Goal: Task Accomplishment & Management: Complete application form

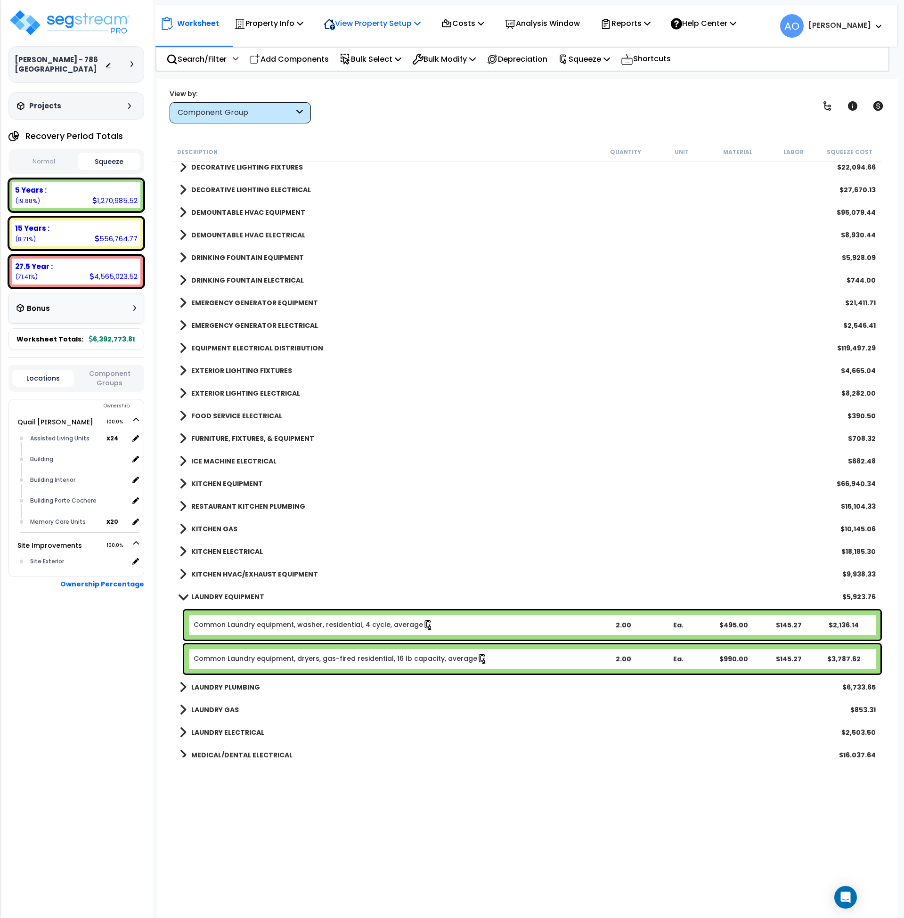
click at [359, 25] on p "View Property Setup" at bounding box center [372, 23] width 97 height 13
click at [361, 62] on link "View Questionnaire" at bounding box center [365, 64] width 93 height 19
click at [45, 230] on b "15 Years :" at bounding box center [32, 228] width 34 height 10
click at [48, 157] on button "Normal" at bounding box center [43, 162] width 63 height 16
click at [33, 227] on b "15 Years :" at bounding box center [32, 228] width 34 height 10
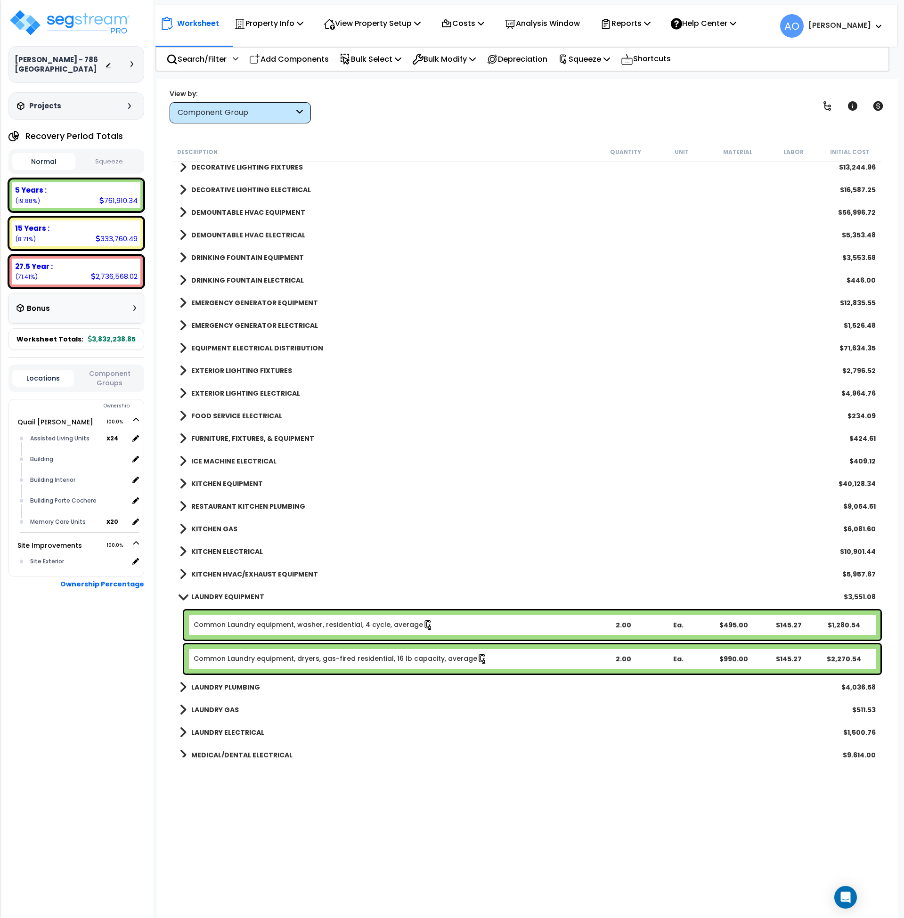
click at [195, 118] on div "Component Group" at bounding box center [236, 112] width 116 height 11
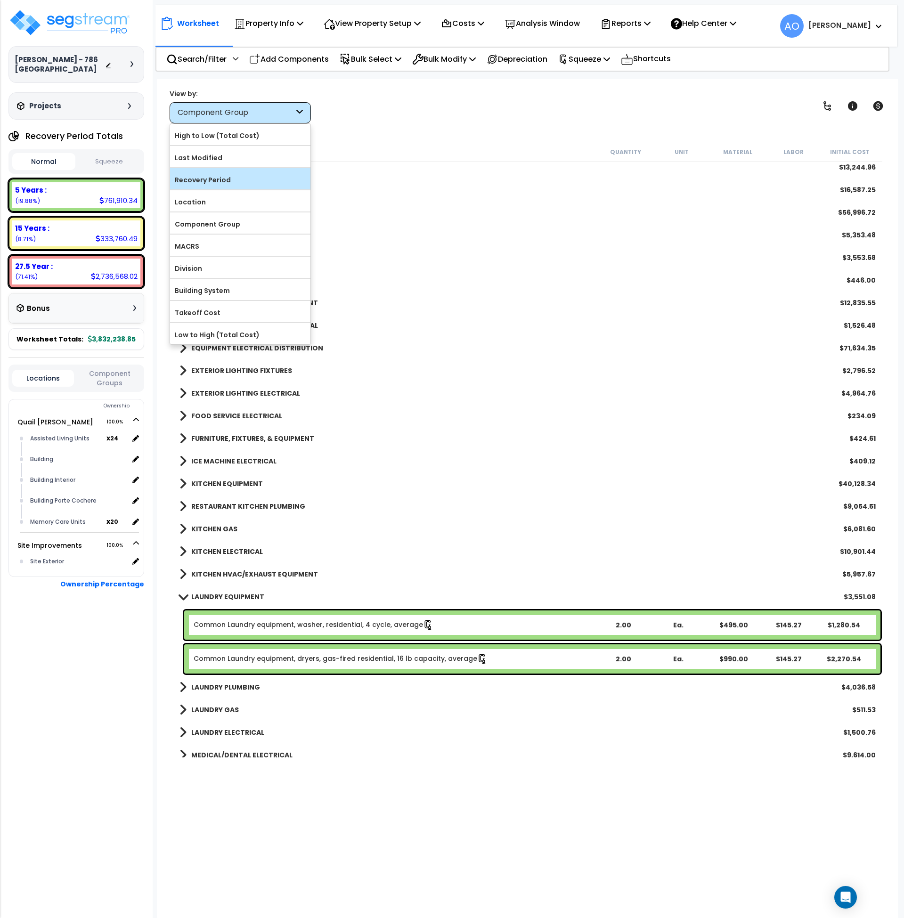
click at [221, 188] on div "Recovery Period" at bounding box center [240, 178] width 140 height 21
click at [219, 178] on label "Recovery Period" at bounding box center [240, 180] width 140 height 14
click at [0, 0] on input "Recovery Period" at bounding box center [0, 0] width 0 height 0
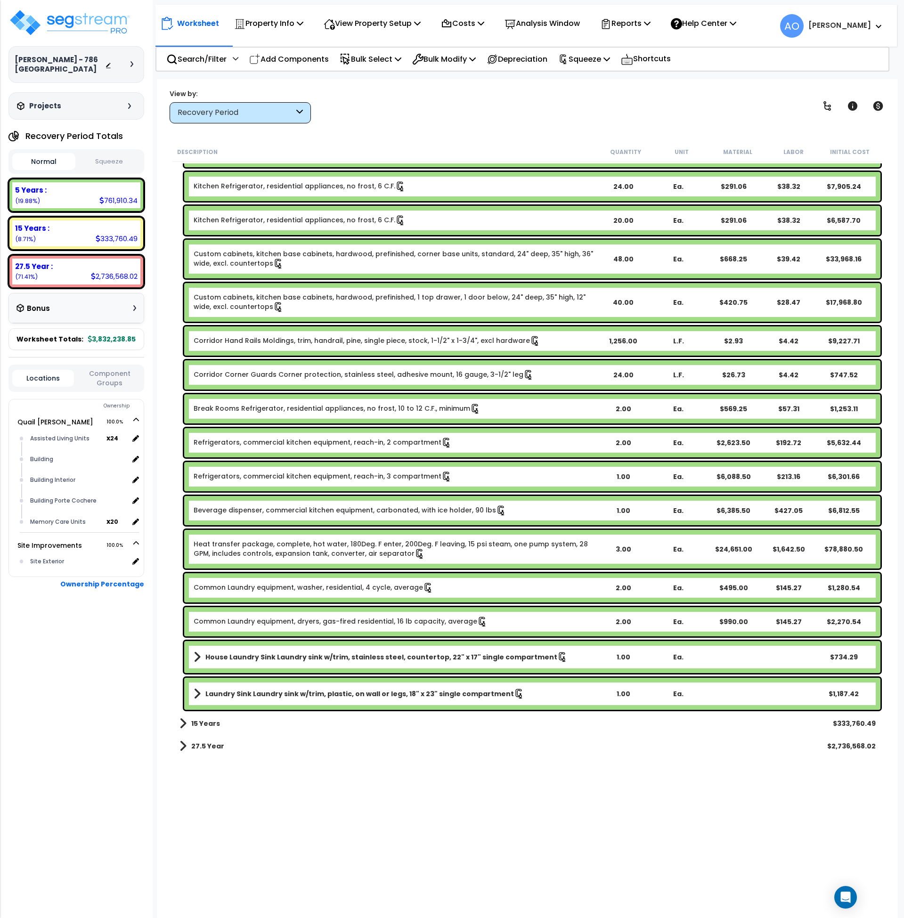
scroll to position [41, 0]
click at [207, 722] on b "15 Years" at bounding box center [205, 723] width 29 height 9
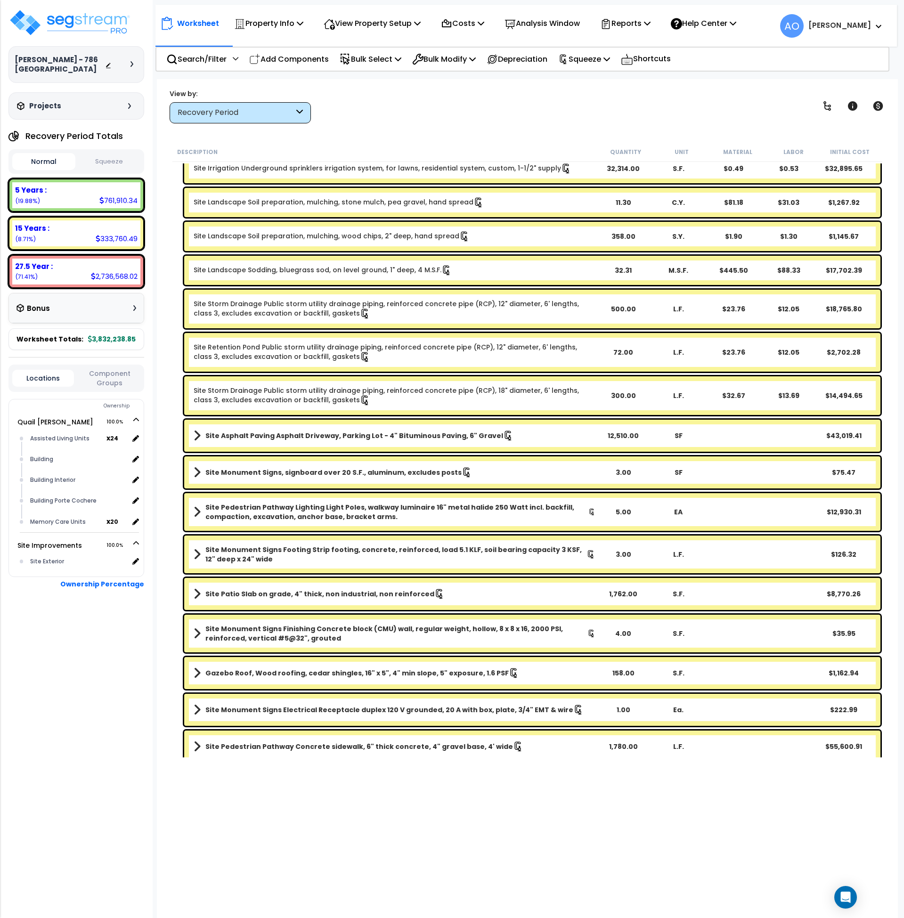
scroll to position [6123, 0]
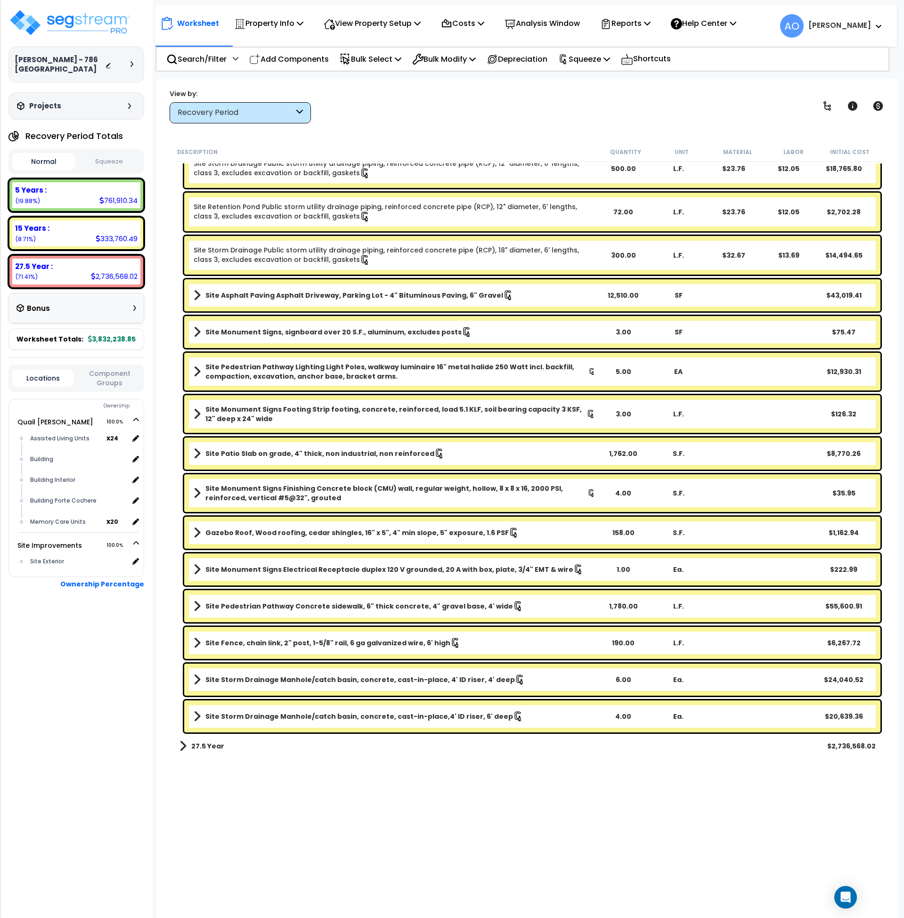
click at [334, 681] on b "Site Storm Drainage Manhole/catch basin, concrete, cast-in-place, 4' ID riser, …" at bounding box center [360, 679] width 310 height 9
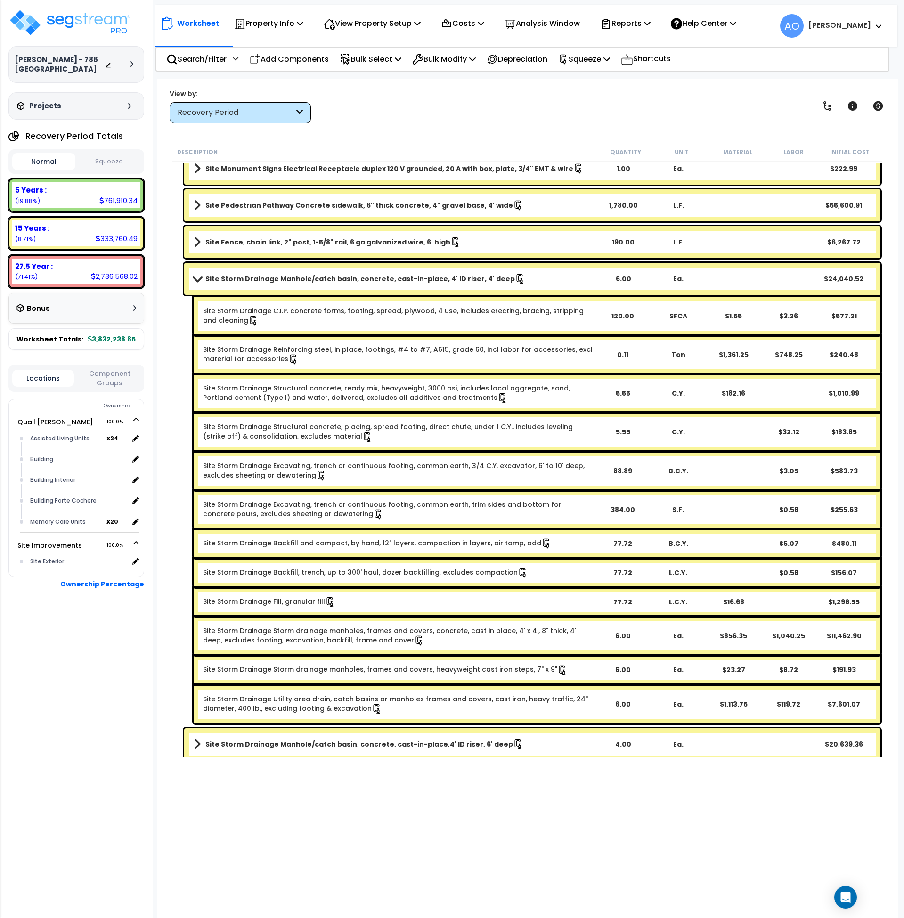
click at [360, 279] on b "Site Storm Drainage Manhole/catch basin, concrete, cast-in-place, 4' ID riser, …" at bounding box center [360, 278] width 310 height 9
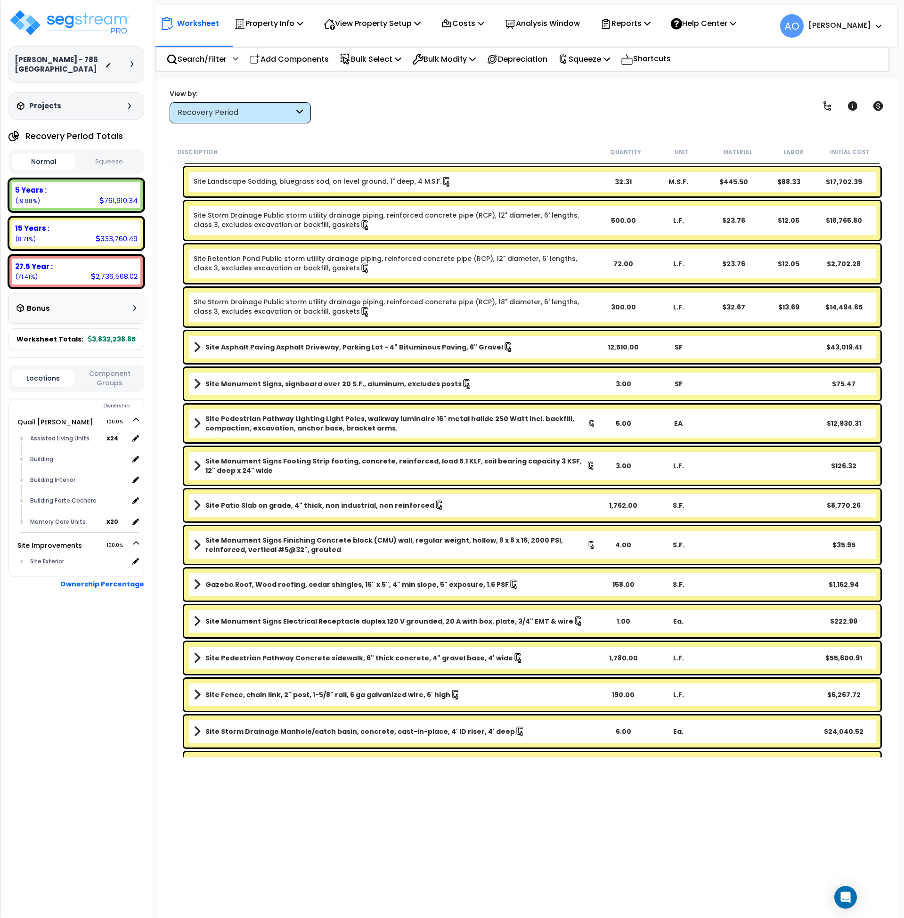
scroll to position [6071, 0]
click at [261, 28] on p "Property Info" at bounding box center [268, 23] width 69 height 13
click at [267, 103] on link "Clone property" at bounding box center [275, 104] width 93 height 19
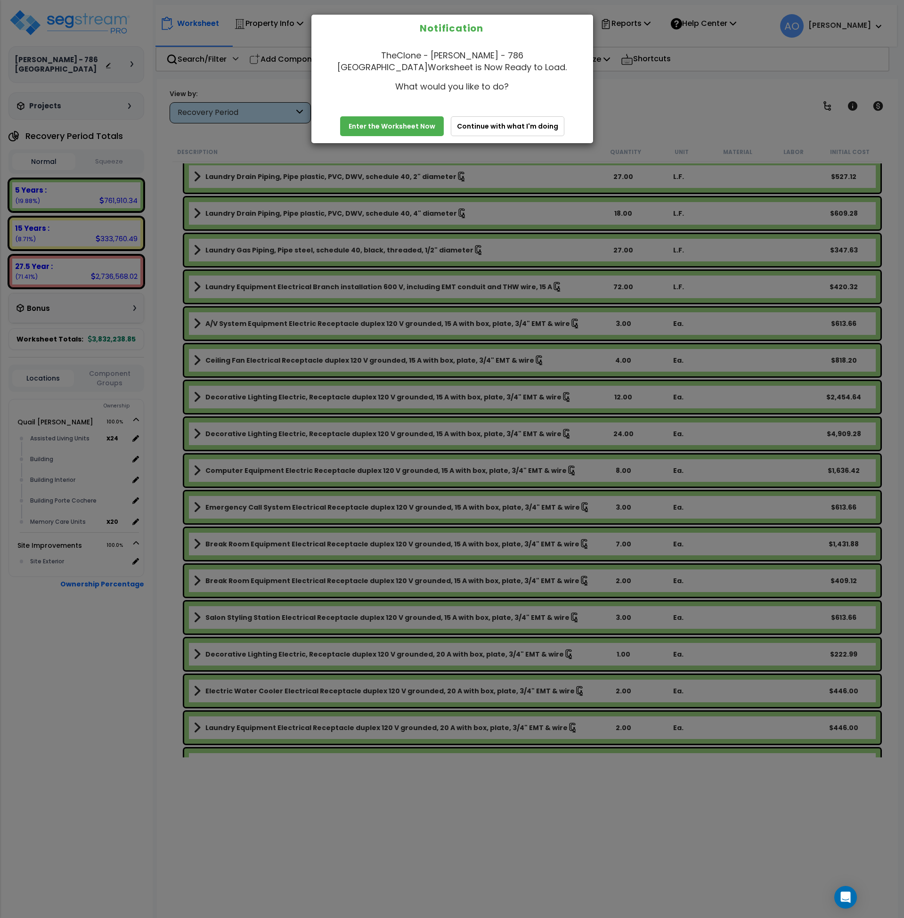
scroll to position [3945, 0]
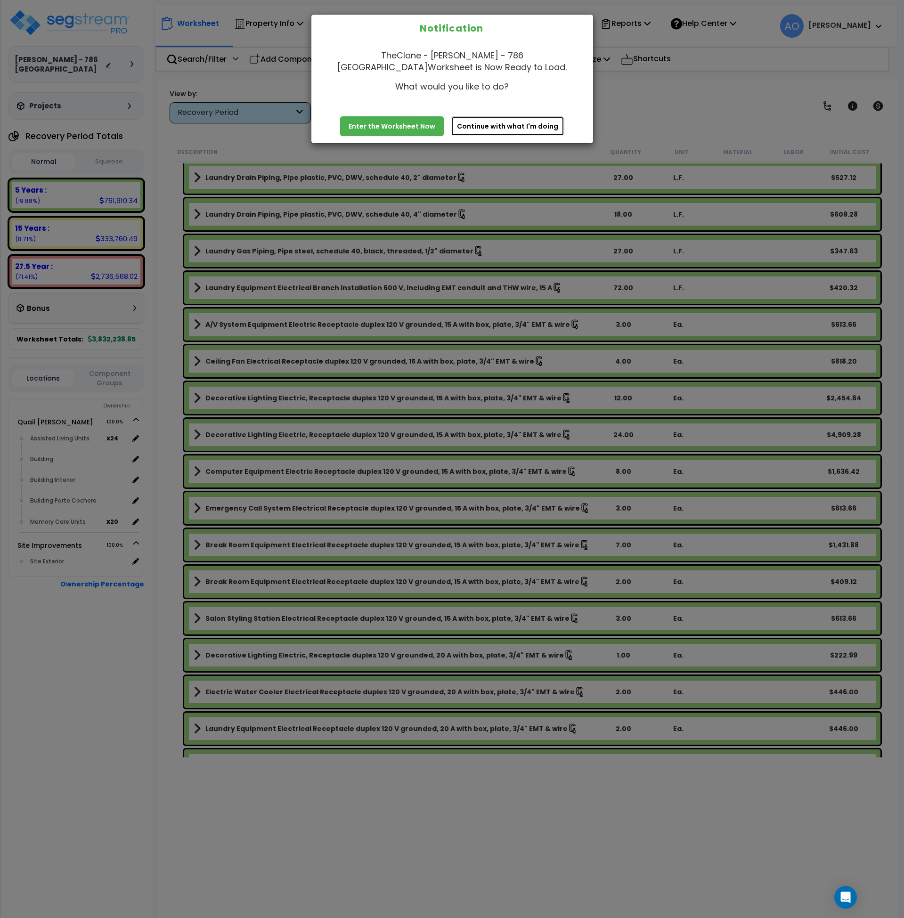
click at [516, 126] on button "Continue with what I'm doing" at bounding box center [508, 126] width 114 height 20
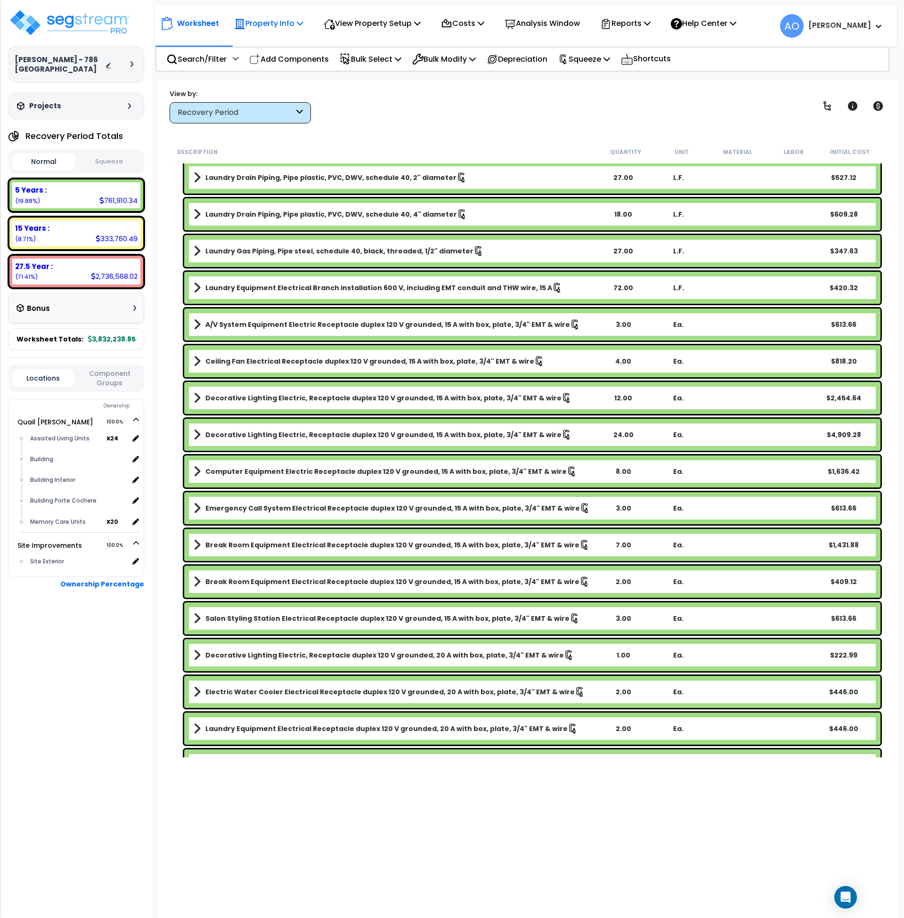
click at [266, 22] on p "Property Info" at bounding box center [268, 23] width 69 height 13
click at [208, 111] on div "Recovery Period" at bounding box center [236, 112] width 116 height 11
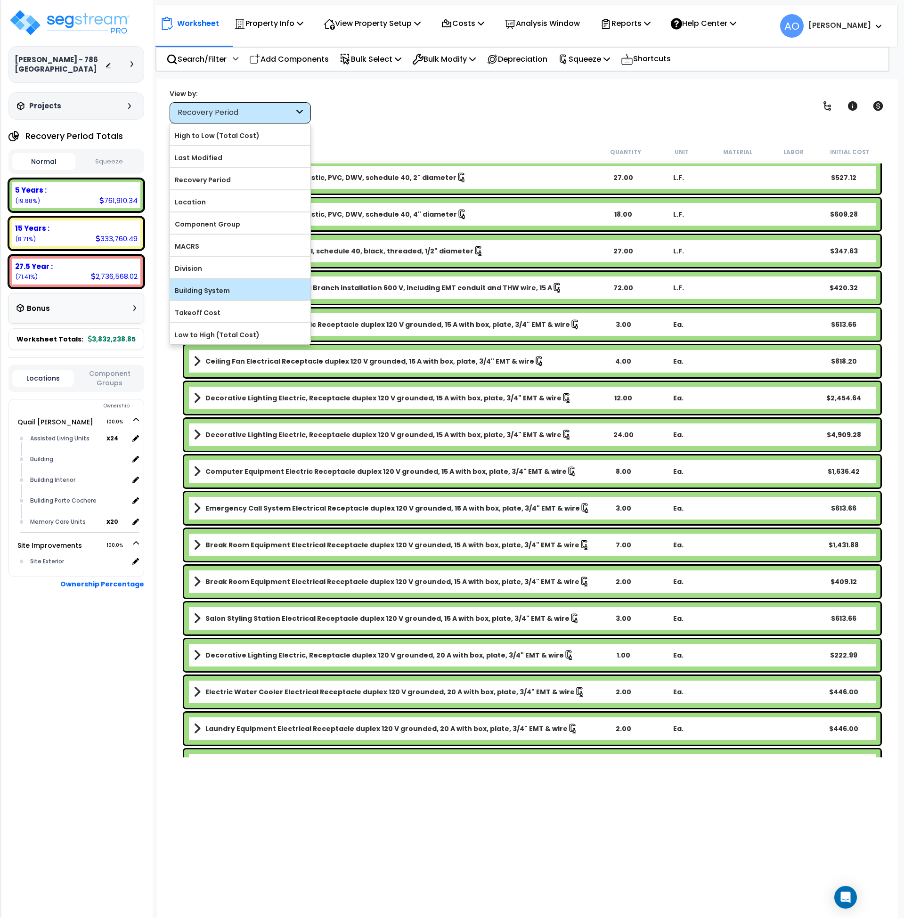
click at [204, 290] on label "Building System" at bounding box center [240, 291] width 140 height 14
click at [0, 0] on input "Building System" at bounding box center [0, 0] width 0 height 0
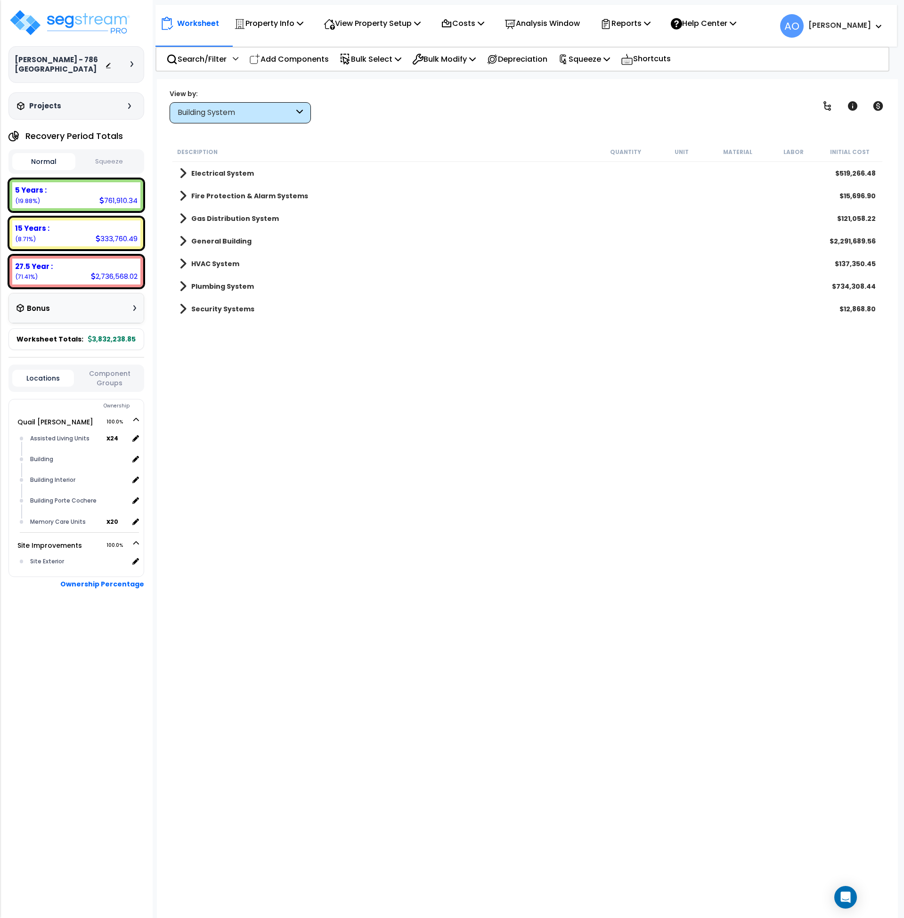
scroll to position [0, 0]
click at [221, 239] on b "General Building" at bounding box center [221, 241] width 60 height 9
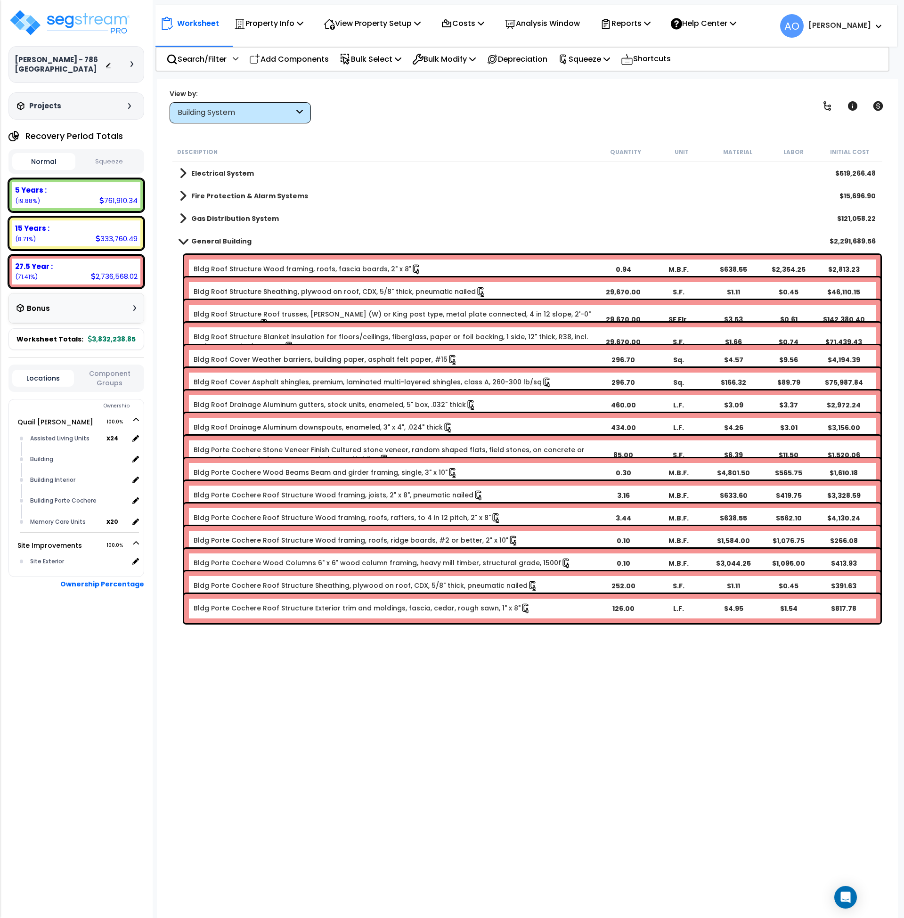
click at [270, 113] on div "Building System" at bounding box center [236, 112] width 116 height 11
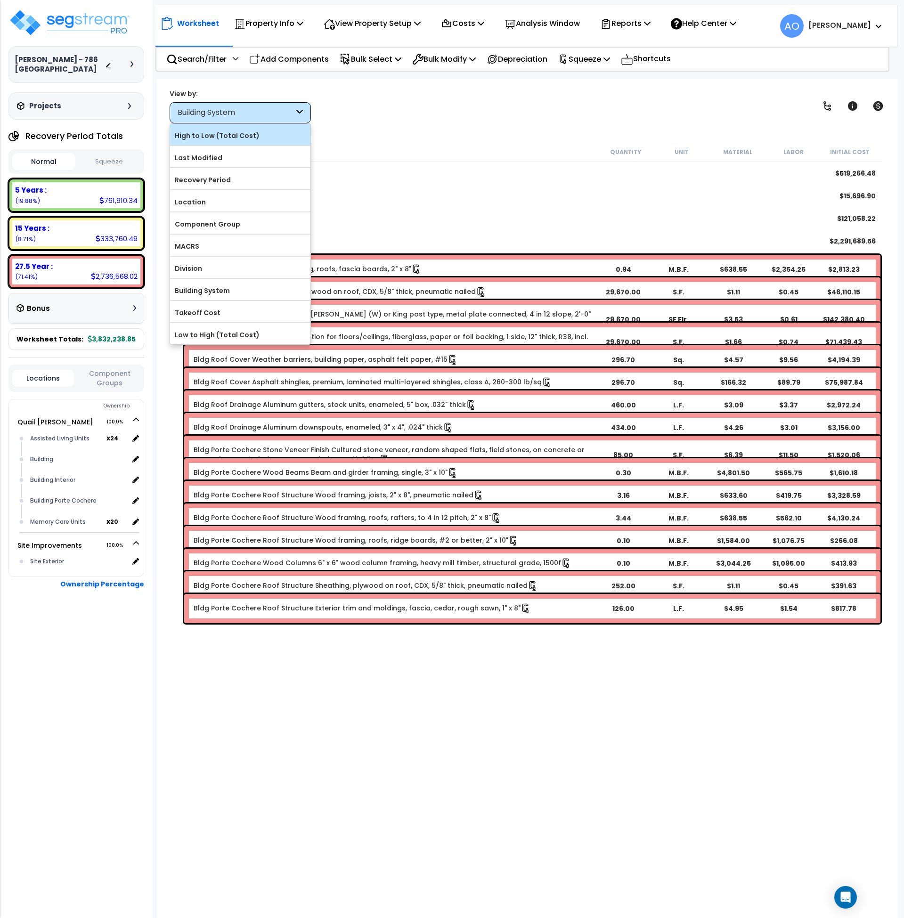
click at [231, 138] on label "High to Low (Total Cost)" at bounding box center [240, 136] width 140 height 14
click at [0, 0] on input "High to Low (Total Cost)" at bounding box center [0, 0] width 0 height 0
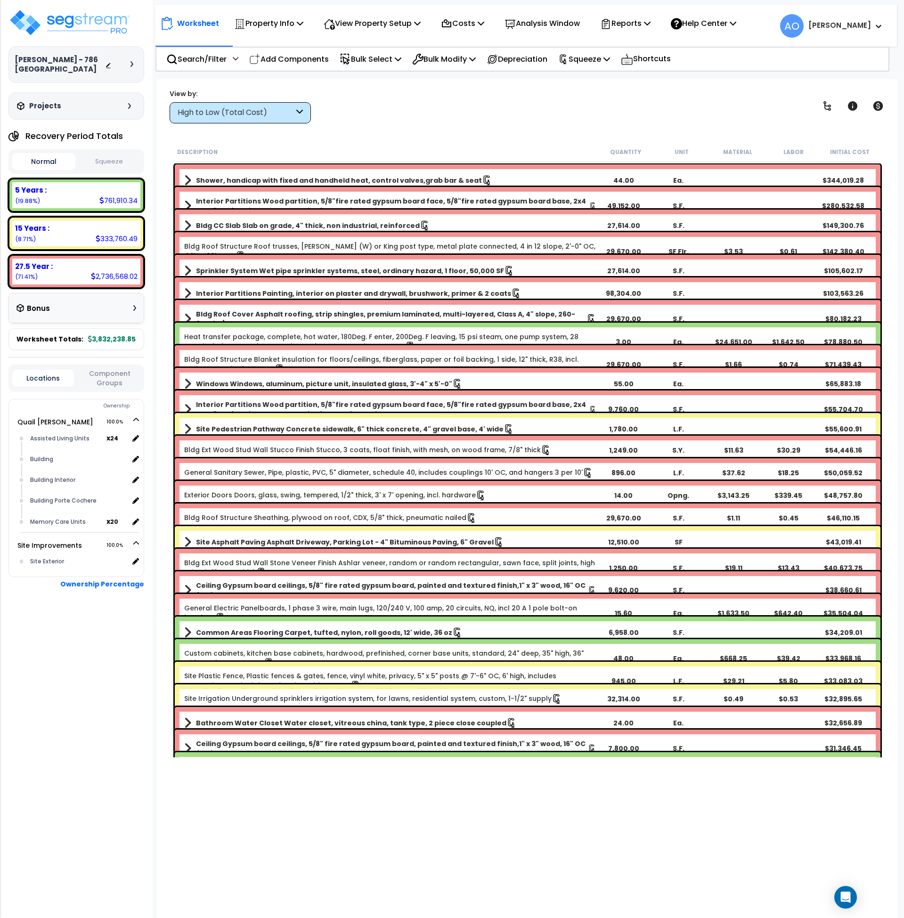
click at [108, 164] on button "Squeeze" at bounding box center [109, 162] width 63 height 16
click at [278, 114] on div "High to Low (Total Cost)" at bounding box center [236, 112] width 116 height 11
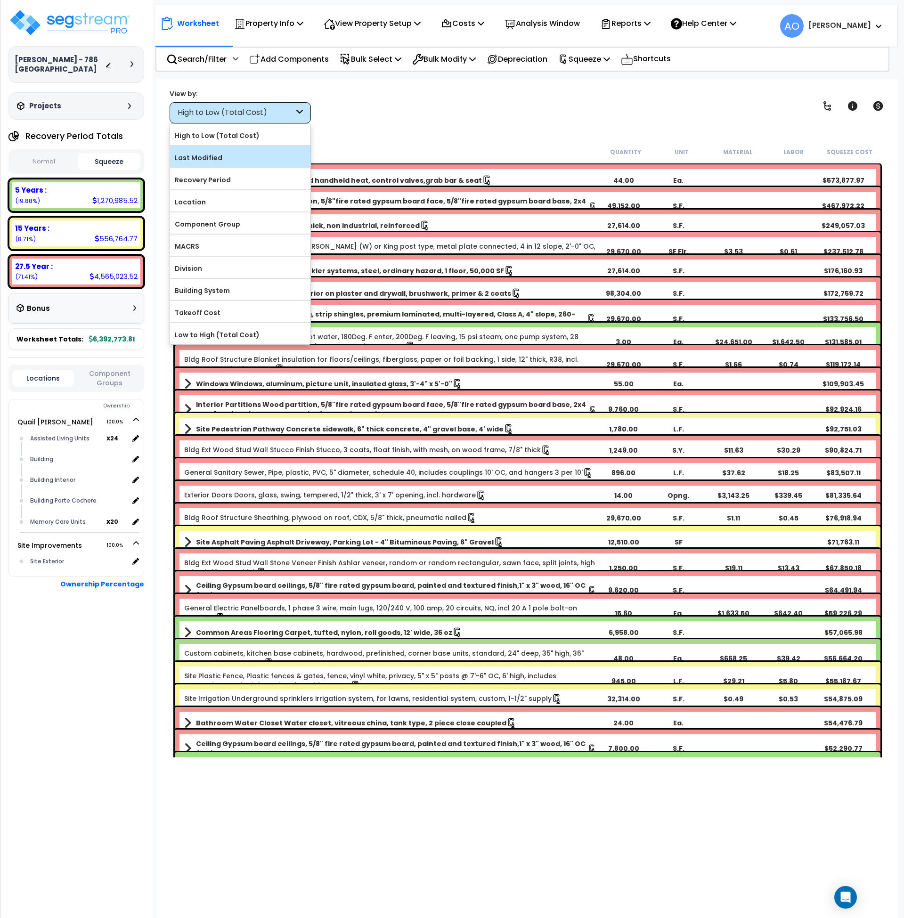
click at [230, 159] on label "Last Modified" at bounding box center [240, 158] width 140 height 14
click at [0, 0] on input "Last Modified" at bounding box center [0, 0] width 0 height 0
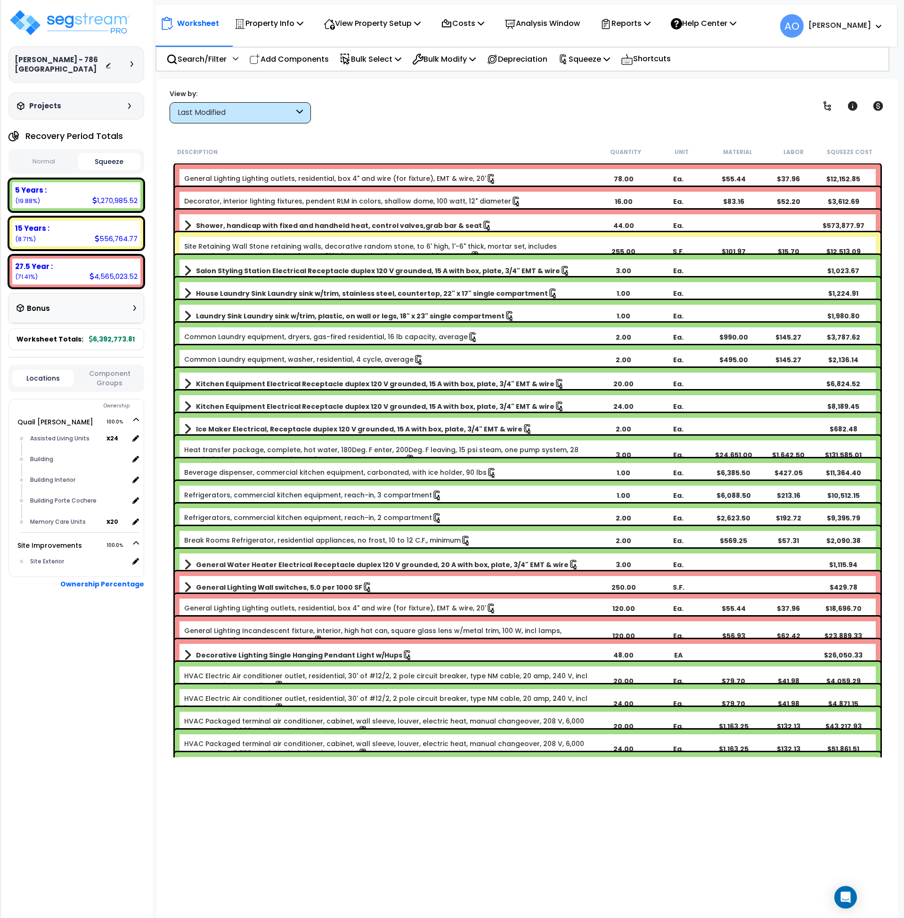
click at [224, 114] on div "Last Modified" at bounding box center [236, 112] width 116 height 11
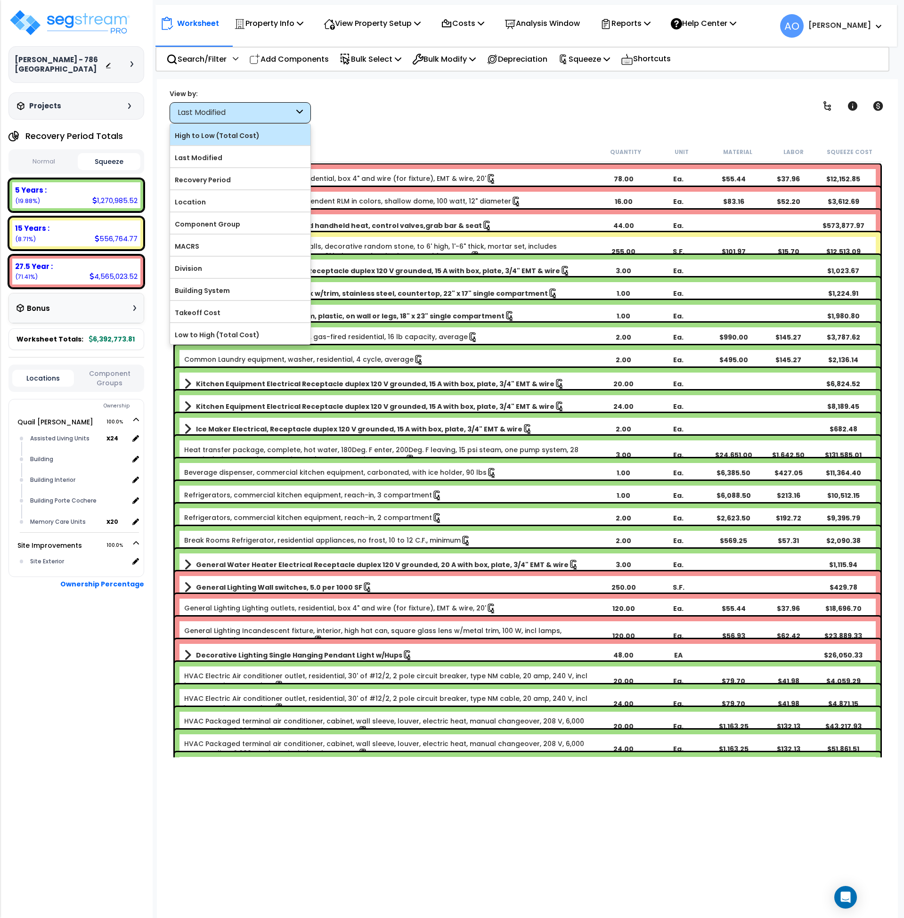
click at [228, 136] on label "High to Low (Total Cost)" at bounding box center [240, 136] width 140 height 14
click at [0, 0] on input "High to Low (Total Cost)" at bounding box center [0, 0] width 0 height 0
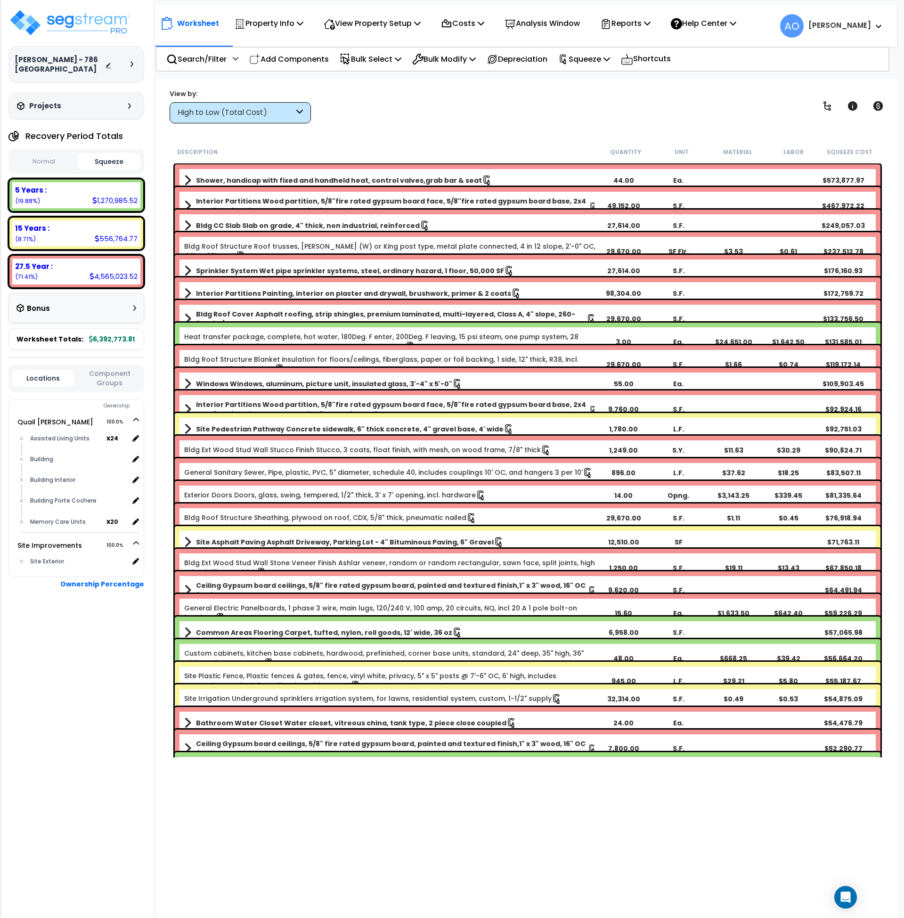
click at [252, 176] on b "Shower, handicap with fixed and handheld heat, control valves,grab bar & seat" at bounding box center [339, 180] width 286 height 9
click at [205, 175] on link "Shower, handicap with fixed and handheld heat, control valves,grab bar & seat" at bounding box center [390, 180] width 412 height 13
click at [206, 176] on b "Shower, handicap with fixed and handheld heat, control valves,grab bar & seat" at bounding box center [339, 180] width 286 height 9
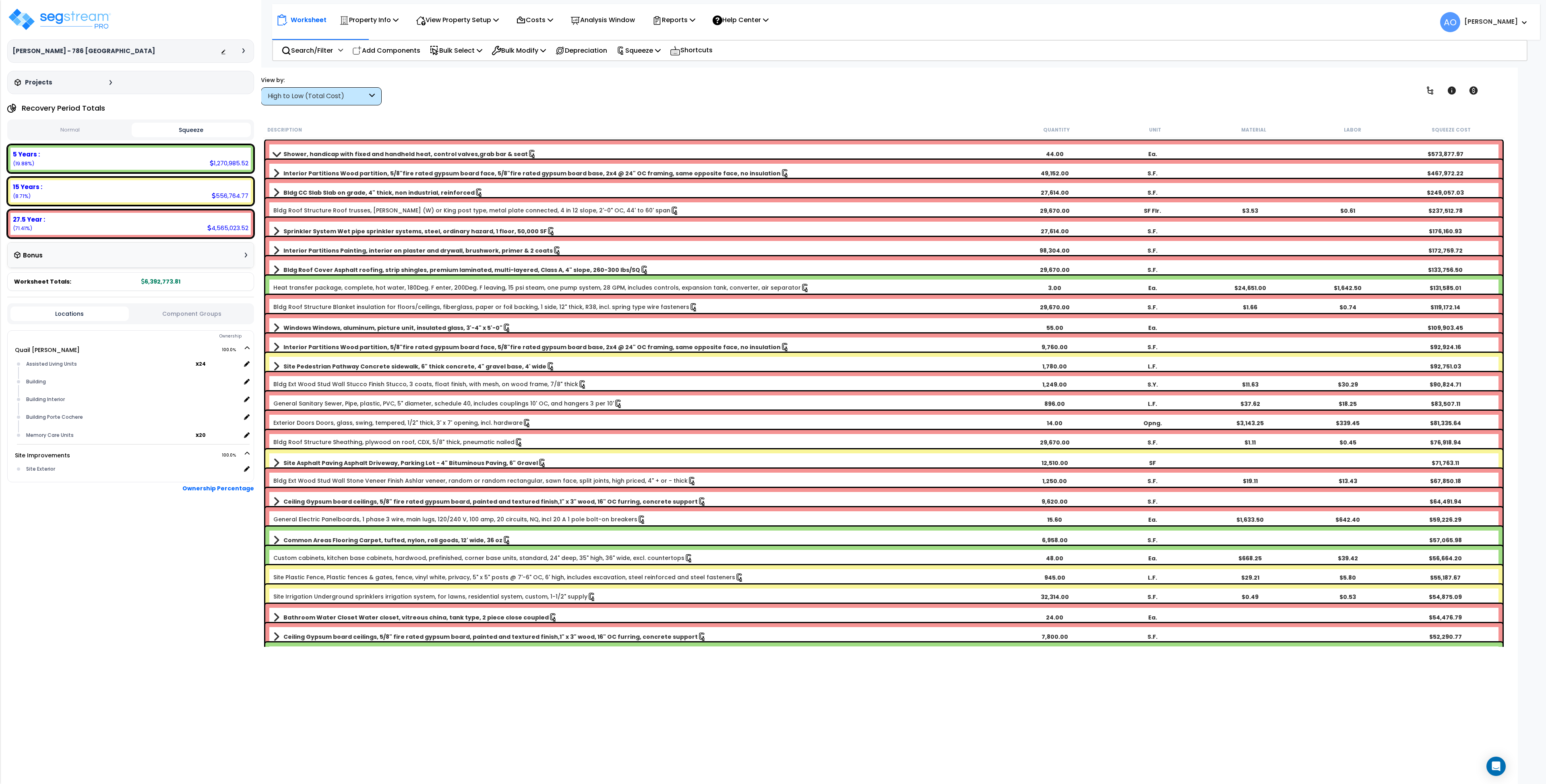
click at [97, 133] on button "Normal" at bounding box center [69, 130] width 119 height 14
click at [190, 130] on button "Squeeze" at bounding box center [190, 130] width 119 height 14
click at [323, 96] on div "High to Low (Total Cost)" at bounding box center [317, 96] width 99 height 9
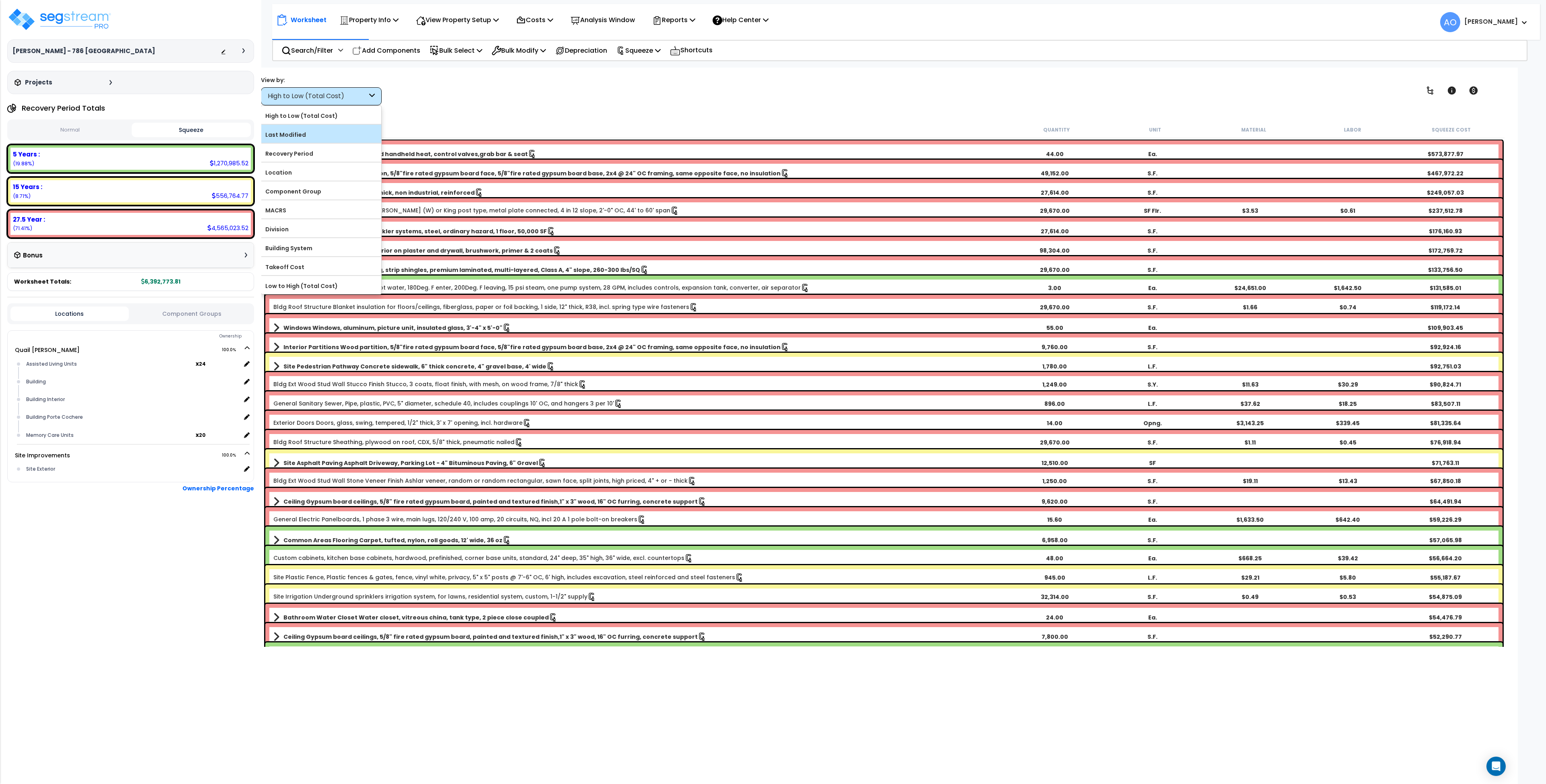
click at [315, 133] on label "Last Modified" at bounding box center [321, 135] width 120 height 12
click at [0, 0] on input "Last Modified" at bounding box center [0, 0] width 0 height 0
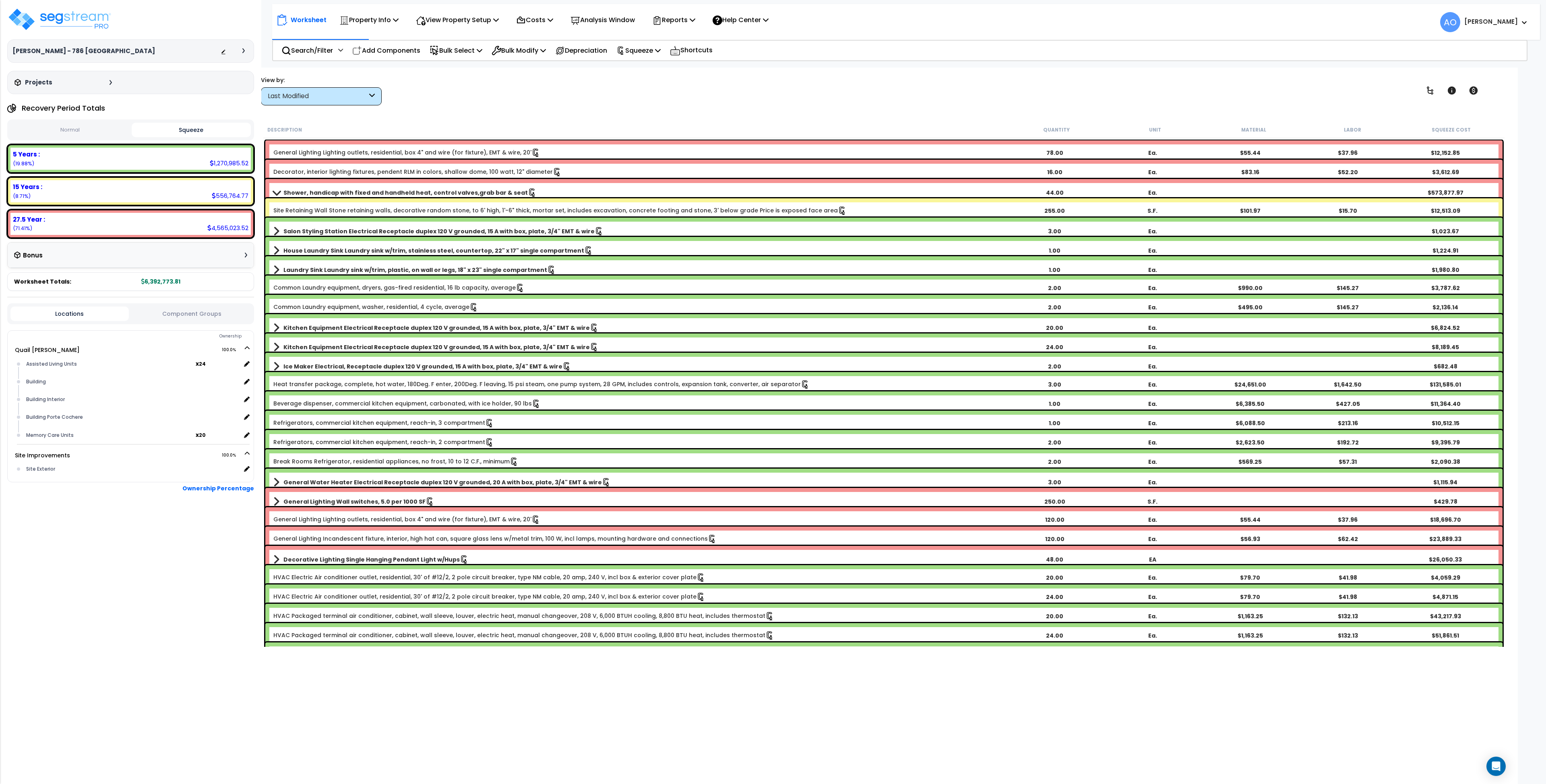
click at [312, 98] on div "Last Modified" at bounding box center [317, 96] width 99 height 9
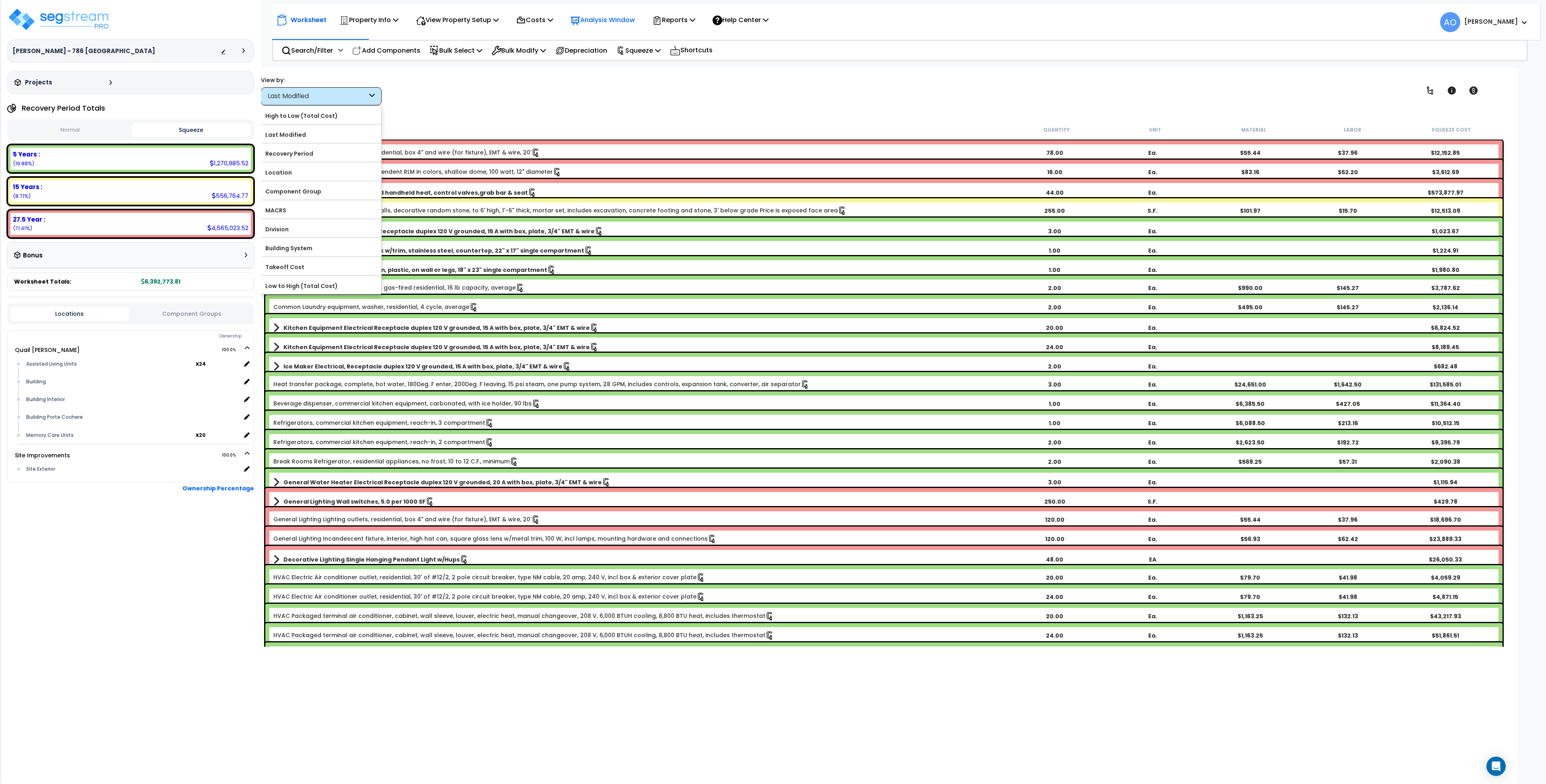
click at [617, 19] on p "Analysis Window" at bounding box center [602, 20] width 64 height 11
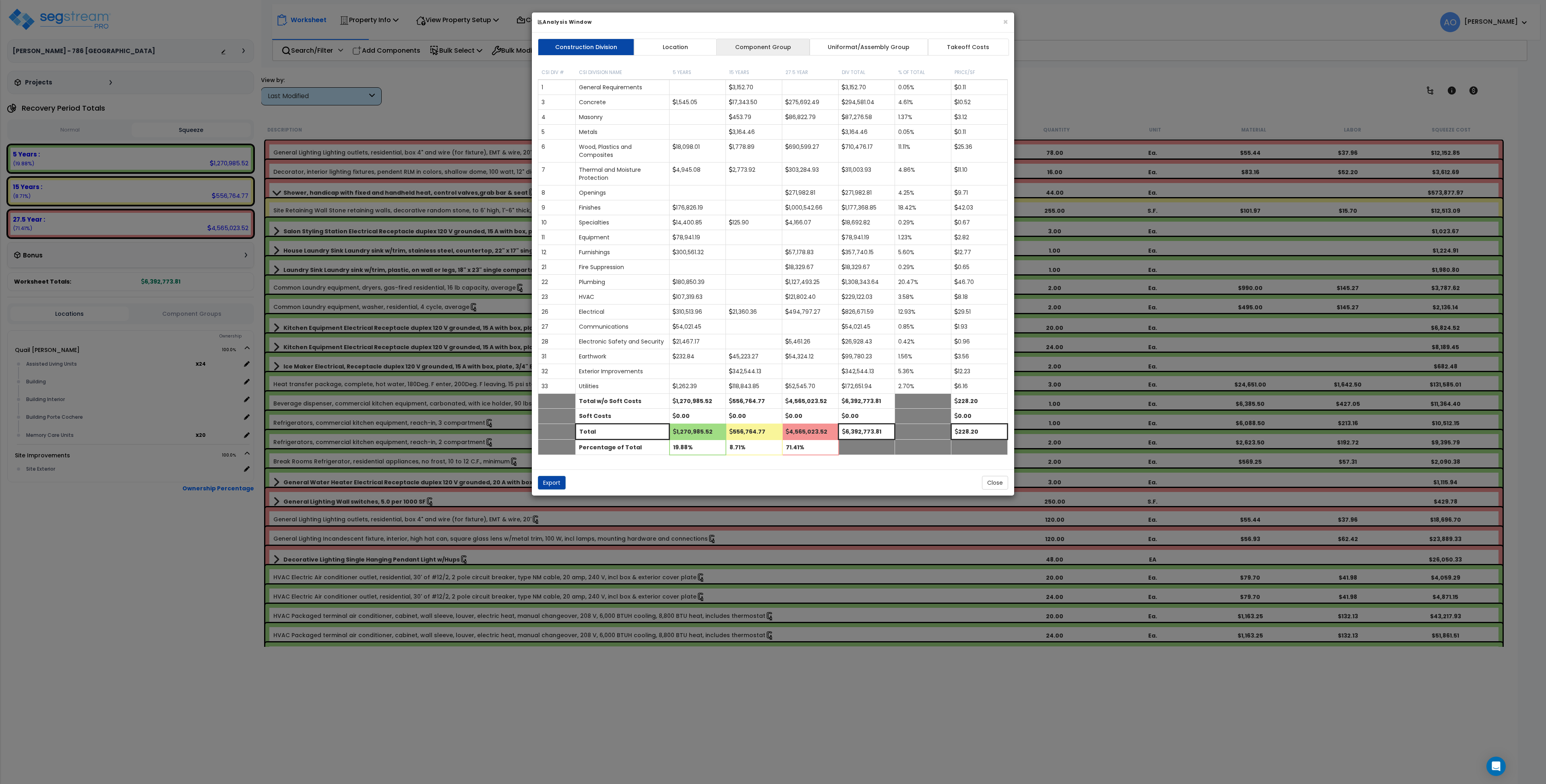
click at [772, 50] on link "Component Group" at bounding box center [762, 47] width 93 height 17
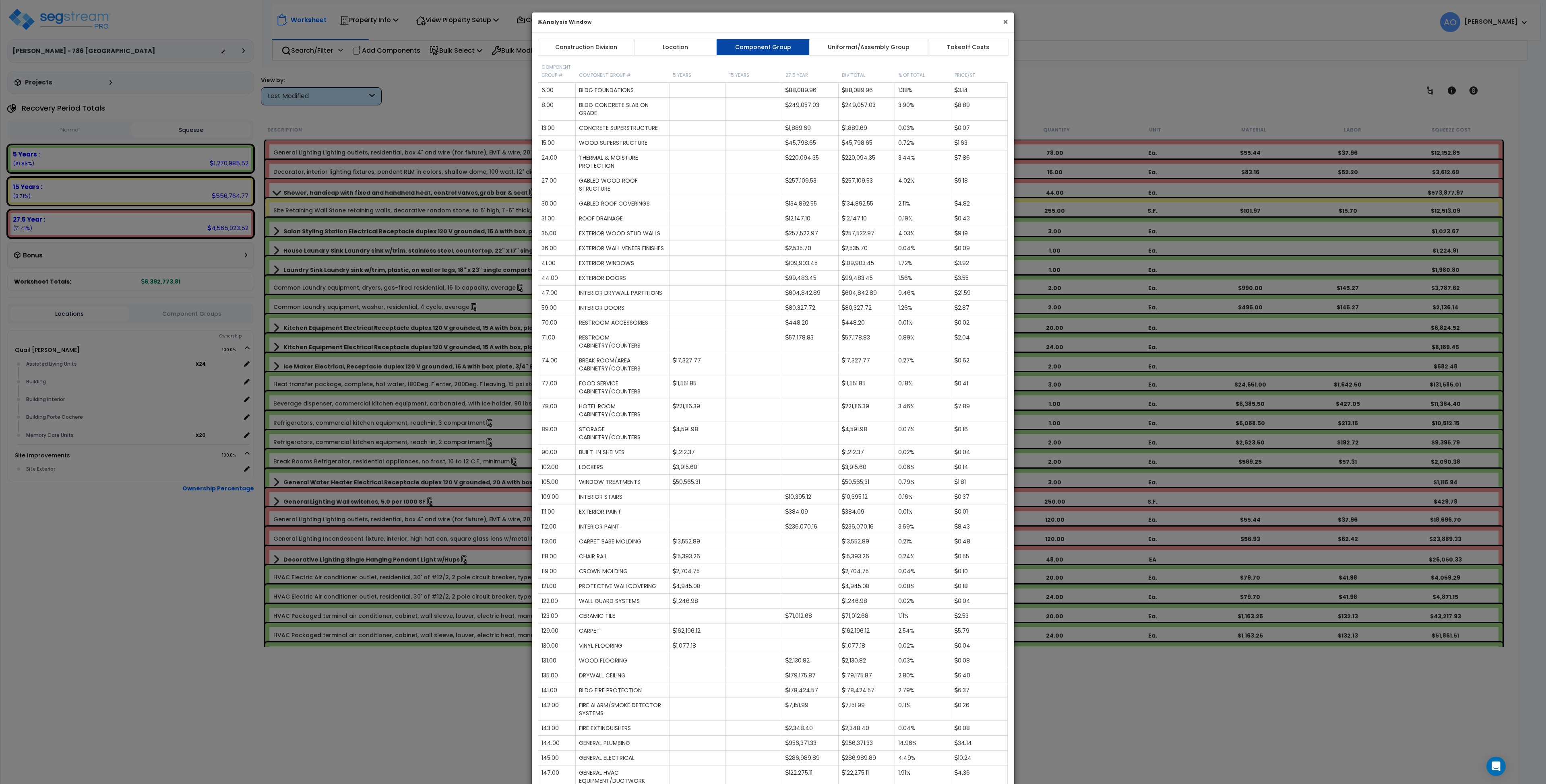
click at [772, 20] on button "×" at bounding box center [1005, 22] width 5 height 9
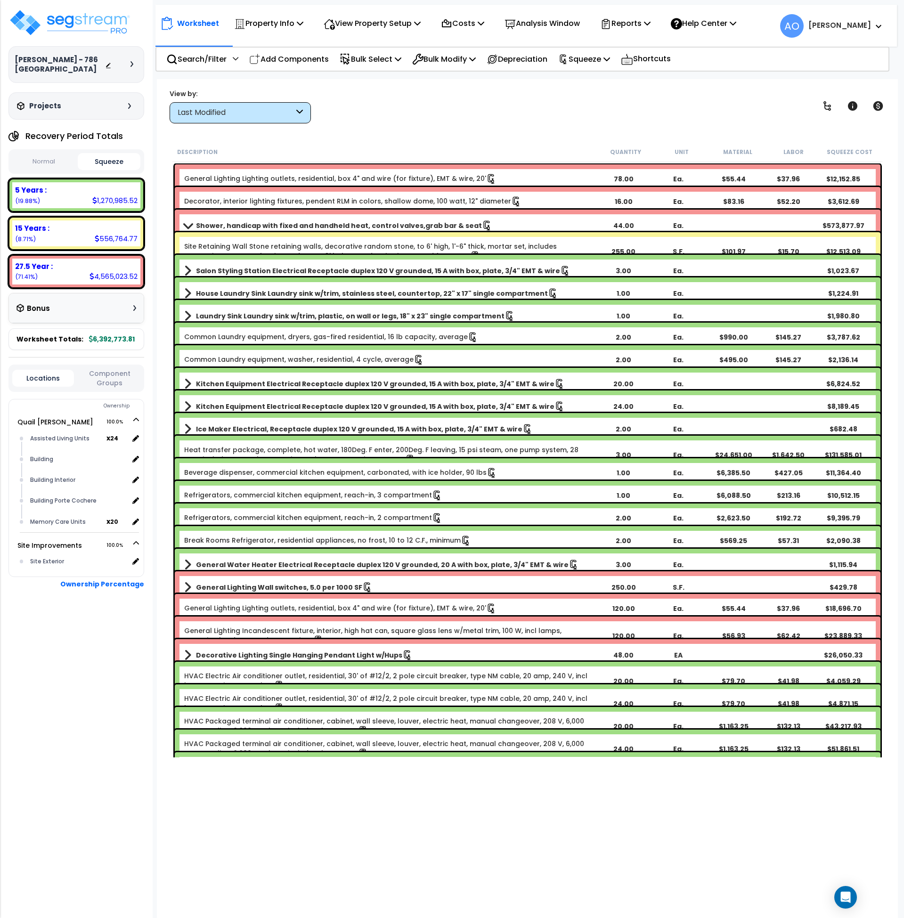
click at [271, 108] on div "Last Modified" at bounding box center [236, 112] width 116 height 11
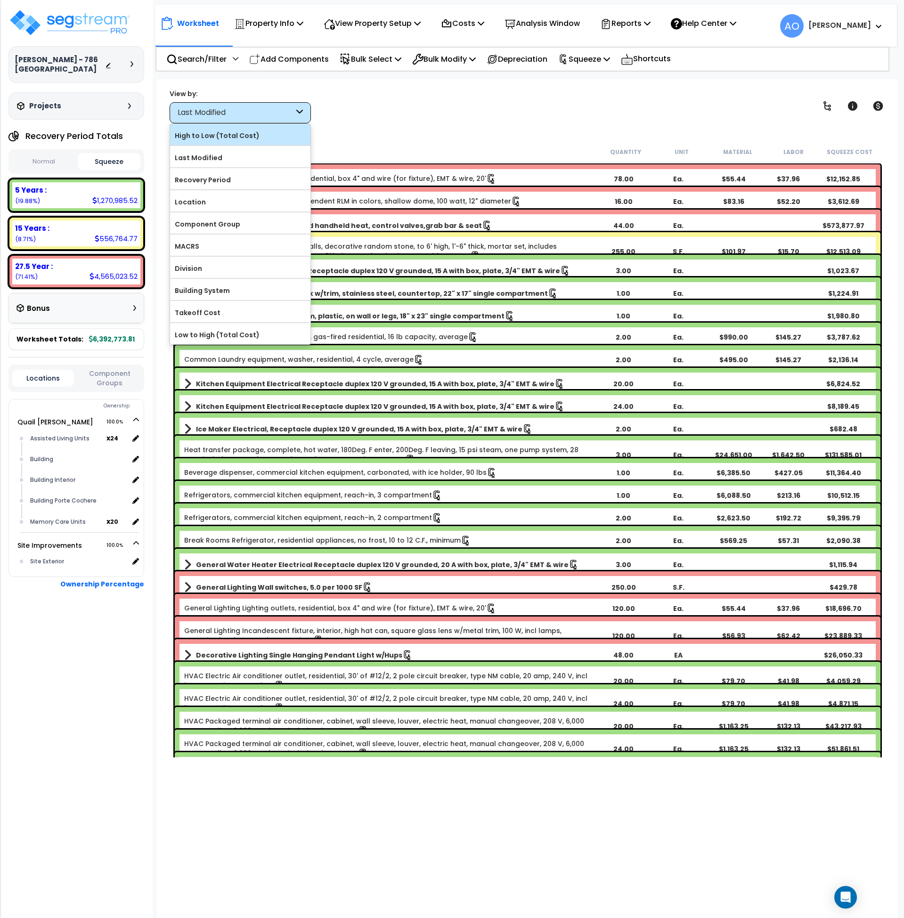
click at [249, 140] on label "High to Low (Total Cost)" at bounding box center [240, 136] width 140 height 14
click at [0, 0] on input "High to Low (Total Cost)" at bounding box center [0, 0] width 0 height 0
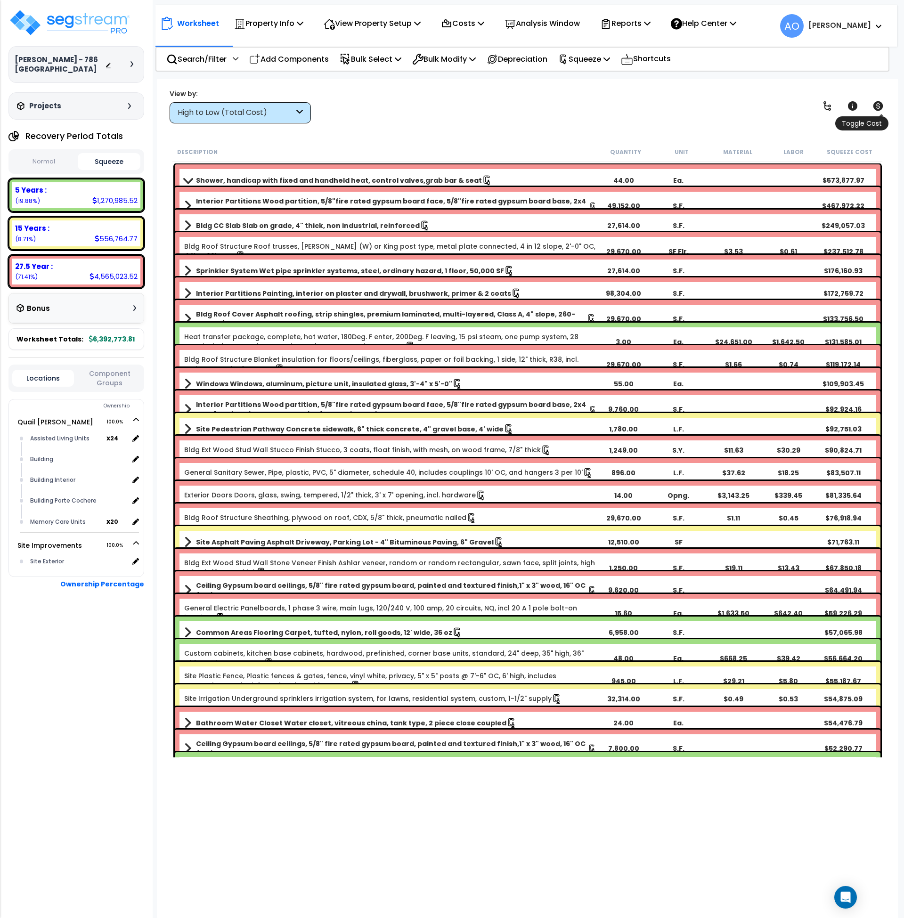
click at [881, 108] on icon at bounding box center [879, 105] width 10 height 9
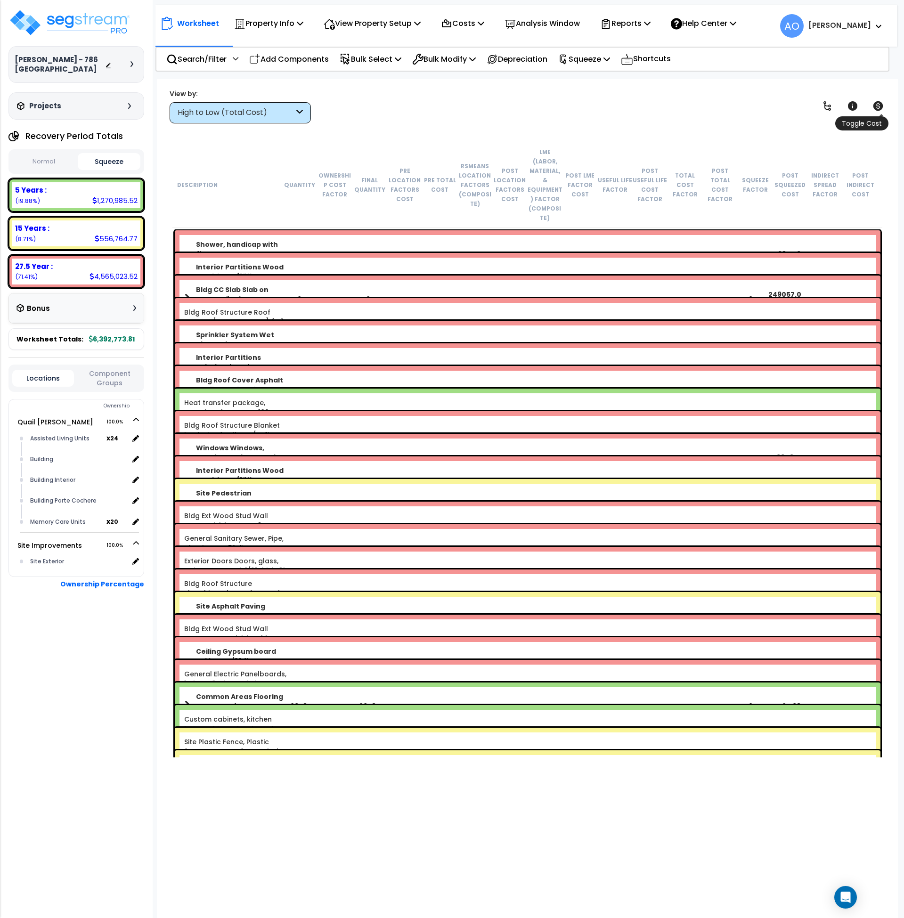
click at [881, 108] on icon at bounding box center [879, 105] width 10 height 9
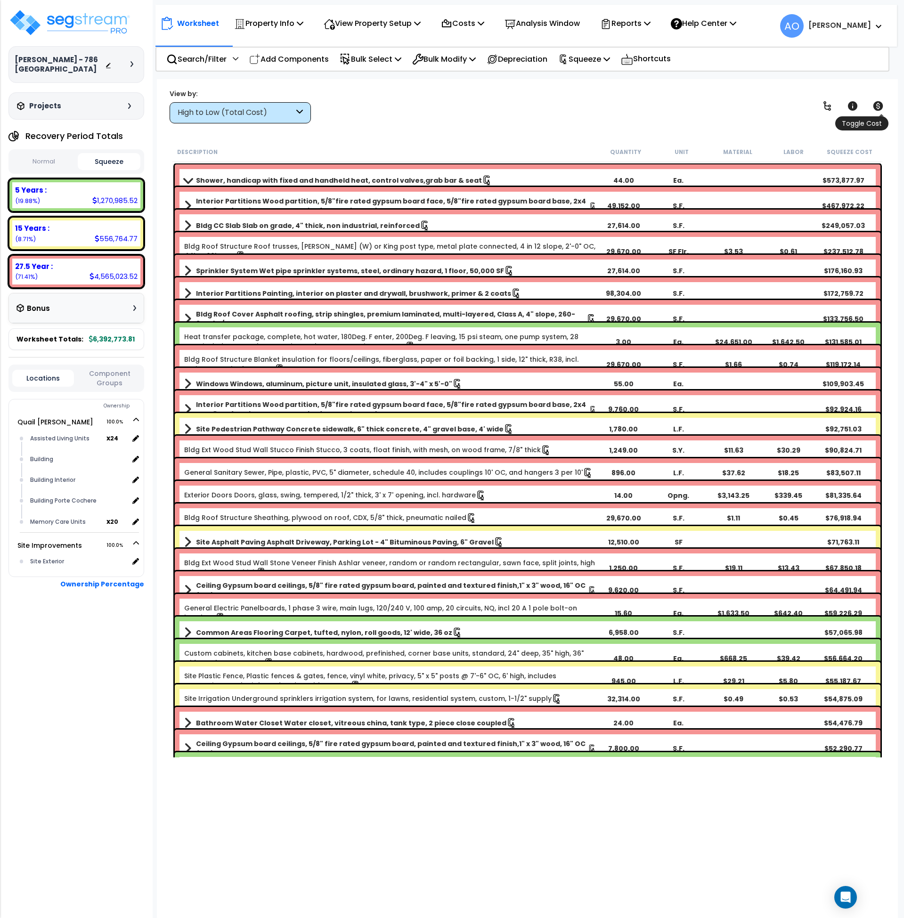
click at [881, 108] on icon at bounding box center [879, 105] width 10 height 9
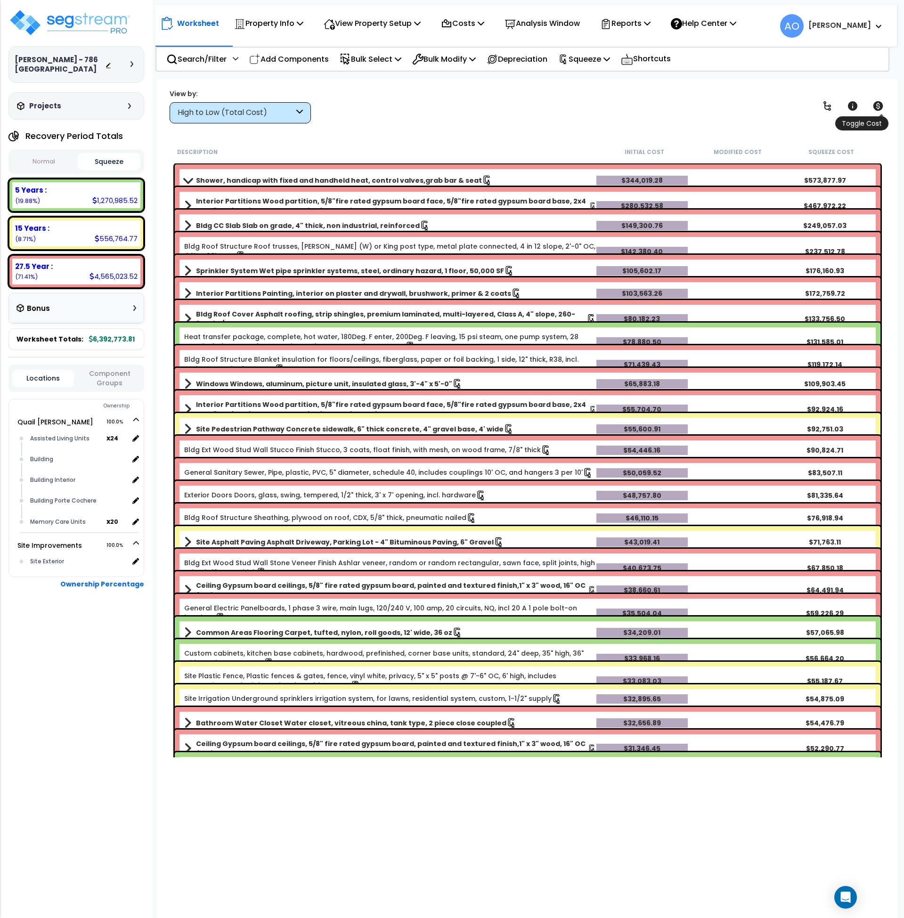
click at [881, 108] on icon at bounding box center [879, 105] width 10 height 9
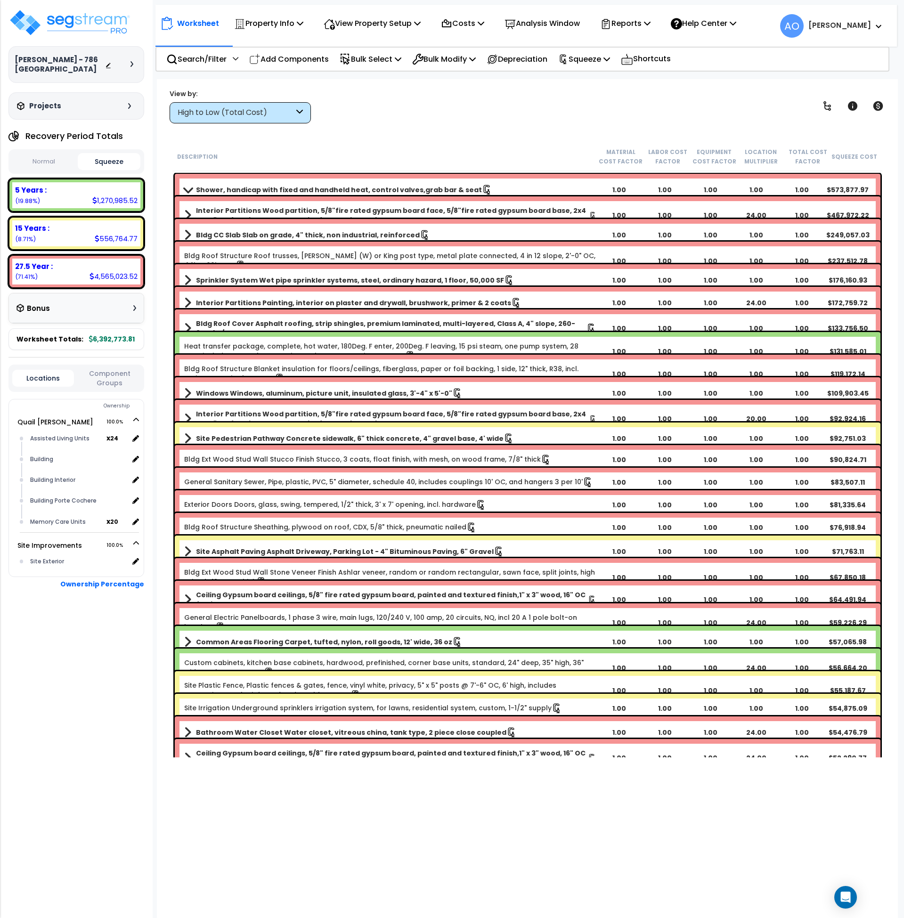
click at [434, 183] on link "Shower, handicap with fixed and handheld heat, control valves,grab bar & seat" at bounding box center [390, 189] width 412 height 13
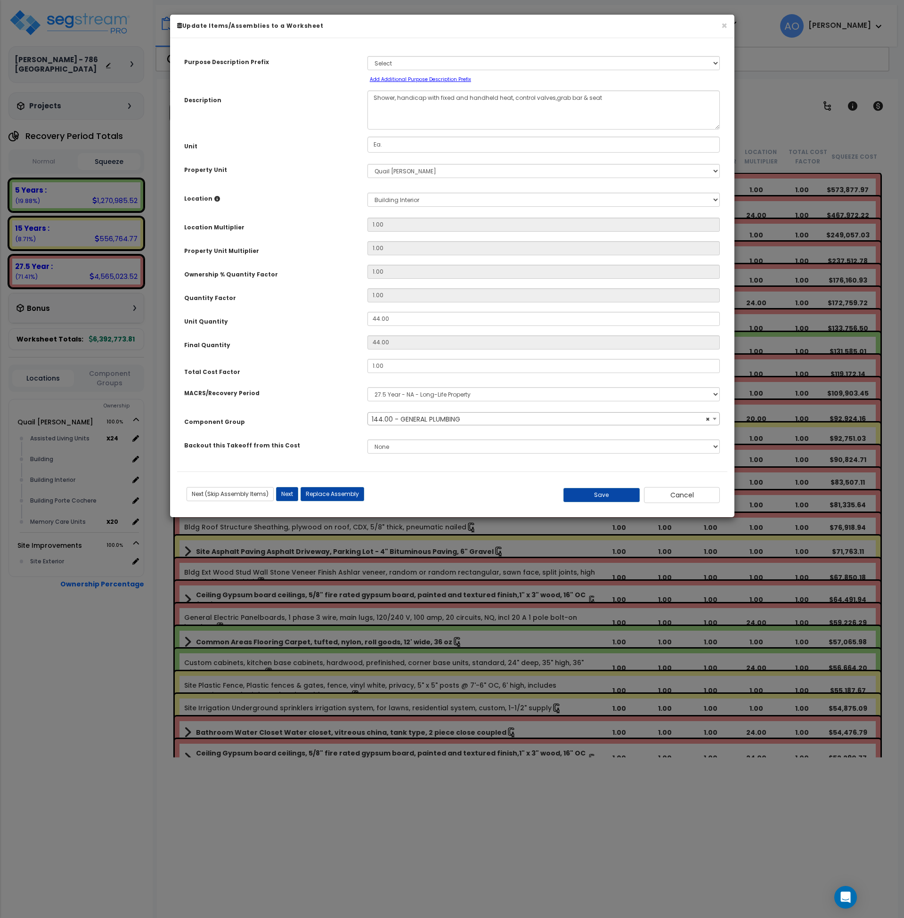
select select "45963"
click at [679, 502] on button "Cancel" at bounding box center [682, 495] width 76 height 16
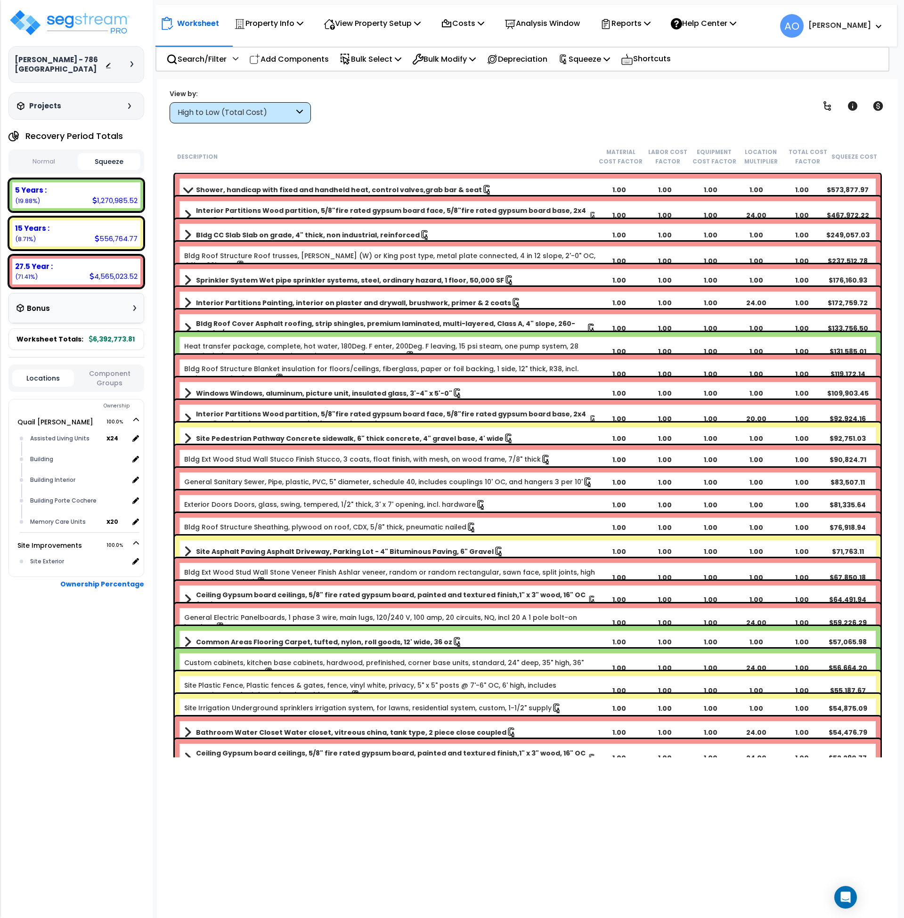
click at [32, 152] on div "Normal Squeeze" at bounding box center [76, 161] width 136 height 25
click at [37, 160] on button "Normal" at bounding box center [43, 162] width 63 height 16
click at [116, 165] on button "Squeeze" at bounding box center [109, 162] width 63 height 16
click at [49, 165] on button "Normal" at bounding box center [43, 162] width 63 height 16
click at [110, 165] on button "Squeeze" at bounding box center [109, 162] width 63 height 16
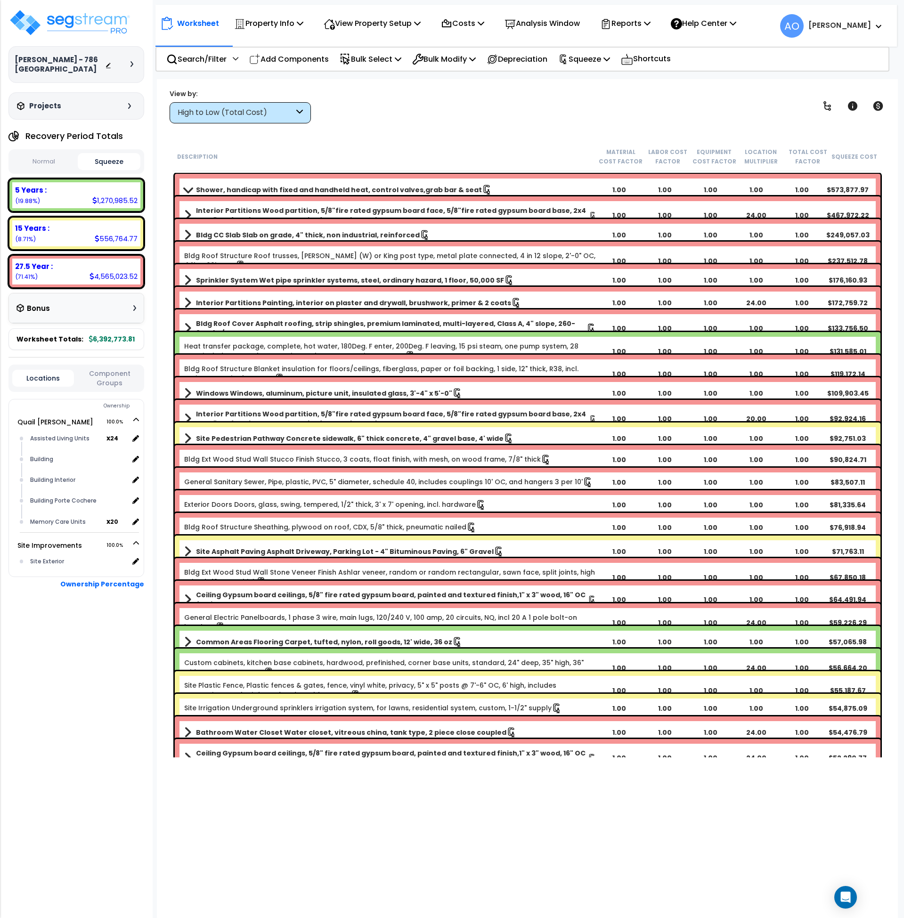
click at [31, 166] on button "Normal" at bounding box center [43, 162] width 63 height 16
click at [75, 164] on div "Normal Squeeze" at bounding box center [76, 161] width 136 height 25
click at [253, 187] on b "Shower, handicap with fixed and handheld heat, control valves,grab bar & seat" at bounding box center [339, 189] width 286 height 9
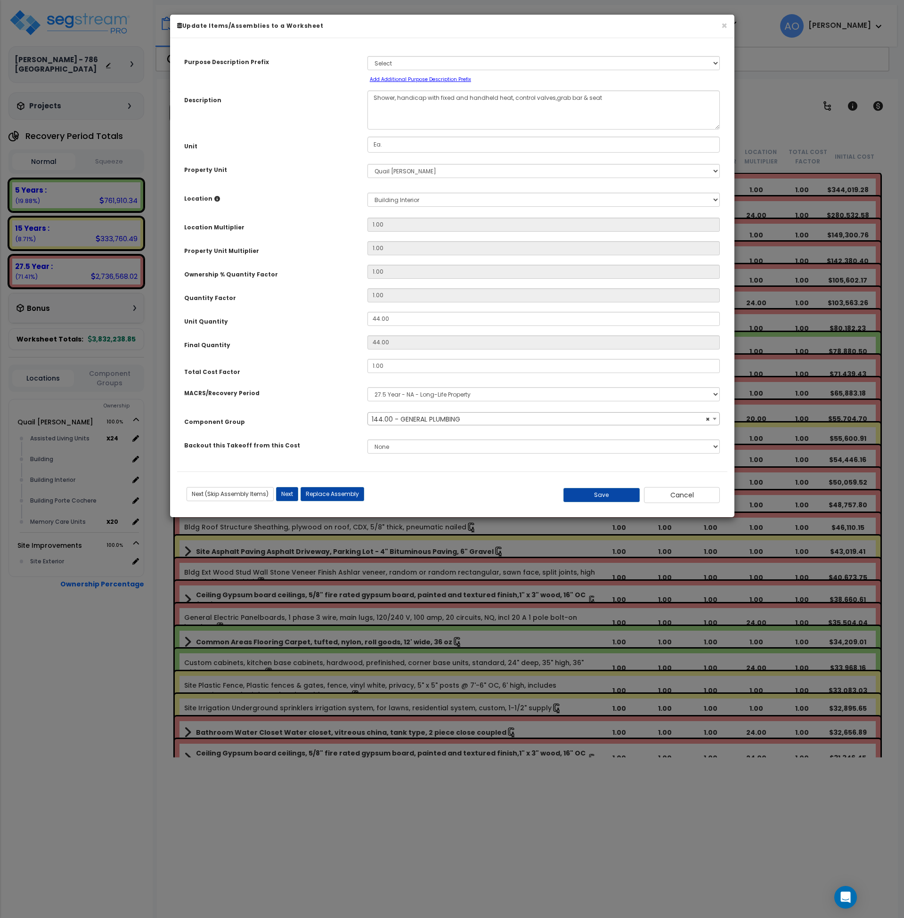
select select "45963"
click at [665, 492] on button "Cancel" at bounding box center [682, 495] width 76 height 16
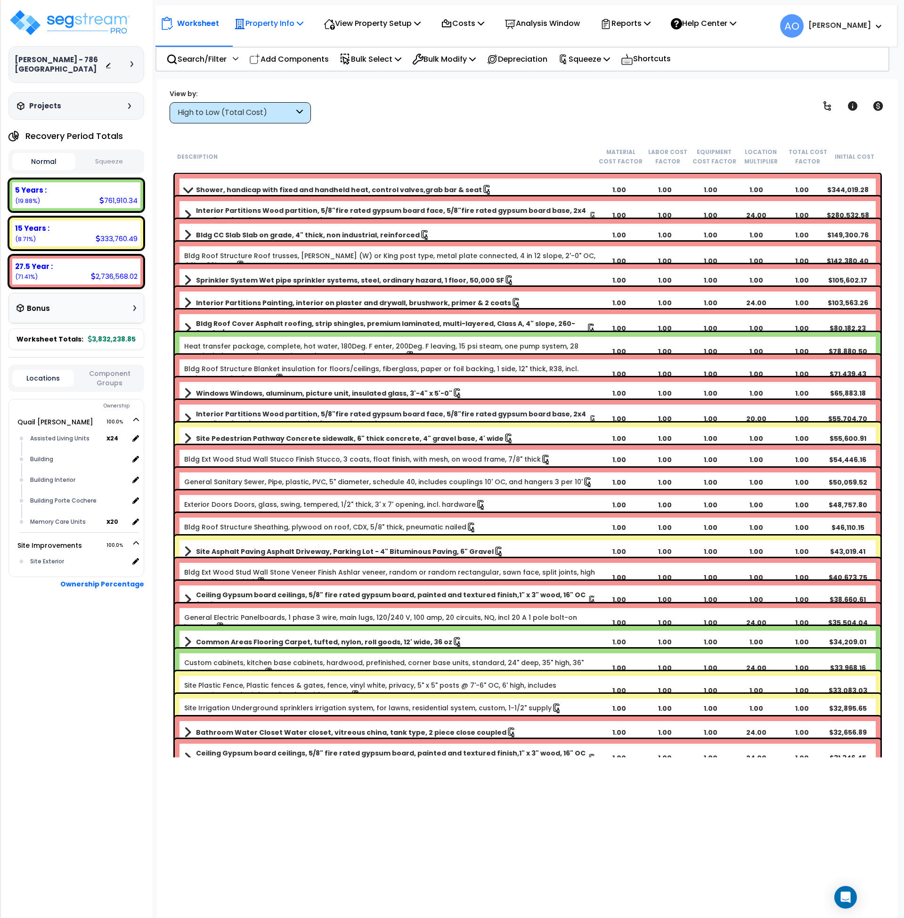
click at [288, 27] on p "Property Info" at bounding box center [268, 23] width 69 height 13
click at [352, 18] on p "View Property Setup" at bounding box center [372, 23] width 97 height 13
click at [364, 65] on link "View Questionnaire" at bounding box center [365, 64] width 93 height 19
click at [78, 21] on img at bounding box center [69, 22] width 123 height 28
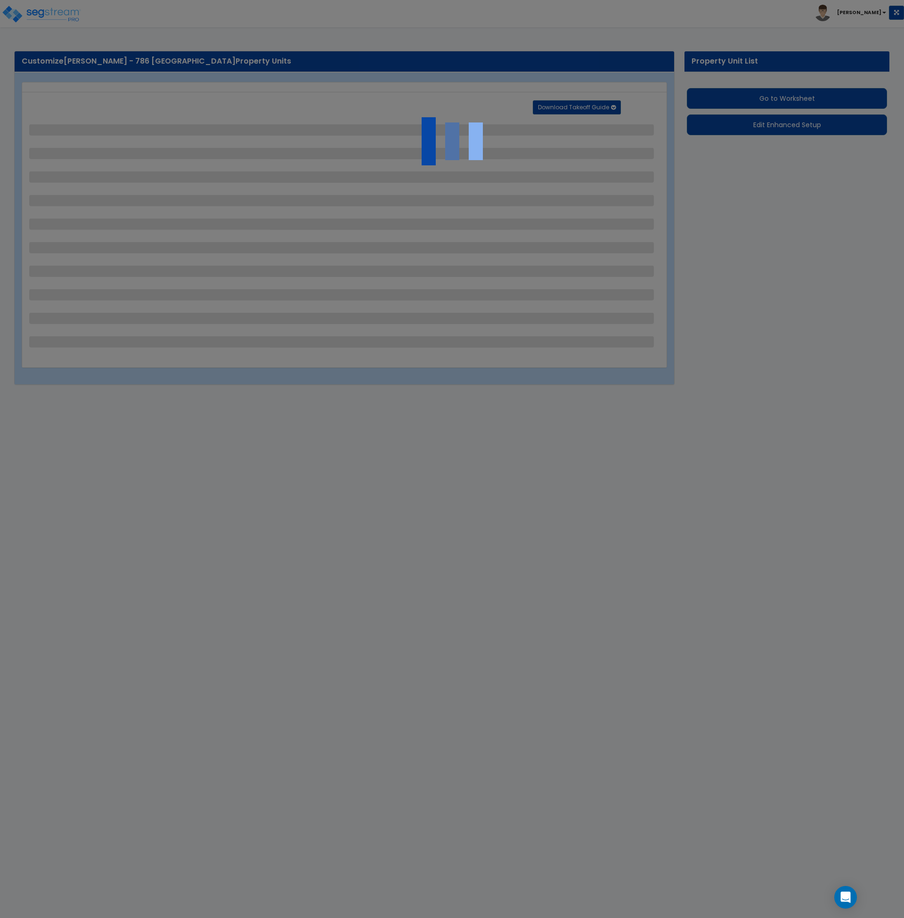
select select "2"
select select "1"
select select "2"
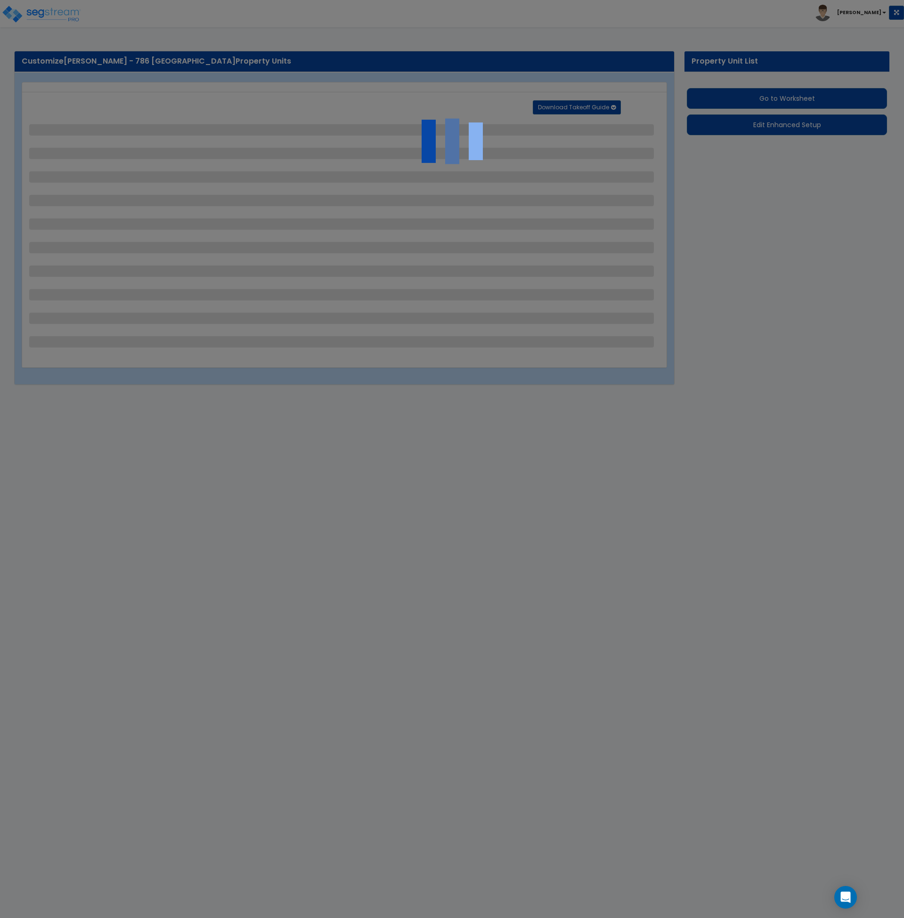
select select "1"
select select "4"
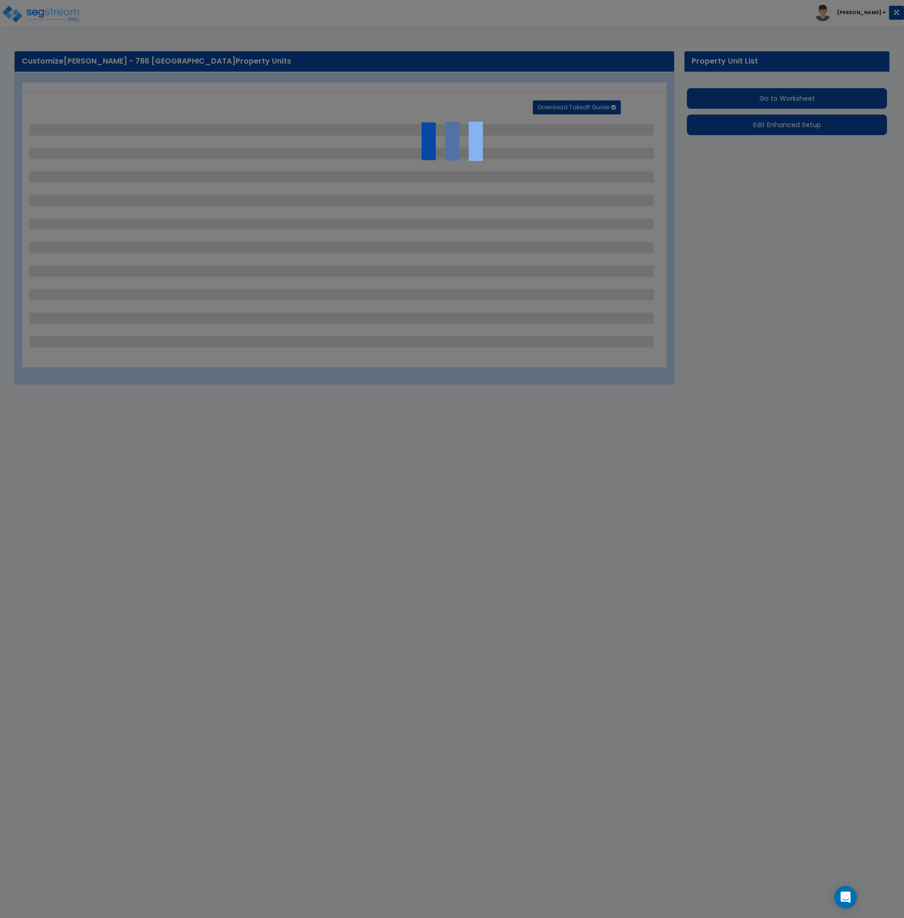
select select "1"
select select "10"
select select "2"
select select "1"
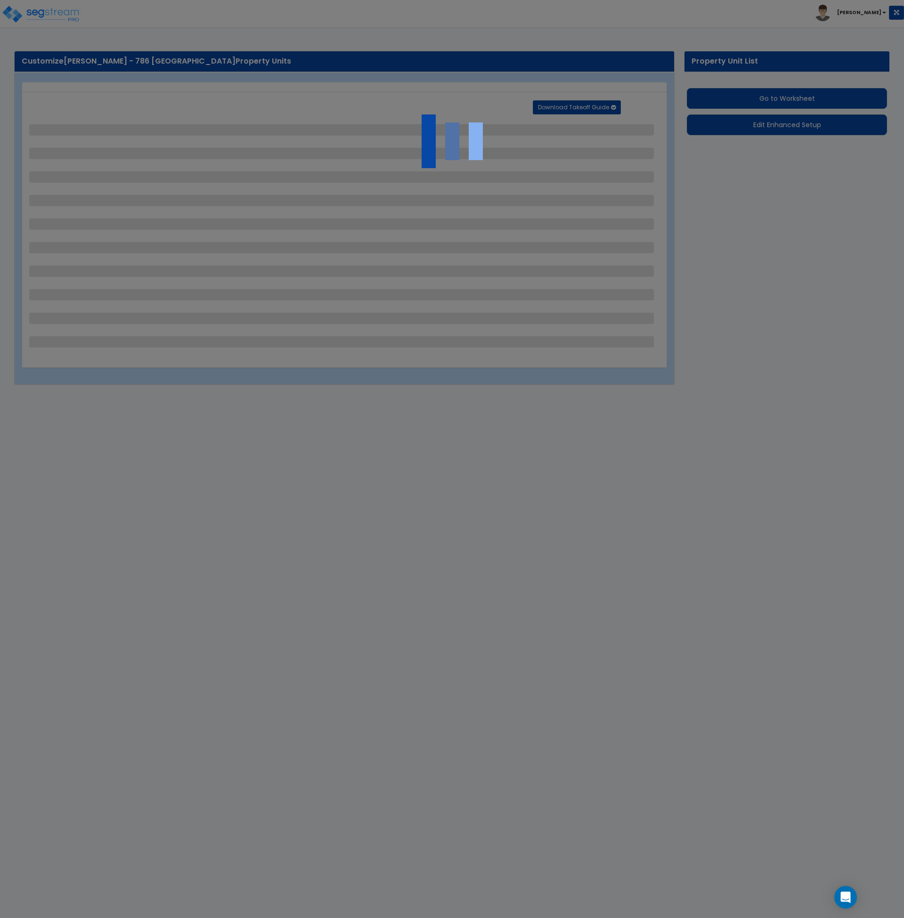
select select "2"
select select "3"
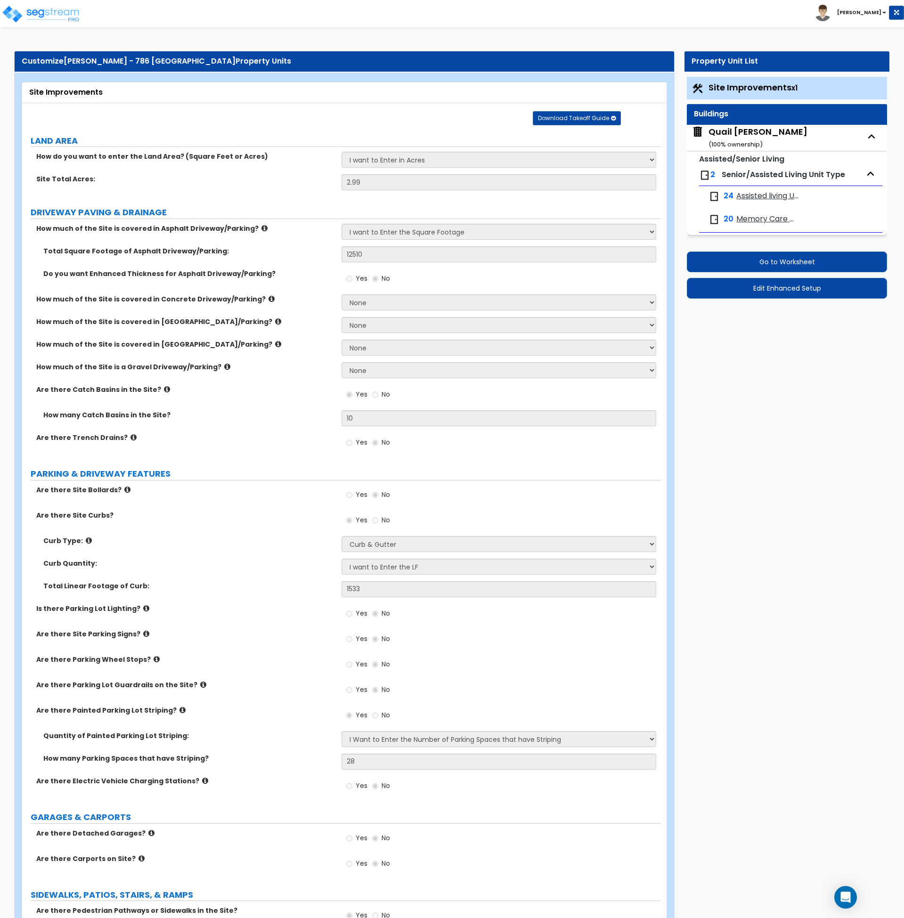
click at [739, 129] on div "Quail Meadows ( 100 % ownership)" at bounding box center [758, 138] width 99 height 24
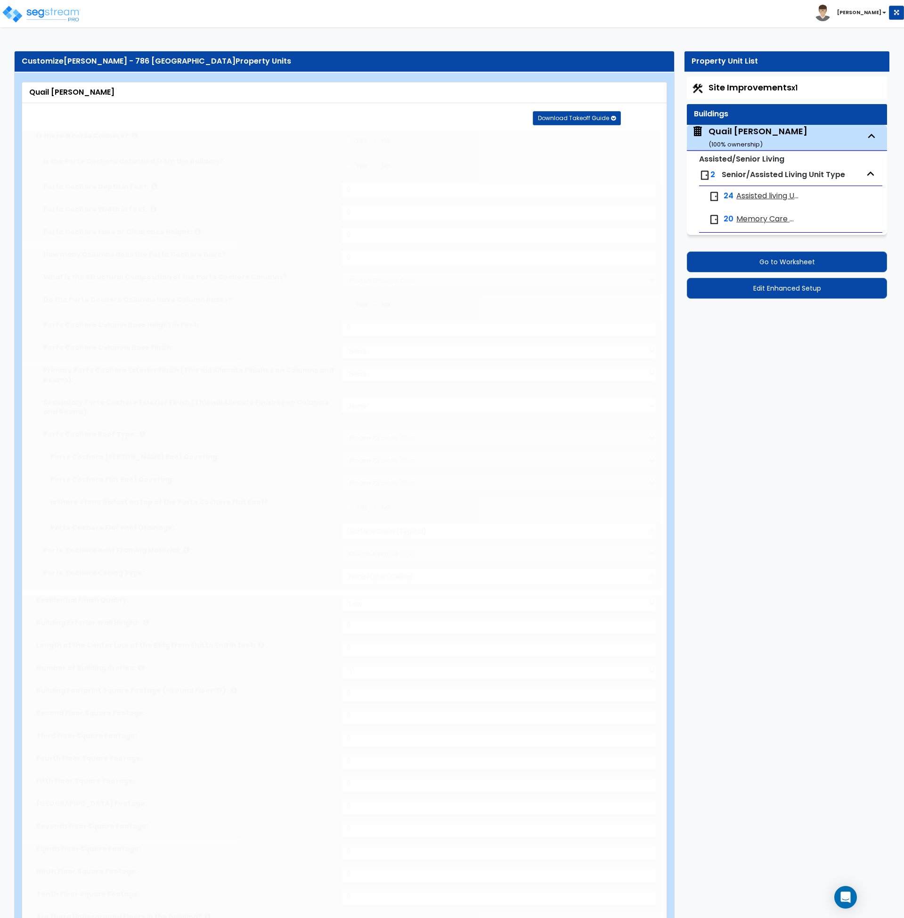
radio input "true"
type input "2"
type input "58.04"
type input "12"
type input "4"
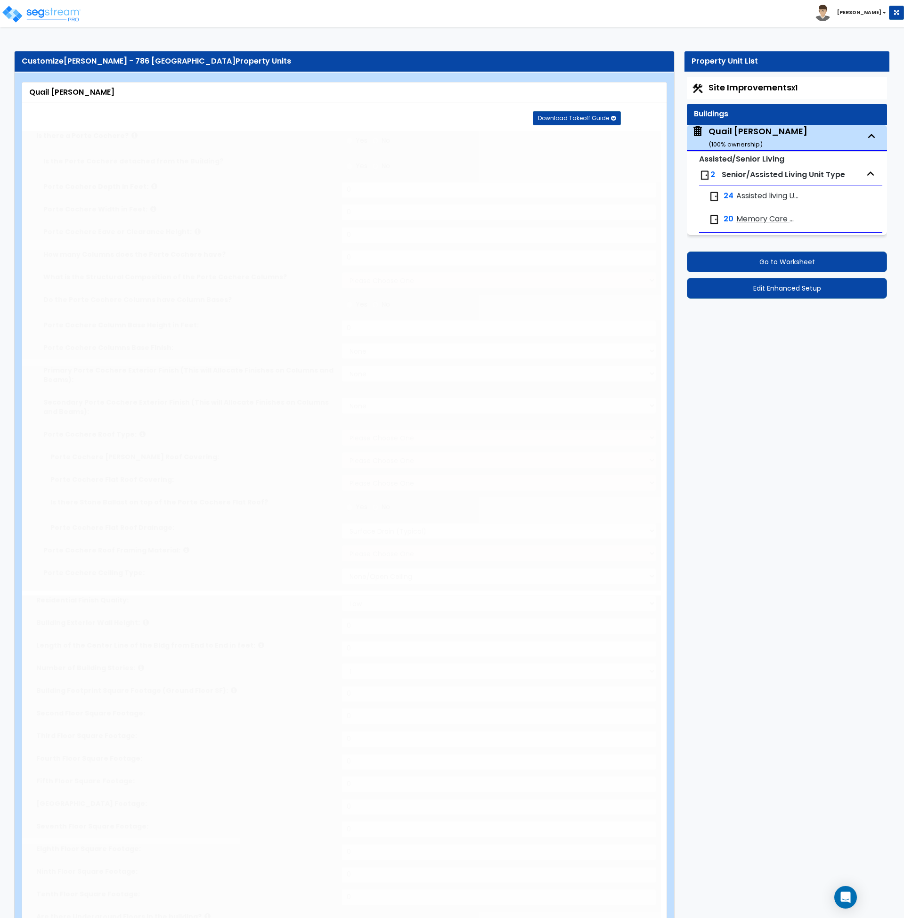
select select "1"
radio input "true"
type input "4"
select select "5"
select select "1"
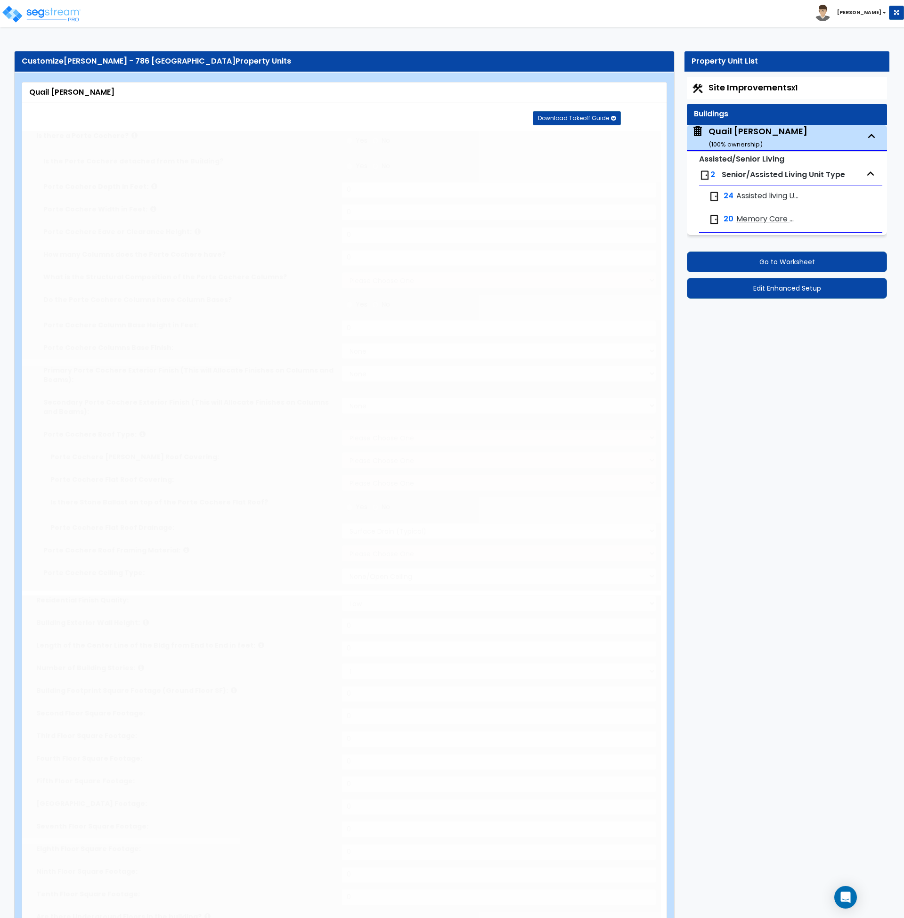
select select "1"
select select "2"
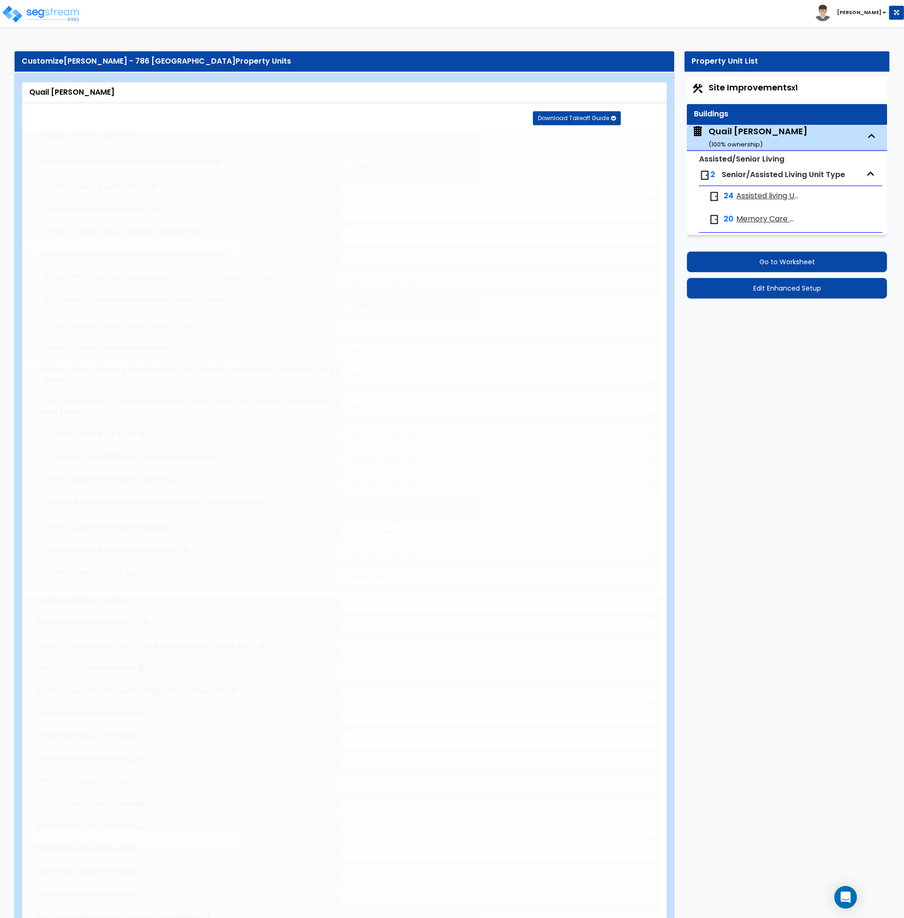
type input "29.4"
type input "228.72"
select select "2"
type input "27614"
type input "400"
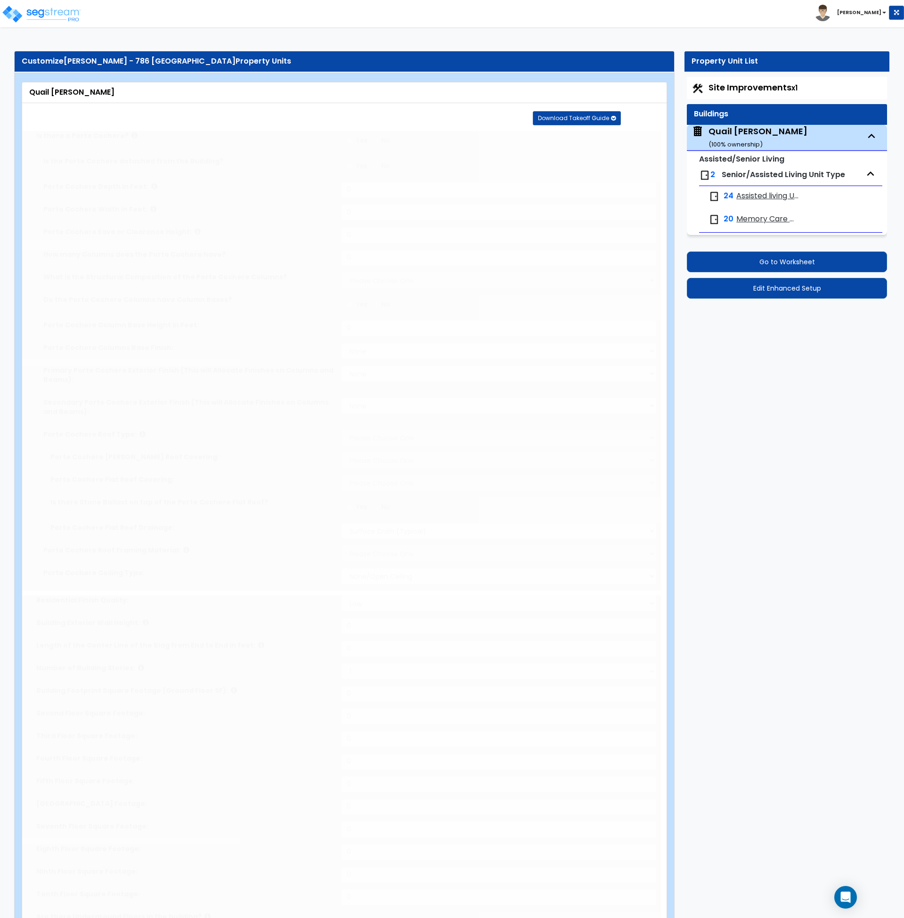
select select "7"
select select "2"
select select "3"
type input "10"
select select "7"
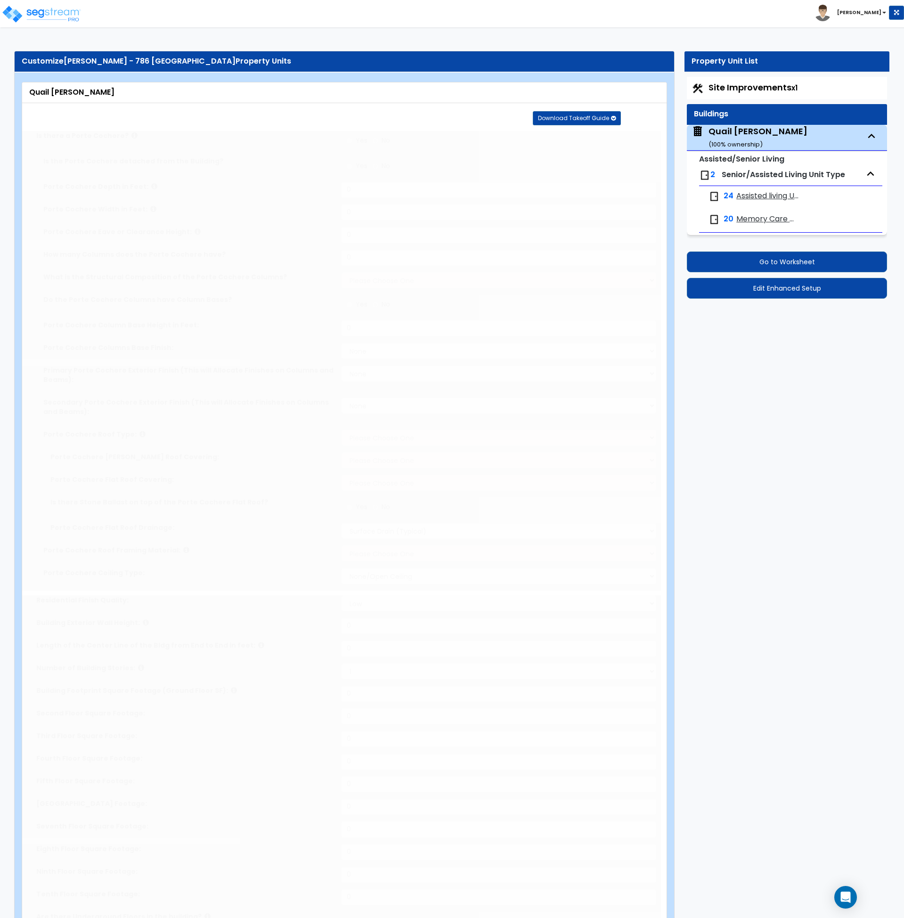
select select "1"
select select "2"
select select "1"
radio input "true"
type input "16"
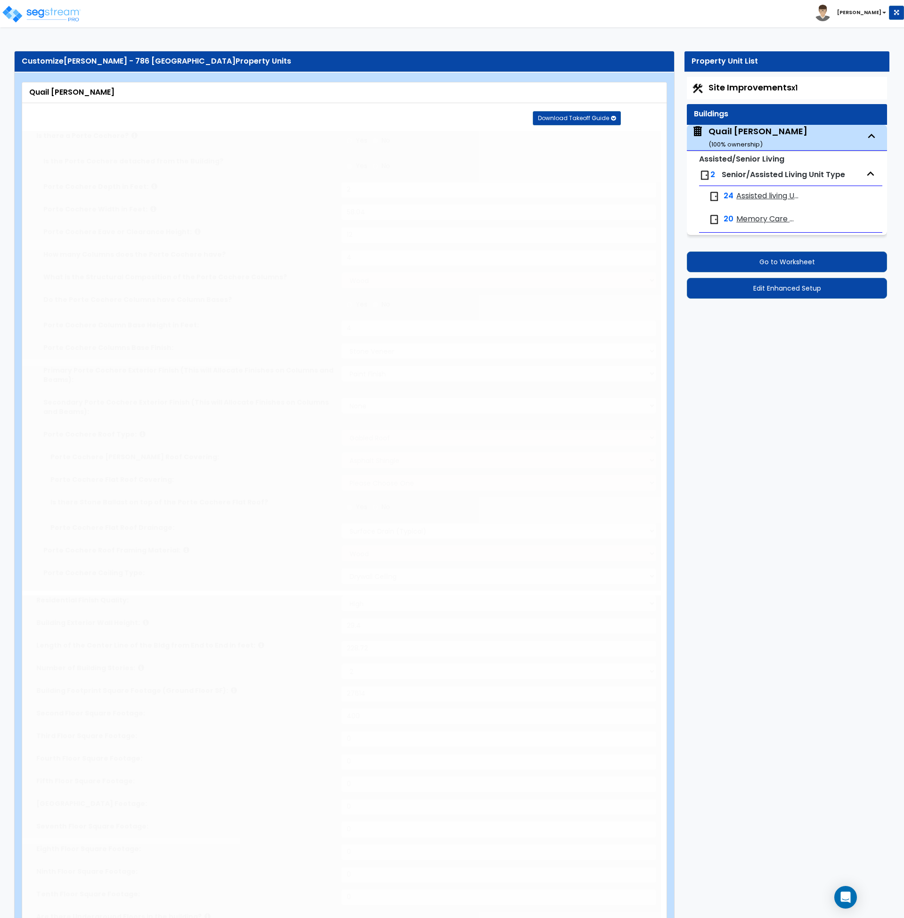
type input "15"
radio input "true"
type input "14"
type input "1"
select select "2"
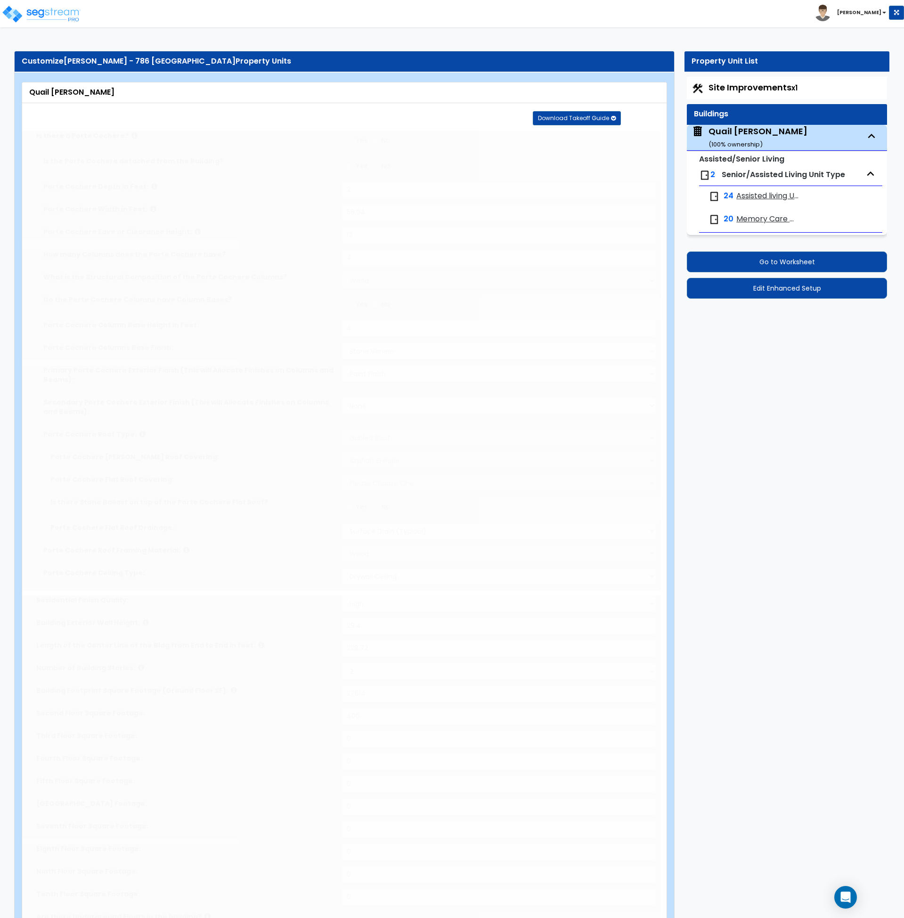
select select "1"
select select "2"
type input "55"
radio input "true"
type input "250"
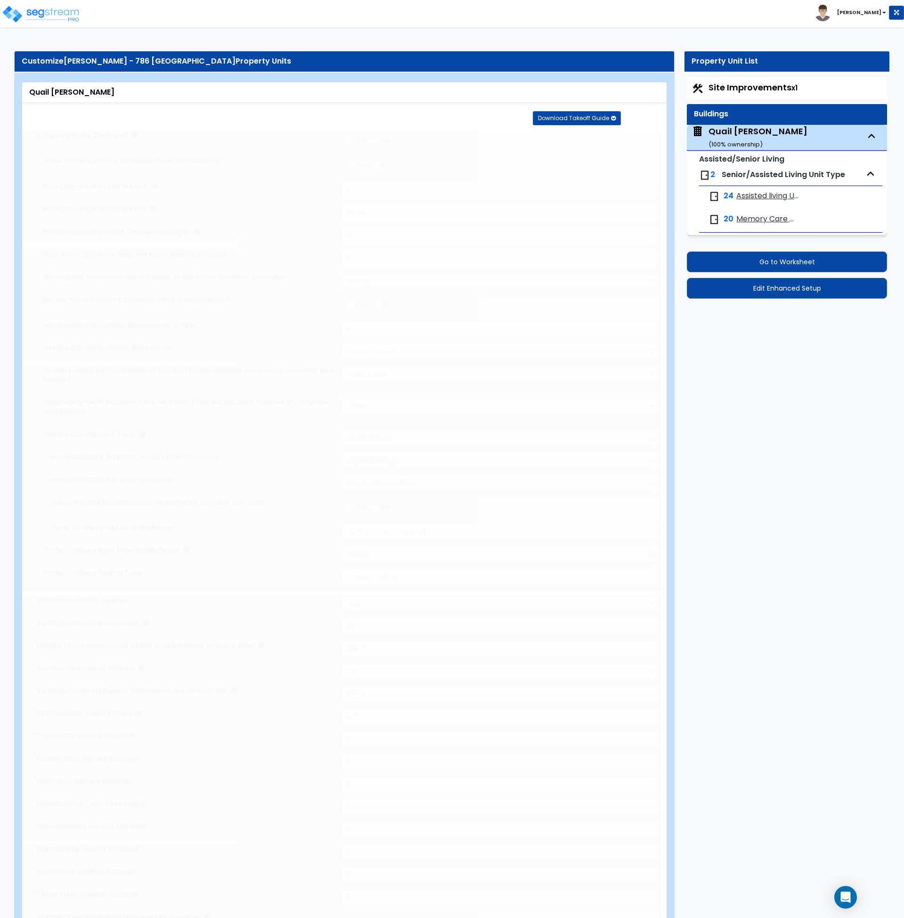
radio input "true"
type input "4"
type input "1500"
select select "5"
radio input "true"
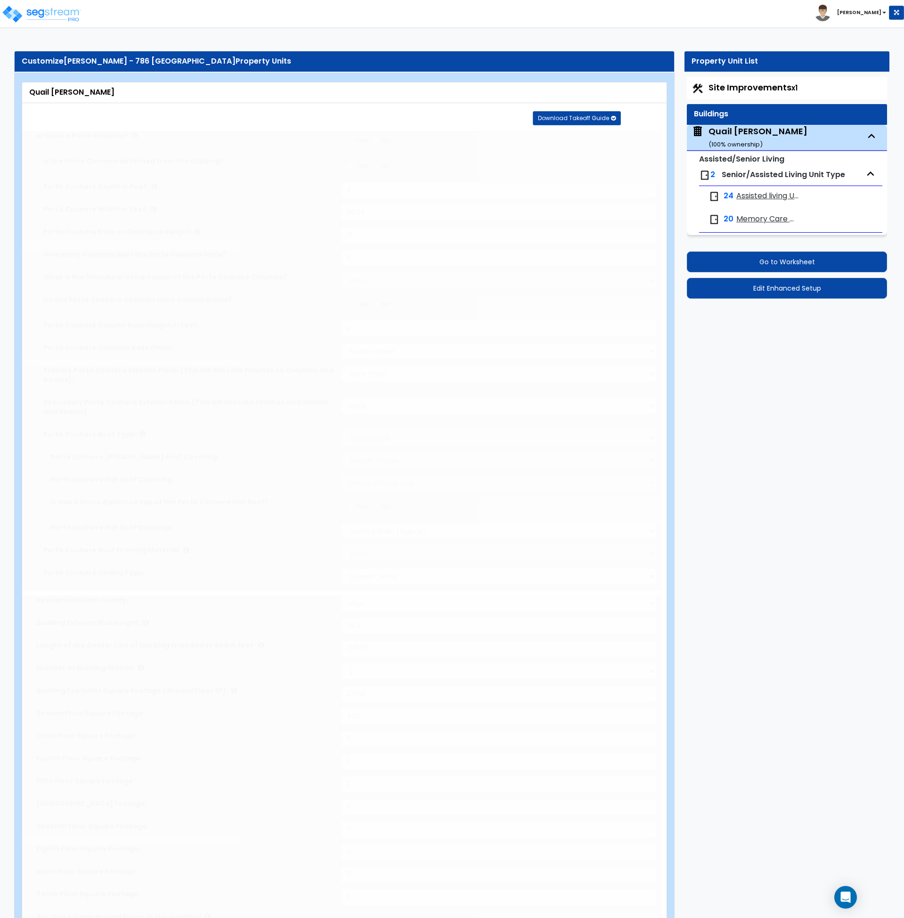
type input "1"
select select "1"
select select "2"
radio input "true"
select select "3"
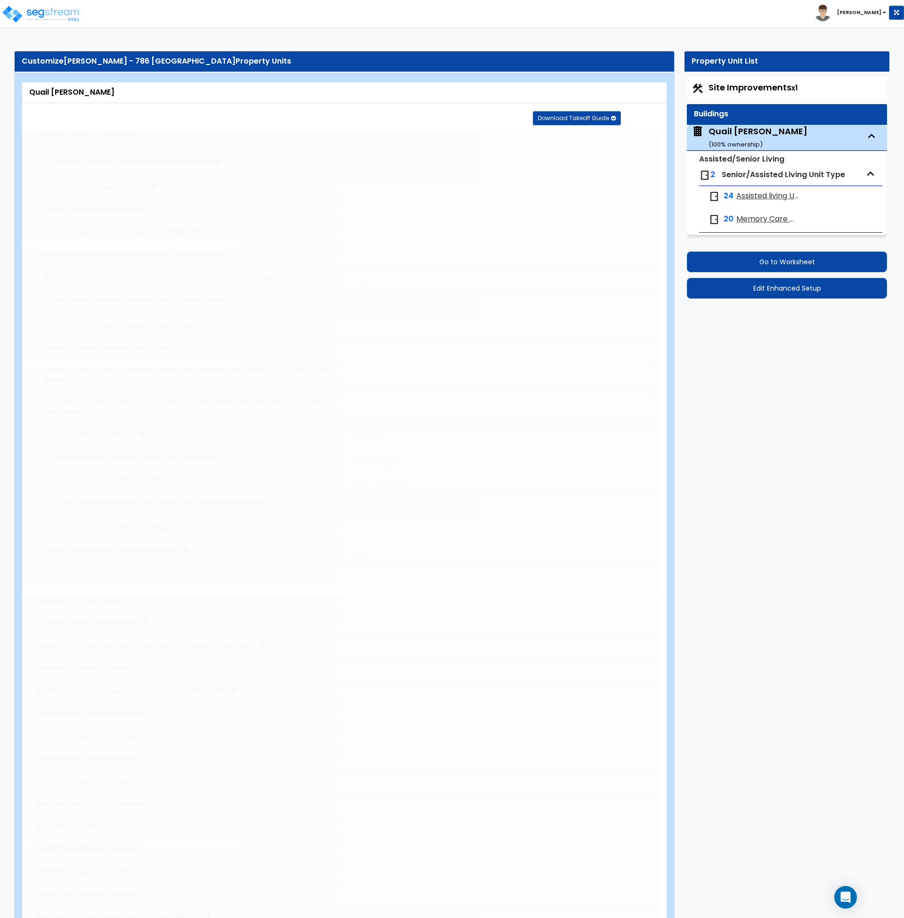
type input "1"
radio input "true"
type input "1"
radio input "true"
type input "1"
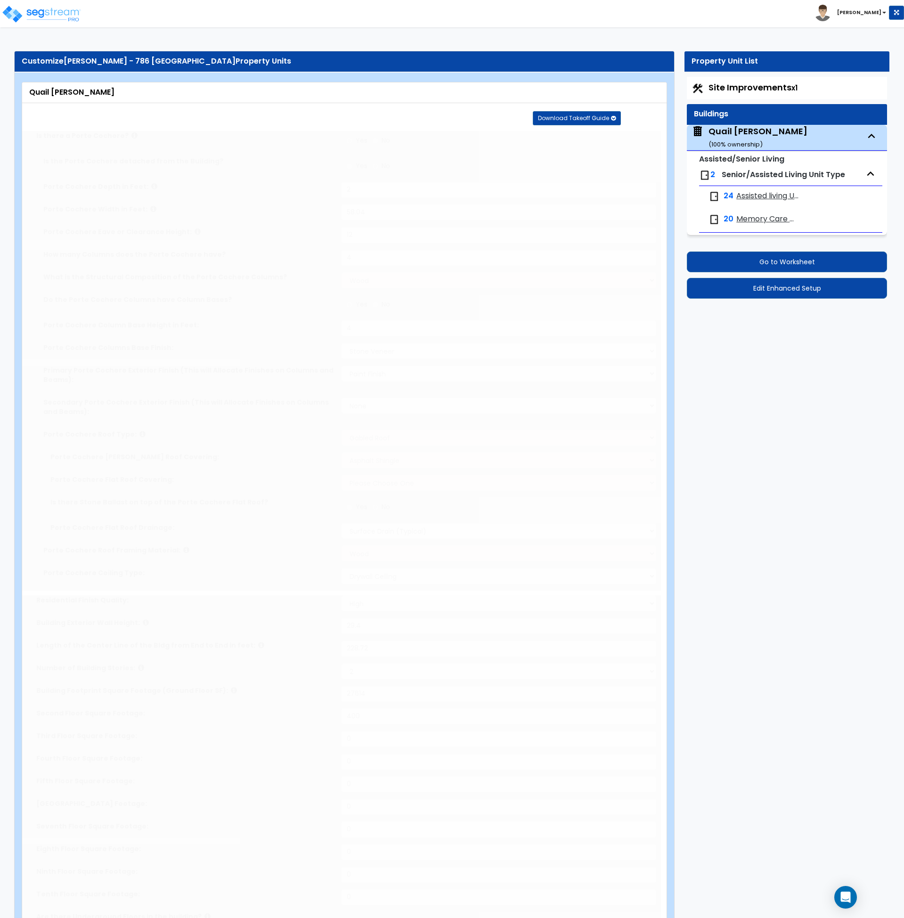
radio input "true"
select select "1"
type input "6"
radio input "true"
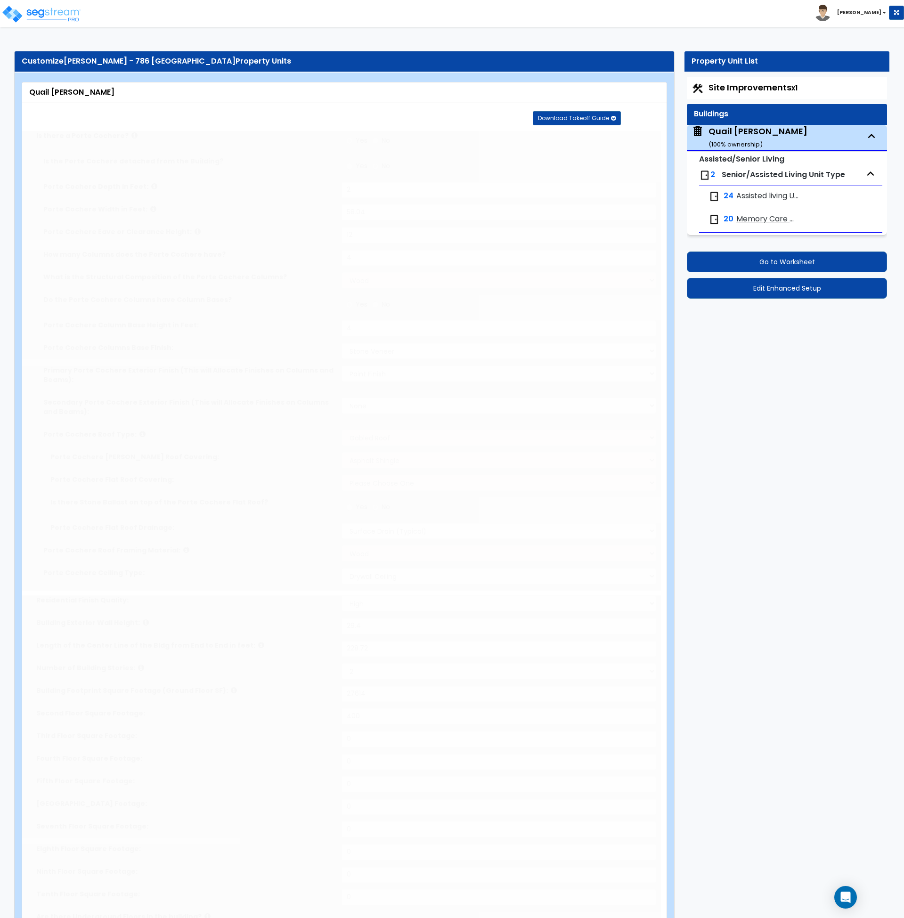
select select "3"
type input "4"
radio input "true"
type input "2515.42"
radio input "true"
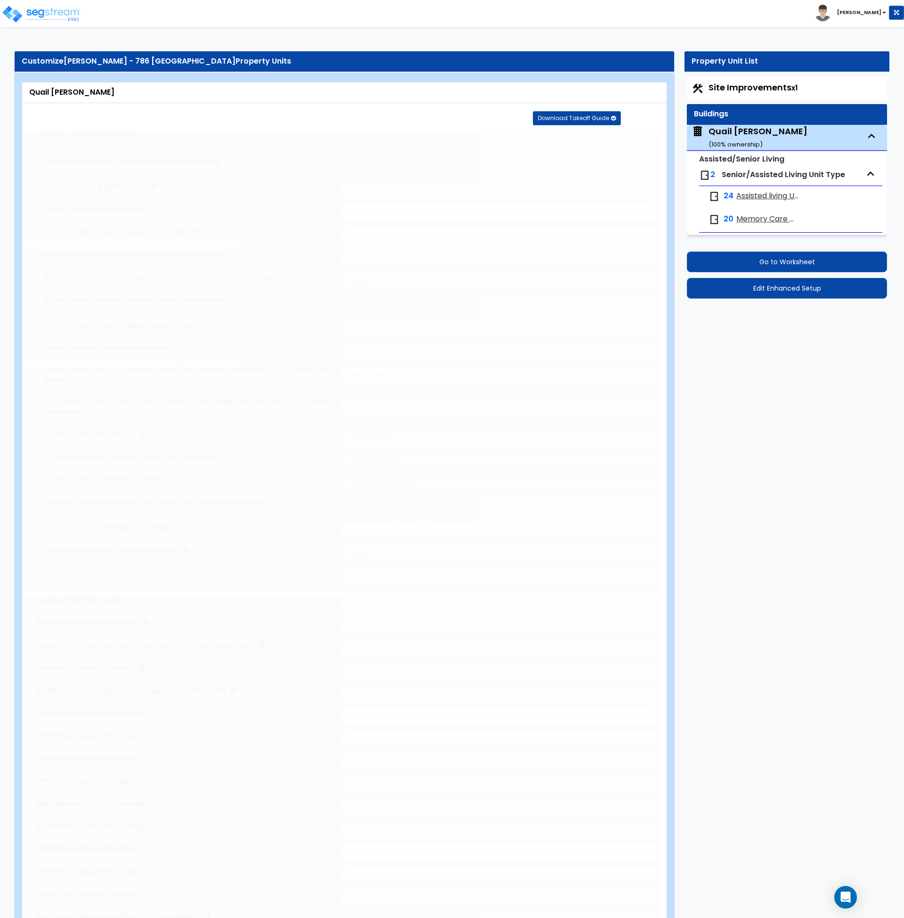
select select "5"
type input "12"
select select "3"
select select "5"
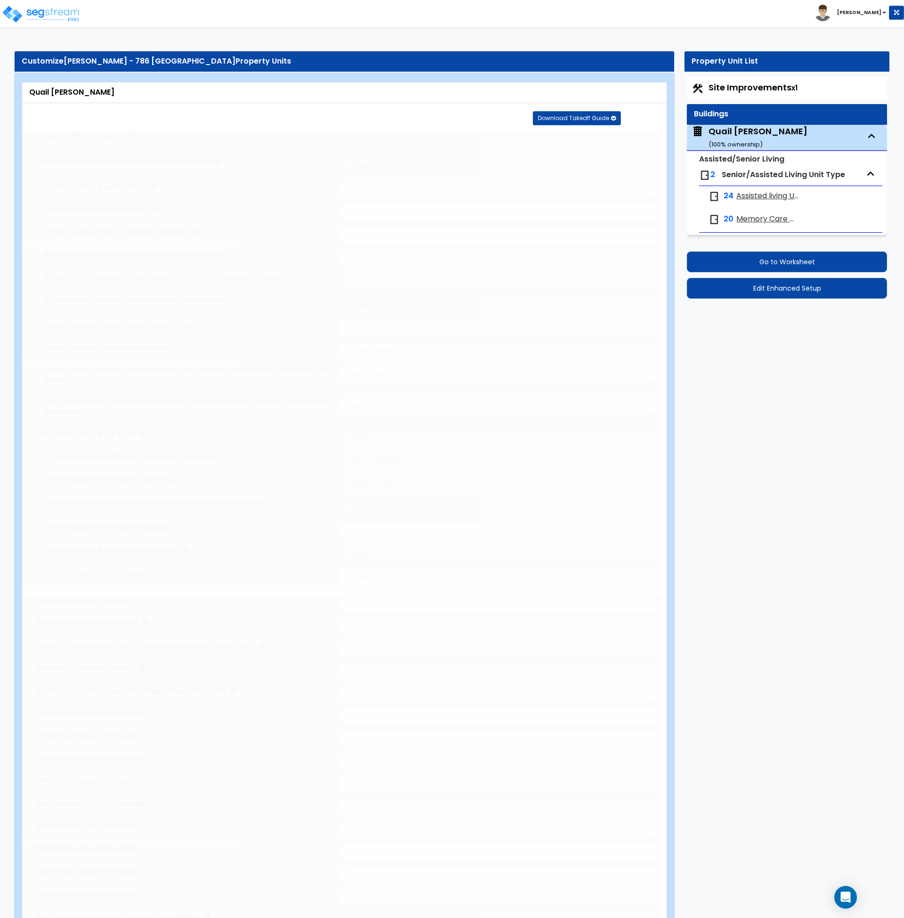
radio input "true"
type input "250"
select select "3"
select select "1"
radio input "true"
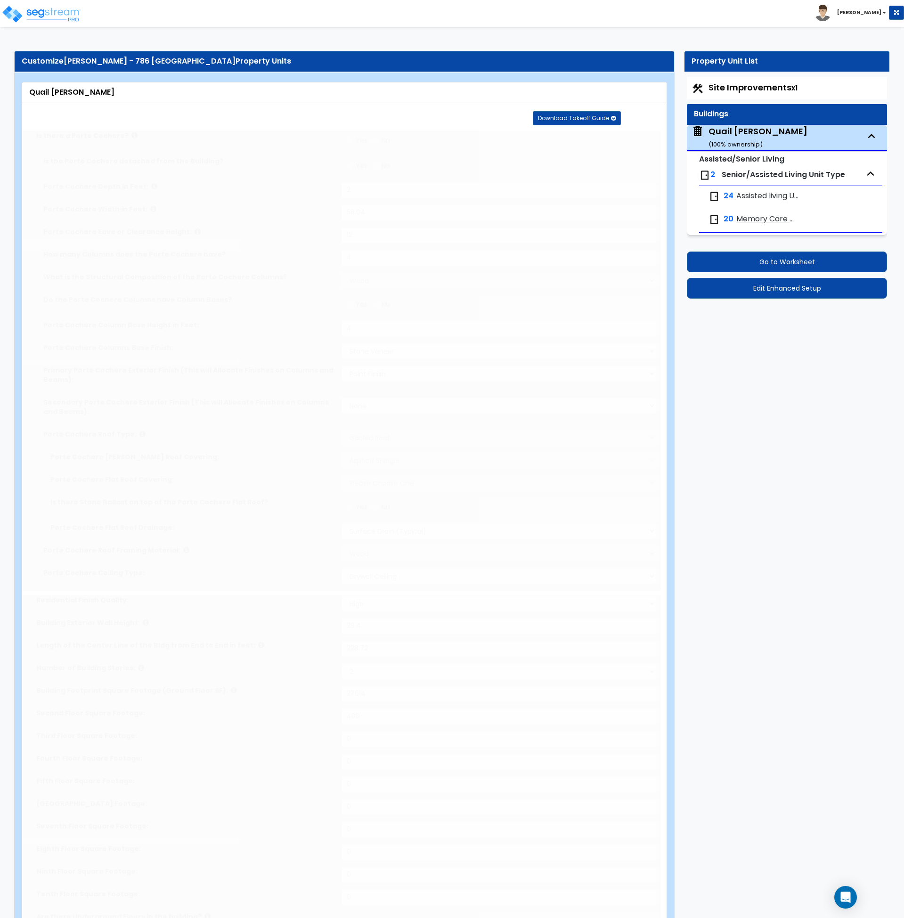
radio input "true"
type input "255"
select select "1"
type input "3"
radio input "true"
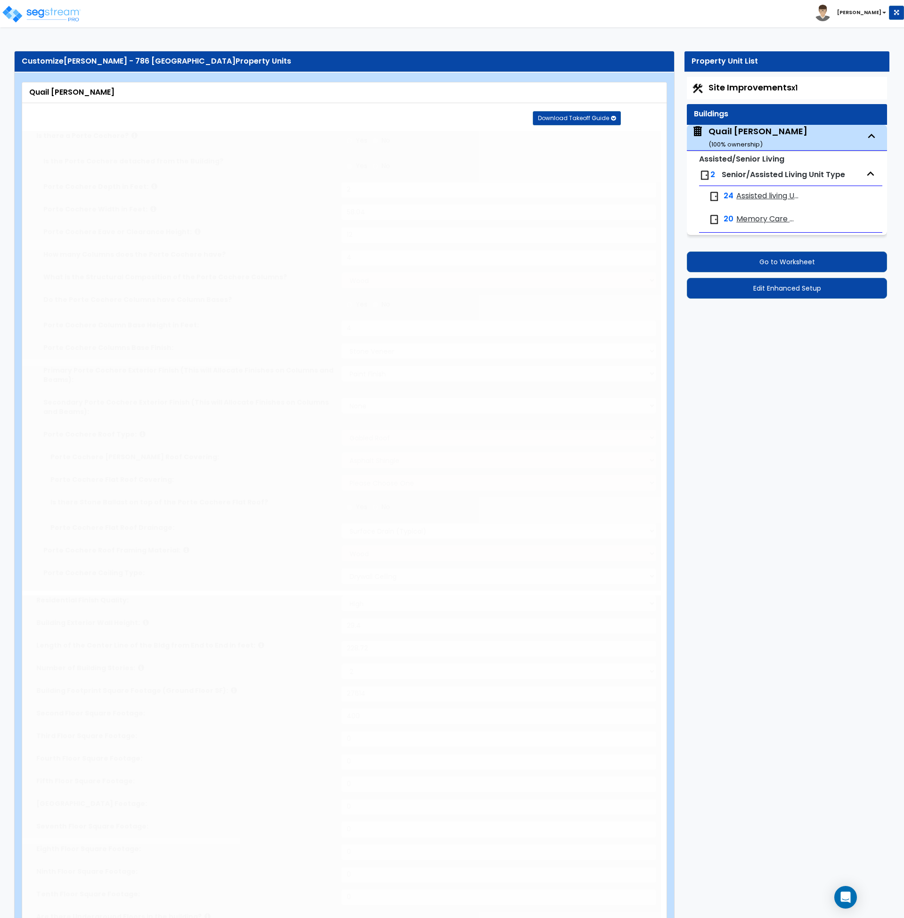
type input "3"
radio input "true"
select select "1"
type input "8"
type input "2"
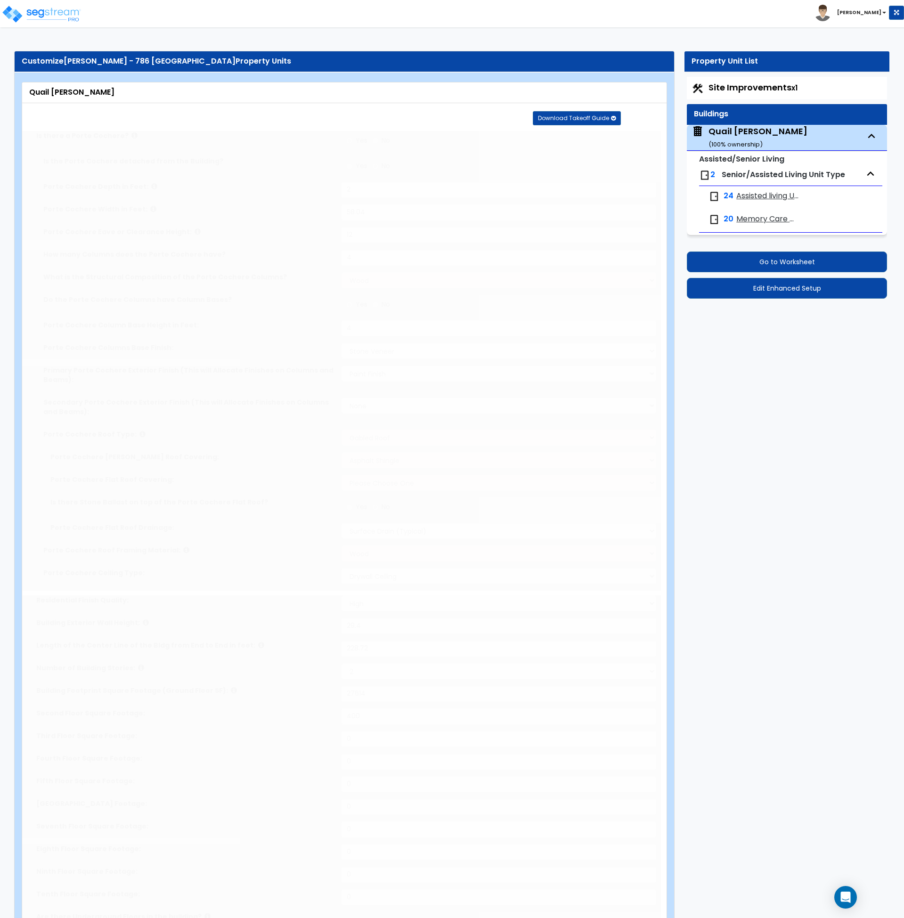
radio input "true"
type input "2"
radio input "true"
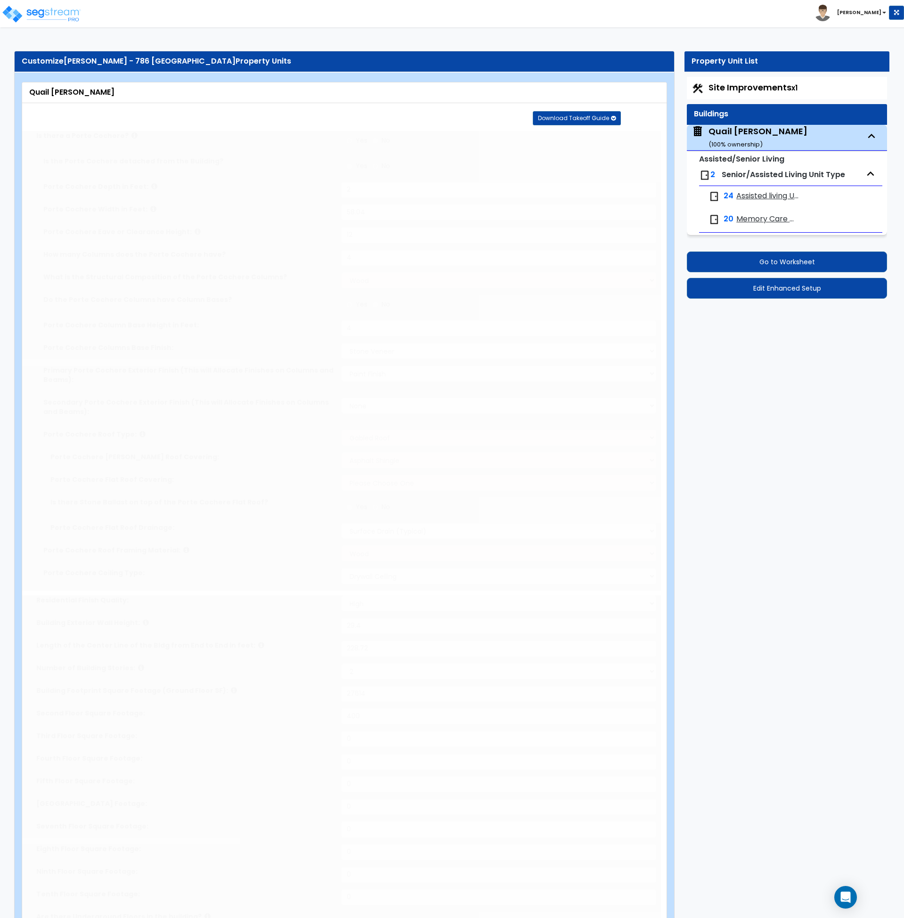
select select "4"
type input "2"
select select "1"
select select "2"
select select "1"
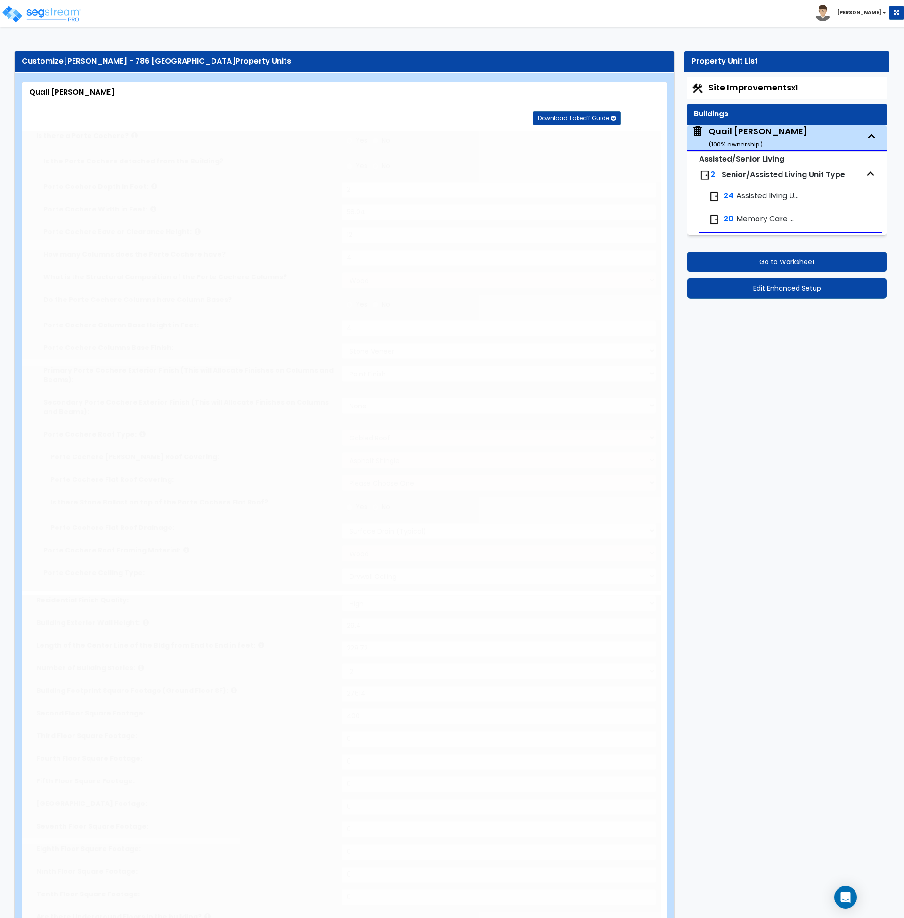
select select "5"
radio input "true"
select select "1"
type input "356"
radio input "true"
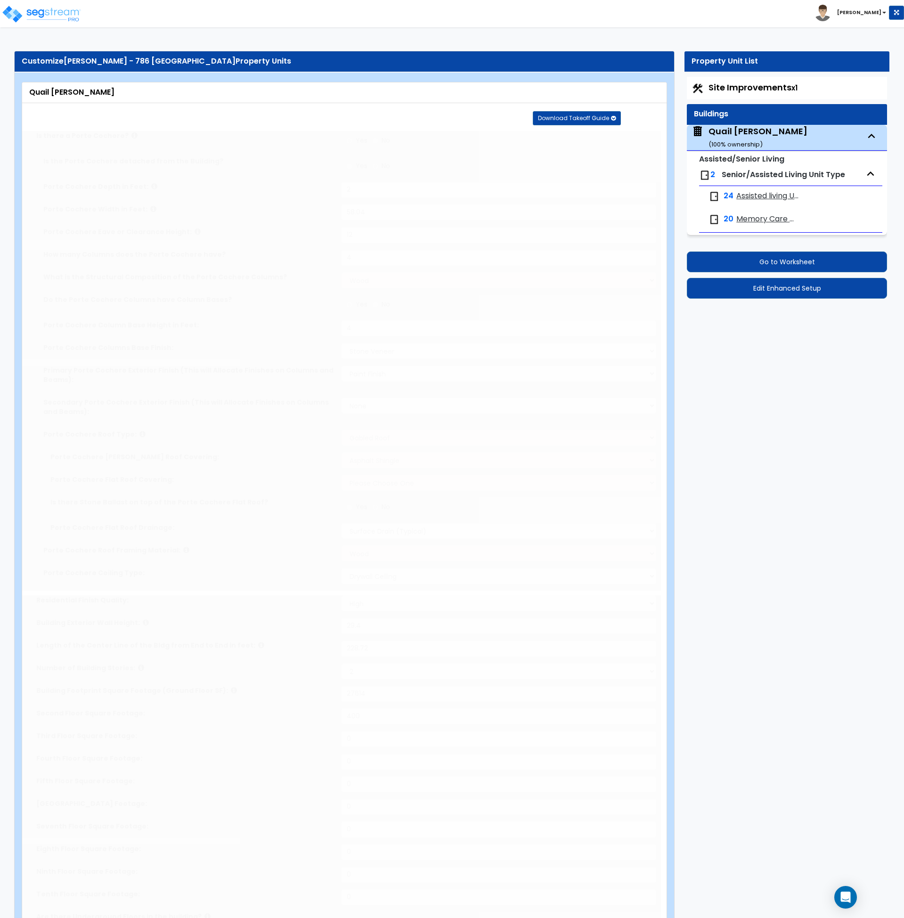
select select "3"
radio input "true"
select select "2"
radio input "true"
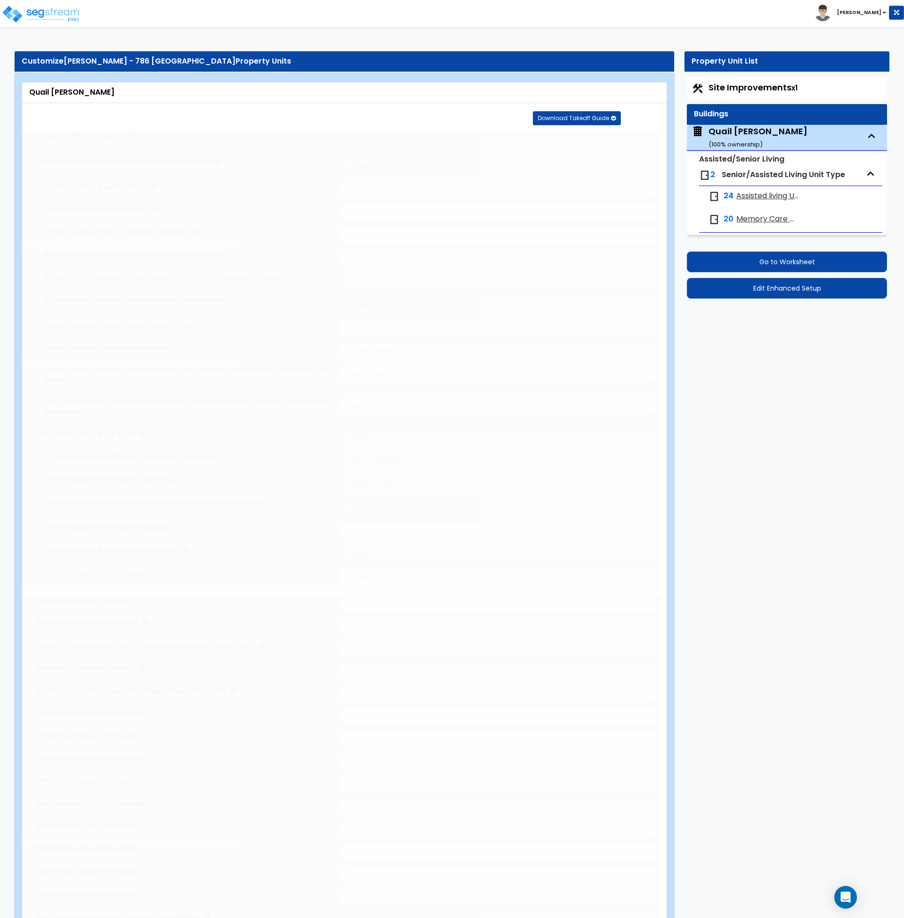
radio input "true"
type input "825"
select select "2"
select select "5"
type input "35"
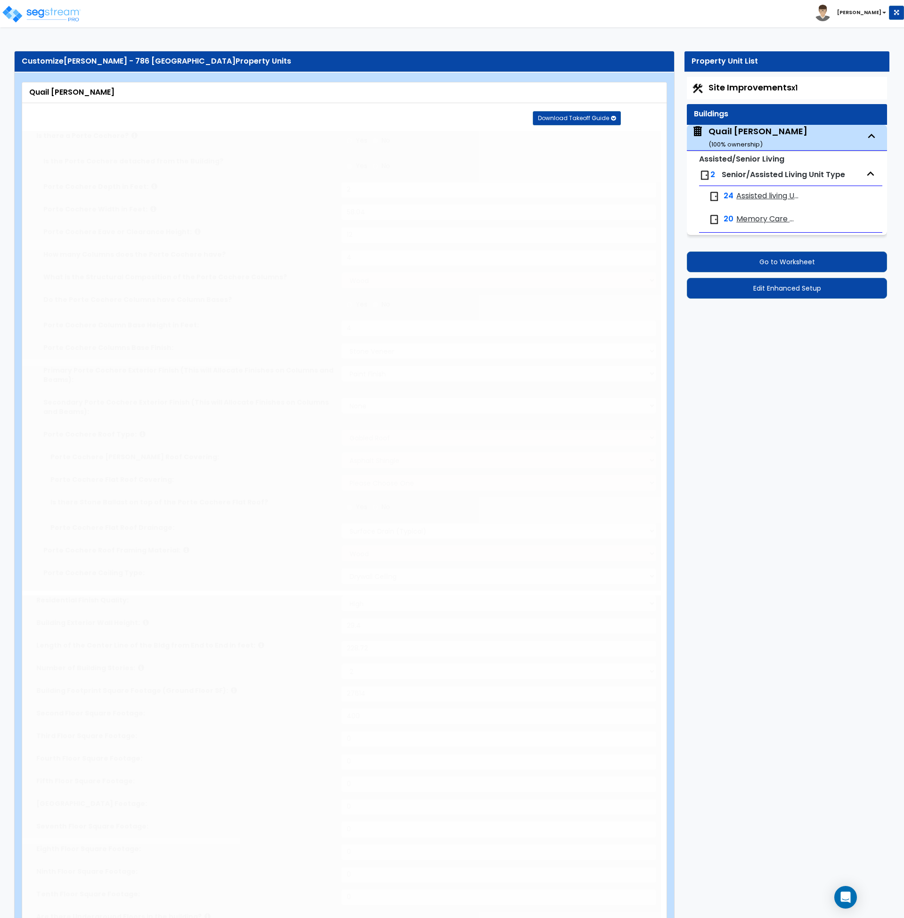
select select "3"
radio input "true"
type input "12"
type input "24"
type input "1"
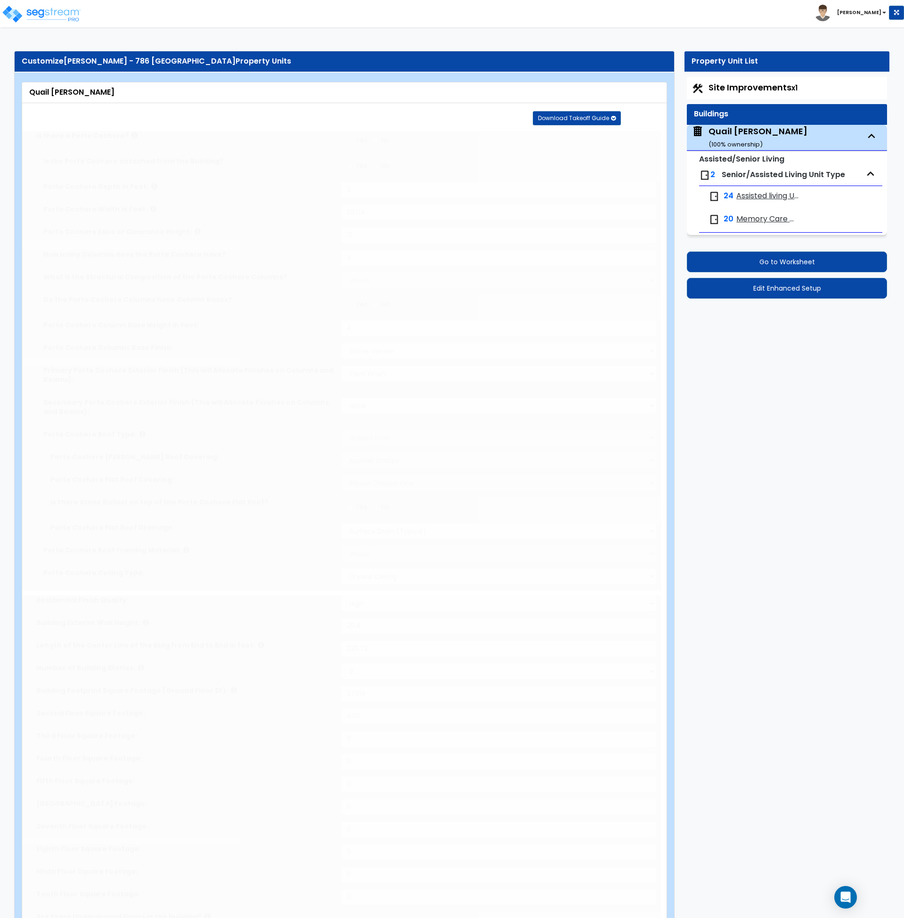
radio input "true"
type input "3"
radio input "true"
type input "4"
type input "1"
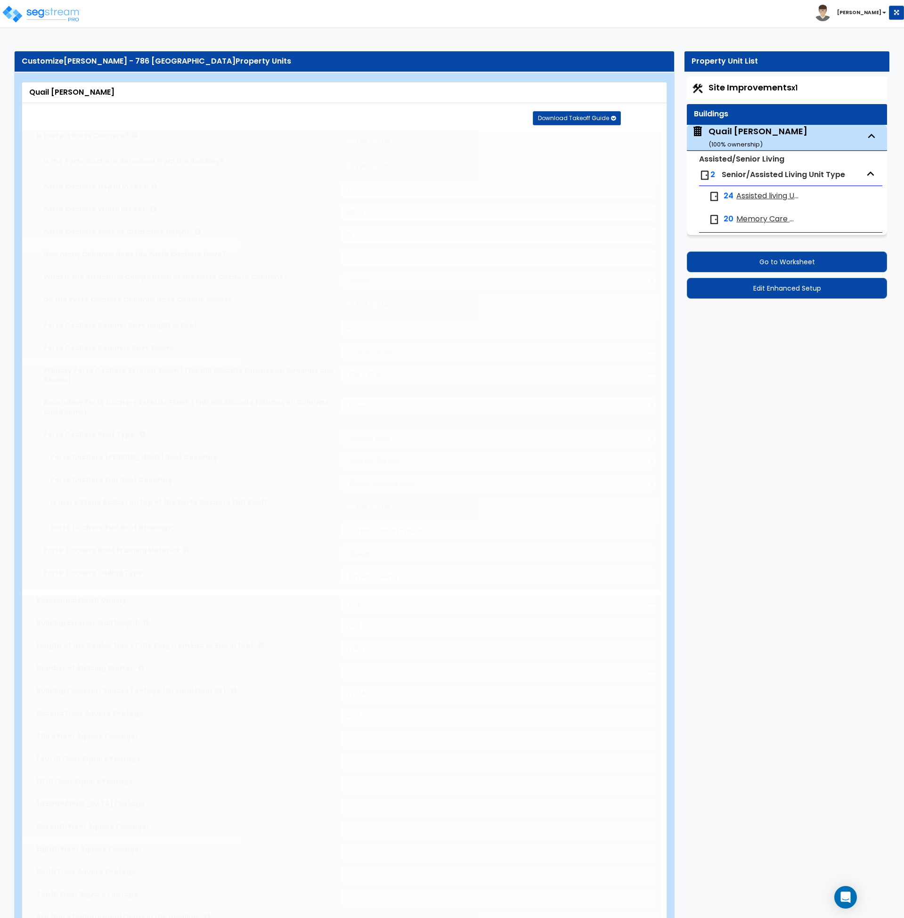
select select "5"
radio input "true"
type input "2"
select select "1"
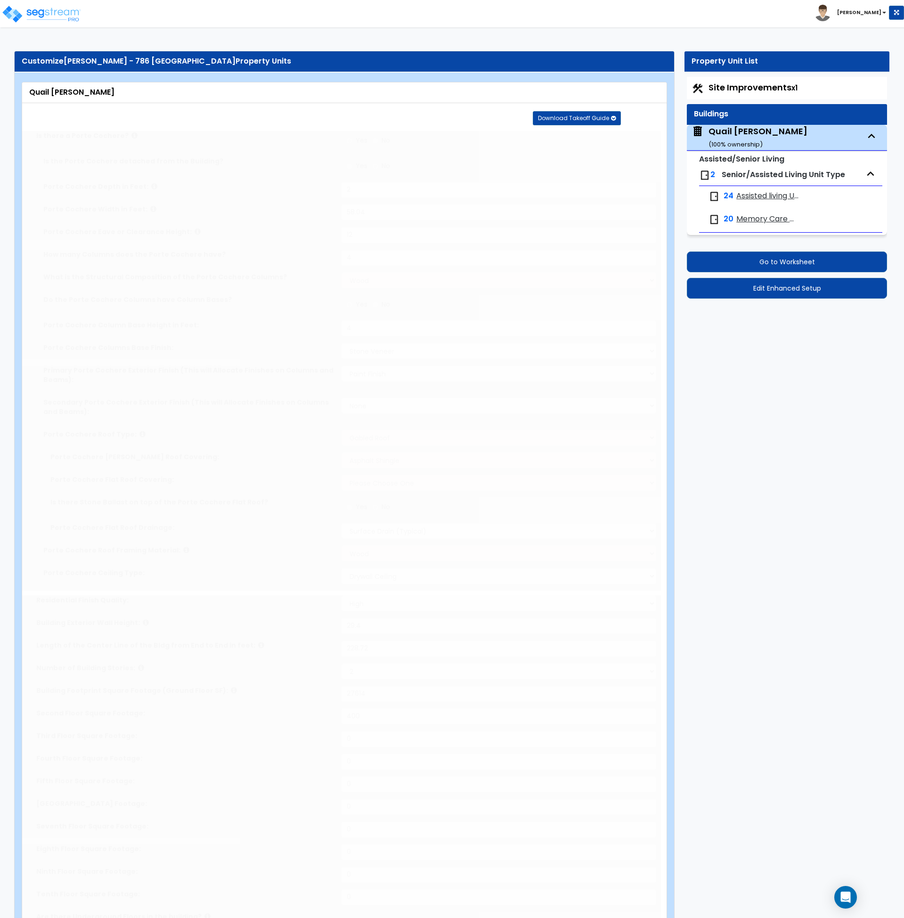
select select "1"
radio input "true"
type input "2"
type input "250"
select select "5"
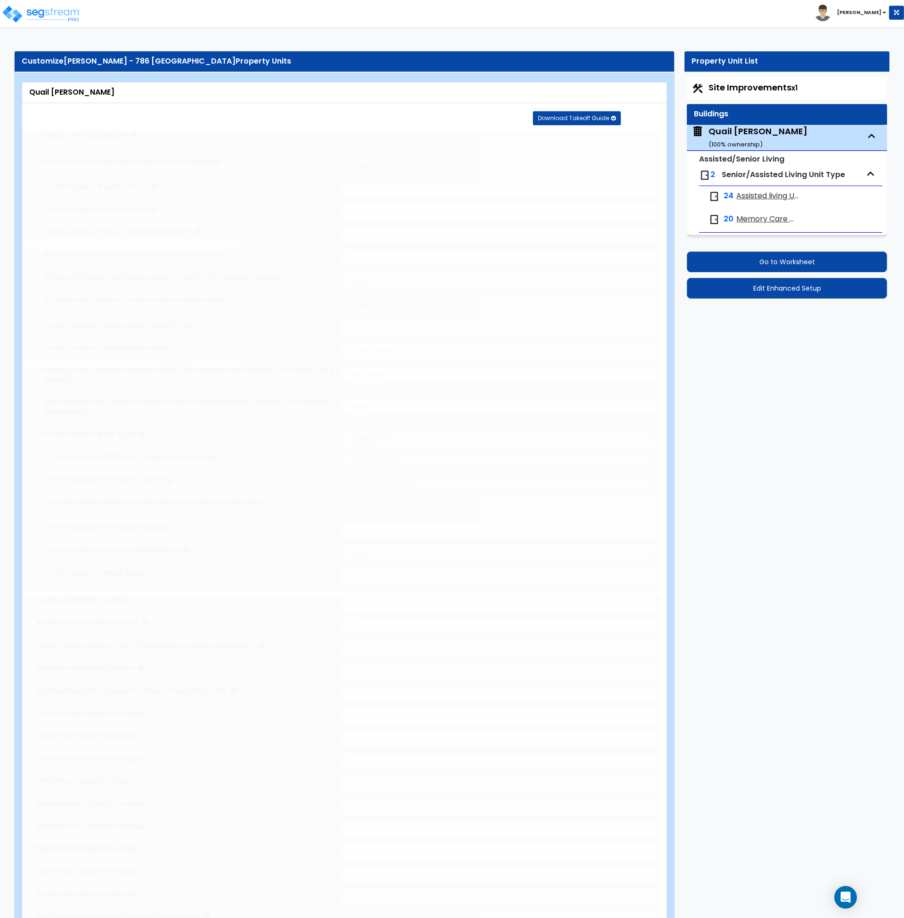
type input "18"
type input "1"
select select "2"
select select "1"
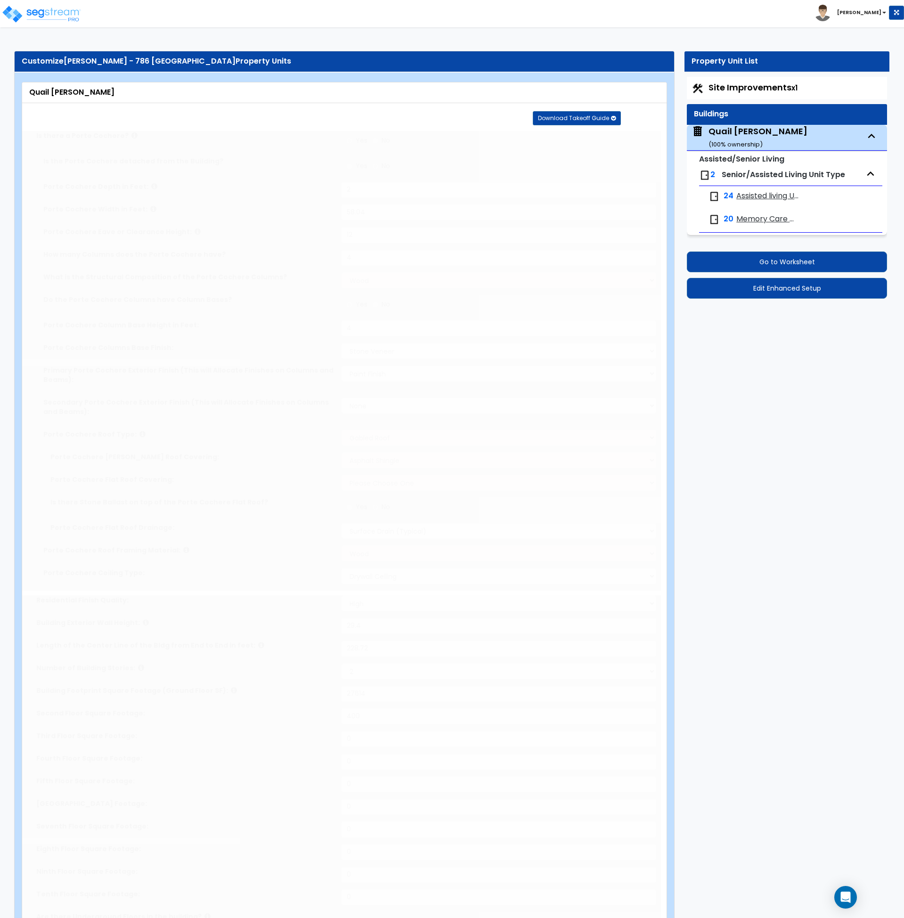
type input "2"
radio input "true"
type input "50"
type input "10"
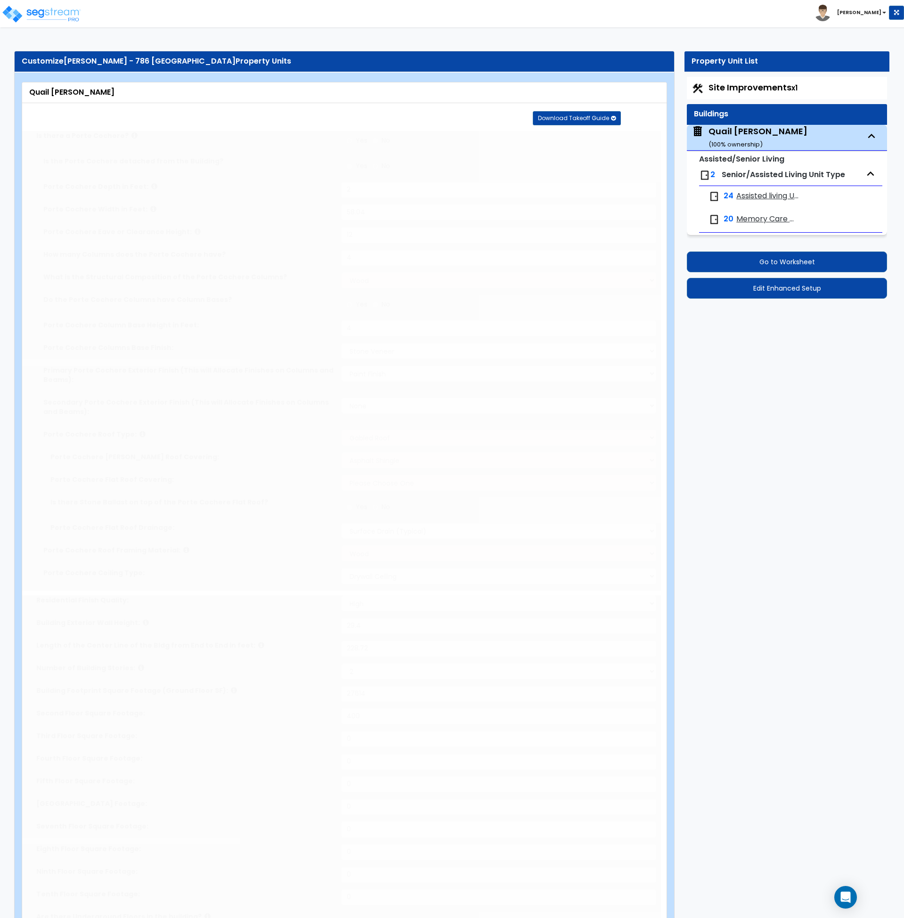
radio input "true"
type input "2"
radio input "true"
select select "1"
type input "2"
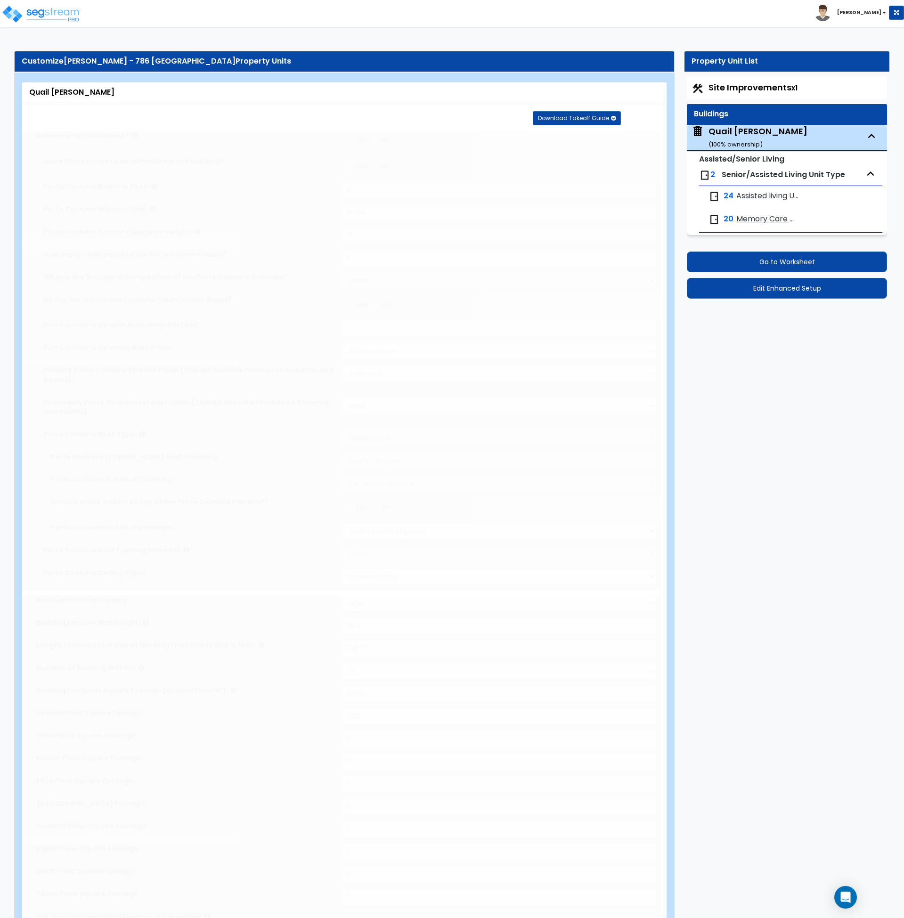
radio input "true"
type input "1"
radio input "true"
select select "3"
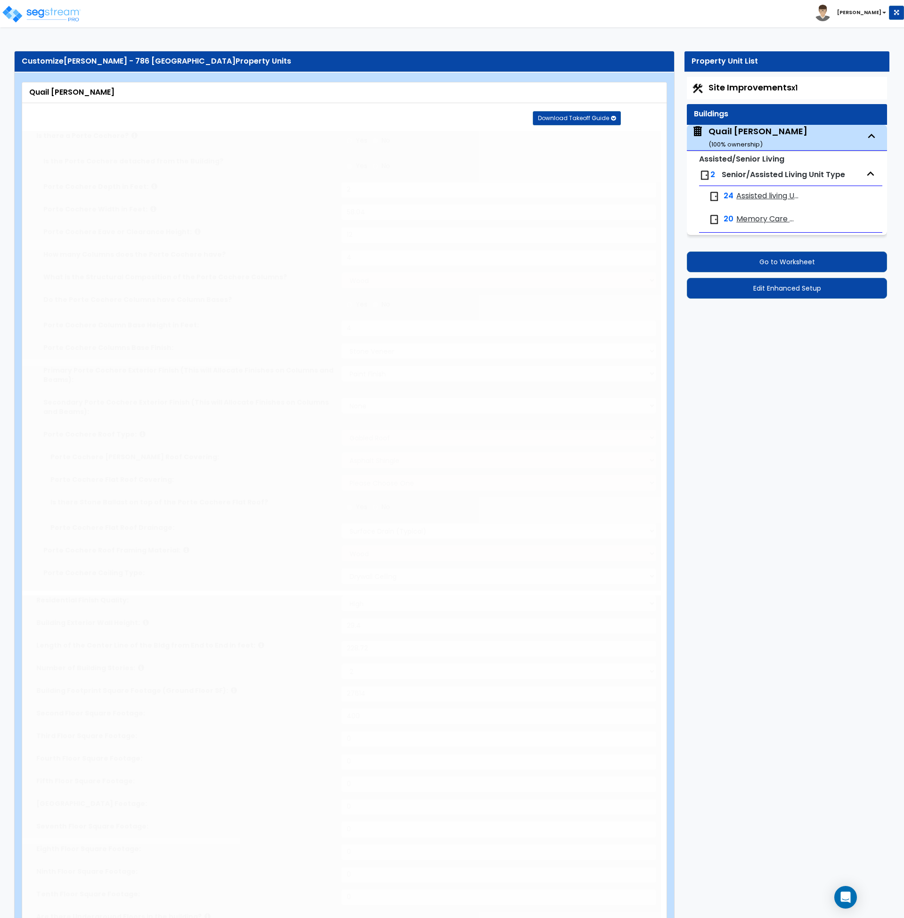
radio input "true"
select select "1"
radio input "true"
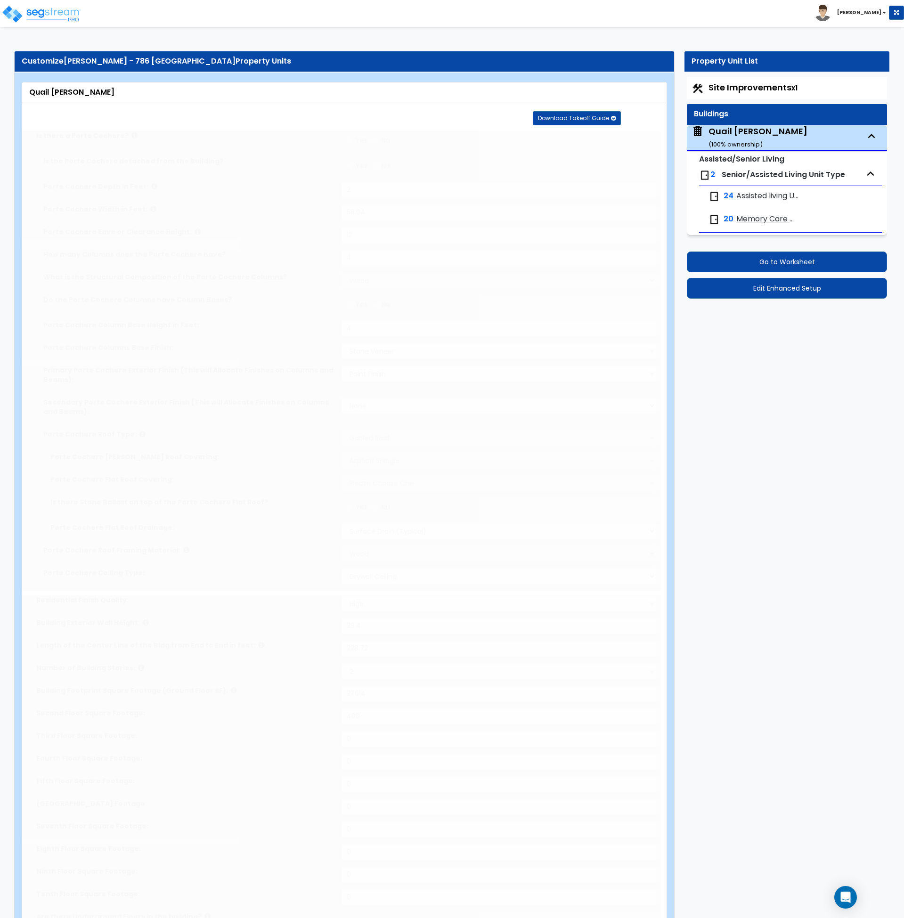
radio input "true"
type input "100"
select select "2"
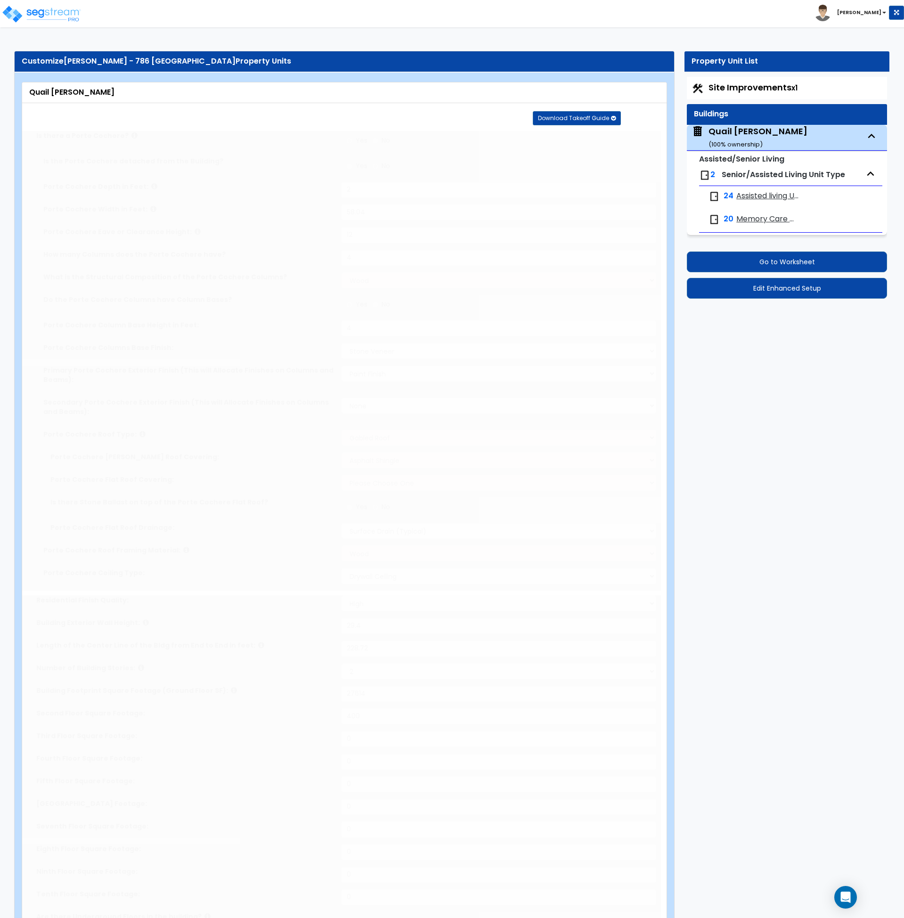
radio input "true"
select select "1"
select select "2"
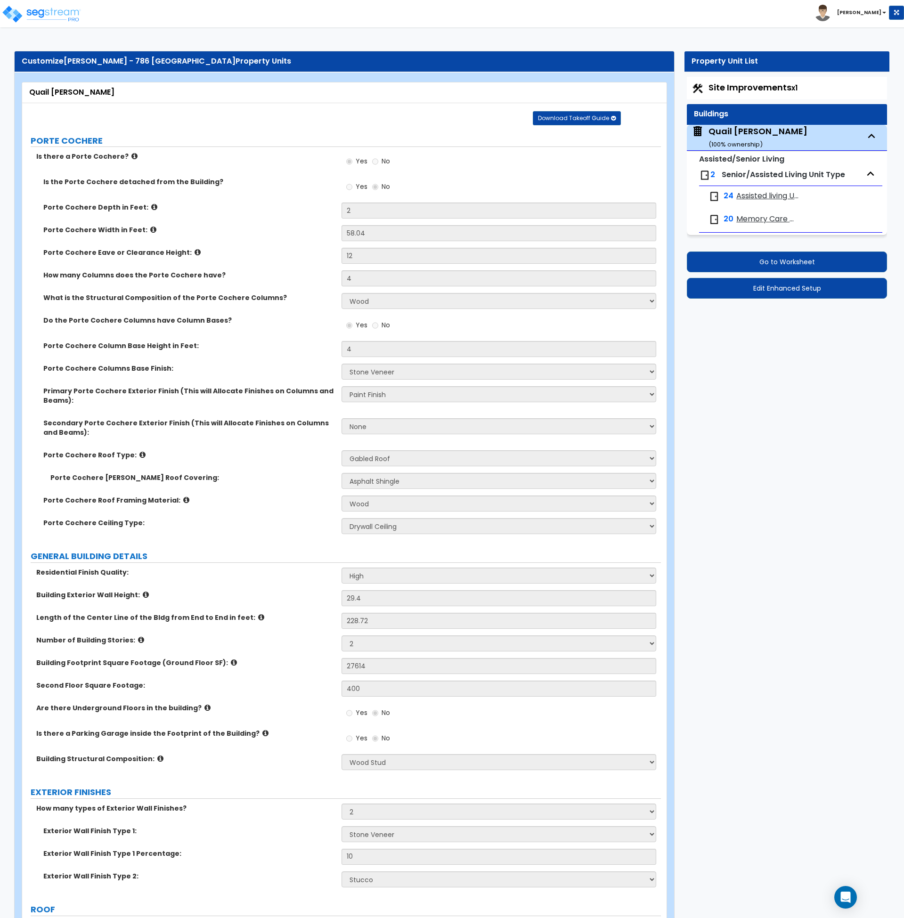
click at [151, 209] on icon at bounding box center [154, 207] width 6 height 7
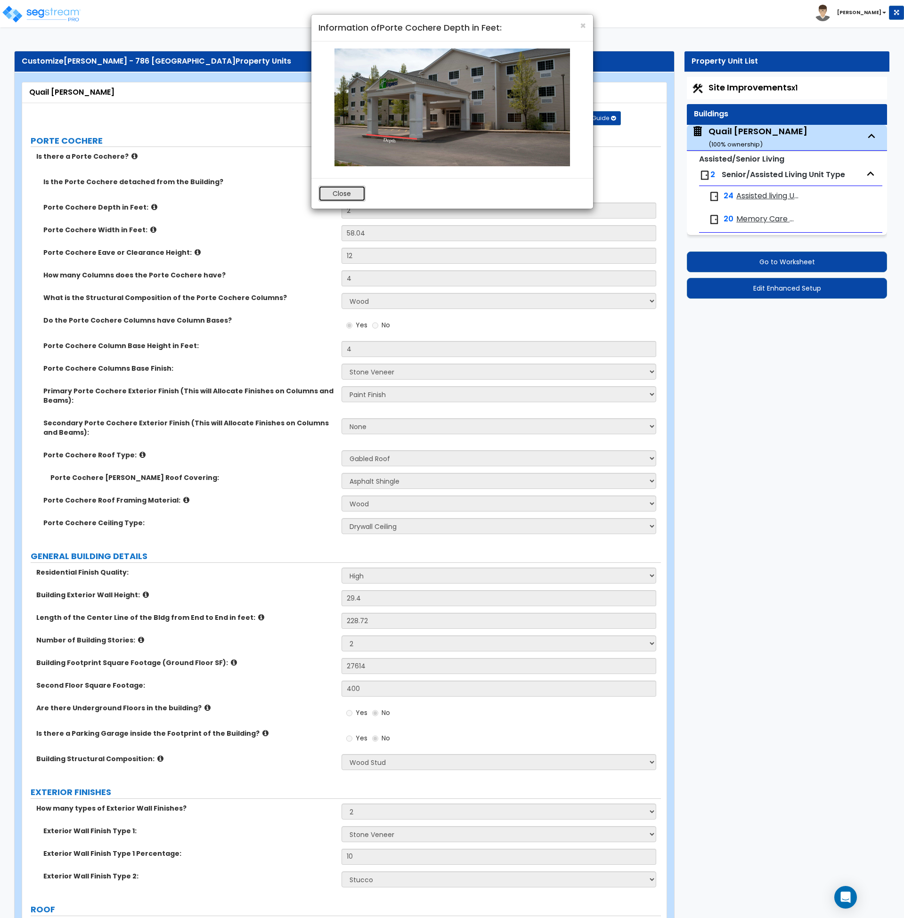
click at [342, 193] on button "Close" at bounding box center [342, 194] width 47 height 16
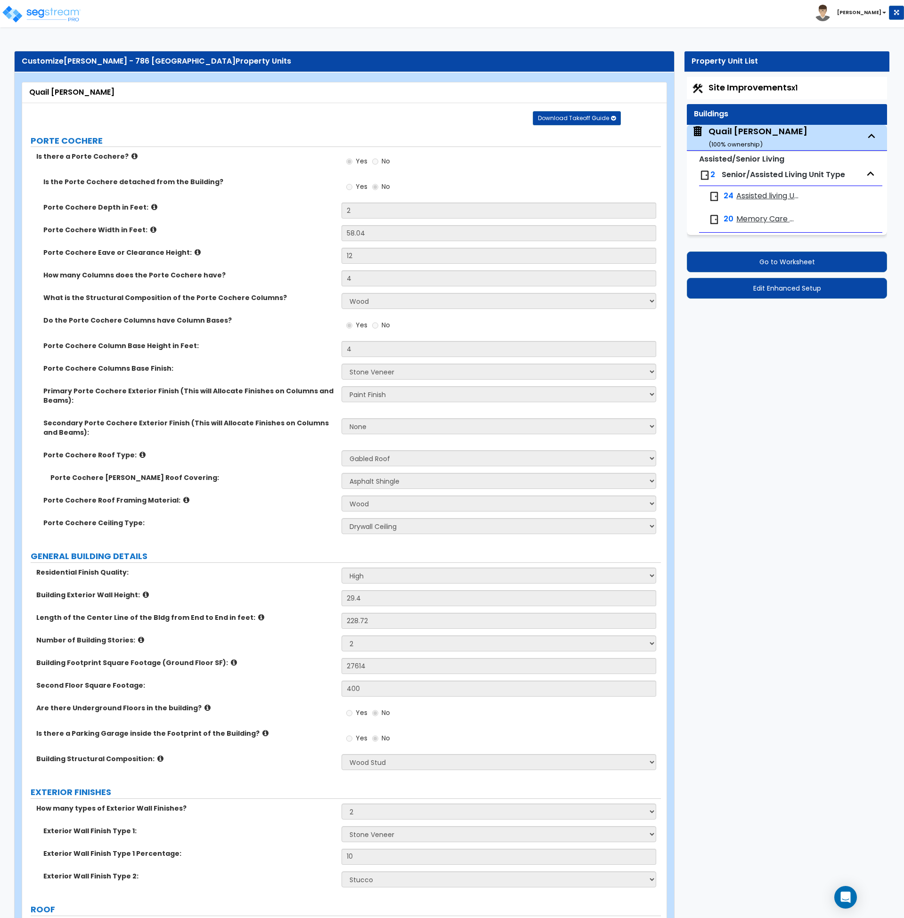
click at [138, 639] on icon at bounding box center [141, 640] width 6 height 7
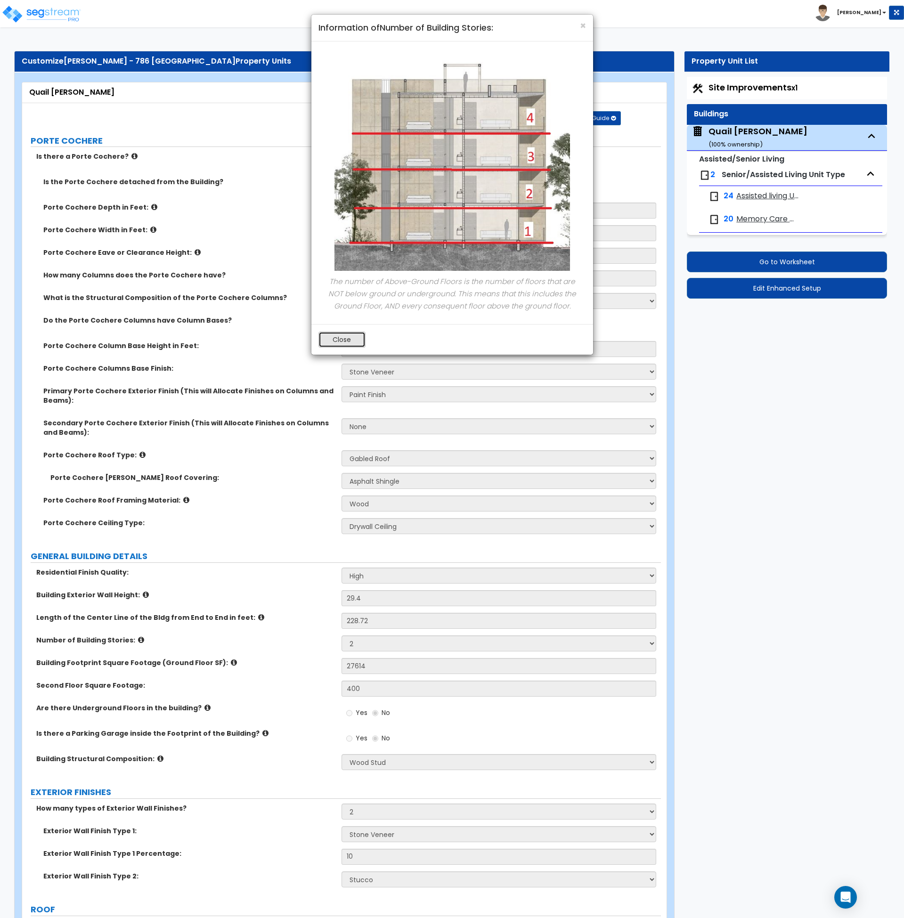
click at [339, 340] on button "Close" at bounding box center [342, 340] width 47 height 16
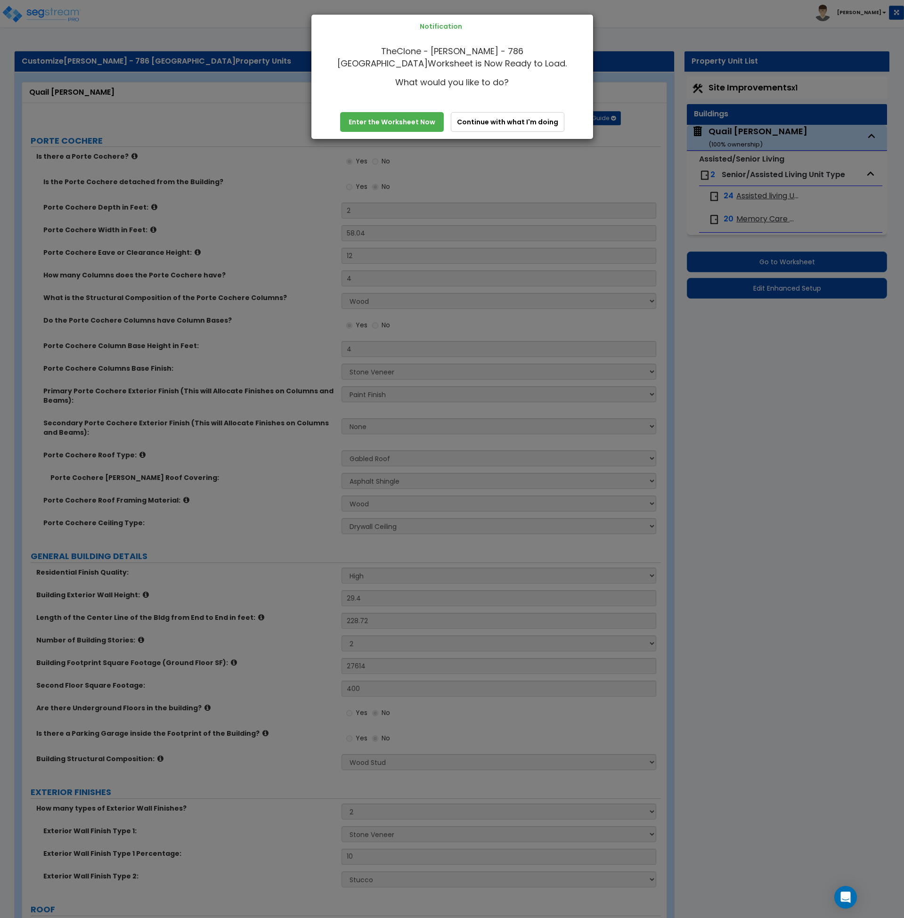
click at [417, 119] on link "Enter the Worksheet Now" at bounding box center [392, 122] width 104 height 20
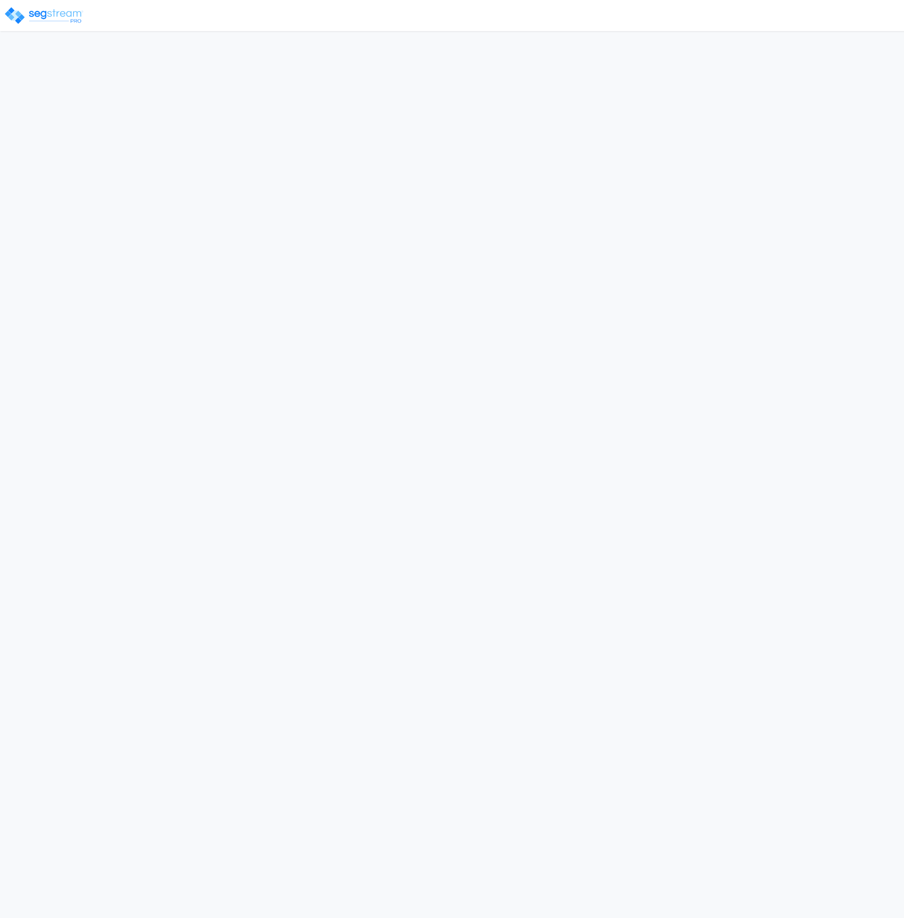
select select "[PERSON_NAME]"
select select "UT"
select select "RRM(_30"
select select "2025"
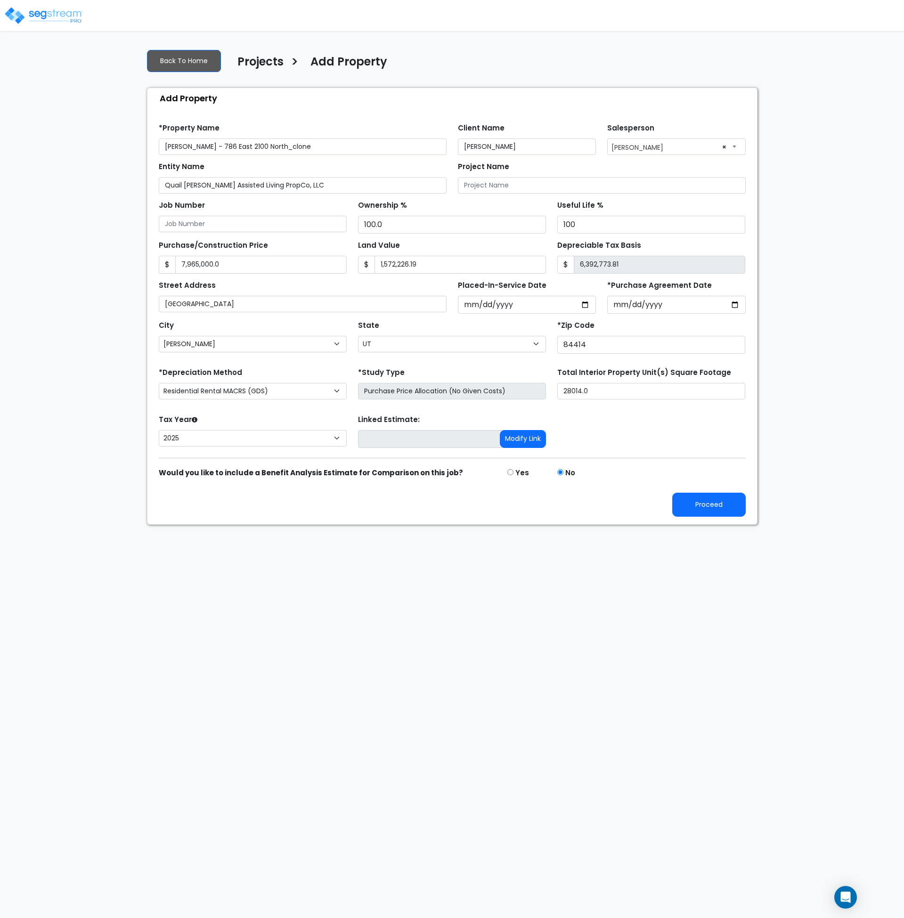
click at [165, 147] on input "[PERSON_NAME] - 786 East 2100 North_clone" at bounding box center [303, 147] width 288 height 16
drag, startPoint x: 344, startPoint y: 146, endPoint x: 327, endPoint y: 210, distance: 66.9
click at [315, 145] on input "Clone - Chase Lindsey - 786 East 2100 North_clone" at bounding box center [303, 147] width 288 height 16
type input "Clone - [PERSON_NAME] - 786 [GEOGRAPHIC_DATA]"
click at [695, 504] on button "Proceed" at bounding box center [709, 505] width 74 height 24
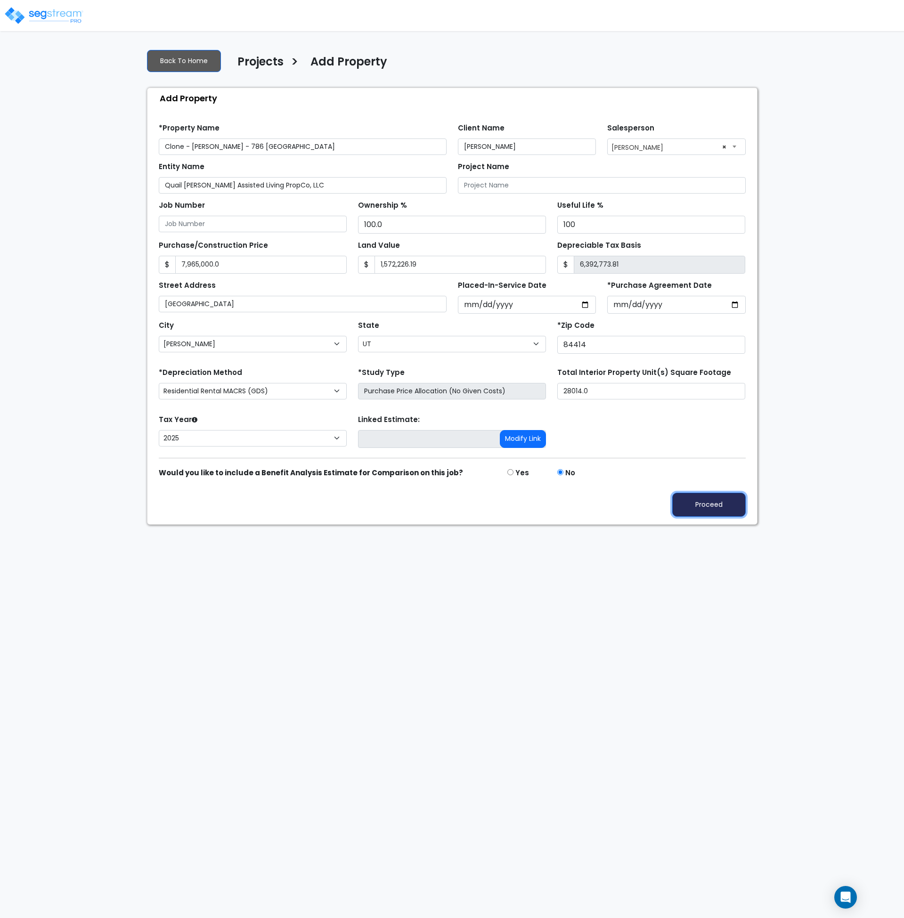
type input "7965000"
type input "1572226.19"
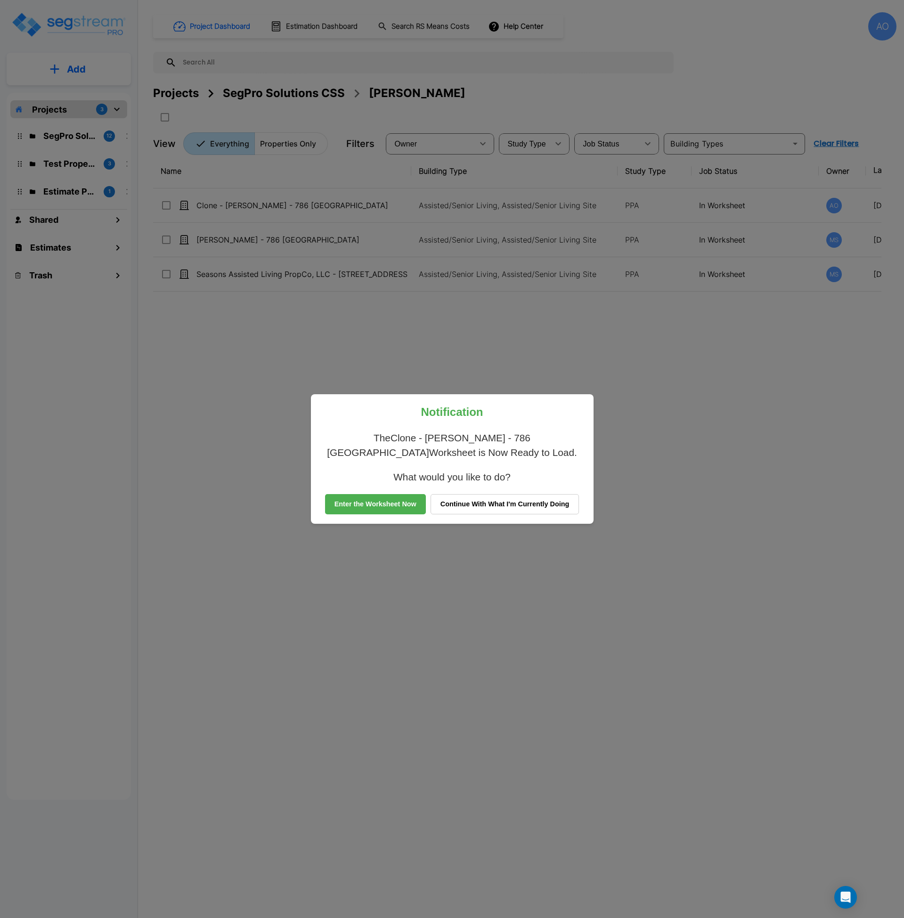
click at [471, 506] on button "Continue With What I'm Currently Doing" at bounding box center [505, 504] width 149 height 21
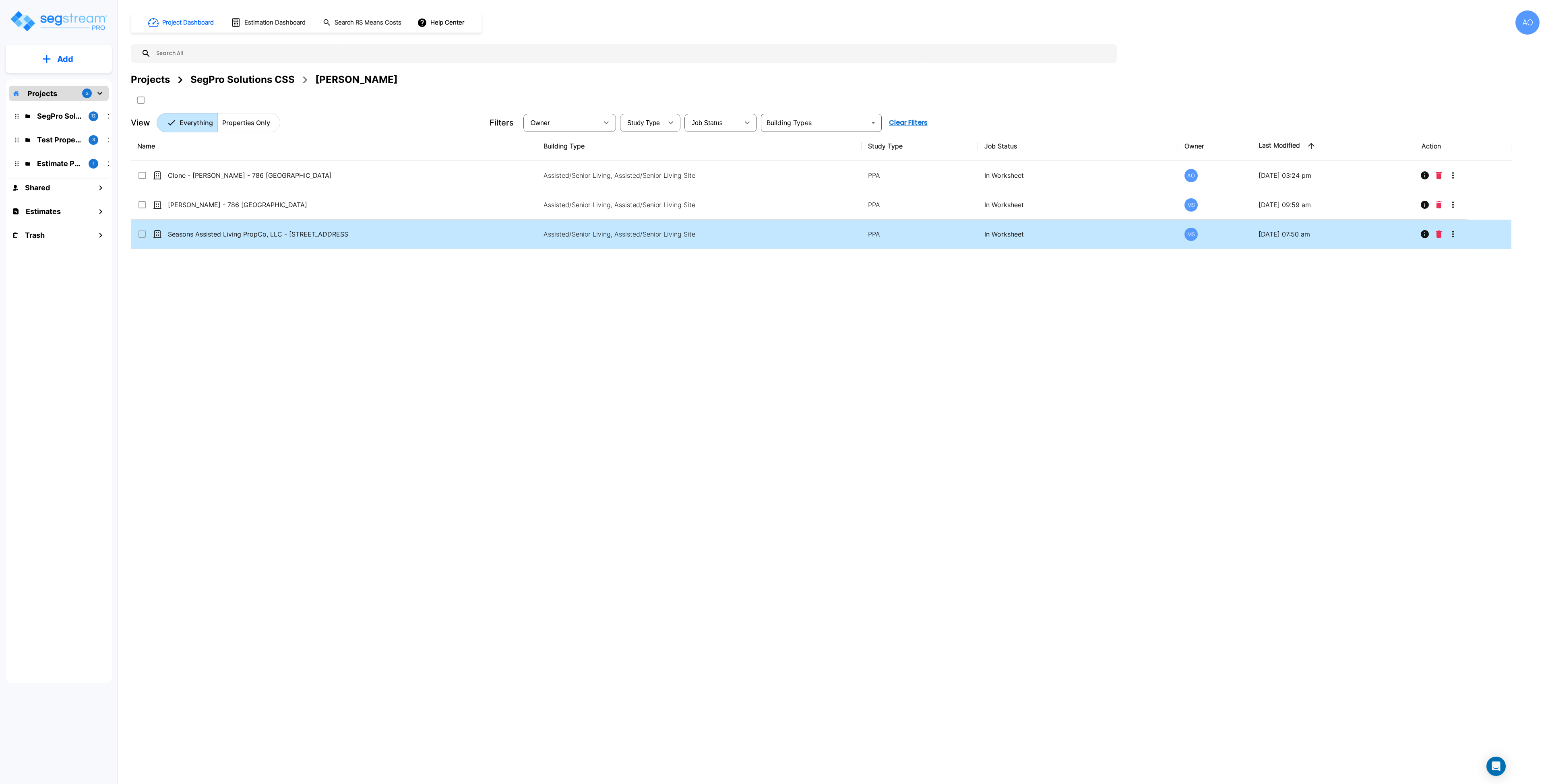
click at [215, 239] on td "Seasons Assisted Living PropCo, LLC - 1979 North Heritage Drive" at bounding box center [333, 234] width 406 height 29
checkbox input "true"
click at [215, 239] on td "Seasons Assisted Living PropCo, LLC - 1979 North Heritage Drive" at bounding box center [333, 234] width 406 height 29
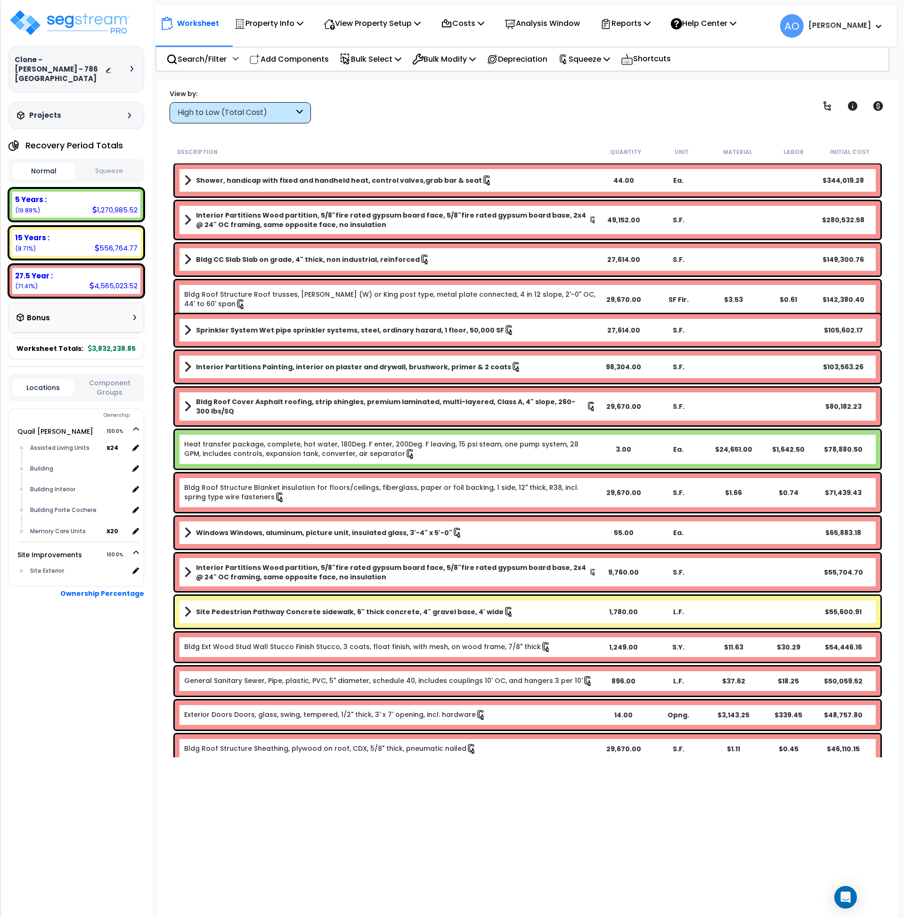
click at [450, 128] on div "Worksheet Property Info Property Setup Add Property Unit Template property Clon…" at bounding box center [528, 538] width 742 height 918
click at [385, 19] on p "View Property Setup" at bounding box center [372, 23] width 97 height 13
click at [378, 61] on link "View Questionnaire" at bounding box center [365, 64] width 93 height 19
click at [204, 112] on div "High to Low (Total Cost)" at bounding box center [236, 112] width 116 height 11
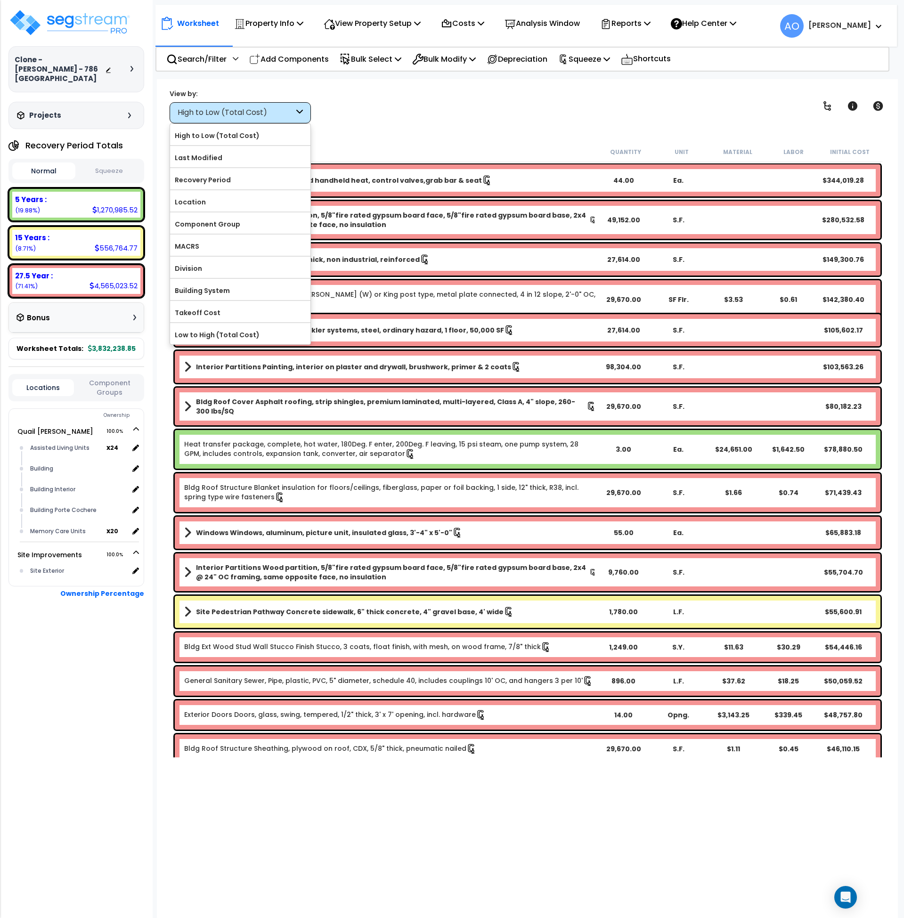
click at [460, 94] on div "View by: High to Low (Total Cost) High to Low (Total Cost)" at bounding box center [527, 106] width 723 height 35
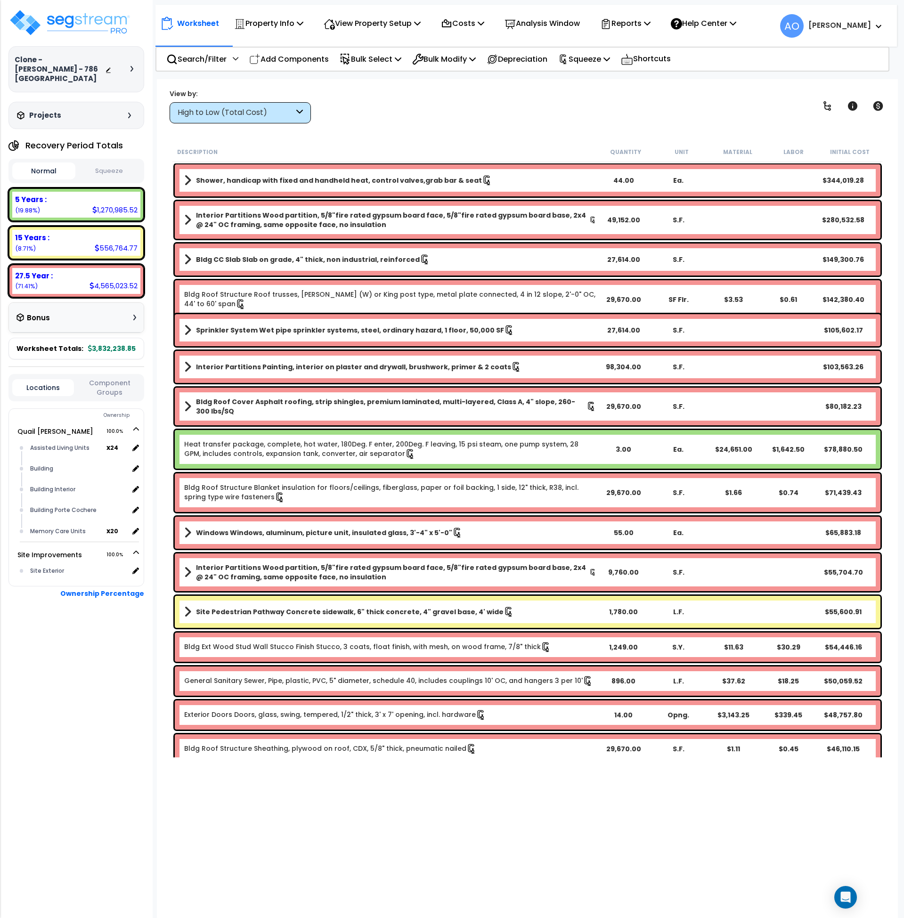
click at [332, 182] on b "Shower, handicap with fixed and handheld heat, control valves,grab bar & seat" at bounding box center [339, 180] width 286 height 9
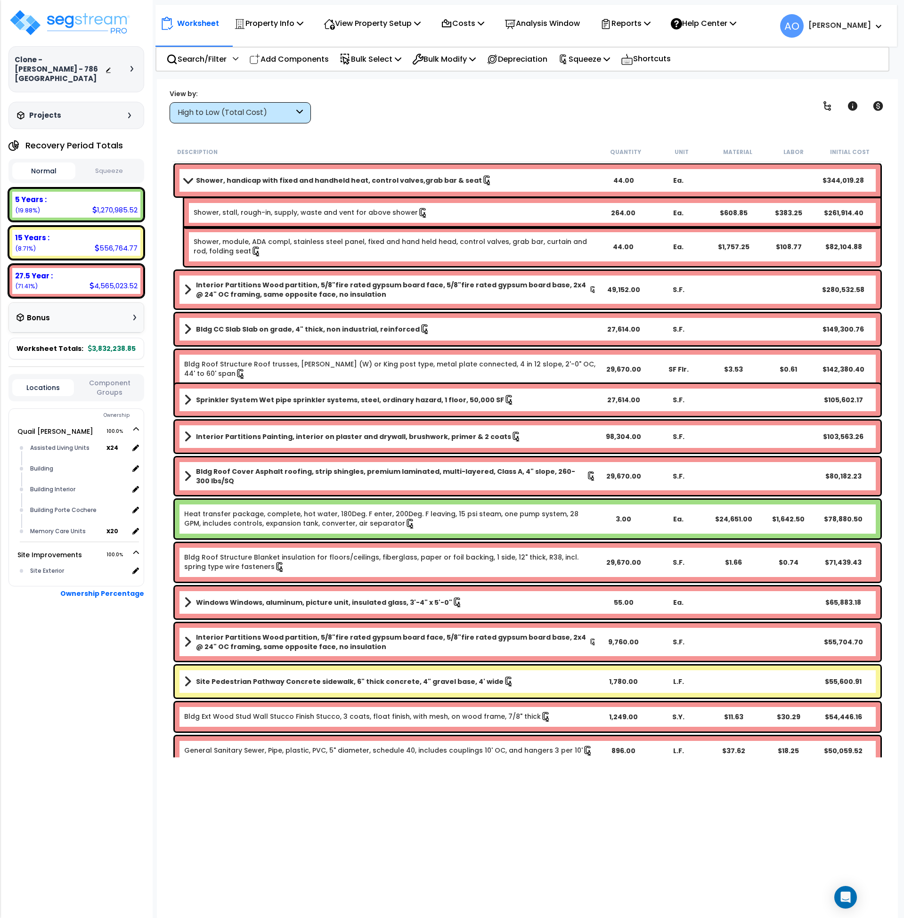
click at [332, 182] on b "Shower, handicap with fixed and handheld heat, control valves,grab bar & seat" at bounding box center [339, 180] width 286 height 9
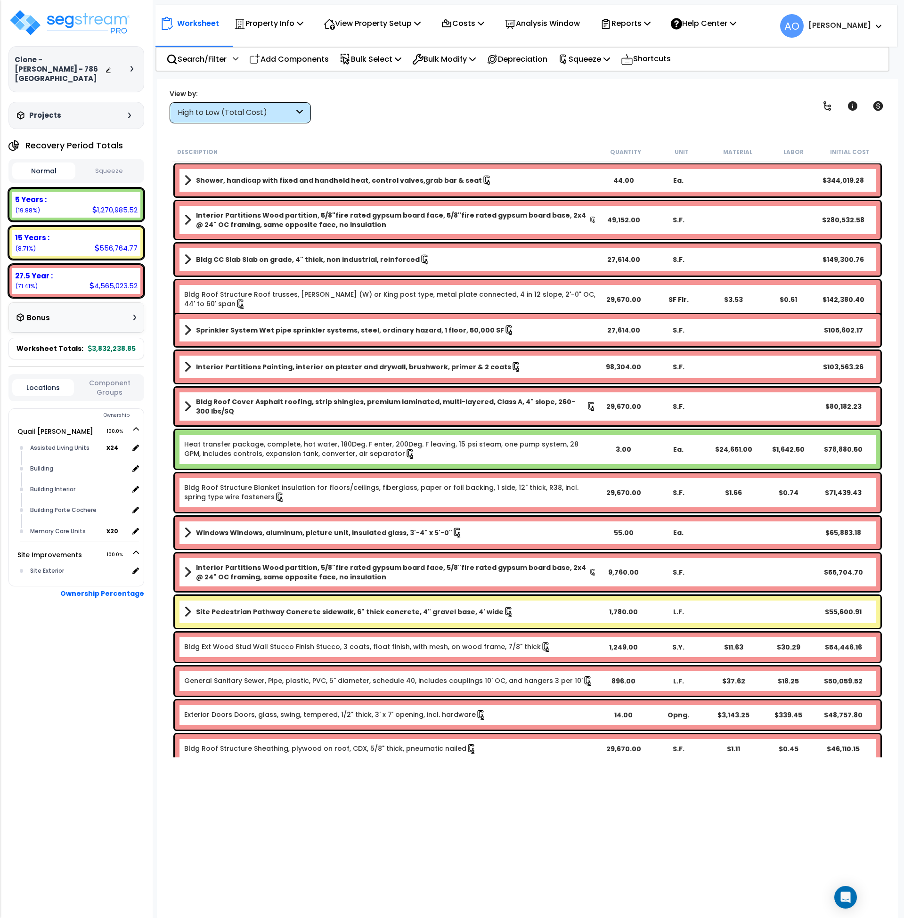
click at [319, 179] on b "Shower, handicap with fixed and handheld heat, control valves,grab bar & seat" at bounding box center [339, 180] width 286 height 9
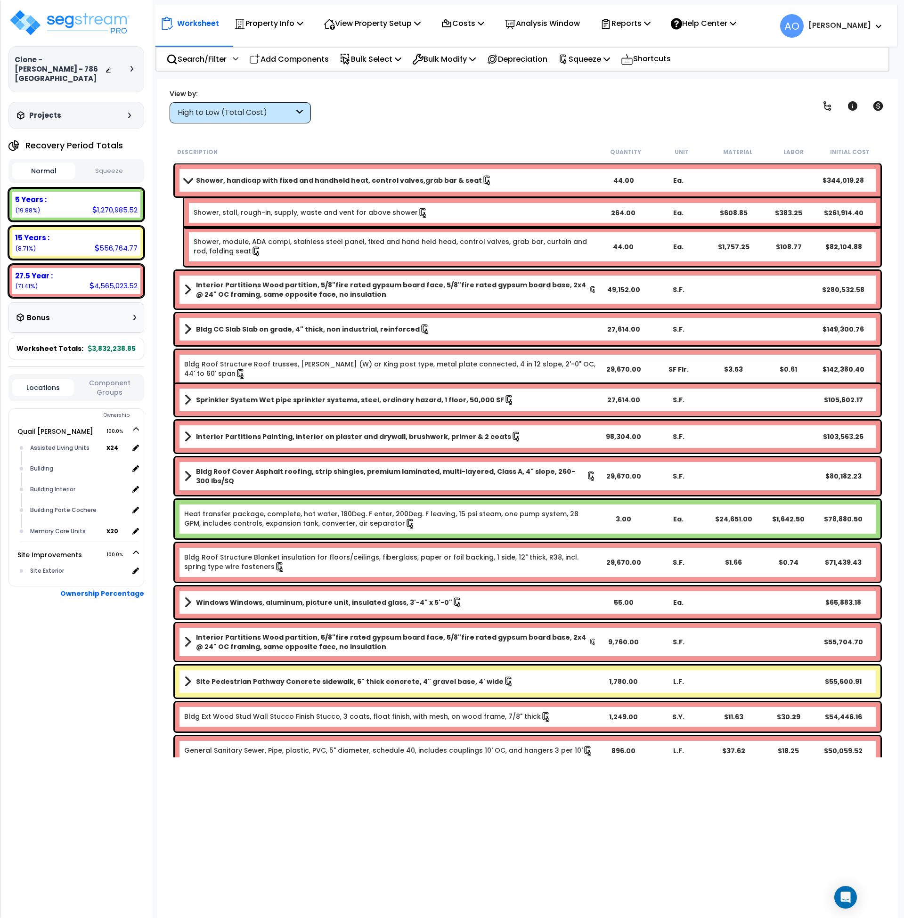
click at [113, 165] on button "Squeeze" at bounding box center [109, 171] width 63 height 16
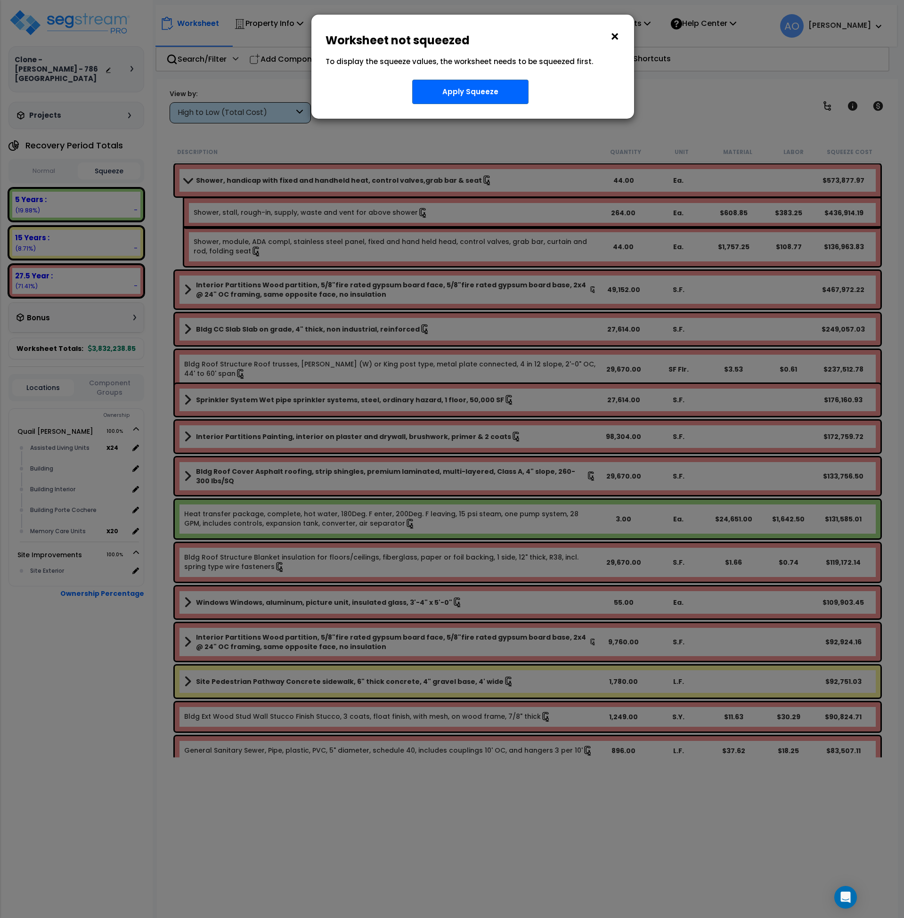
click at [614, 37] on button "×" at bounding box center [615, 36] width 10 height 15
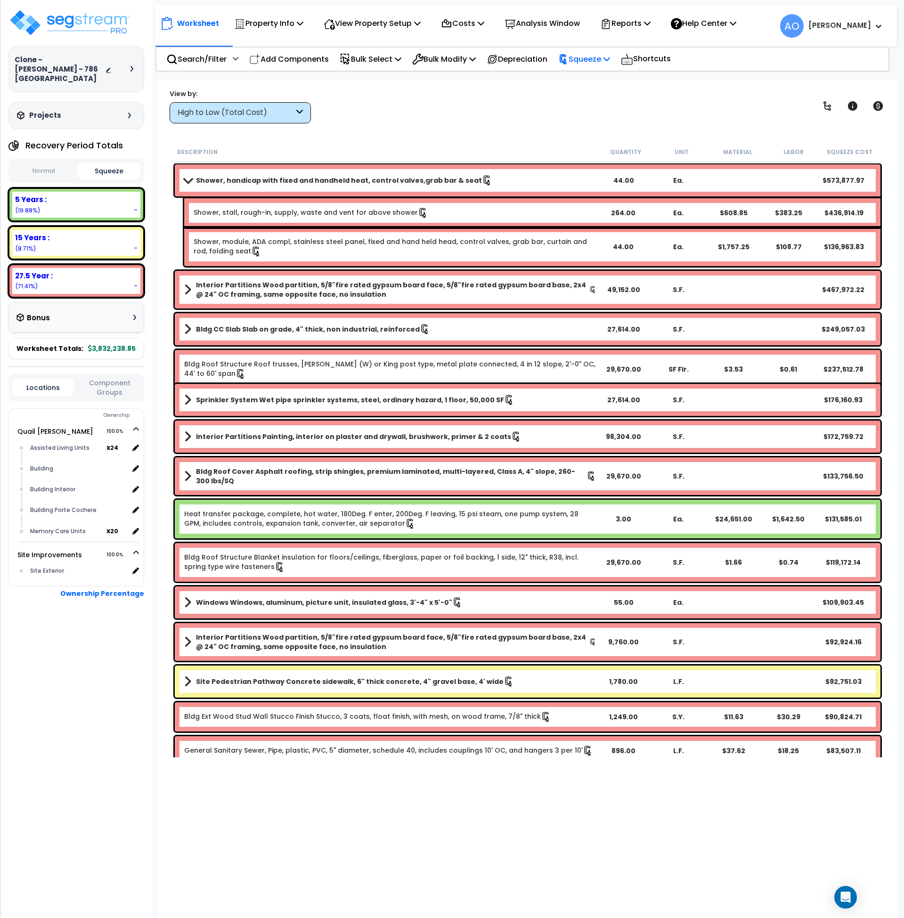
click at [590, 62] on p "Squeeze" at bounding box center [584, 59] width 52 height 13
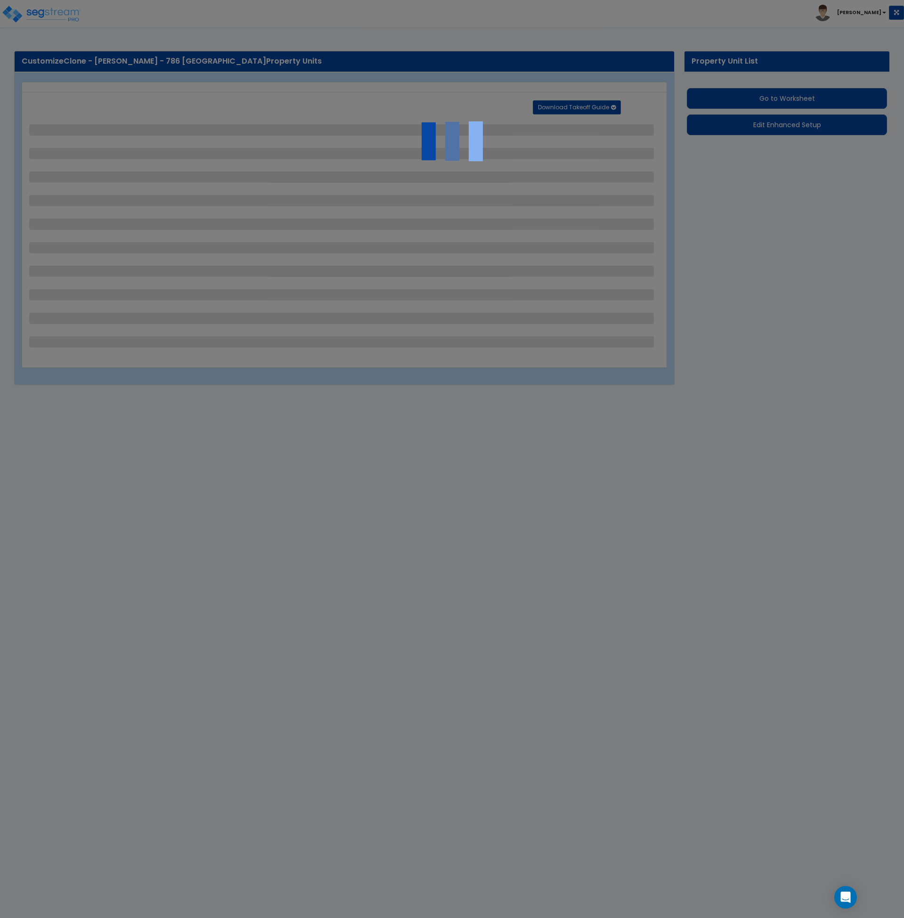
select select "2"
select select "1"
select select "2"
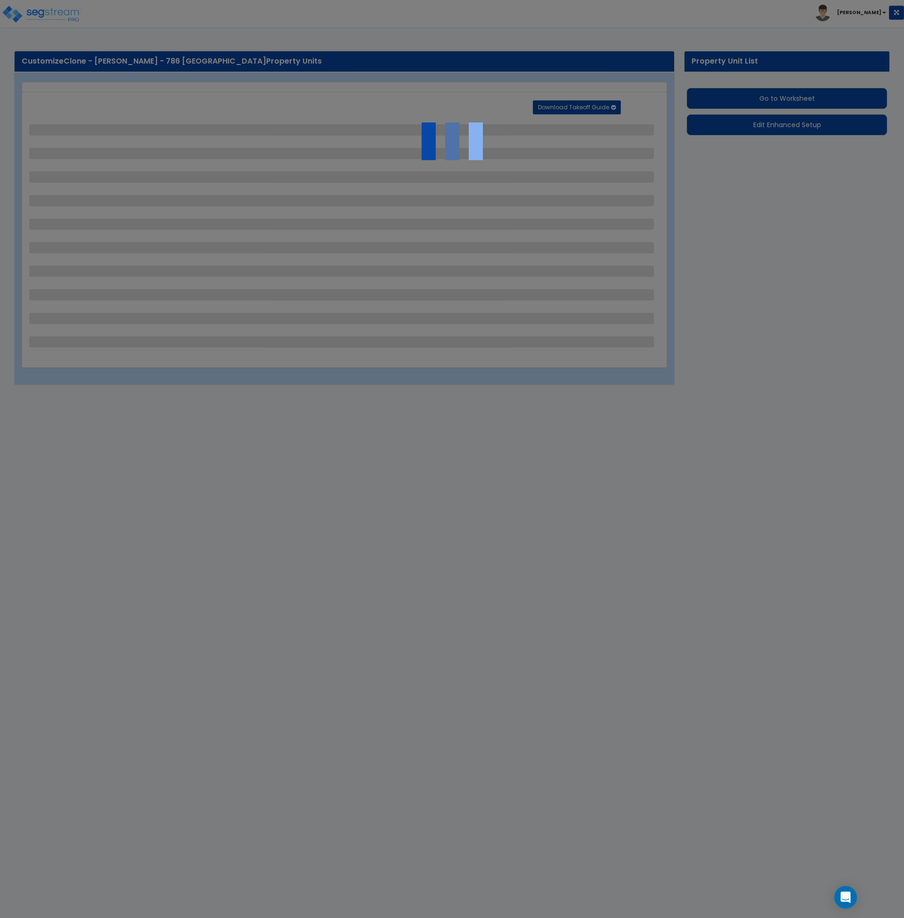
select select "1"
select select "4"
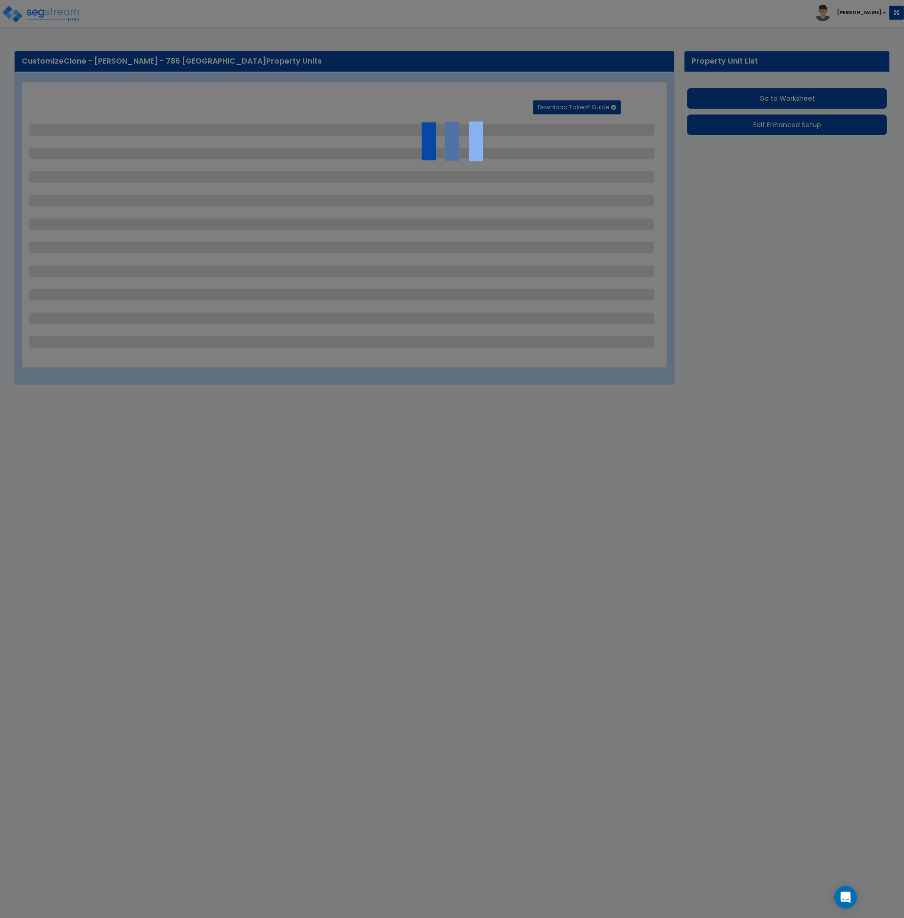
select select "1"
select select "10"
select select "2"
select select "1"
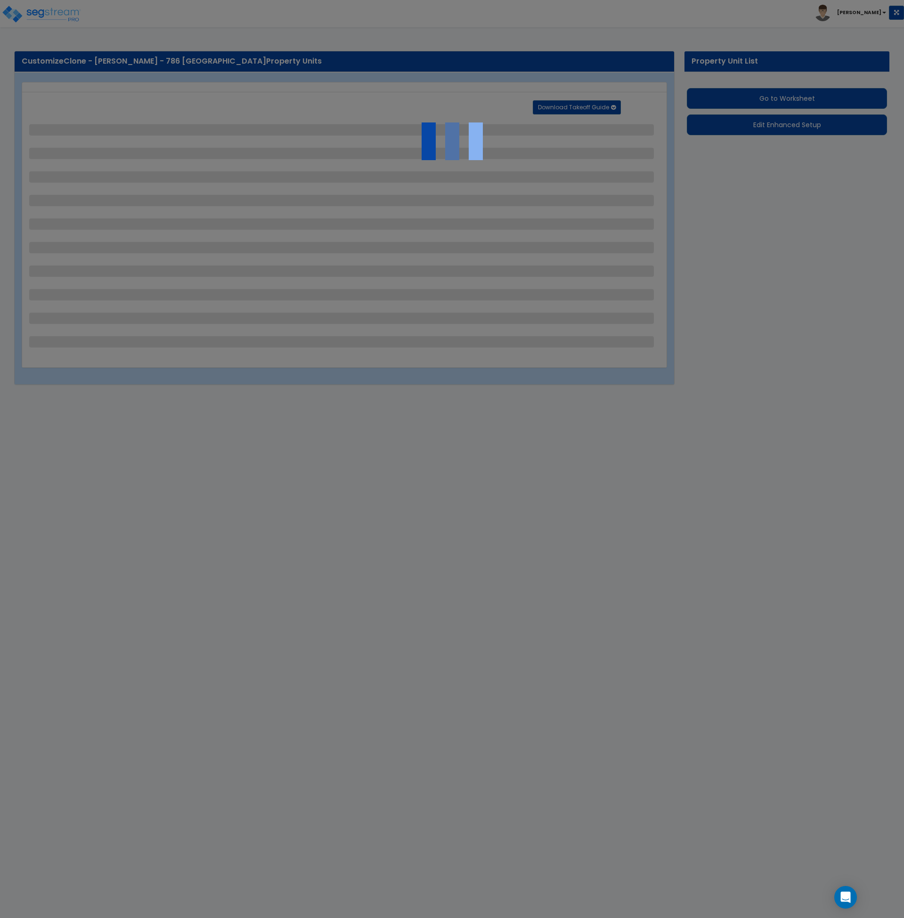
select select "2"
select select "3"
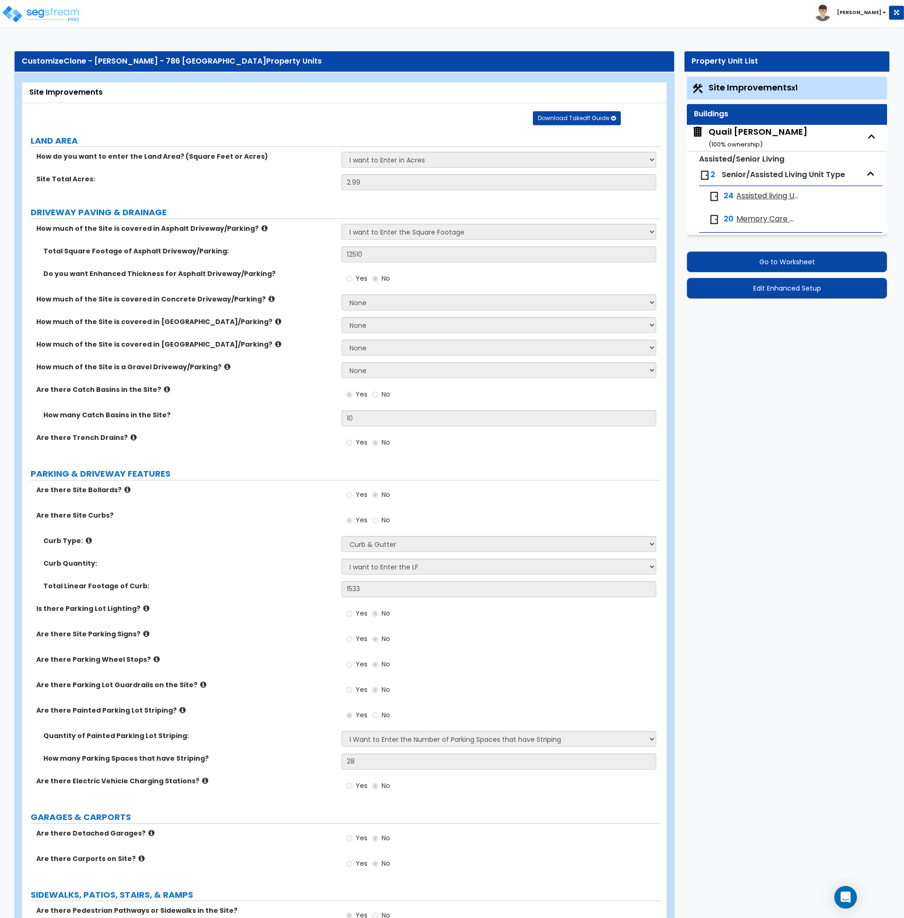
click at [732, 142] on small "( 100 % ownership)" at bounding box center [736, 144] width 54 height 9
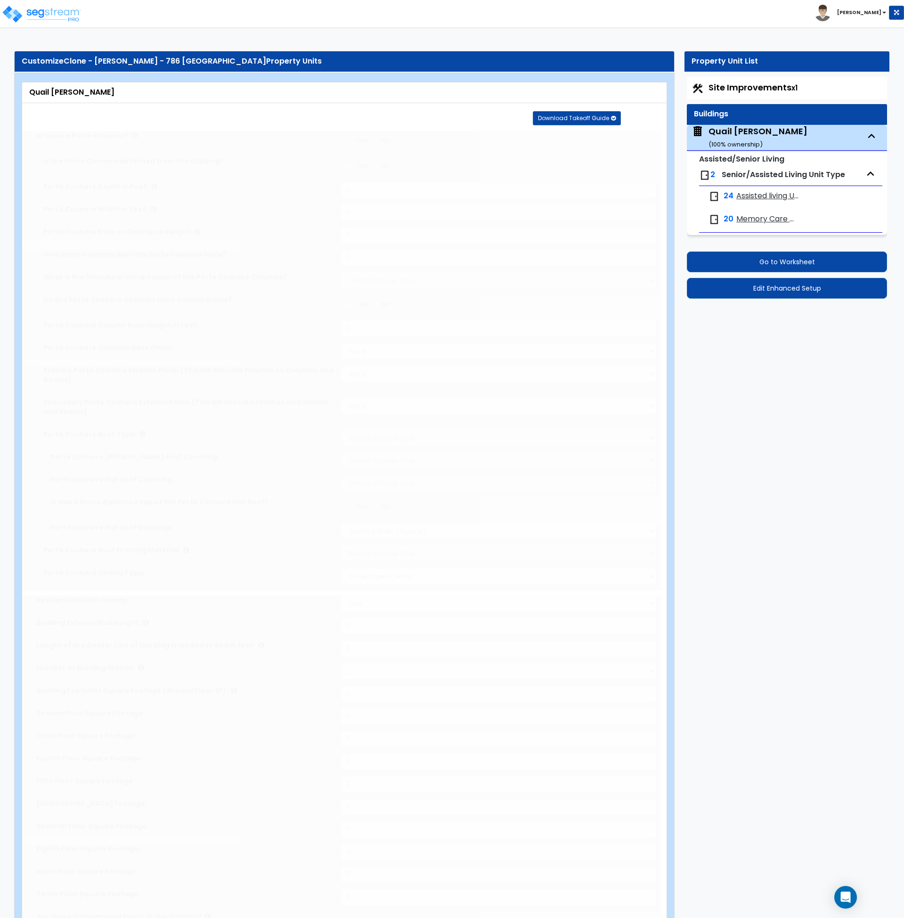
radio input "true"
type input "2"
type input "58.04"
type input "12"
type input "4"
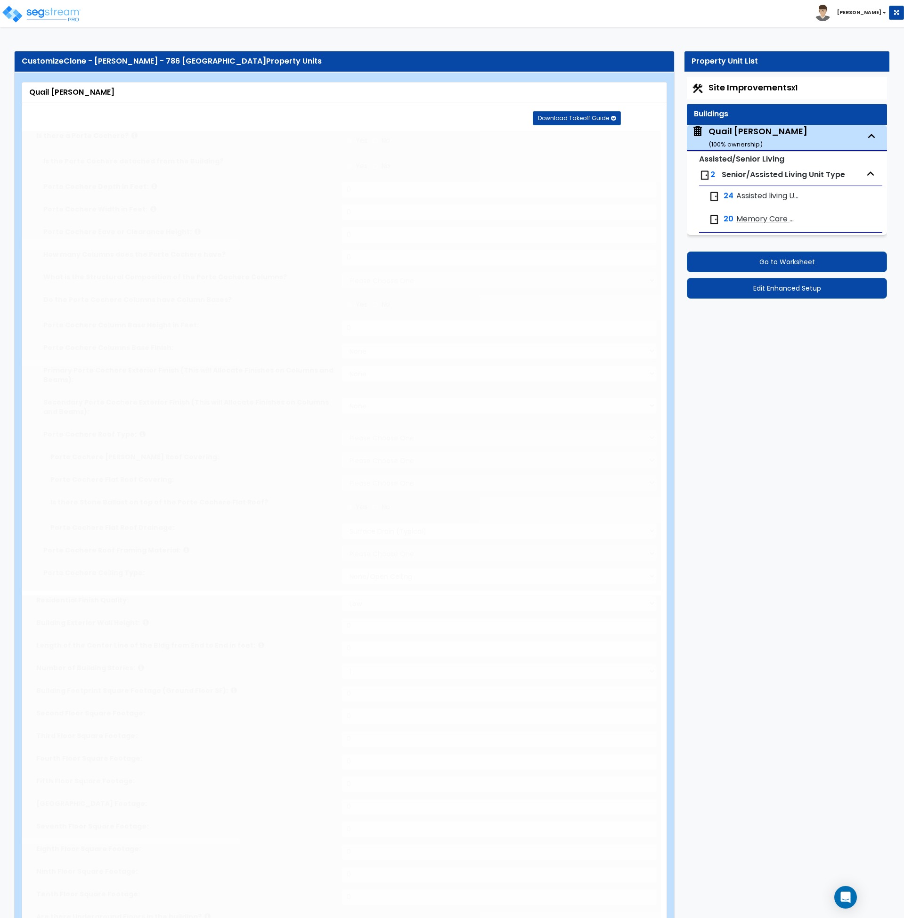
select select "1"
radio input "true"
type input "4"
select select "5"
select select "1"
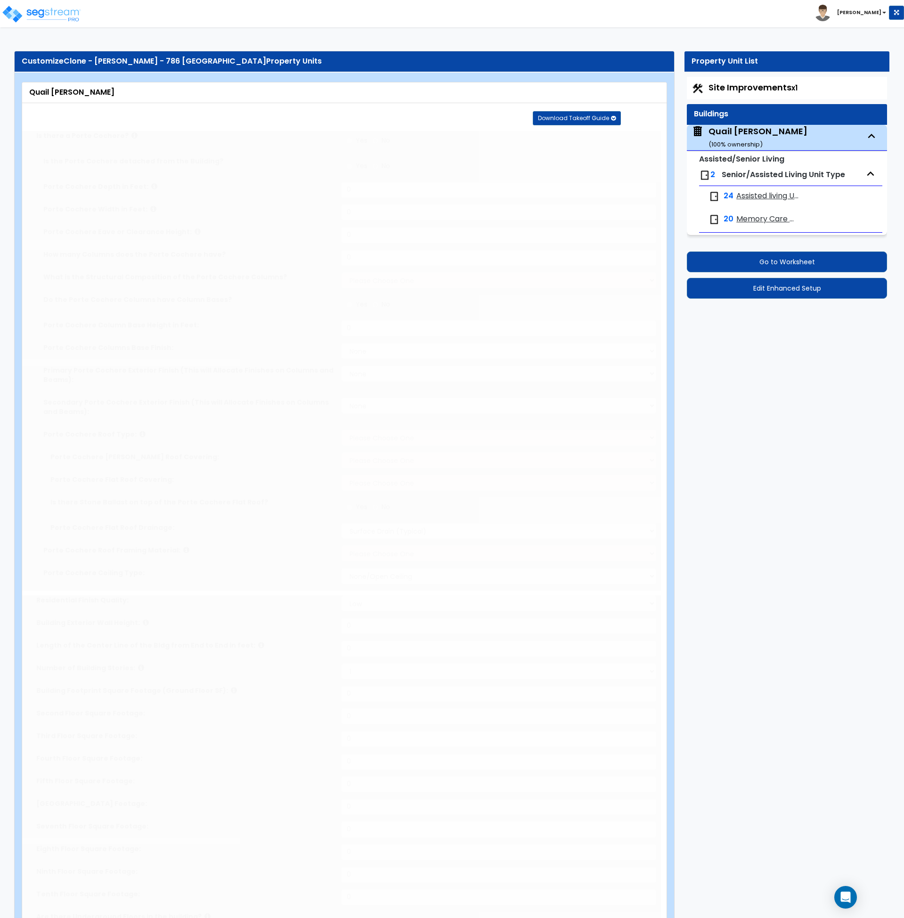
select select "1"
select select "2"
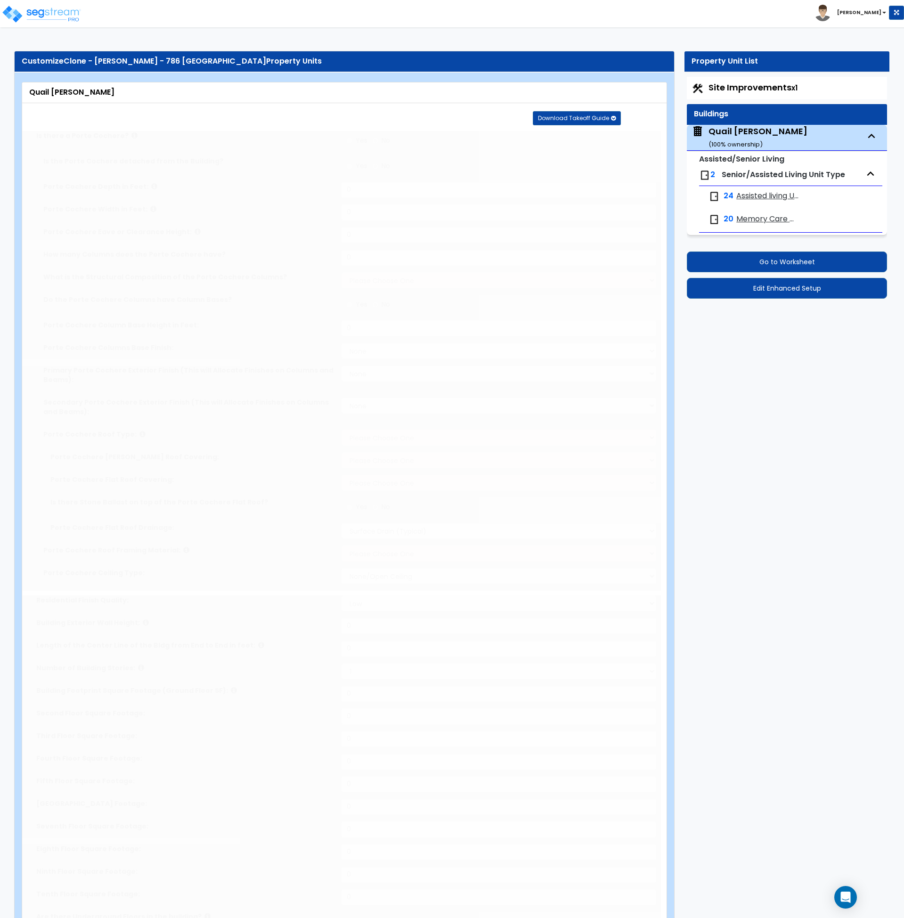
type input "29.4"
type input "228.72"
select select "2"
type input "27614"
type input "400"
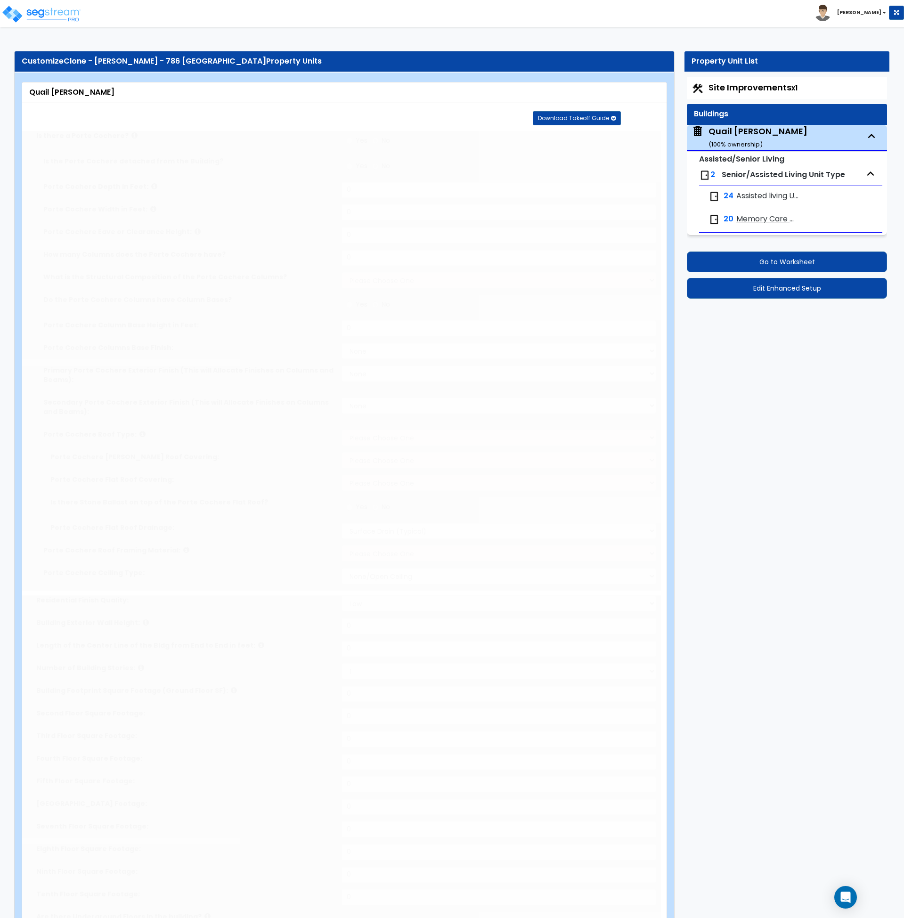
select select "7"
select select "2"
select select "3"
type input "10"
select select "7"
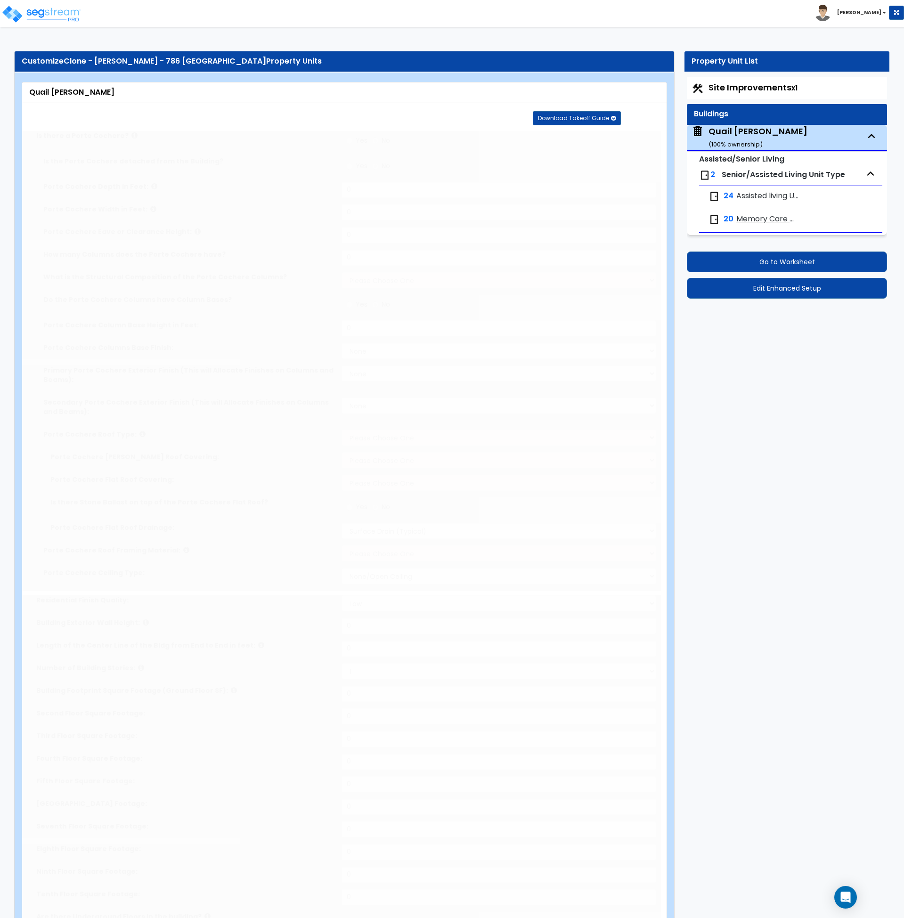
select select "1"
select select "2"
select select "1"
radio input "true"
type input "16"
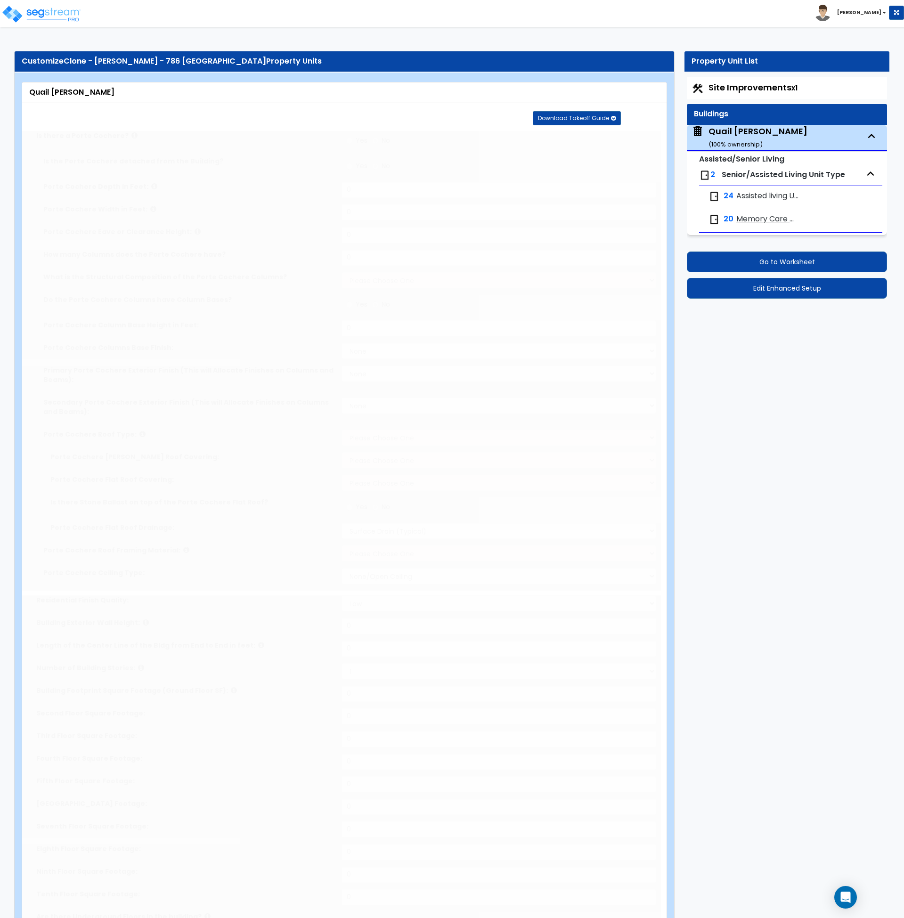
type input "15"
radio input "true"
type input "14"
type input "1"
select select "2"
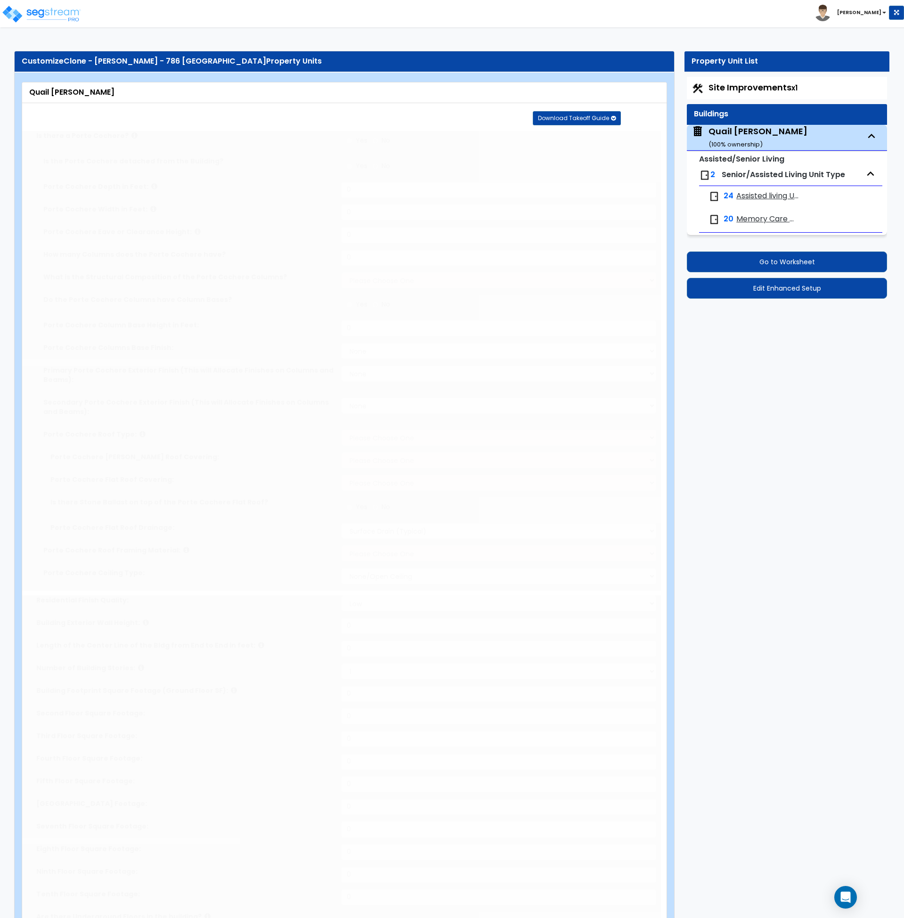
select select "1"
select select "2"
type input "55"
radio input "true"
type input "250"
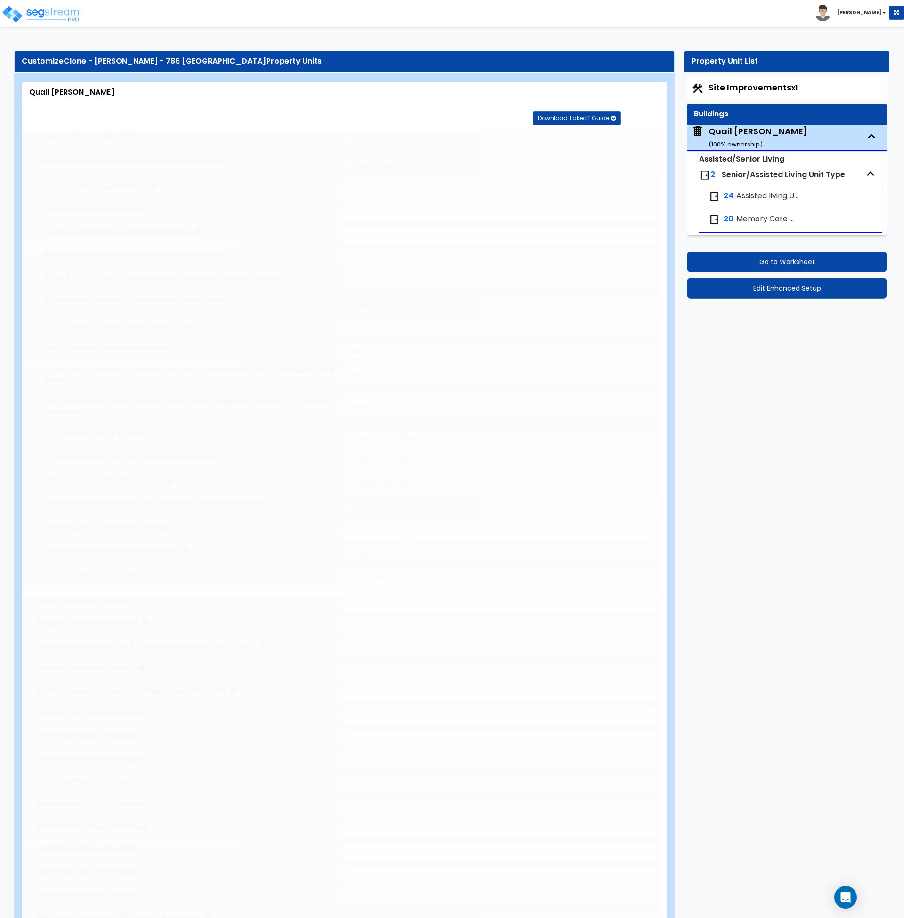
radio input "true"
type input "4"
type input "1500"
select select "5"
radio input "true"
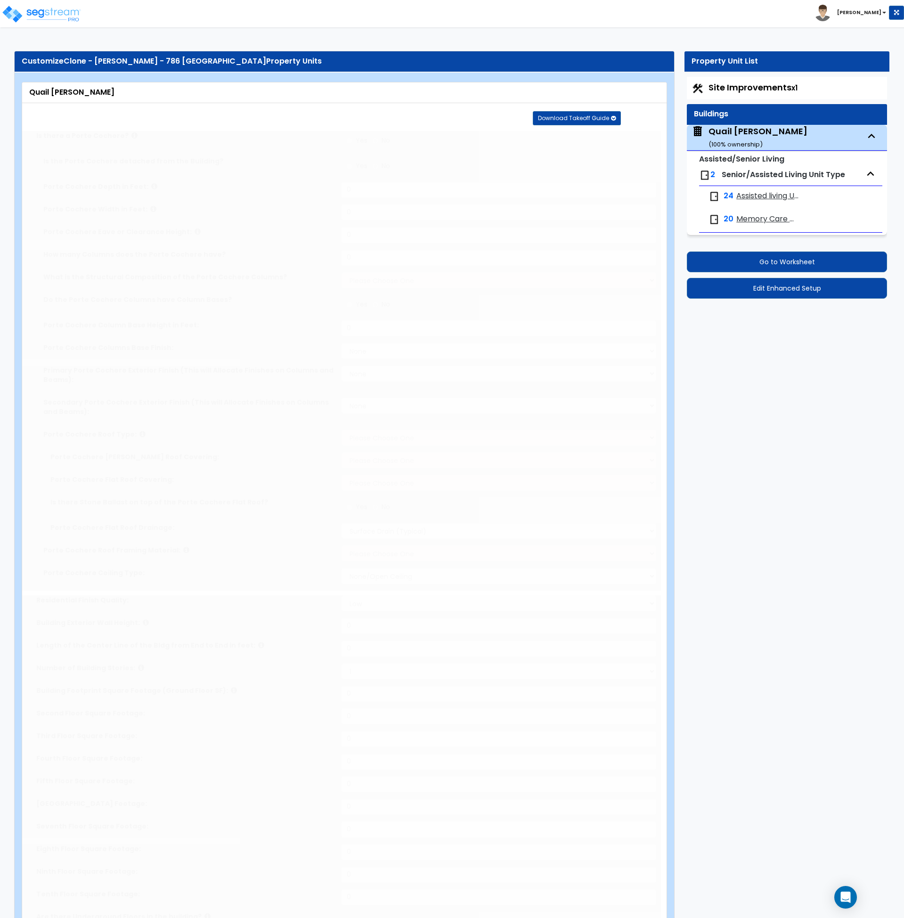
type input "1"
select select "1"
select select "2"
radio input "true"
select select "3"
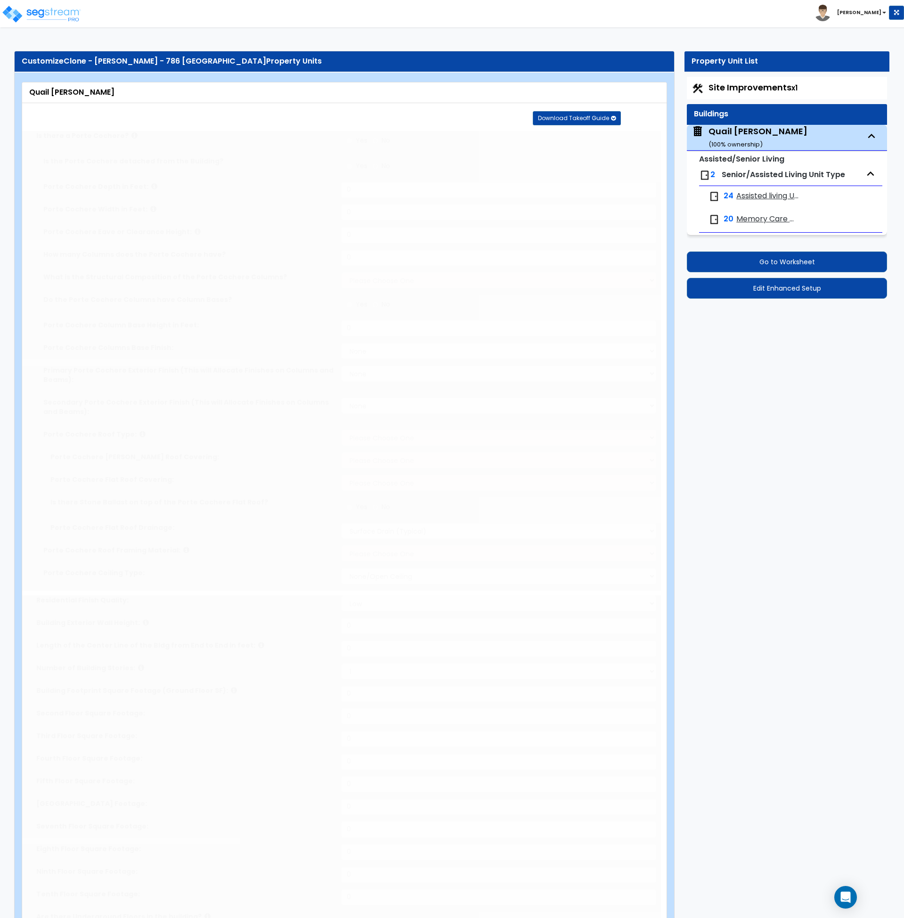
type input "1"
radio input "true"
type input "1"
radio input "true"
type input "1"
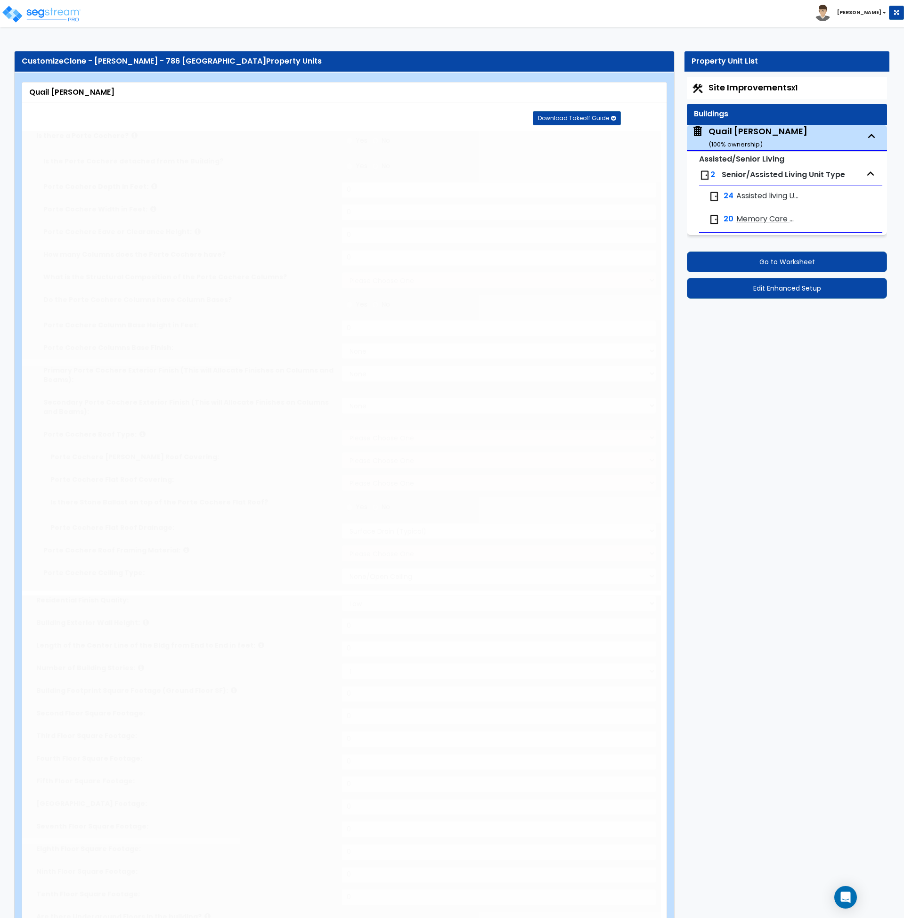
radio input "true"
select select "1"
type input "6"
radio input "true"
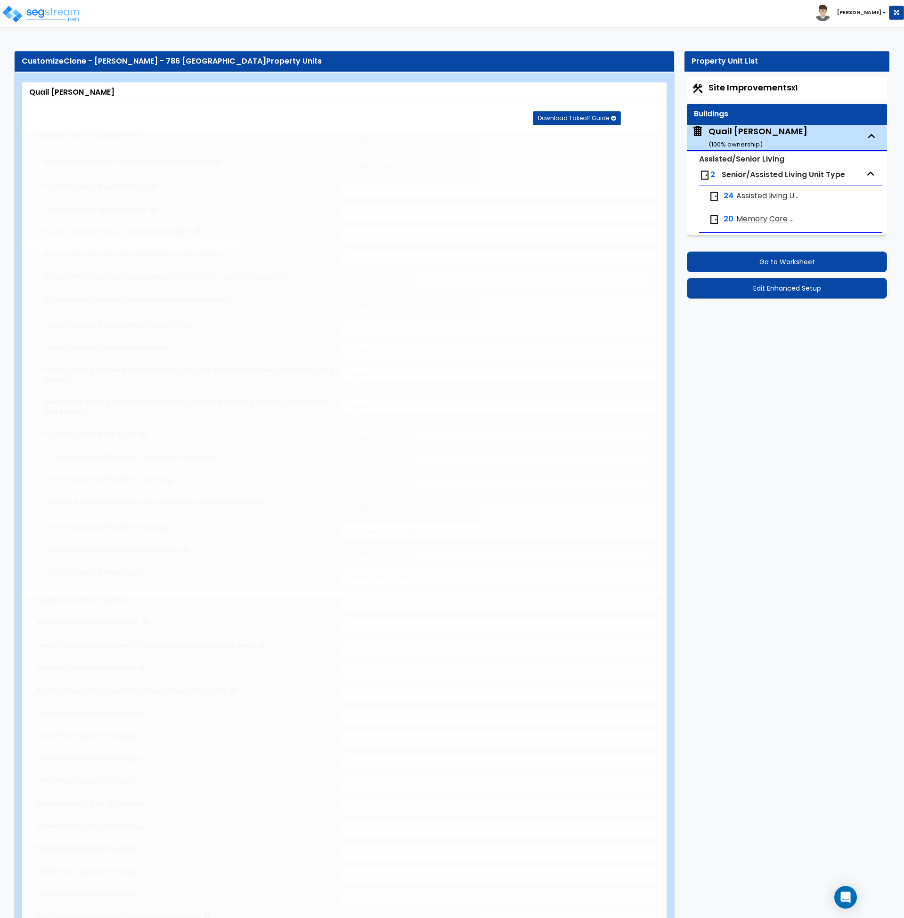
select select "3"
type input "4"
radio input "true"
type input "2515.42"
radio input "true"
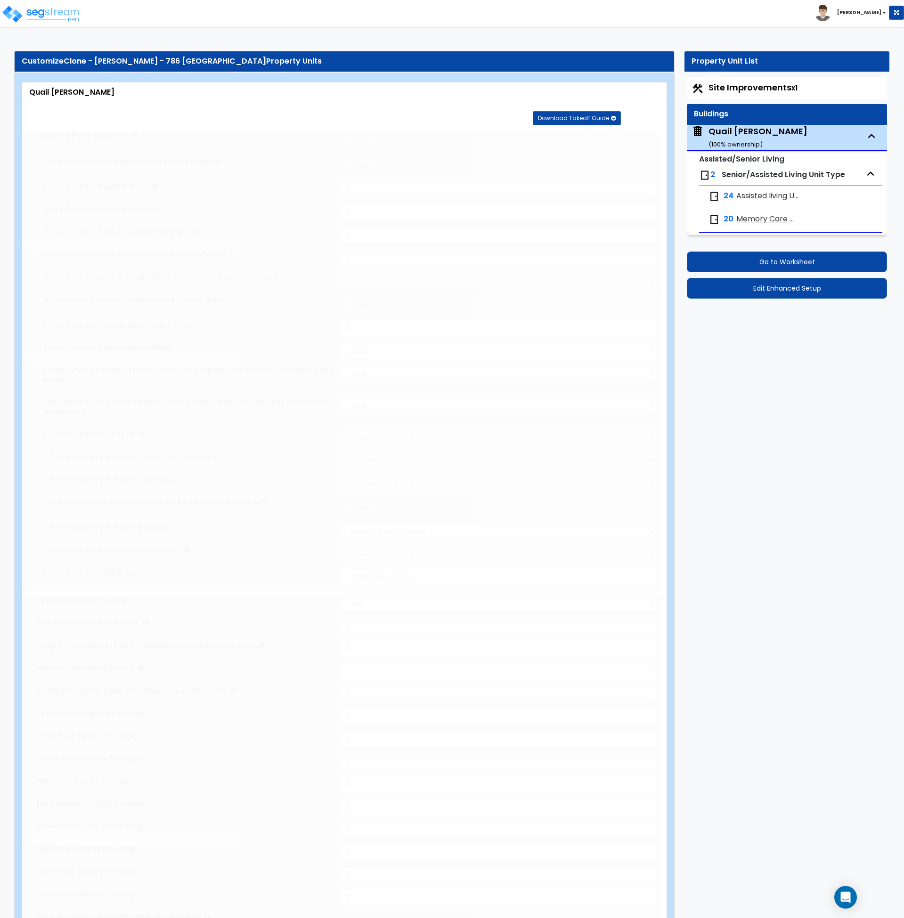
select select "5"
type input "12"
select select "3"
select select "5"
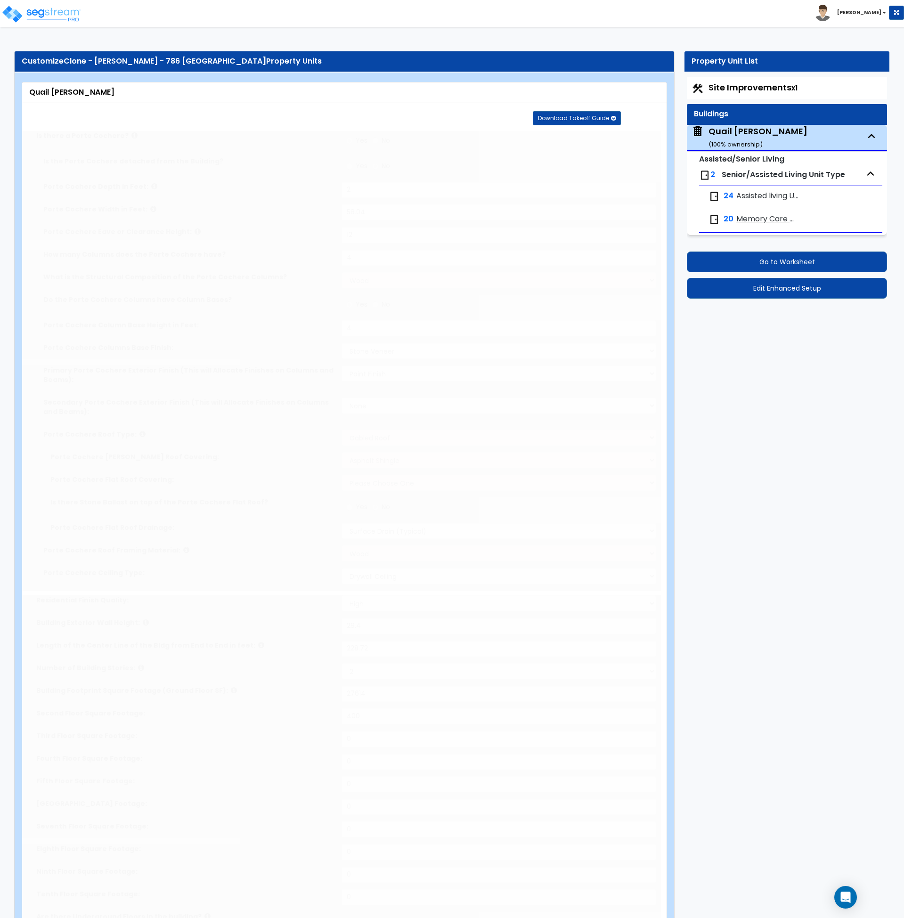
radio input "true"
type input "250"
select select "3"
select select "1"
radio input "true"
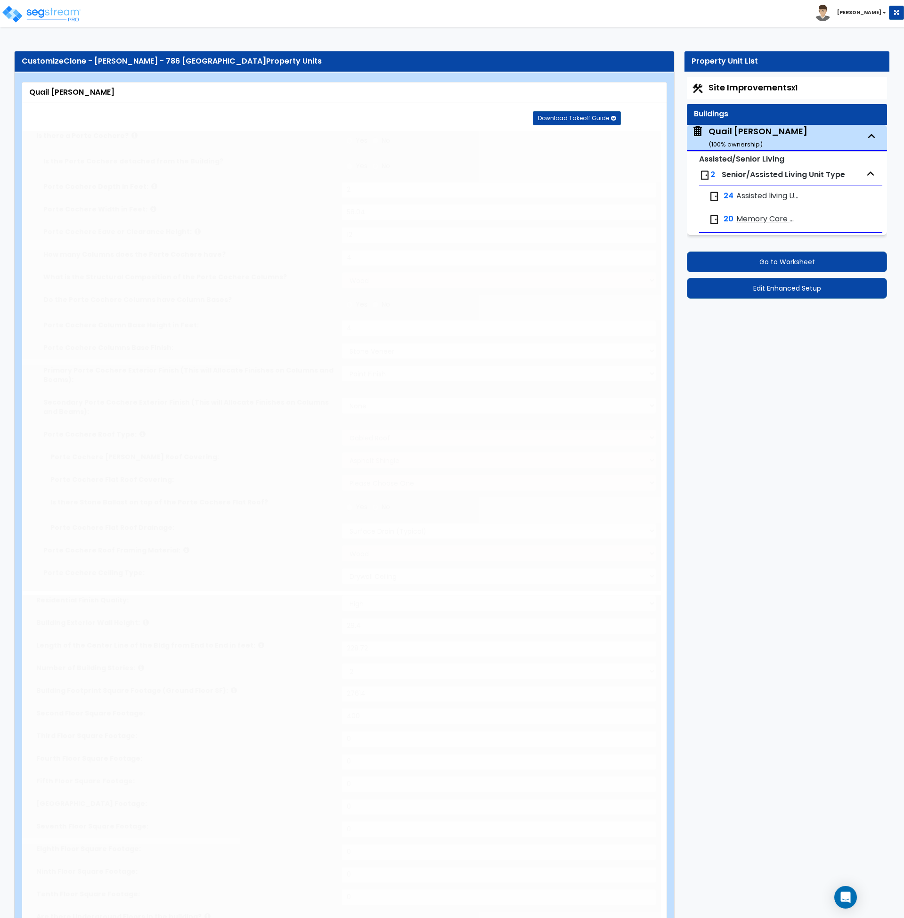
radio input "true"
type input "255"
select select "1"
type input "3"
radio input "true"
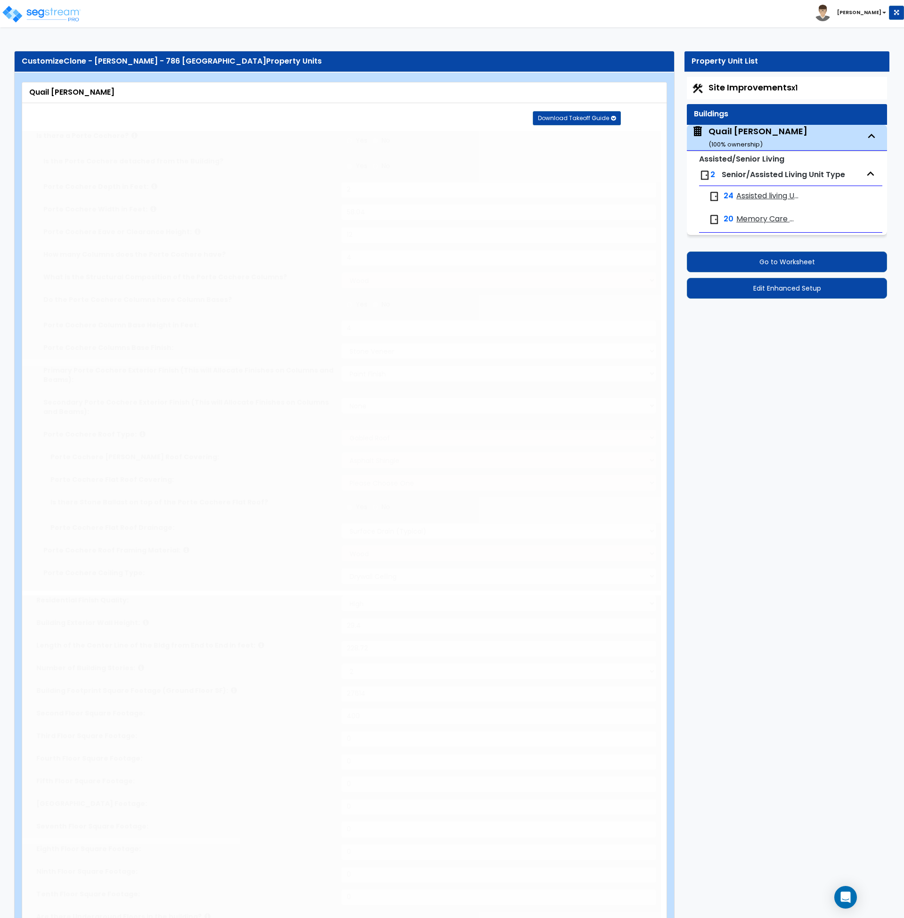
type input "3"
radio input "true"
select select "1"
type input "8"
type input "2"
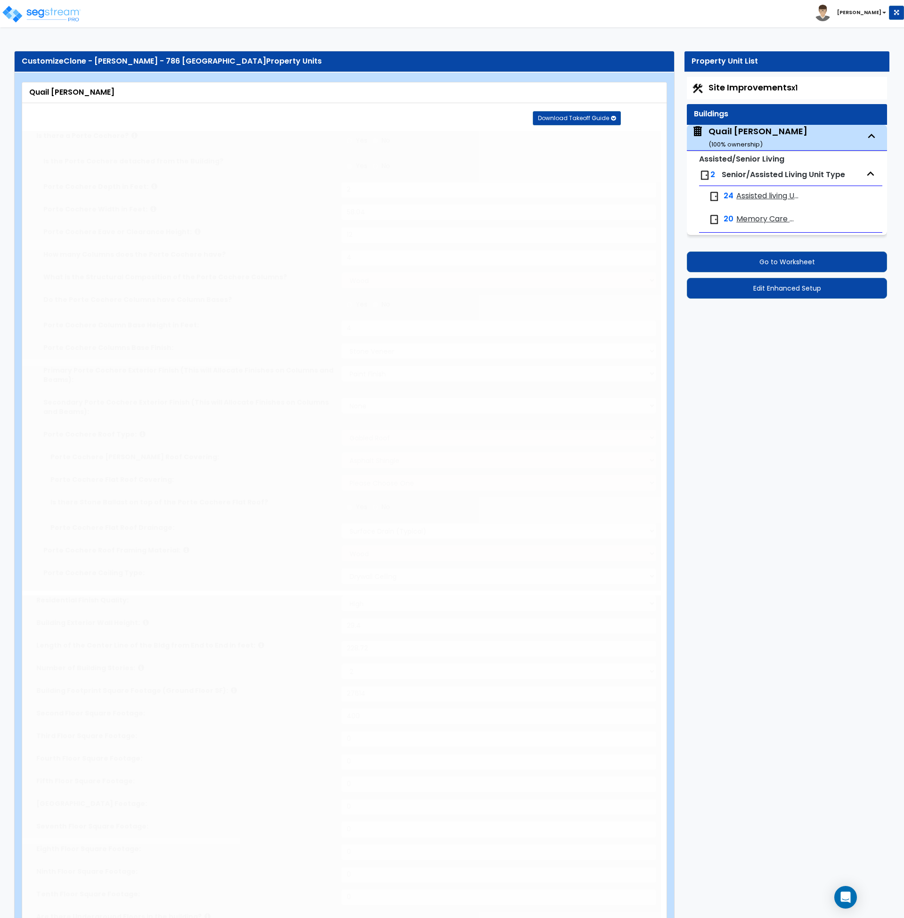
radio input "true"
type input "2"
radio input "true"
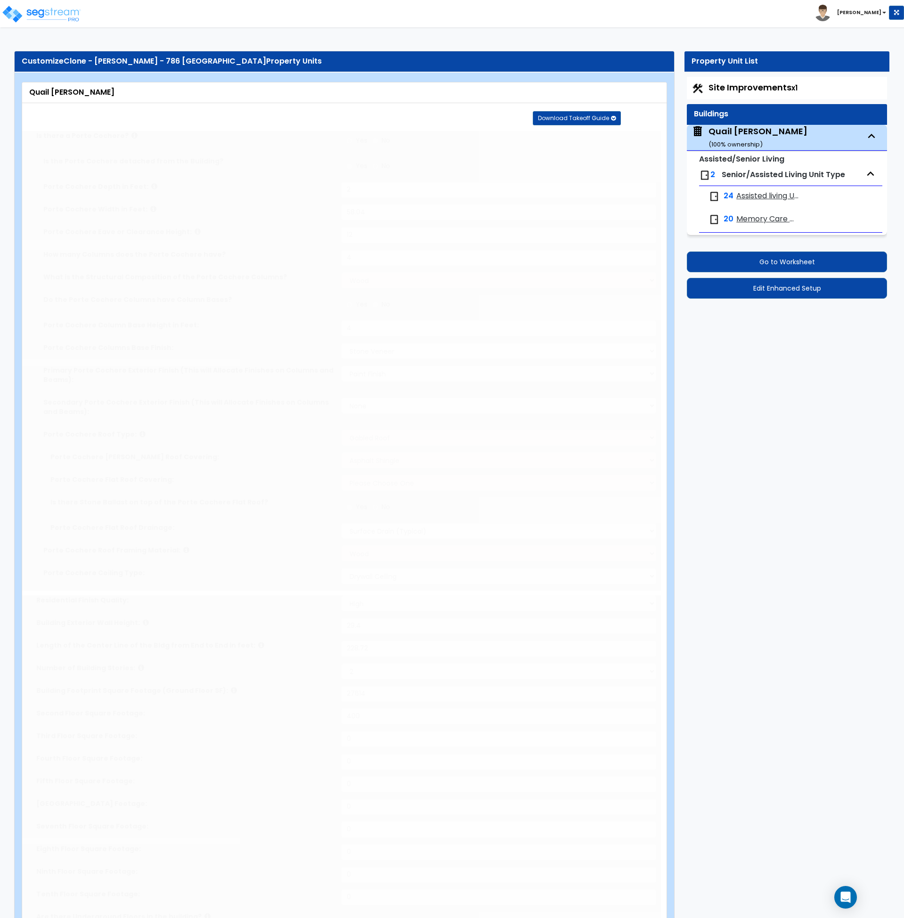
select select "4"
type input "2"
select select "1"
select select "2"
select select "1"
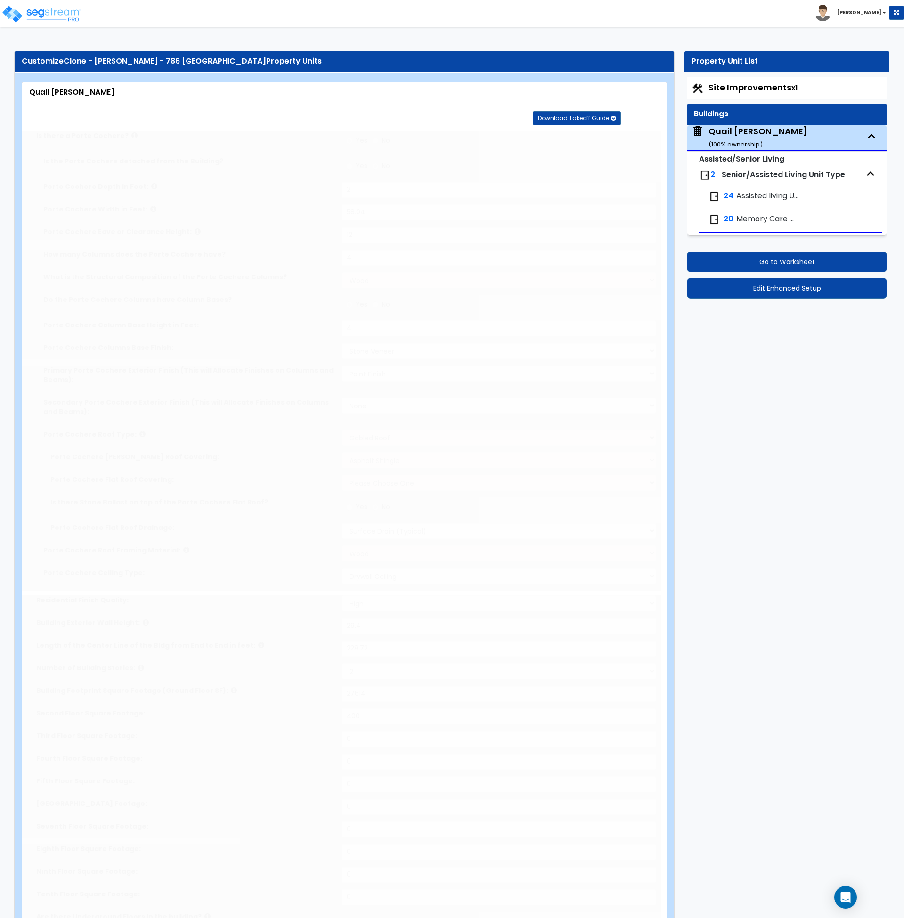
select select "5"
radio input "true"
select select "1"
type input "356"
radio input "true"
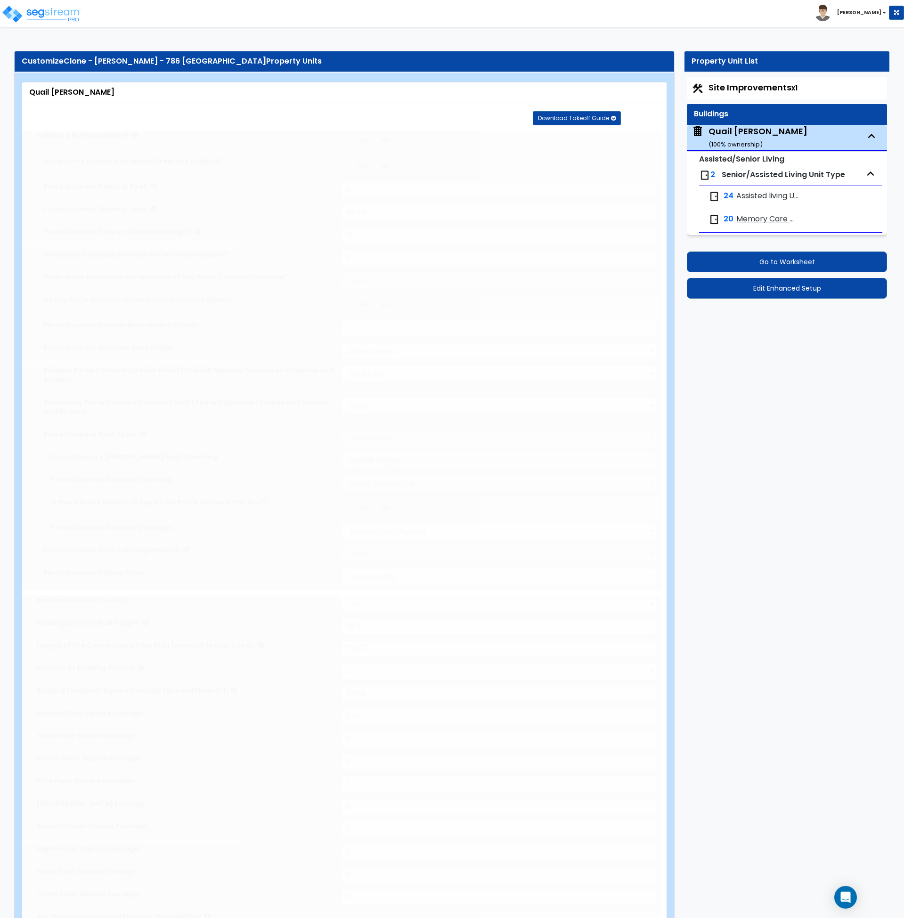
select select "3"
radio input "true"
select select "2"
radio input "true"
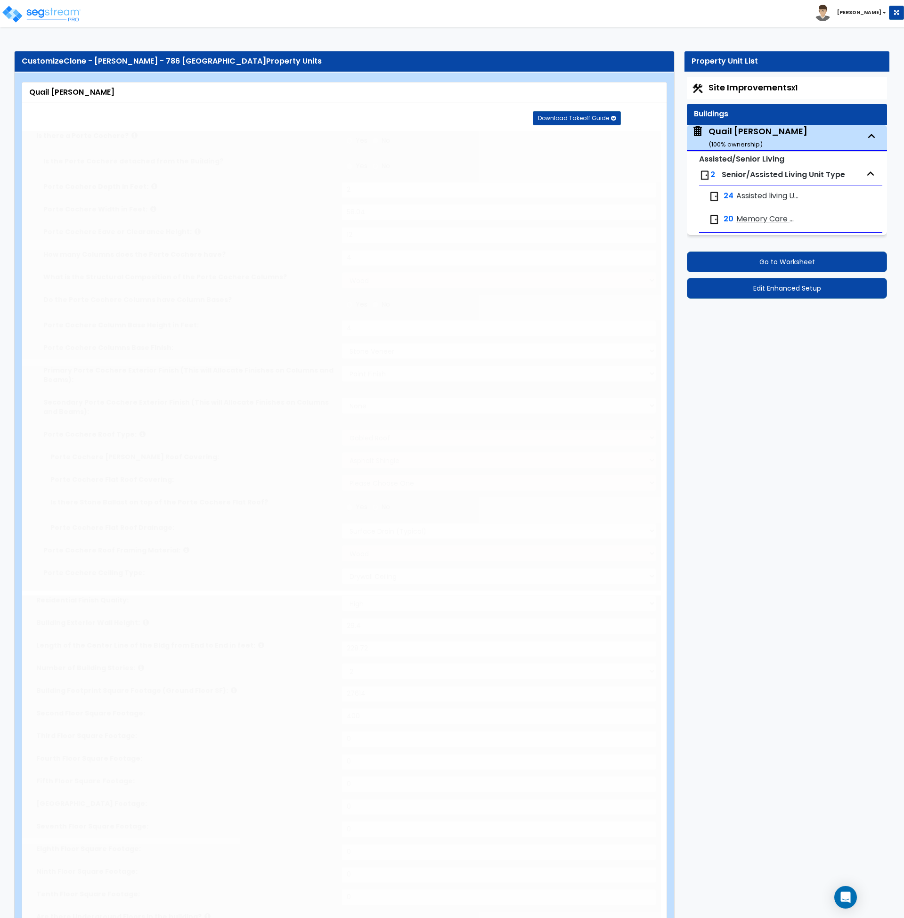
radio input "true"
type input "825"
select select "2"
select select "5"
type input "35"
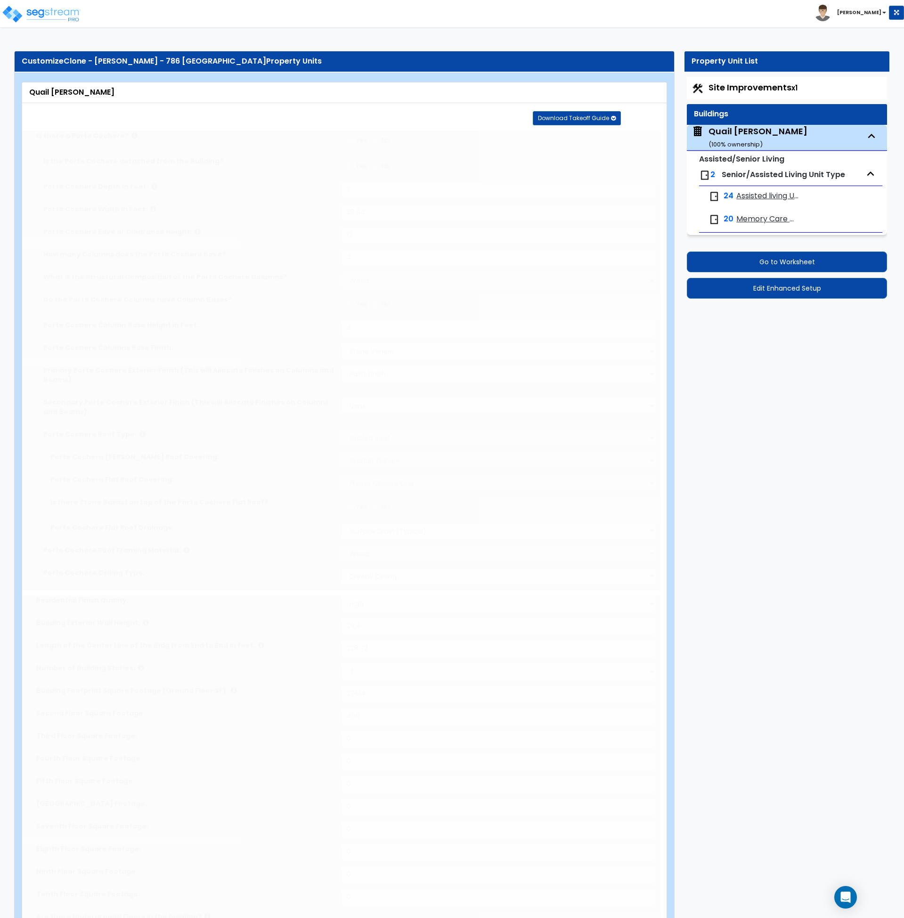
select select "3"
radio input "true"
type input "12"
type input "24"
type input "1"
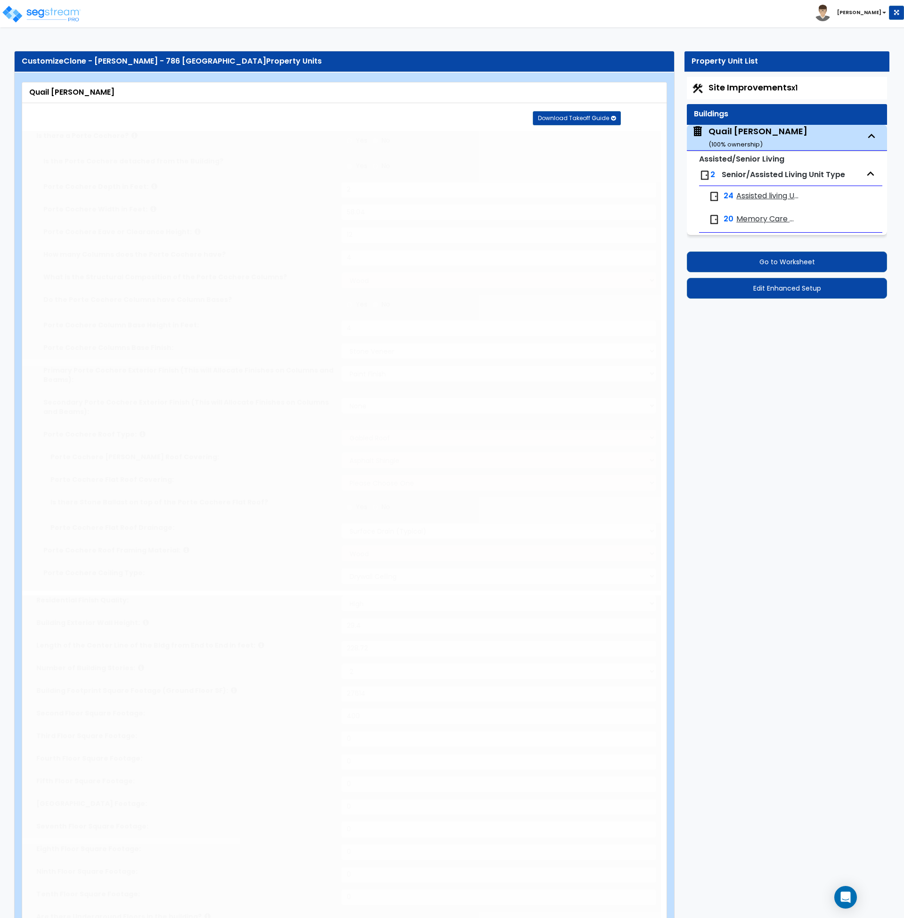
radio input "true"
type input "3"
radio input "true"
type input "4"
type input "1"
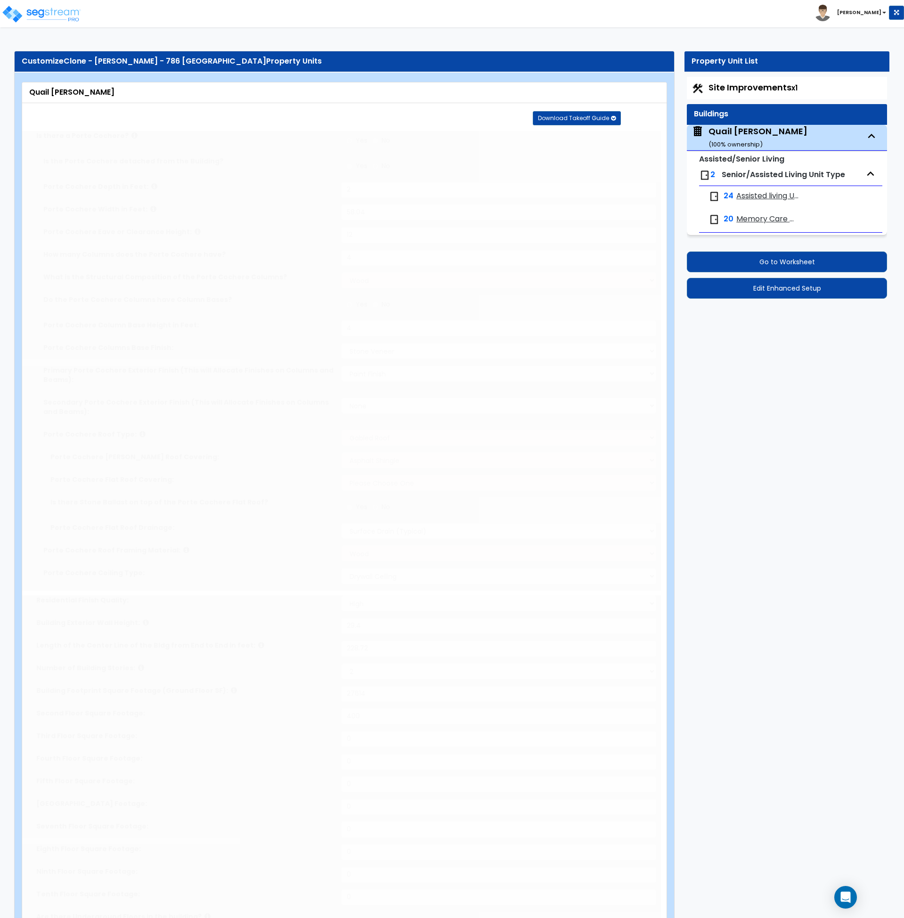
select select "5"
radio input "true"
type input "2"
select select "1"
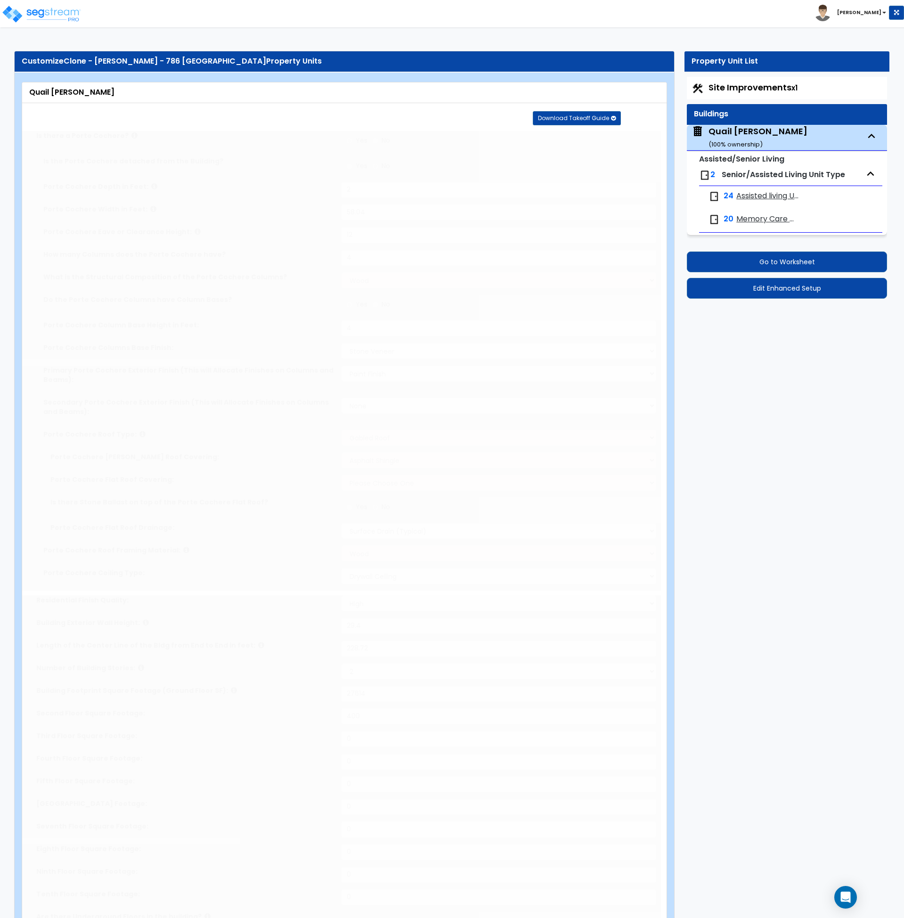
select select "1"
radio input "true"
type input "2"
type input "250"
select select "5"
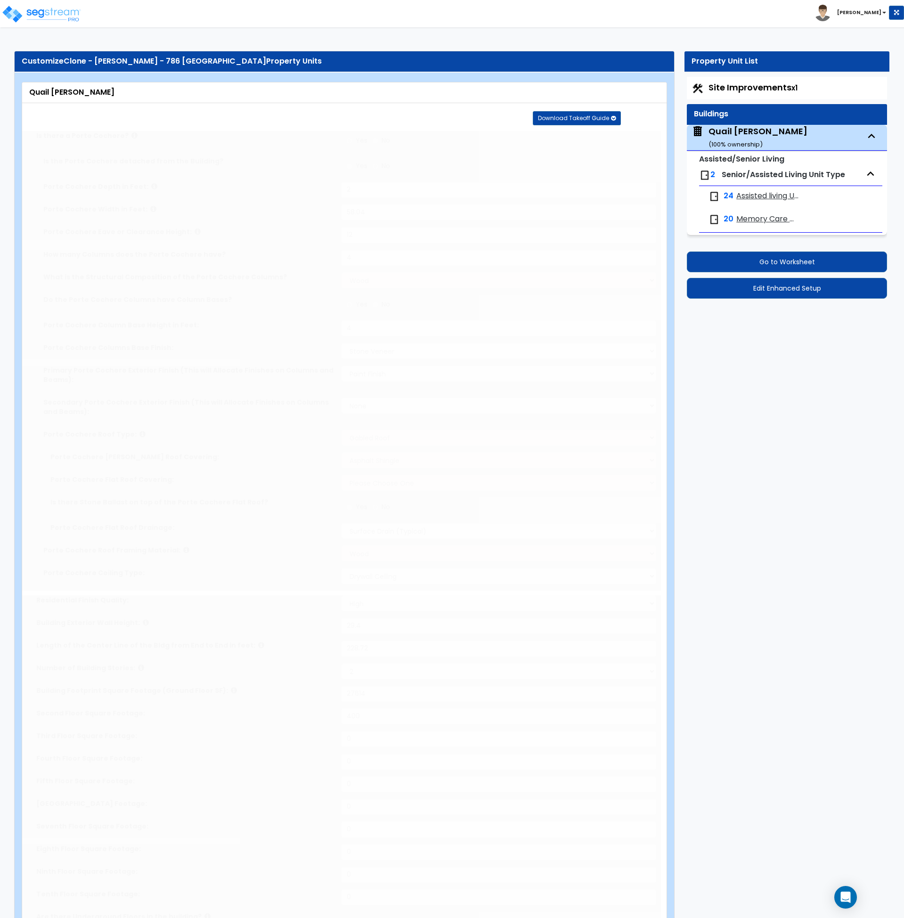
type input "18"
type input "1"
select select "2"
select select "1"
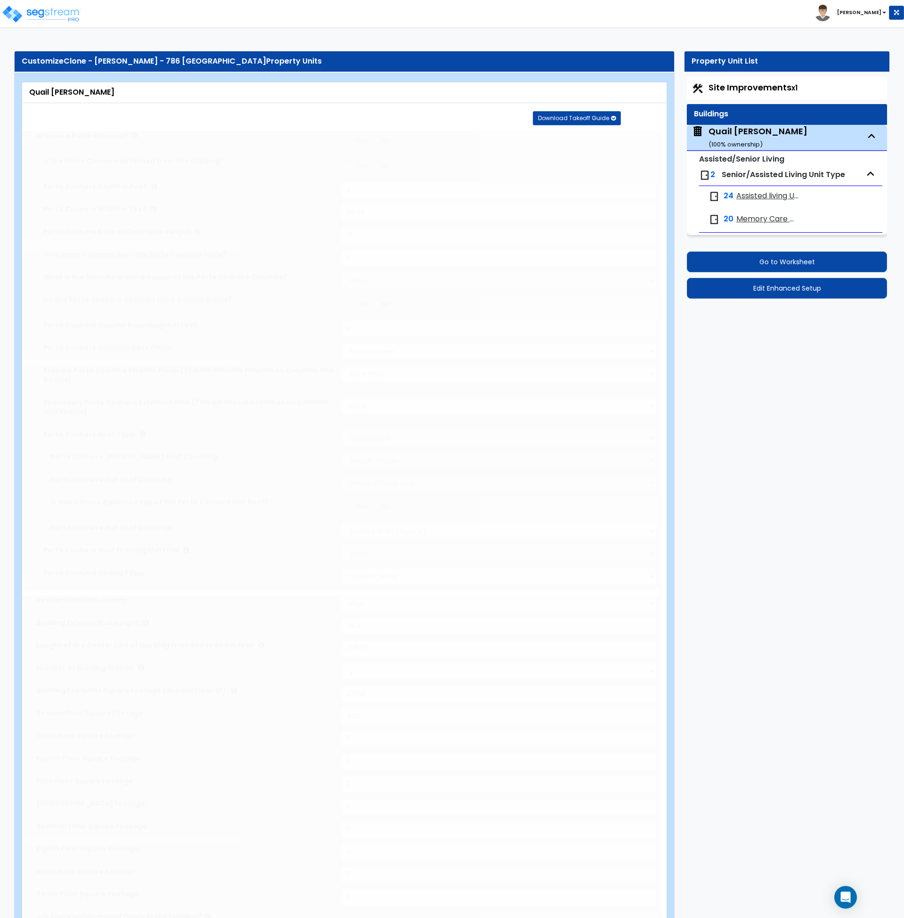
type input "2"
radio input "true"
type input "50"
type input "10"
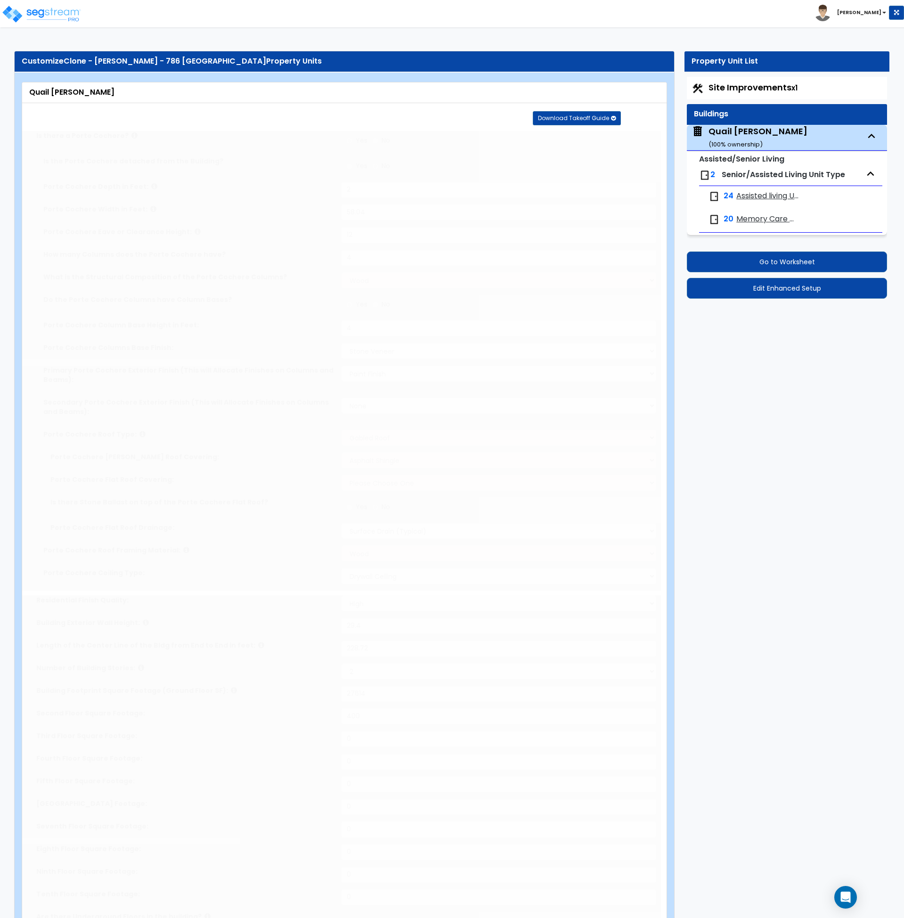
radio input "true"
type input "2"
radio input "true"
select select "1"
type input "2"
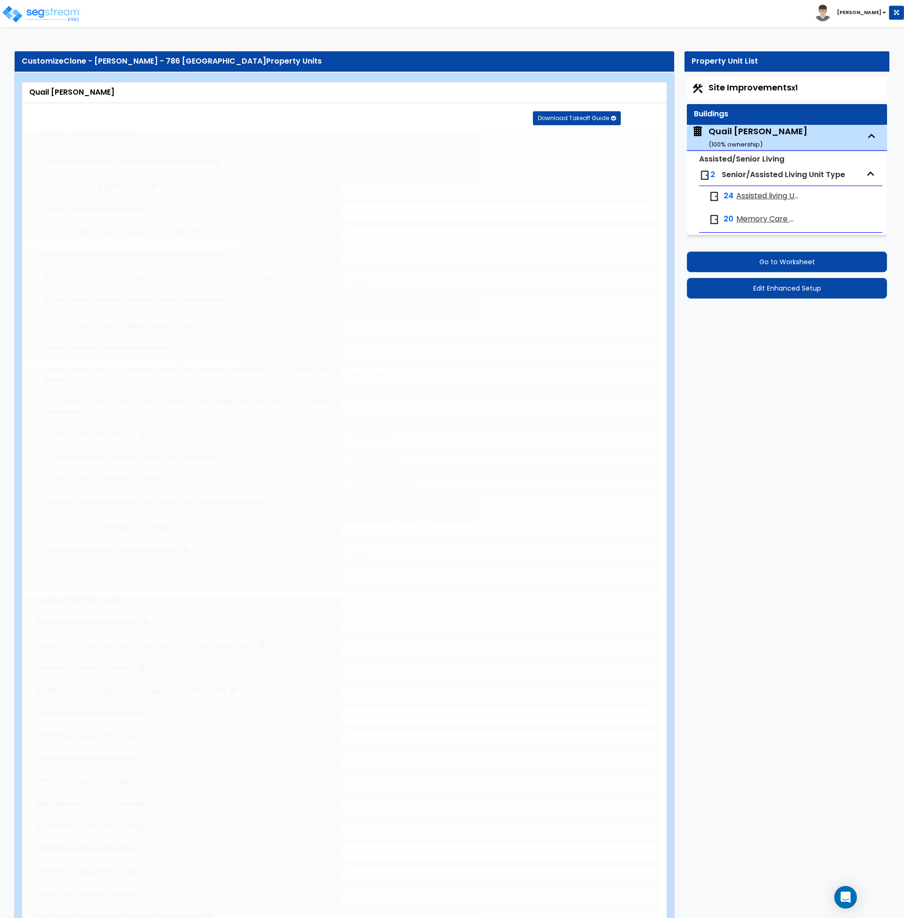
radio input "true"
type input "1"
radio input "true"
select select "3"
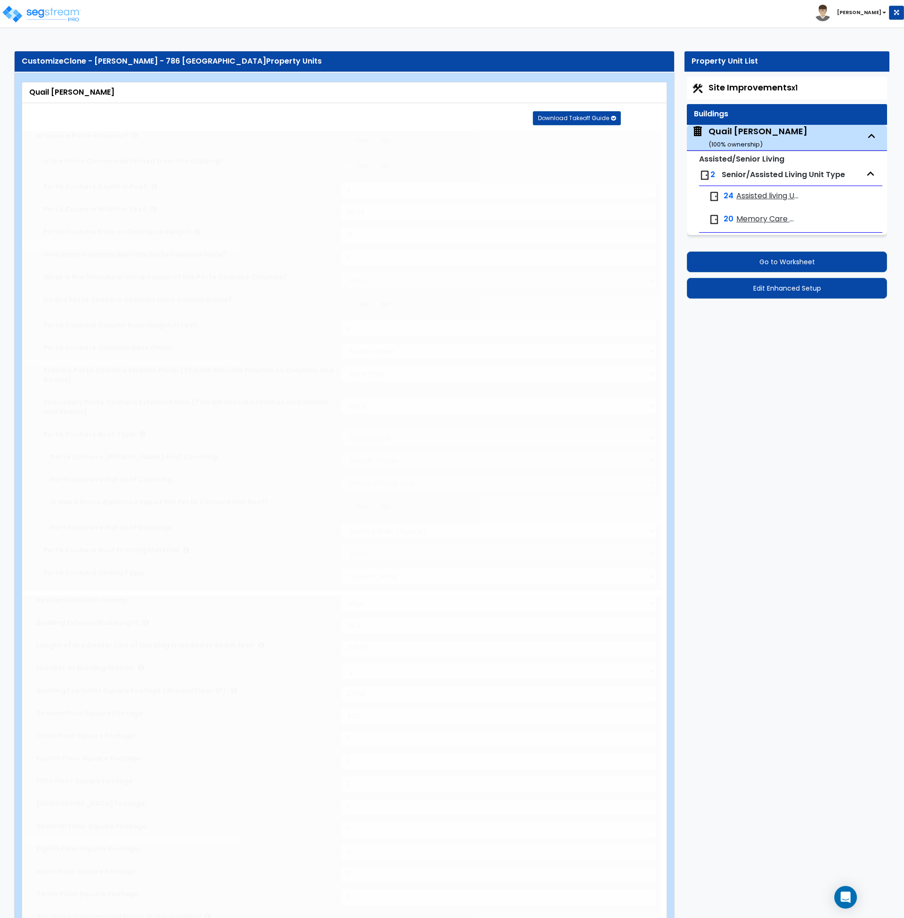
radio input "true"
select select "1"
radio input "true"
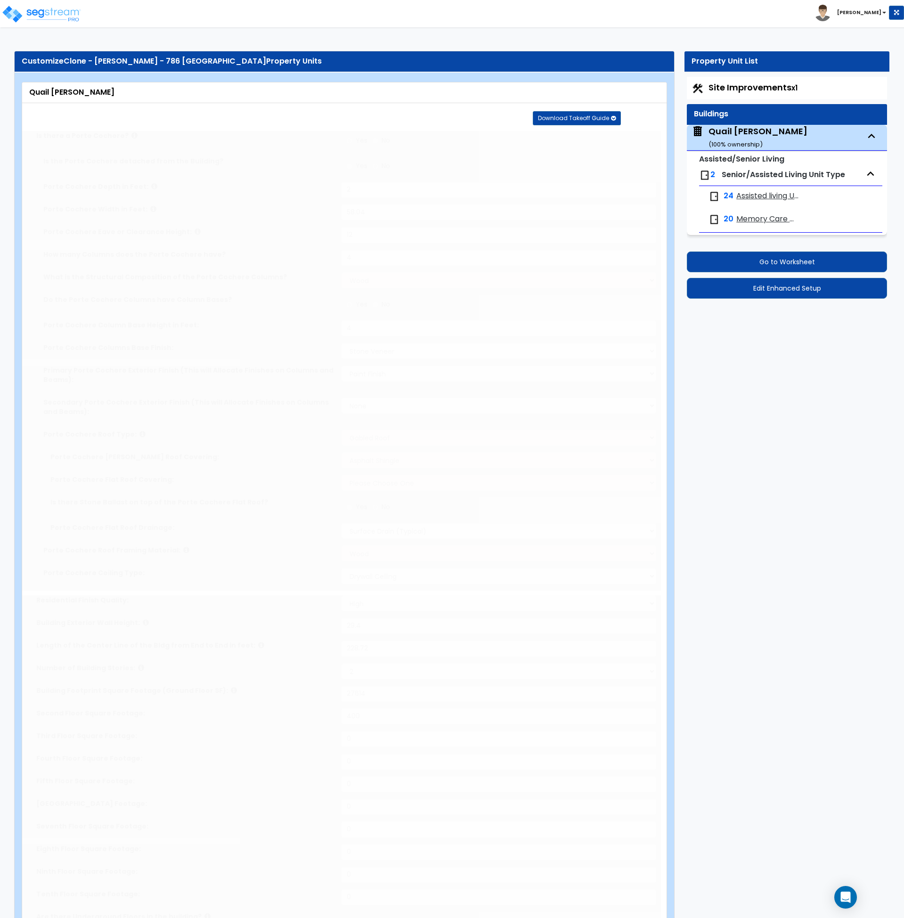
radio input "true"
type input "100"
select select "2"
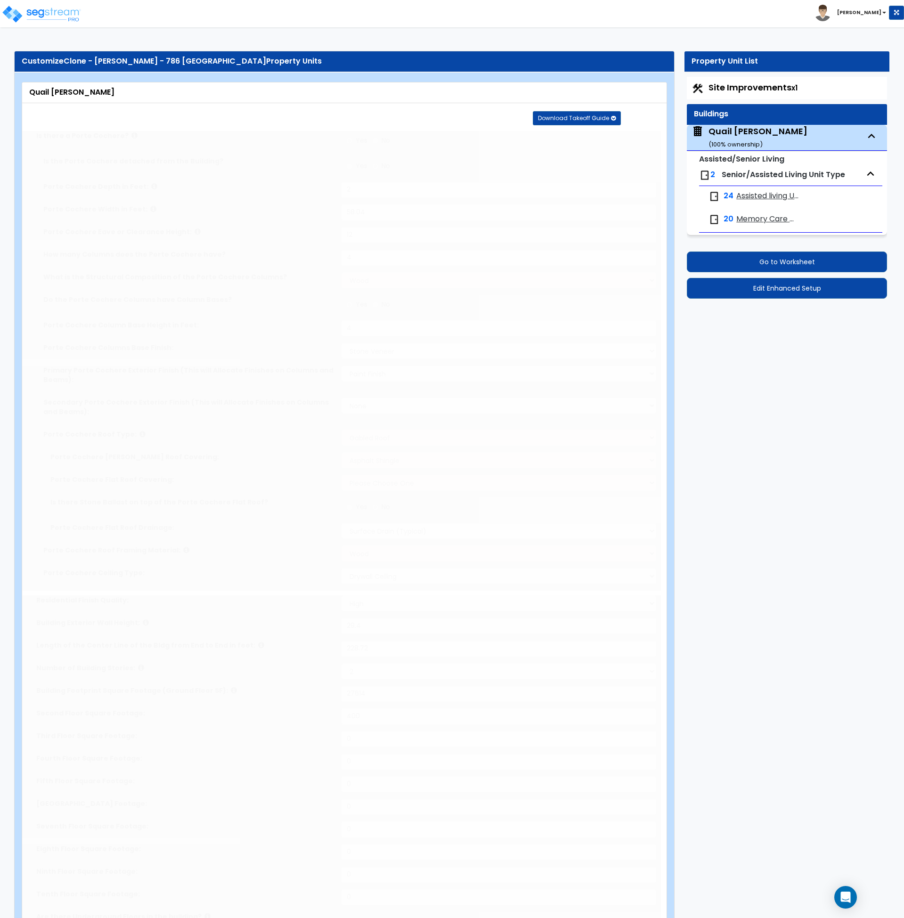
radio input "true"
select select "1"
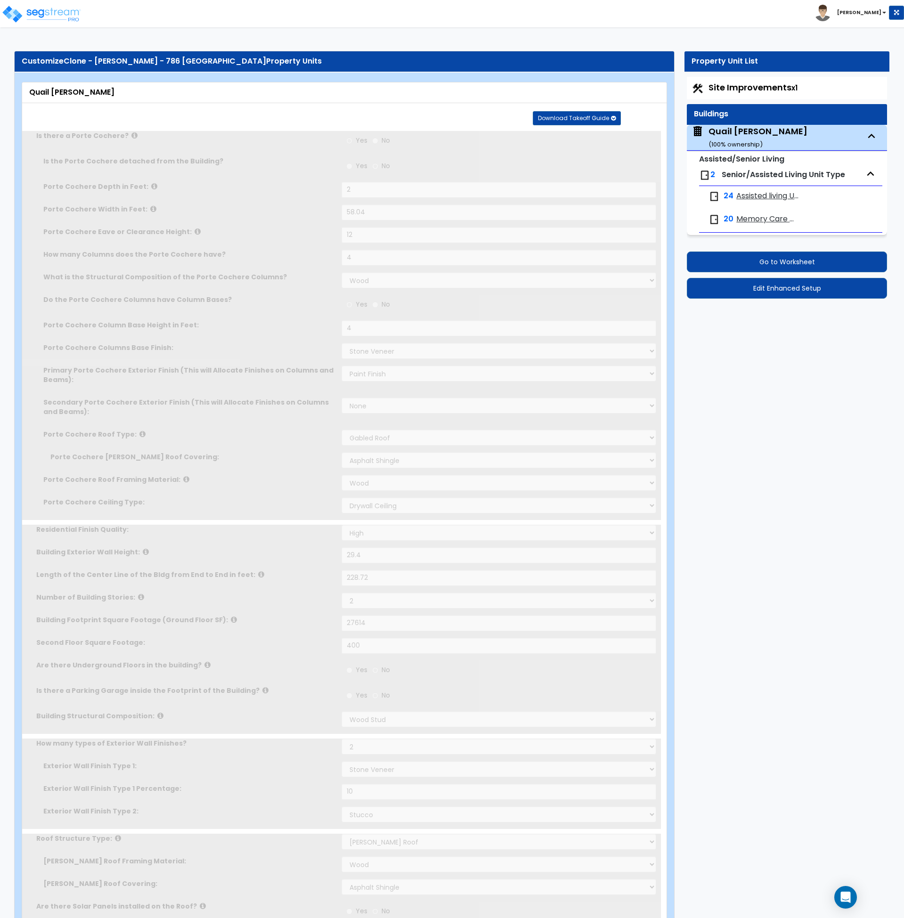
type input "6"
radio input "true"
select select "2"
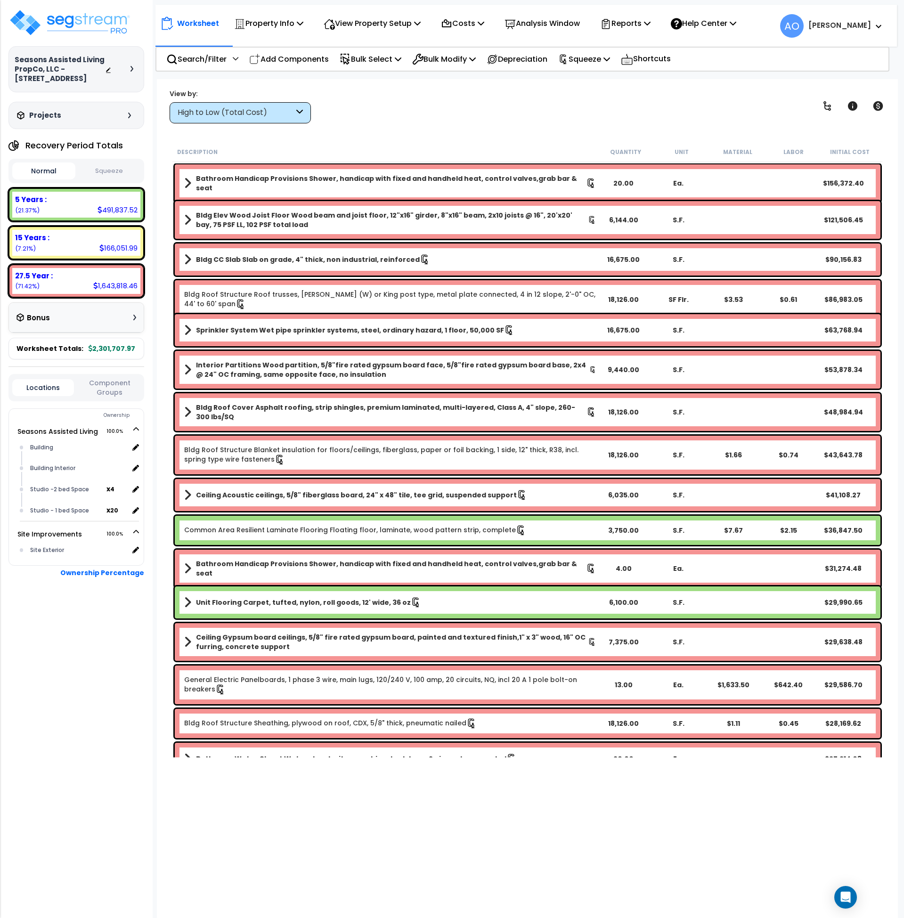
click at [103, 169] on button "Squeeze" at bounding box center [109, 171] width 63 height 16
click at [877, 104] on icon at bounding box center [878, 105] width 11 height 11
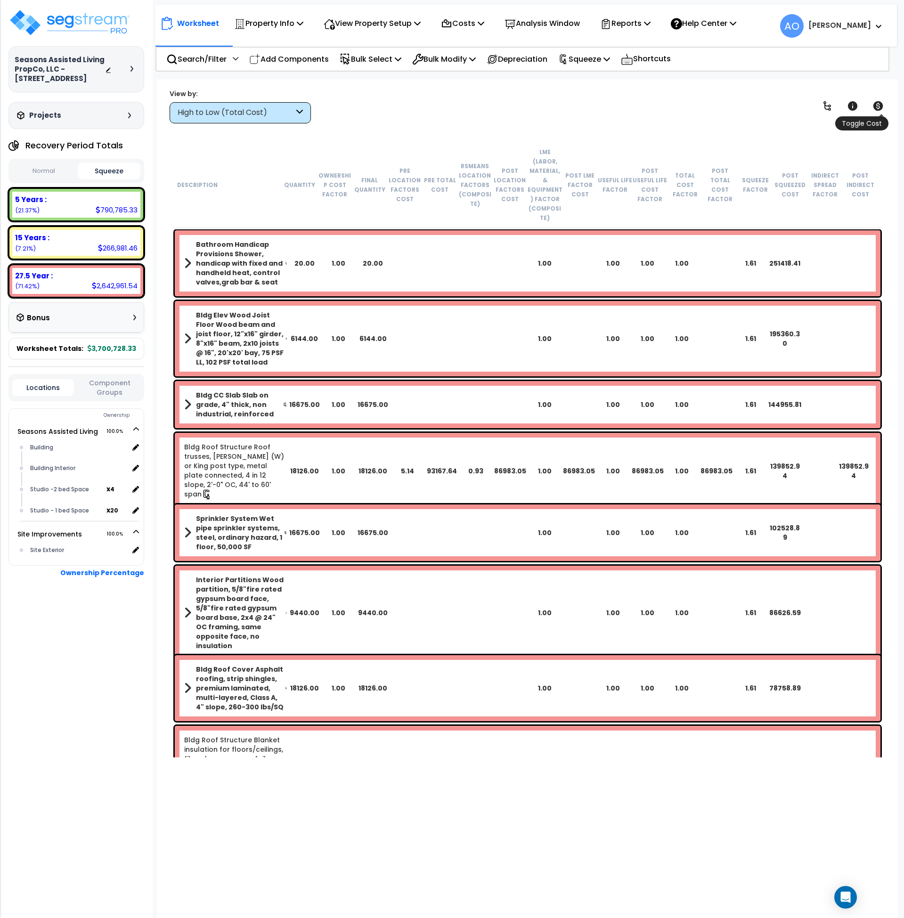
click at [878, 104] on icon at bounding box center [879, 105] width 10 height 9
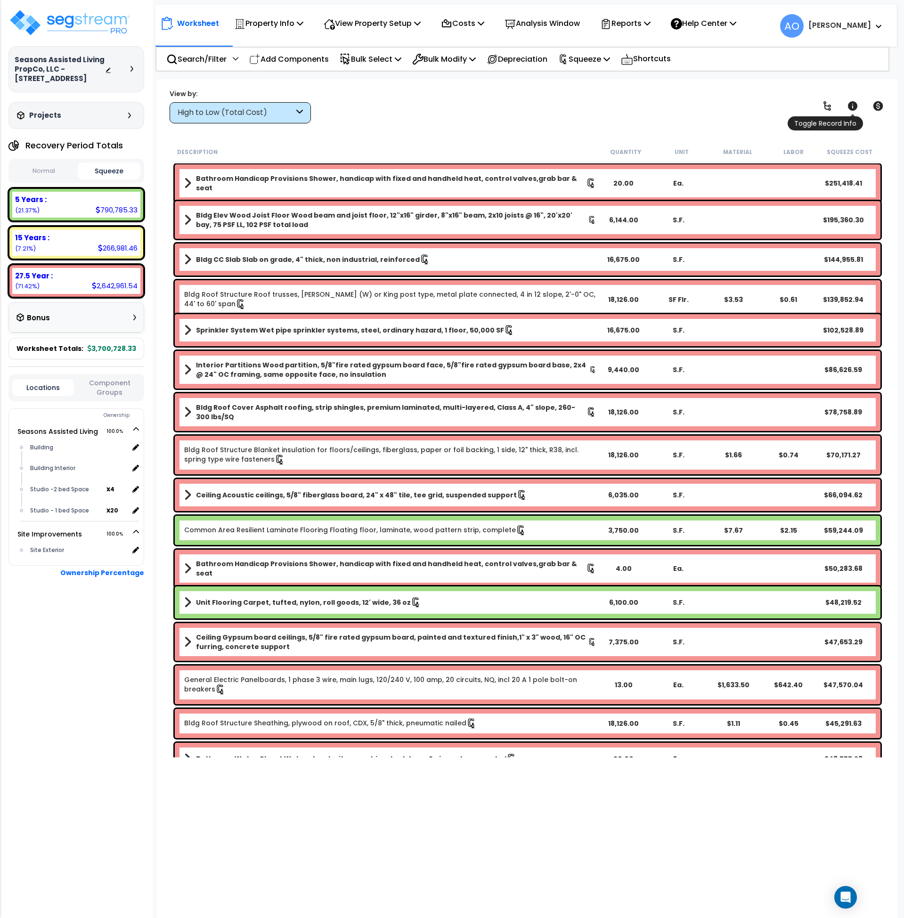
click at [852, 102] on icon at bounding box center [852, 105] width 9 height 9
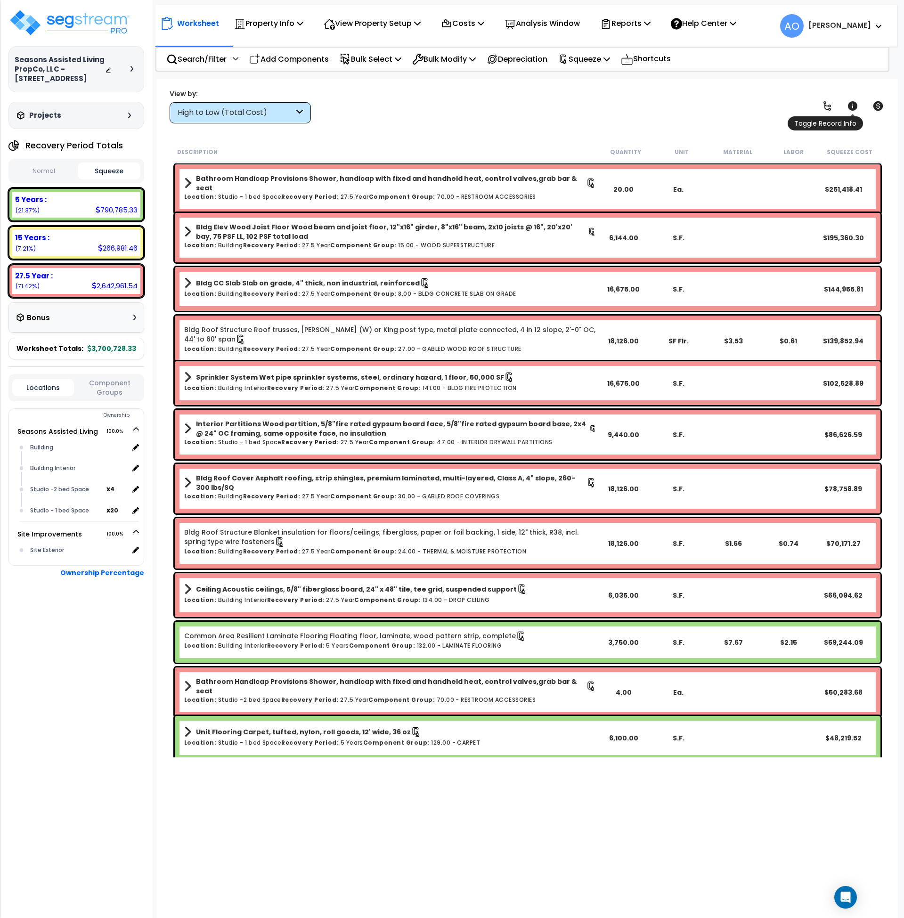
click at [852, 102] on icon at bounding box center [852, 105] width 9 height 9
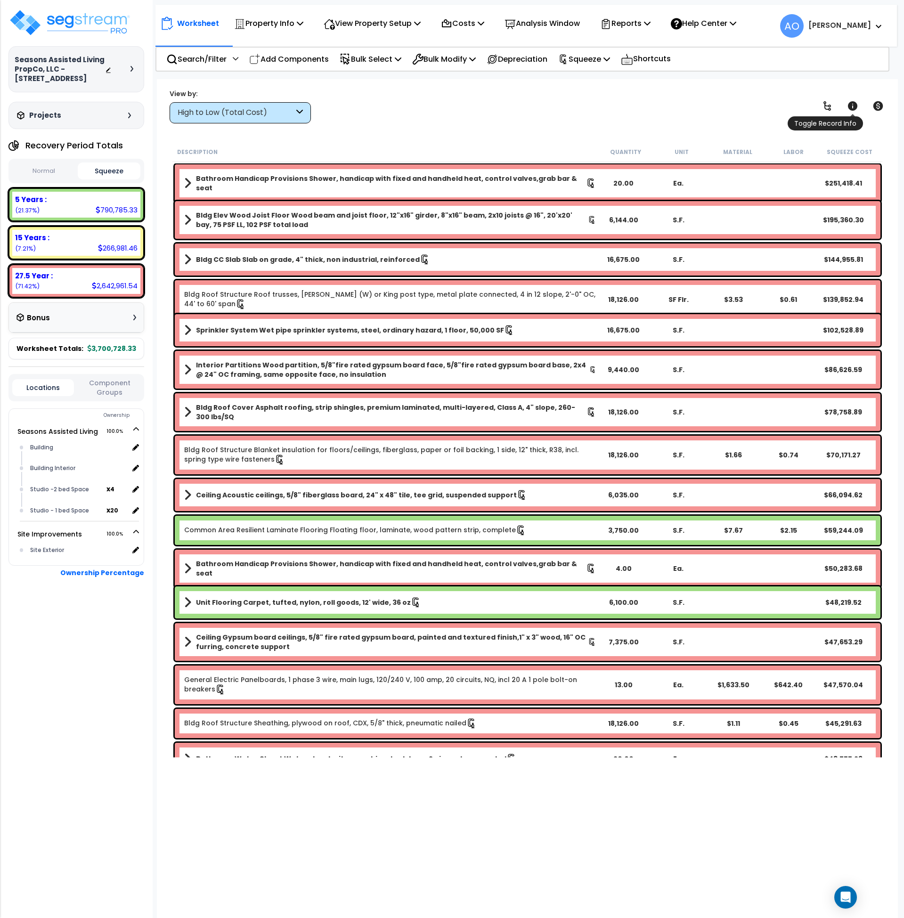
click at [852, 102] on icon at bounding box center [852, 105] width 9 height 9
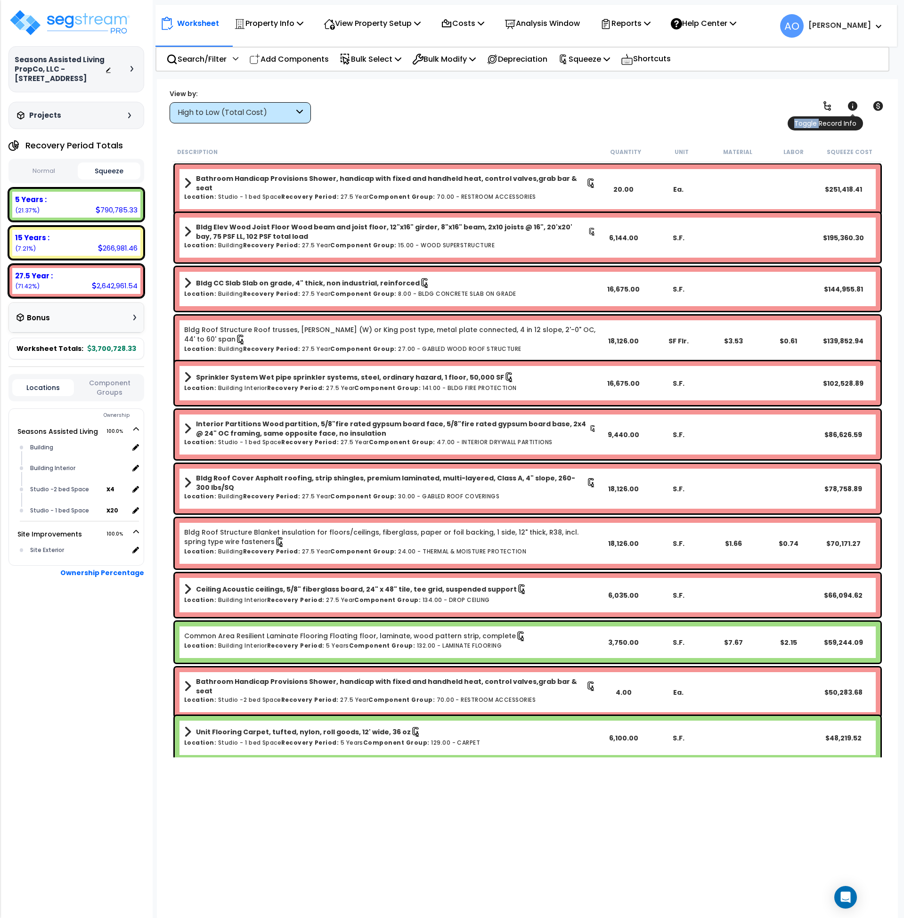
click at [852, 102] on icon at bounding box center [852, 105] width 9 height 9
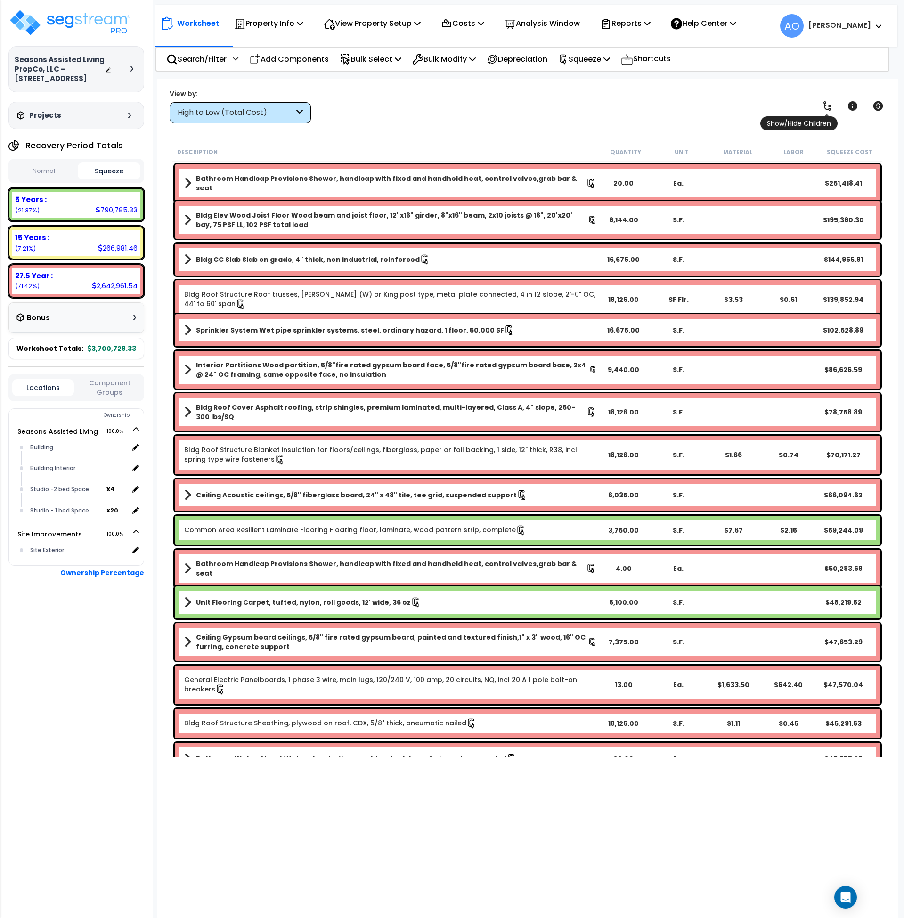
click at [826, 105] on icon at bounding box center [828, 105] width 8 height 9
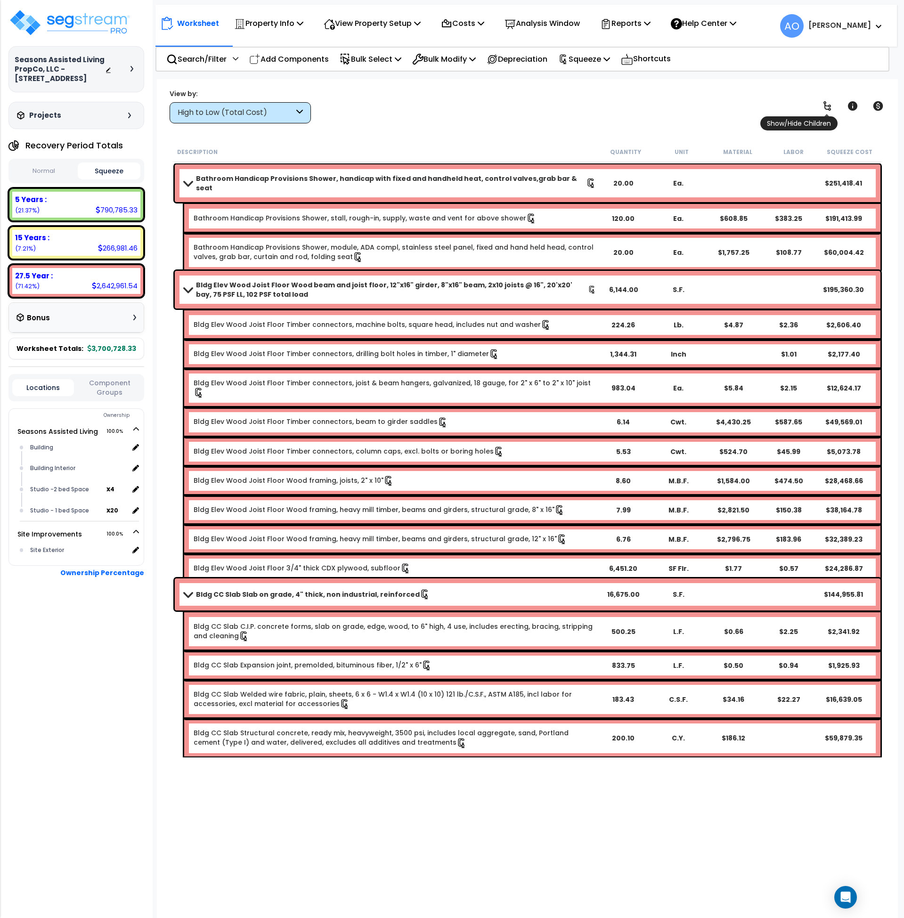
click at [826, 105] on icon at bounding box center [828, 105] width 8 height 9
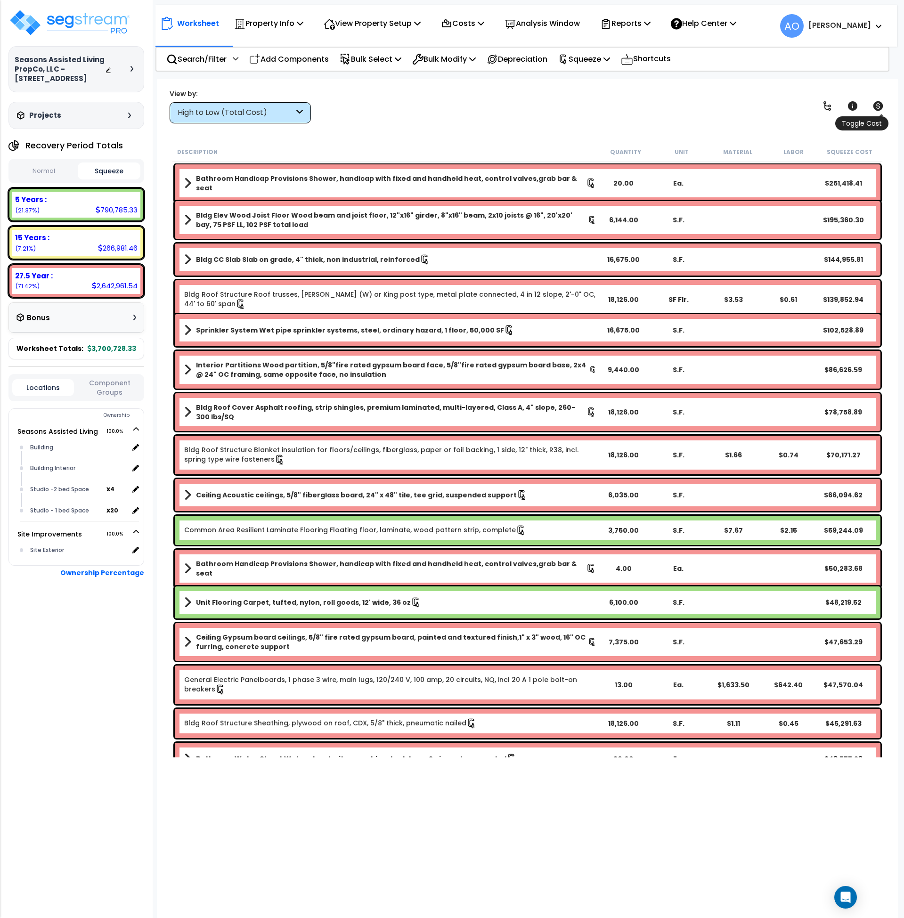
click at [877, 103] on icon at bounding box center [879, 105] width 10 height 9
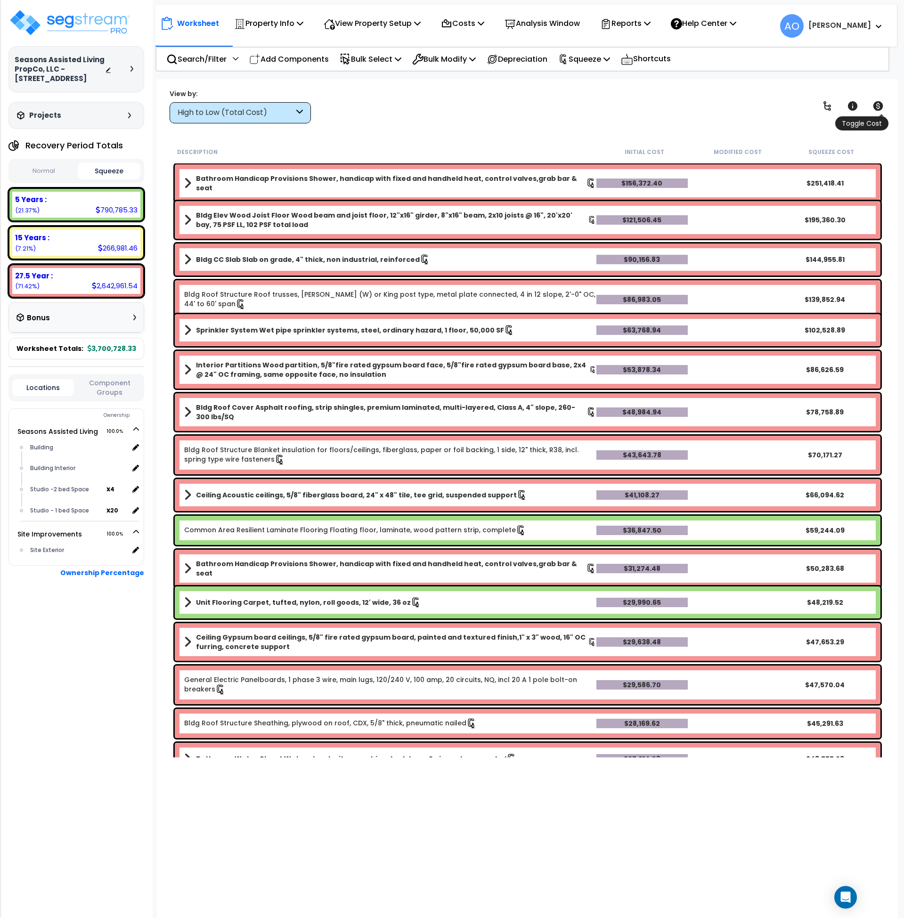
click at [877, 103] on icon at bounding box center [879, 105] width 10 height 9
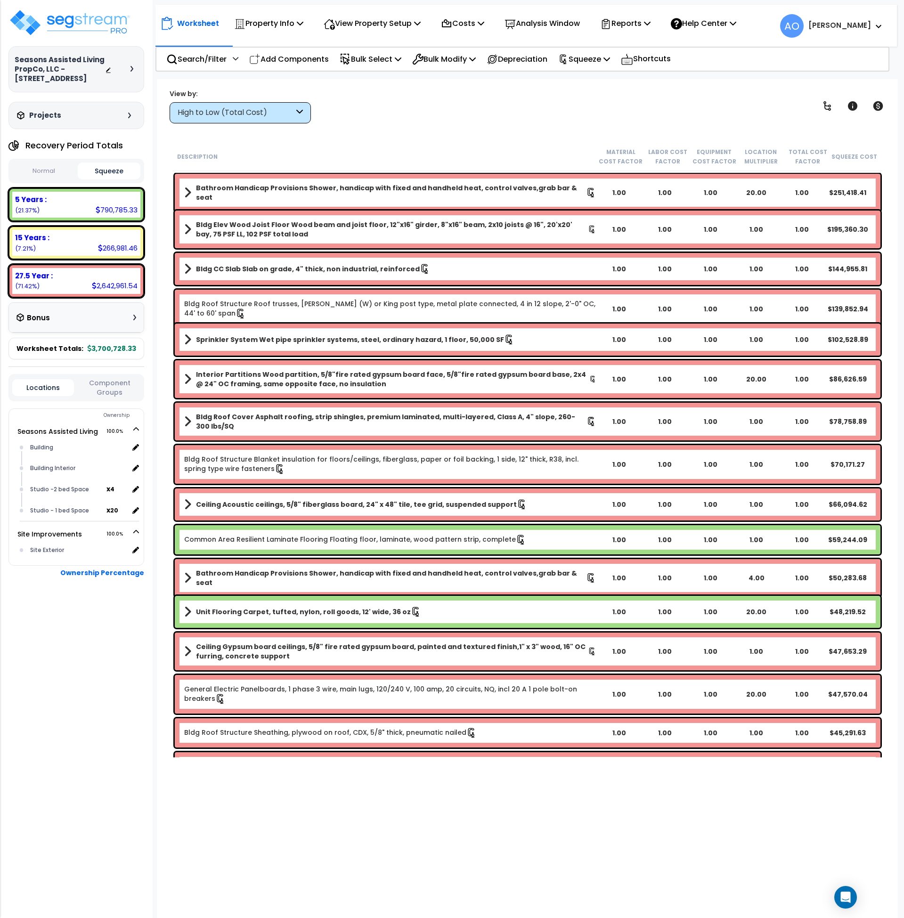
click at [39, 171] on button "Normal" at bounding box center [43, 171] width 63 height 16
click at [41, 166] on button "Normal" at bounding box center [43, 171] width 63 height 17
click at [388, 27] on p "View Property Setup" at bounding box center [372, 23] width 97 height 13
click at [374, 64] on link "View Questionnaire" at bounding box center [365, 64] width 93 height 19
click at [117, 165] on button "Squeeze" at bounding box center [109, 171] width 63 height 16
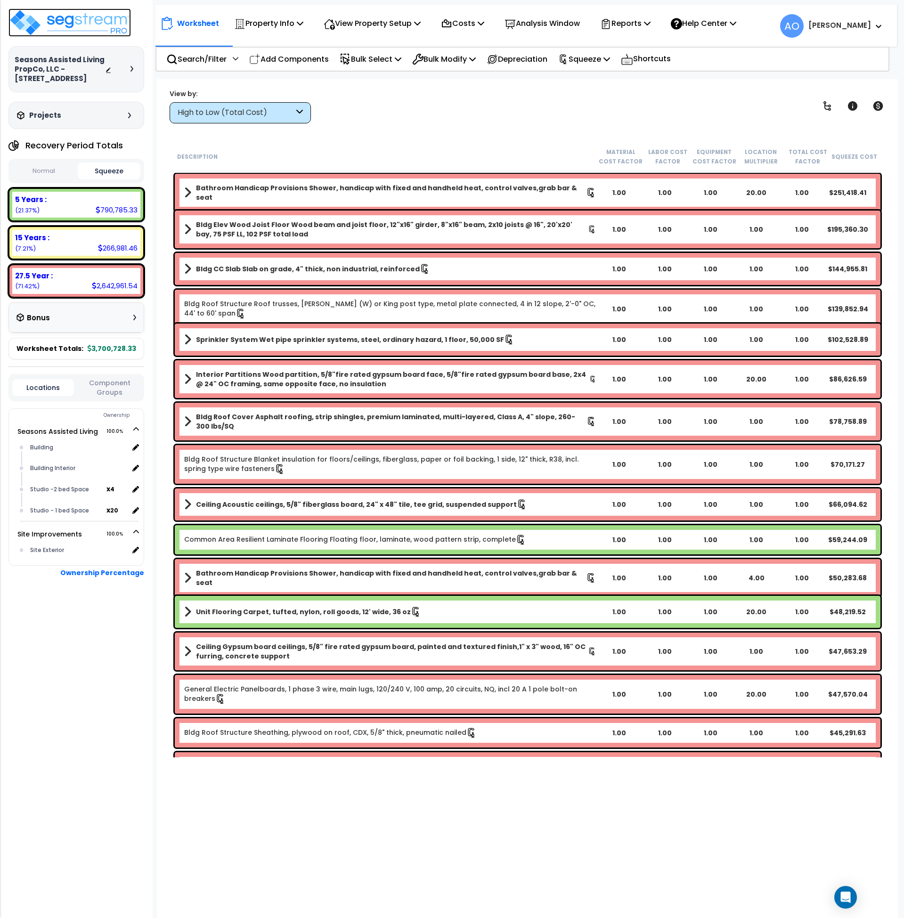
click at [79, 26] on img at bounding box center [69, 22] width 123 height 28
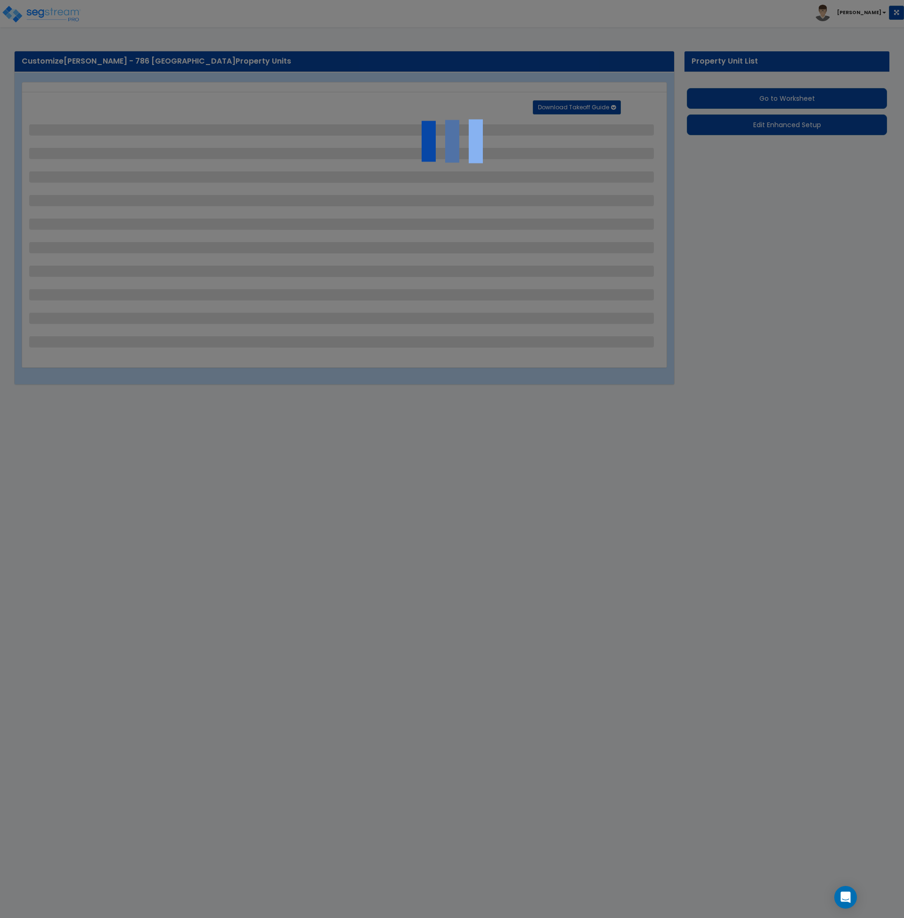
select select "2"
select select "1"
select select "2"
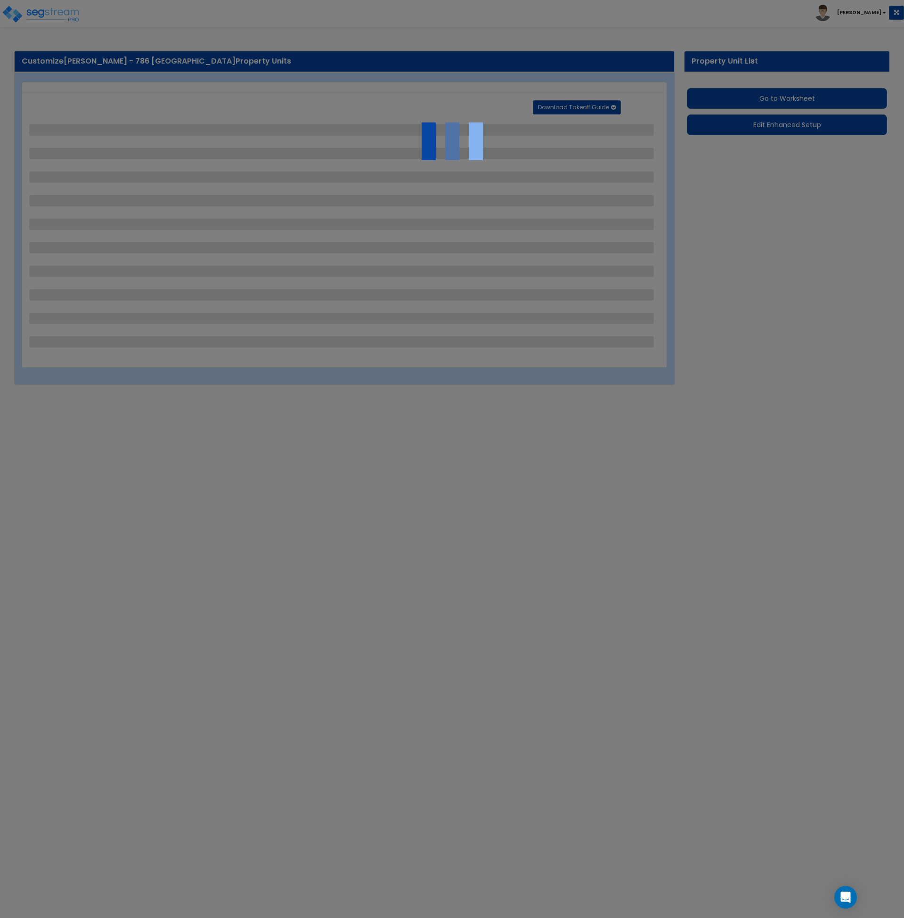
select select "1"
select select "4"
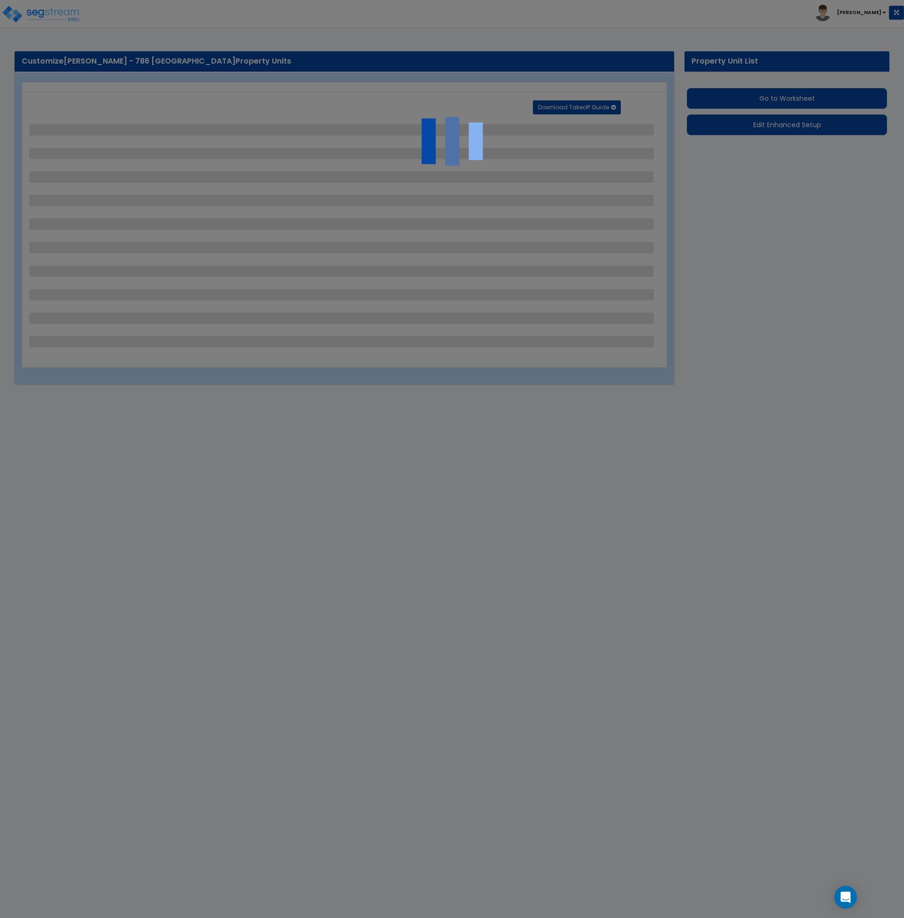
select select "1"
select select "10"
select select "2"
select select "1"
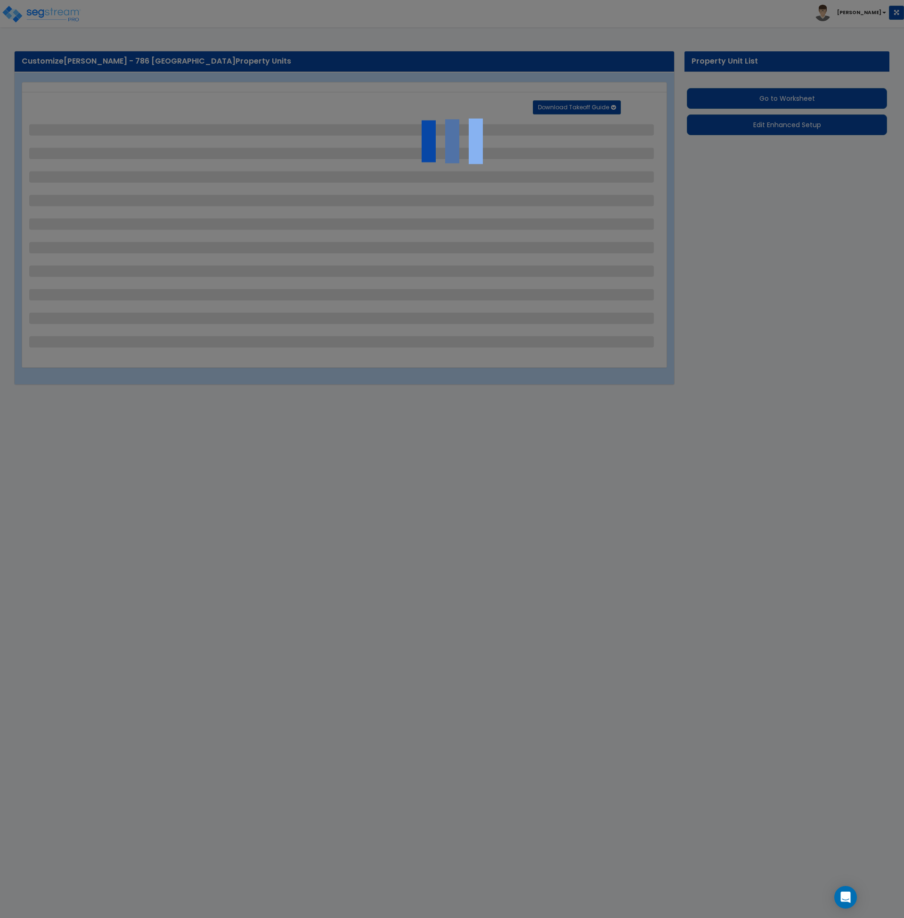
select select "2"
select select "3"
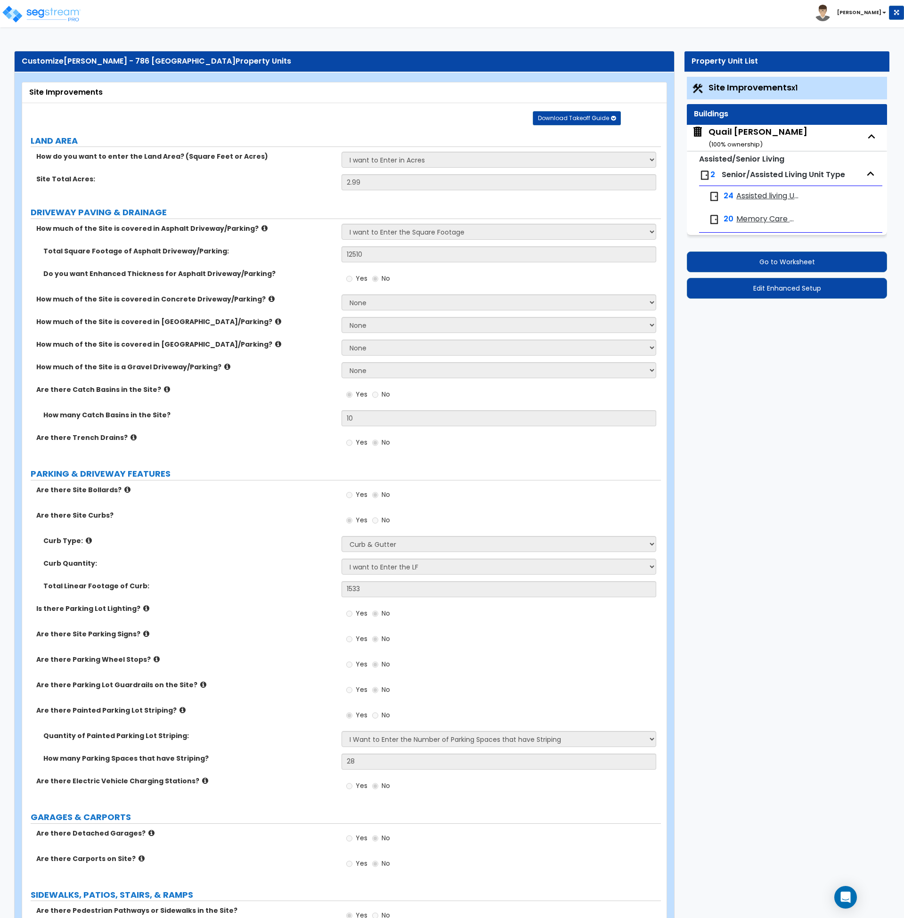
click at [719, 138] on div "Quail [PERSON_NAME] ( 100 % ownership)" at bounding box center [758, 138] width 99 height 24
select select "1"
select select "5"
select select "1"
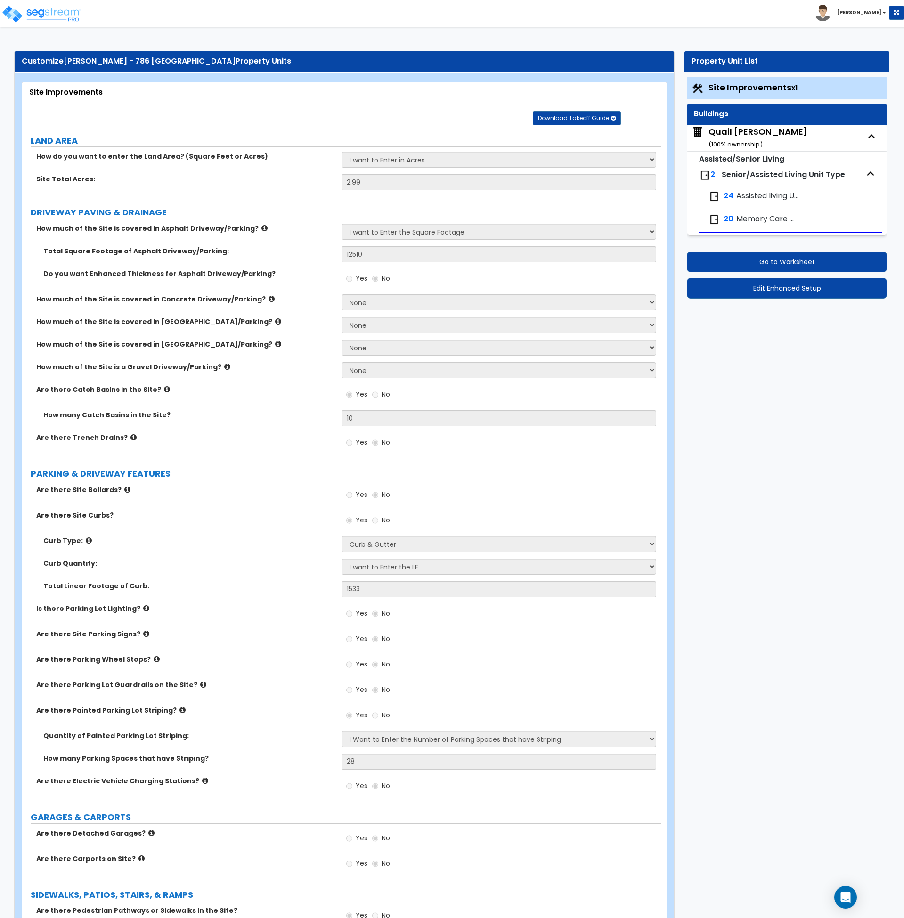
select select "1"
select select "2"
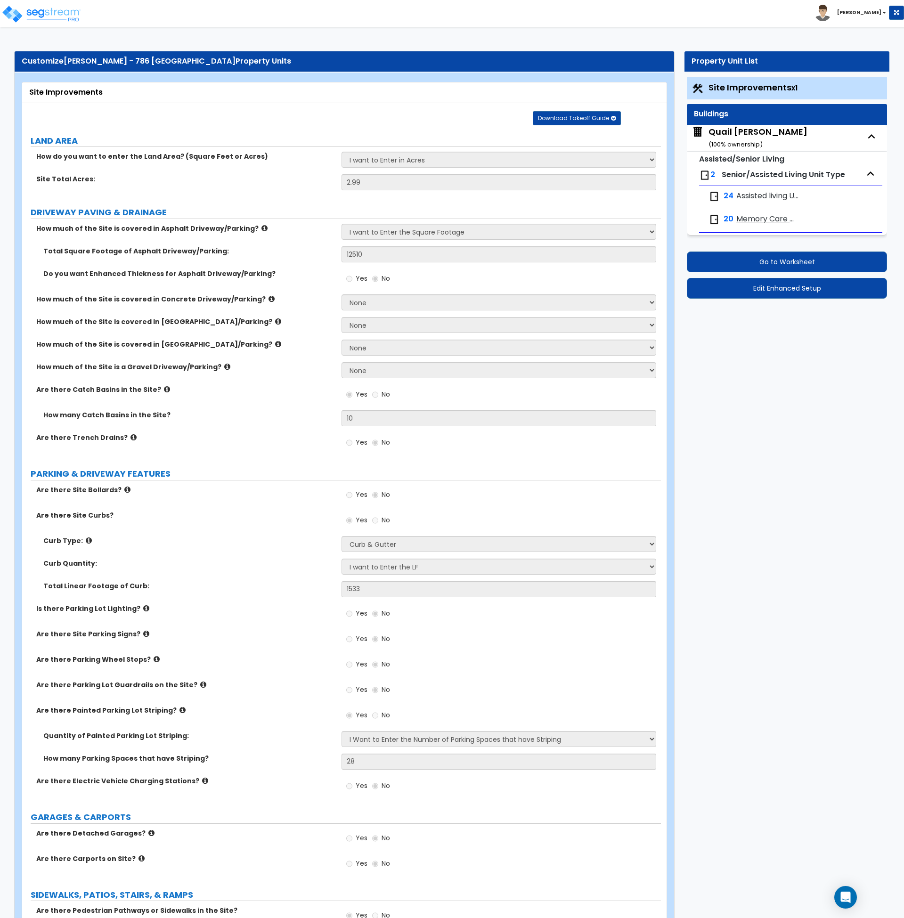
select select "7"
select select "2"
select select "3"
select select "7"
select select "1"
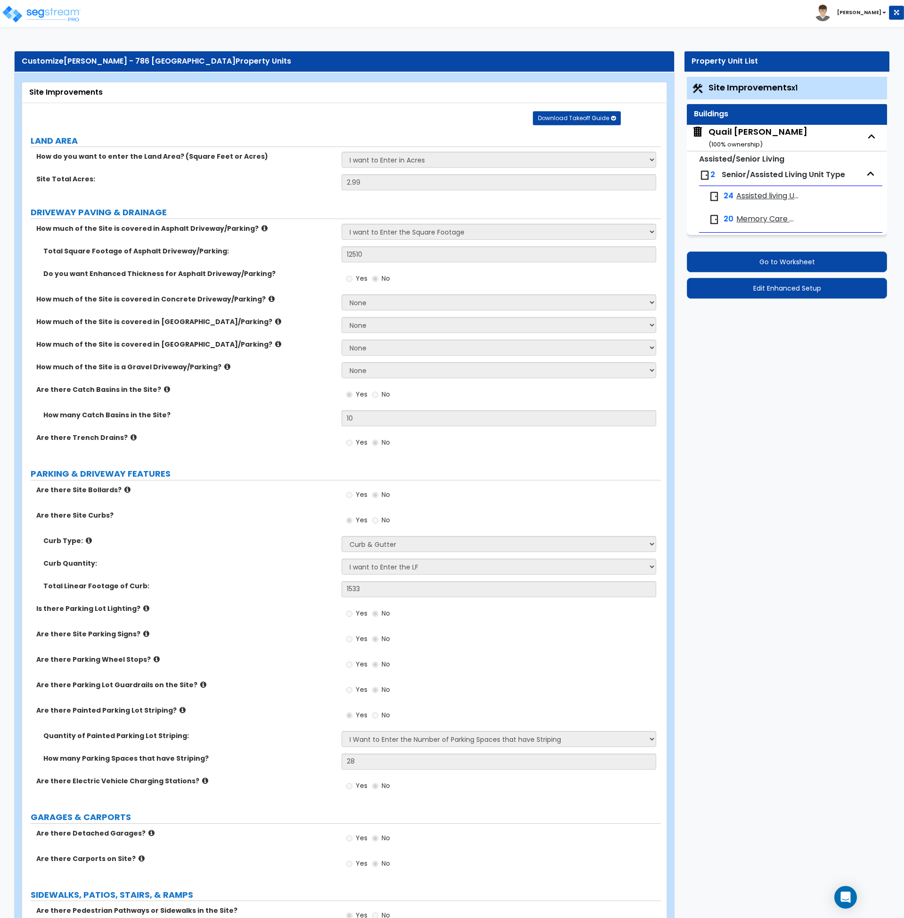
select select "2"
select select "1"
select select "2"
select select "1"
select select "2"
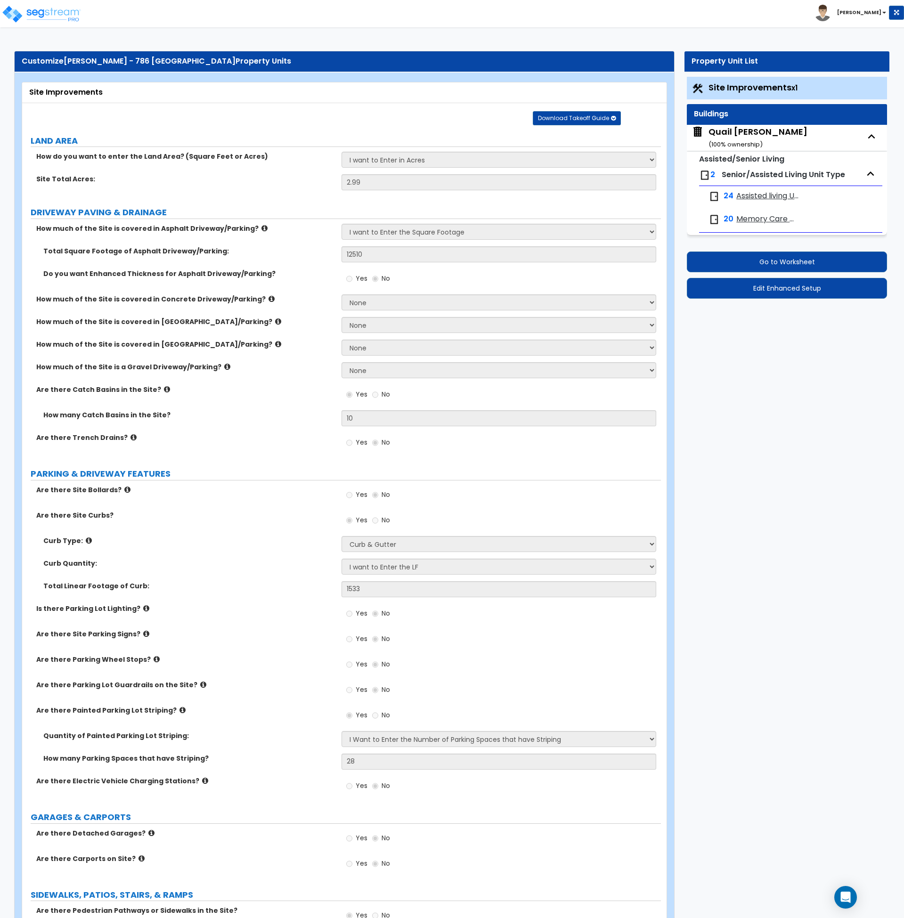
select select "5"
select select "1"
select select "2"
select select "3"
select select "1"
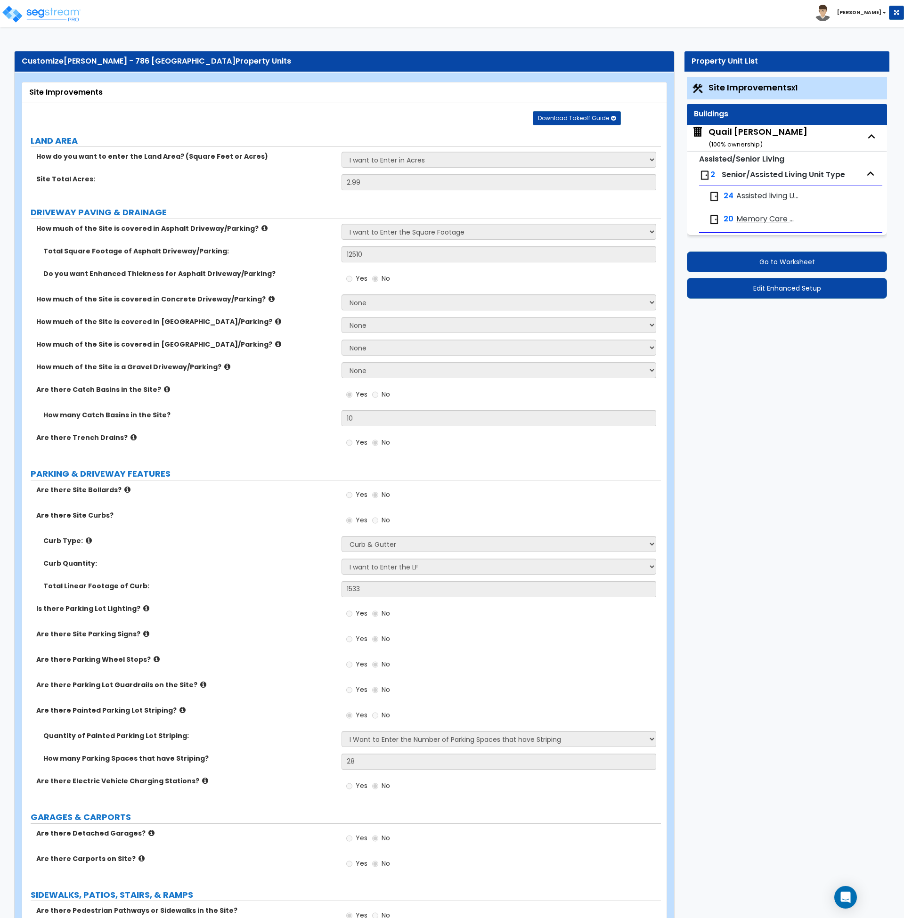
select select "3"
select select "5"
select select "3"
select select "5"
select select "3"
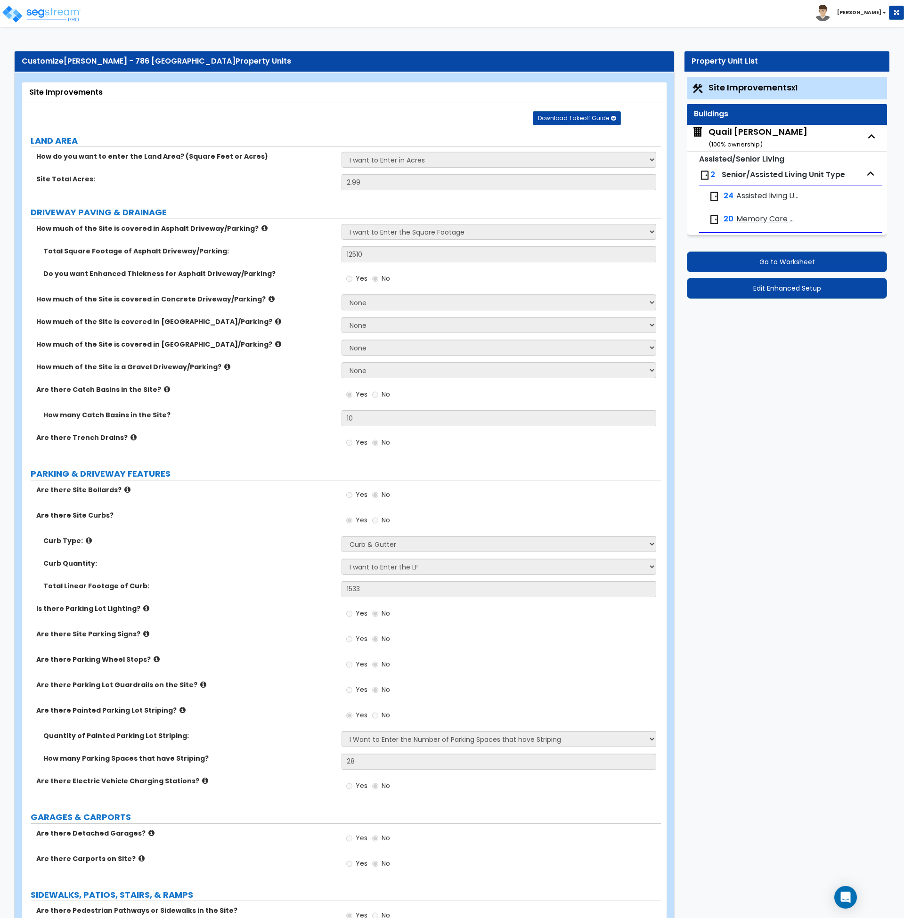
select select "1"
select select "4"
select select "1"
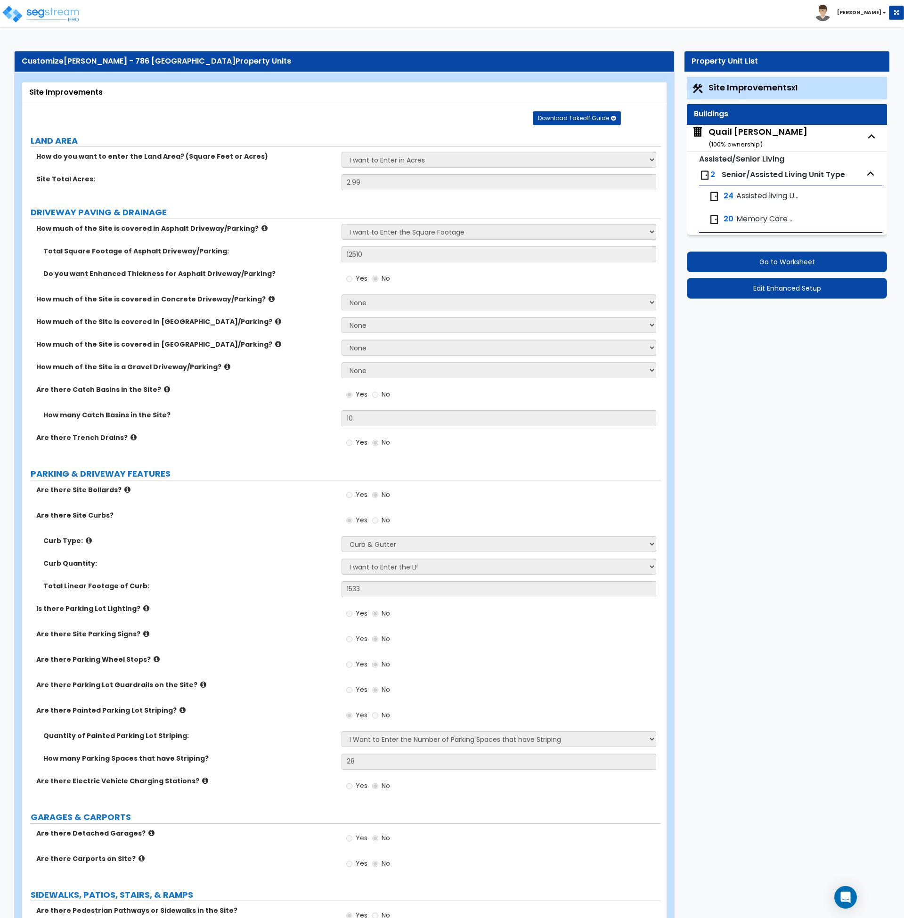
select select "2"
select select "1"
select select "5"
select select "1"
select select "3"
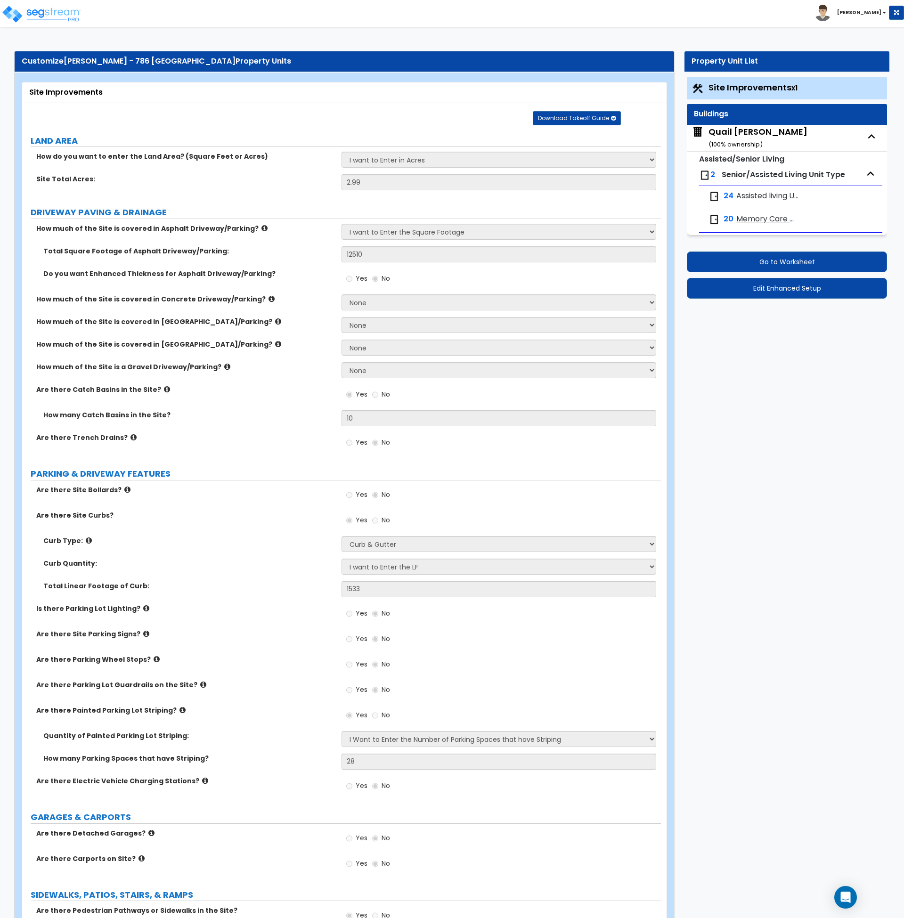
select select "2"
select select "5"
select select "3"
select select "5"
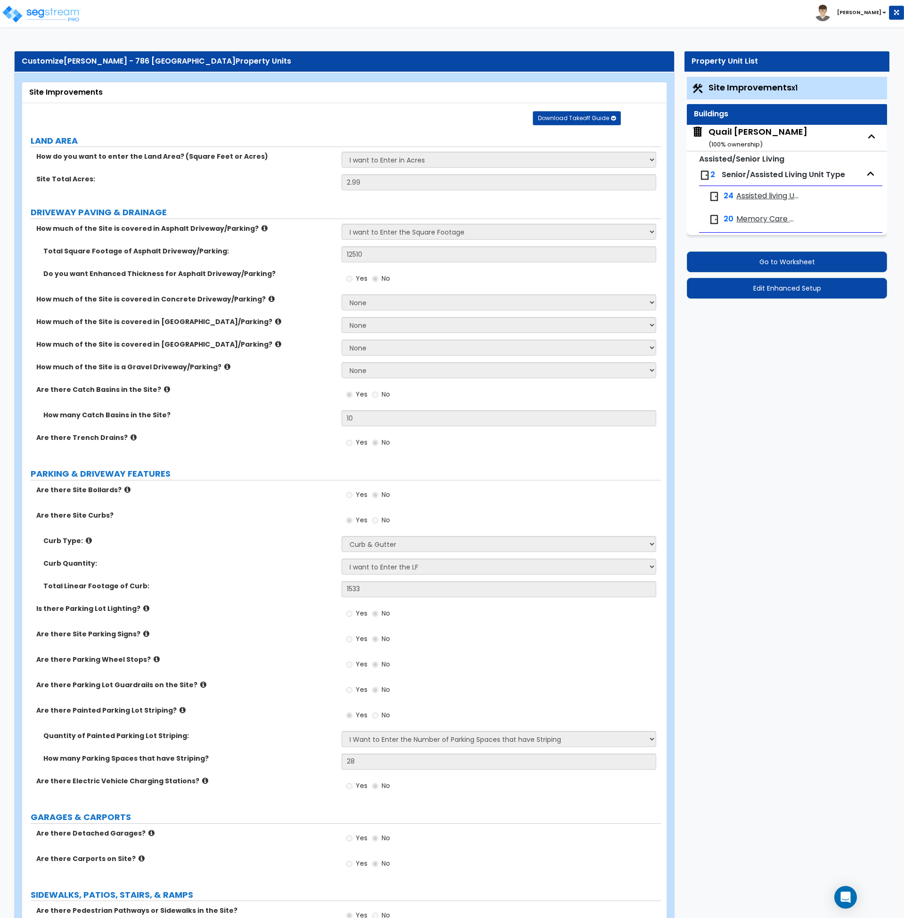
select select "1"
select select "5"
select select "2"
select select "1"
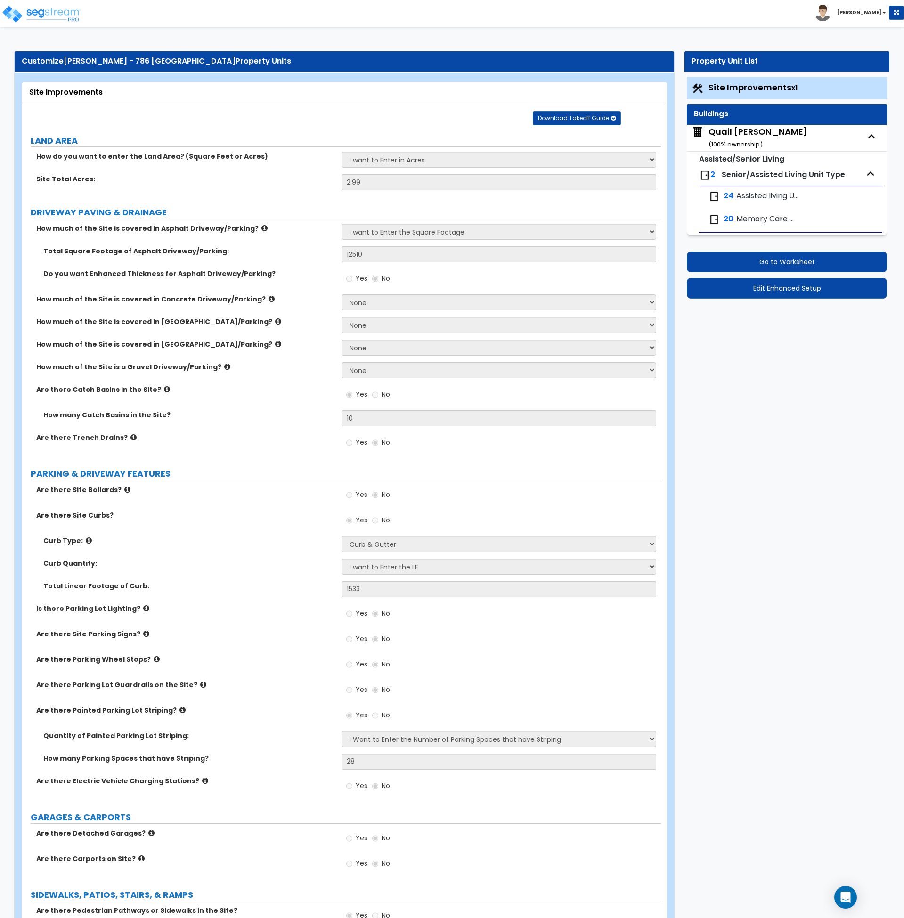
select select "1"
select select "3"
select select "1"
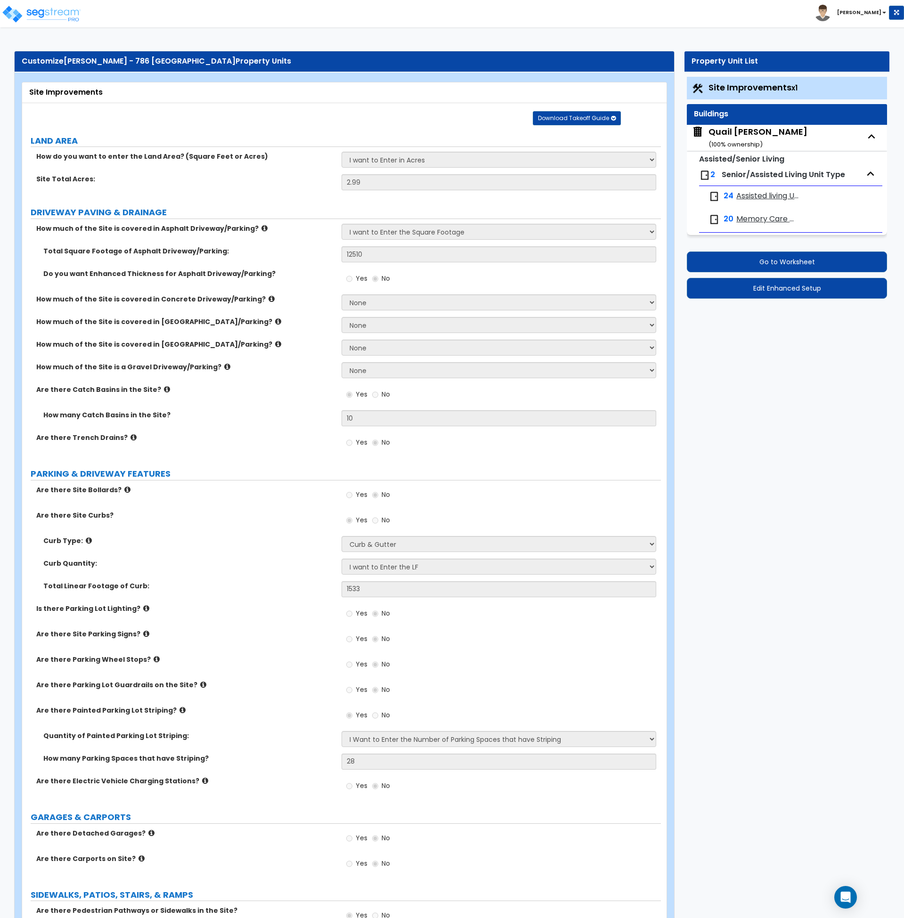
select select "2"
select select "1"
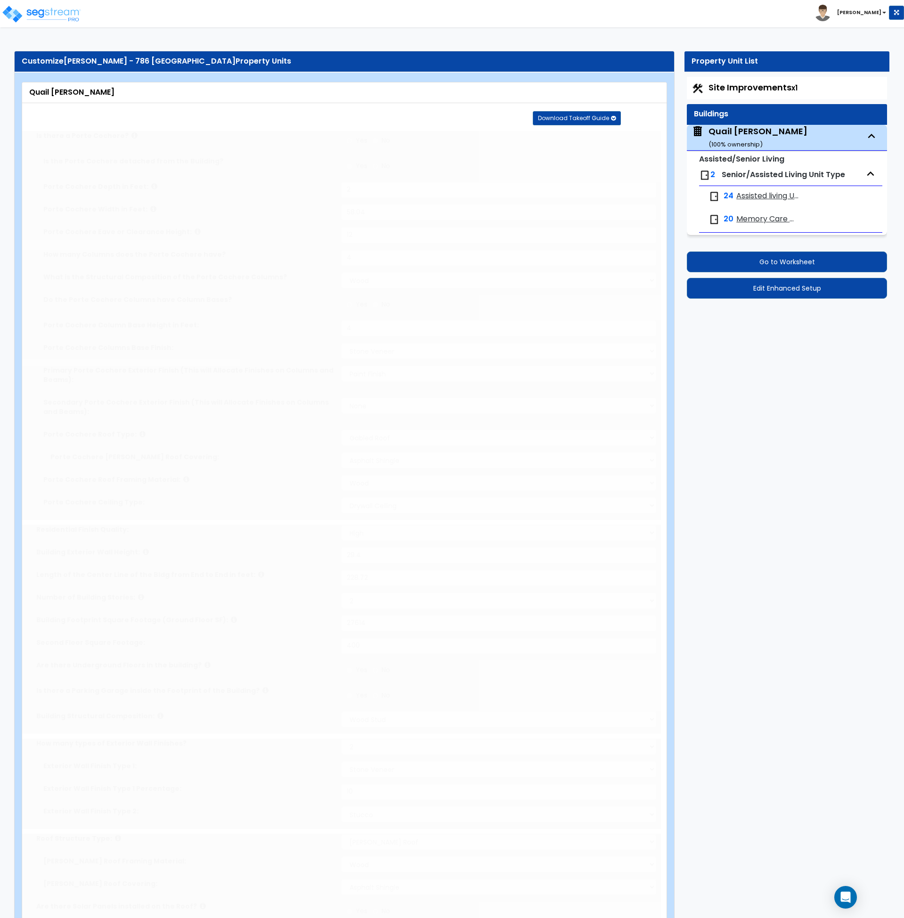
type input "6"
radio input "true"
select select "2"
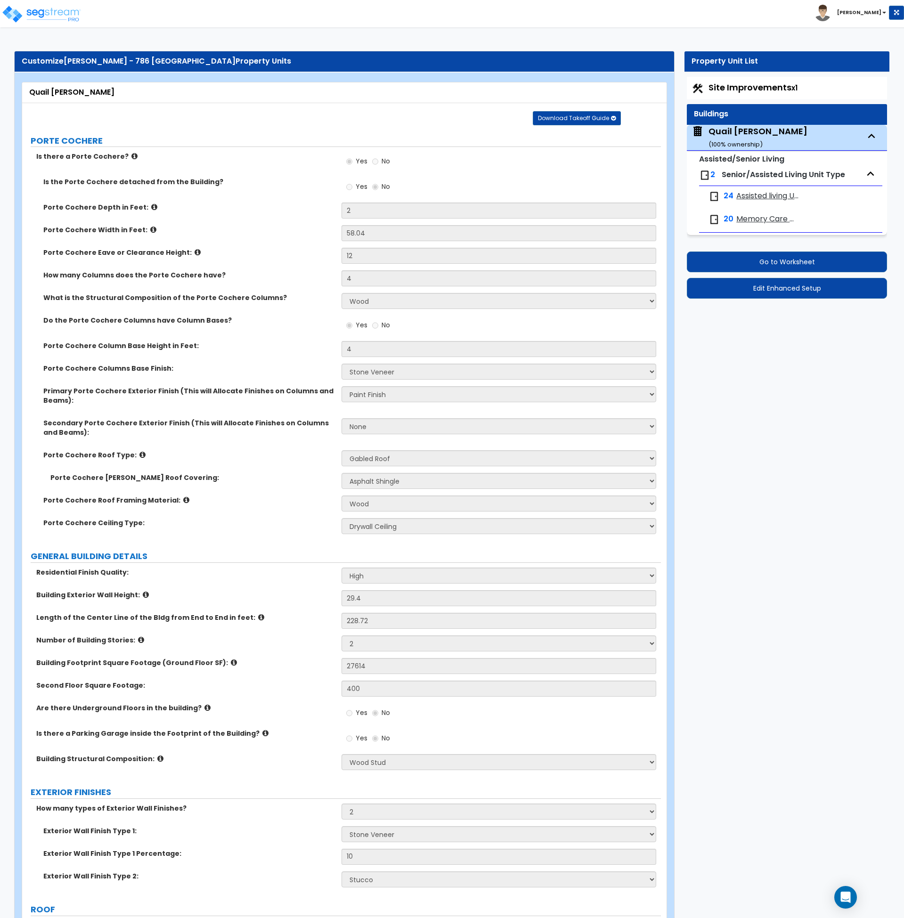
click at [770, 195] on span "Assisted living Units" at bounding box center [768, 196] width 63 height 11
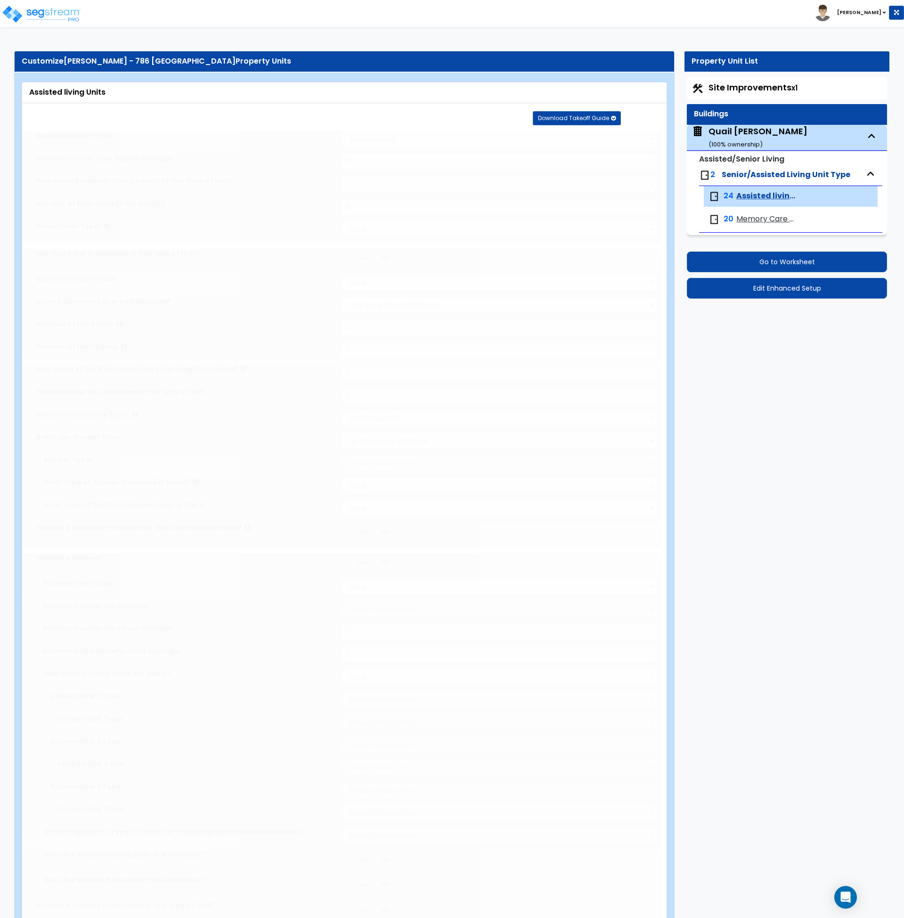
select select "1"
type input "350"
type input "24"
radio input "true"
select select "1"
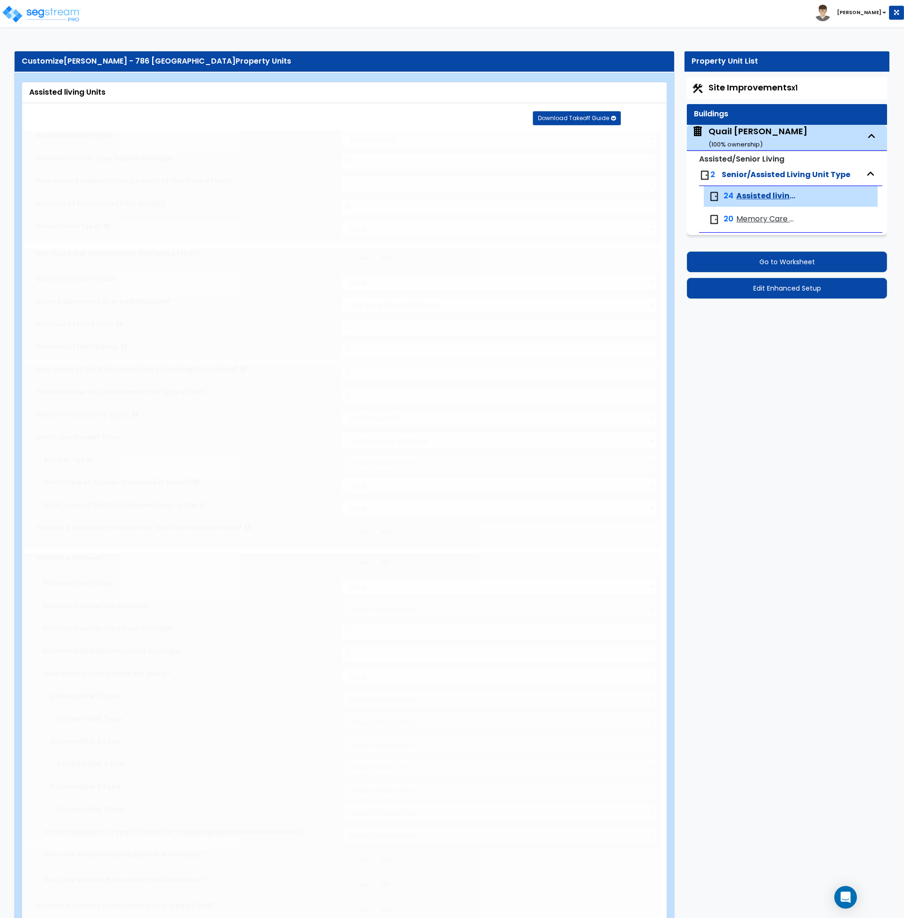
type input "1"
select select "3"
radio input "true"
select select "5"
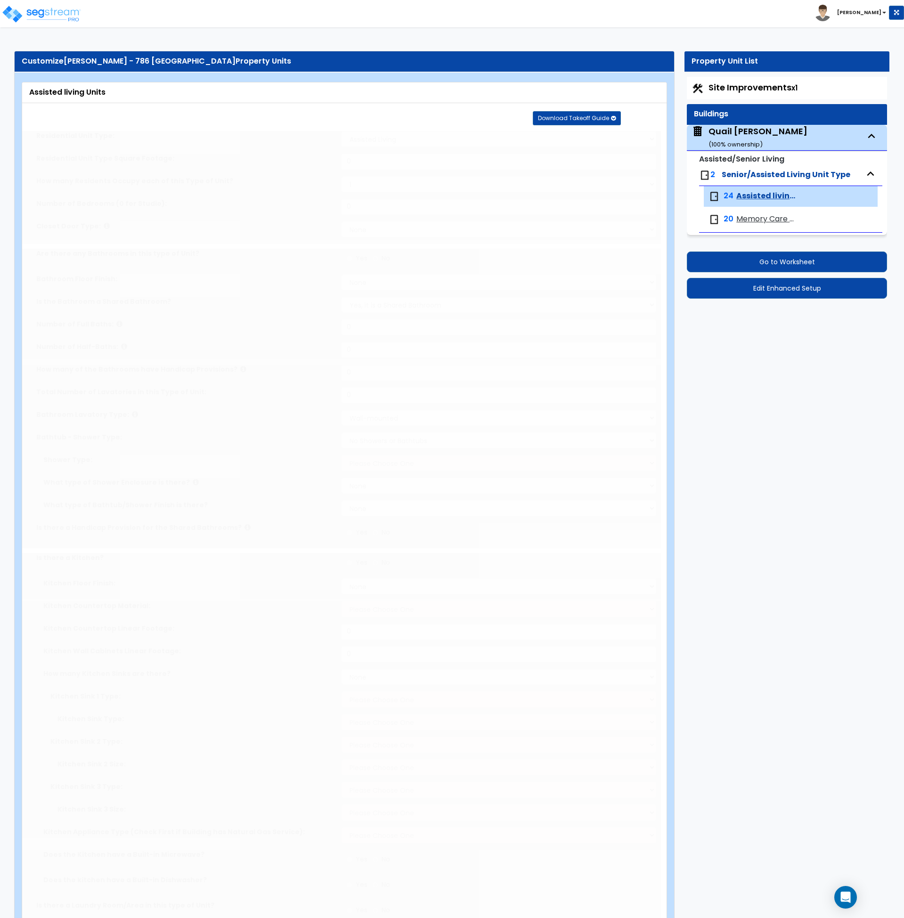
type input "4"
radio input "true"
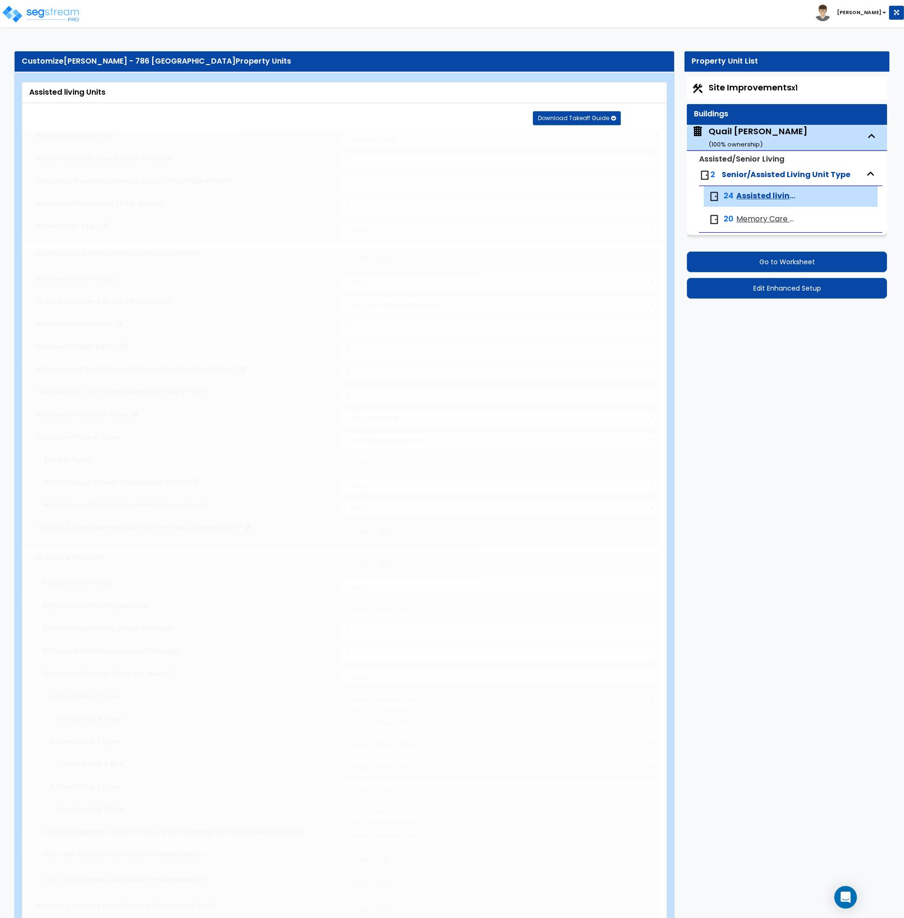
type input "1"
select select "5"
select select "1"
select select "2"
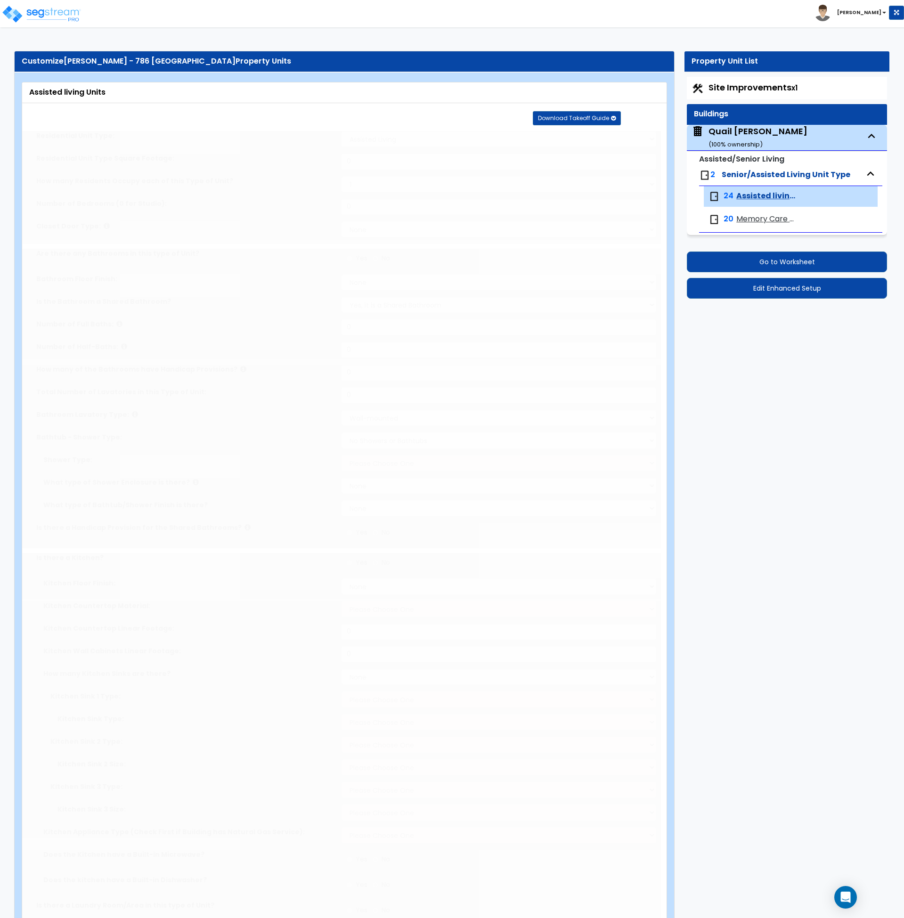
radio input "true"
select select "3"
radio input "true"
select select "1"
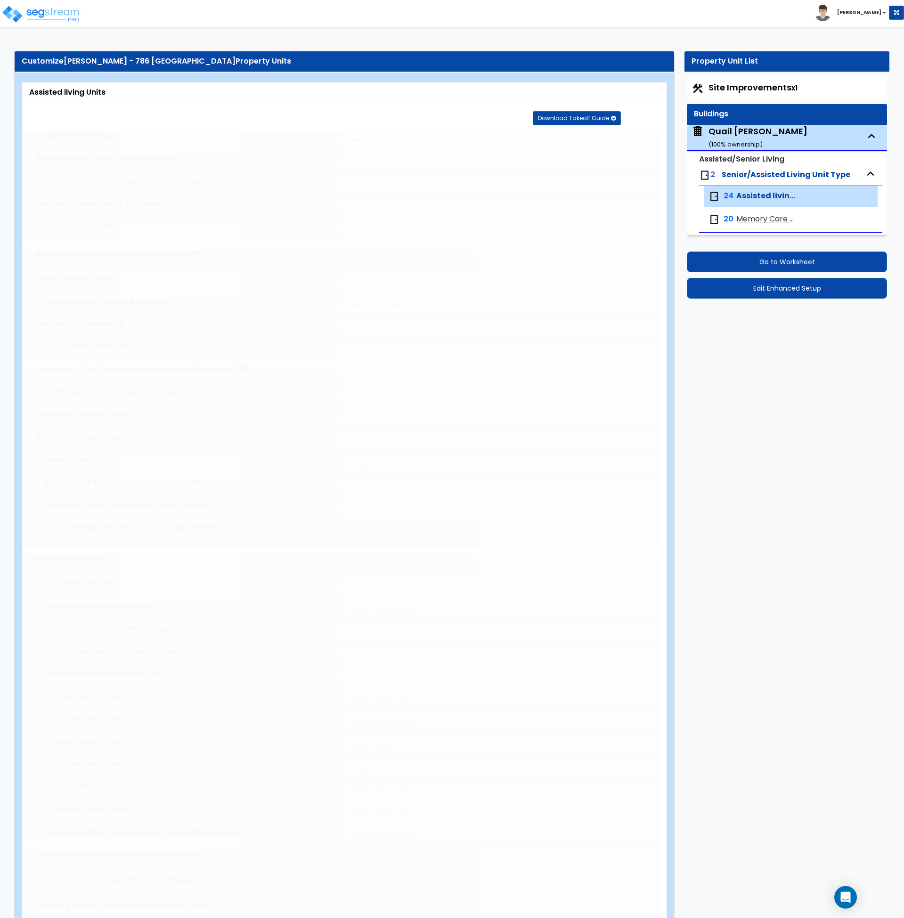
select select "5"
radio input "true"
type input "2"
type input "1"
radio input "true"
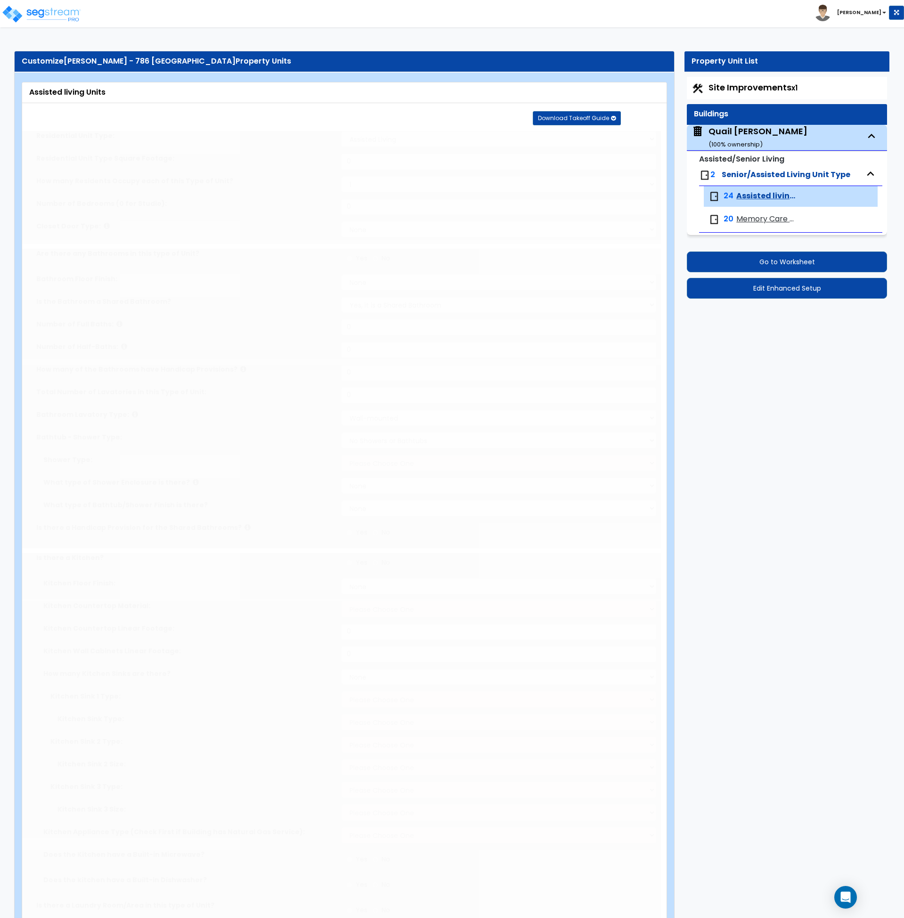
radio input "true"
type input "1"
radio input "true"
select select "1"
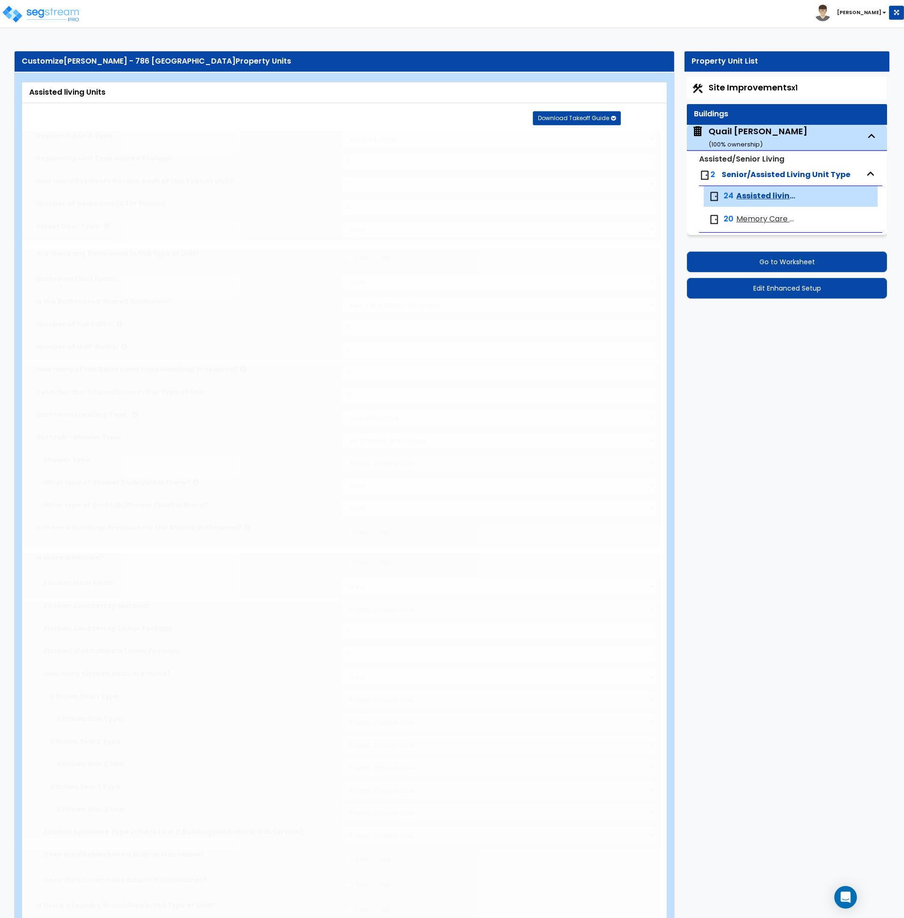
type input "1"
select select "3"
select select "4"
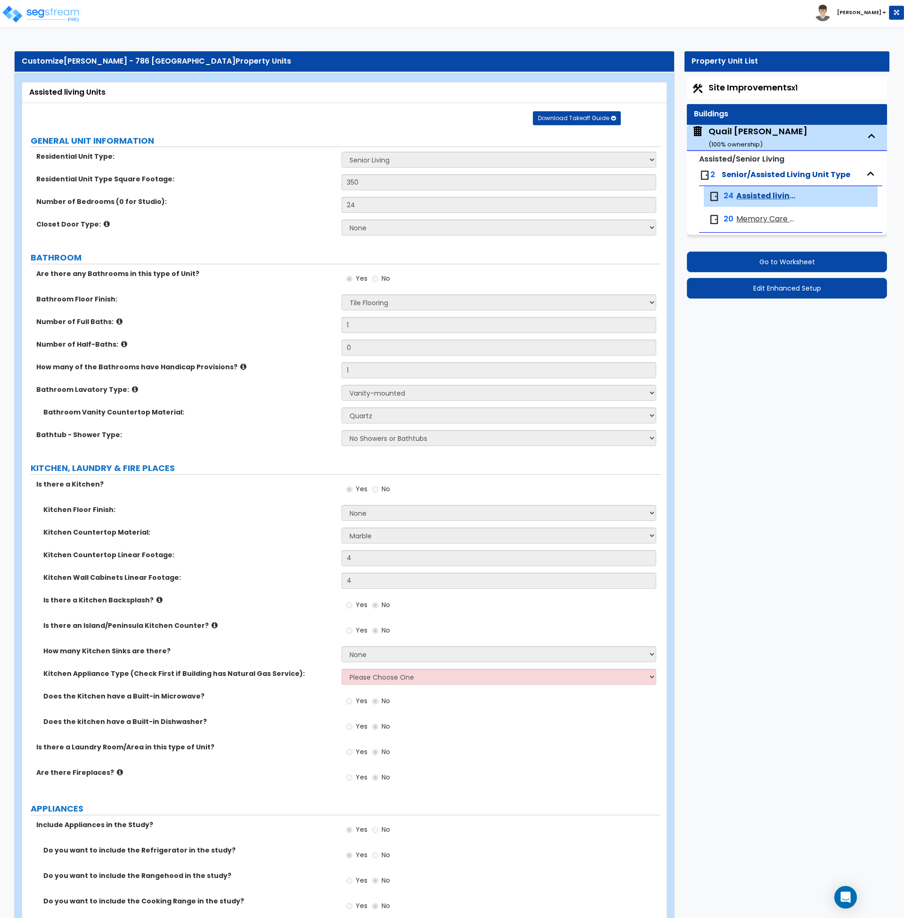
click at [757, 218] on span "Memory Care Units" at bounding box center [768, 219] width 63 height 11
select select "1"
select select "3"
select select "4"
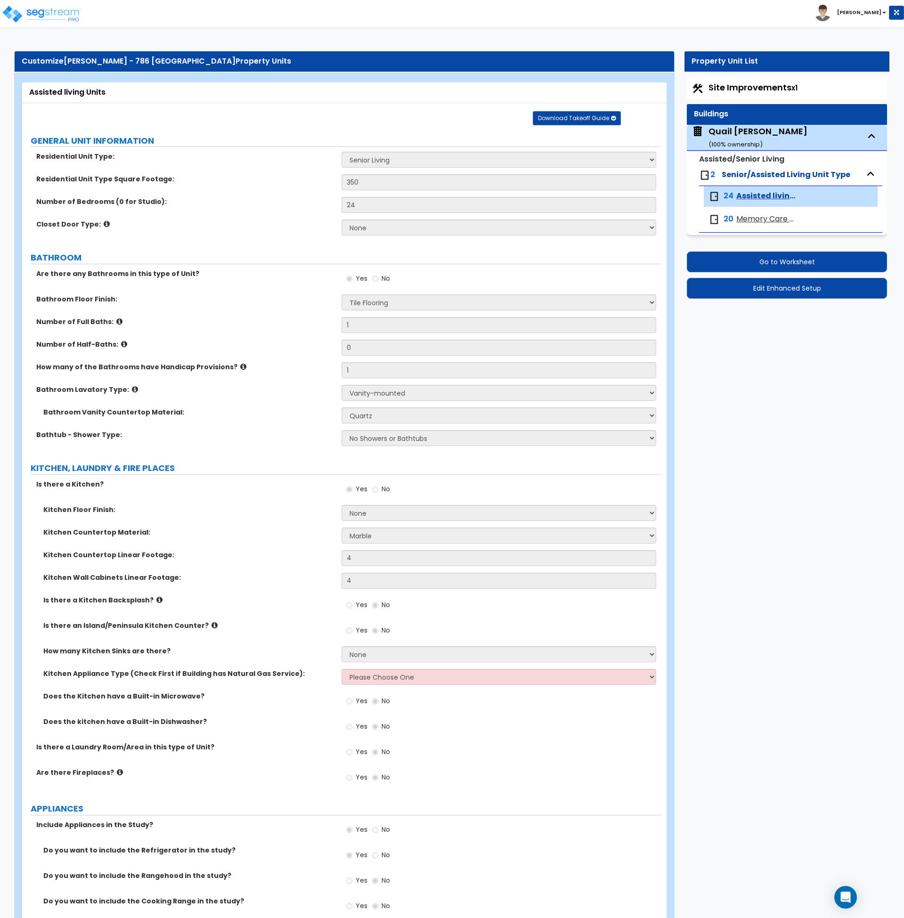
select select "5"
select select "1"
select select "2"
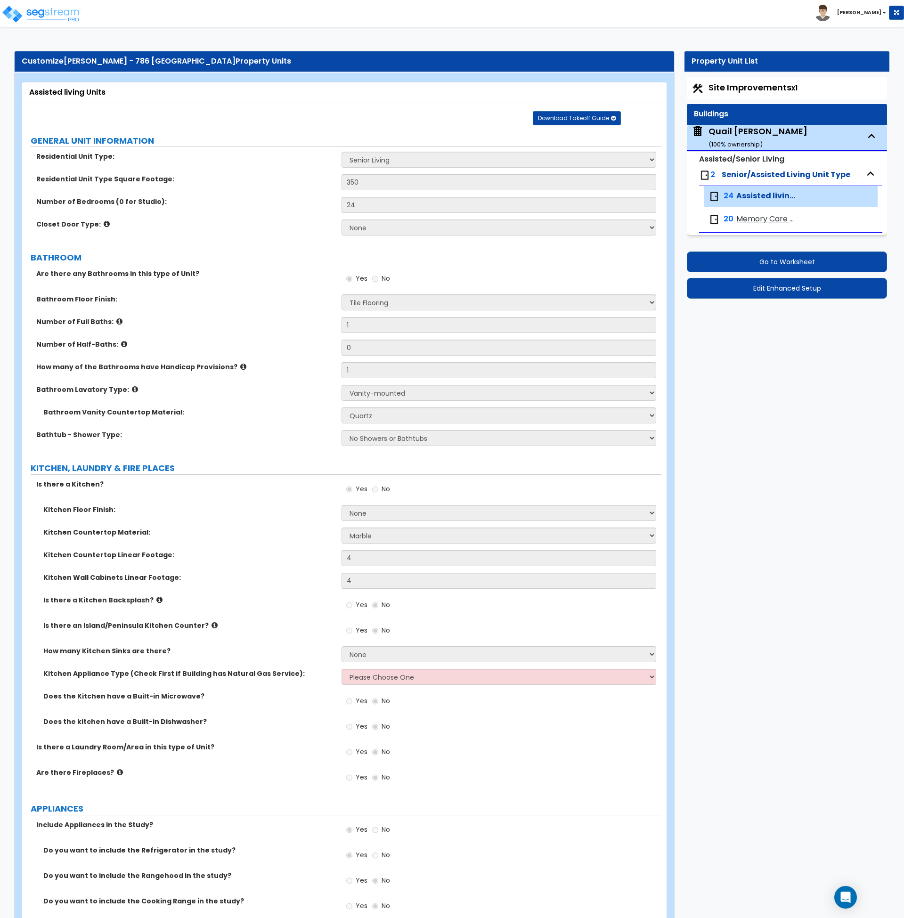
select select "3"
select select "1"
select select "5"
select select "3"
click at [745, 193] on span "Assisted living Units" at bounding box center [768, 196] width 63 height 11
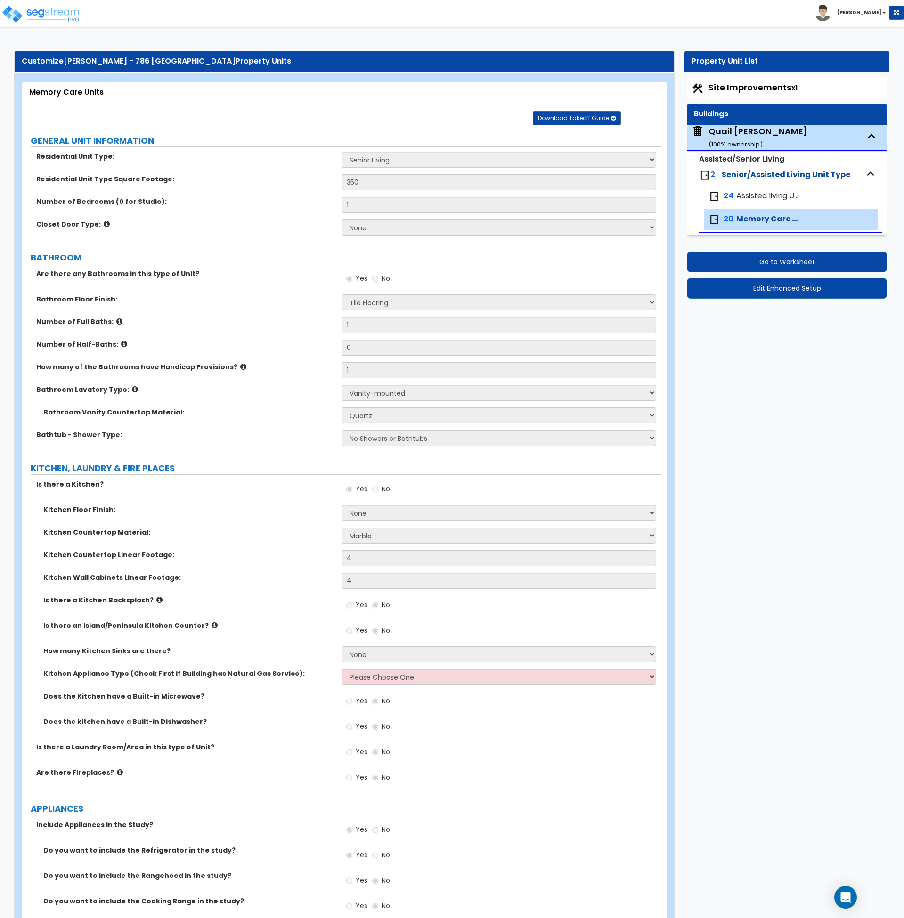
select select "1"
select select "3"
select select "4"
select select "5"
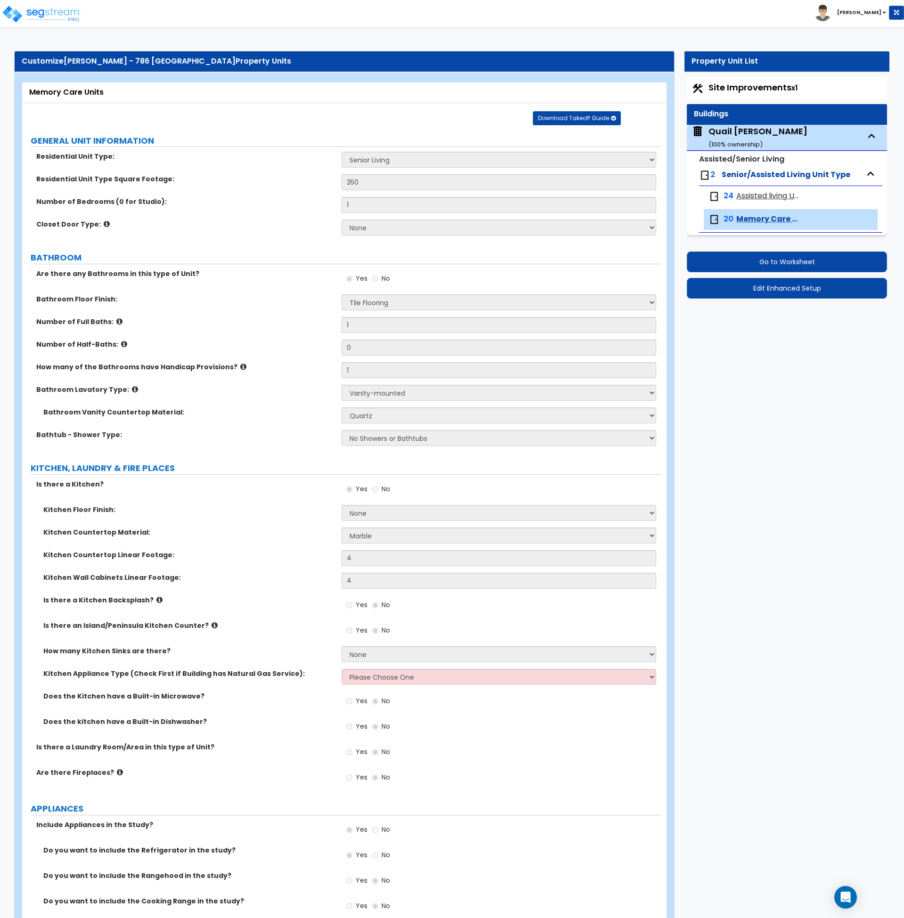
select select "5"
select select "1"
select select "2"
select select "3"
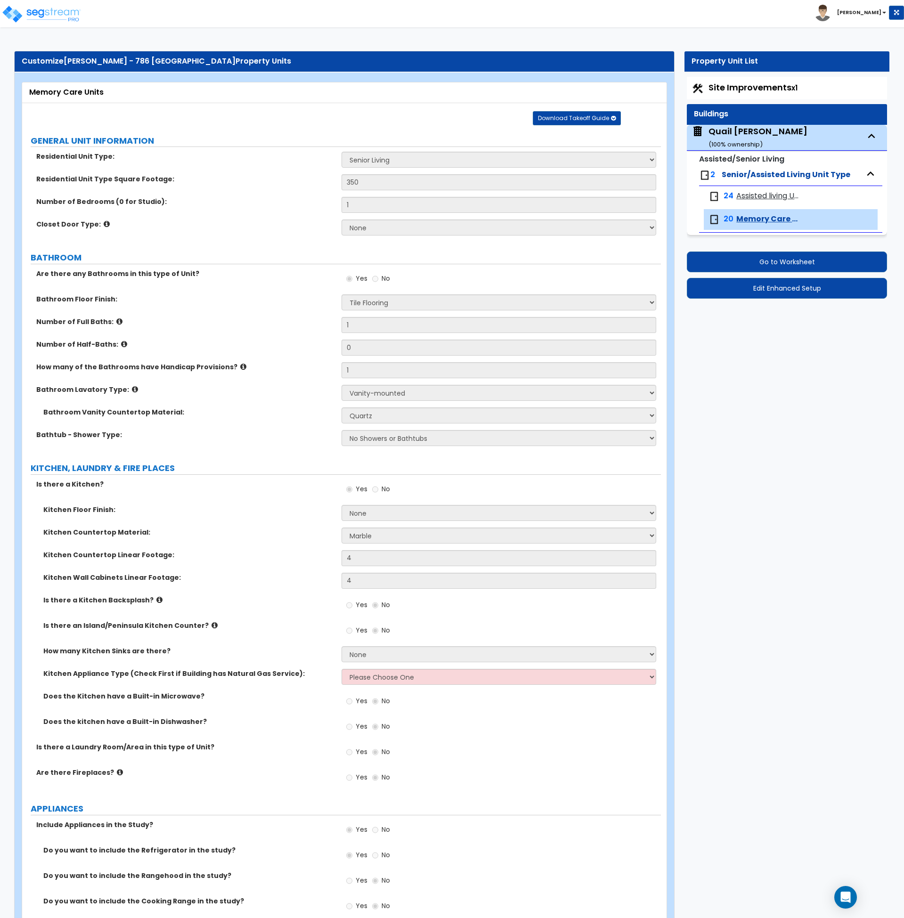
select select "1"
select select "5"
select select "3"
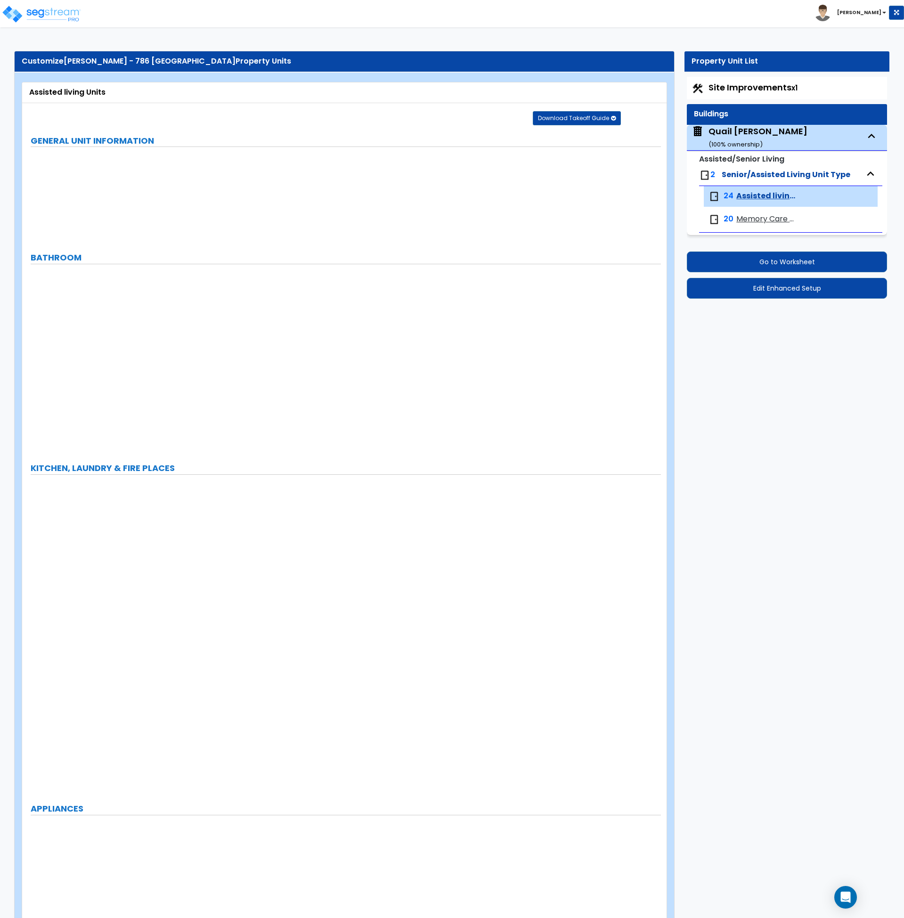
select select "1"
type input "1"
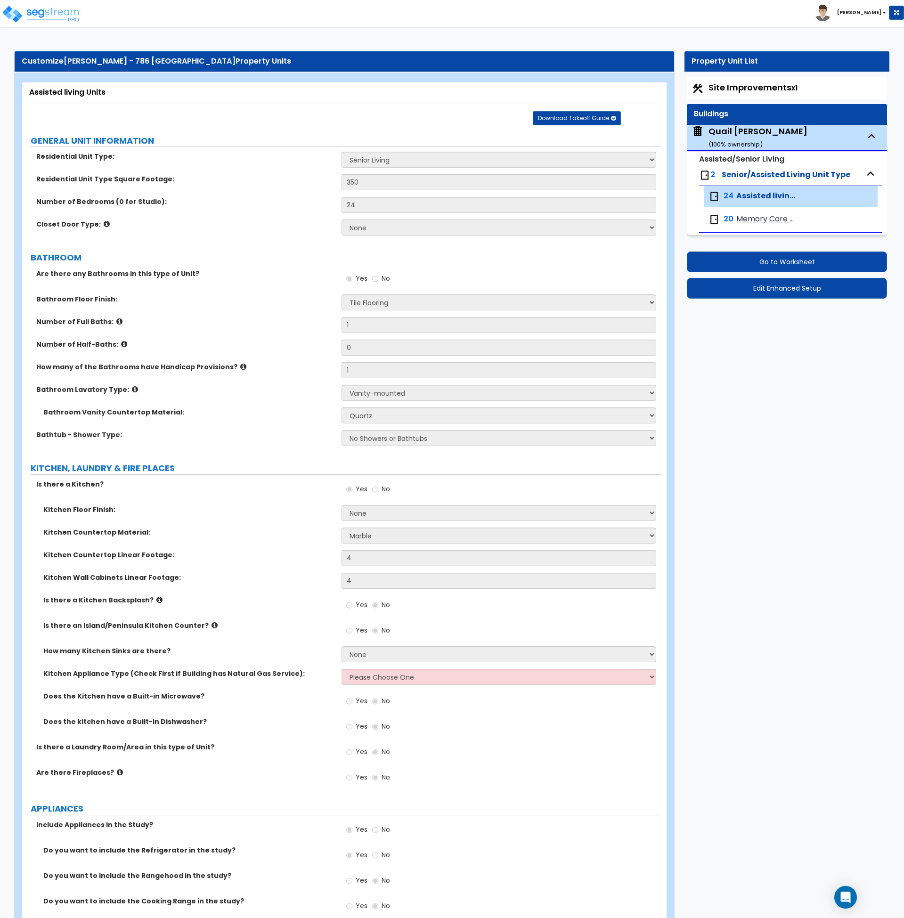
click at [770, 216] on span "Memory Care Units" at bounding box center [768, 219] width 63 height 11
select select "1"
select select "3"
select select "4"
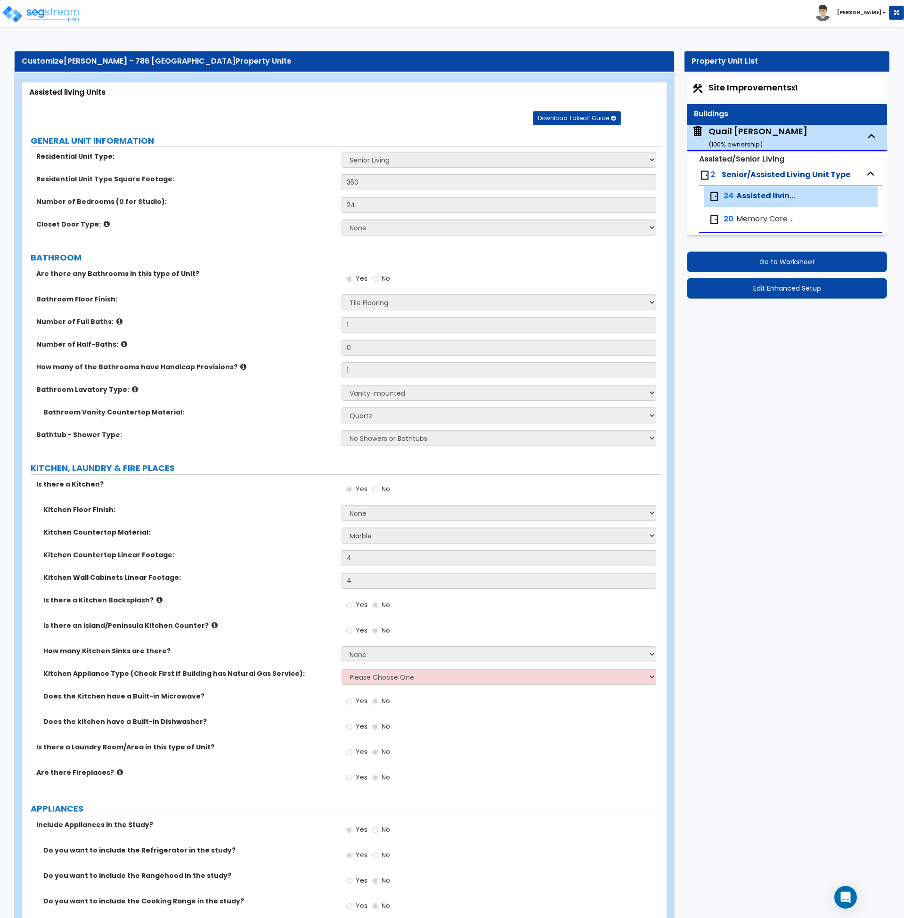
select select "5"
select select "1"
select select "2"
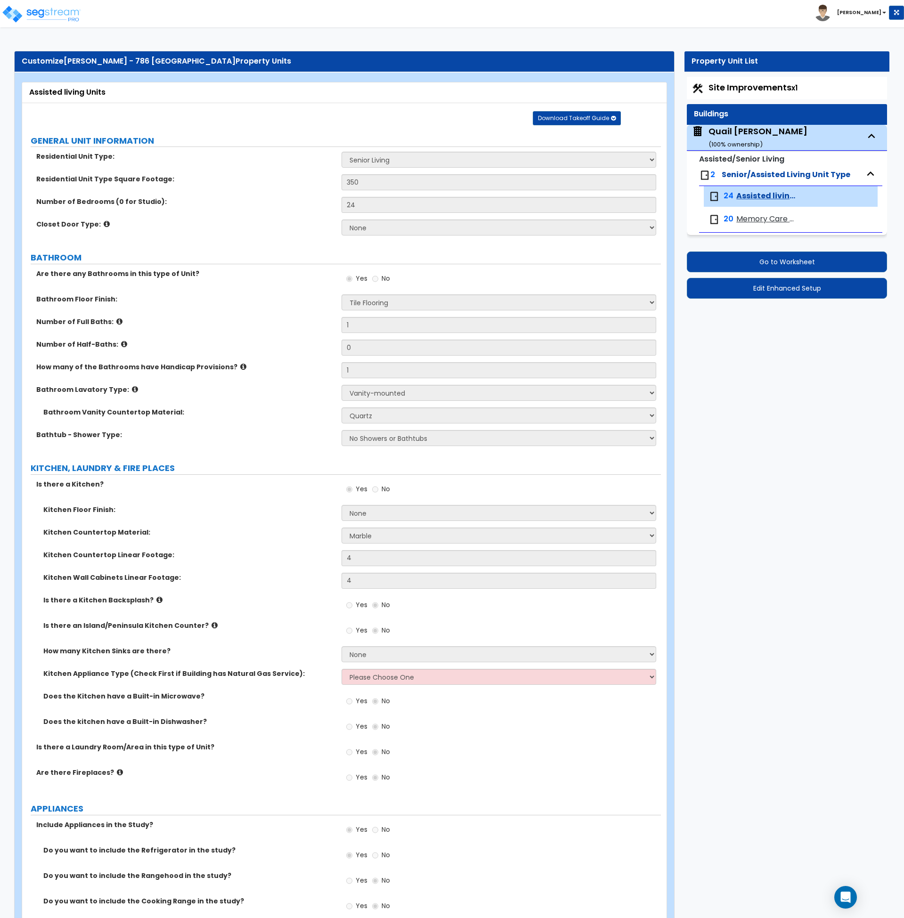
select select "3"
select select "1"
select select "5"
select select "3"
click at [762, 197] on span "Assisted living Units" at bounding box center [768, 196] width 63 height 11
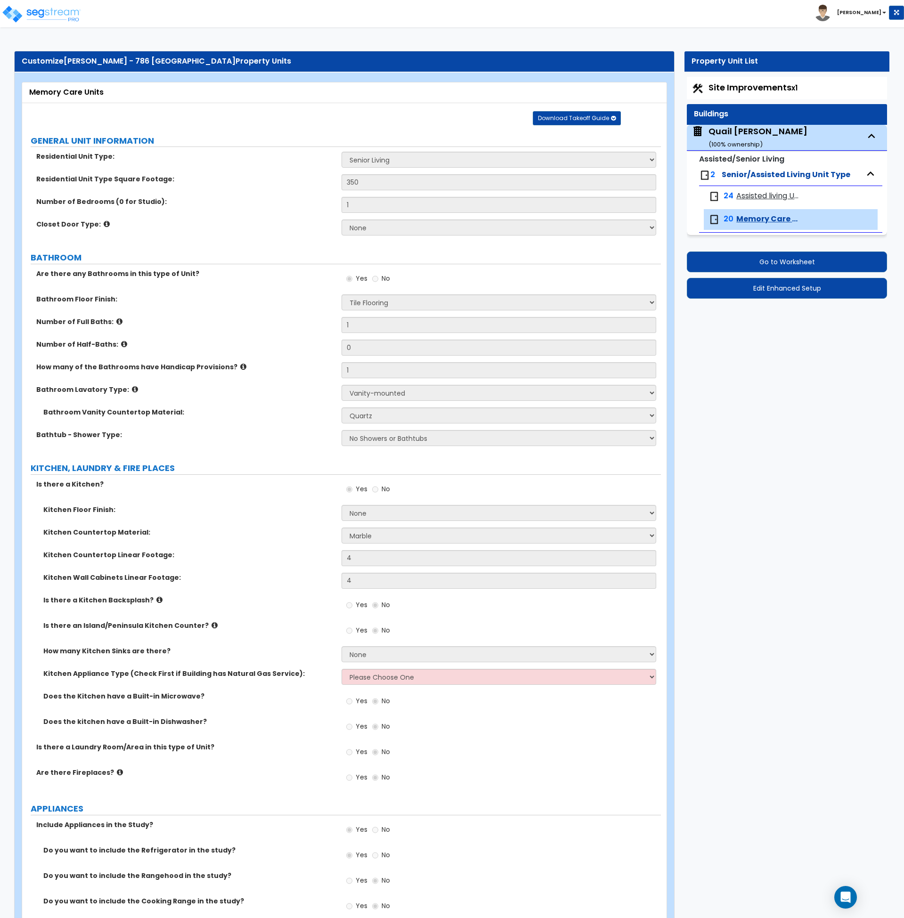
select select "1"
select select "3"
select select "4"
select select "5"
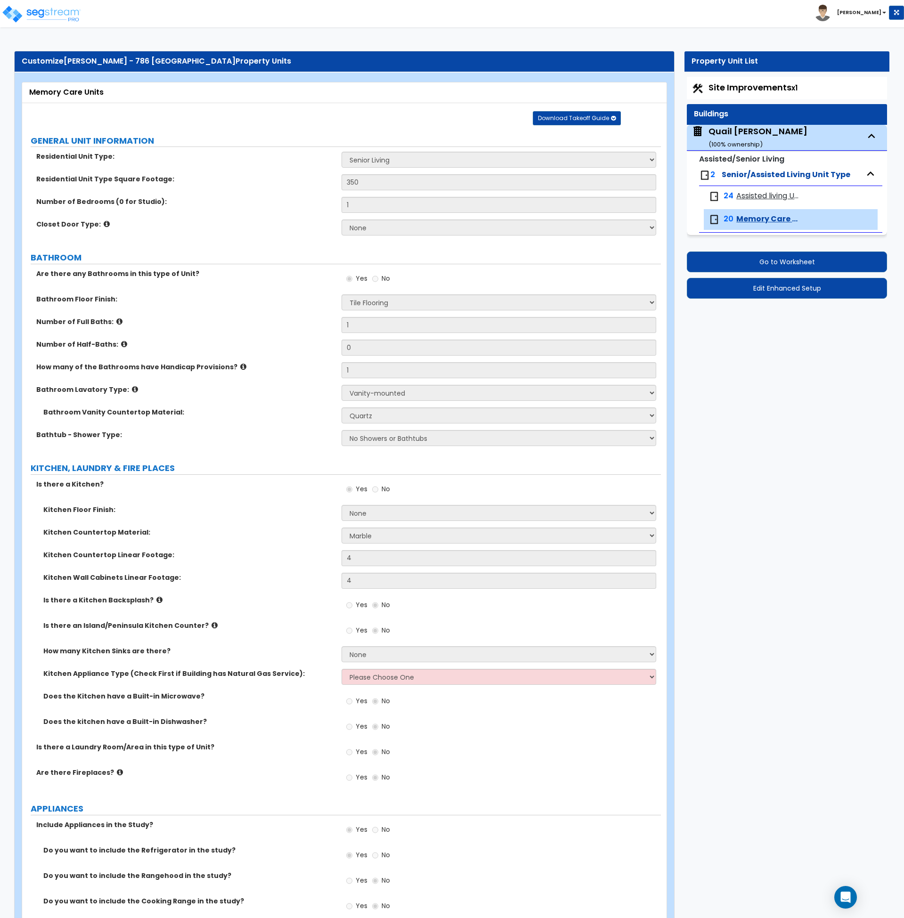
select select "5"
select select "1"
select select "2"
select select "3"
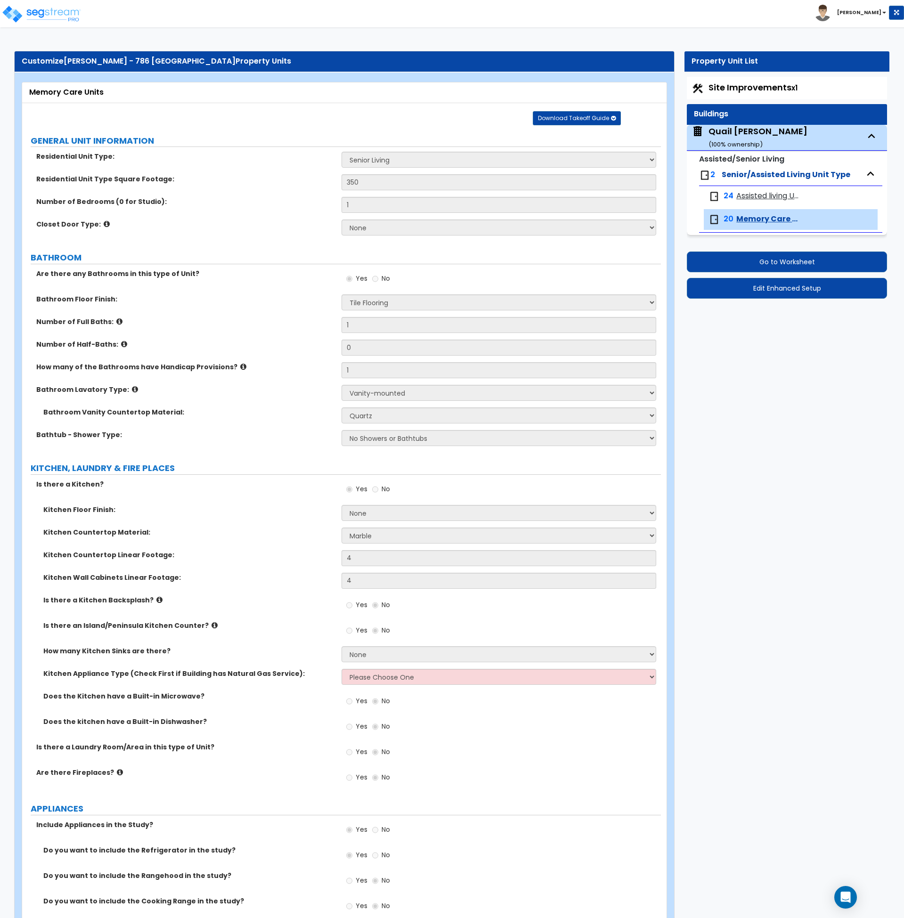
select select "1"
select select "5"
select select "1"
select select "3"
click at [121, 200] on label "Number of Bedrooms (0 for Studio):" at bounding box center [185, 201] width 298 height 9
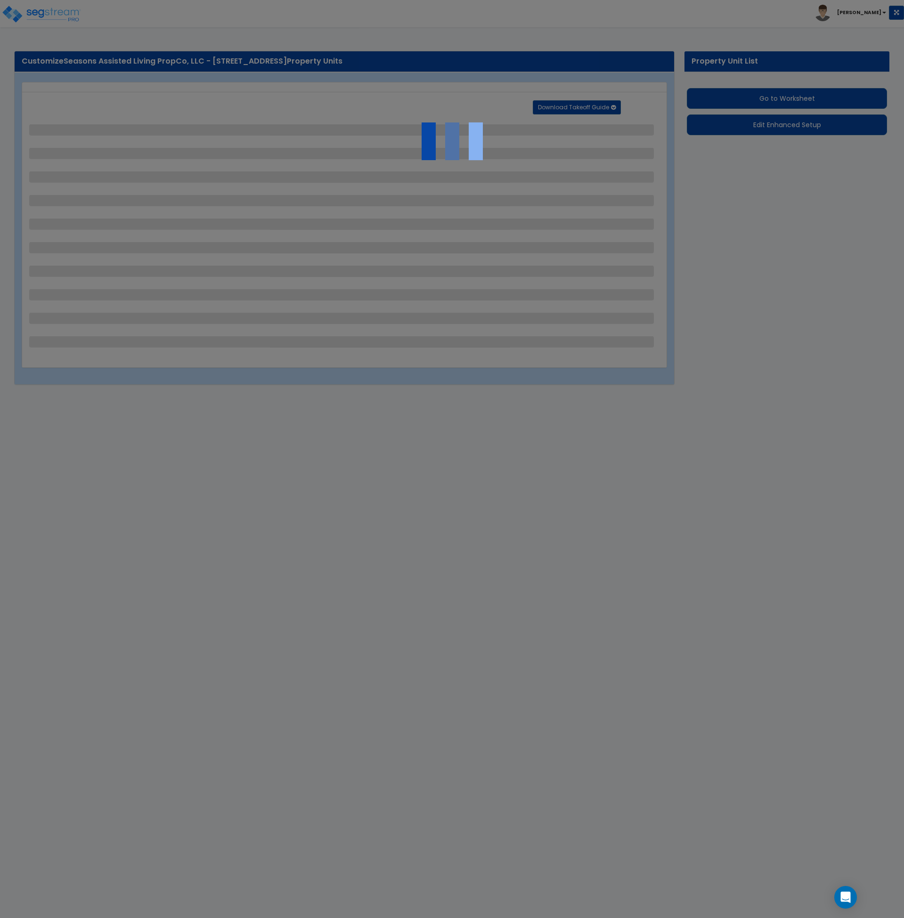
select select "2"
select select "1"
select select "2"
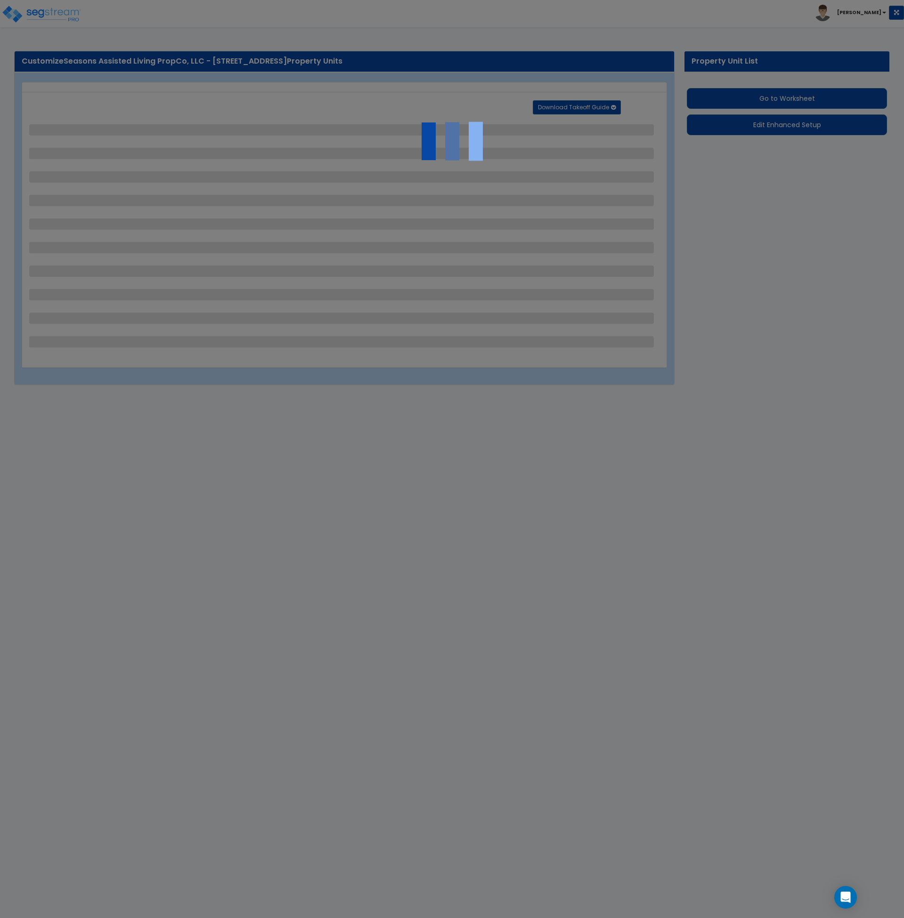
select select "1"
select select "4"
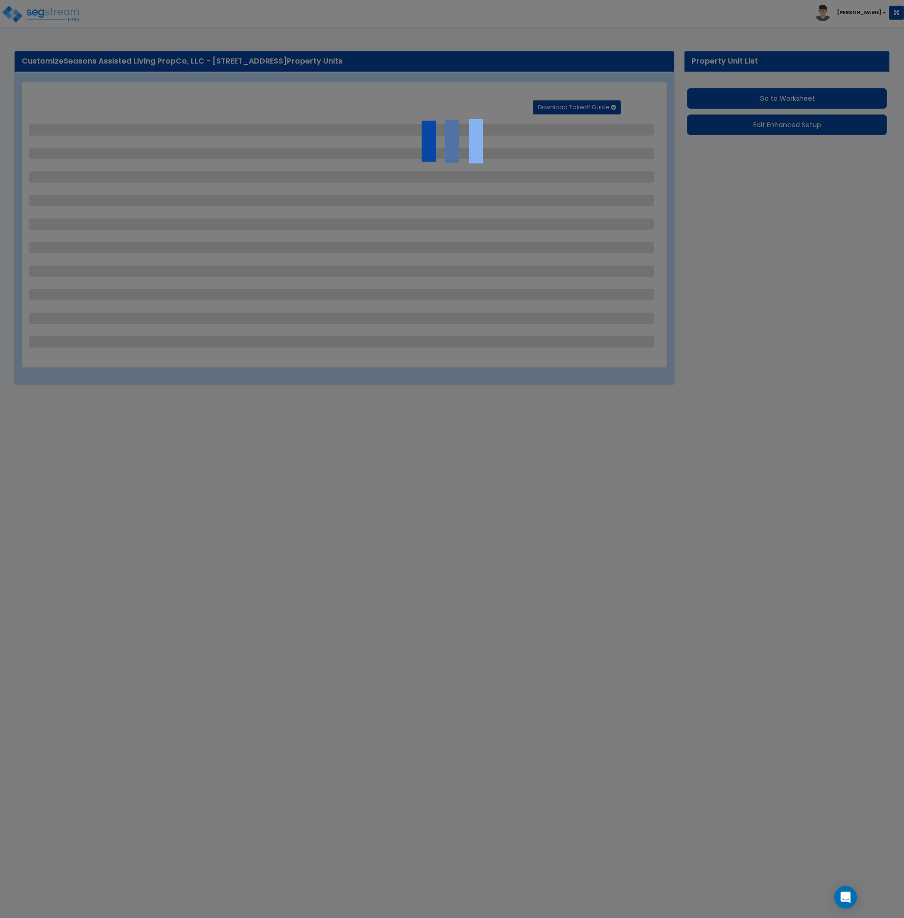
select select "2"
select select "3"
select select "1"
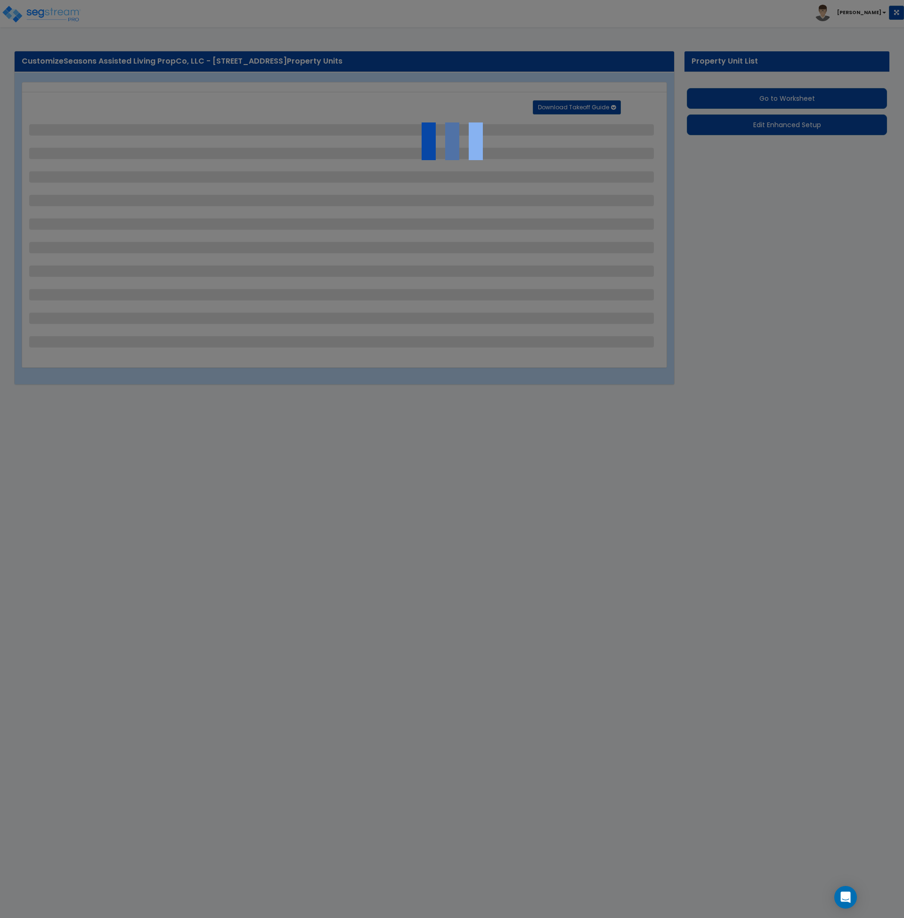
select select "3"
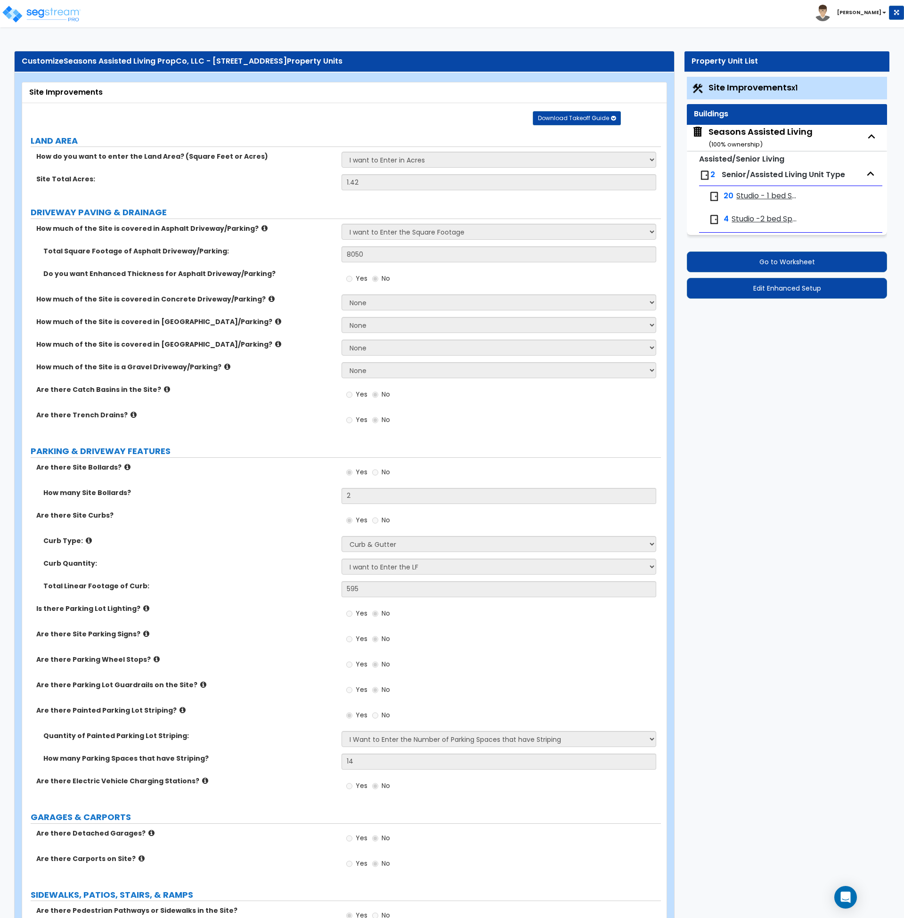
click at [745, 195] on span "Studio - 1 bed Space" at bounding box center [768, 196] width 63 height 11
select select "1"
select select "3"
select select "4"
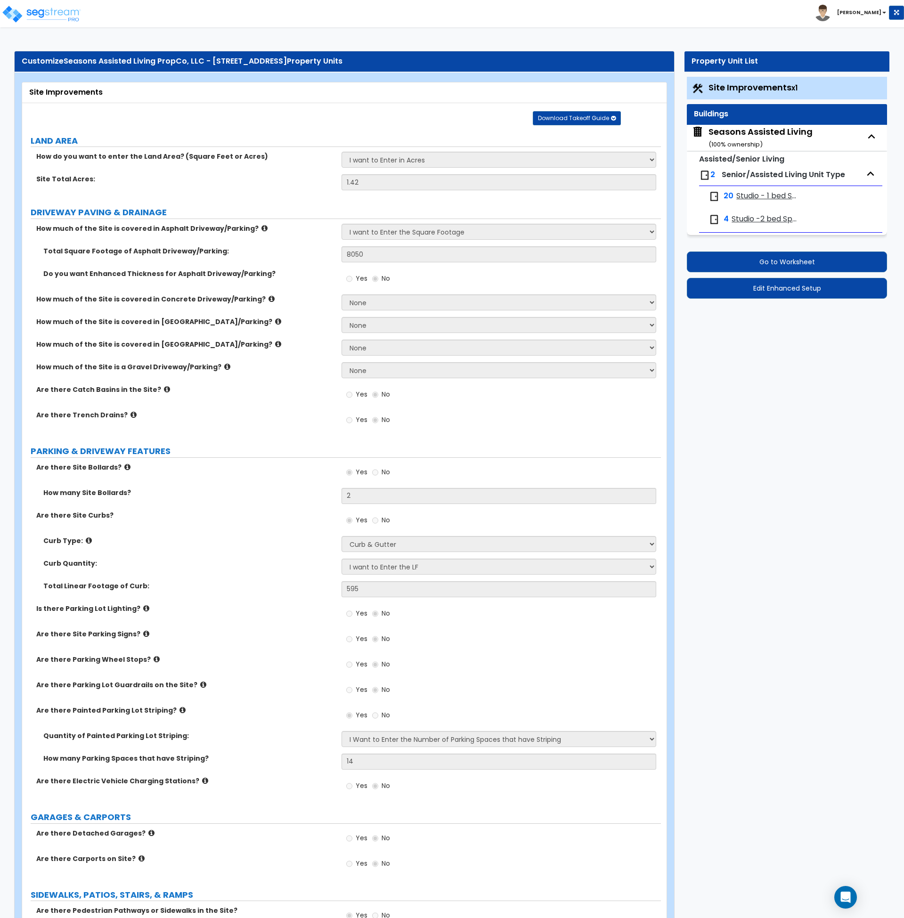
select select "1"
select select "5"
select select "1"
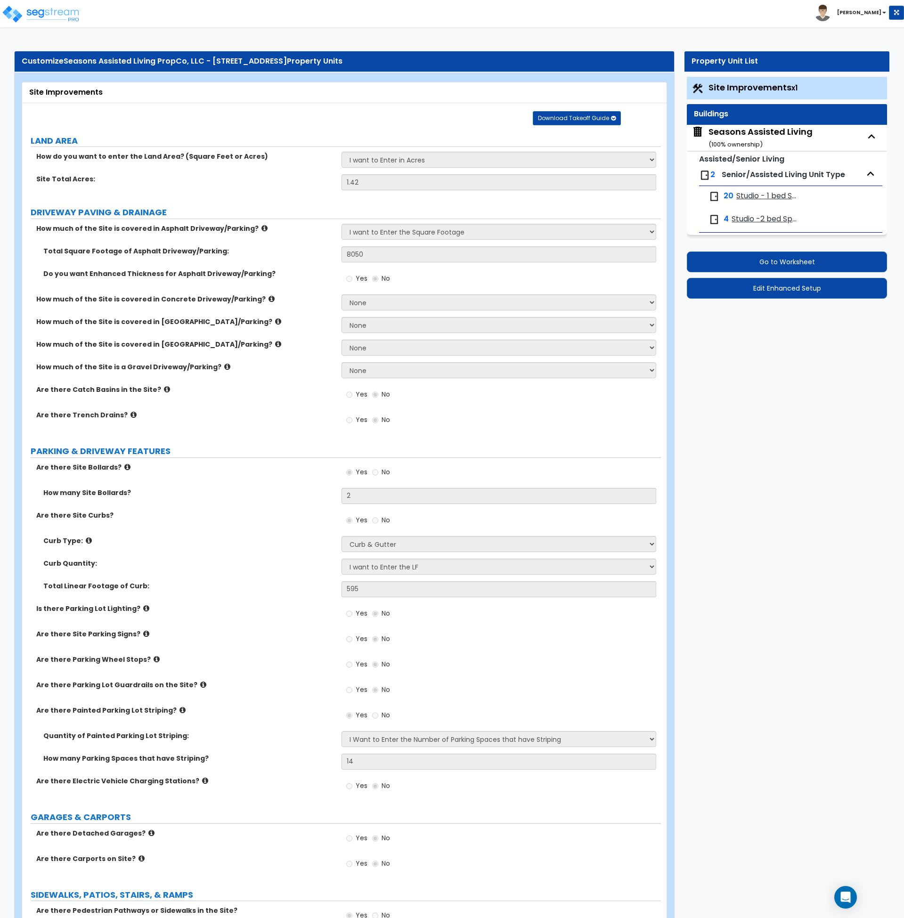
select select "2"
select select "1"
select select "5"
select select "1"
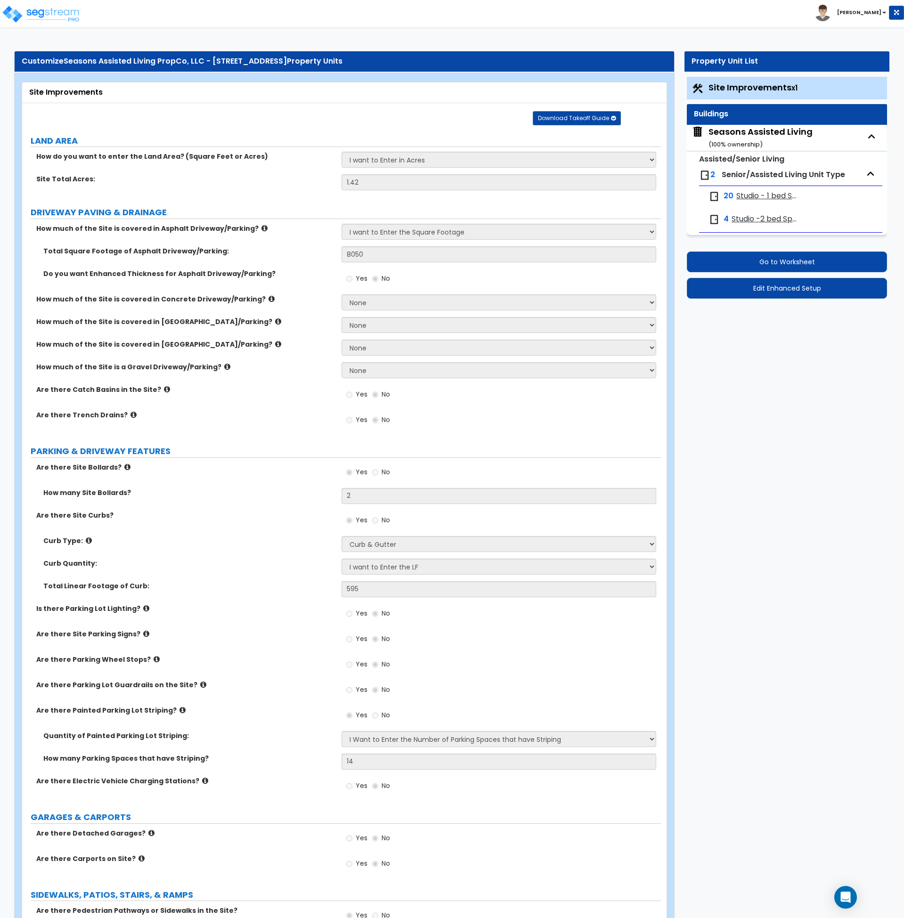
select select "2"
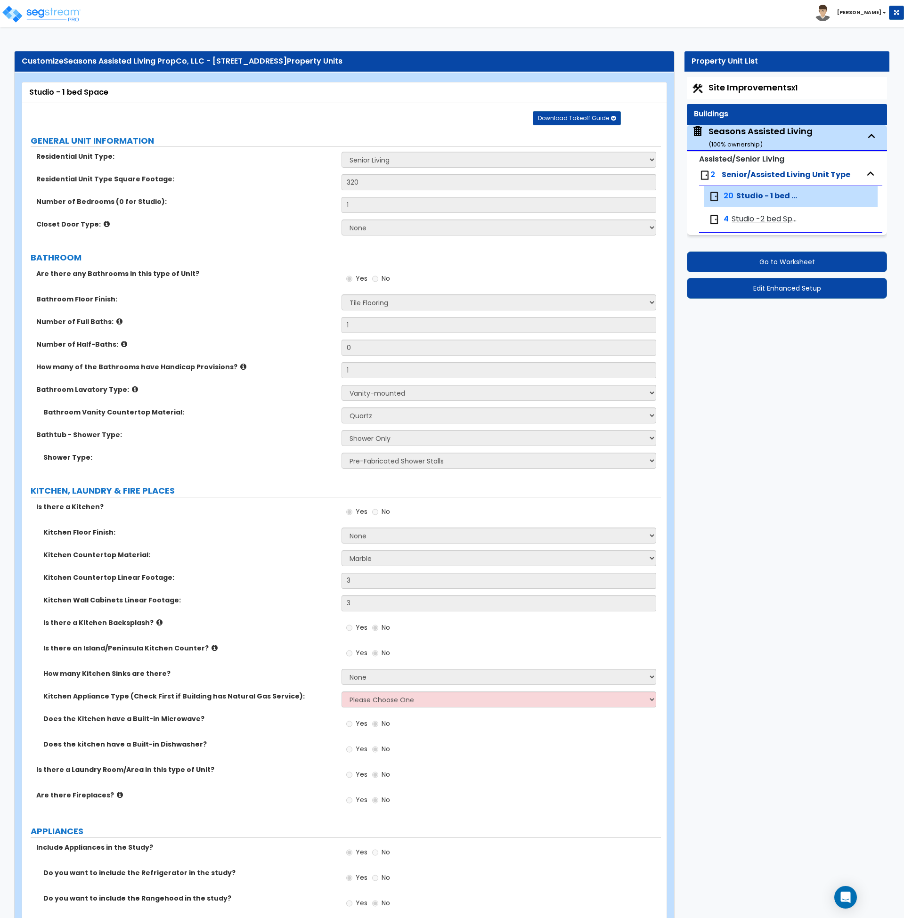
click at [742, 220] on span "Studio -2 bed Space" at bounding box center [765, 219] width 67 height 11
select select "1"
select select "3"
select select "4"
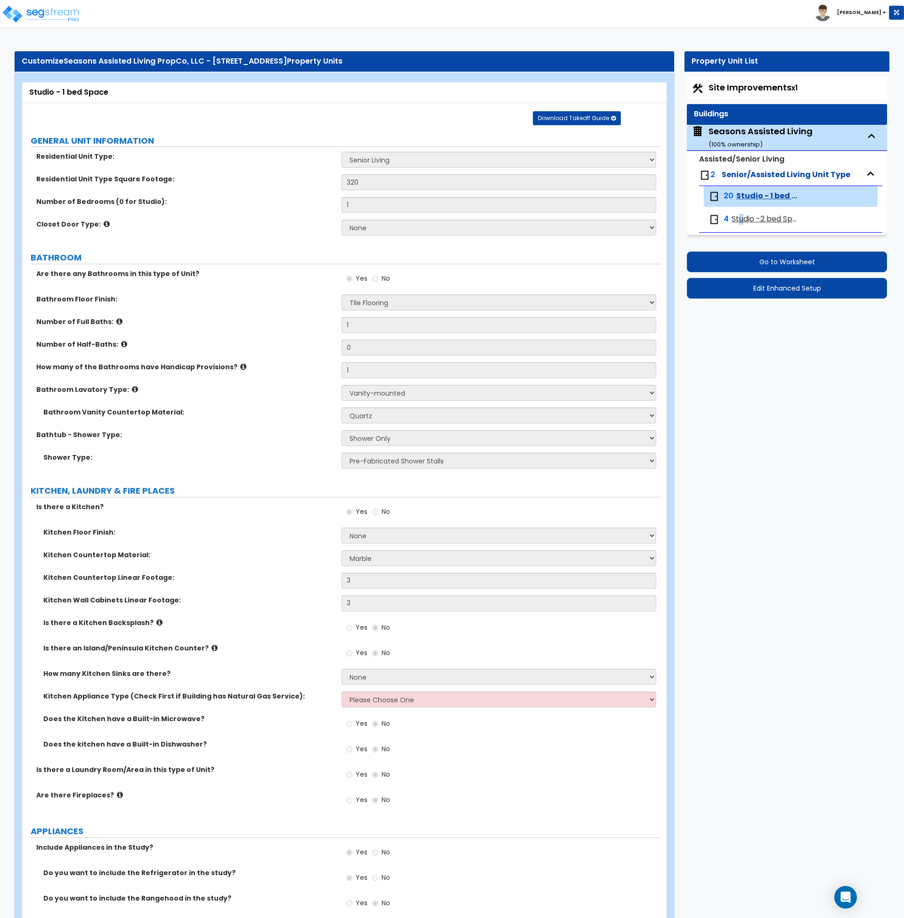
select select "1"
select select "5"
select select "1"
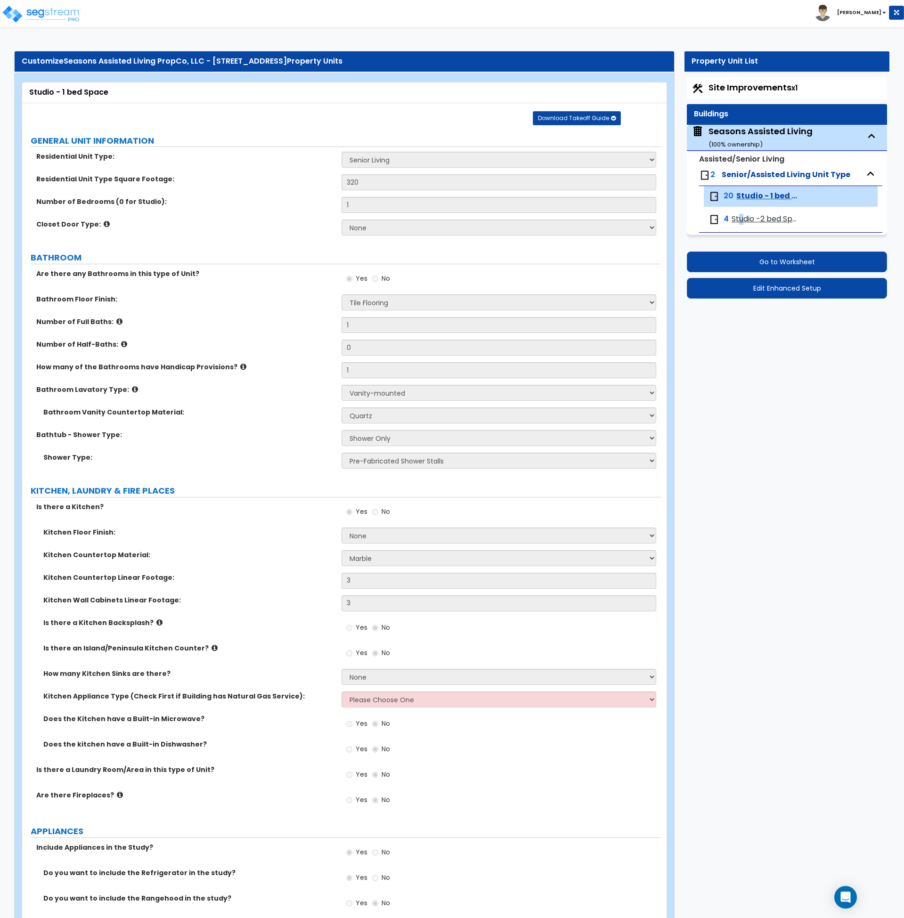
select select "2"
select select "1"
select select "5"
select select "2"
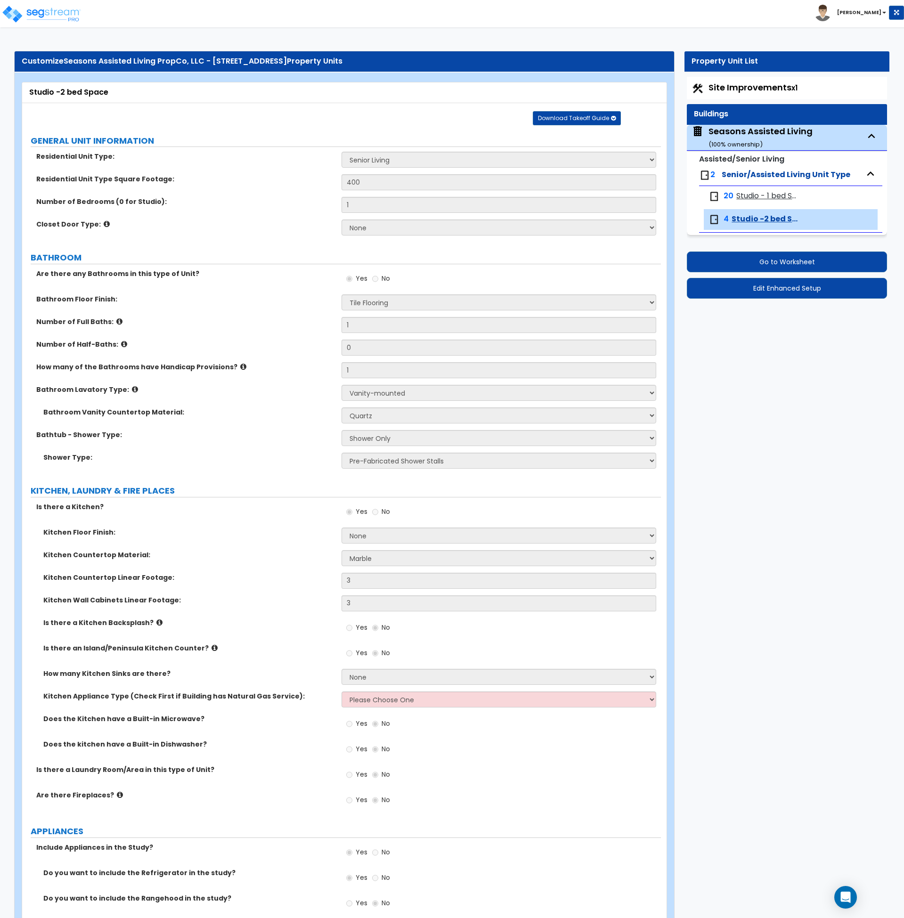
click at [761, 193] on span "Studio - 1 bed Space" at bounding box center [768, 196] width 63 height 11
select select "1"
select select "3"
select select "4"
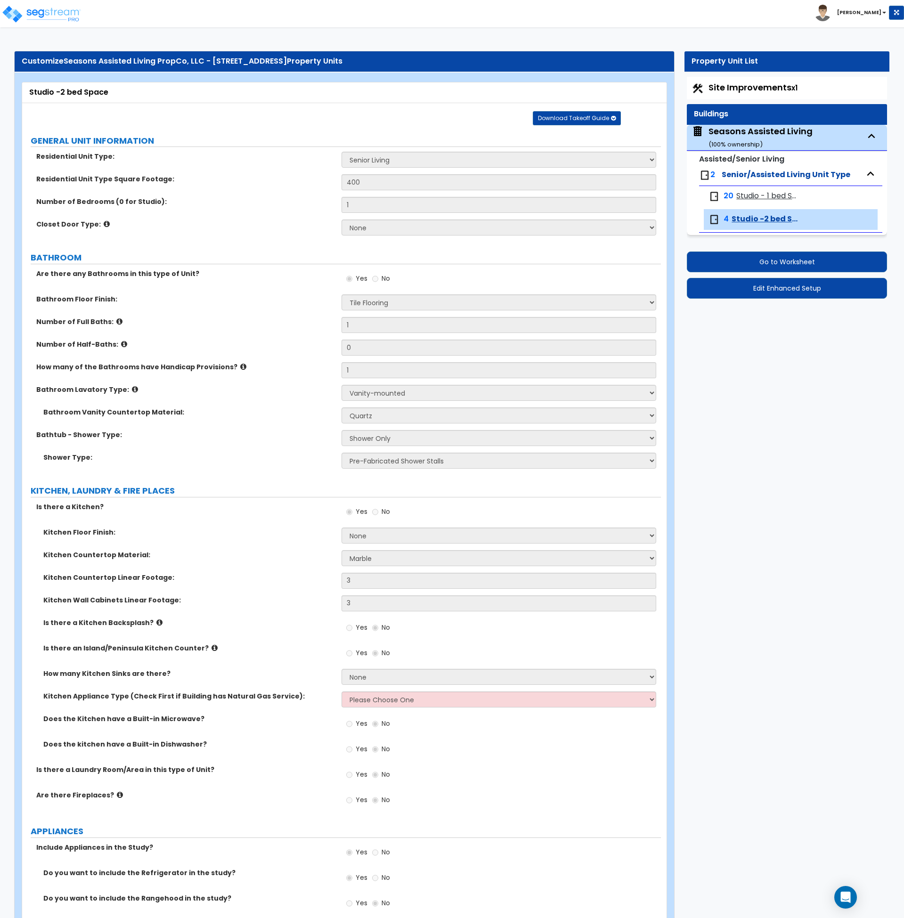
select select "1"
select select "5"
select select "1"
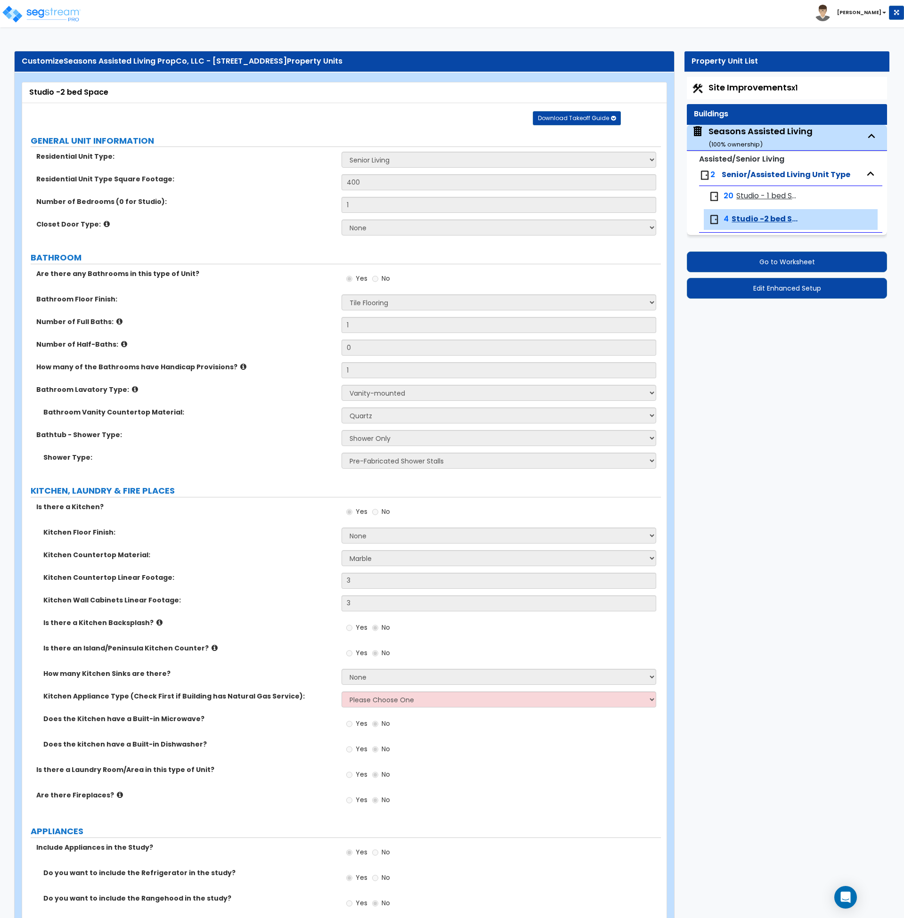
select select "2"
select select "1"
select select "5"
select select "1"
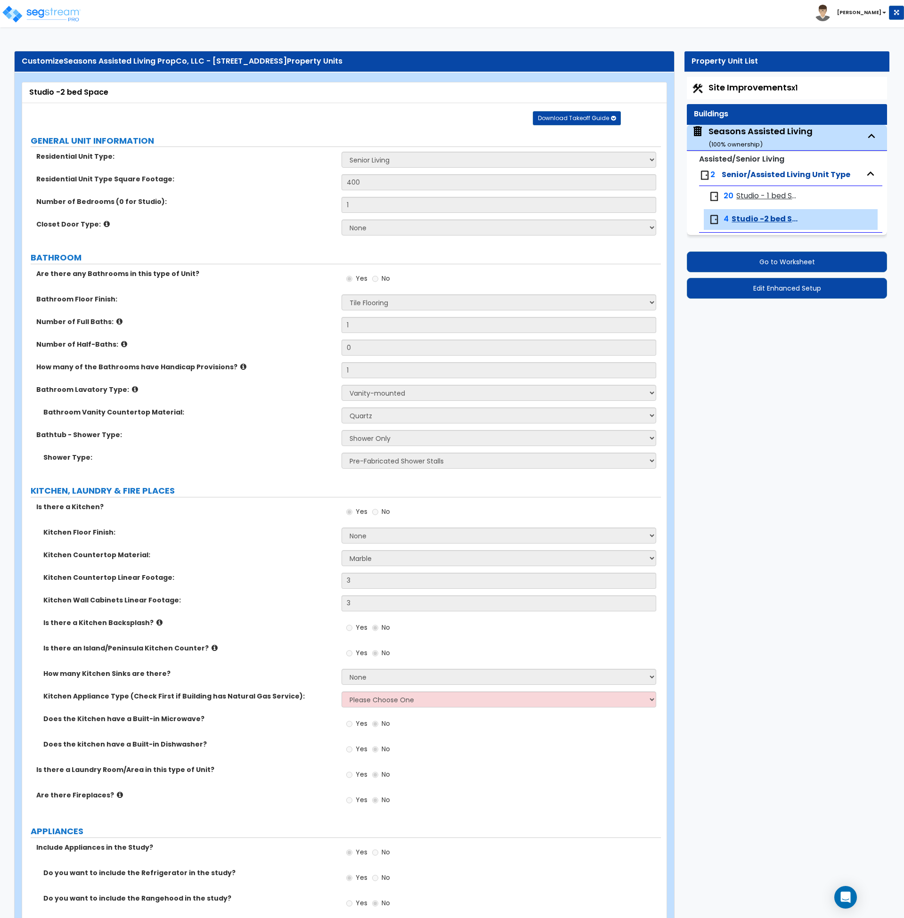
select select "2"
click at [761, 221] on span "Studio -2 bed Space" at bounding box center [765, 219] width 67 height 11
select select "1"
select select "3"
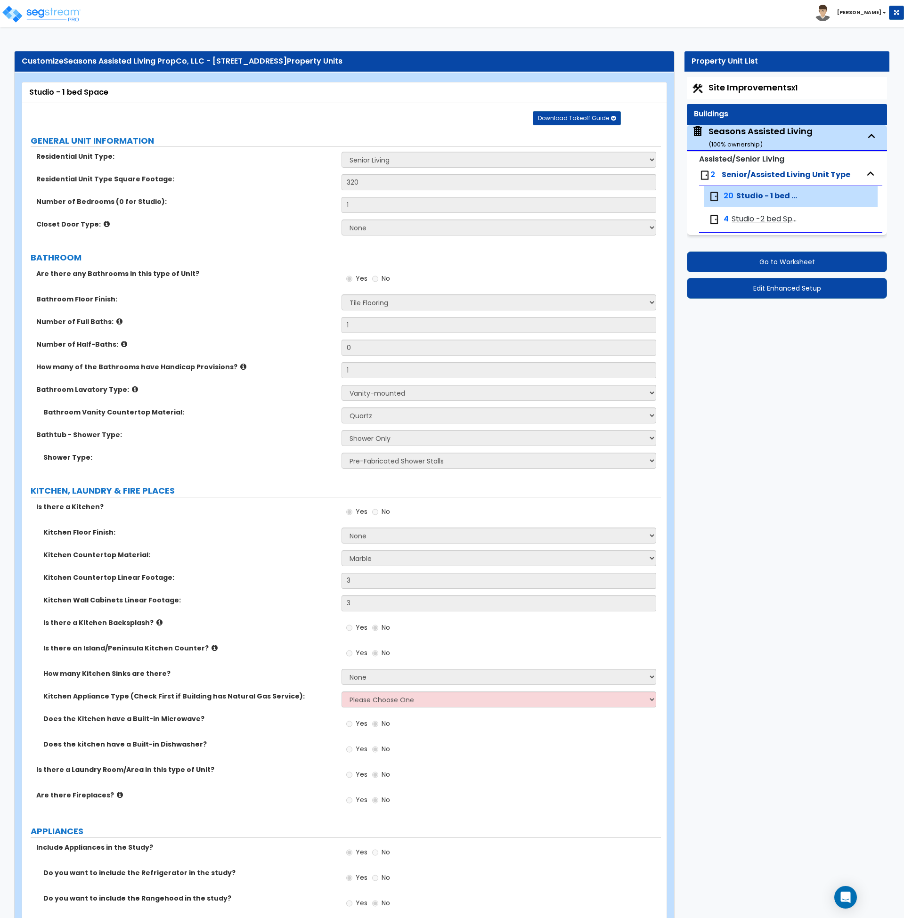
select select "4"
select select "1"
select select "5"
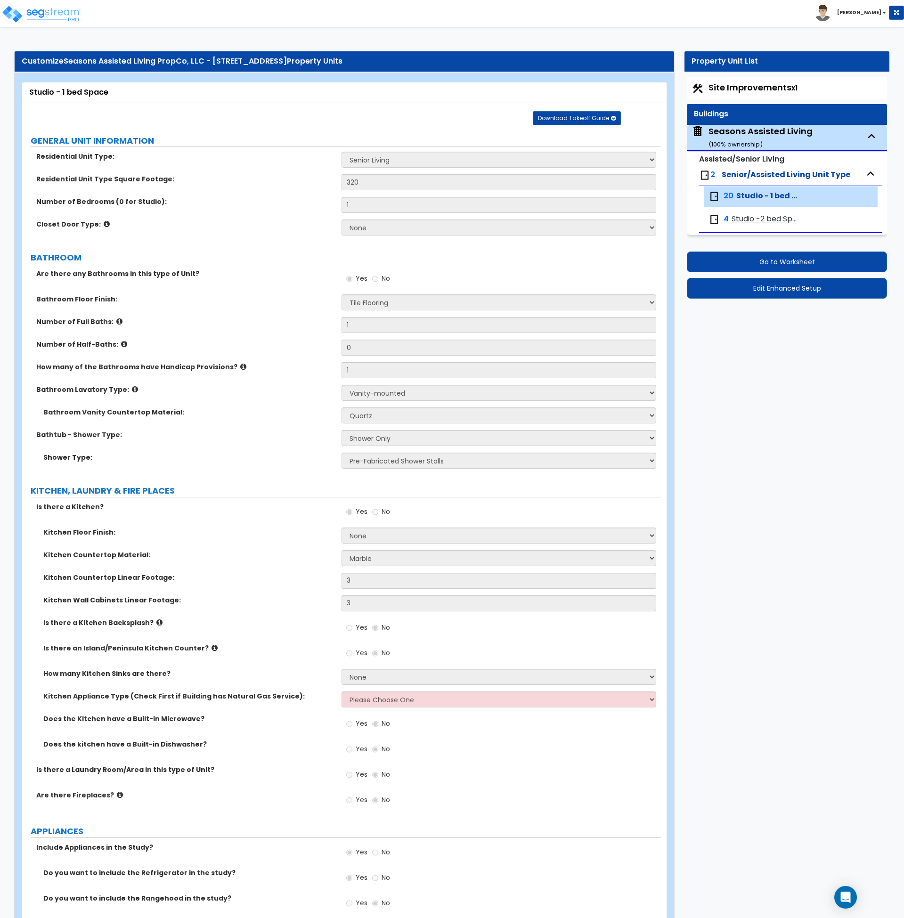
select select "1"
select select "2"
select select "1"
select select "5"
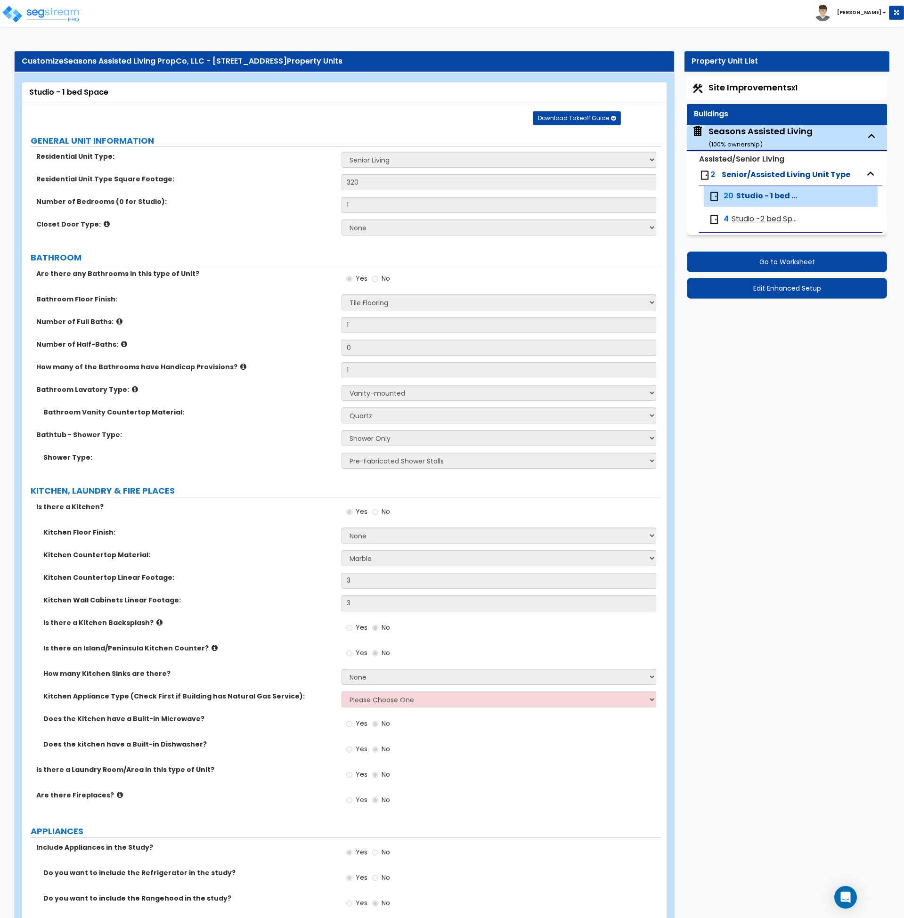
select select "2"
click at [757, 194] on span "Studio - 1 bed Space" at bounding box center [768, 196] width 63 height 11
select select "1"
select select "3"
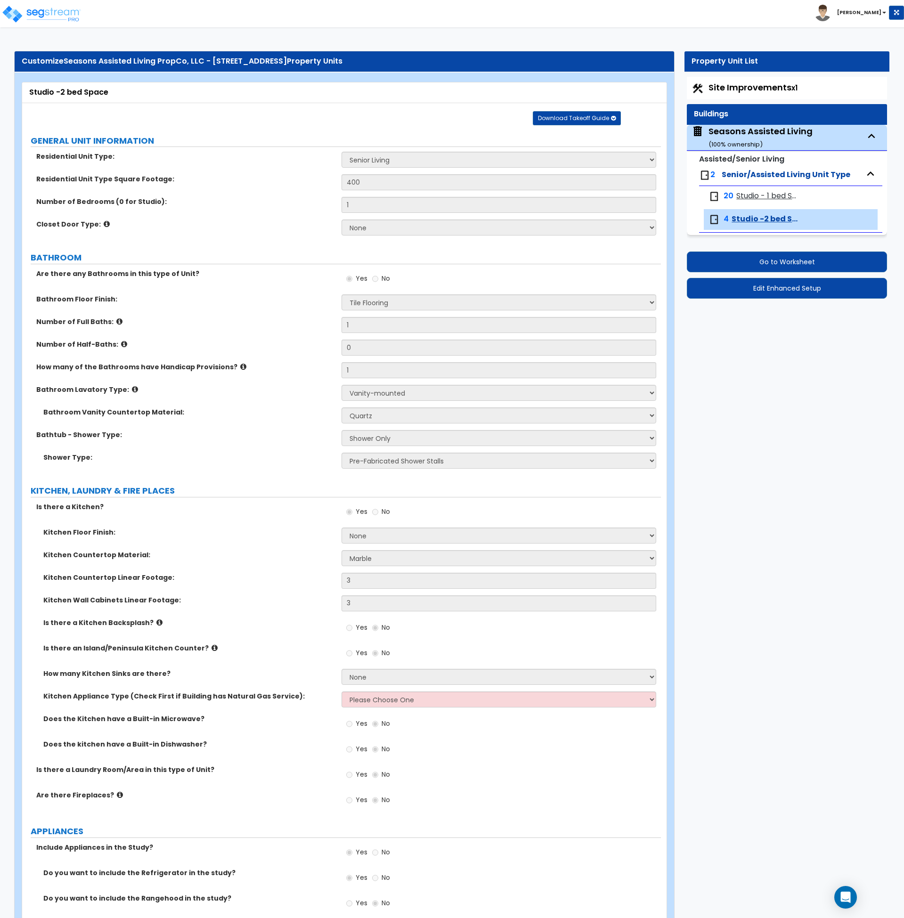
select select "4"
select select "1"
select select "5"
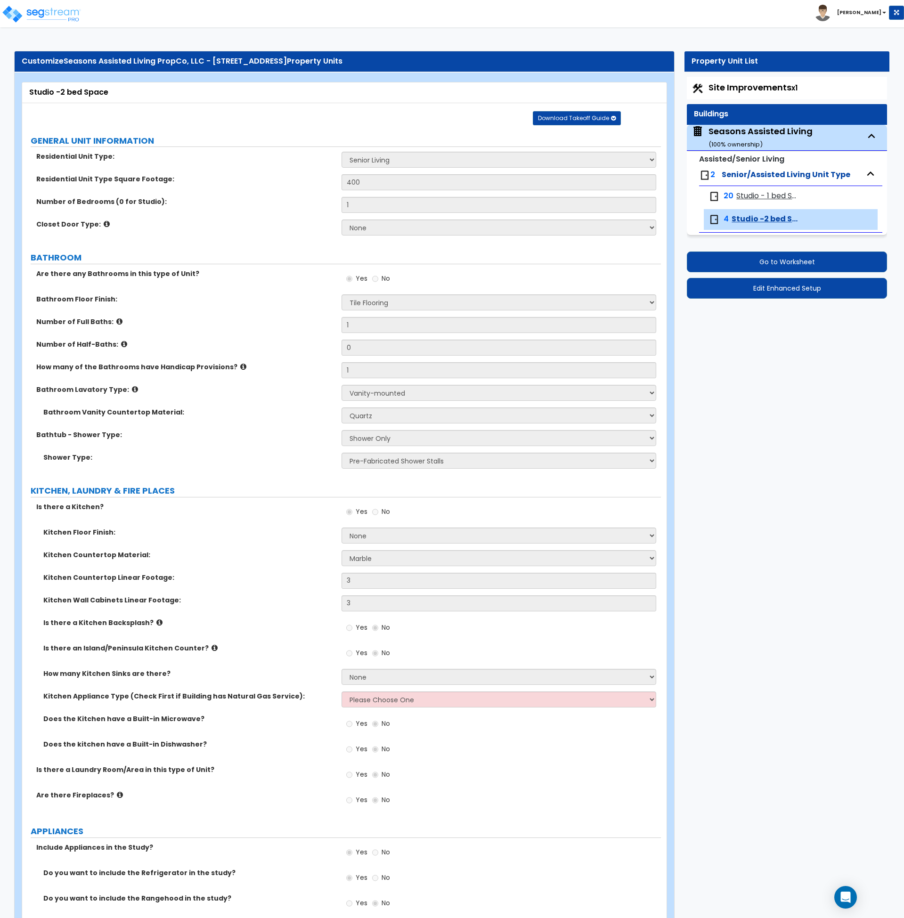
select select "1"
select select "2"
select select "1"
select select "5"
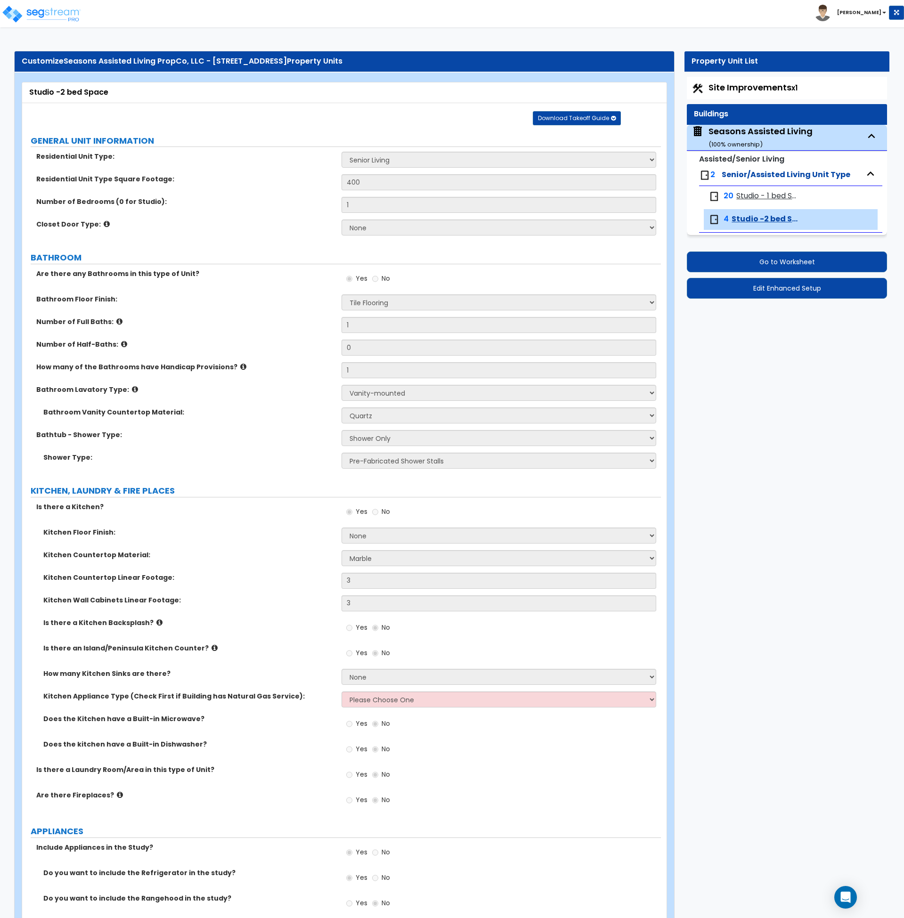
select select "1"
select select "2"
click at [748, 215] on span "Studio -2 bed Space" at bounding box center [765, 219] width 67 height 11
select select "1"
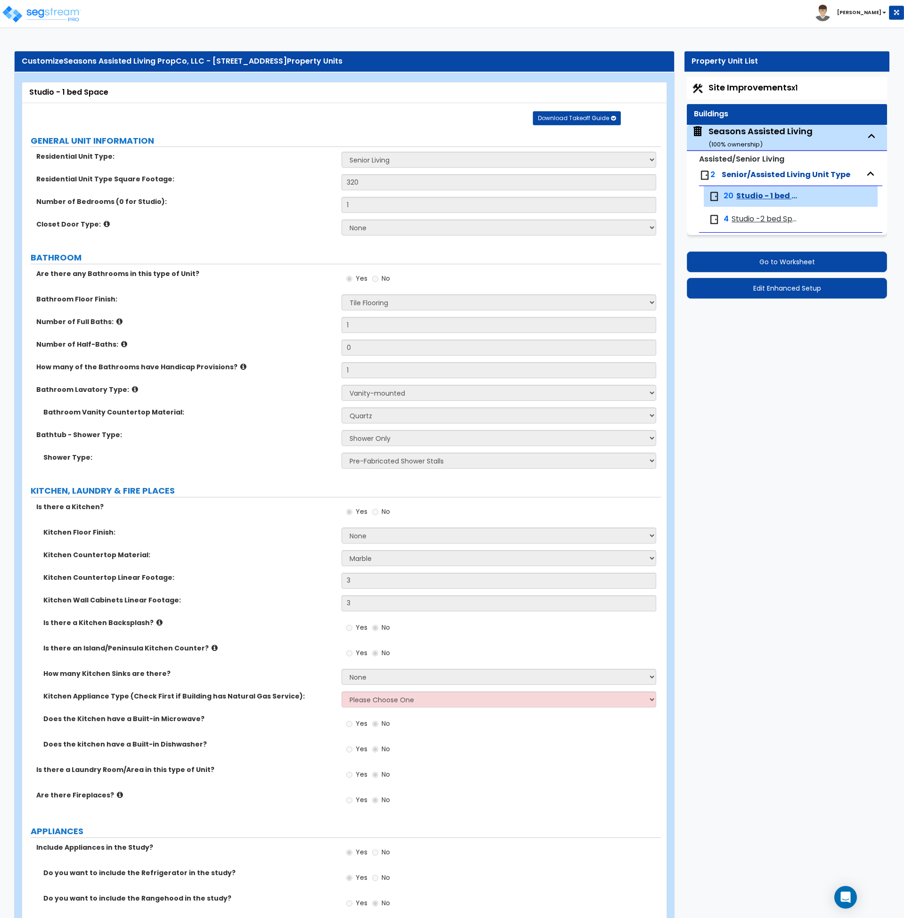
select select "3"
select select "4"
select select "1"
select select "5"
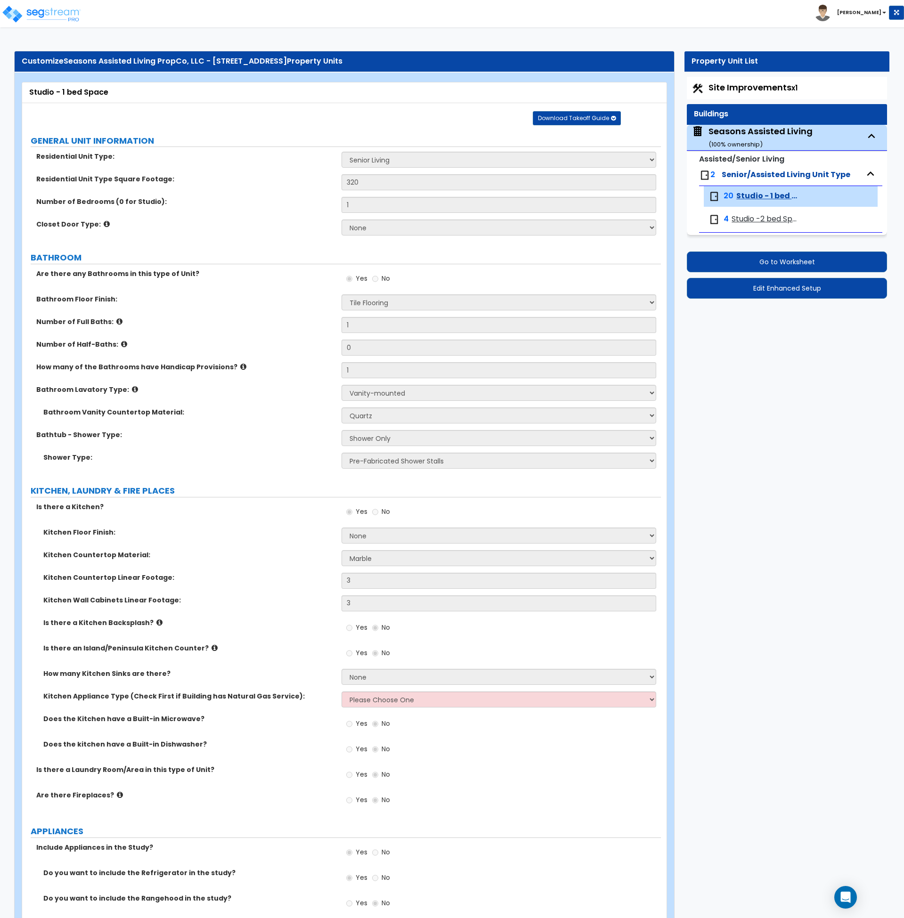
select select "5"
select select "1"
select select "2"
select select "1"
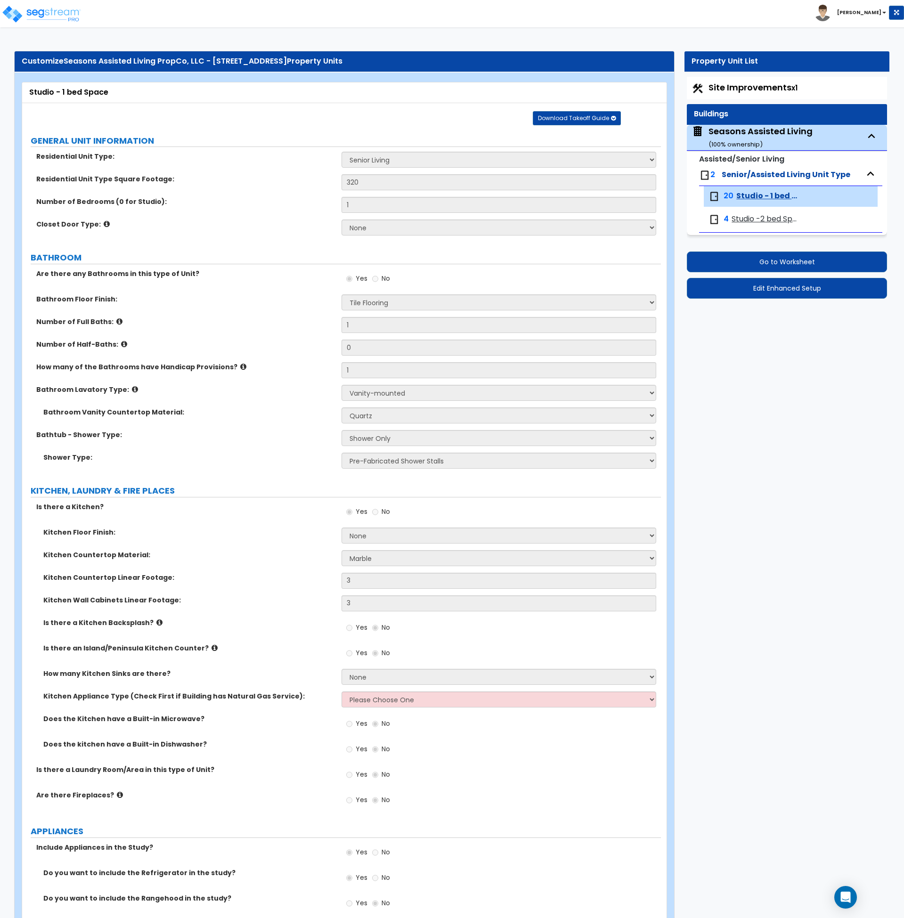
select select "5"
select select "2"
click at [754, 189] on div "20 Studio - 1 bed Space" at bounding box center [791, 196] width 174 height 21
click at [755, 193] on span "Studio - 1 bed Space" at bounding box center [768, 196] width 63 height 11
select select "1"
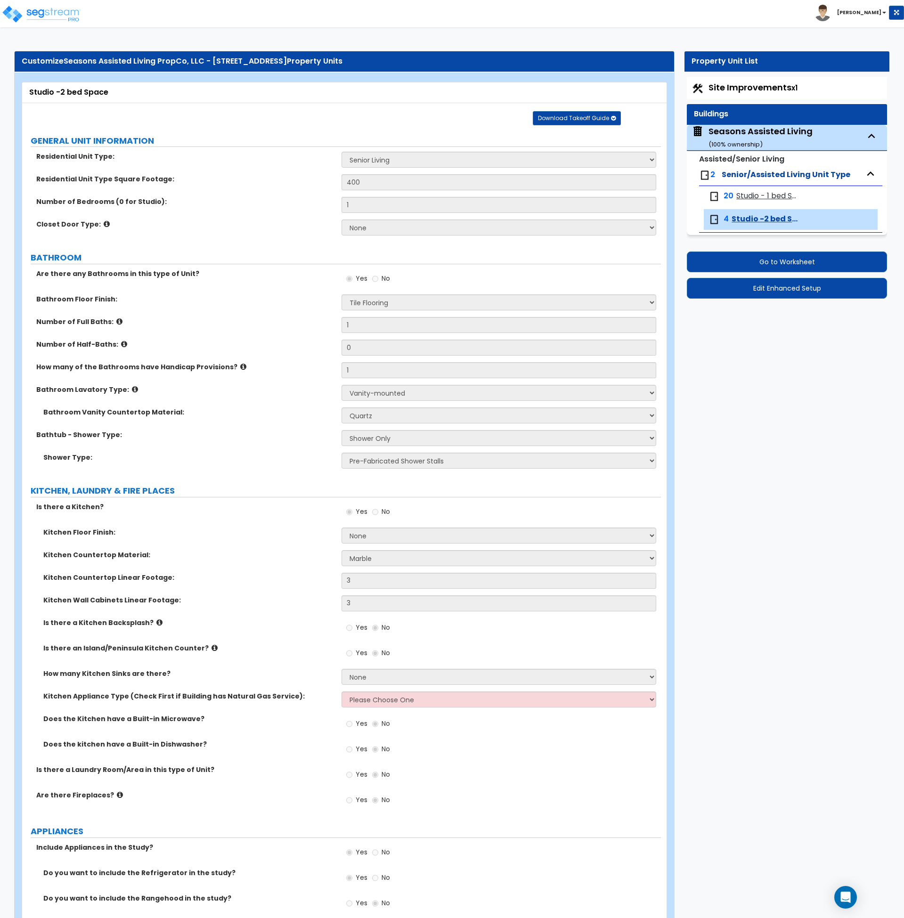
select select "1"
select select "3"
select select "4"
select select "1"
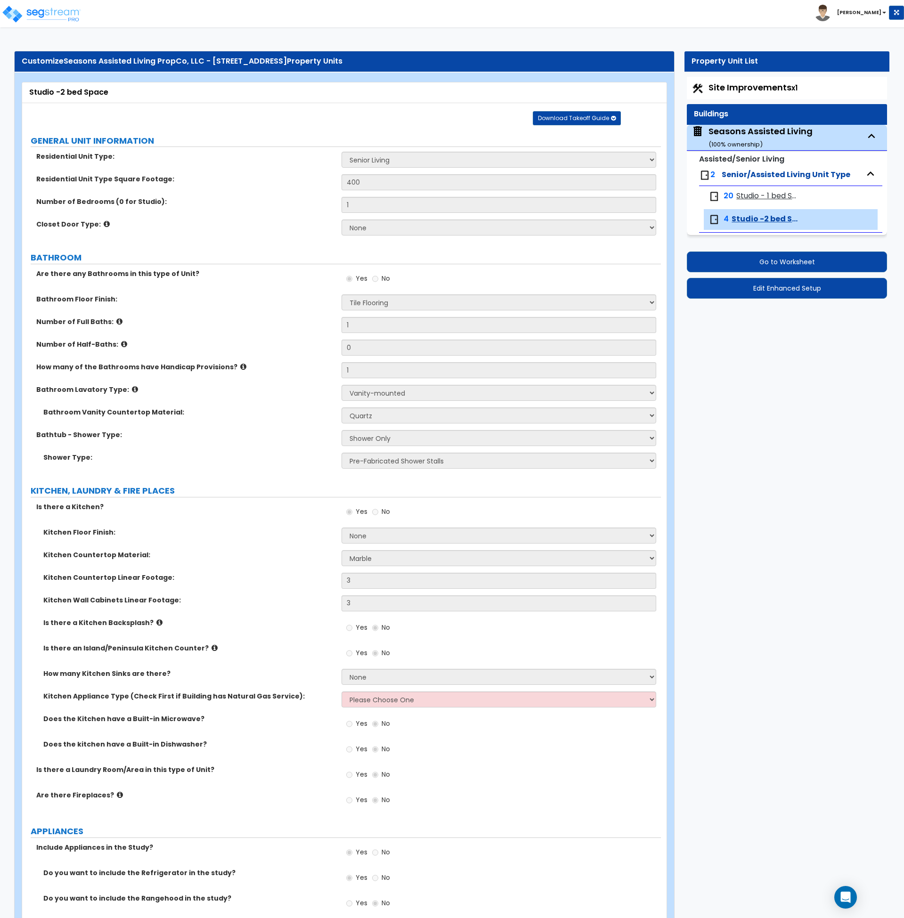
select select "5"
select select "1"
select select "2"
select select "1"
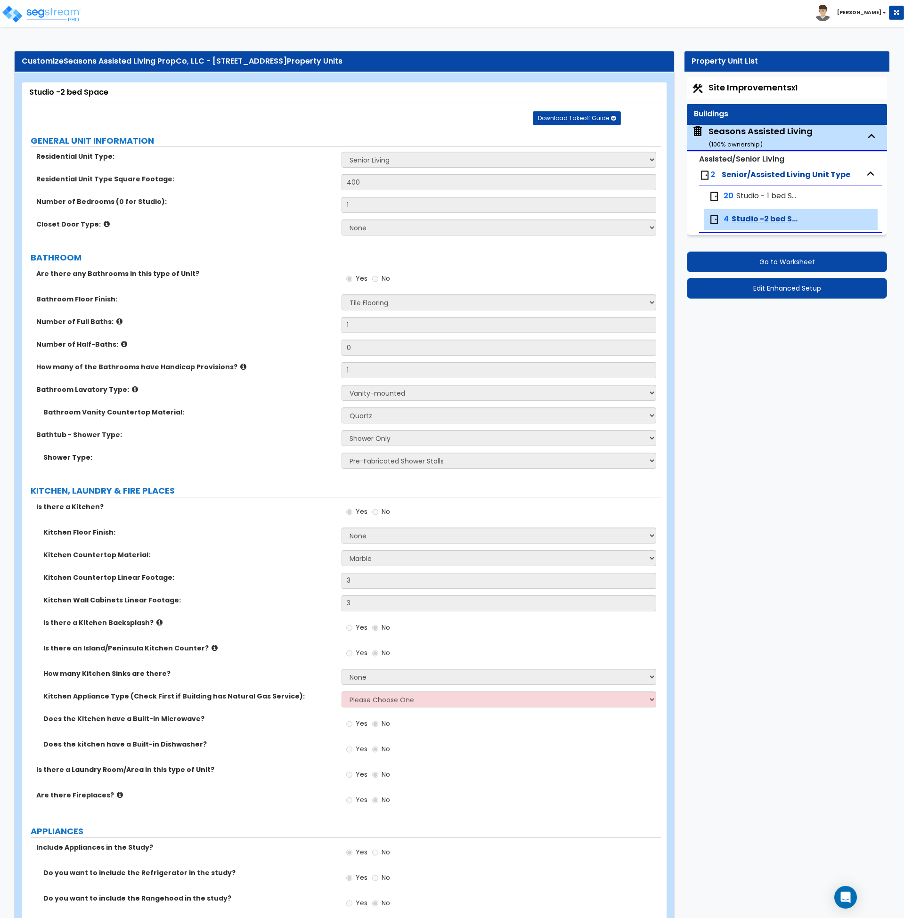
select select "1"
select select "5"
select select "1"
select select "2"
click at [763, 216] on span "Studio -2 bed Space" at bounding box center [765, 219] width 67 height 11
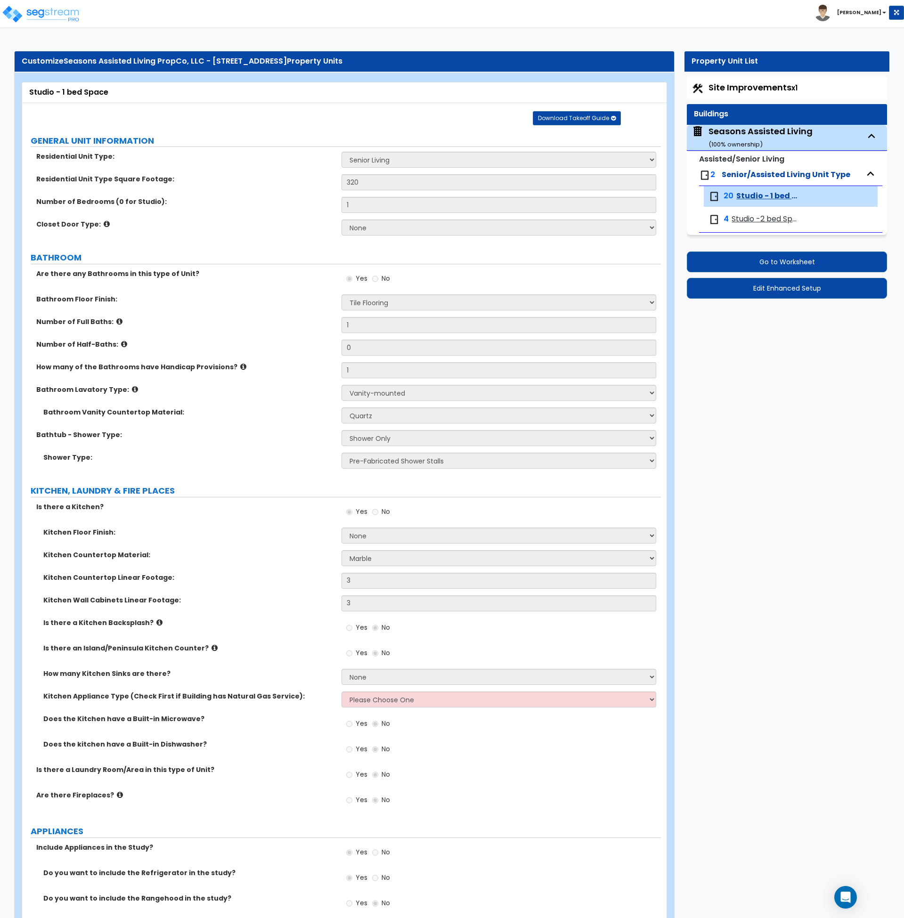
select select "1"
select select "3"
select select "4"
select select "1"
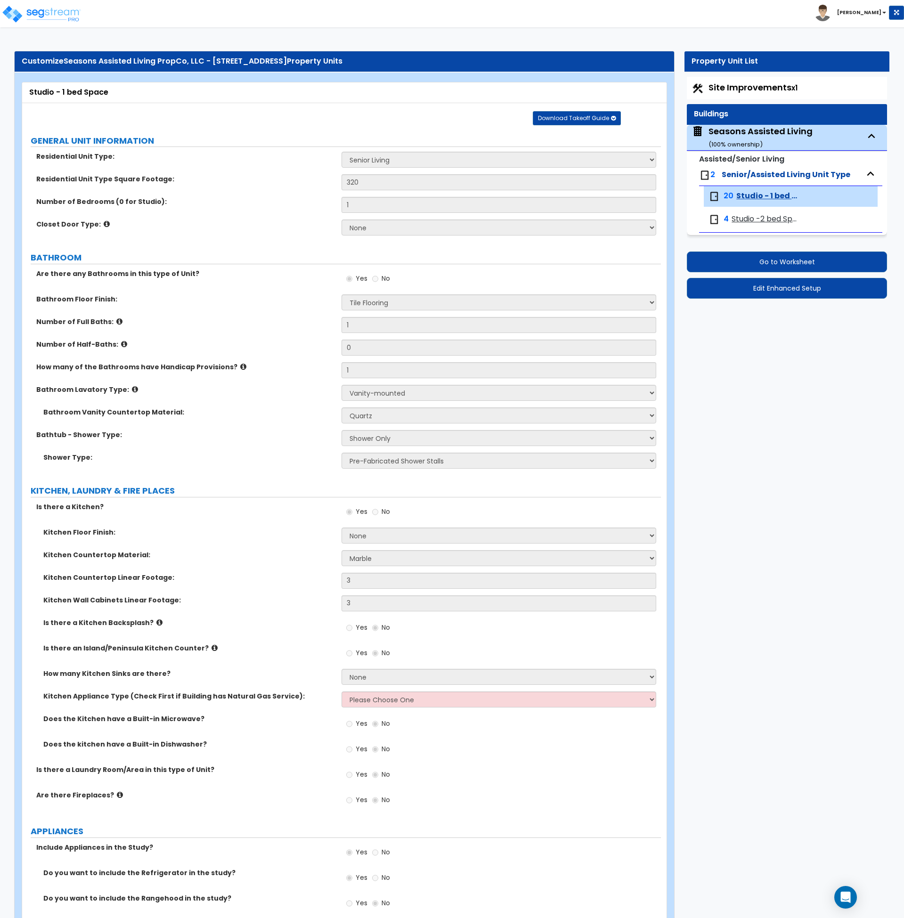
select select "1"
select select "5"
select select "1"
select select "2"
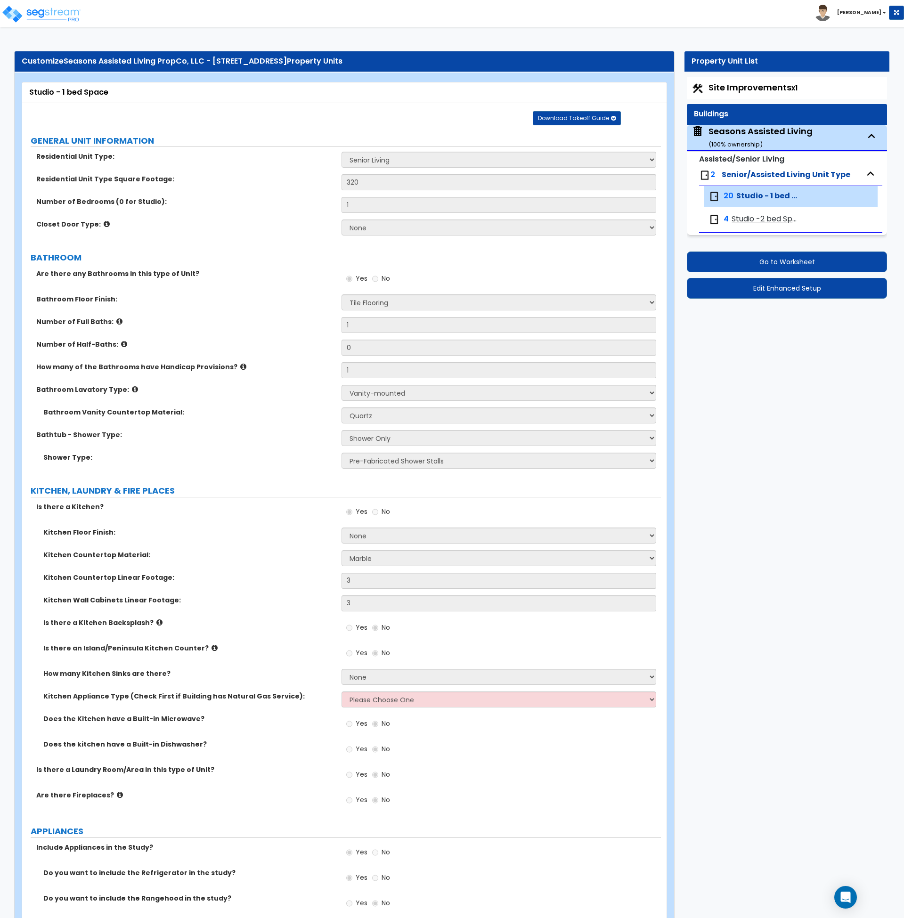
select select "1"
select select "5"
select select "2"
click at [761, 196] on span "Studio - 1 bed Space" at bounding box center [768, 196] width 63 height 11
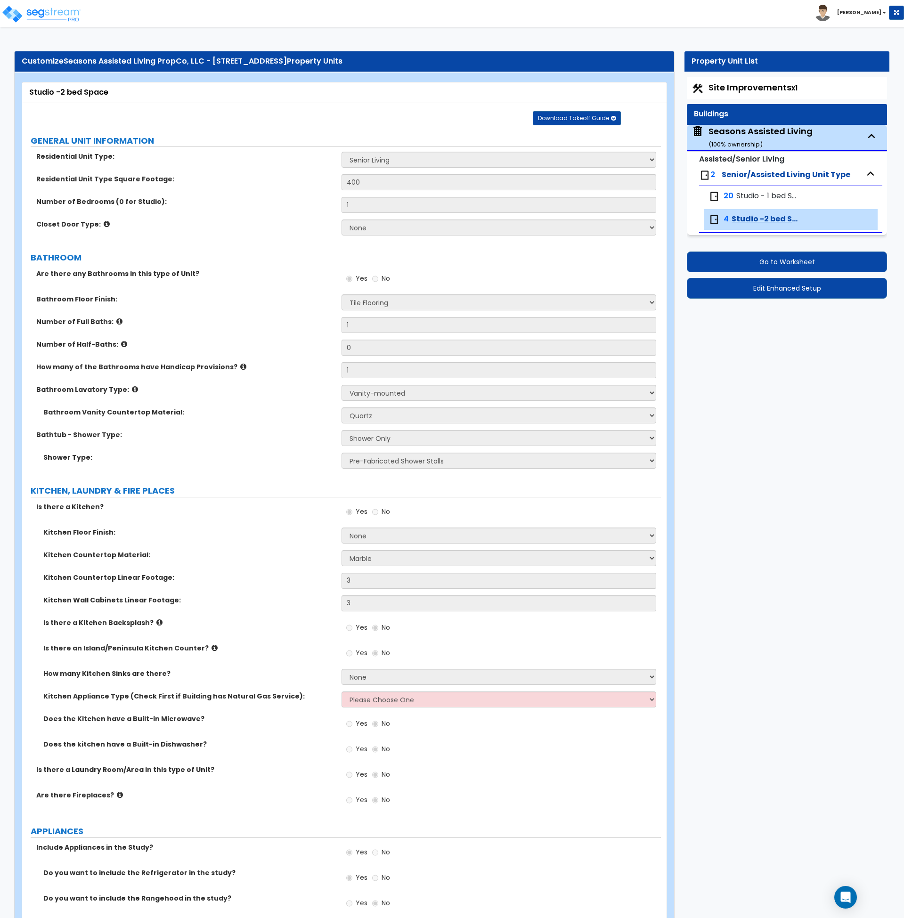
select select "1"
select select "3"
select select "4"
select select "1"
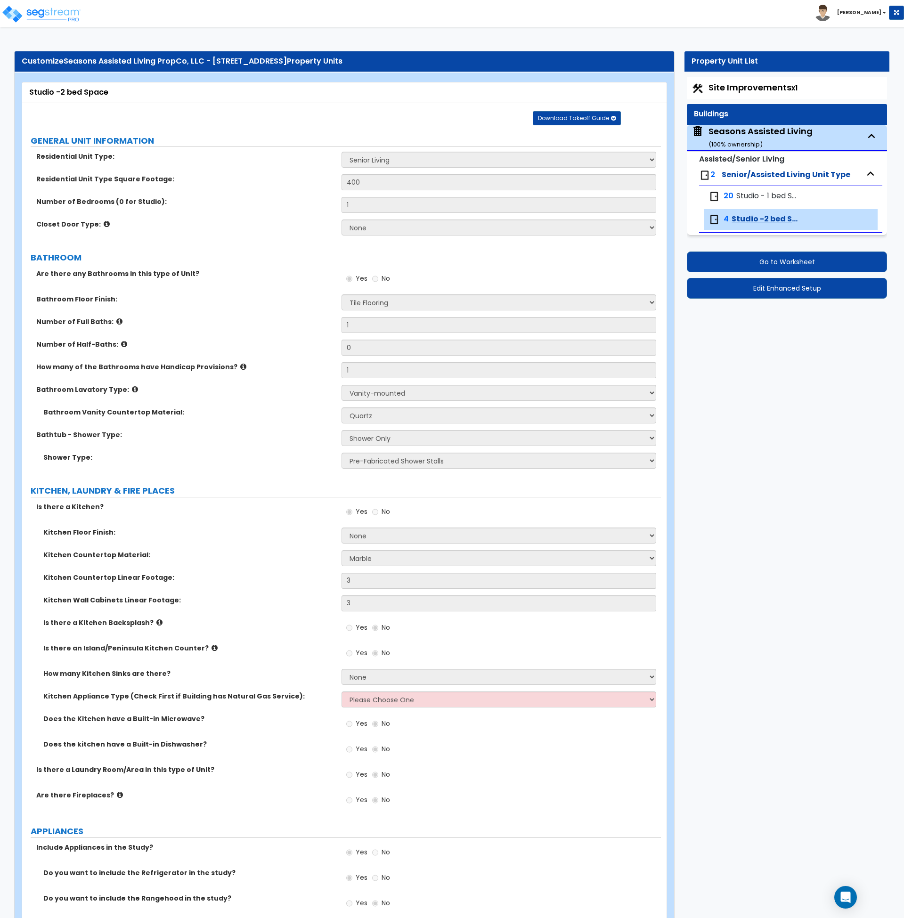
select select "1"
select select "5"
select select "1"
select select "2"
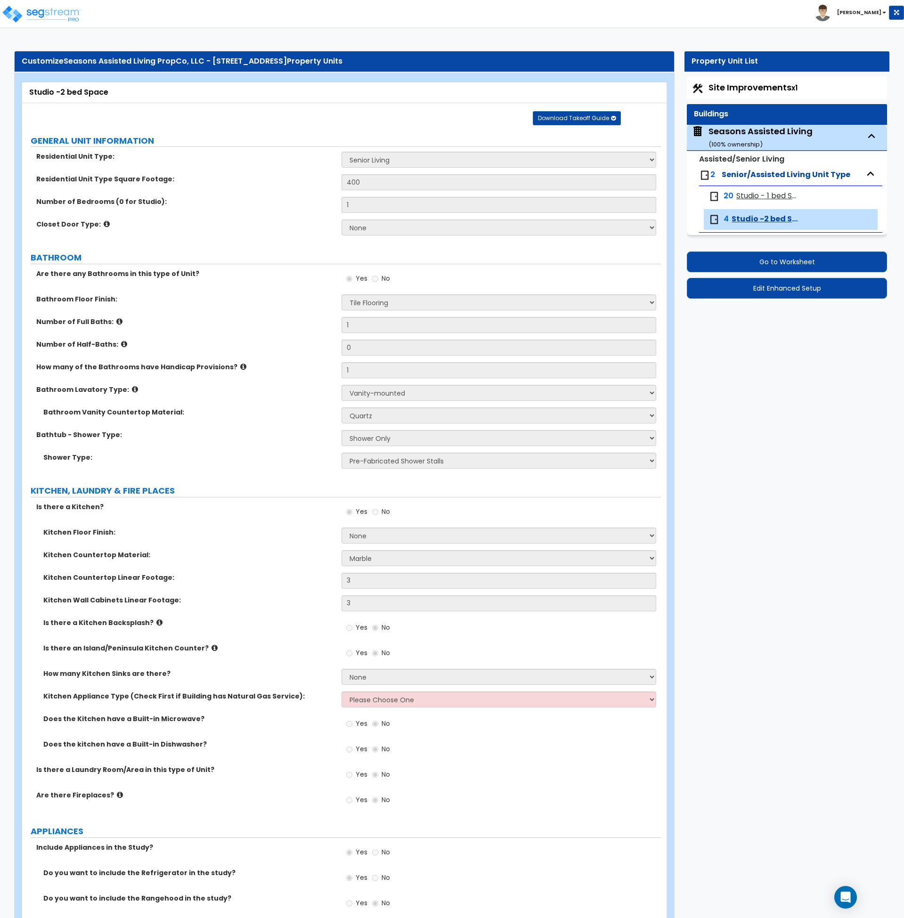
select select "1"
select select "5"
select select "1"
select select "2"
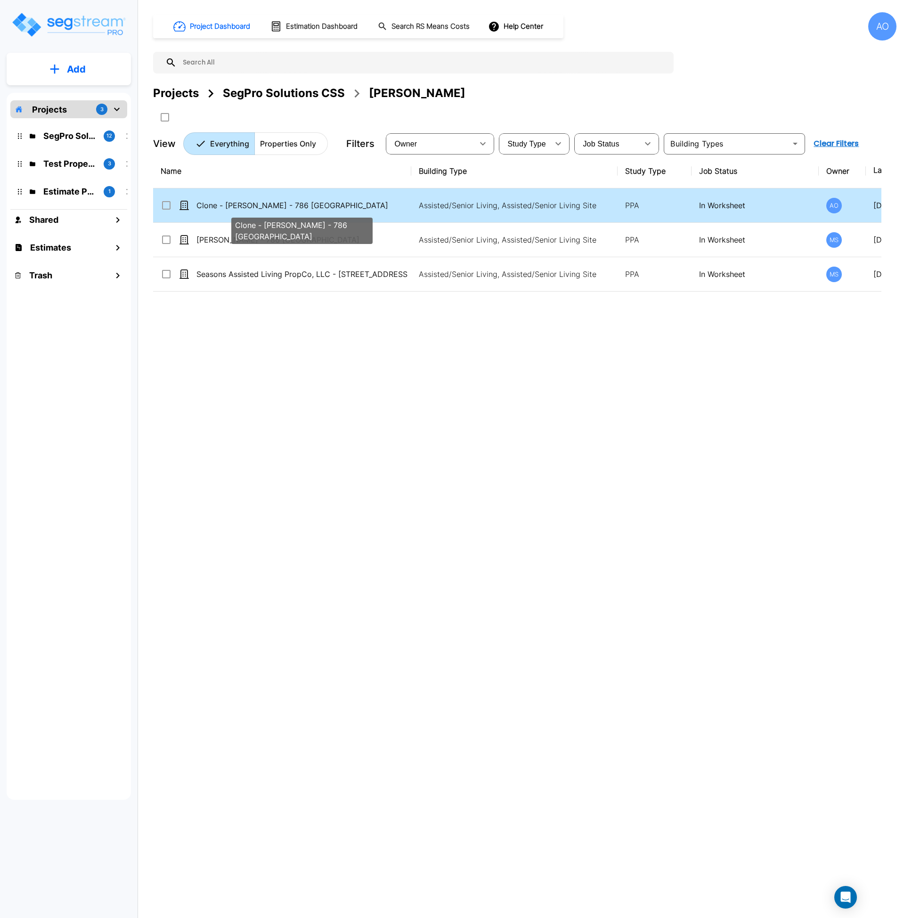
click at [260, 209] on p "Clone - [PERSON_NAME] - 786 [GEOGRAPHIC_DATA]" at bounding box center [302, 205] width 211 height 11
checkbox input "true"
click at [260, 209] on p "Clone - [PERSON_NAME] - 786 [GEOGRAPHIC_DATA]" at bounding box center [302, 205] width 211 height 11
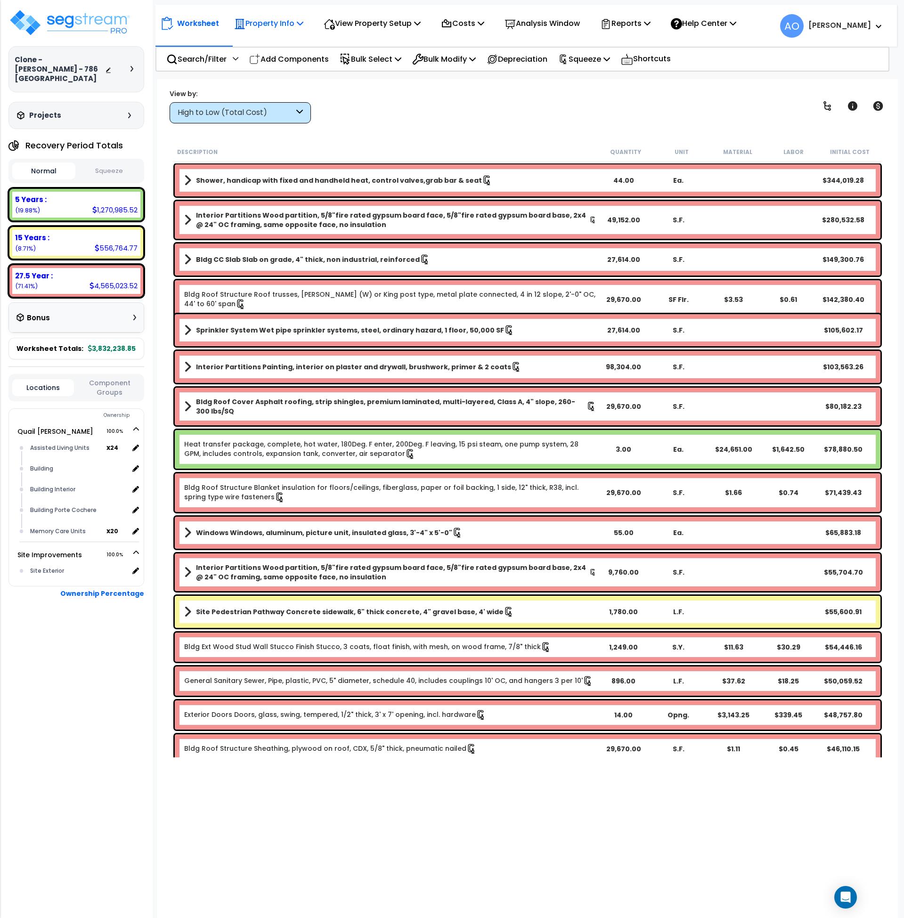
click at [287, 23] on p "Property Info" at bounding box center [268, 23] width 69 height 13
click at [358, 21] on p "View Property Setup" at bounding box center [372, 23] width 97 height 13
click at [357, 71] on link "View Questionnaire" at bounding box center [365, 64] width 93 height 19
click at [266, 183] on b "Shower, handicap with fixed and handheld heat, control valves,grab bar & seat" at bounding box center [339, 180] width 286 height 9
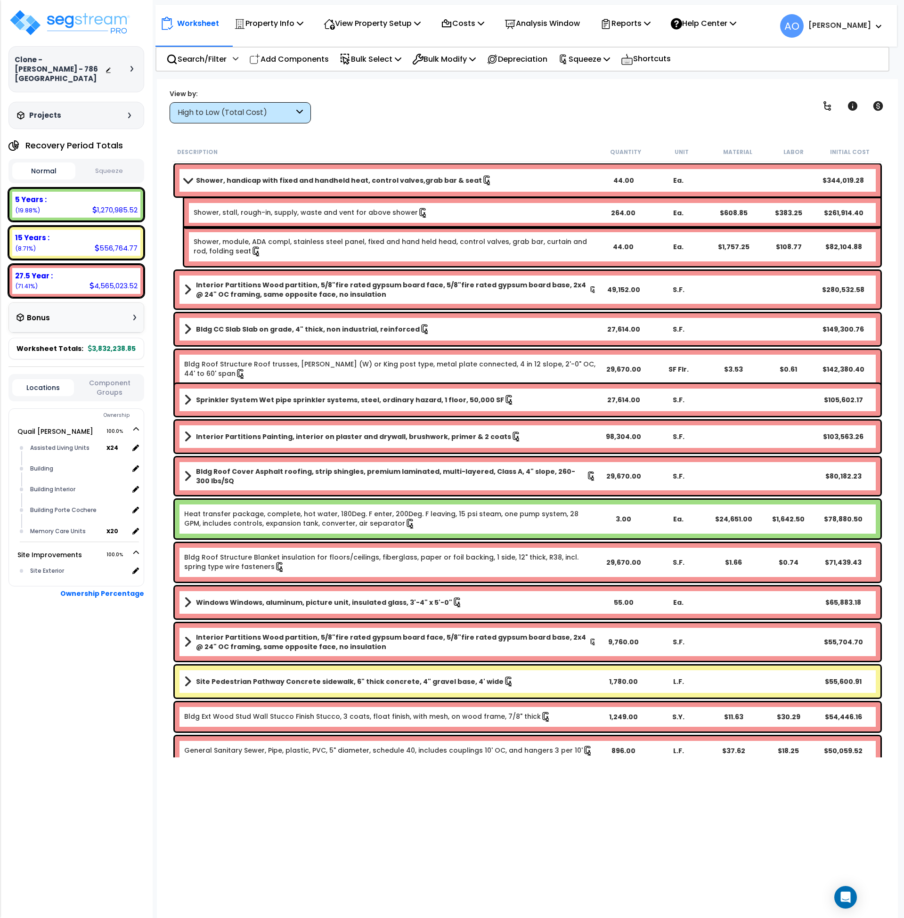
click at [380, 119] on div "View by: High to Low (Total Cost) High to Low (Total Cost)" at bounding box center [527, 106] width 723 height 35
click at [106, 163] on button "Squeeze" at bounding box center [109, 171] width 63 height 16
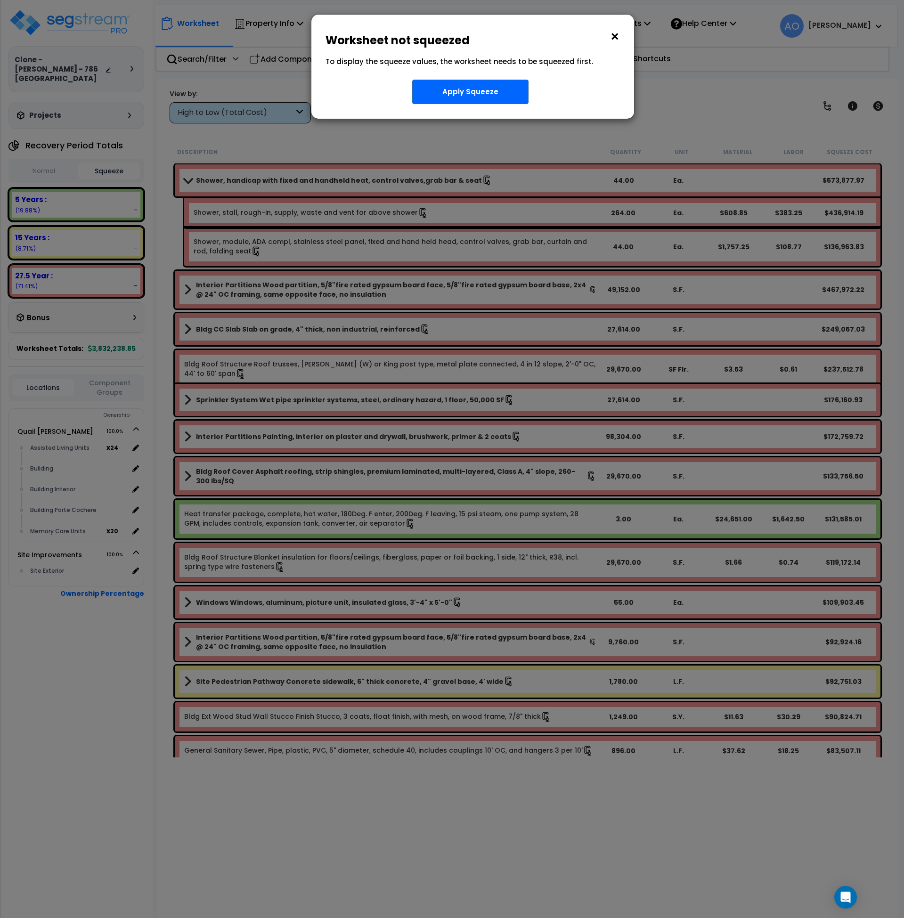
click at [611, 34] on button "×" at bounding box center [615, 36] width 10 height 15
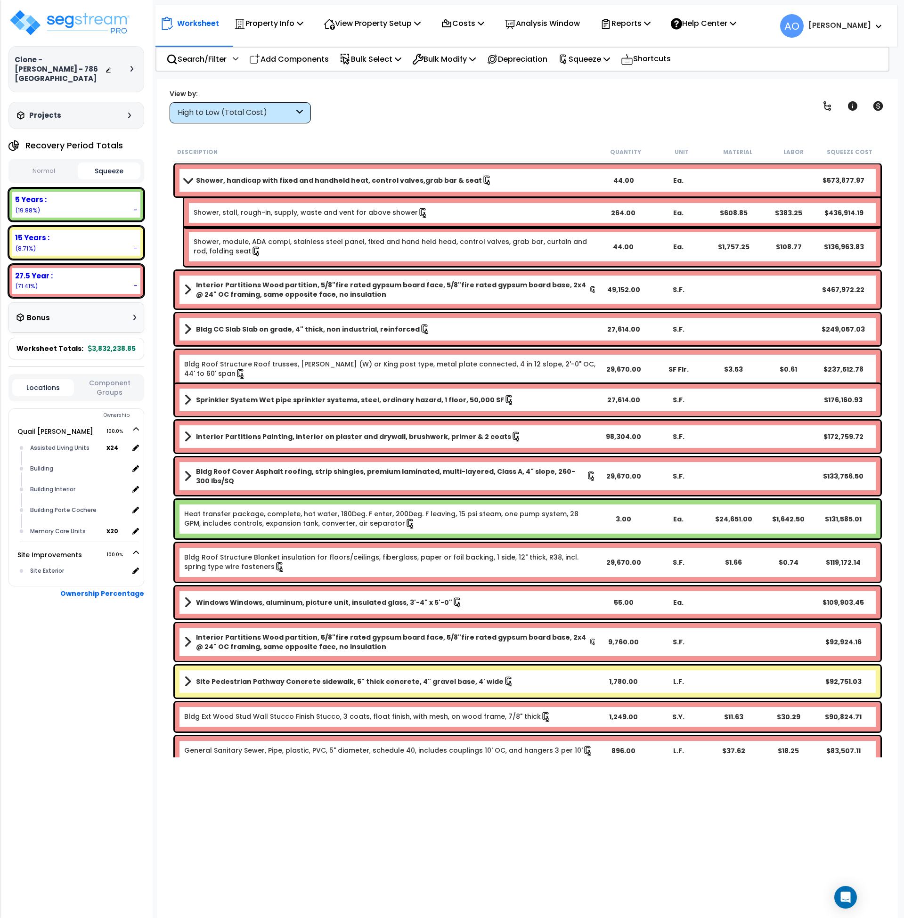
click at [117, 163] on button "Squeeze" at bounding box center [109, 171] width 63 height 17
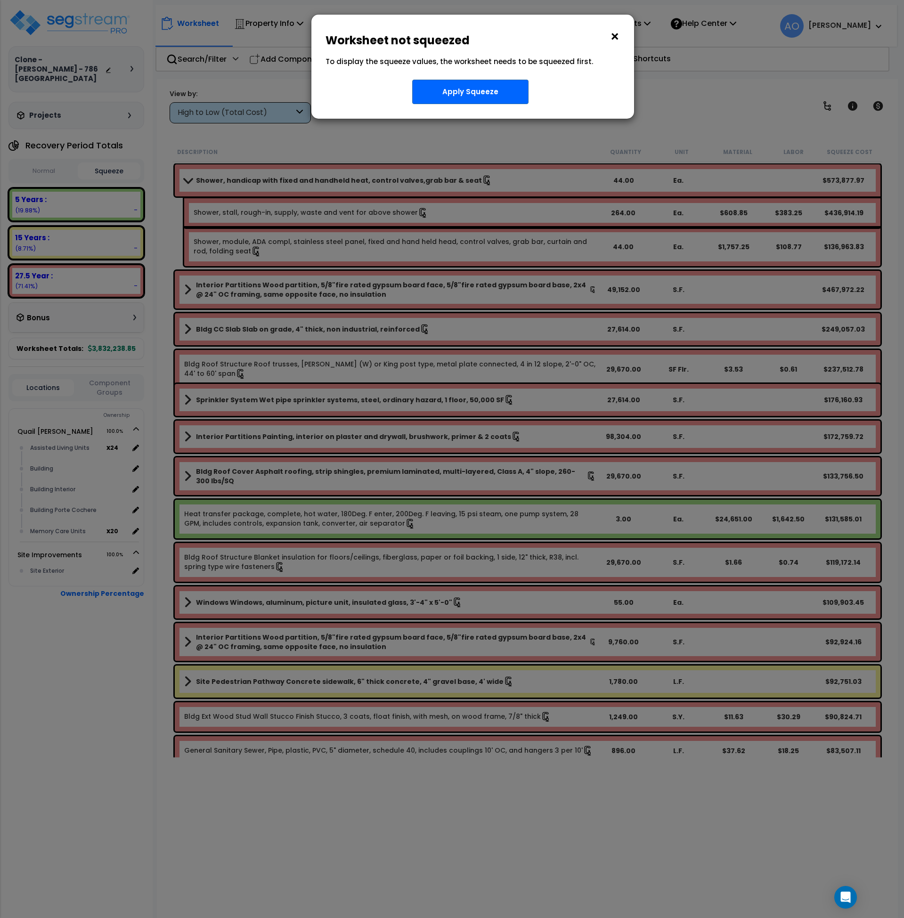
click at [607, 36] on h6 "Worksheet not squeezed" at bounding box center [473, 40] width 295 height 11
click at [610, 36] on button "×" at bounding box center [615, 36] width 10 height 15
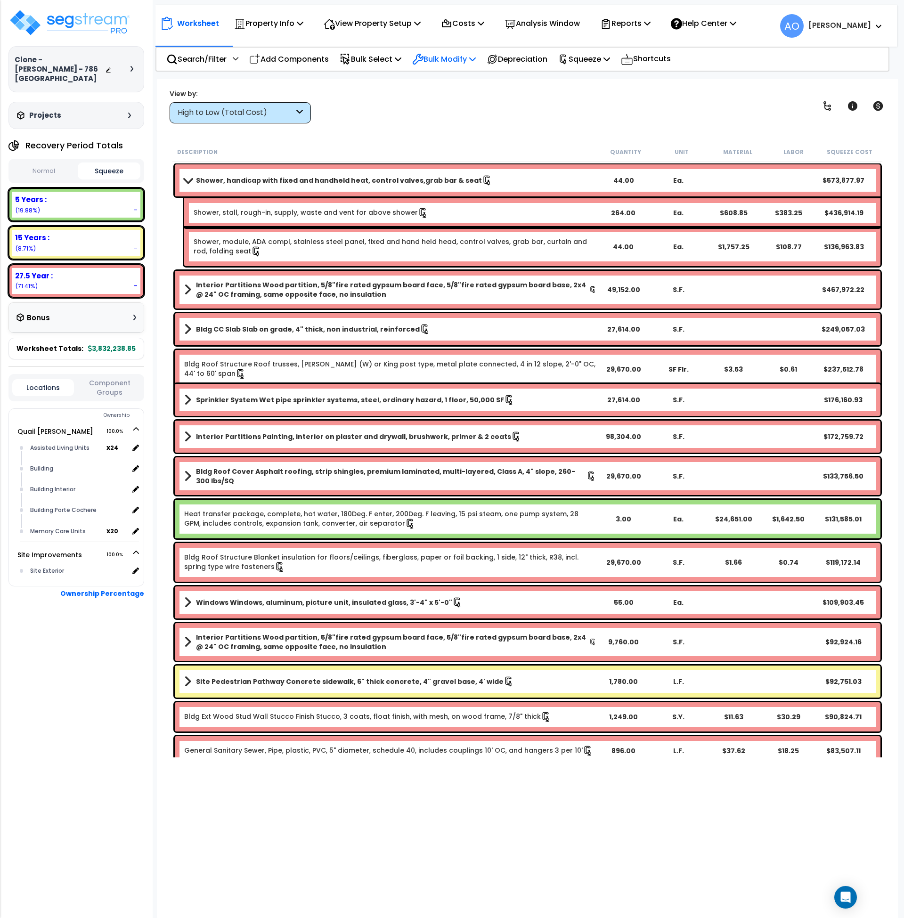
click at [463, 57] on p "Bulk Modify" at bounding box center [444, 59] width 64 height 13
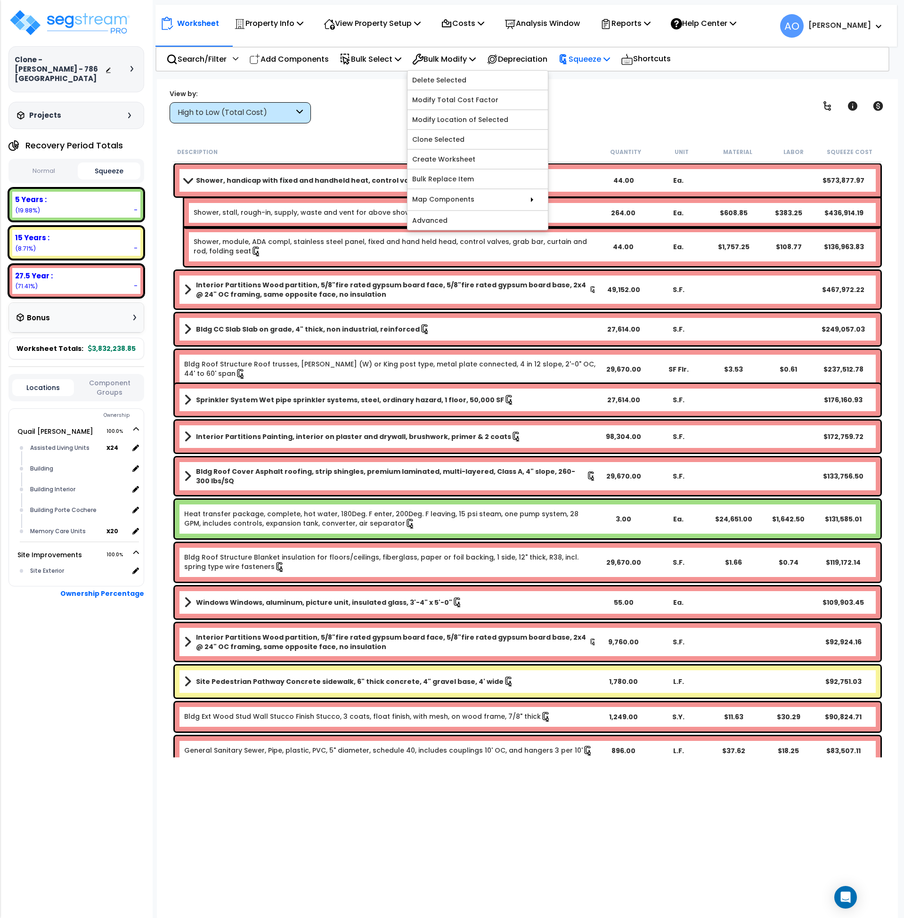
click at [586, 56] on p "Squeeze" at bounding box center [584, 59] width 52 height 13
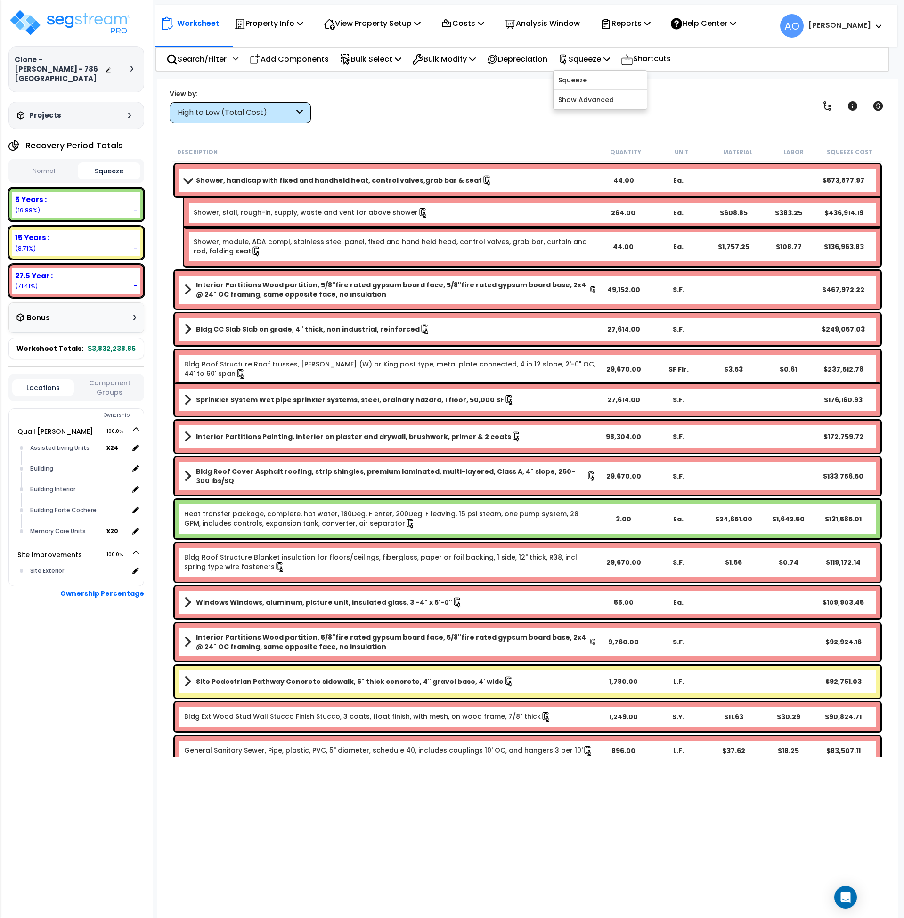
click at [377, 109] on div "View by: High to Low (Total Cost) High to Low (Total Cost)" at bounding box center [527, 106] width 723 height 35
click at [364, 99] on div "View by: High to Low (Total Cost) High to Low (Total Cost)" at bounding box center [527, 106] width 723 height 35
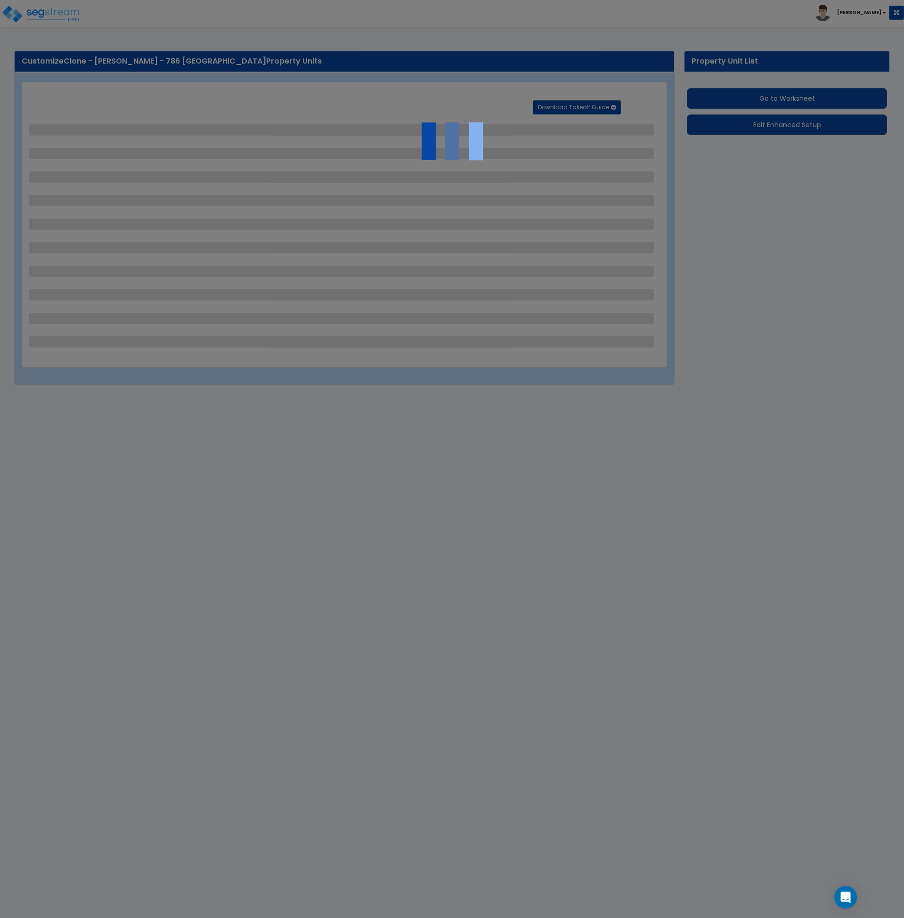
select select "2"
select select "1"
select select "2"
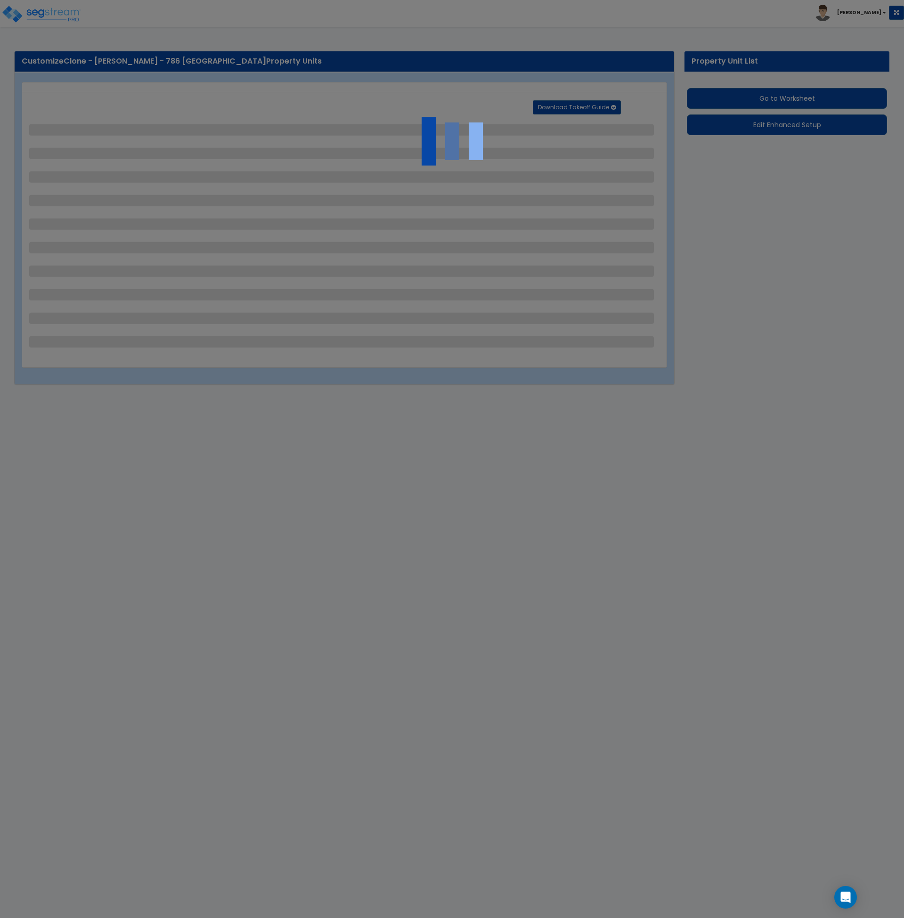
select select "1"
select select "4"
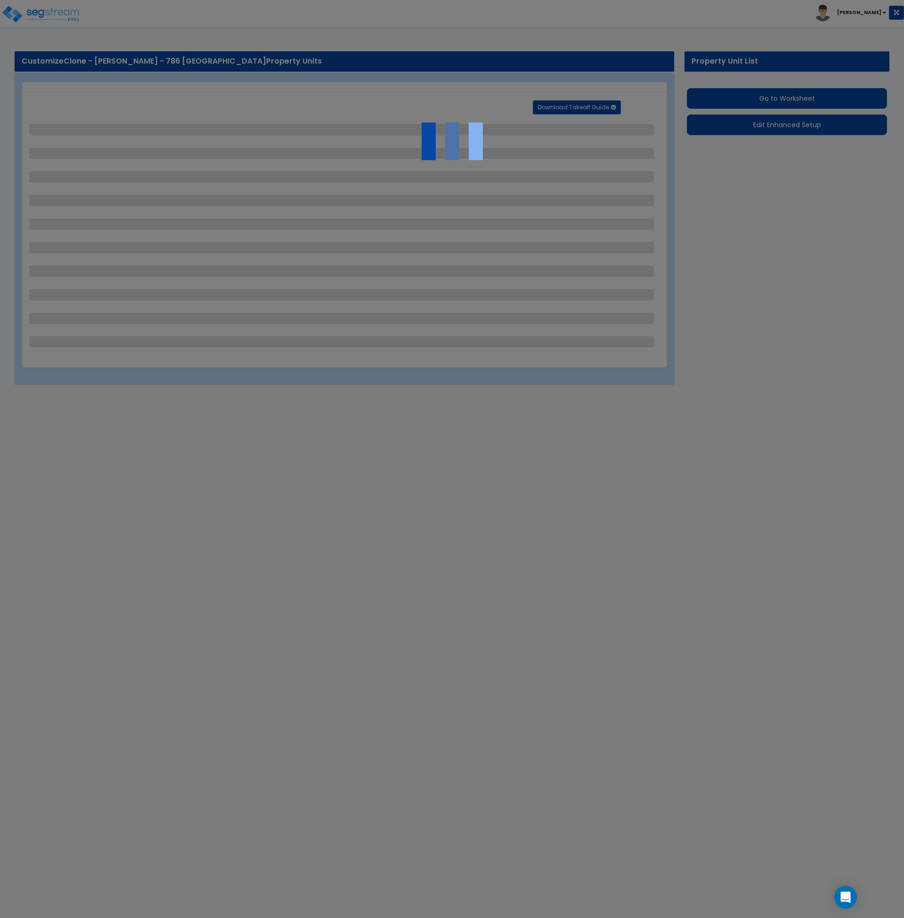
select select "1"
select select "10"
select select "2"
select select "1"
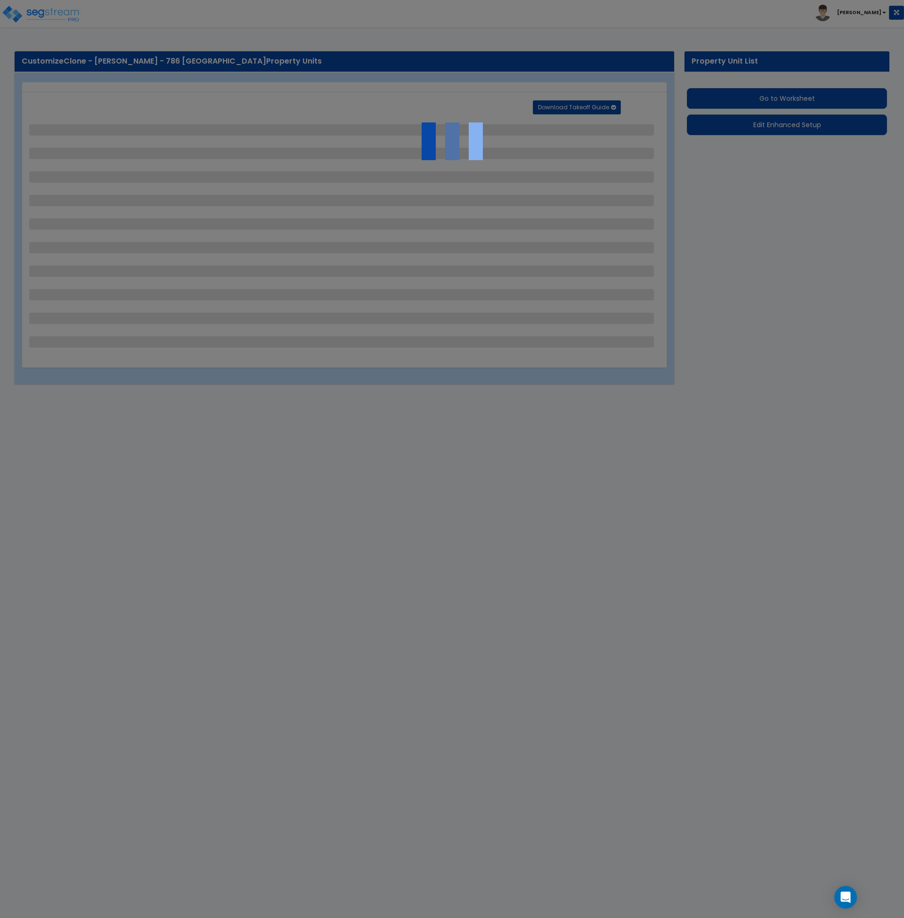
select select "2"
select select "3"
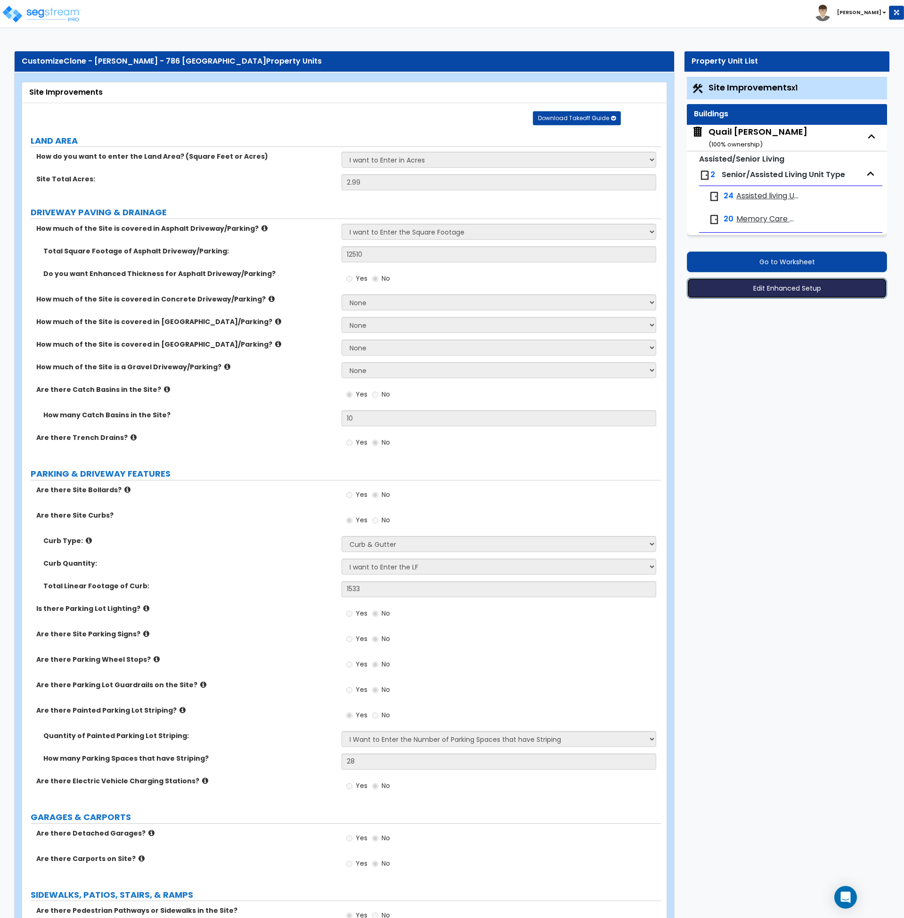
click at [767, 289] on button "Edit Enhanced Setup" at bounding box center [787, 288] width 200 height 21
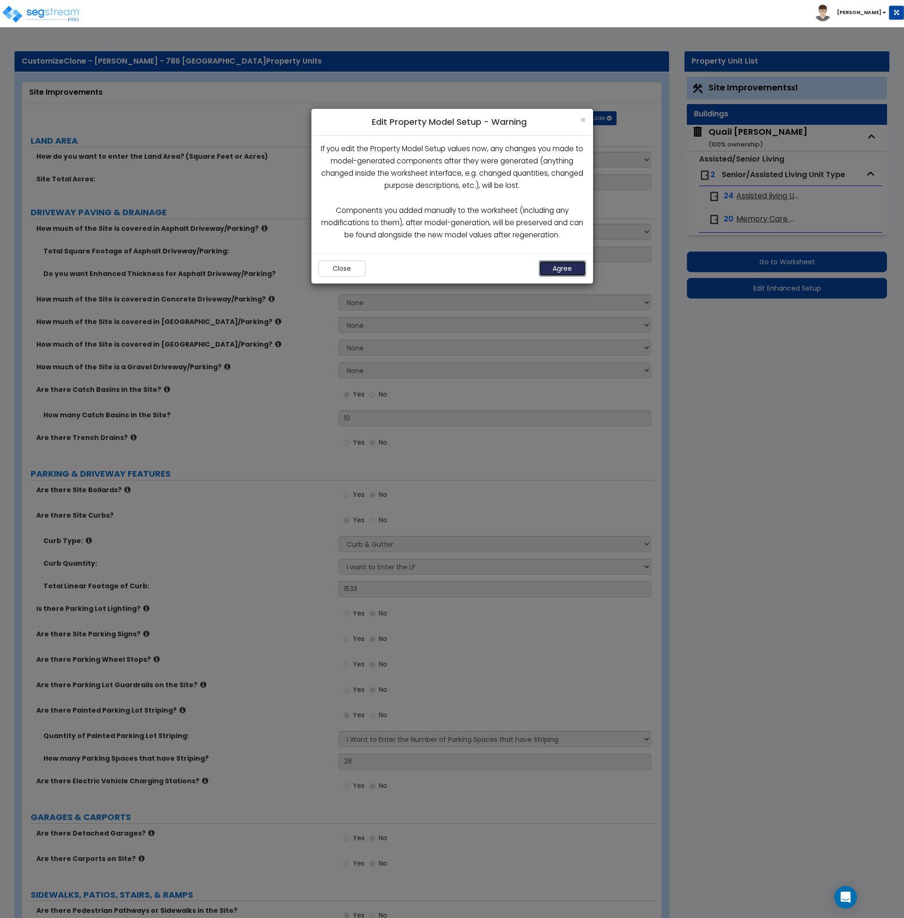
click at [566, 268] on button "Agree" at bounding box center [562, 269] width 47 height 16
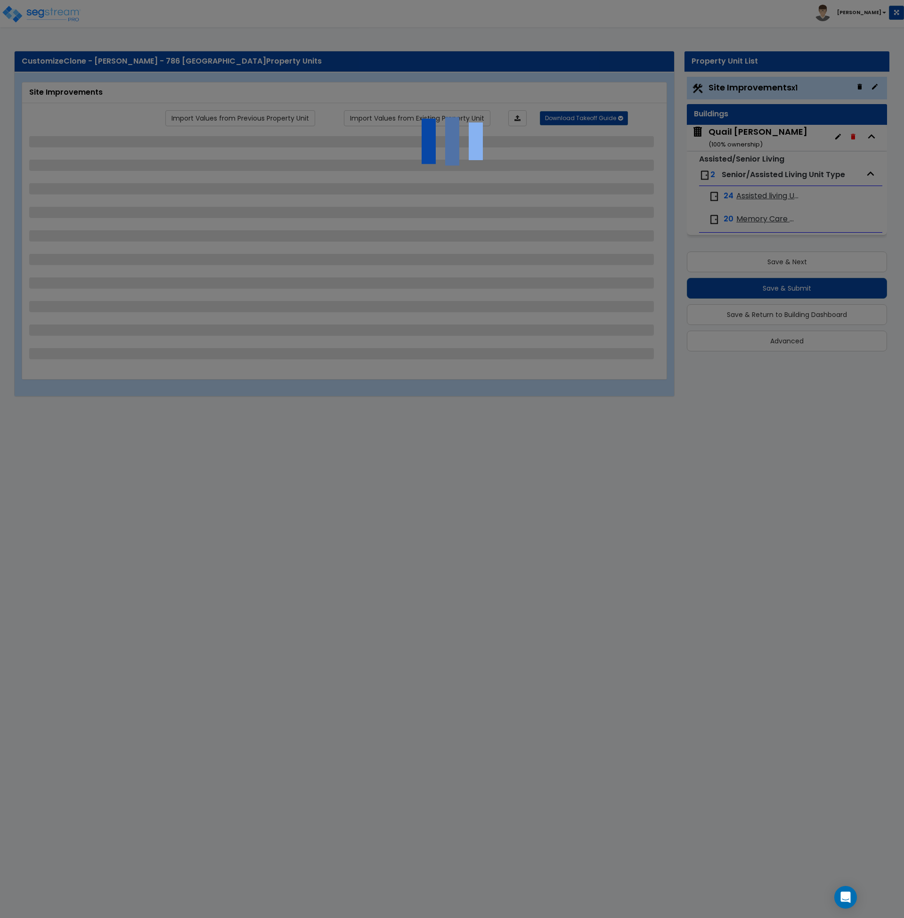
select select "2"
select select "1"
select select "2"
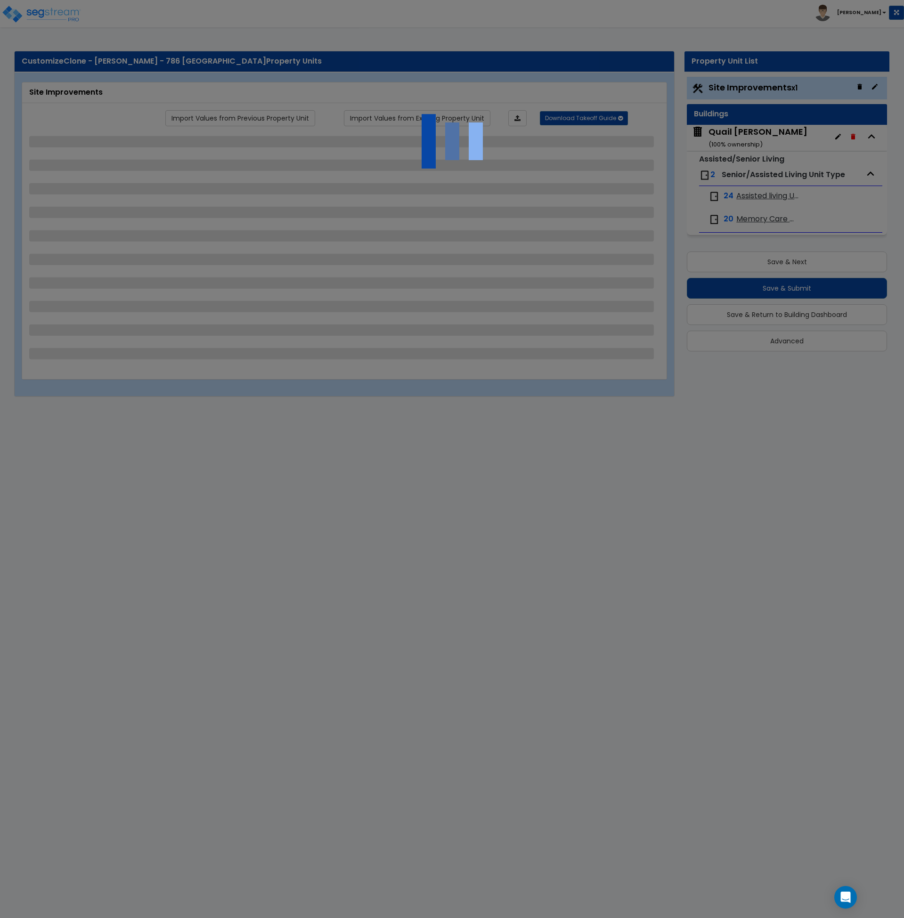
select select "1"
select select "4"
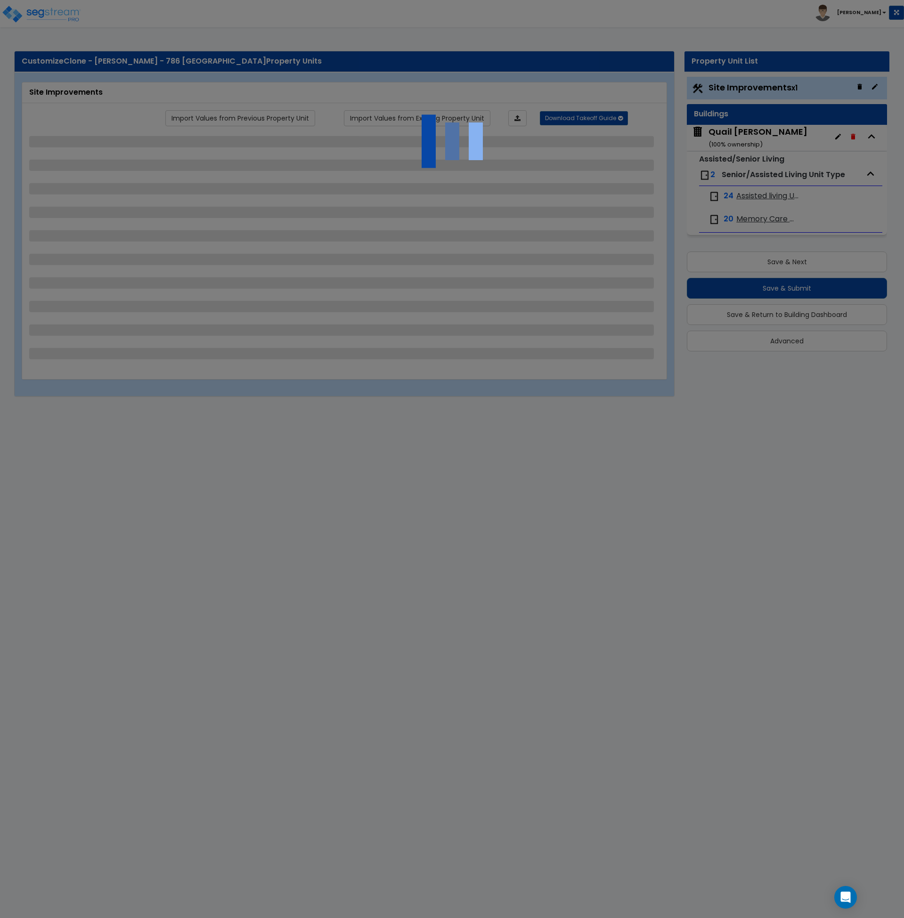
select select "1"
select select "10"
select select "2"
select select "1"
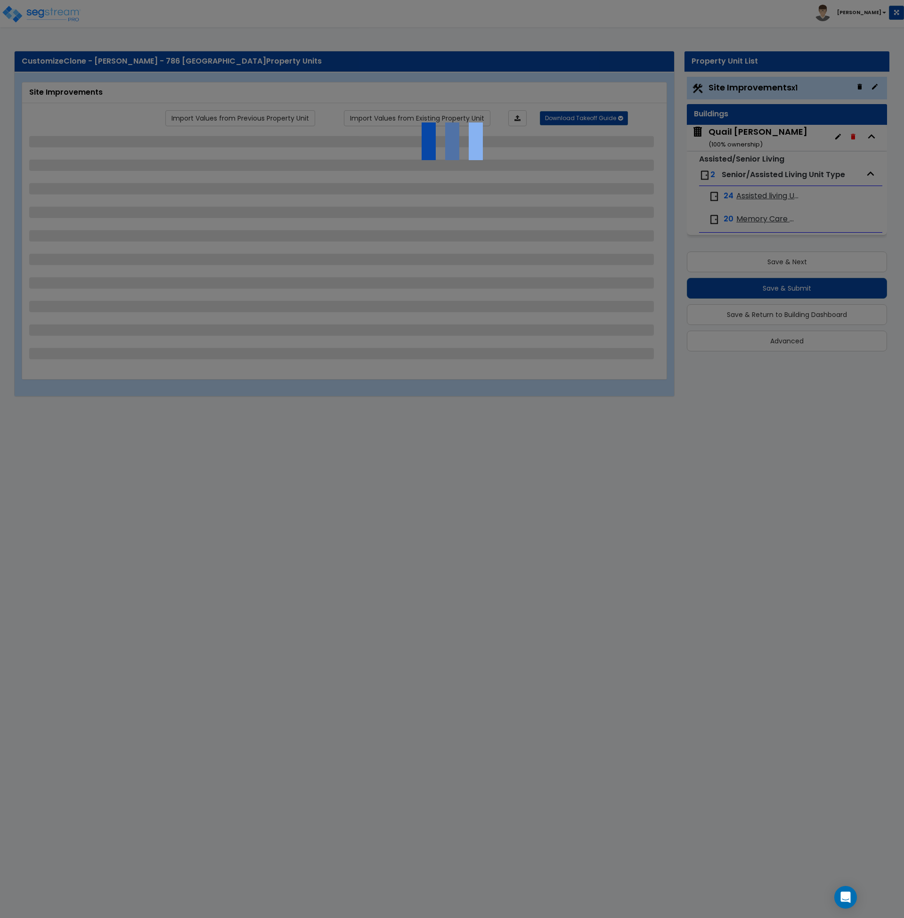
select select "2"
select select "3"
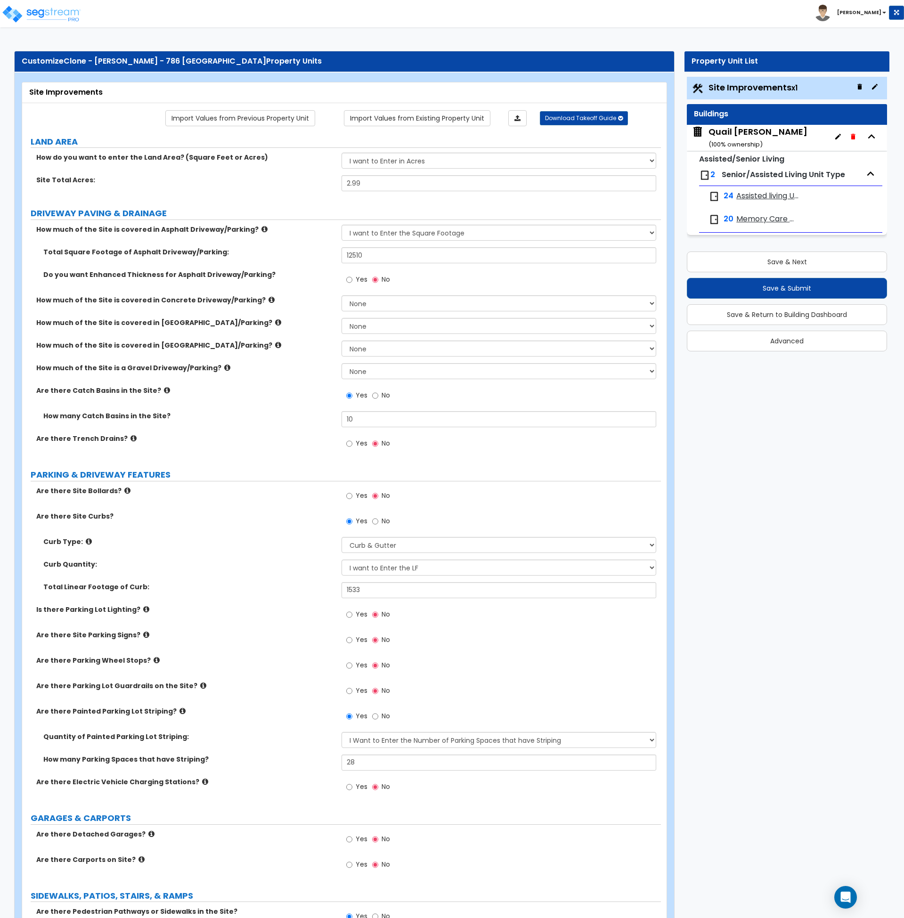
click at [762, 195] on span "Assisted living Units" at bounding box center [768, 196] width 63 height 11
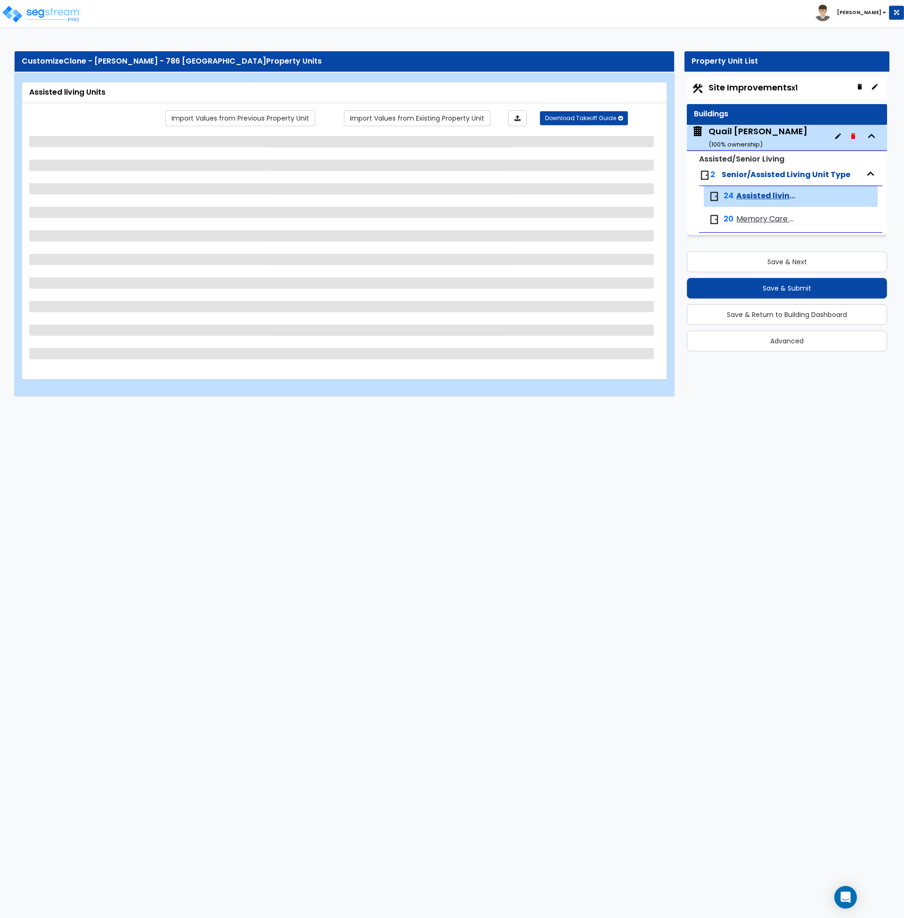
select select "1"
select select "3"
select select "4"
select select "5"
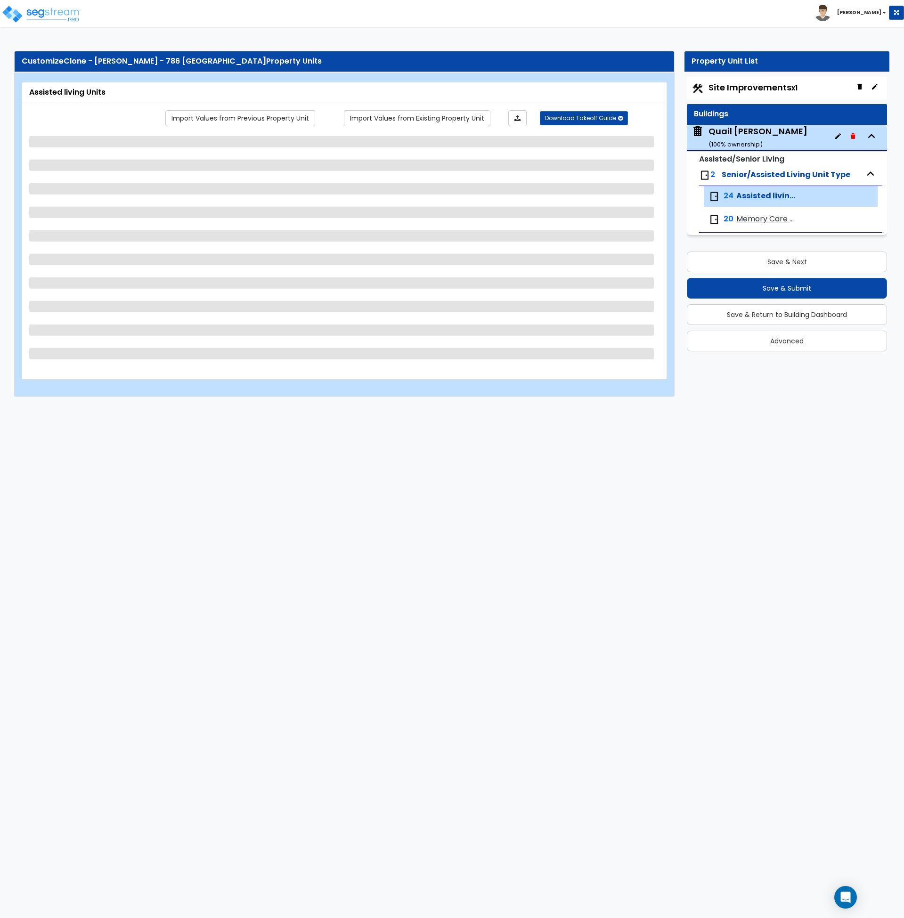
select select "5"
select select "1"
select select "2"
select select "3"
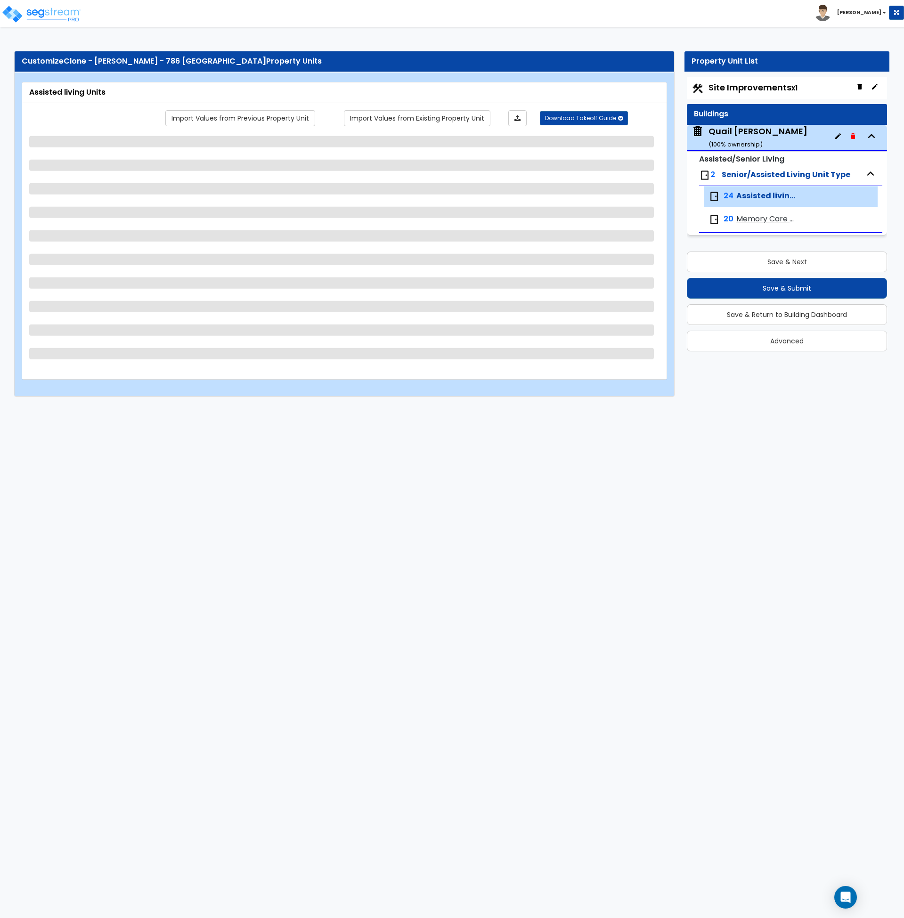
select select "1"
select select "5"
select select "1"
select select "3"
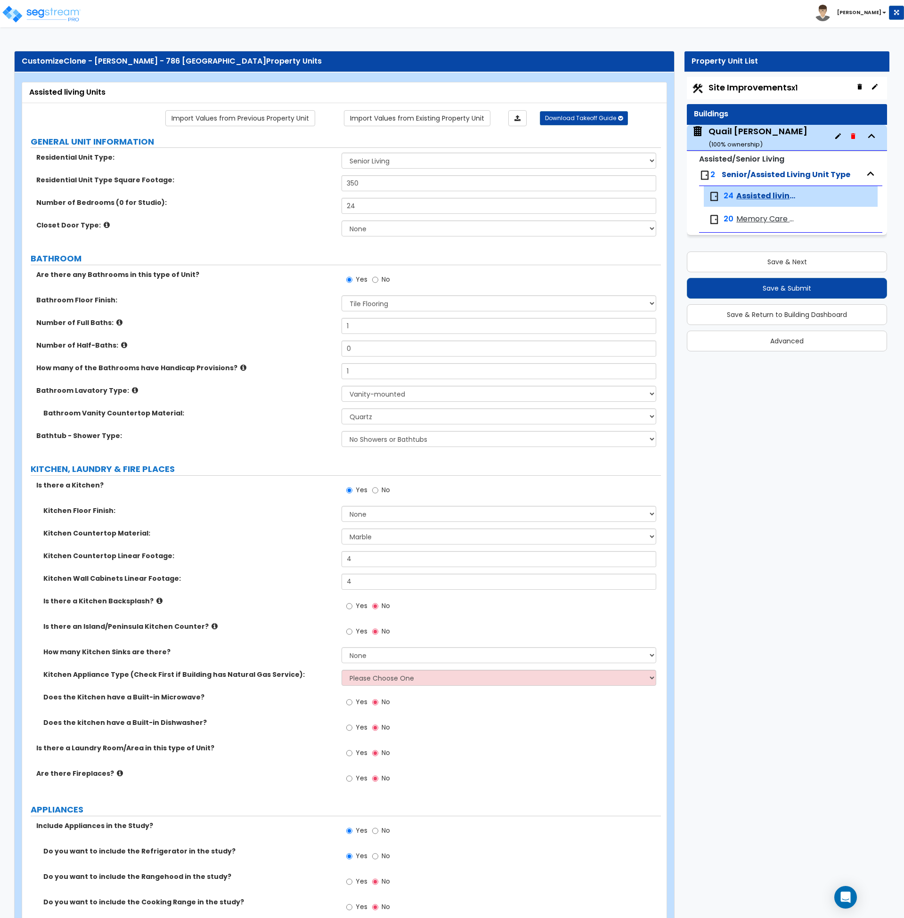
click at [283, 272] on label "Are there any Bathrooms in this type of Unit?" at bounding box center [185, 274] width 298 height 9
click at [271, 240] on div "Closet Door Type: None Bi-fold Louvered Doors Bi-fold Panel Doors Sliding Doors…" at bounding box center [341, 232] width 639 height 23
drag, startPoint x: 362, startPoint y: 207, endPoint x: 336, endPoint y: 203, distance: 26.7
click at [336, 203] on div "Number of Bedrooms (0 for Studio): 24" at bounding box center [341, 209] width 639 height 23
type input "0"
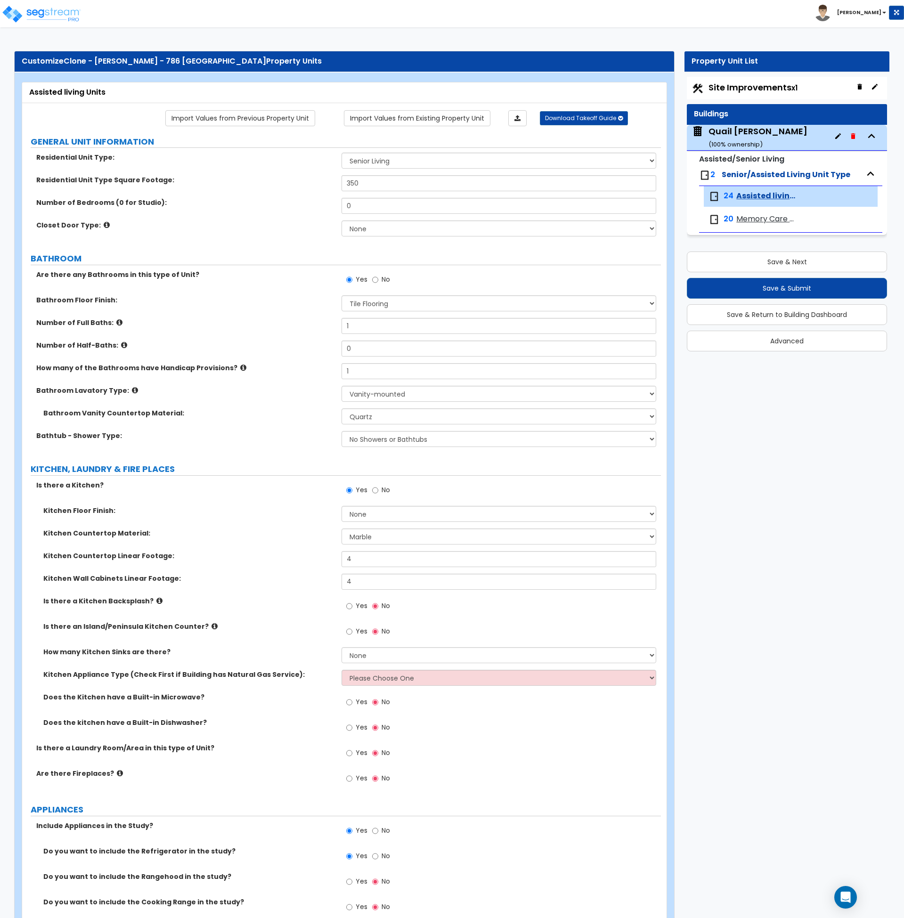
click at [273, 264] on label "BATHROOM" at bounding box center [346, 259] width 630 height 12
click at [299, 301] on label "Bathroom Floor Finish:" at bounding box center [185, 299] width 298 height 9
click at [392, 436] on select "No Showers or Bathtubs Shower Only Bathtub Only Shower-and-Bath Combo Dedicated…" at bounding box center [499, 439] width 315 height 16
click at [286, 436] on label "Bathtub - Shower Type:" at bounding box center [185, 435] width 298 height 9
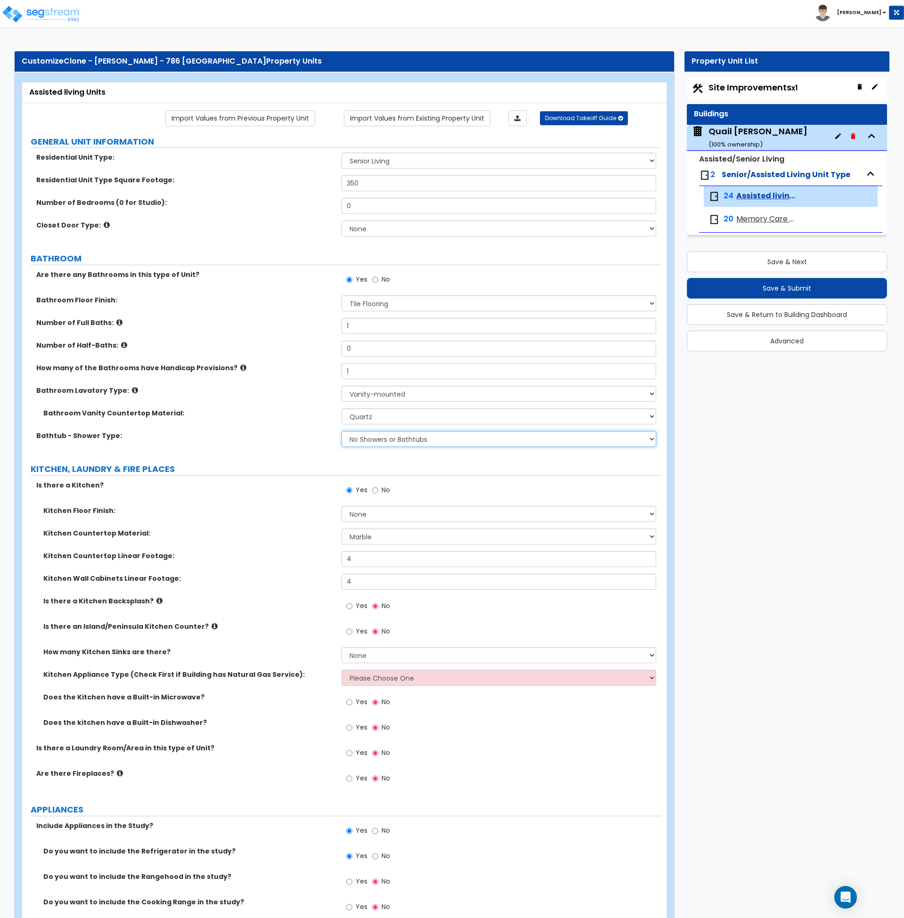
click at [422, 440] on select "No Showers or Bathtubs Shower Only Bathtub Only Shower-and-Bath Combo Dedicated…" at bounding box center [499, 439] width 315 height 16
click at [367, 440] on select "No Showers or Bathtubs Shower Only Bathtub Only Shower-and-Bath Combo Dedicated…" at bounding box center [499, 439] width 315 height 16
click at [408, 446] on select "No Showers or Bathtubs Shower Only Bathtub Only Shower-and-Bath Combo Dedicated…" at bounding box center [499, 439] width 315 height 16
click at [250, 481] on label "Is there a Kitchen?" at bounding box center [185, 485] width 298 height 9
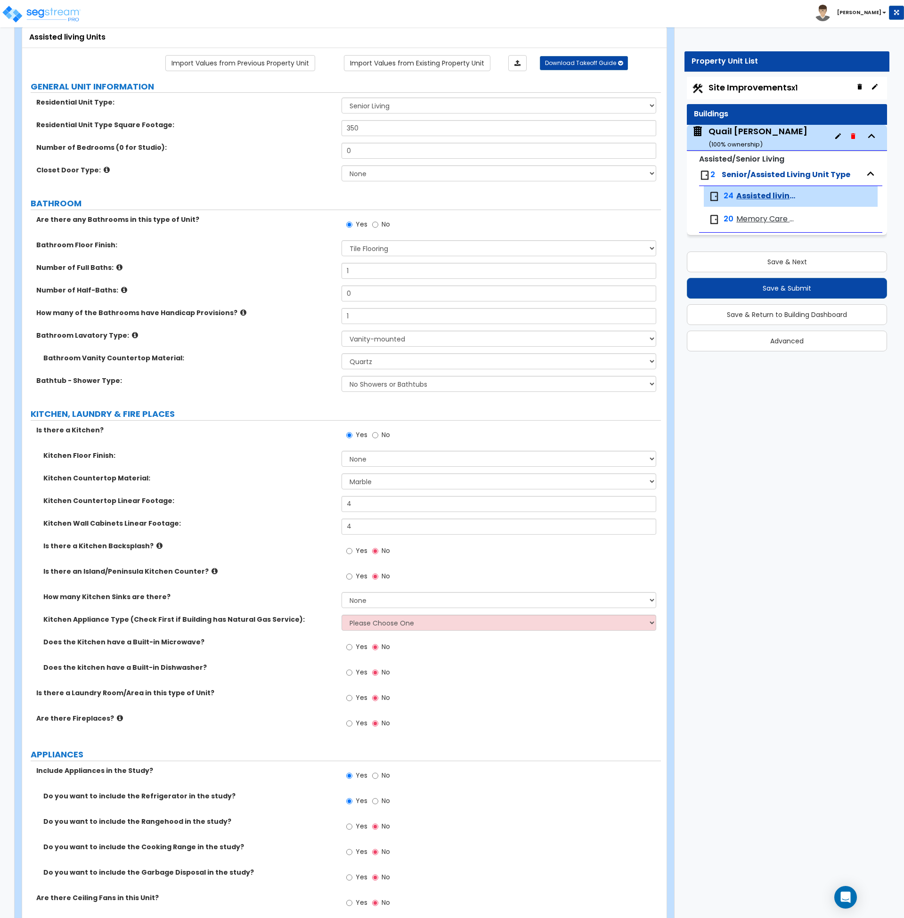
scroll to position [56, 0]
click at [363, 626] on select "Please Choose One Gas Electric" at bounding box center [499, 622] width 315 height 16
click at [383, 598] on select "None 1 2 3" at bounding box center [499, 600] width 315 height 16
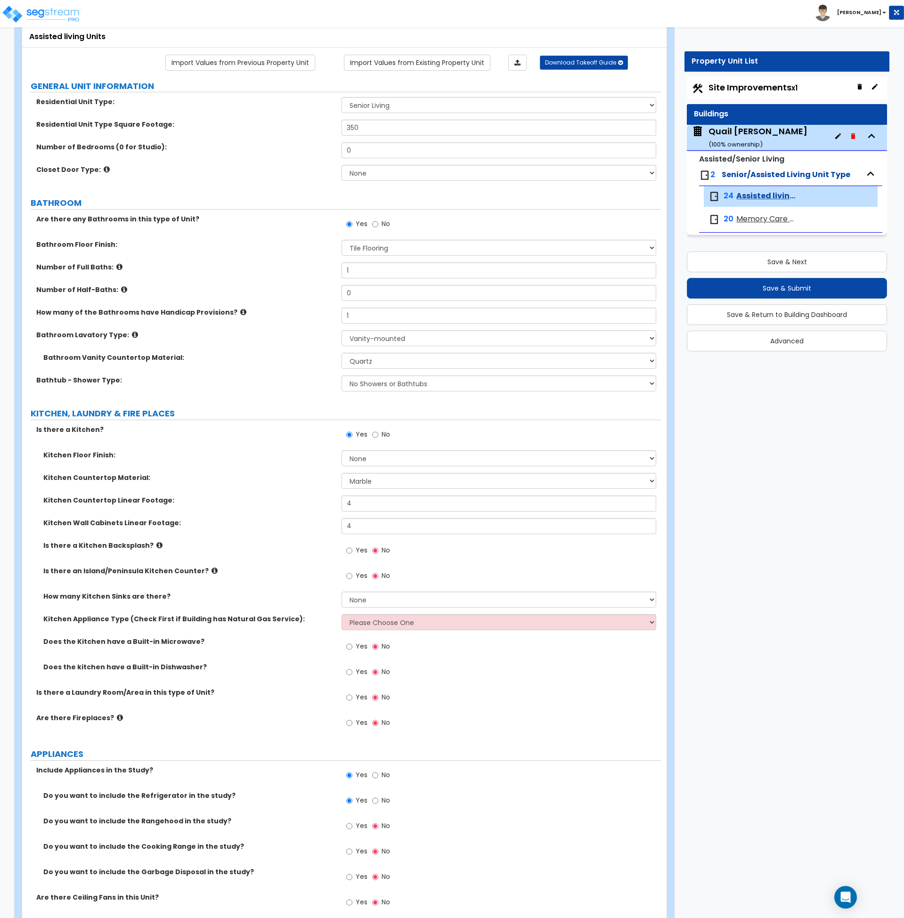
click at [280, 574] on label "Is there an Island/Peninsula Kitchen Counter?" at bounding box center [188, 570] width 291 height 9
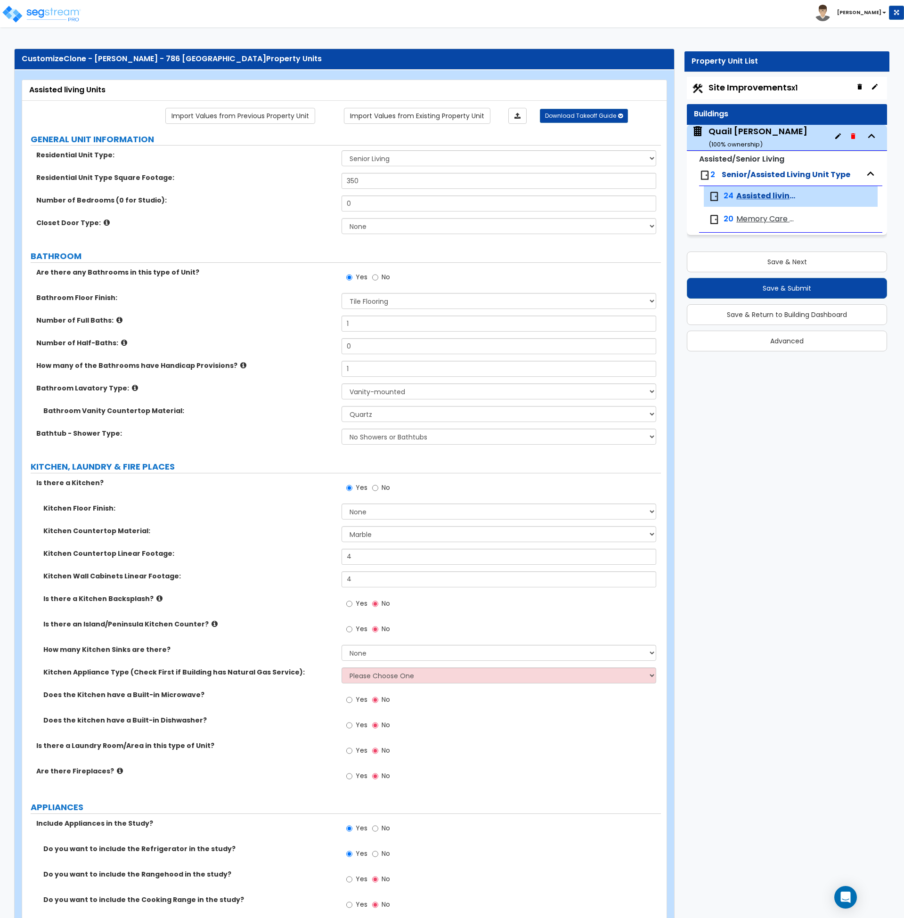
scroll to position [0, 0]
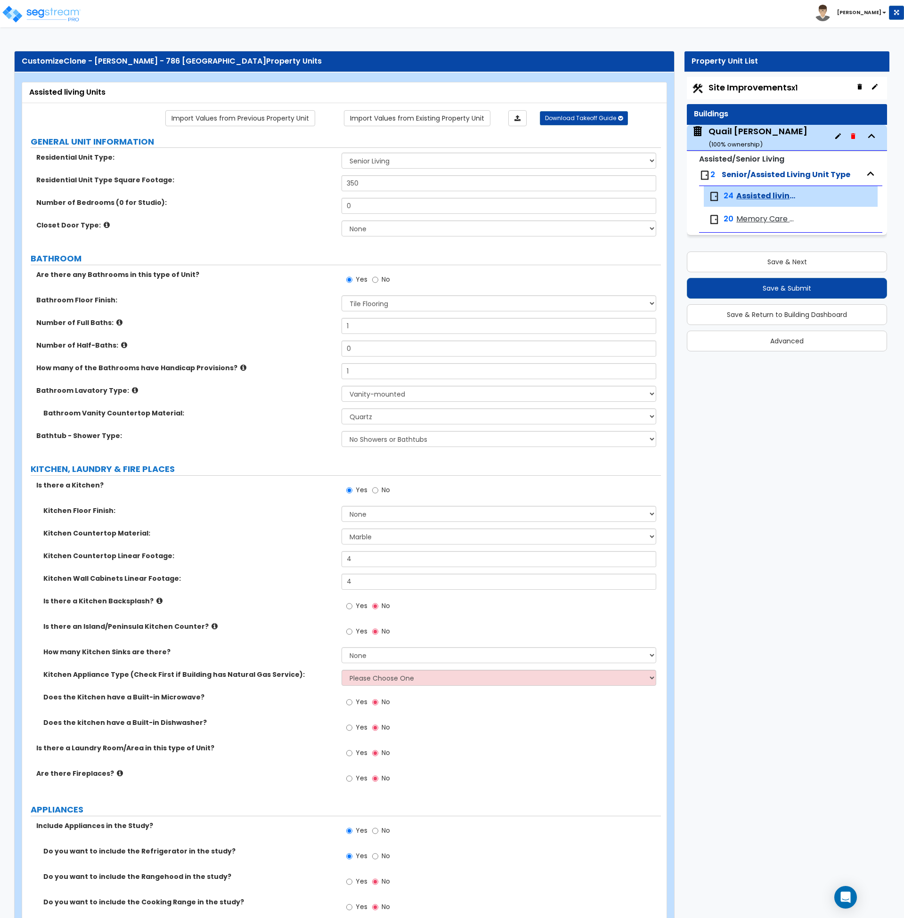
click at [270, 315] on div "Bathroom Floor Finish: None Tile Flooring Hardwood Flooring Resilient Laminate …" at bounding box center [341, 306] width 639 height 23
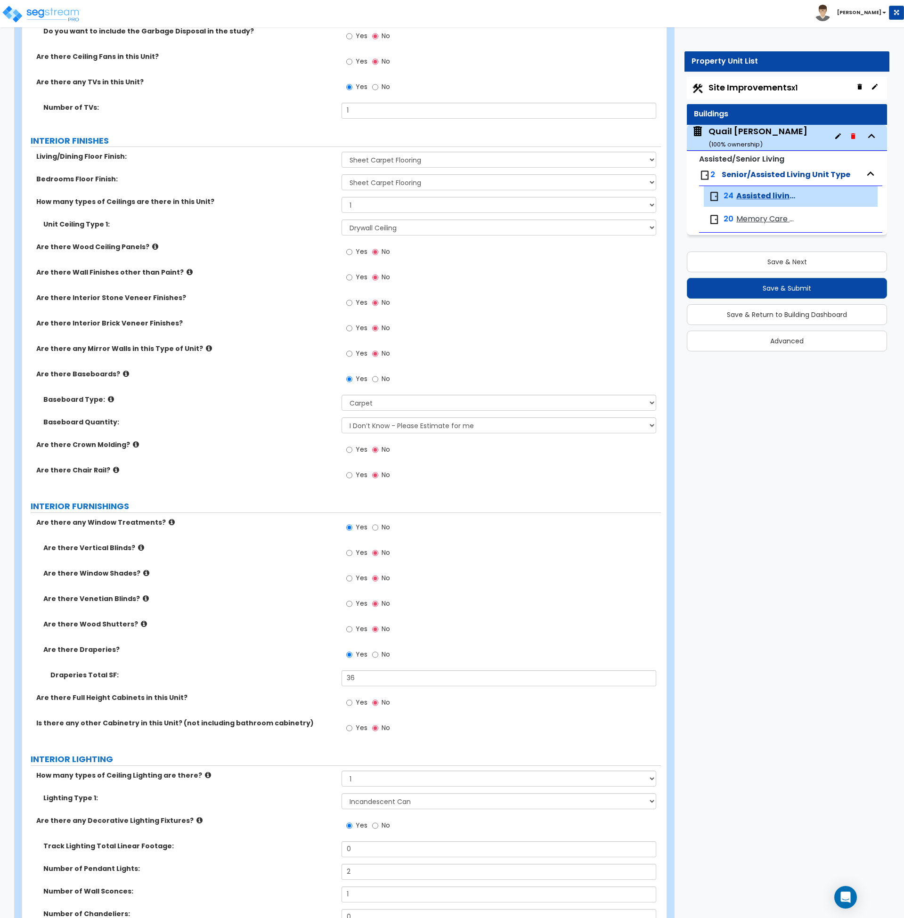
scroll to position [897, 0]
click at [259, 592] on div "Are there Window Shades? Yes No" at bounding box center [341, 580] width 639 height 25
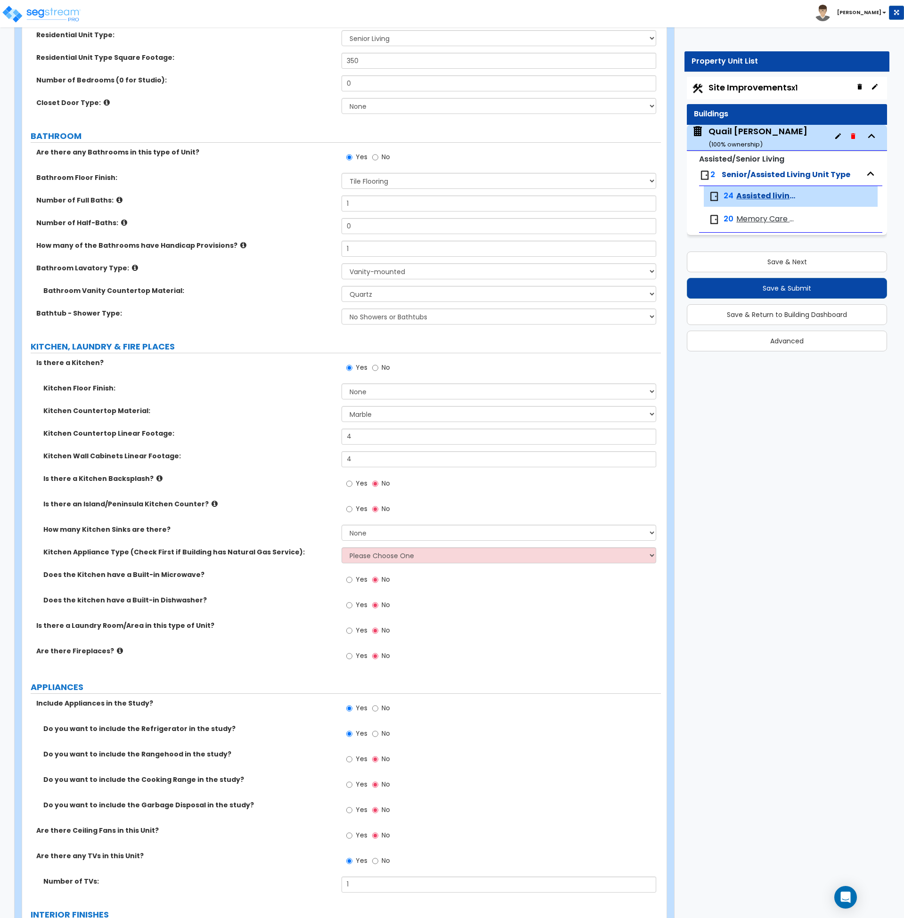
scroll to position [122, 0]
click at [392, 316] on select "No Showers or Bathtubs Shower Only Bathtub Only Shower-and-Bath Combo Dedicated…" at bounding box center [499, 317] width 315 height 16
select select "1"
click at [342, 309] on select "No Showers or Bathtubs Shower Only Bathtub Only Shower-and-Bath Combo Dedicated…" at bounding box center [499, 317] width 315 height 16
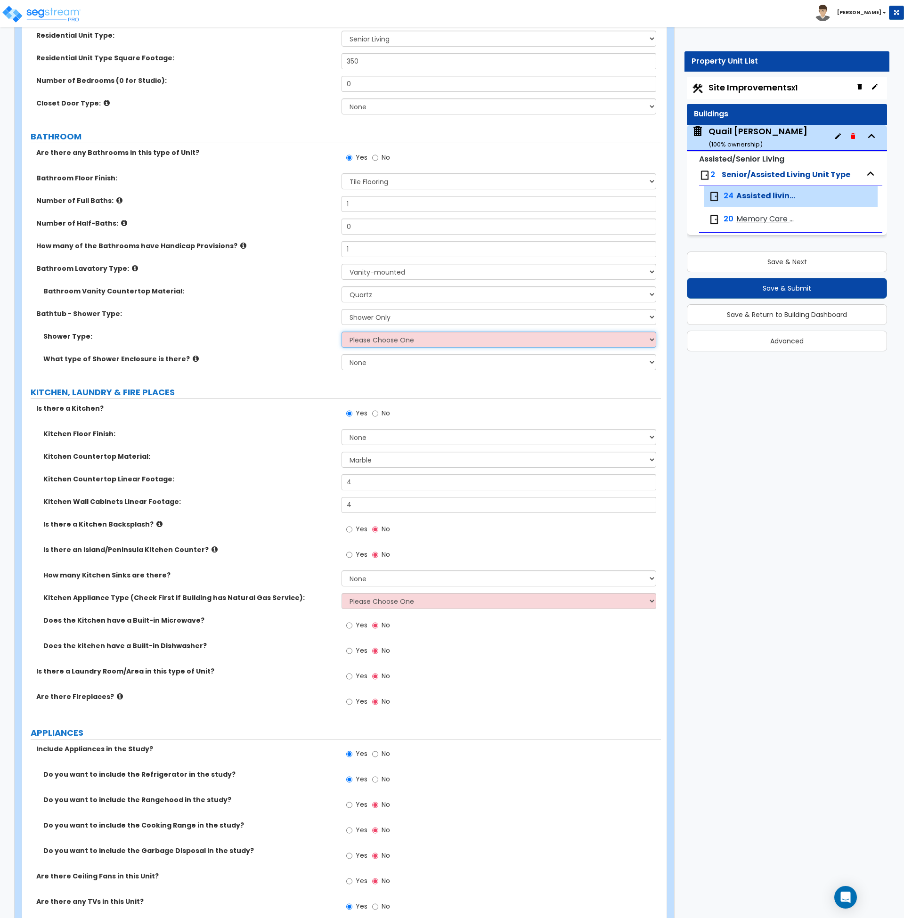
click at [374, 341] on select "Please Choose One Pre-Fabricated Shower Stalls Custom Finish Walk-in Showers" at bounding box center [499, 340] width 315 height 16
click at [342, 332] on select "Please Choose One Pre-Fabricated Shower Stalls Custom Finish Walk-in Showers" at bounding box center [499, 340] width 315 height 16
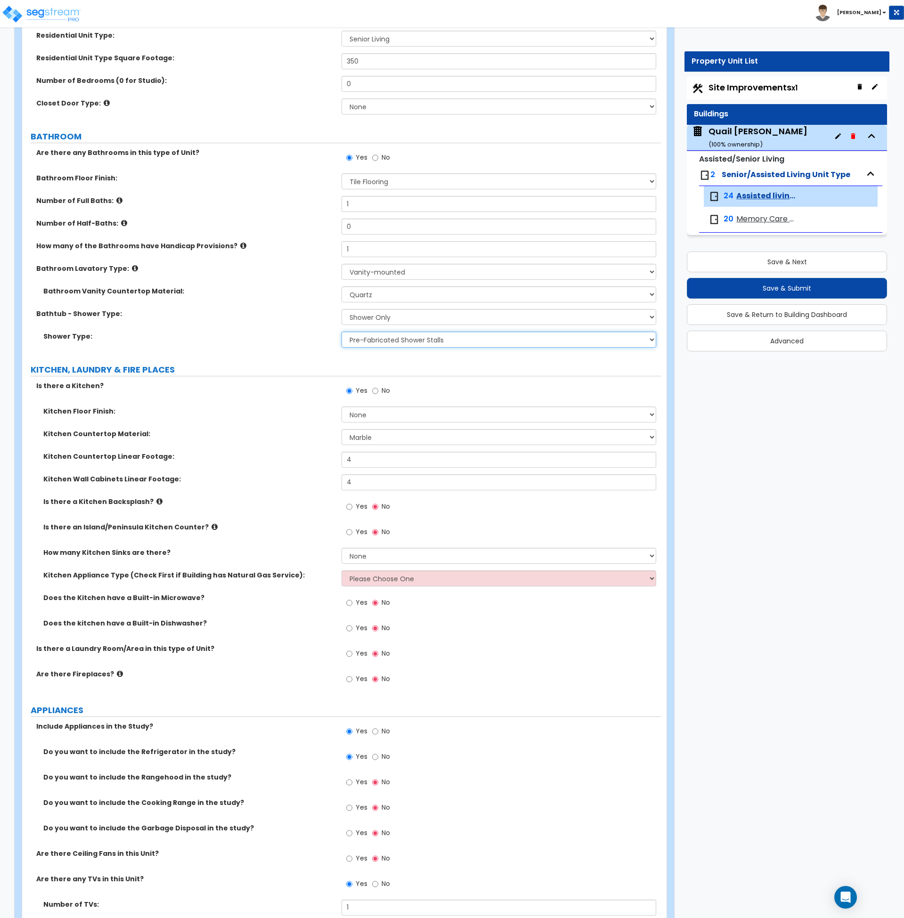
click at [388, 346] on select "Please Choose One Pre-Fabricated Shower Stalls Custom Finish Walk-in Showers" at bounding box center [499, 340] width 315 height 16
select select "2"
click at [342, 332] on select "Please Choose One Pre-Fabricated Shower Stalls Custom Finish Walk-in Showers" at bounding box center [499, 340] width 315 height 16
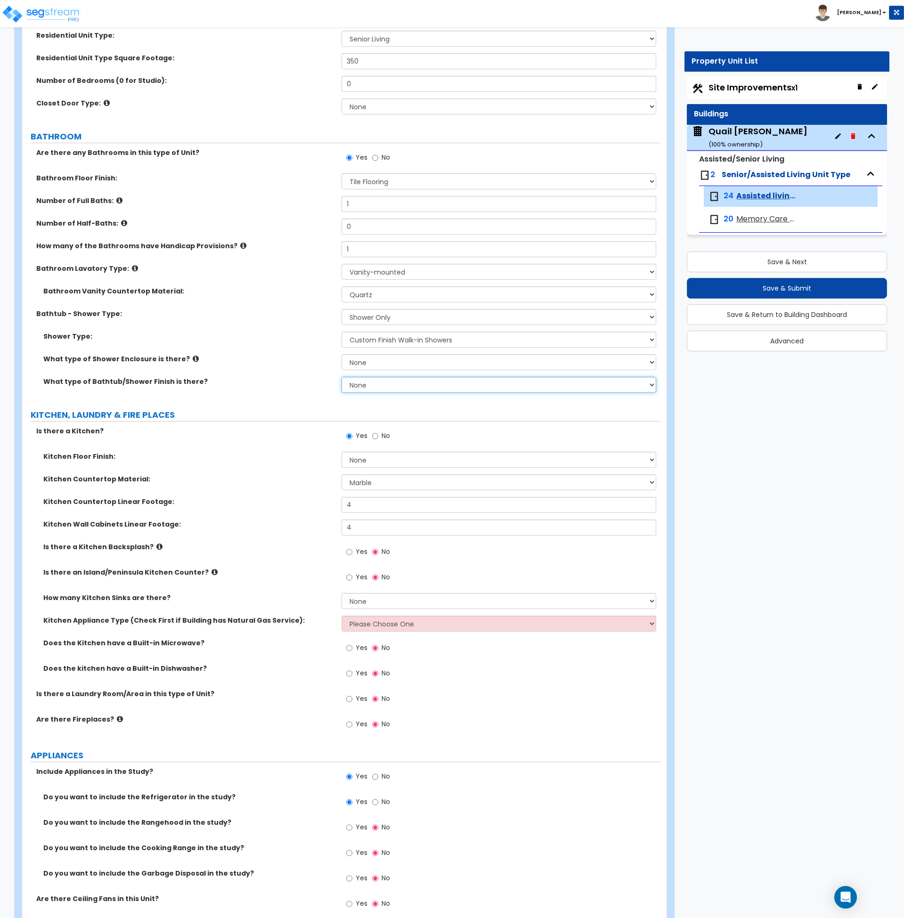
click at [381, 384] on select "None Plastic Tile Stone" at bounding box center [499, 385] width 315 height 16
click at [381, 360] on select "None Curtain & Rod Glass Sliding Doors Glass Hinged Doors" at bounding box center [499, 362] width 315 height 16
select select "1"
click at [342, 354] on select "None Curtain & Rod Glass Sliding Doors Glass Hinged Doors" at bounding box center [499, 362] width 315 height 16
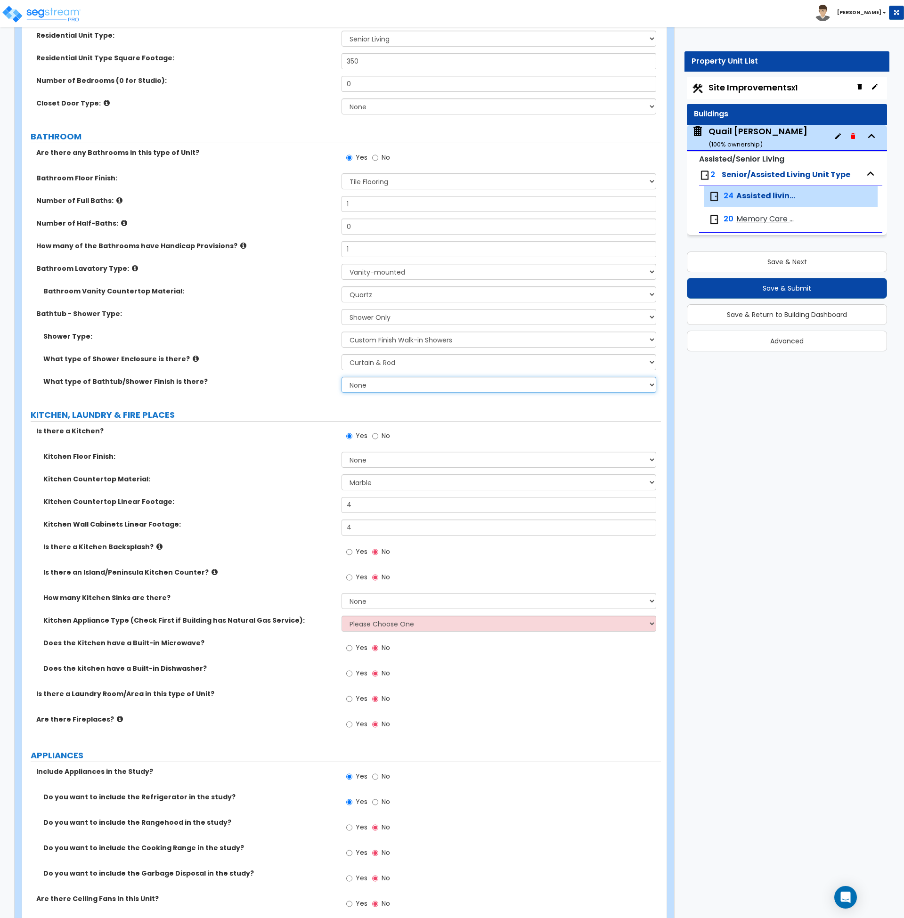
click at [383, 384] on select "None Plastic Tile Stone" at bounding box center [499, 385] width 315 height 16
select select "1"
click at [342, 377] on select "None Plastic Tile Stone" at bounding box center [499, 385] width 315 height 16
click at [243, 529] on div "Kitchen Wall Cabinets Linear Footage: 4" at bounding box center [341, 531] width 639 height 23
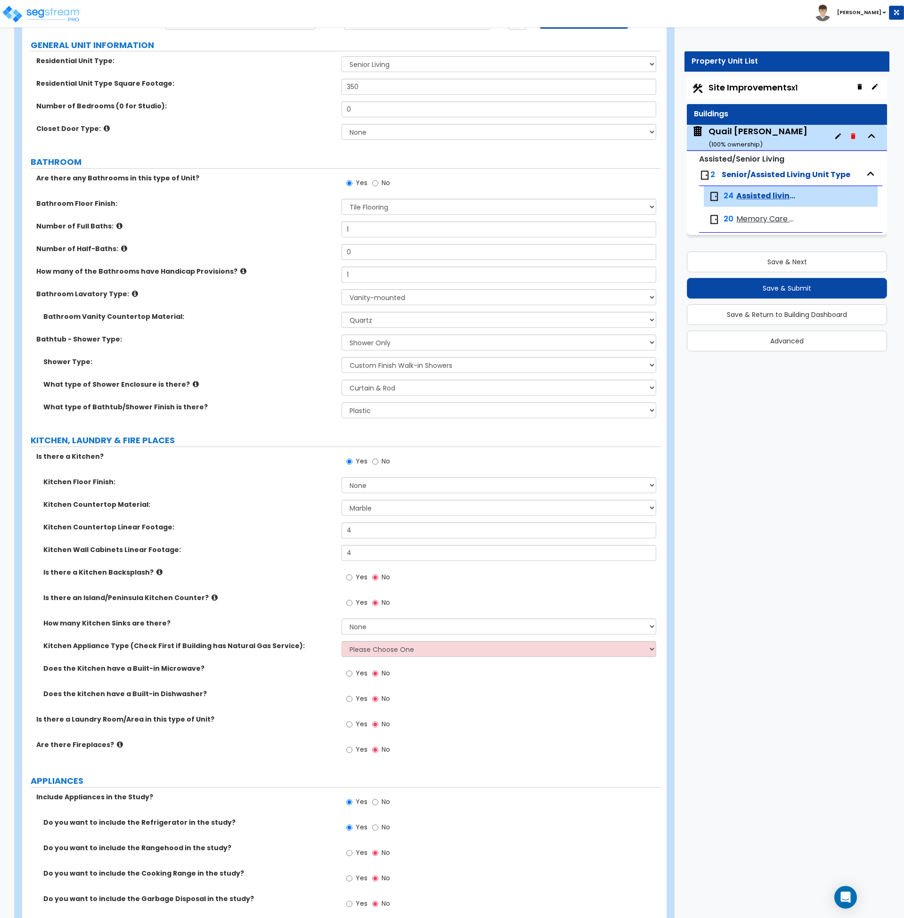
scroll to position [96, 0]
drag, startPoint x: 324, startPoint y: 363, endPoint x: 312, endPoint y: 366, distance: 12.0
click at [324, 363] on label "Shower Type:" at bounding box center [188, 362] width 291 height 9
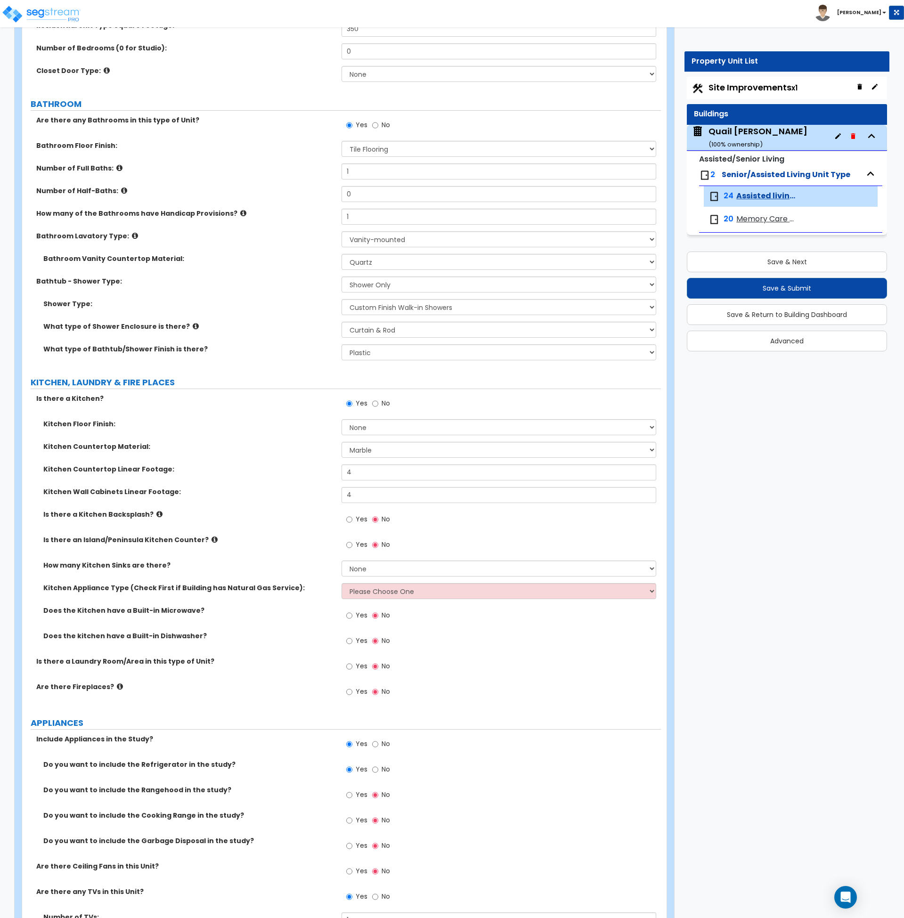
scroll to position [155, 0]
click at [377, 402] on input "No" at bounding box center [375, 403] width 6 height 10
radio input "false"
radio input "true"
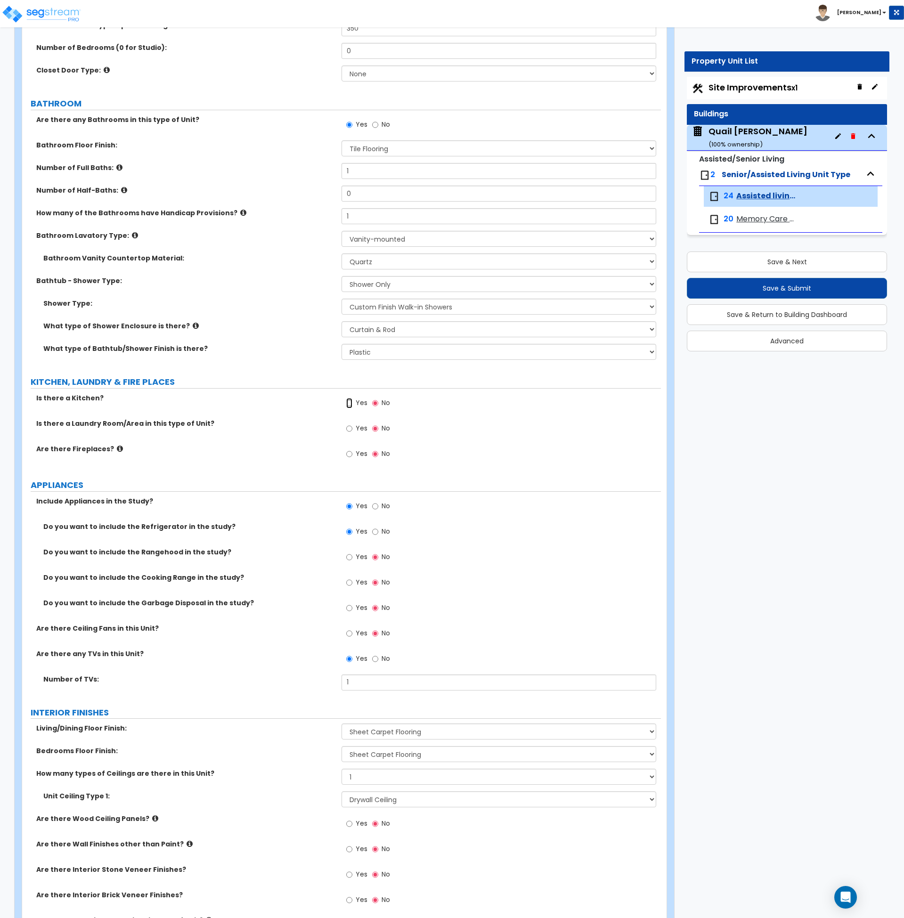
click at [348, 406] on input "Yes" at bounding box center [349, 403] width 6 height 10
radio input "true"
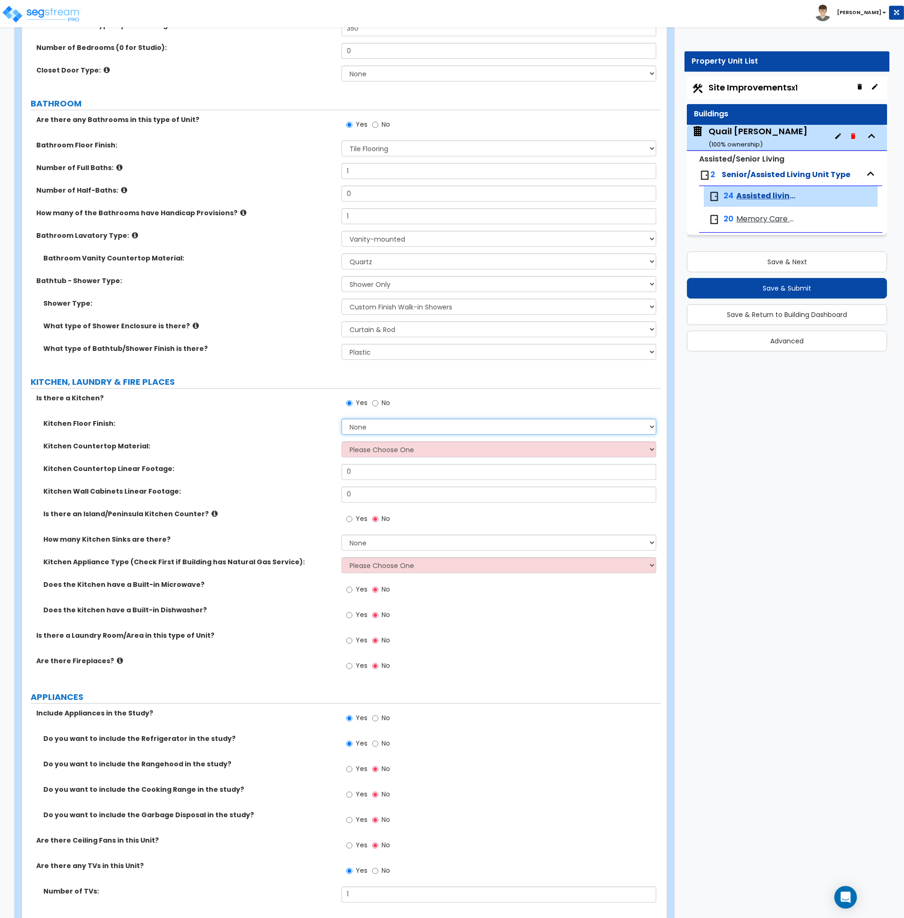
click at [360, 424] on select "None Tile Flooring Hardwood Flooring Resilient Laminate Flooring VCT Flooring S…" at bounding box center [499, 427] width 315 height 16
click at [250, 462] on div "Kitchen Countertop Material: Please Choose One Plastic Laminate Solid Surface S…" at bounding box center [341, 453] width 639 height 23
click at [254, 455] on div "Kitchen Countertop Material: Please Choose One Plastic Laminate Solid Surface S…" at bounding box center [341, 453] width 639 height 23
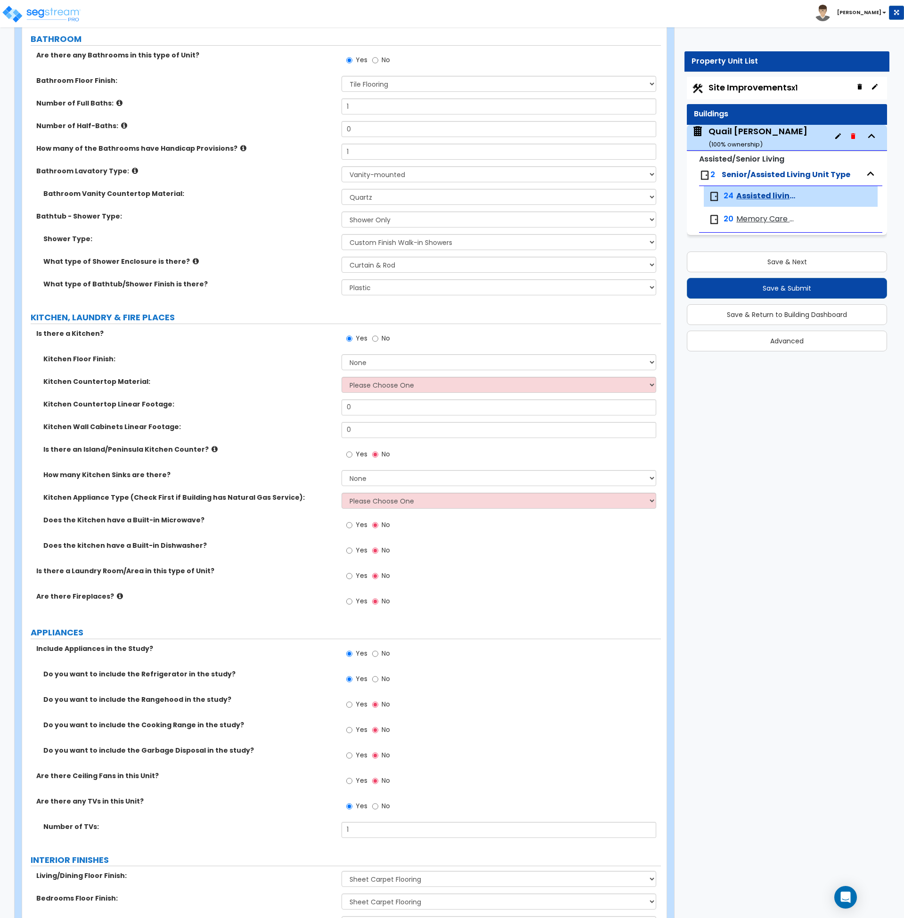
scroll to position [221, 0]
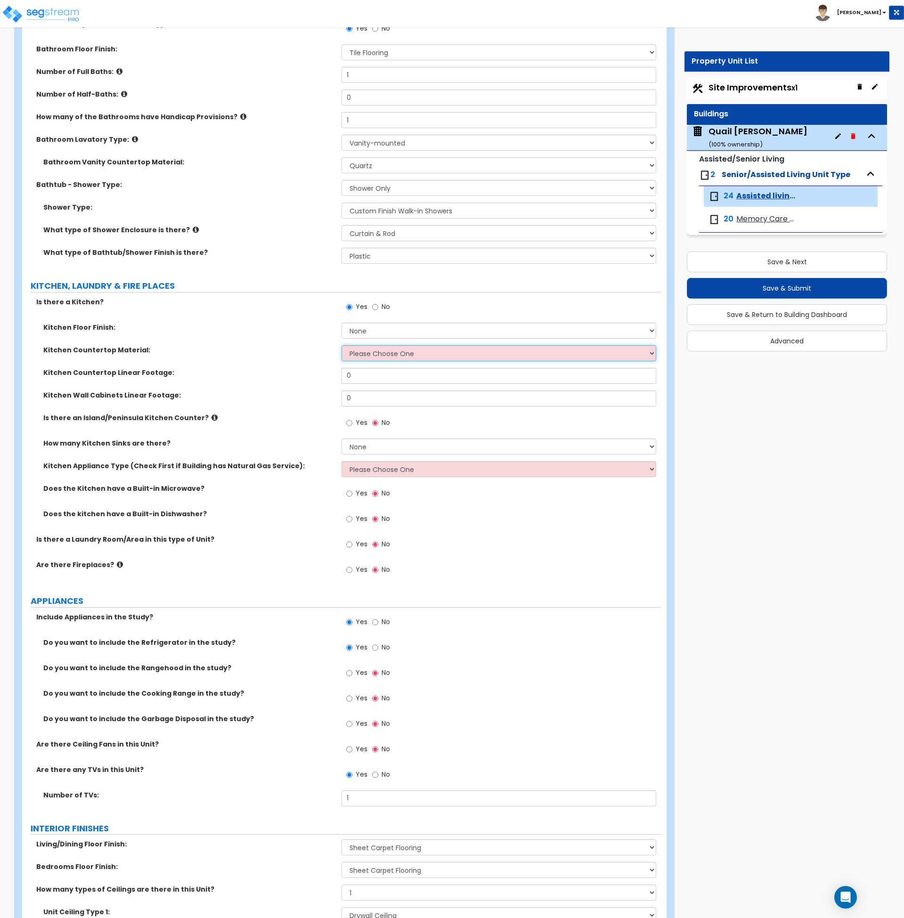
click at [413, 355] on select "Please Choose One Plastic Laminate Solid Surface Stone Quartz Marble Tile Wood …" at bounding box center [499, 353] width 315 height 16
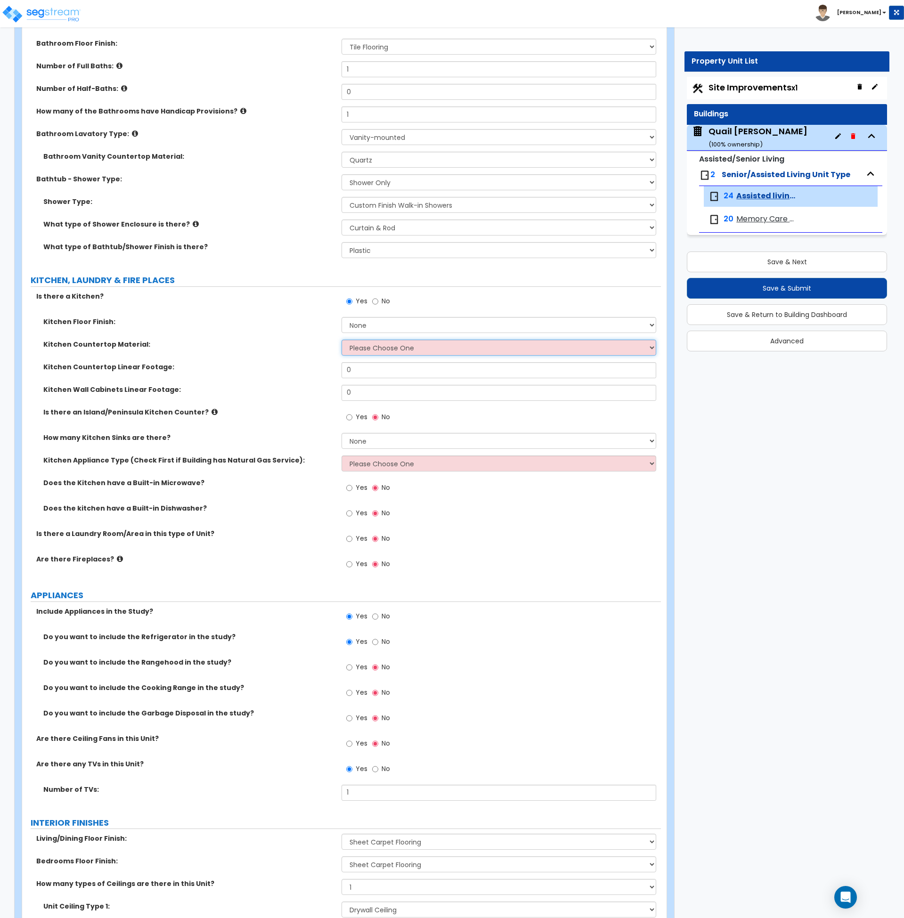
click at [413, 355] on select "Please Choose One Plastic Laminate Solid Surface Stone Quartz Marble Tile Wood …" at bounding box center [499, 348] width 315 height 16
click at [413, 344] on select "Please Choose One Plastic Laminate Solid Surface Stone Quartz Marble Tile Wood …" at bounding box center [499, 346] width 315 height 16
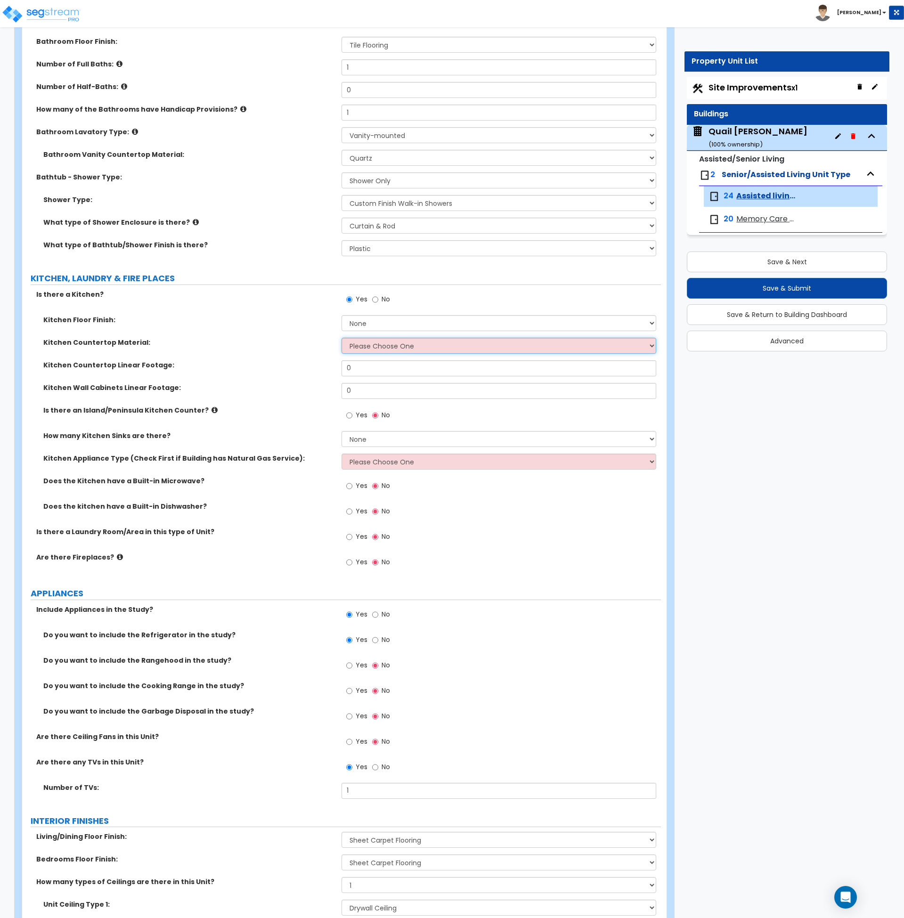
click at [413, 344] on select "Please Choose One Plastic Laminate Solid Surface Stone Quartz Marble Tile Wood …" at bounding box center [499, 346] width 315 height 16
select select "5"
click at [342, 338] on select "Please Choose One Plastic Laminate Solid Surface Stone Quartz Marble Tile Wood …" at bounding box center [499, 346] width 315 height 16
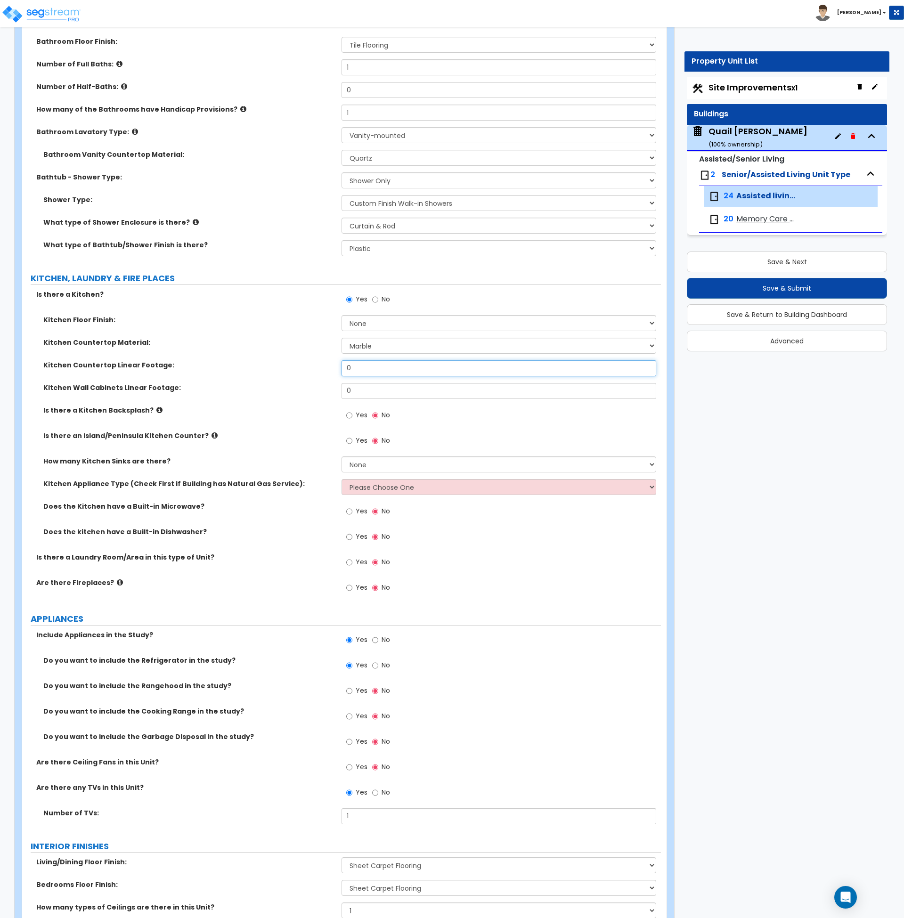
click at [373, 367] on input "0" at bounding box center [499, 368] width 315 height 16
drag, startPoint x: 373, startPoint y: 367, endPoint x: 316, endPoint y: 371, distance: 56.7
click at [316, 371] on div "Kitchen Countertop Linear Footage: 0" at bounding box center [341, 371] width 639 height 23
type input "2"
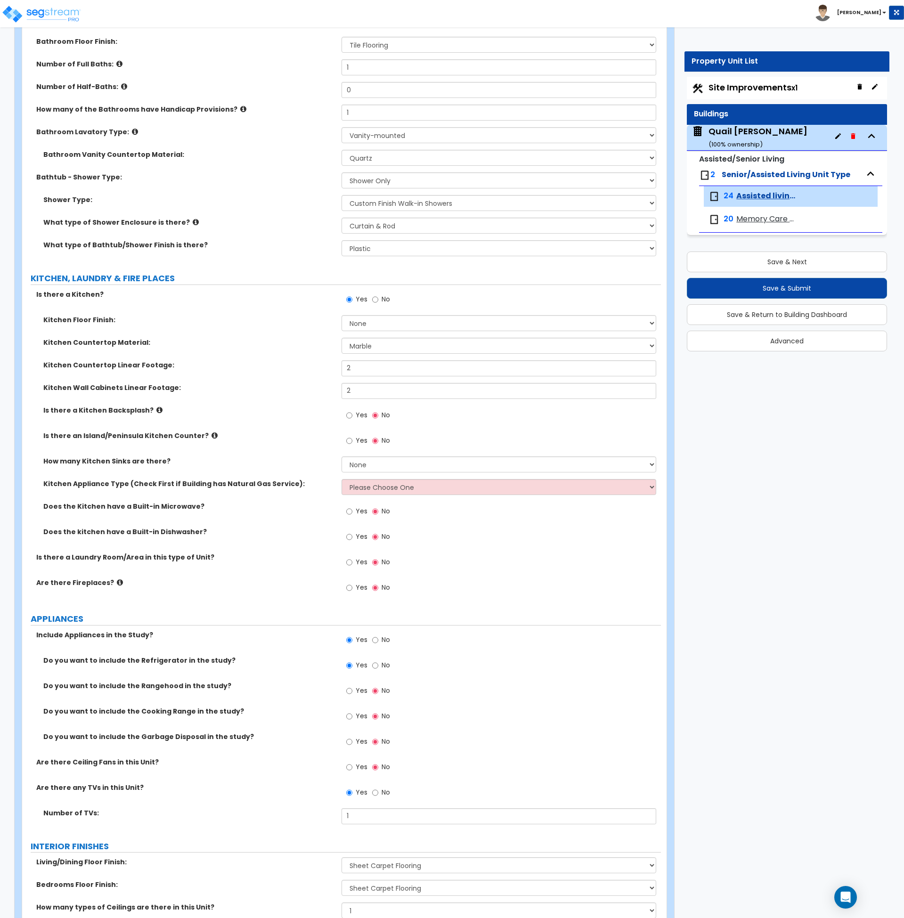
click at [336, 449] on div "Is there an Island/Peninsula Kitchen Counter? Yes No" at bounding box center [341, 443] width 639 height 25
click at [282, 342] on label "Kitchen Countertop Material:" at bounding box center [188, 342] width 291 height 9
click at [359, 490] on select "Please Choose One Gas Electric" at bounding box center [499, 487] width 315 height 16
select select "2"
click at [342, 479] on select "Please Choose One Gas Electric" at bounding box center [499, 487] width 315 height 16
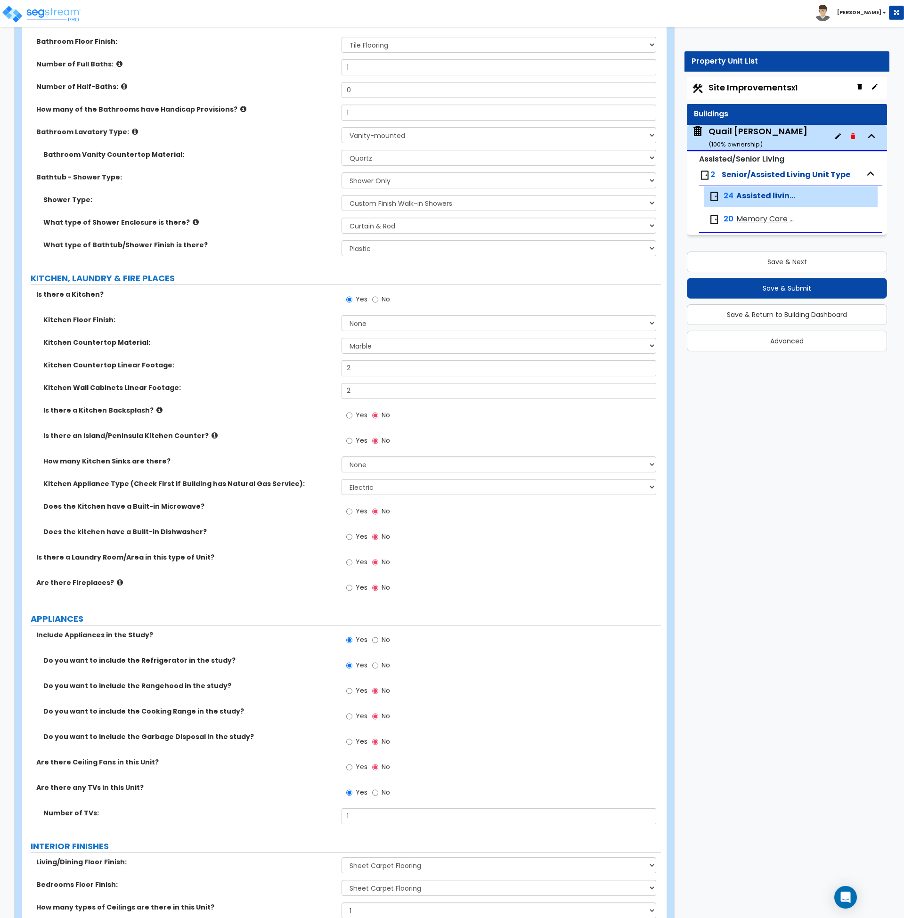
click at [295, 520] on div "Does the Kitchen have a Built-in Microwave? Yes No" at bounding box center [341, 514] width 639 height 25
click at [294, 619] on label "APPLIANCES" at bounding box center [346, 619] width 630 height 12
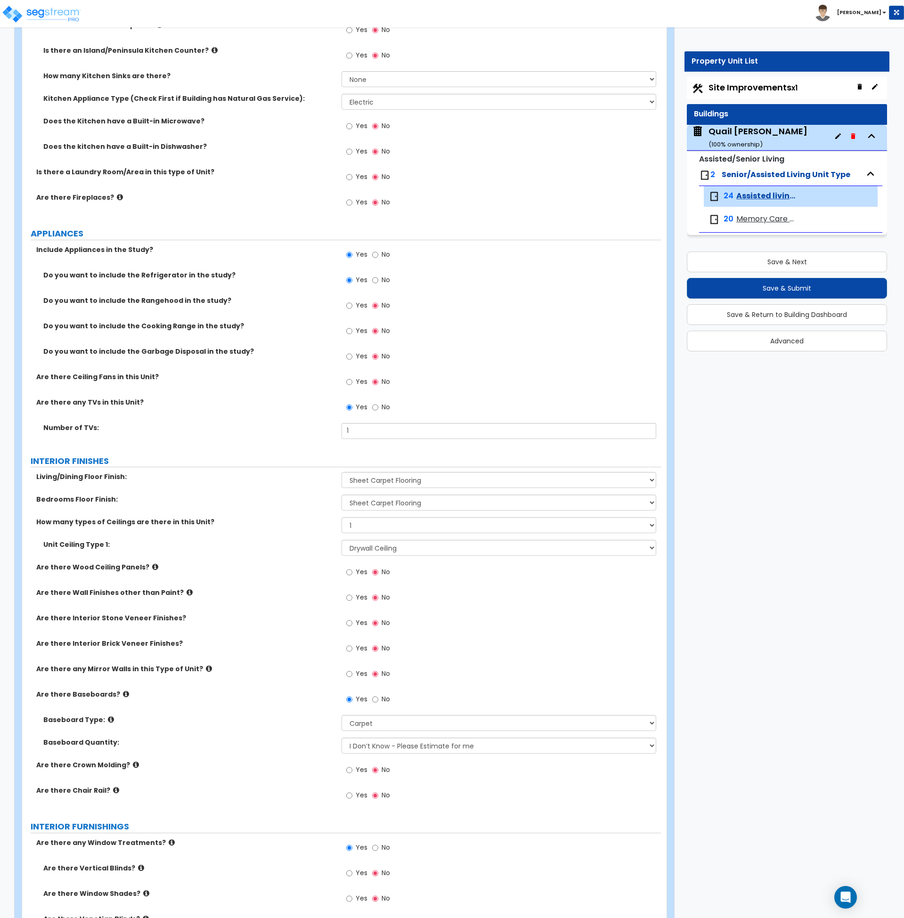
scroll to position [645, 0]
click at [374, 477] on select "None Tile Flooring Hardwood Flooring Resilient Laminate Flooring VCT Flooring S…" at bounding box center [499, 480] width 315 height 16
click at [289, 529] on div "How many types of Ceilings are there in this Unit? None 1 2 3" at bounding box center [341, 528] width 639 height 23
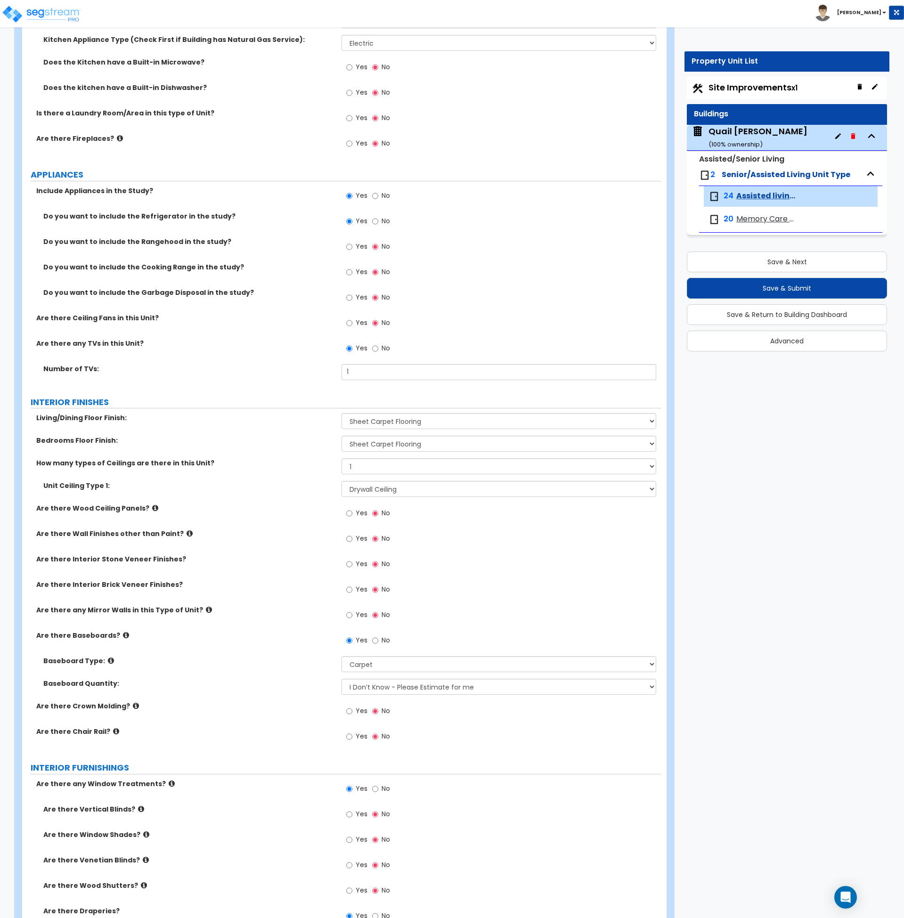
scroll to position [704, 0]
click at [206, 609] on icon at bounding box center [209, 609] width 6 height 7
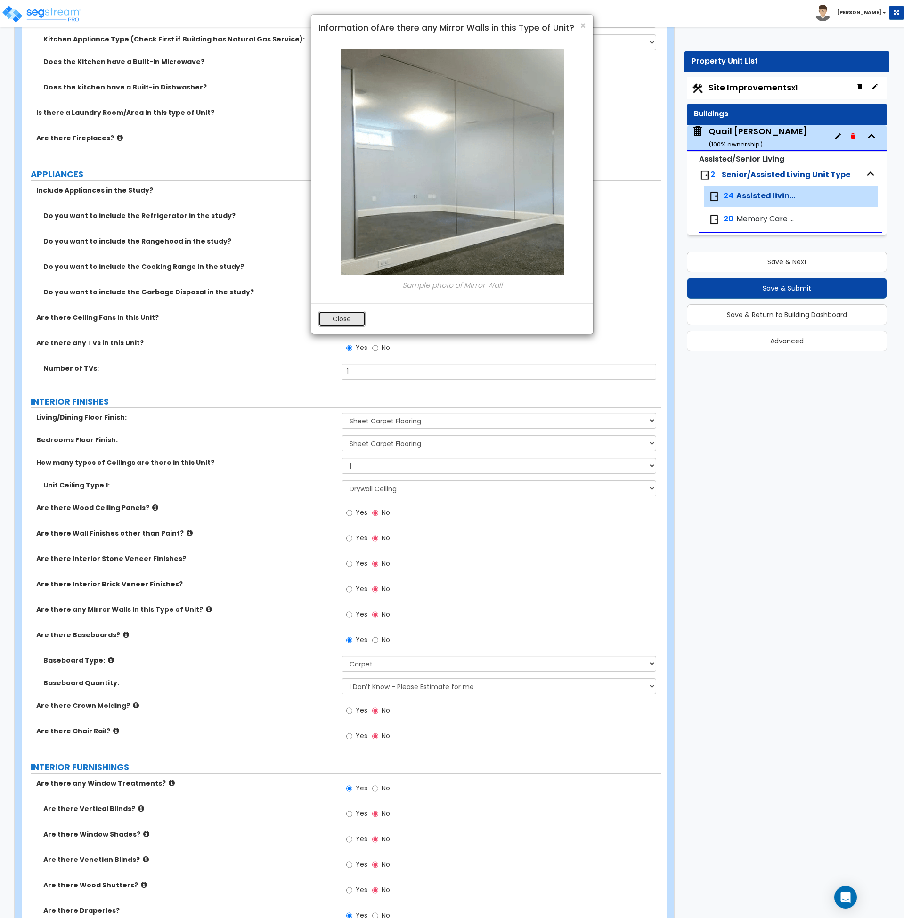
click at [347, 317] on button "Close" at bounding box center [342, 319] width 47 height 16
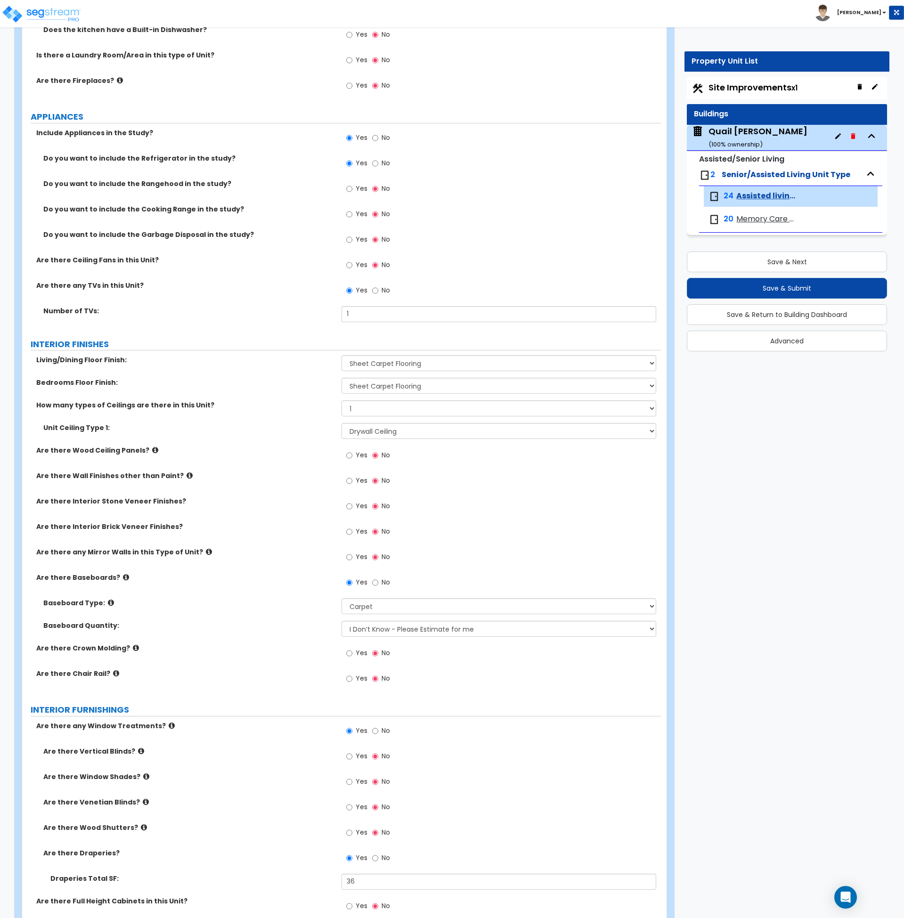
scroll to position [761, 0]
click at [198, 639] on div "Baseboard Quantity: I Don’t Know - Please Estimate for me I want to Enter the L…" at bounding box center [341, 632] width 639 height 23
click at [381, 607] on select "Please Choose One Wood Vinyl Carpet Tile" at bounding box center [499, 606] width 315 height 16
click at [377, 607] on select "Please Choose One Wood Vinyl Carpet Tile" at bounding box center [499, 606] width 315 height 16
click at [453, 744] on div "Yes No" at bounding box center [501, 733] width 319 height 25
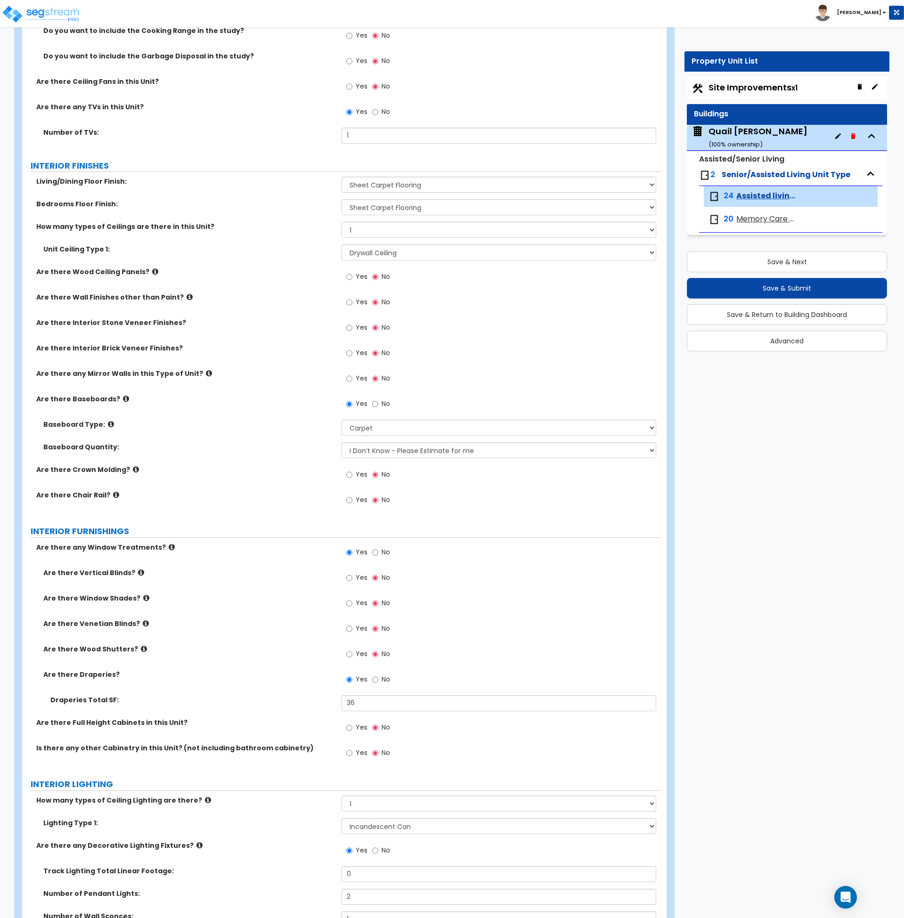
scroll to position [940, 0]
click at [223, 689] on div "Are there Draperies? Yes No" at bounding box center [341, 682] width 639 height 25
click at [143, 622] on icon at bounding box center [146, 623] width 6 height 7
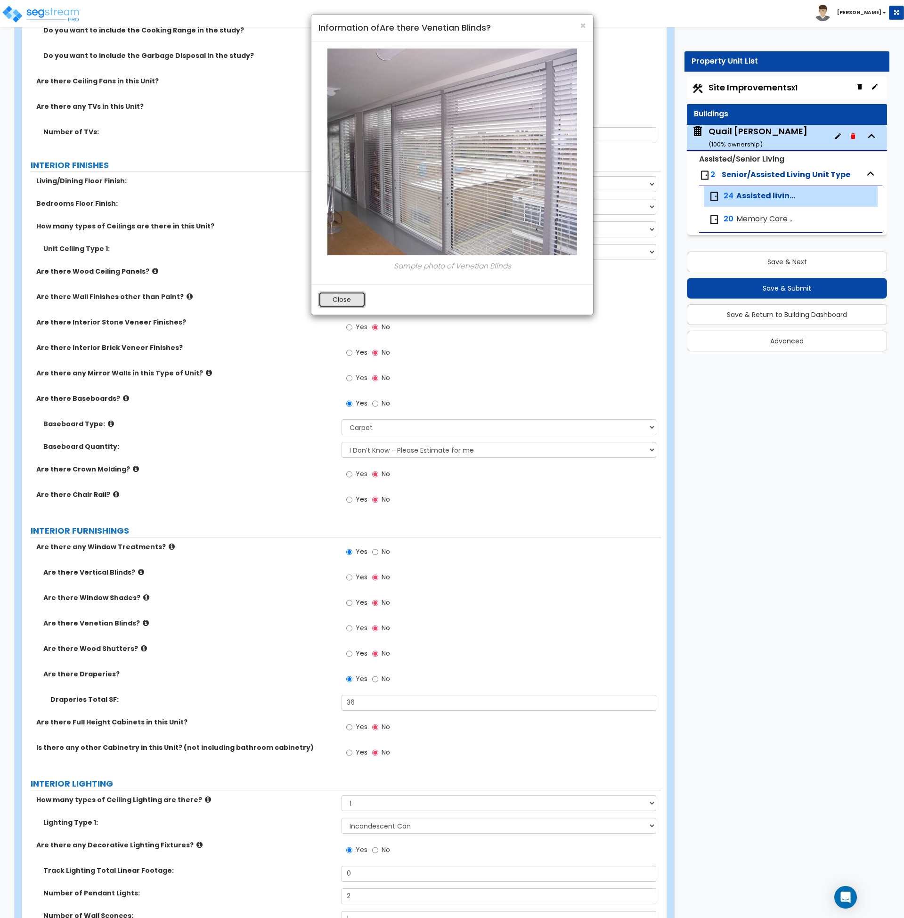
drag, startPoint x: 325, startPoint y: 296, endPoint x: 323, endPoint y: 328, distance: 31.6
click at [325, 297] on button "Close" at bounding box center [342, 300] width 47 height 16
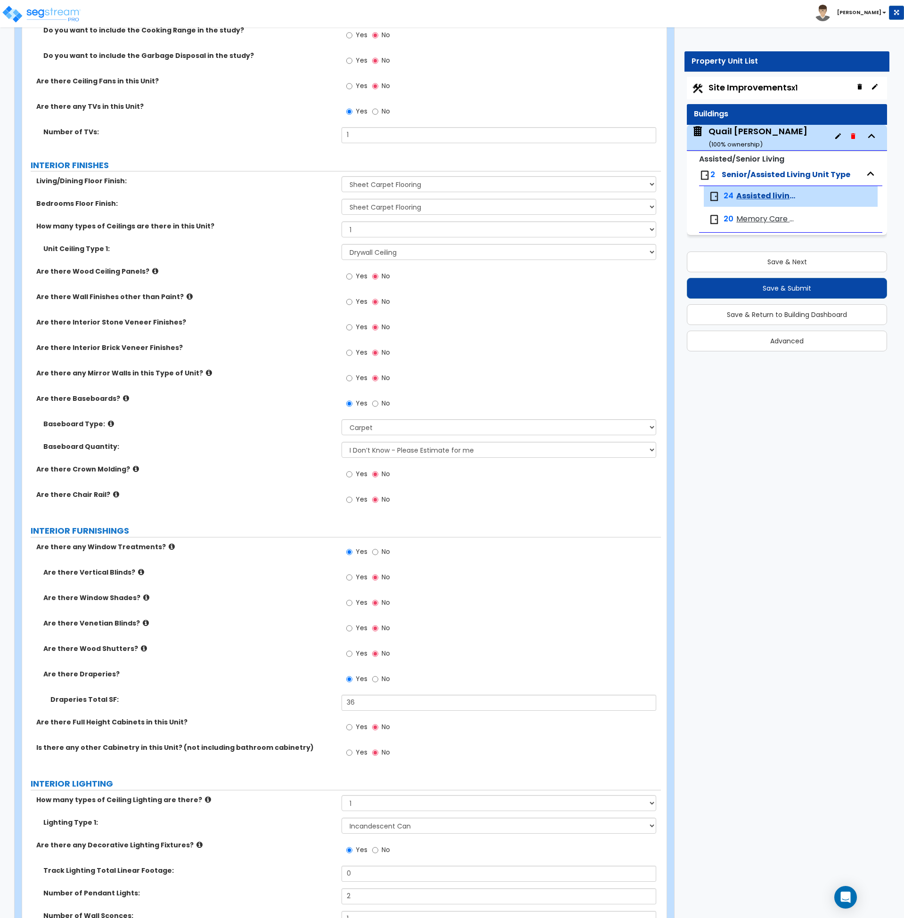
click at [278, 557] on div "Are there any Window Treatments? Yes No" at bounding box center [341, 554] width 639 height 25
click at [351, 627] on input "Yes" at bounding box center [349, 628] width 6 height 10
radio input "true"
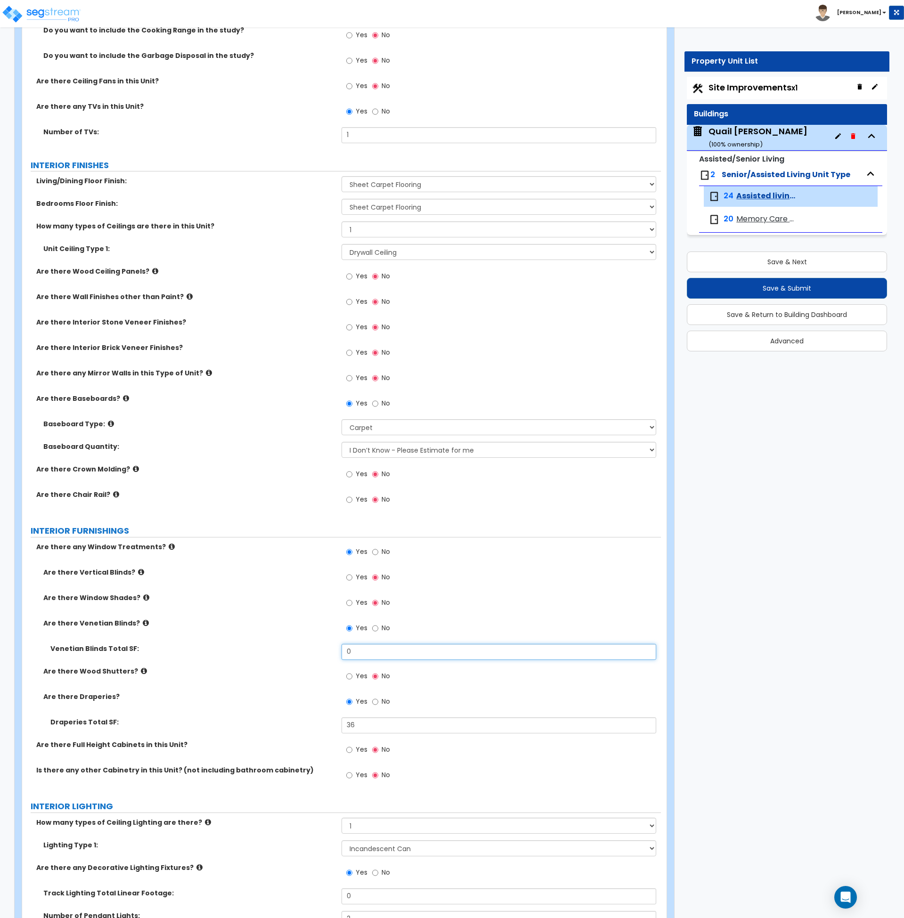
drag, startPoint x: 370, startPoint y: 653, endPoint x: 332, endPoint y: 653, distance: 38.2
click at [332, 653] on div "Venetian Blinds Total SF: 0" at bounding box center [341, 655] width 639 height 23
type input "20"
drag, startPoint x: 347, startPoint y: 724, endPoint x: 319, endPoint y: 727, distance: 27.9
click at [319, 727] on div "Draperies Total SF: 36" at bounding box center [341, 729] width 639 height 23
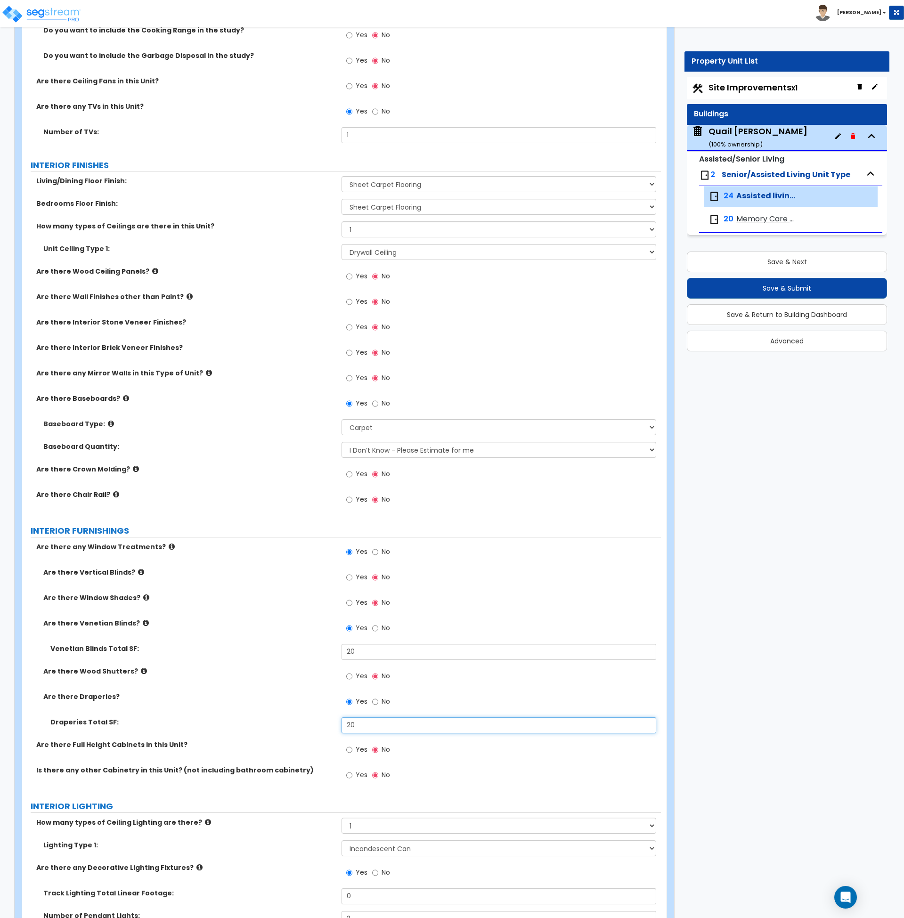
click at [362, 722] on input "20" at bounding box center [499, 726] width 315 height 16
drag, startPoint x: 363, startPoint y: 725, endPoint x: 338, endPoint y: 715, distance: 26.9
click at [326, 724] on div "Draperies Total SF: 20" at bounding box center [341, 729] width 639 height 23
type input "36"
click at [302, 722] on label "Draperies Total SF:" at bounding box center [192, 722] width 284 height 9
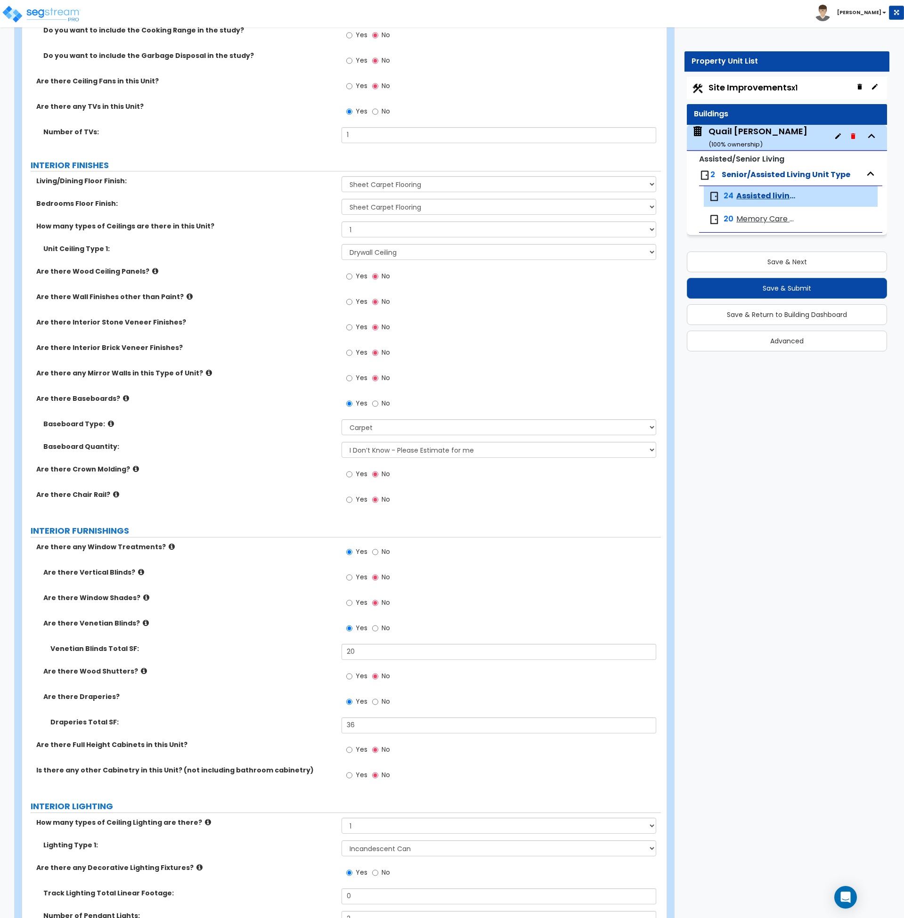
click at [291, 702] on div "Are there Draperies? Yes No" at bounding box center [341, 704] width 639 height 25
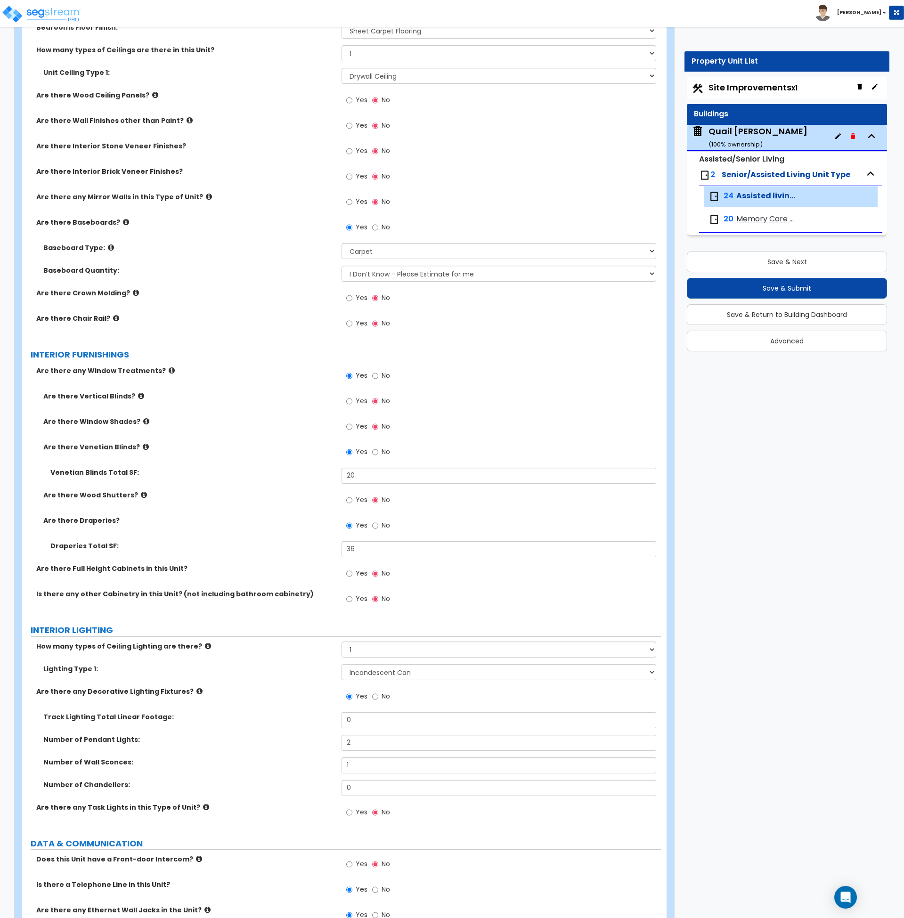
scroll to position [1117, 0]
click at [197, 690] on icon at bounding box center [200, 691] width 6 height 7
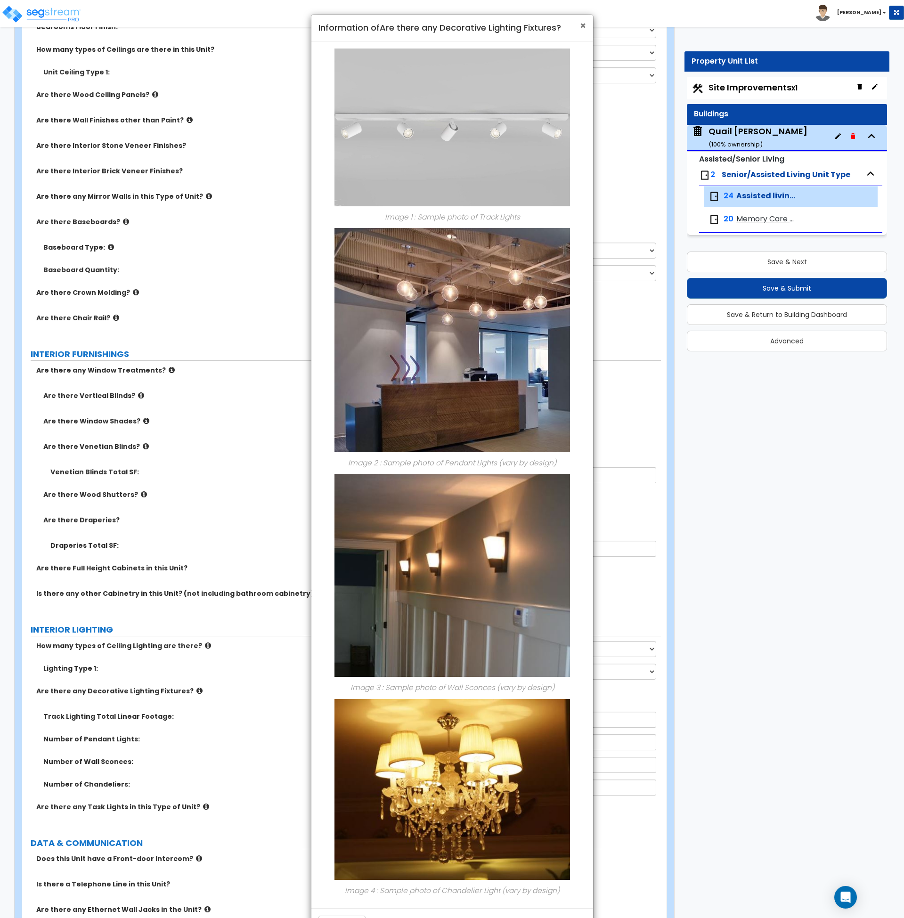
click at [583, 26] on span "×" at bounding box center [583, 26] width 6 height 14
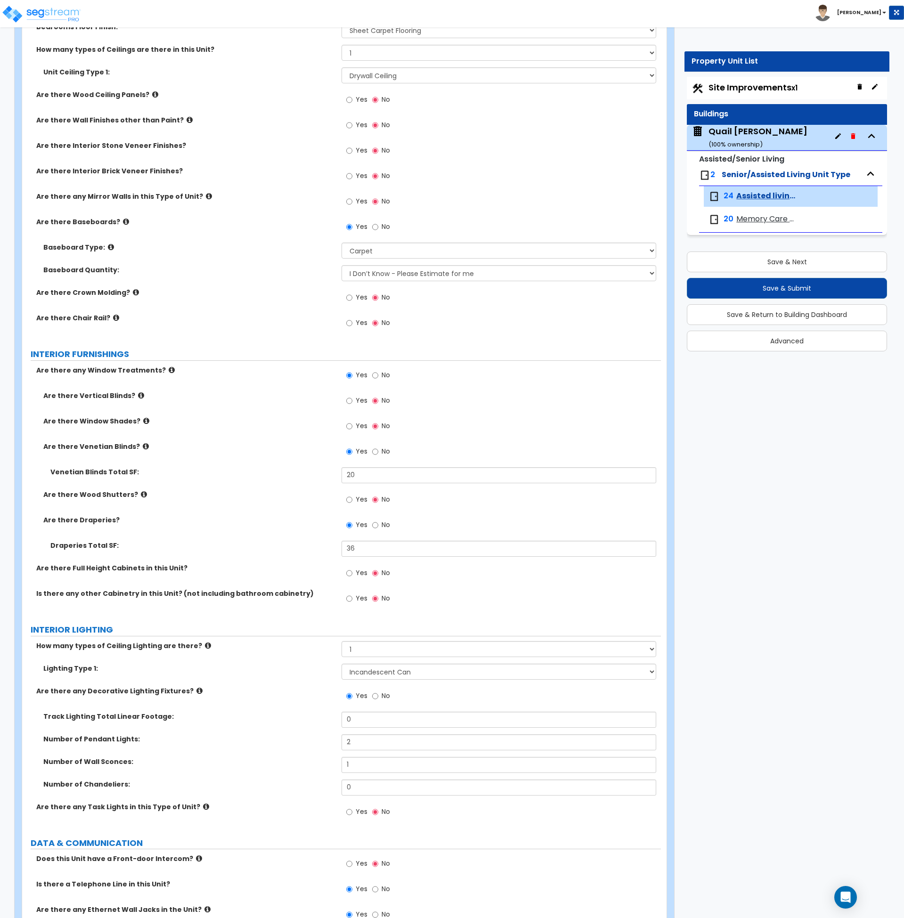
click at [242, 687] on label "Are there any Decorative Lighting Fixtures?" at bounding box center [185, 691] width 298 height 9
click at [372, 676] on select "Please Choose One LED Surface-Mounted LED Recessed Fluorescent Surface-Mounted …" at bounding box center [499, 672] width 315 height 16
click at [281, 703] on div "Are there any Decorative Lighting Fixtures? Yes No" at bounding box center [341, 699] width 639 height 25
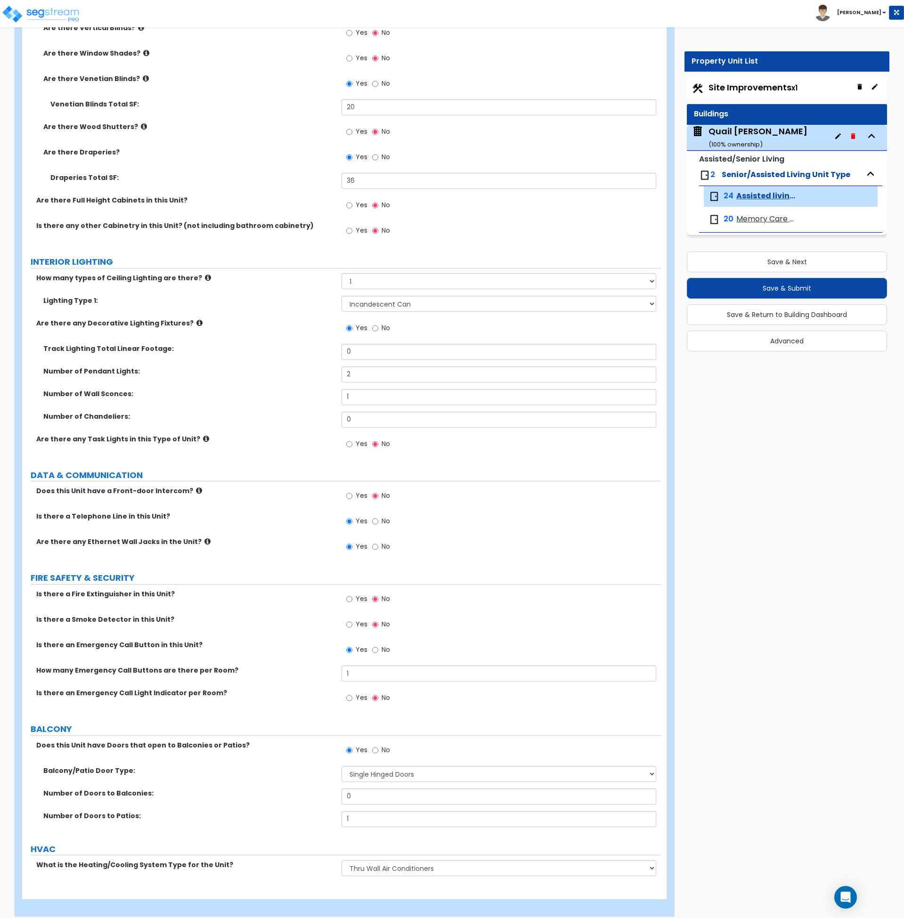
scroll to position [1493, 0]
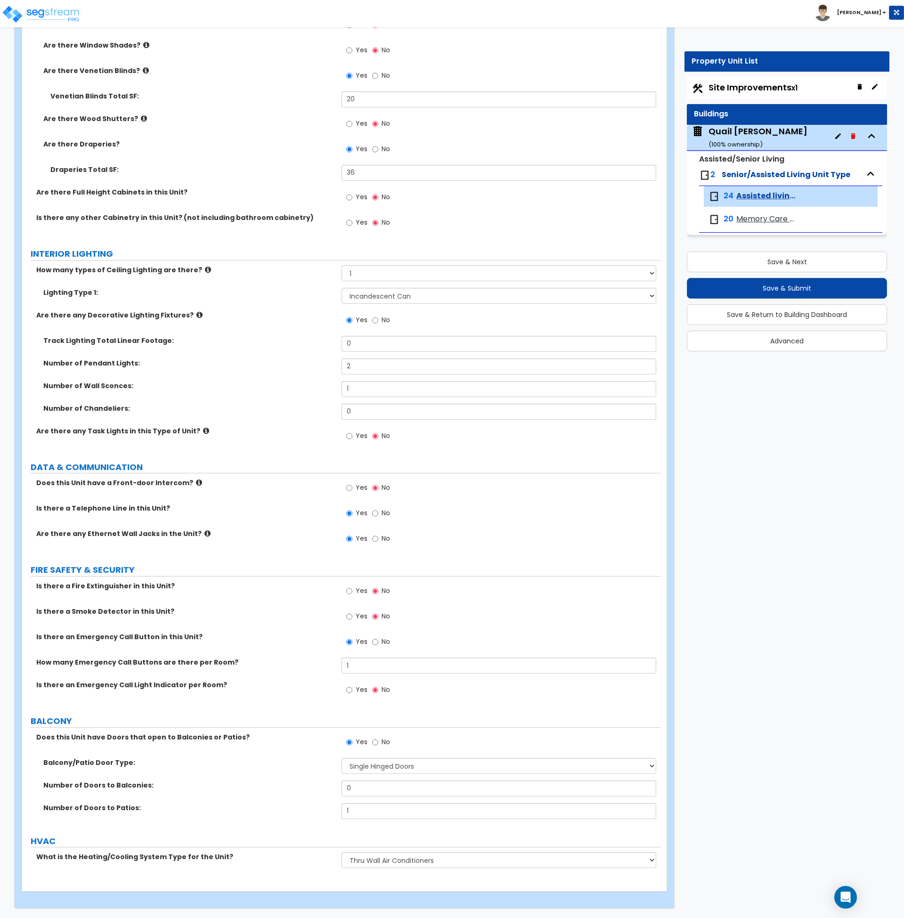
click at [201, 821] on div "Number of Doors to Patios: 1" at bounding box center [341, 814] width 639 height 23
click at [206, 813] on div "Number of Doors to Patios: 1" at bounding box center [341, 814] width 639 height 23
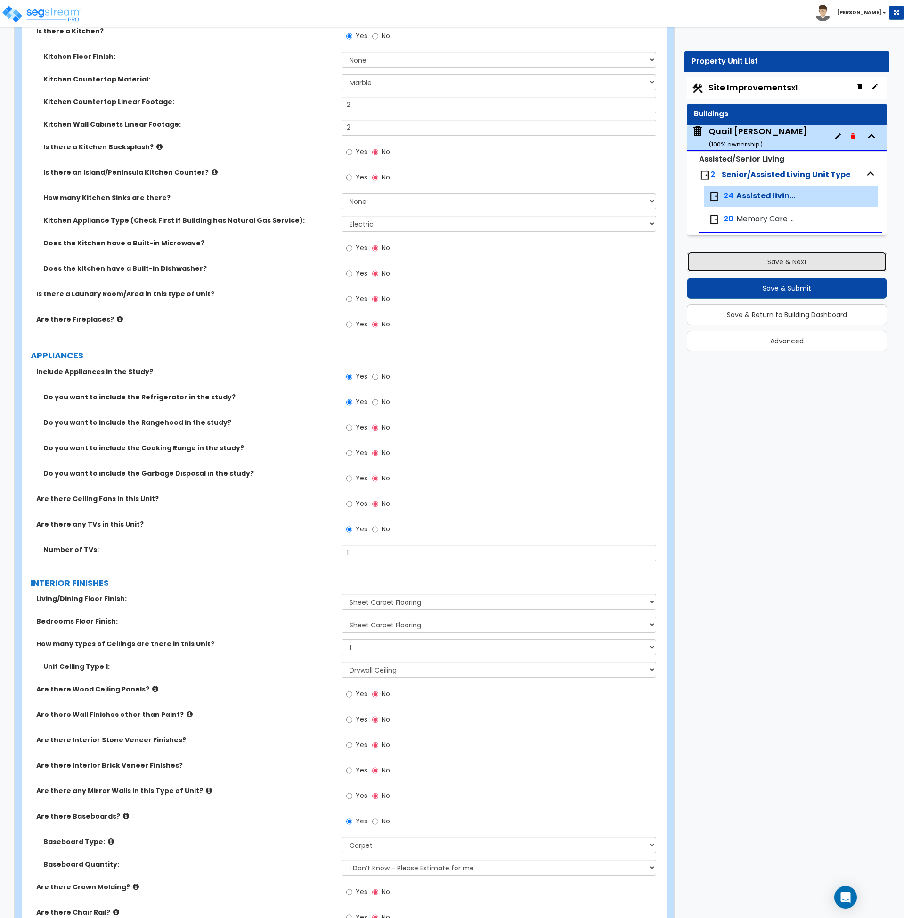
scroll to position [521, 0]
click at [788, 262] on button "Save & Next" at bounding box center [787, 262] width 200 height 21
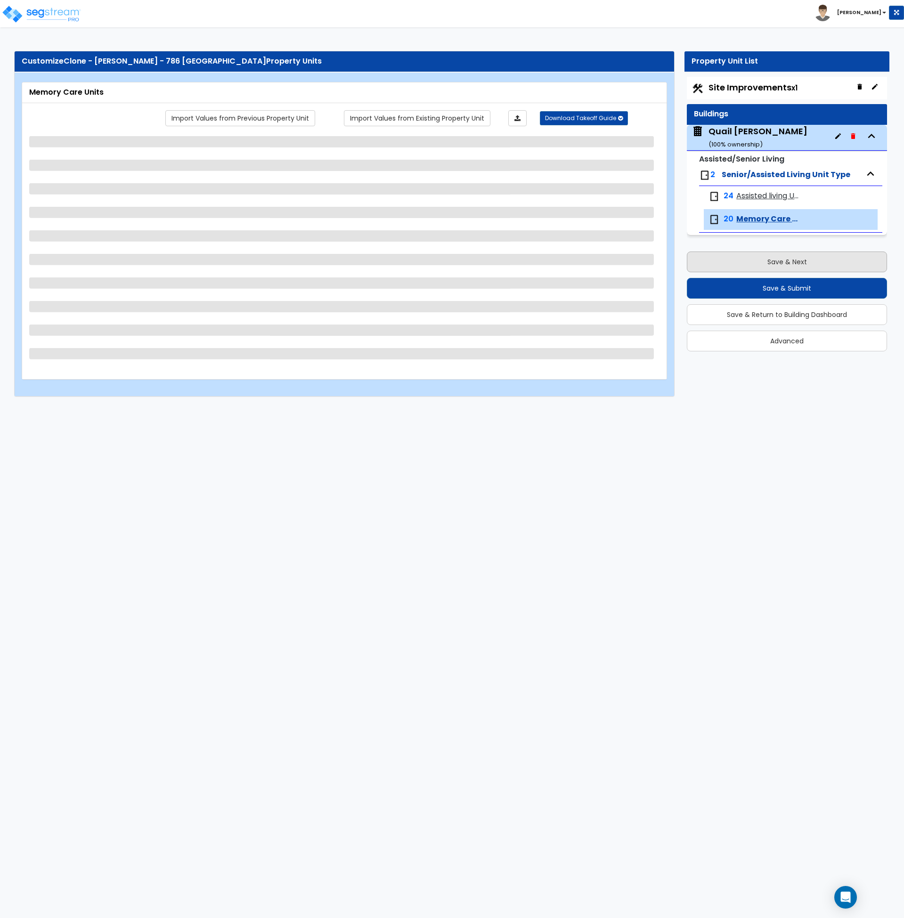
scroll to position [0, 0]
select select "1"
select select "3"
select select "4"
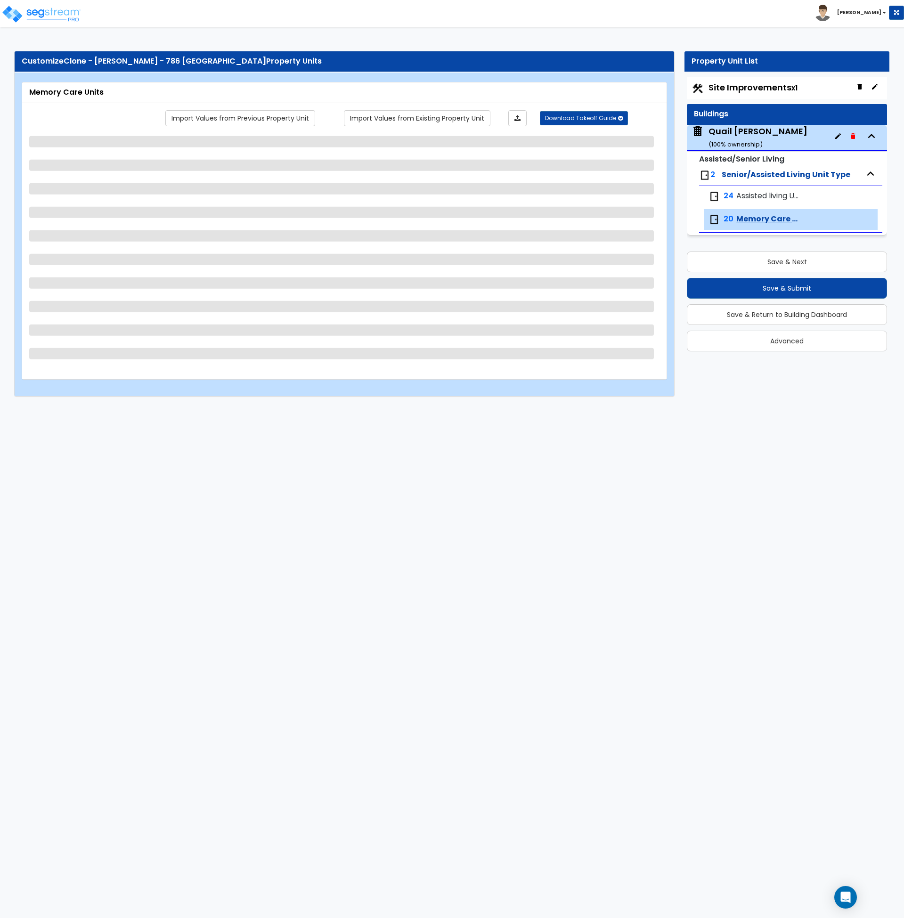
select select "5"
select select "1"
select select "2"
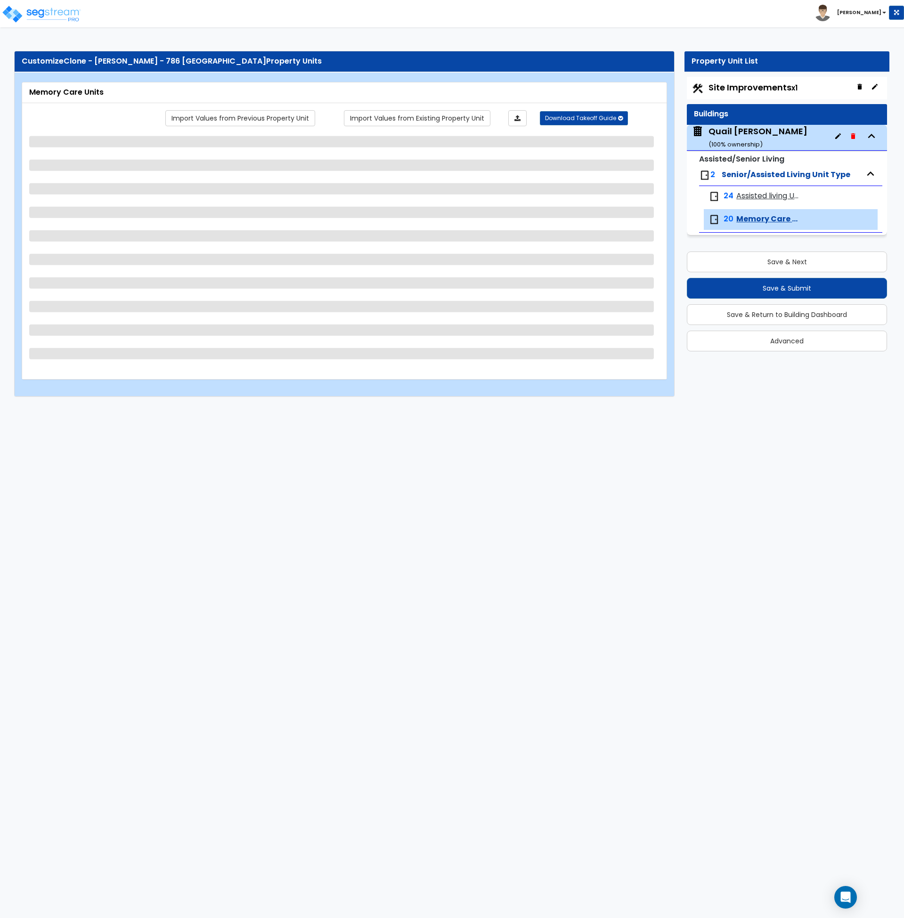
select select "3"
select select "1"
select select "5"
select select "3"
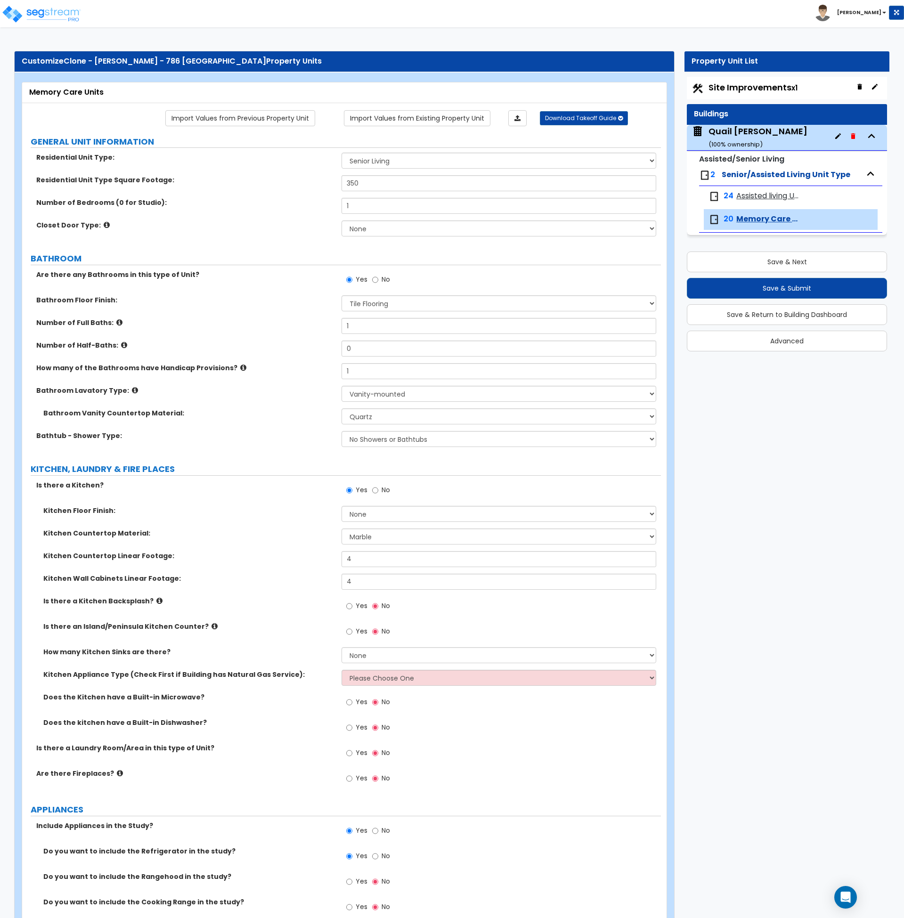
click at [756, 194] on span "Assisted living Units" at bounding box center [768, 196] width 63 height 11
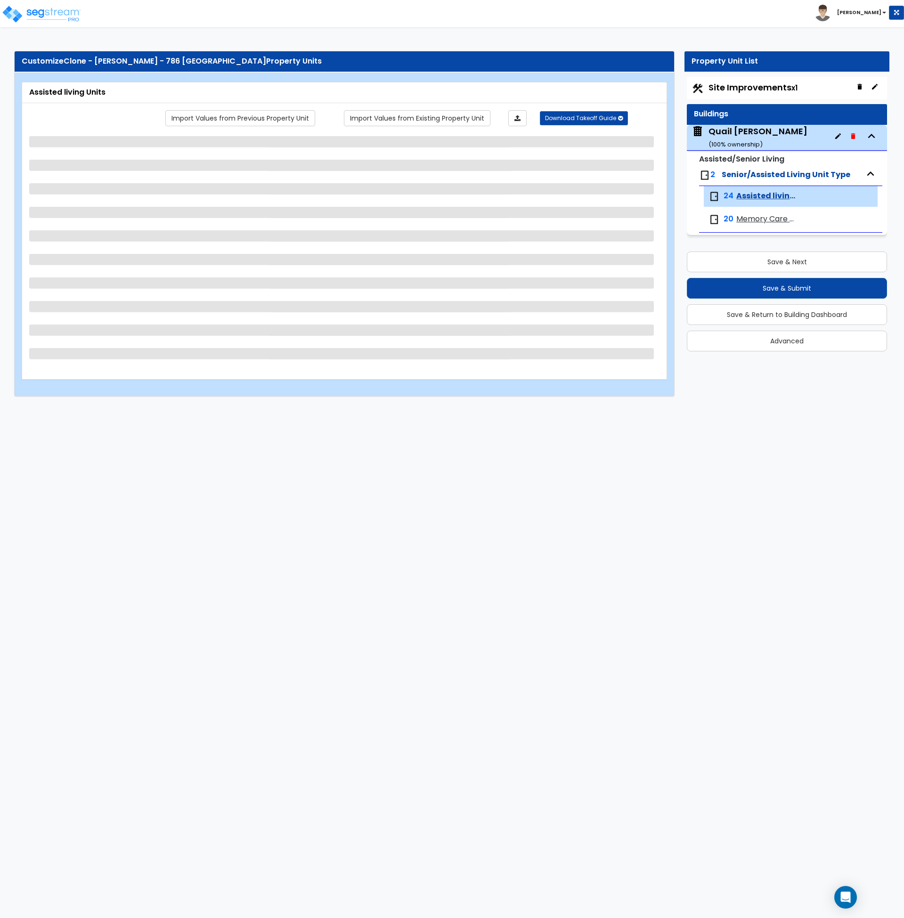
select select "1"
select select "3"
select select "4"
select select "1"
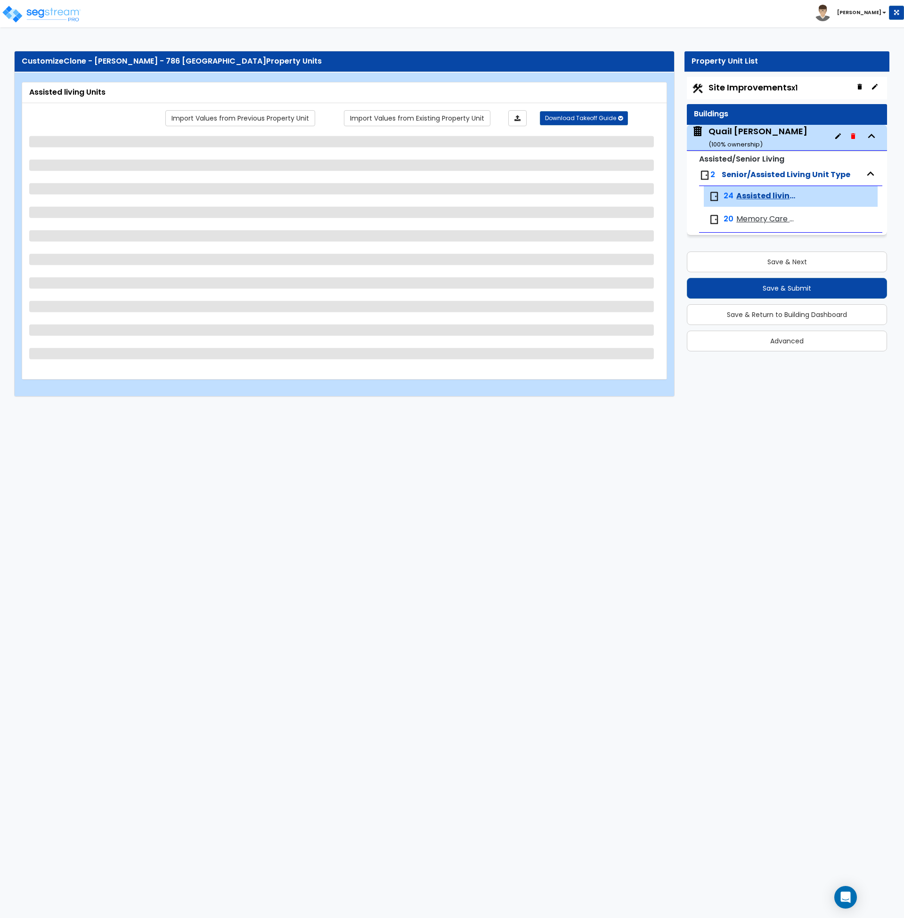
select select "2"
select select "1"
select select "5"
select select "2"
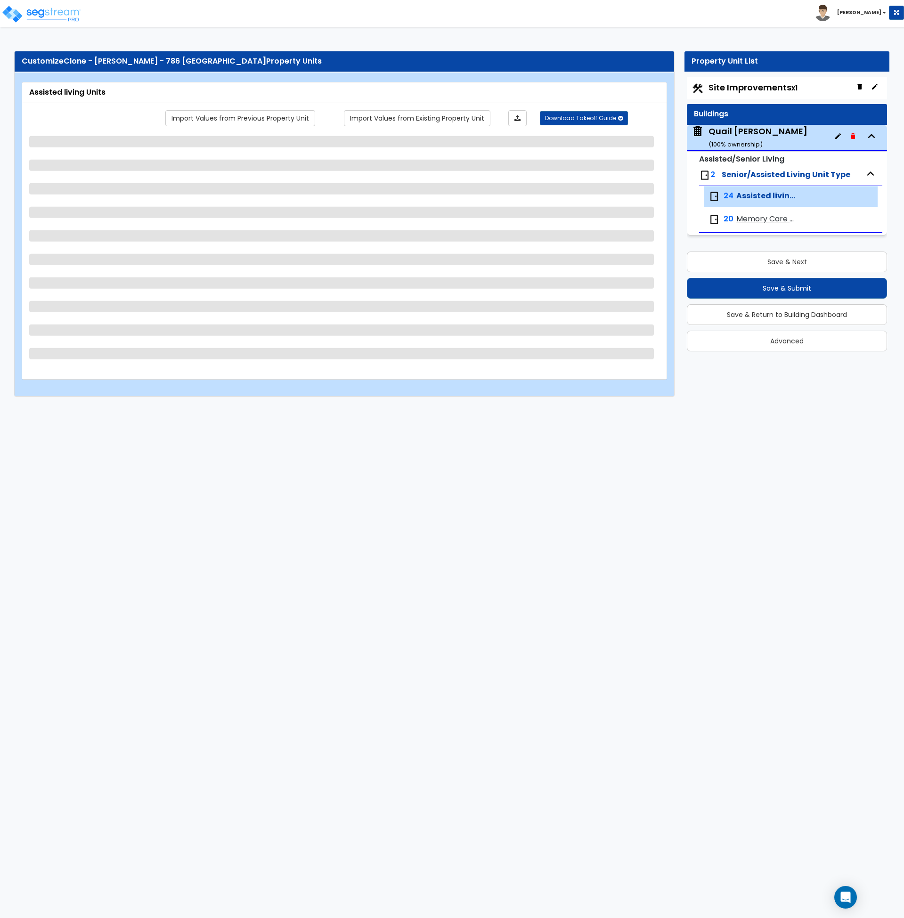
select select "5"
select select "1"
select select "2"
select select "3"
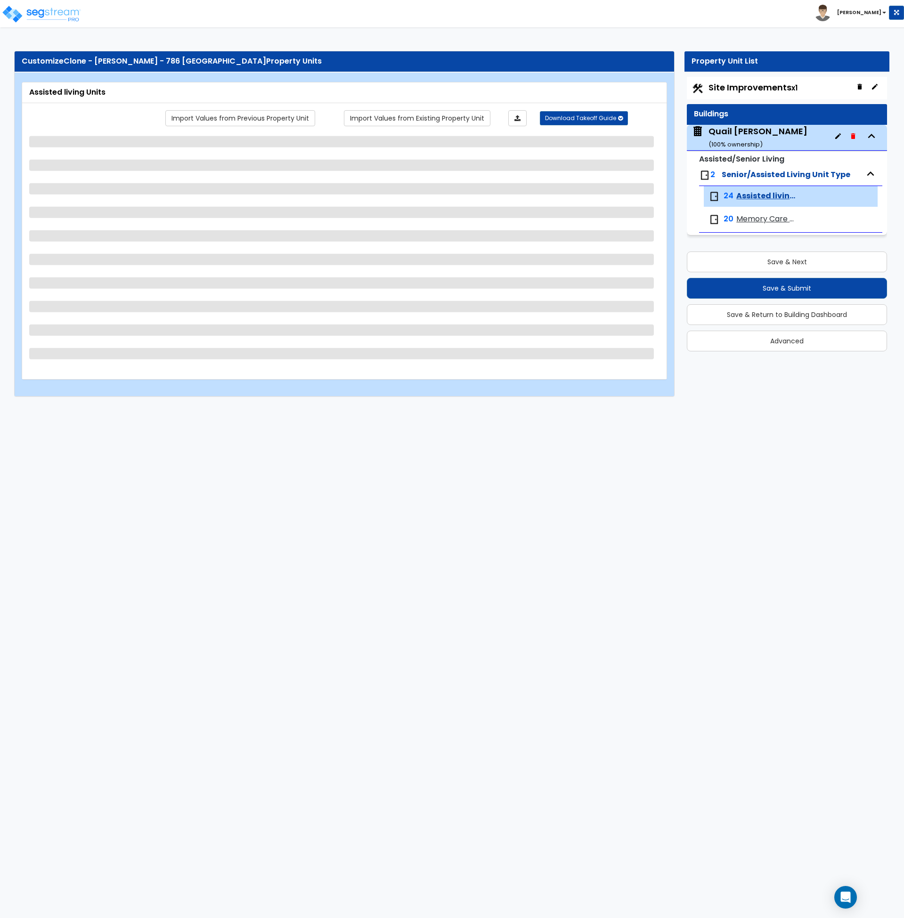
select select "1"
select select "5"
select select "1"
select select "3"
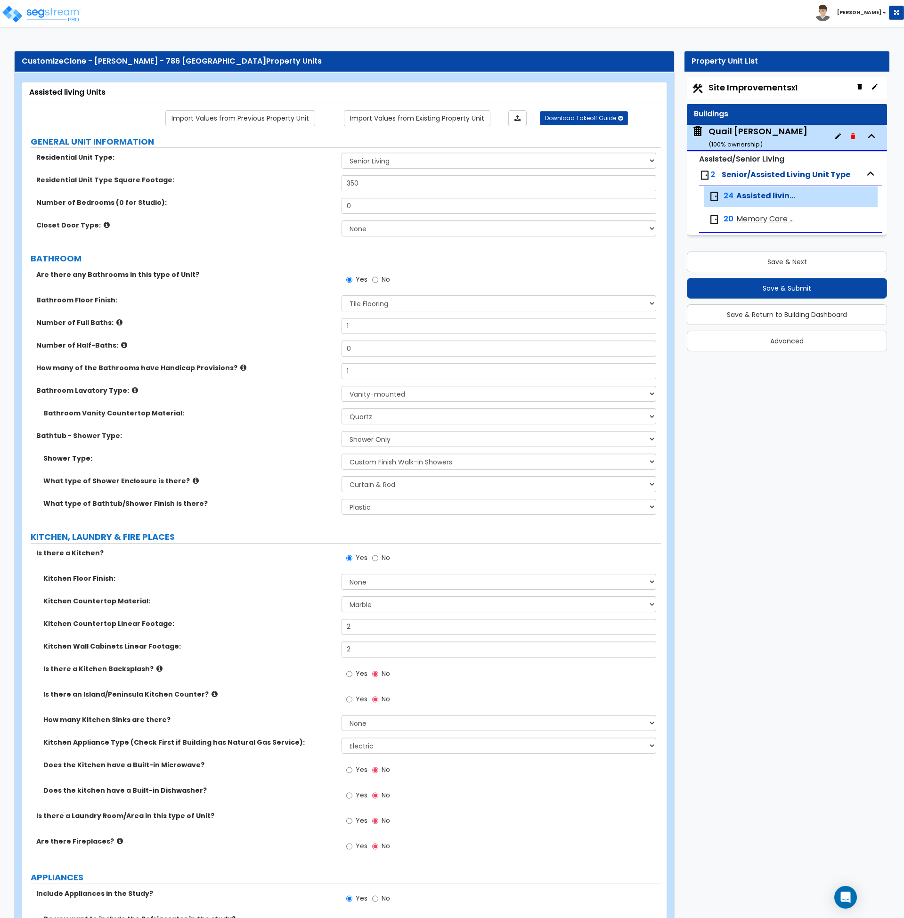
click at [760, 220] on span "Memory Care Units" at bounding box center [768, 219] width 63 height 11
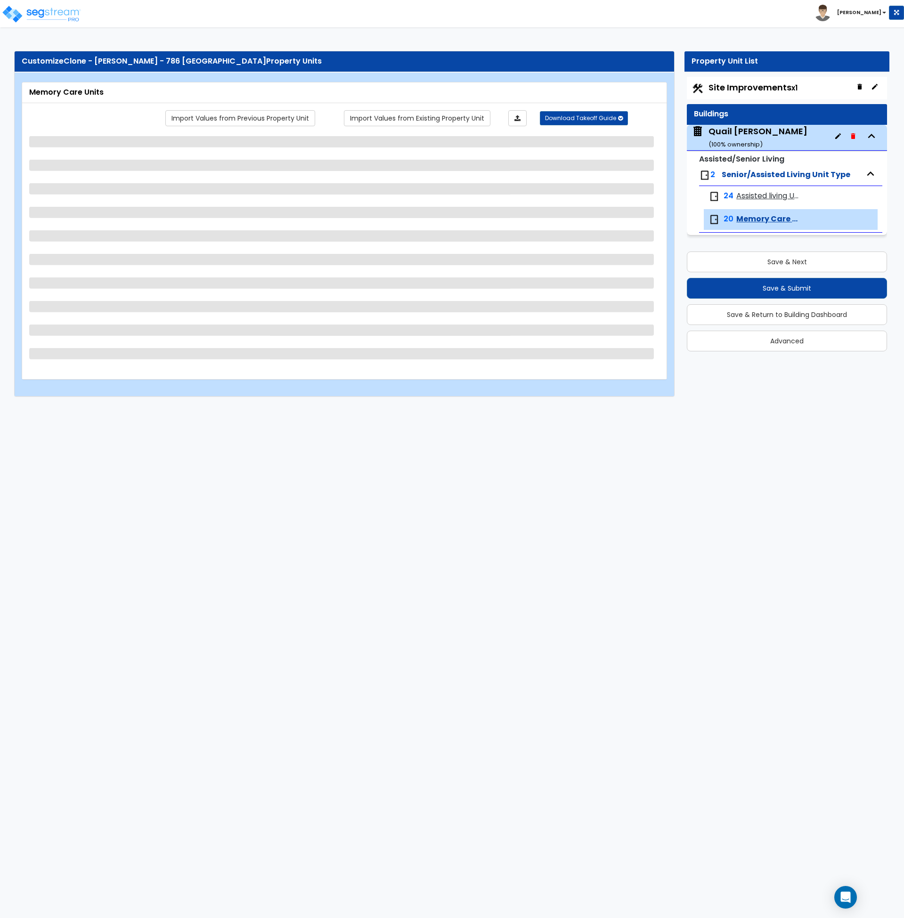
select select "1"
select select "3"
select select "4"
select select "5"
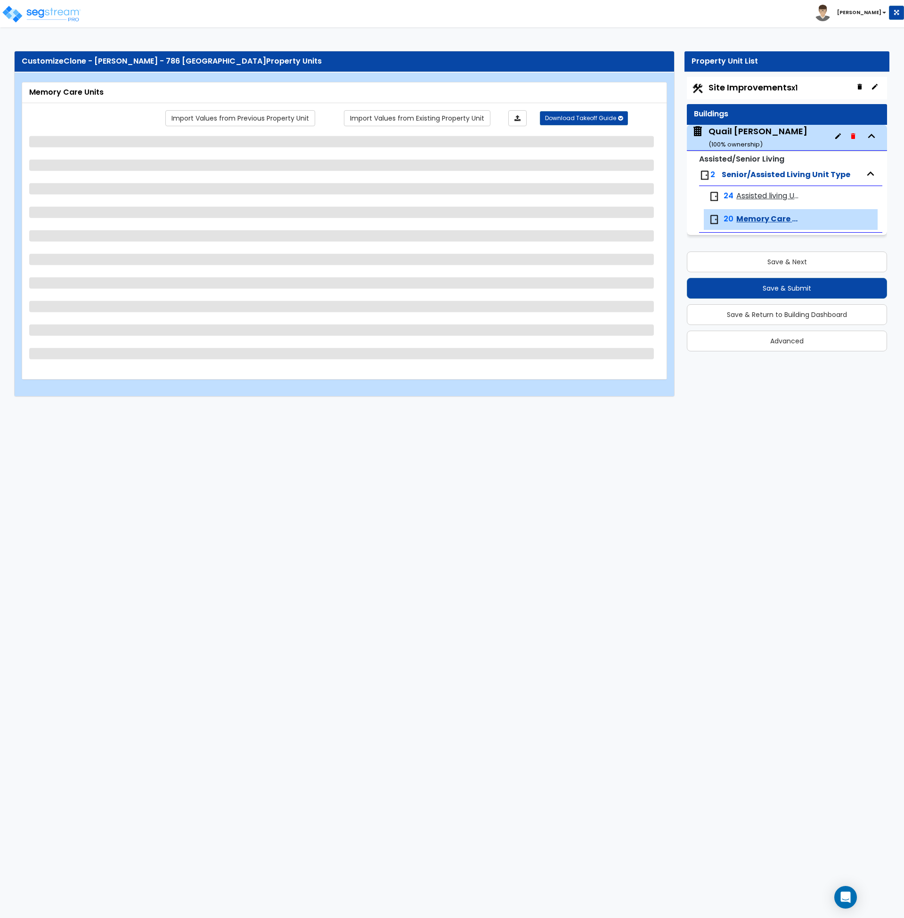
select select "5"
select select "1"
select select "2"
select select "3"
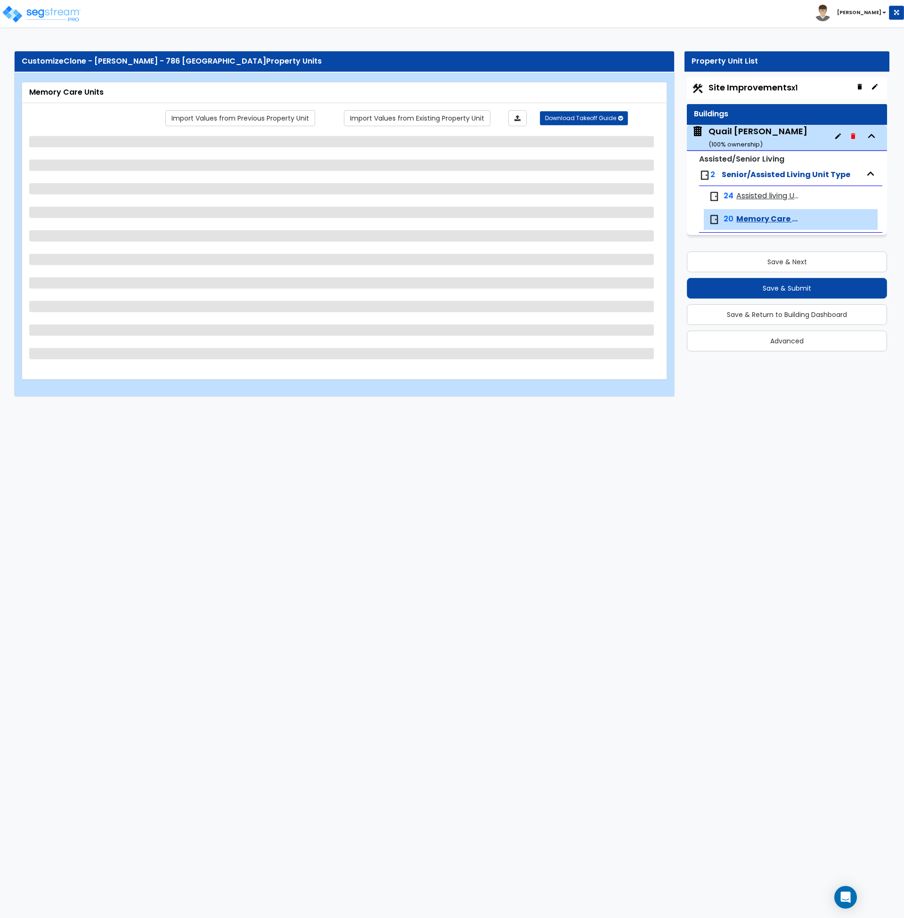
select select "1"
select select "5"
select select "3"
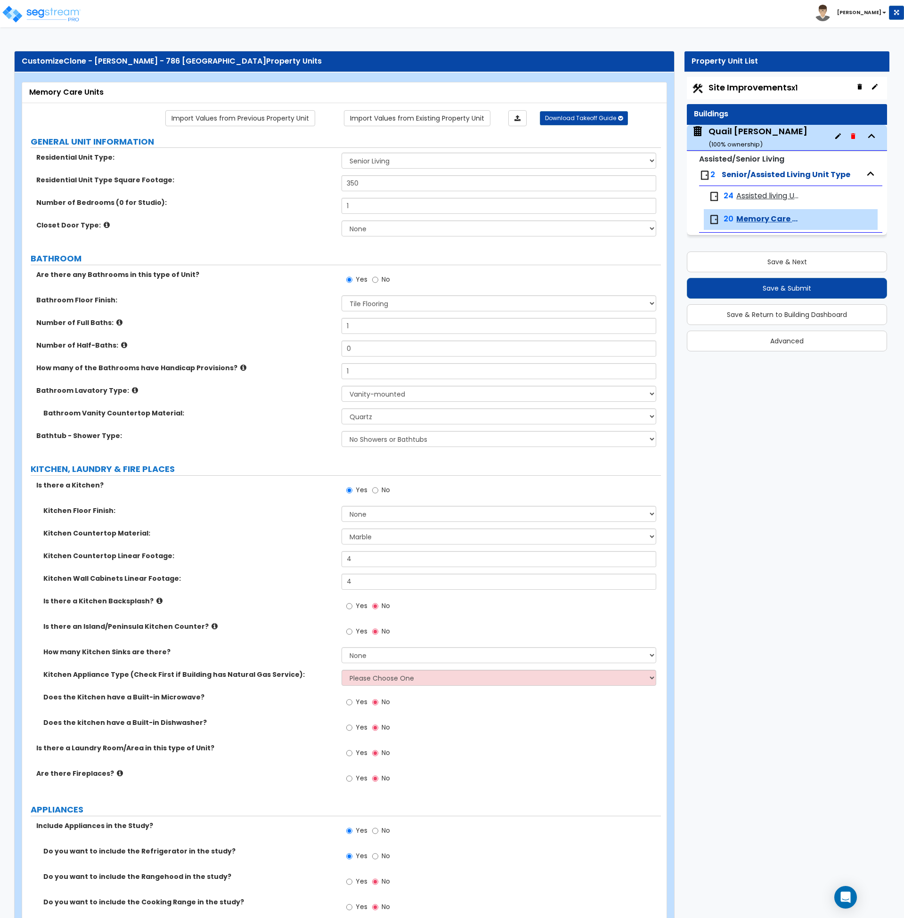
click at [304, 472] on label "KITCHEN, LAUNDRY & FIRE PLACES" at bounding box center [346, 469] width 630 height 12
click at [333, 225] on label "Closet Door Type:" at bounding box center [185, 225] width 298 height 9
drag, startPoint x: 344, startPoint y: 205, endPoint x: 319, endPoint y: 205, distance: 24.0
click at [319, 205] on div "Number of Bedrooms (0 for Studio): 1" at bounding box center [341, 209] width 639 height 23
type input "0"
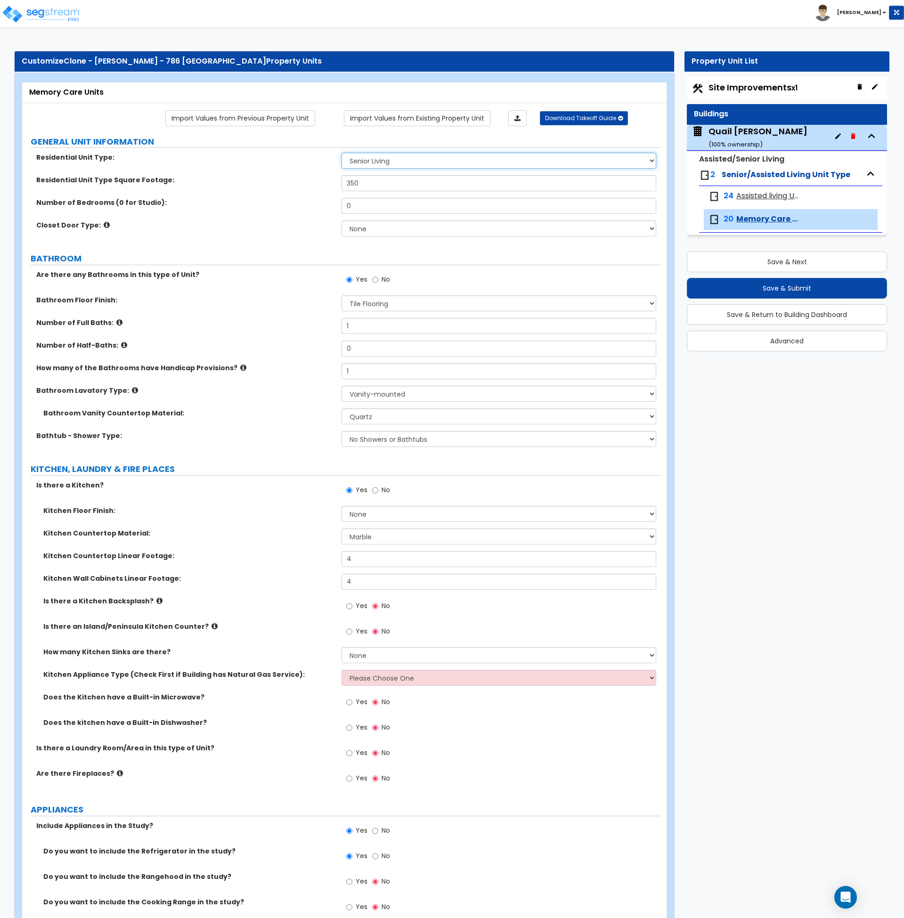
click at [379, 163] on select "Assisted Living Senior Living" at bounding box center [499, 161] width 315 height 16
click at [342, 153] on select "Assisted Living Senior Living" at bounding box center [499, 161] width 315 height 16
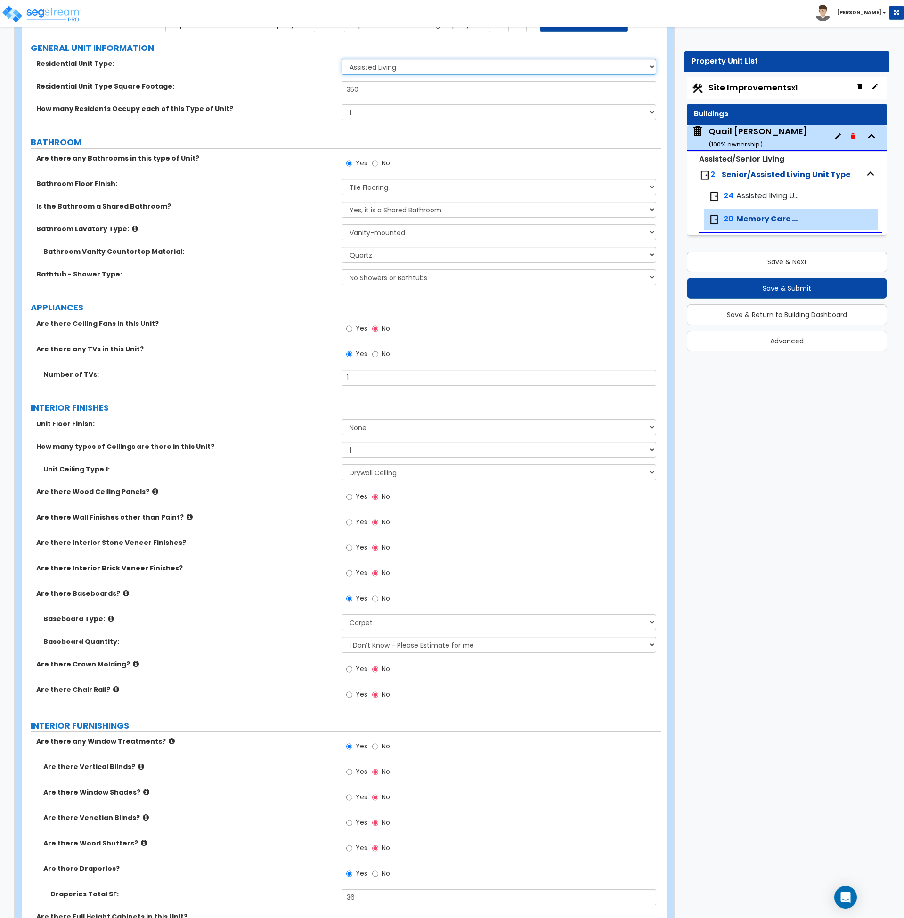
scroll to position [93, 0]
click at [384, 66] on select "Assisted Living Senior Living" at bounding box center [499, 67] width 315 height 16
click at [342, 59] on select "Assisted Living Senior Living" at bounding box center [499, 67] width 315 height 16
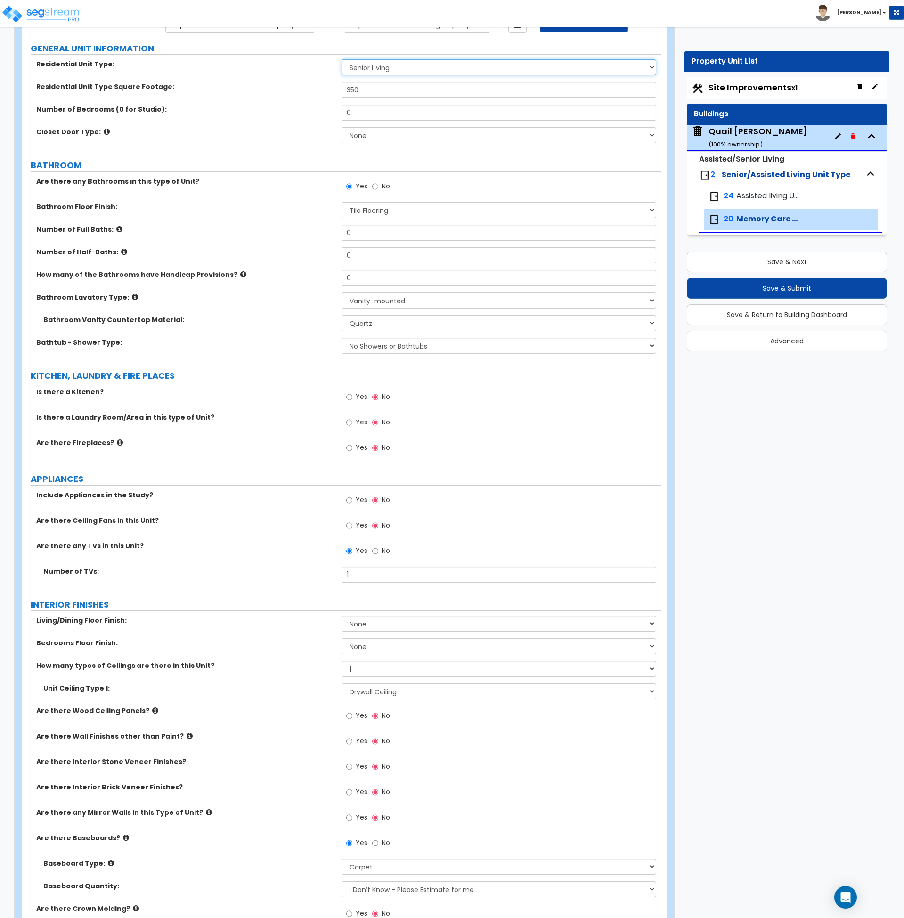
click at [385, 66] on select "Assisted Living Senior Living" at bounding box center [499, 67] width 315 height 16
click at [342, 59] on select "Assisted Living Senior Living" at bounding box center [499, 67] width 315 height 16
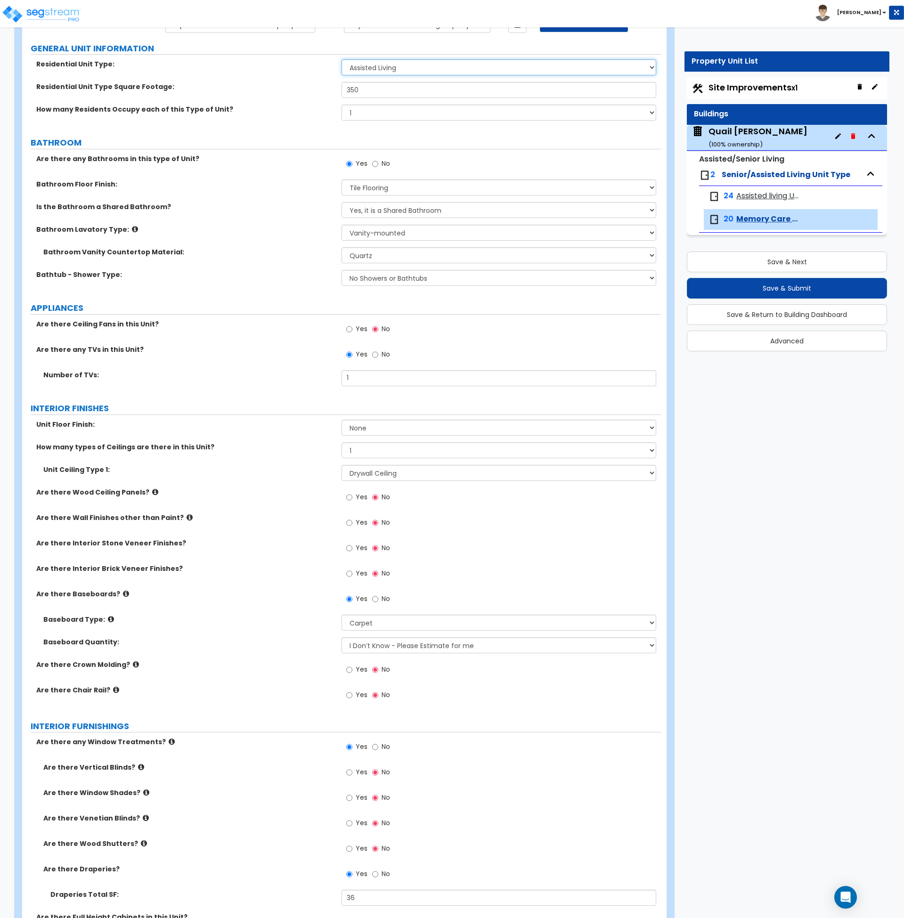
click at [387, 67] on select "Assisted Living Senior Living" at bounding box center [499, 67] width 315 height 16
click at [342, 59] on select "Assisted Living Senior Living" at bounding box center [499, 67] width 315 height 16
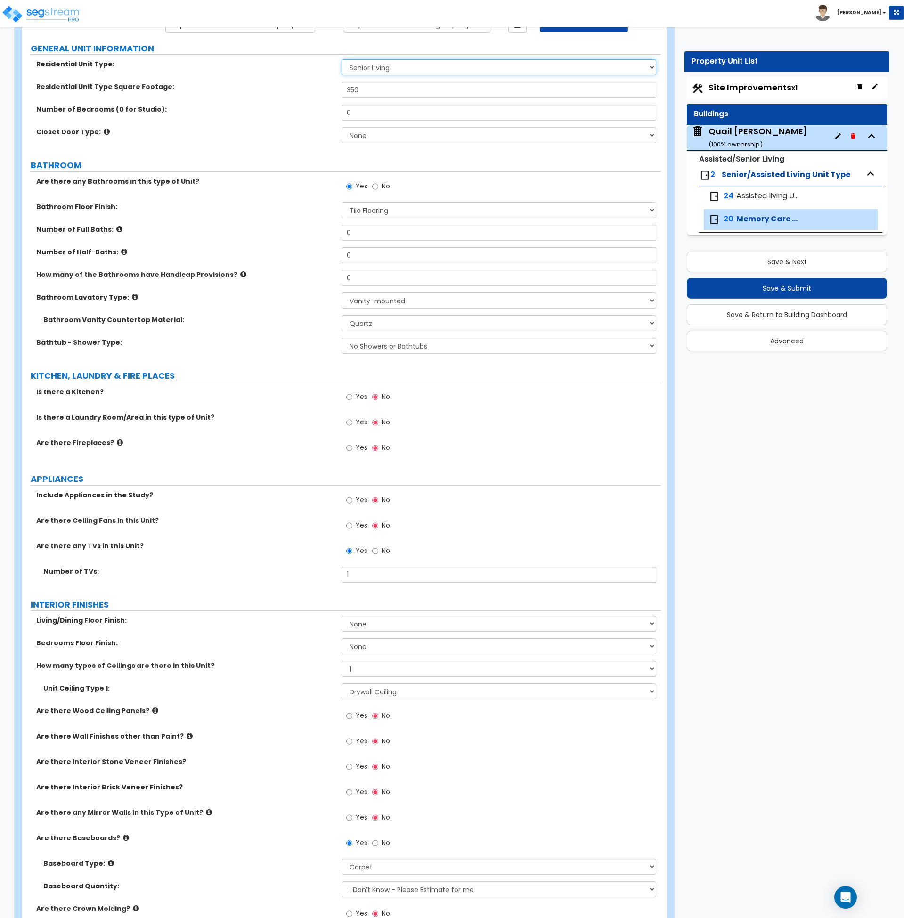
click at [388, 67] on select "Assisted Living Senior Living" at bounding box center [499, 67] width 315 height 16
click at [342, 59] on select "Assisted Living Senior Living" at bounding box center [499, 67] width 315 height 16
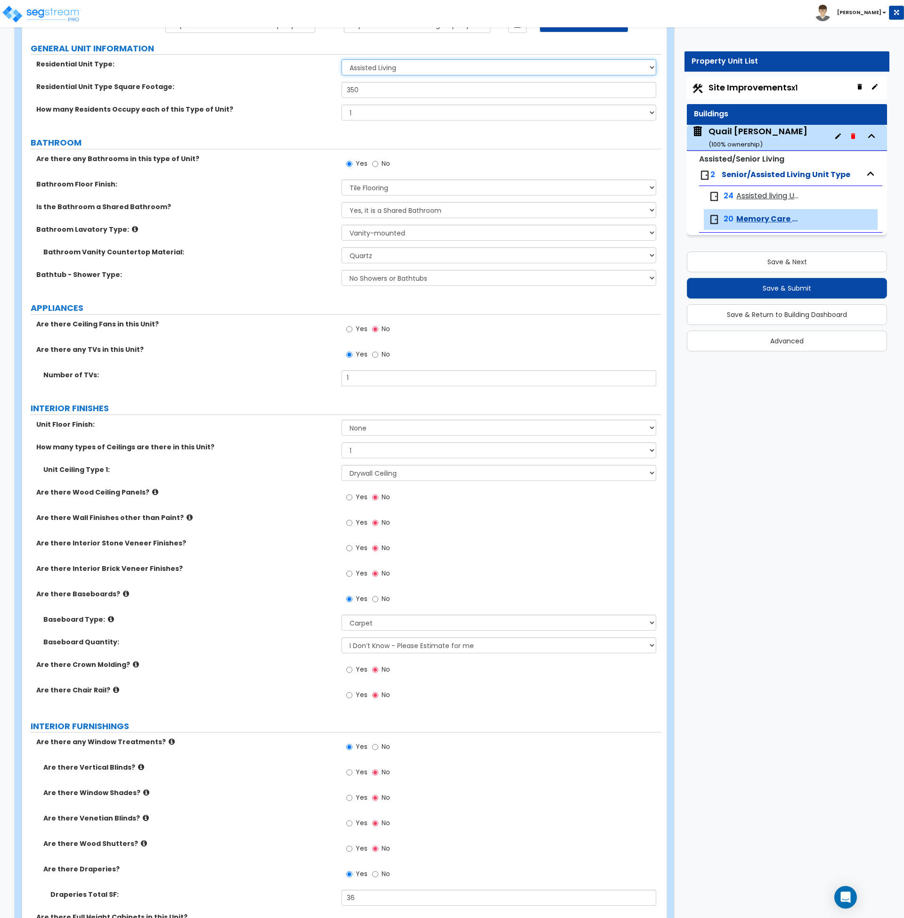
click at [384, 67] on select "Assisted Living Senior Living" at bounding box center [499, 67] width 315 height 16
select select "1"
click at [342, 59] on select "Assisted Living Senior Living" at bounding box center [499, 67] width 315 height 16
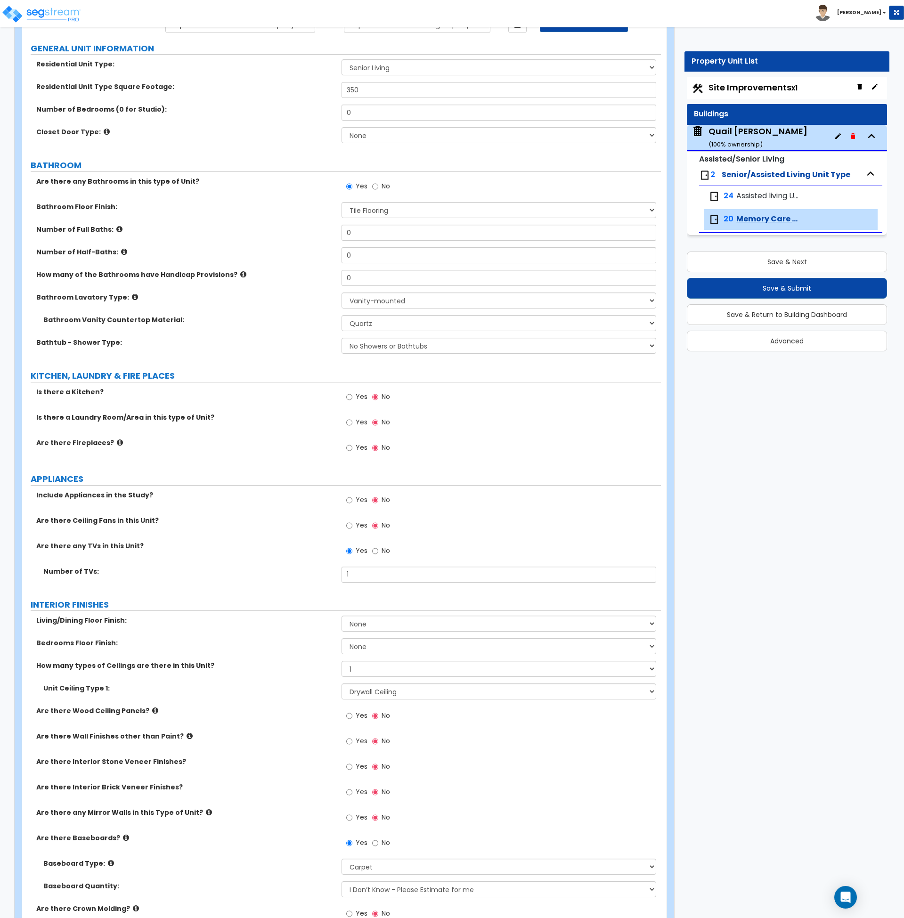
click at [277, 138] on div "Closet Door Type: None Bi-fold Louvered Doors Bi-fold Panel Doors Sliding Doors…" at bounding box center [341, 138] width 639 height 23
drag, startPoint x: 357, startPoint y: 233, endPoint x: 328, endPoint y: 236, distance: 28.9
click at [328, 236] on div "Number of Full Baths: 0" at bounding box center [341, 236] width 639 height 23
type input "1"
click at [121, 250] on icon at bounding box center [124, 251] width 6 height 7
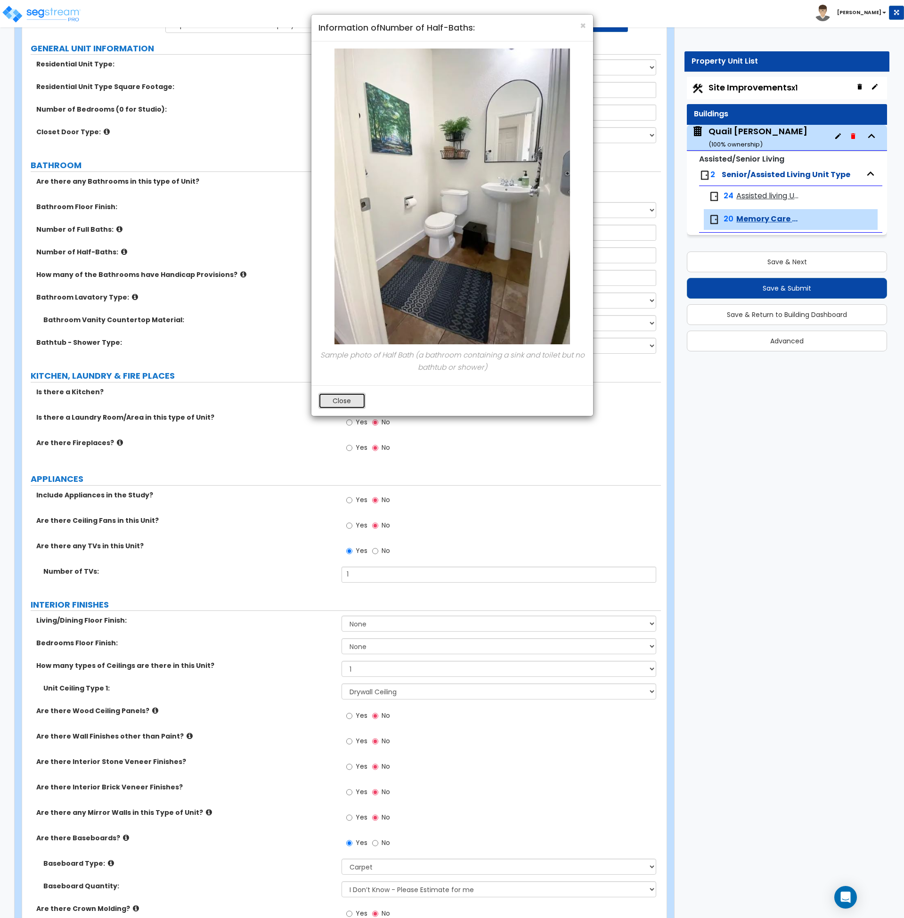
click at [340, 404] on button "Close" at bounding box center [342, 401] width 47 height 16
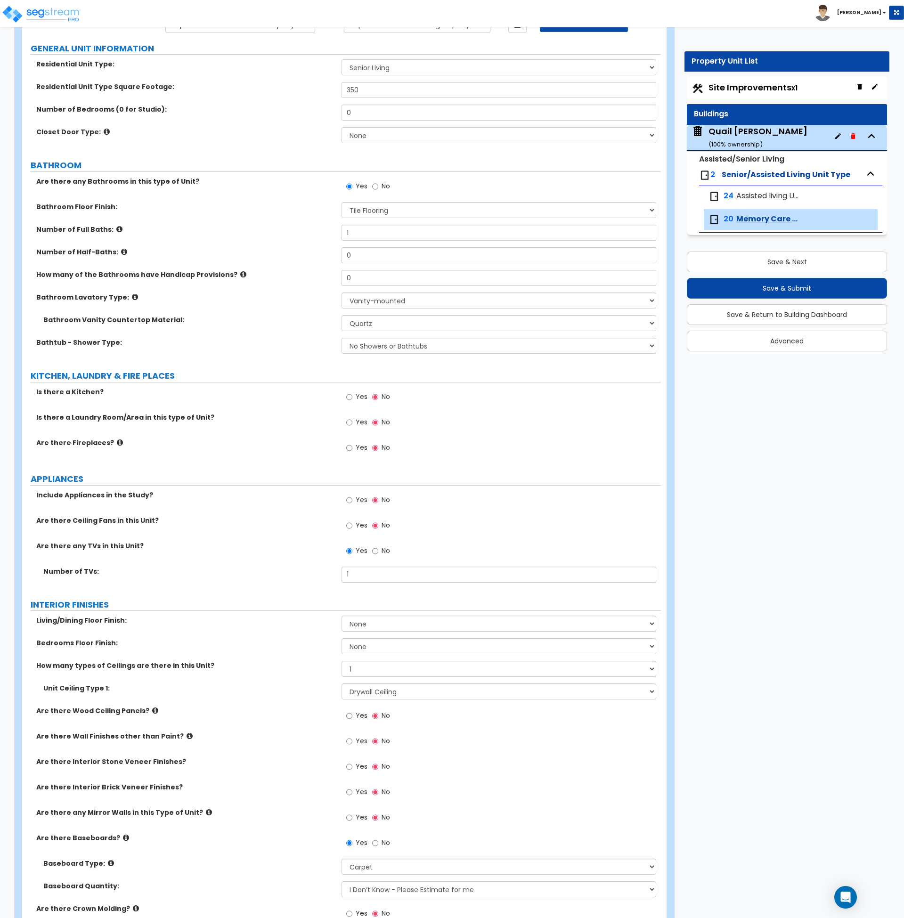
click at [254, 328] on div "Bathroom Vanity Countertop Material: None Plastic Laminate Solid Surface Stone …" at bounding box center [341, 326] width 639 height 23
click at [251, 227] on label "Number of Full Baths:" at bounding box center [185, 229] width 298 height 9
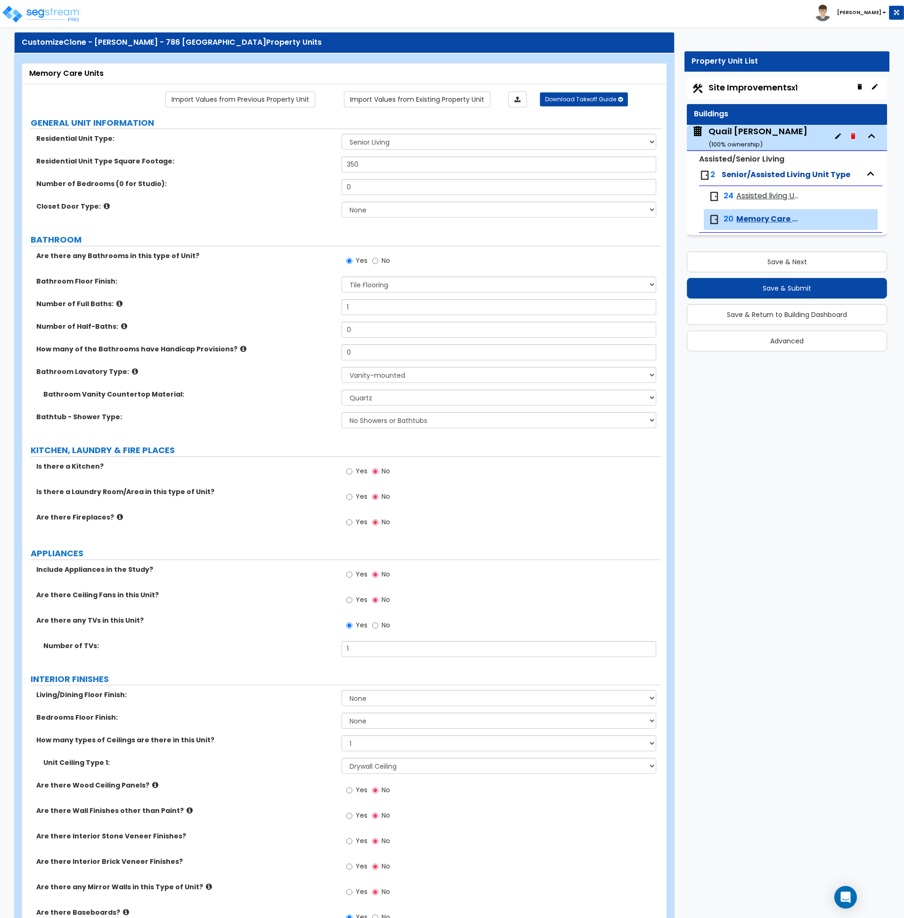
scroll to position [0, 0]
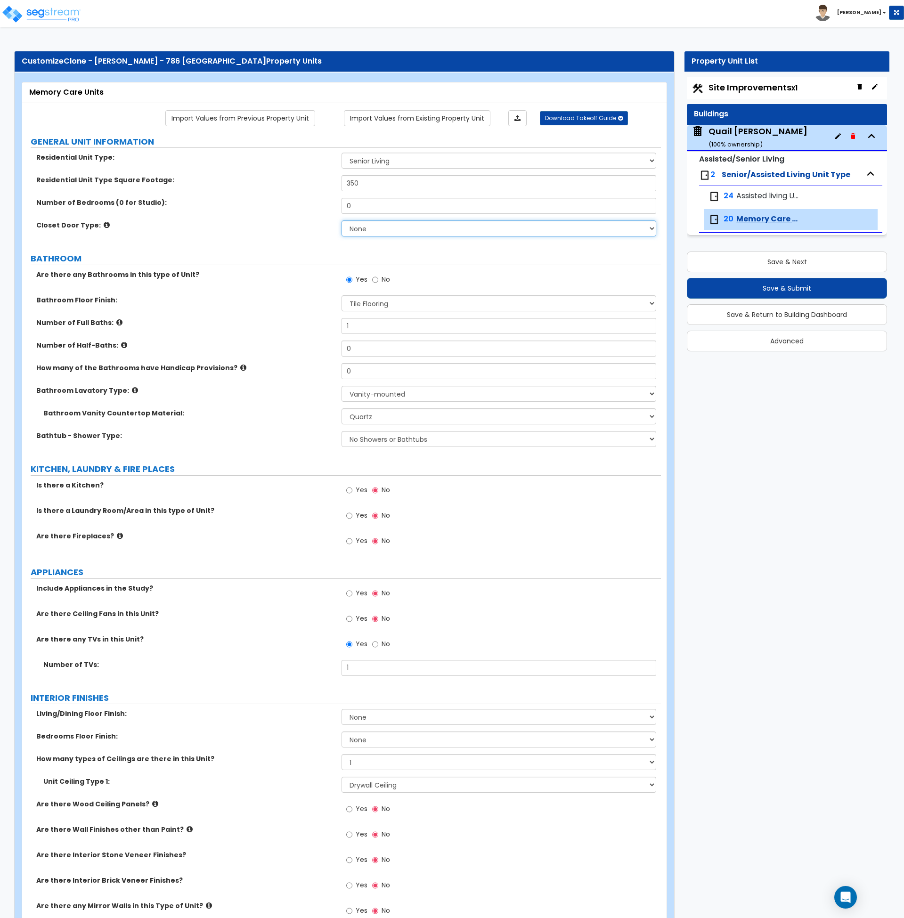
click at [354, 227] on select "None Bi-fold Louvered Doors Bi-fold Panel Doors Sliding Doors Hinged Wood Door" at bounding box center [499, 229] width 315 height 16
click at [242, 232] on div "Closet Door Type: None Bi-fold Louvered Doors Bi-fold Panel Doors Sliding Doors…" at bounding box center [341, 232] width 639 height 23
click at [267, 332] on div "Number of Full Baths: 1" at bounding box center [341, 329] width 639 height 23
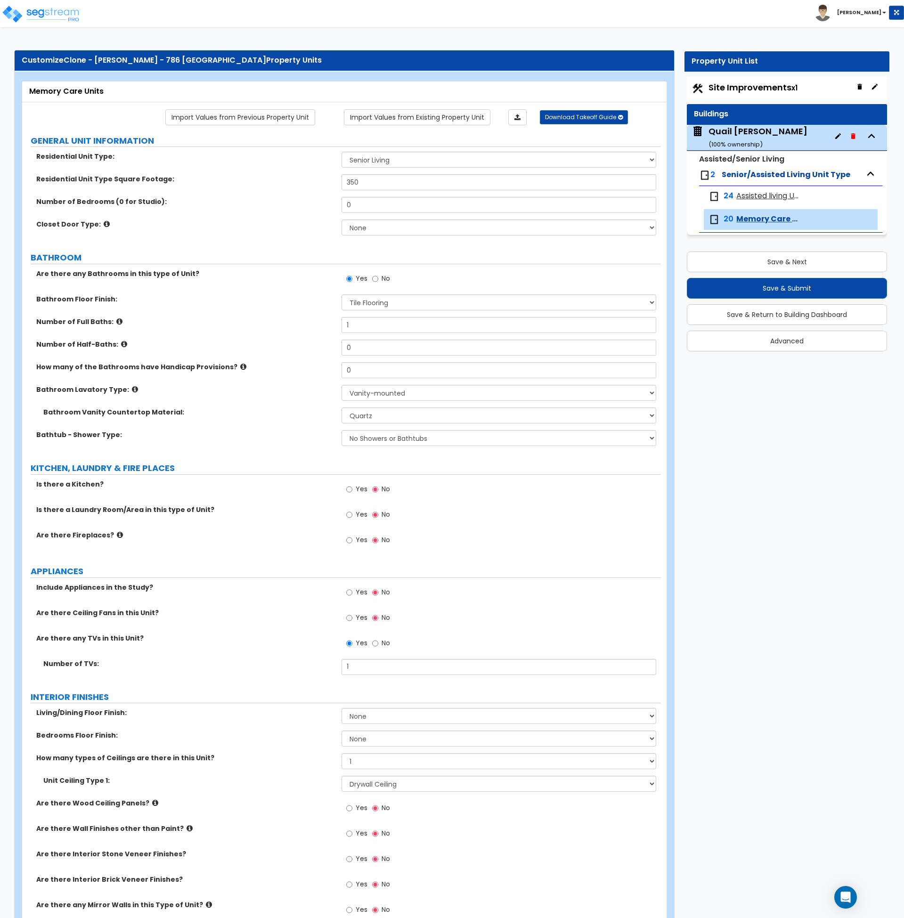
scroll to position [1, 0]
click at [745, 192] on span "Assisted living Units" at bounding box center [768, 196] width 63 height 11
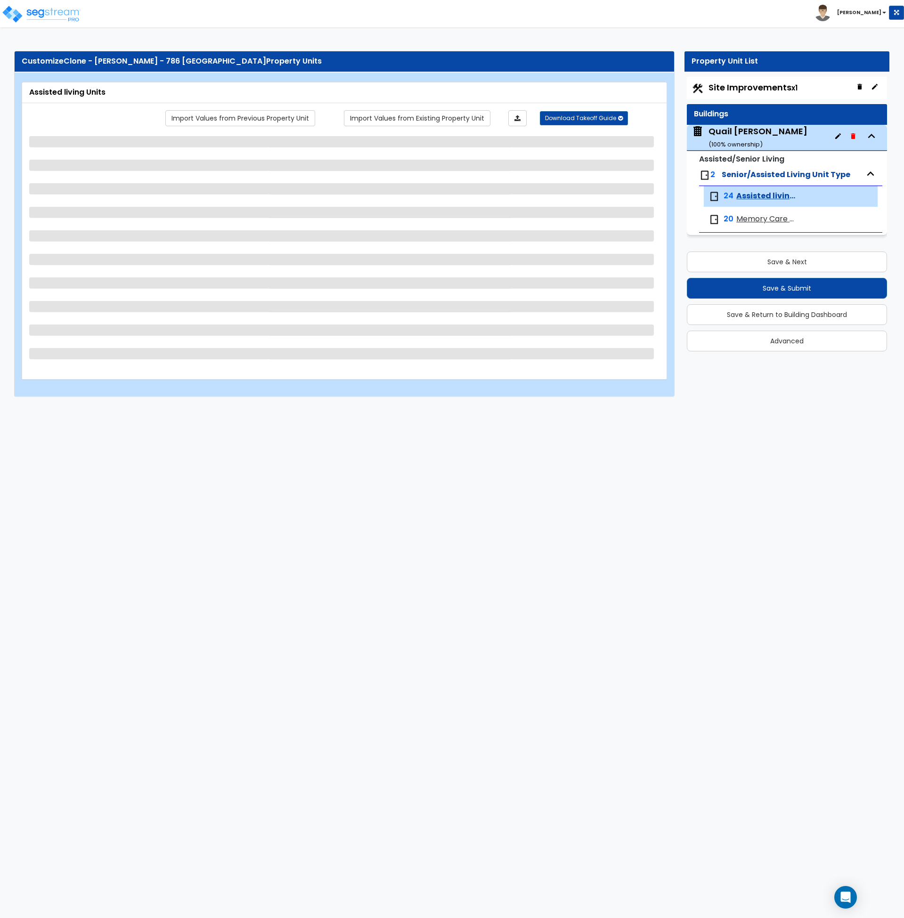
scroll to position [0, 0]
select select "1"
select select "3"
select select "4"
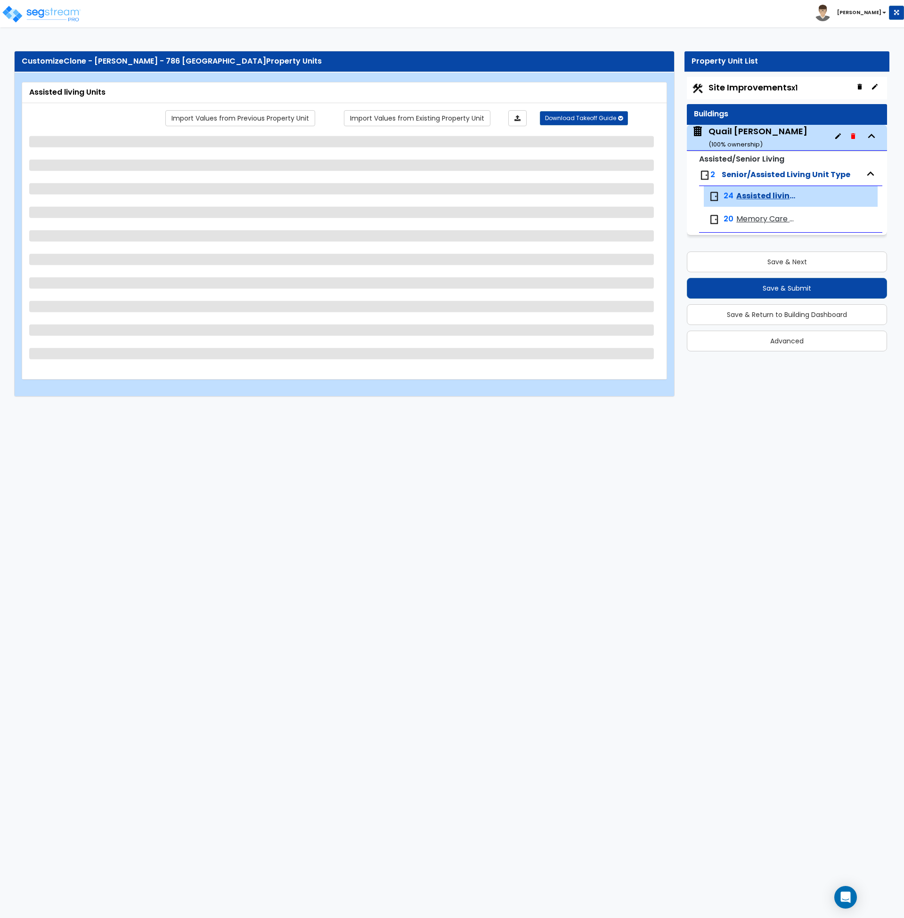
select select "1"
select select "2"
select select "1"
select select "5"
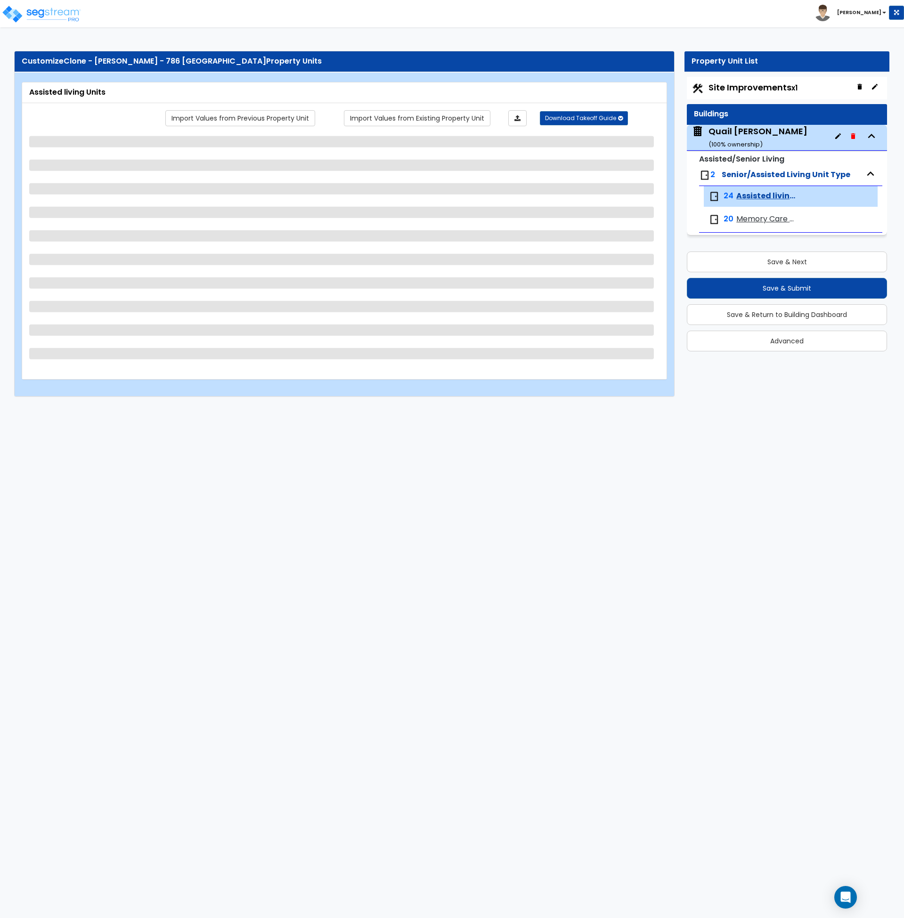
select select "2"
select select "5"
select select "1"
select select "2"
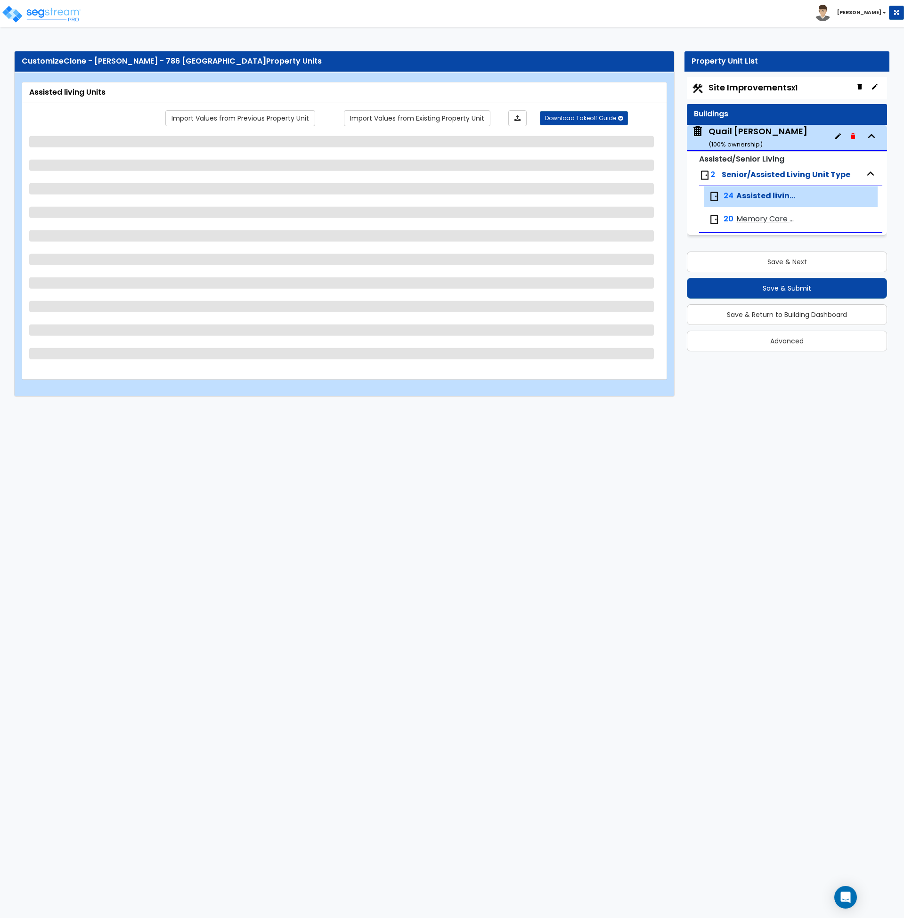
select select "3"
select select "1"
select select "5"
select select "1"
select select "3"
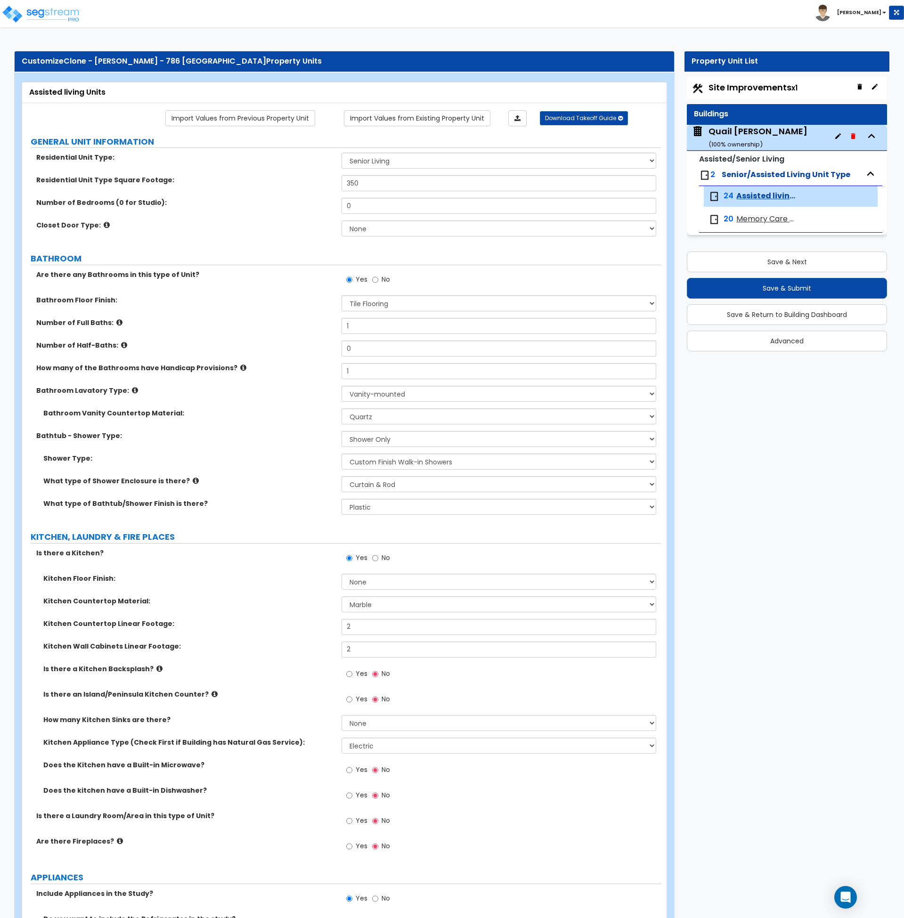
click at [231, 447] on div "Bathtub - Shower Type: No Showers or Bathtubs Shower Only Bathtub Only Shower-a…" at bounding box center [341, 442] width 639 height 23
click at [379, 397] on select "Wall-mounted Pedestal-mounted Vanity-mounted" at bounding box center [499, 394] width 315 height 16
click at [373, 396] on select "Wall-mounted Pedestal-mounted Vanity-mounted" at bounding box center [499, 394] width 315 height 16
select select "1"
click at [342, 386] on select "Wall-mounted Pedestal-mounted Vanity-mounted" at bounding box center [499, 394] width 315 height 16
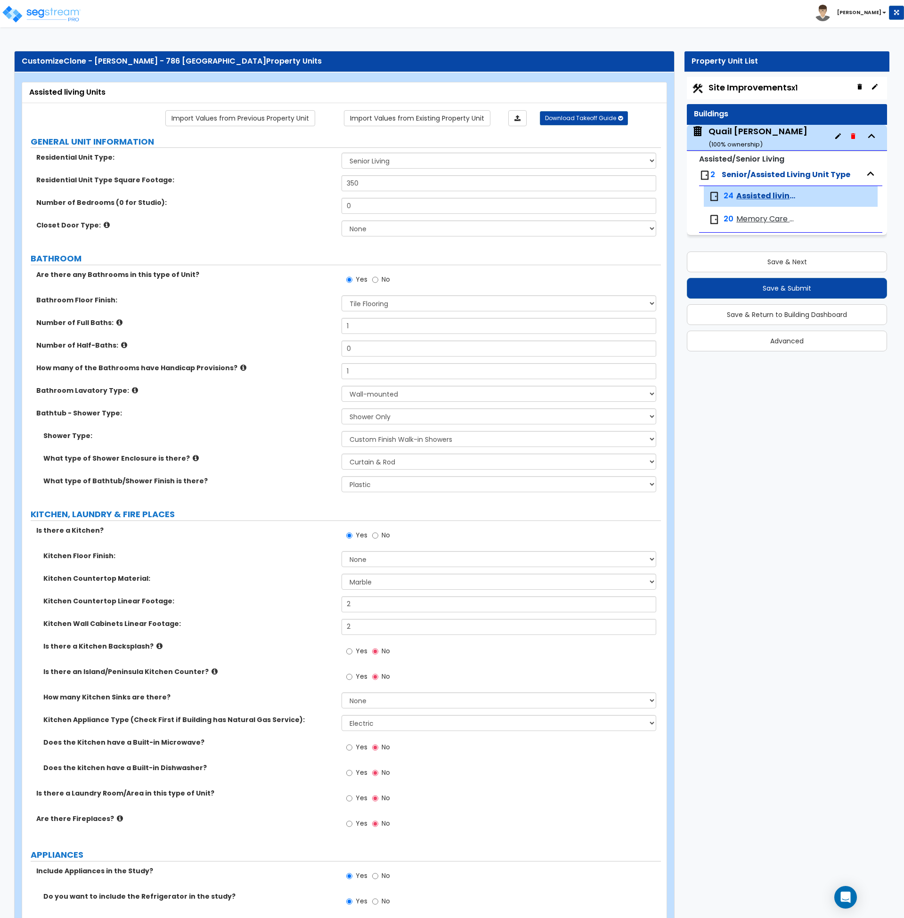
click at [132, 392] on icon at bounding box center [135, 390] width 6 height 7
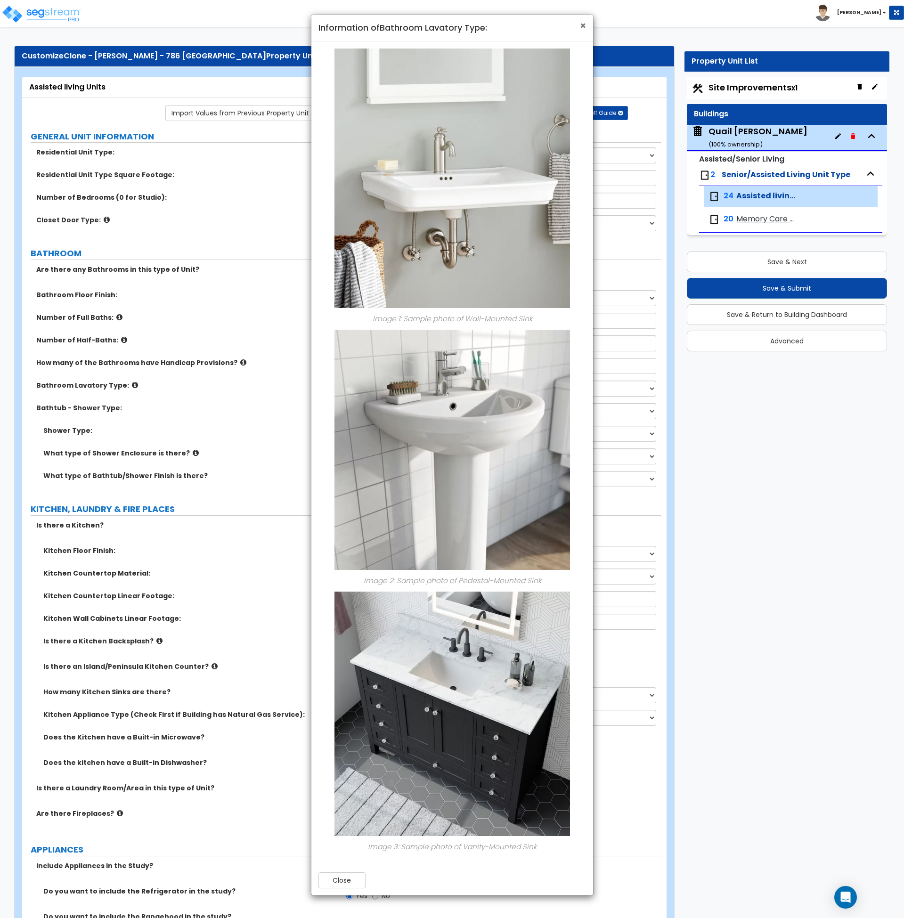
click at [582, 25] on span "×" at bounding box center [583, 26] width 6 height 14
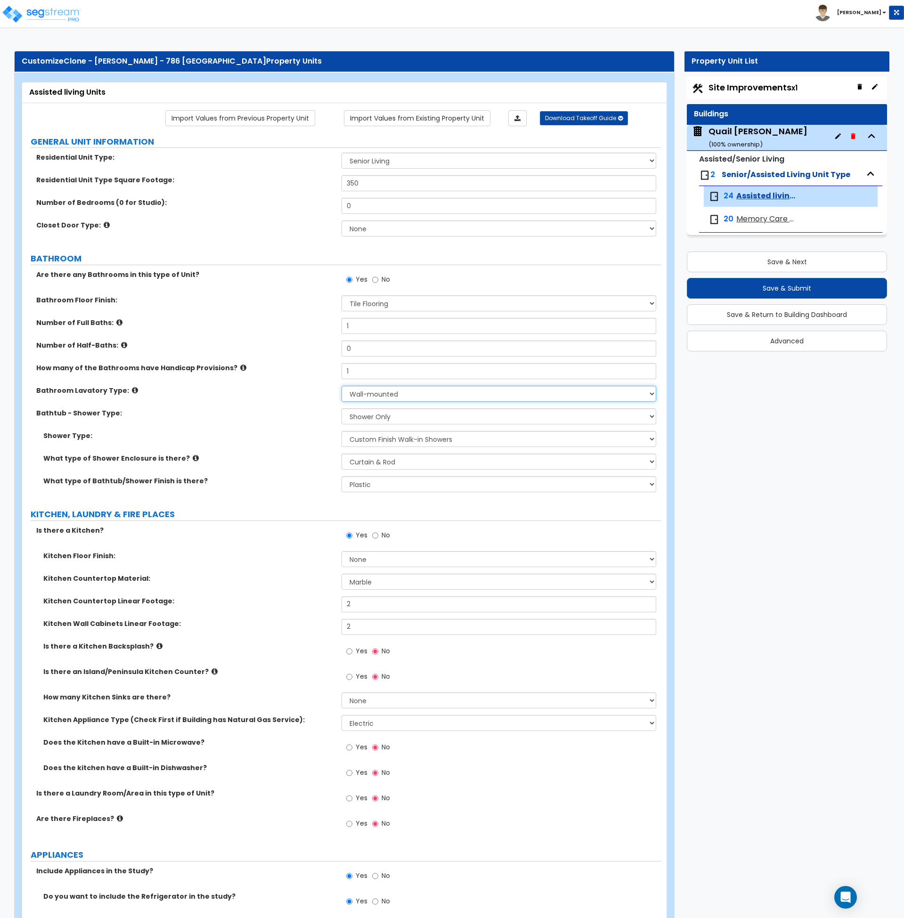
click at [383, 393] on select "Wall-mounted Pedestal-mounted Vanity-mounted" at bounding box center [499, 394] width 315 height 16
click at [393, 393] on select "Wall-mounted Pedestal-mounted Vanity-mounted" at bounding box center [499, 394] width 315 height 16
click at [222, 444] on div "Shower Type: Please Choose One Pre-Fabricated Shower Stalls Custom Finish Walk-…" at bounding box center [341, 442] width 639 height 23
click at [362, 396] on select "Wall-mounted Pedestal-mounted Vanity-mounted" at bounding box center [499, 394] width 315 height 16
drag, startPoint x: 245, startPoint y: 401, endPoint x: 128, endPoint y: 401, distance: 116.4
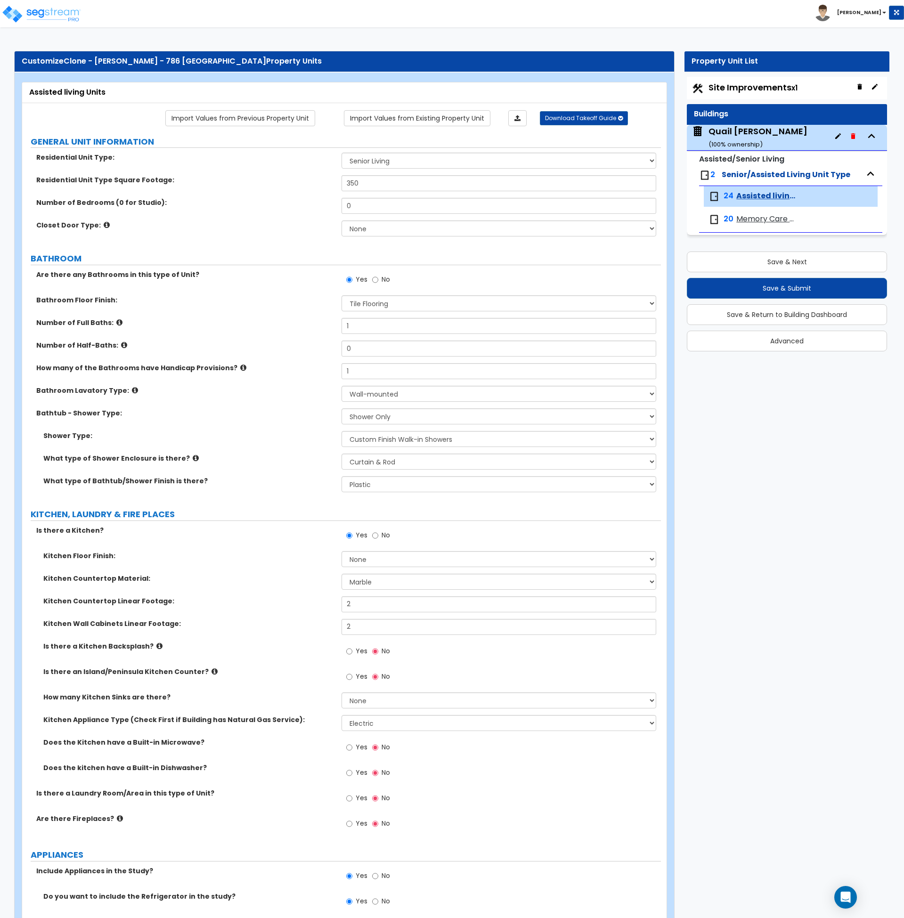
click at [245, 401] on div "Bathroom Lavatory Type: Wall-mounted Pedestal-mounted Vanity-mounted" at bounding box center [341, 397] width 639 height 23
click at [132, 390] on icon at bounding box center [135, 390] width 6 height 7
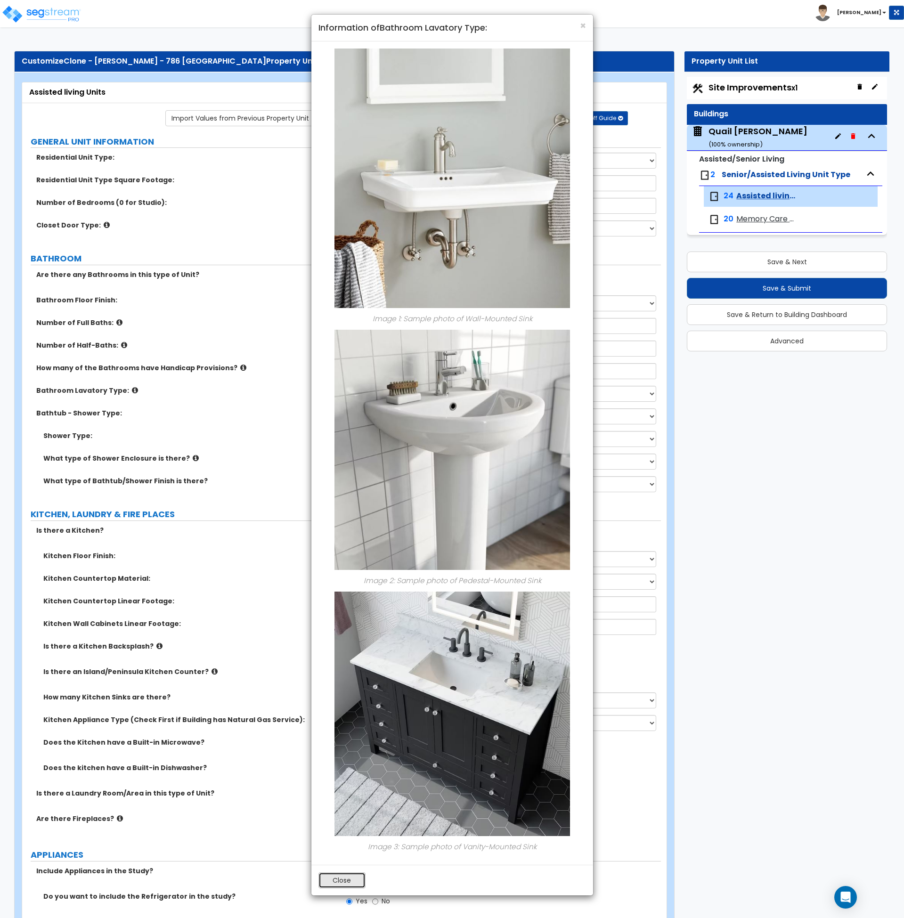
click at [345, 880] on button "Close" at bounding box center [342, 881] width 47 height 16
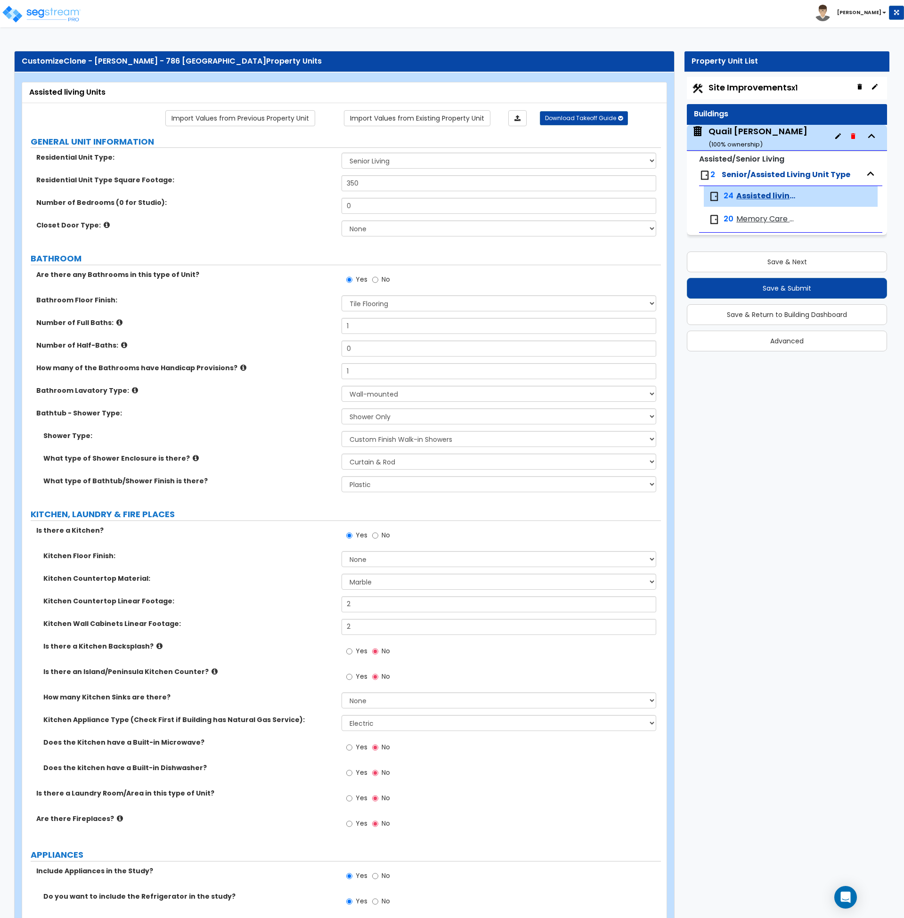
click at [269, 462] on label "What type of Shower Enclosure is there?" at bounding box center [188, 458] width 291 height 9
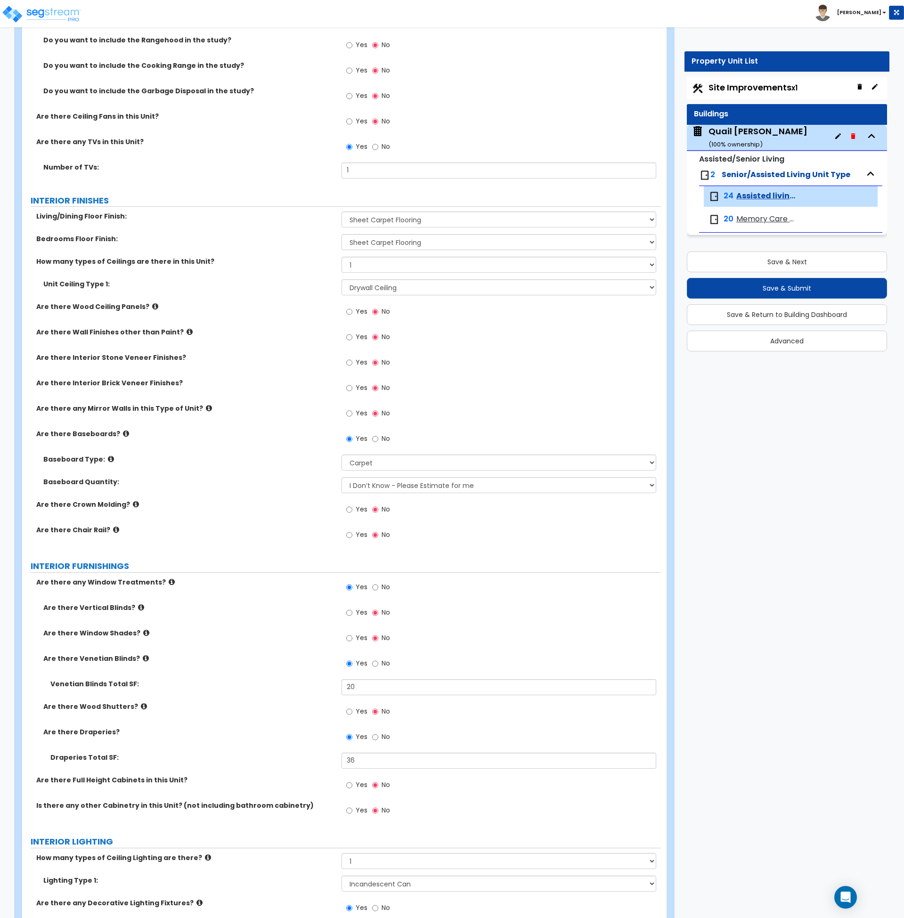
scroll to position [883, 0]
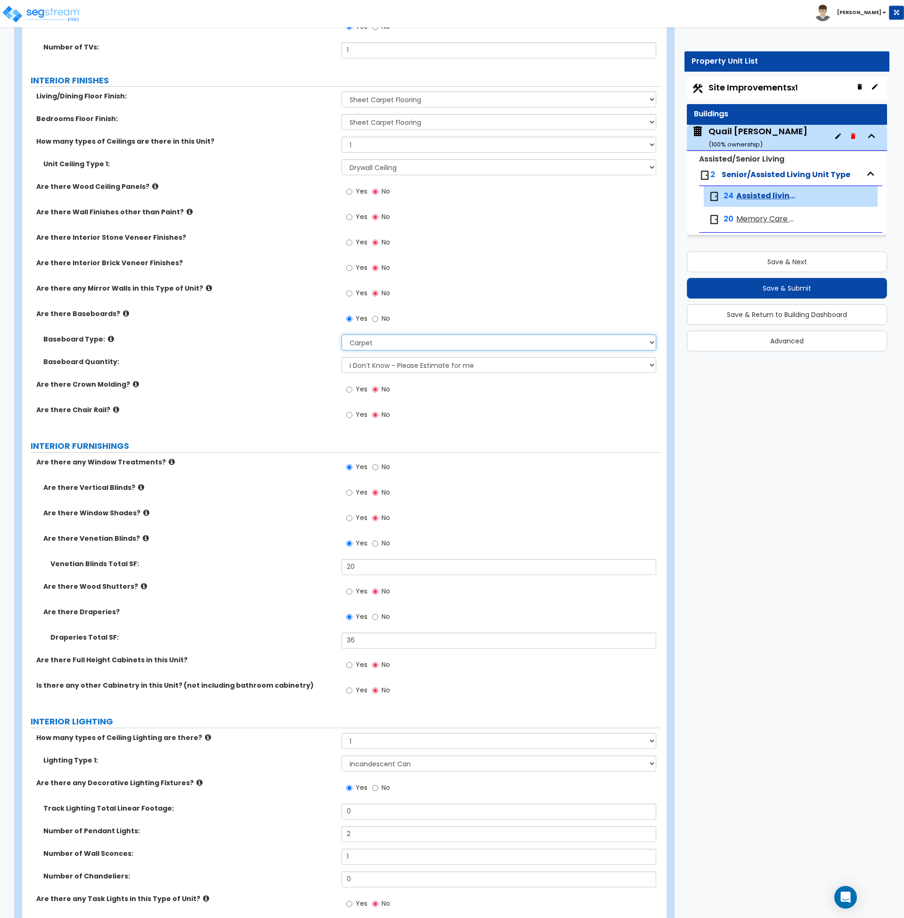
click at [368, 338] on select "Please Choose One Wood Vinyl Carpet Tile" at bounding box center [499, 343] width 315 height 16
click at [368, 338] on select "Please Choose One Wood Vinyl Carpet Tile" at bounding box center [499, 344] width 315 height 16
click at [368, 342] on select "Please Choose One Wood Vinyl Carpet Tile" at bounding box center [499, 344] width 315 height 16
select select "1"
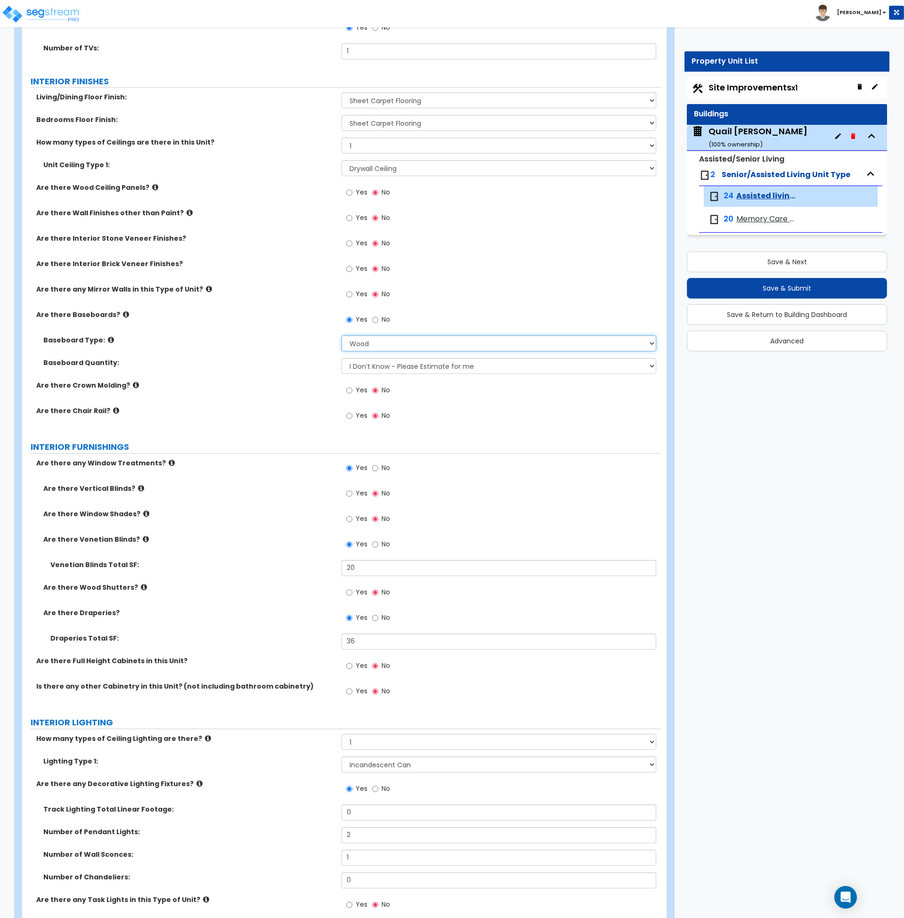
click at [342, 336] on select "Please Choose One Wood Vinyl Carpet Tile" at bounding box center [499, 344] width 315 height 16
click at [262, 363] on label "Baseboard Quantity:" at bounding box center [188, 362] width 291 height 9
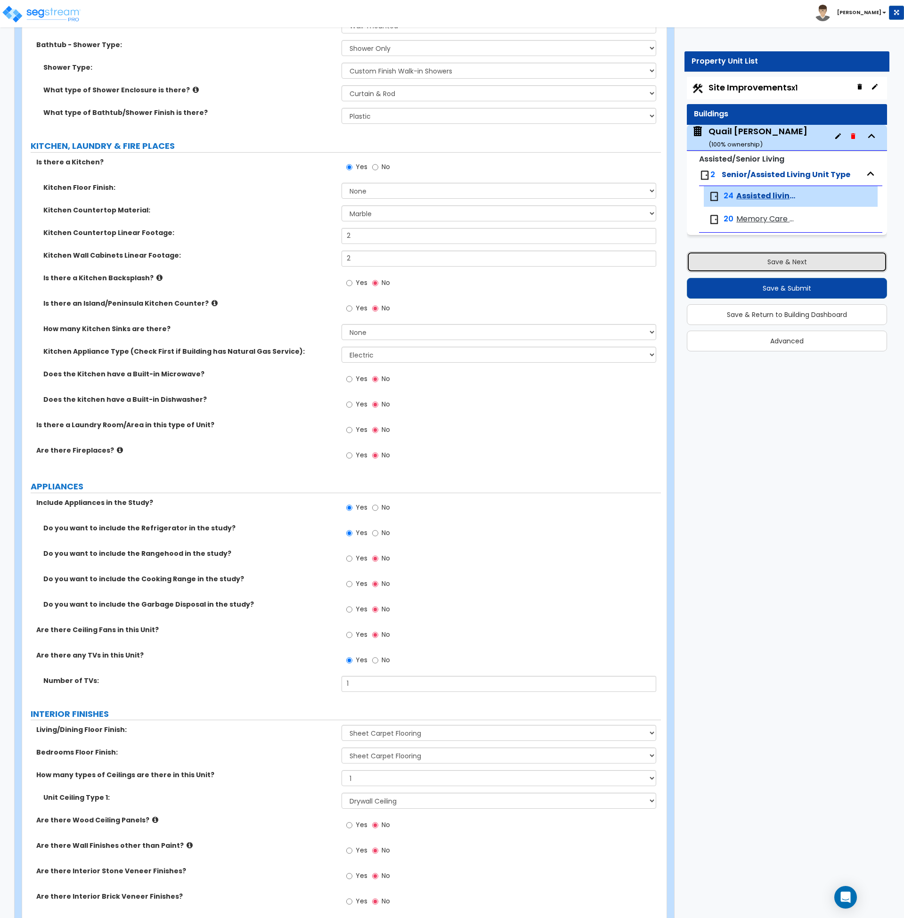
scroll to position [362, 0]
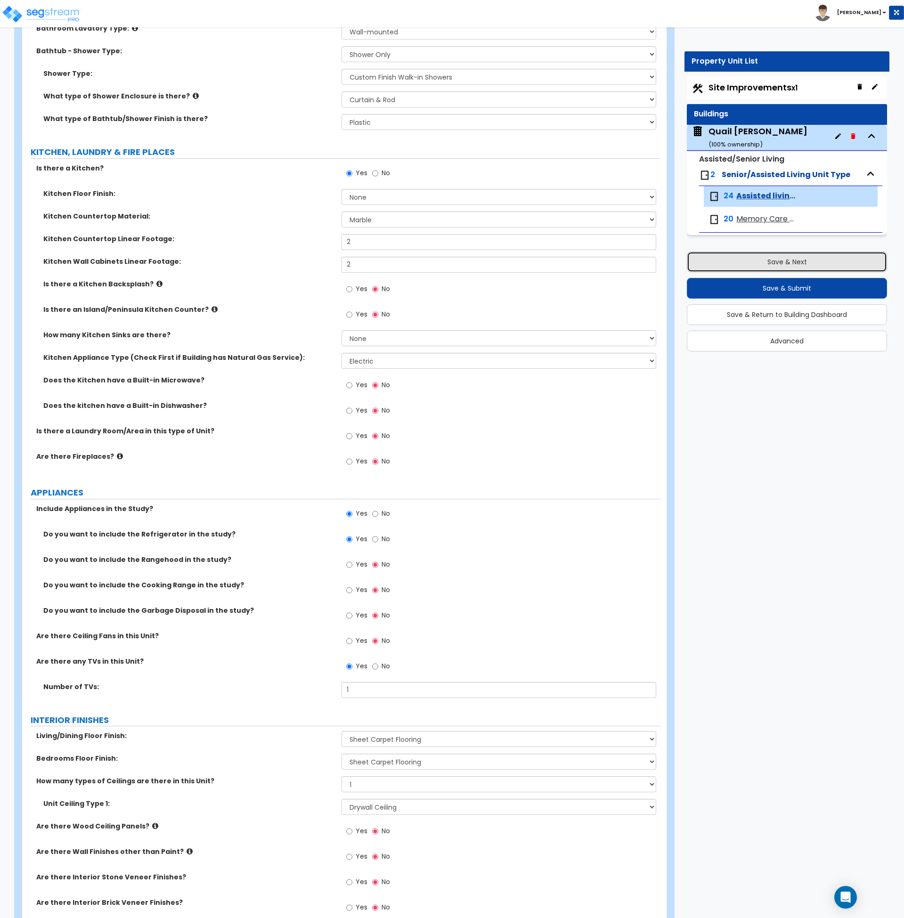
click at [766, 263] on button "Save & Next" at bounding box center [787, 262] width 200 height 21
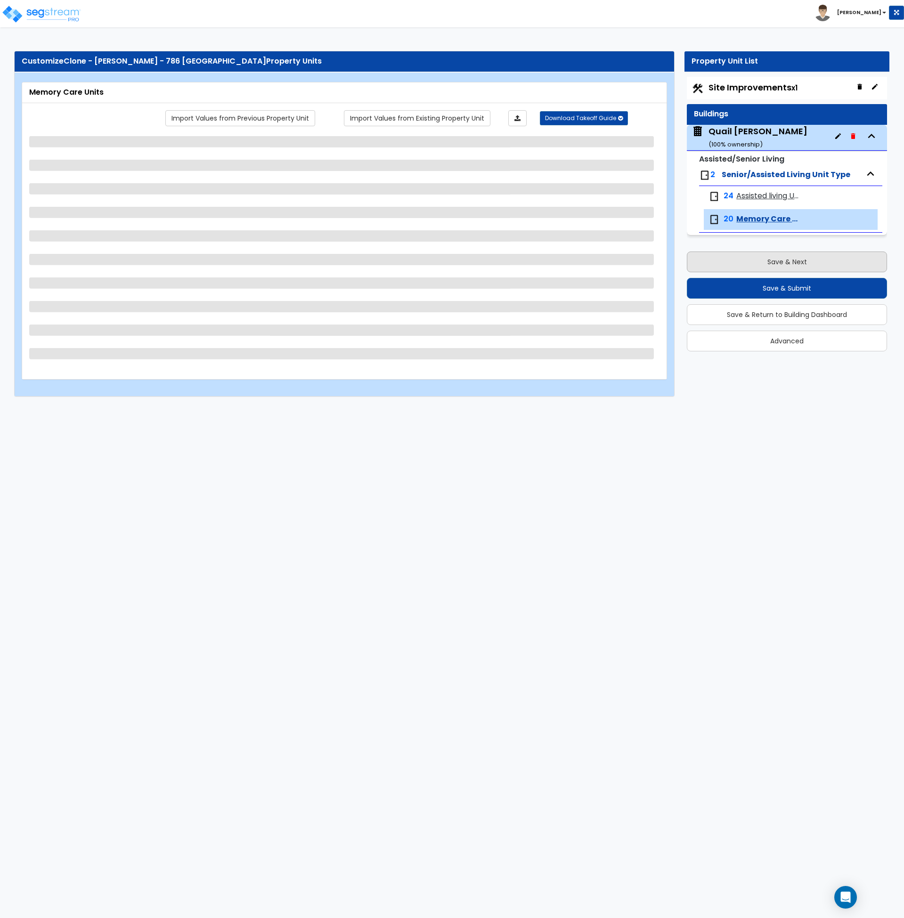
select select "1"
select select "3"
select select "1"
select select "2"
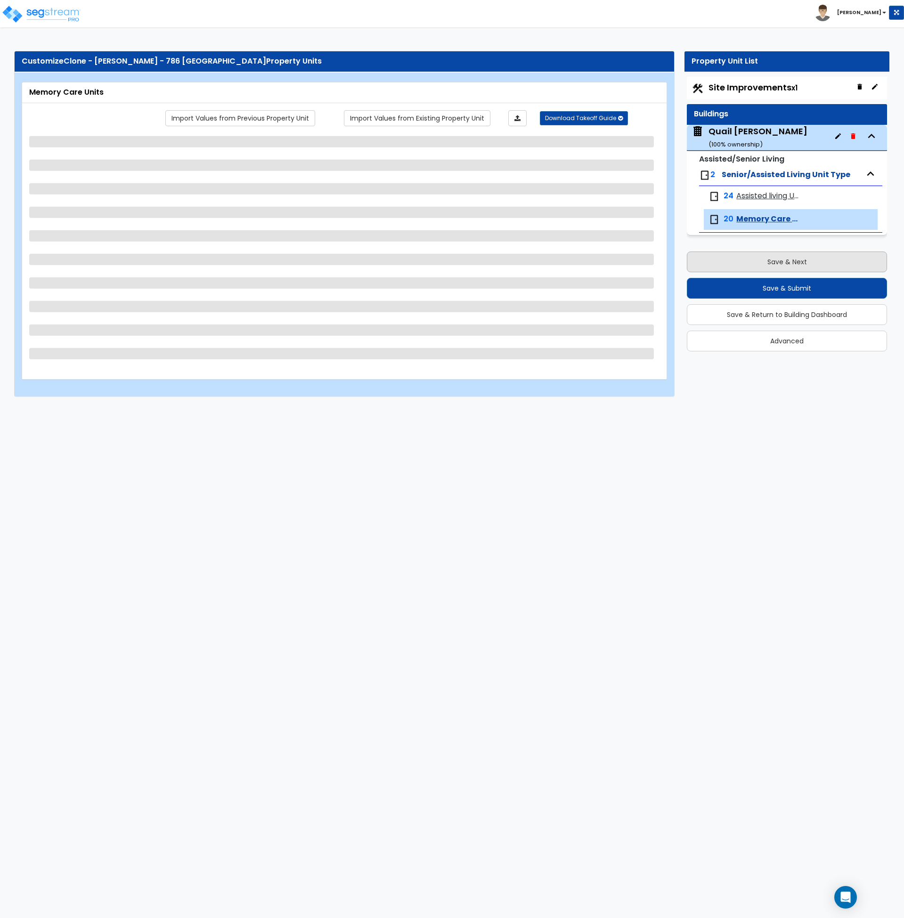
select select "3"
select select "1"
select select "5"
select select "3"
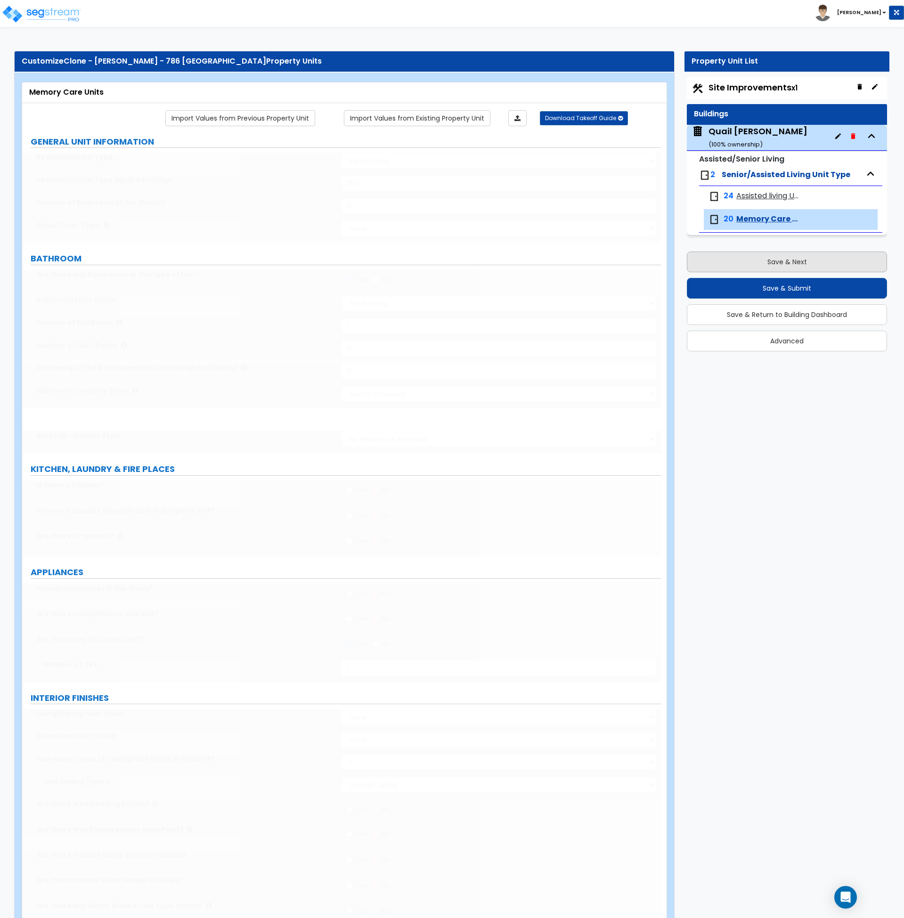
select select "4"
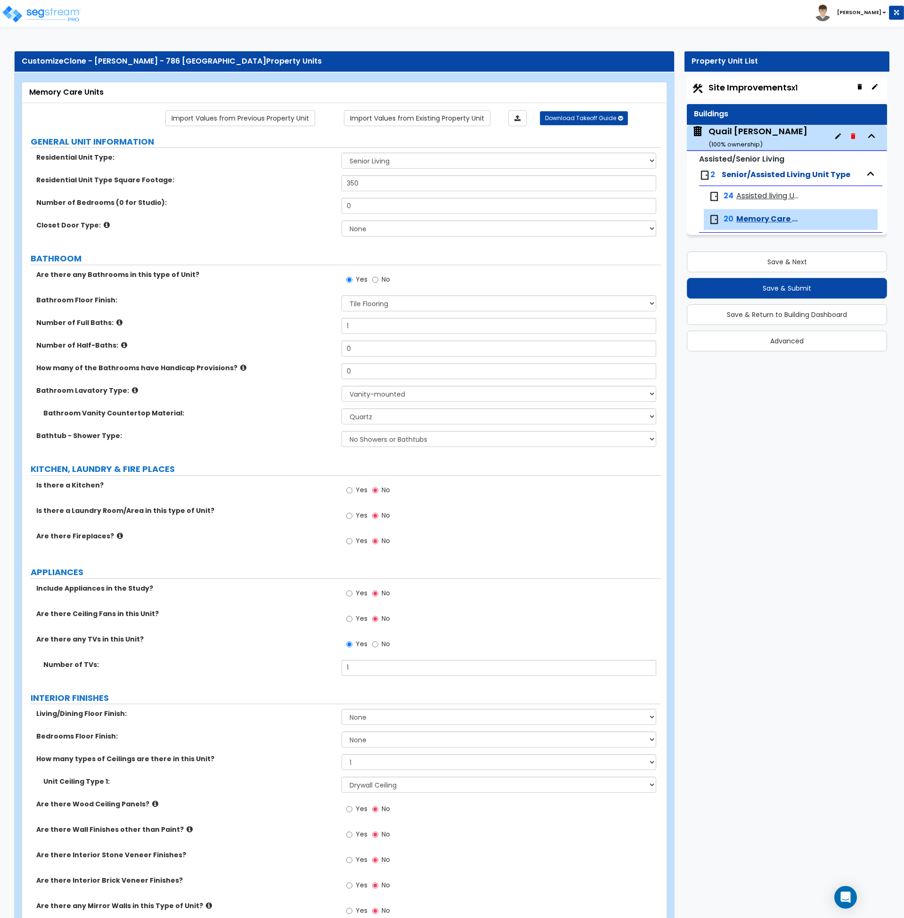
click at [764, 194] on span "Assisted living Units" at bounding box center [768, 196] width 63 height 11
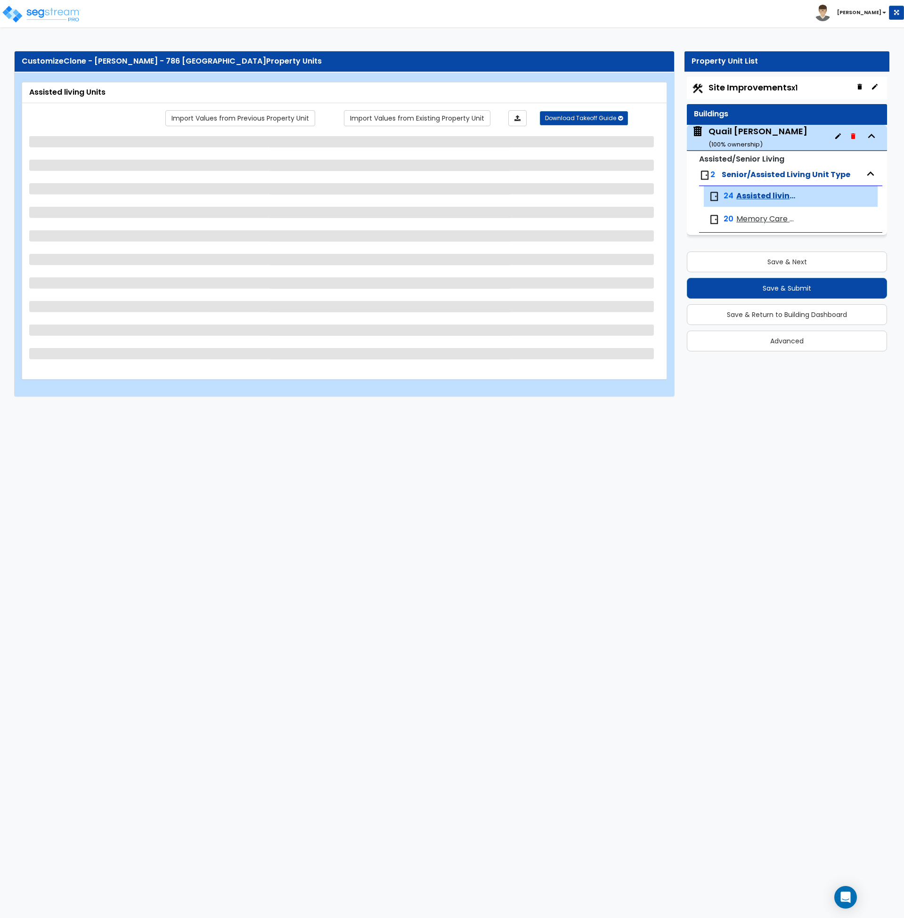
select select "1"
select select "2"
select select "1"
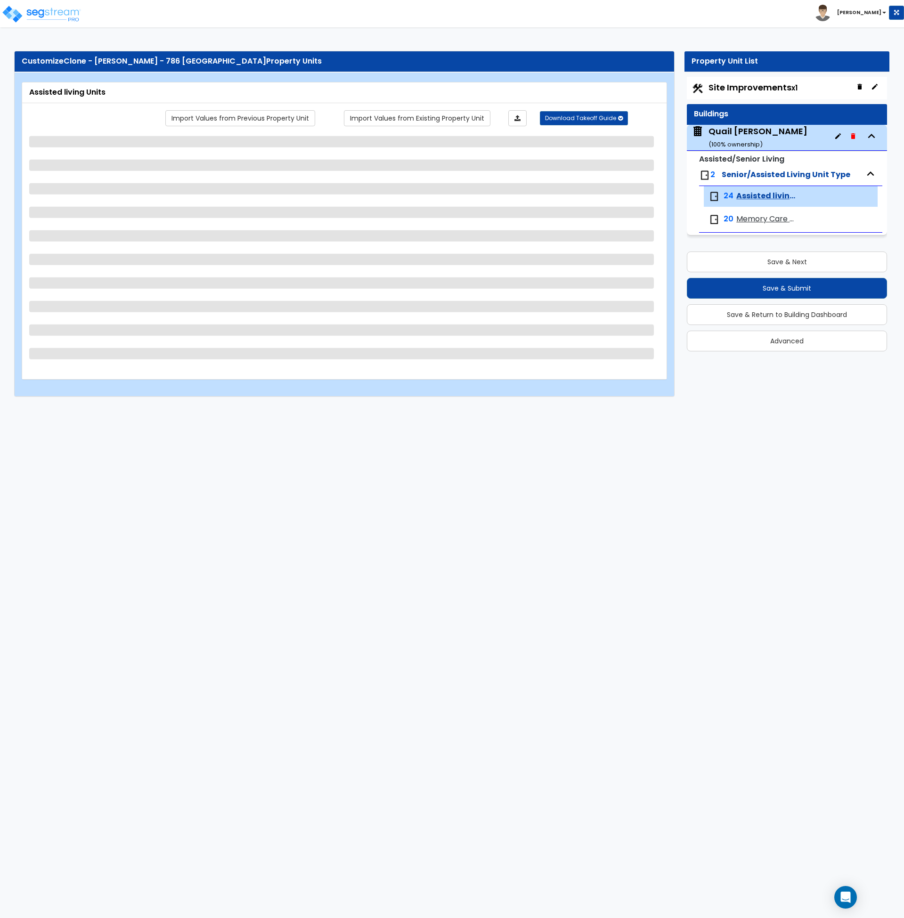
select select "1"
select select "5"
select select "2"
select select "5"
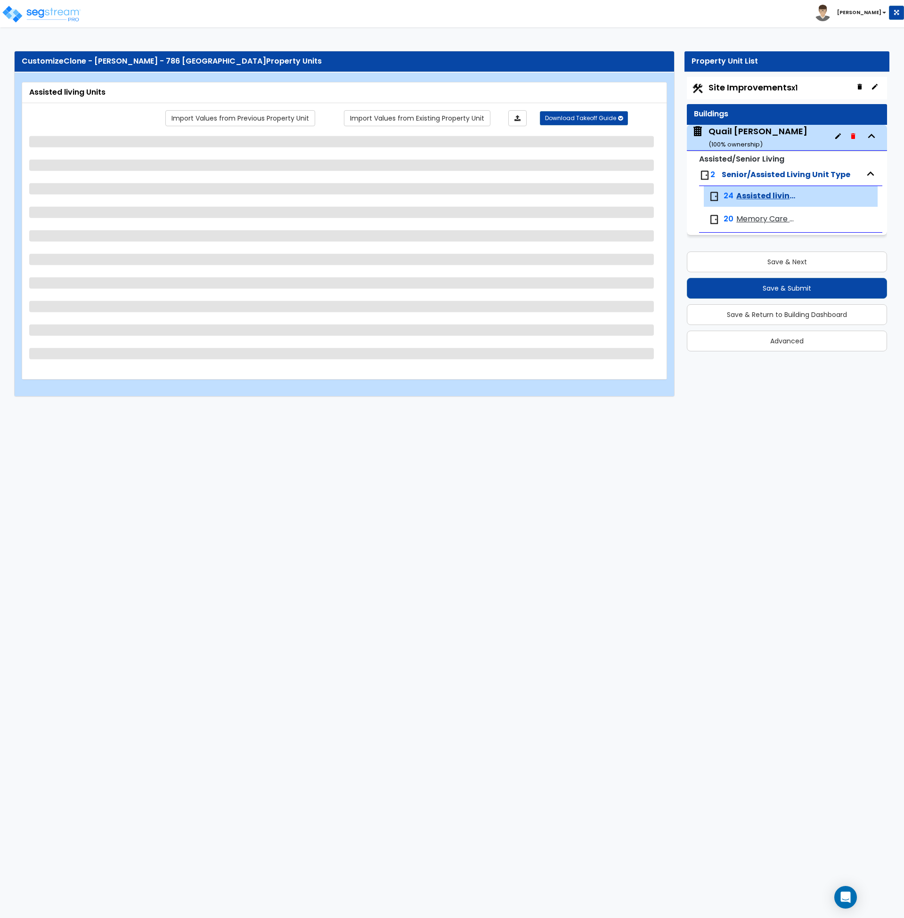
select select "1"
select select "2"
select select "1"
select select "5"
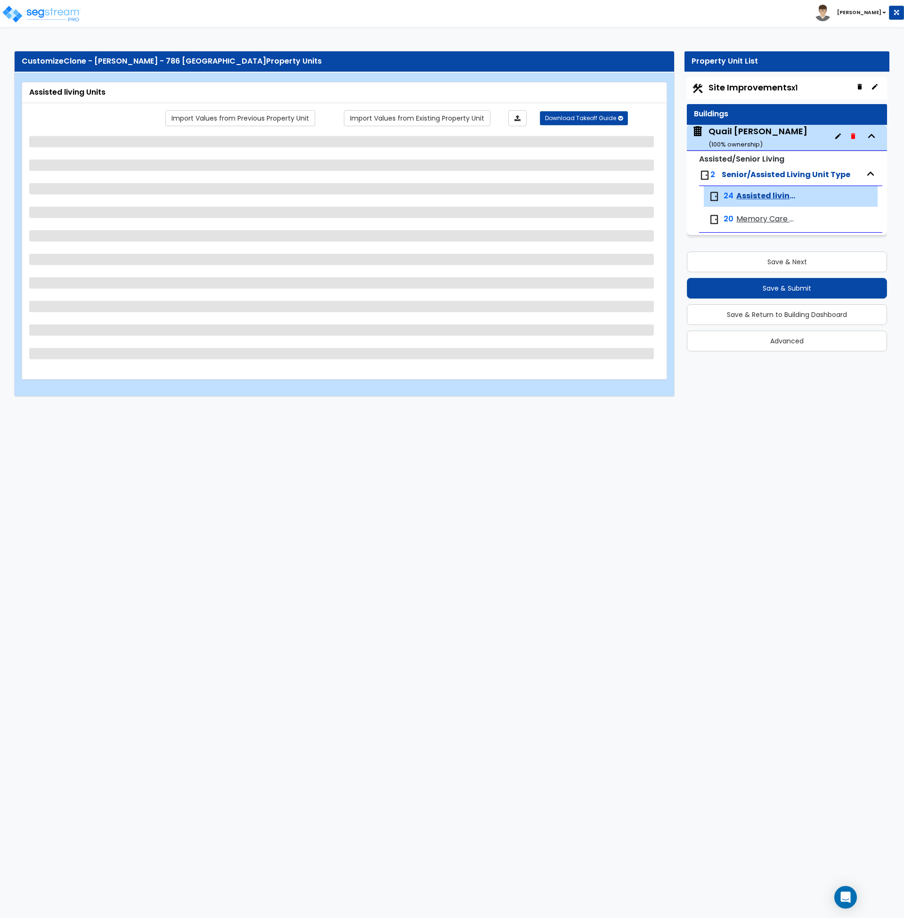
select select "1"
select select "3"
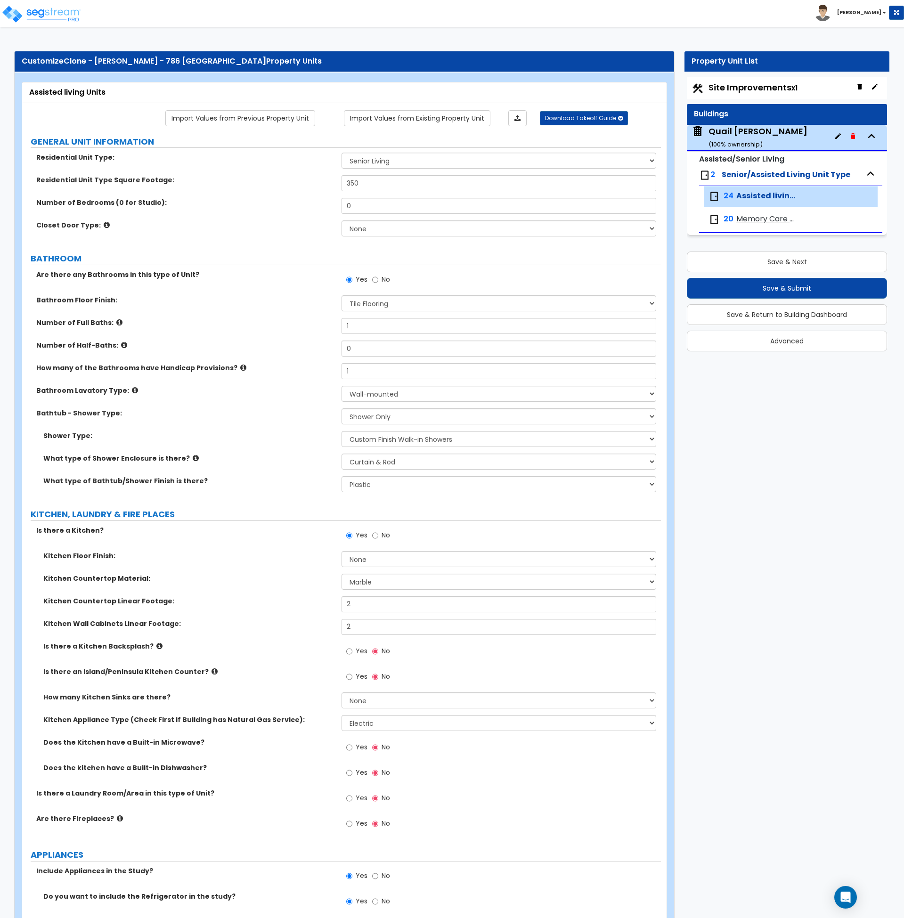
click at [237, 586] on div "Kitchen Countertop Material: Please Choose One Plastic Laminate Solid Surface S…" at bounding box center [341, 585] width 639 height 23
click at [387, 487] on select "None Plastic Tile Stone" at bounding box center [499, 484] width 315 height 16
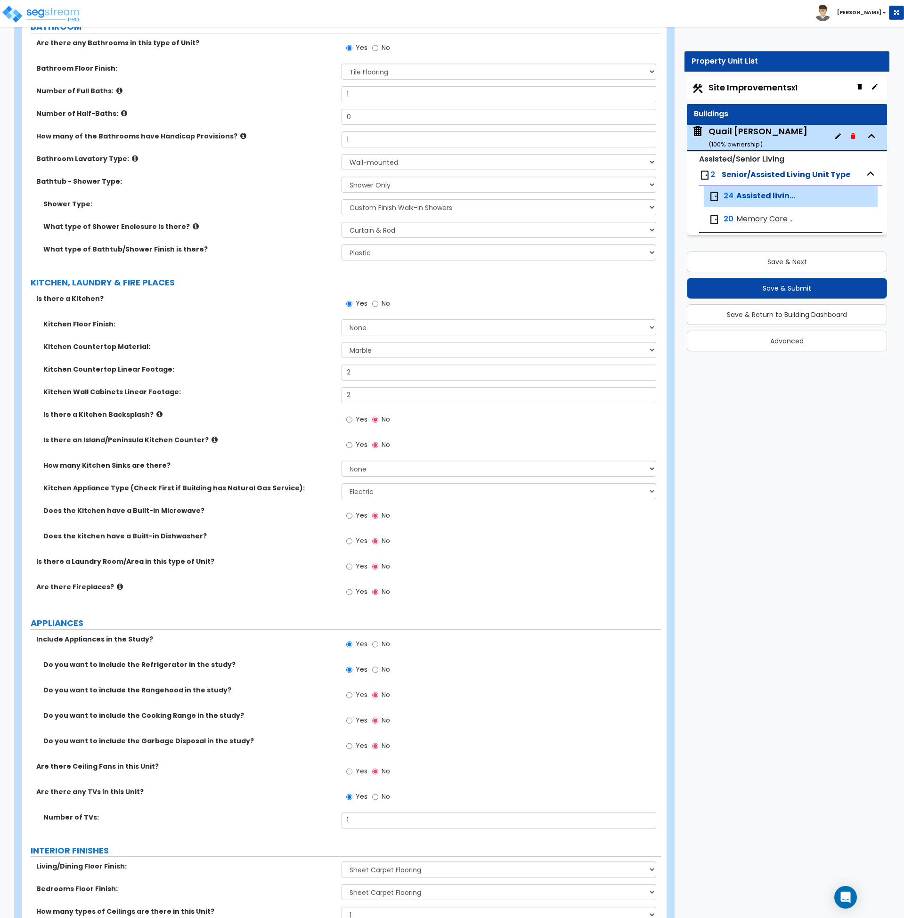
scroll to position [233, 0]
click at [789, 256] on button "Save & Next" at bounding box center [787, 262] width 200 height 21
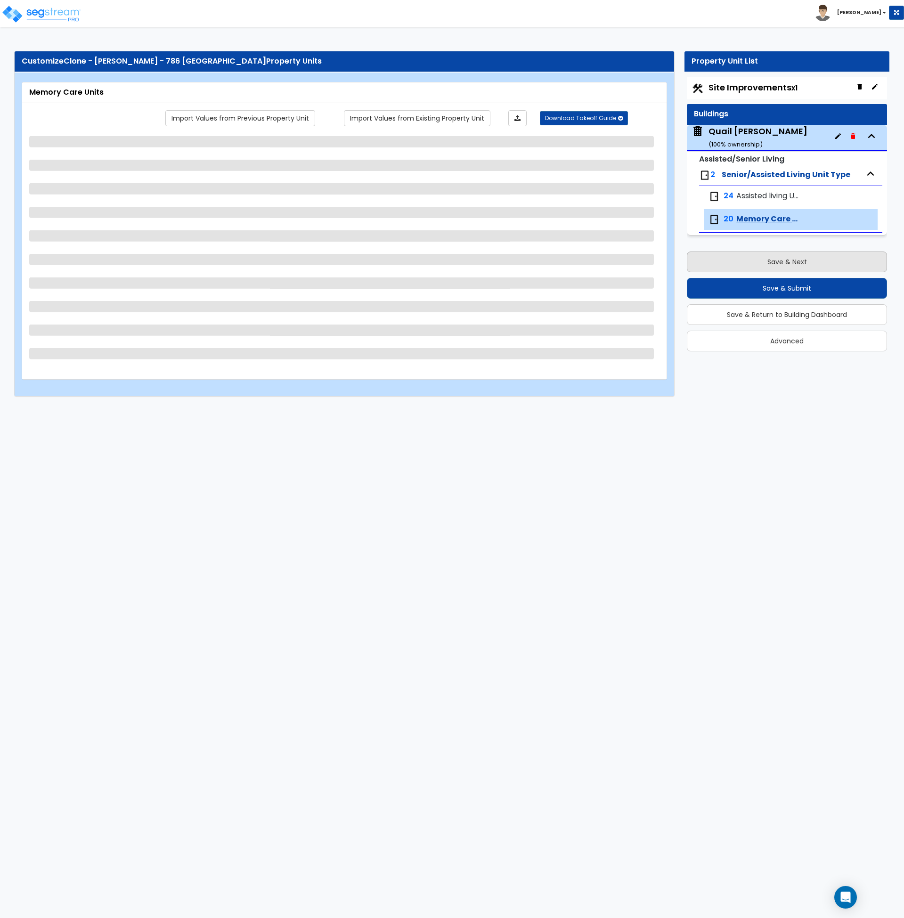
select select "1"
select select "3"
select select "1"
select select "2"
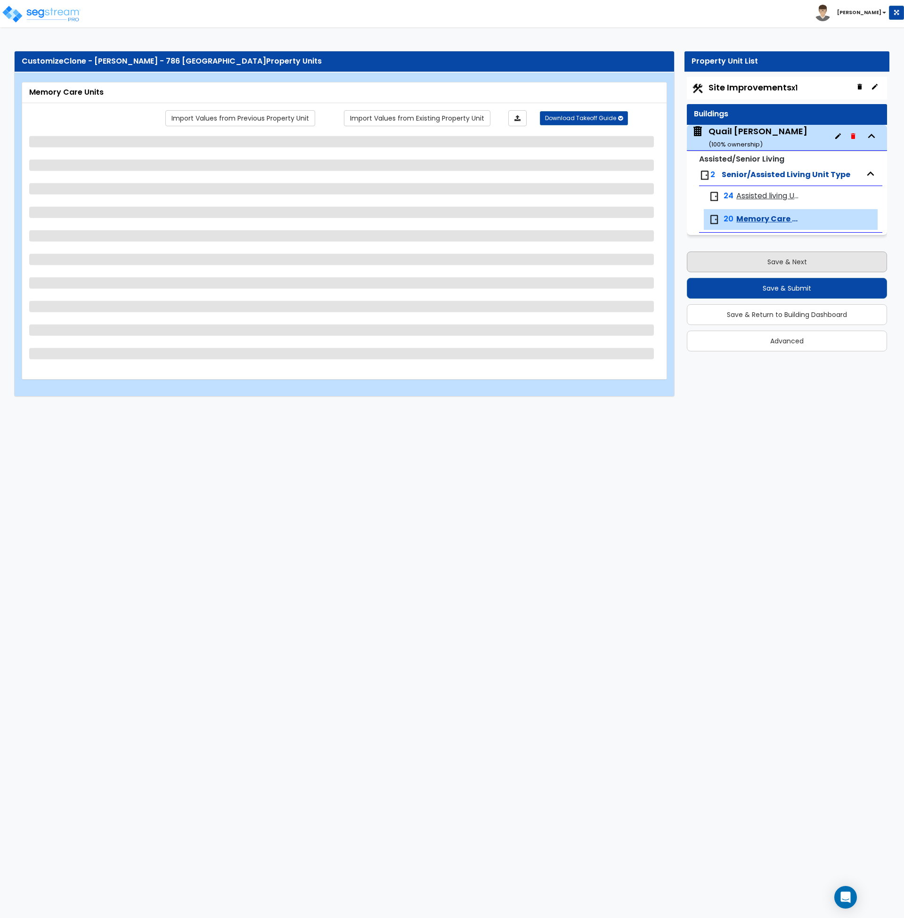
select select "3"
select select "1"
select select "5"
select select "3"
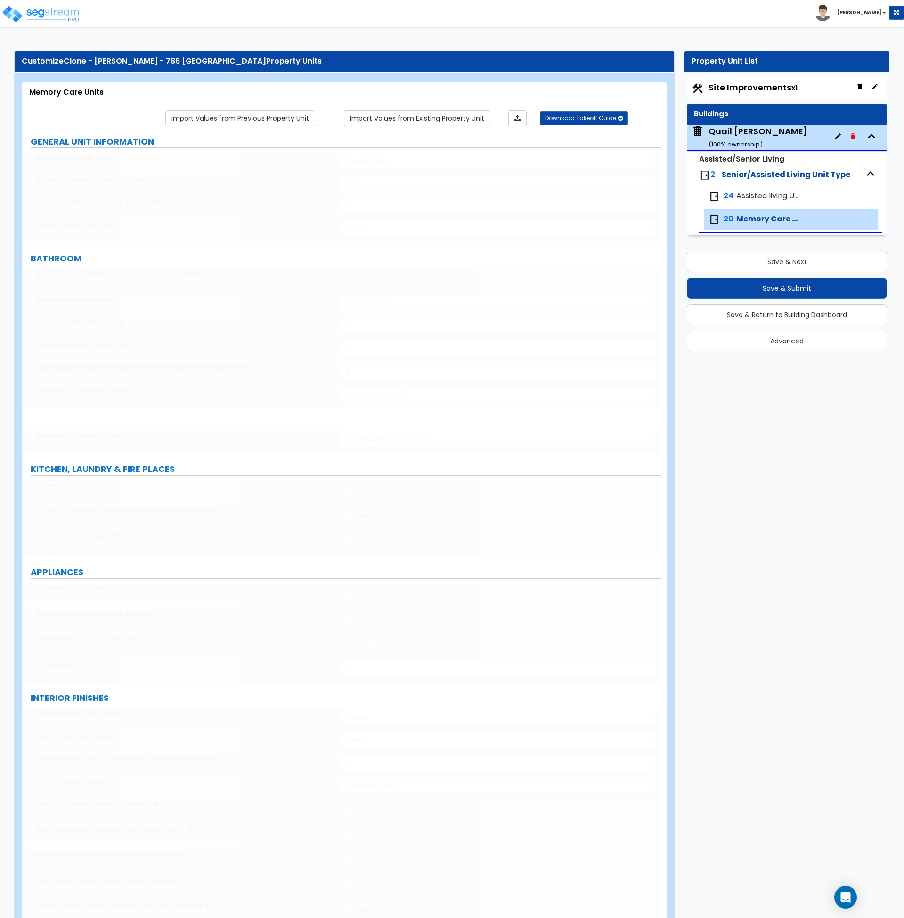
select select "4"
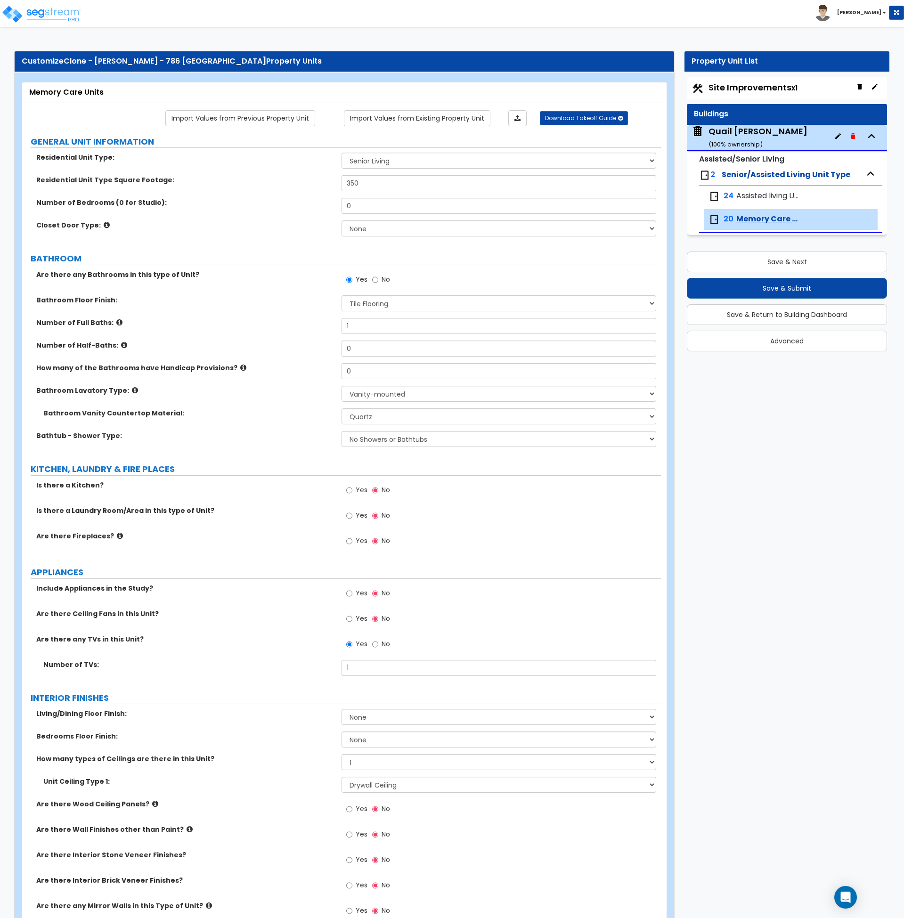
click at [750, 191] on span "Assisted living Units" at bounding box center [768, 196] width 63 height 11
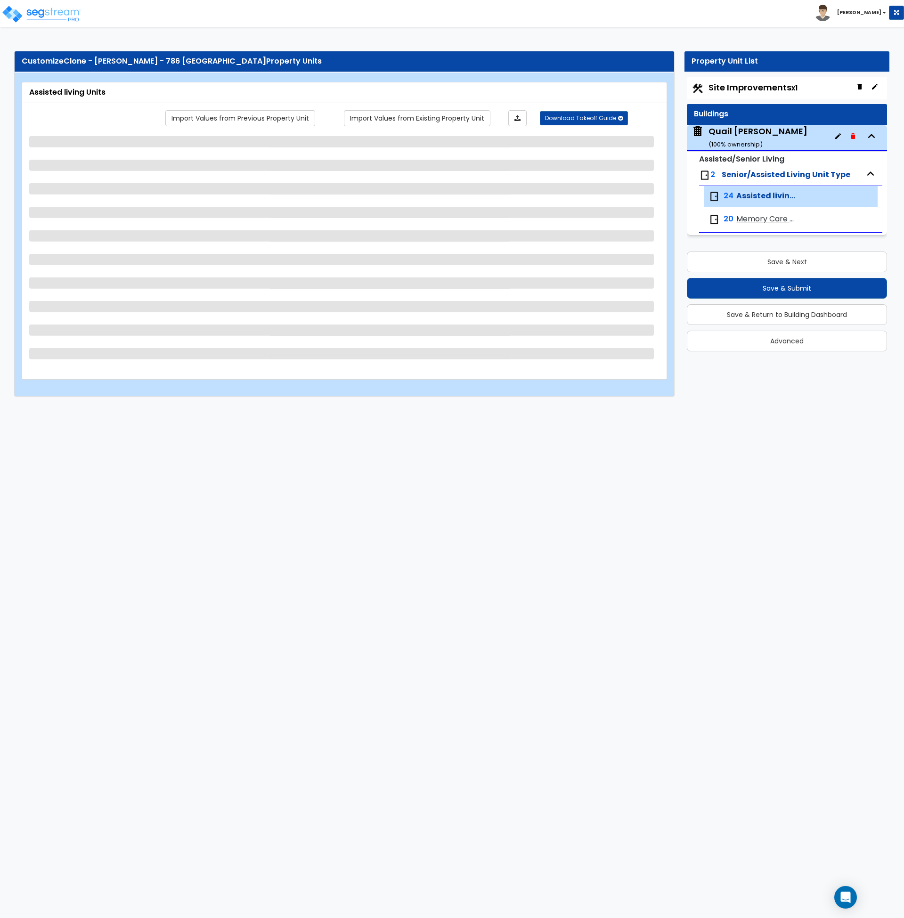
select select "1"
select select "2"
select select "1"
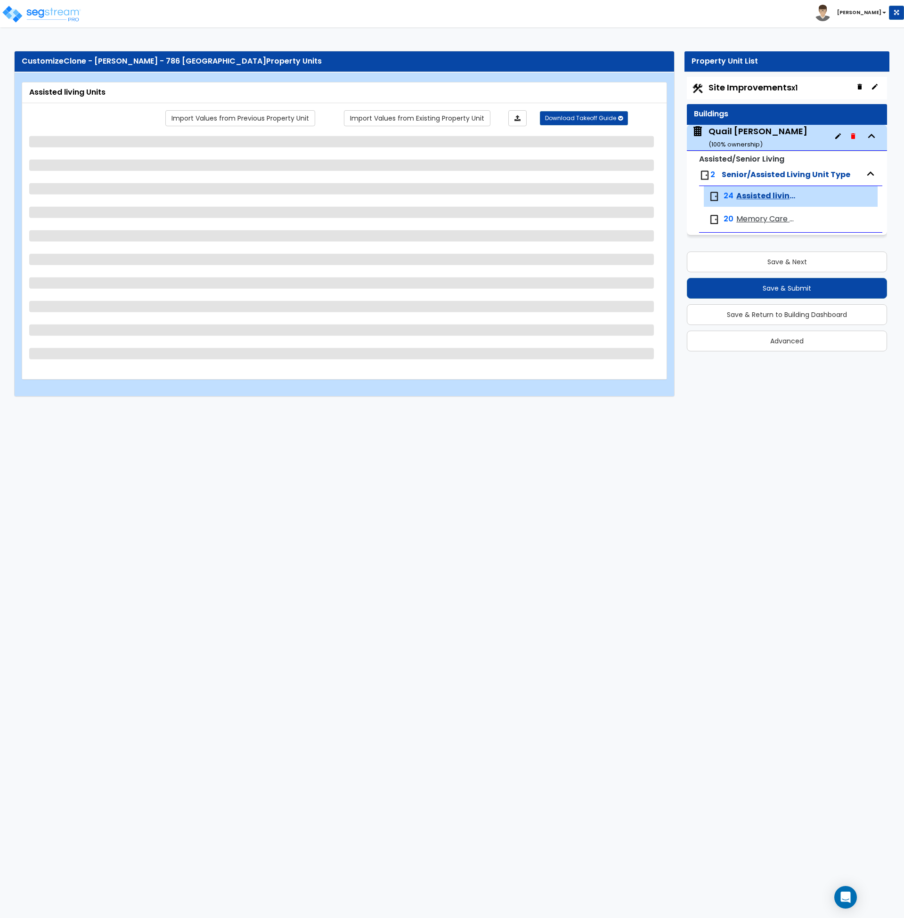
select select "1"
select select "5"
select select "2"
select select "5"
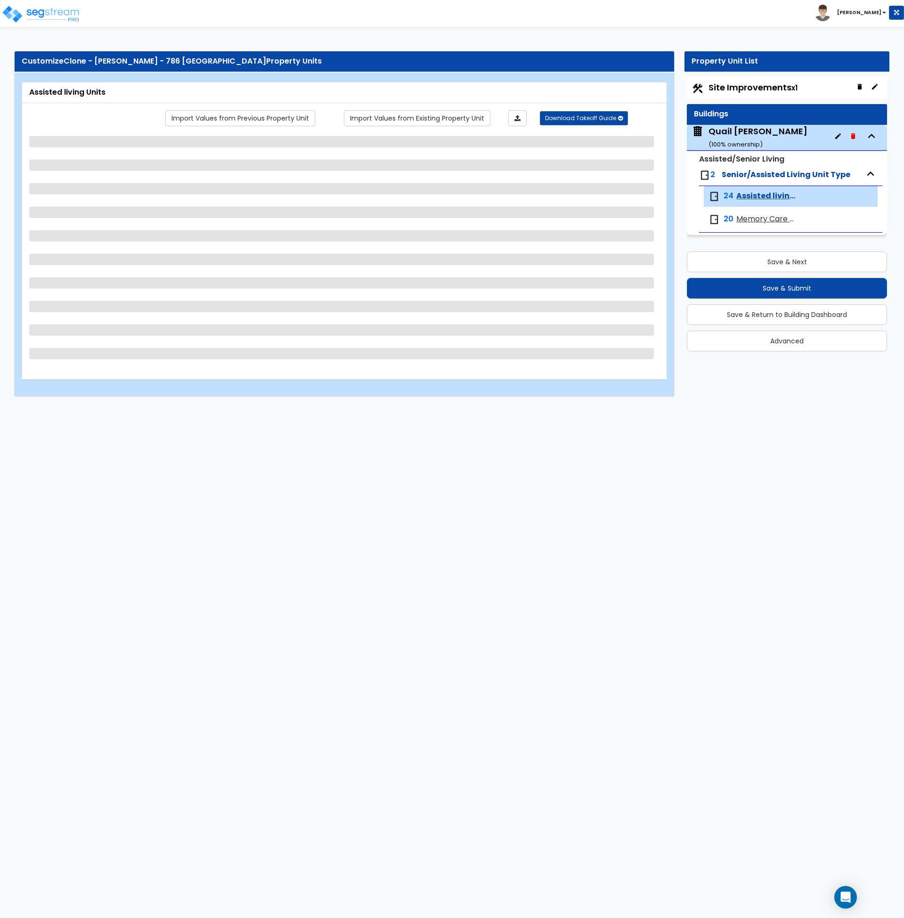
select select "1"
select select "2"
select select "1"
select select "5"
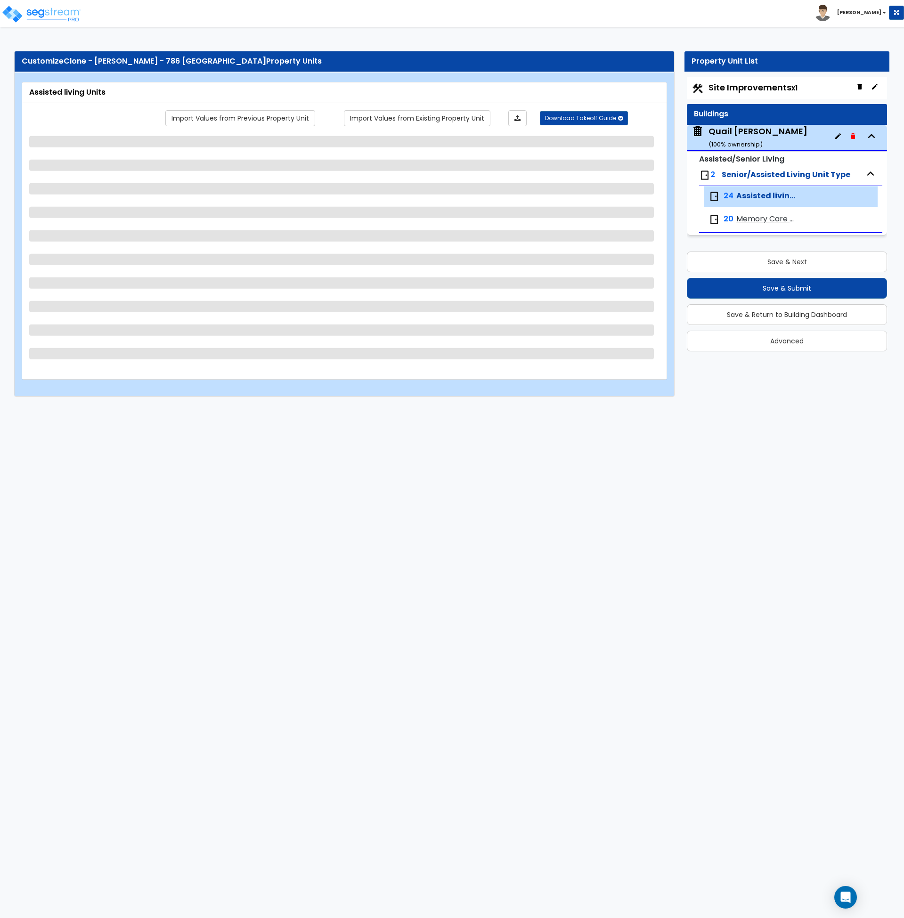
select select "1"
select select "3"
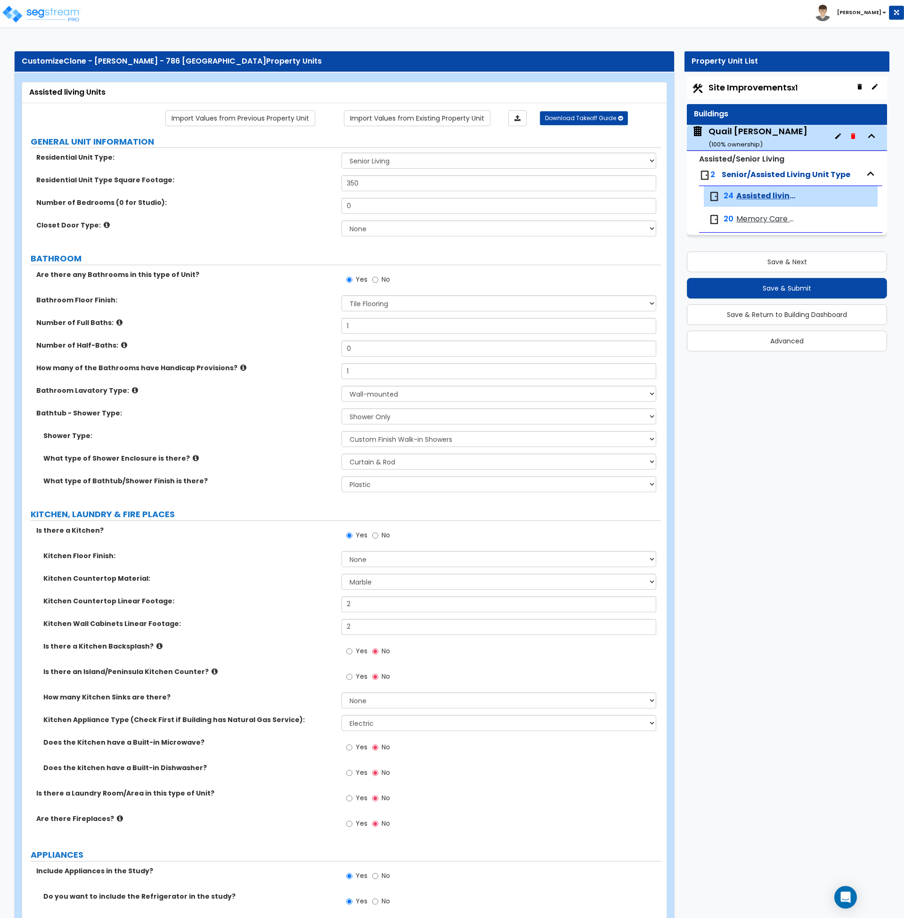
click at [747, 218] on span "Memory Care Units" at bounding box center [768, 219] width 63 height 11
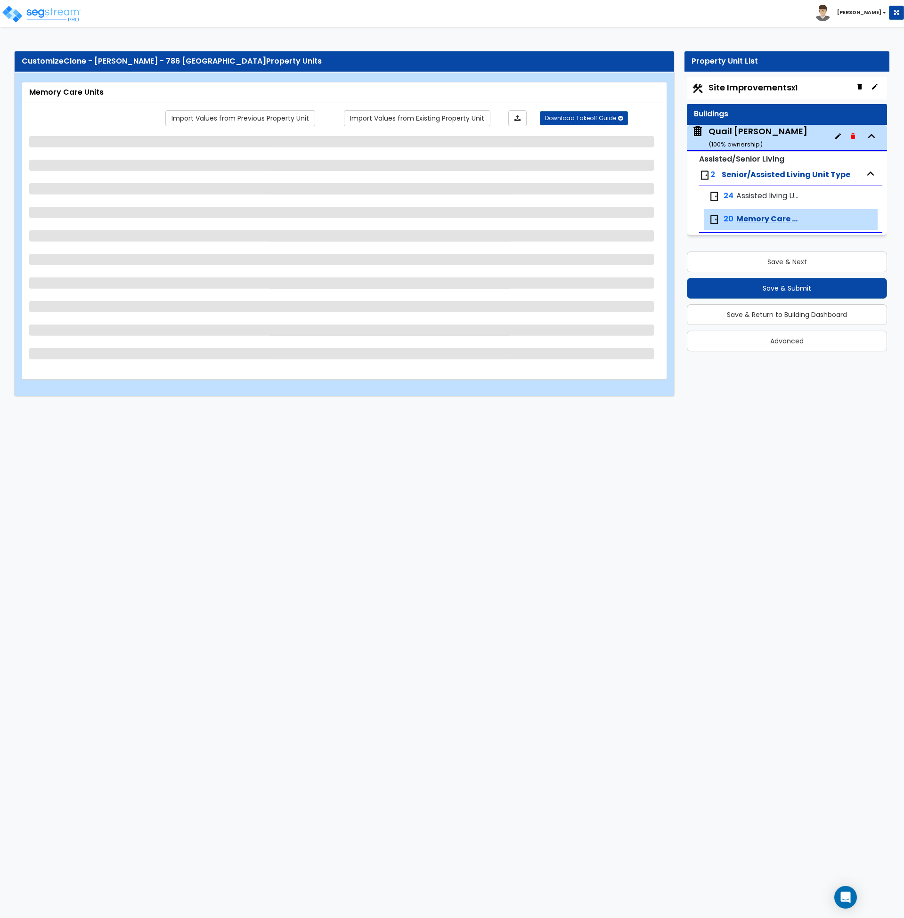
select select "1"
select select "3"
select select "4"
select select "1"
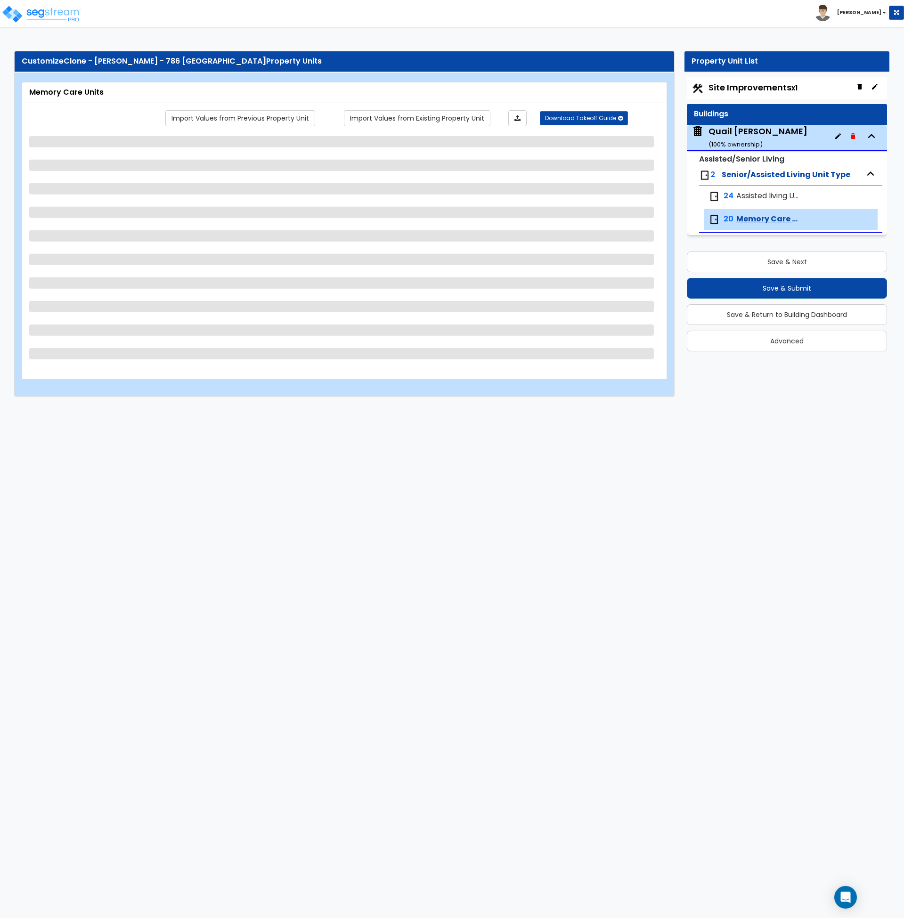
select select "2"
select select "3"
select select "1"
select select "5"
select select "3"
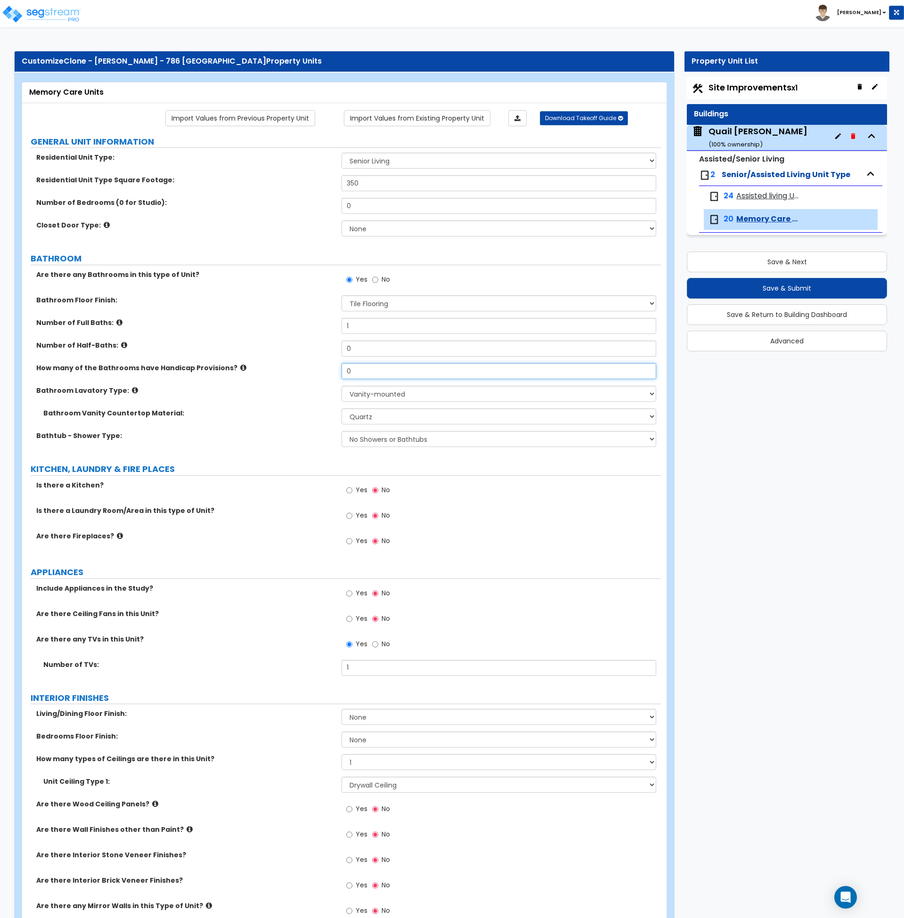
drag, startPoint x: 369, startPoint y: 370, endPoint x: 269, endPoint y: 404, distance: 106.0
click at [276, 370] on div "How many of the Bathrooms have Handicap Provisions? 0" at bounding box center [341, 374] width 639 height 23
type input "1"
click at [269, 404] on div "Bathroom Lavatory Type: Wall-mounted Pedestal-mounted Vanity-mounted" at bounding box center [341, 397] width 639 height 23
click at [404, 396] on select "Wall-mounted Pedestal-mounted Vanity-mounted" at bounding box center [499, 394] width 315 height 16
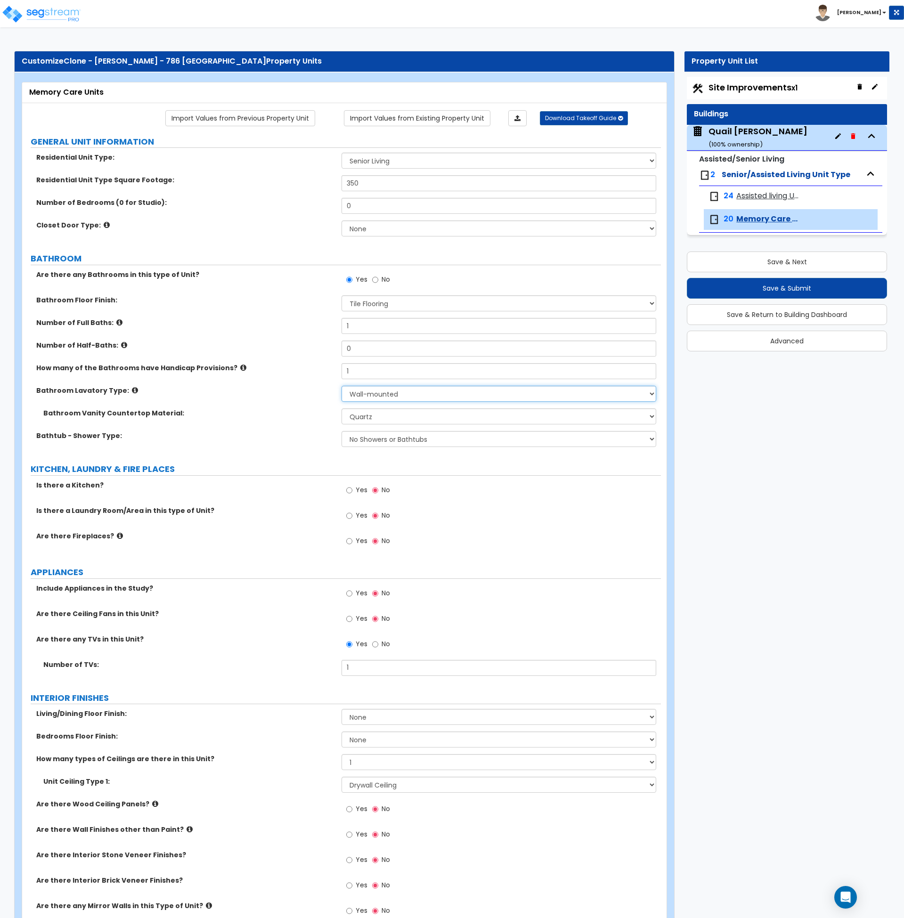
click at [342, 386] on select "Wall-mounted Pedestal-mounted Vanity-mounted" at bounding box center [499, 394] width 315 height 16
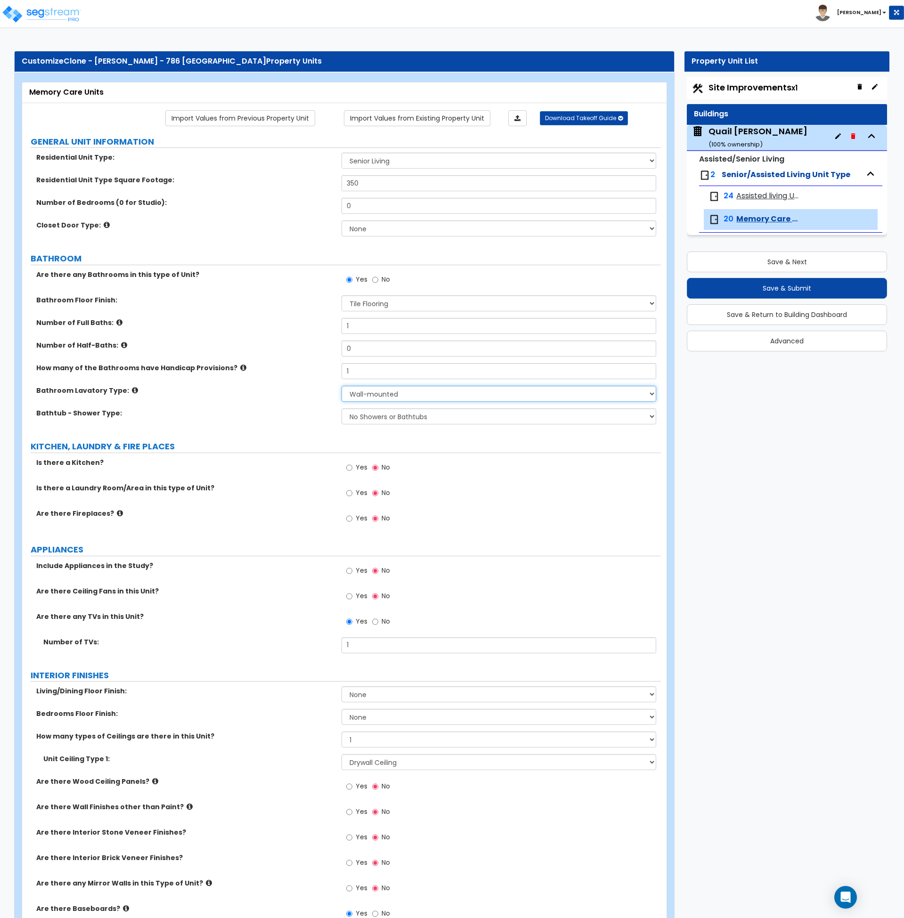
click at [376, 393] on select "Wall-mounted Pedestal-mounted Vanity-mounted" at bounding box center [499, 394] width 315 height 16
click at [342, 386] on select "Wall-mounted Pedestal-mounted Vanity-mounted" at bounding box center [499, 394] width 315 height 16
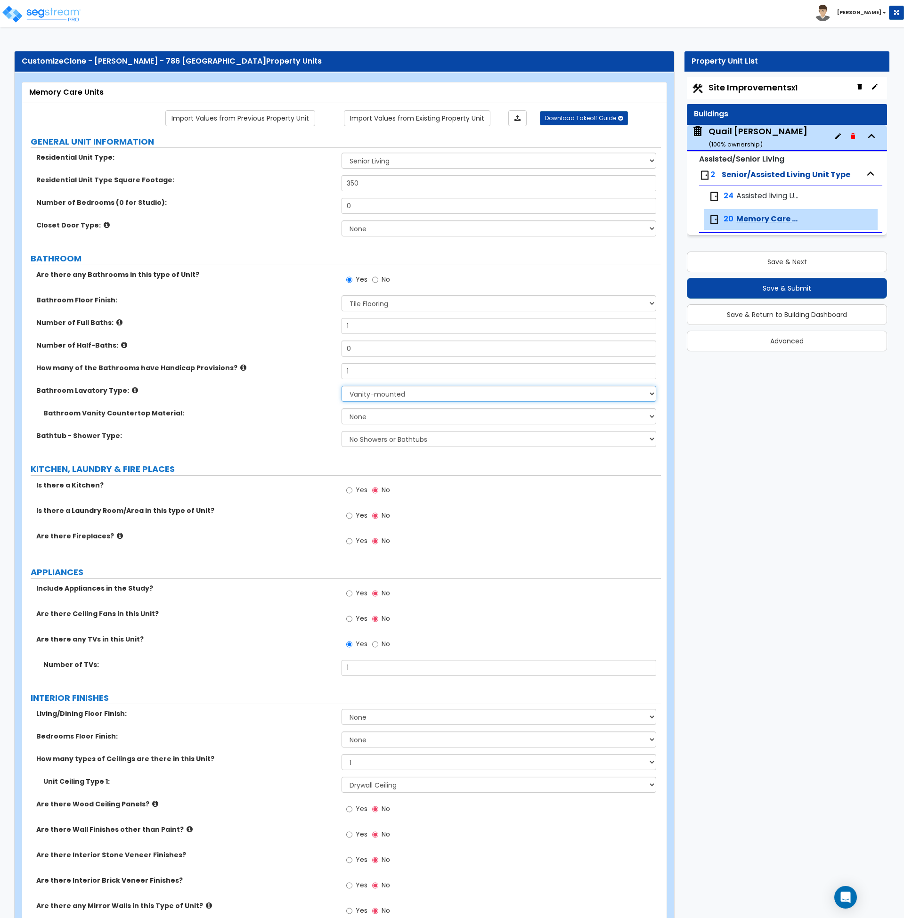
click at [386, 394] on select "Wall-mounted Pedestal-mounted Vanity-mounted" at bounding box center [499, 394] width 315 height 16
select select "1"
click at [342, 386] on select "Wall-mounted Pedestal-mounted Vanity-mounted" at bounding box center [499, 394] width 315 height 16
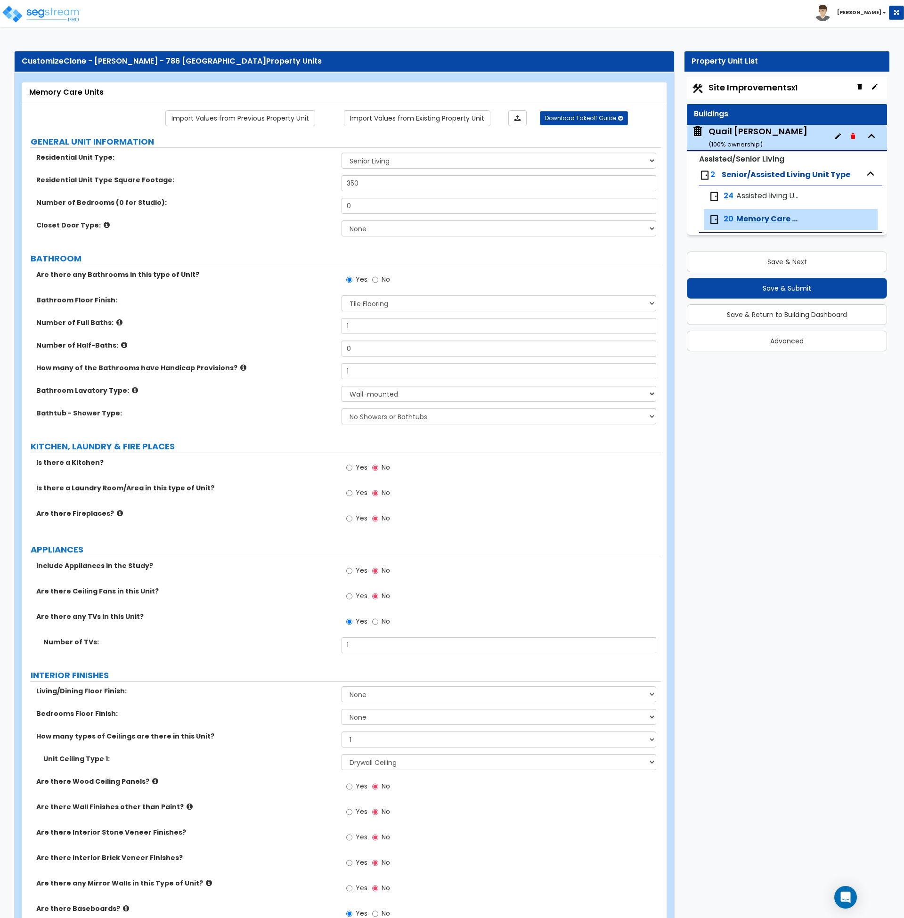
click at [295, 419] on div "Bathtub - Shower Type: No Showers or Bathtubs Shower Only Bathtub Only Shower-a…" at bounding box center [341, 420] width 639 height 23
click at [378, 393] on select "Wall-mounted Pedestal-mounted Vanity-mounted" at bounding box center [499, 394] width 315 height 16
click at [132, 390] on icon at bounding box center [135, 390] width 6 height 7
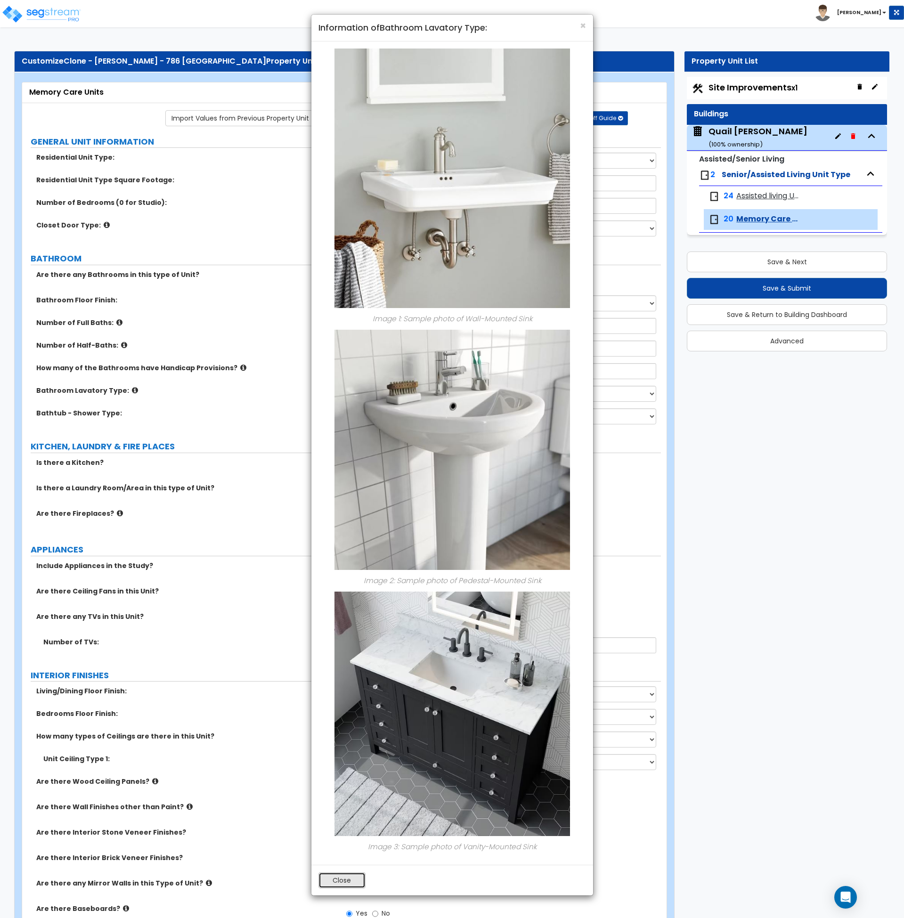
click at [338, 880] on button "Close" at bounding box center [342, 881] width 47 height 16
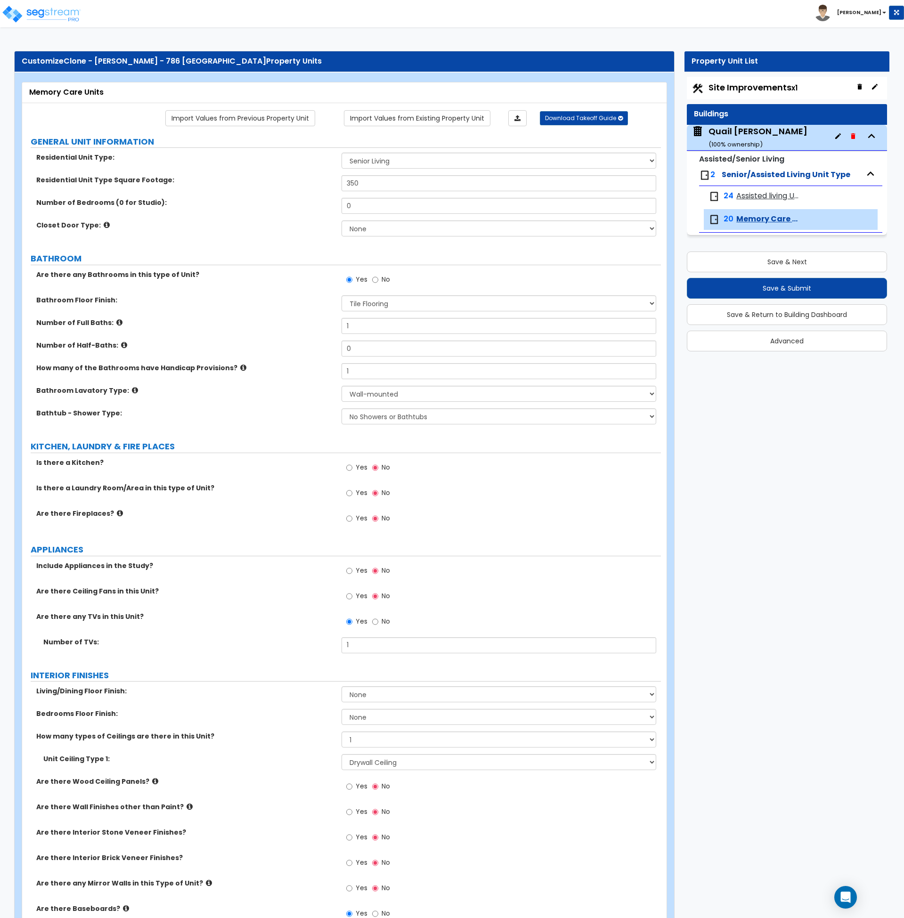
click at [251, 411] on label "Bathtub - Shower Type:" at bounding box center [185, 413] width 298 height 9
click at [386, 413] on select "No Showers or Bathtubs Shower Only Bathtub Only Shower-and-Bath Combo Dedicated…" at bounding box center [499, 417] width 315 height 16
select select "1"
click at [342, 409] on select "No Showers or Bathtubs Shower Only Bathtub Only Shower-and-Bath Combo Dedicated…" at bounding box center [499, 417] width 315 height 16
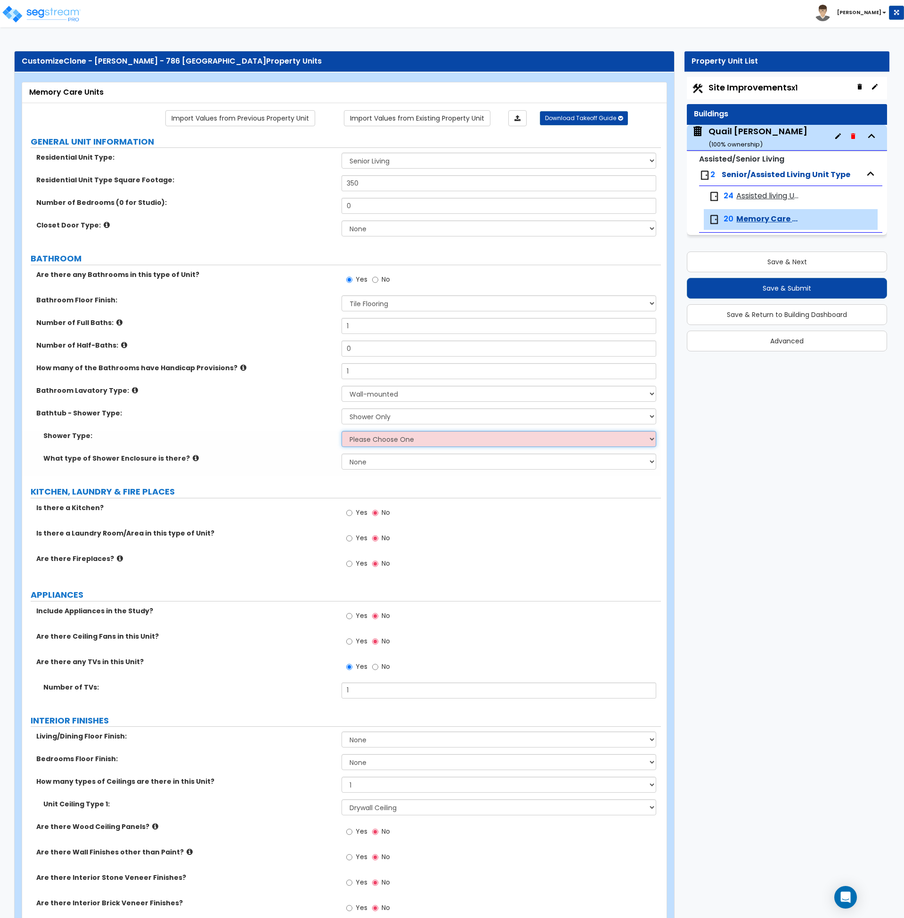
click at [385, 438] on select "Please Choose One Pre-Fabricated Shower Stalls Custom Finish Walk-in Showers" at bounding box center [499, 439] width 315 height 16
select select "2"
click at [342, 431] on select "Please Choose One Pre-Fabricated Shower Stalls Custom Finish Walk-in Showers" at bounding box center [499, 439] width 315 height 16
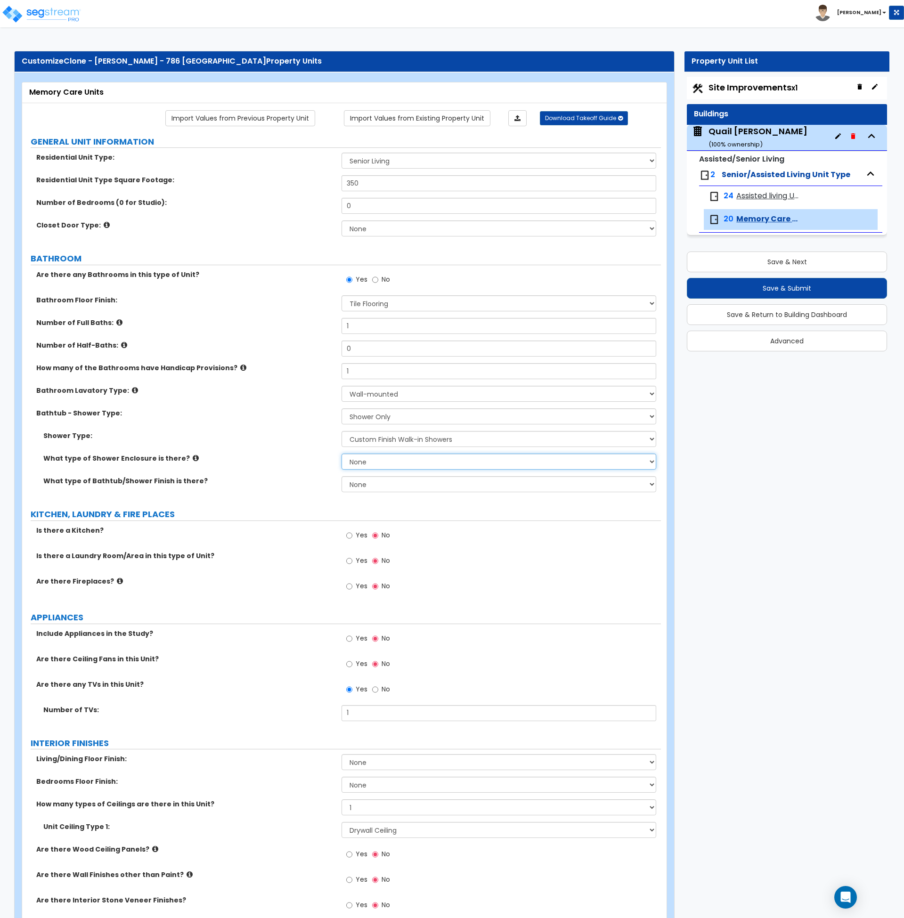
click at [385, 464] on select "None Curtain & Rod Glass Sliding Doors Glass Hinged Doors" at bounding box center [499, 462] width 315 height 16
select select "1"
click at [342, 454] on select "None Curtain & Rod Glass Sliding Doors Glass Hinged Doors" at bounding box center [499, 462] width 315 height 16
click at [383, 485] on select "None Plastic Tile Stone" at bounding box center [499, 484] width 315 height 16
select select "1"
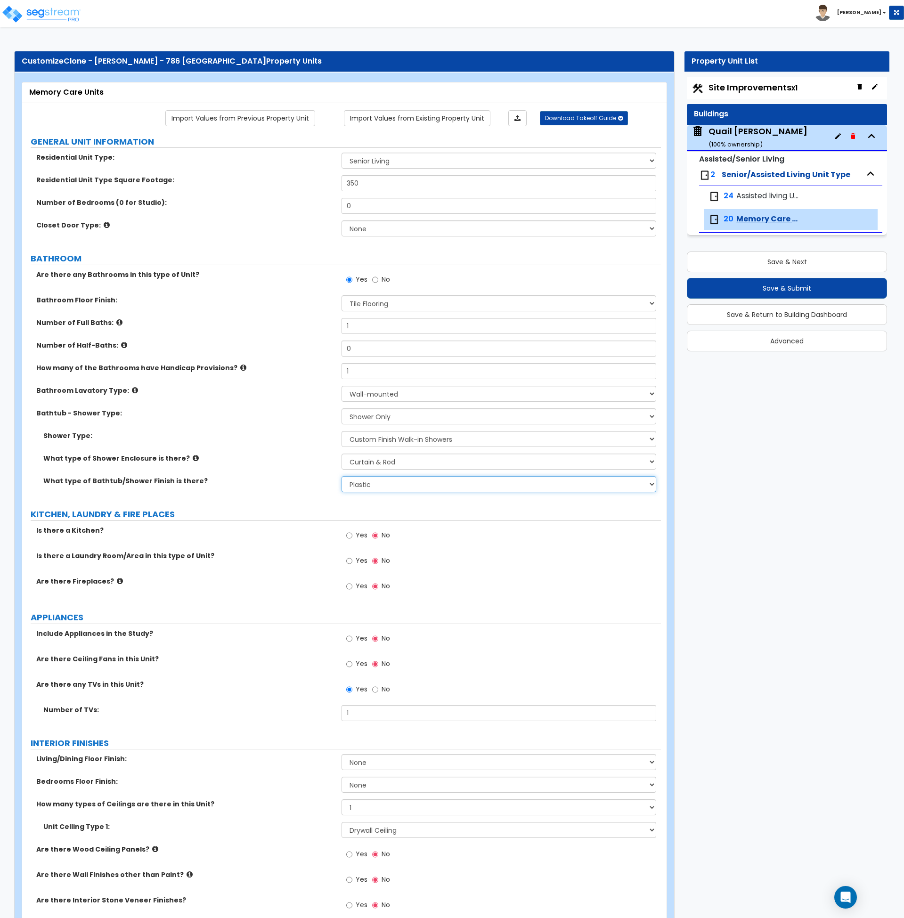
click at [342, 476] on select "None Plastic Tile Stone" at bounding box center [499, 484] width 315 height 16
click at [313, 573] on div "Is there a Laundry Room/Area in this type of Unit? Yes No" at bounding box center [341, 563] width 639 height 25
click at [353, 534] on label "Yes" at bounding box center [356, 537] width 21 height 16
click at [352, 534] on input "Yes" at bounding box center [349, 536] width 6 height 10
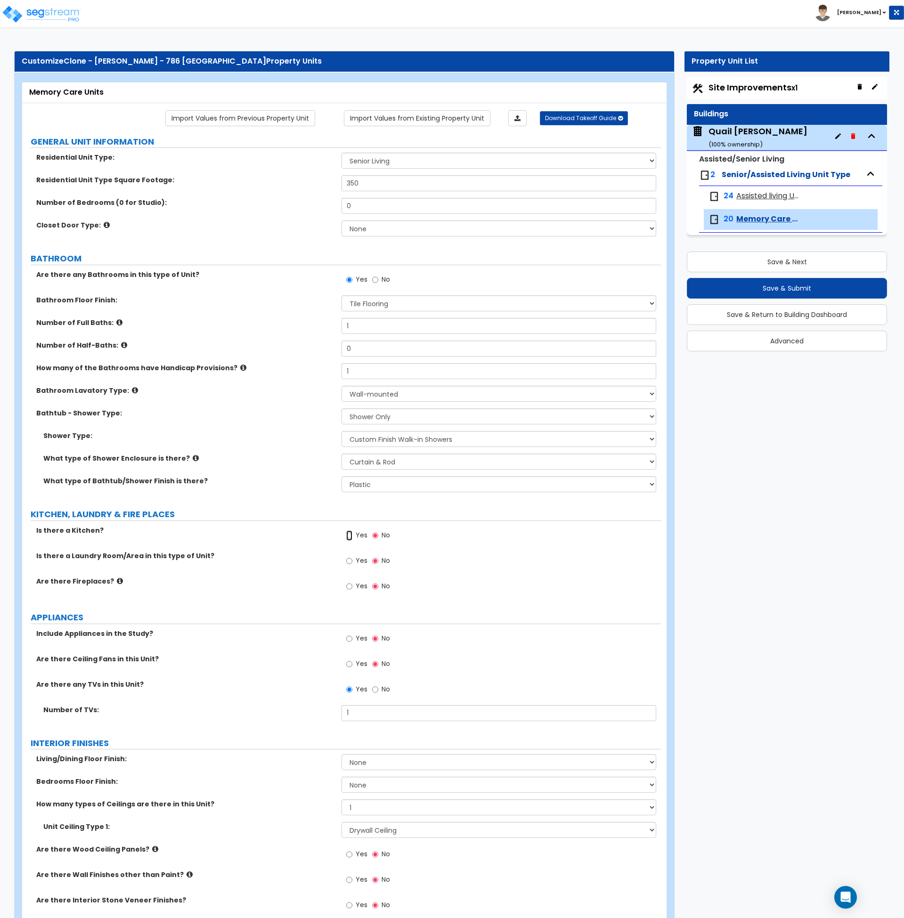
radio input "true"
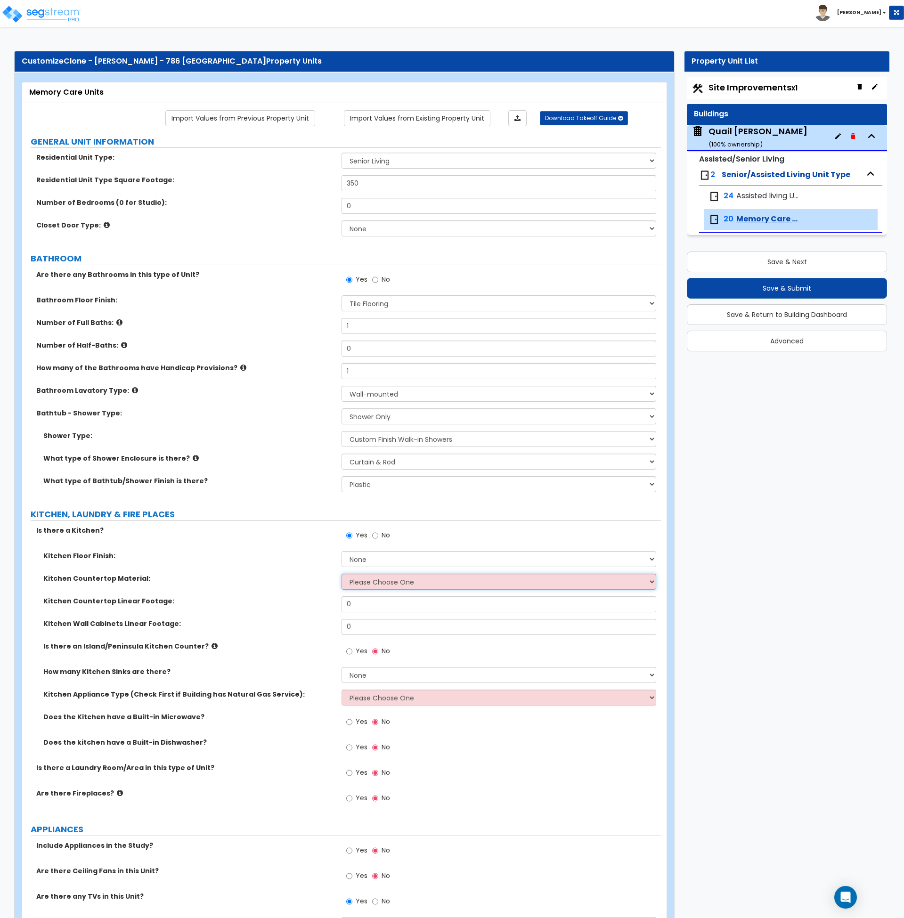
click at [366, 580] on select "Please Choose One Plastic Laminate Solid Surface Stone Quartz Marble Tile Wood …" at bounding box center [499, 582] width 315 height 16
select select "5"
click at [342, 574] on select "Please Choose One Plastic Laminate Solid Surface Stone Quartz Marble Tile Wood …" at bounding box center [499, 582] width 315 height 16
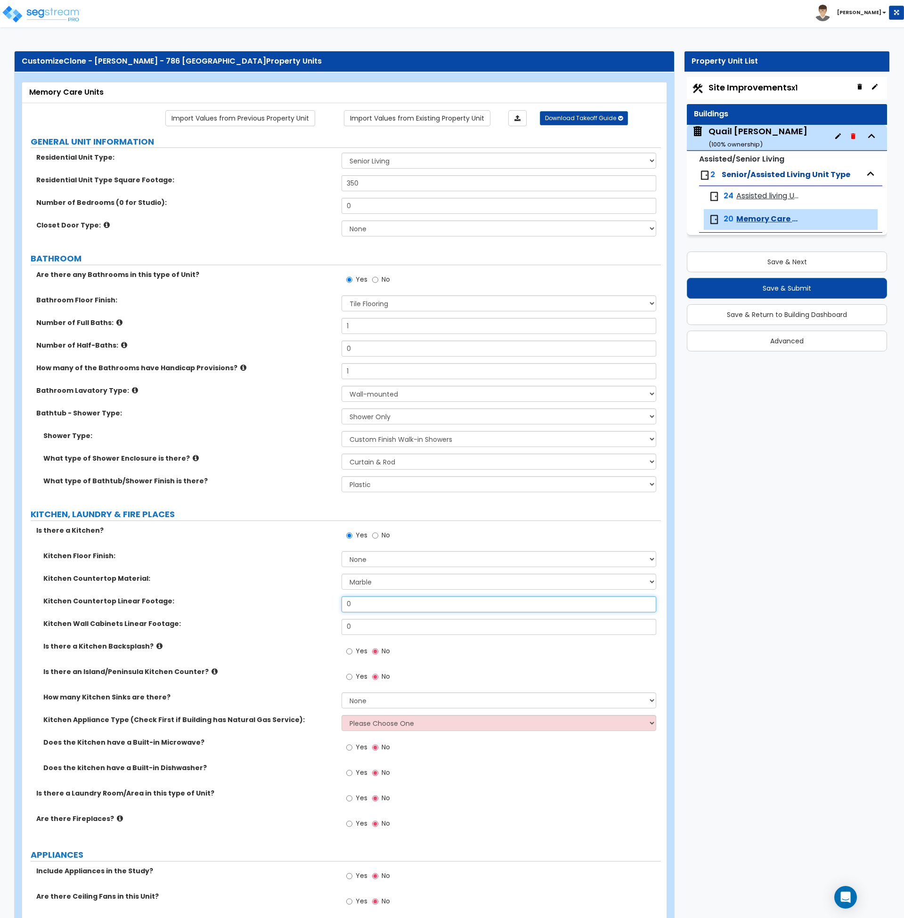
drag, startPoint x: 366, startPoint y: 598, endPoint x: 319, endPoint y: 604, distance: 46.5
click at [319, 604] on div "Kitchen Countertop Linear Footage: 0" at bounding box center [341, 608] width 639 height 23
type input "2"
click at [323, 661] on div "Is there a Kitchen Backsplash? Yes No" at bounding box center [341, 654] width 639 height 25
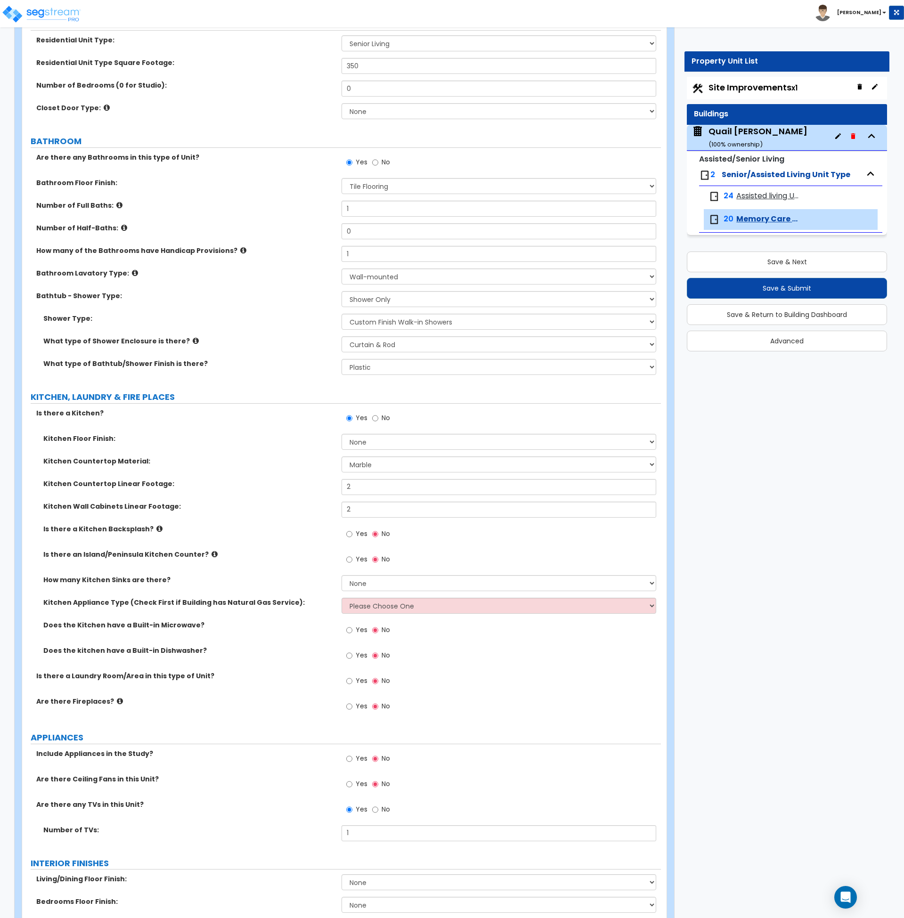
scroll to position [118, 0]
click at [355, 612] on select "Please Choose One Gas Electric" at bounding box center [499, 606] width 315 height 16
select select "2"
click at [342, 598] on select "Please Choose One Gas Electric" at bounding box center [499, 606] width 315 height 16
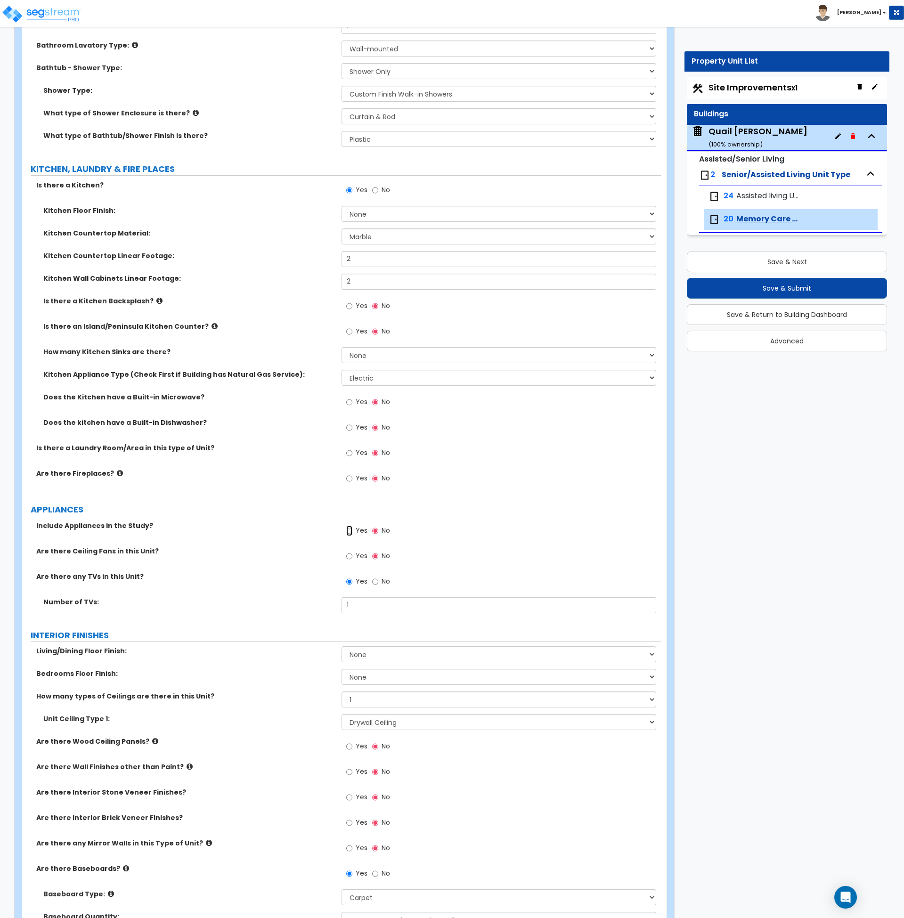
click at [348, 531] on input "Yes" at bounding box center [349, 531] width 6 height 10
radio input "true"
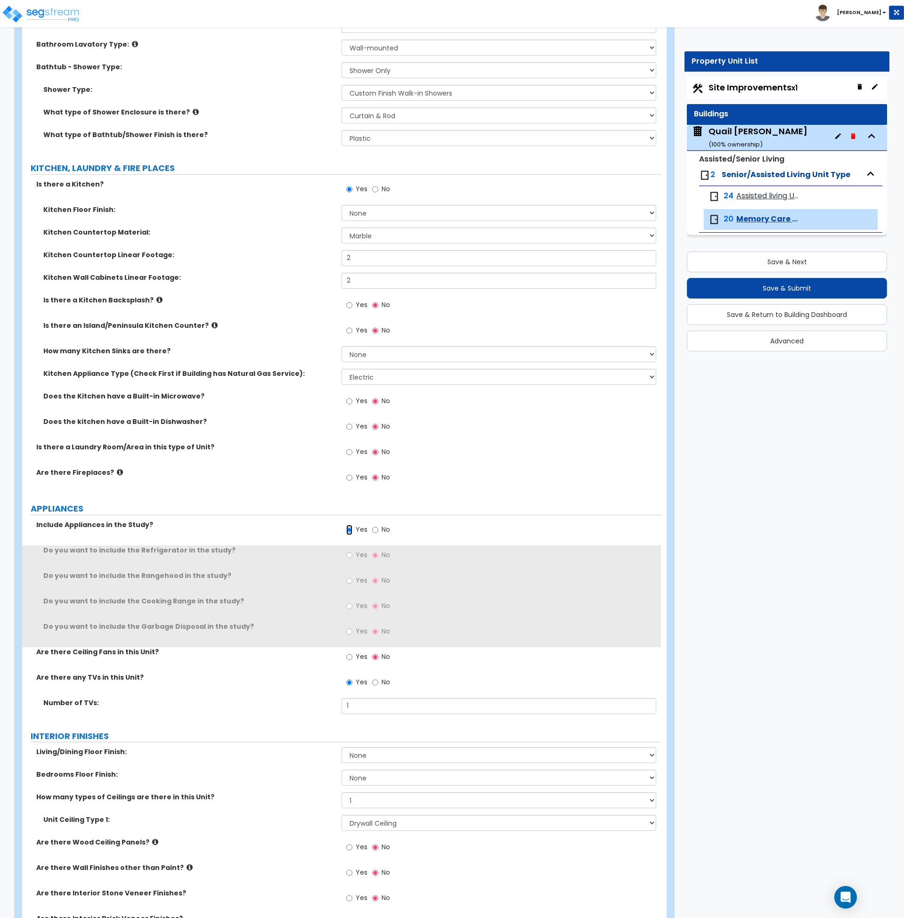
scroll to position [347, 0]
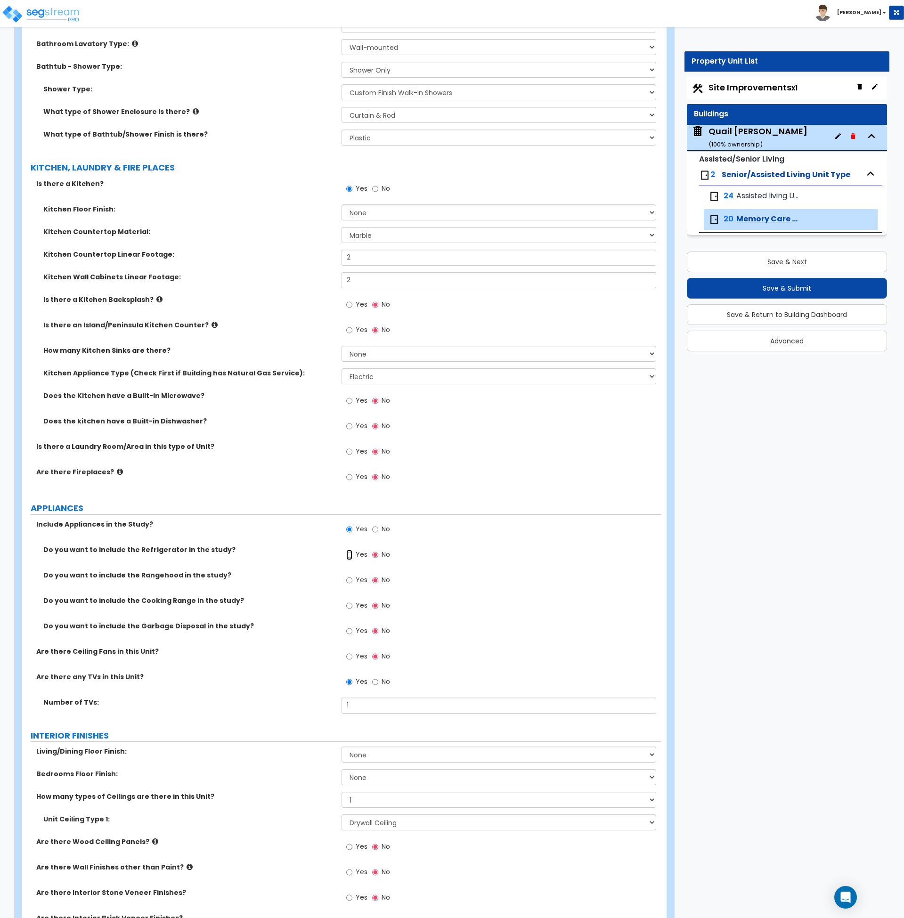
click at [352, 554] on input "Yes" at bounding box center [349, 555] width 6 height 10
radio input "true"
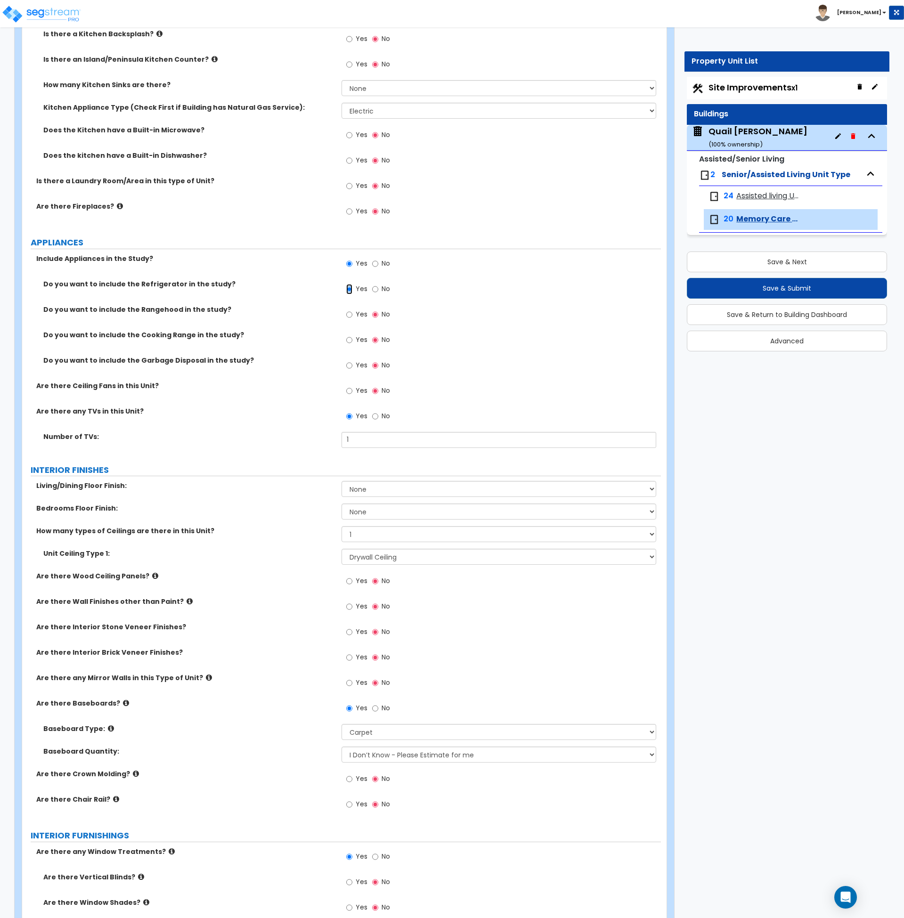
scroll to position [613, 0]
click at [377, 490] on select "None Tile Flooring Hardwood Flooring Resilient Laminate Flooring VCT Flooring S…" at bounding box center [499, 489] width 315 height 16
select select "5"
click at [342, 481] on select "None Tile Flooring Hardwood Flooring Resilient Laminate Flooring VCT Flooring S…" at bounding box center [499, 489] width 315 height 16
click at [366, 512] on select "None Tile Flooring Hardwood Flooring Resilient Laminate Flooring VCT Flooring S…" at bounding box center [499, 511] width 315 height 16
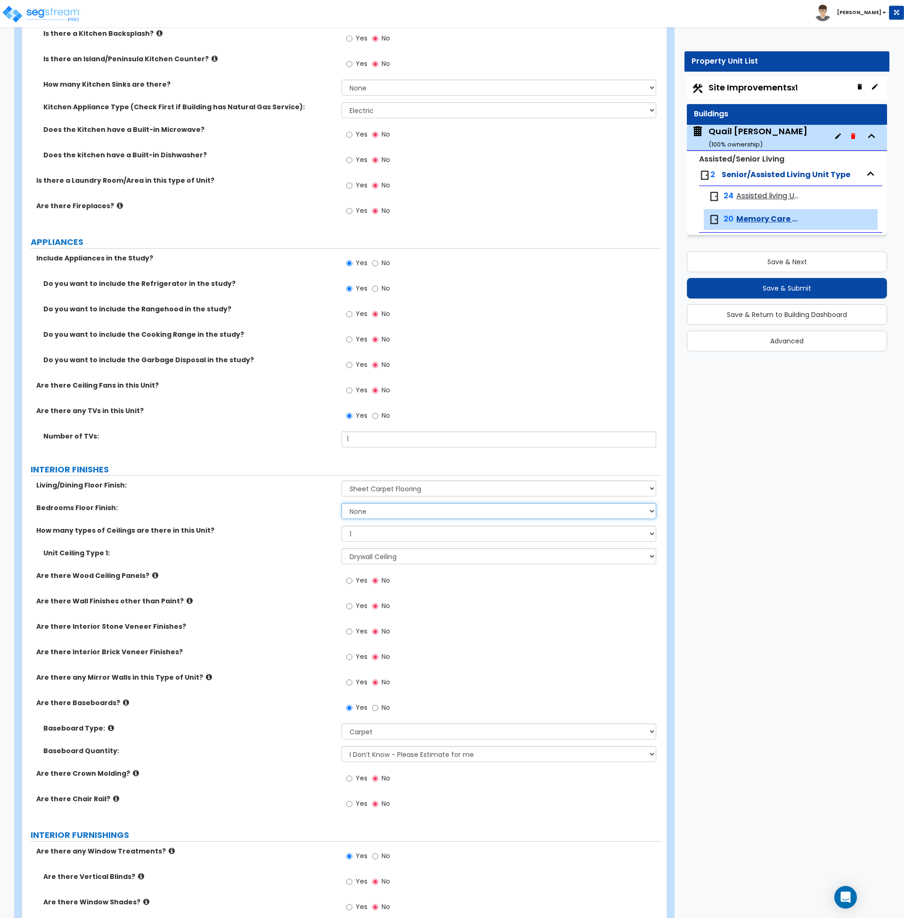
select select "5"
click at [342, 503] on select "None Tile Flooring Hardwood Flooring Resilient Laminate Flooring VCT Flooring S…" at bounding box center [499, 511] width 315 height 16
click at [302, 573] on label "Are there Wood Ceiling Panels?" at bounding box center [185, 575] width 298 height 9
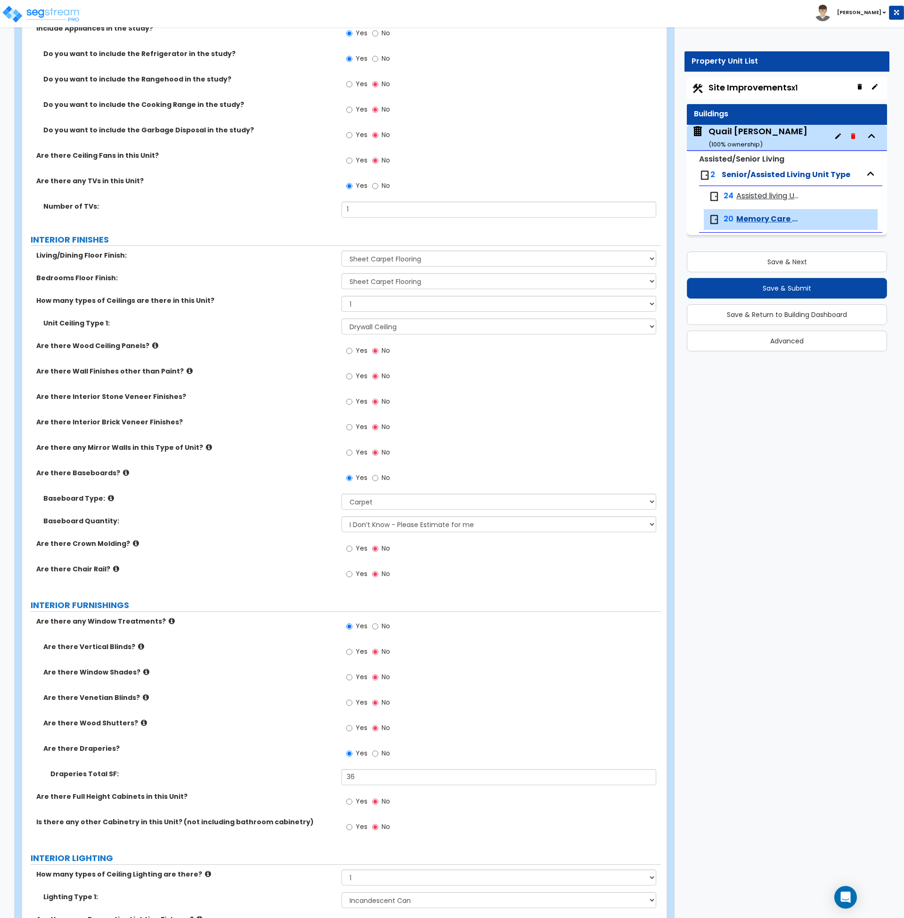
scroll to position [843, 0]
click at [379, 501] on select "Please Choose One Wood Vinyl Carpet Tile" at bounding box center [499, 501] width 315 height 16
select select "1"
click at [342, 493] on select "Please Choose One Wood Vinyl Carpet Tile" at bounding box center [499, 501] width 315 height 16
click at [279, 535] on div "Baseboard Quantity: I Don’t Know - Please Estimate for me I want to Enter the L…" at bounding box center [341, 527] width 639 height 23
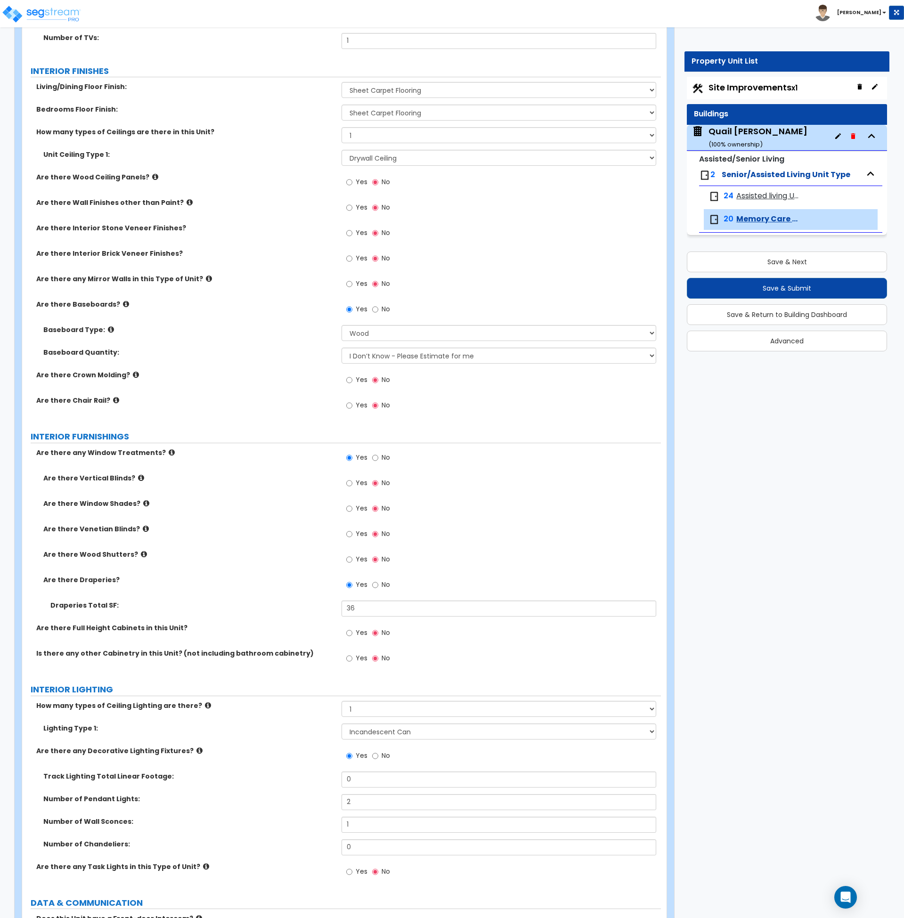
scroll to position [1012, 0]
click at [349, 534] on input "Yes" at bounding box center [349, 534] width 6 height 10
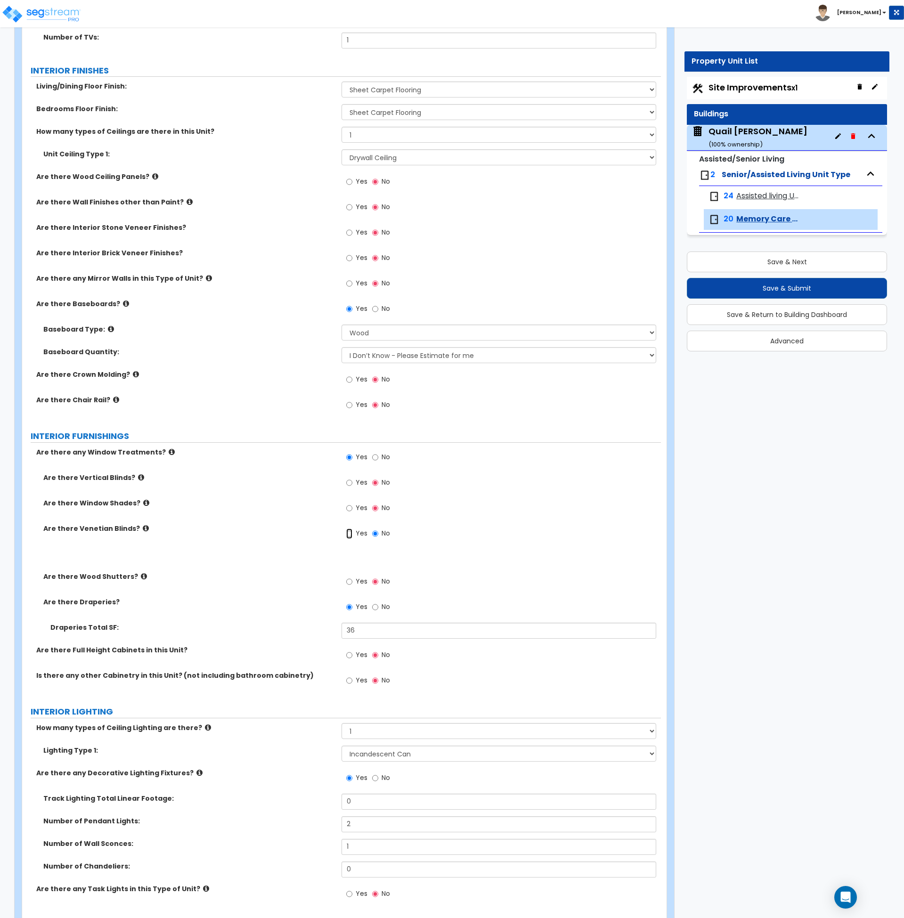
radio input "true"
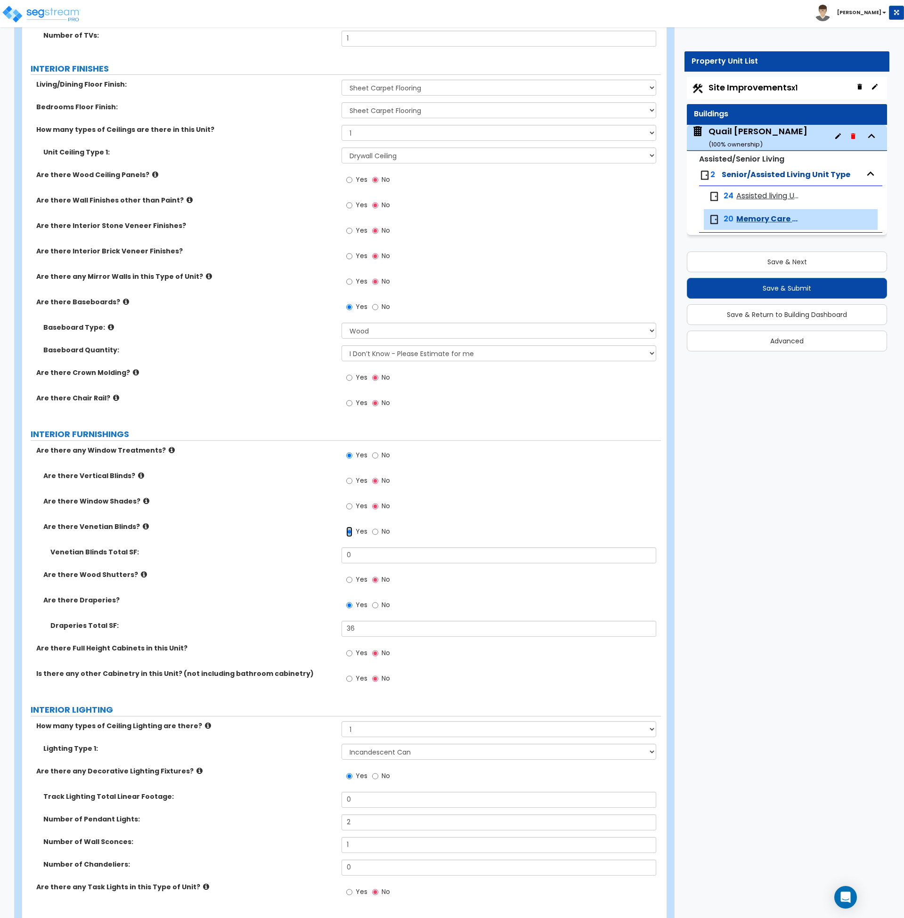
scroll to position [1015, 0]
drag, startPoint x: 372, startPoint y: 557, endPoint x: 300, endPoint y: 556, distance: 72.1
click at [300, 556] on div "Venetian Blinds Total SF: 0" at bounding box center [341, 558] width 639 height 23
type input "25"
click at [143, 526] on icon at bounding box center [146, 526] width 6 height 7
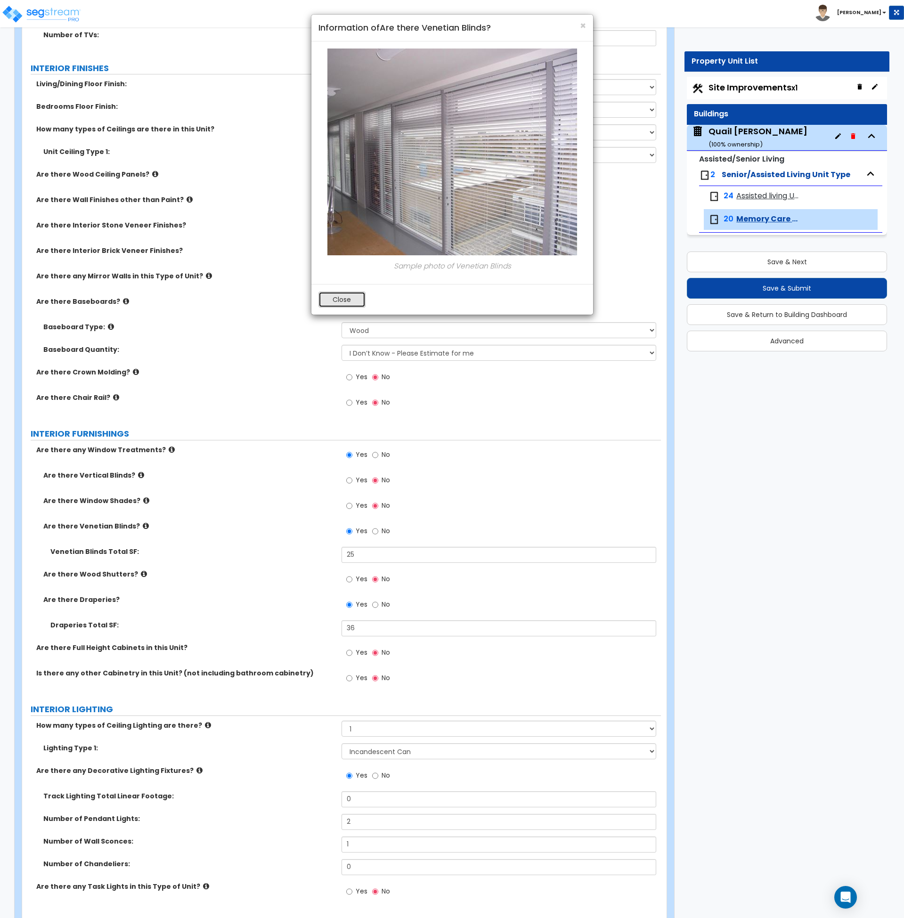
click at [340, 300] on button "Close" at bounding box center [342, 300] width 47 height 16
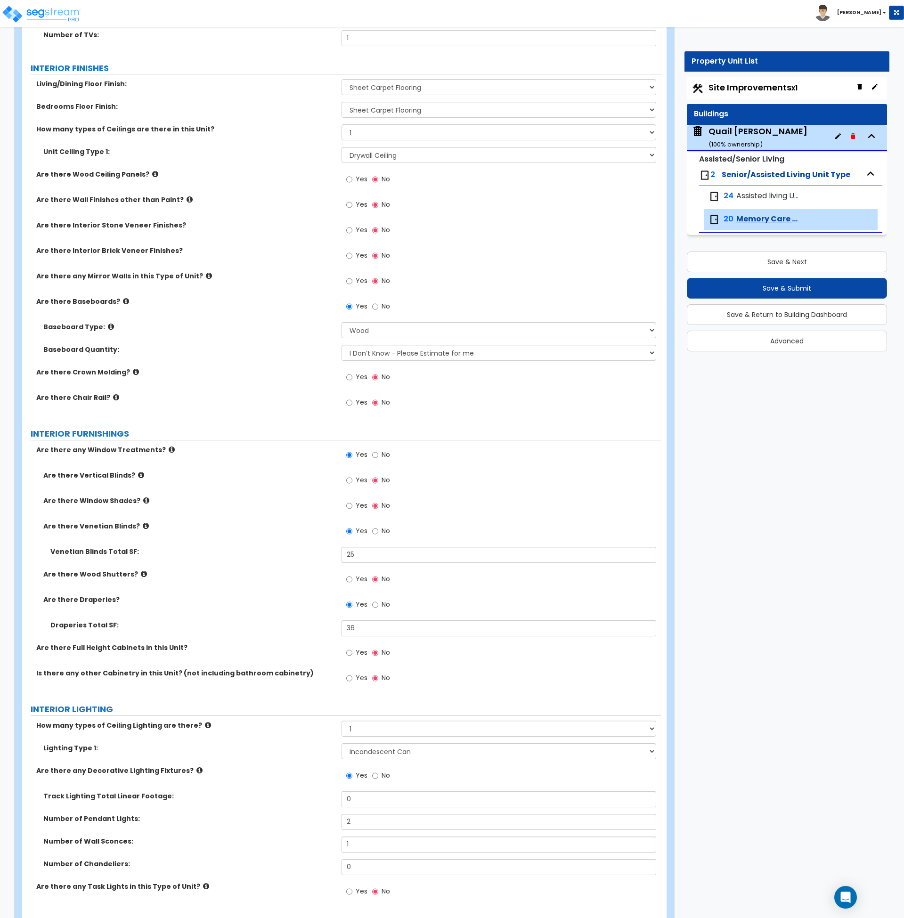
click at [143, 499] on icon at bounding box center [146, 500] width 6 height 7
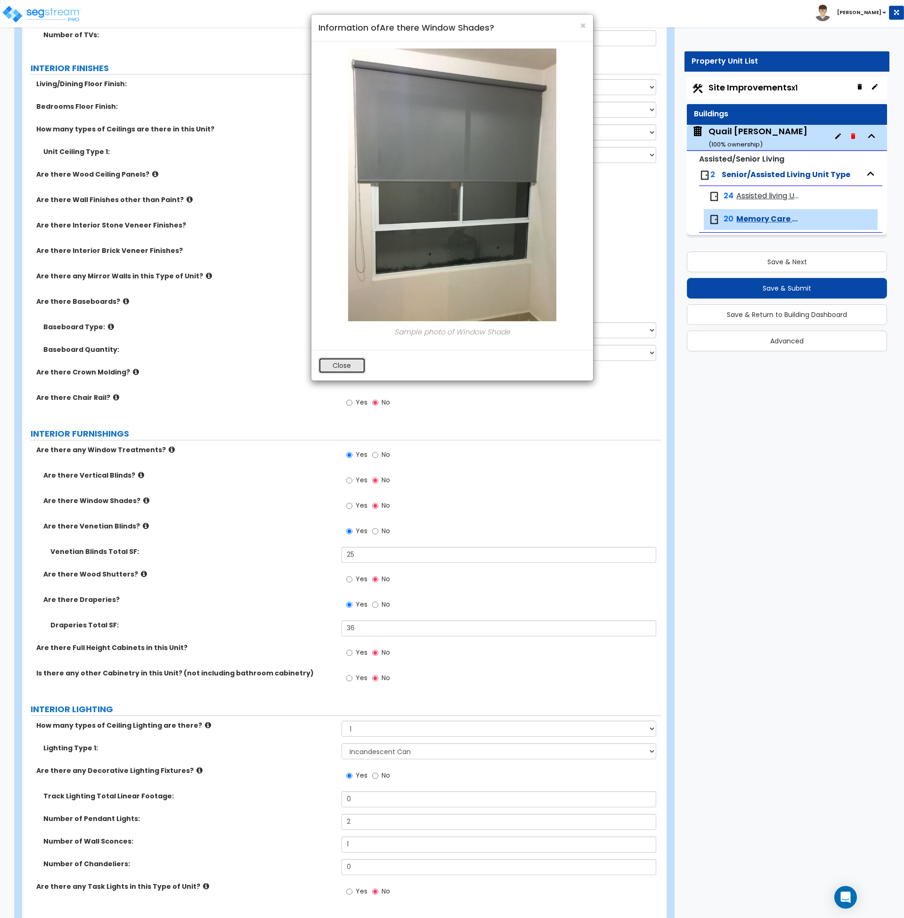
click at [344, 363] on button "Close" at bounding box center [342, 366] width 47 height 16
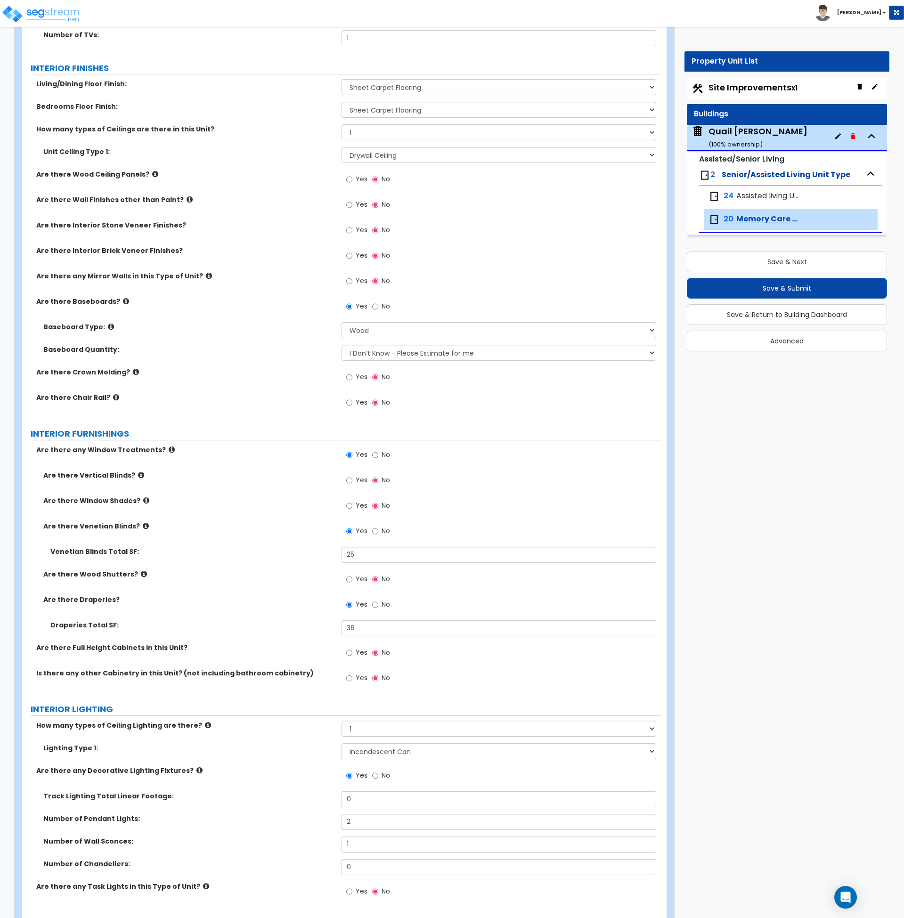
click at [138, 475] on icon at bounding box center [141, 475] width 6 height 7
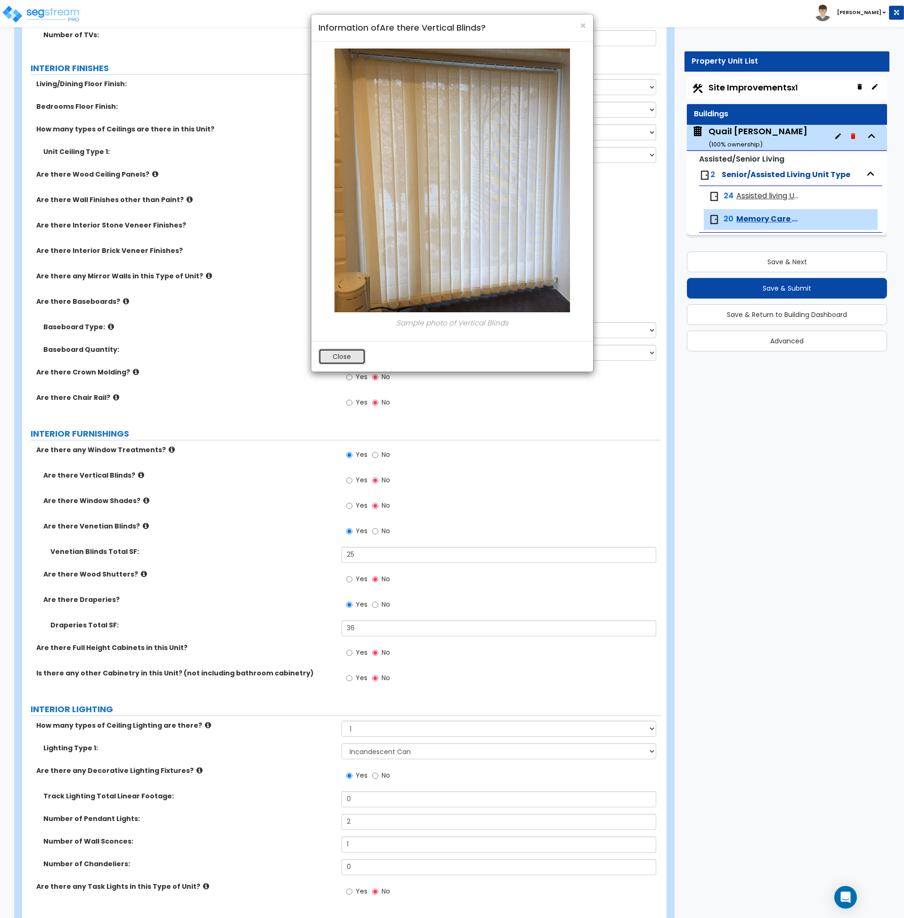
click at [352, 353] on button "Close" at bounding box center [342, 357] width 47 height 16
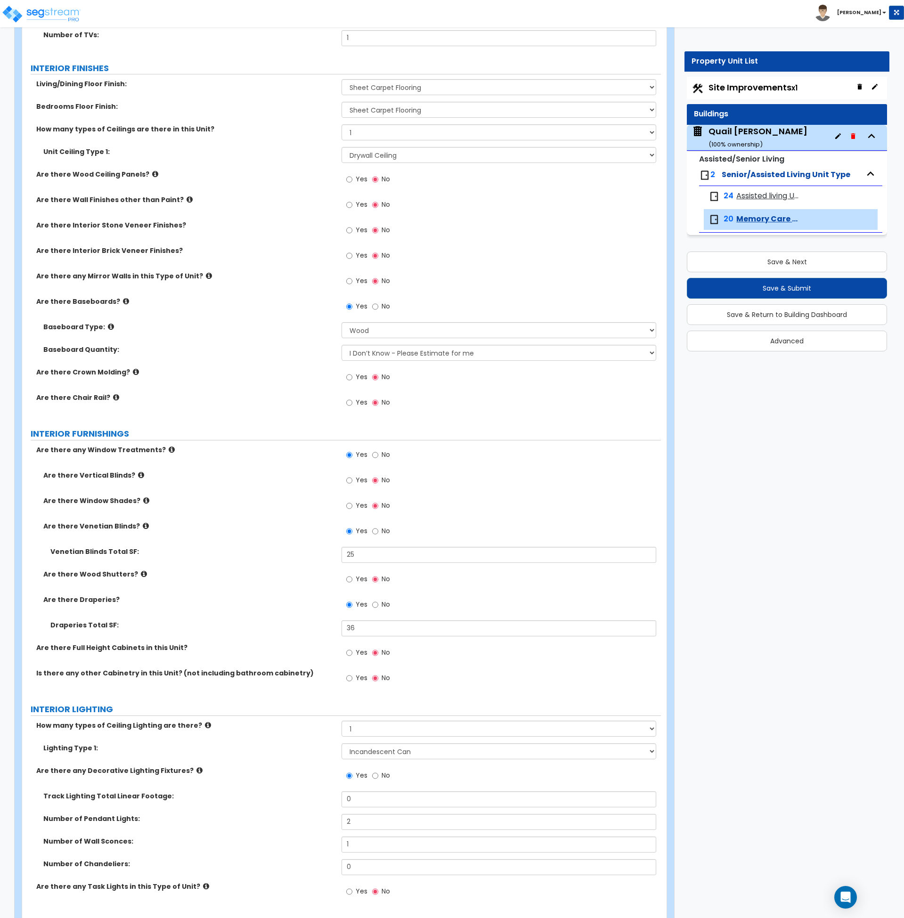
click at [266, 590] on div "Are there Wood Shutters? Yes No" at bounding box center [341, 582] width 639 height 25
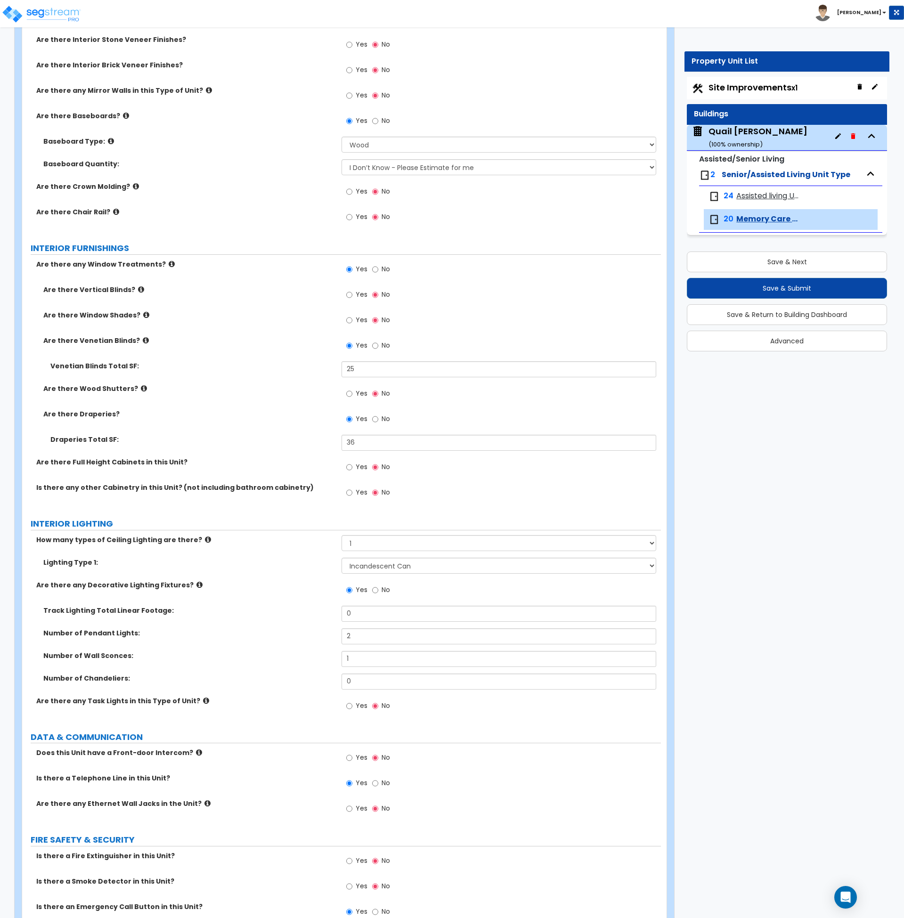
scroll to position [1201, 0]
click at [351, 493] on input "Yes" at bounding box center [349, 492] width 6 height 10
radio input "true"
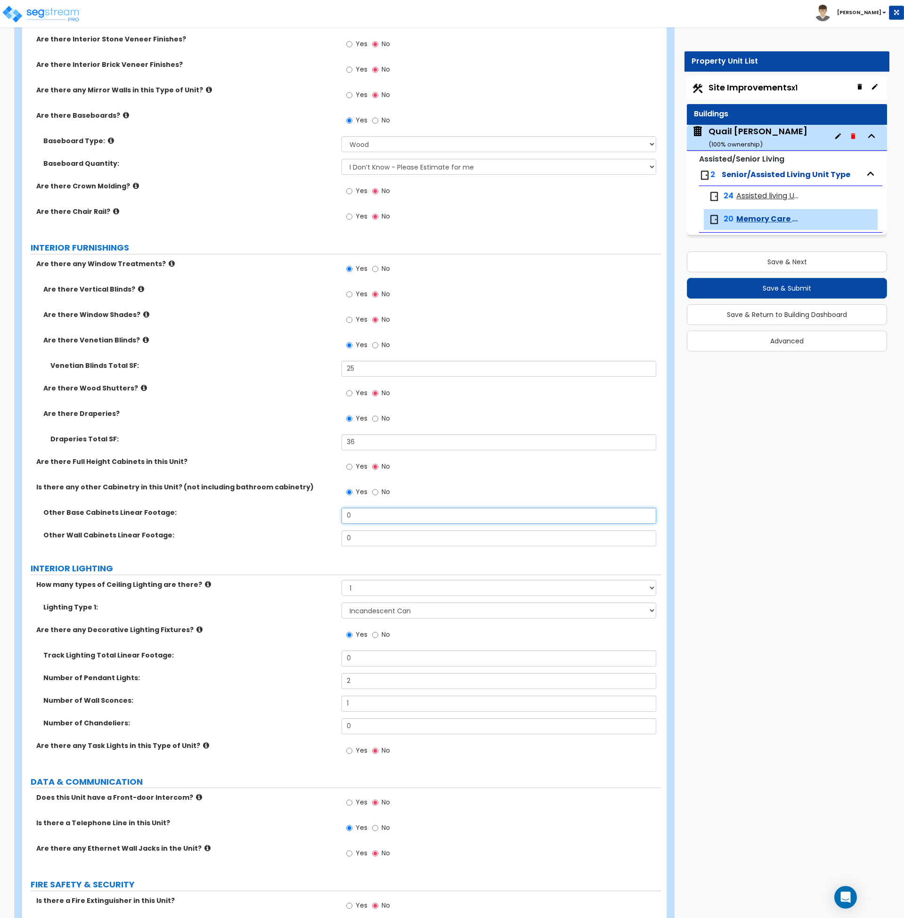
drag, startPoint x: 360, startPoint y: 516, endPoint x: 327, endPoint y: 517, distance: 32.6
click at [327, 517] on div "Other Base Cabinets Linear Footage: 0" at bounding box center [341, 519] width 639 height 23
type input "2"
drag, startPoint x: 360, startPoint y: 537, endPoint x: 326, endPoint y: 540, distance: 34.6
click at [326, 540] on div "Other Wall Cabinets Linear Footage: 0" at bounding box center [341, 542] width 639 height 23
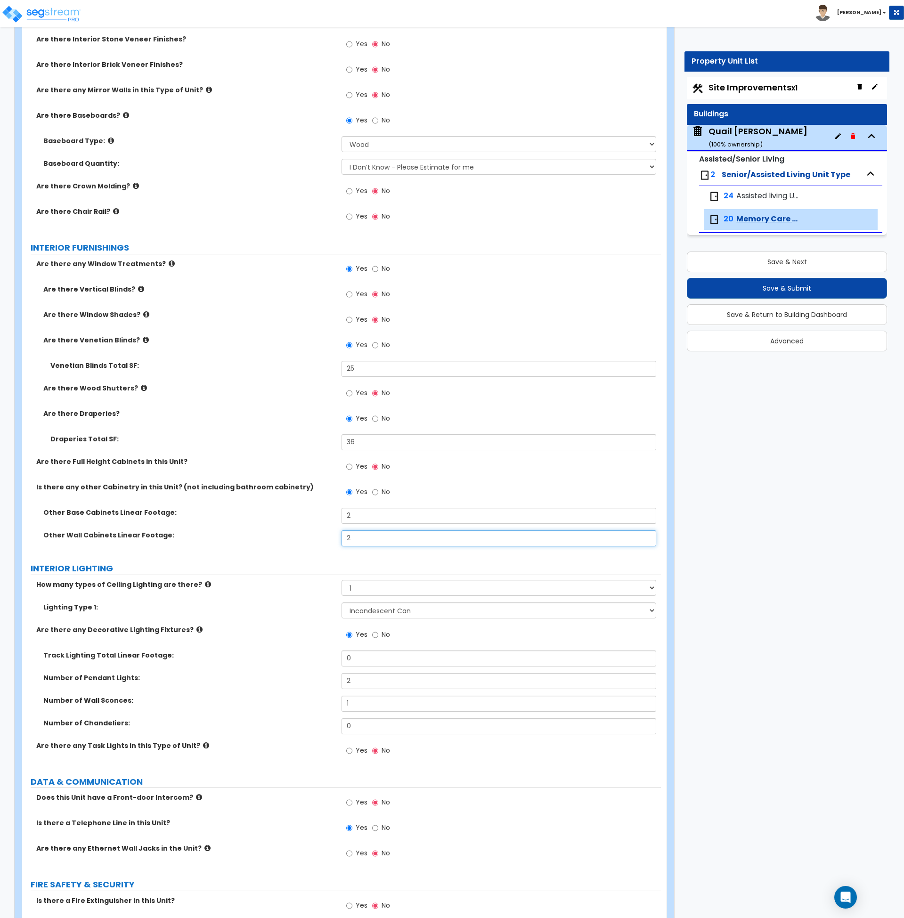
type input "2"
click at [288, 568] on label "INTERIOR LIGHTING" at bounding box center [346, 569] width 630 height 12
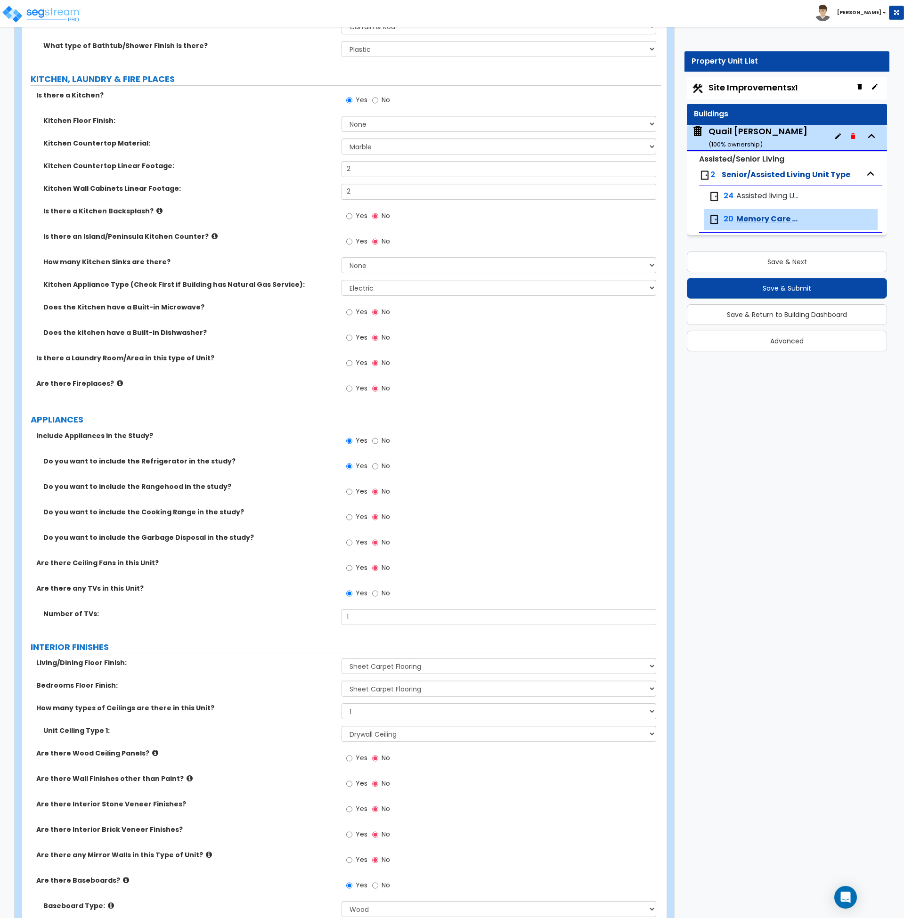
scroll to position [435, 0]
click at [377, 100] on input "No" at bounding box center [375, 101] width 6 height 10
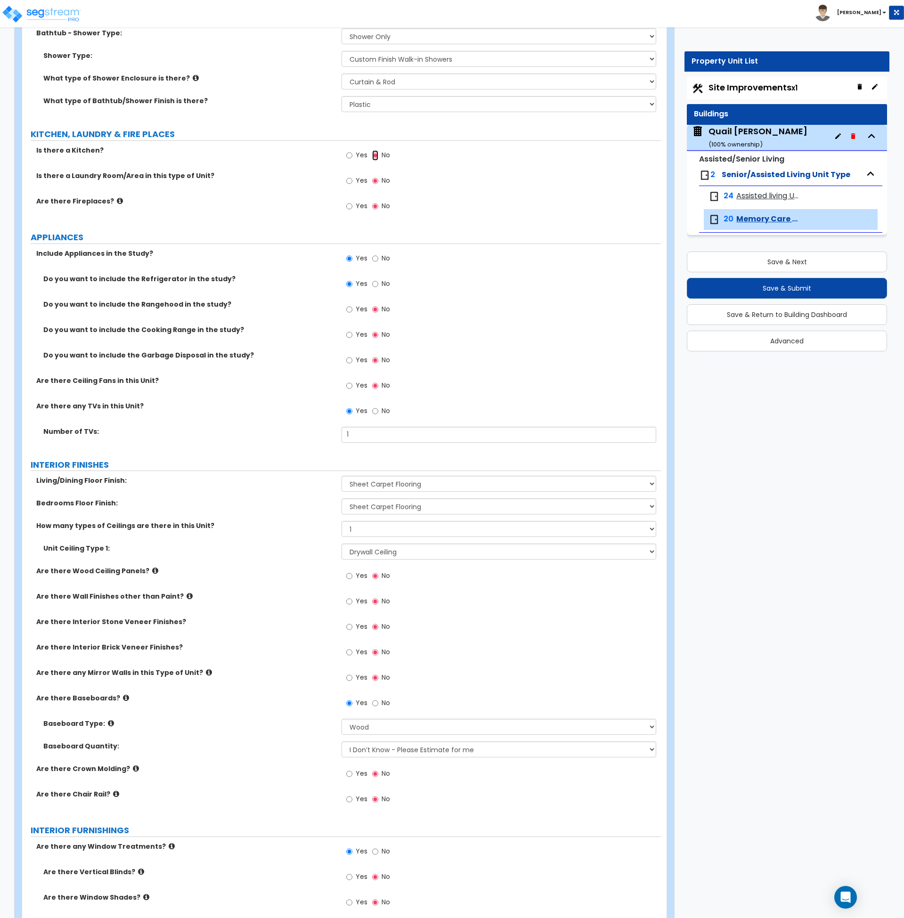
scroll to position [381, 0]
click at [185, 432] on label "Number of TVs:" at bounding box center [188, 430] width 291 height 9
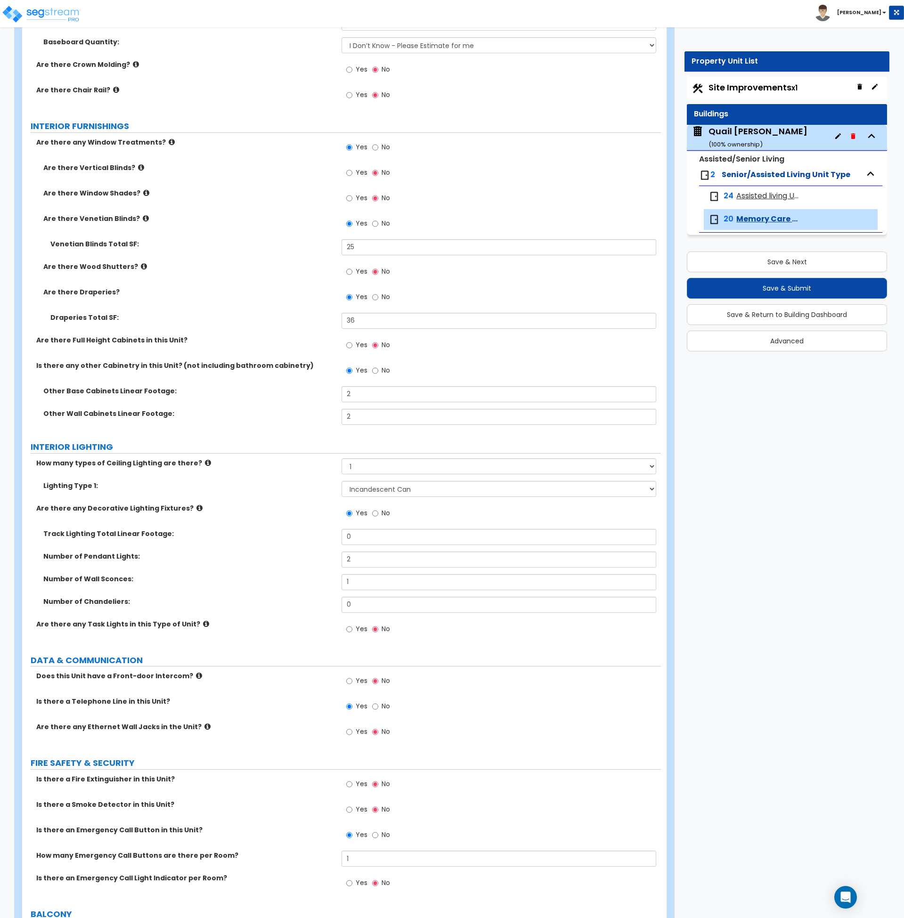
scroll to position [1085, 0]
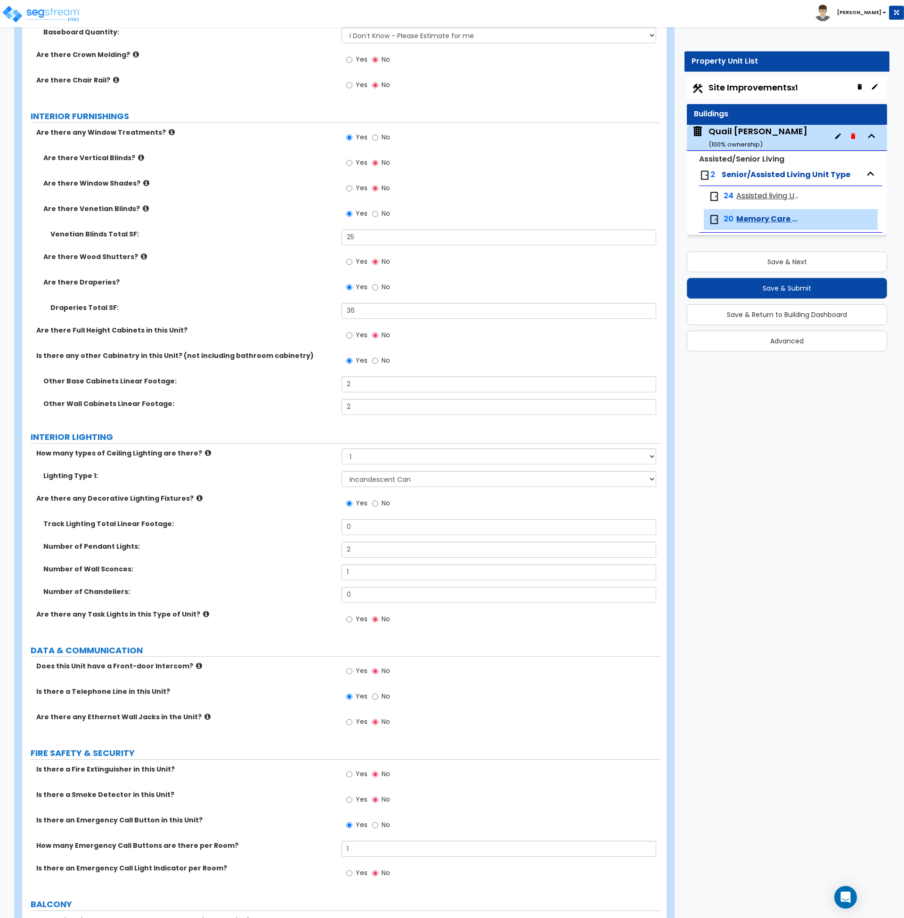
click at [276, 504] on div "Are there any Decorative Lighting Fixtures? Yes No" at bounding box center [341, 506] width 639 height 25
click at [236, 434] on label "INTERIOR LIGHTING" at bounding box center [346, 437] width 630 height 12
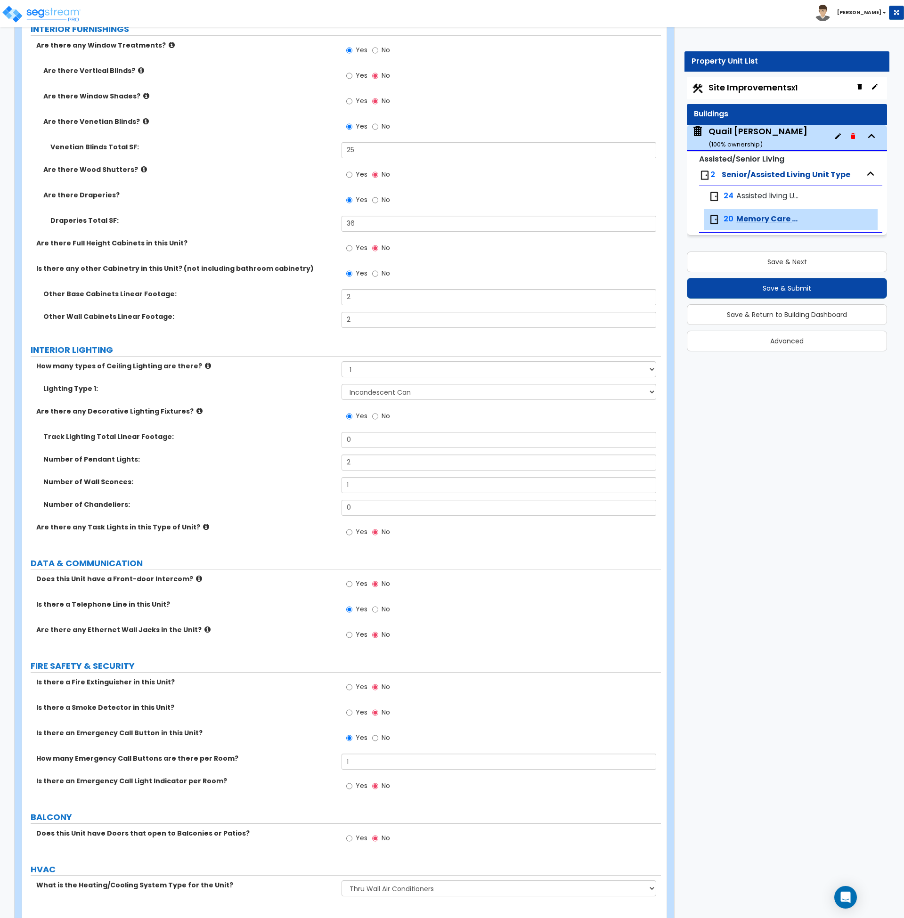
scroll to position [1210, 0]
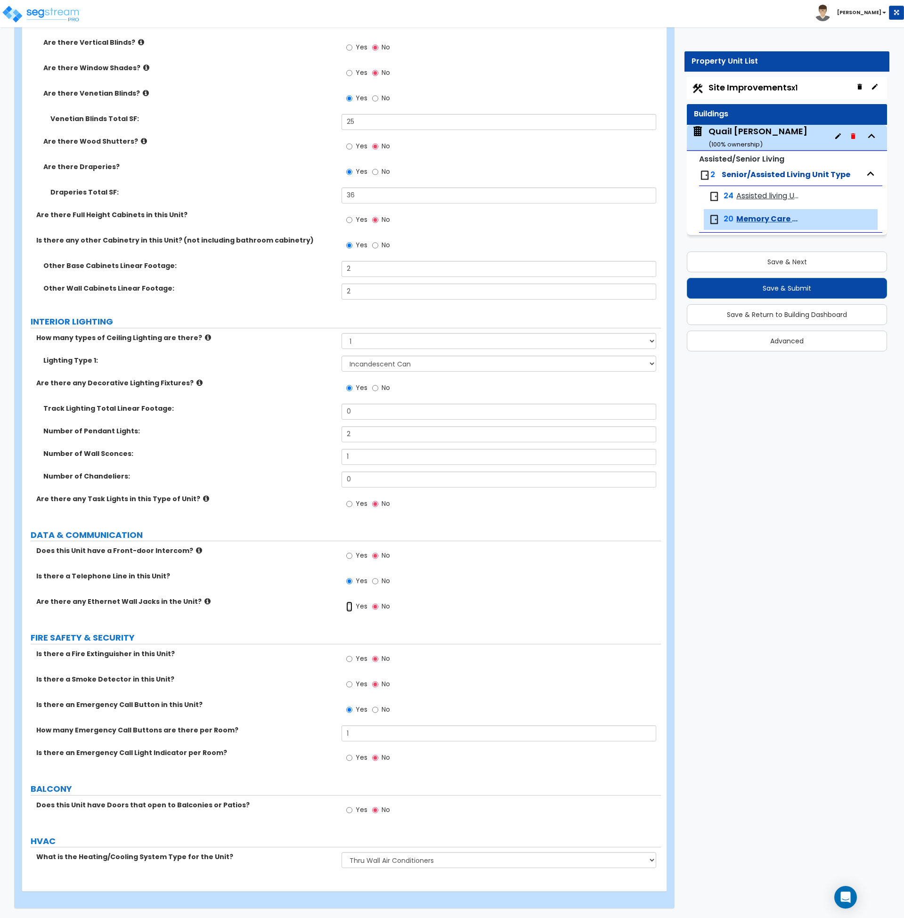
click at [349, 607] on input "Yes" at bounding box center [349, 607] width 6 height 10
click at [723, 260] on button "Save & Next" at bounding box center [787, 262] width 200 height 21
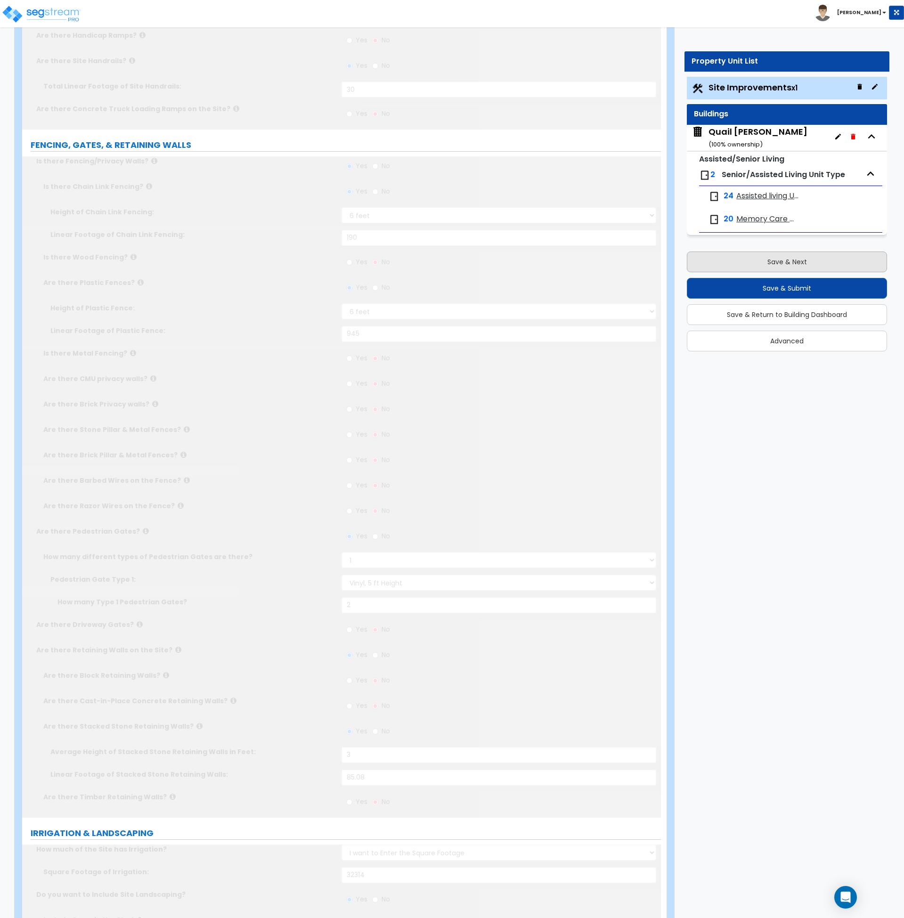
scroll to position [0, 0]
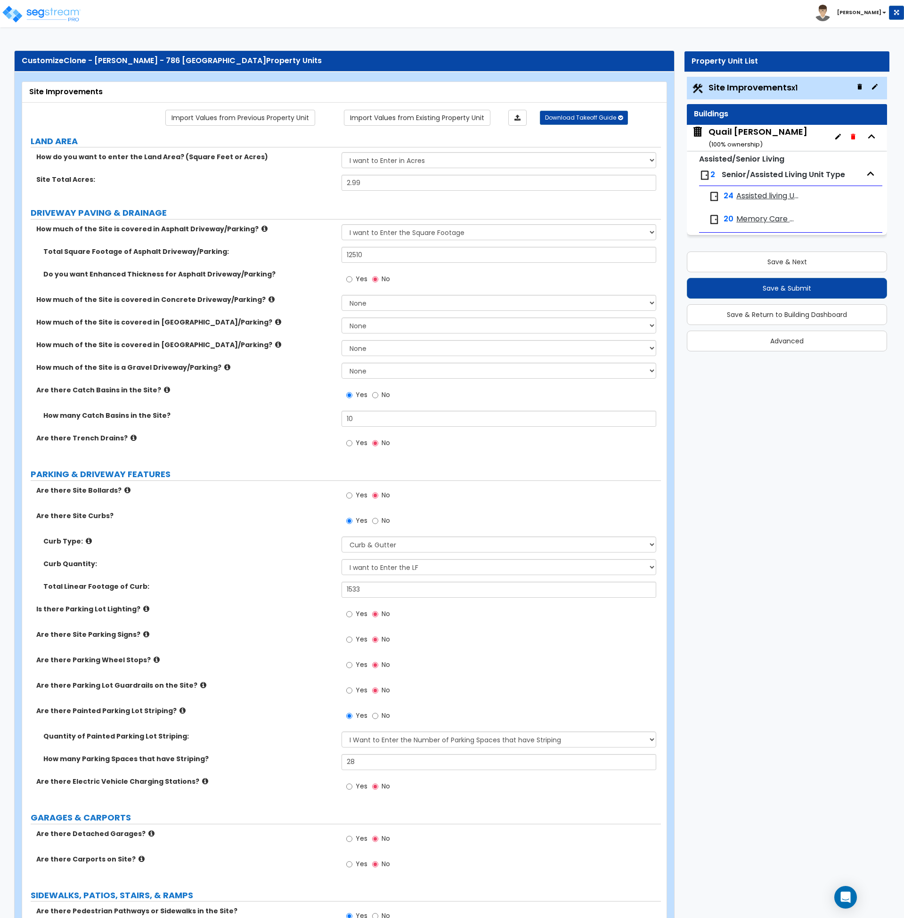
click at [763, 194] on span "Assisted living Units" at bounding box center [768, 196] width 63 height 11
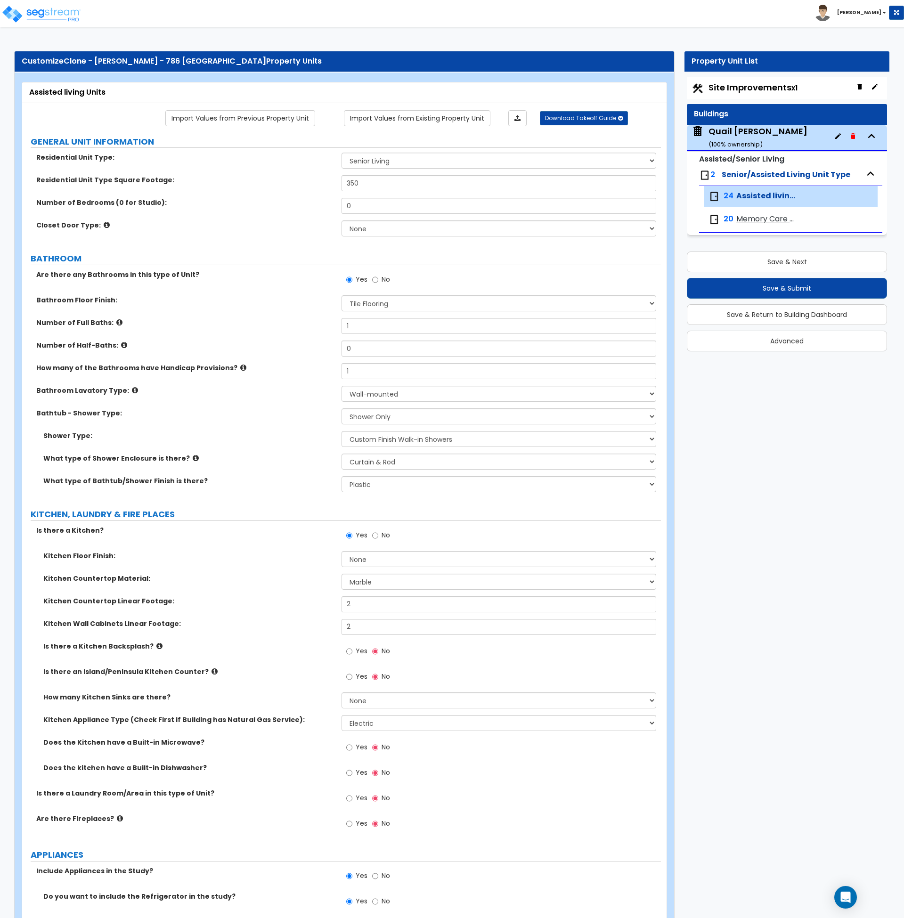
click at [132, 391] on icon at bounding box center [135, 390] width 6 height 7
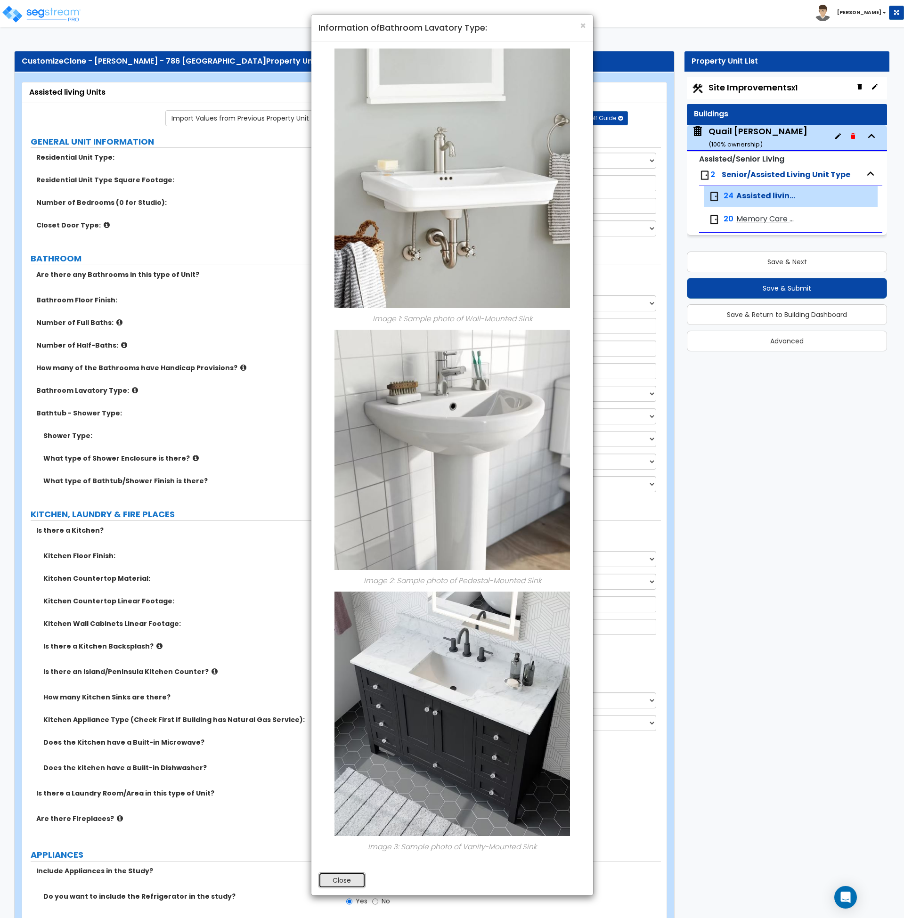
click at [327, 884] on button "Close" at bounding box center [342, 881] width 47 height 16
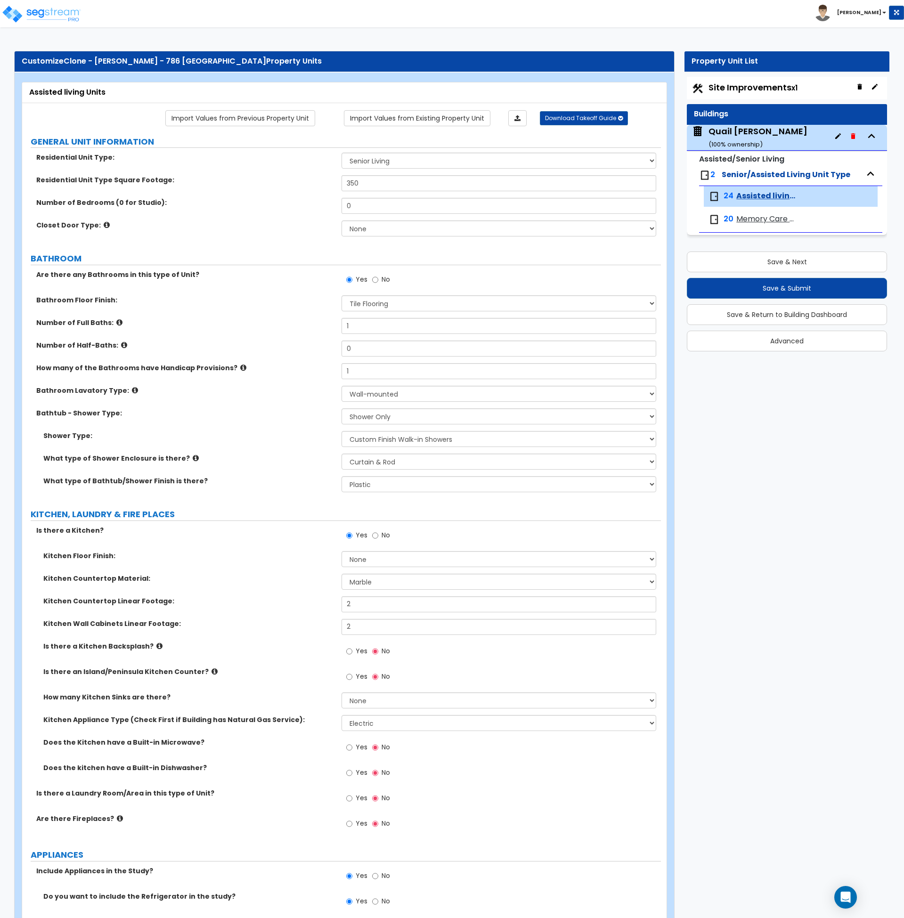
click at [280, 509] on label "KITCHEN, LAUNDRY & FIRE PLACES" at bounding box center [346, 514] width 630 height 12
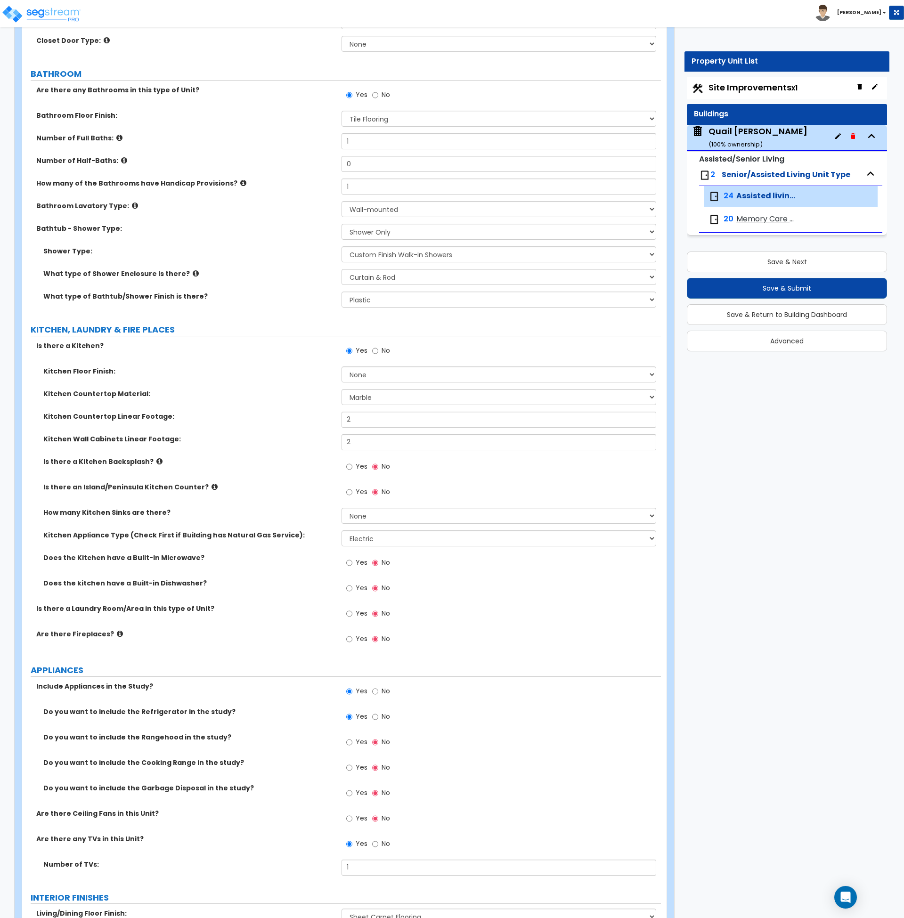
scroll to position [185, 0]
click at [375, 350] on input "No" at bounding box center [375, 350] width 6 height 10
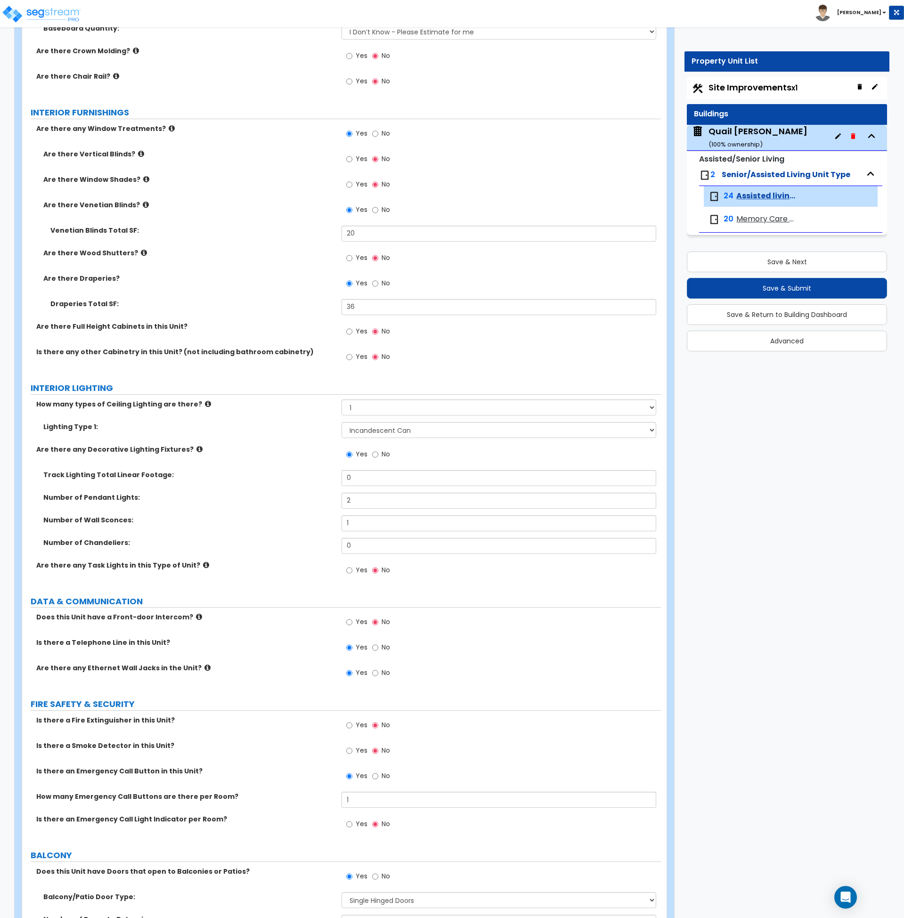
scroll to position [1098, 0]
click at [346, 356] on input "Yes" at bounding box center [349, 357] width 6 height 10
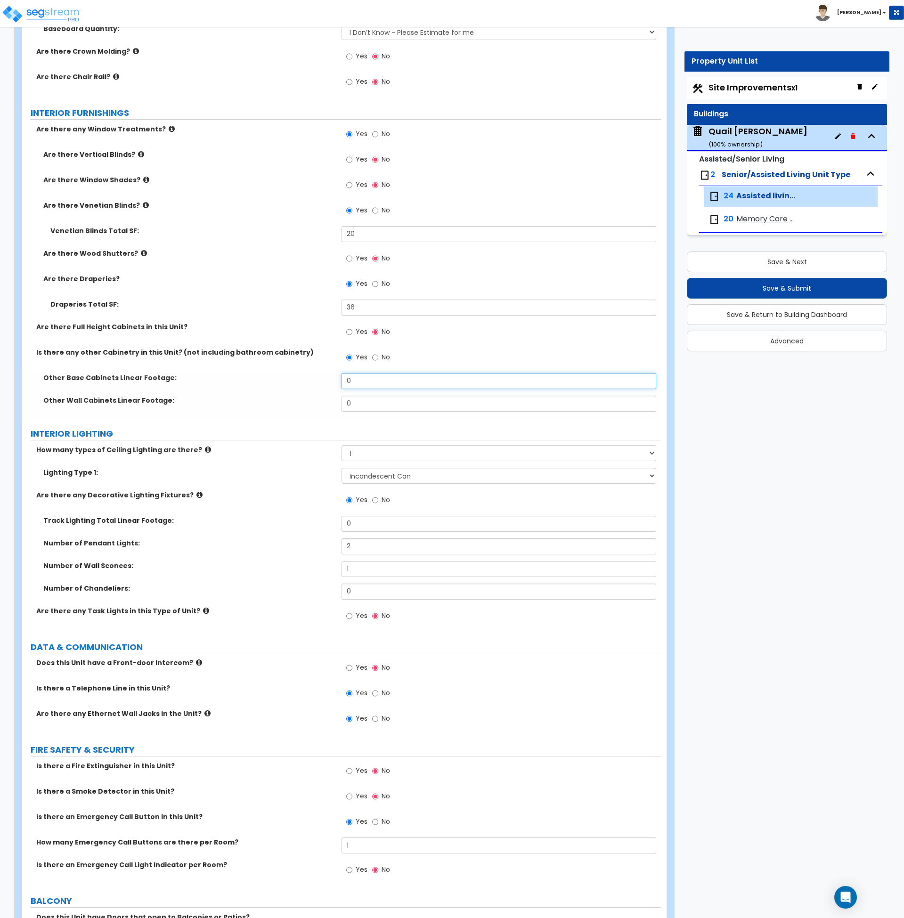
drag, startPoint x: 330, startPoint y: 385, endPoint x: 309, endPoint y: 389, distance: 21.3
click at [309, 389] on div "Other Base Cabinets Linear Footage: 0" at bounding box center [341, 384] width 639 height 23
click at [304, 472] on label "Lighting Type 1:" at bounding box center [188, 472] width 291 height 9
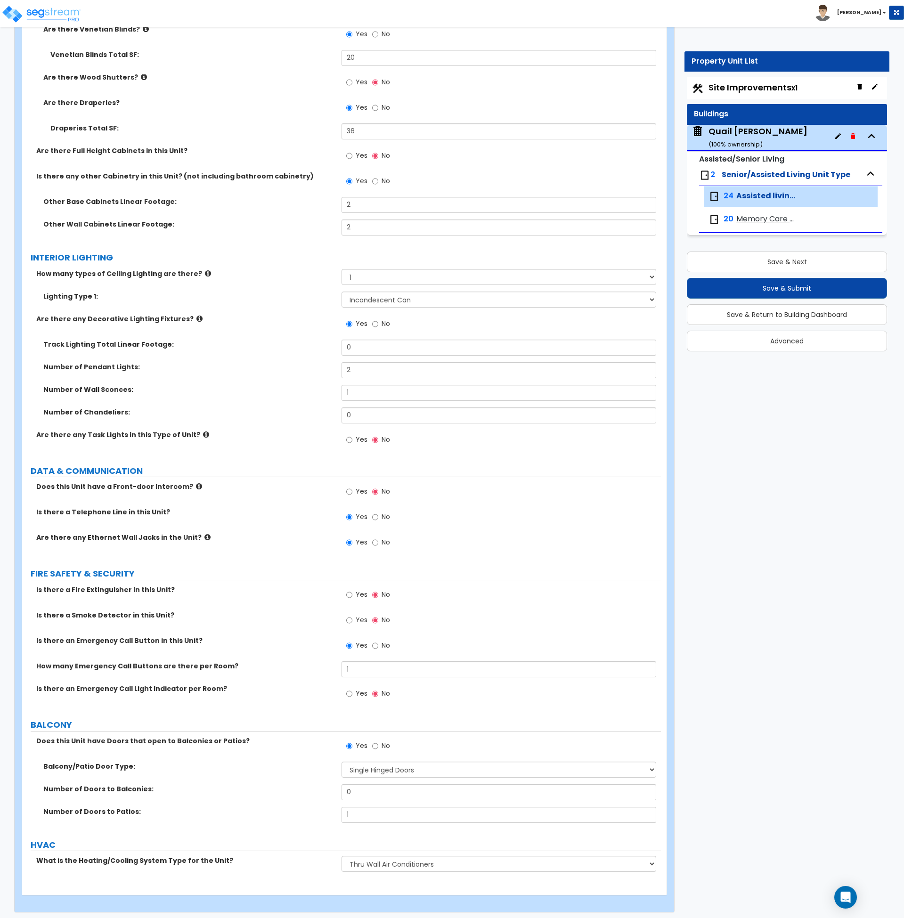
scroll to position [1278, 0]
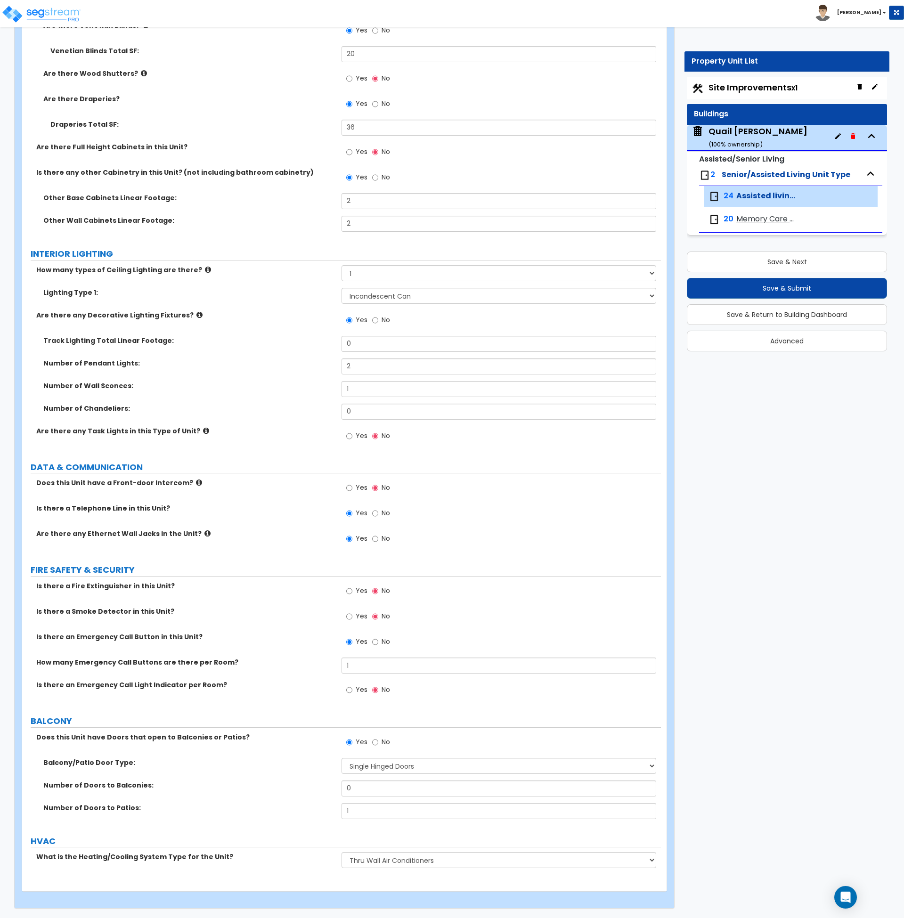
click at [271, 628] on div "Is there a Smoke Detector in this Unit? Yes No" at bounding box center [341, 619] width 639 height 25
click at [752, 262] on button "Save & Next" at bounding box center [787, 262] width 200 height 21
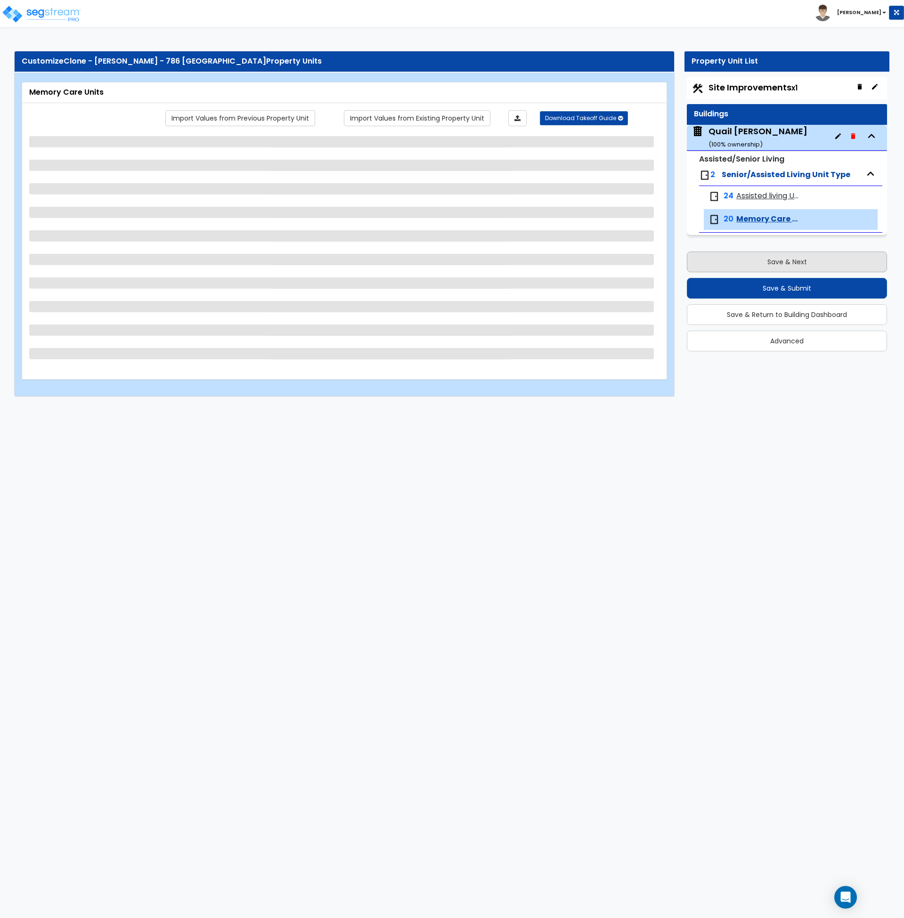
scroll to position [0, 0]
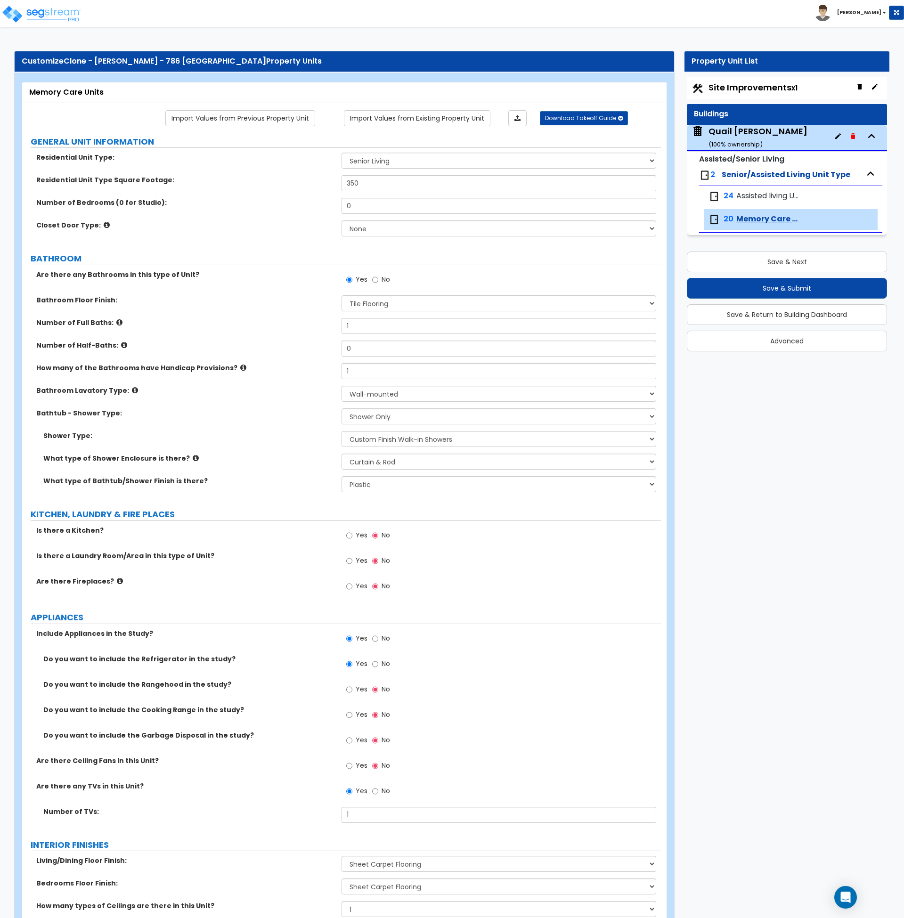
click at [754, 131] on div "Quail Meadows ( 100 % ownership)" at bounding box center [758, 137] width 99 height 24
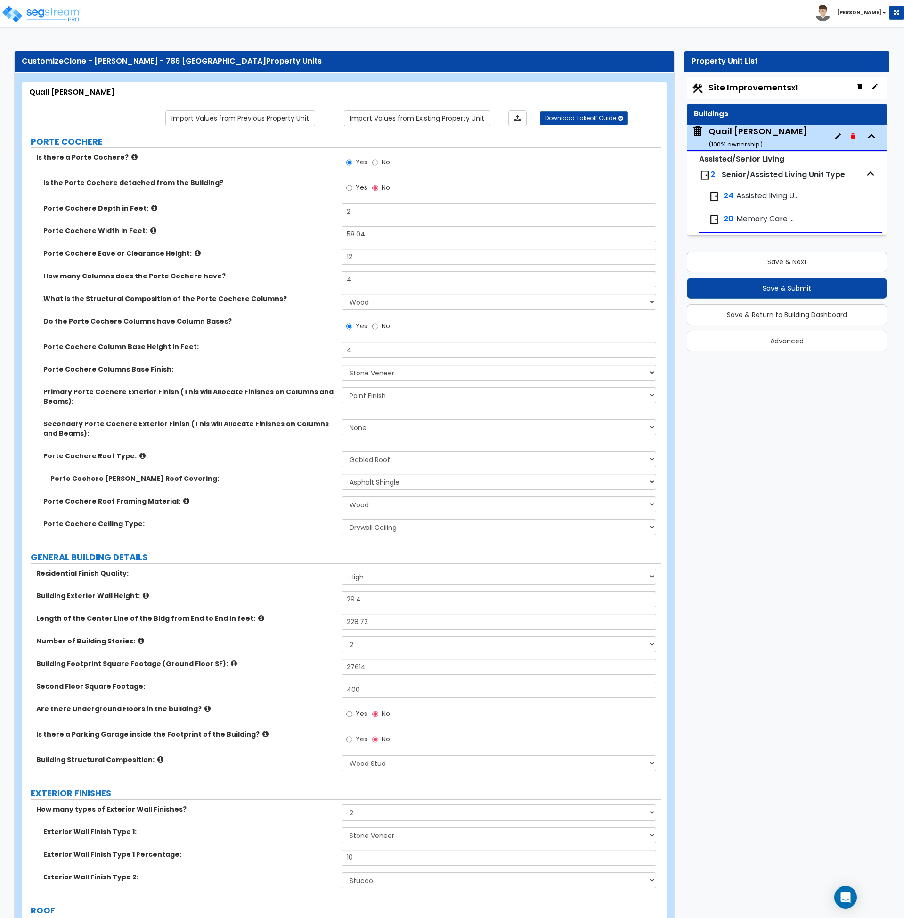
click at [294, 486] on div "Porte Cochere Gable Roof Covering: Please Choose One Asphalt Shingle Clay Tile …" at bounding box center [341, 485] width 639 height 23
click at [373, 326] on input "No" at bounding box center [375, 326] width 6 height 10
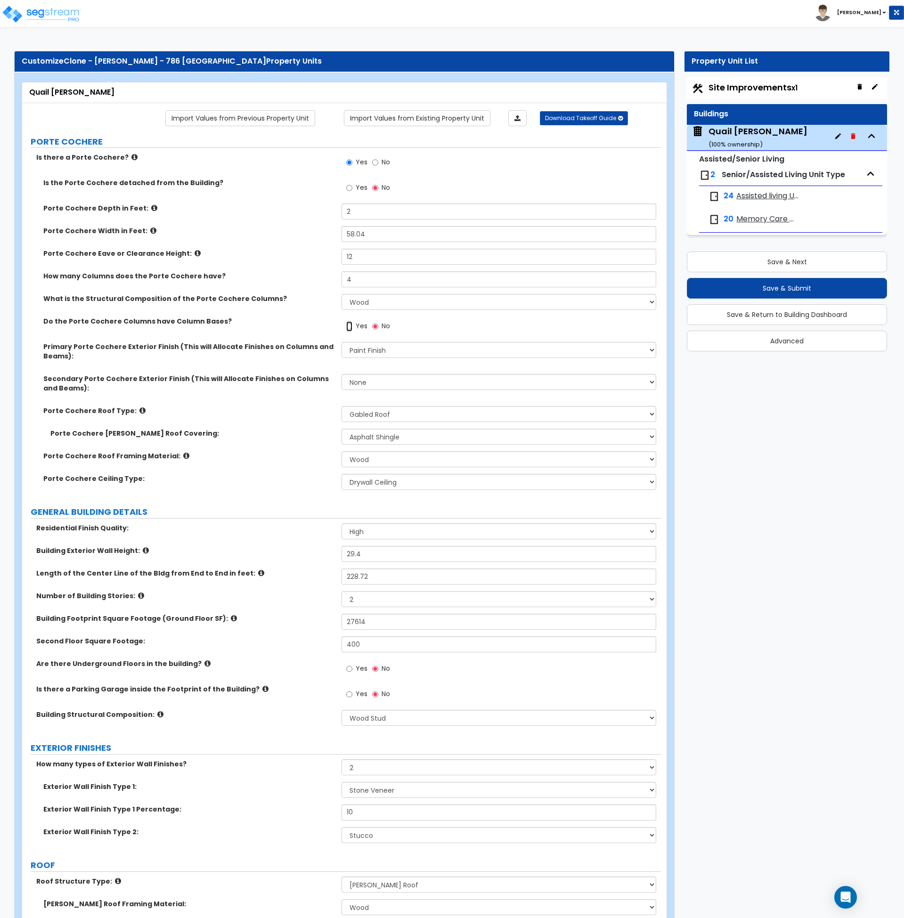
click at [350, 327] on input "Yes" at bounding box center [349, 326] width 6 height 10
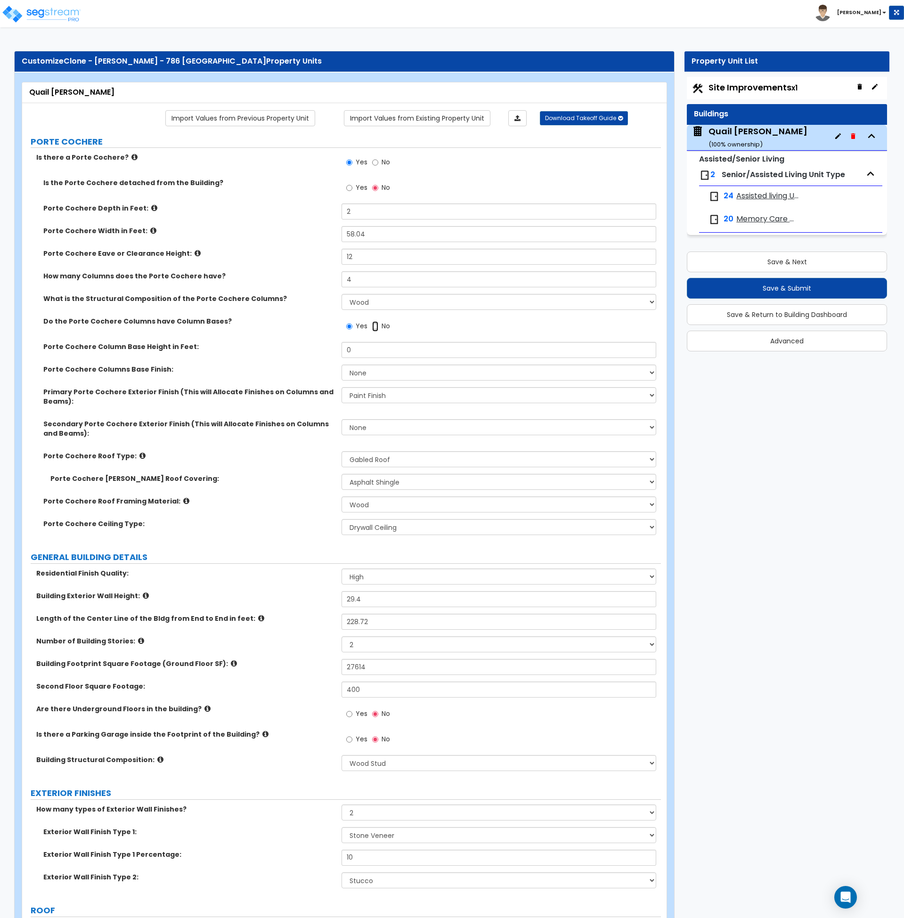
click at [375, 325] on input "No" at bounding box center [375, 326] width 6 height 10
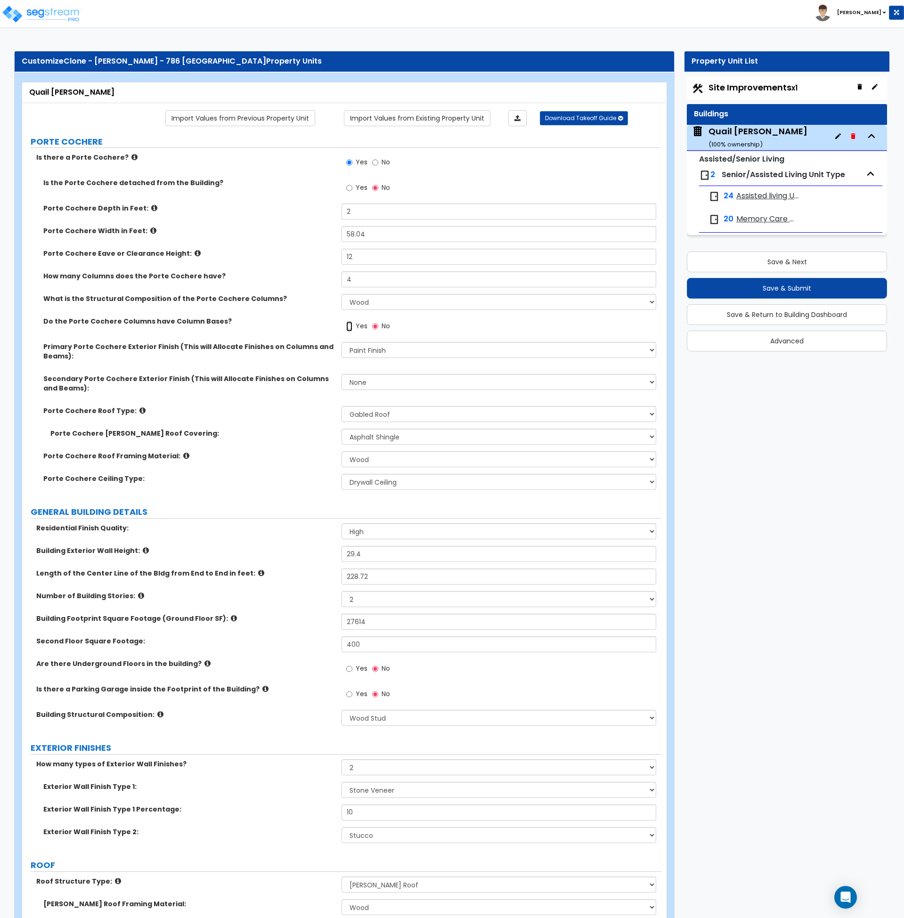
click at [349, 325] on input "Yes" at bounding box center [349, 326] width 6 height 10
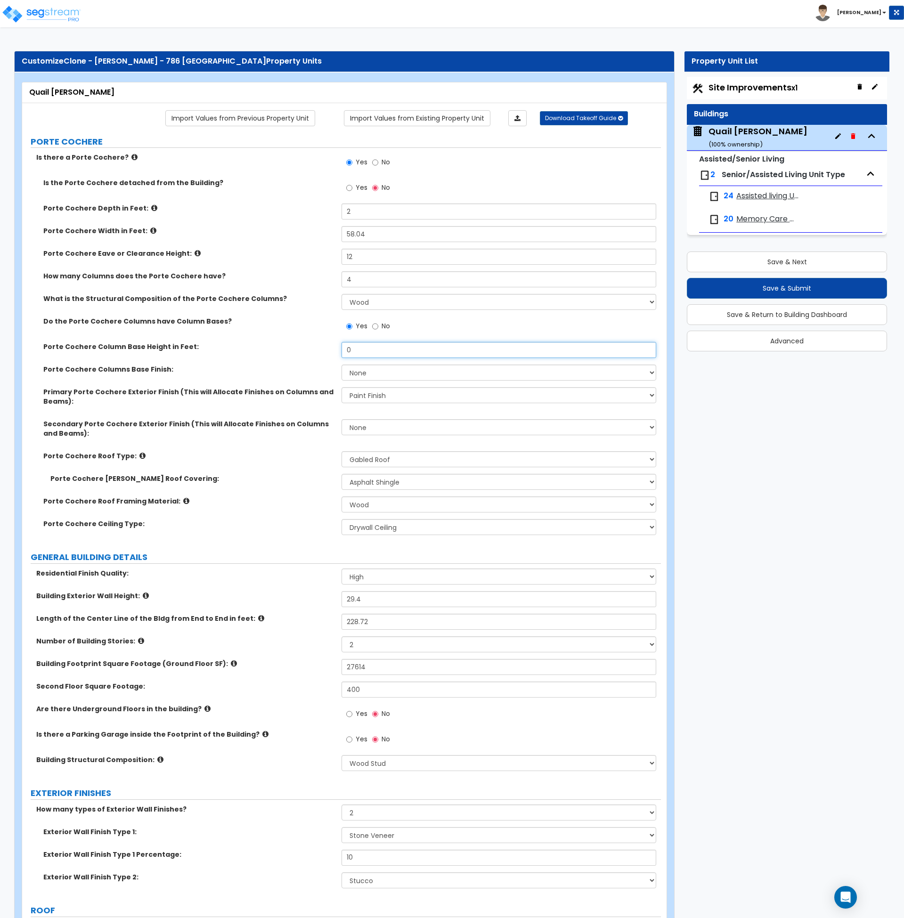
drag, startPoint x: 365, startPoint y: 350, endPoint x: 324, endPoint y: 356, distance: 41.5
click at [324, 355] on div "Porte Cochere Column Base Height in Feet: 0" at bounding box center [341, 353] width 639 height 23
click at [366, 378] on select "None Paint Finish Stucco Finish Tile Finish Brick Veneer Stone Veneer Metal Com…" at bounding box center [499, 373] width 315 height 16
click at [342, 365] on select "None Paint Finish Stucco Finish Tile Finish Brick Veneer Stone Veneer Metal Com…" at bounding box center [499, 373] width 315 height 16
drag, startPoint x: 312, startPoint y: 478, endPoint x: 271, endPoint y: 562, distance: 92.9
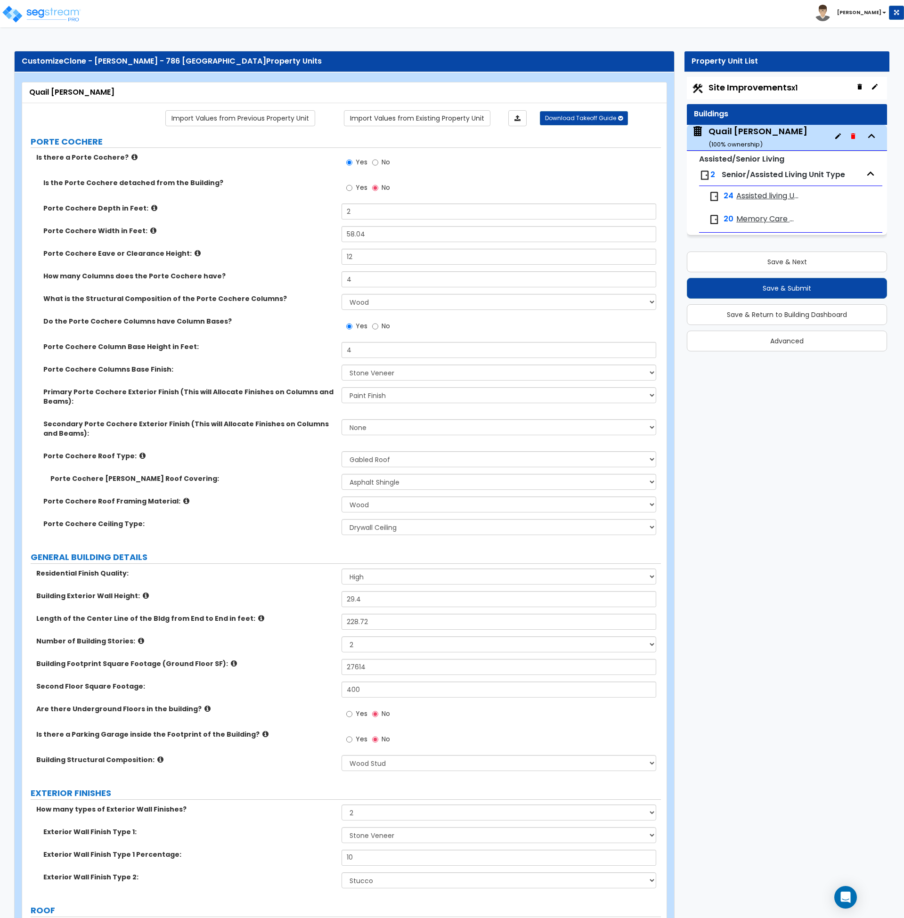
click at [311, 478] on label "Porte Cochere Gable Roof Covering:" at bounding box center [192, 478] width 284 height 9
click at [378, 396] on select "None Paint Finish Stucco Finish Tile Finish Brick Veneer Stone Veneer Metal Com…" at bounding box center [499, 395] width 315 height 16
click at [319, 406] on label "Primary Porte Cochere Exterior Finish (This will Allocate Finishes on Columns a…" at bounding box center [188, 396] width 291 height 19
click at [394, 397] on select "None Paint Finish Stucco Finish Tile Finish Brick Veneer Stone Veneer Metal Com…" at bounding box center [499, 395] width 315 height 16
click at [342, 387] on select "None Paint Finish Stucco Finish Tile Finish Brick Veneer Stone Veneer Metal Com…" at bounding box center [499, 395] width 315 height 16
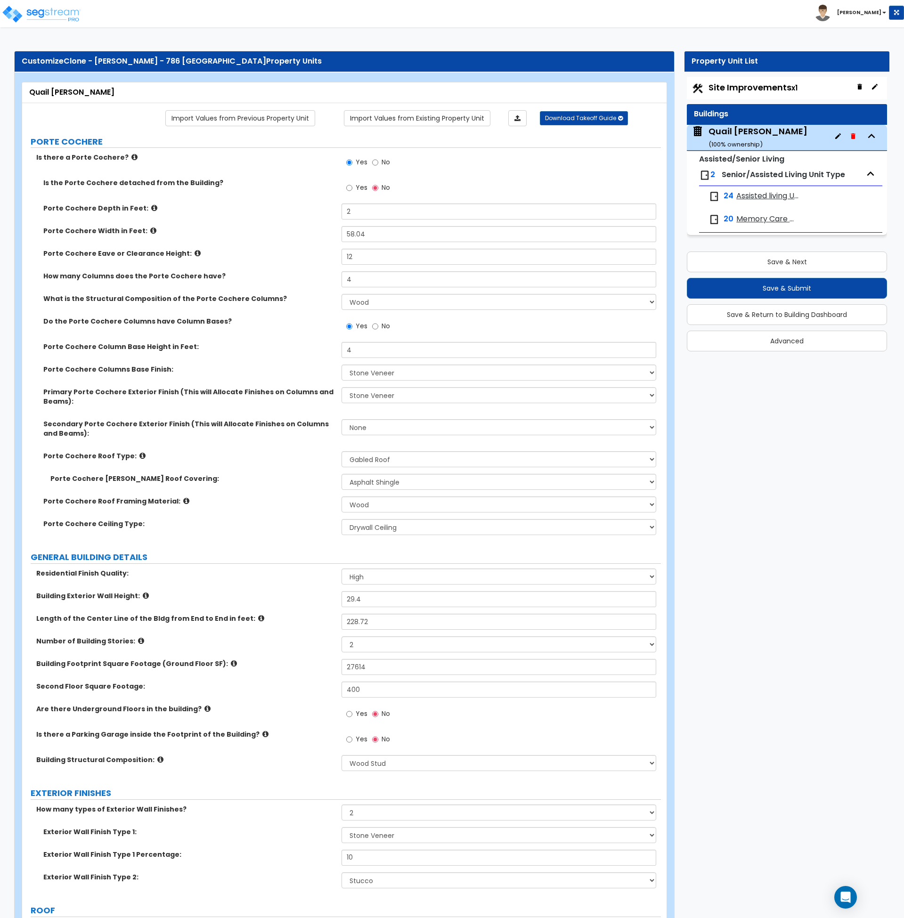
click at [334, 406] on div "Primary Porte Cochere Exterior Finish (This will Allocate Finishes on Columns a…" at bounding box center [341, 403] width 639 height 32
click at [359, 431] on select "None Paint Finish Stucco Finish Tile Finish Brick Veneer Stone Veneer Metal Com…" at bounding box center [499, 427] width 315 height 16
click at [342, 419] on select "None Paint Finish Stucco Finish Tile Finish Brick Veneer Stone Veneer Metal Com…" at bounding box center [499, 427] width 315 height 16
click at [299, 480] on label "Porte Cochere Gable Roof Covering:" at bounding box center [192, 478] width 284 height 9
click at [364, 524] on select "None/Open Ceiling Drywall Ceiling Suspended Metal Ceiling" at bounding box center [499, 527] width 315 height 16
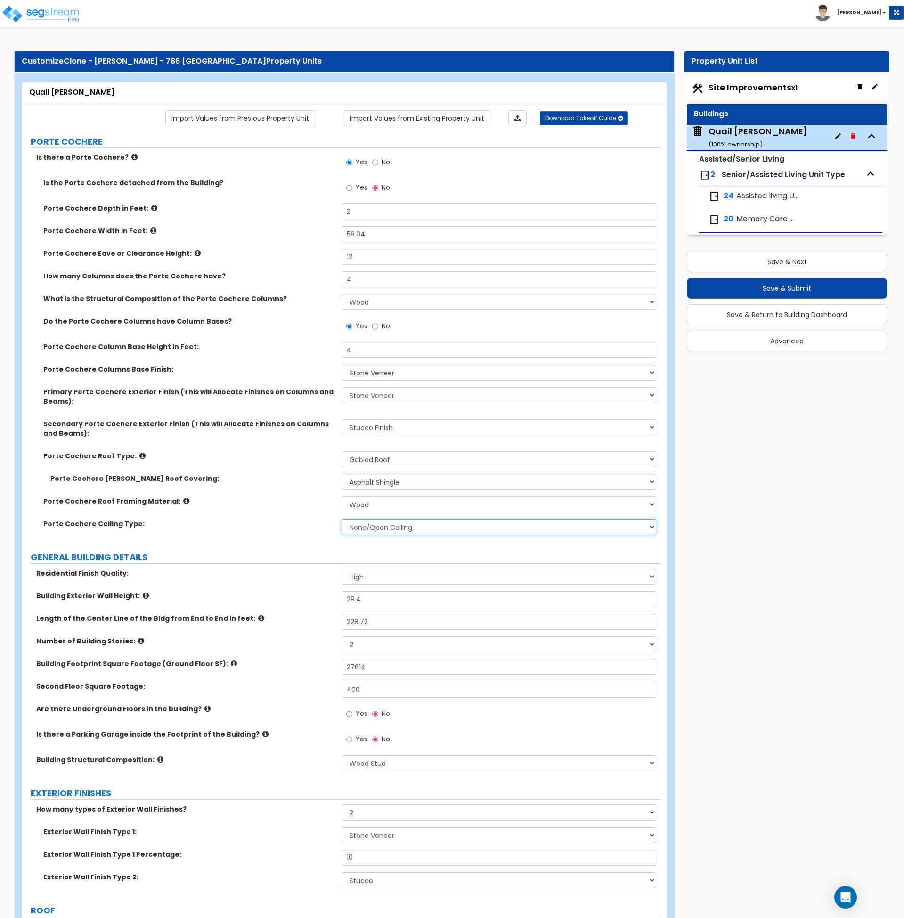
click at [342, 519] on select "None/Open Ceiling Drywall Ceiling Suspended Metal Ceiling" at bounding box center [499, 527] width 315 height 16
click at [272, 519] on label "Porte Cochere Ceiling Type:" at bounding box center [188, 523] width 291 height 9
click at [151, 207] on icon at bounding box center [154, 208] width 6 height 7
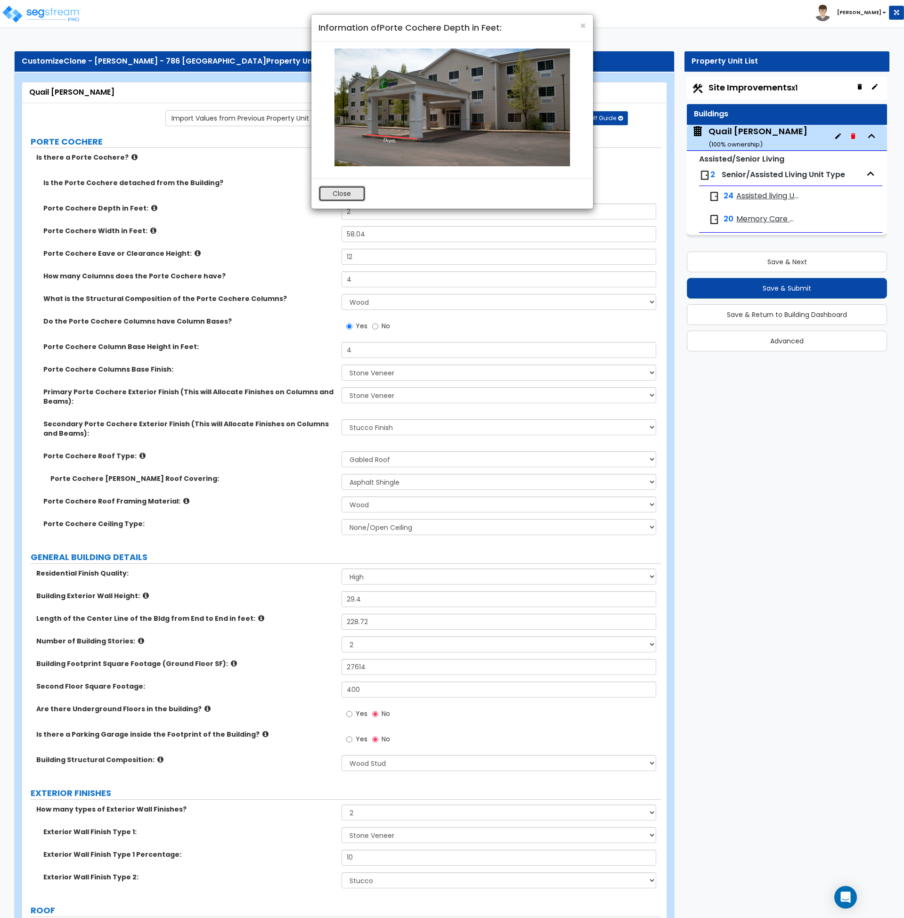
click at [349, 196] on button "Close" at bounding box center [342, 194] width 47 height 16
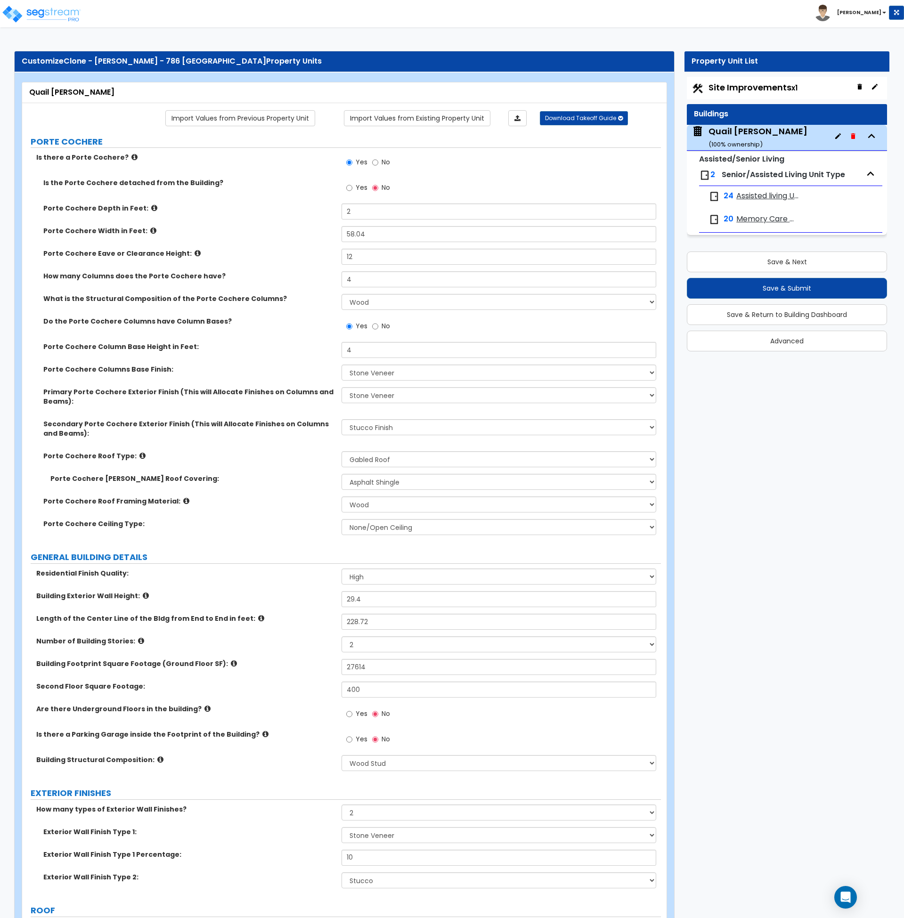
click at [151, 207] on icon at bounding box center [154, 208] width 6 height 7
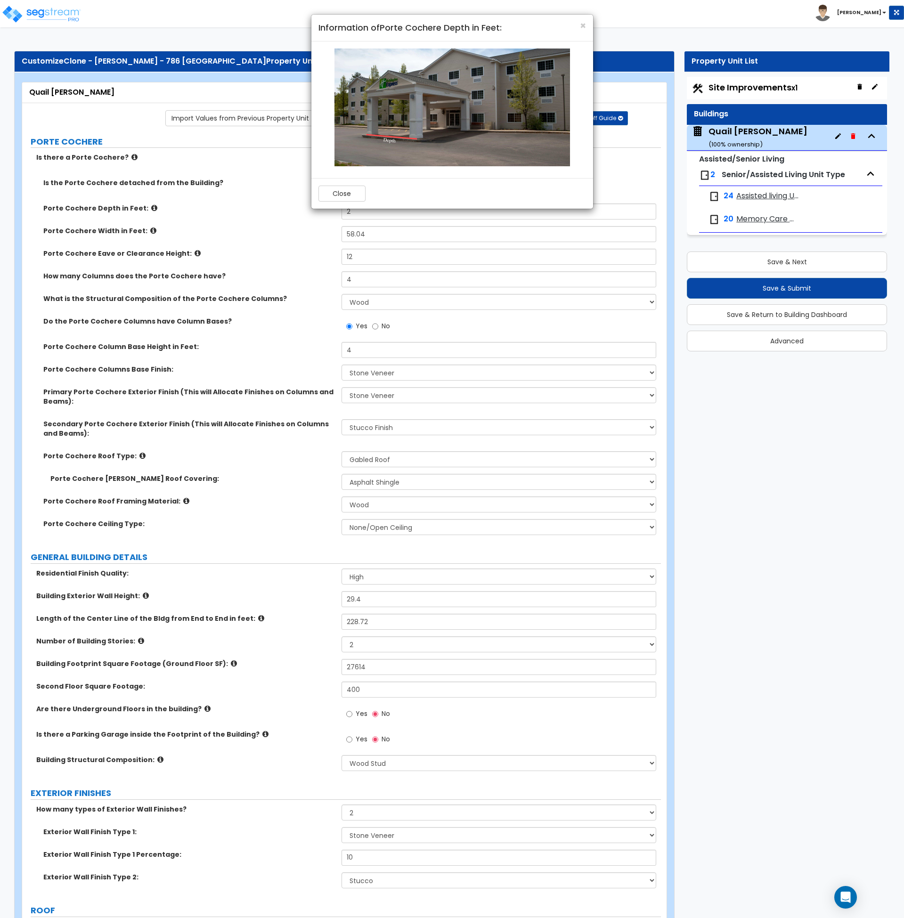
click at [145, 229] on div "× Information of Porte Cochere Depth in Feet: Close" at bounding box center [452, 459] width 904 height 918
drag, startPoint x: 337, startPoint y: 188, endPoint x: 300, endPoint y: 204, distance: 40.2
click at [336, 188] on button "Close" at bounding box center [342, 194] width 47 height 16
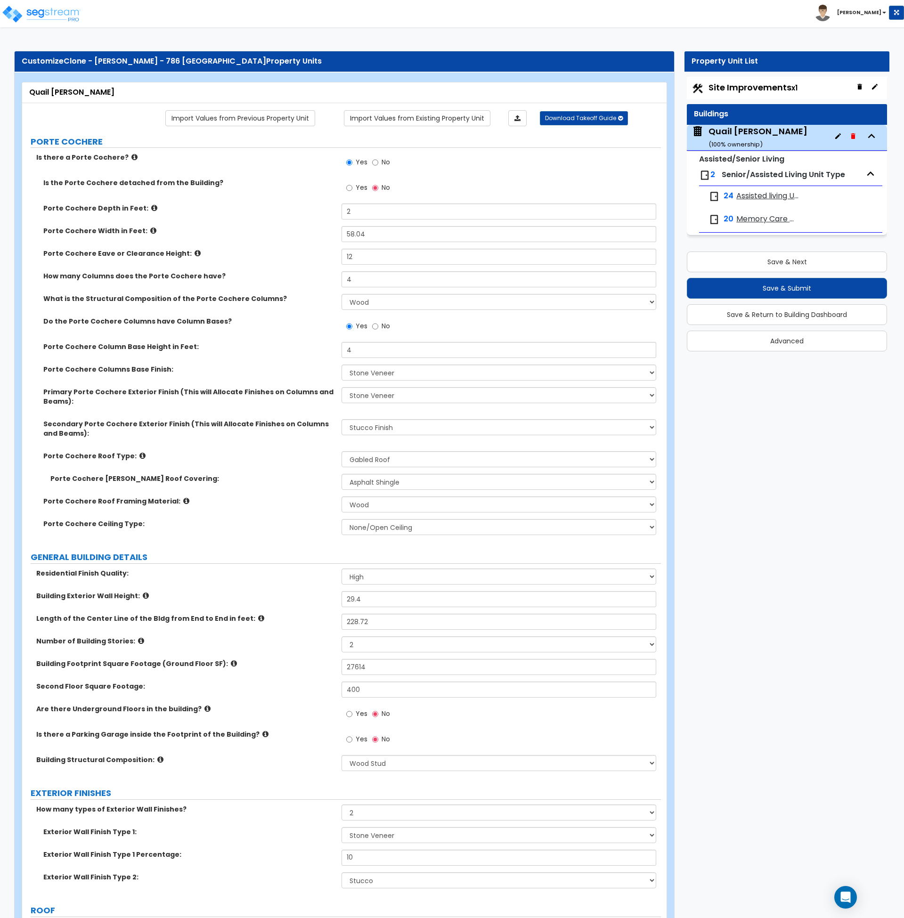
click at [149, 231] on label "Porte Cochere Width in Feet:" at bounding box center [188, 230] width 291 height 9
click at [150, 230] on icon at bounding box center [153, 230] width 6 height 7
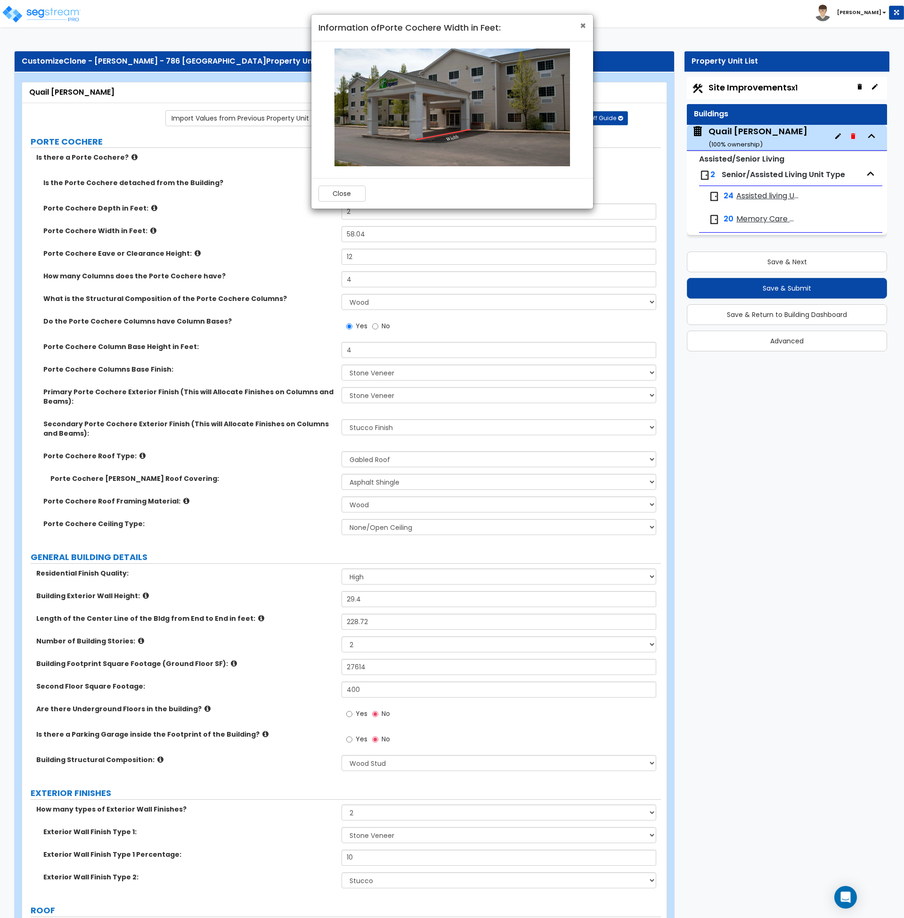
click at [583, 25] on span "×" at bounding box center [583, 26] width 6 height 14
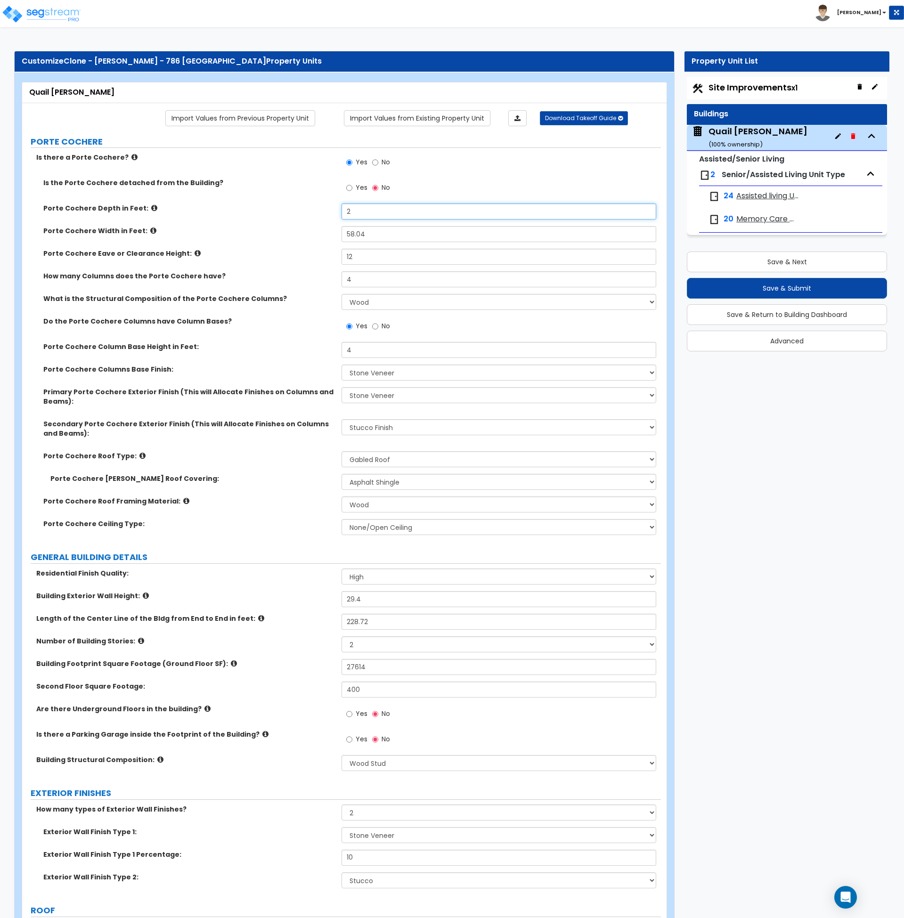
click at [365, 214] on input "2" at bounding box center [499, 212] width 315 height 16
drag, startPoint x: 371, startPoint y: 205, endPoint x: 336, endPoint y: 213, distance: 35.1
click at [338, 211] on div "Porte Cochere Depth in Feet: 2" at bounding box center [341, 215] width 639 height 23
click at [373, 233] on input "58.04" at bounding box center [499, 234] width 315 height 16
drag, startPoint x: 382, startPoint y: 233, endPoint x: 288, endPoint y: 347, distance: 147.3
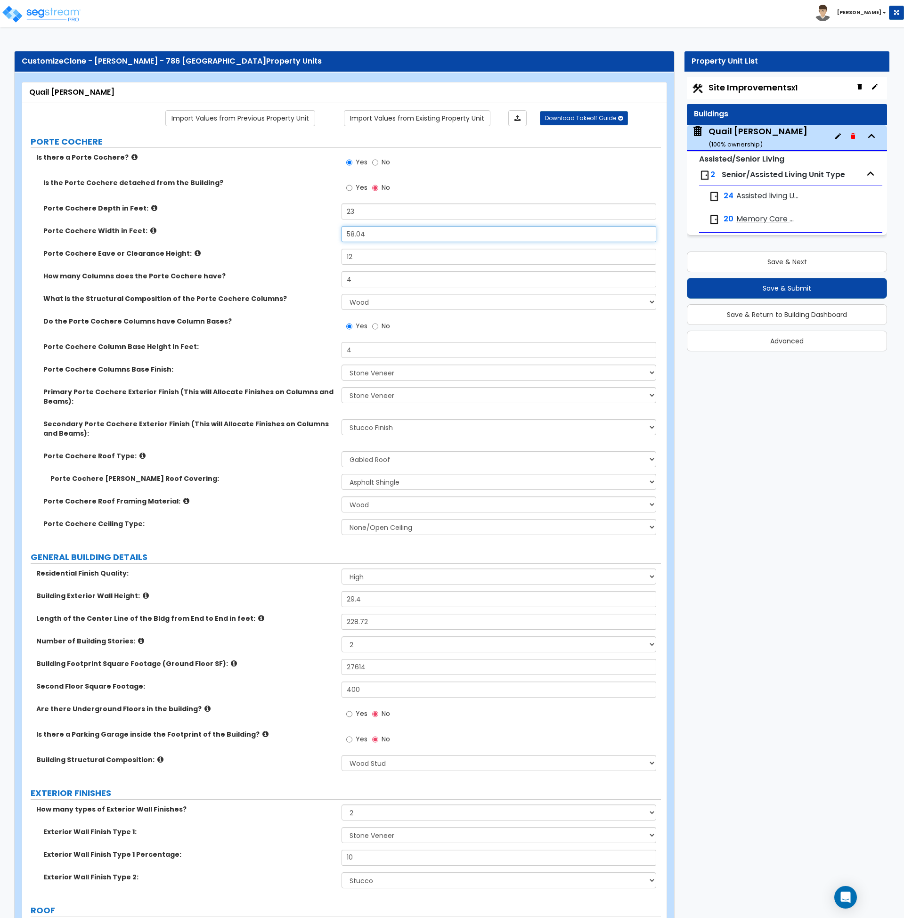
click at [311, 235] on div "Porte Cochere Width in Feet: 58.04" at bounding box center [341, 237] width 639 height 23
click at [274, 273] on label "How many Columns does the Porte Cochere have?" at bounding box center [188, 275] width 291 height 9
click at [358, 526] on select "None/Open Ceiling Drywall Ceiling Suspended Metal Ceiling" at bounding box center [499, 527] width 315 height 16
click at [342, 519] on select "None/Open Ceiling Drywall Ceiling Suspended Metal Ceiling" at bounding box center [499, 527] width 315 height 16
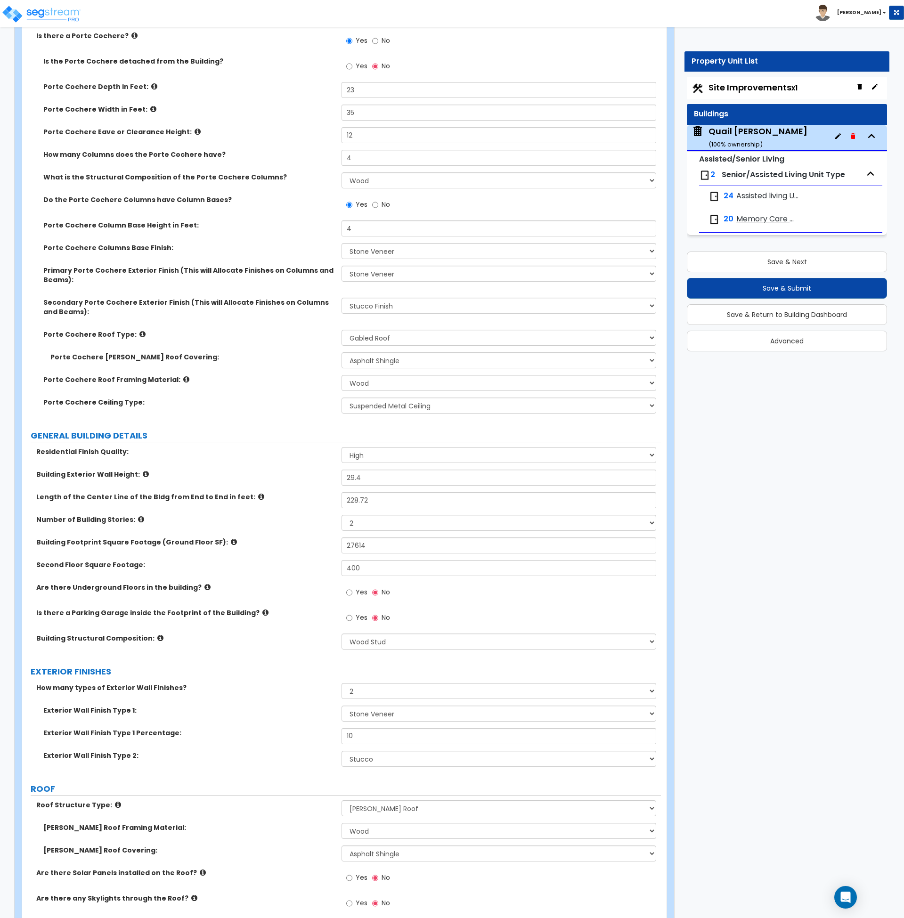
scroll to position [122, 0]
click at [259, 566] on label "Second Floor Square Footage:" at bounding box center [185, 564] width 298 height 9
click at [143, 473] on icon at bounding box center [146, 473] width 6 height 7
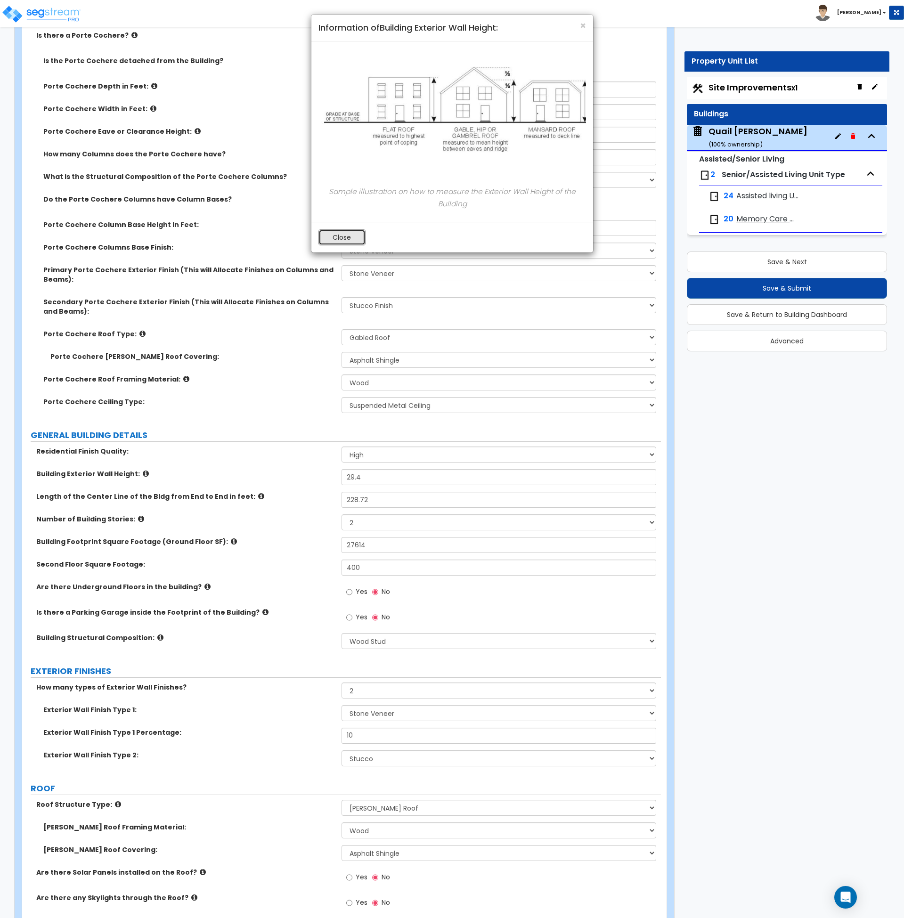
click at [344, 231] on button "Close" at bounding box center [342, 237] width 47 height 16
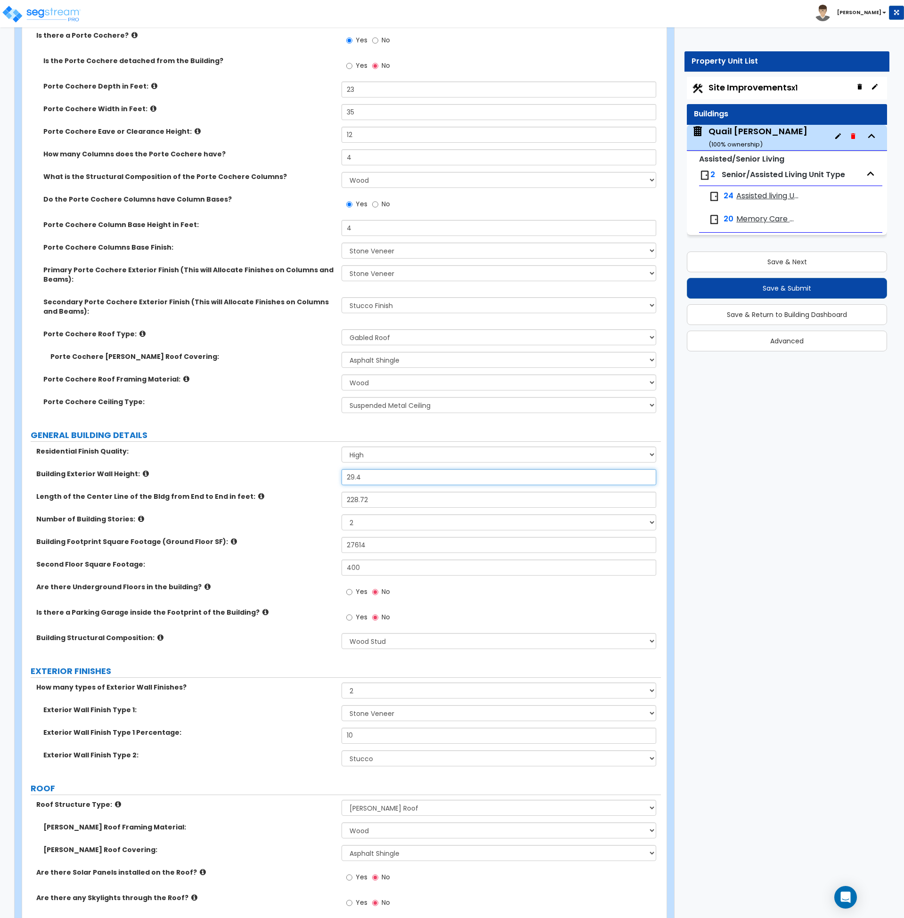
drag, startPoint x: 385, startPoint y: 476, endPoint x: 330, endPoint y: 477, distance: 54.7
click at [330, 477] on div "Building Exterior Wall Height: 29.4" at bounding box center [341, 480] width 639 height 23
click at [368, 524] on select "1 2 3 4 5 6 7 8 9 10" at bounding box center [499, 523] width 315 height 16
click at [363, 479] on input "20" at bounding box center [499, 477] width 315 height 16
drag, startPoint x: 366, startPoint y: 475, endPoint x: 318, endPoint y: 480, distance: 47.8
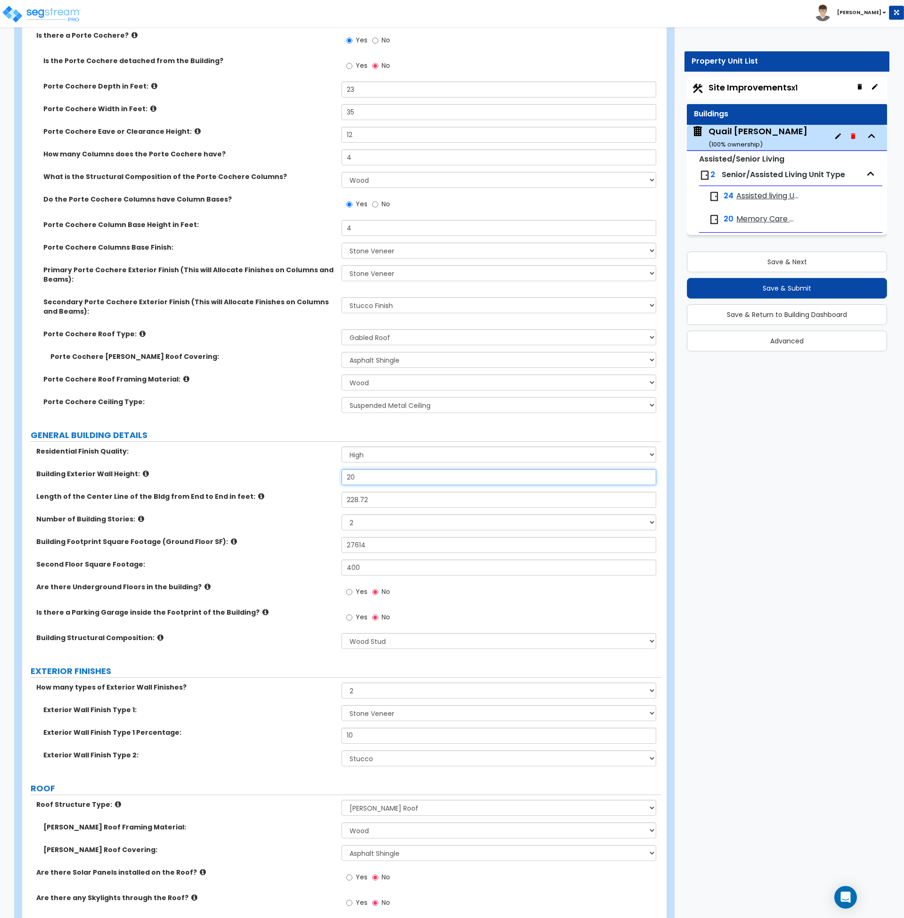
click at [318, 480] on div "Building Exterior Wall Height: 20" at bounding box center [341, 480] width 639 height 23
click at [272, 535] on div "Number of Building Stories: 1 2 3 4 5 6 7 8 9 10" at bounding box center [341, 526] width 639 height 23
click at [376, 524] on select "1 2 3 4 5 6 7 8 9 10" at bounding box center [499, 523] width 315 height 16
click at [342, 515] on select "1 2 3 4 5 6 7 8 9 10" at bounding box center [499, 523] width 315 height 16
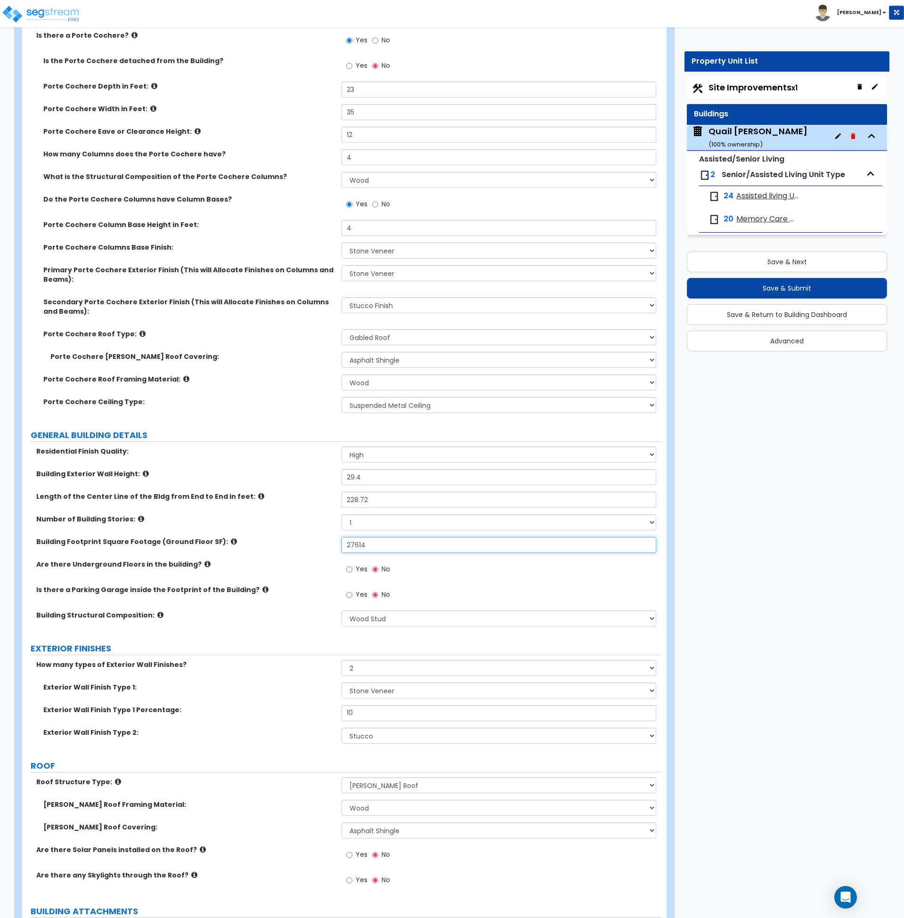
drag, startPoint x: 376, startPoint y: 546, endPoint x: 312, endPoint y: 549, distance: 64.1
click at [312, 549] on div "Building Footprint Square Footage (Ground Floor SF): 27614" at bounding box center [341, 548] width 639 height 23
click at [307, 586] on label "Is there a Parking Garage inside the Footprint of the Building?" at bounding box center [185, 589] width 298 height 9
click at [260, 471] on label "Building Exterior Wall Height:" at bounding box center [185, 473] width 298 height 9
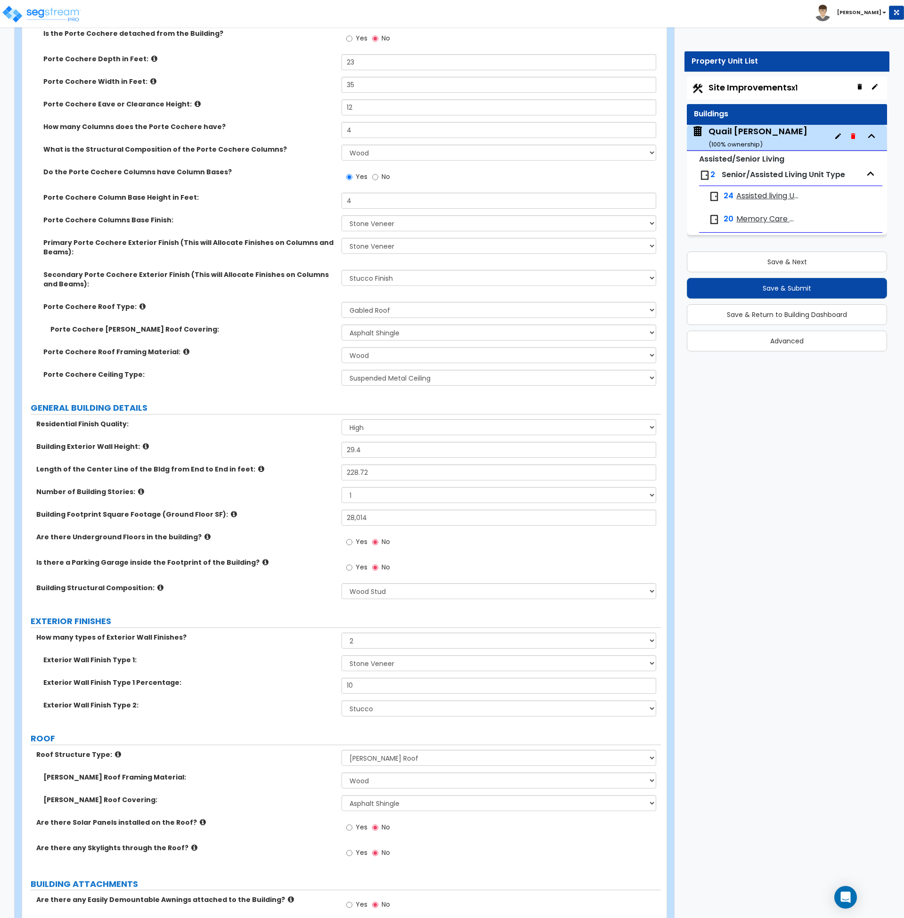
scroll to position [150, 0]
click at [258, 467] on icon at bounding box center [261, 468] width 6 height 7
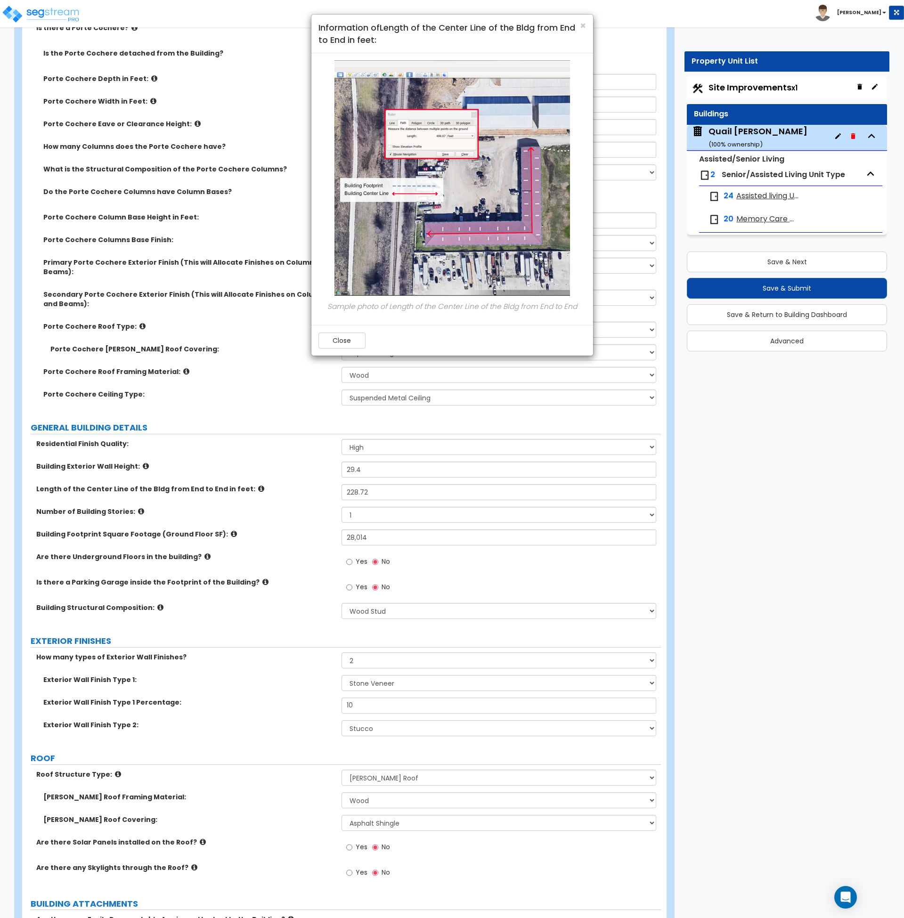
scroll to position [129, 0]
click at [581, 23] on span "×" at bounding box center [583, 26] width 6 height 14
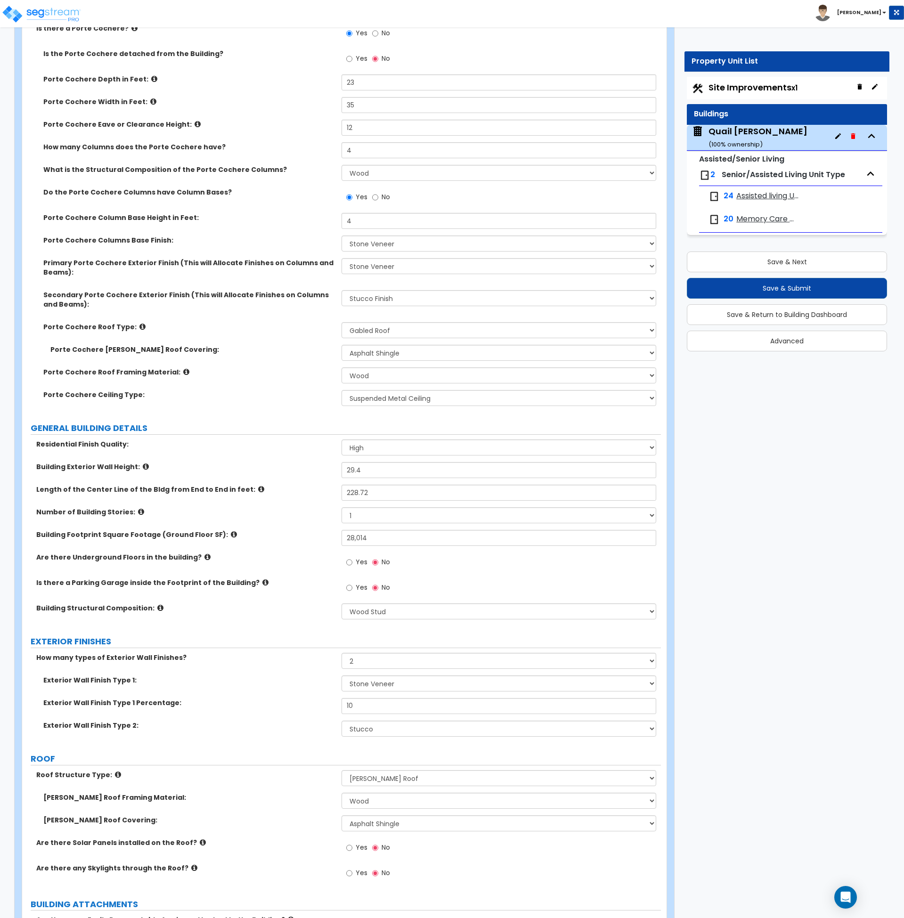
click at [298, 396] on label "Porte Cochere Ceiling Type:" at bounding box center [188, 394] width 291 height 9
drag, startPoint x: 379, startPoint y: 493, endPoint x: 295, endPoint y: 495, distance: 83.9
click at [295, 495] on div "Length of the Center Line of the Bldg from End to End in feet: 228.72" at bounding box center [341, 496] width 639 height 23
click at [295, 495] on div "Length of the Center Line of the Bldg from End to End in feet: 424" at bounding box center [341, 496] width 639 height 23
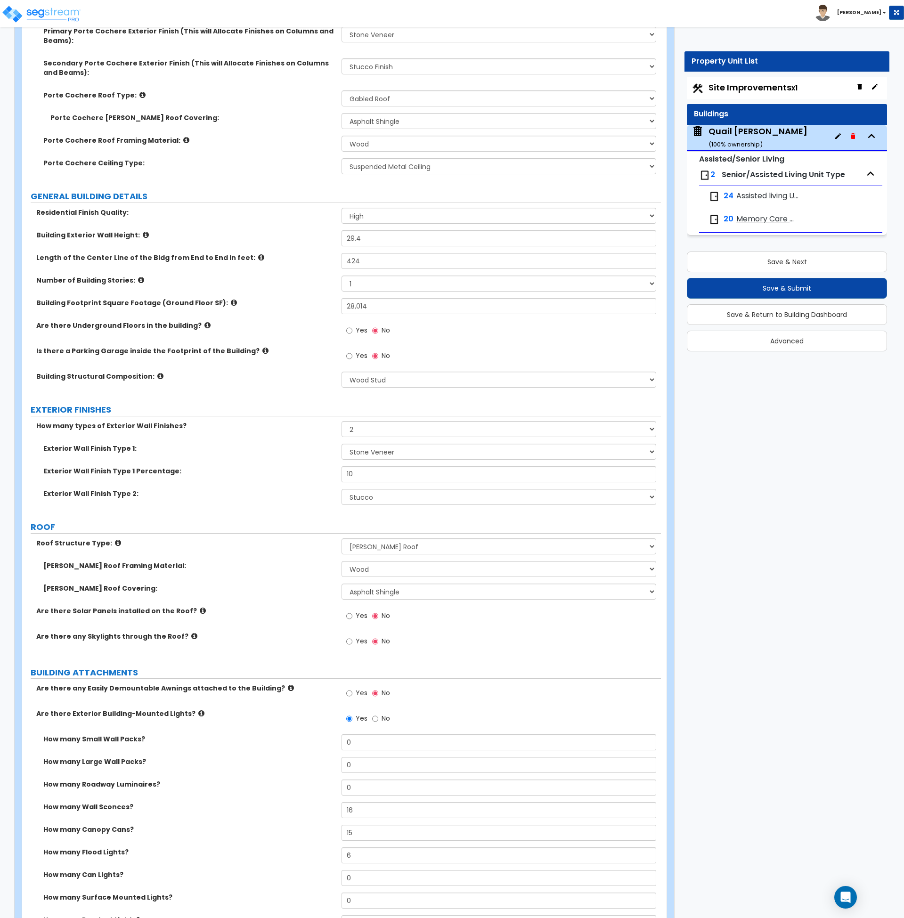
scroll to position [361, 0]
click at [266, 608] on label "Are there Solar Panels installed on the Roof?" at bounding box center [185, 610] width 298 height 9
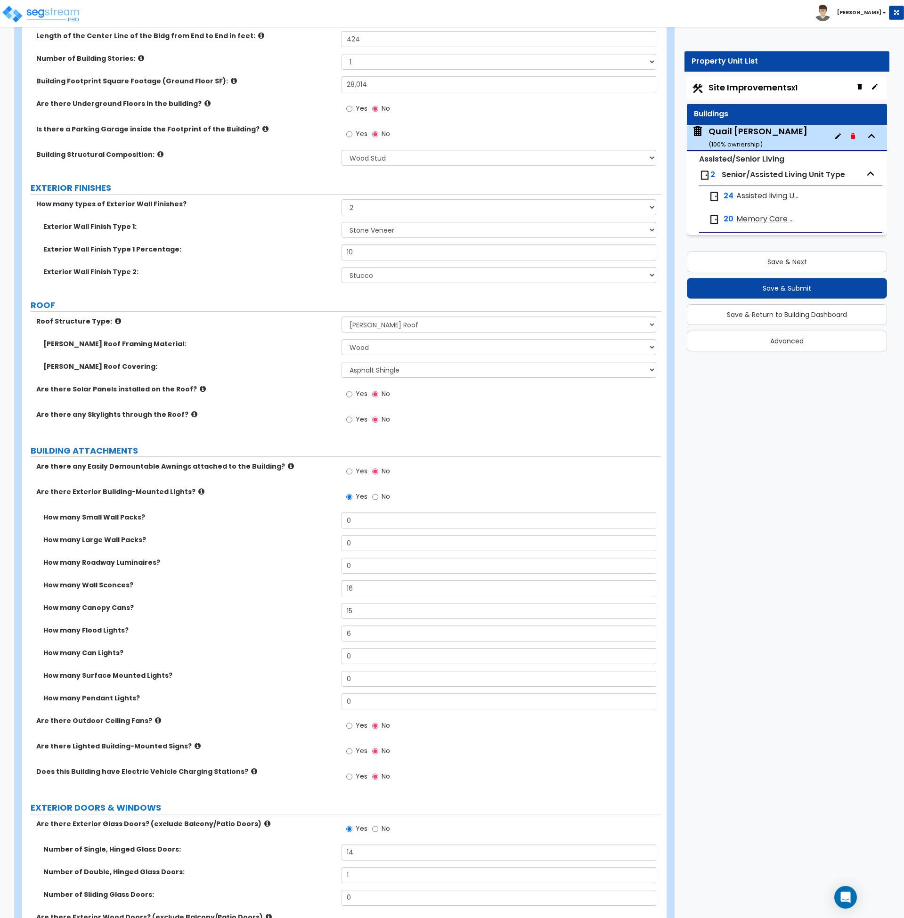
scroll to position [583, 0]
click at [198, 492] on icon at bounding box center [201, 491] width 6 height 7
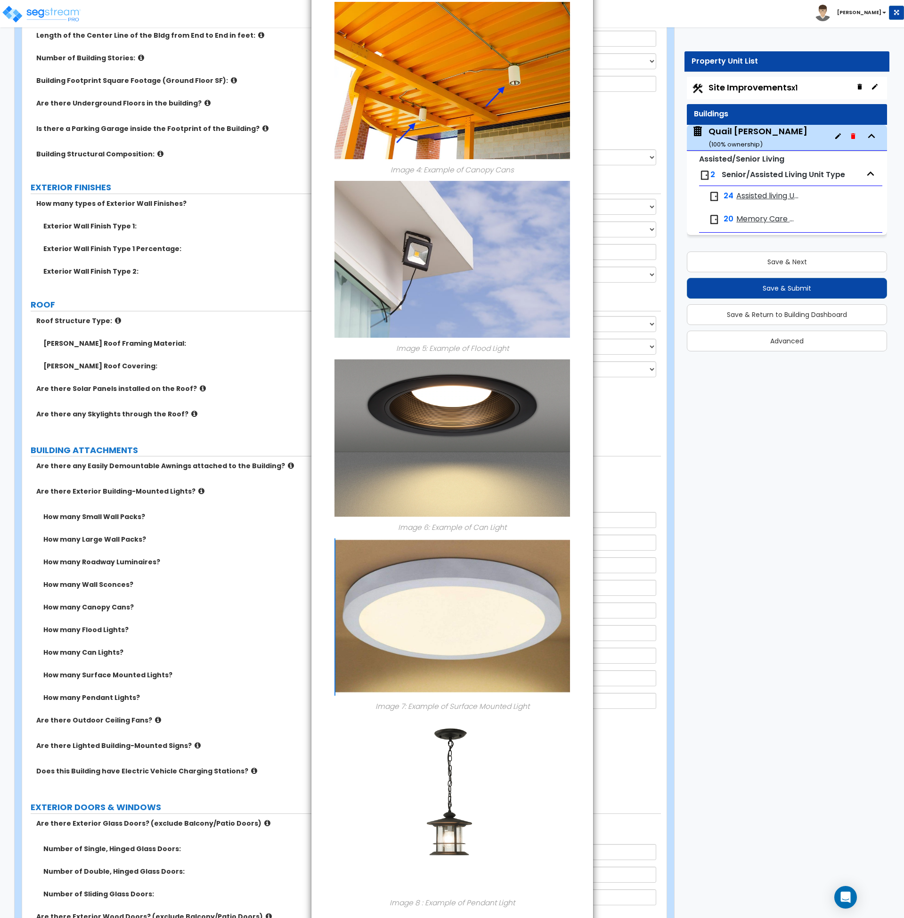
scroll to position [672, 0]
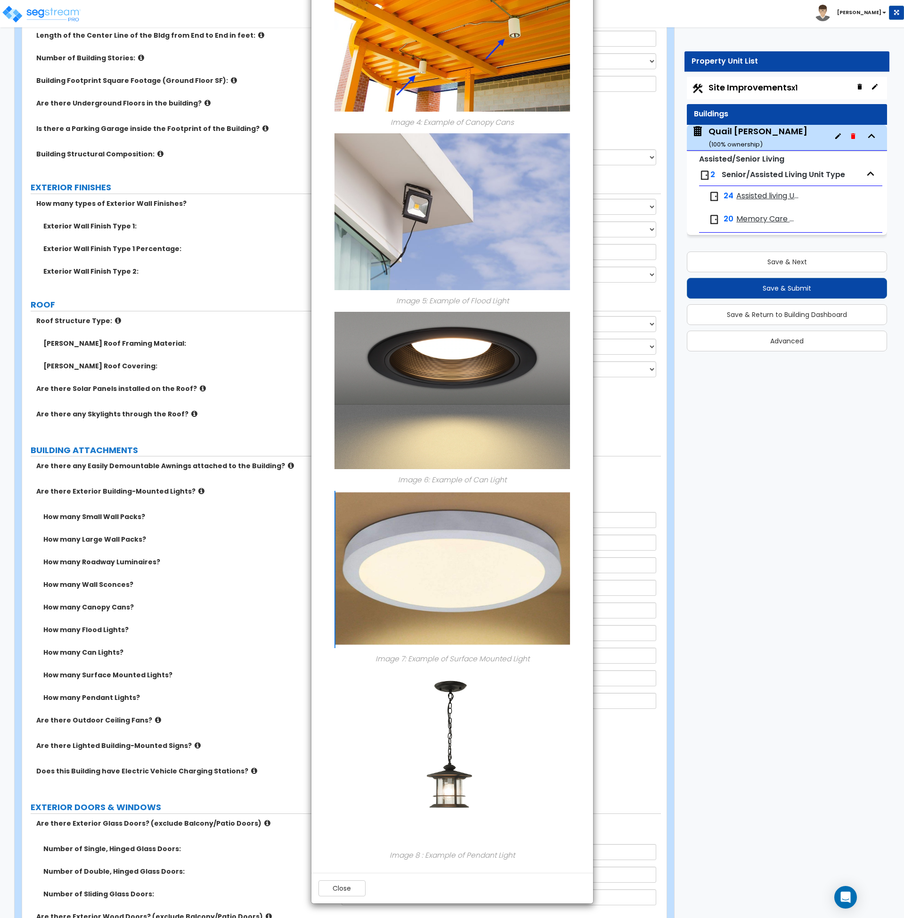
click at [237, 571] on div "× Information of Are there Exterior Building-Mounted Lights? Image 1: Example o…" at bounding box center [452, 459] width 904 height 918
click at [342, 888] on button "Close" at bounding box center [342, 889] width 47 height 16
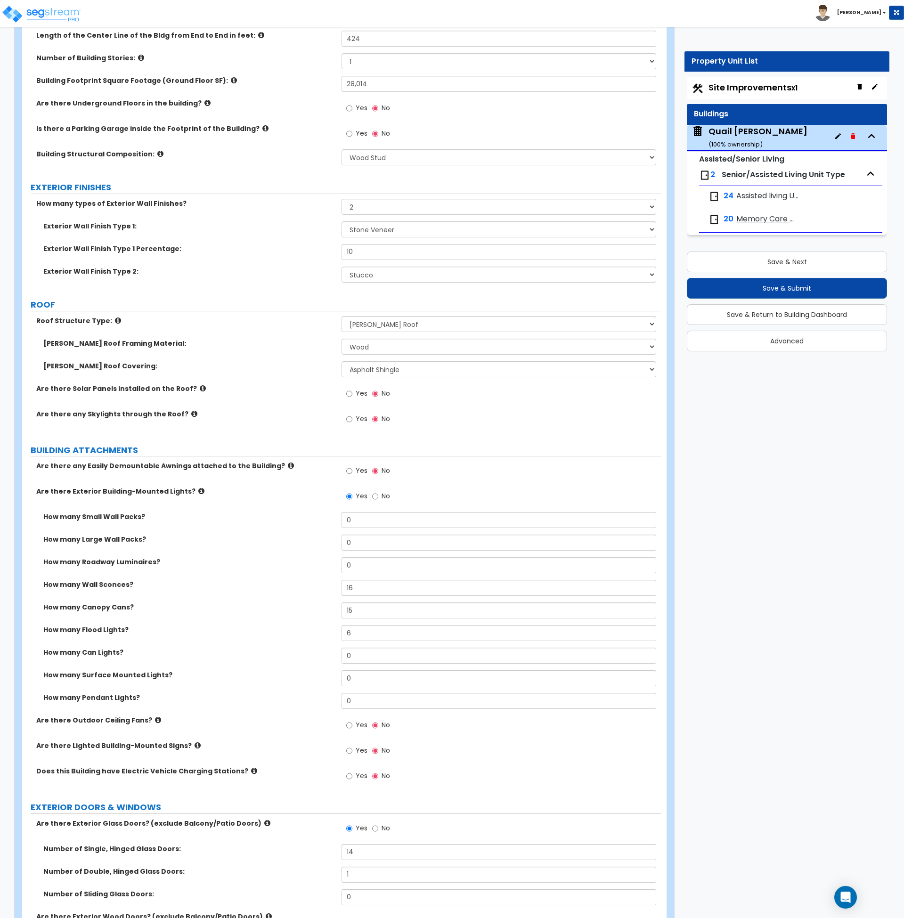
click at [229, 659] on div "How many Can Lights? 0" at bounding box center [341, 659] width 639 height 23
drag, startPoint x: 368, startPoint y: 657, endPoint x: 291, endPoint y: 661, distance: 76.9
click at [295, 655] on div "How many Can Lights? 0" at bounding box center [341, 659] width 639 height 23
click at [282, 354] on div "Gable Roof Framing Material: I Don't Know, Please choose for me Metal Wood" at bounding box center [341, 350] width 639 height 23
drag, startPoint x: 360, startPoint y: 609, endPoint x: 315, endPoint y: 613, distance: 45.4
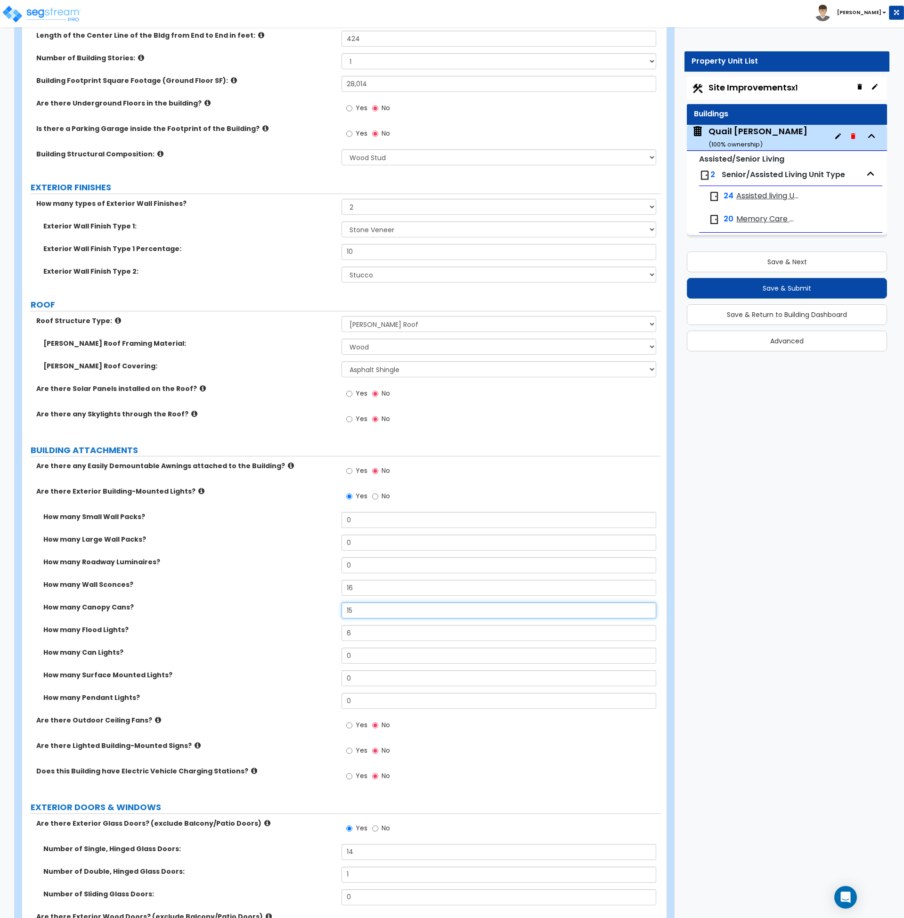
click at [315, 613] on div "How many Canopy Cans? 15" at bounding box center [341, 614] width 639 height 23
drag, startPoint x: 365, startPoint y: 659, endPoint x: 312, endPoint y: 660, distance: 53.3
click at [312, 660] on div "How many Can Lights? 0" at bounding box center [341, 659] width 639 height 23
click at [360, 612] on input "text" at bounding box center [499, 611] width 315 height 16
click at [311, 603] on label "How many Canopy Cans?" at bounding box center [188, 607] width 291 height 9
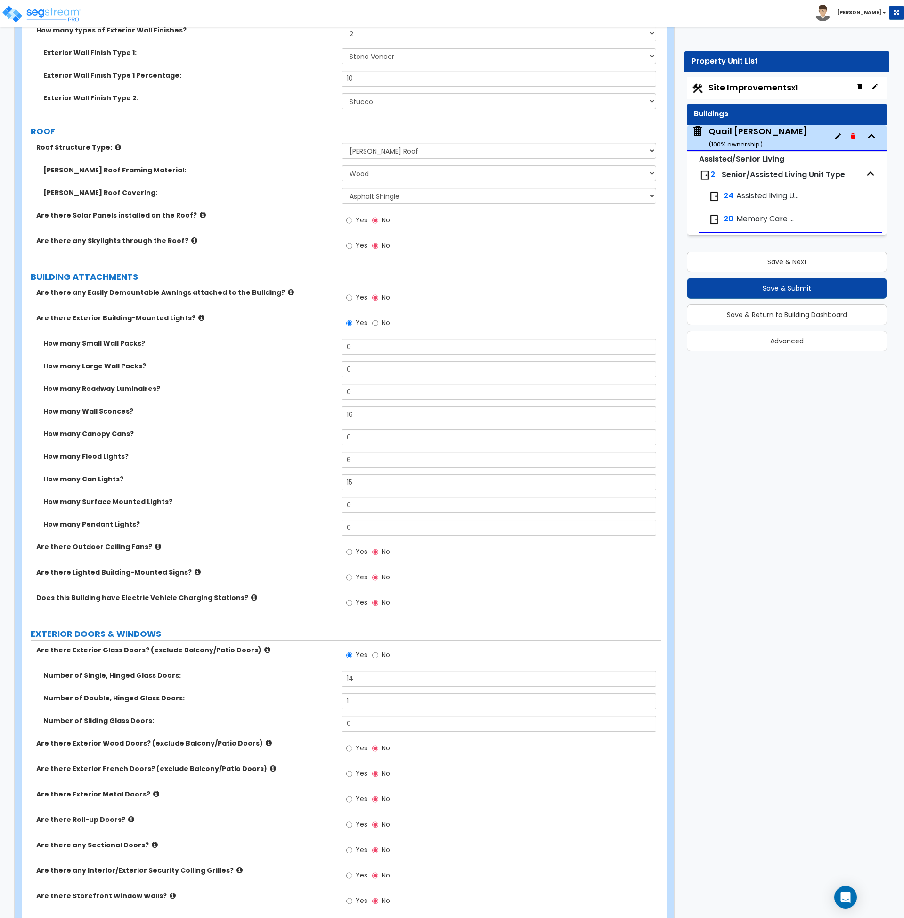
scroll to position [757, 0]
drag, startPoint x: 368, startPoint y: 432, endPoint x: 322, endPoint y: 436, distance: 46.4
click at [324, 436] on div "How many Canopy Cans? 0" at bounding box center [341, 440] width 639 height 23
drag, startPoint x: 363, startPoint y: 481, endPoint x: 327, endPoint y: 483, distance: 35.9
click at [327, 483] on div "How many Can Lights? 15" at bounding box center [341, 485] width 639 height 23
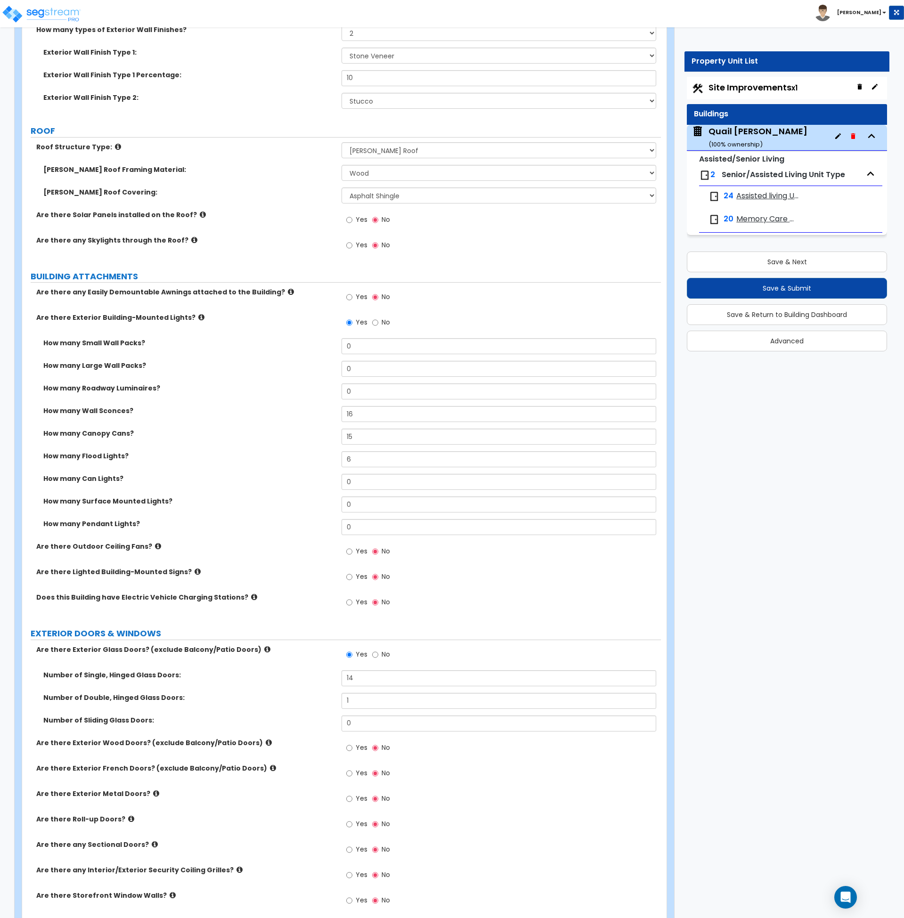
click at [304, 483] on label "How many Can Lights?" at bounding box center [188, 478] width 291 height 9
click at [299, 581] on div "Are there Lighted Building-Mounted Signs? Yes No" at bounding box center [341, 579] width 639 height 25
drag, startPoint x: 368, startPoint y: 436, endPoint x: 309, endPoint y: 439, distance: 59.5
click at [309, 439] on div "How many Canopy Cans? 15" at bounding box center [341, 440] width 639 height 23
drag, startPoint x: 370, startPoint y: 482, endPoint x: 289, endPoint y: 476, distance: 81.2
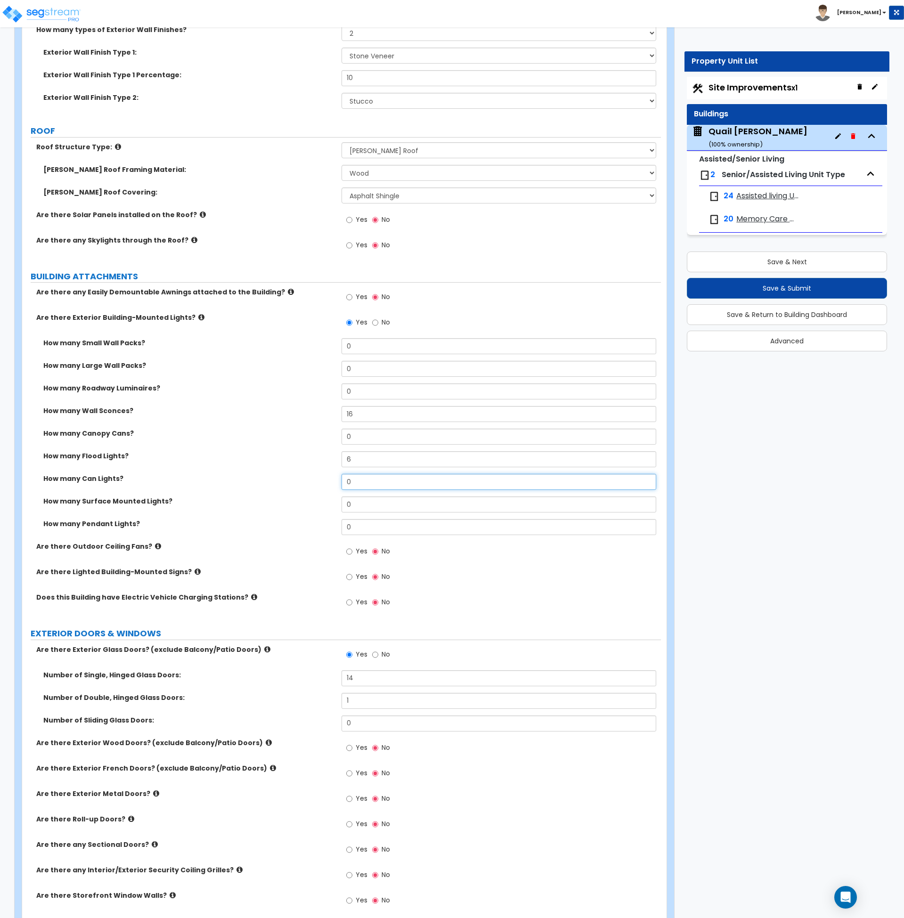
click at [289, 476] on div "How many Can Lights? 0" at bounding box center [341, 485] width 639 height 23
click at [288, 475] on label "How many Can Lights?" at bounding box center [188, 478] width 291 height 9
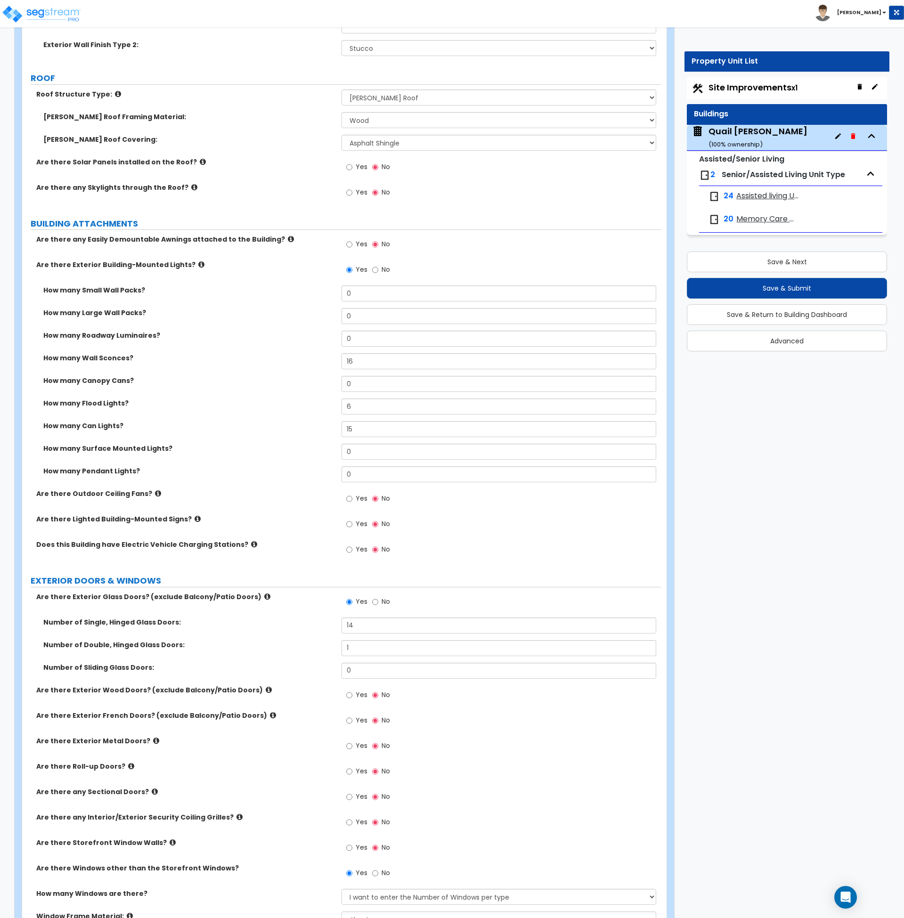
scroll to position [811, 0]
click at [301, 472] on label "How many Pendant Lights?" at bounding box center [188, 469] width 291 height 9
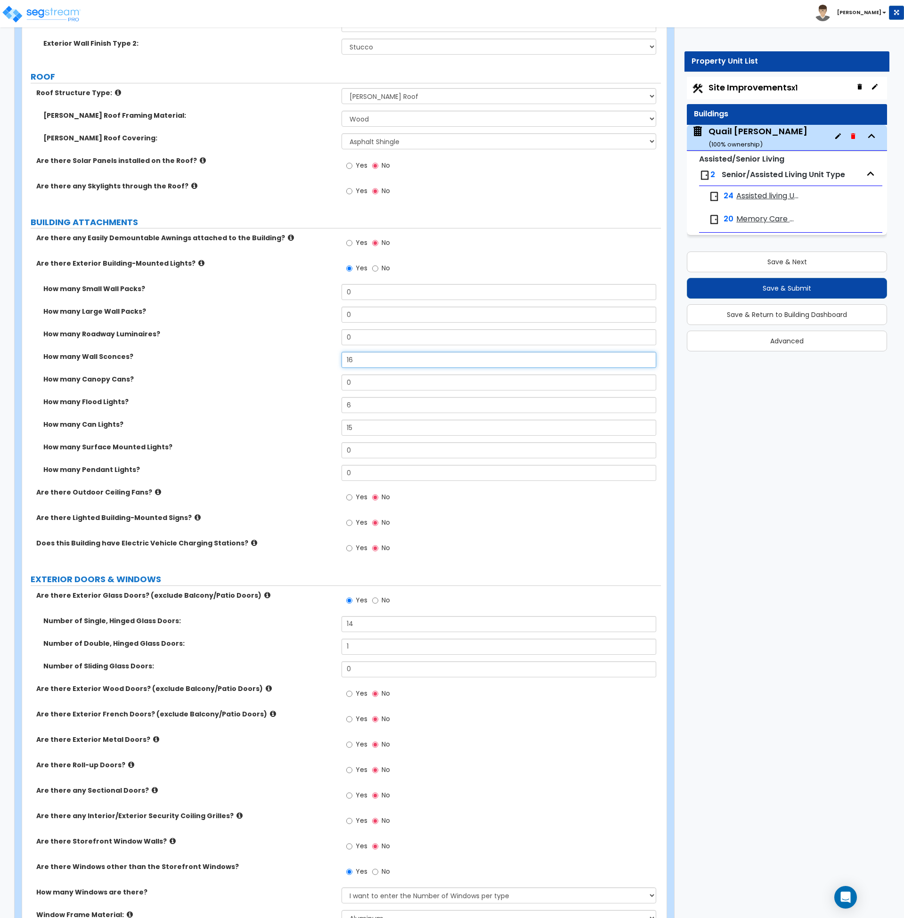
drag, startPoint x: 367, startPoint y: 362, endPoint x: 293, endPoint y: 359, distance: 74.1
click at [293, 359] on div "How many Wall Sconces? 16" at bounding box center [341, 363] width 639 height 23
click at [279, 402] on label "How many Flood Lights?" at bounding box center [188, 401] width 291 height 9
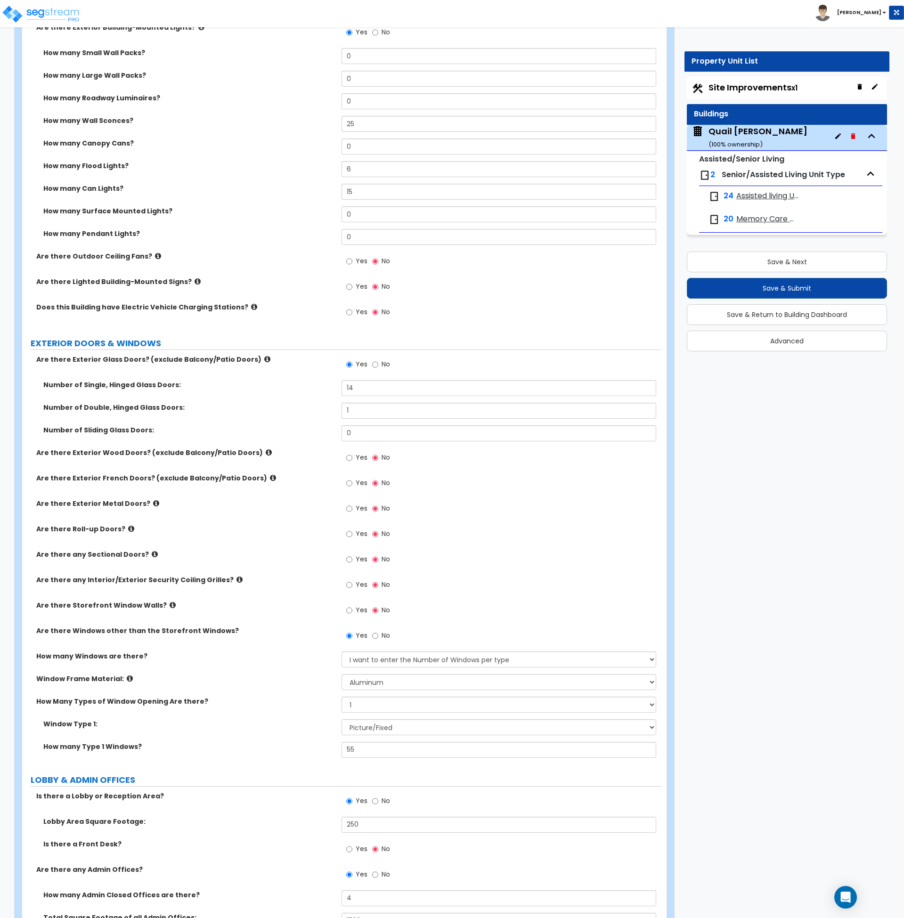
scroll to position [1048, 0]
click at [216, 784] on label "LOBBY & ADMIN OFFICES" at bounding box center [346, 779] width 630 height 12
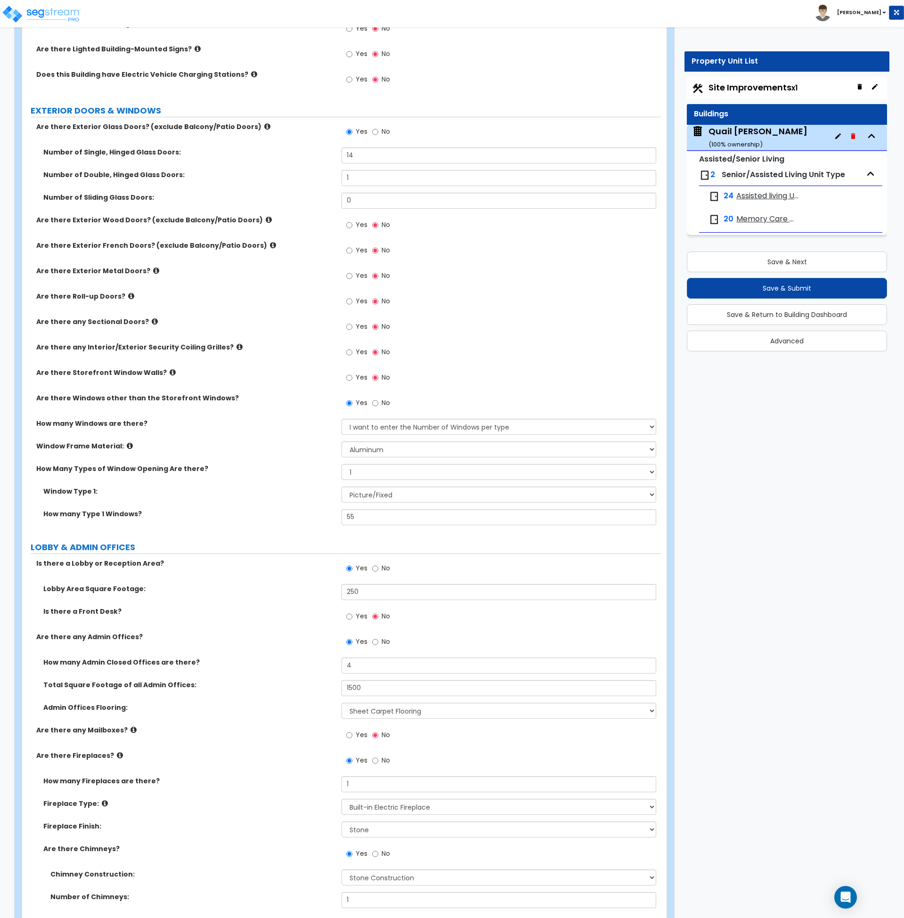
scroll to position [1281, 0]
click at [377, 495] on select "Please Choose One Sliding Picture/Fixed Double/Single Hung Awning Swing" at bounding box center [499, 494] width 315 height 16
click at [342, 486] on select "Please Choose One Sliding Picture/Fixed Double/Single Hung Awning Swing" at bounding box center [499, 494] width 315 height 16
click at [351, 472] on select "Please Choose One 1 2 3 4" at bounding box center [499, 472] width 315 height 16
click at [342, 464] on select "Please Choose One 1 2 3 4" at bounding box center [499, 472] width 315 height 16
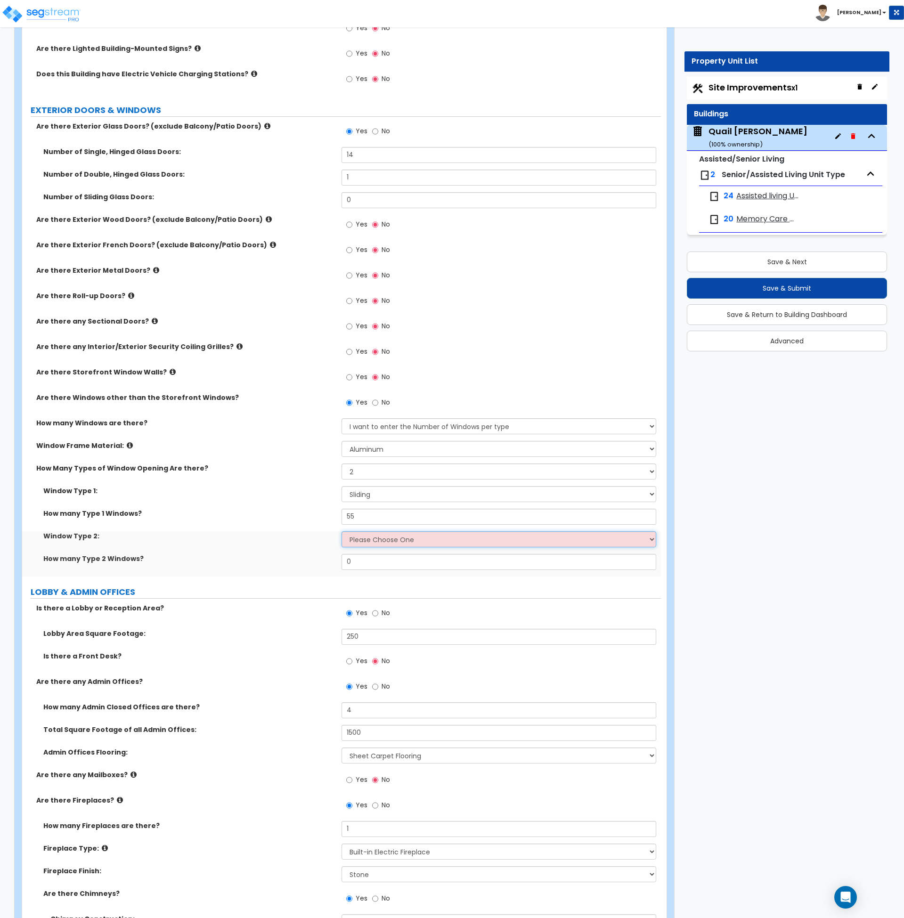
click at [385, 539] on select "Please Choose One Sliding Picture/Fixed Double/Single Hung Awning Swing" at bounding box center [499, 540] width 315 height 16
click at [342, 532] on select "Please Choose One Sliding Picture/Fixed Double/Single Hung Awning Swing" at bounding box center [499, 540] width 315 height 16
click at [313, 553] on div "Window Type 2: Please Choose One Sliding Picture/Fixed Double/Single Hung Awnin…" at bounding box center [341, 543] width 639 height 23
drag, startPoint x: 369, startPoint y: 519, endPoint x: 307, endPoint y: 519, distance: 62.2
click at [307, 519] on div "How many Type 1 Windows? 55" at bounding box center [341, 520] width 639 height 23
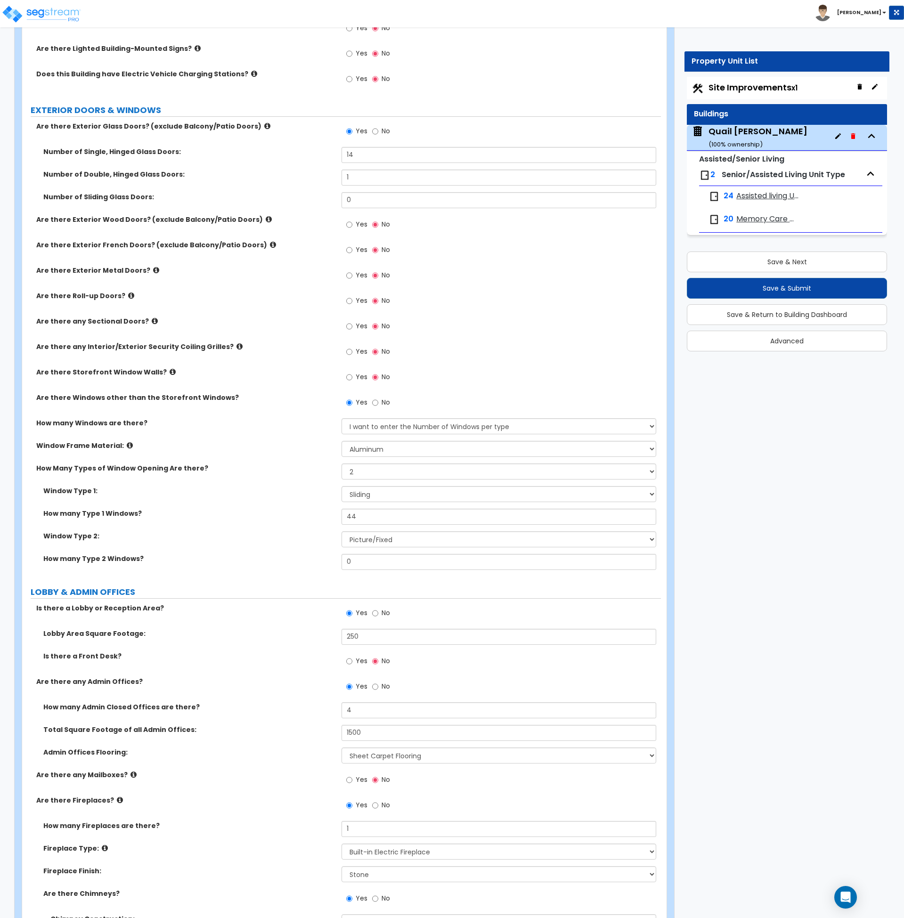
click at [299, 575] on div "How many Type 2 Windows? 0" at bounding box center [341, 565] width 639 height 23
drag, startPoint x: 372, startPoint y: 568, endPoint x: 309, endPoint y: 561, distance: 64.0
click at [309, 561] on div "How many Type 2 Windows? 0" at bounding box center [341, 565] width 639 height 23
click at [309, 561] on label "How many Type 2 Windows?" at bounding box center [188, 558] width 291 height 9
drag, startPoint x: 368, startPoint y: 516, endPoint x: 320, endPoint y: 520, distance: 48.7
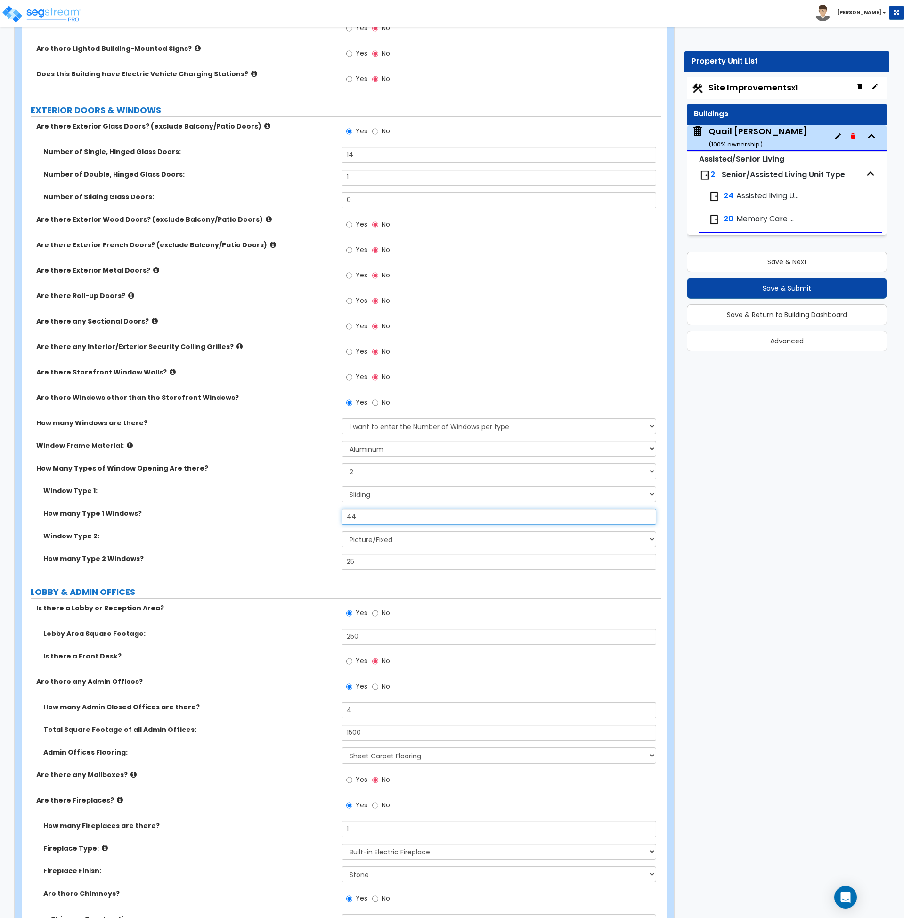
click at [320, 517] on div "How many Type 1 Windows? 44" at bounding box center [341, 520] width 639 height 23
click at [246, 588] on label "LOBBY & ADMIN OFFICES" at bounding box center [346, 592] width 630 height 12
click at [228, 622] on div "Is there a Lobby or Reception Area? Yes No" at bounding box center [341, 616] width 639 height 25
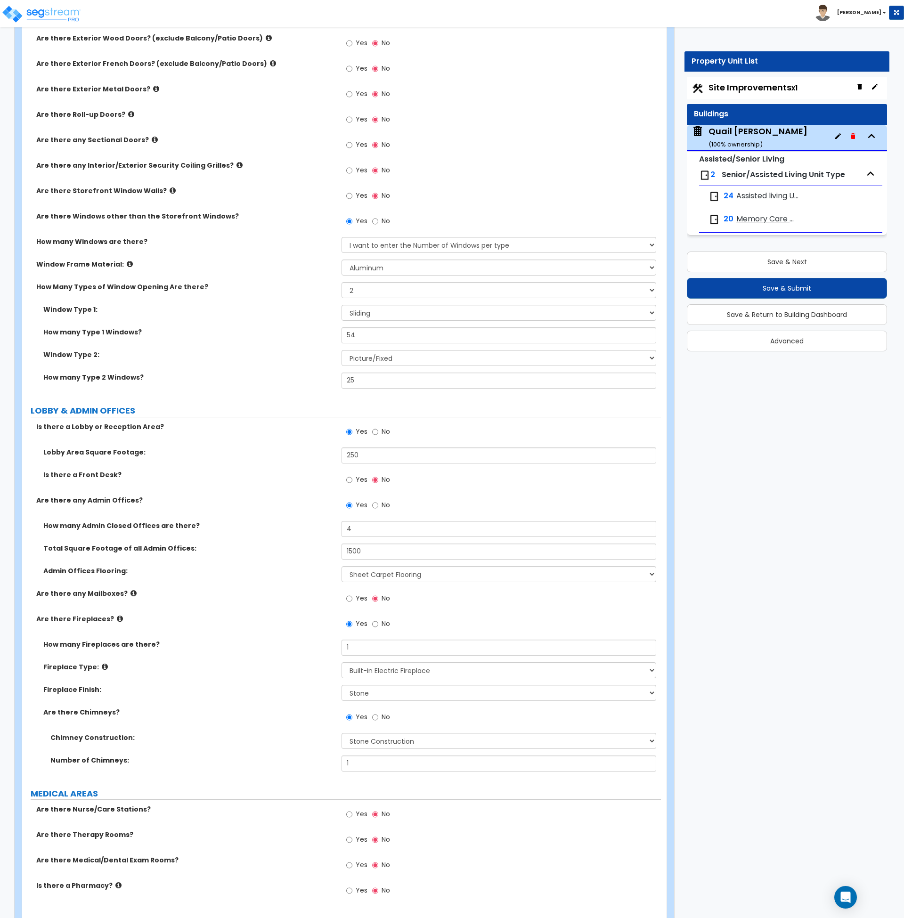
scroll to position [1463, 0]
click at [263, 597] on label "Are there any Mailboxes?" at bounding box center [185, 593] width 298 height 9
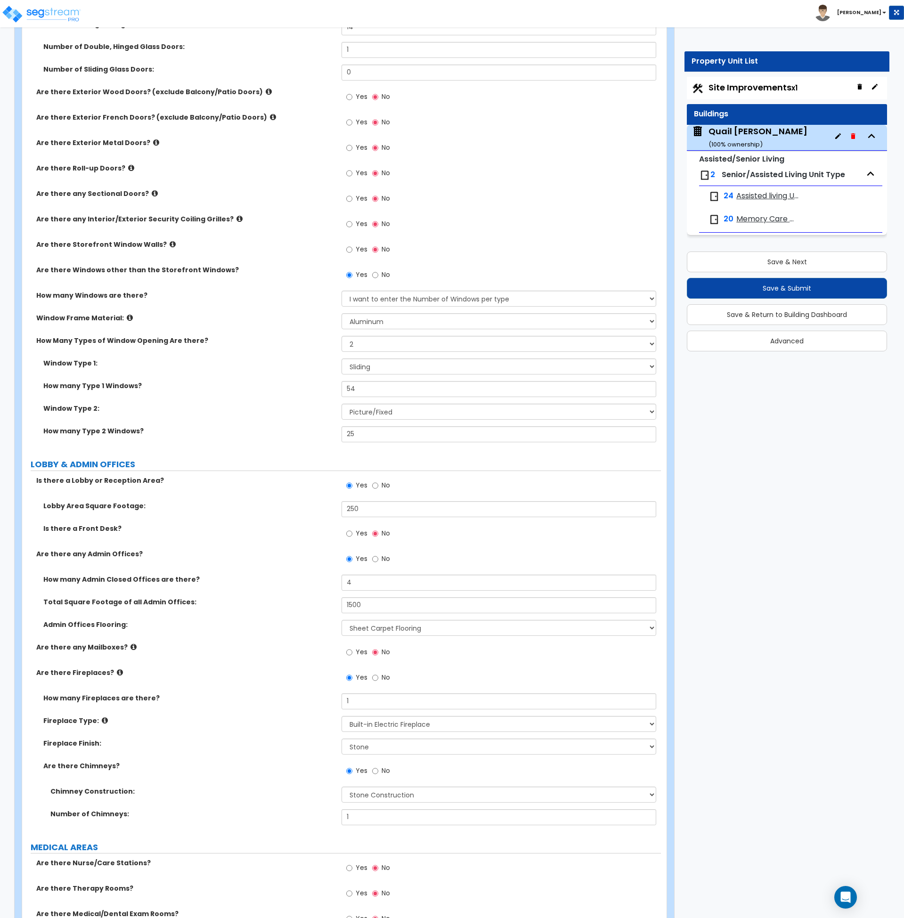
scroll to position [1408, 0]
click at [241, 467] on label "LOBBY & ADMIN OFFICES" at bounding box center [346, 465] width 630 height 12
click at [264, 653] on div "Are there any Mailboxes? Yes No" at bounding box center [341, 655] width 639 height 25
click at [246, 531] on label "Is there a Front Desk?" at bounding box center [188, 528] width 291 height 9
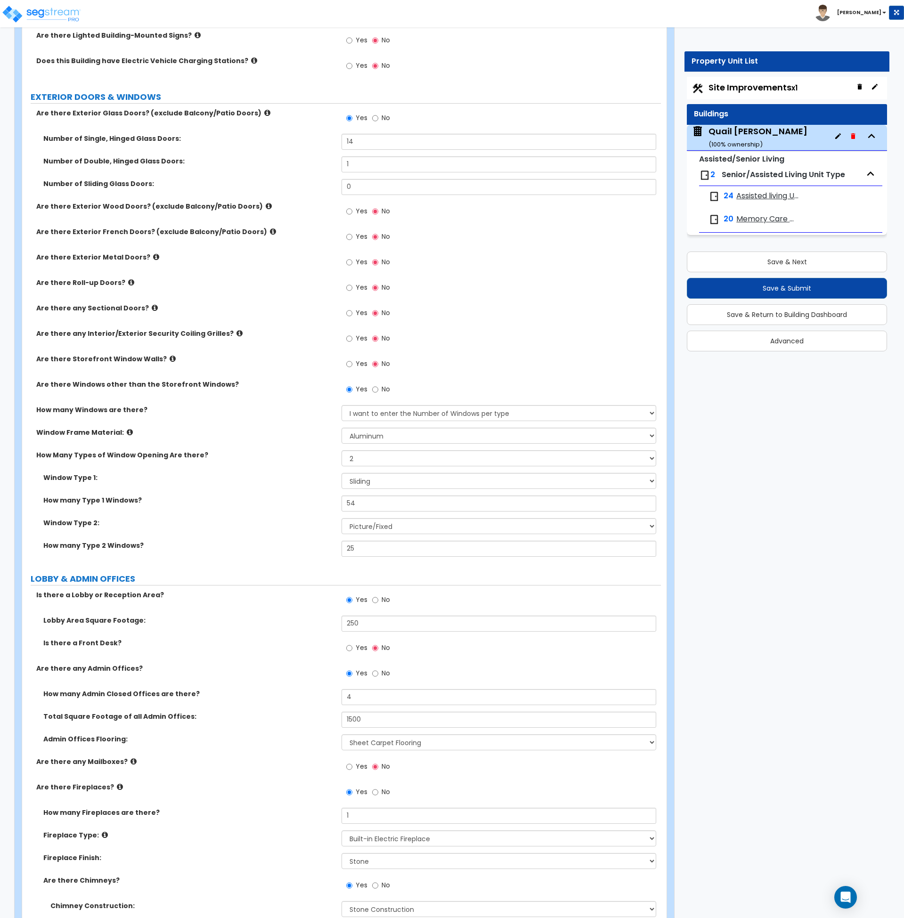
scroll to position [1294, 0]
click at [286, 543] on label "How many Type 2 Windows?" at bounding box center [188, 545] width 291 height 9
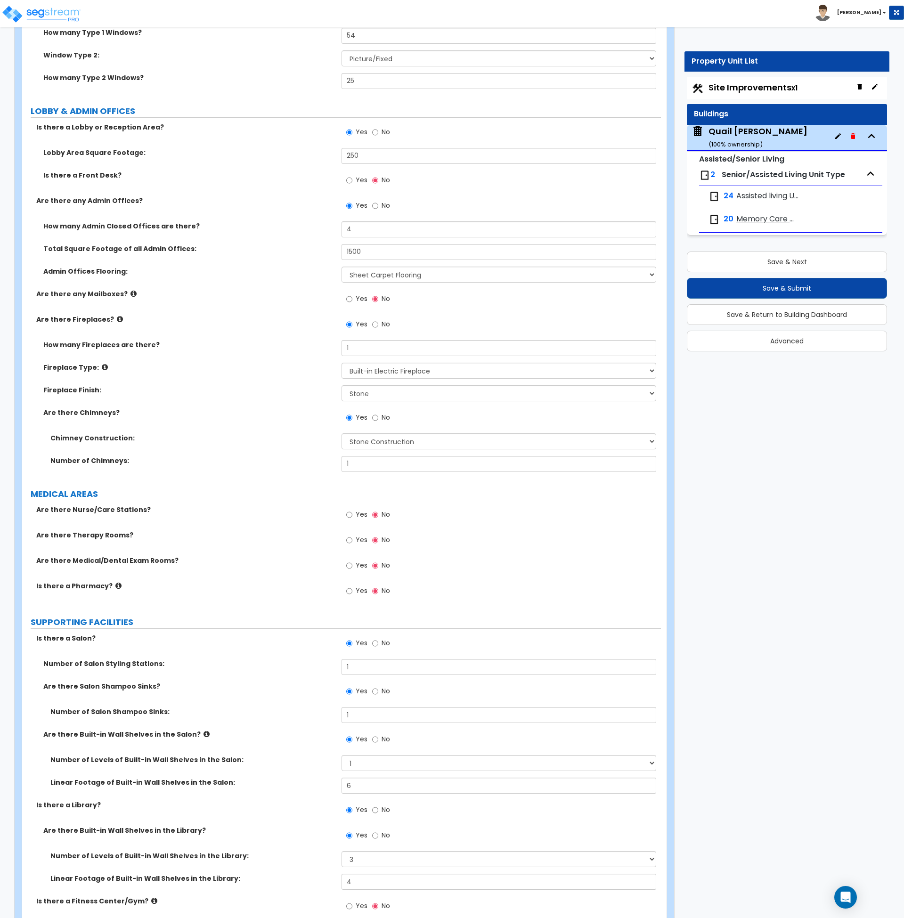
scroll to position [1762, 0]
click at [350, 514] on input "Yes" at bounding box center [349, 514] width 6 height 10
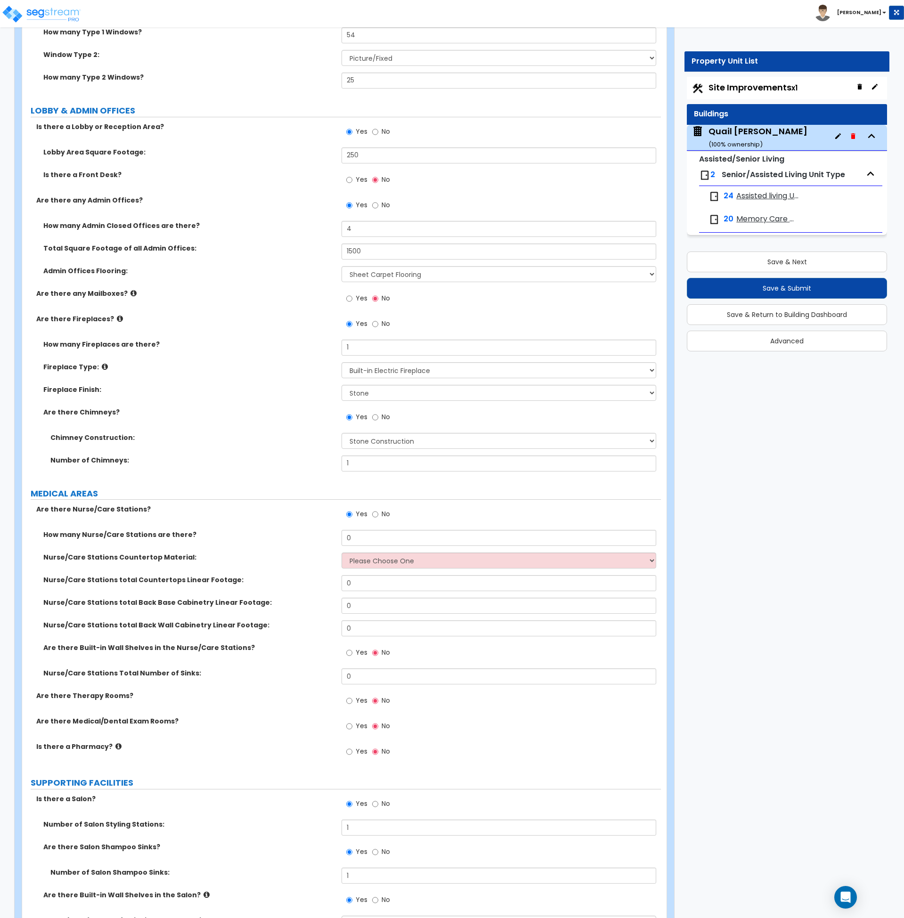
click at [204, 495] on label "MEDICAL AREAS" at bounding box center [346, 494] width 630 height 12
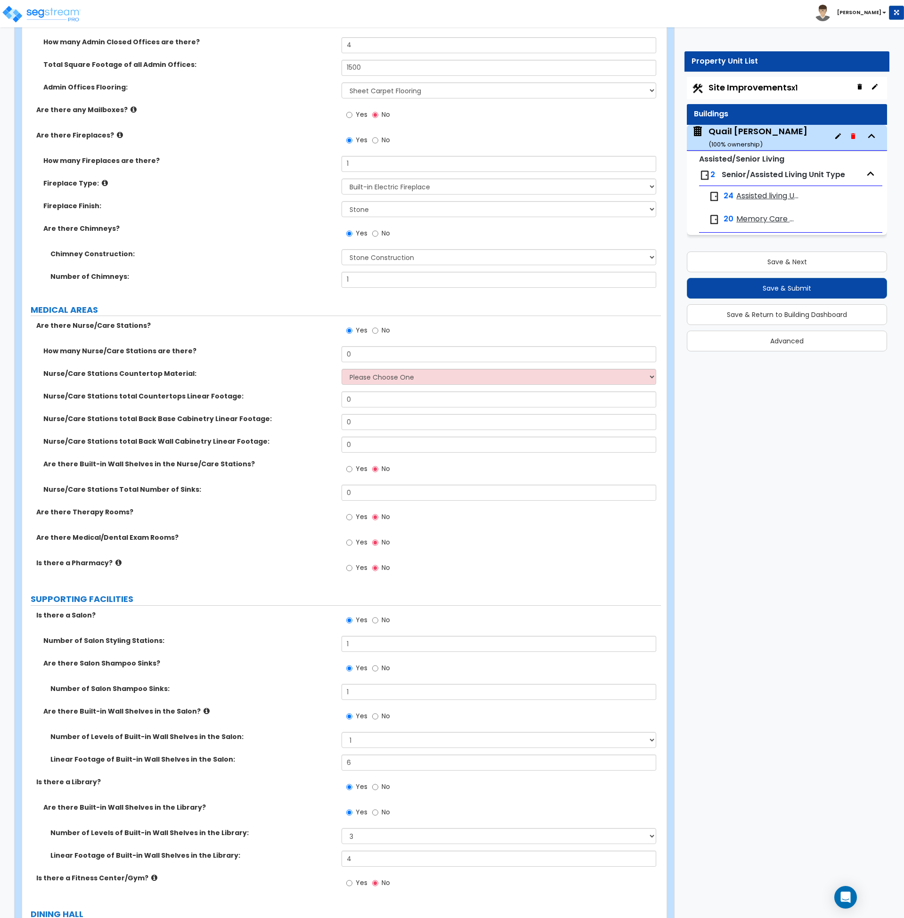
scroll to position [1947, 0]
click at [375, 331] on input "No" at bounding box center [375, 330] width 6 height 10
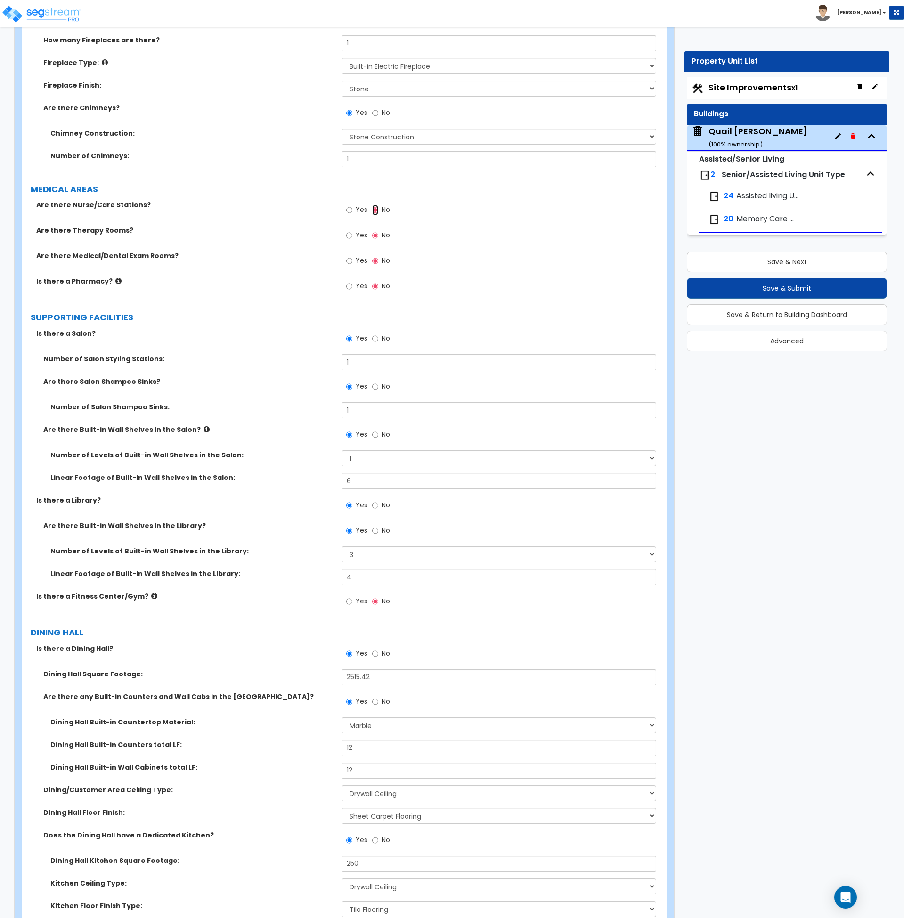
scroll to position [2067, 0]
click at [376, 504] on input "No" at bounding box center [375, 505] width 6 height 10
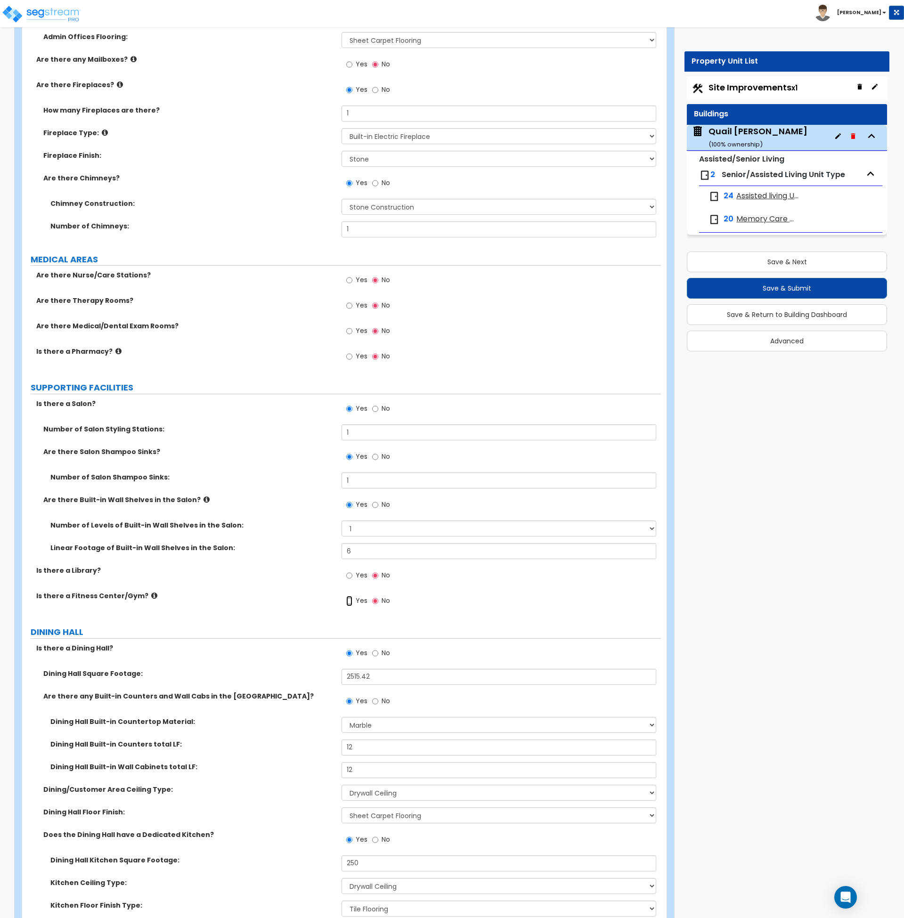
click at [349, 603] on input "Yes" at bounding box center [349, 601] width 6 height 10
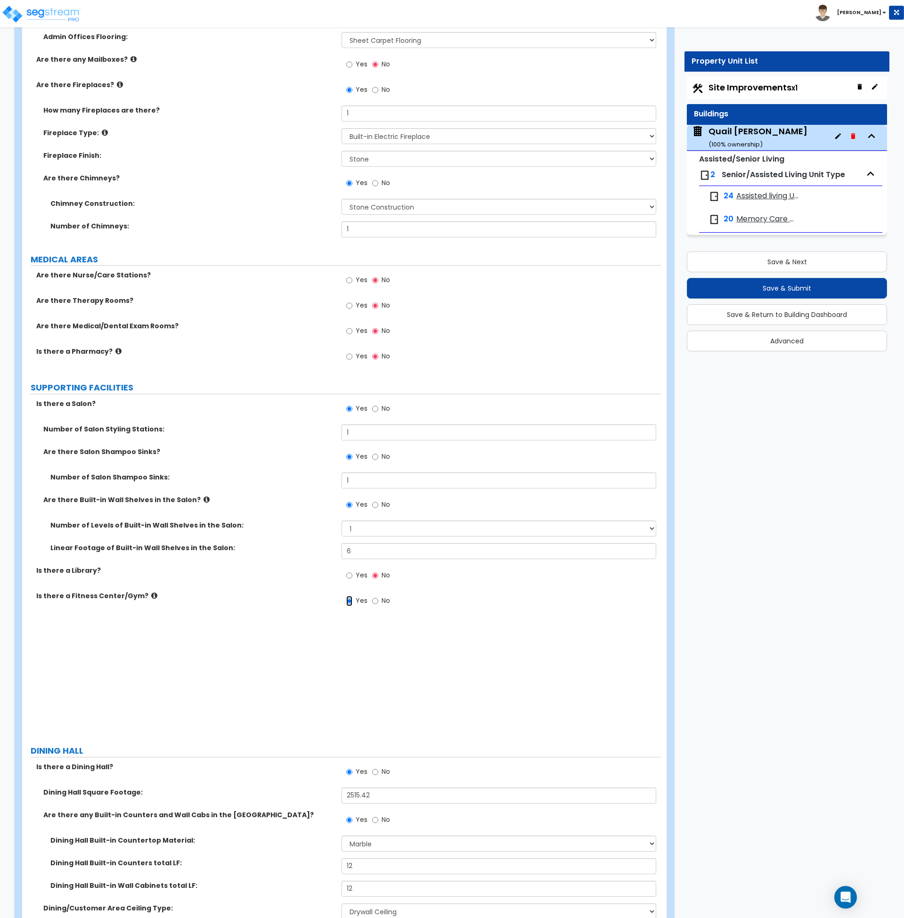
scroll to position [2115, 0]
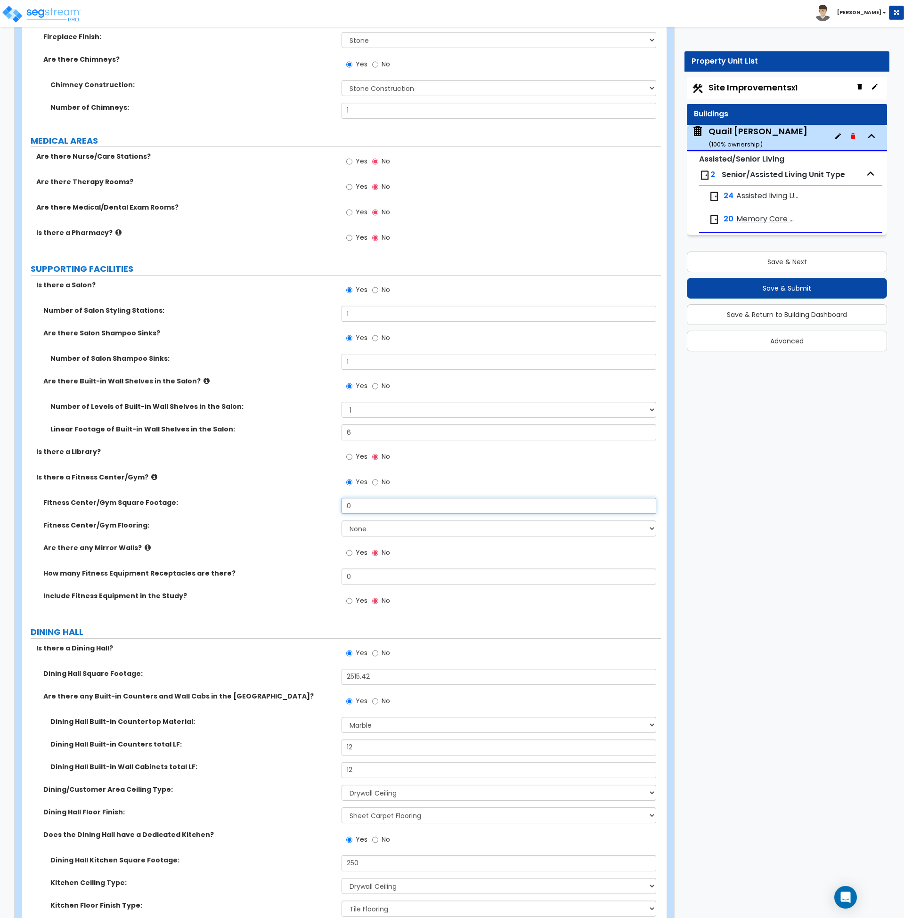
drag, startPoint x: 366, startPoint y: 506, endPoint x: 285, endPoint y: 506, distance: 80.6
click at [285, 506] on div "Fitness Center/Gym Square Footage: 0" at bounding box center [341, 509] width 639 height 23
drag, startPoint x: 332, startPoint y: 510, endPoint x: 295, endPoint y: 511, distance: 36.8
click at [295, 511] on div "Fitness Center/Gym Square Footage: 300" at bounding box center [341, 509] width 639 height 23
click at [353, 531] on select "None Tile Flooring Resilient Laminate Flooring VCT Flooring Sheet Carpet Floori…" at bounding box center [499, 529] width 315 height 16
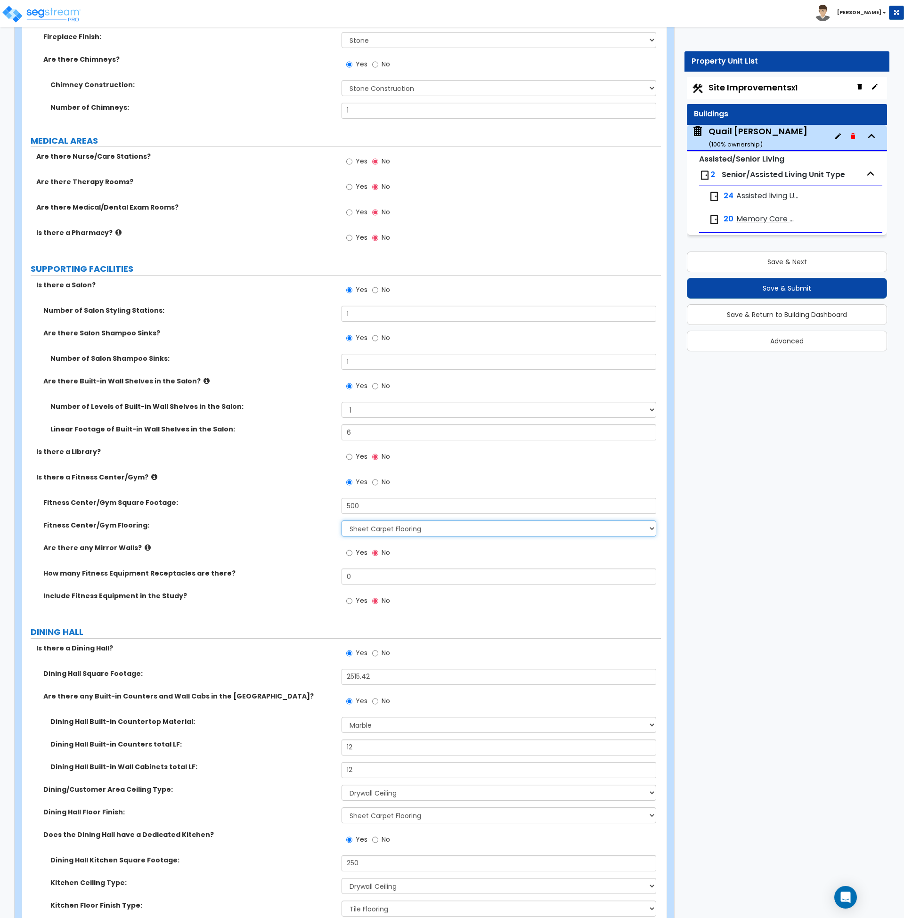
click at [342, 521] on select "None Tile Flooring Resilient Laminate Flooring VCT Flooring Sheet Carpet Floori…" at bounding box center [499, 529] width 315 height 16
drag, startPoint x: 364, startPoint y: 576, endPoint x: 285, endPoint y: 573, distance: 78.8
click at [285, 573] on div "How many Fitness Equipment Receptacles are there? 0" at bounding box center [341, 580] width 639 height 23
click at [287, 573] on label "How many Fitness Equipment Receptacles are there?" at bounding box center [188, 573] width 291 height 9
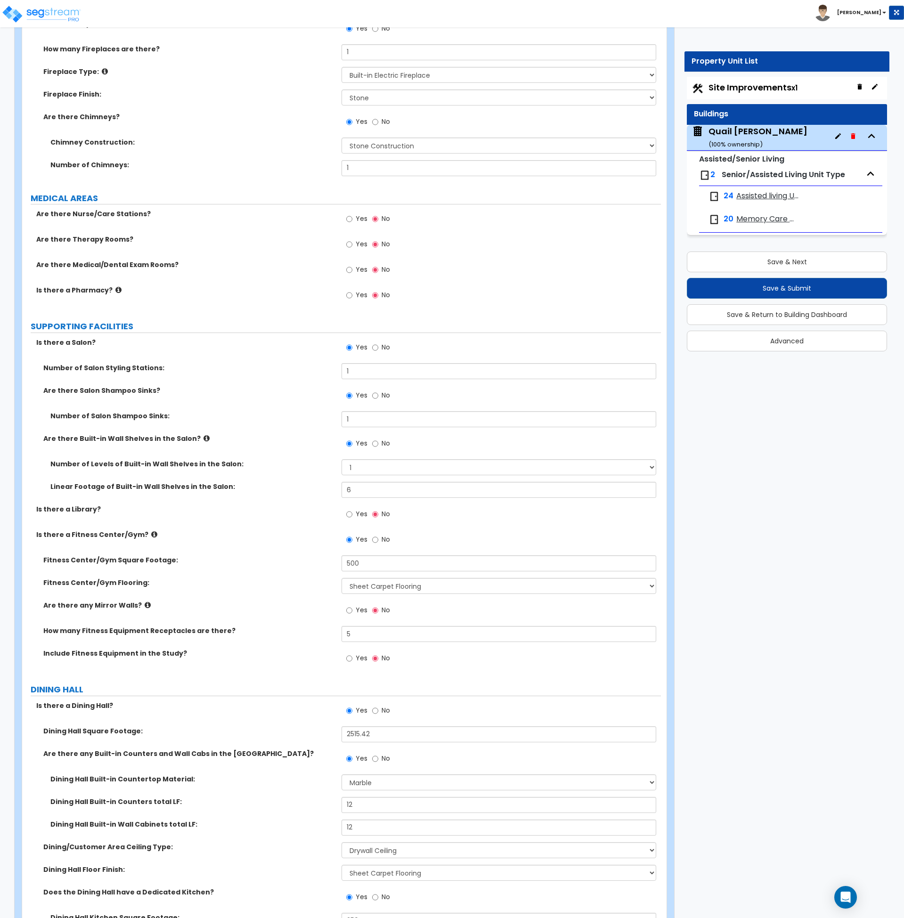
scroll to position [2057, 0]
drag, startPoint x: 377, startPoint y: 373, endPoint x: 361, endPoint y: 372, distance: 16.5
click at [371, 373] on input "1" at bounding box center [499, 372] width 315 height 16
click at [345, 370] on input "1" at bounding box center [499, 372] width 315 height 16
drag, startPoint x: 375, startPoint y: 369, endPoint x: 308, endPoint y: 369, distance: 66.9
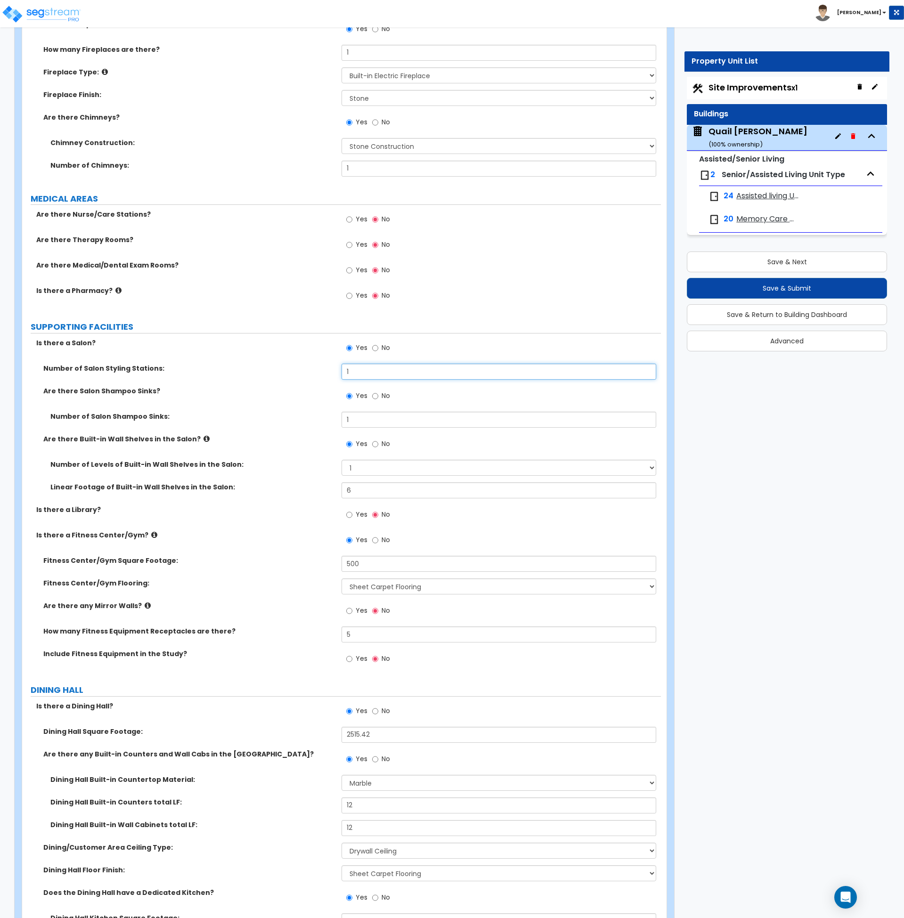
click at [308, 369] on div "Number of Salon Styling Stations: 1" at bounding box center [341, 375] width 639 height 23
click at [360, 424] on input "1" at bounding box center [499, 420] width 315 height 16
drag, startPoint x: 360, startPoint y: 422, endPoint x: 314, endPoint y: 421, distance: 46.7
click at [314, 421] on div "Number of Salon Shampoo Sinks: 1" at bounding box center [341, 423] width 639 height 23
click at [303, 426] on div "Number of Salon Shampoo Sinks: 2" at bounding box center [341, 423] width 639 height 23
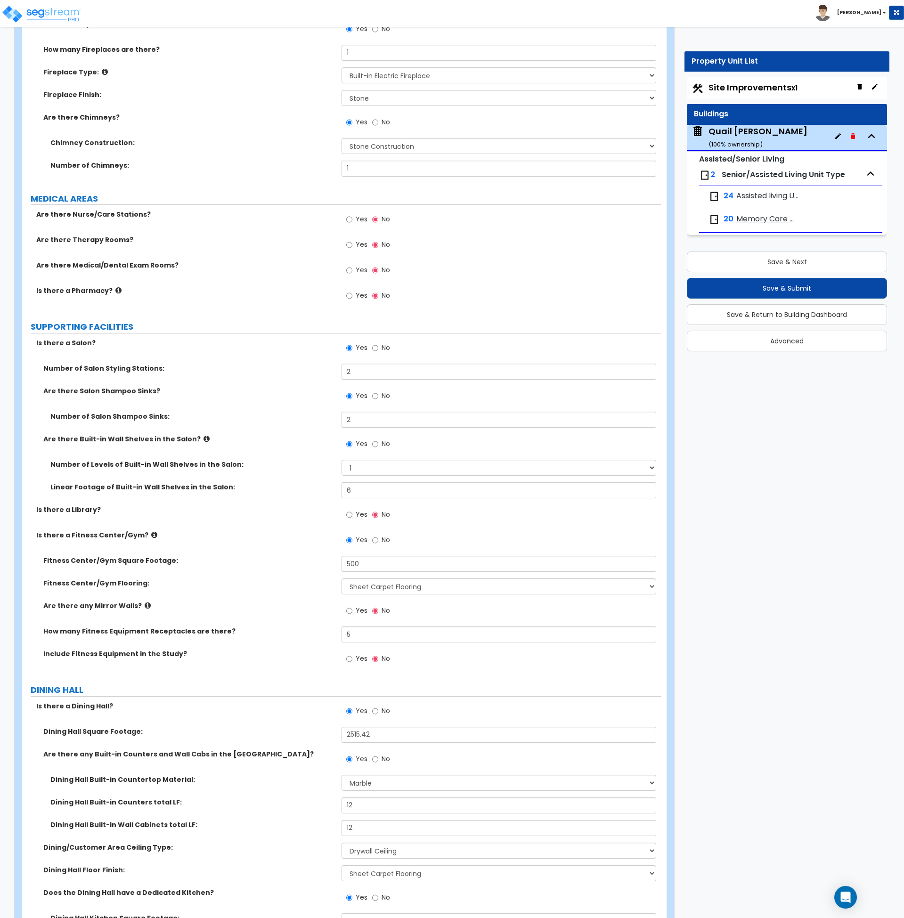
click at [115, 288] on icon at bounding box center [118, 290] width 6 height 7
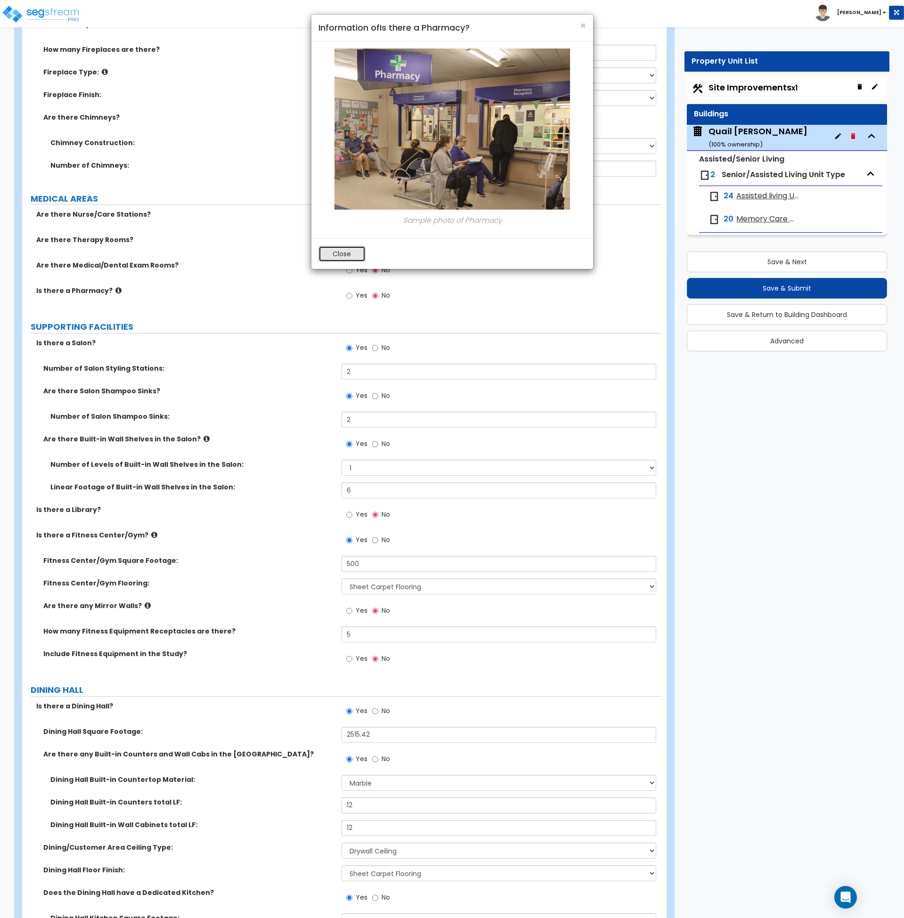
click at [342, 255] on button "Close" at bounding box center [342, 254] width 47 height 16
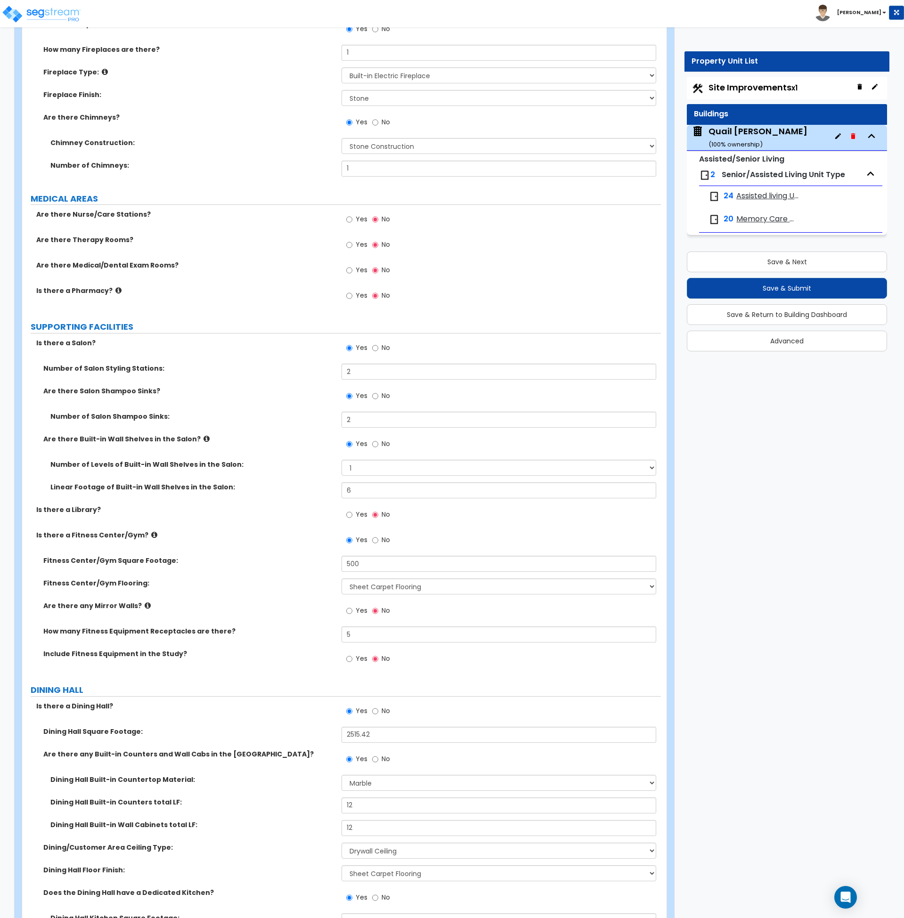
click at [205, 327] on label "SUPPORTING FACILITIES" at bounding box center [346, 327] width 630 height 12
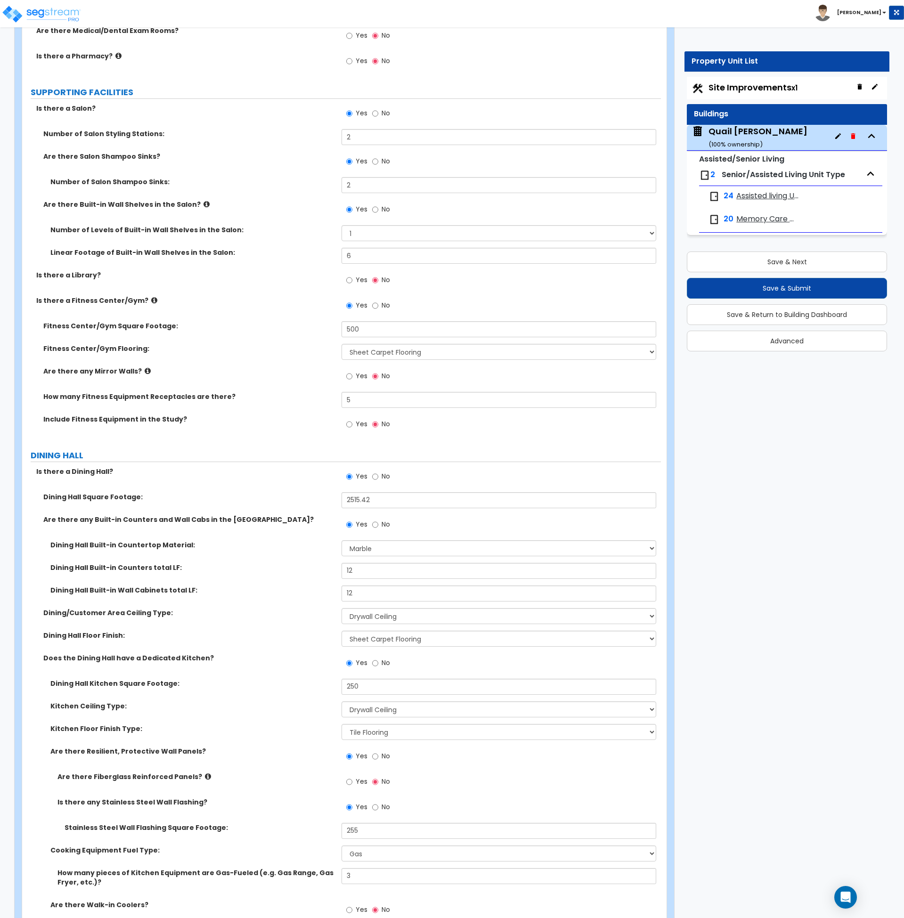
scroll to position [2293, 0]
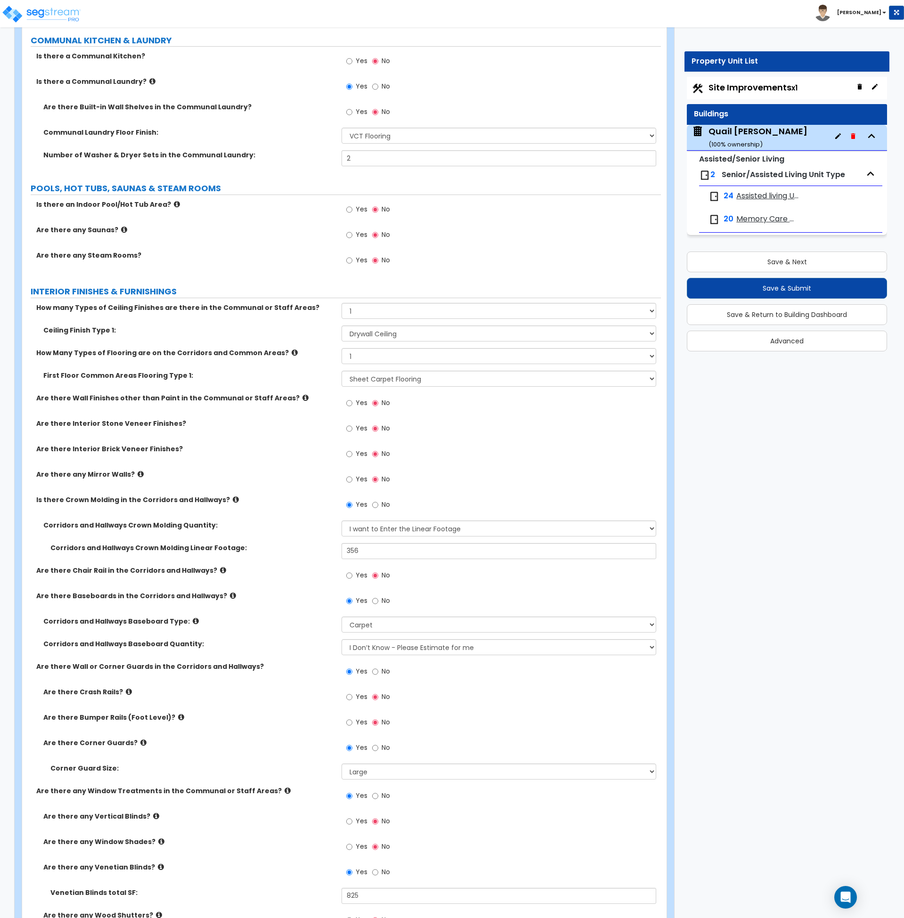
scroll to position [3561, 0]
click at [276, 637] on div "Corridors and Hallways Baseboard Type: Please Choose One Wood Vinyl Carpet Tile" at bounding box center [341, 627] width 639 height 23
click at [126, 691] on icon at bounding box center [129, 691] width 6 height 7
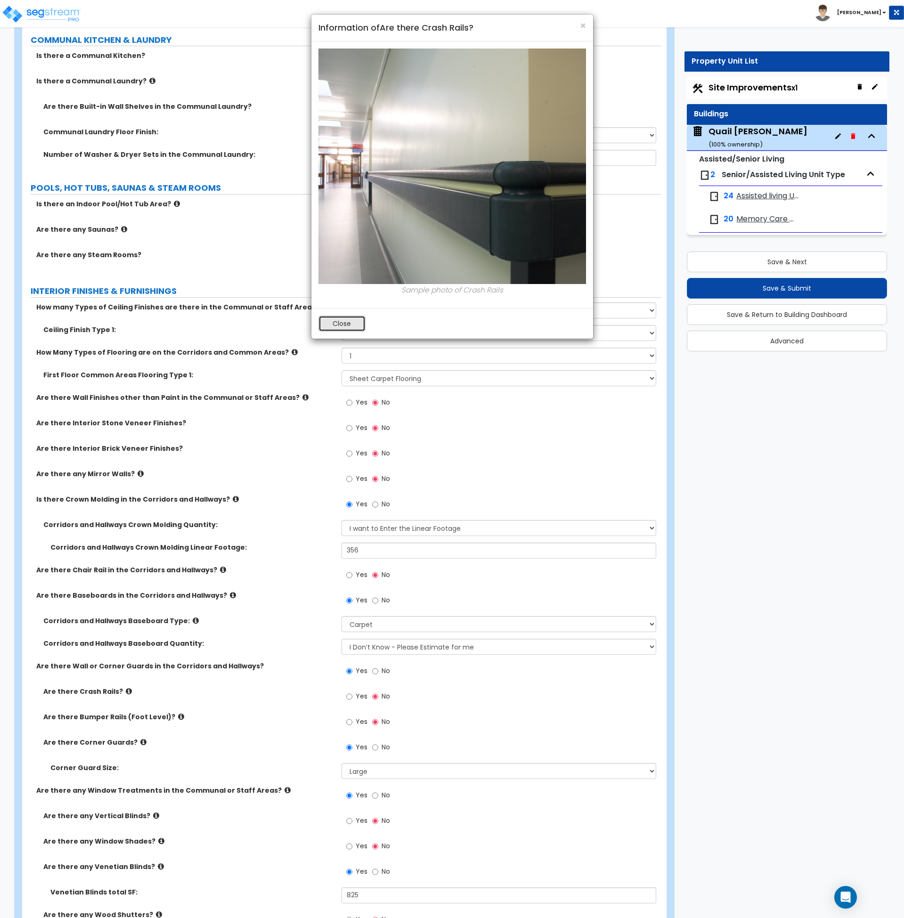
click at [332, 320] on button "Close" at bounding box center [342, 324] width 47 height 16
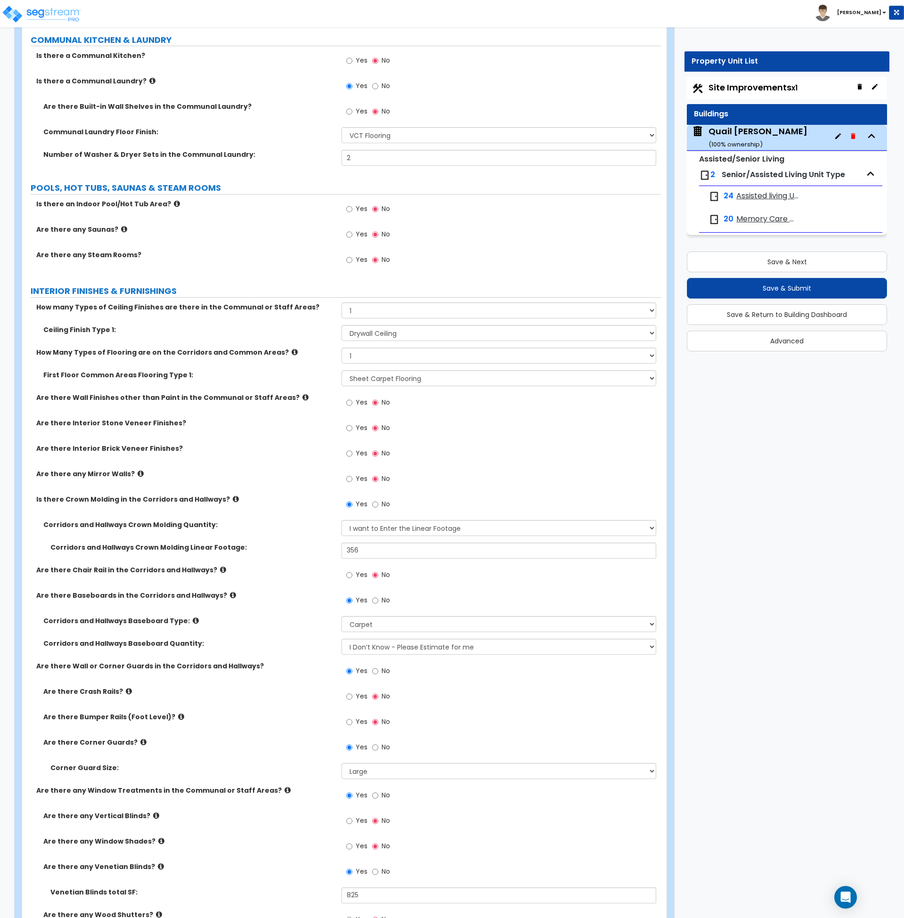
click at [178, 716] on icon at bounding box center [181, 716] width 6 height 7
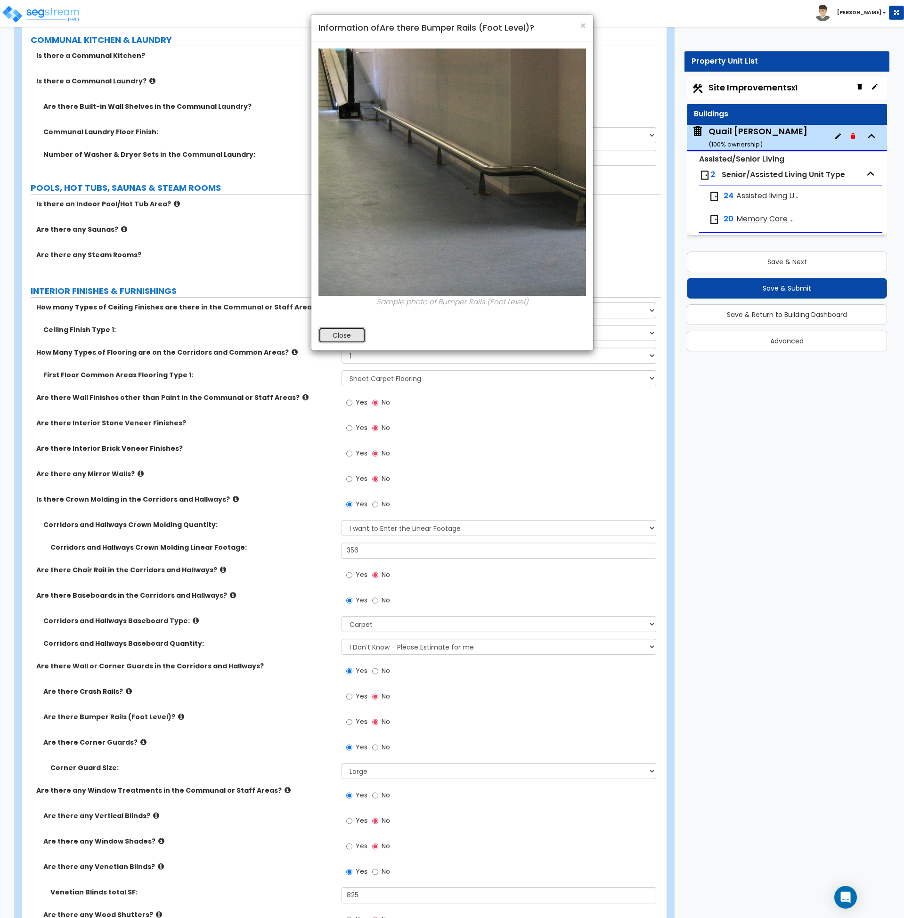
click at [335, 337] on button "Close" at bounding box center [342, 336] width 47 height 16
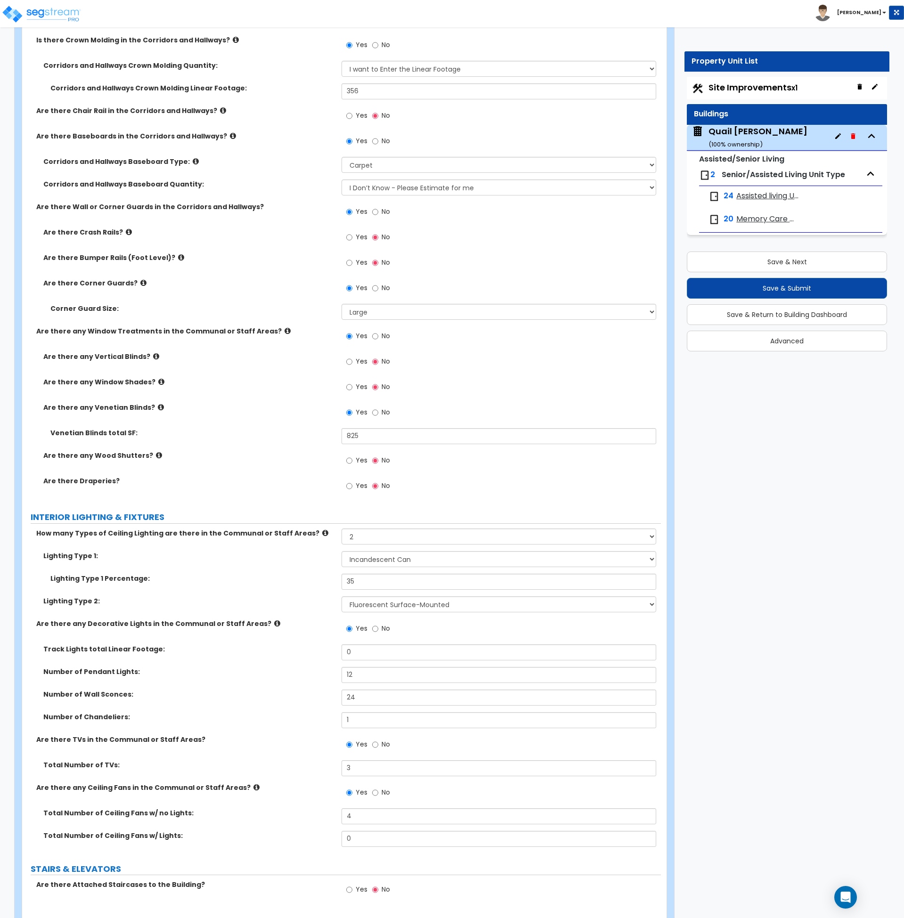
scroll to position [4021, 0]
click at [274, 622] on icon at bounding box center [277, 623] width 6 height 7
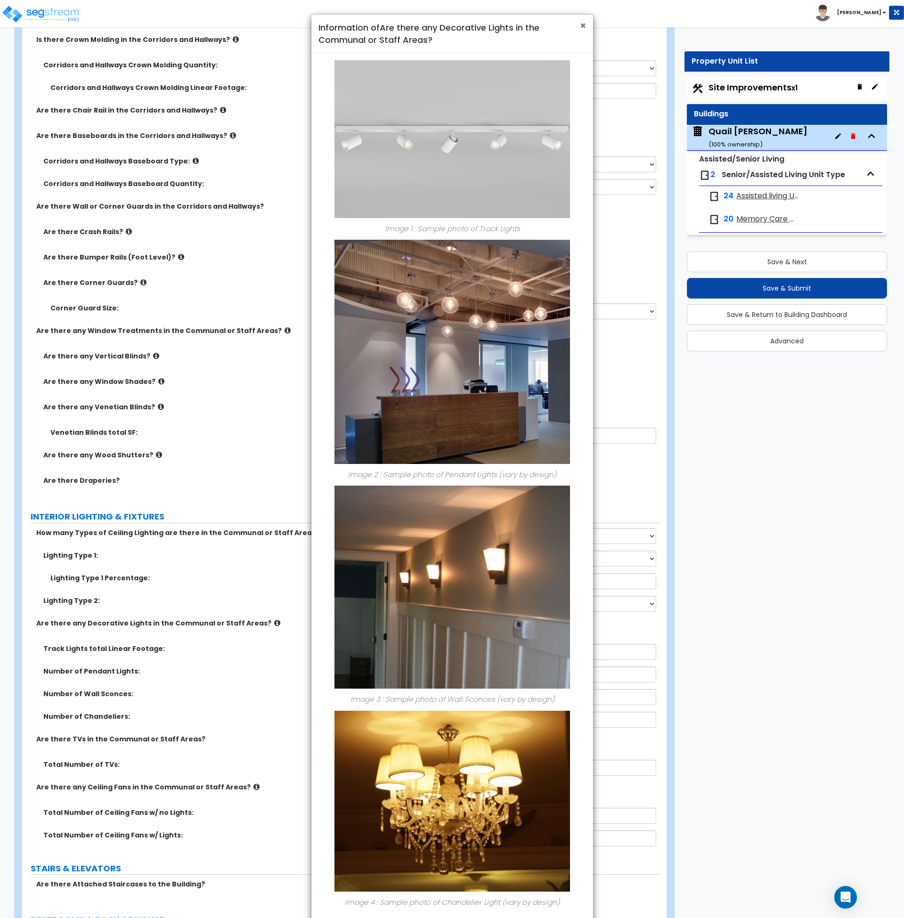
click at [580, 23] on span "×" at bounding box center [583, 26] width 6 height 14
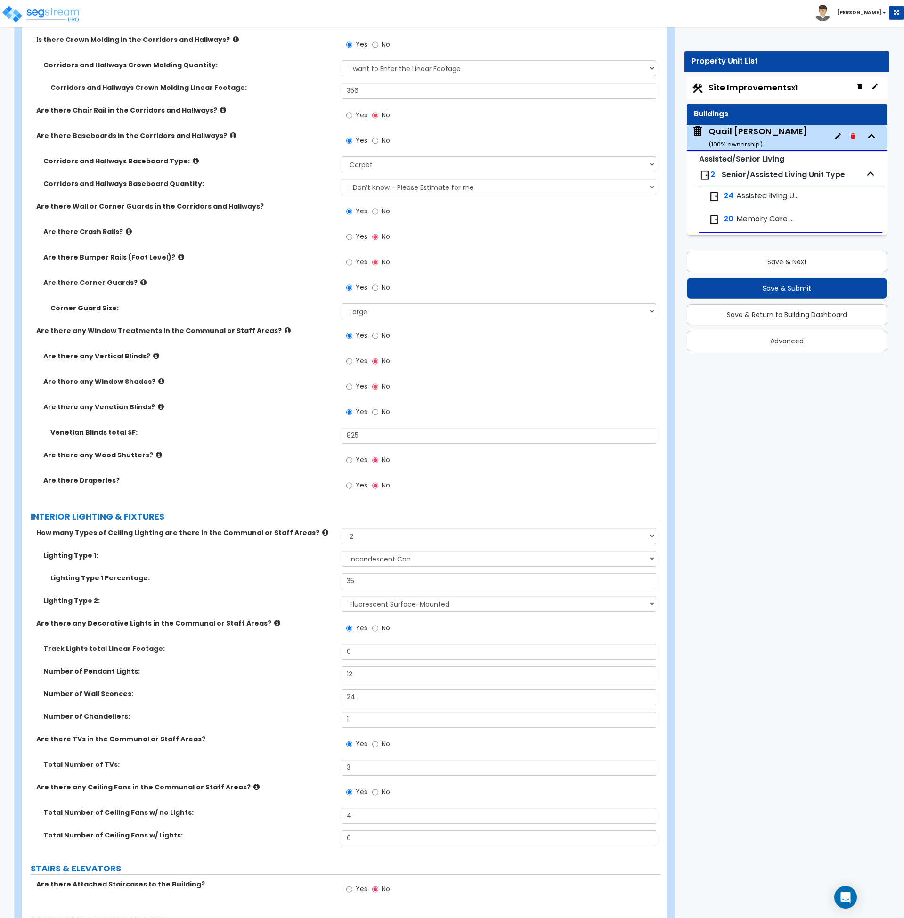
click at [299, 738] on label "Are there TVs in the Communal or Staff Areas?" at bounding box center [185, 739] width 298 height 9
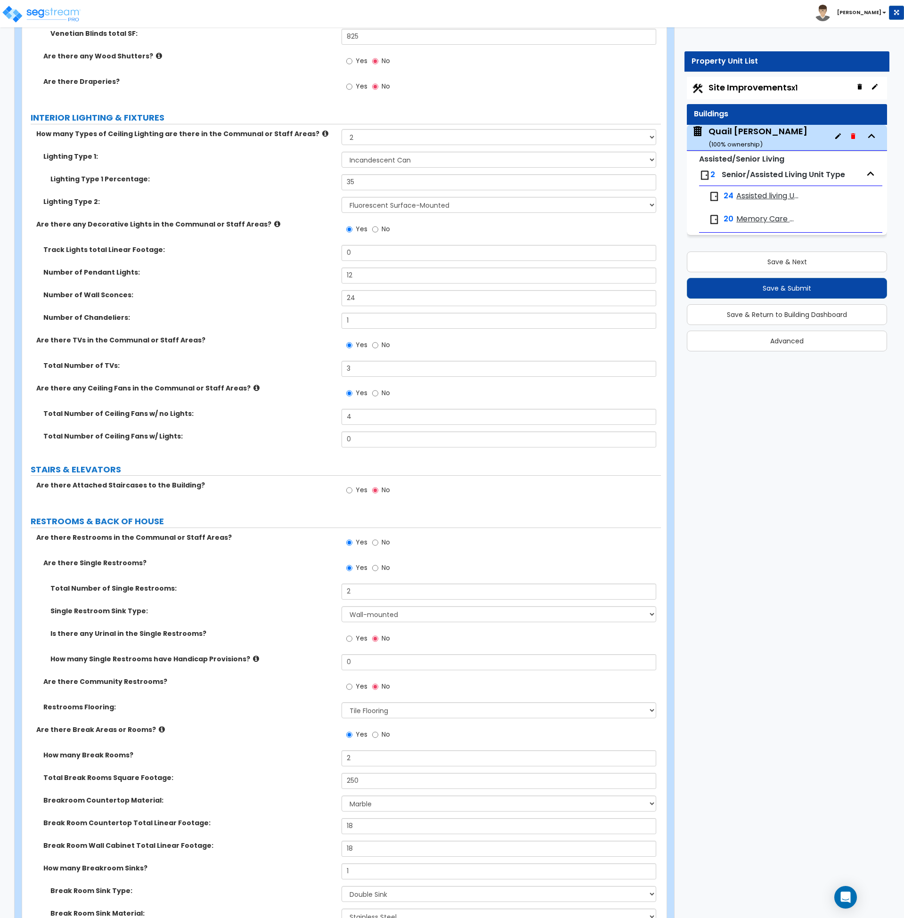
scroll to position [4421, 0]
drag, startPoint x: 365, startPoint y: 592, endPoint x: 318, endPoint y: 592, distance: 47.1
click at [318, 591] on div "Total Number of Single Restrooms: 2" at bounding box center [341, 594] width 639 height 23
click at [316, 607] on label "Single Restroom Sink Type:" at bounding box center [192, 610] width 284 height 9
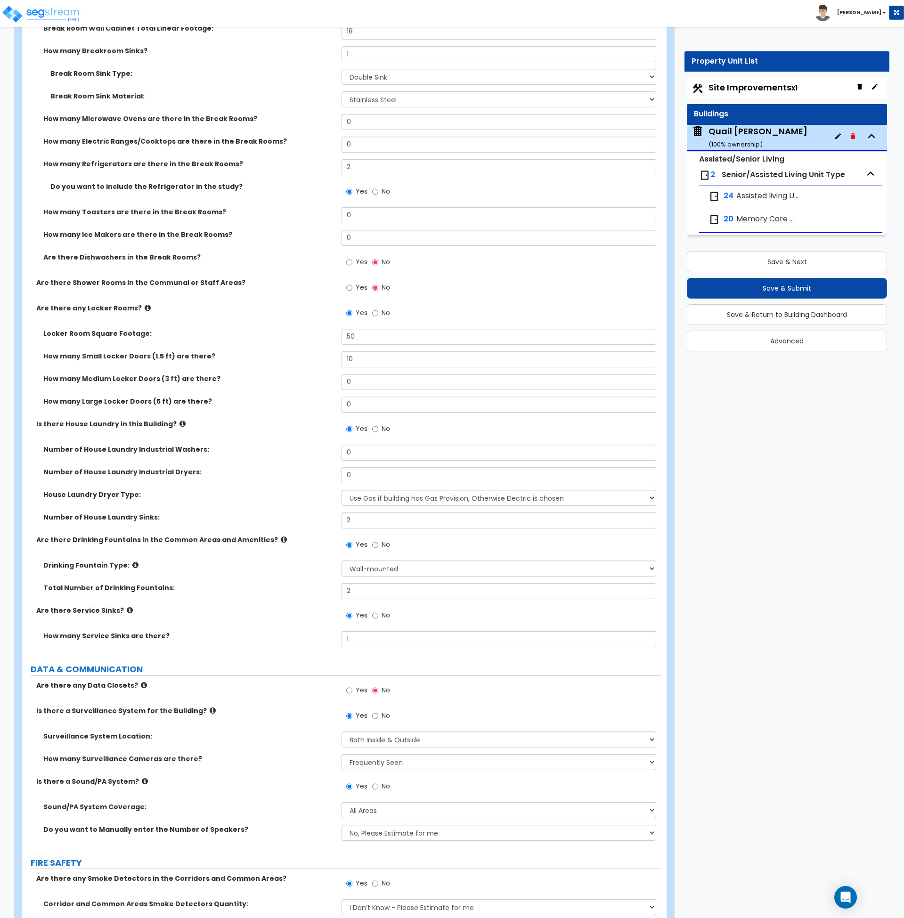
scroll to position [5238, 0]
drag, startPoint x: 372, startPoint y: 639, endPoint x: 308, endPoint y: 641, distance: 64.1
click at [310, 641] on div "How many Service Sinks are there? 1" at bounding box center [341, 642] width 639 height 23
click at [294, 643] on div "How many Service Sinks are there? 2" at bounding box center [341, 642] width 639 height 23
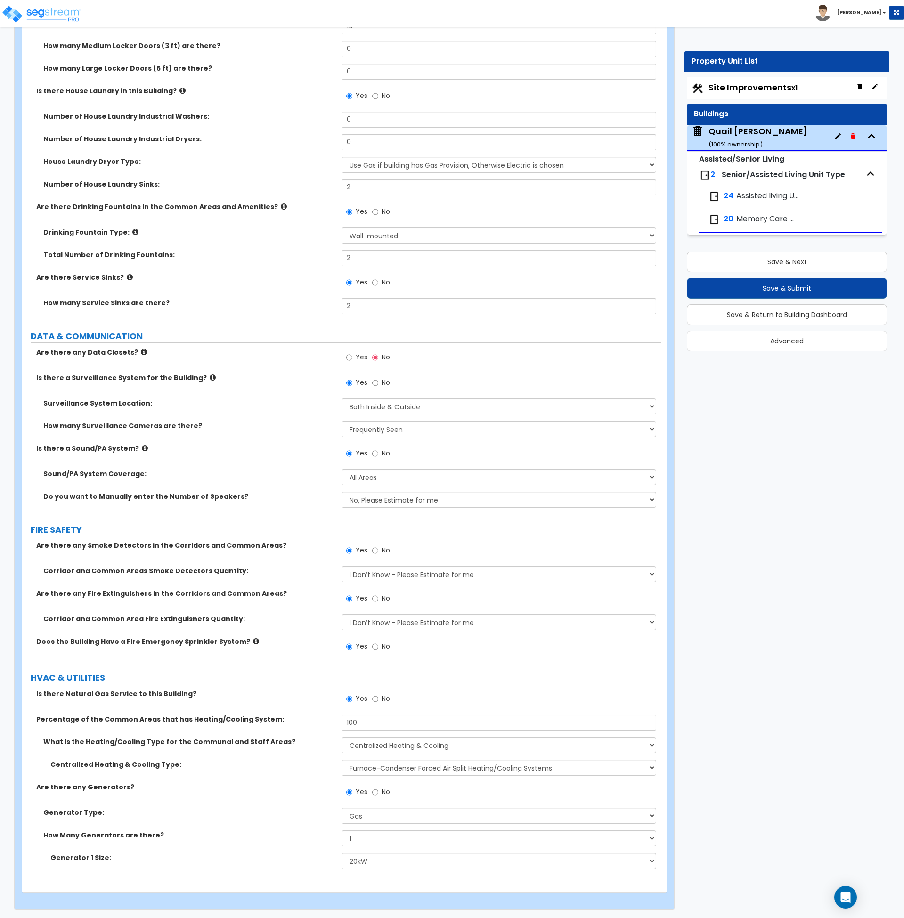
scroll to position [5572, 0]
drag, startPoint x: 366, startPoint y: 840, endPoint x: 354, endPoint y: 841, distance: 12.3
click at [354, 841] on select "None 1 2 3" at bounding box center [499, 838] width 315 height 16
click at [342, 830] on select "None 1 2 3" at bounding box center [499, 838] width 315 height 16
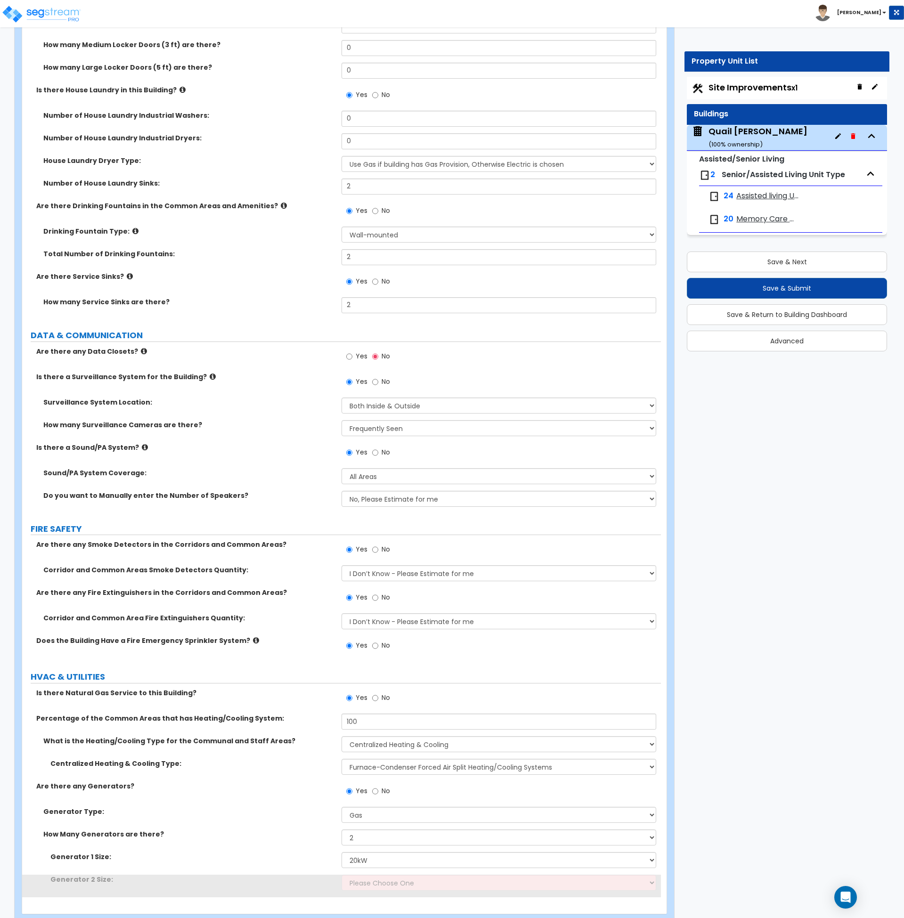
click at [266, 845] on div "How Many Generators are there? None 1 2 3" at bounding box center [341, 841] width 639 height 23
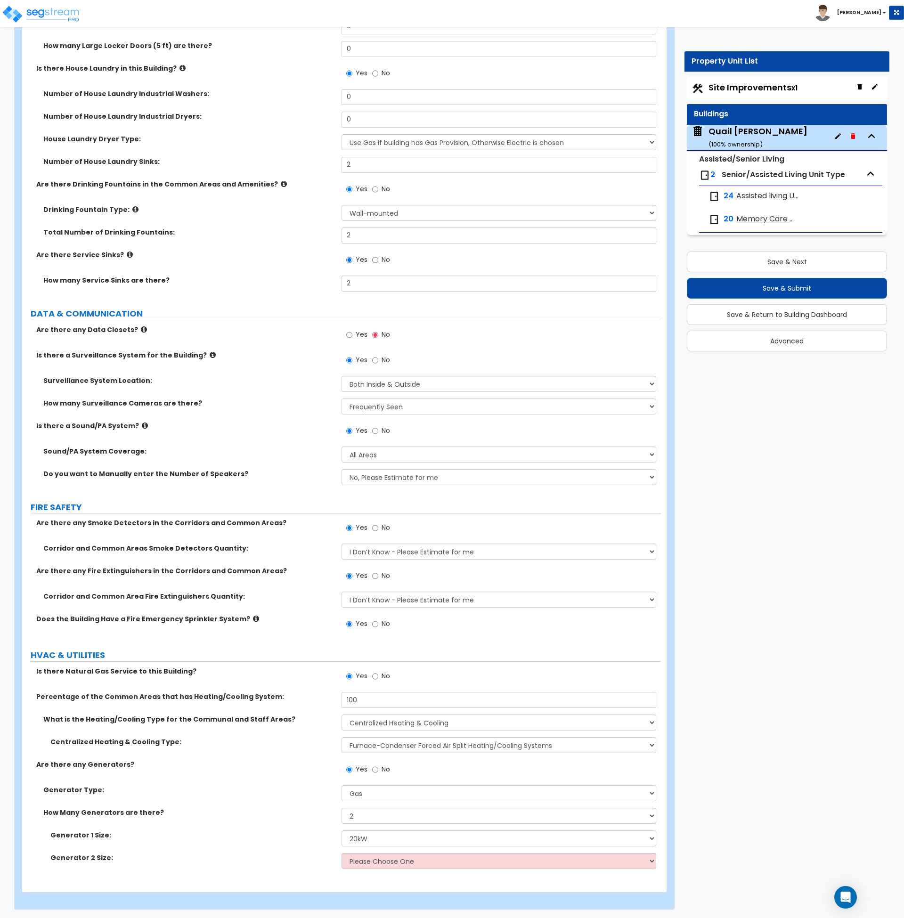
scroll to position [5594, 0]
click at [378, 867] on select "Please Choose One 20 kW 35 kW 80 kW 100 kW 125 kW 185 kW" at bounding box center [499, 860] width 315 height 16
click at [378, 866] on select "Please Choose One 20 kW 35 kW 80 kW 100 kW 125 kW 185 kW" at bounding box center [499, 860] width 315 height 16
click at [379, 859] on select "Please Choose One 20 kW 35 kW 80 kW 100 kW 125 kW 185 kW" at bounding box center [499, 860] width 315 height 16
click at [342, 852] on select "Please Choose One 20 kW 35 kW 80 kW 100 kW 125 kW 185 kW" at bounding box center [499, 860] width 315 height 16
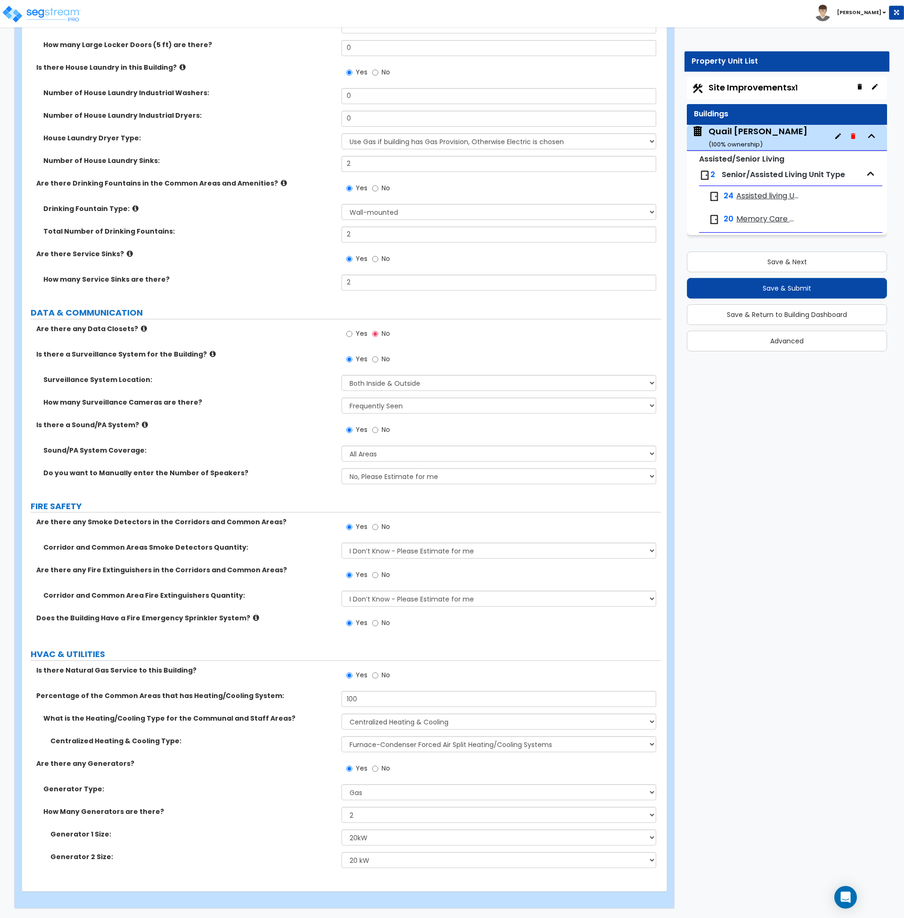
click at [238, 817] on div "How Many Generators are there? None 1 2 3" at bounding box center [341, 818] width 639 height 23
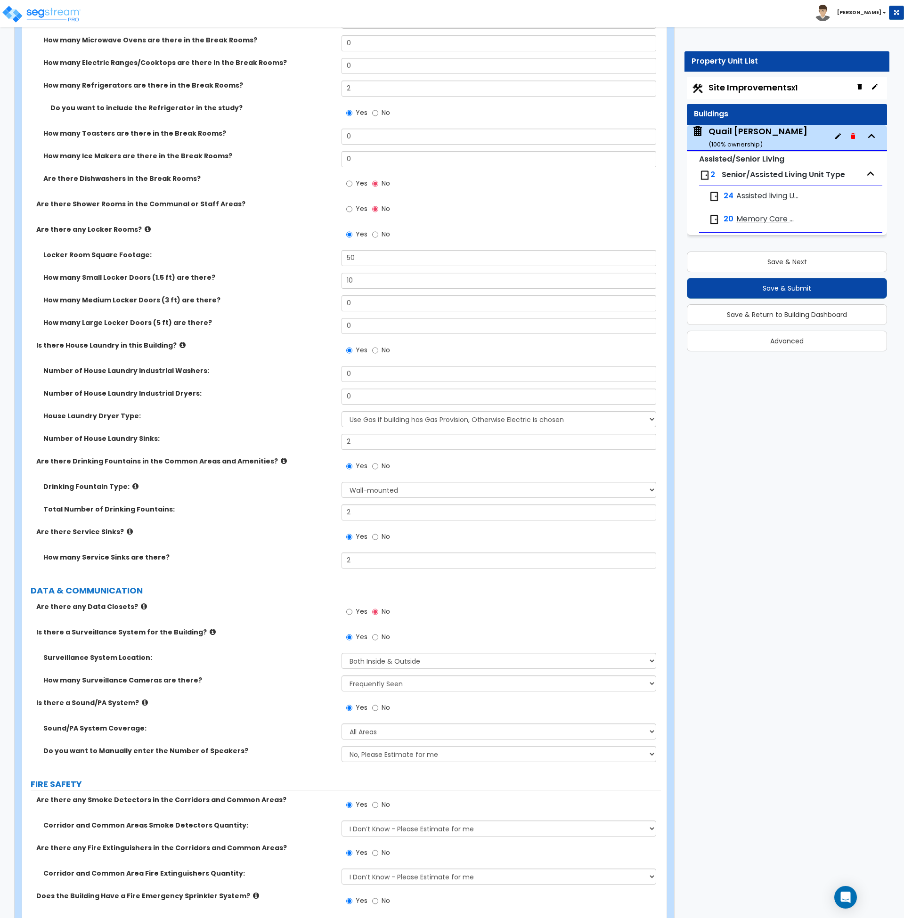
scroll to position [5316, 0]
drag, startPoint x: 263, startPoint y: 579, endPoint x: 269, endPoint y: 581, distance: 5.4
drag, startPoint x: 366, startPoint y: 562, endPoint x: 309, endPoint y: 568, distance: 56.8
click at [311, 568] on div "How many Service Sinks are there? 2" at bounding box center [341, 564] width 639 height 23
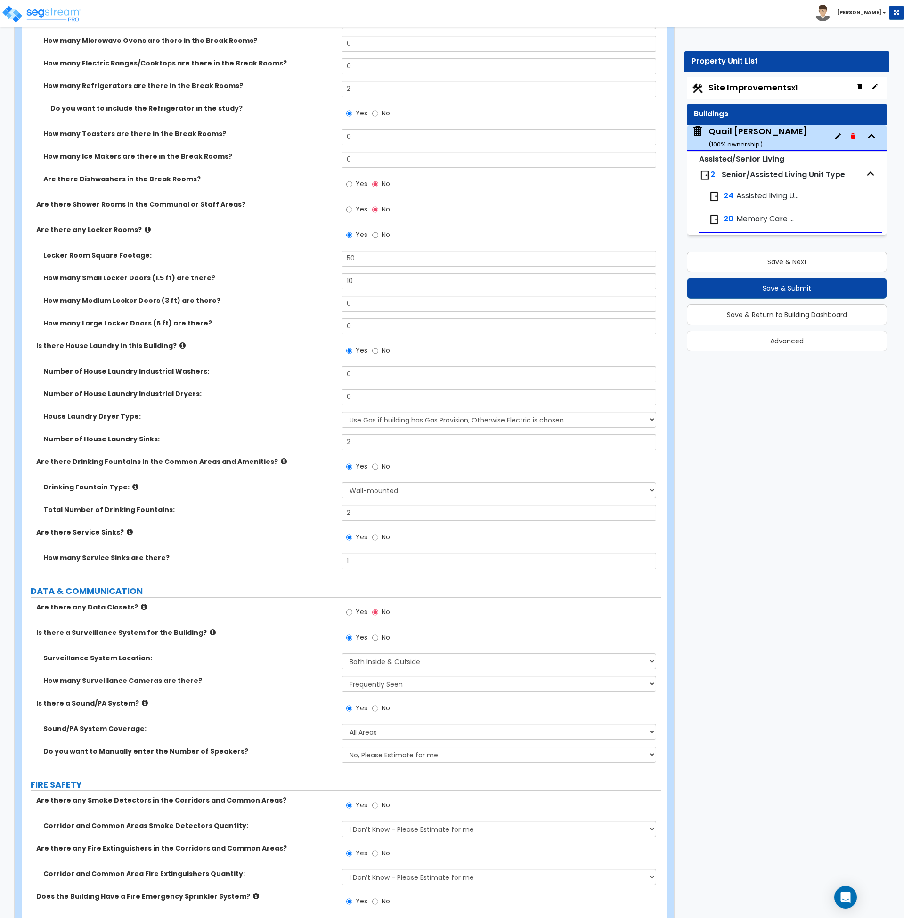
click at [308, 570] on div "How many Service Sinks are there? 1" at bounding box center [341, 564] width 639 height 23
drag, startPoint x: 359, startPoint y: 563, endPoint x: 323, endPoint y: 568, distance: 35.7
click at [324, 566] on div "How many Service Sinks are there? 1" at bounding box center [341, 564] width 639 height 23
click at [294, 548] on div "Are there Service Sinks? Yes No" at bounding box center [341, 540] width 639 height 25
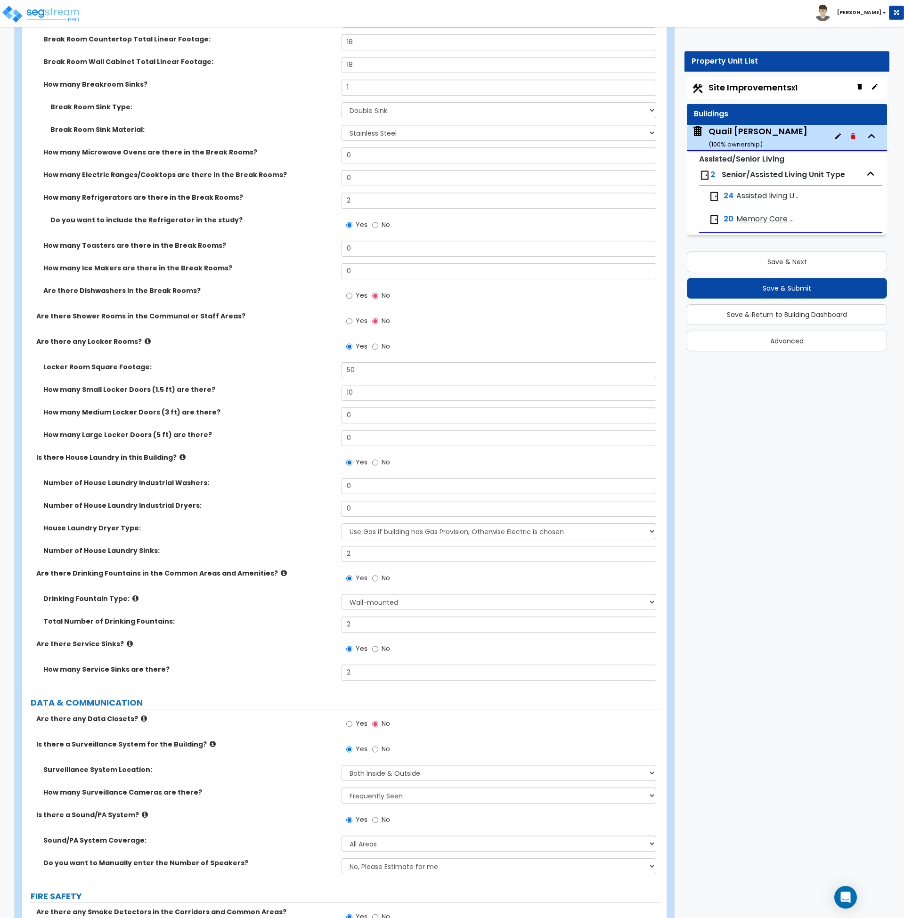
scroll to position [5204, 0]
click at [266, 482] on label "Number of House Laundry Industrial Washers:" at bounding box center [188, 483] width 291 height 9
click at [180, 458] on icon at bounding box center [183, 457] width 6 height 7
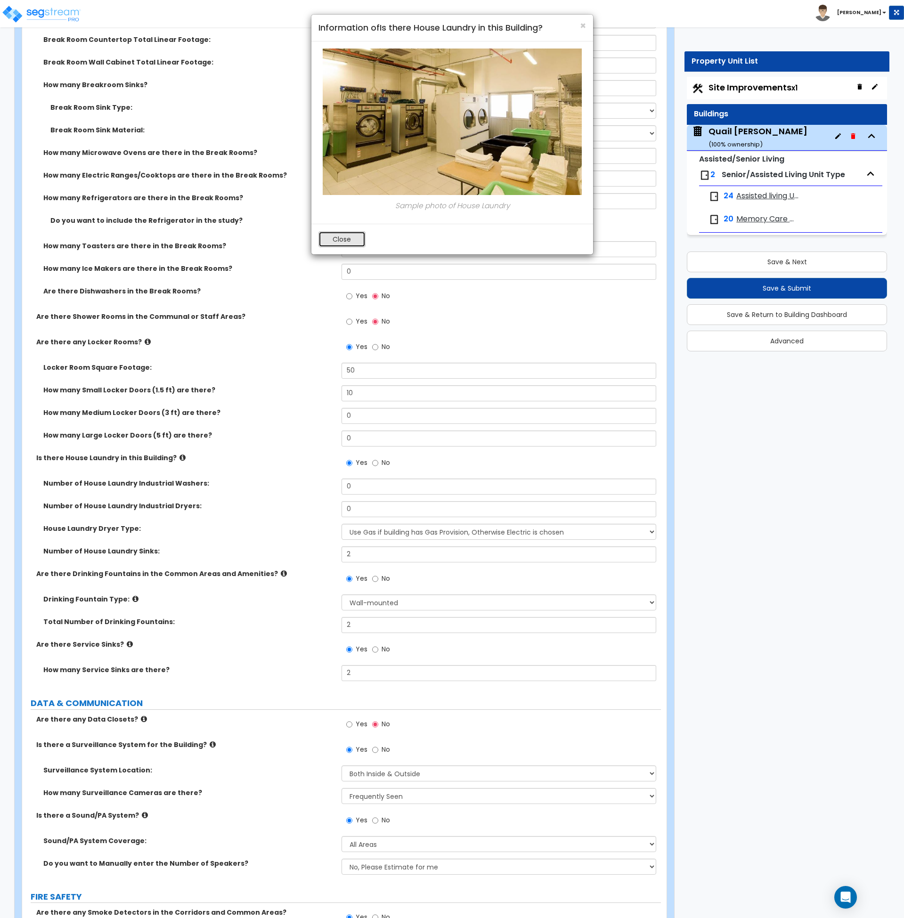
click at [330, 243] on button "Close" at bounding box center [342, 239] width 47 height 16
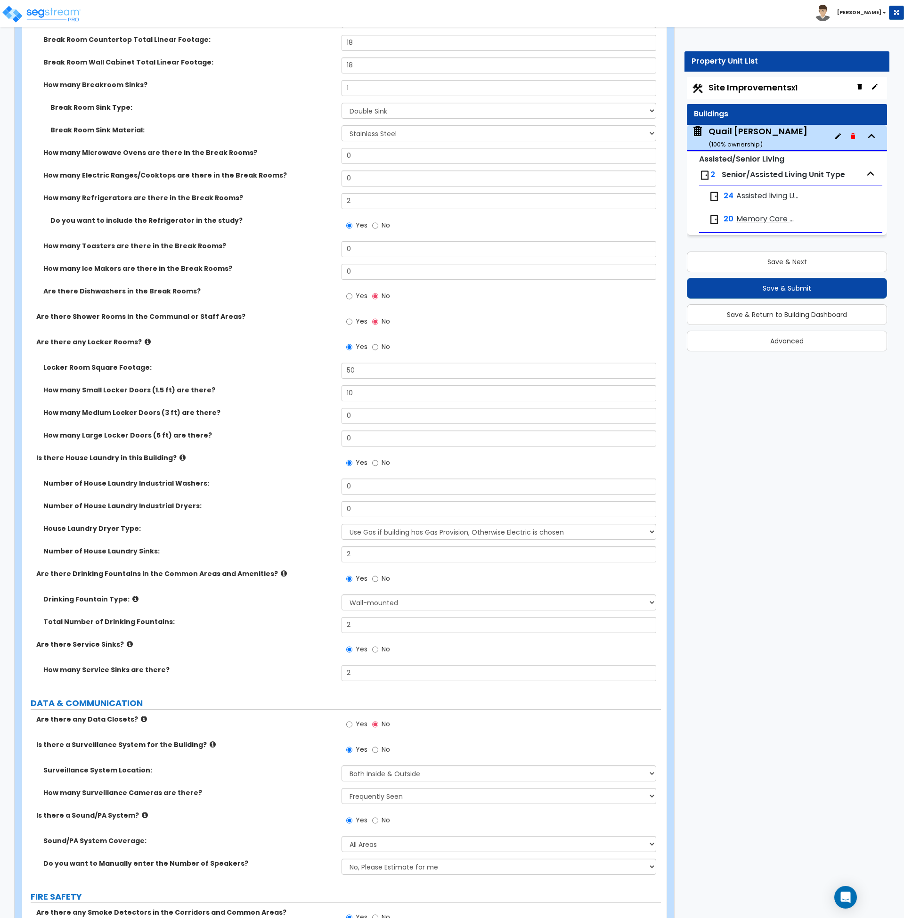
click at [262, 517] on div "Number of House Laundry Industrial Dryers: 0" at bounding box center [341, 512] width 639 height 23
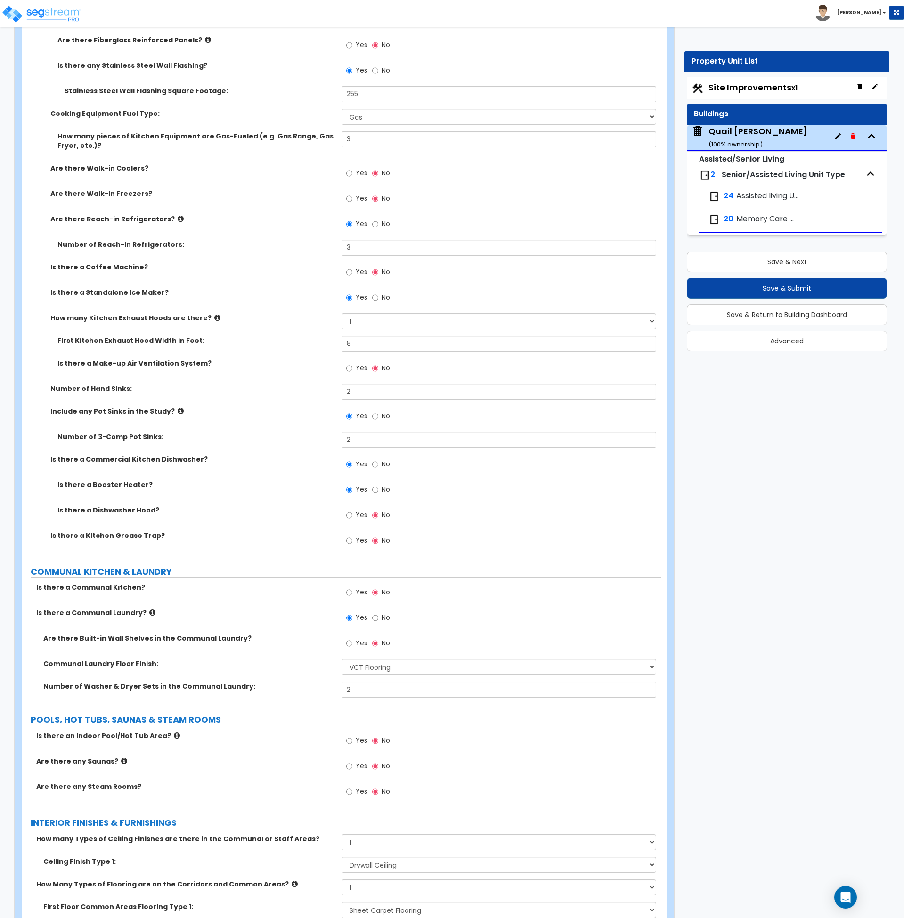
click at [250, 514] on label "Is there a Dishwasher Hood?" at bounding box center [195, 510] width 277 height 9
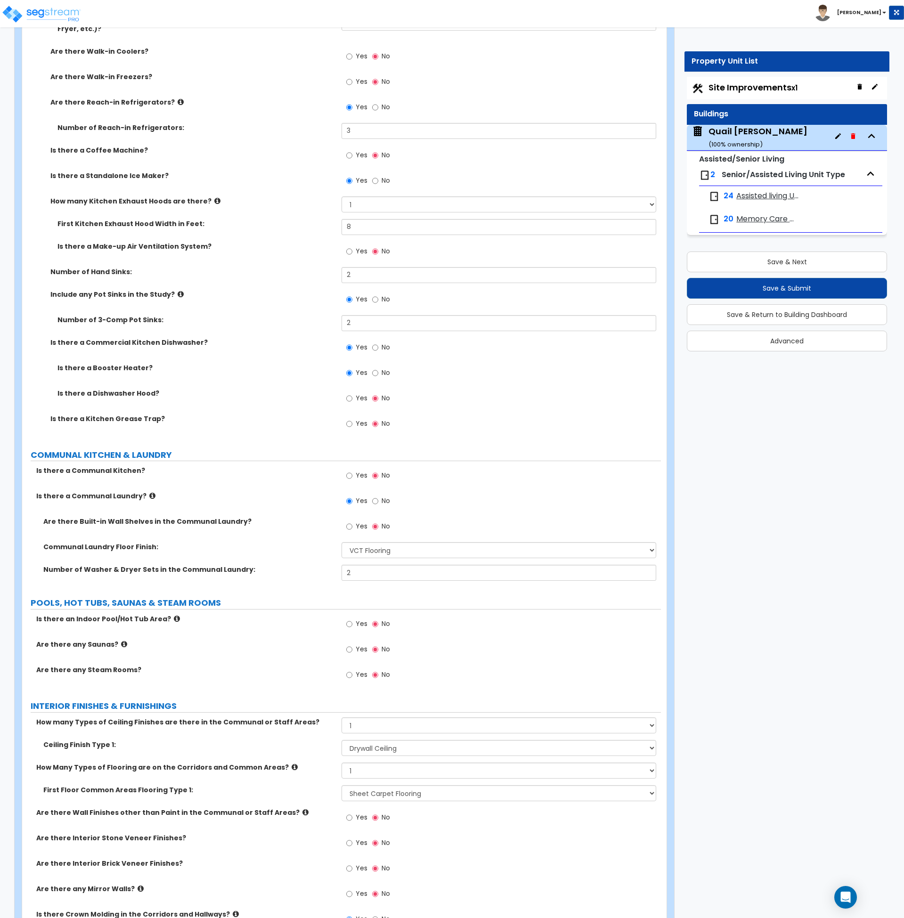
scroll to position [3146, 0]
click at [149, 494] on icon at bounding box center [152, 495] width 6 height 7
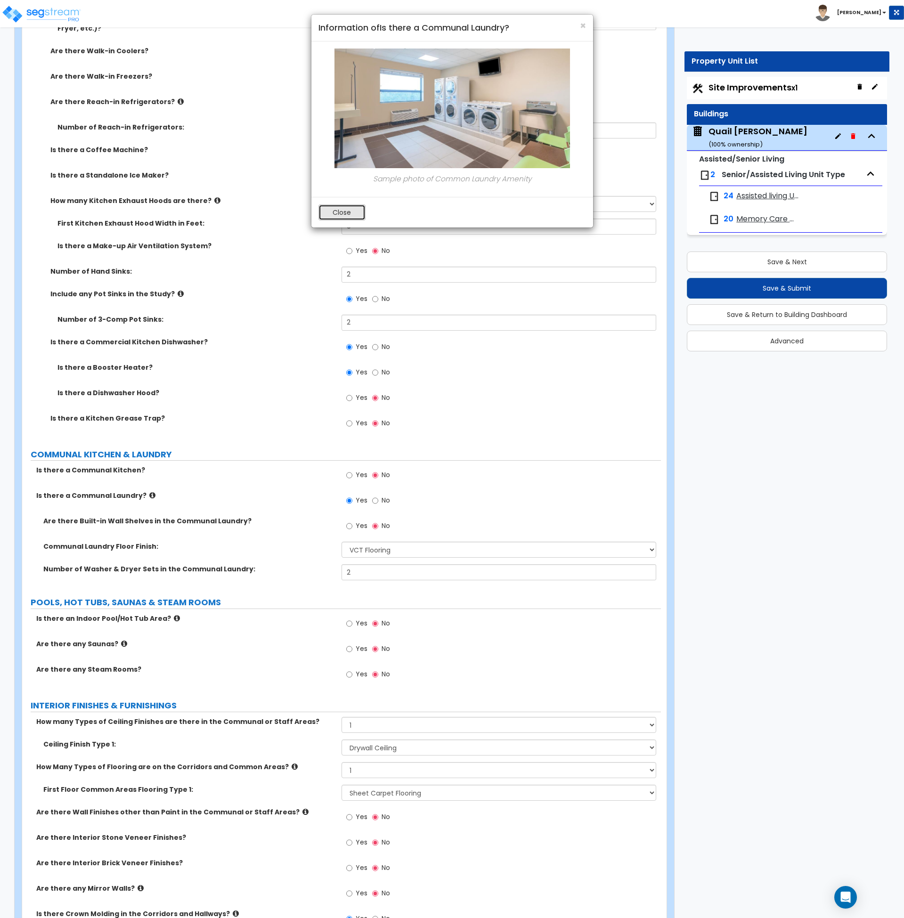
click at [350, 210] on button "Close" at bounding box center [342, 213] width 47 height 16
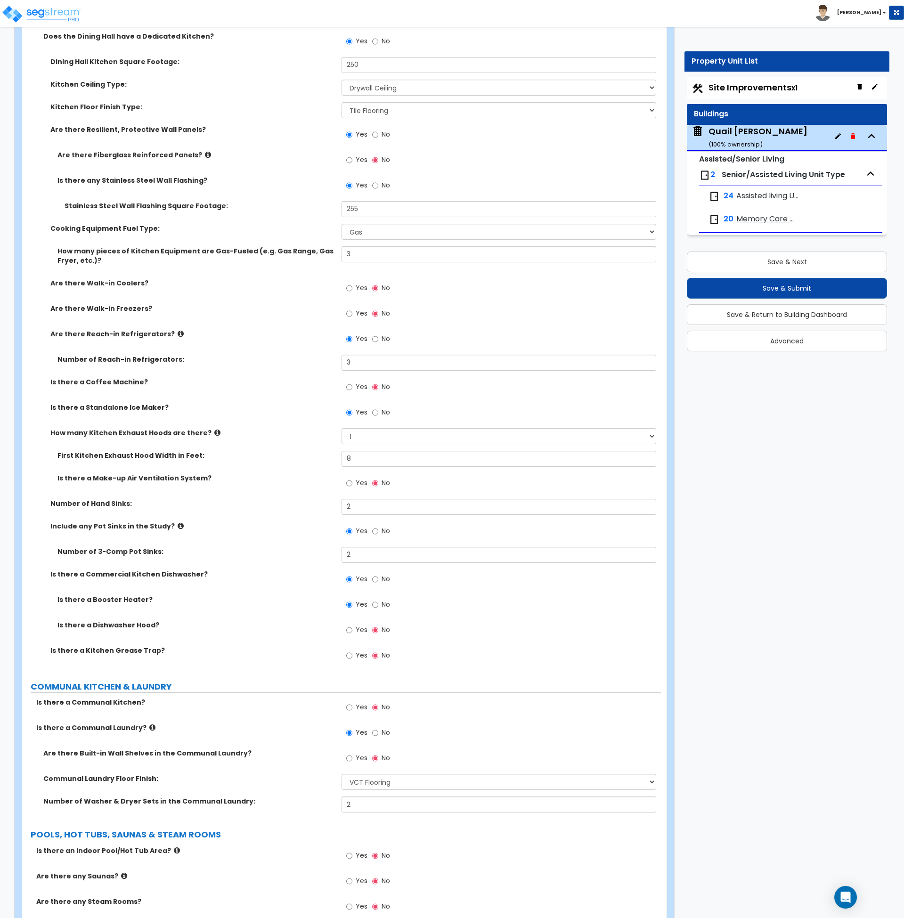
scroll to position [2914, 0]
click at [307, 787] on div "Communal Laundry Floor Finish: None Tile Flooring Hardwood Flooring Resilient L…" at bounding box center [341, 786] width 639 height 23
drag, startPoint x: 337, startPoint y: 806, endPoint x: 306, endPoint y: 804, distance: 31.6
click at [306, 804] on div "Number of Washer & Dryer Sets in the Communal Laundry: 2" at bounding box center [341, 808] width 639 height 23
click at [306, 804] on label "Number of Washer & Dryer Sets in the Communal Laundry:" at bounding box center [188, 801] width 291 height 9
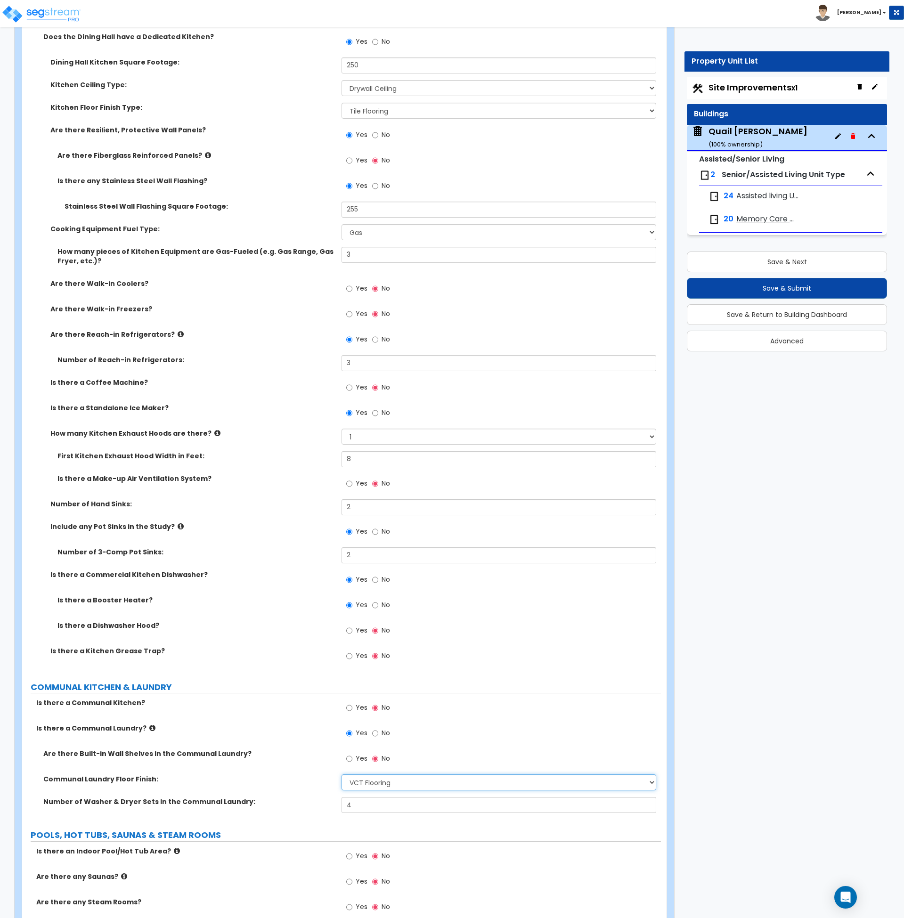
click at [366, 788] on select "None Tile Flooring Hardwood Flooring Resilient Laminate Flooring VCT Flooring S…" at bounding box center [499, 783] width 315 height 16
click at [298, 795] on div "Communal Laundry Floor Finish: None Tile Flooring Hardwood Flooring Resilient L…" at bounding box center [341, 786] width 639 height 23
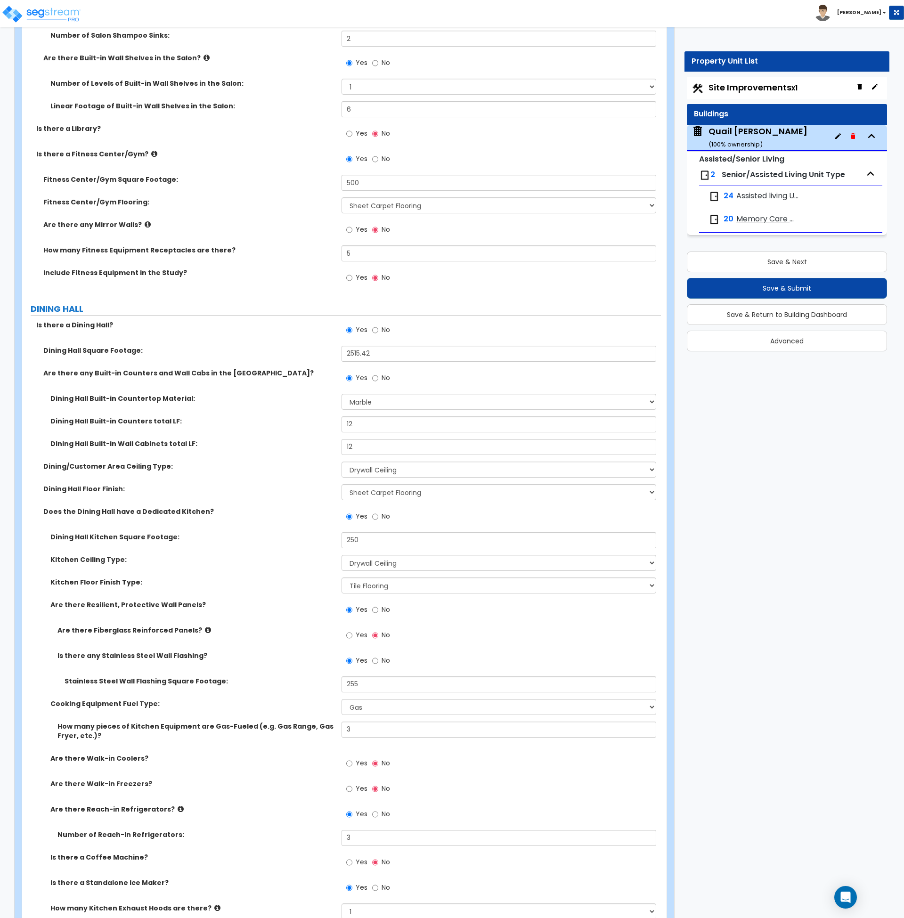
scroll to position [2438, 0]
click at [248, 224] on label "Are there any Mirror Walls?" at bounding box center [188, 225] width 291 height 9
click at [771, 266] on button "Save & Next" at bounding box center [787, 262] width 200 height 21
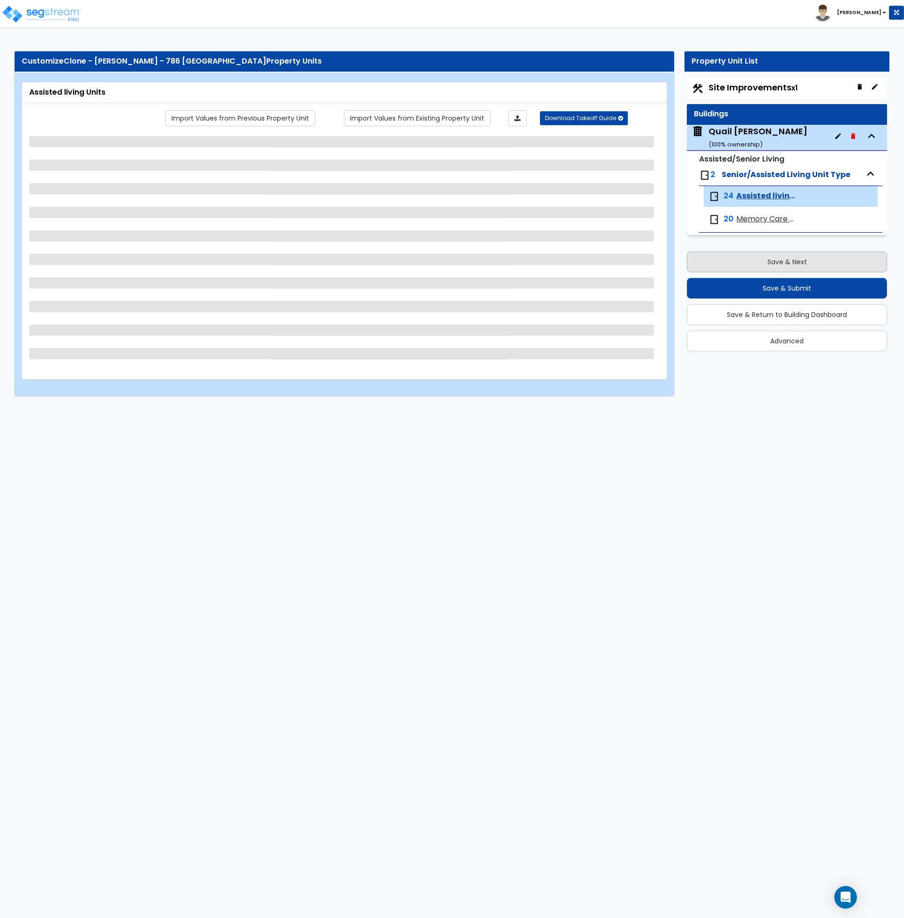
scroll to position [0, 0]
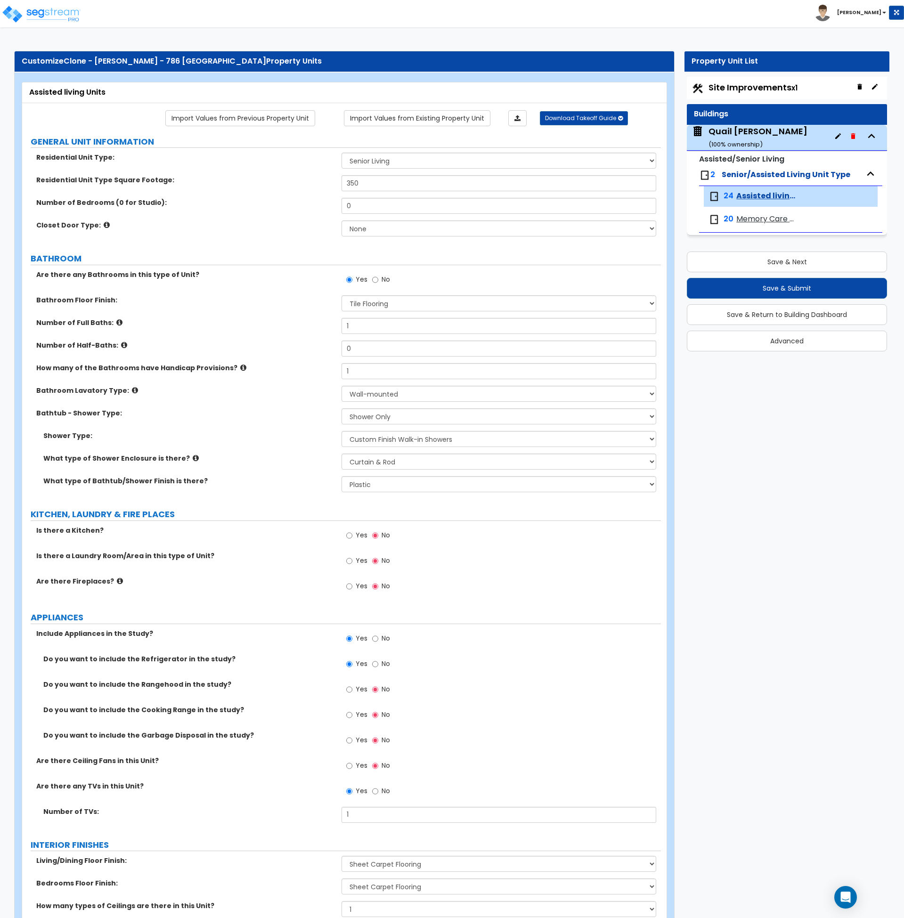
click at [269, 304] on label "Bathroom Floor Finish:" at bounding box center [185, 299] width 298 height 9
click at [757, 262] on button "Save & Next" at bounding box center [787, 262] width 200 height 21
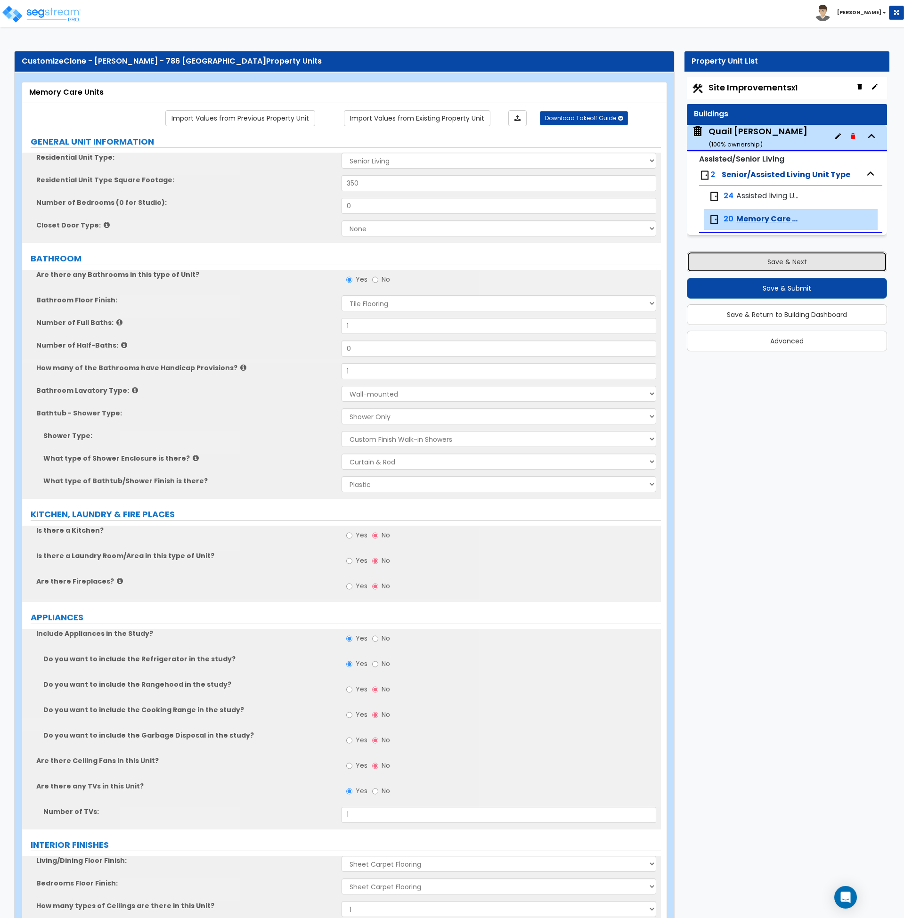
click at [757, 262] on button "Save & Next" at bounding box center [787, 262] width 200 height 21
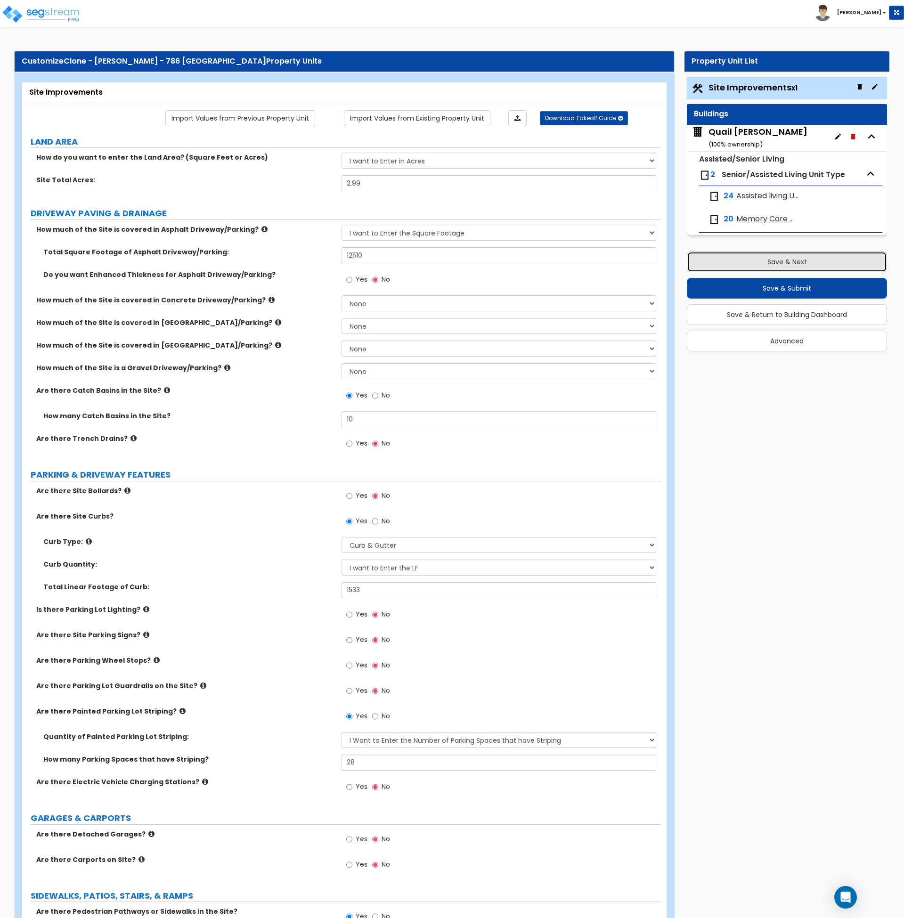
click at [757, 262] on button "Save & Next" at bounding box center [787, 262] width 200 height 21
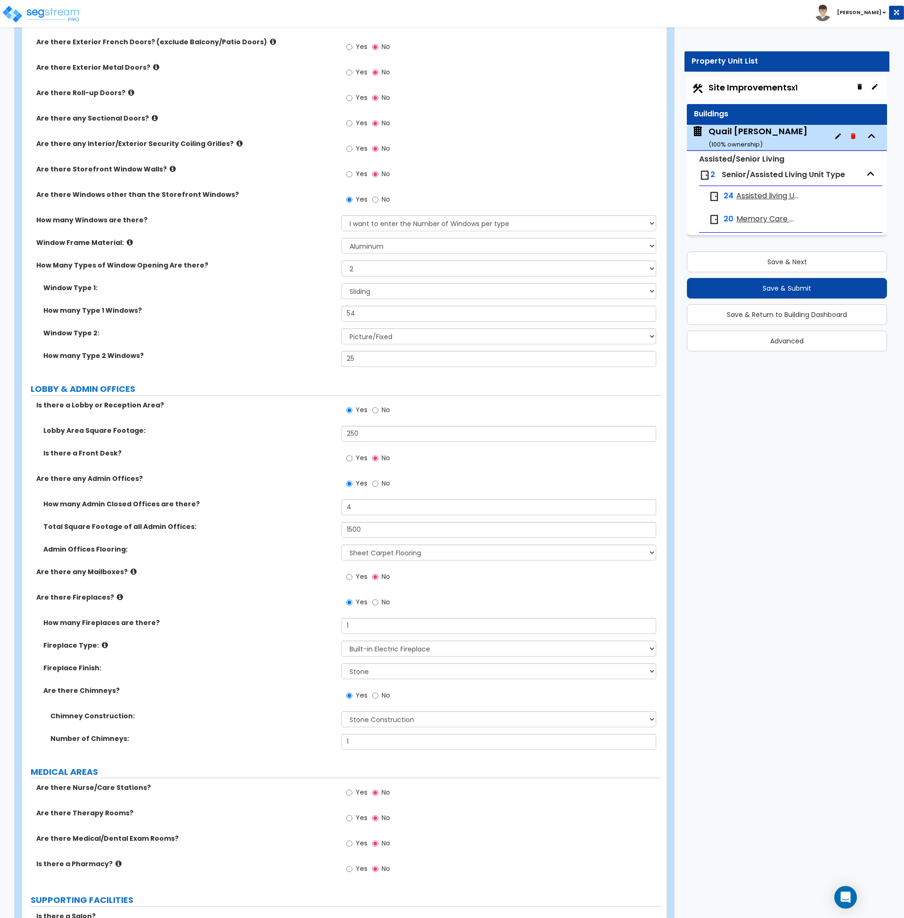
scroll to position [1484, 0]
click at [793, 263] on button "Save & Next" at bounding box center [787, 262] width 200 height 21
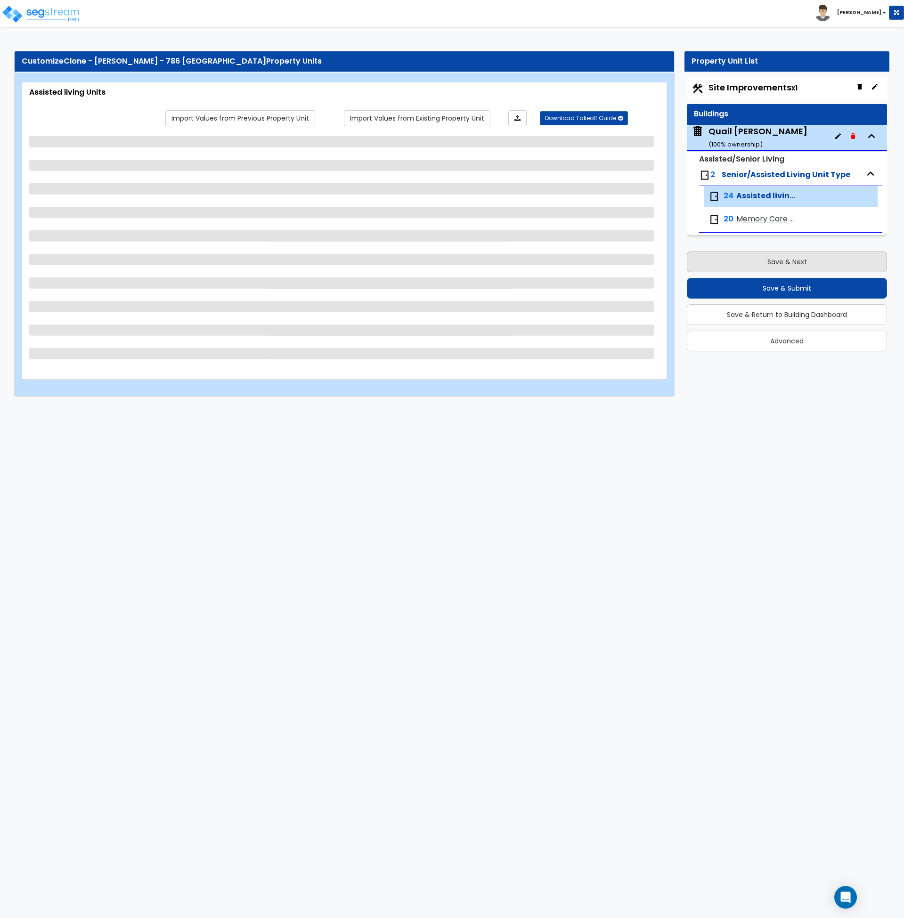
scroll to position [0, 0]
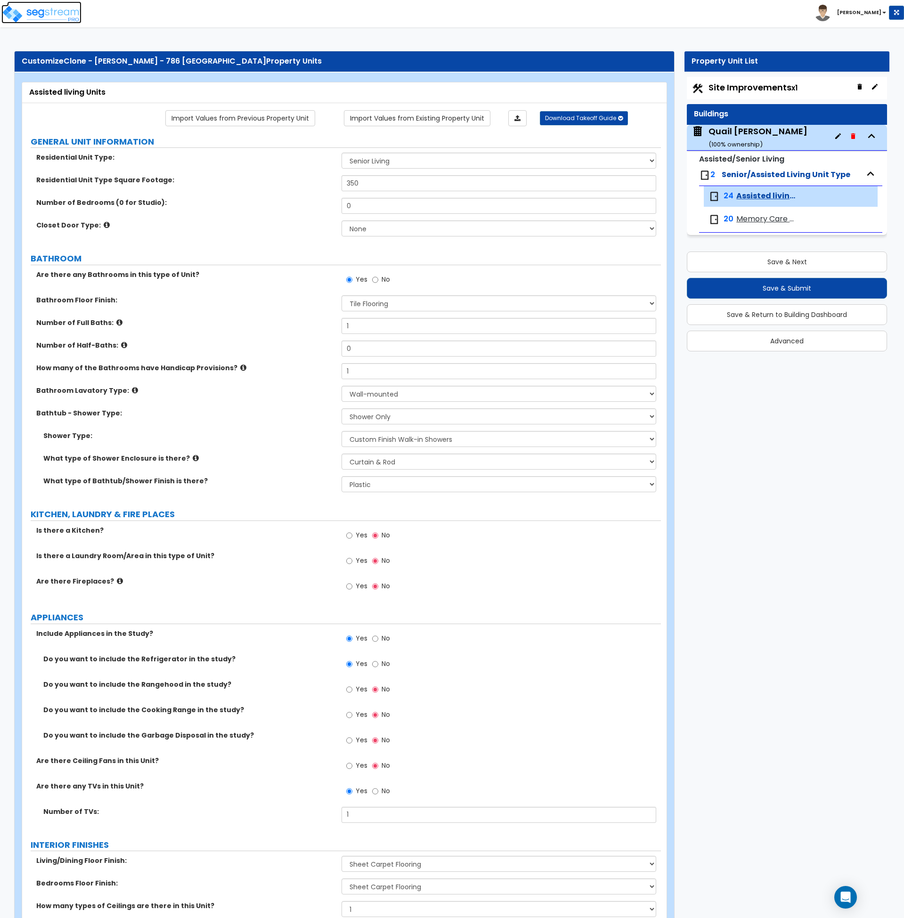
click at [61, 14] on img at bounding box center [41, 14] width 80 height 19
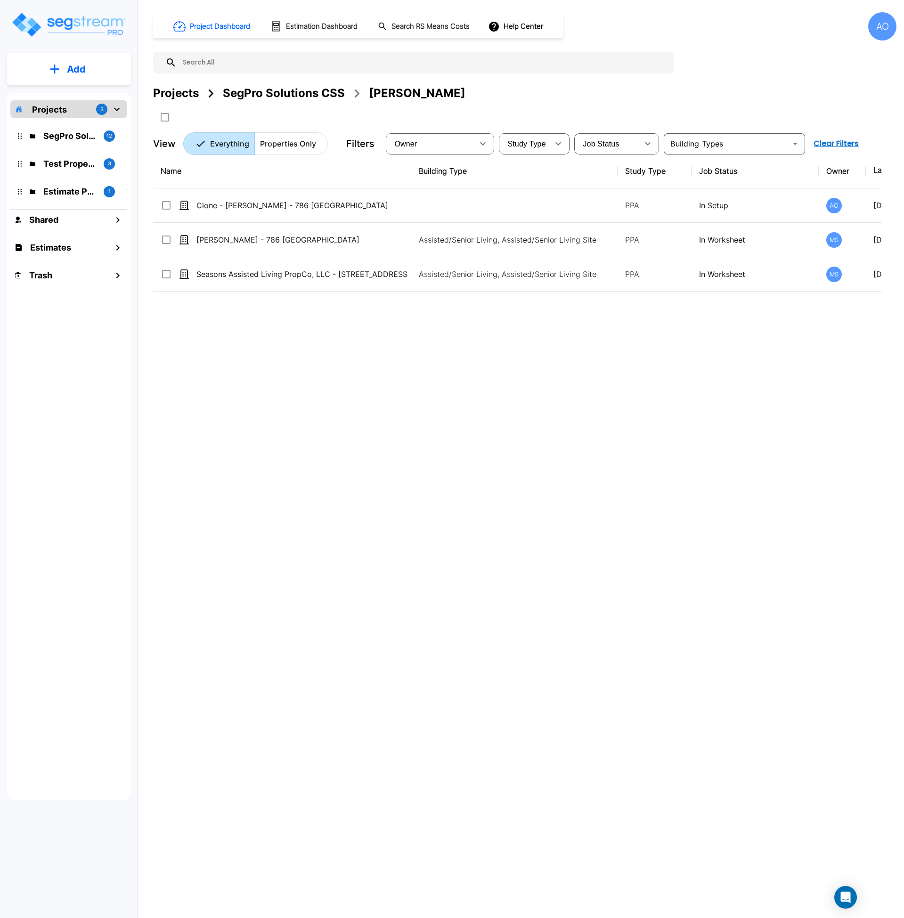
click at [229, 394] on div "Name Building Type Study Type Job Status Owner Last Modified Action Clone - Cha…" at bounding box center [517, 438] width 729 height 569
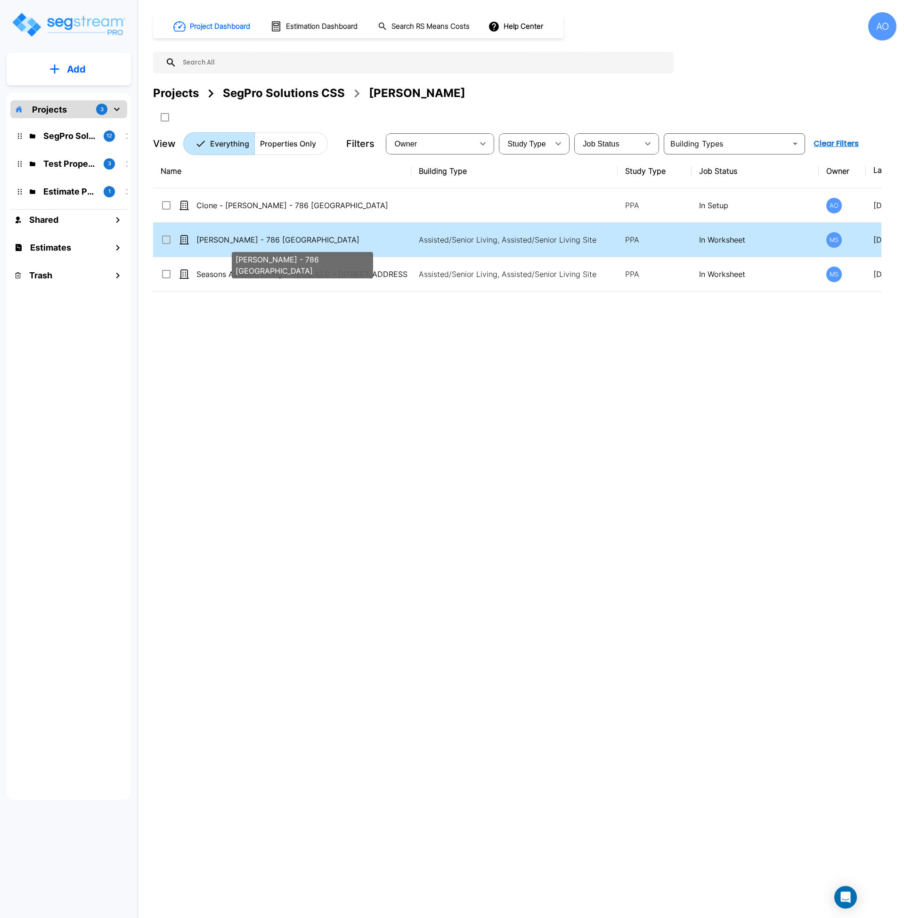
click at [266, 243] on p "Chase Lindsey - 786 East 2100 North" at bounding box center [302, 239] width 211 height 11
checkbox input "true"
click at [266, 243] on p "Chase Lindsey - 786 East 2100 North" at bounding box center [302, 239] width 211 height 11
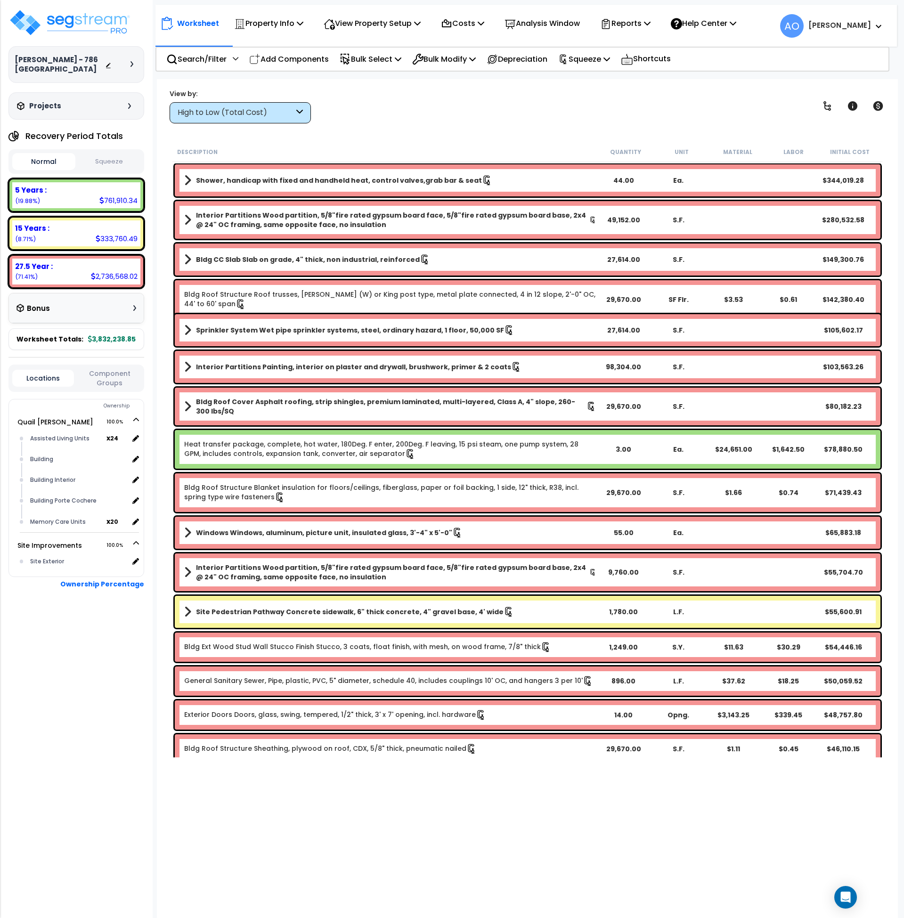
click at [107, 164] on button "Squeeze" at bounding box center [109, 162] width 63 height 16
click at [368, 119] on div "View by: High to Low (Total Cost) High to Low (Total Cost)" at bounding box center [527, 106] width 723 height 35
click at [353, 21] on p "View Property Setup" at bounding box center [372, 23] width 97 height 13
click at [363, 63] on link "View Questionnaire" at bounding box center [365, 64] width 93 height 19
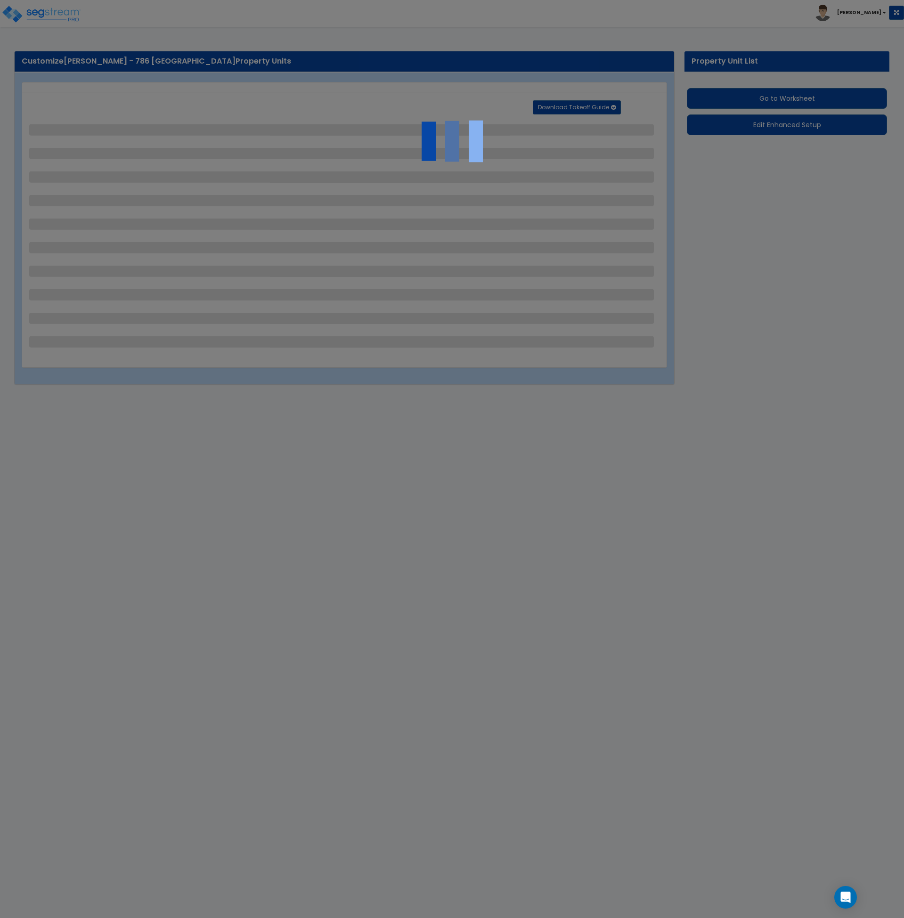
select select "2"
select select "1"
select select "2"
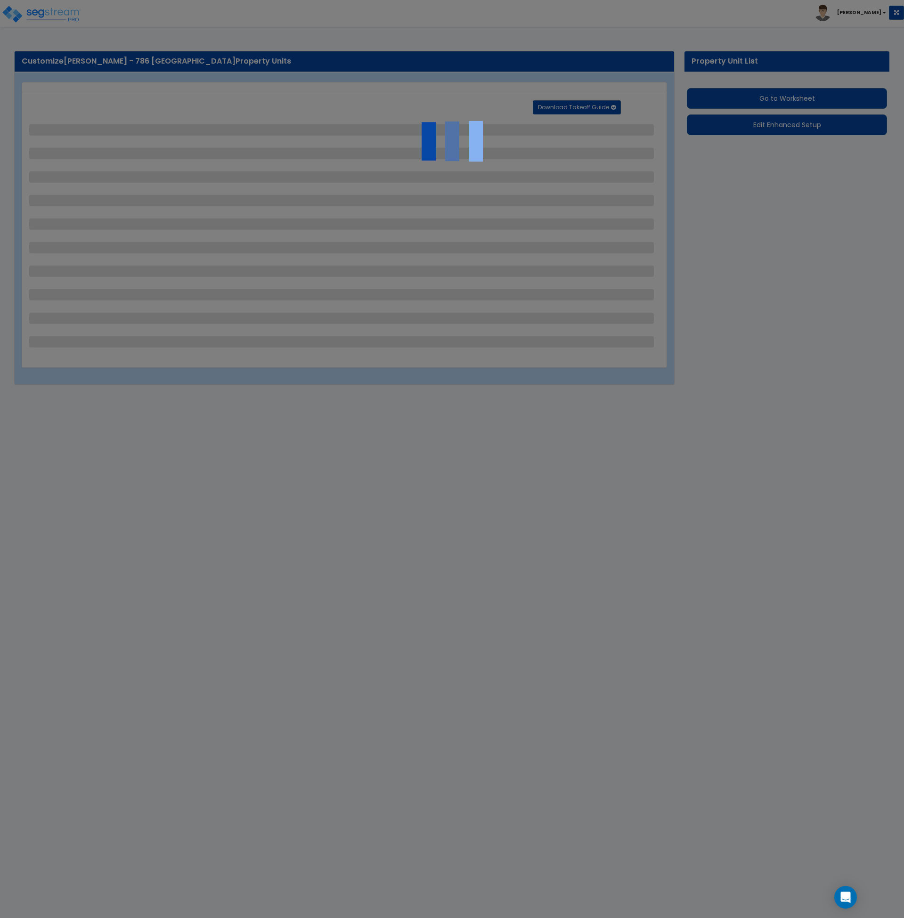
select select "1"
select select "4"
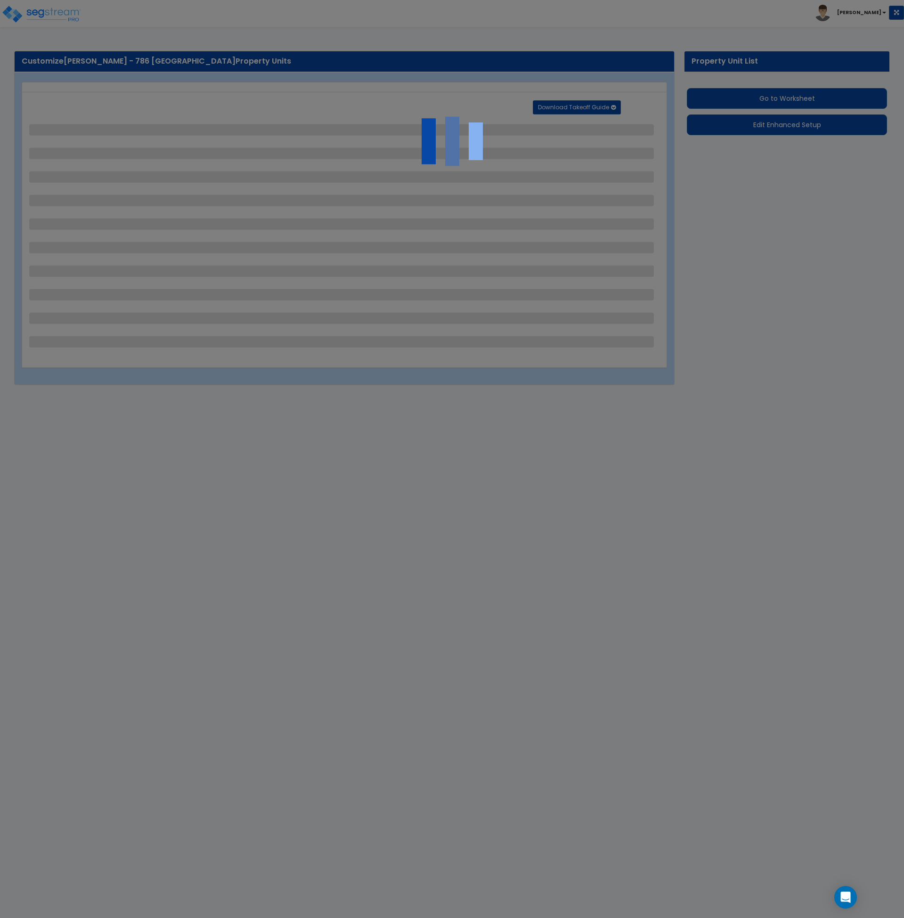
select select "1"
select select "10"
select select "2"
select select "1"
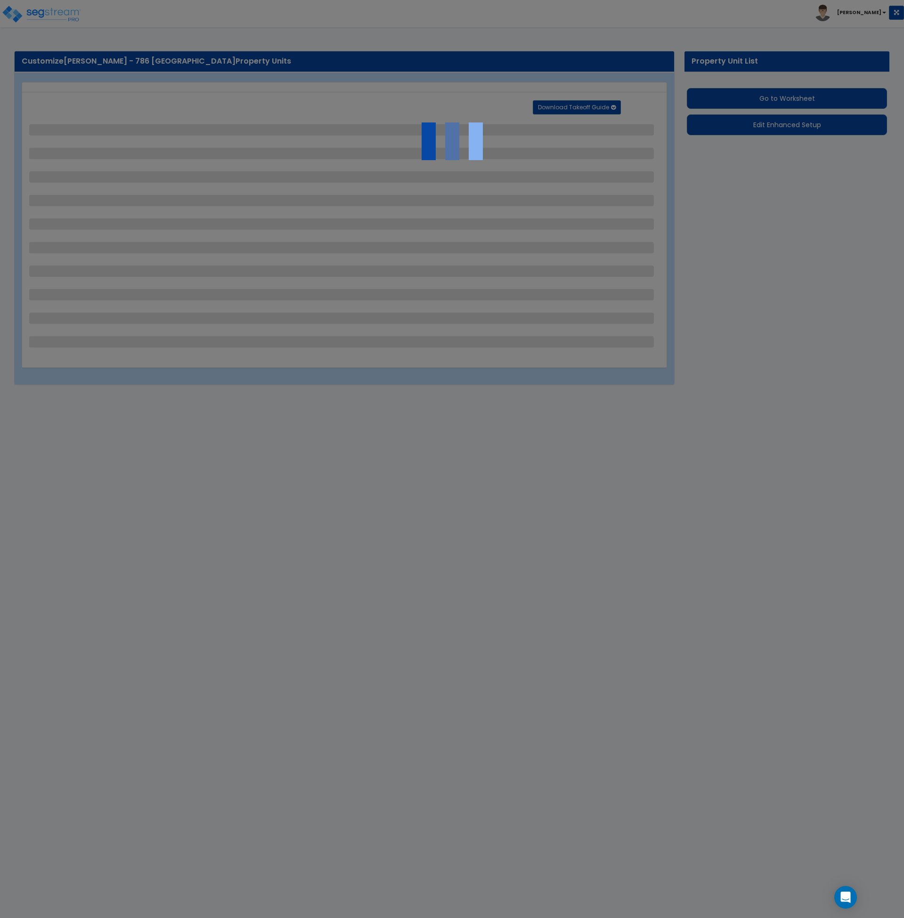
select select "2"
select select "3"
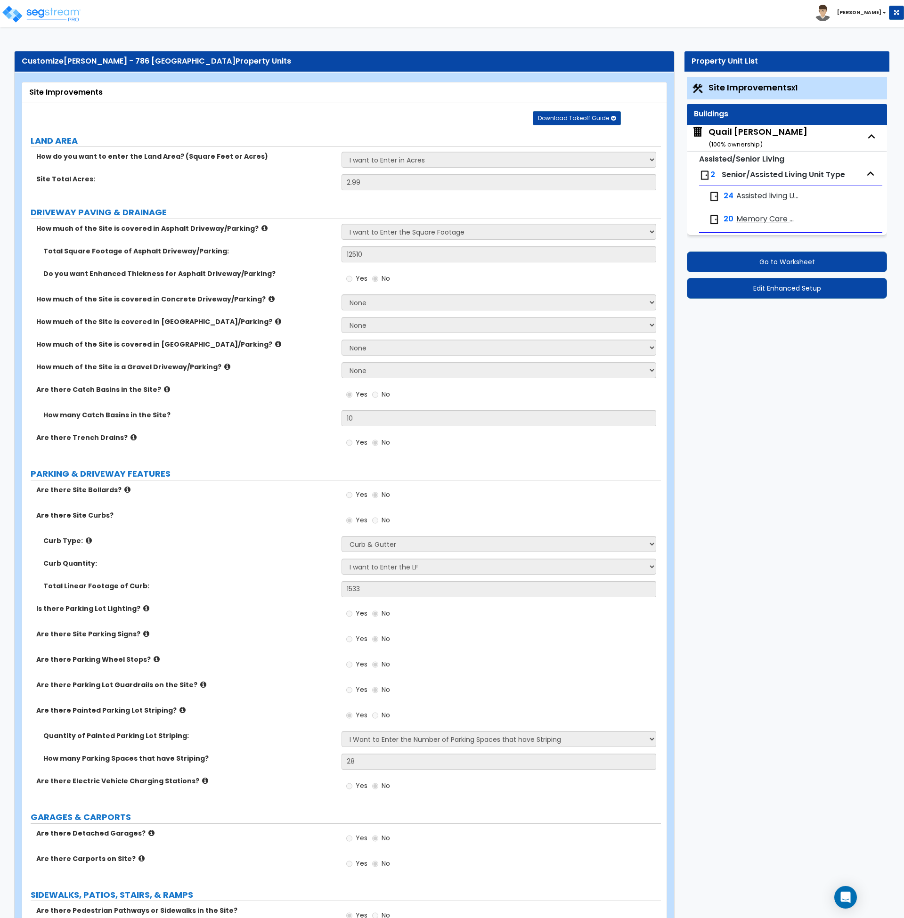
drag, startPoint x: 747, startPoint y: 125, endPoint x: 749, endPoint y: 132, distance: 7.7
click at [747, 126] on div "Quail Meadows ( 100 % ownership)" at bounding box center [758, 138] width 99 height 24
select select "1"
select select "5"
select select "1"
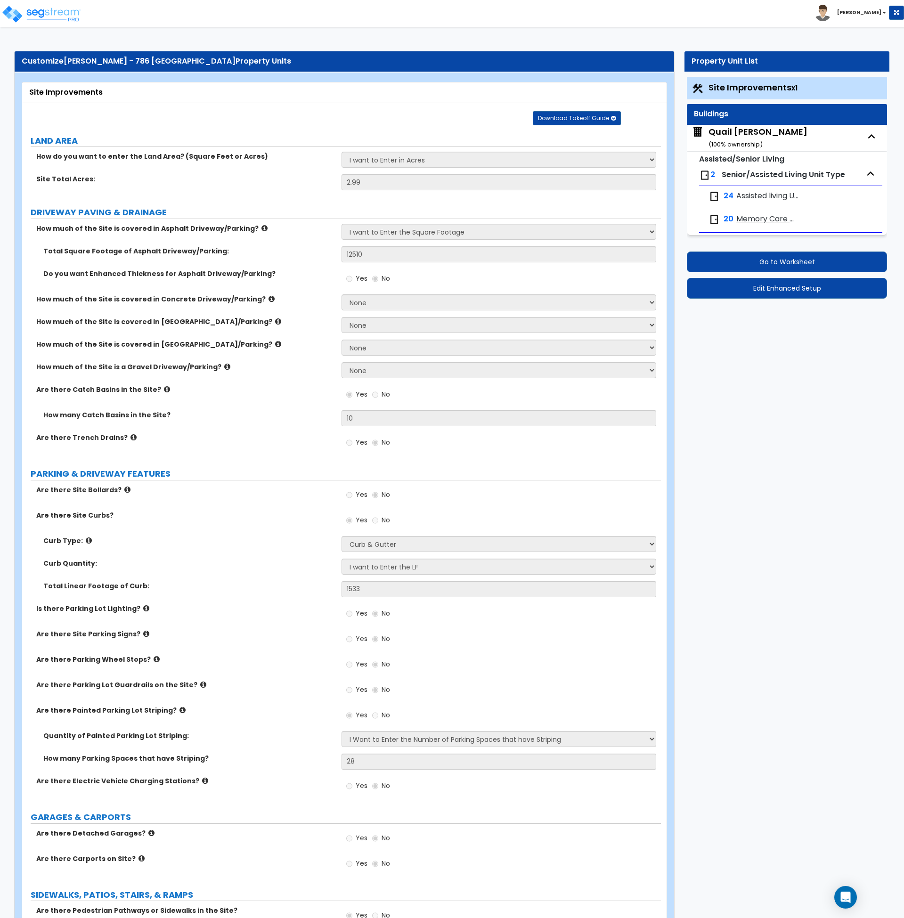
select select "1"
select select "2"
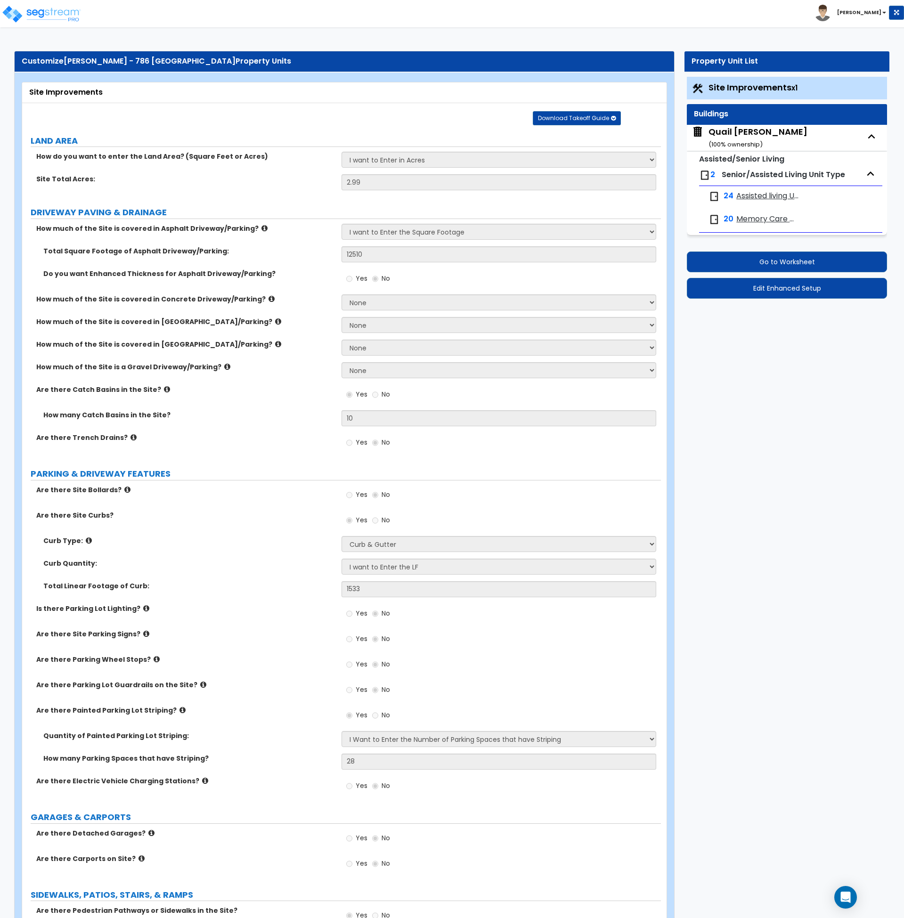
select select "2"
select select "7"
select select "2"
select select "3"
select select "7"
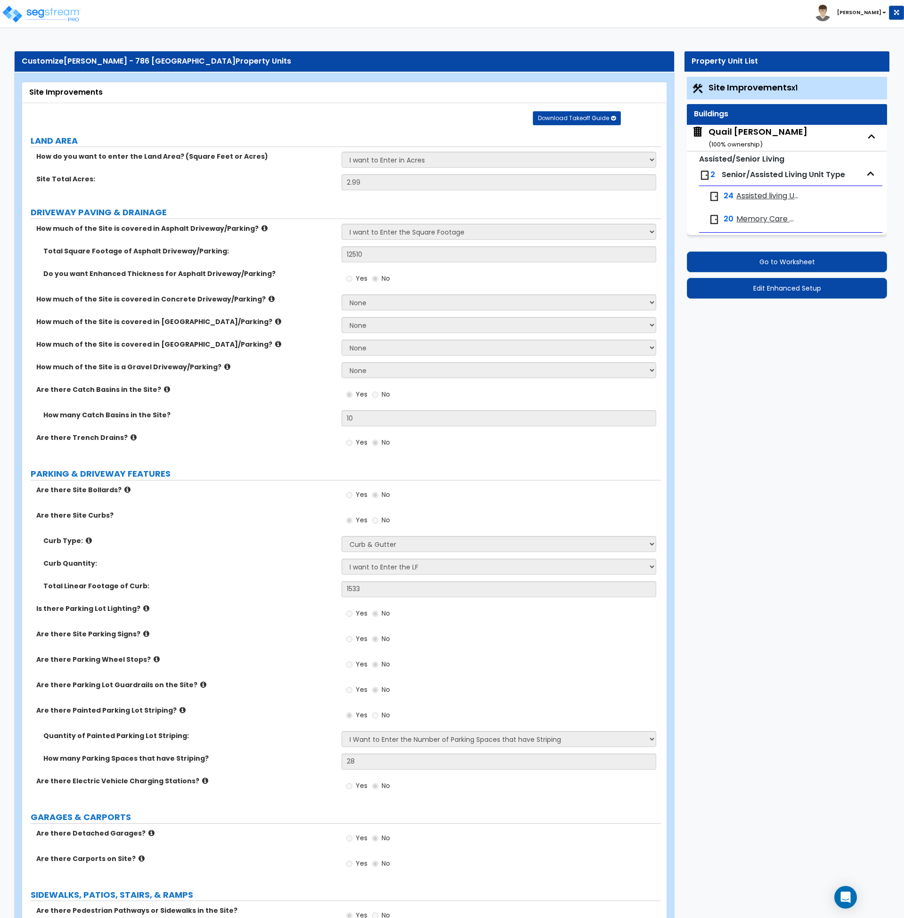
select select "1"
select select "2"
select select "1"
select select "2"
select select "1"
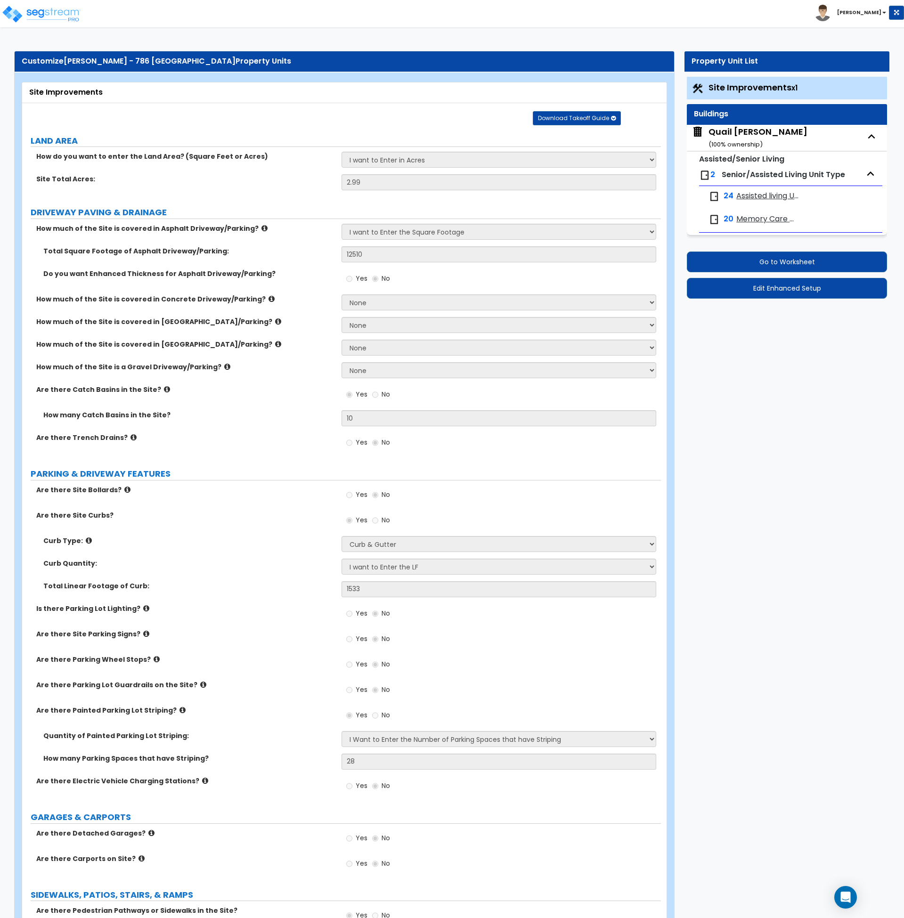
select select "2"
select select "5"
select select "1"
select select "2"
select select "3"
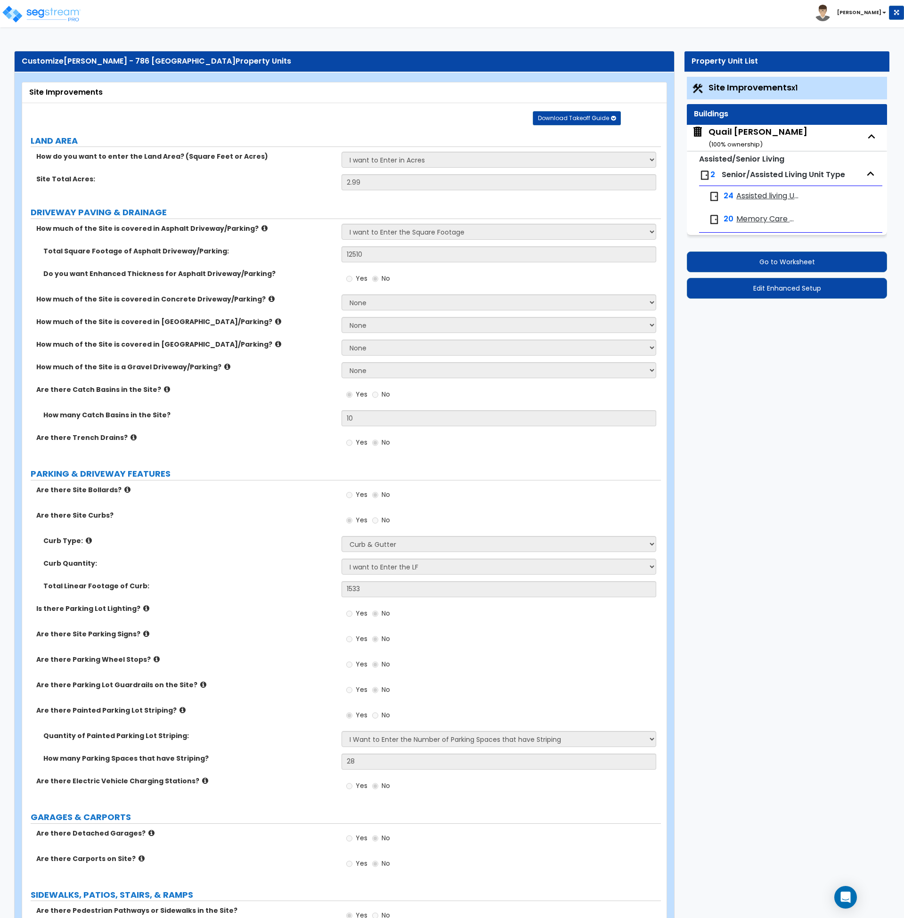
select select "1"
select select "3"
select select "5"
select select "3"
select select "5"
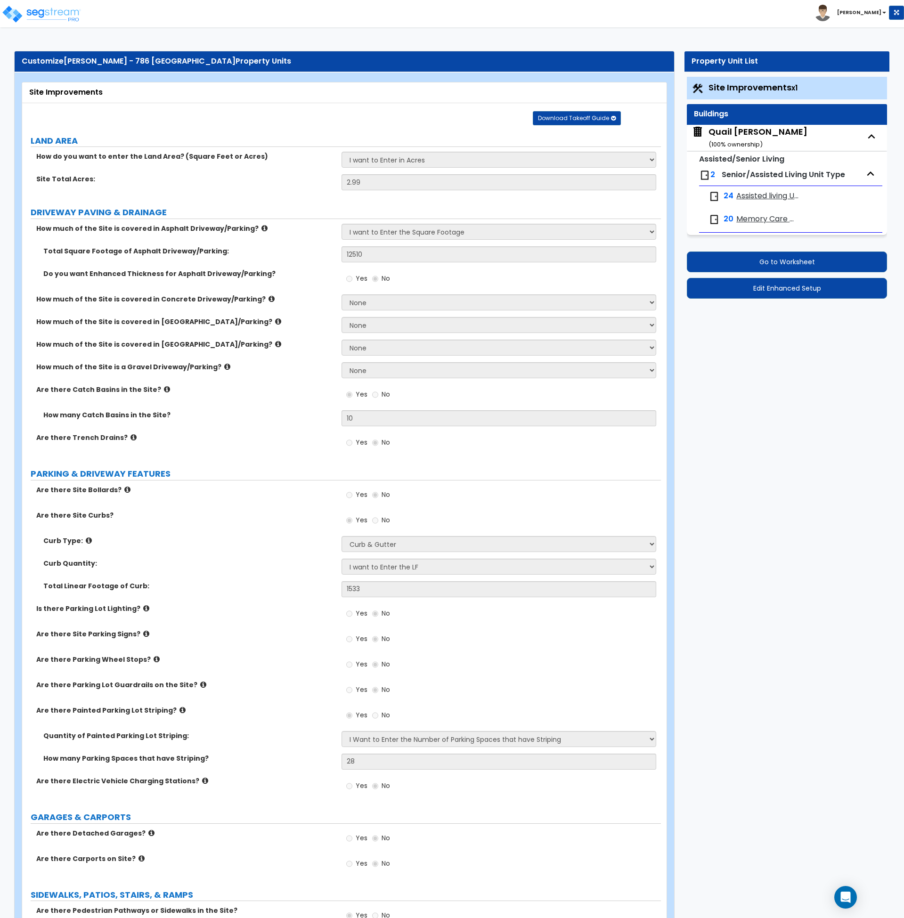
select select "3"
select select "1"
select select "4"
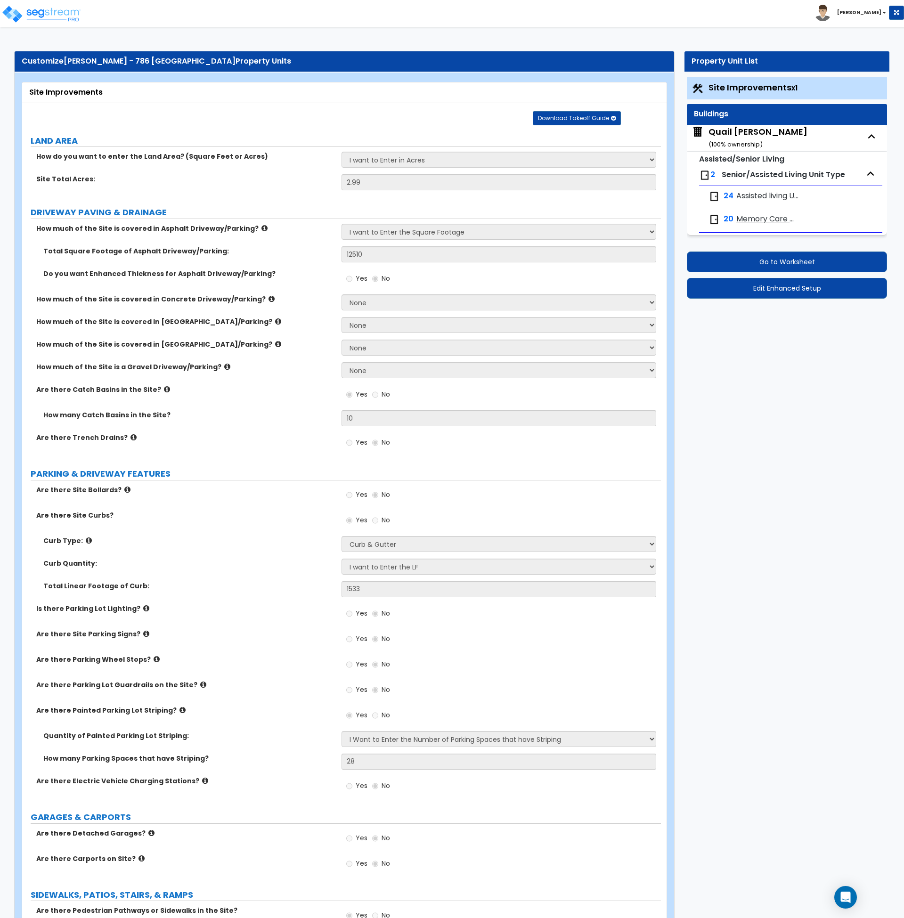
select select "1"
select select "2"
select select "1"
select select "5"
select select "1"
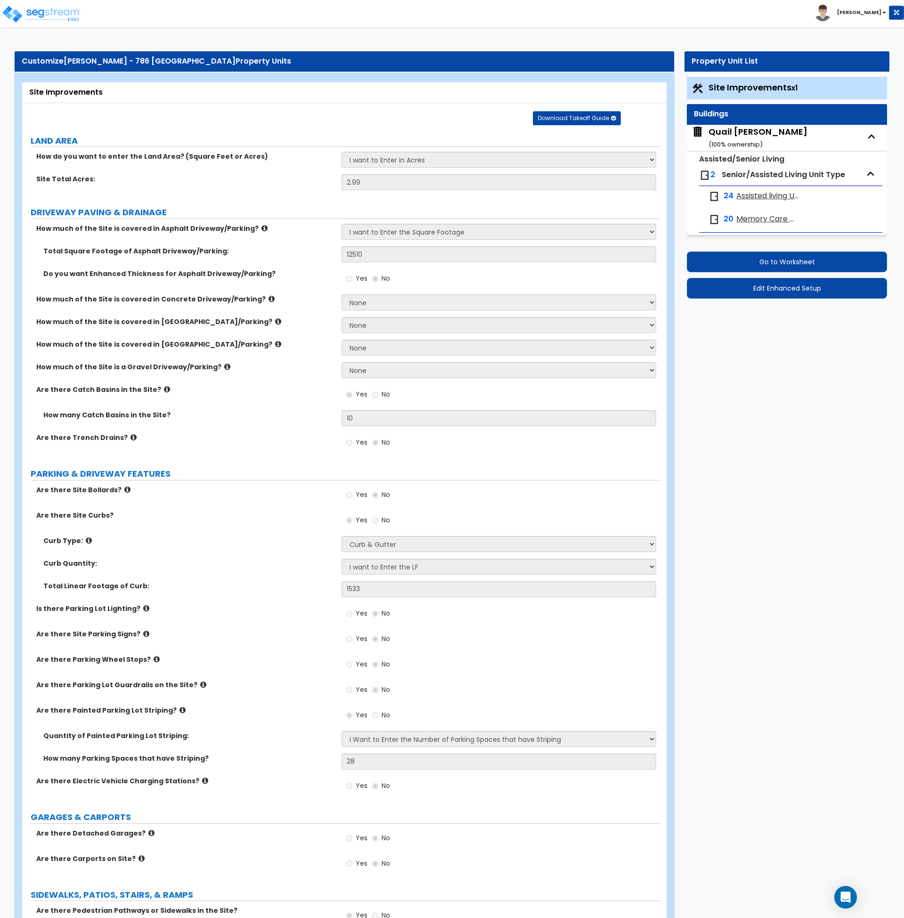
select select "3"
select select "2"
select select "5"
select select "3"
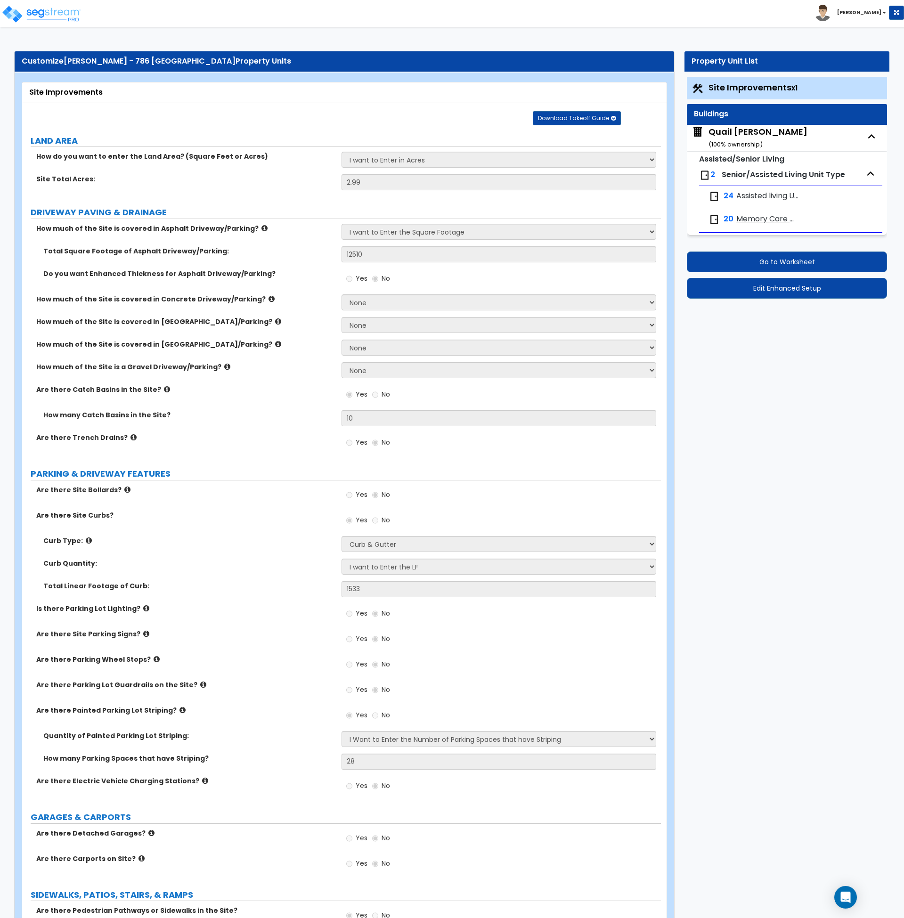
select select "5"
select select "1"
select select "5"
select select "2"
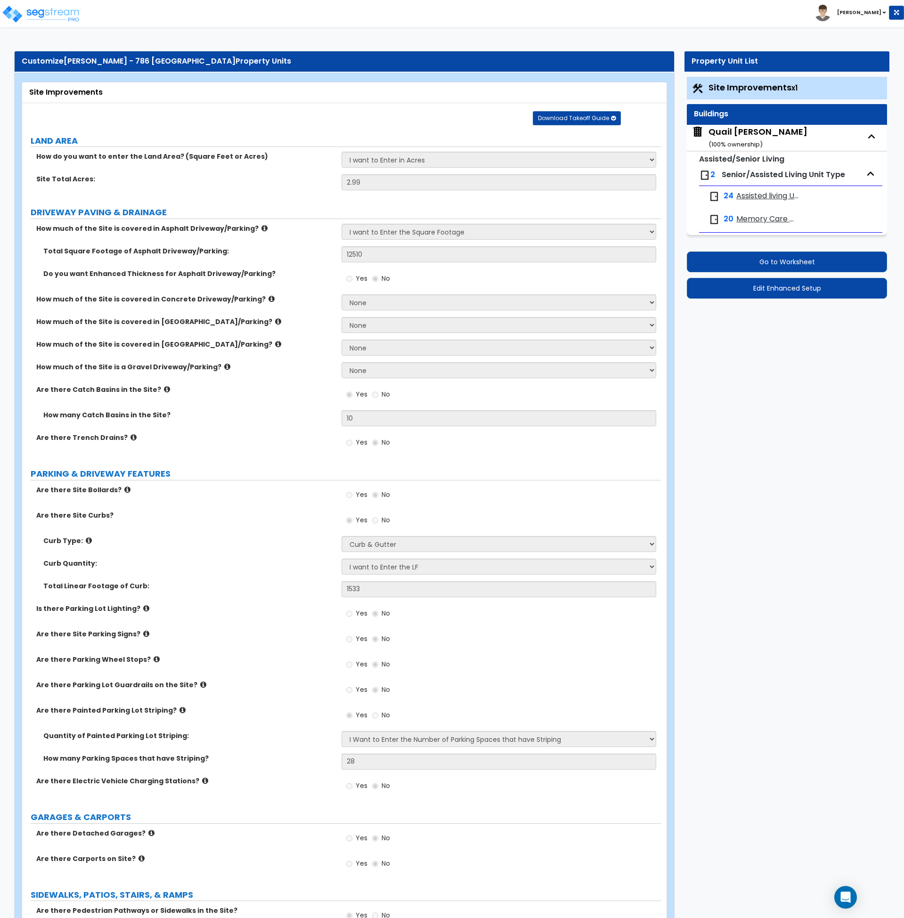
select select "1"
select select "3"
select select "1"
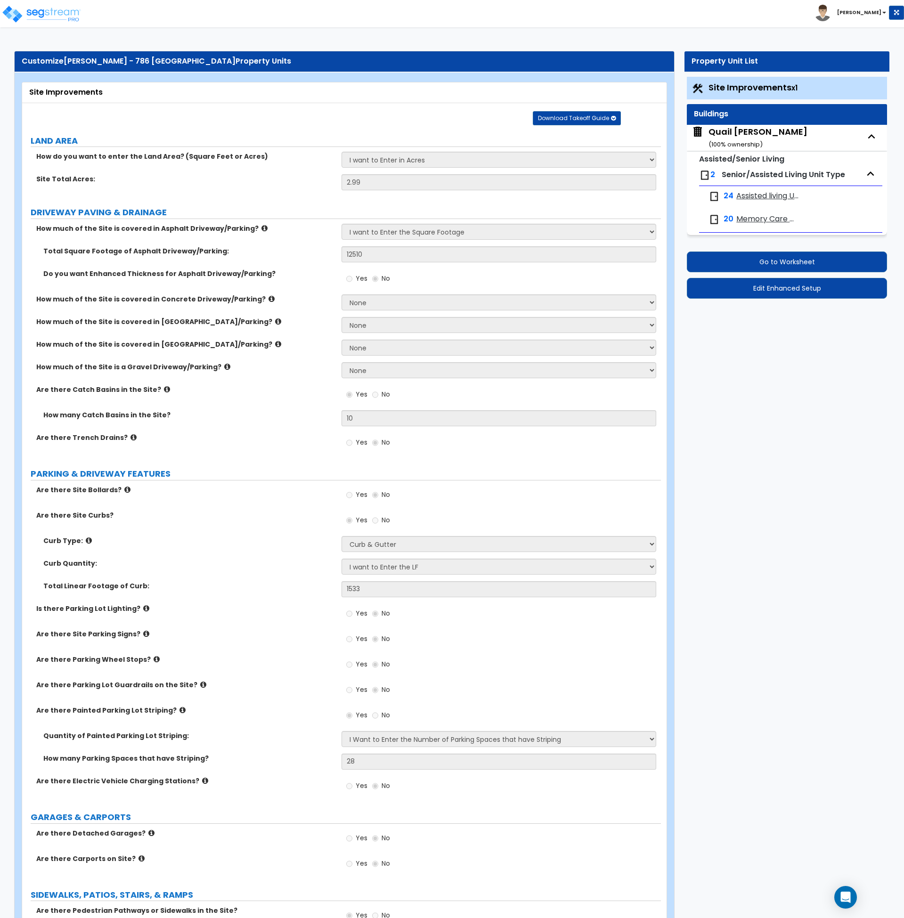
select select "1"
select select "2"
select select "1"
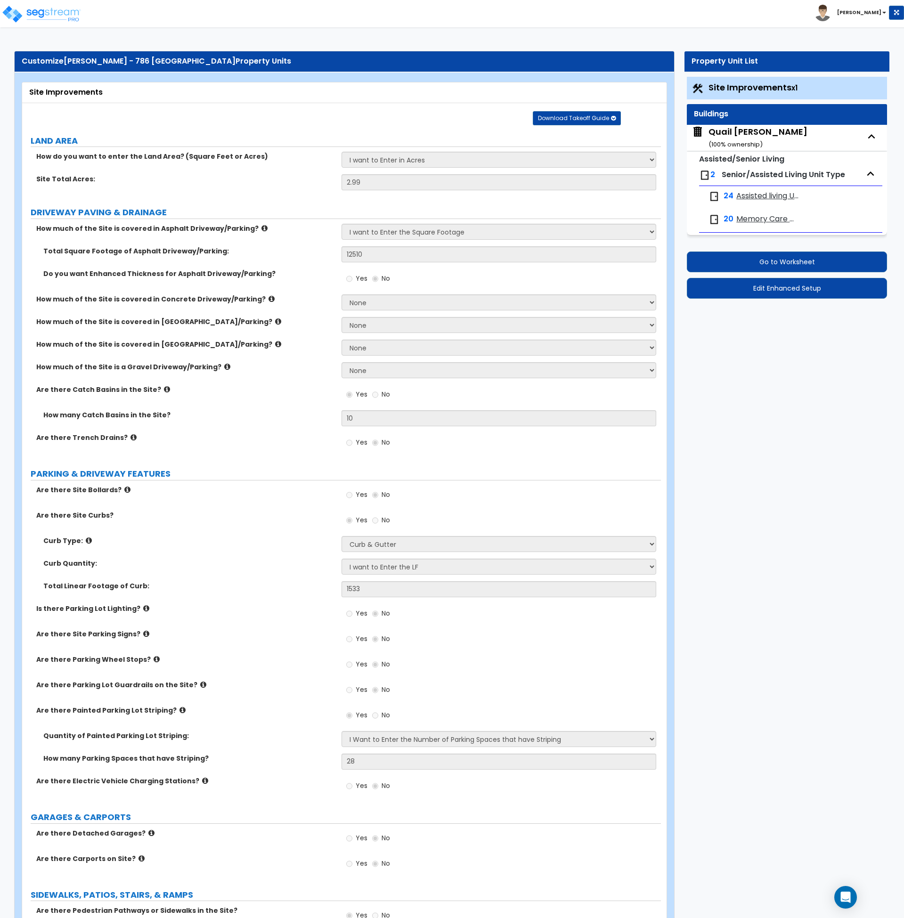
select select "1"
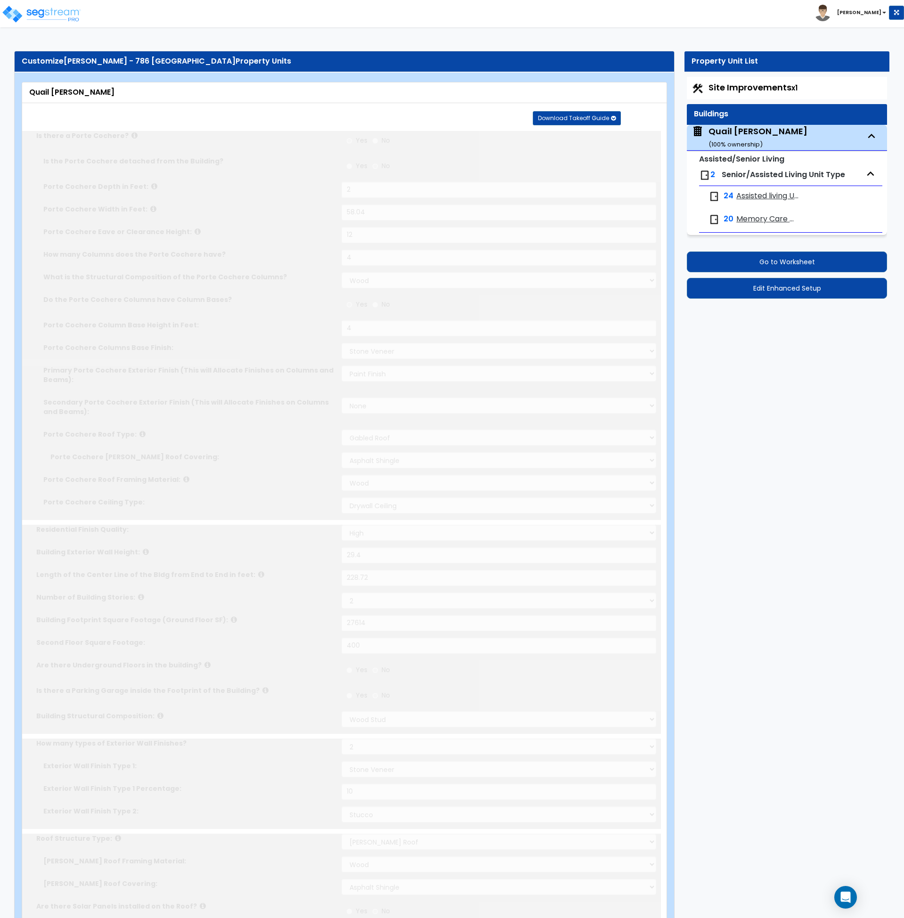
type input "6"
radio input "true"
select select "2"
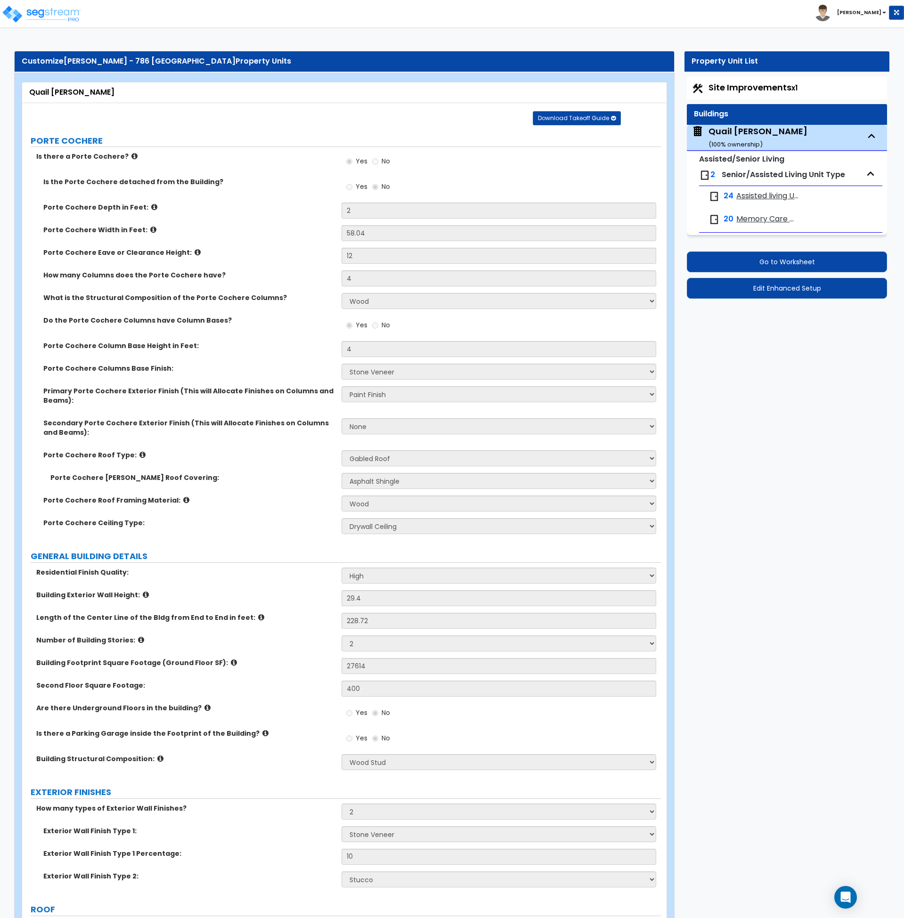
click at [750, 194] on span "Assisted living Units" at bounding box center [768, 196] width 63 height 11
select select "1"
select select "3"
select select "5"
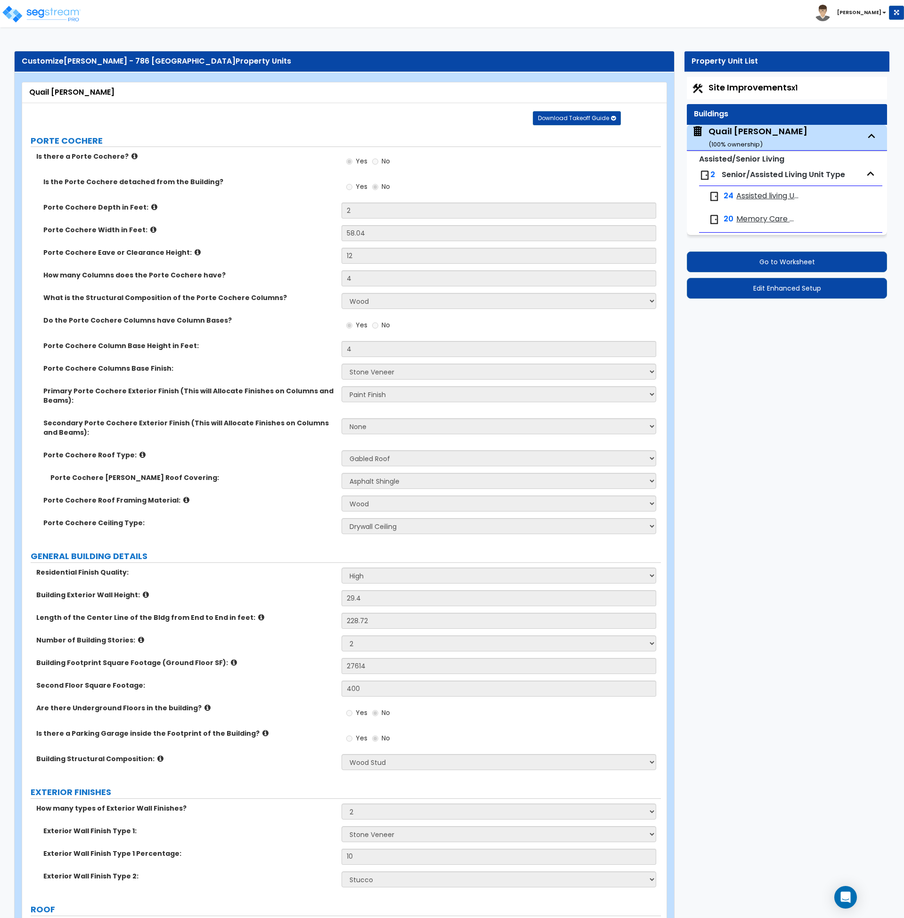
select select "5"
select select "1"
select select "2"
select select "3"
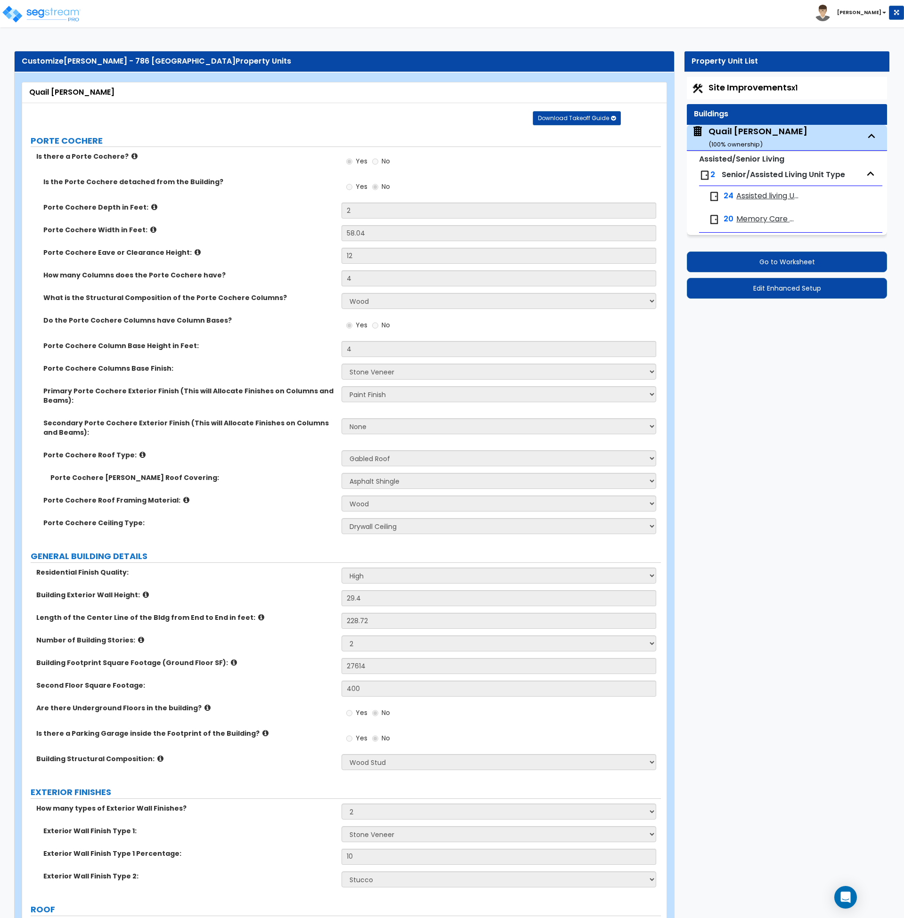
select select "1"
select select "5"
select select "1"
select select "3"
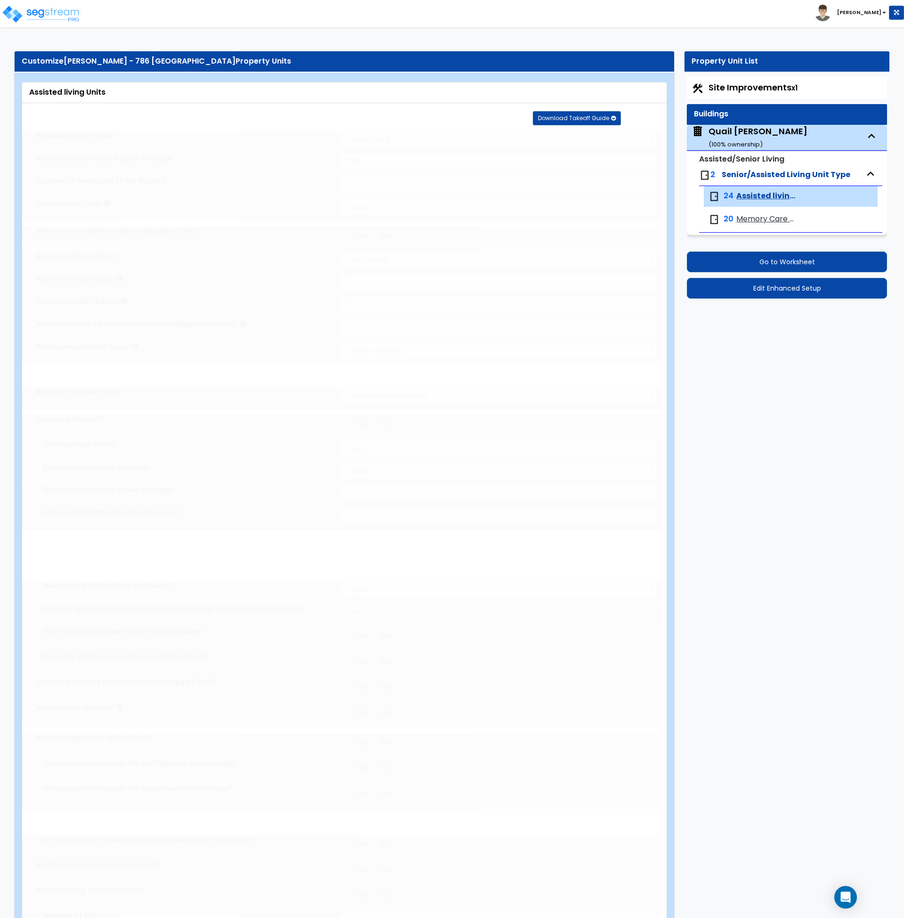
select select "4"
type input "36"
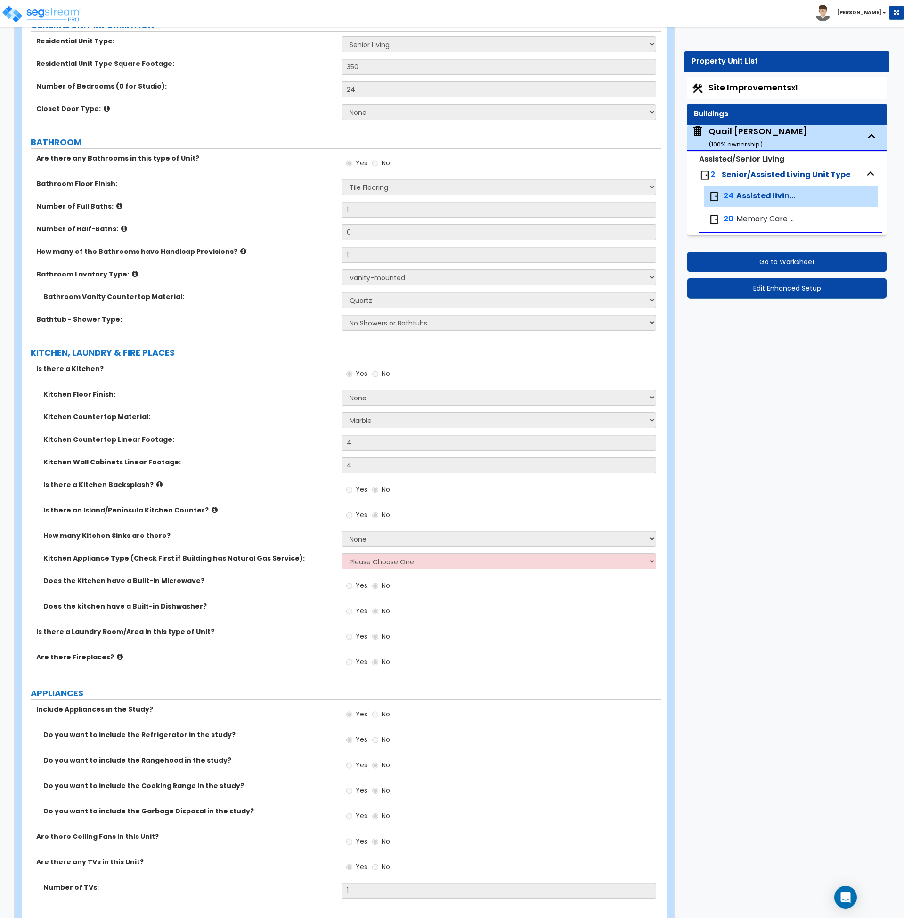
scroll to position [115, 0]
click at [314, 510] on label "Is there an Island/Peninsula Kitchen Counter?" at bounding box center [188, 511] width 291 height 9
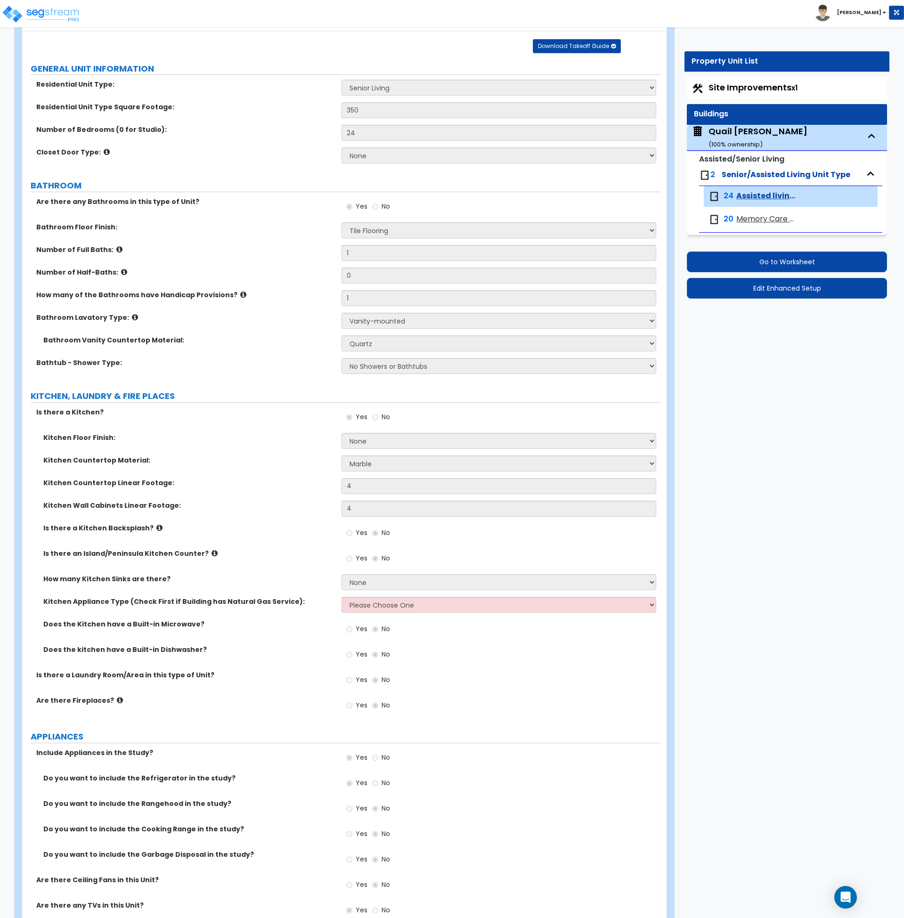
scroll to position [76, 0]
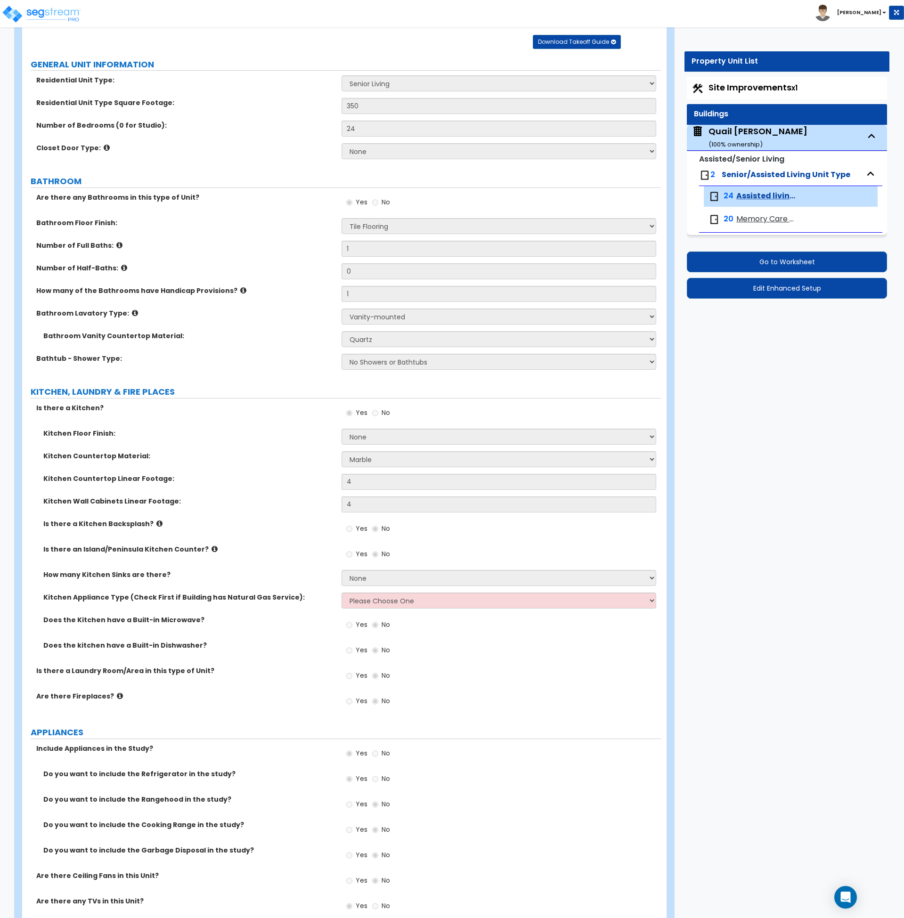
click at [746, 217] on span "Memory Care Units" at bounding box center [768, 219] width 63 height 11
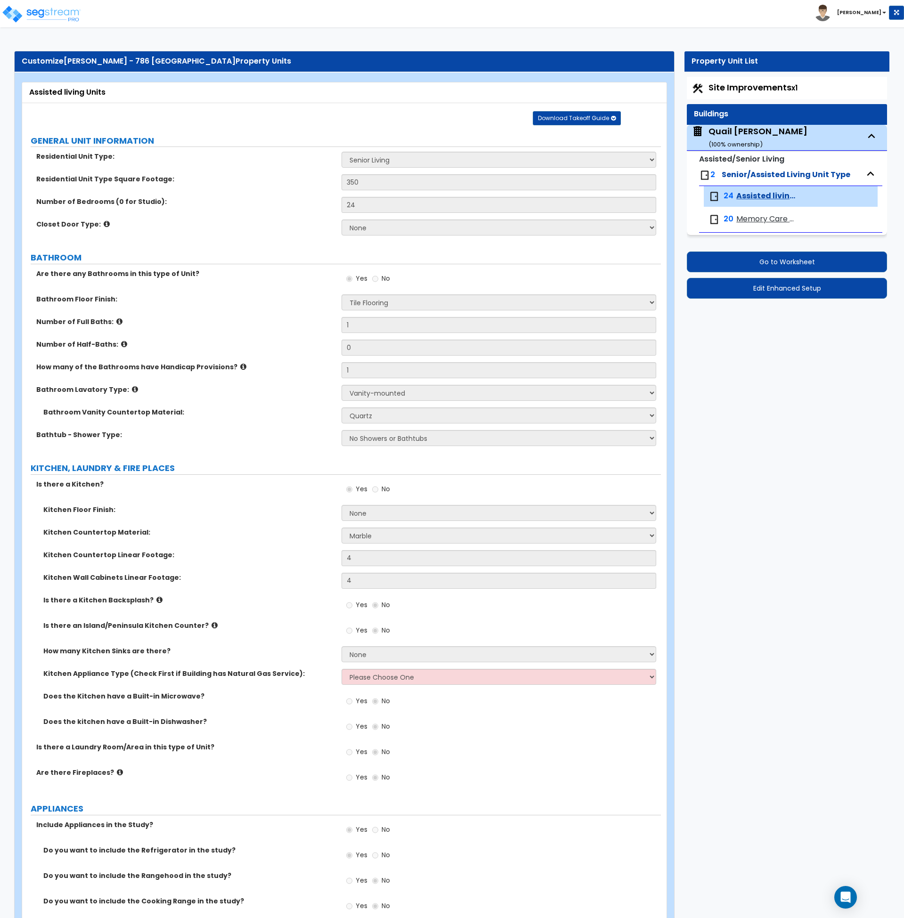
select select "1"
select select "3"
select select "4"
select select "5"
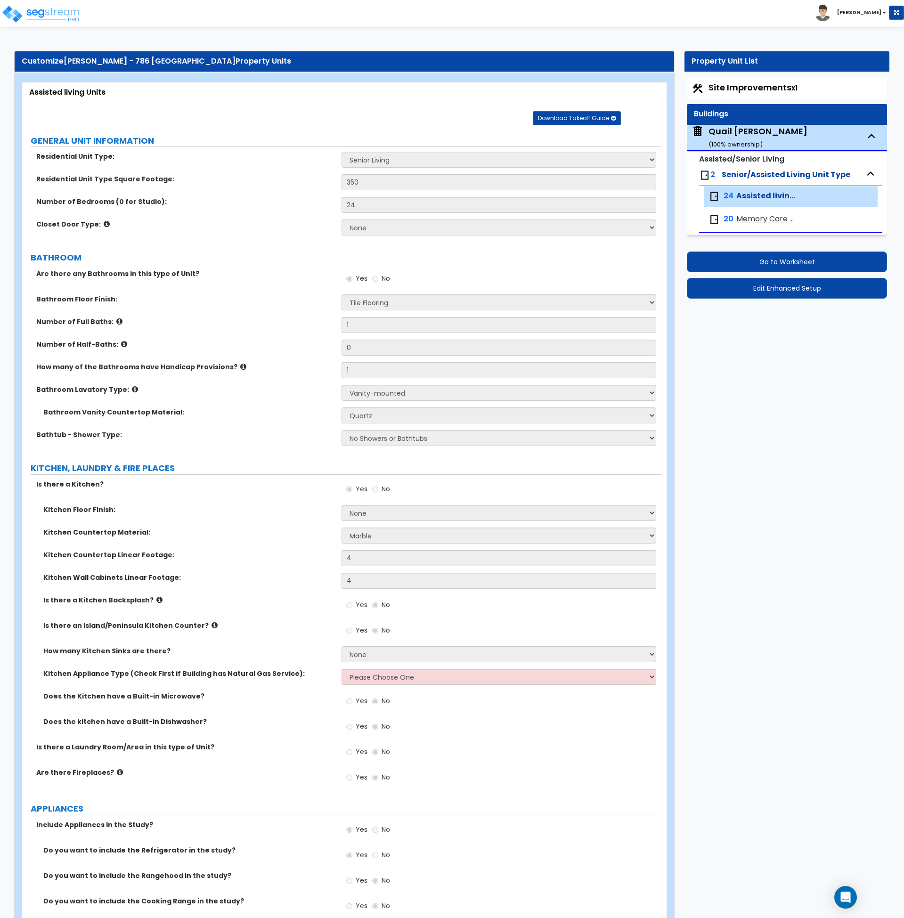
select select "5"
select select "1"
select select "2"
select select "3"
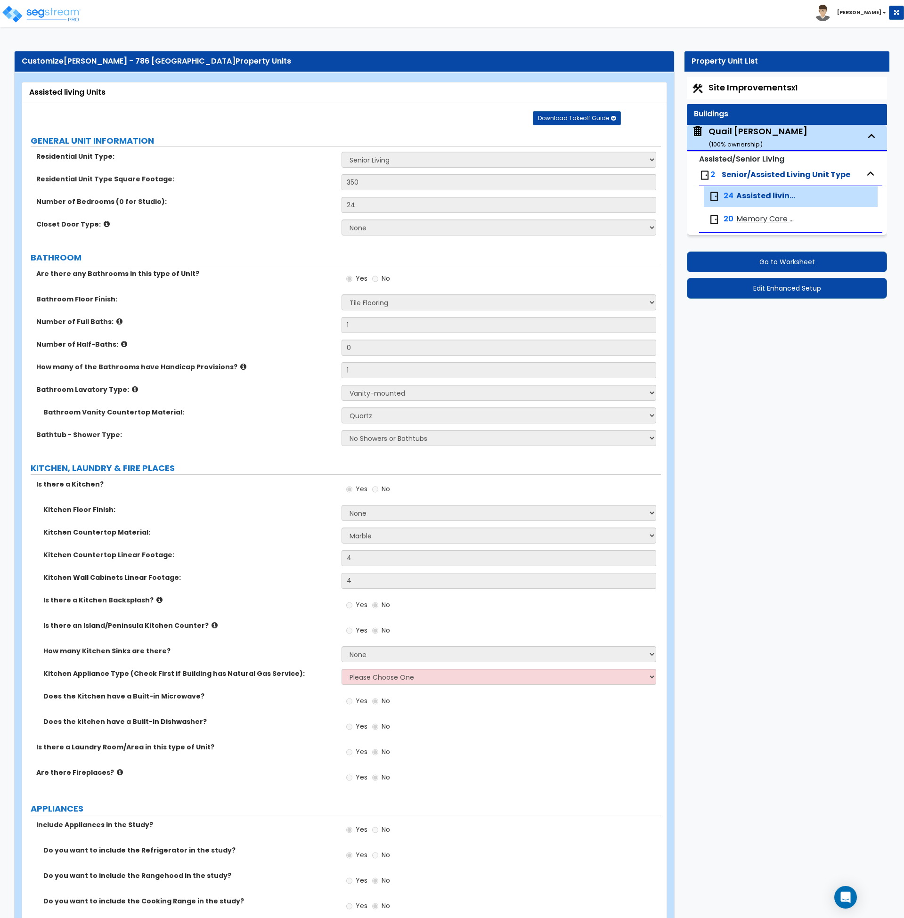
select select "1"
select select "5"
select select "3"
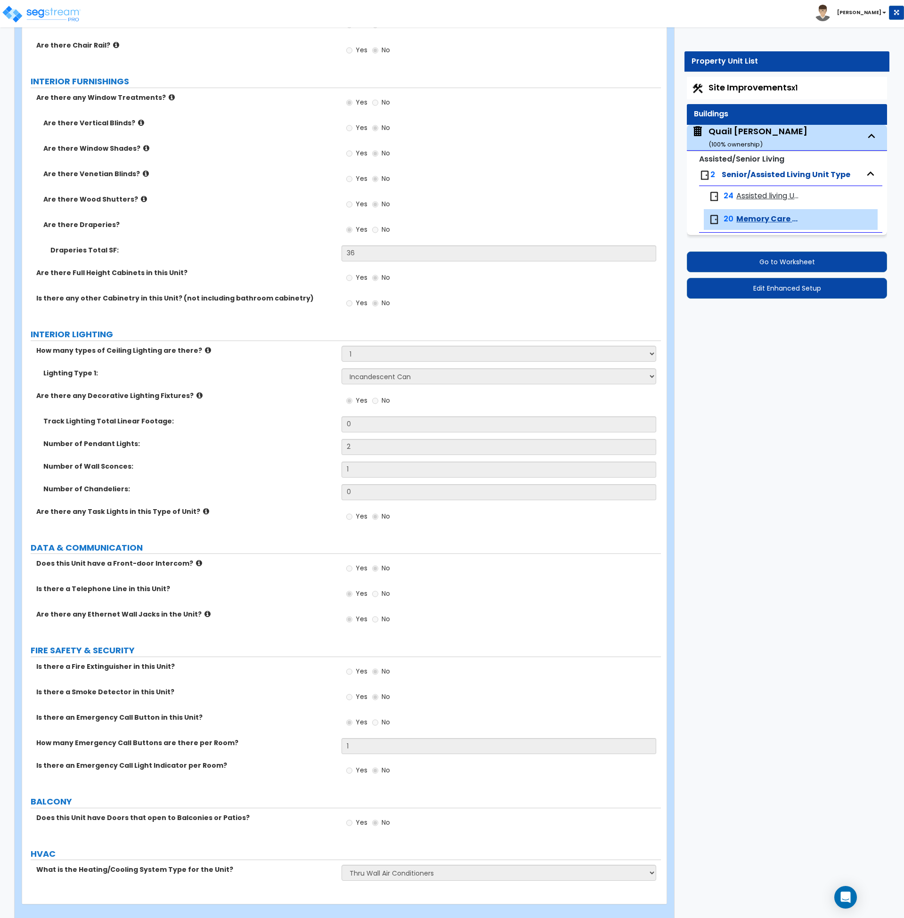
scroll to position [1320, 0]
click at [749, 194] on span "Assisted living Units" at bounding box center [768, 196] width 63 height 11
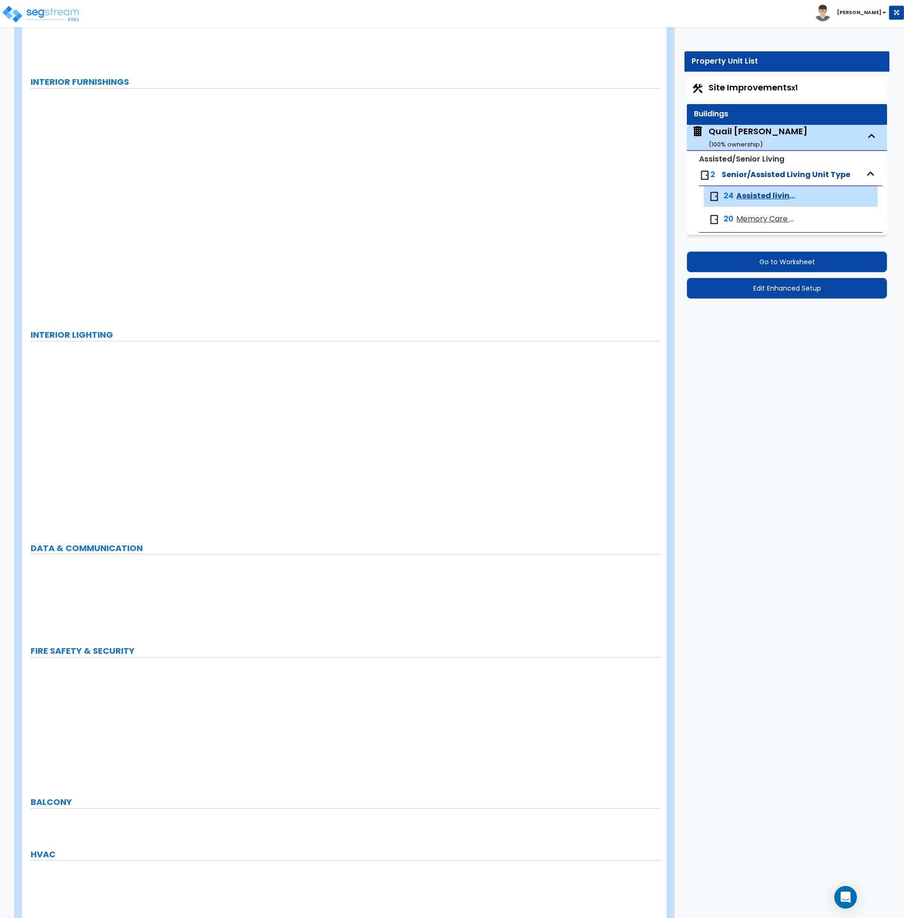
select select "1"
type input "350"
type input "24"
radio input "true"
select select "1"
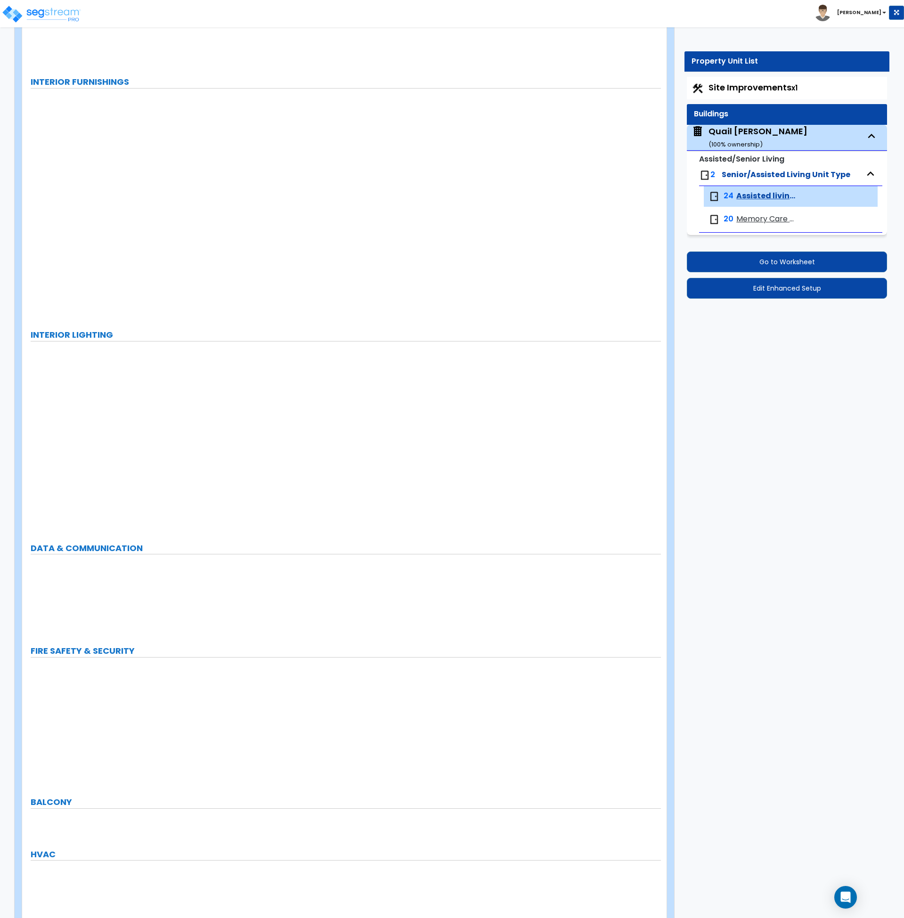
type input "1"
select select "3"
select select "4"
radio input "true"
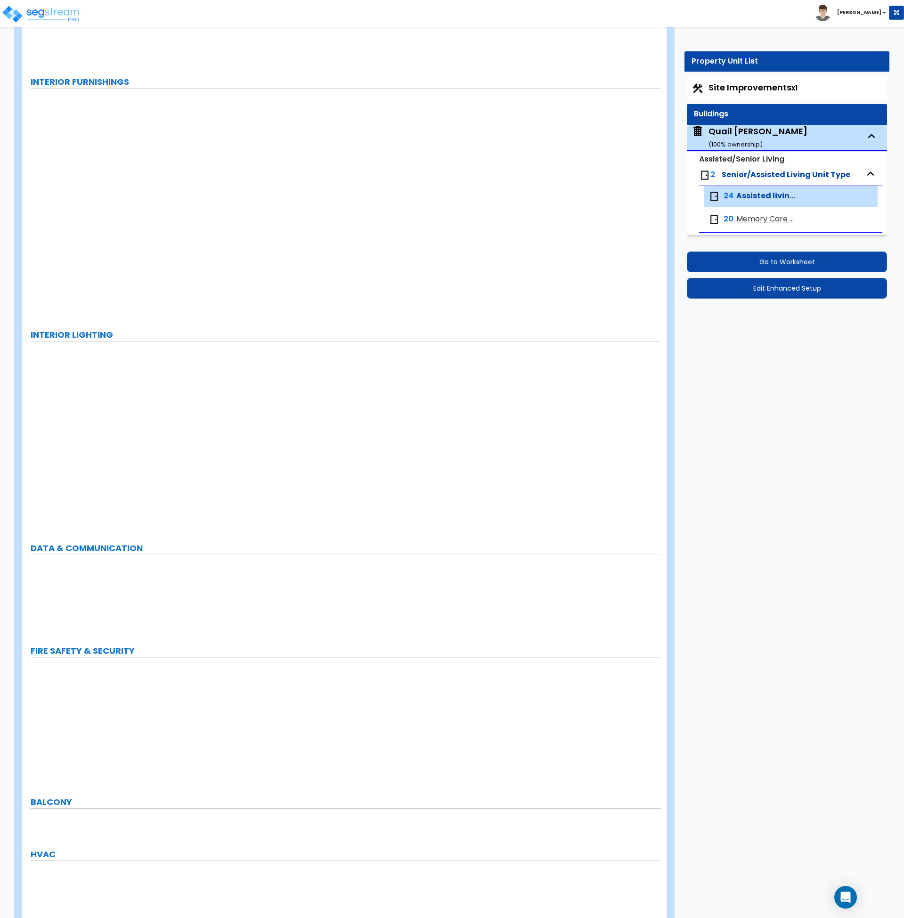
select select "5"
type input "4"
radio input "true"
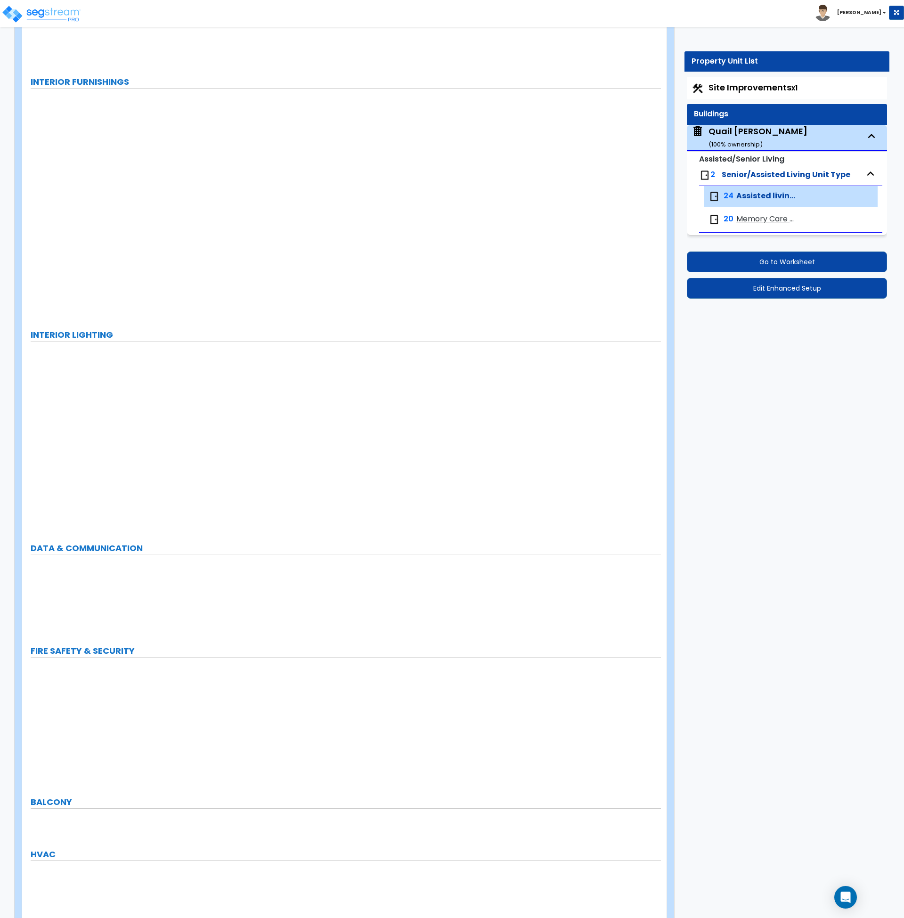
radio input "true"
type input "1"
select select "5"
select select "1"
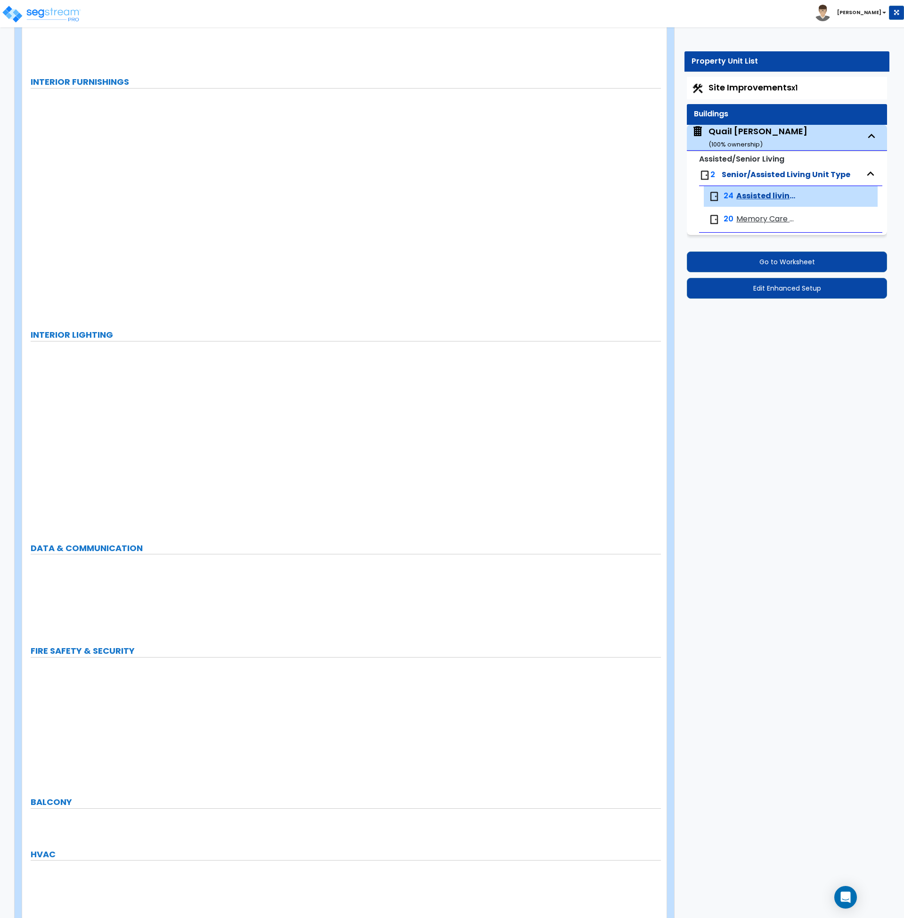
select select "2"
radio input "true"
select select "3"
radio input "true"
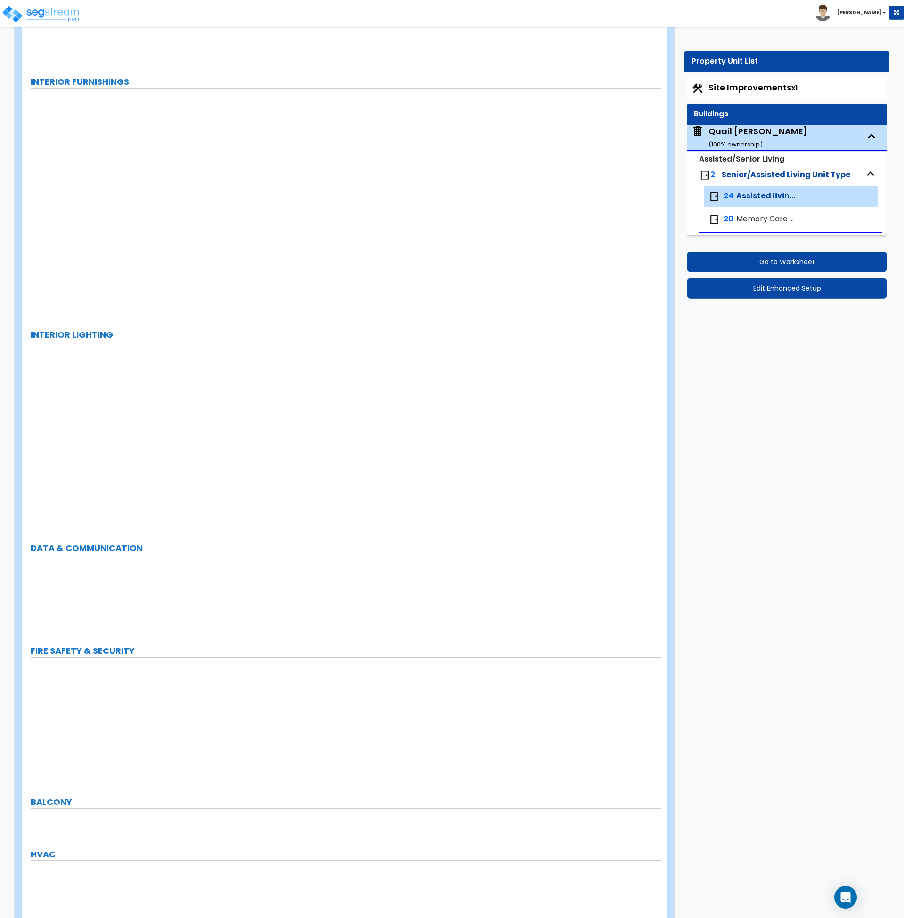
type input "36"
select select "1"
select select "5"
radio input "true"
type input "2"
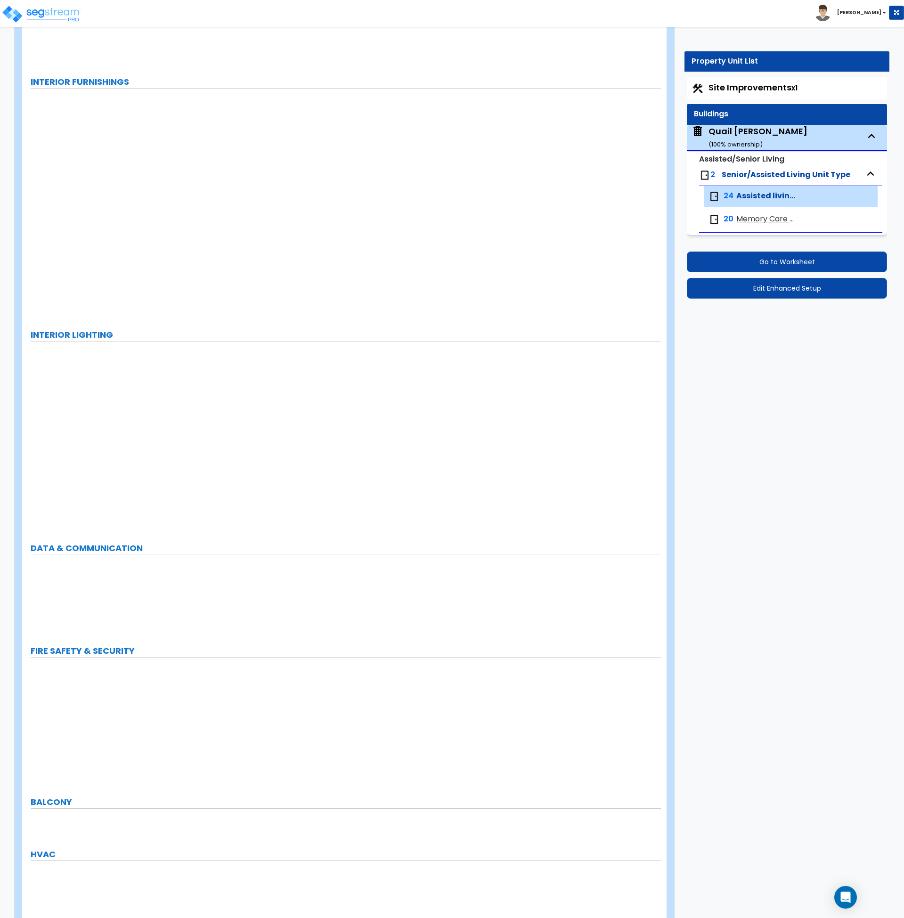
type input "1"
radio input "true"
type input "1"
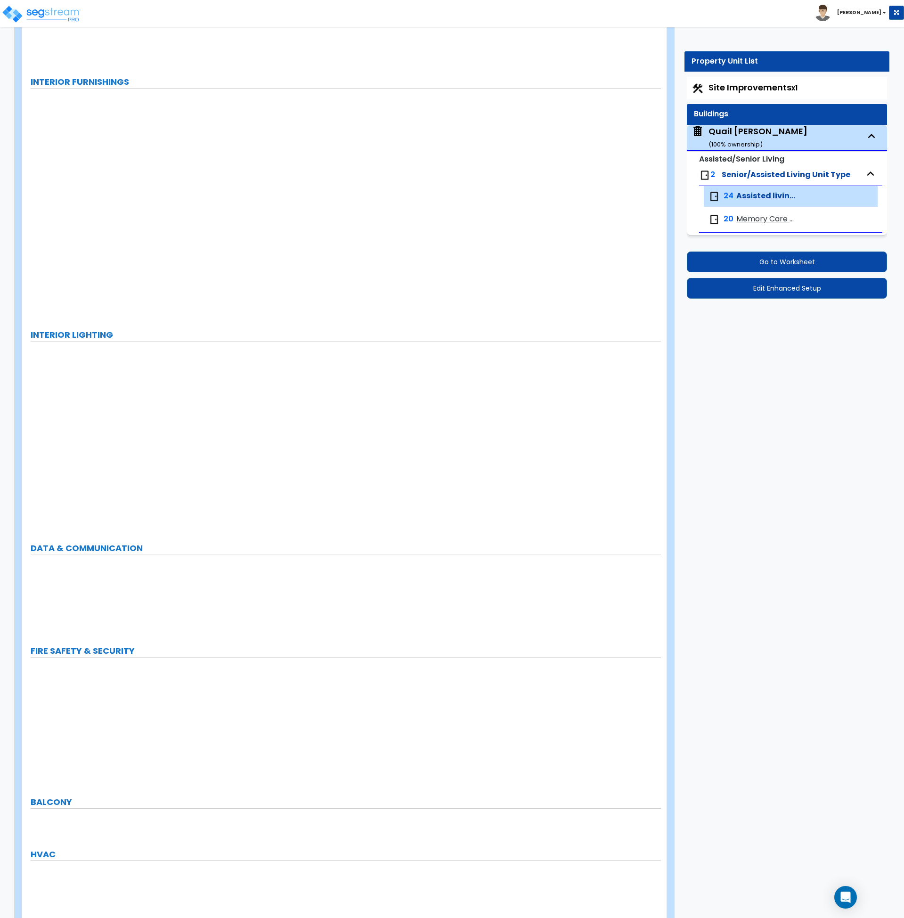
radio input "true"
select select "3"
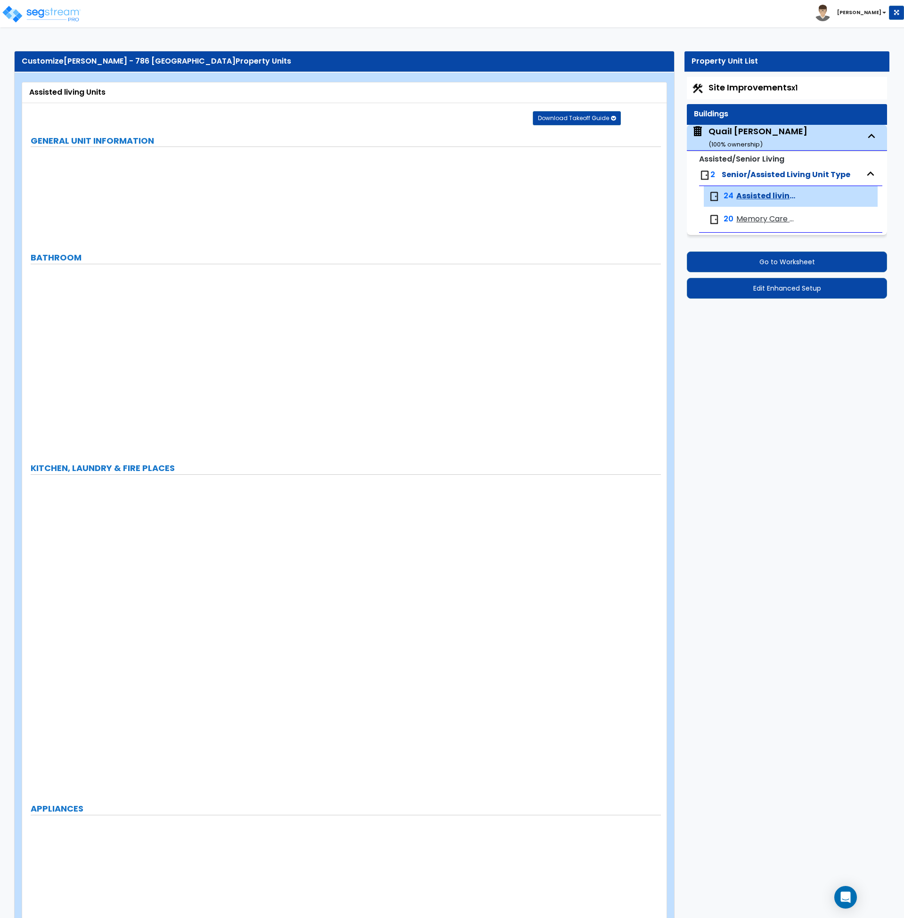
select select "1"
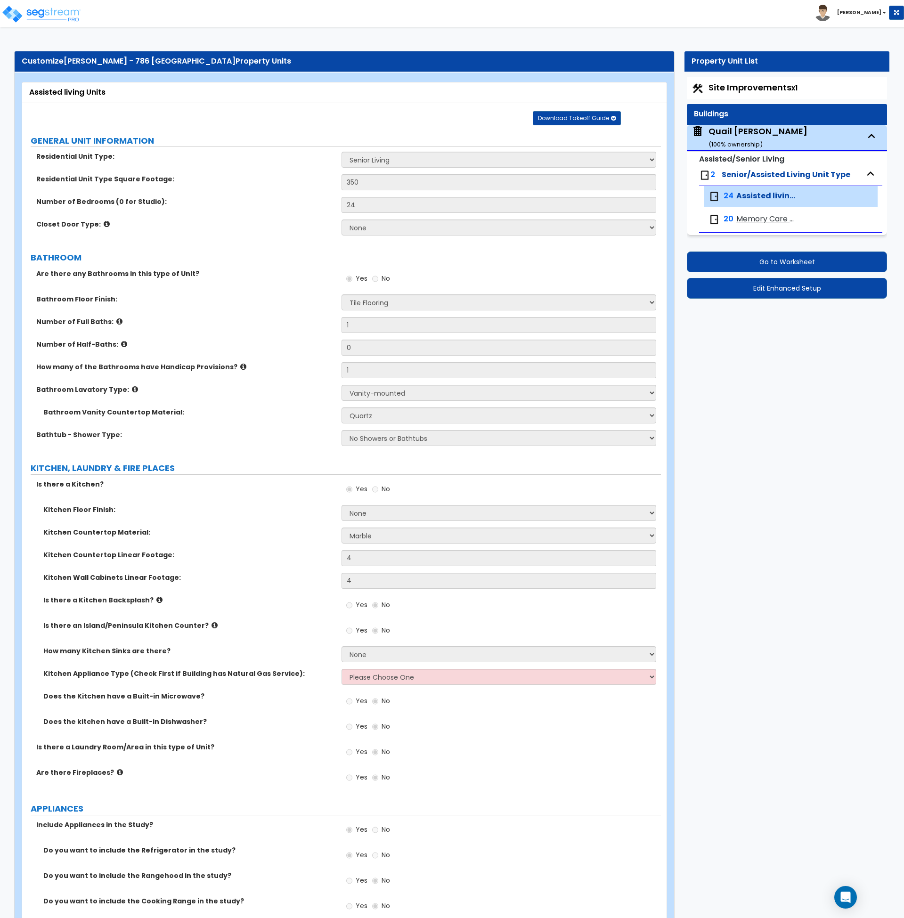
drag, startPoint x: 744, startPoint y: 136, endPoint x: 738, endPoint y: 146, distance: 11.2
click at [744, 136] on div "Quail Meadows ( 100 % ownership)" at bounding box center [758, 137] width 99 height 24
select select "1"
select select "5"
select select "1"
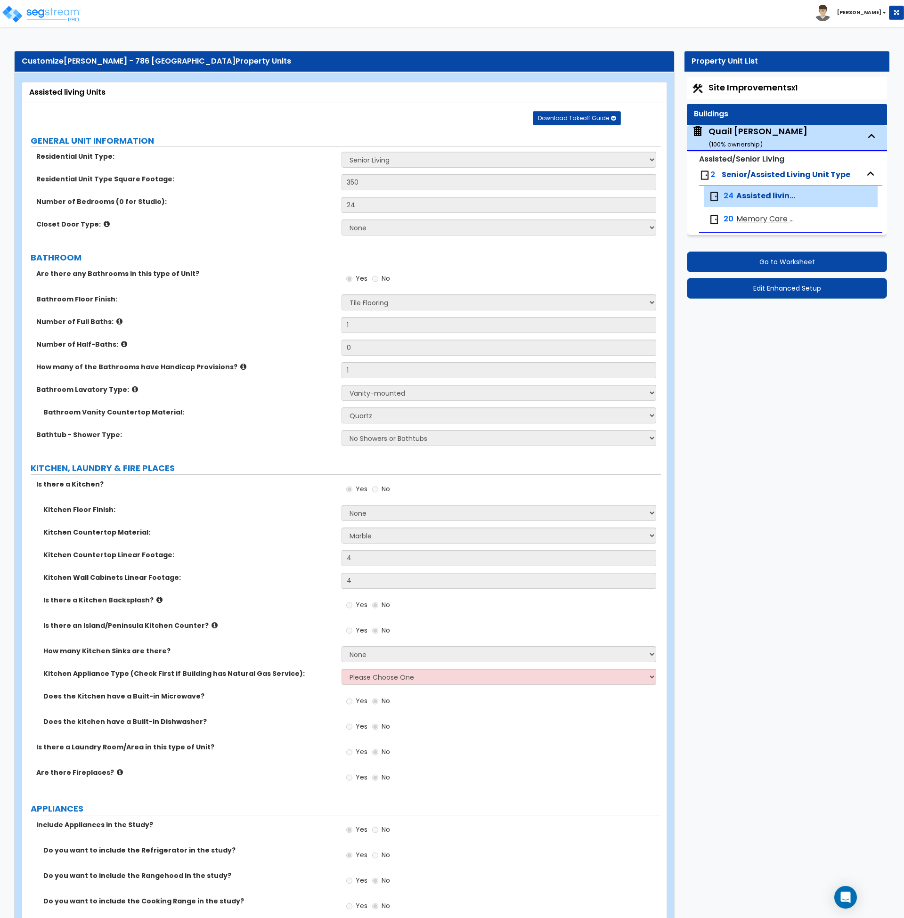
select select "1"
select select "2"
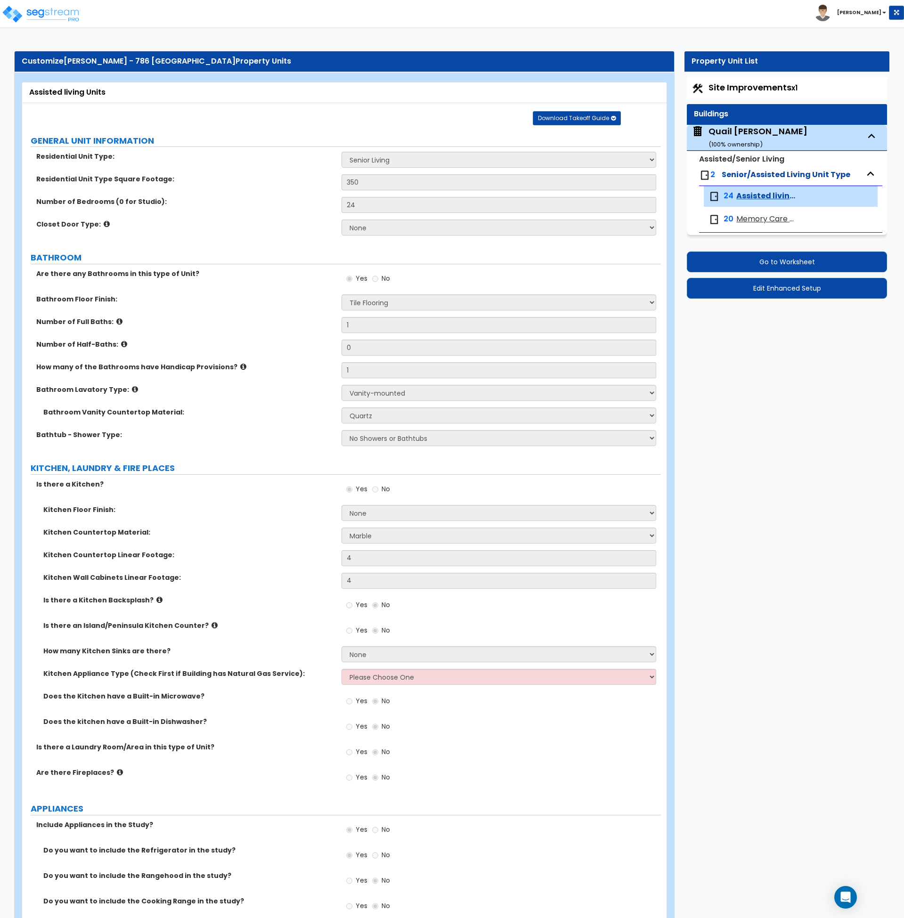
select select "2"
select select "7"
select select "2"
select select "3"
select select "7"
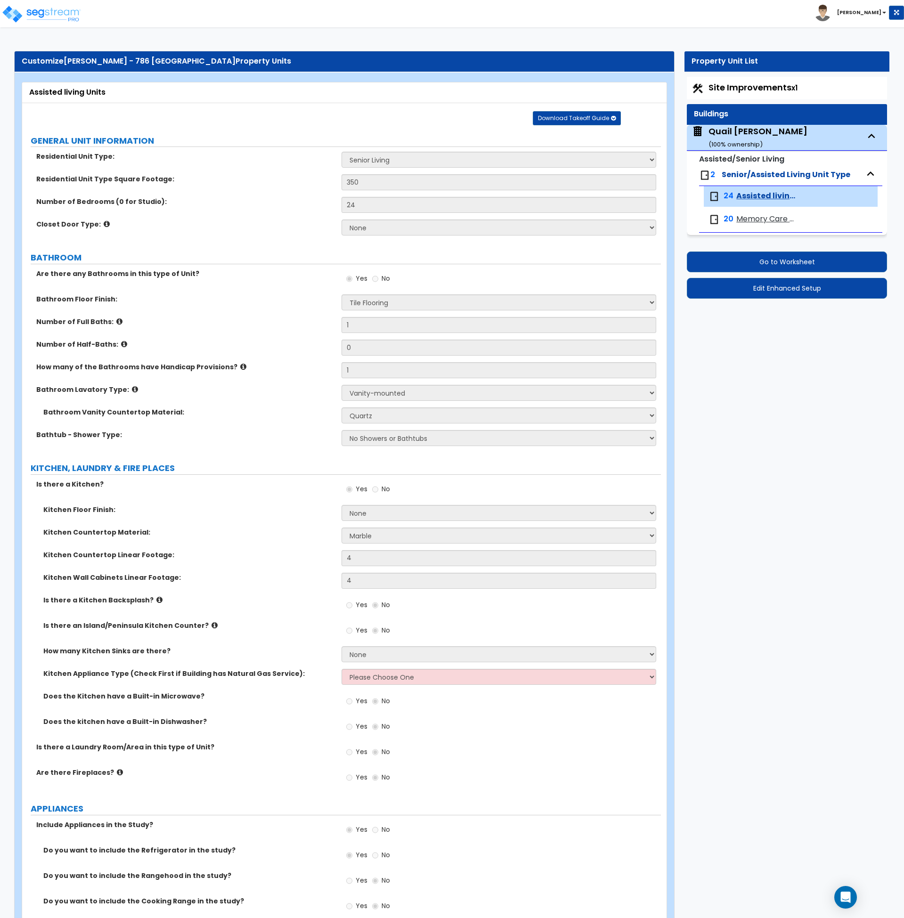
select select "1"
select select "2"
select select "1"
select select "2"
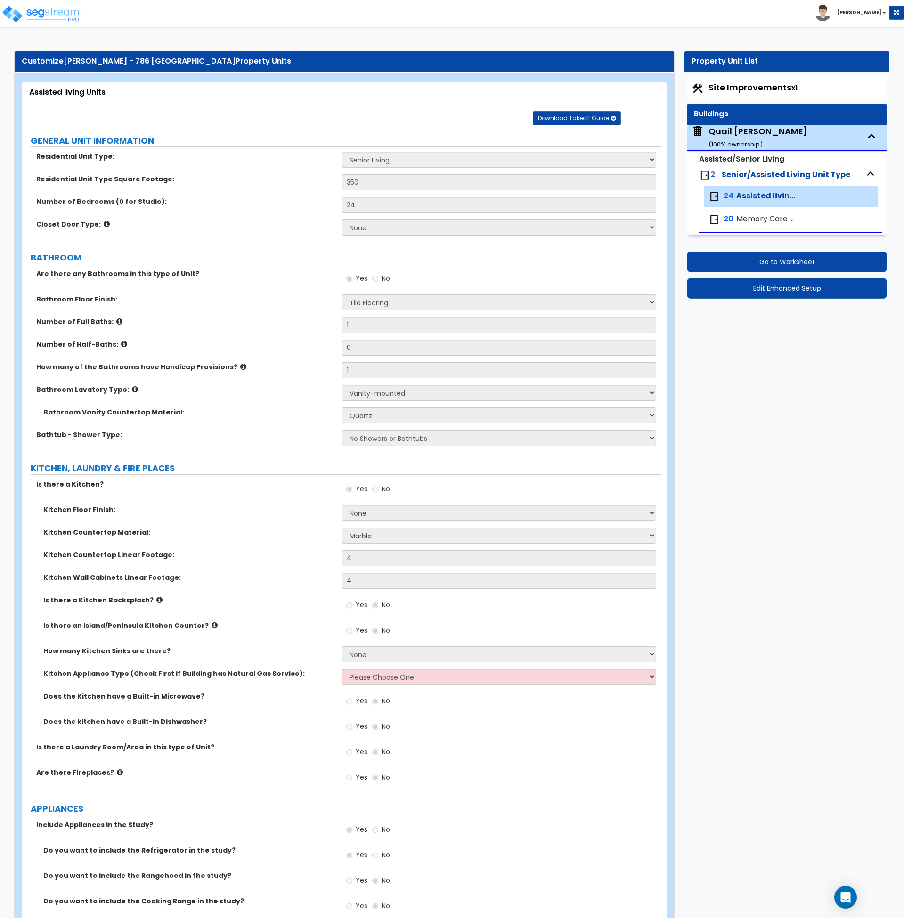
select select "1"
select select "2"
select select "5"
select select "3"
select select "1"
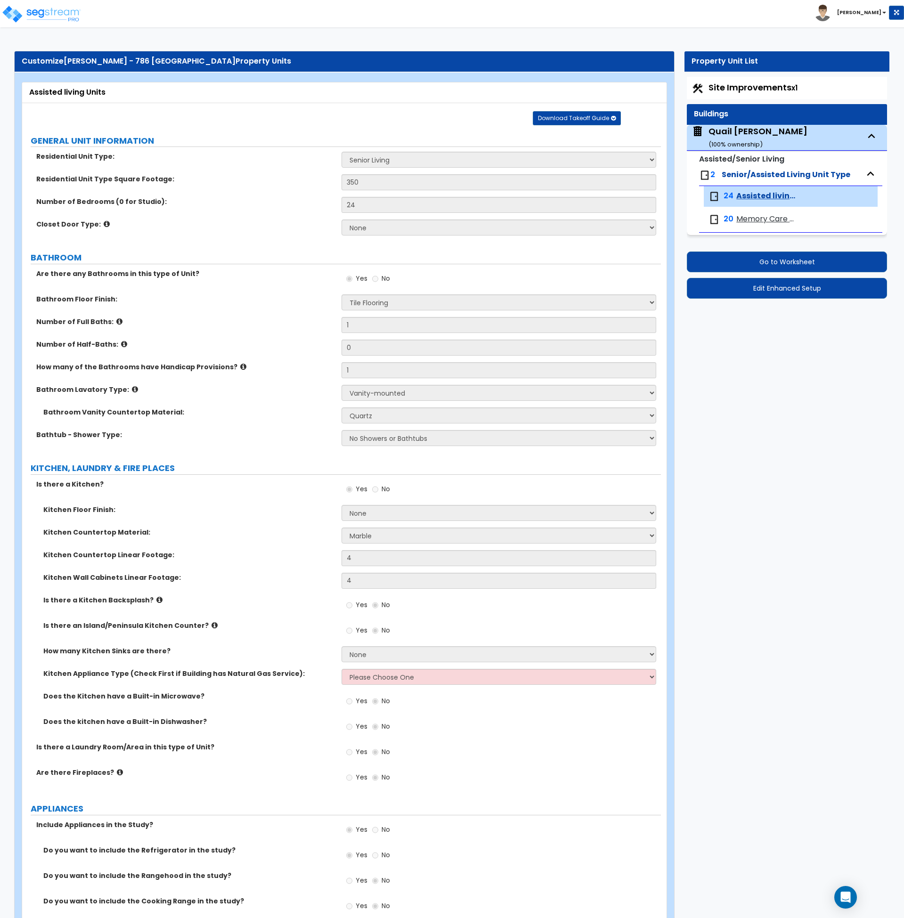
select select "3"
select select "5"
select select "3"
select select "5"
select select "3"
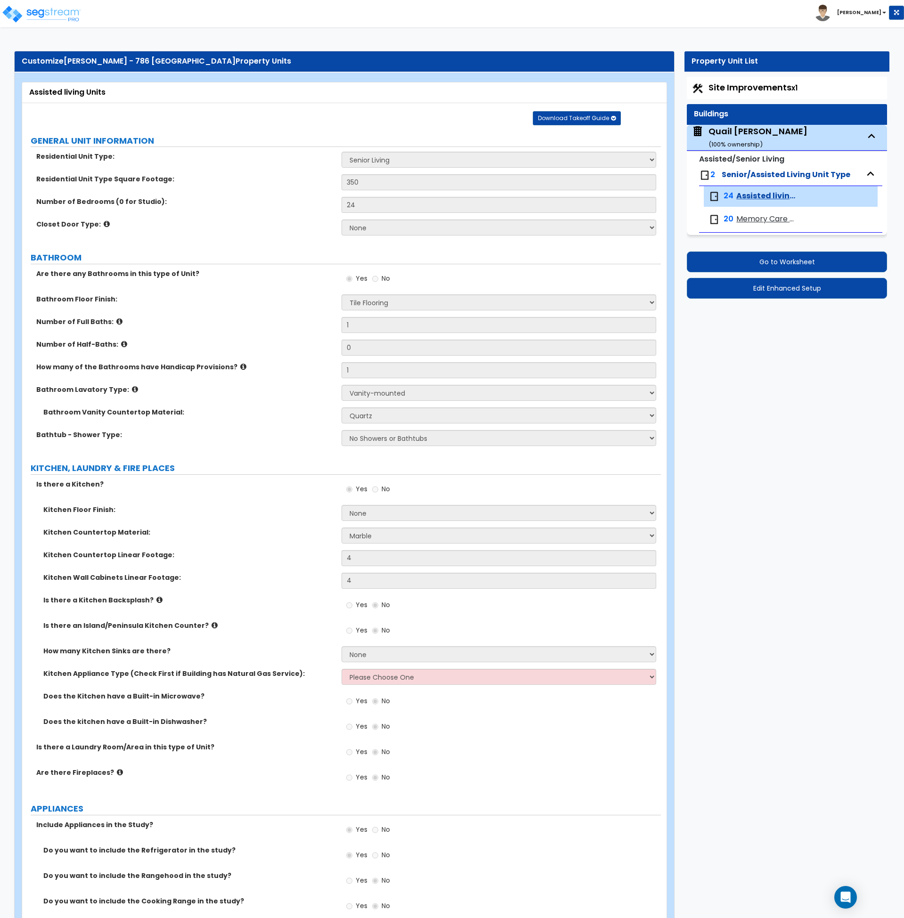
select select "1"
select select "4"
select select "1"
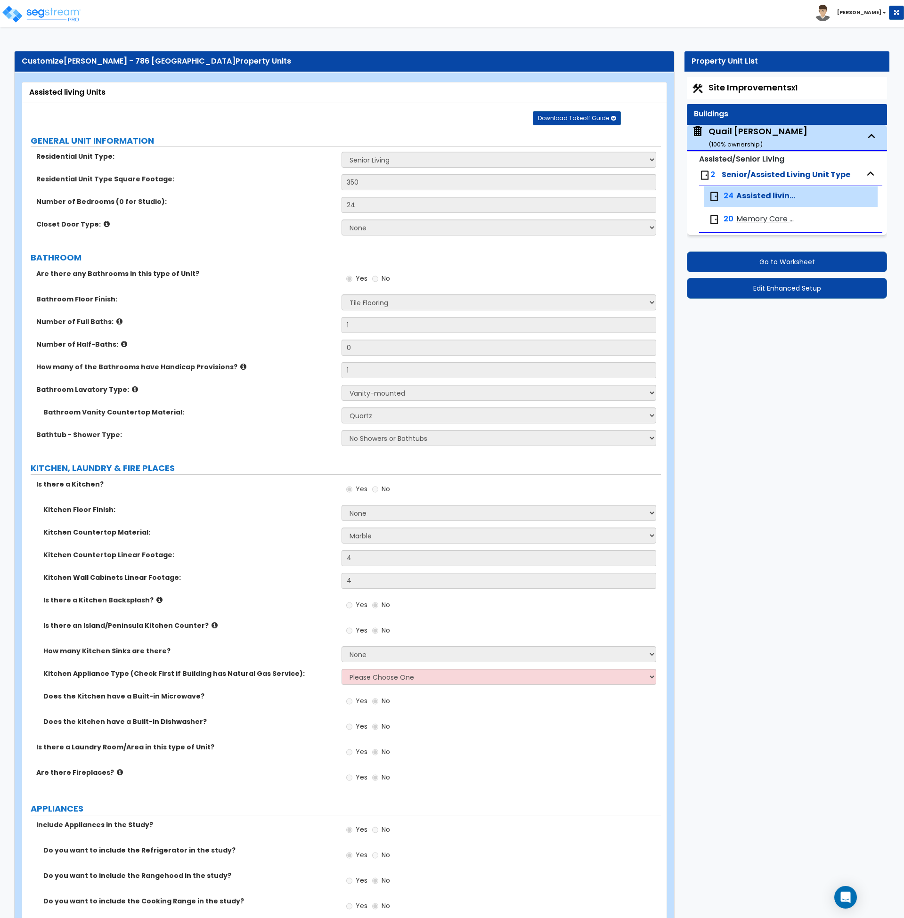
select select "2"
select select "1"
select select "5"
select select "3"
select select "2"
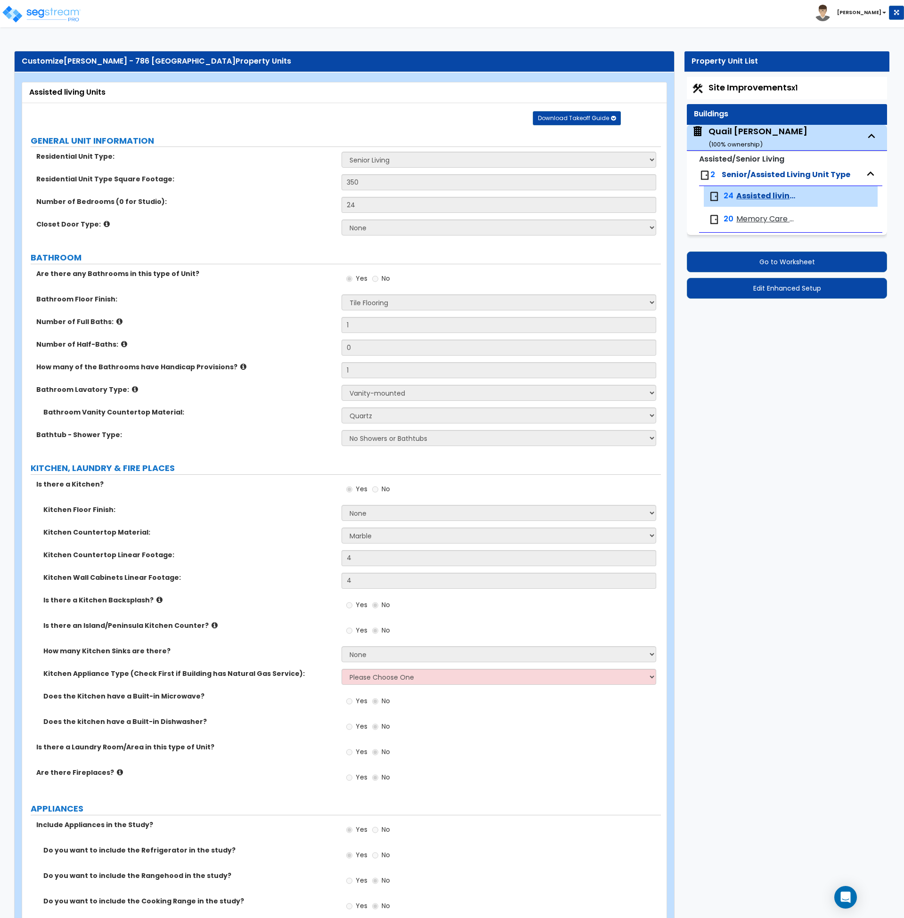
select select "2"
select select "5"
select select "1"
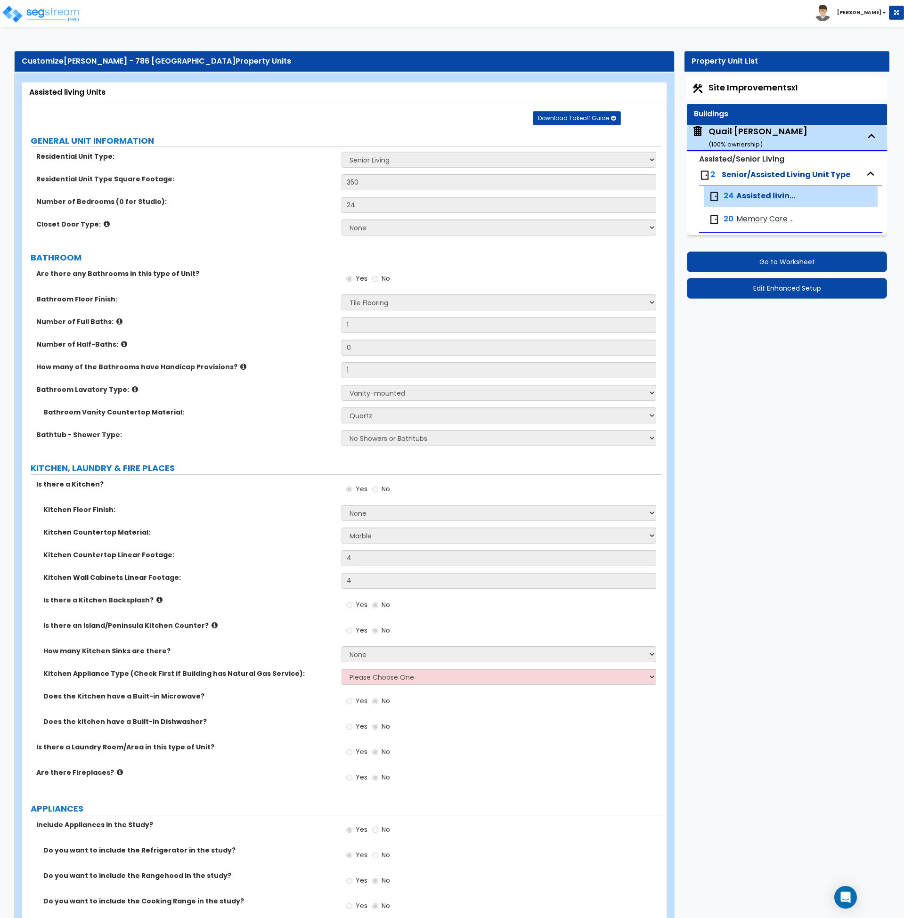
select select "5"
select select "1"
select select "3"
select select "1"
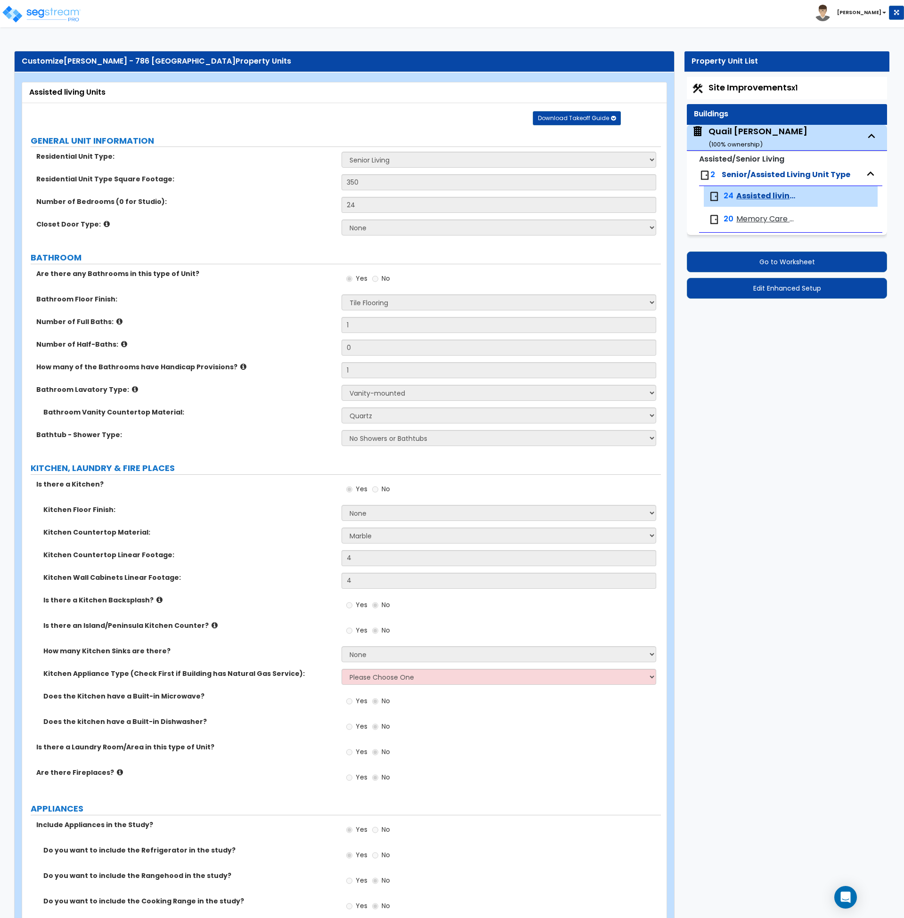
select select "1"
select select "2"
select select "1"
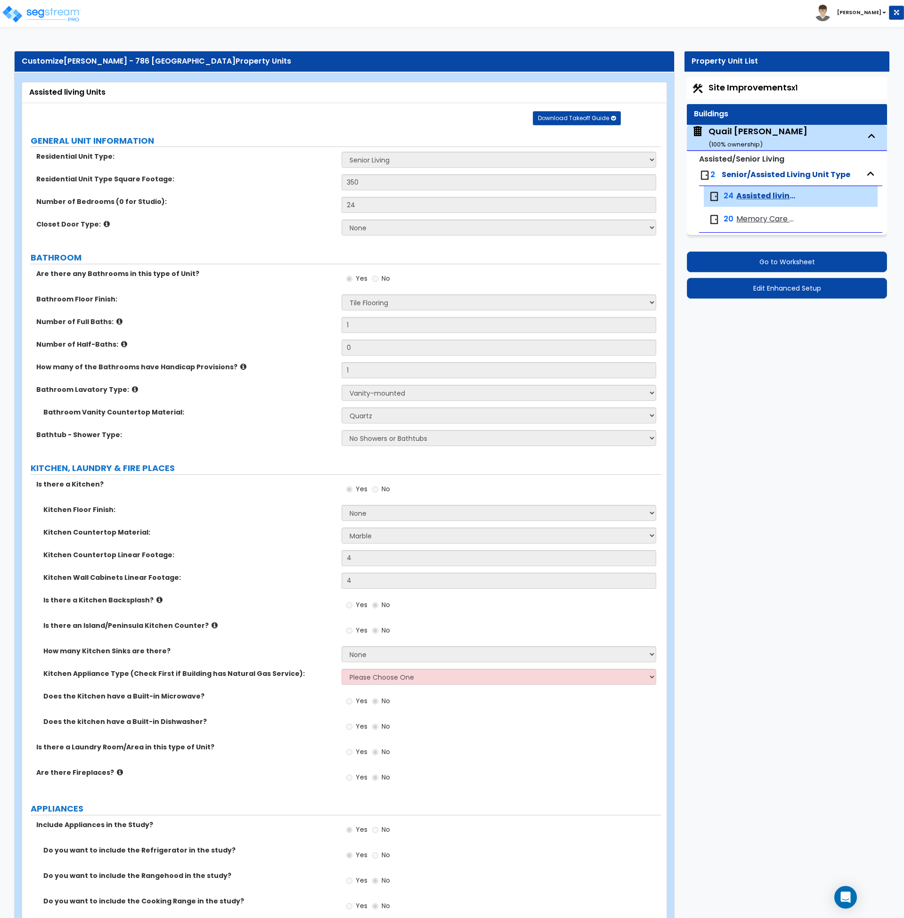
select select "1"
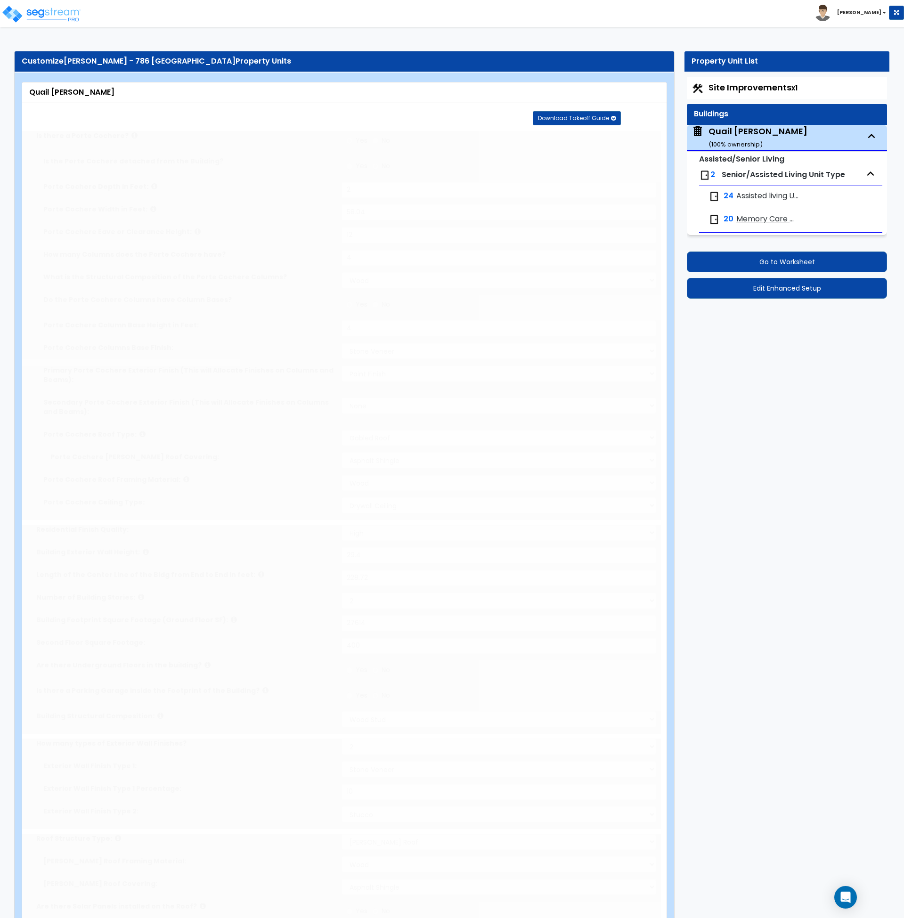
type input "1"
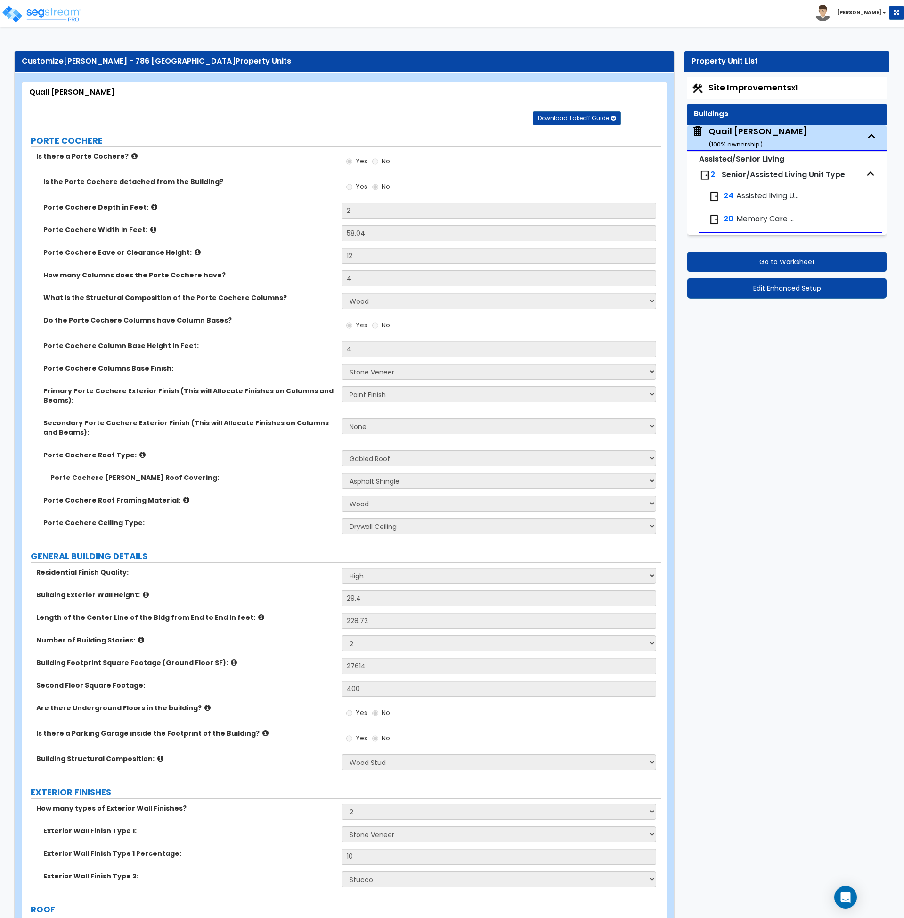
click at [195, 250] on icon at bounding box center [198, 252] width 6 height 7
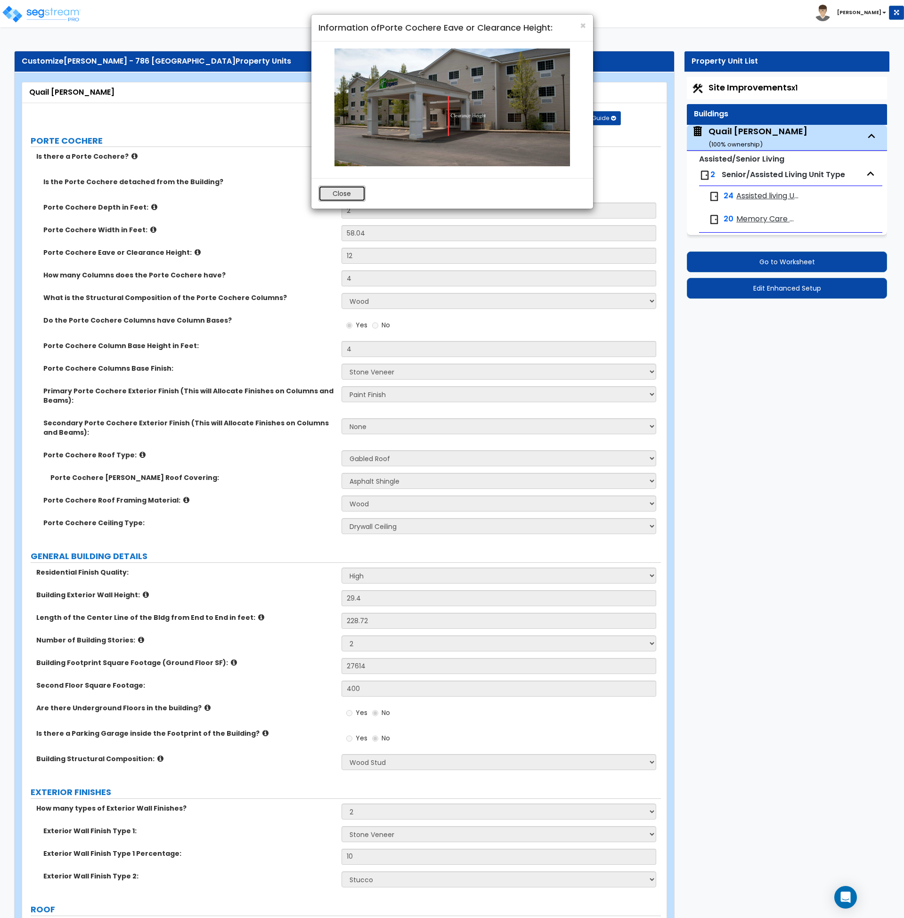
drag, startPoint x: 355, startPoint y: 193, endPoint x: 354, endPoint y: 205, distance: 11.9
click at [354, 193] on button "Close" at bounding box center [342, 194] width 47 height 16
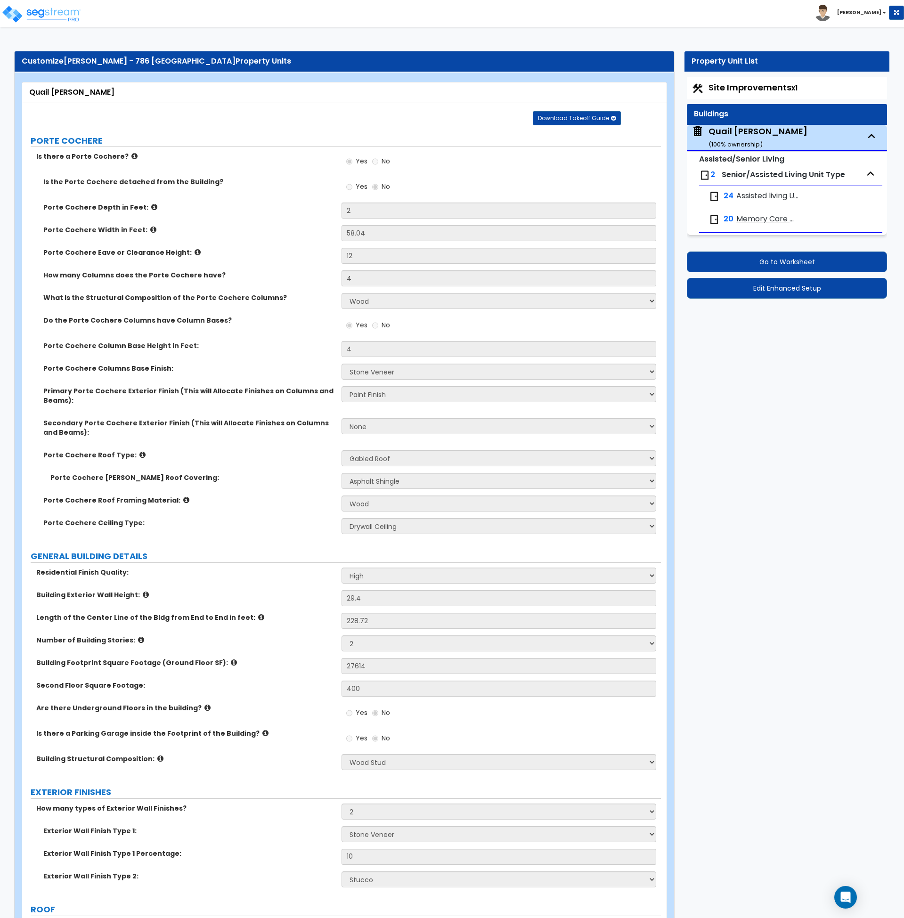
click at [283, 66] on div "Customize Chase Lindsey - 786 East 2100 North Property Units" at bounding box center [345, 61] width 646 height 11
click at [748, 160] on small "Assisted/Senior Living" at bounding box center [741, 159] width 85 height 11
click at [744, 136] on div "Quail Meadows ( 100 % ownership)" at bounding box center [758, 137] width 99 height 24
click at [745, 192] on span "Assisted living Units" at bounding box center [768, 196] width 63 height 11
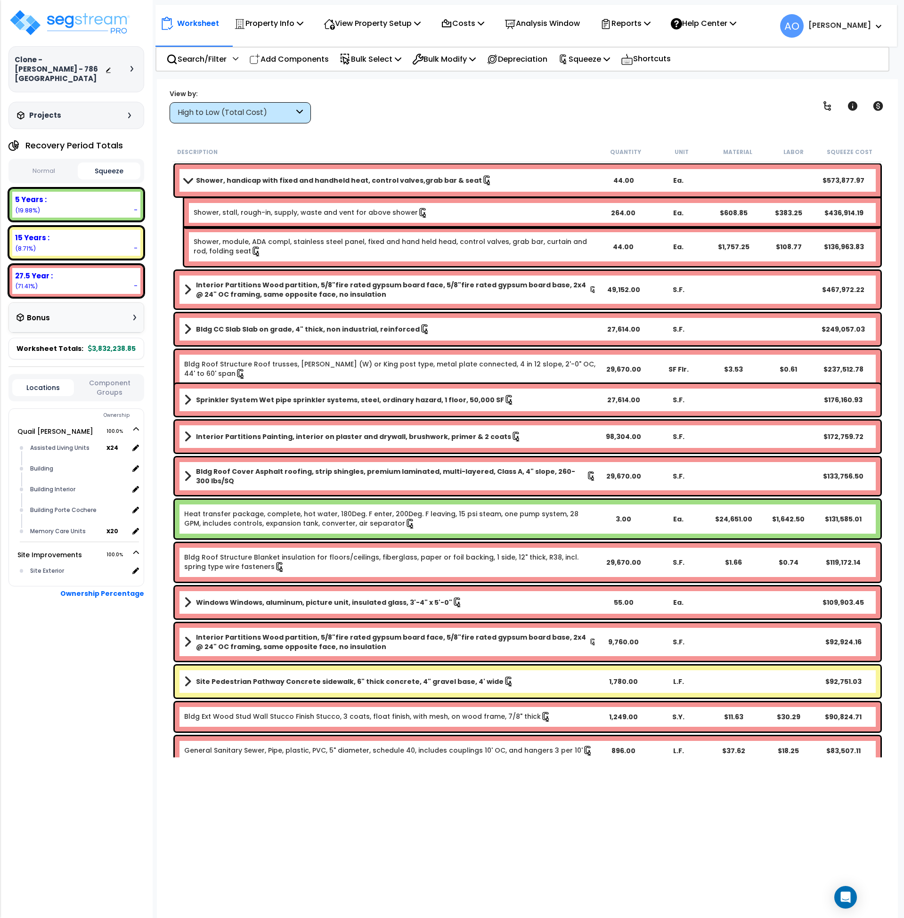
scroll to position [482, 0]
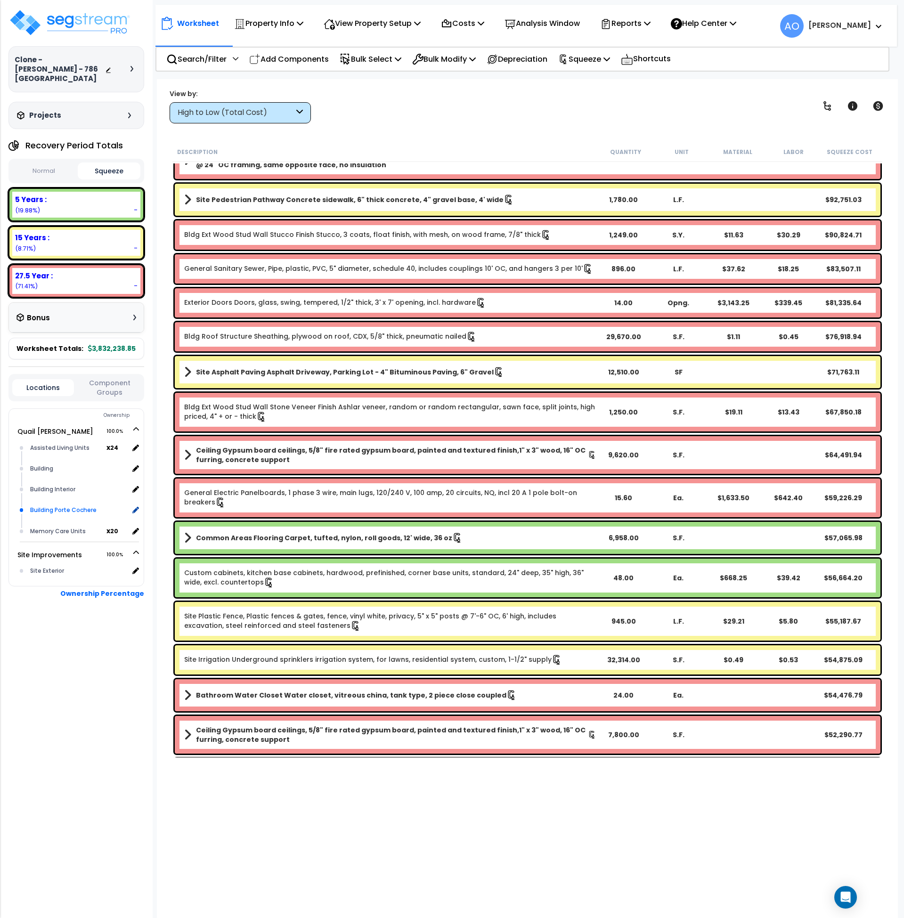
click at [81, 505] on div "Building Porte Cochere" at bounding box center [78, 510] width 101 height 11
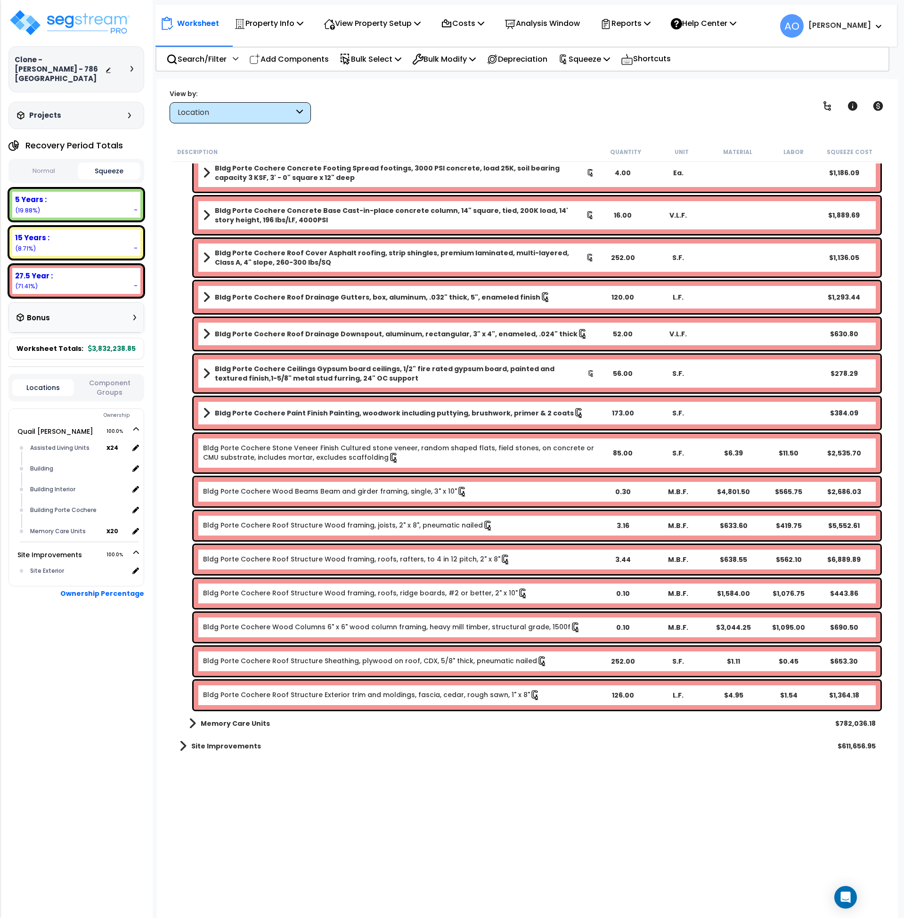
scroll to position [123, 0]
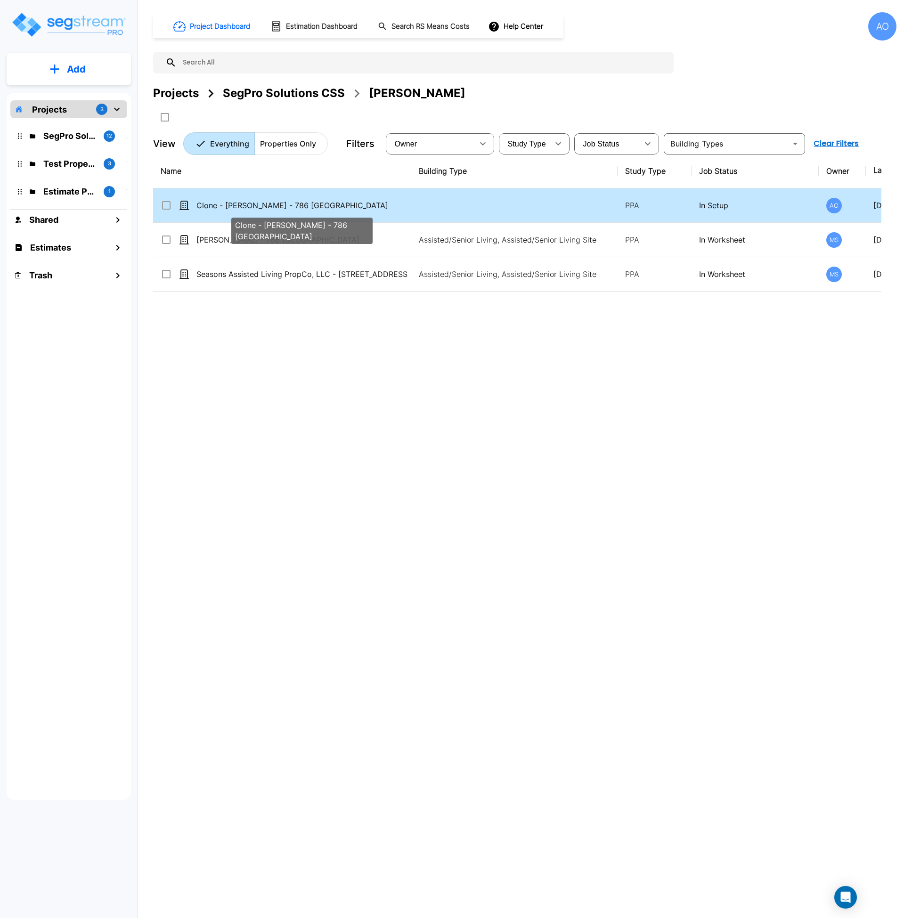
click at [314, 203] on p "Clone - [PERSON_NAME] - 786 [GEOGRAPHIC_DATA]" at bounding box center [302, 205] width 211 height 11
checkbox input "true"
click at [314, 203] on p "Clone - [PERSON_NAME] - 786 [GEOGRAPHIC_DATA]" at bounding box center [302, 205] width 211 height 11
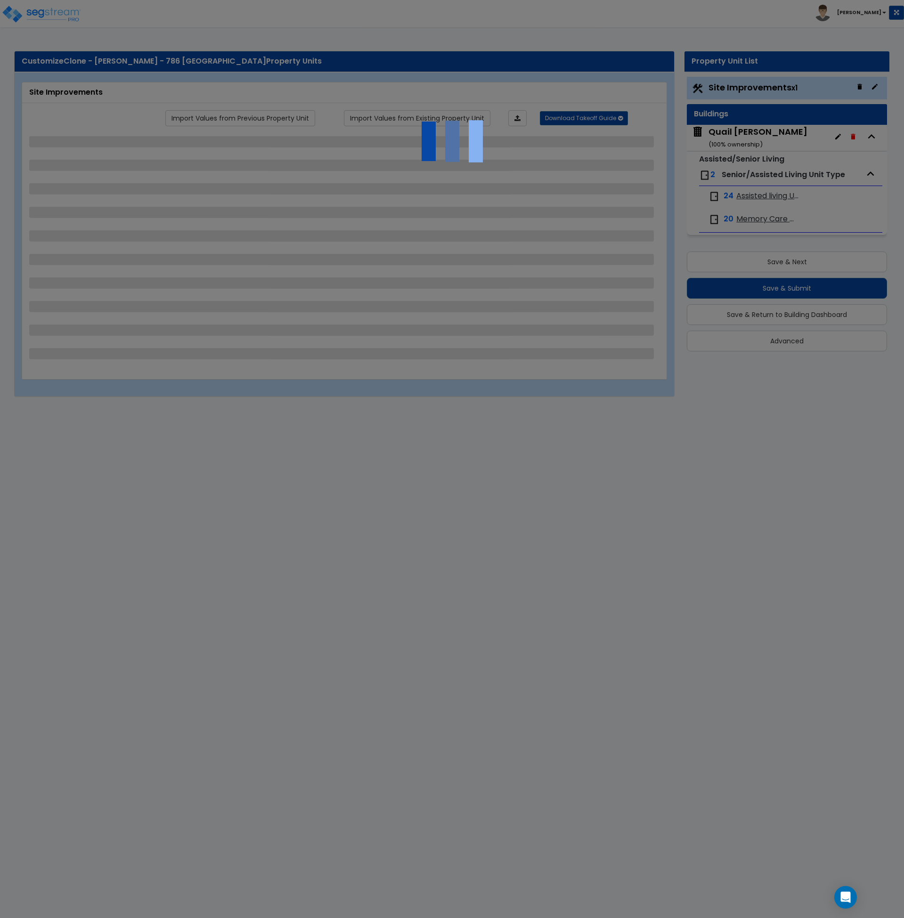
select select "2"
select select "1"
select select "2"
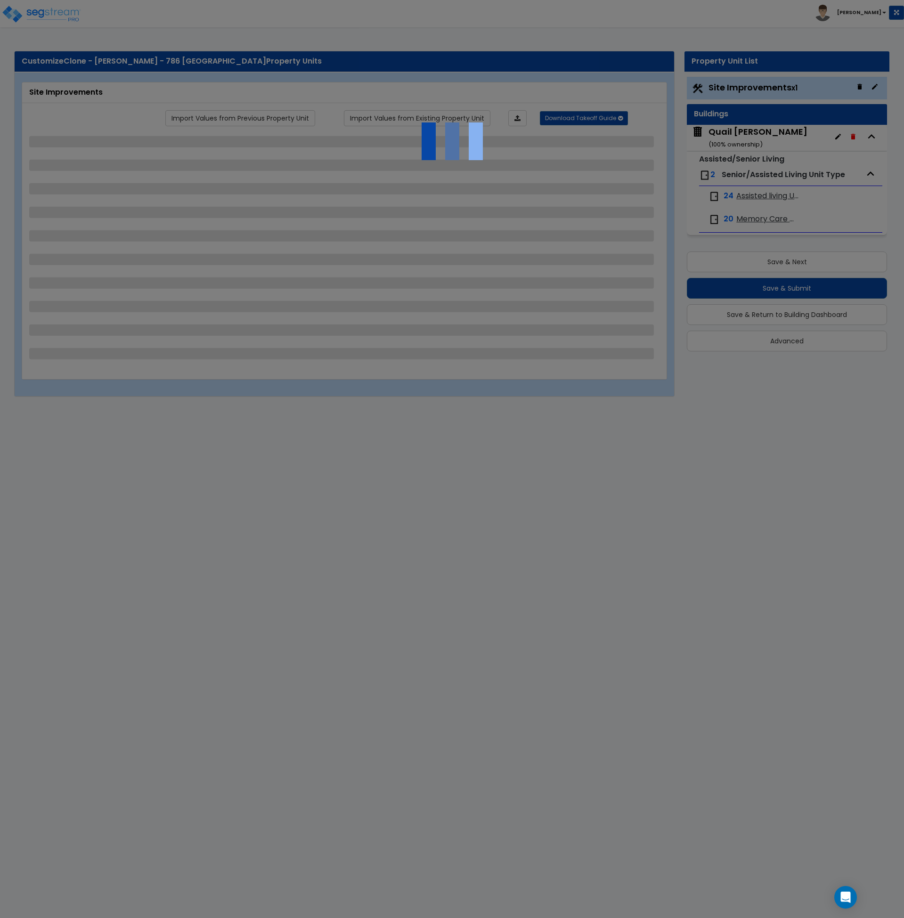
select select "1"
select select "4"
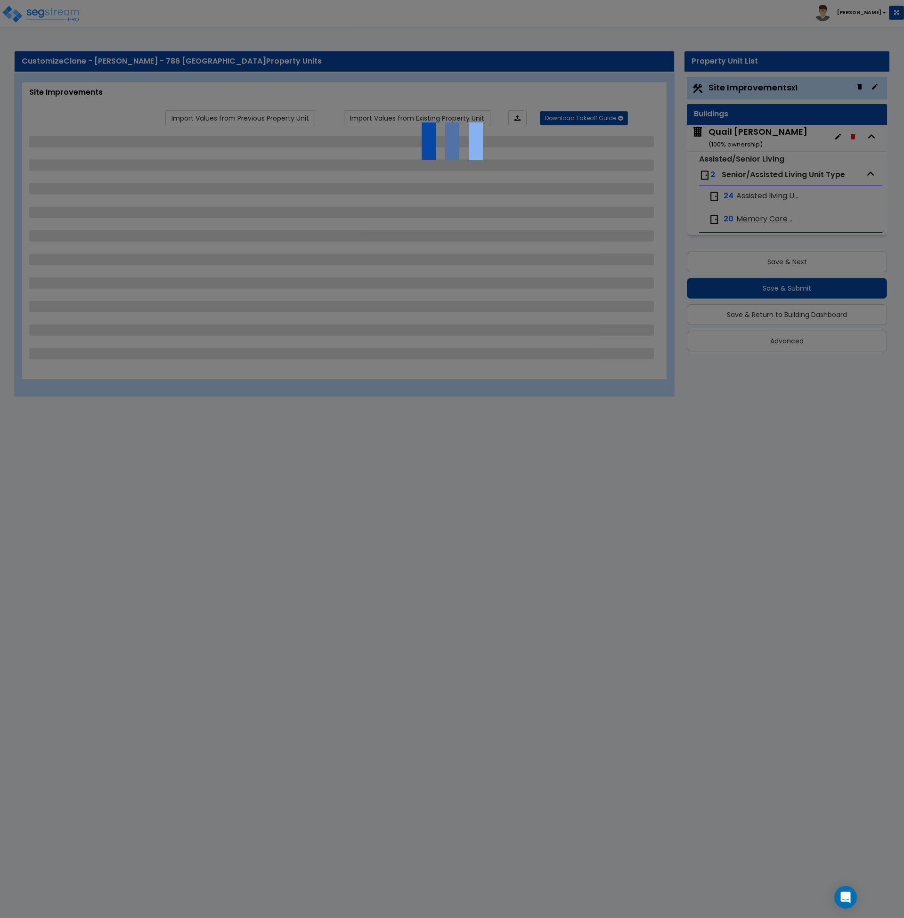
select select "1"
select select "10"
select select "2"
select select "1"
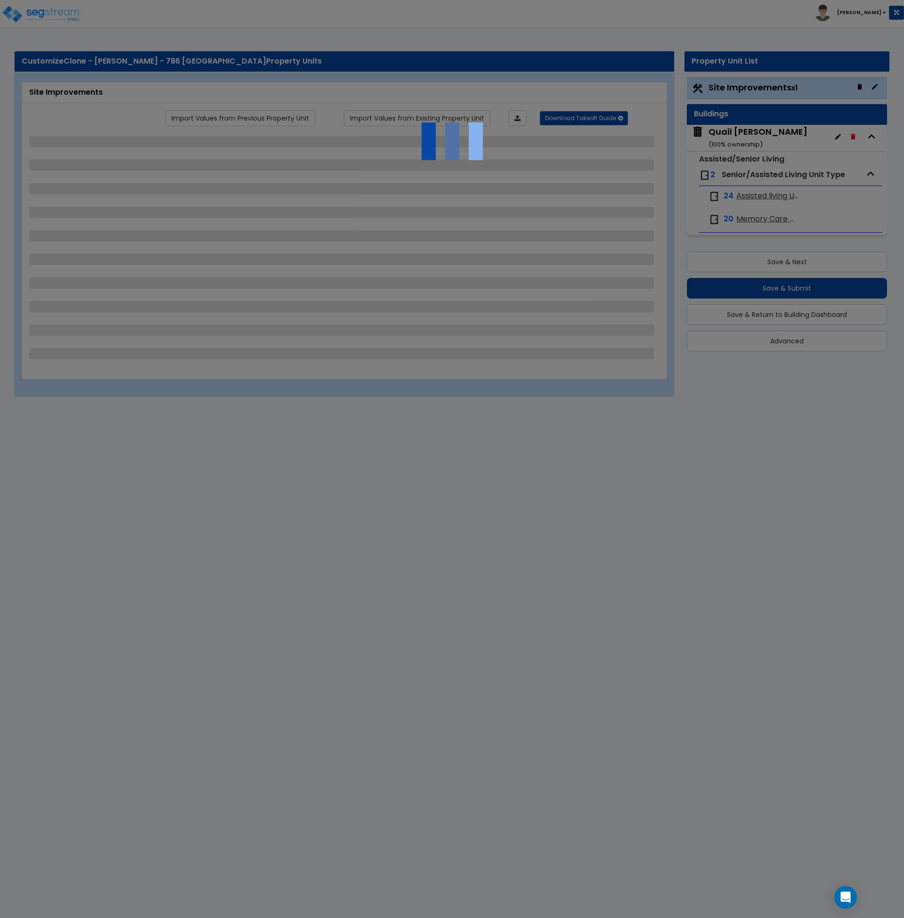
select select "2"
select select "3"
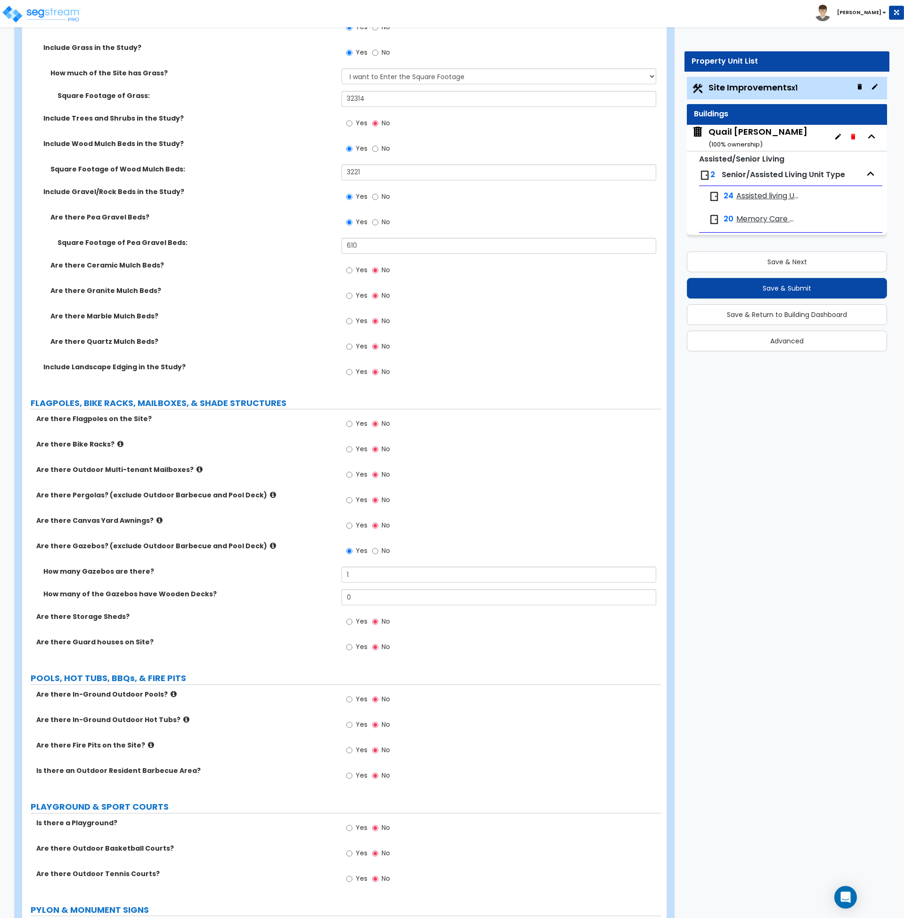
scroll to position [2083, 0]
click at [270, 493] on icon at bounding box center [273, 494] width 6 height 7
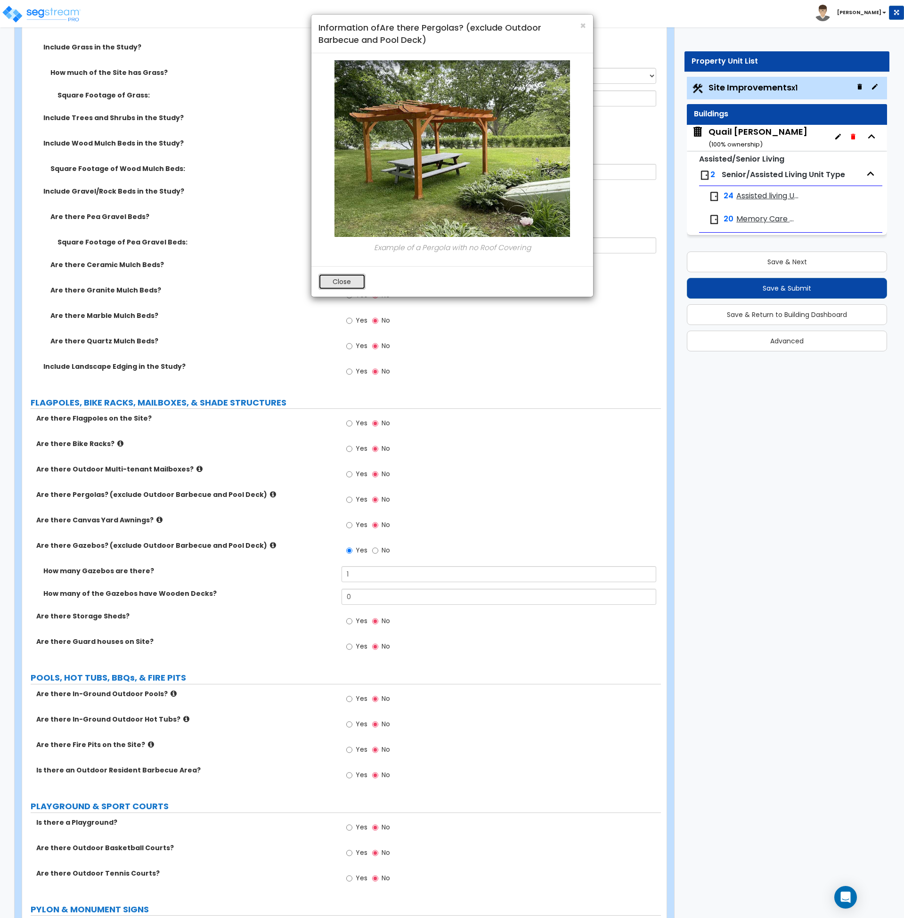
click at [345, 281] on button "Close" at bounding box center [342, 282] width 47 height 16
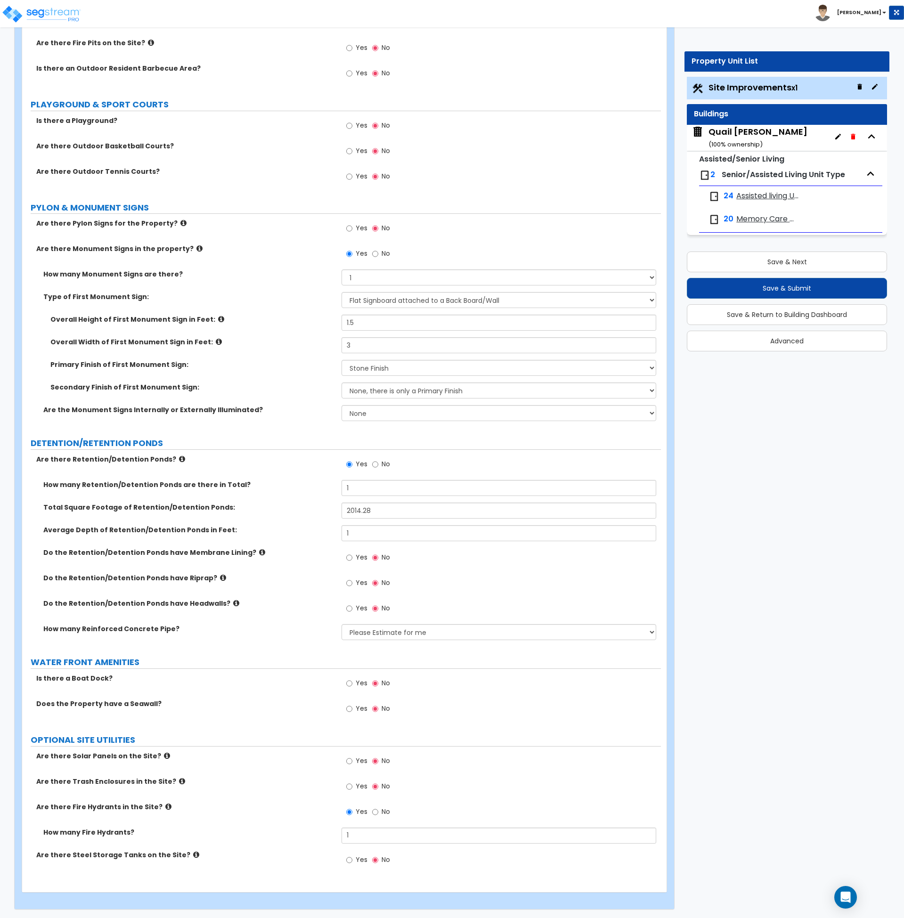
scroll to position [2786, 0]
click at [179, 781] on icon at bounding box center [182, 780] width 6 height 7
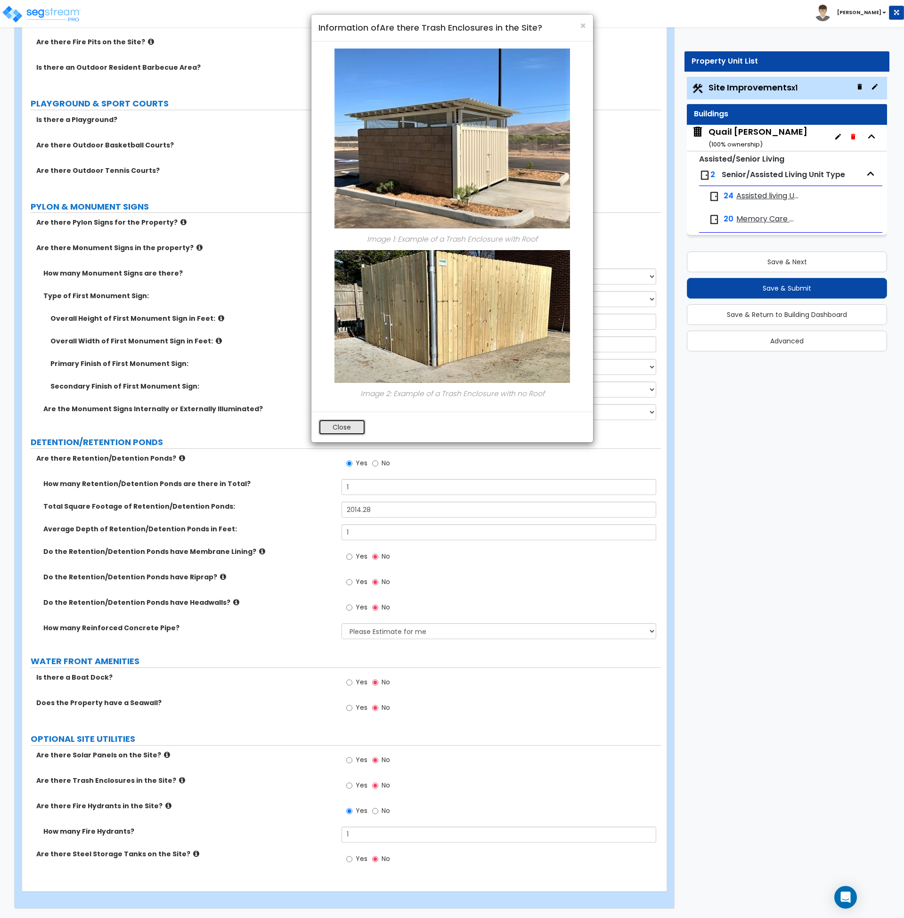
click at [356, 428] on button "Close" at bounding box center [342, 427] width 47 height 16
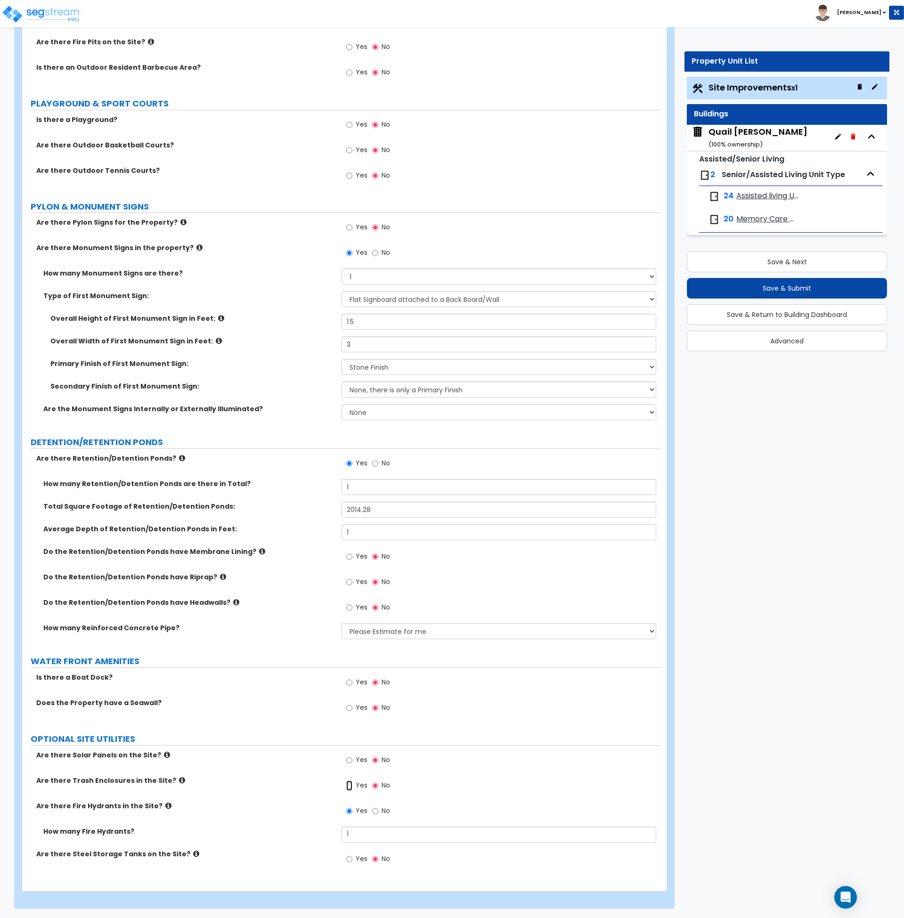
click at [349, 786] on input "Yes" at bounding box center [349, 786] width 6 height 10
radio input "true"
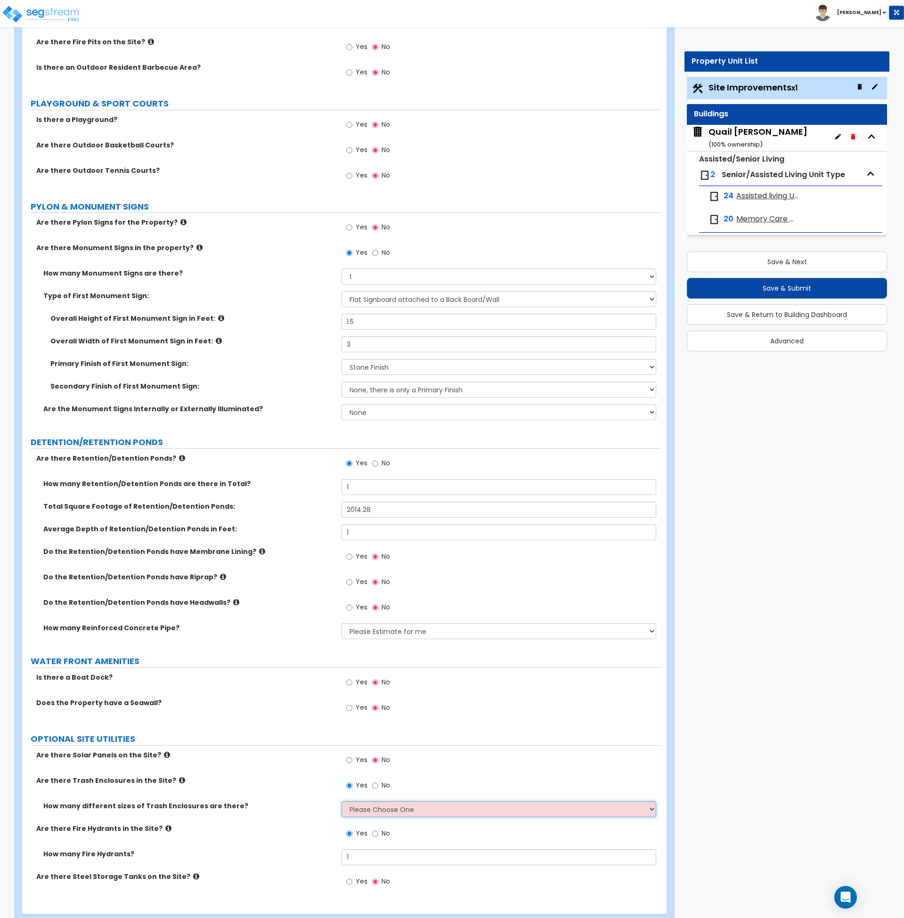
click at [369, 814] on select "Please Choose One 1 2 3" at bounding box center [499, 810] width 315 height 16
select select "1"
click at [342, 802] on select "Please Choose One 1 2 3" at bounding box center [499, 810] width 315 height 16
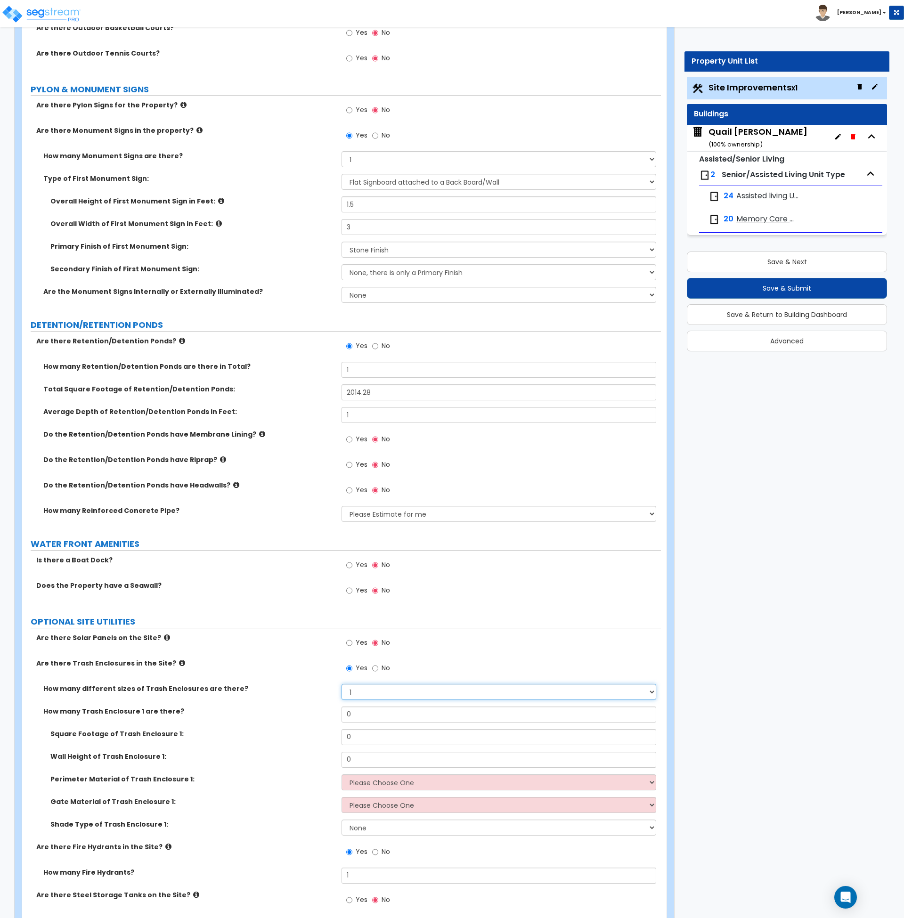
scroll to position [2904, 0]
drag, startPoint x: 363, startPoint y: 737, endPoint x: 322, endPoint y: 757, distance: 45.7
click at [321, 738] on div "Square Footage of Trash Enclosure 1: 0" at bounding box center [341, 740] width 639 height 23
type input "400"
drag, startPoint x: 344, startPoint y: 761, endPoint x: 303, endPoint y: 763, distance: 41.5
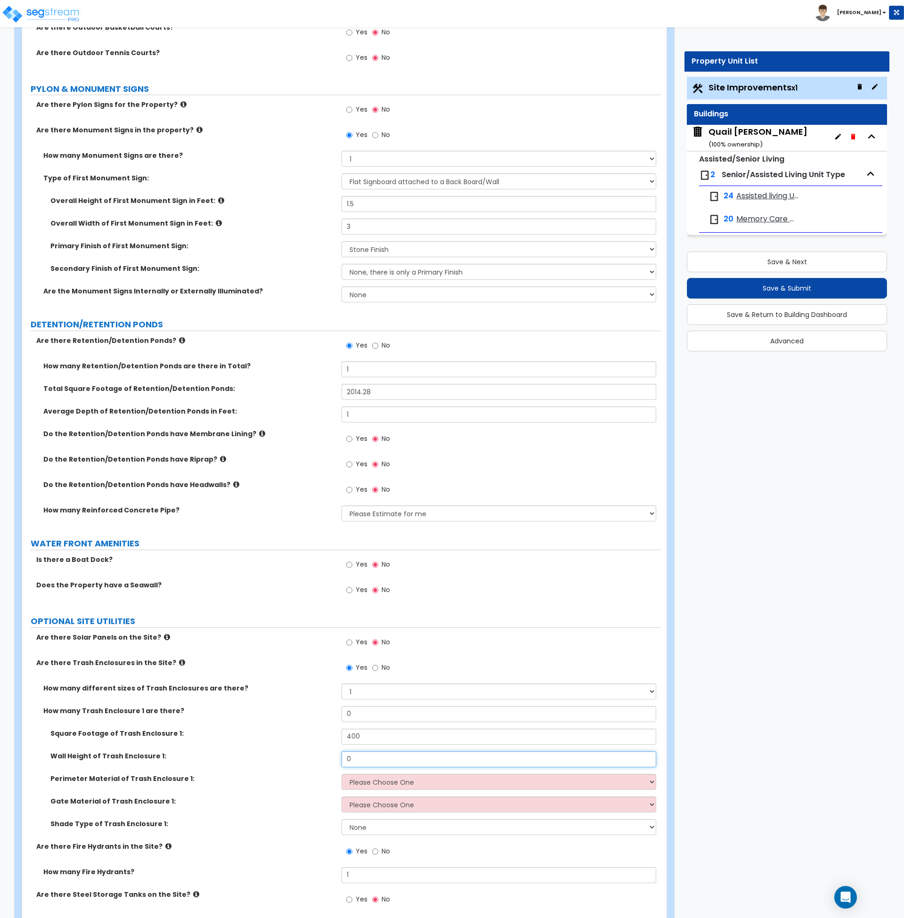
click at [303, 763] on div "Wall Height of Trash Enclosure 1: 0" at bounding box center [341, 763] width 639 height 23
type input "6"
click at [385, 786] on select "Please Choose One Chain Link Wood Metal CMU" at bounding box center [499, 782] width 315 height 16
select select "2"
click at [342, 774] on select "Please Choose One Chain Link Wood Metal CMU" at bounding box center [499, 782] width 315 height 16
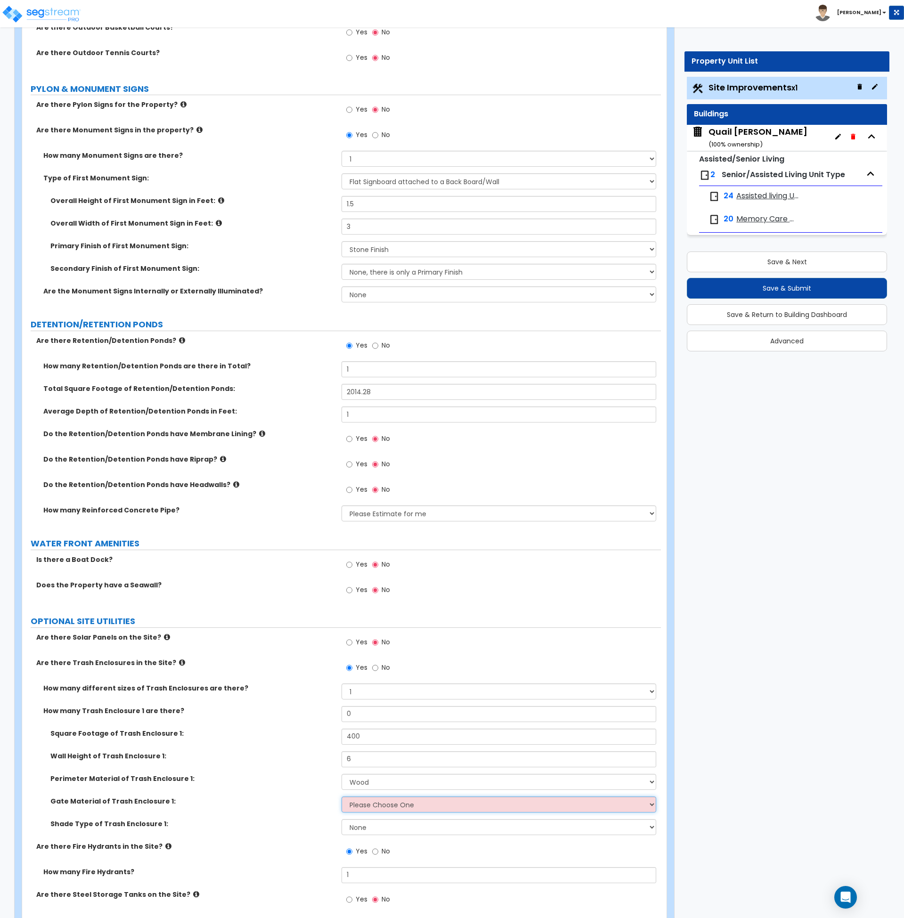
click at [378, 804] on select "Please Choose One Wood Metal" at bounding box center [499, 805] width 315 height 16
select select "1"
click at [342, 797] on select "Please Choose One Wood Metal" at bounding box center [499, 805] width 315 height 16
click at [376, 824] on select "None Roof Pergola" at bounding box center [499, 827] width 315 height 16
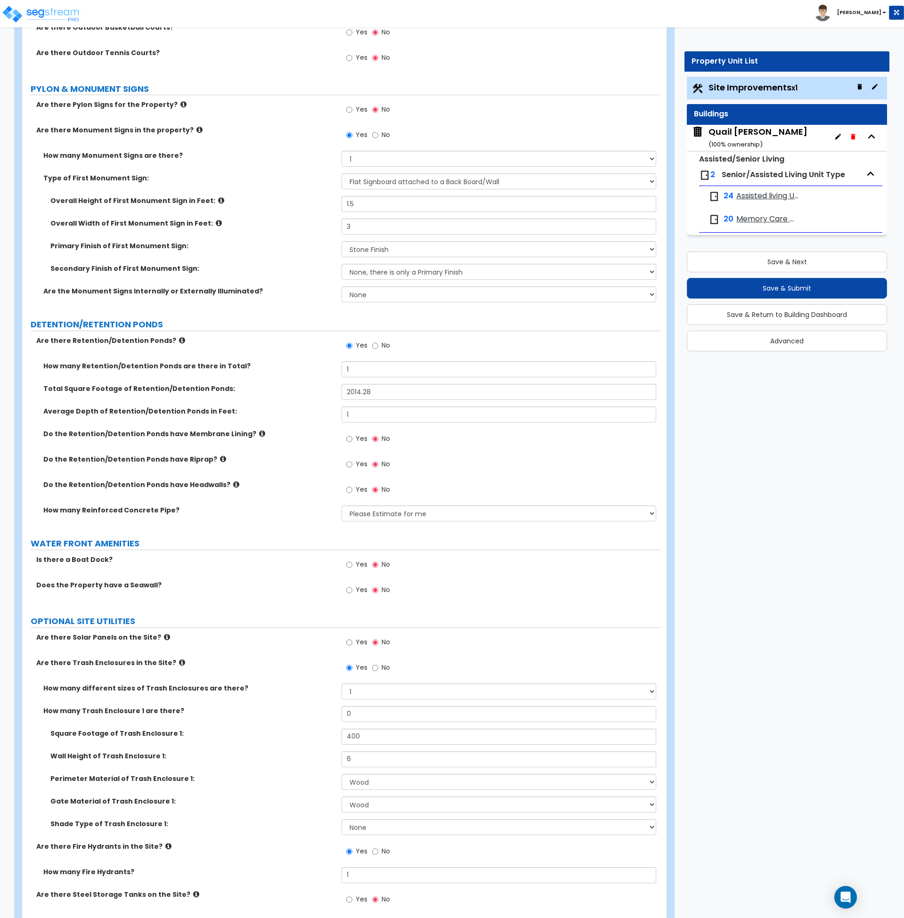
click at [279, 823] on label "Shade Type of Trash Enclosure 1:" at bounding box center [192, 823] width 284 height 9
click at [750, 264] on button "Save & Next" at bounding box center [787, 262] width 200 height 21
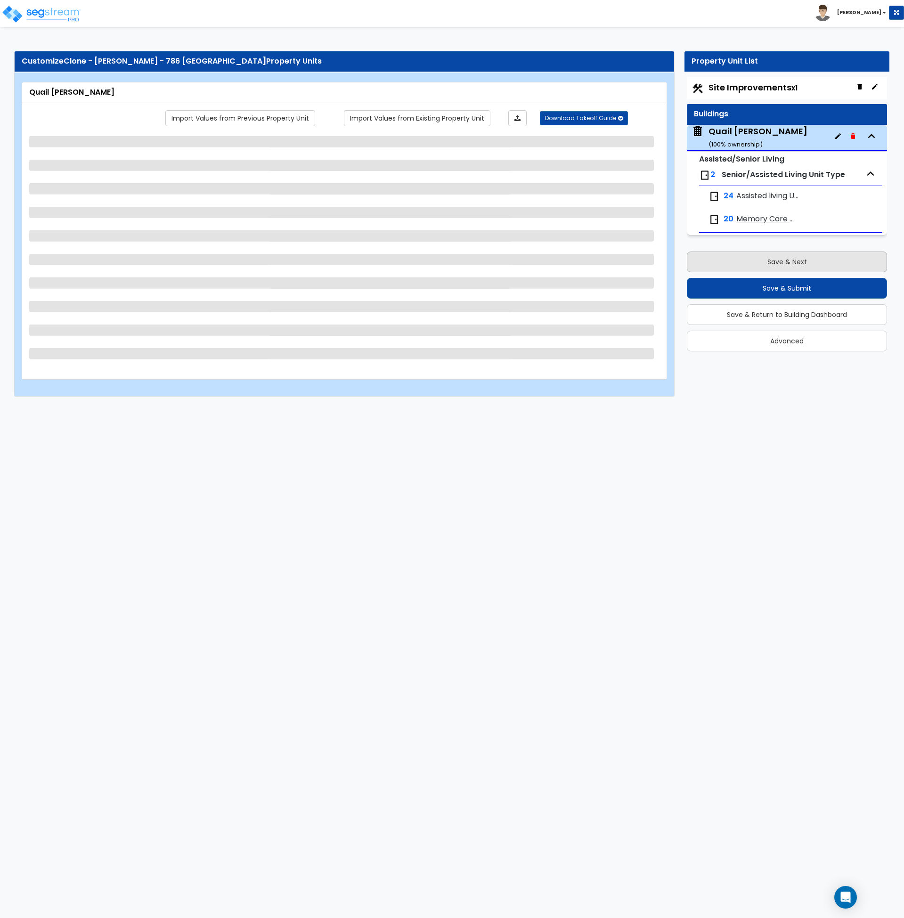
scroll to position [0, 0]
select select "1"
select select "5"
select select "2"
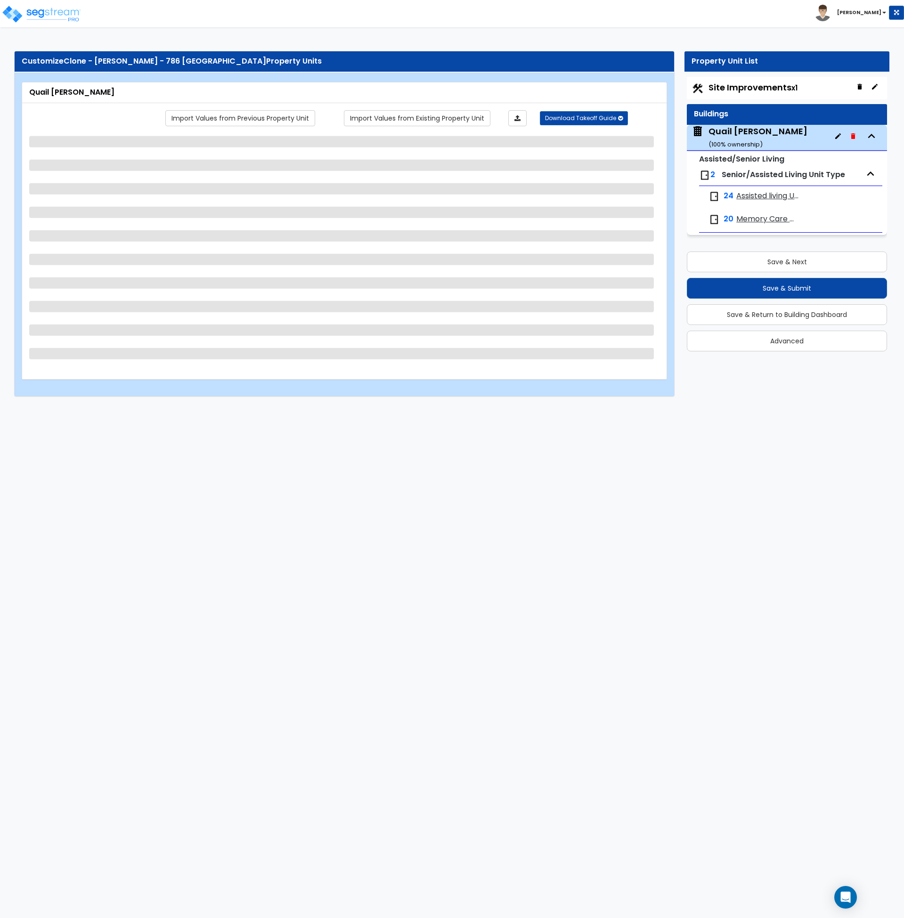
select select "1"
select select "2"
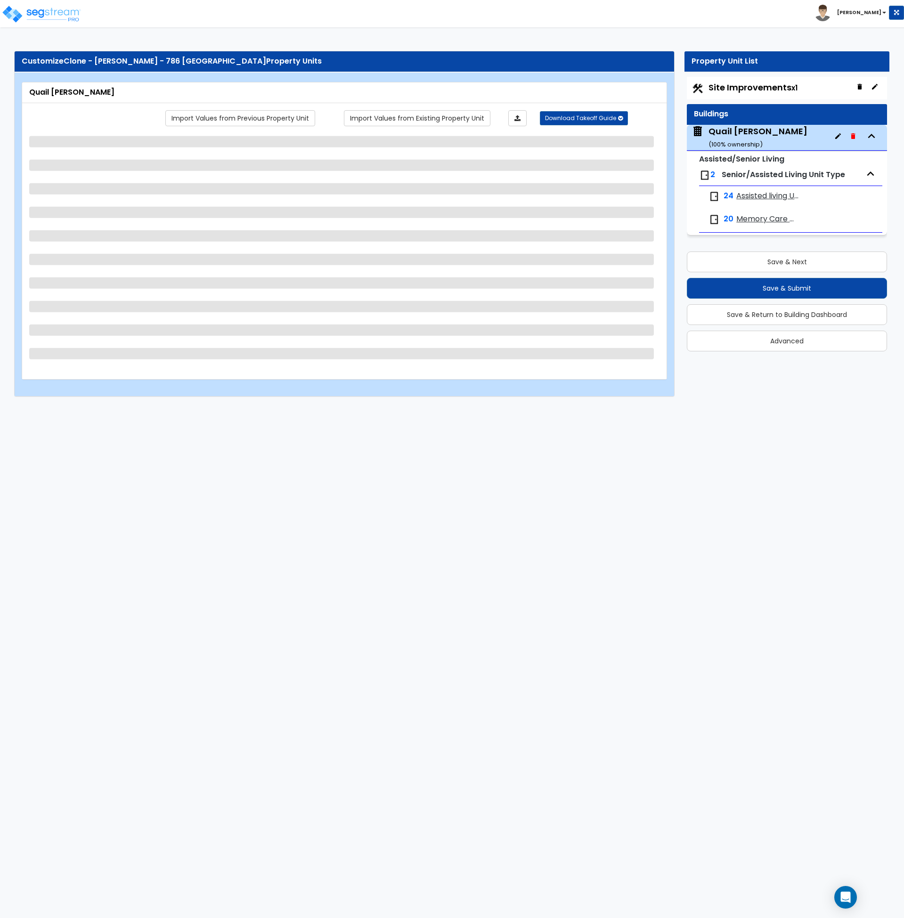
select select "7"
select select "2"
select select "3"
select select "7"
select select "1"
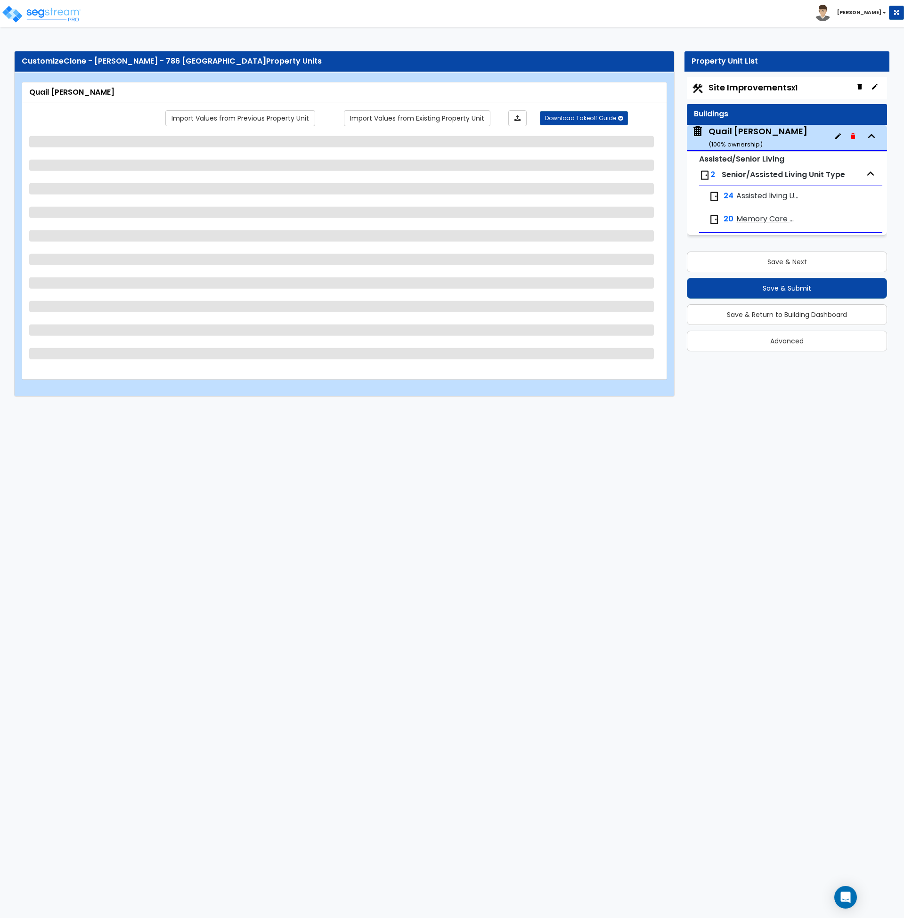
select select "2"
select select "1"
select select "2"
select select "1"
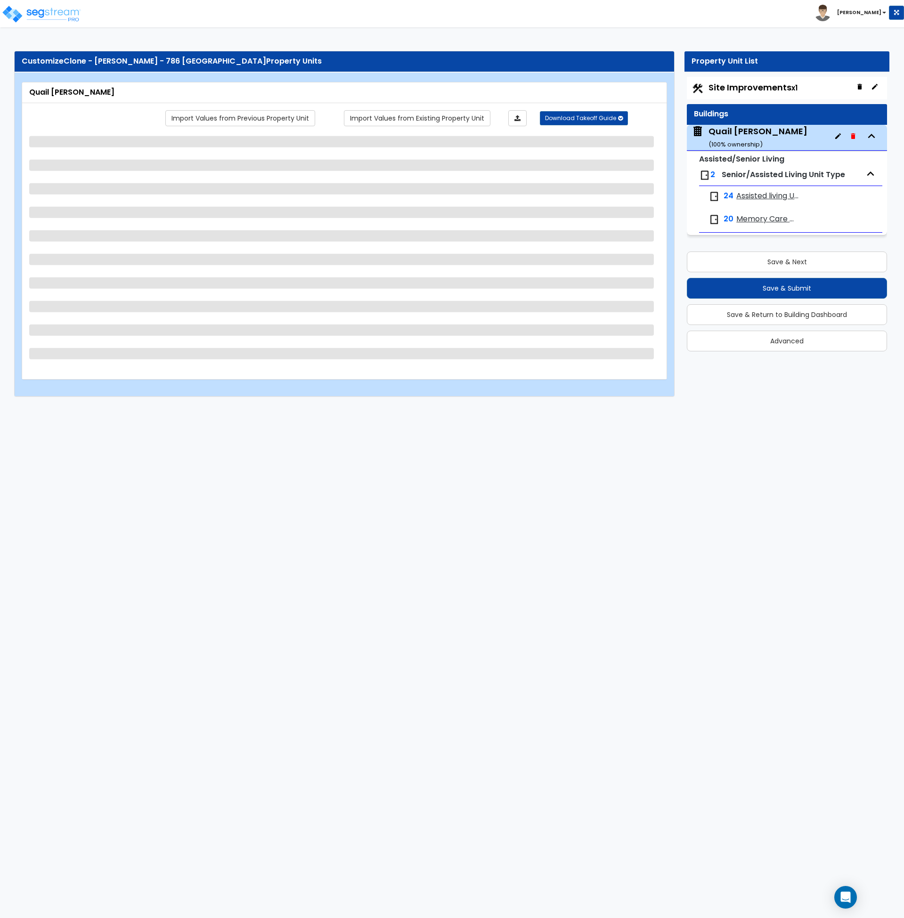
select select "2"
select select "5"
select select "1"
select select "2"
select select "3"
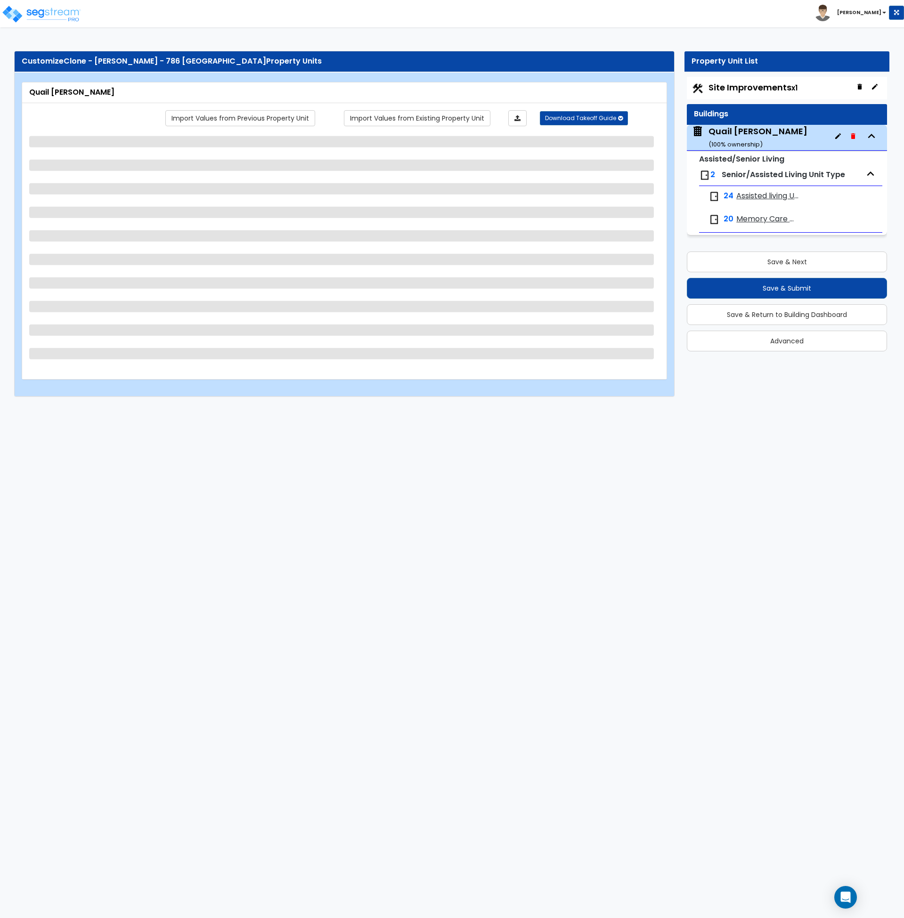
select select "1"
select select "4"
select select "5"
select select "3"
select select "5"
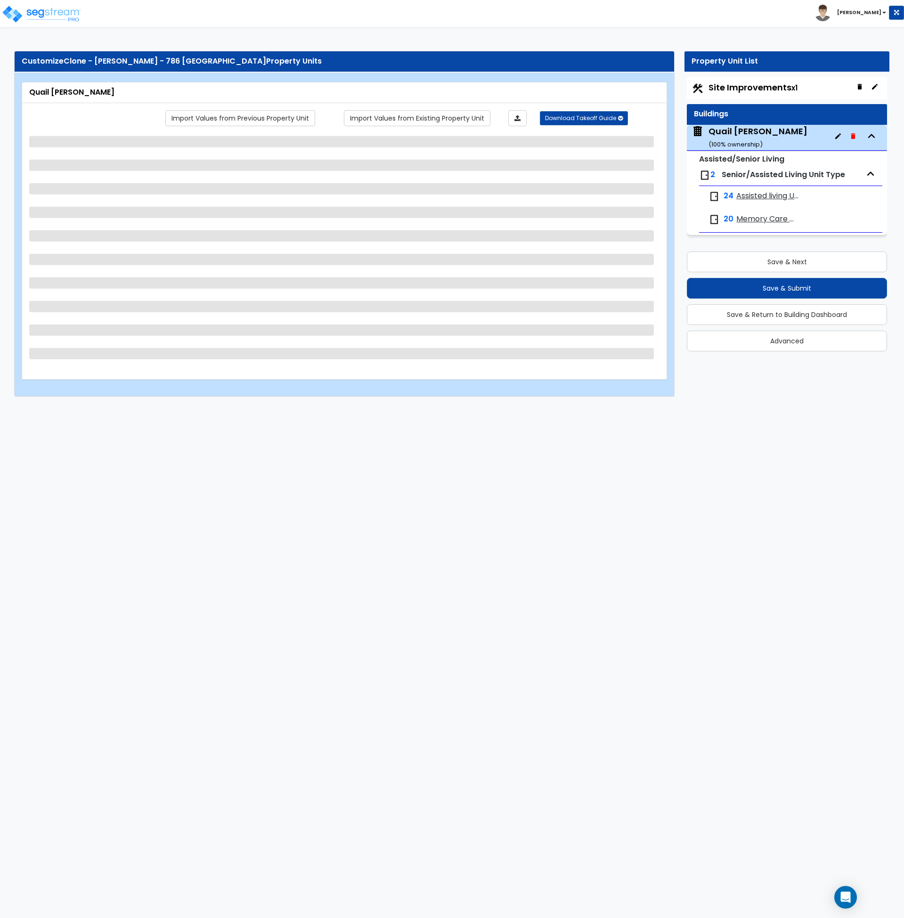
select select "3"
select select "1"
select select "4"
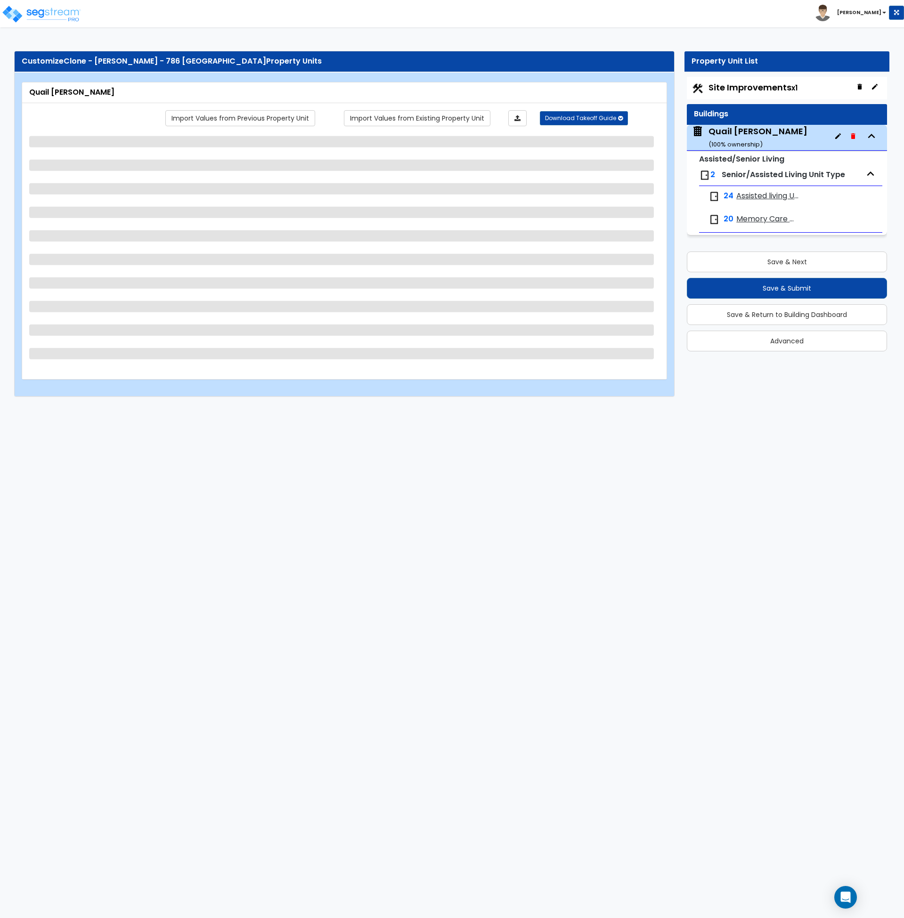
select select "1"
select select "2"
select select "1"
select select "5"
select select "1"
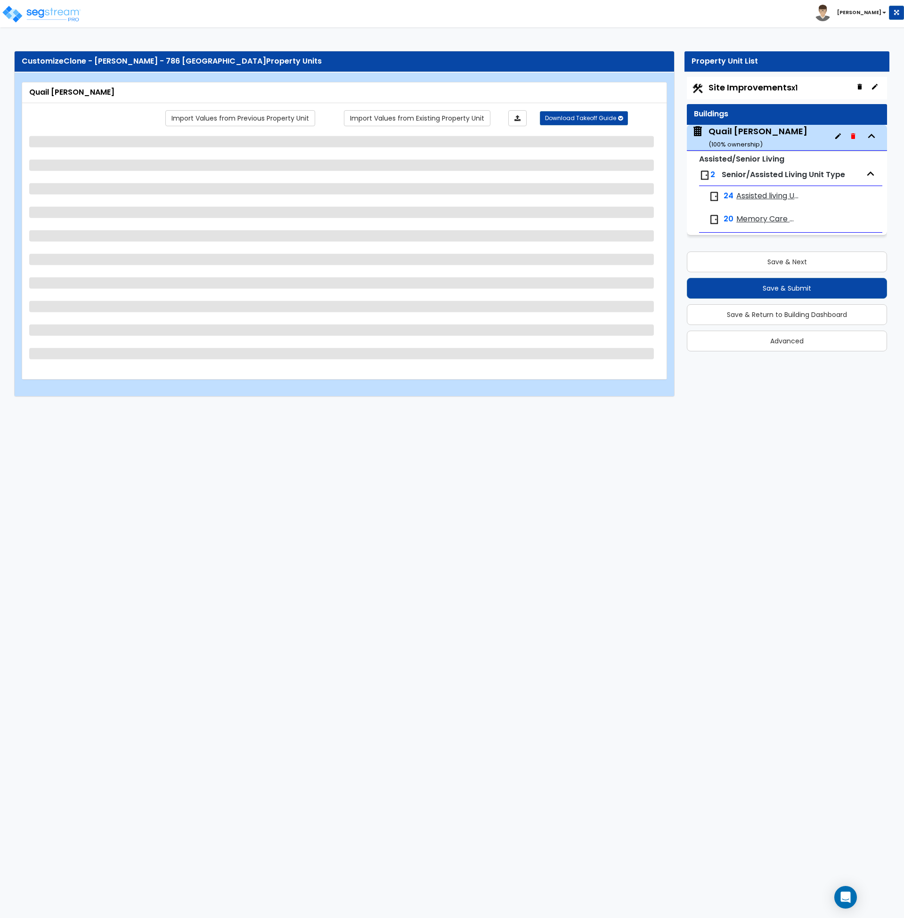
select select "3"
select select "2"
select select "5"
select select "3"
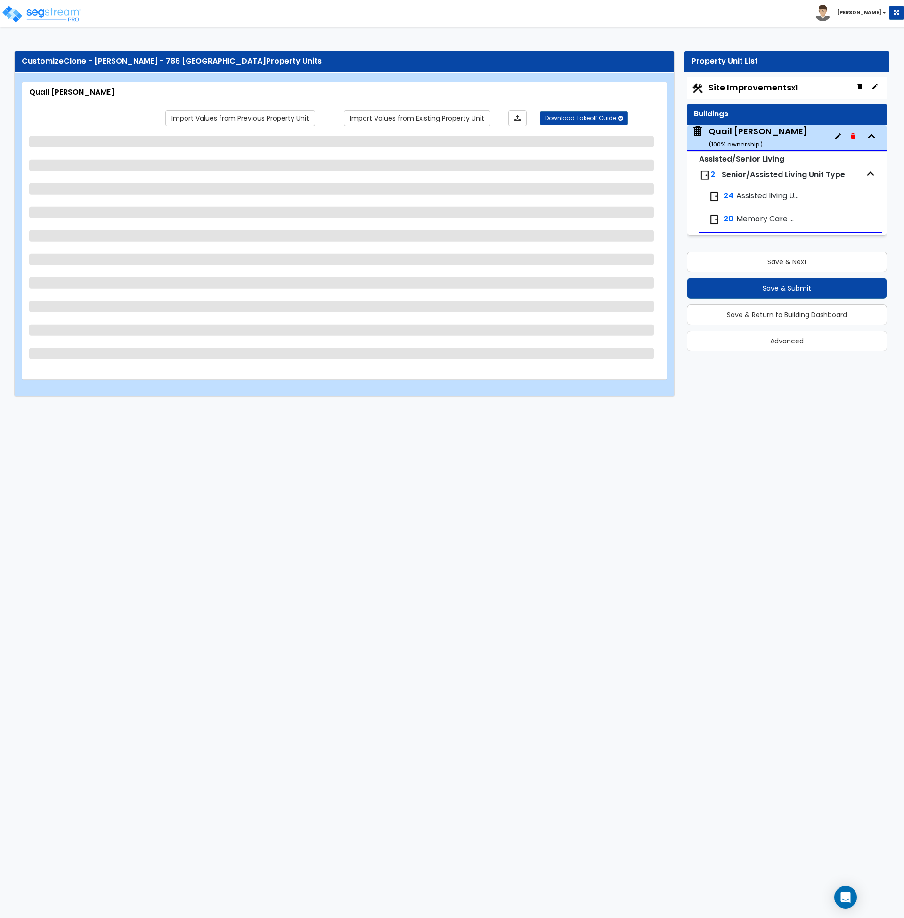
select select "1"
select select "5"
select select "2"
select select "1"
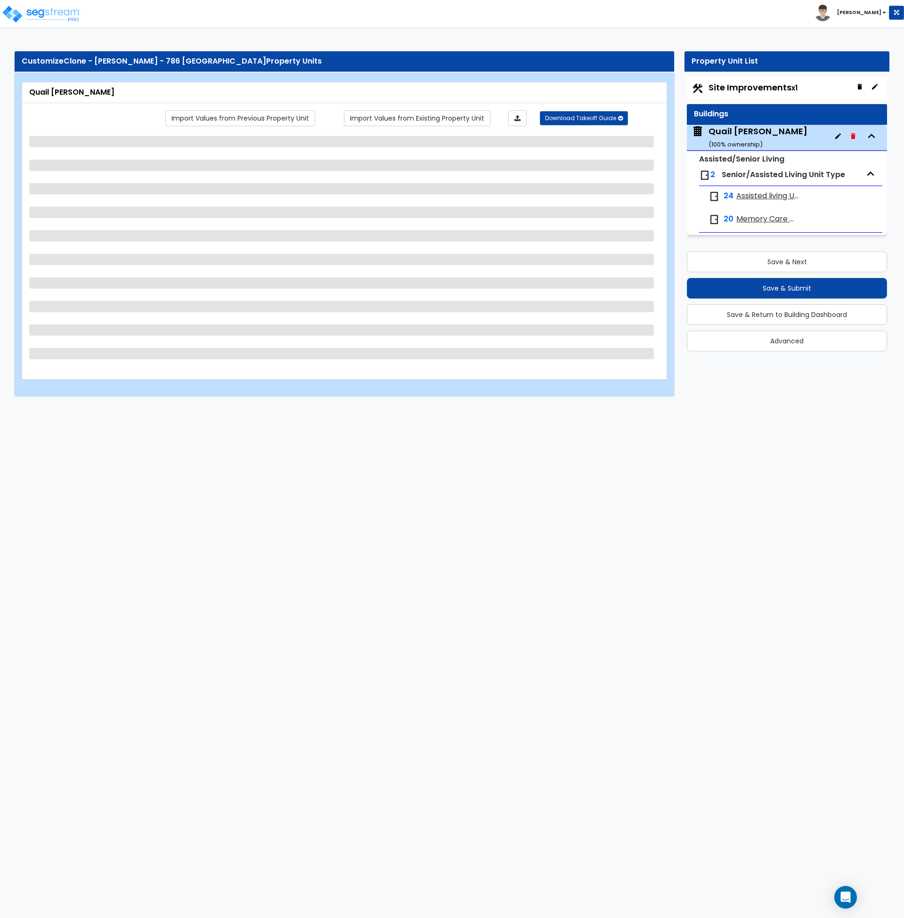
select select "1"
select select "3"
select select "1"
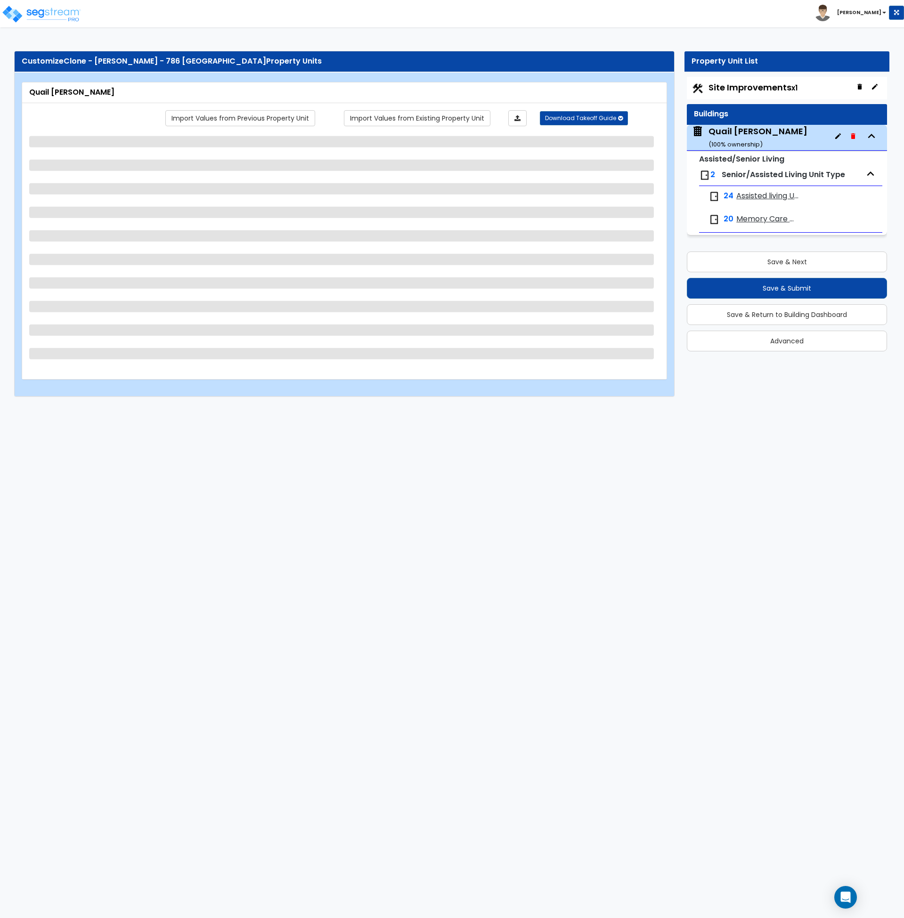
select select "2"
select select "1"
select select "2"
select select "1"
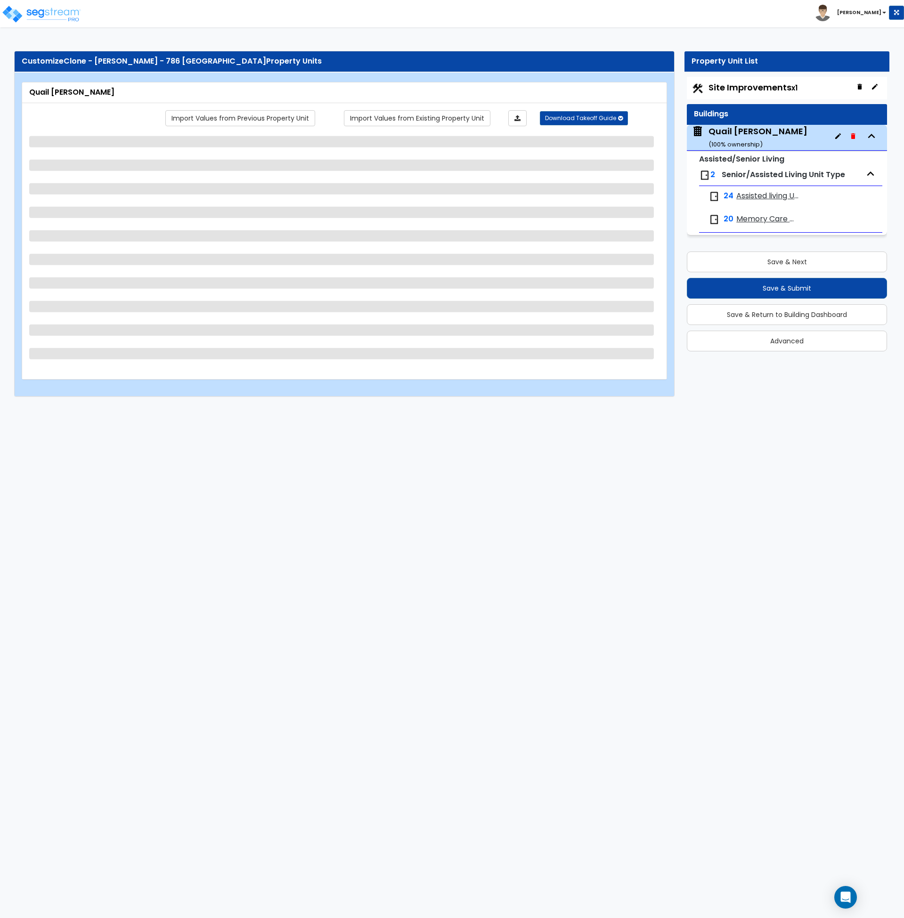
select select "1"
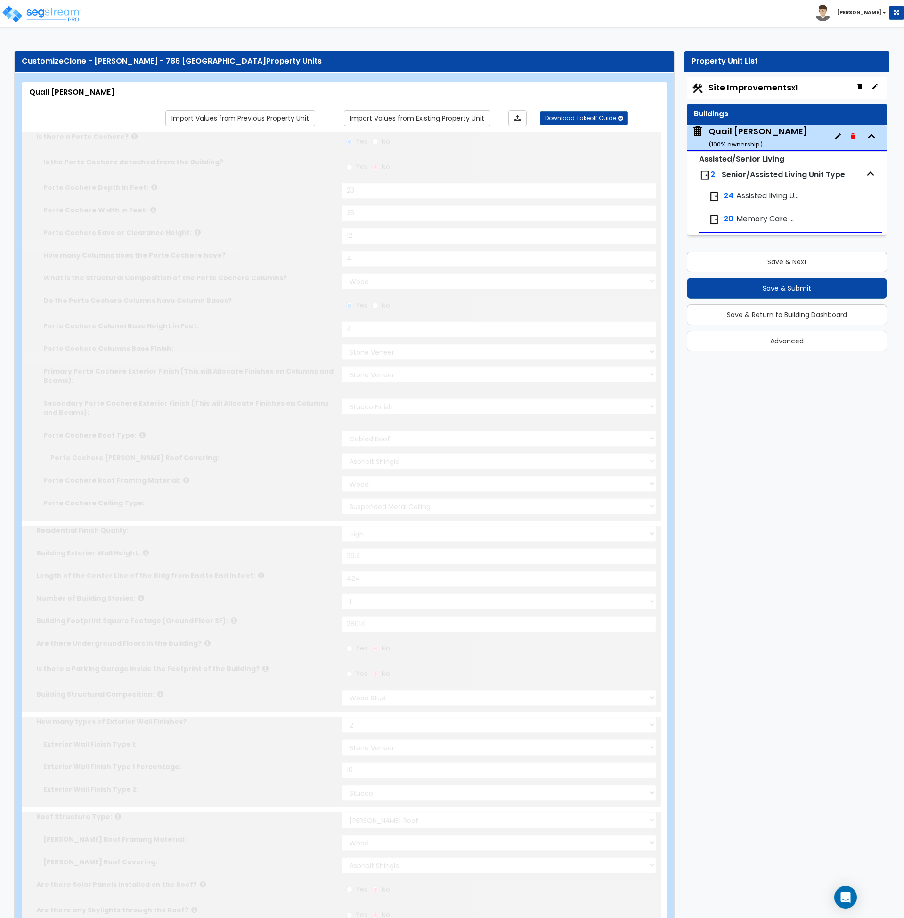
type input "6"
radio input "true"
select select "2"
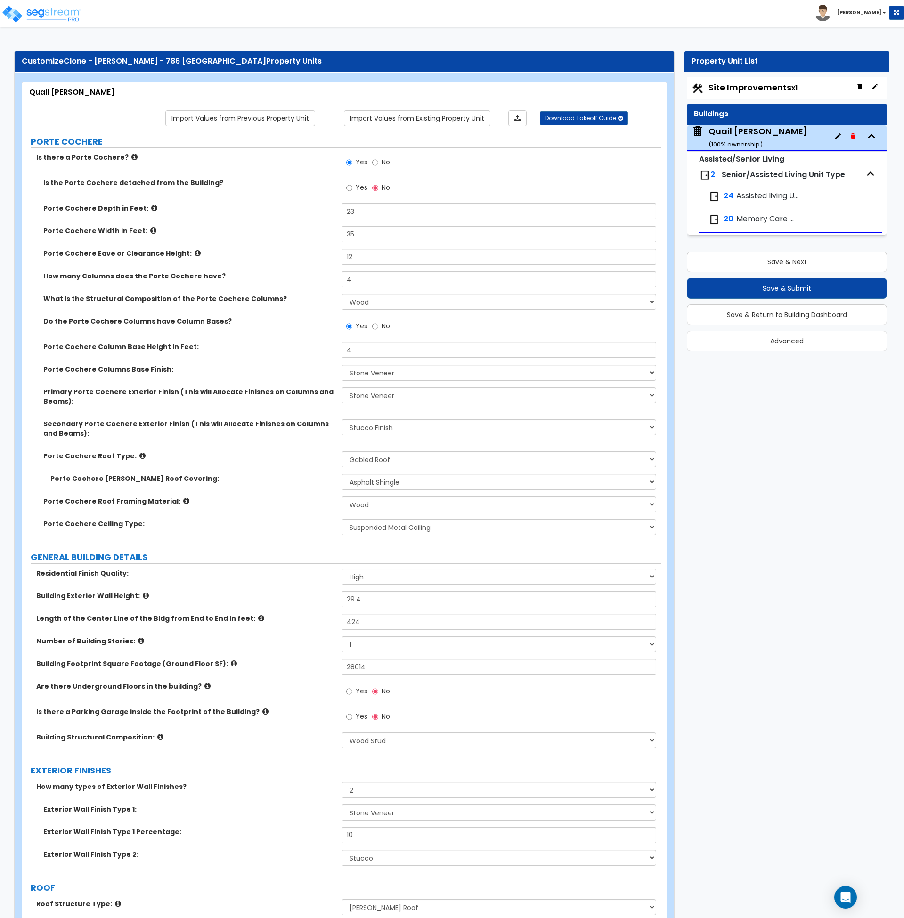
click at [731, 84] on span "Site Improvements x1" at bounding box center [753, 88] width 89 height 12
select select "2"
select select "1"
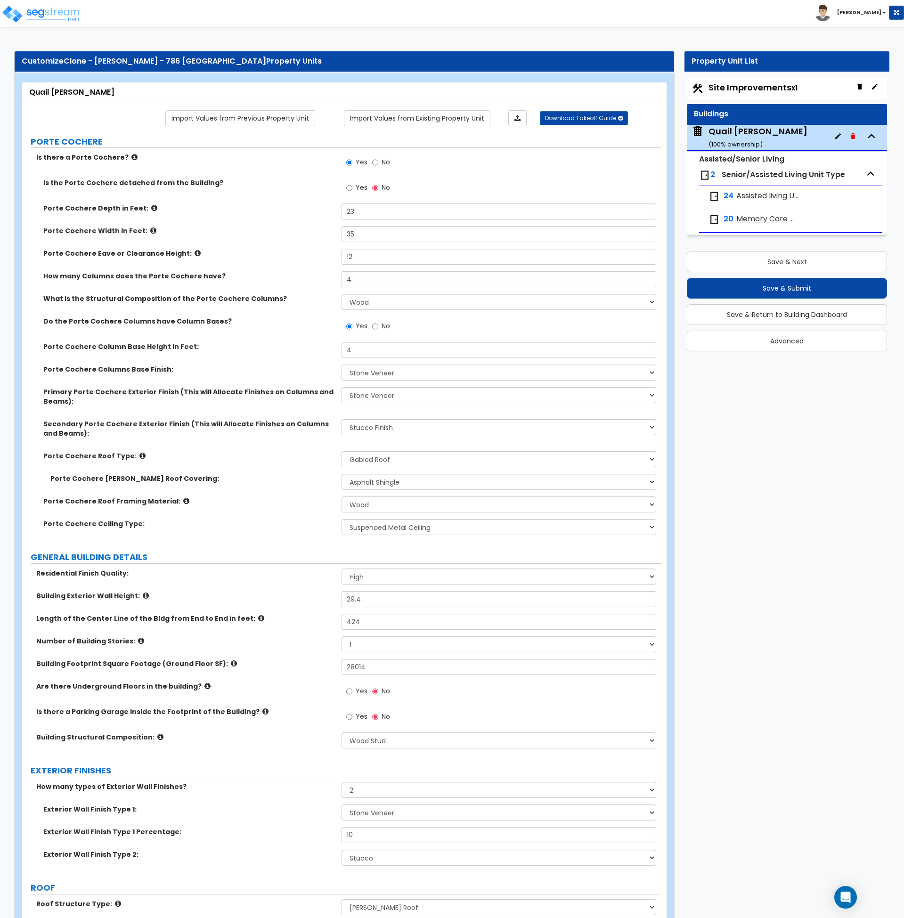
select select "2"
select select "1"
select select "4"
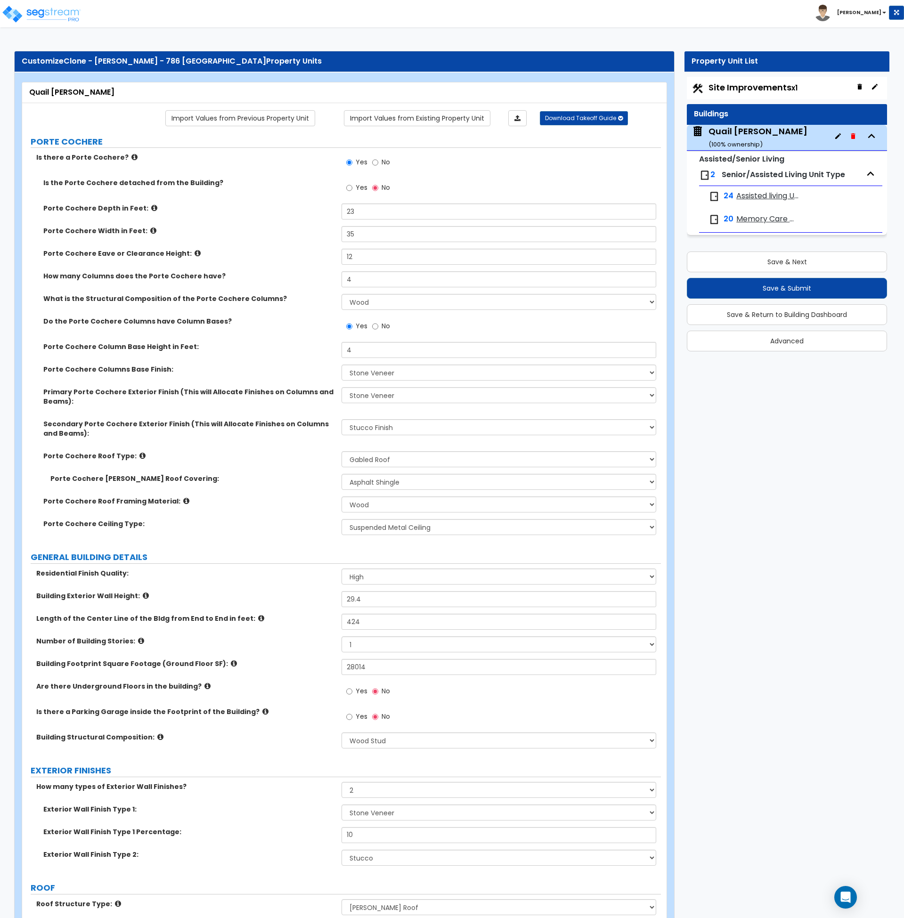
select select "4"
select select "1"
select select "10"
select select "2"
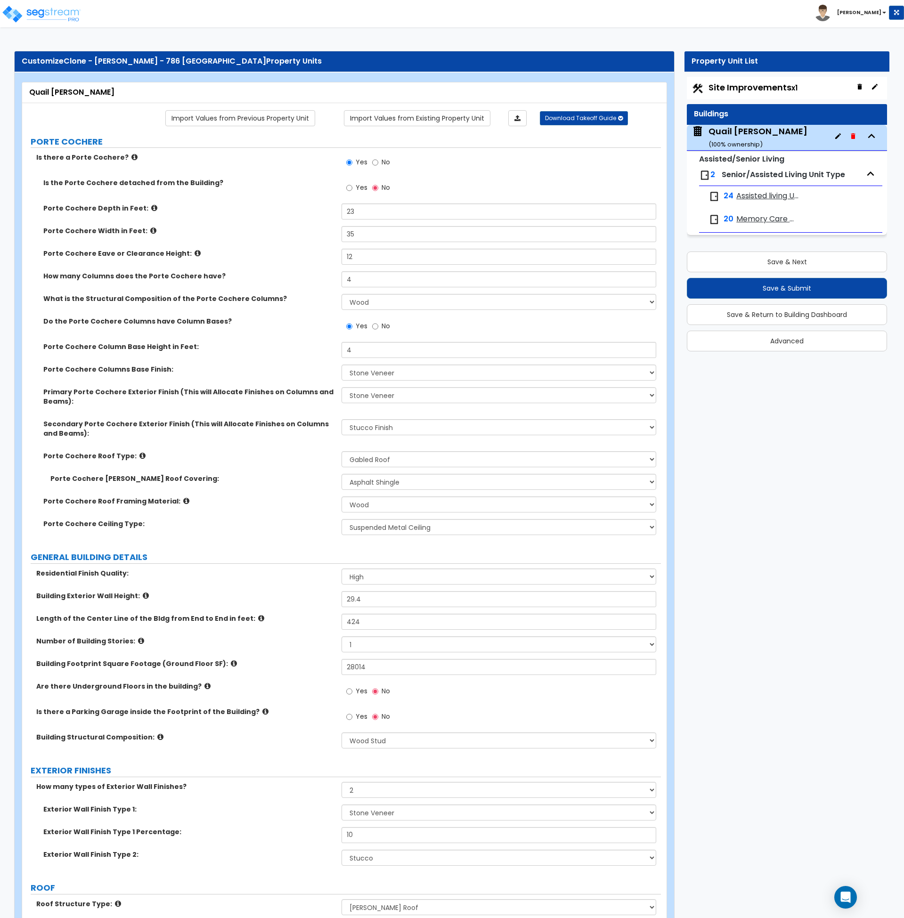
select select "1"
select select "2"
select select "3"
select select "1"
select select "2"
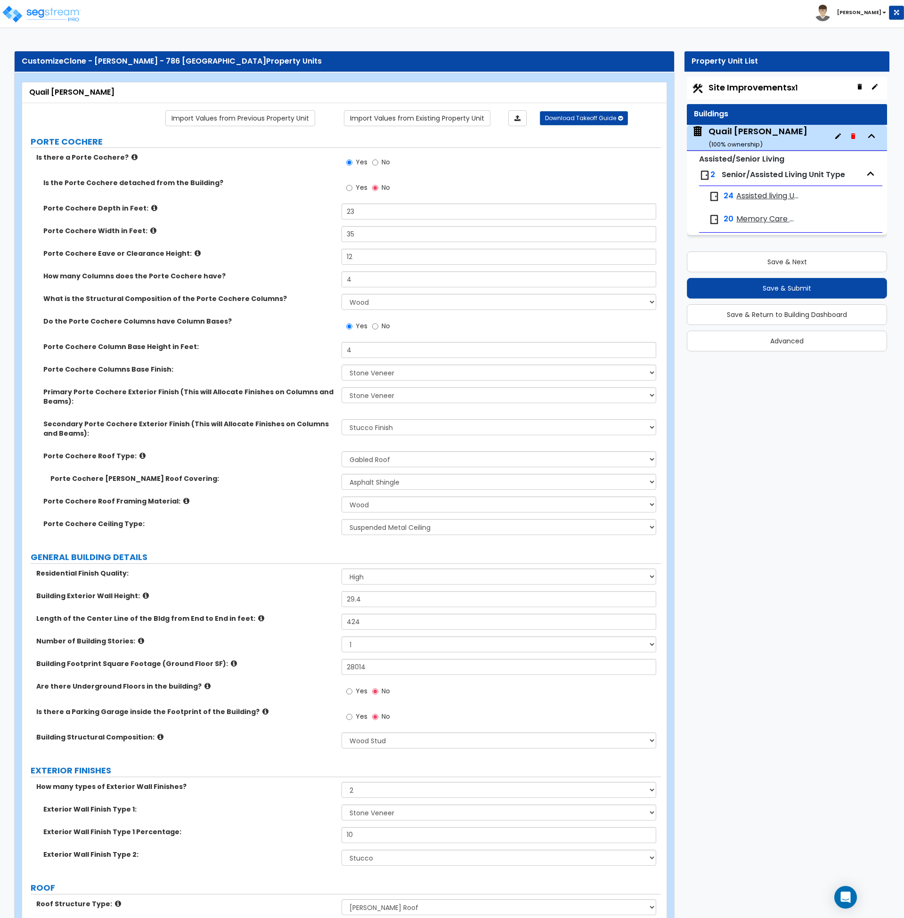
select select "1"
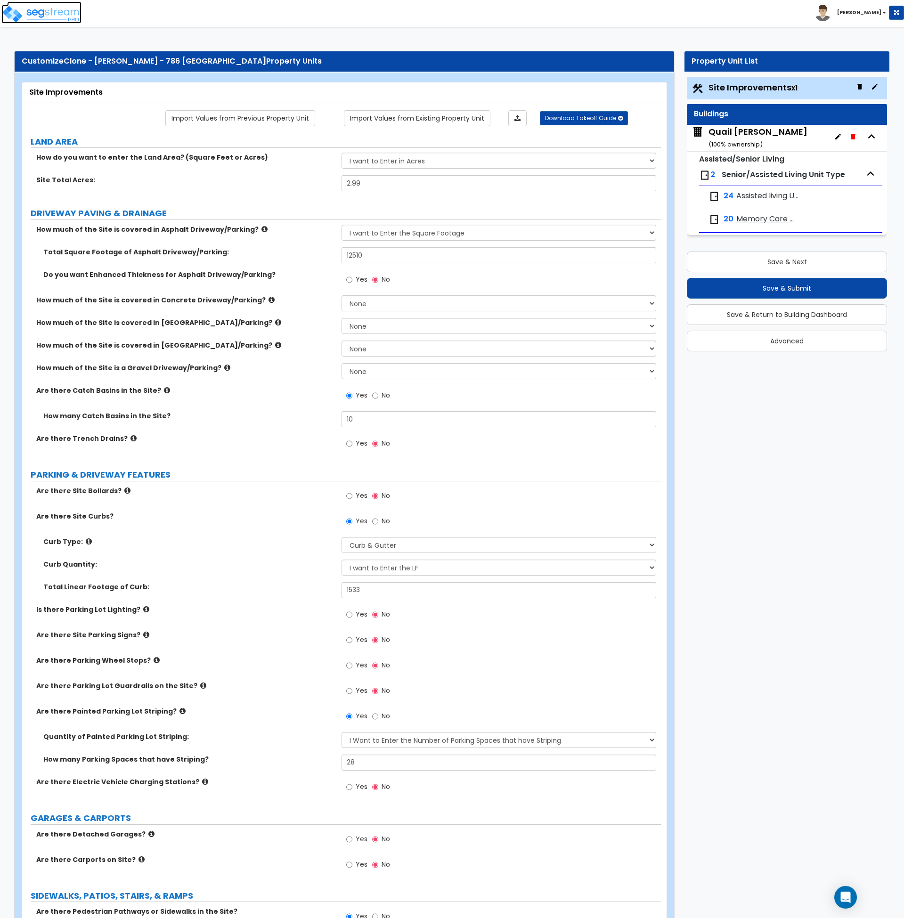
click at [52, 13] on img at bounding box center [41, 14] width 80 height 19
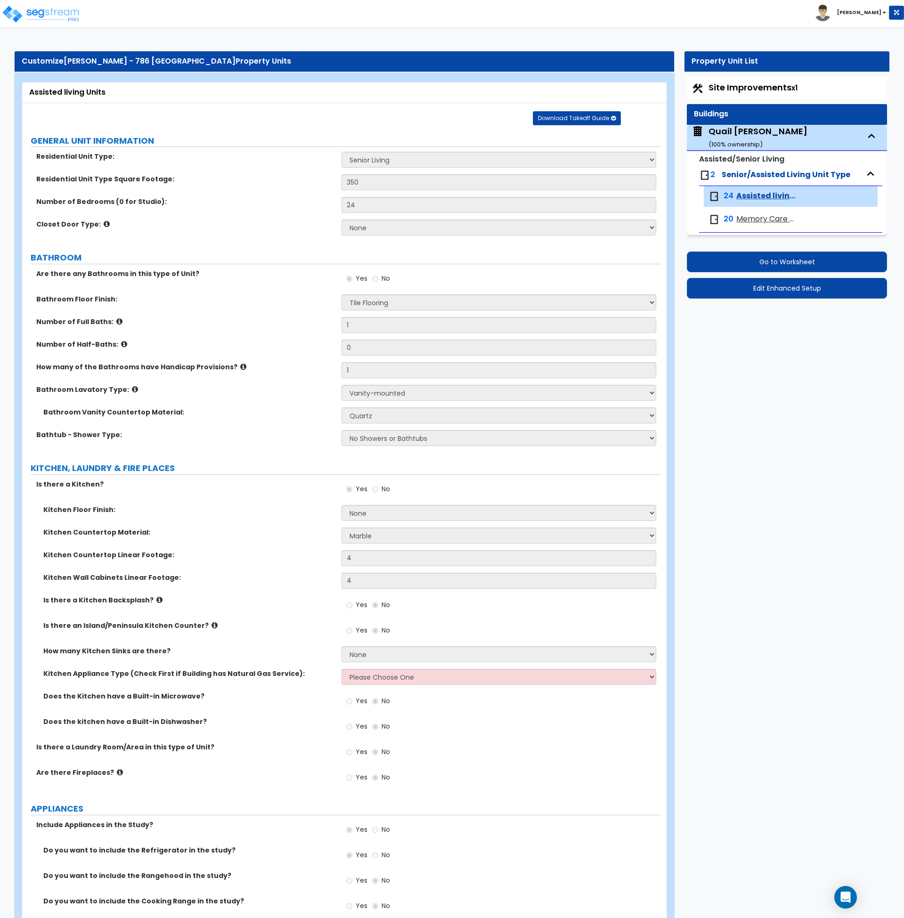
select select "1"
select select "3"
select select "4"
select select "5"
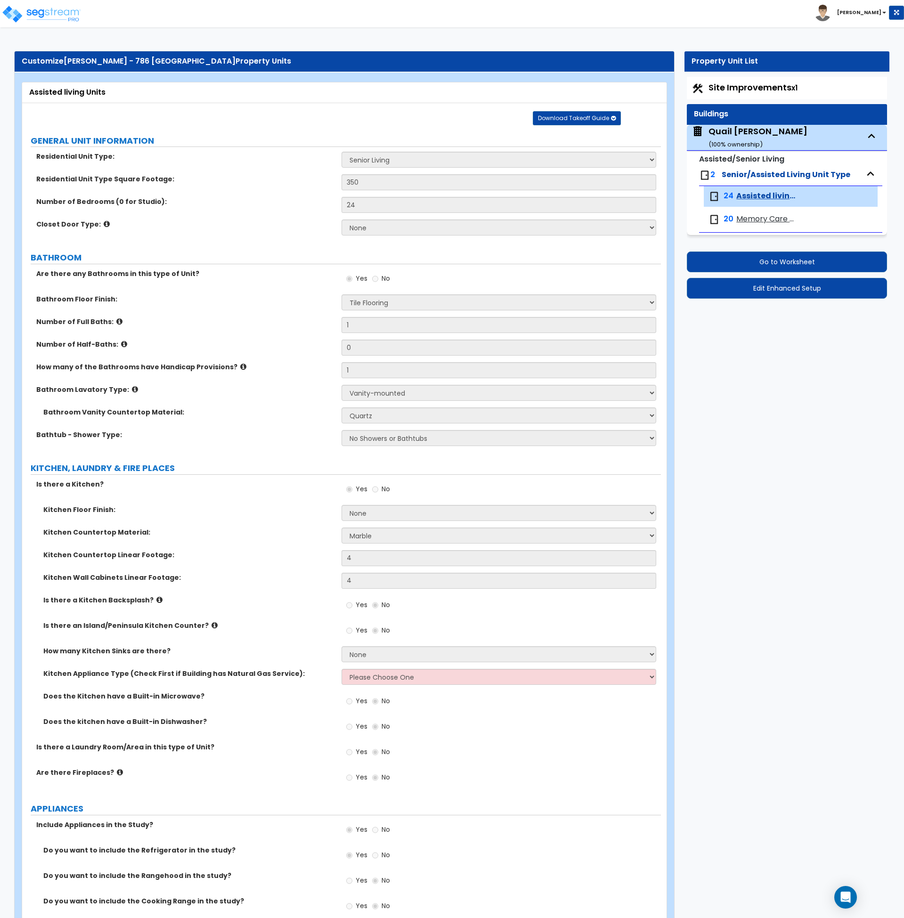
select select "5"
select select "1"
select select "2"
select select "3"
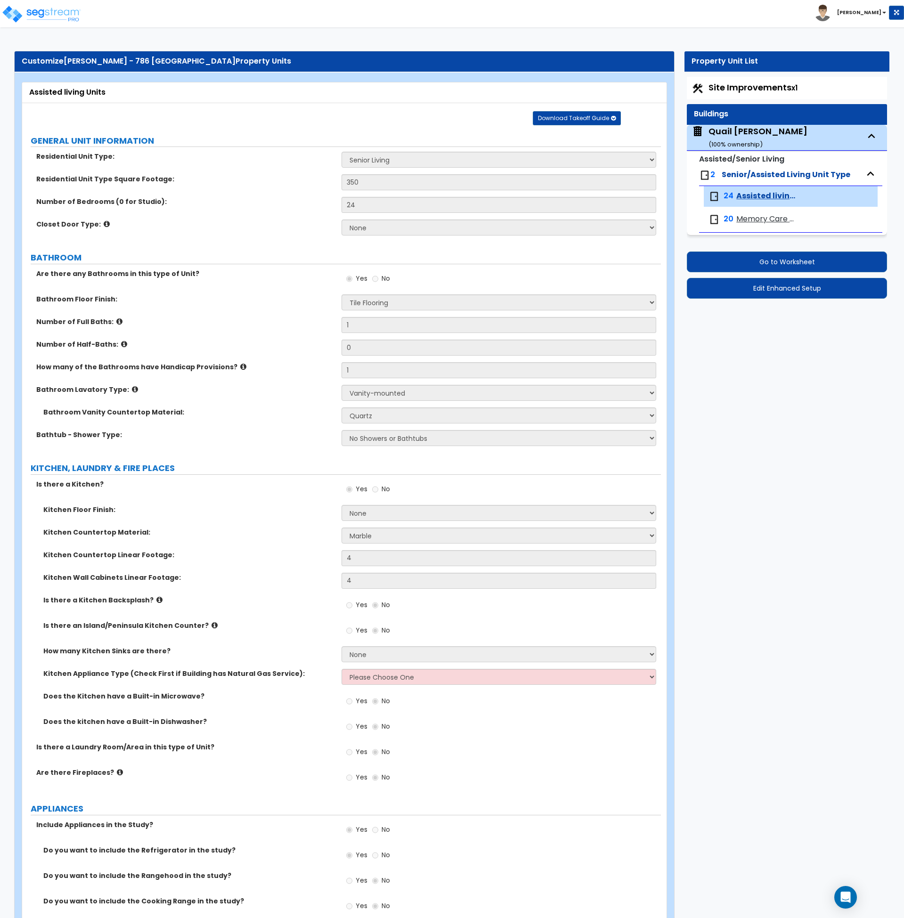
select select "1"
select select "5"
select select "1"
select select "3"
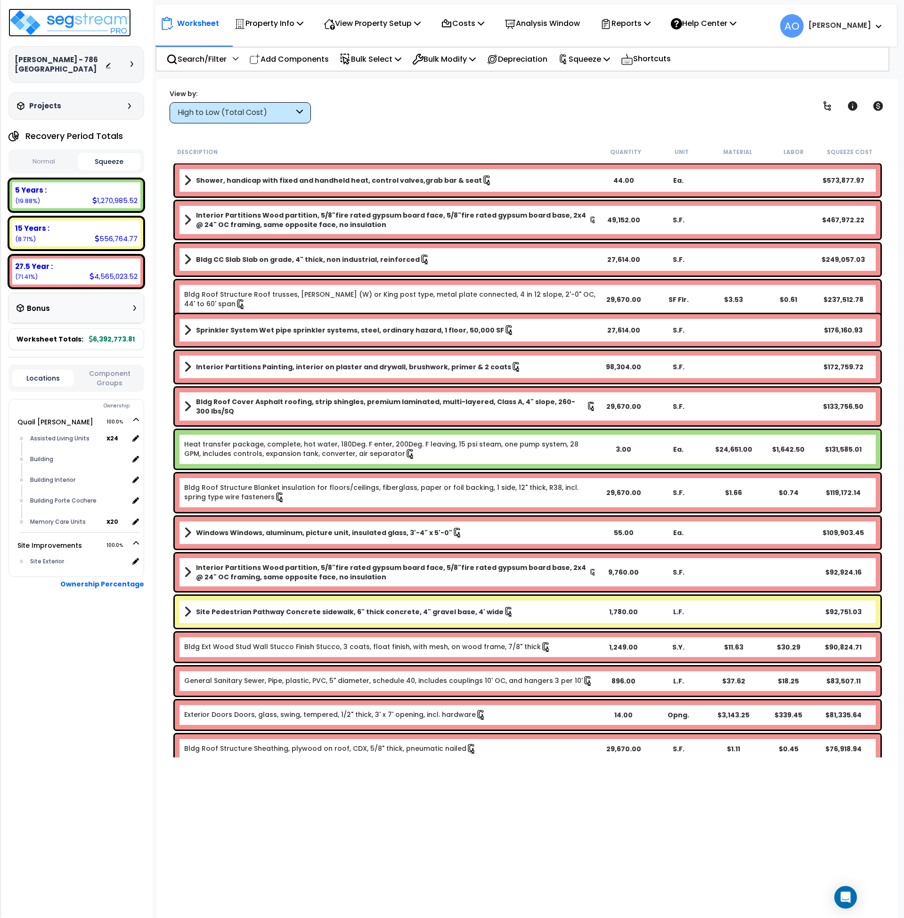
click at [86, 20] on img at bounding box center [69, 22] width 123 height 28
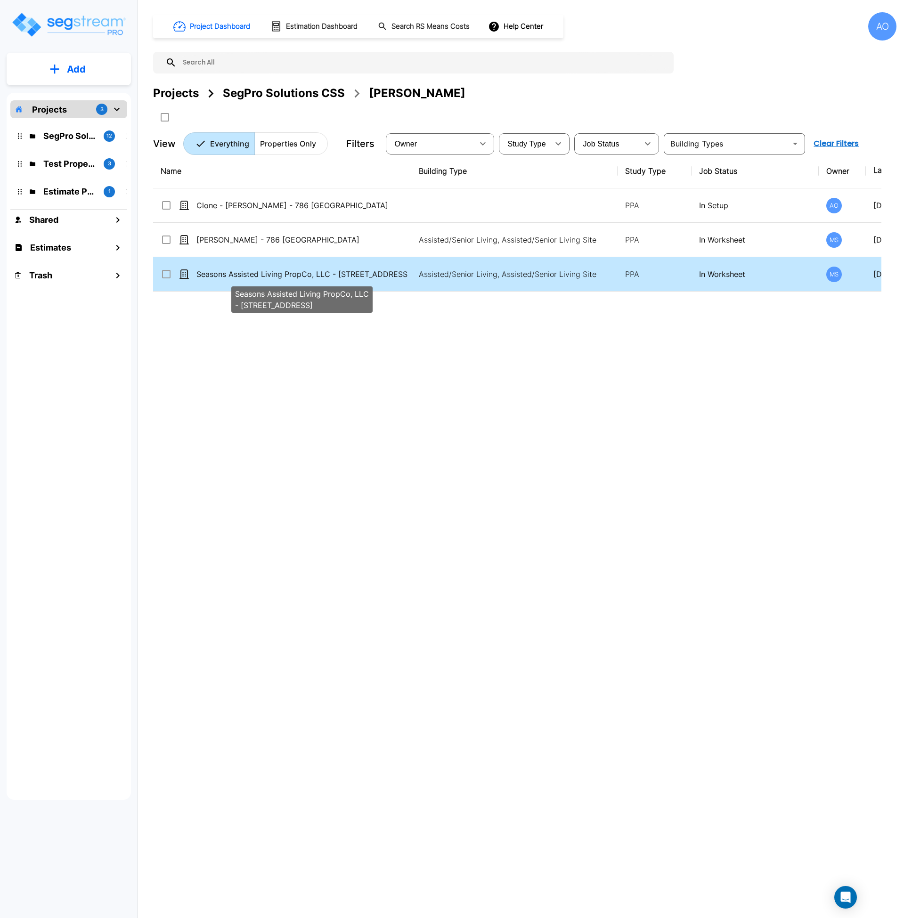
click at [254, 275] on p "Seasons Assisted Living PropCo, LLC - [STREET_ADDRESS]" at bounding box center [302, 274] width 211 height 11
checkbox input "true"
click at [254, 275] on p "Seasons Assisted Living PropCo, LLC - [STREET_ADDRESS]" at bounding box center [302, 274] width 211 height 11
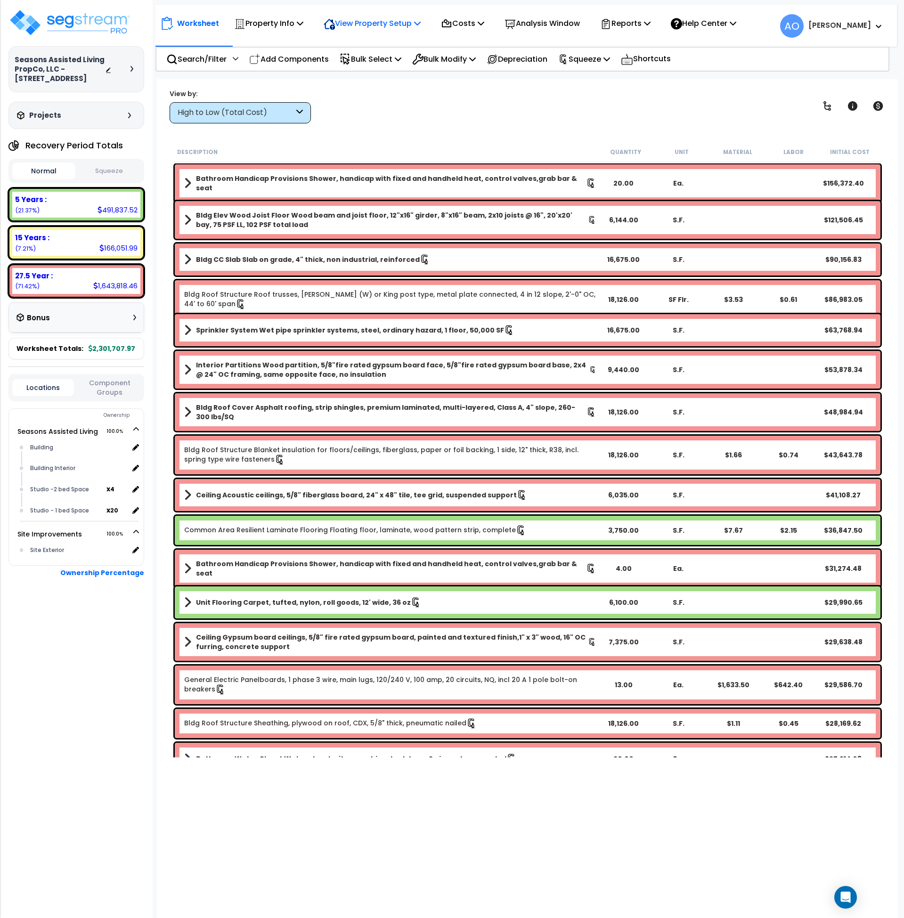
click at [363, 21] on p "View Property Setup" at bounding box center [372, 23] width 97 height 13
click at [366, 69] on link "View Questionnaire" at bounding box center [365, 64] width 93 height 19
click at [119, 176] on button "Squeeze" at bounding box center [109, 171] width 63 height 16
click at [250, 179] on b "Bathroom Handicap Provisions Shower, handicap with fixed and handheld heat, con…" at bounding box center [391, 183] width 390 height 19
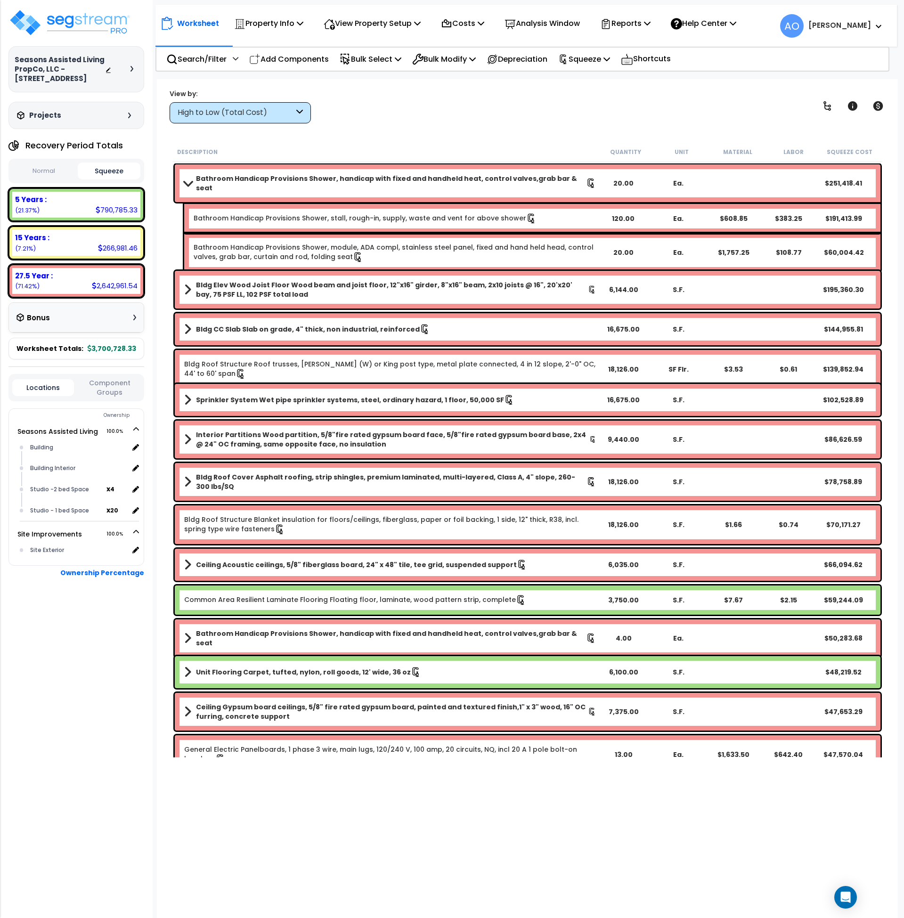
click at [428, 217] on link "Bathroom Handicap Provisions Shower, stall, rough-in, supply, waste and vent fo…" at bounding box center [365, 218] width 343 height 10
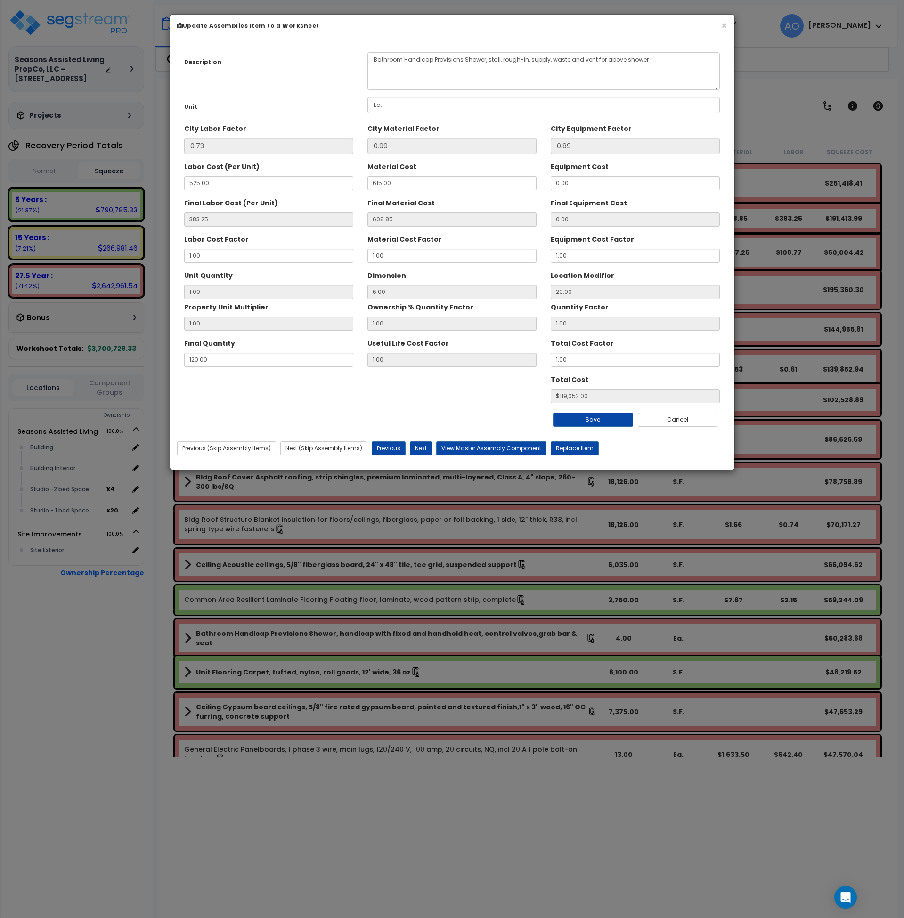
click at [720, 23] on h6 "Update Assemblies Item to a Worksheet" at bounding box center [452, 26] width 550 height 8
click at [722, 25] on button "×" at bounding box center [724, 26] width 6 height 10
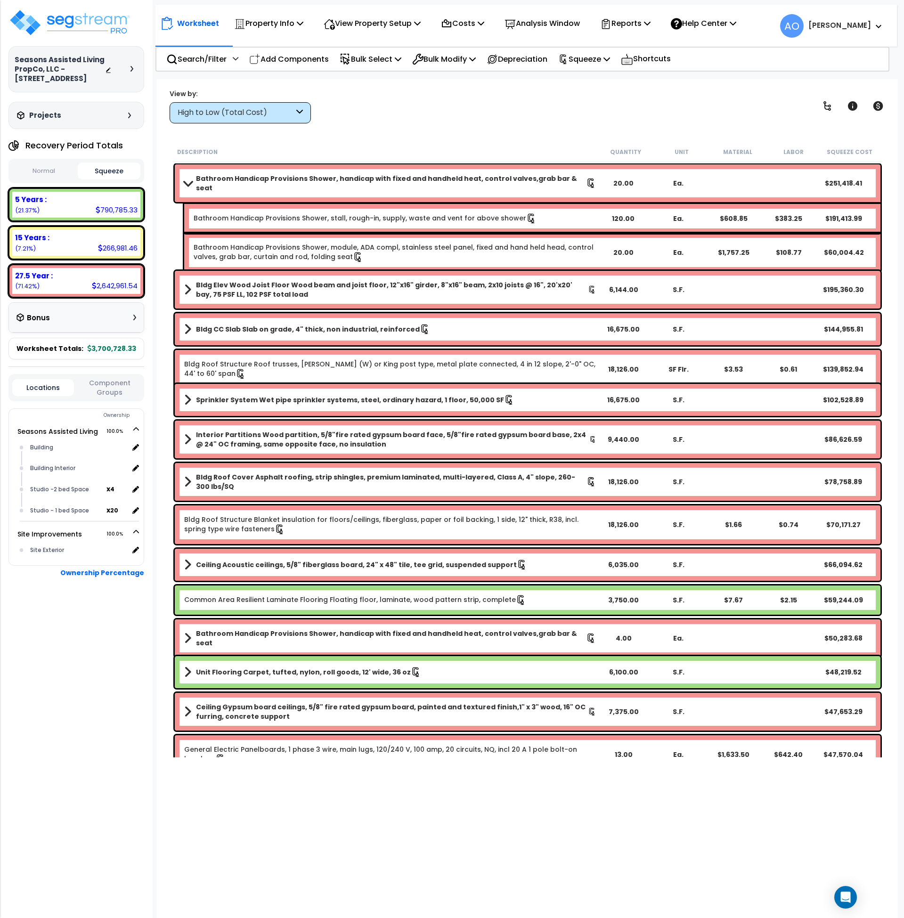
click at [349, 180] on b "Bathroom Handicap Provisions Shower, handicap with fixed and handheld heat, con…" at bounding box center [391, 183] width 390 height 19
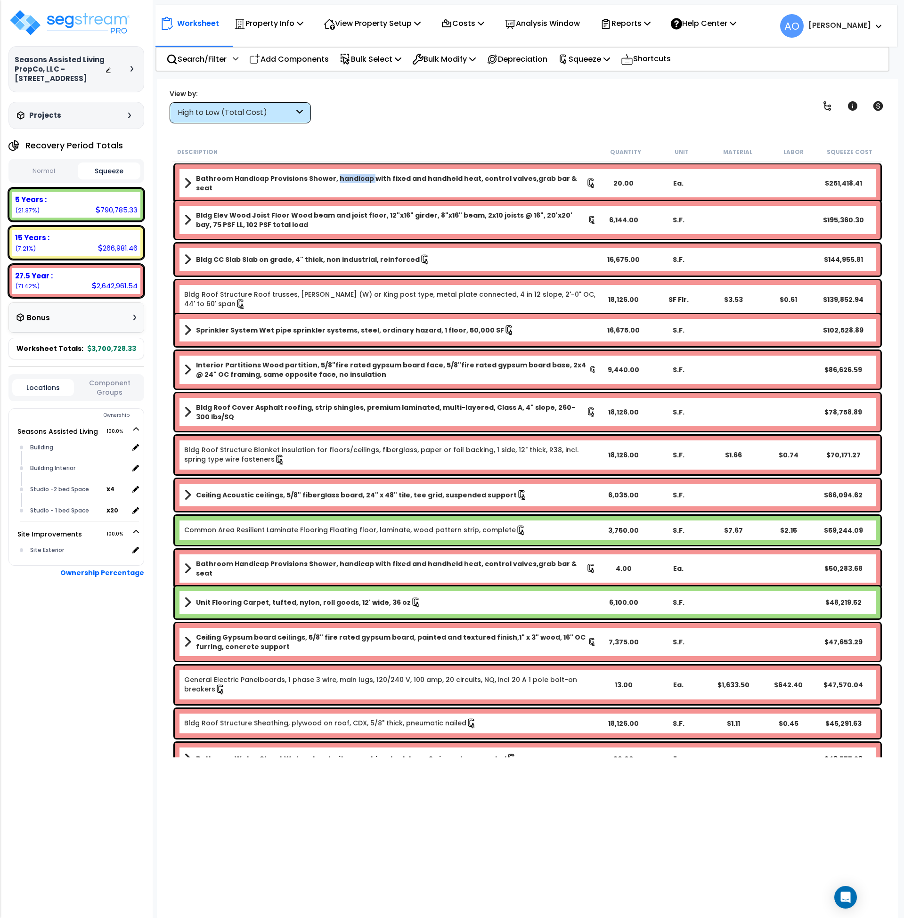
click at [349, 180] on b "Bathroom Handicap Provisions Shower, handicap with fixed and handheld heat, con…" at bounding box center [391, 183] width 390 height 19
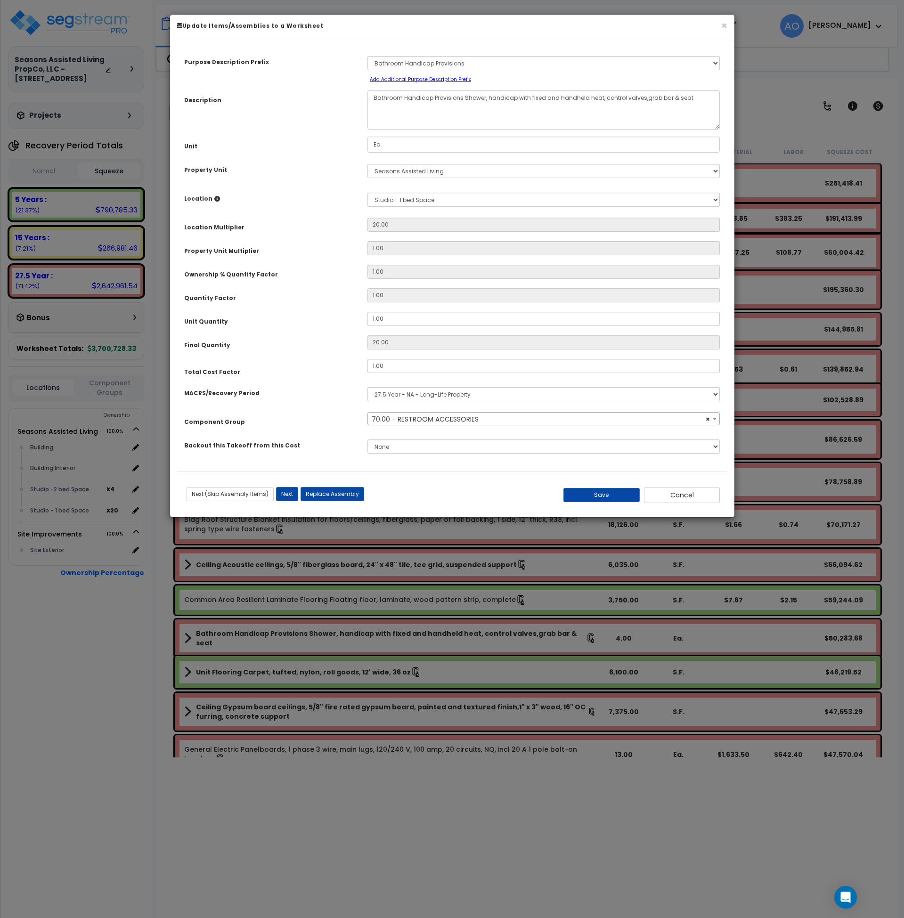
select select "45900"
click at [691, 495] on button "Cancel" at bounding box center [682, 495] width 76 height 16
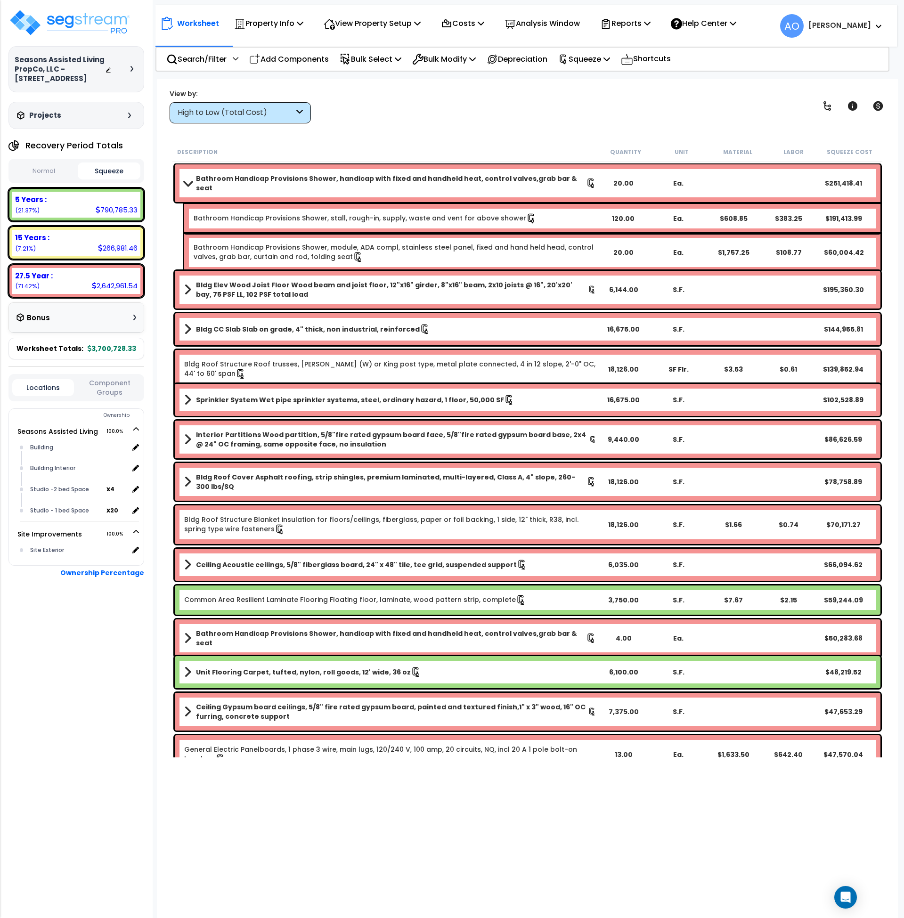
click at [590, 811] on div "Worksheet Property Info Property Setup Add Property Unit Template property Clon…" at bounding box center [528, 538] width 742 height 918
click at [483, 243] on link "Bathroom Handicap Provisions Shower, module, ADA compl, stainless steel panel, …" at bounding box center [395, 253] width 402 height 20
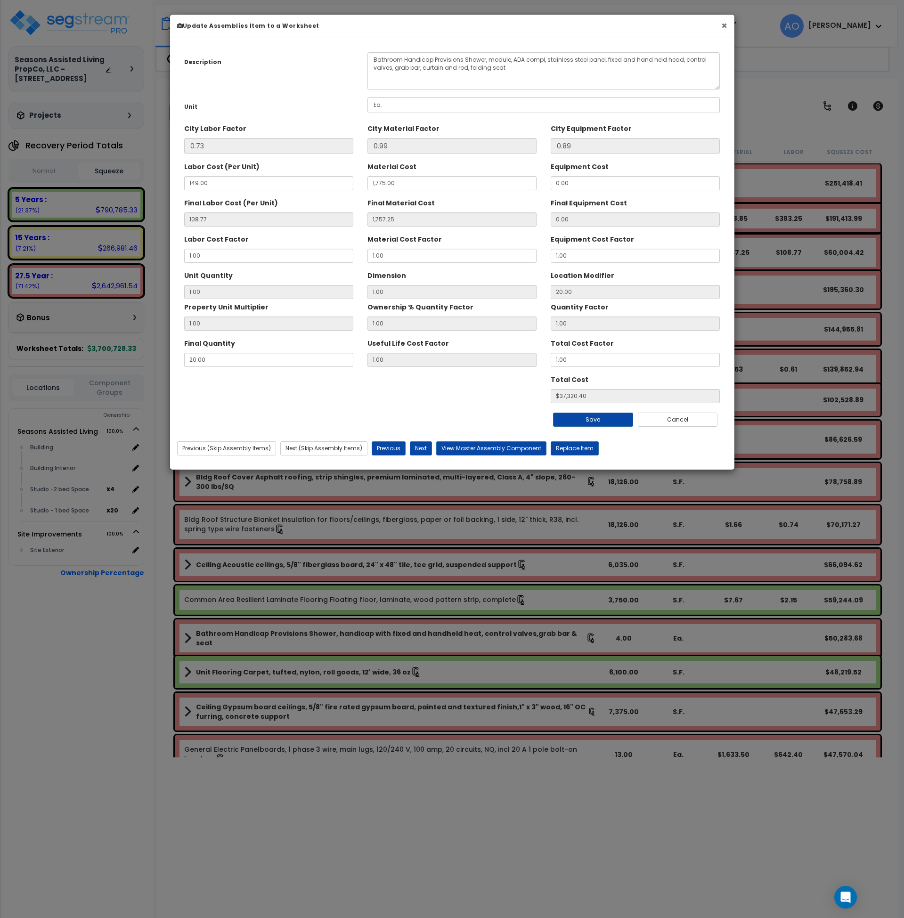
click at [722, 26] on button "×" at bounding box center [724, 26] width 6 height 10
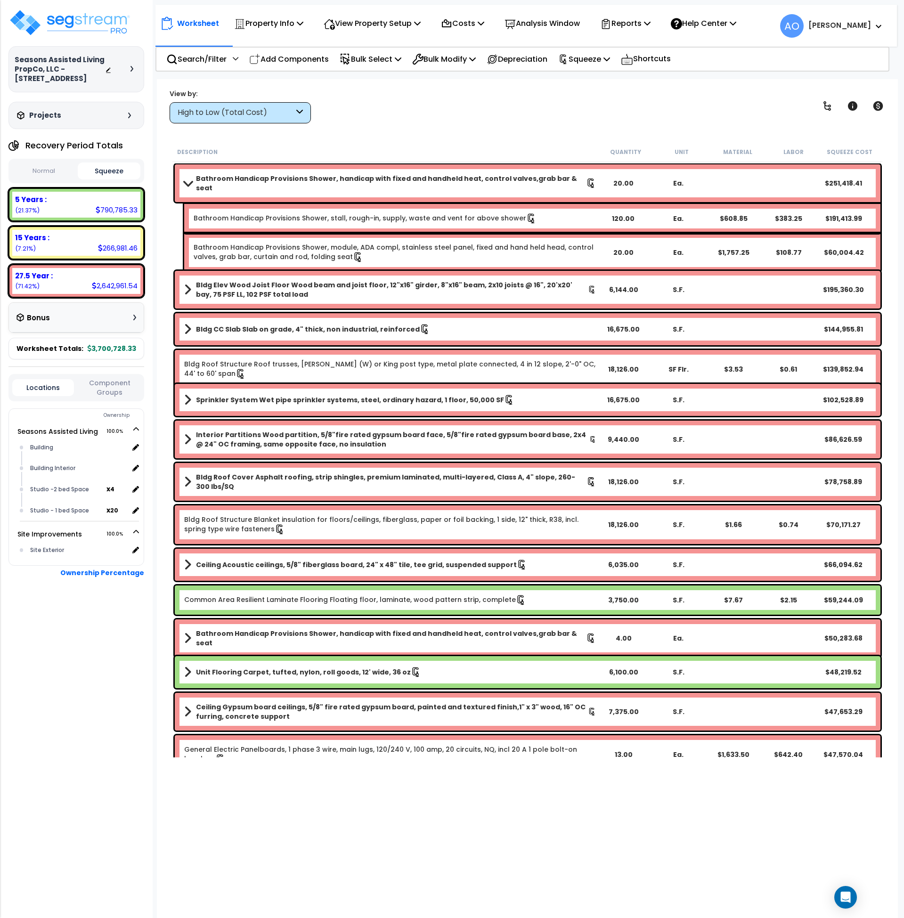
click at [496, 217] on link "Bathroom Handicap Provisions Shower, stall, rough-in, supply, waste and vent fo…" at bounding box center [365, 218] width 343 height 10
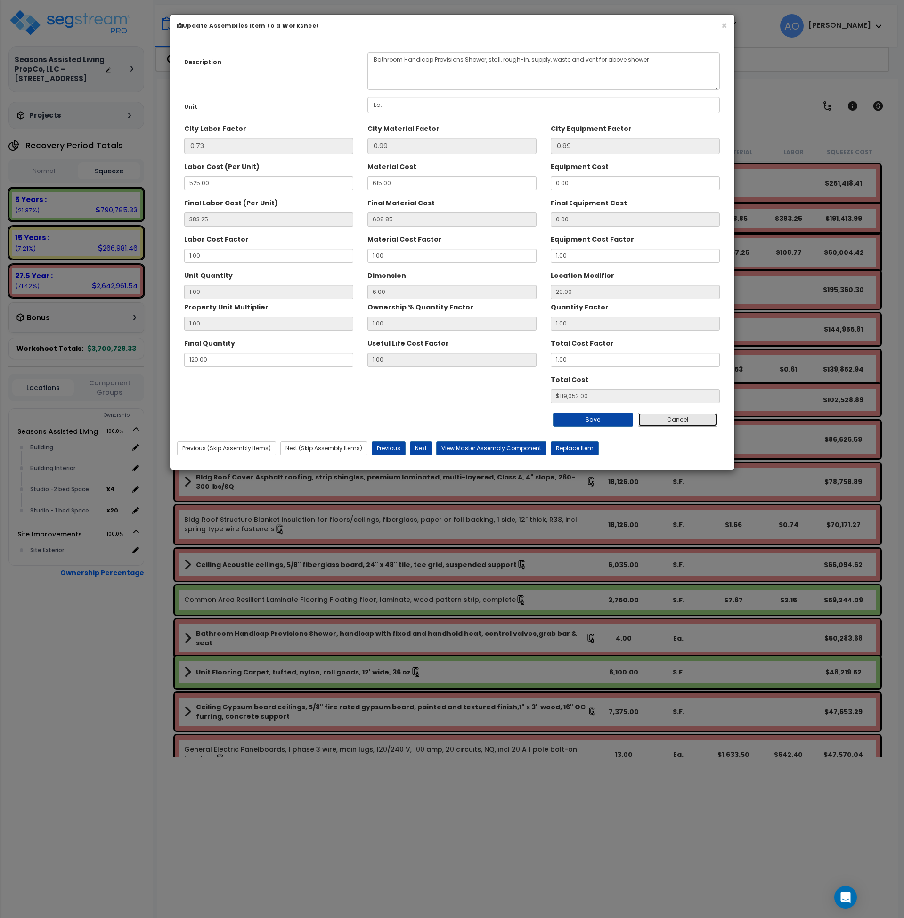
click at [671, 416] on button "Cancel" at bounding box center [678, 420] width 80 height 14
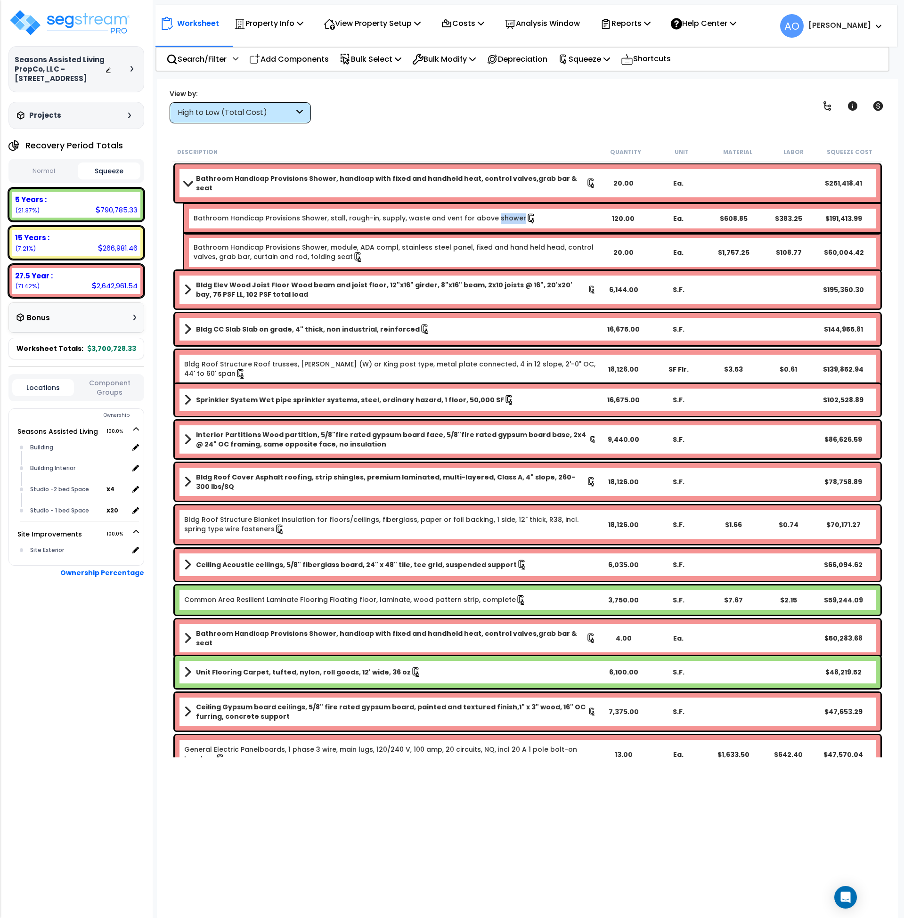
click at [318, 213] on link "Bathroom Handicap Provisions Shower, stall, rough-in, supply, waste and vent fo…" at bounding box center [365, 218] width 343 height 10
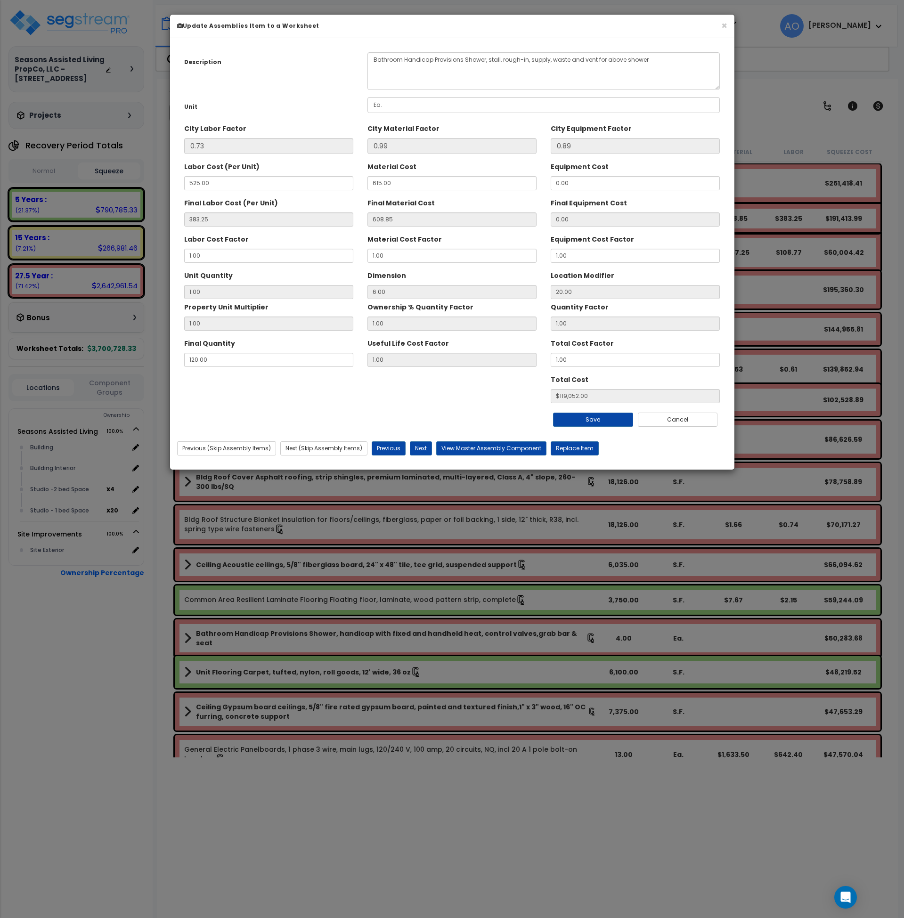
click at [728, 25] on div "× Update Assemblies Item to a Worksheet" at bounding box center [452, 27] width 565 height 24
click at [723, 27] on button "×" at bounding box center [724, 26] width 6 height 10
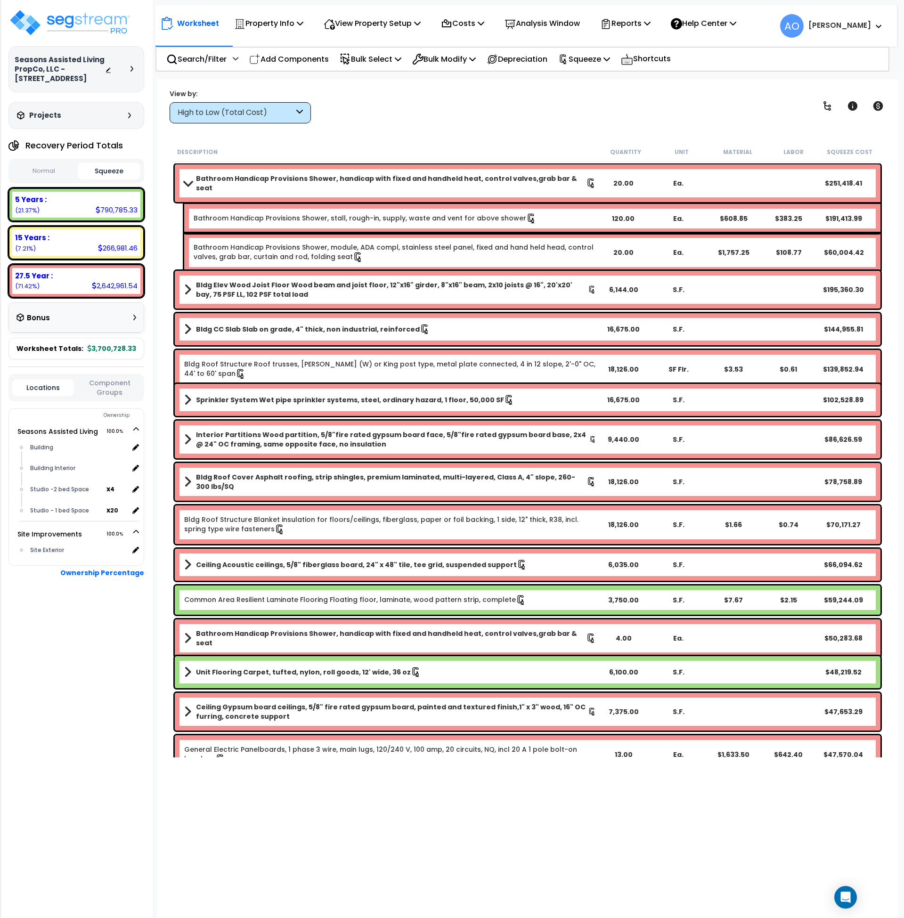
click at [427, 178] on b "Bathroom Handicap Provisions Shower, handicap with fixed and handheld heat, con…" at bounding box center [391, 183] width 390 height 19
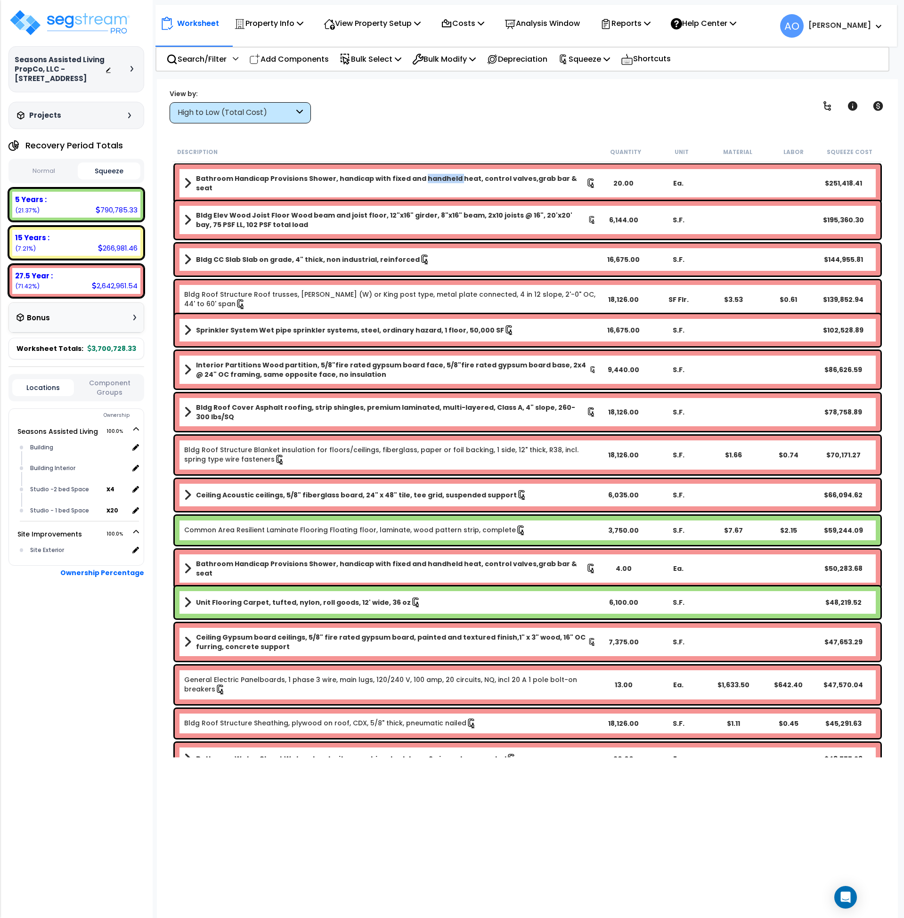
click at [427, 178] on b "Bathroom Handicap Provisions Shower, handicap with fixed and handheld heat, con…" at bounding box center [391, 183] width 390 height 19
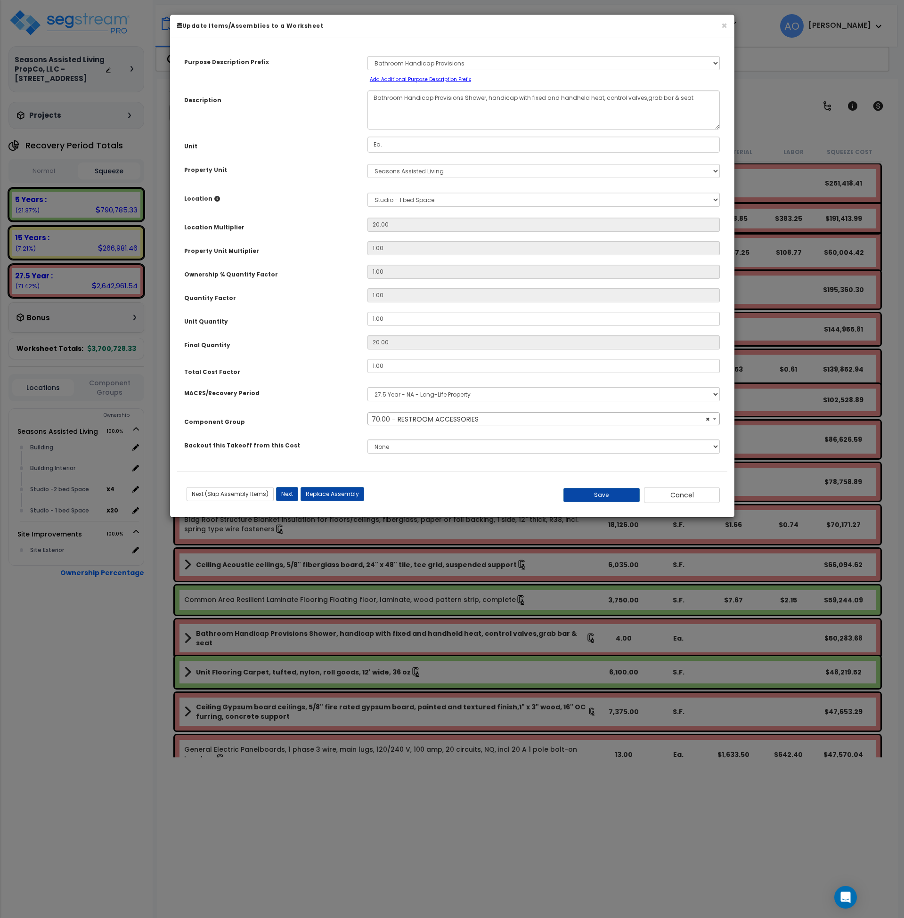
select select "45900"
click at [679, 496] on button "Cancel" at bounding box center [682, 495] width 76 height 16
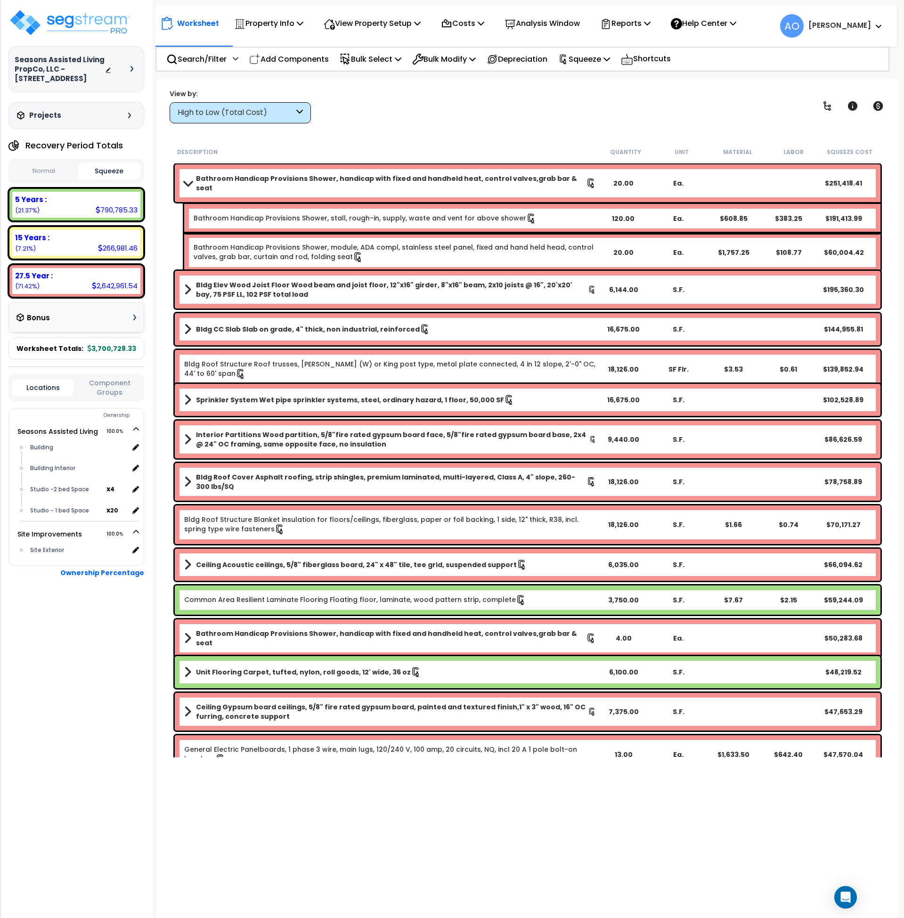
click at [397, 121] on div "View by: High to Low (Total Cost) High to Low (Total Cost)" at bounding box center [527, 106] width 723 height 35
click at [449, 138] on div "Worksheet Property Info Property Setup Add Property Unit Template property Clon…" at bounding box center [528, 538] width 742 height 918
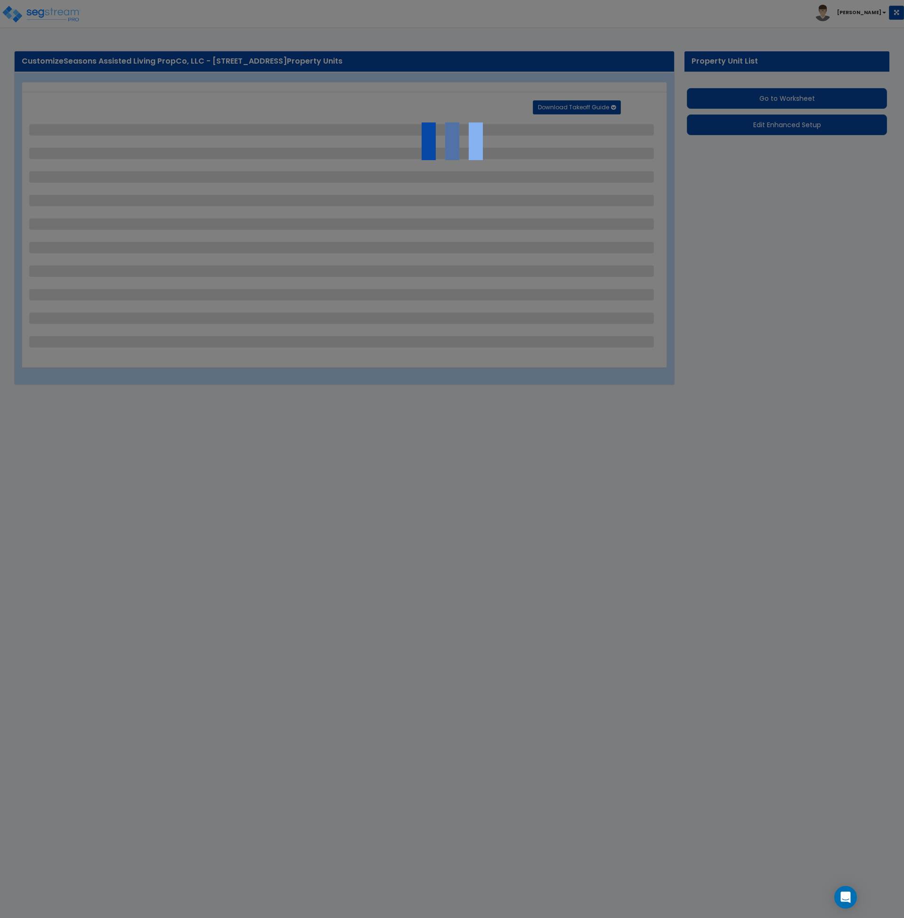
select select "2"
select select "1"
select select "2"
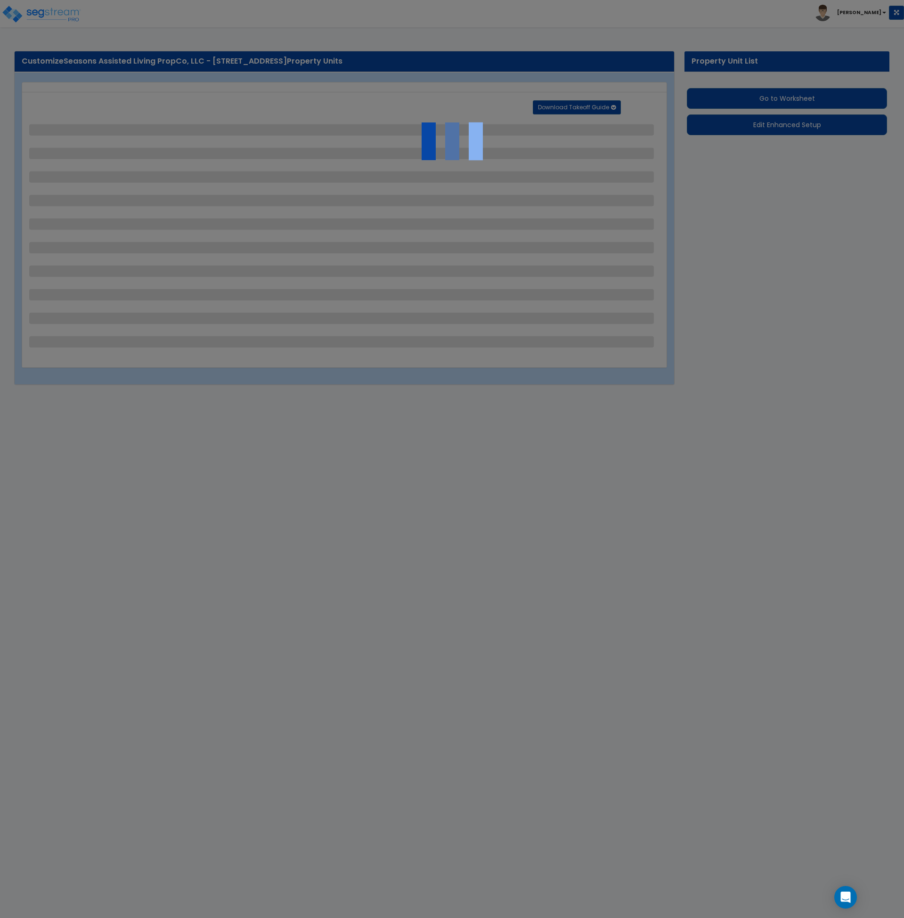
select select "1"
select select "4"
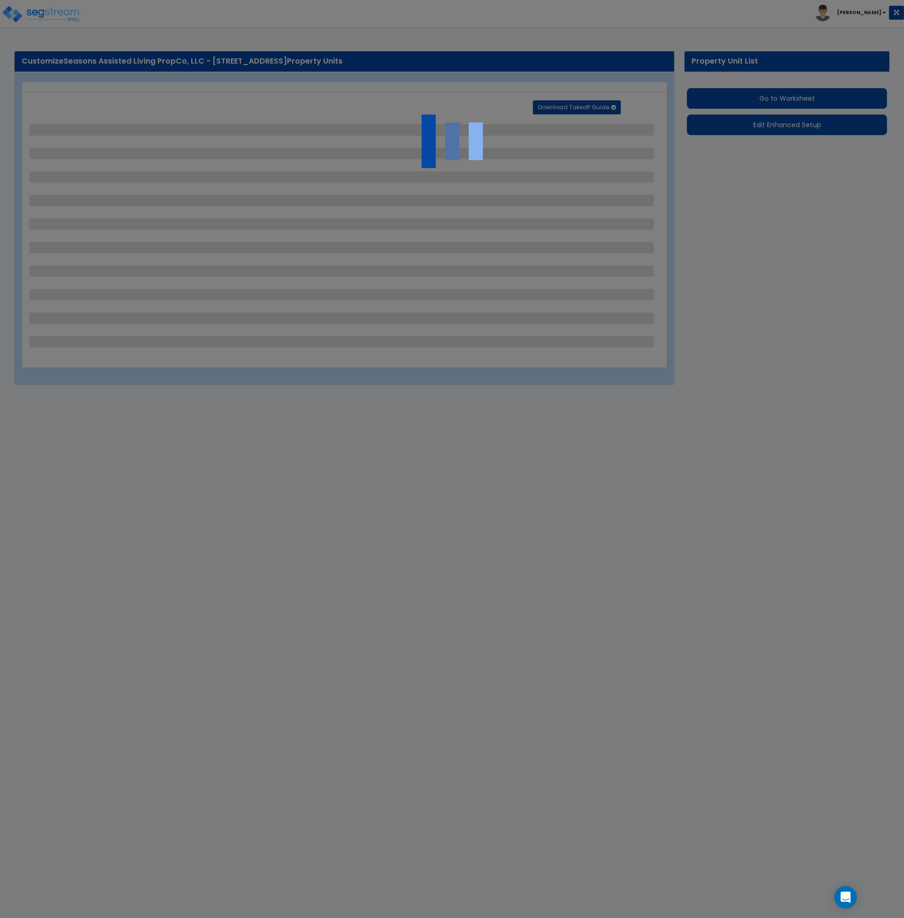
select select "2"
select select "3"
select select "1"
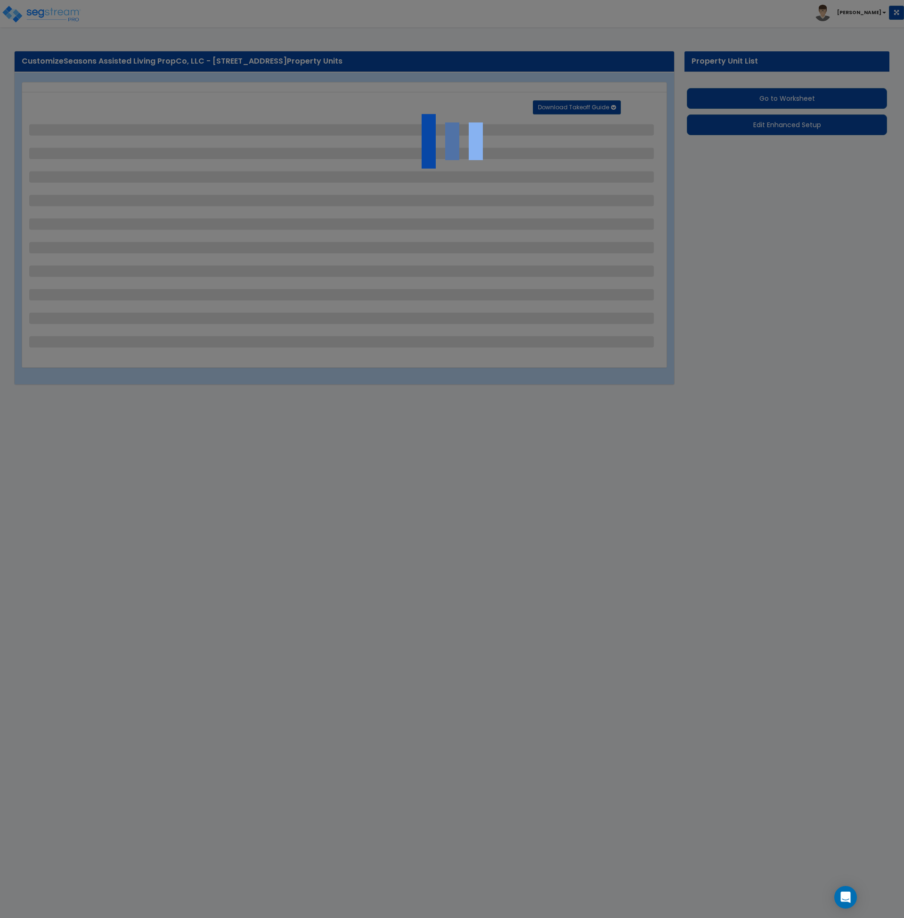
select select "3"
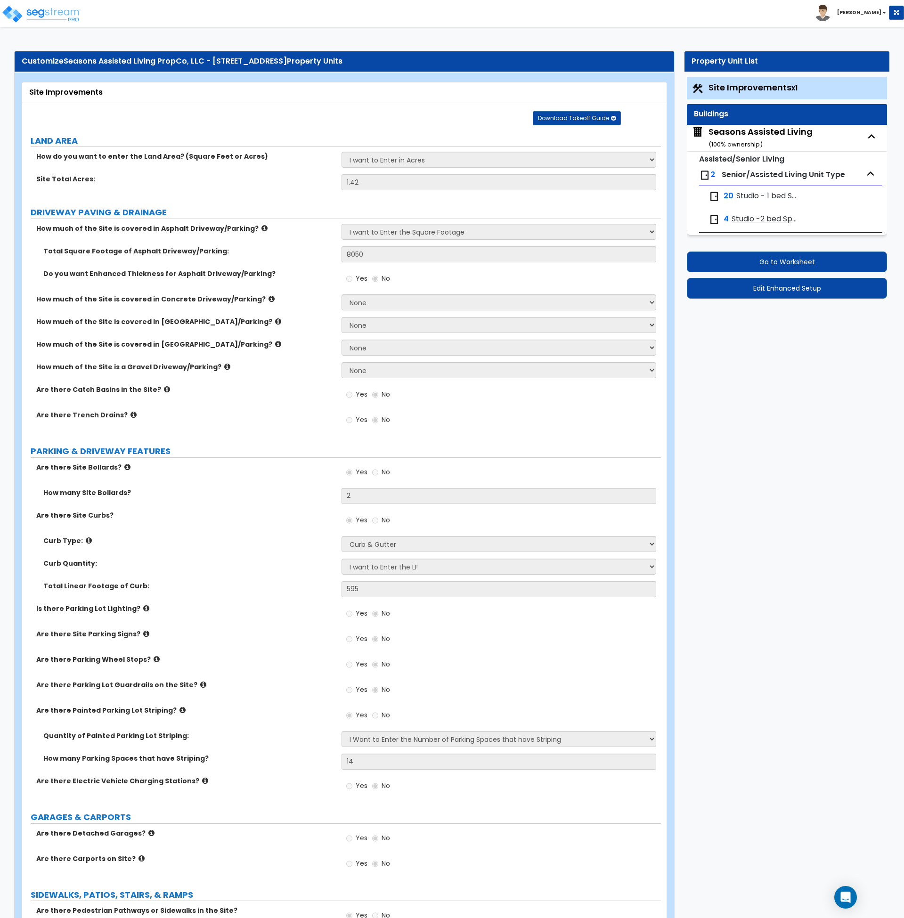
click at [743, 136] on div "Seasons Assisted Living ( 100 % ownership)" at bounding box center [761, 138] width 104 height 24
select select "2"
select select "7"
select select "2"
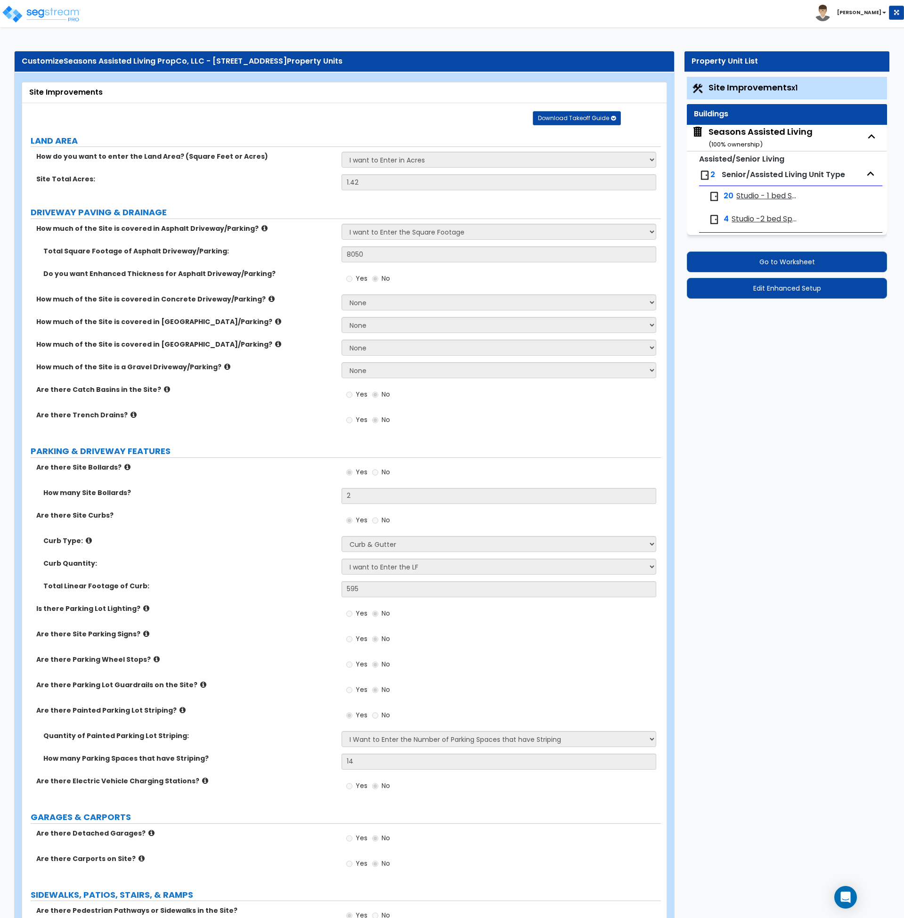
select select "4"
select select "3"
select select "1"
select select "2"
select select "1"
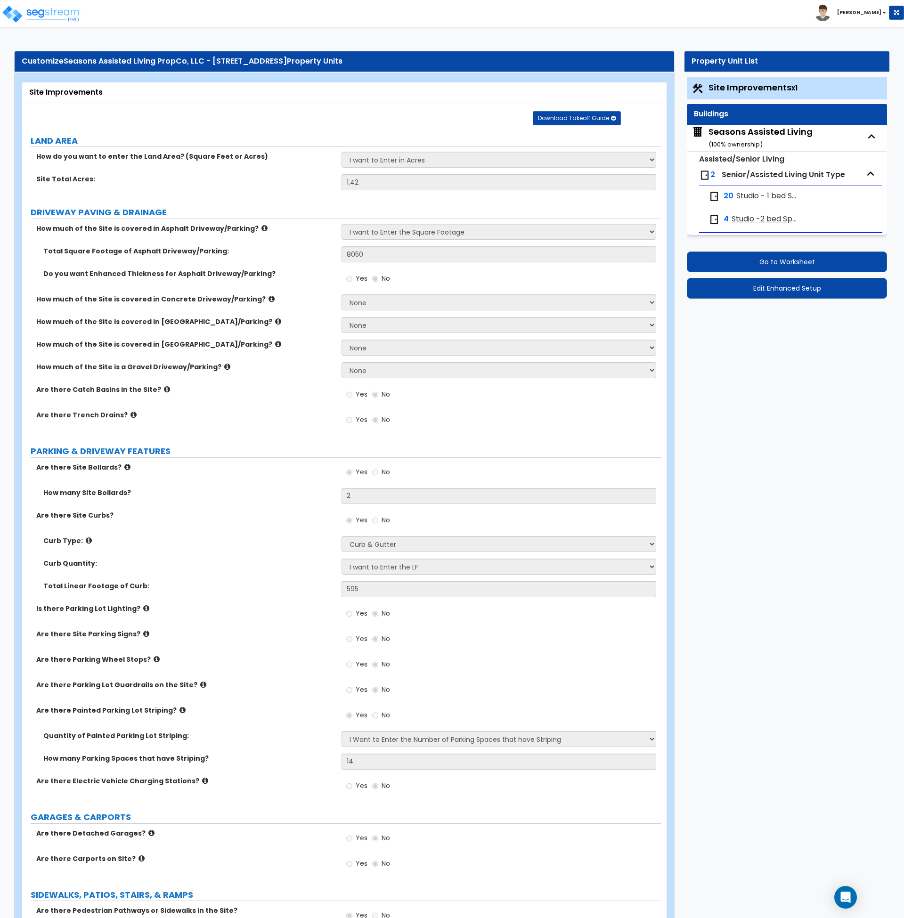
select select "2"
select select "1"
select select "2"
select select "7"
select select "3"
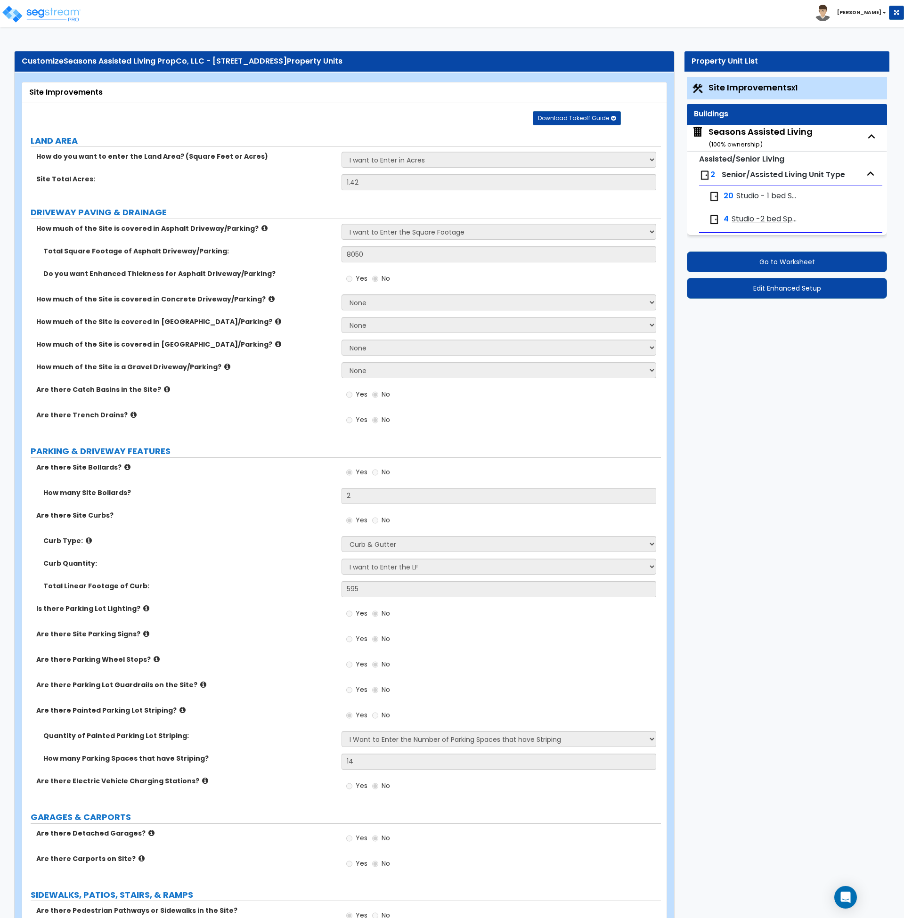
select select "3"
select select "2"
select select "3"
select select "5"
select select "3"
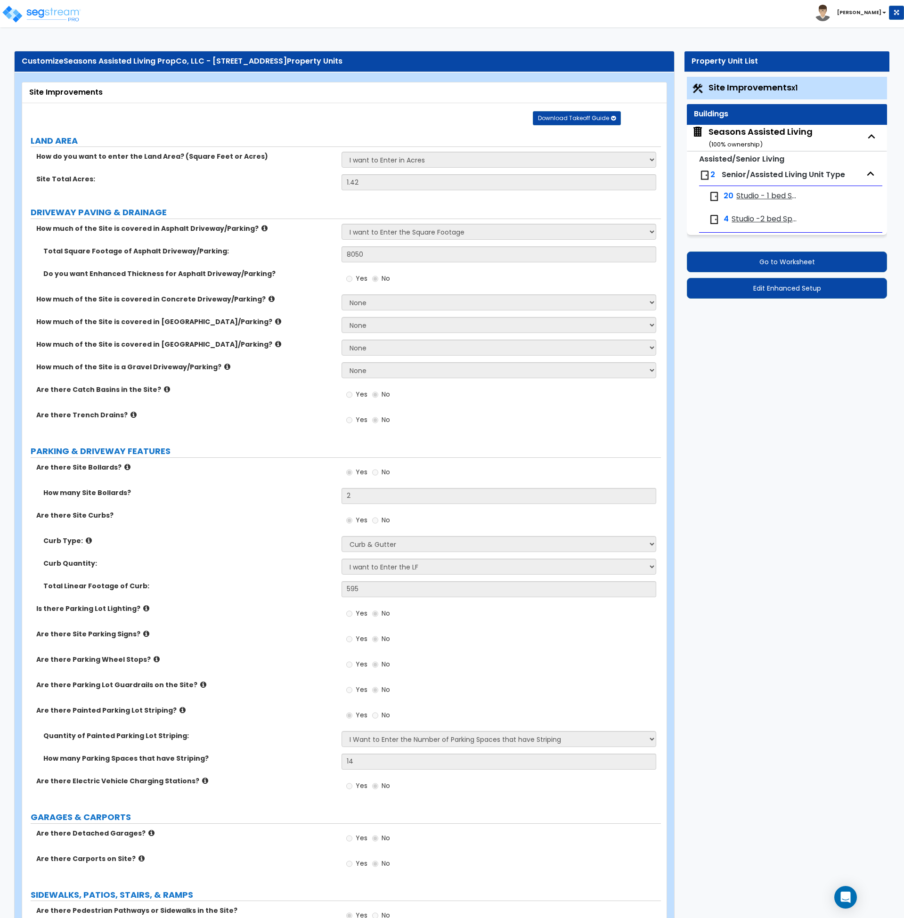
select select "3"
select select "1"
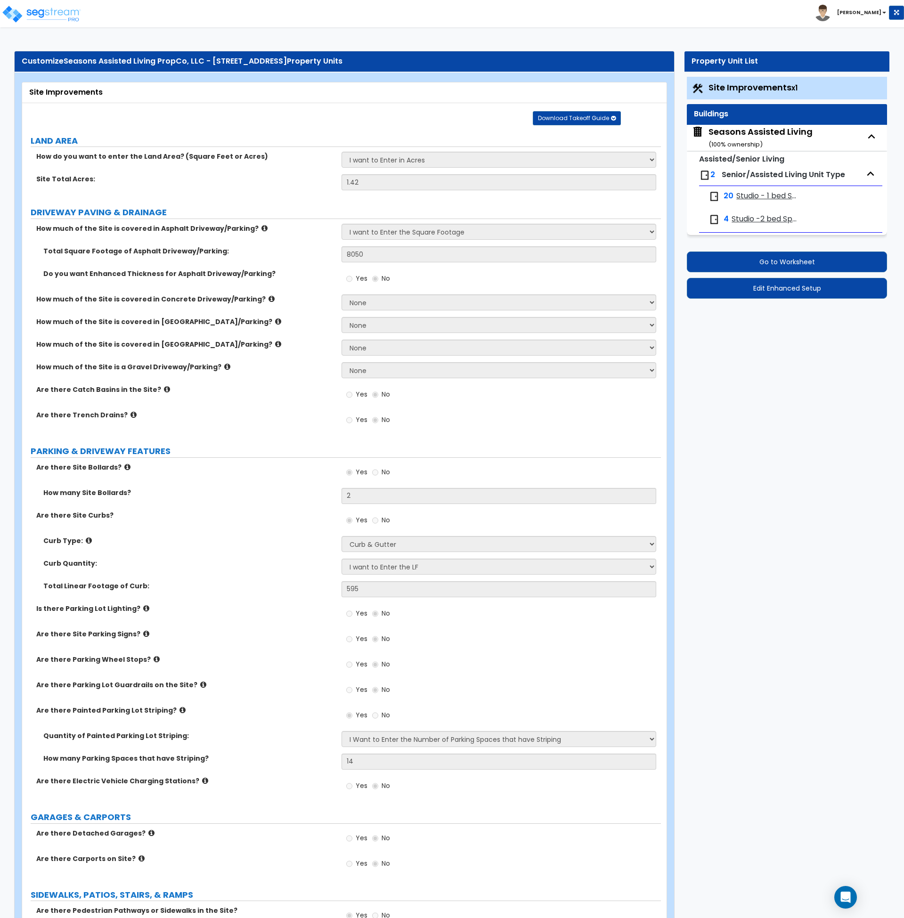
select select "2"
select select "1"
select select "2"
select select "1"
select select "3"
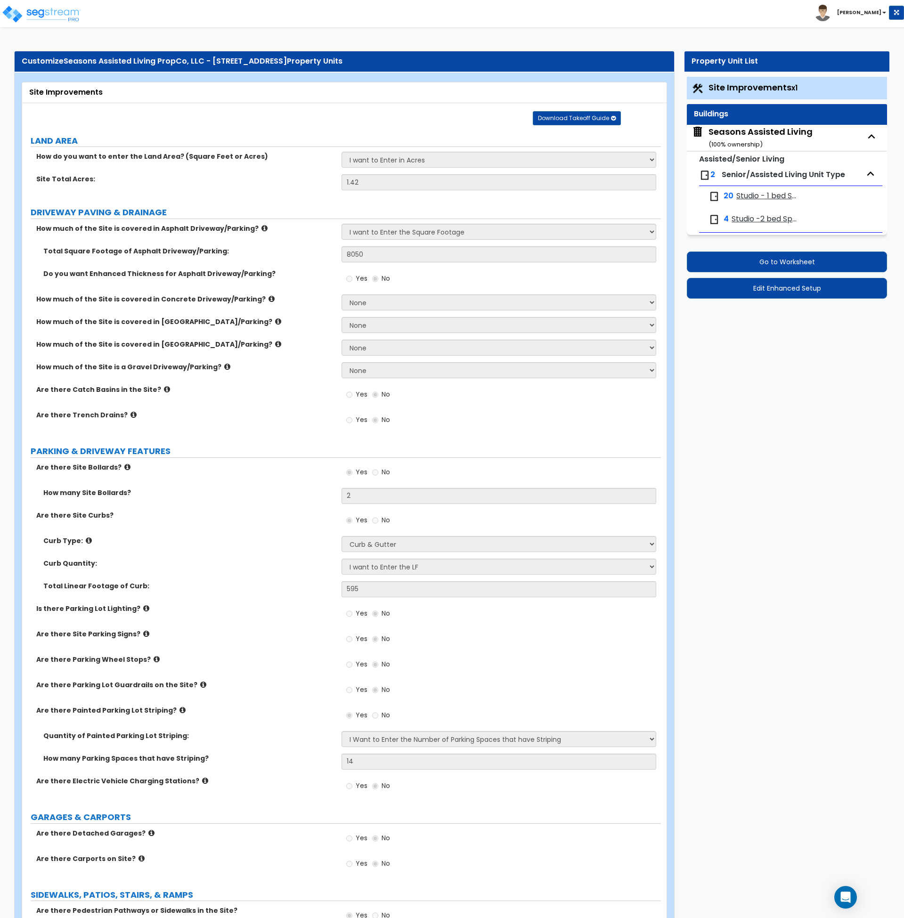
select select "1"
select select "2"
select select "3"
select select "2"
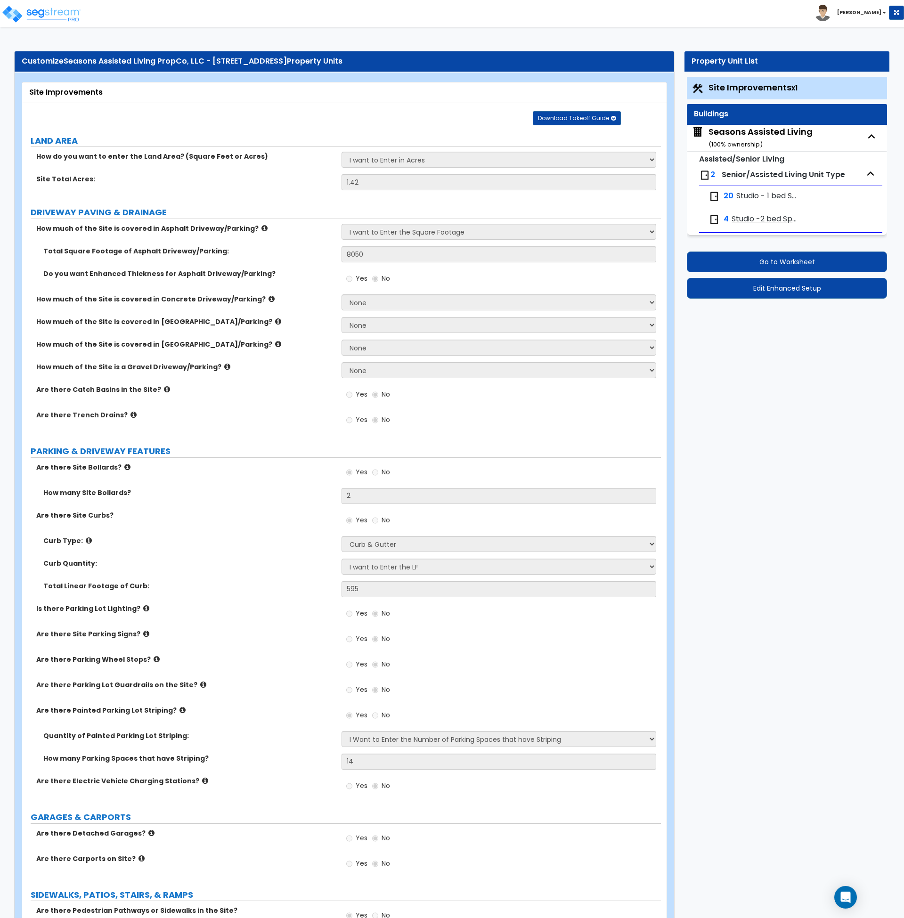
select select "5"
select select "7"
select select "2"
select select "5"
select select "1"
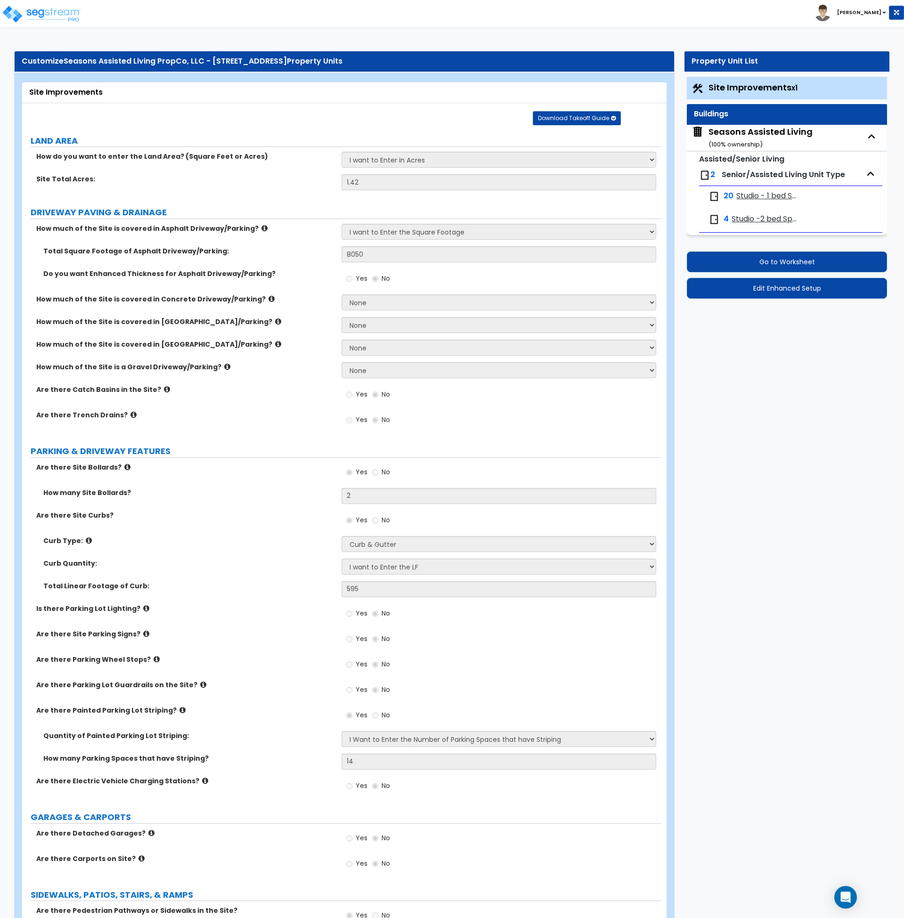
select select "5"
select select "1"
select select "2"
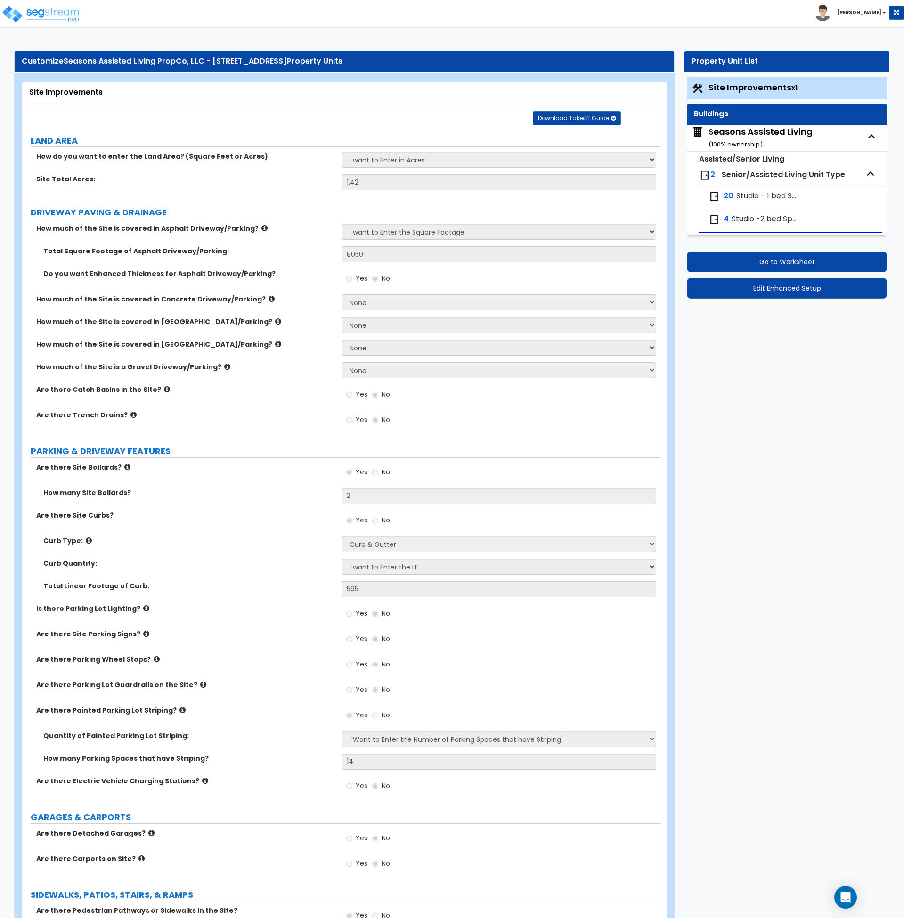
select select "3"
select select "1"
select select "2"
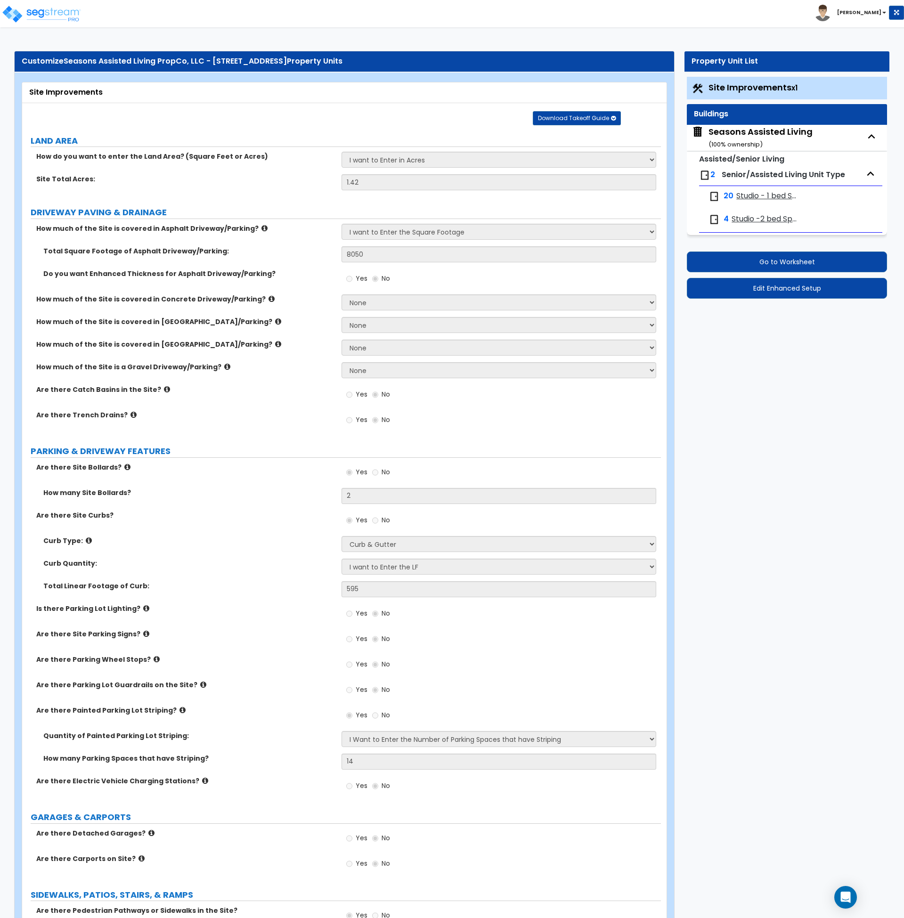
select select "1"
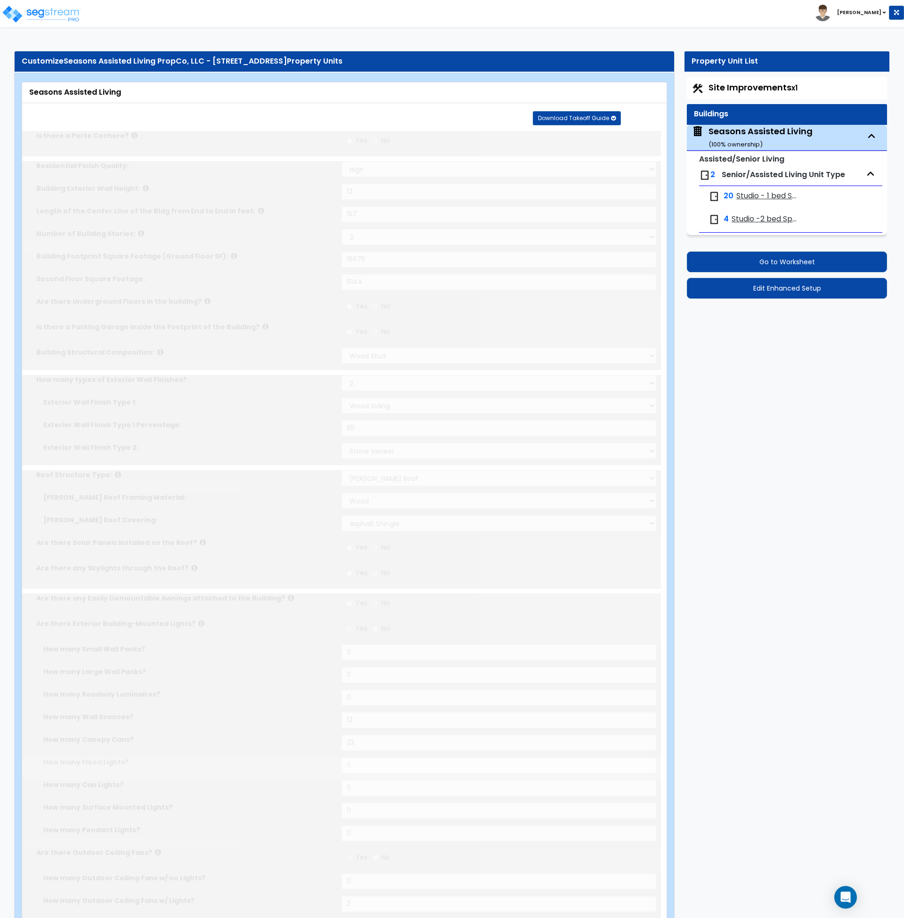
radio input "true"
select select "2"
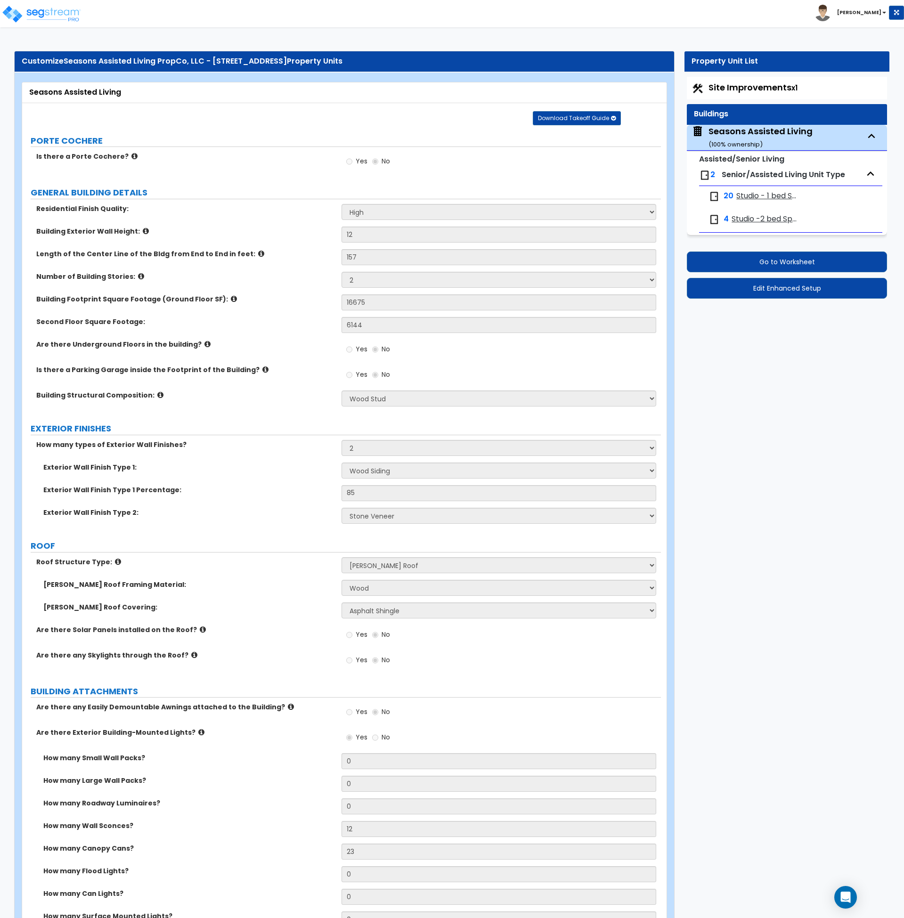
click at [317, 342] on label "Are there Underground Floors in the building?" at bounding box center [185, 344] width 298 height 9
click at [756, 192] on span "Studio - 1 bed Space" at bounding box center [768, 196] width 63 height 11
select select "1"
select select "3"
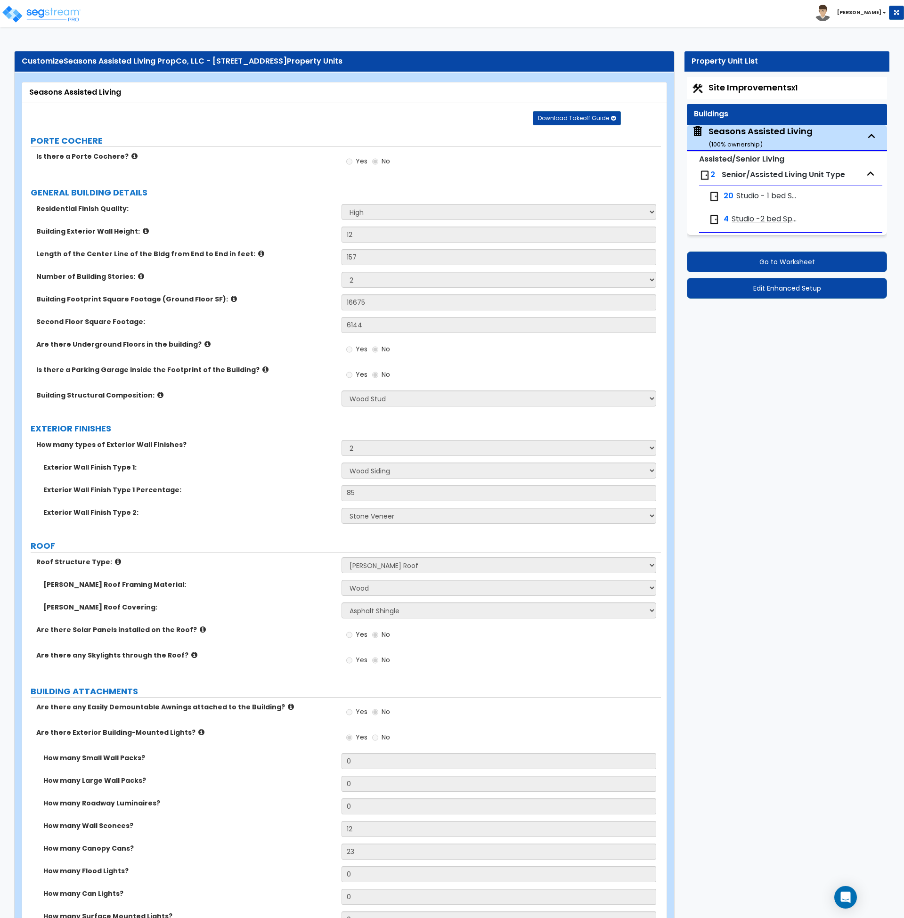
select select "4"
select select "1"
select select "5"
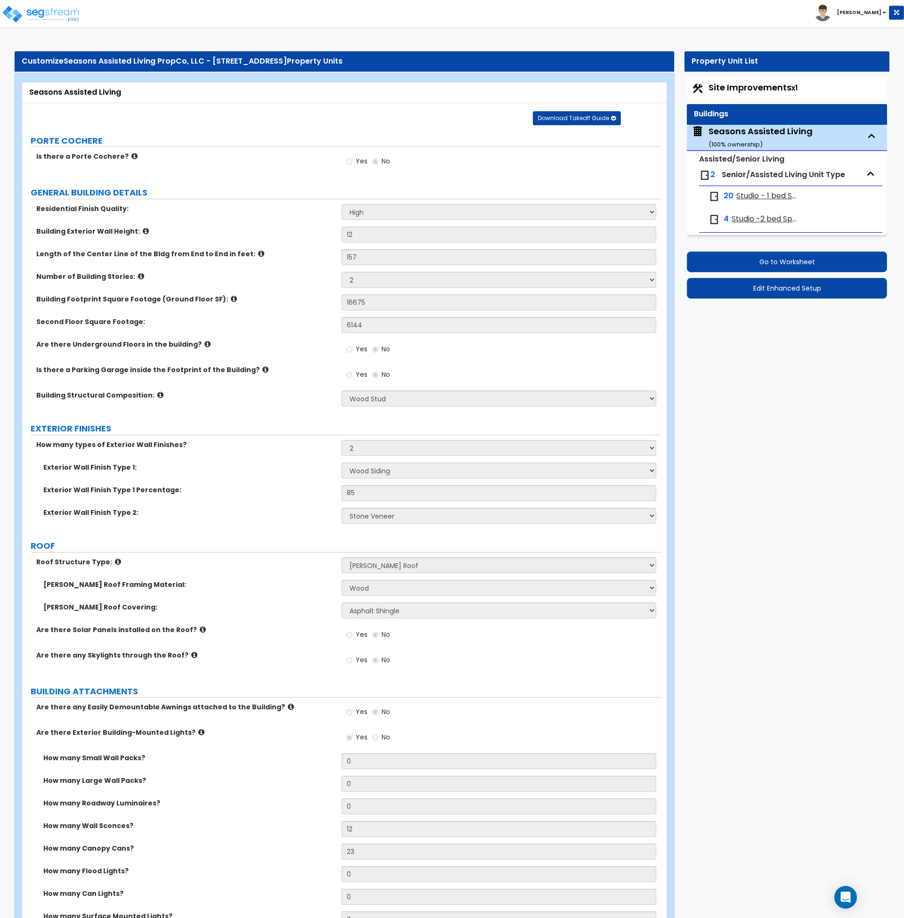
select select "1"
select select "2"
select select "1"
select select "5"
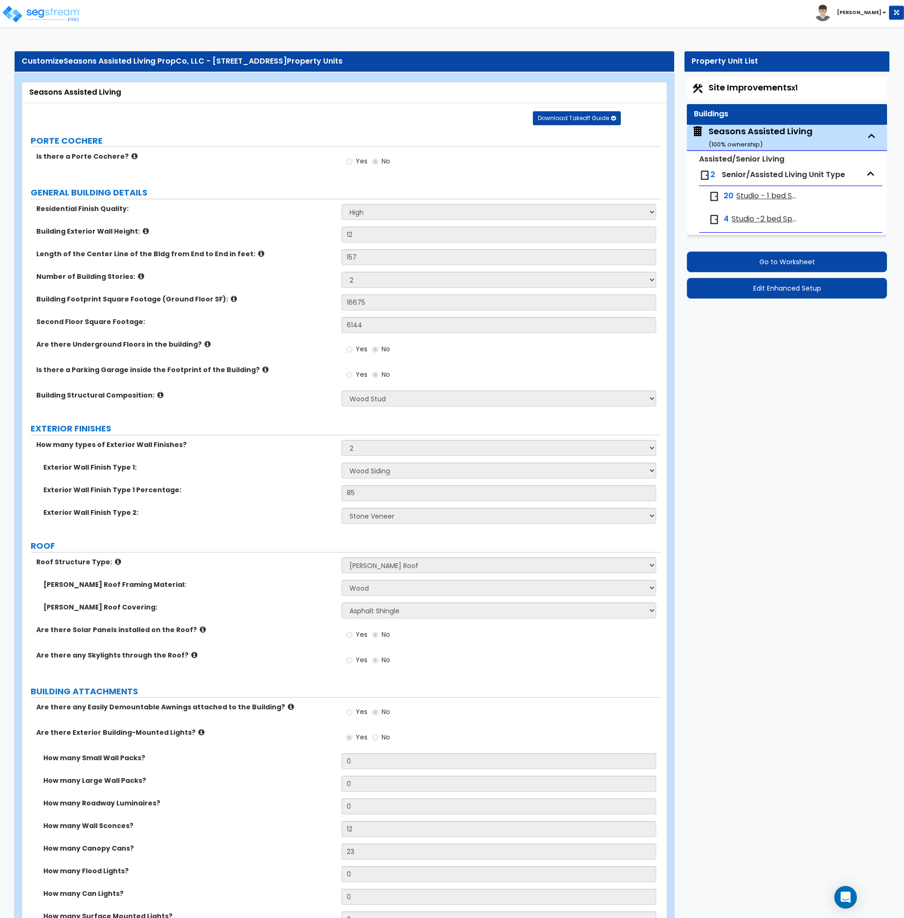
select select "1"
select select "2"
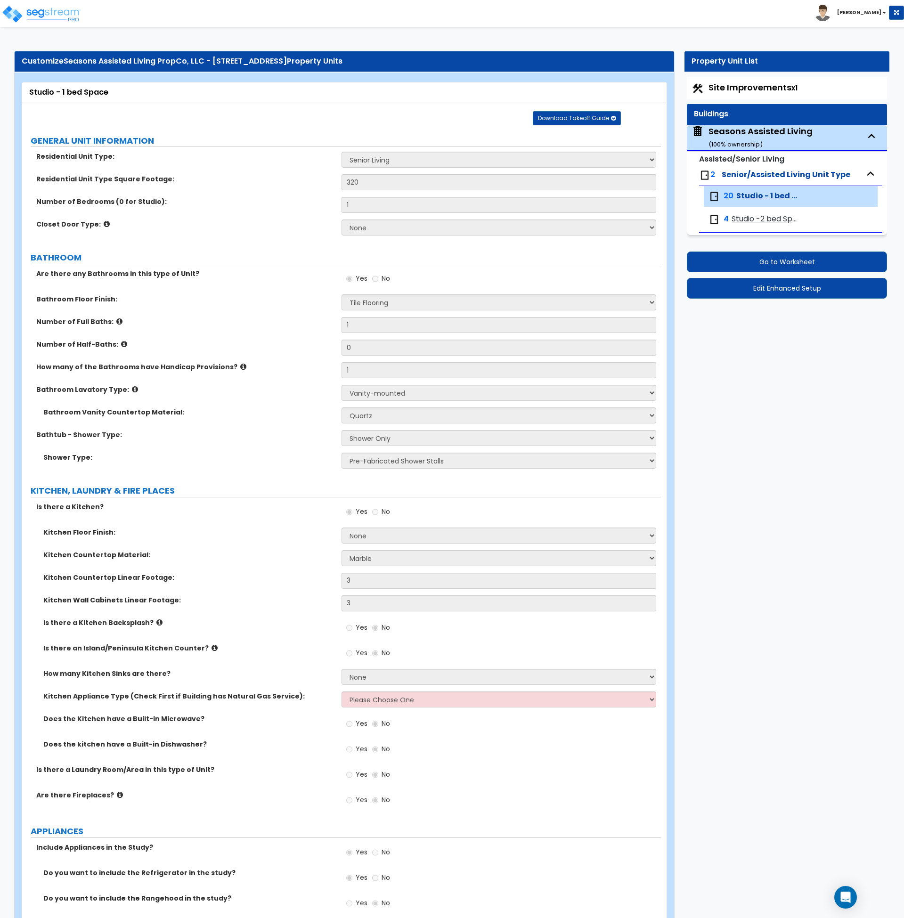
click at [760, 215] on span "Studio -2 bed Space" at bounding box center [765, 219] width 67 height 11
select select "1"
select select "3"
select select "4"
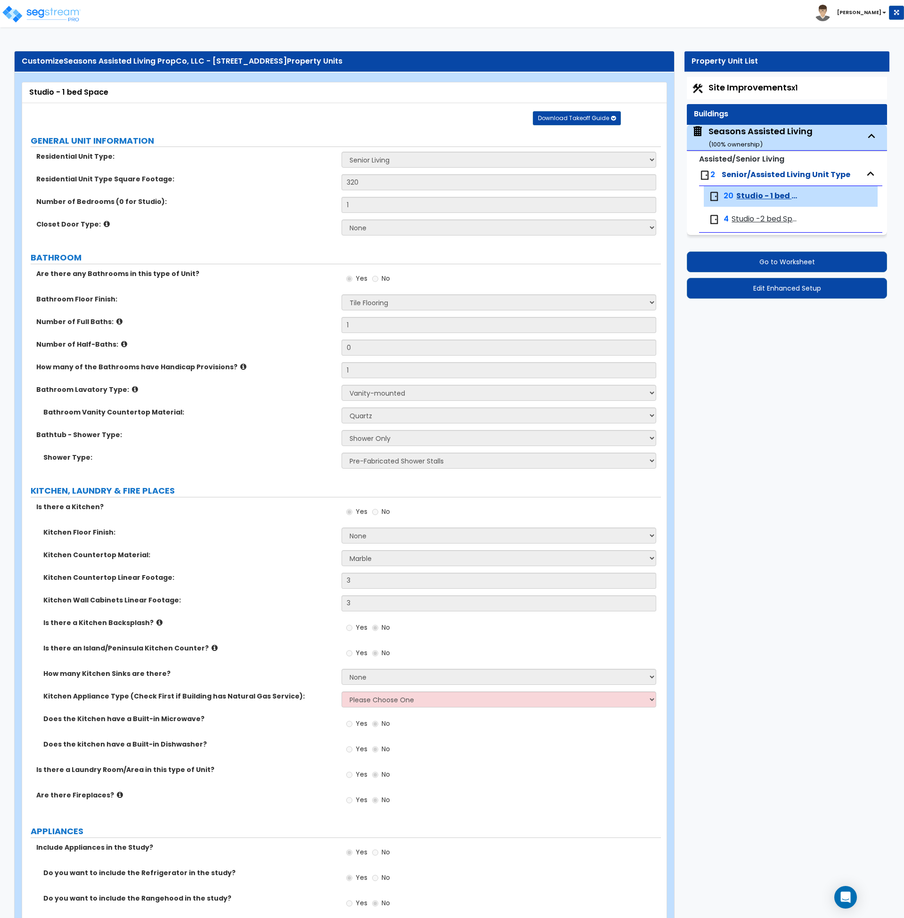
select select "1"
select select "5"
select select "1"
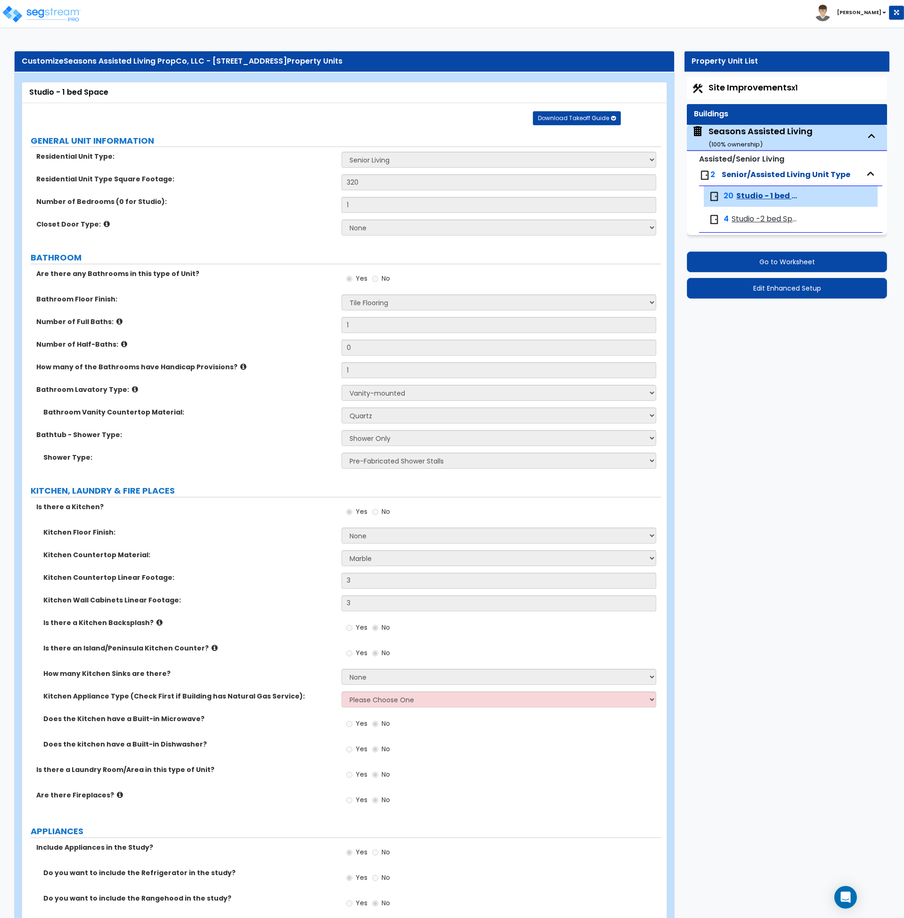
select select "2"
select select "1"
select select "5"
select select "2"
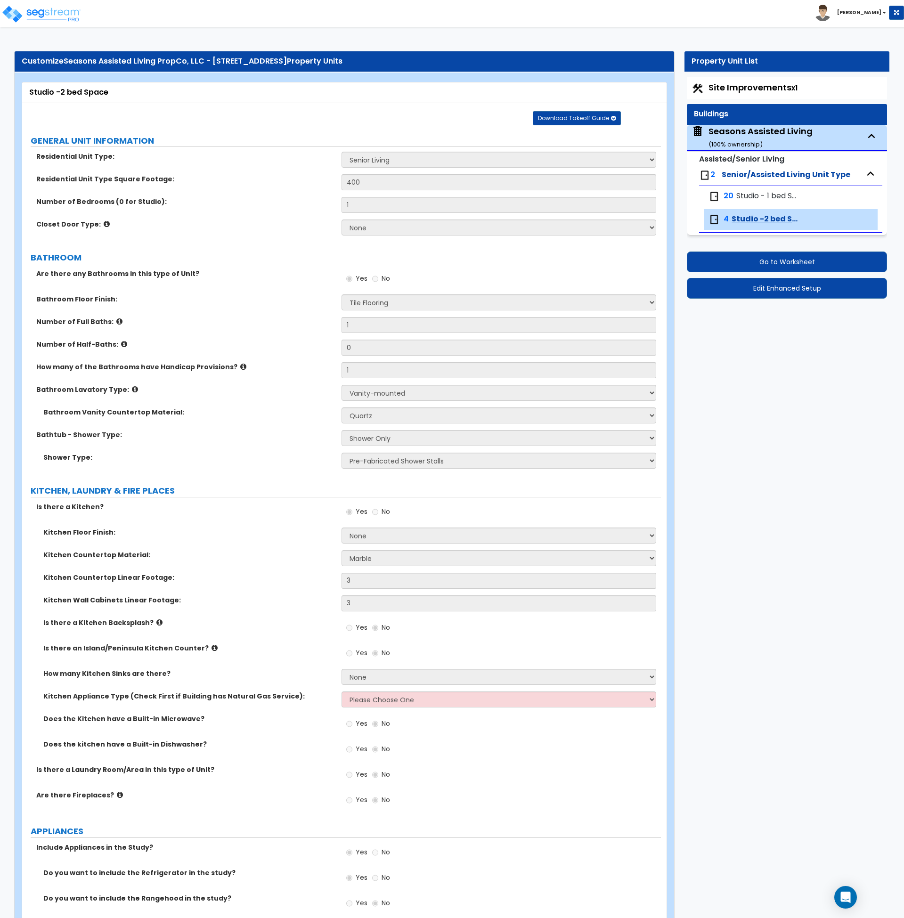
click at [270, 439] on label "Bathtub - Shower Type:" at bounding box center [185, 434] width 298 height 9
click at [755, 193] on span "Studio - 1 bed Space" at bounding box center [768, 196] width 63 height 11
select select "1"
select select "3"
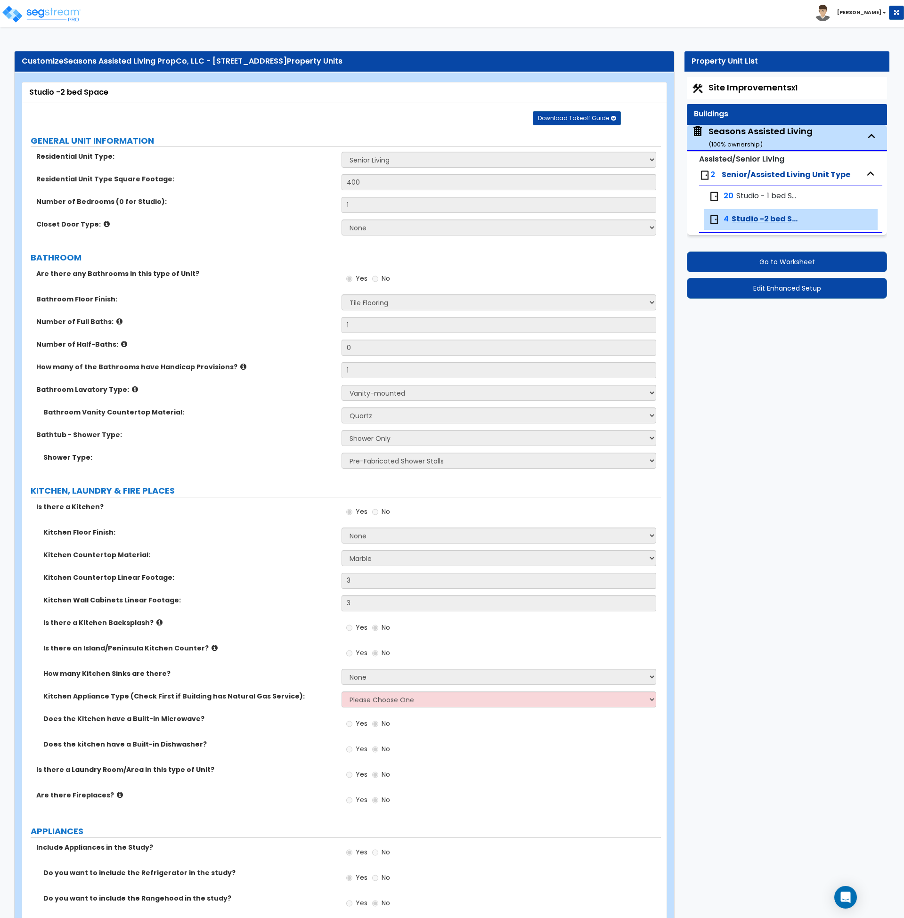
select select "4"
select select "1"
select select "5"
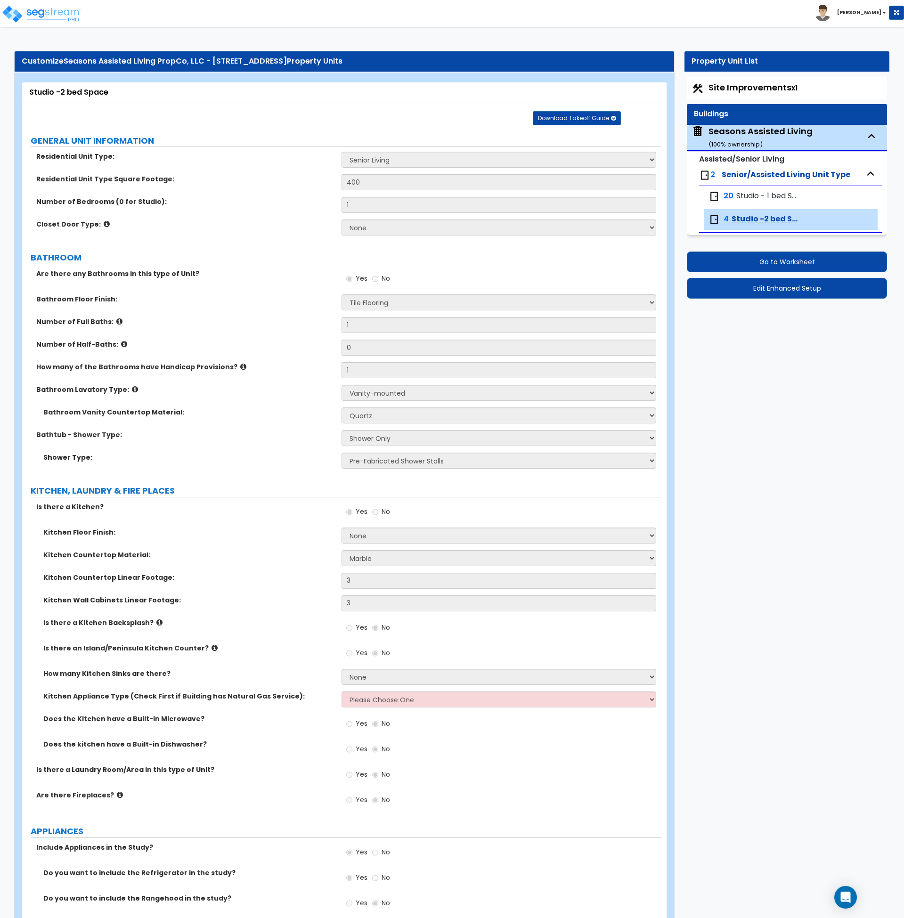
select select "1"
select select "2"
select select "1"
select select "5"
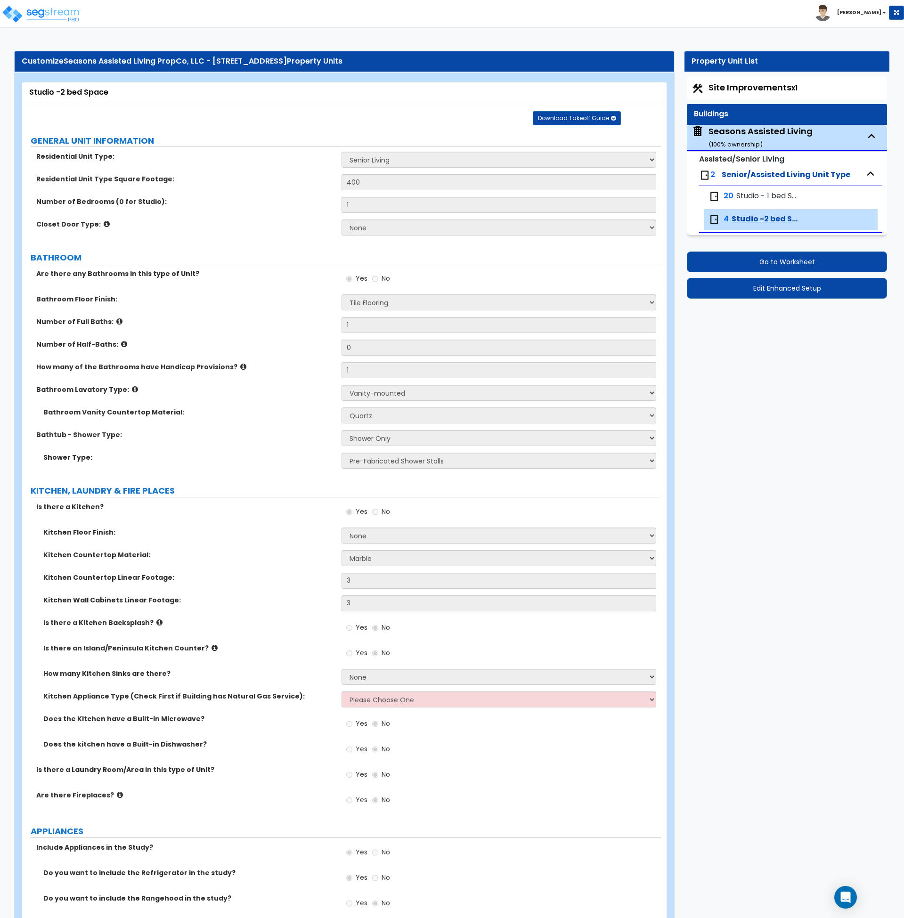
select select "2"
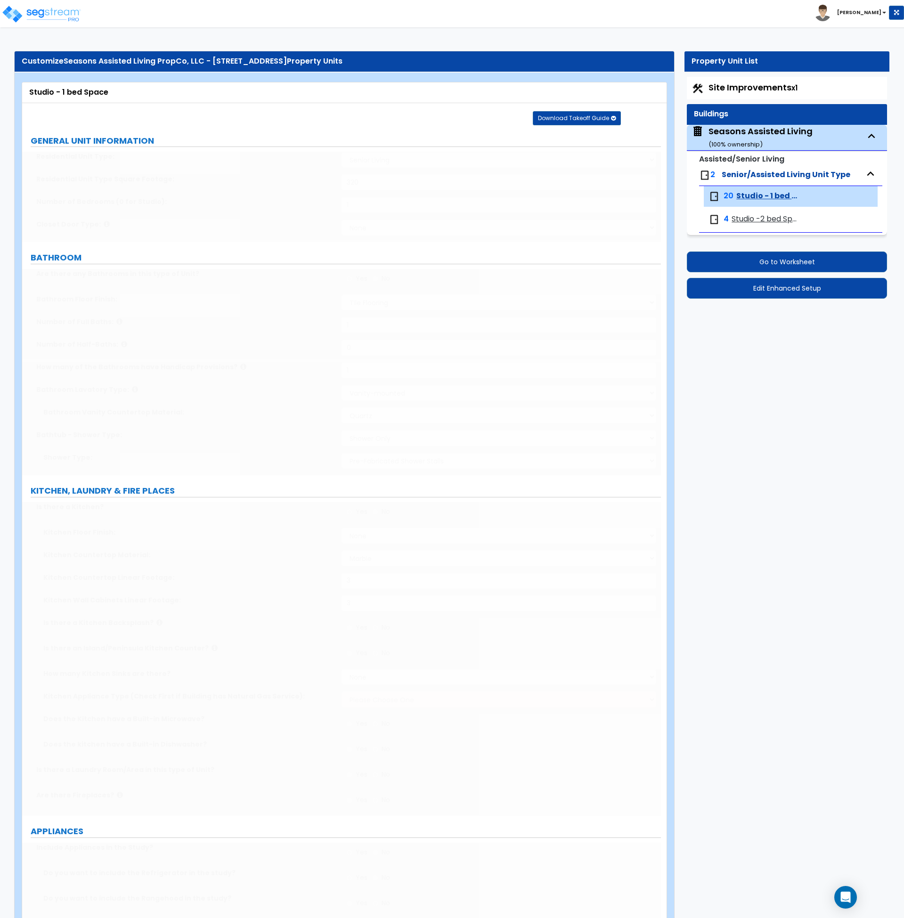
select select "1"
type input "1"
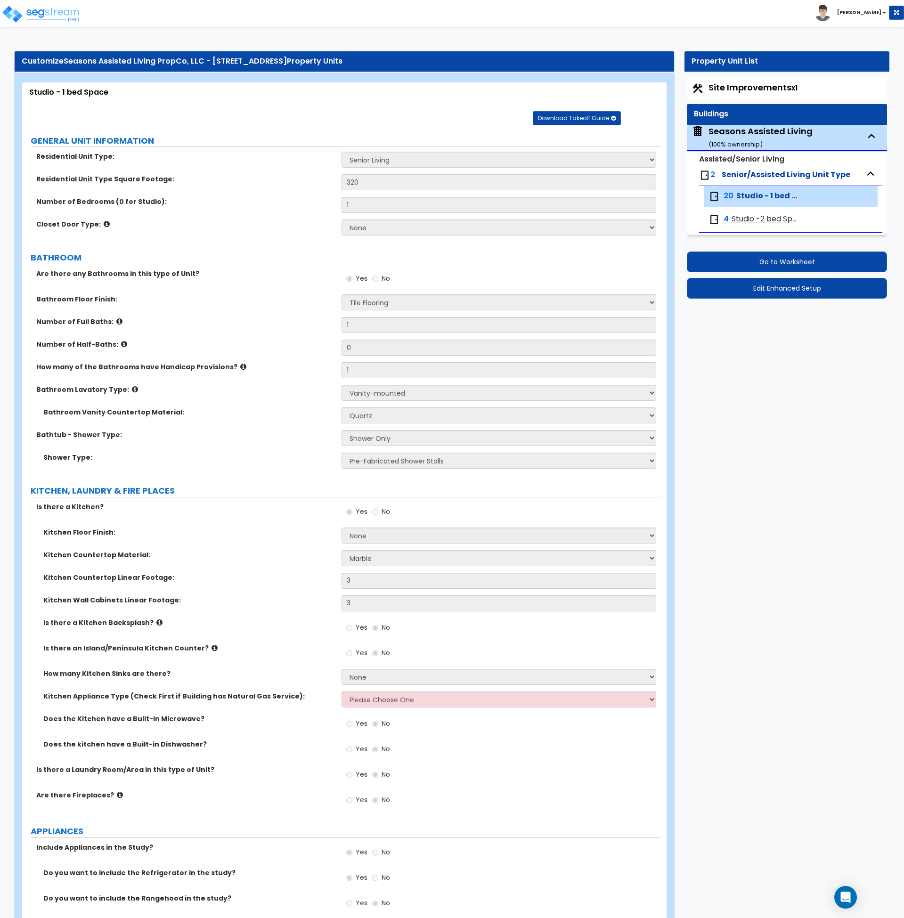
click at [754, 173] on span "Senior/Assisted Living Unit Type" at bounding box center [786, 174] width 129 height 11
click at [744, 133] on div "Seasons Assisted Living ( 100 % ownership)" at bounding box center [761, 137] width 104 height 24
select select "2"
select select "7"
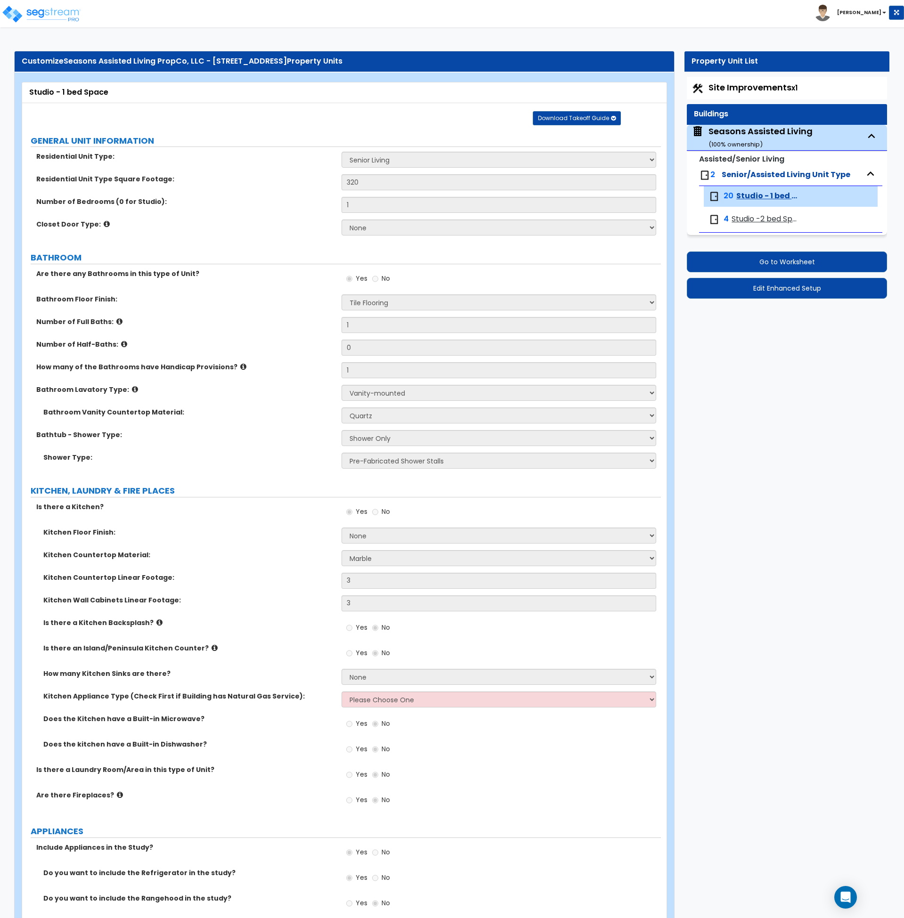
select select "2"
select select "4"
select select "3"
select select "1"
select select "2"
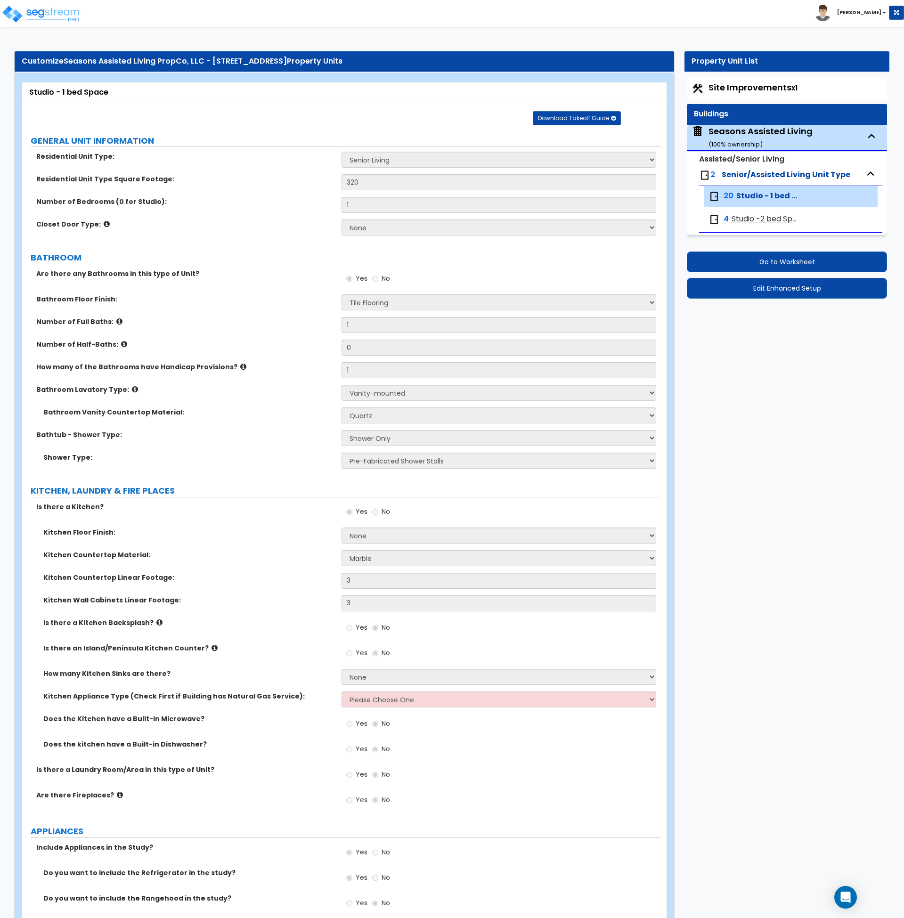
select select "1"
select select "2"
select select "1"
select select "2"
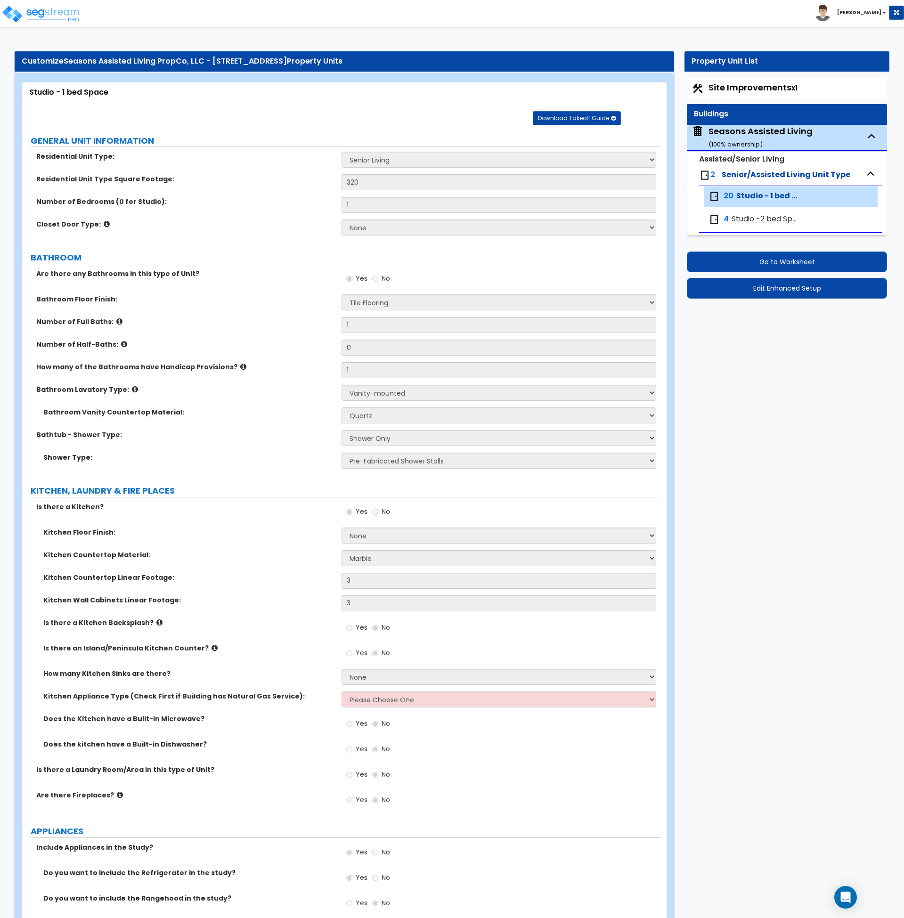
select select "7"
select select "3"
select select "5"
select select "3"
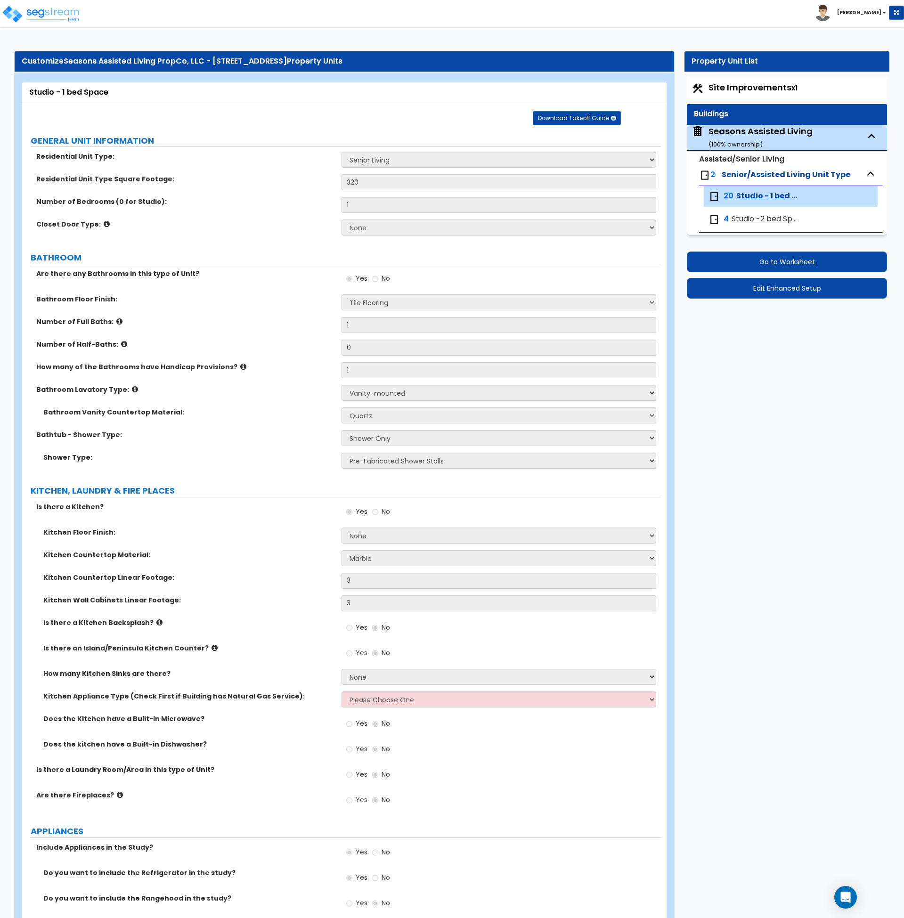
select select "3"
select select "1"
select select "2"
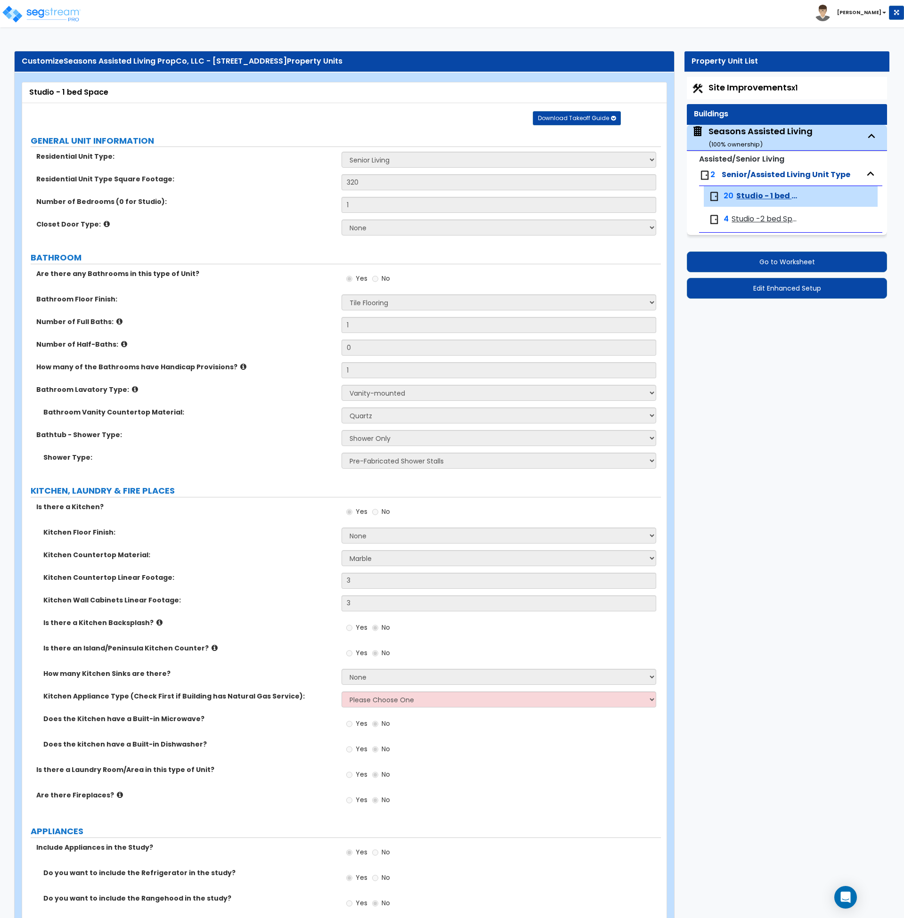
select select "1"
select select "2"
select select "1"
select select "3"
select select "2"
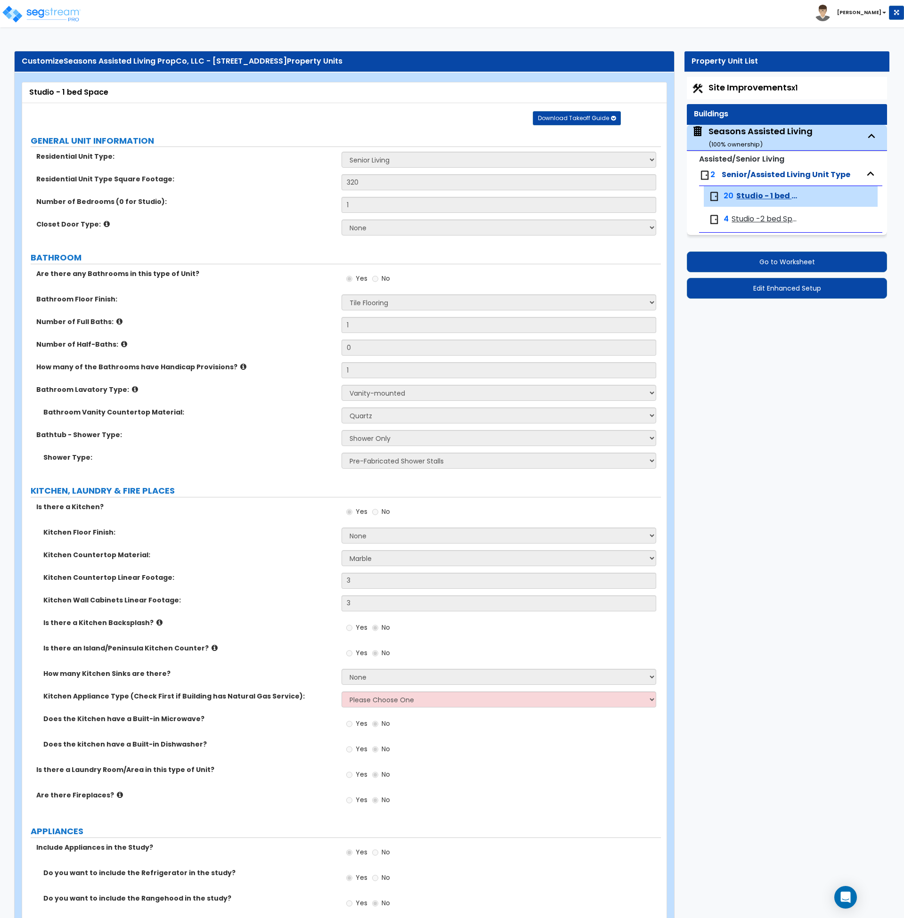
select select "3"
select select "7"
select select "2"
select select "5"
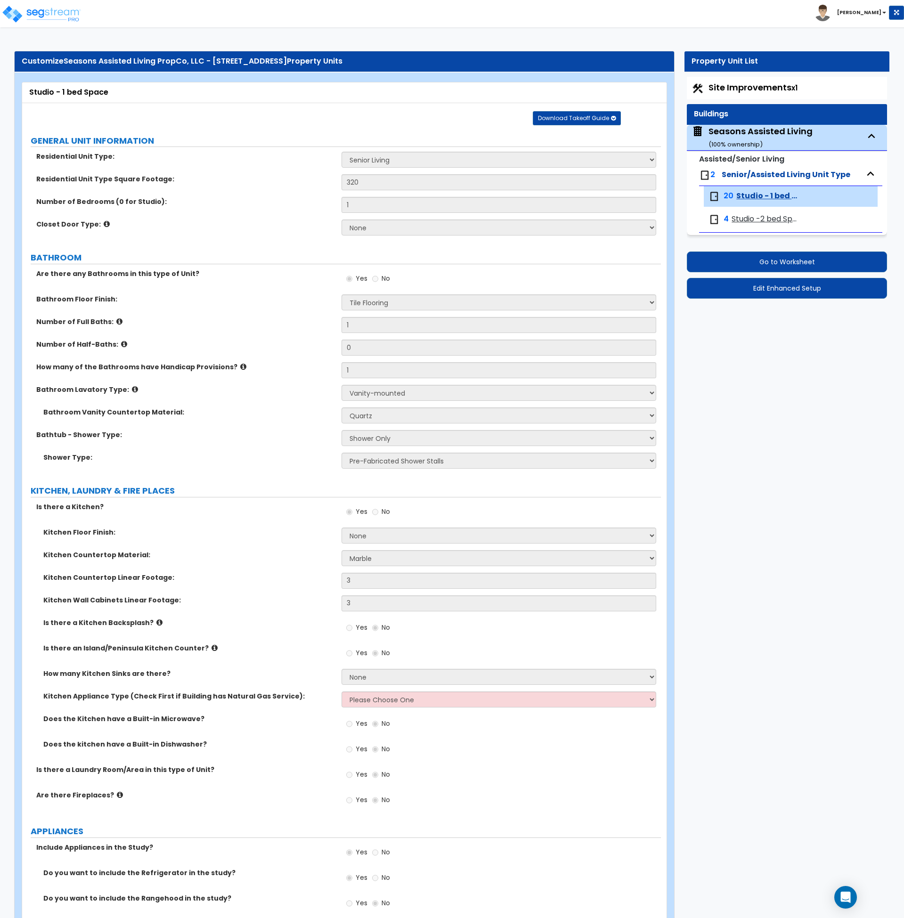
select select "1"
select select "5"
select select "1"
select select "2"
select select "3"
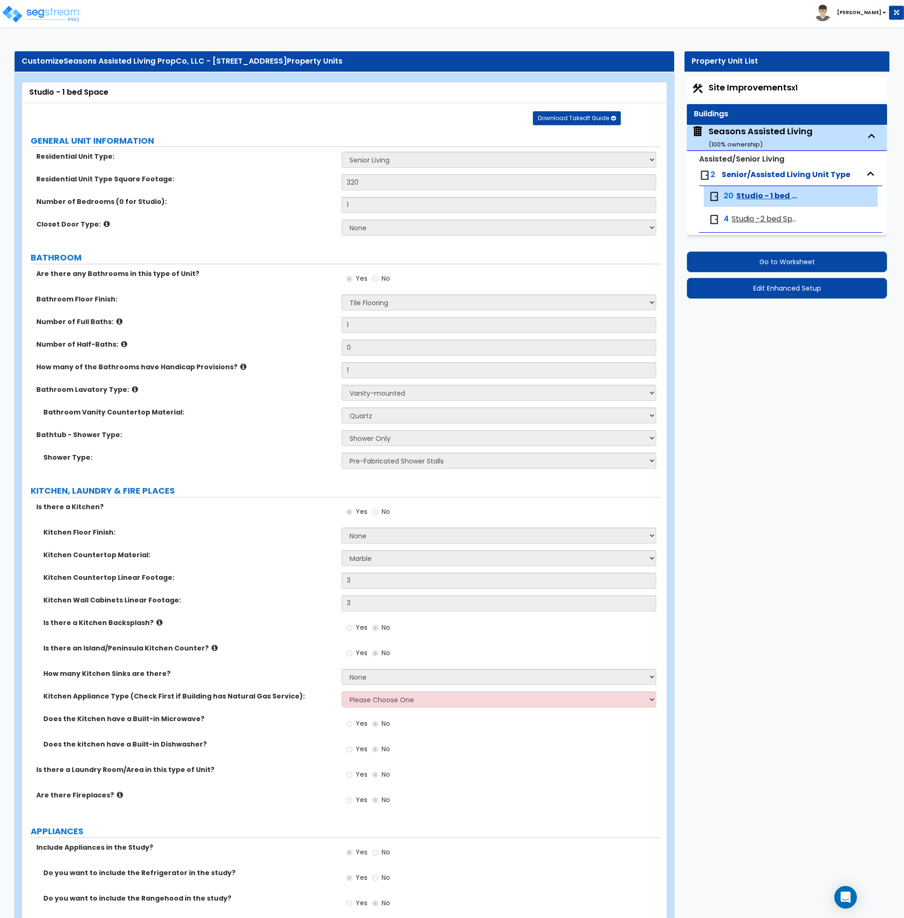
select select "1"
select select "2"
select select "1"
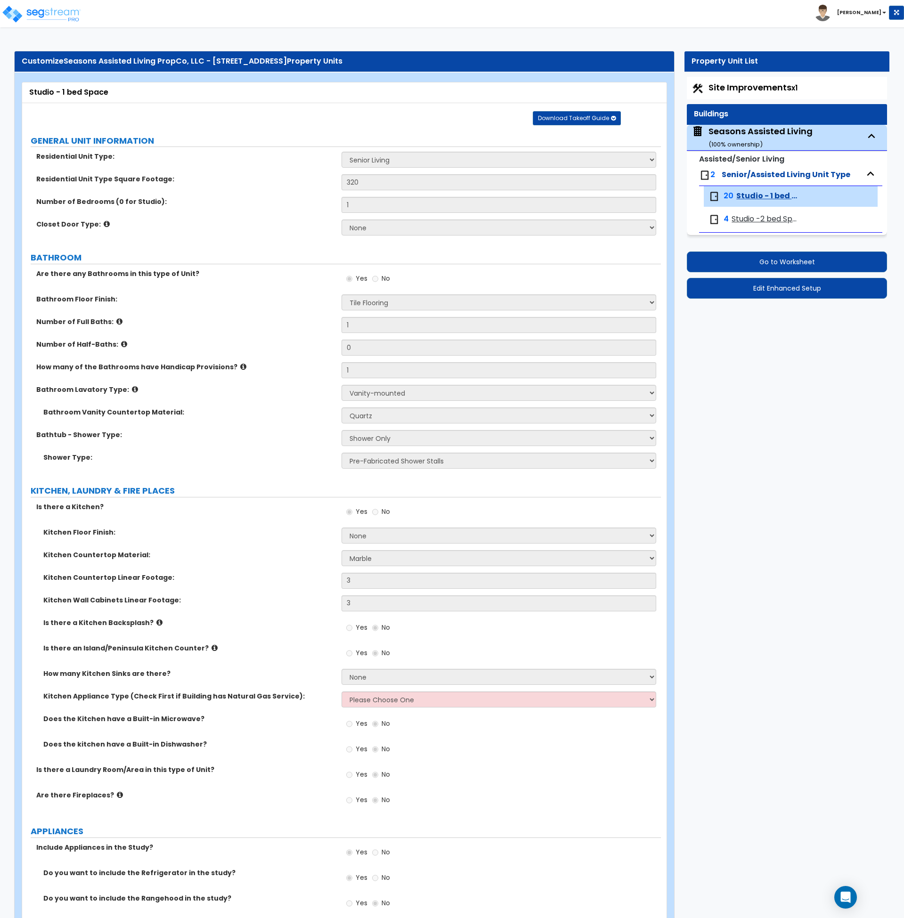
select select "1"
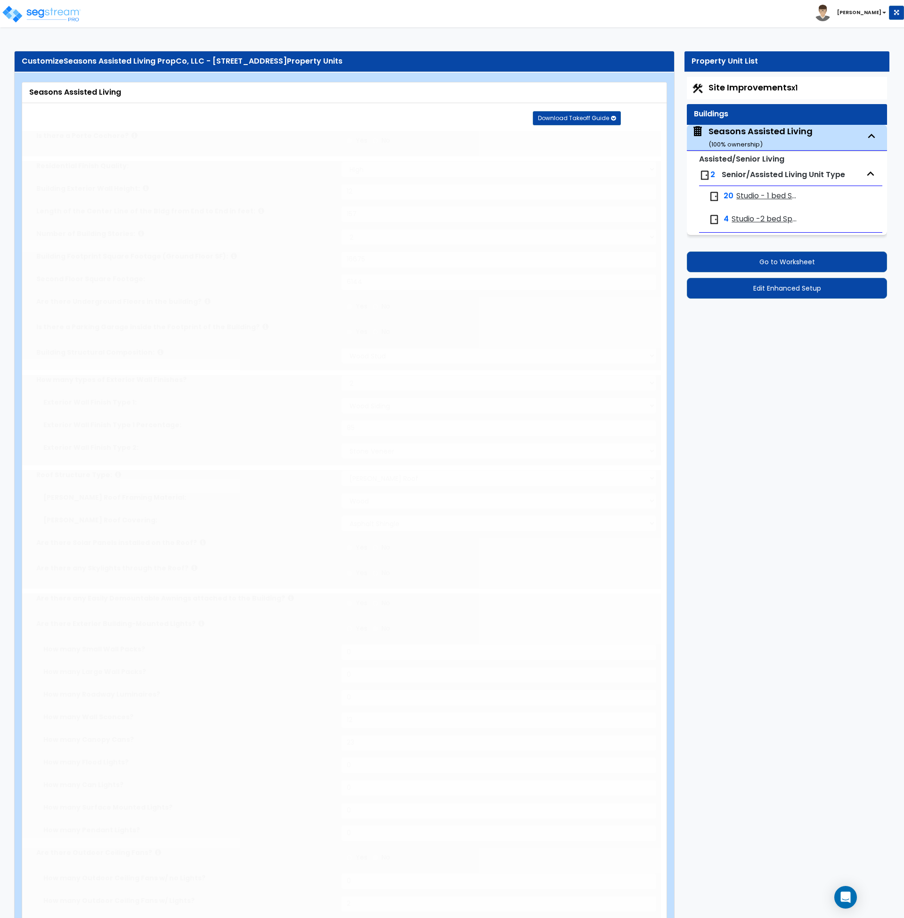
type input "1"
select select "3"
select select "2"
select select "1"
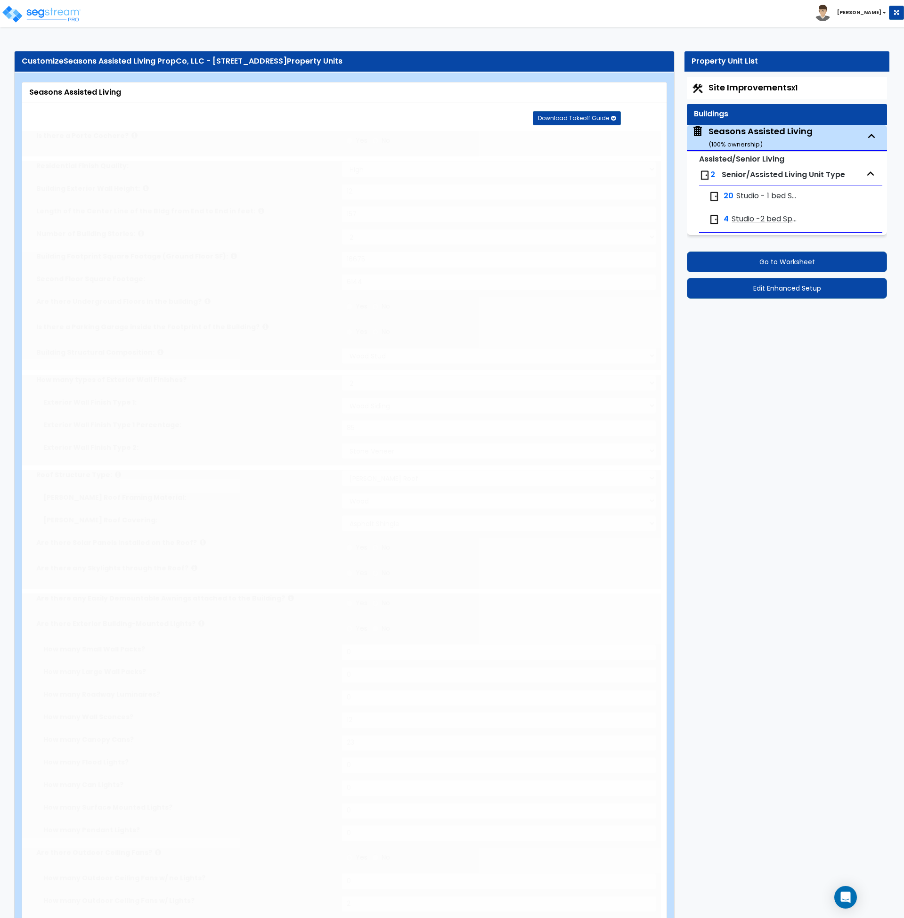
type input "120"
type input "30"
select select "2"
type input "45"
select select "5"
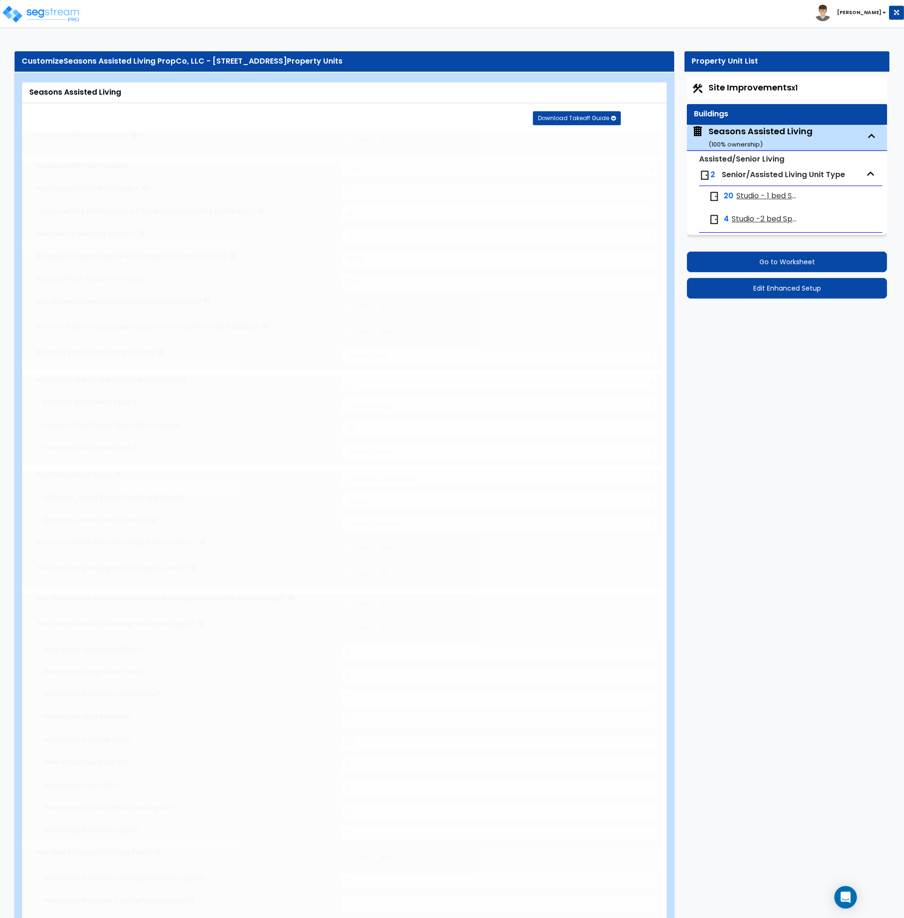
select select "1"
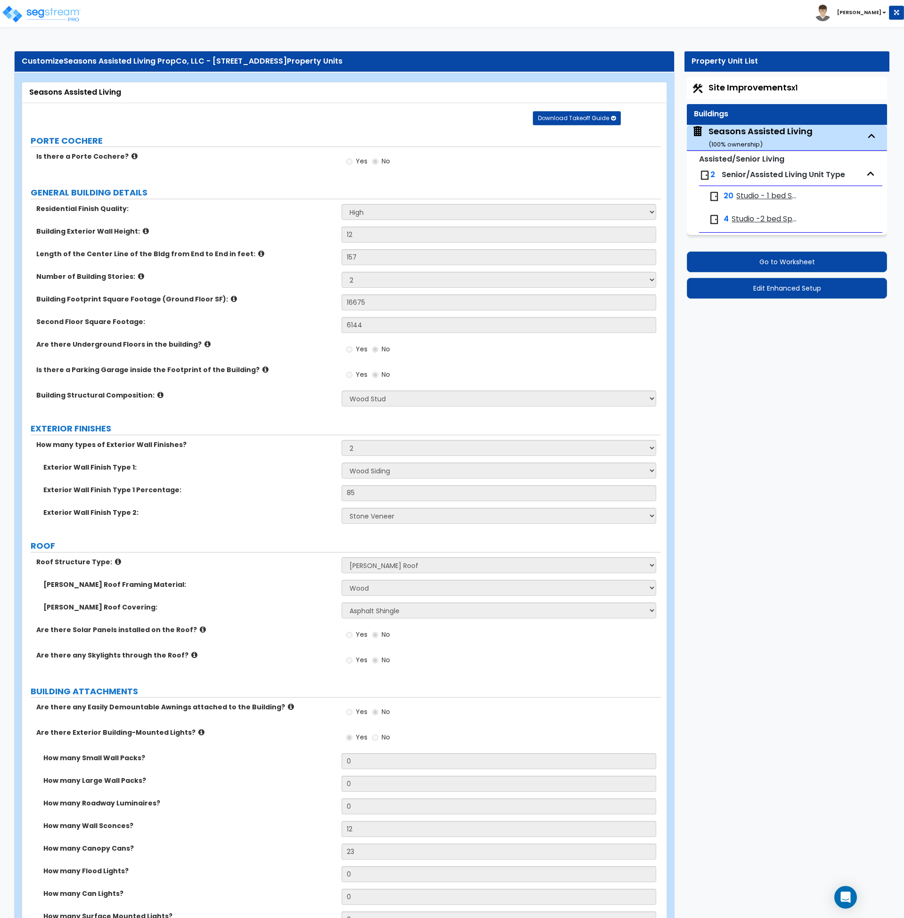
click at [756, 196] on span "Studio - 1 bed Space" at bounding box center [768, 196] width 63 height 11
select select "1"
select select "3"
select select "4"
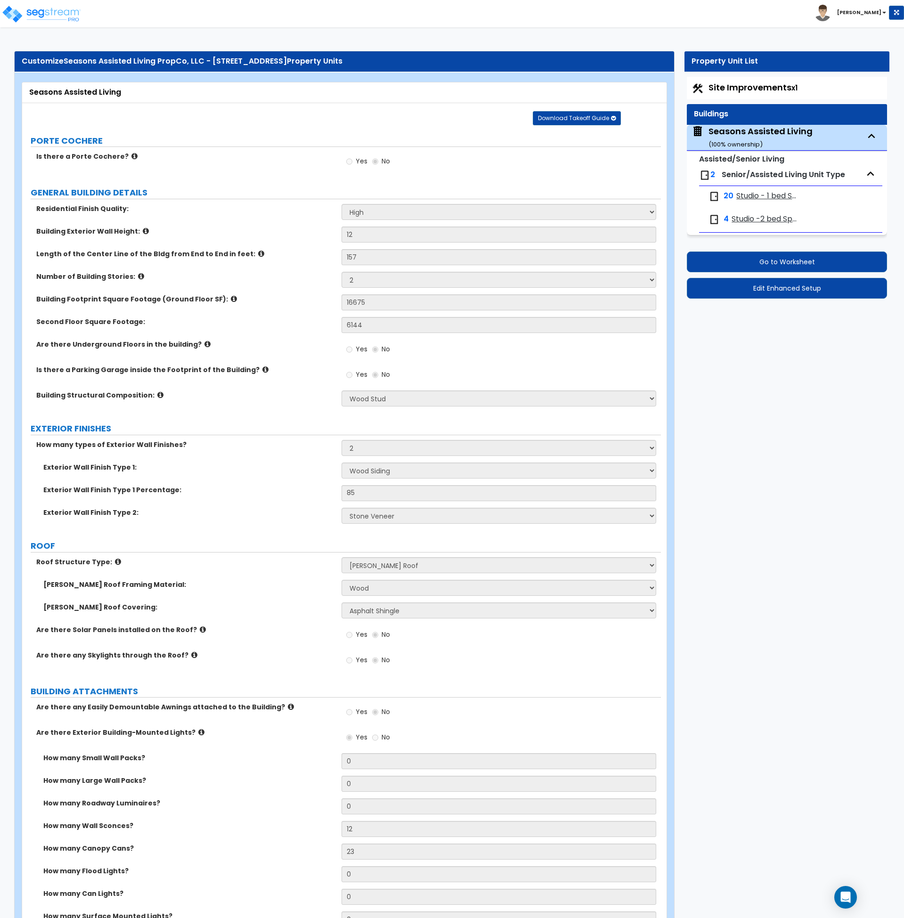
select select "1"
select select "5"
select select "1"
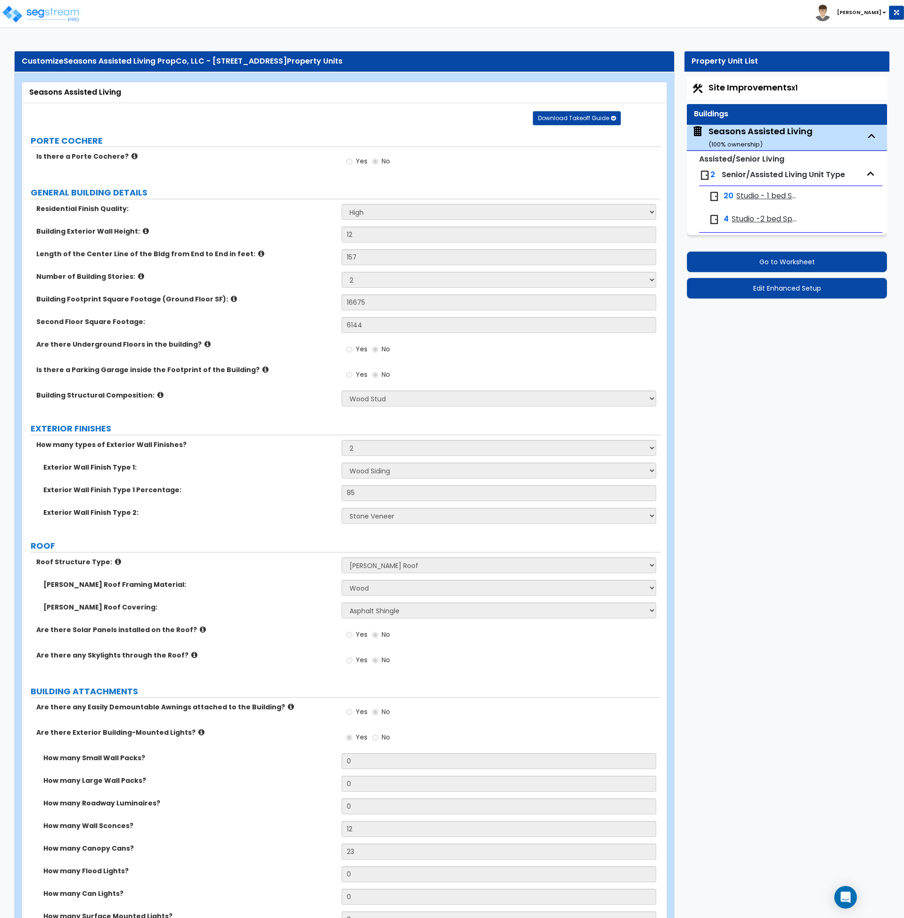
select select "2"
select select "1"
select select "5"
select select "1"
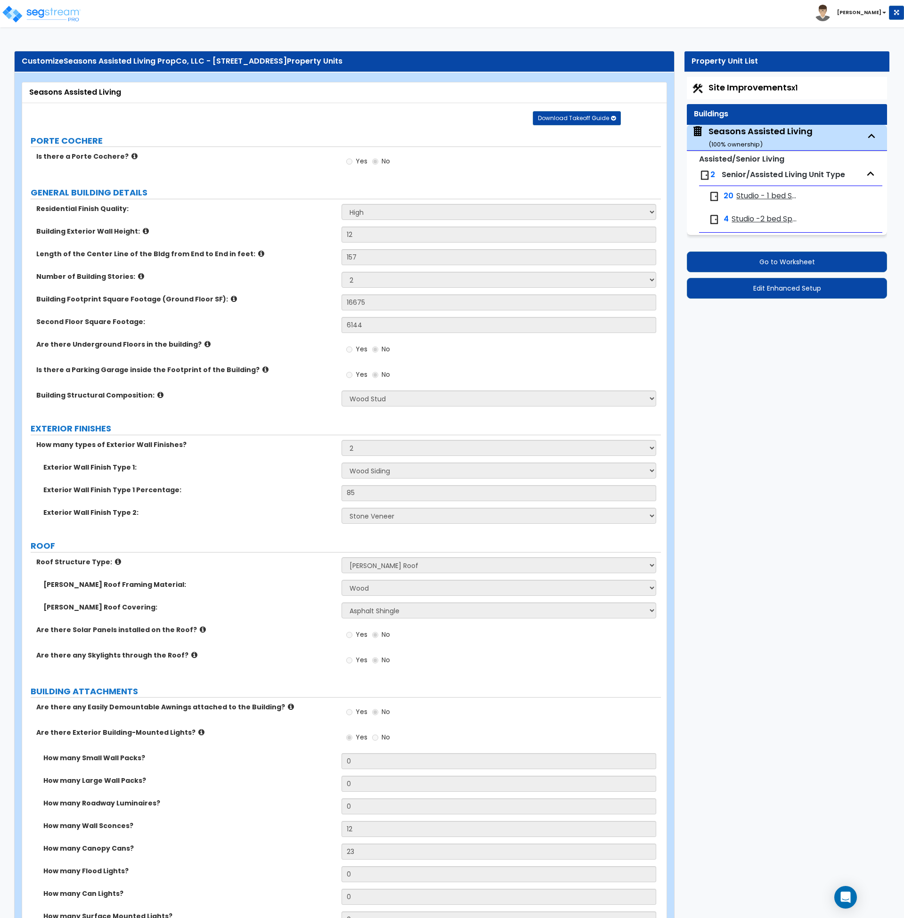
select select "2"
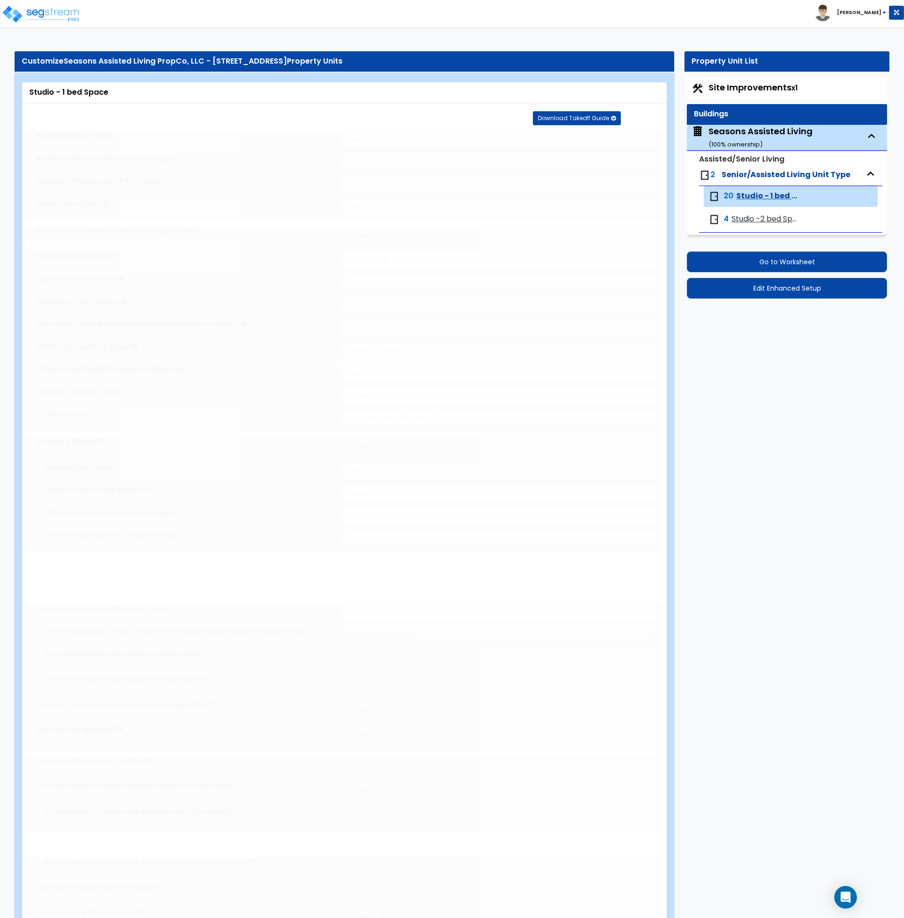
type input "42"
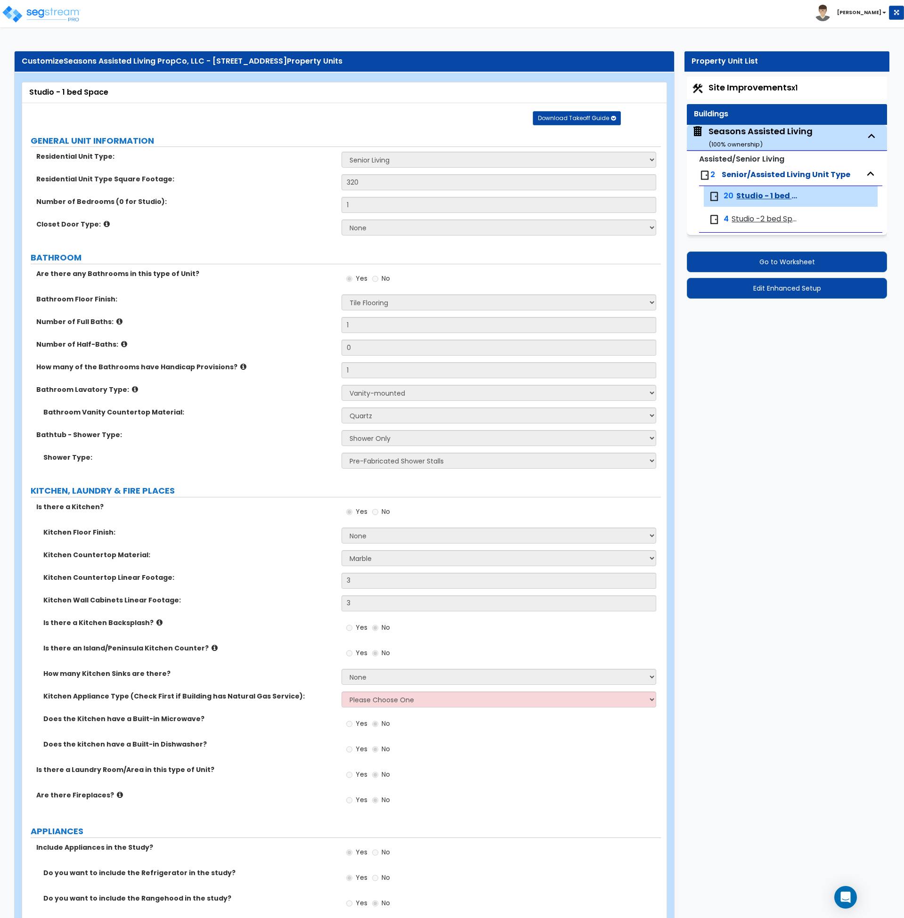
click at [750, 220] on span "Studio -2 bed Space" at bounding box center [765, 219] width 67 height 11
select select "1"
select select "3"
select select "4"
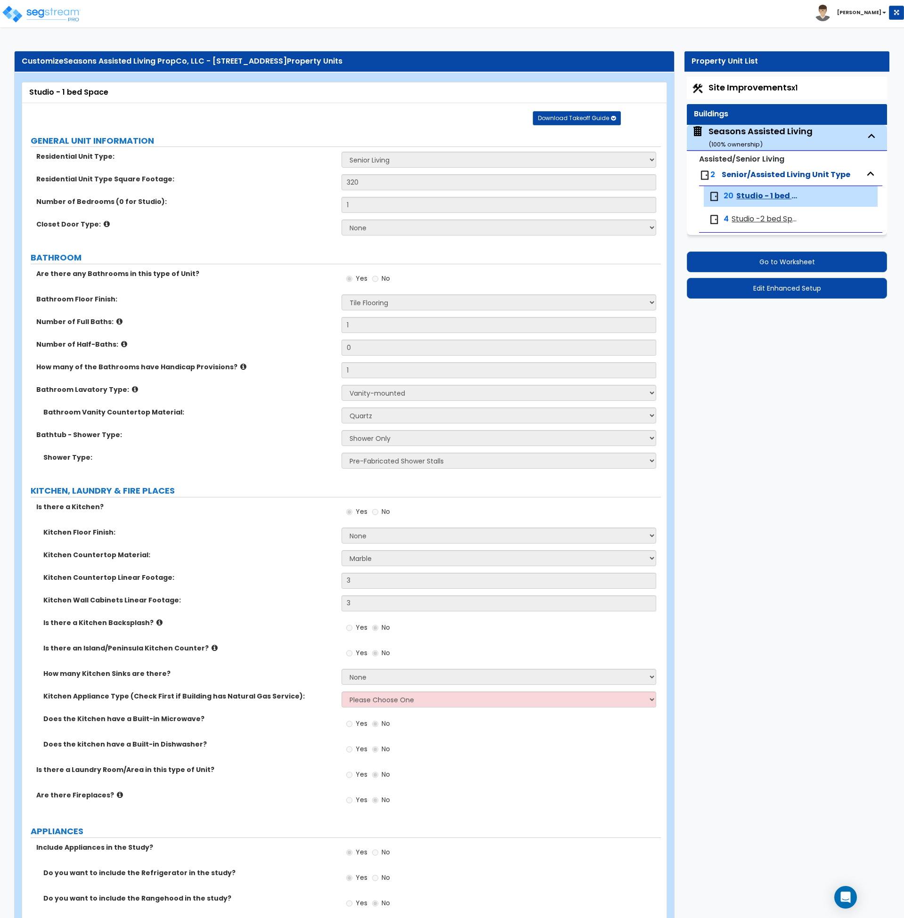
select select "1"
select select "5"
select select "1"
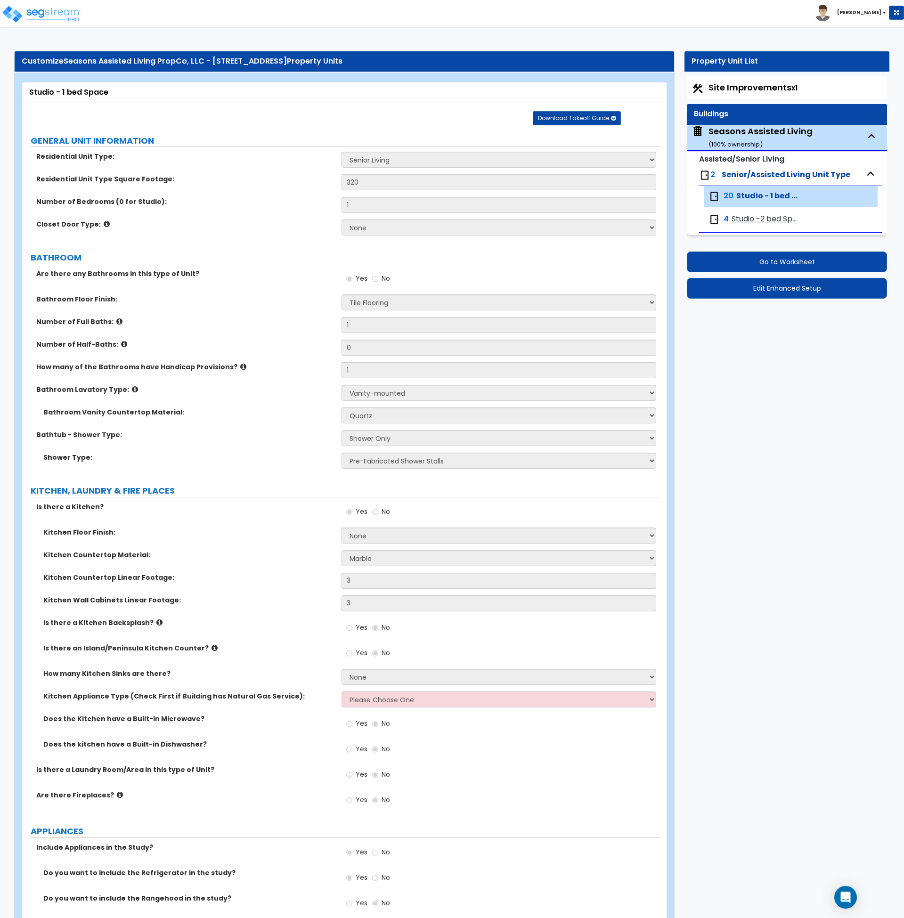
select select "2"
select select "1"
click at [749, 193] on span "Studio - 1 bed Space" at bounding box center [768, 196] width 63 height 11
click at [751, 219] on span "Studio -2 bed Space" at bounding box center [765, 219] width 67 height 11
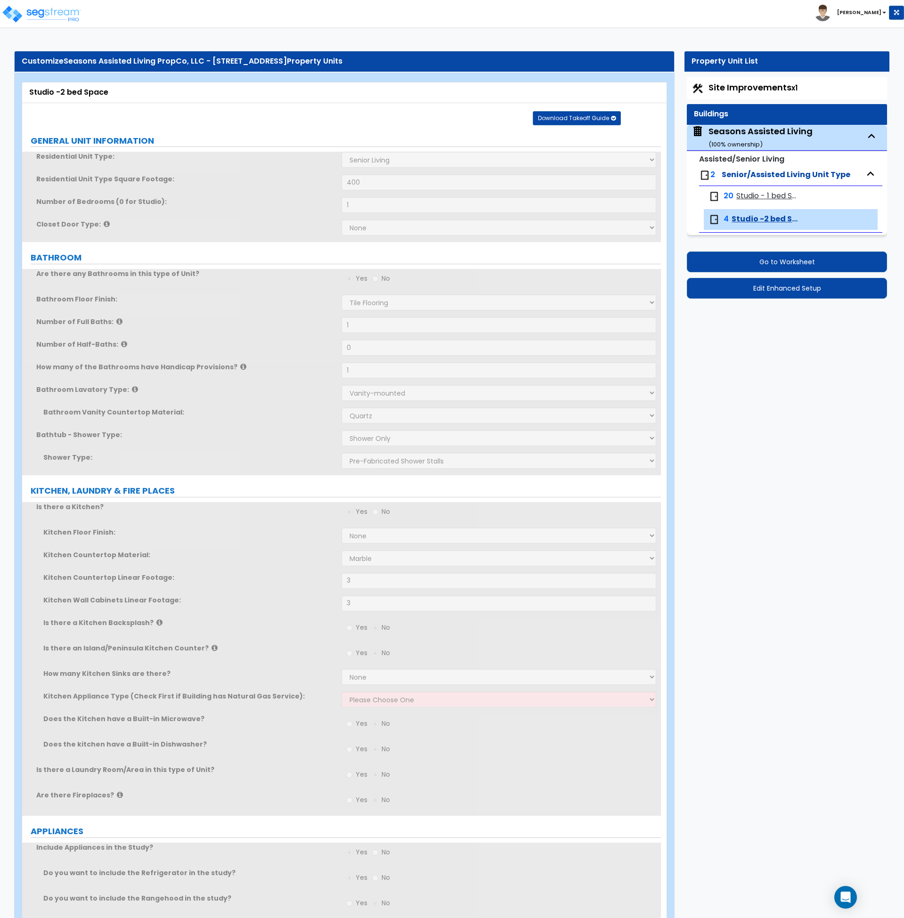
click at [753, 193] on span "Studio - 1 bed Space" at bounding box center [768, 196] width 63 height 11
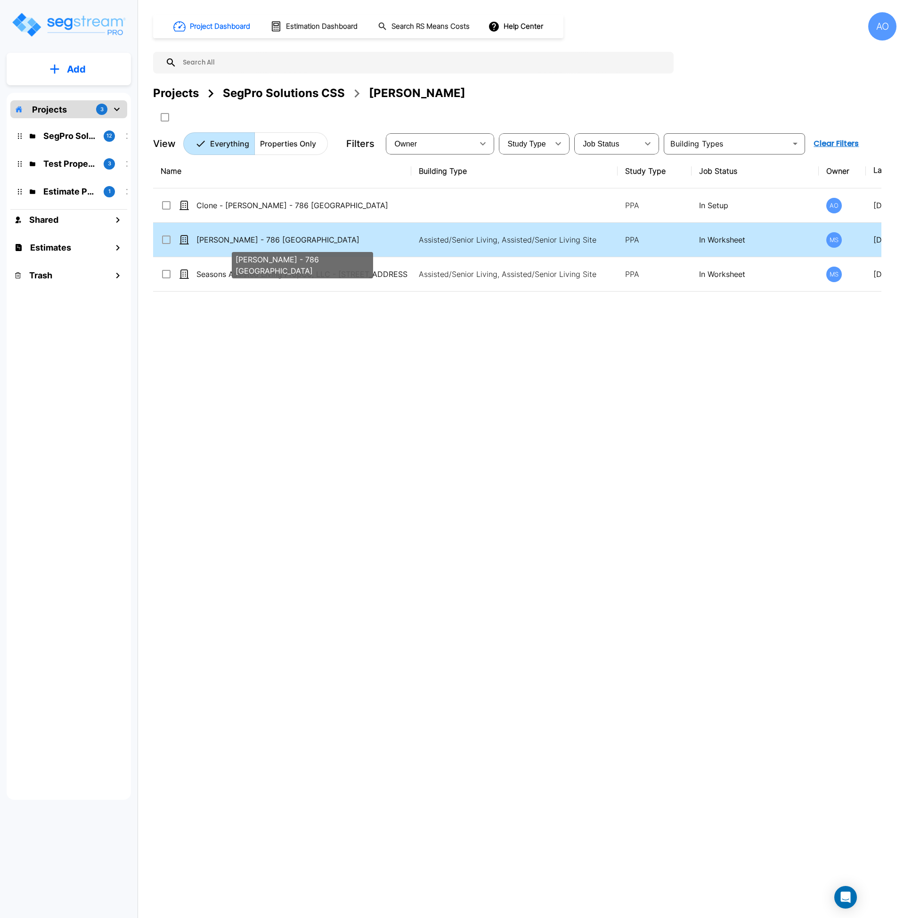
click at [289, 236] on p "[PERSON_NAME] - 786 [GEOGRAPHIC_DATA]" at bounding box center [302, 239] width 211 height 11
checkbox input "true"
click at [289, 236] on p "[PERSON_NAME] - 786 [GEOGRAPHIC_DATA]" at bounding box center [302, 239] width 211 height 11
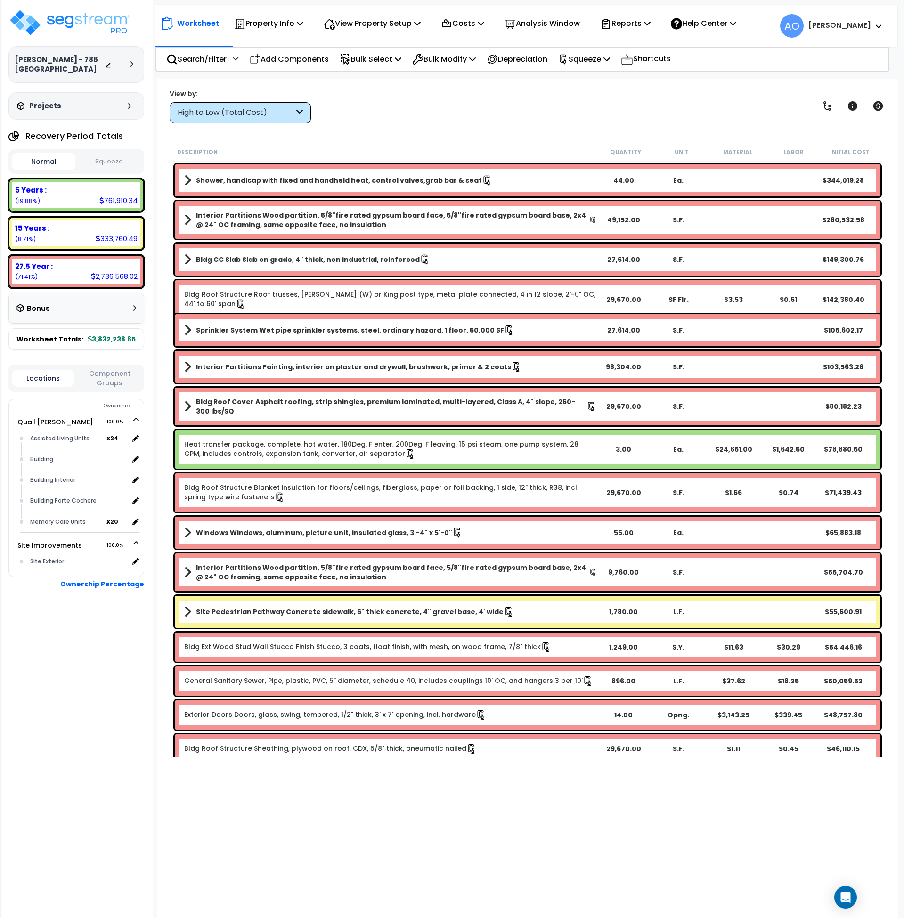
click at [333, 176] on b "Shower, handicap with fixed and handheld heat, control valves,grab bar & seat" at bounding box center [339, 180] width 286 height 9
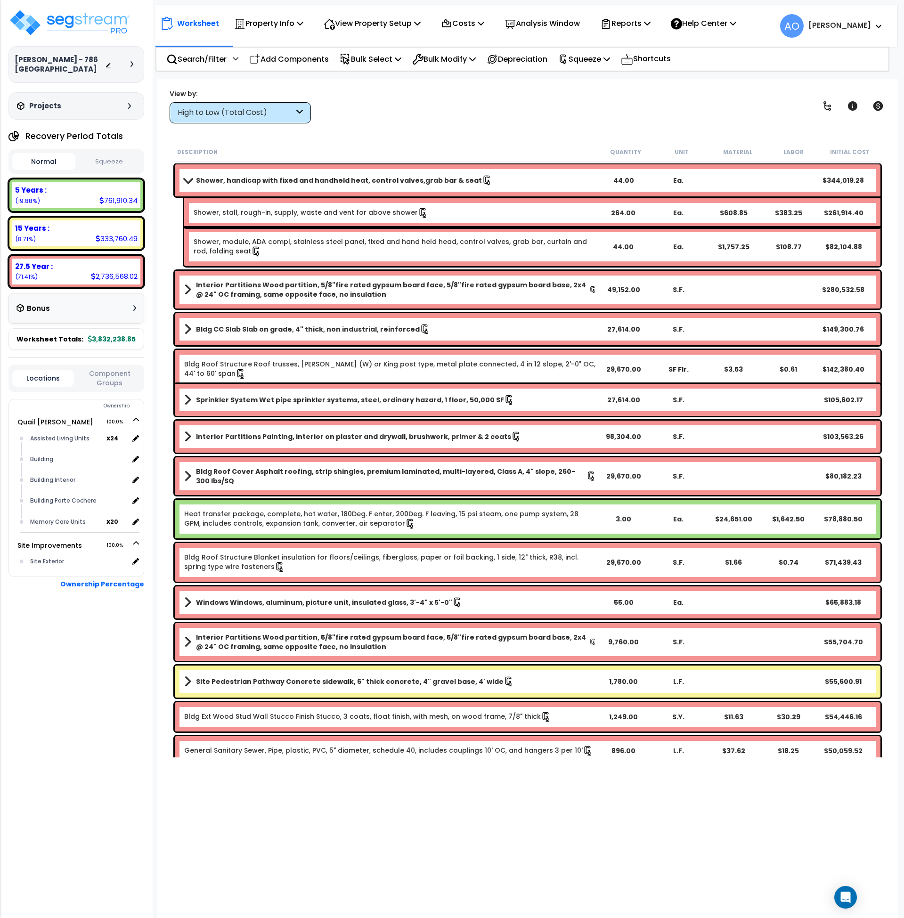
click at [377, 212] on link "Shower, stall, rough-in, supply, waste and vent for above shower" at bounding box center [311, 213] width 235 height 10
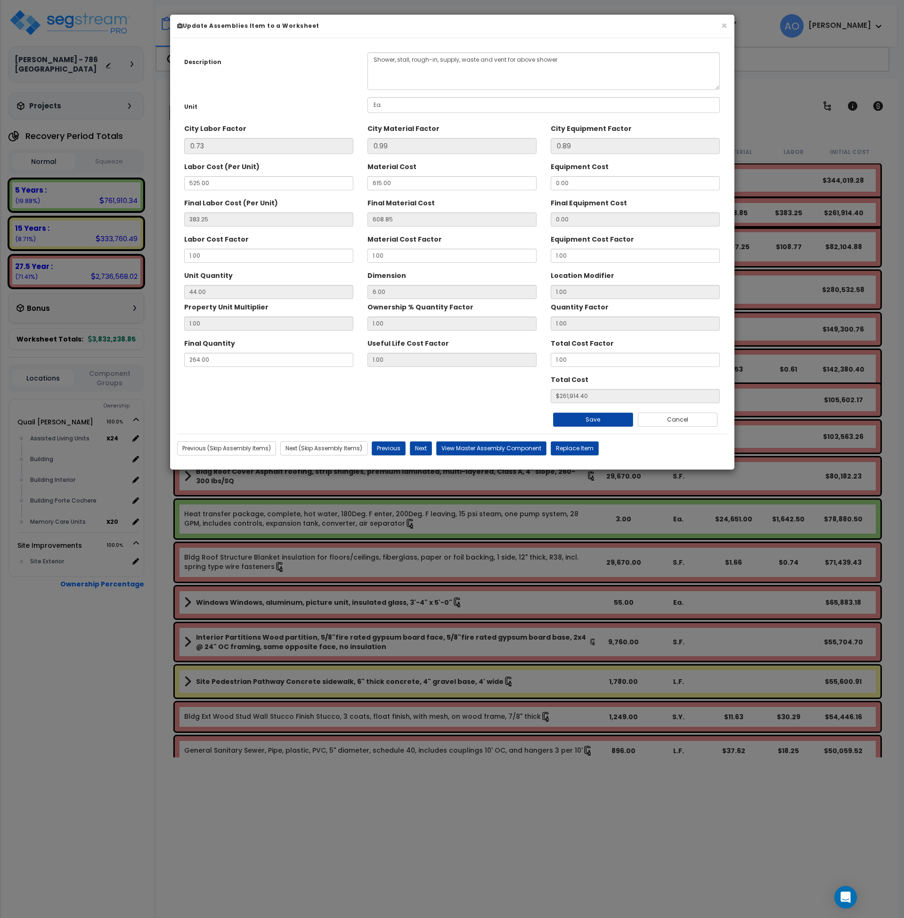
click at [303, 418] on div "Save Cancel" at bounding box center [452, 415] width 550 height 24
click at [723, 27] on button "×" at bounding box center [724, 26] width 6 height 10
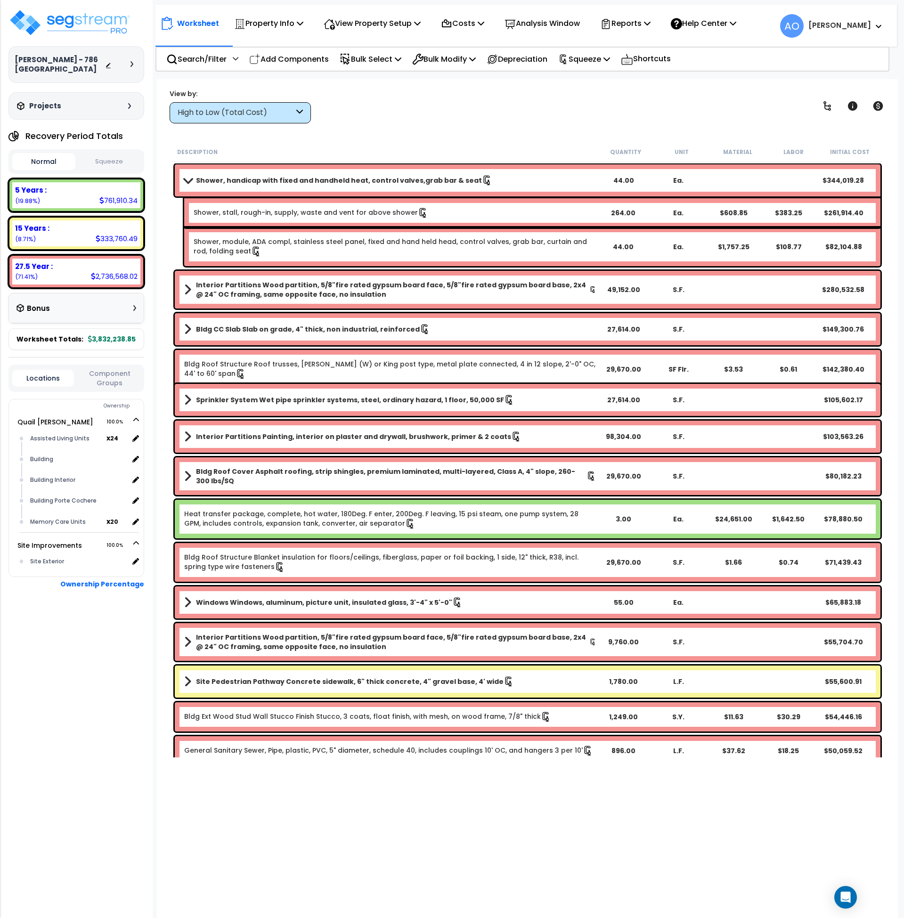
click at [417, 180] on b "Shower, handicap with fixed and handheld heat, control valves,grab bar & seat" at bounding box center [339, 180] width 286 height 9
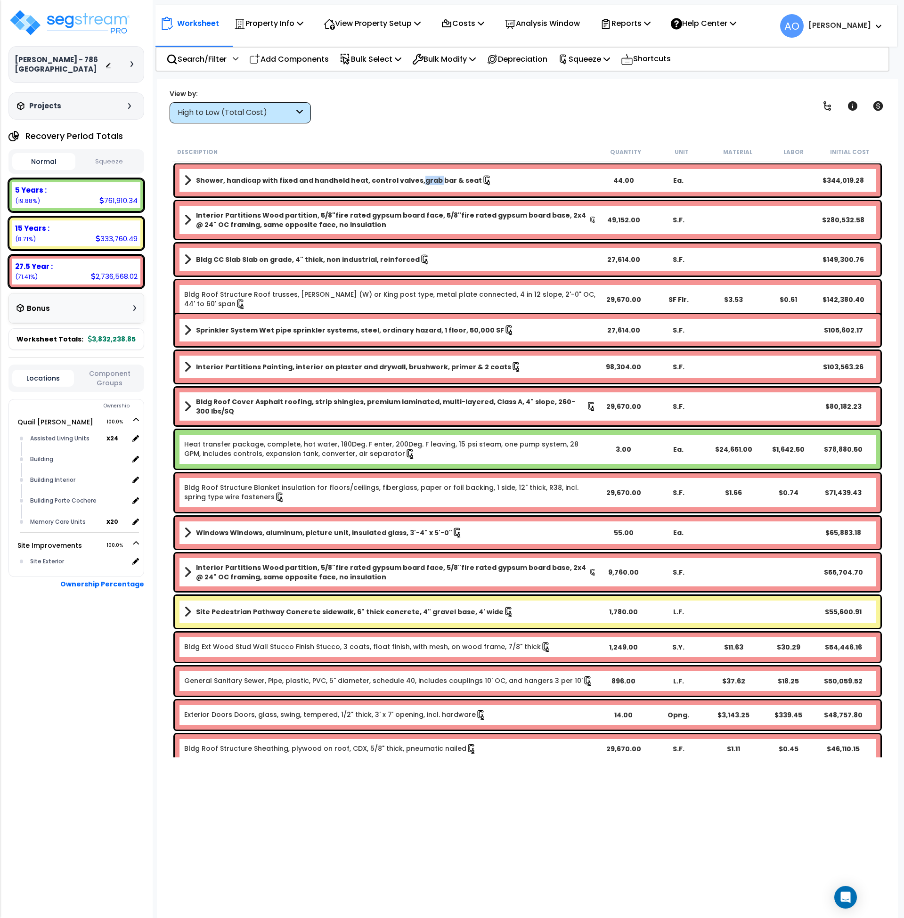
click at [417, 180] on b "Shower, handicap with fixed and handheld heat, control valves,grab bar & seat" at bounding box center [339, 180] width 286 height 9
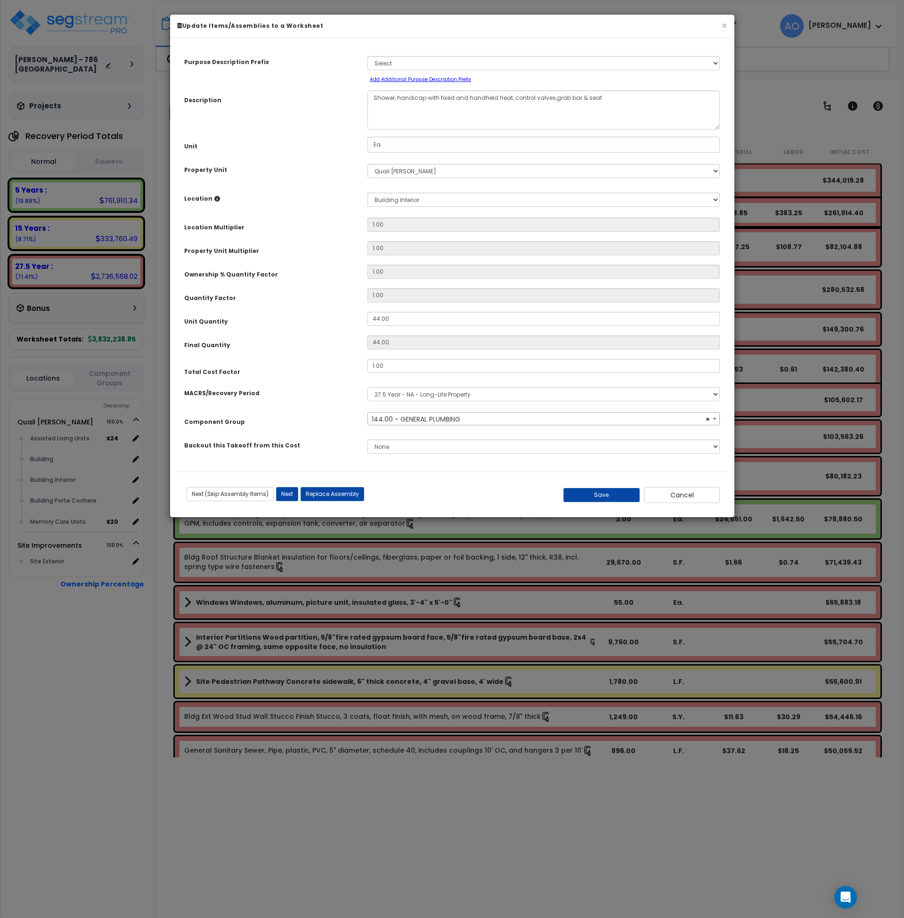
select select "45963"
click at [681, 499] on button "Cancel" at bounding box center [682, 495] width 76 height 16
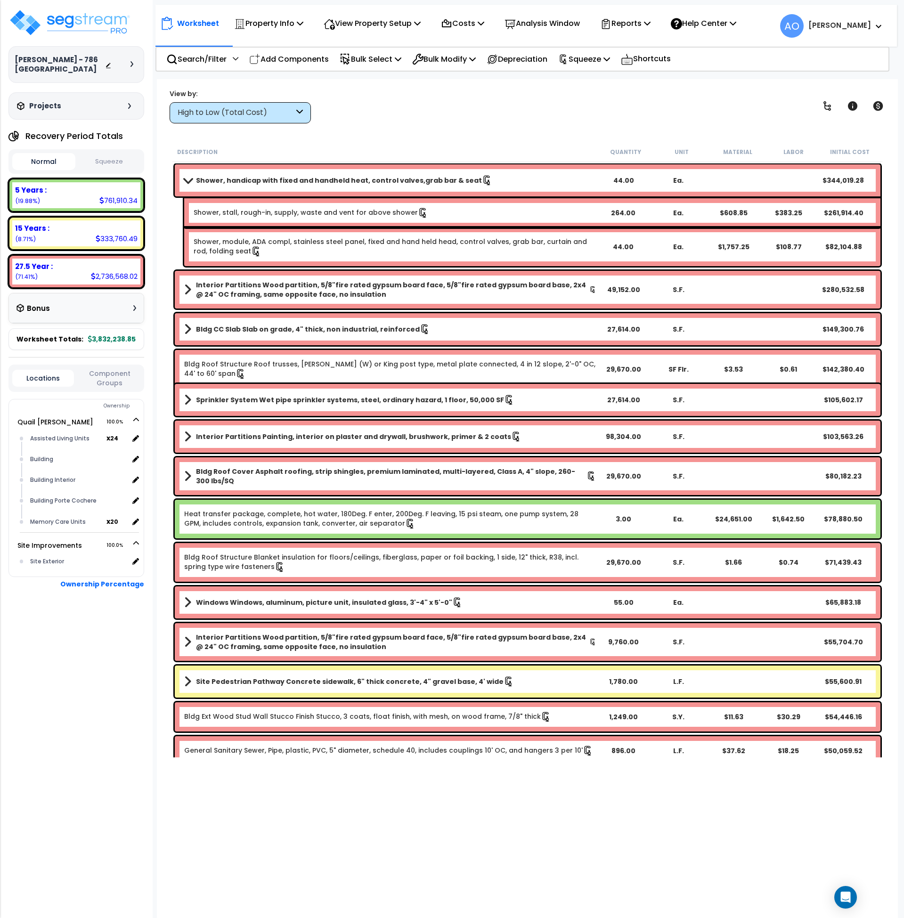
click at [470, 128] on div "Worksheet Property Info Property Setup Add Property Unit Template property Clon…" at bounding box center [528, 538] width 742 height 918
click at [104, 162] on button "Squeeze" at bounding box center [109, 162] width 63 height 16
click at [363, 212] on link "Shower, stall, rough-in, supply, waste and vent for above shower" at bounding box center [311, 213] width 235 height 10
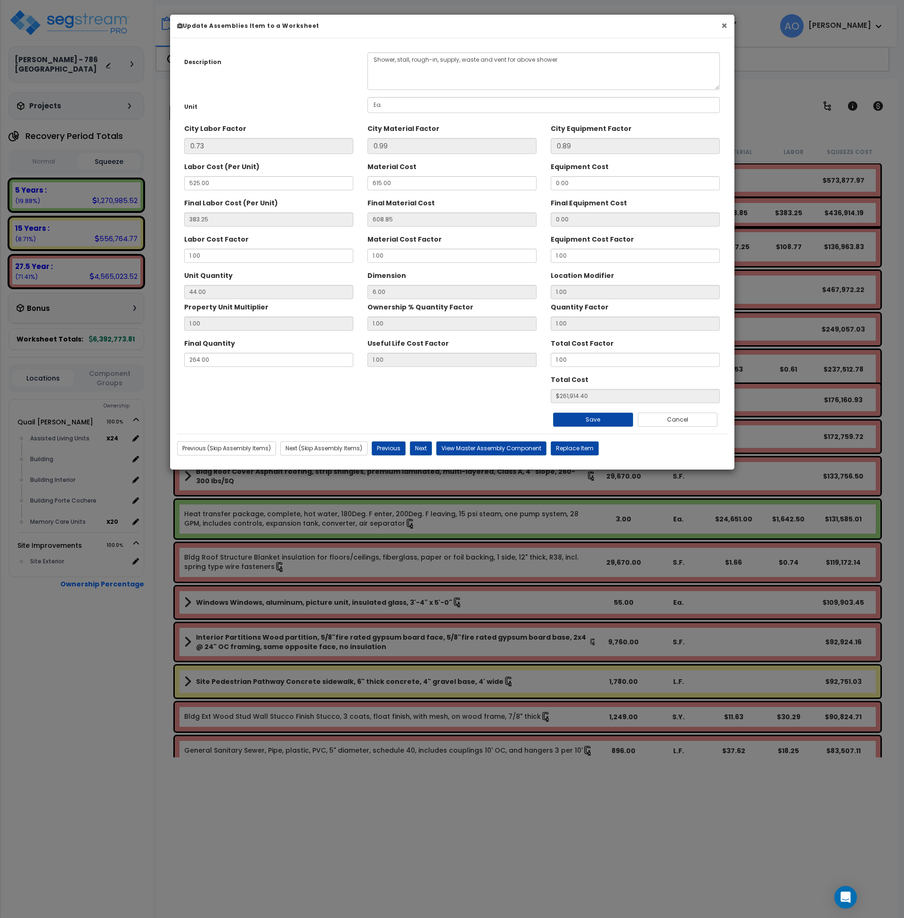
click at [724, 25] on button "×" at bounding box center [724, 26] width 6 height 10
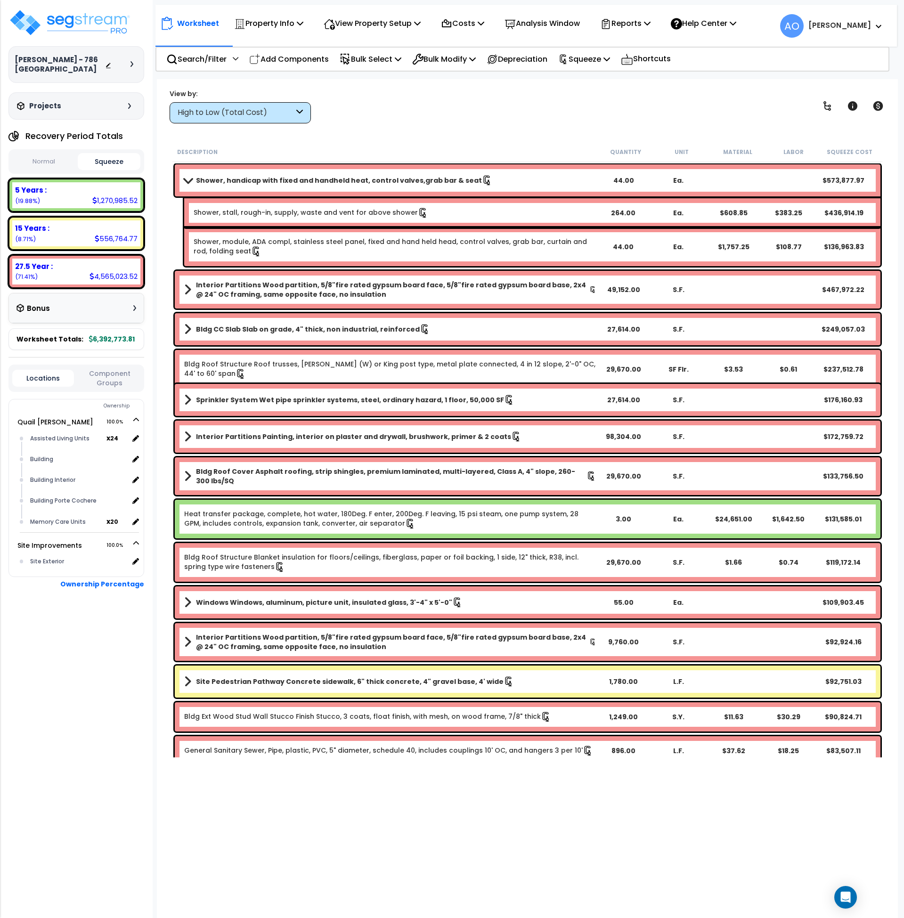
click at [333, 240] on link "Shower, module, ADA compl, stainless steel panel, fixed and hand held head, con…" at bounding box center [395, 247] width 402 height 20
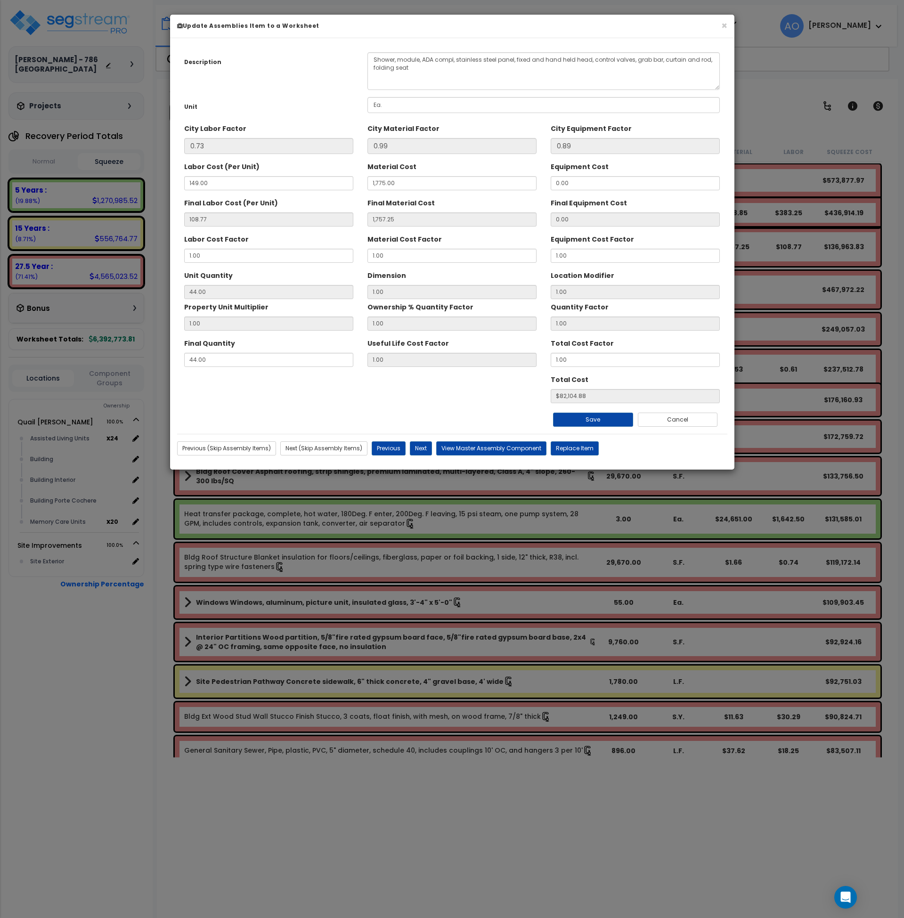
click at [293, 386] on div "Total Cost $82,104.88" at bounding box center [452, 388] width 550 height 32
click at [726, 26] on button "×" at bounding box center [724, 26] width 6 height 10
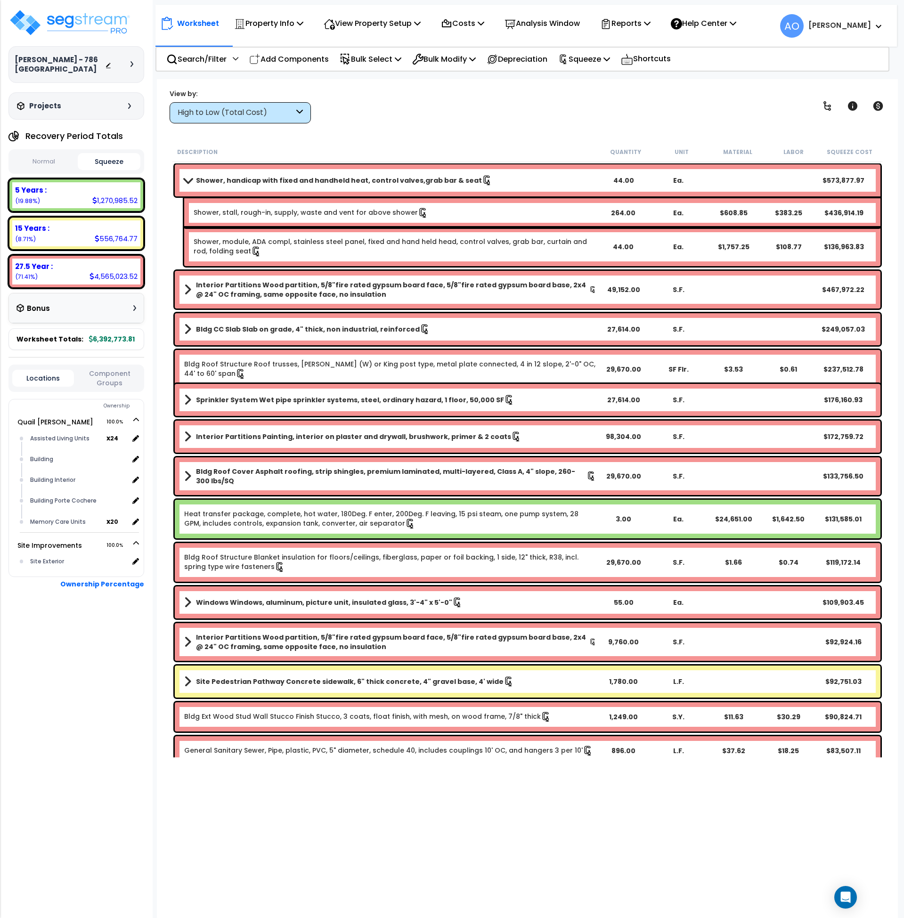
click at [305, 213] on link "Shower, stall, rough-in, supply, waste and vent for above shower" at bounding box center [311, 213] width 235 height 10
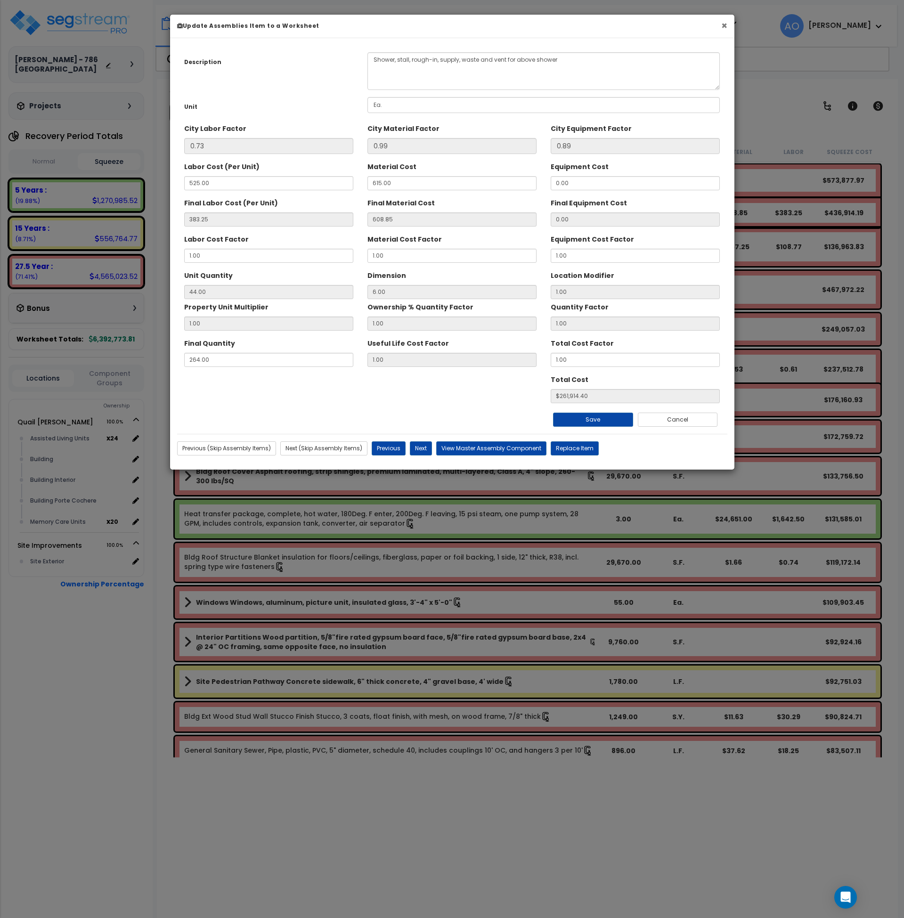
click at [726, 24] on button "×" at bounding box center [724, 26] width 6 height 10
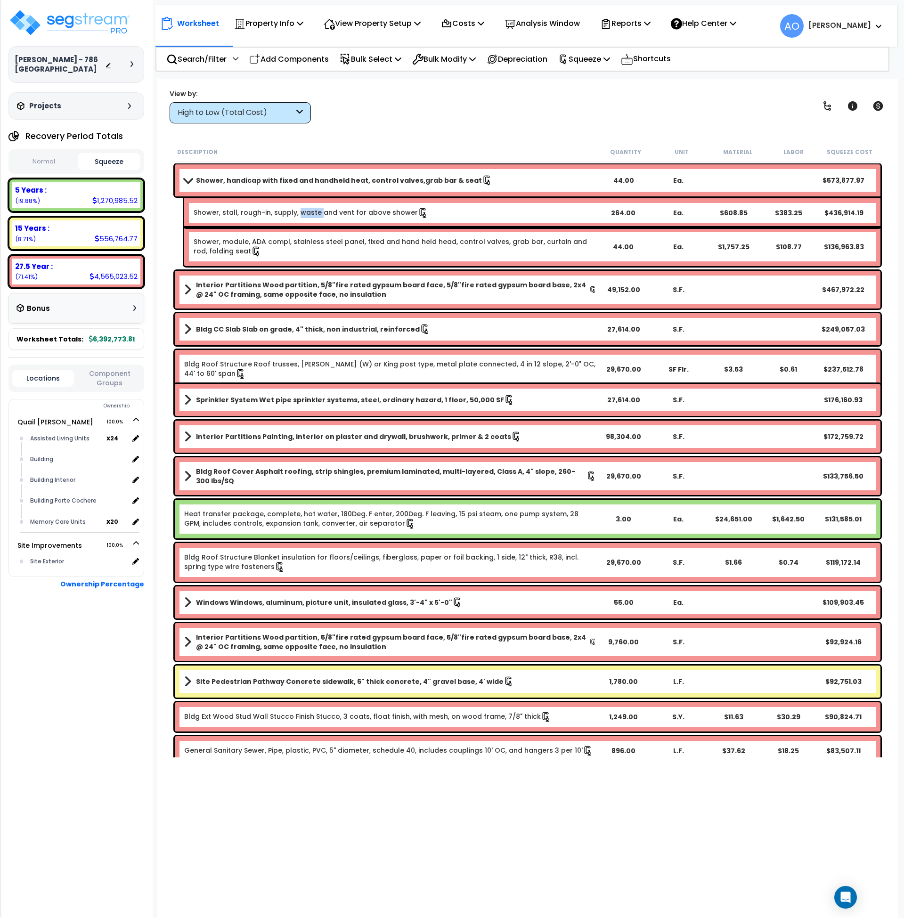
click at [376, 211] on link "Shower, stall, rough-in, supply, waste and vent for above shower" at bounding box center [311, 213] width 235 height 10
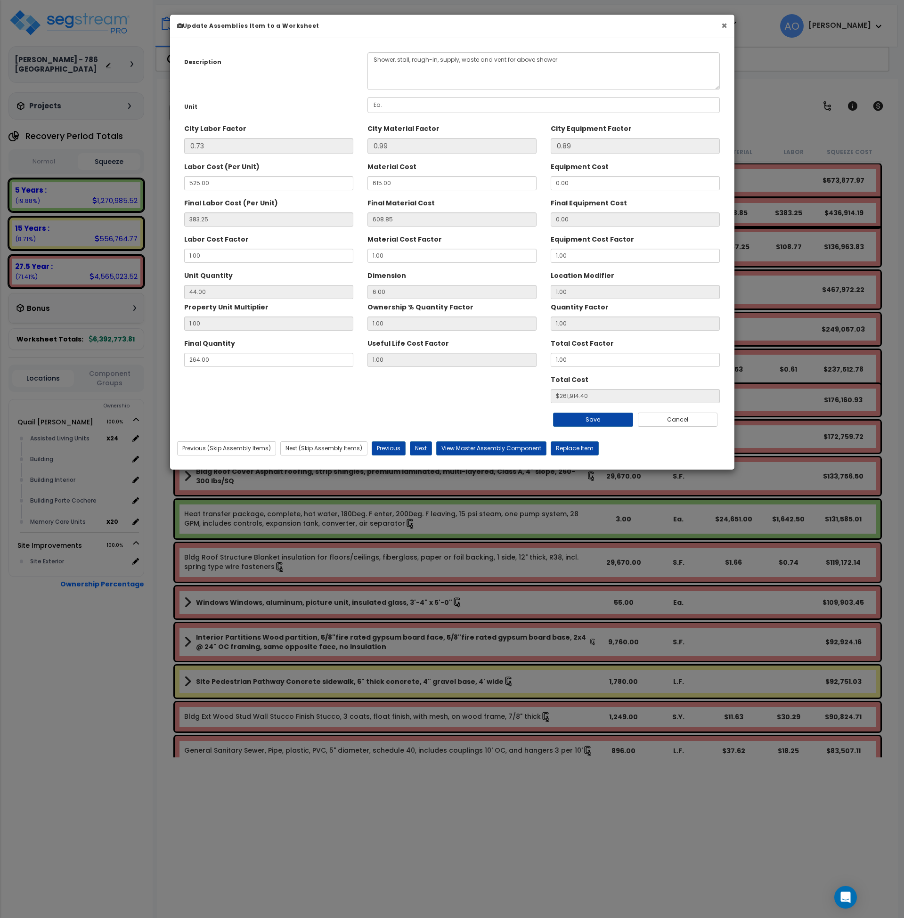
click at [724, 25] on button "×" at bounding box center [724, 26] width 6 height 10
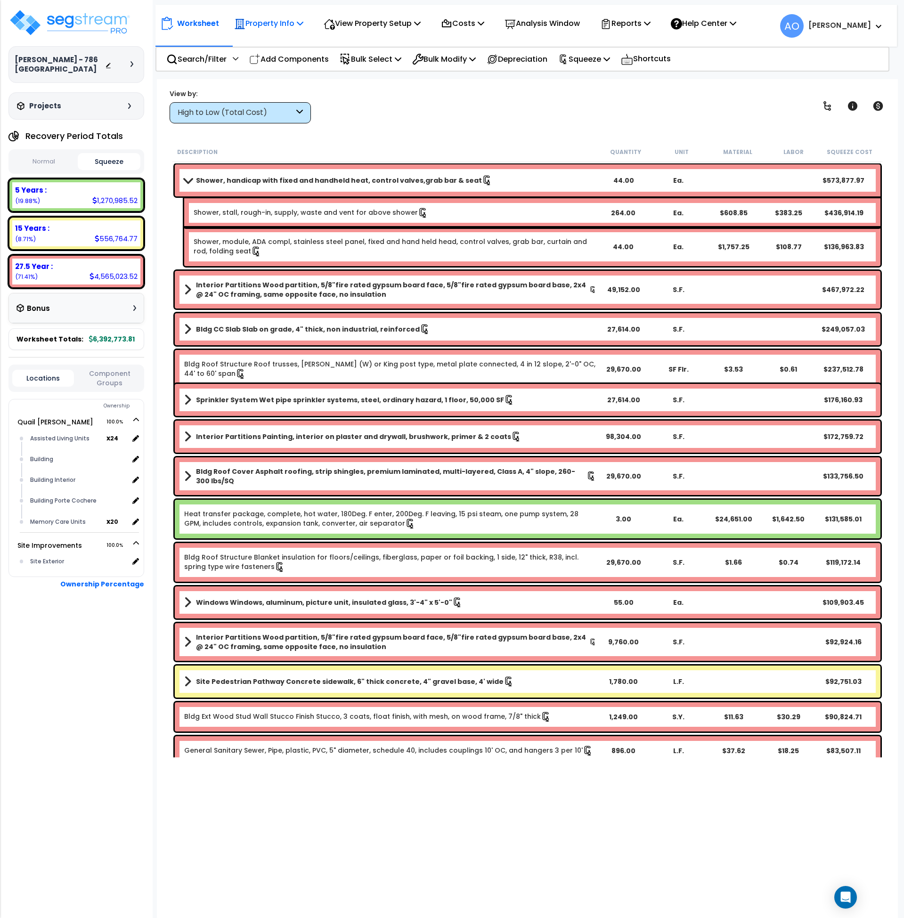
click at [243, 22] on icon at bounding box center [239, 23] width 11 height 11
click at [363, 22] on p "View Property Setup" at bounding box center [372, 23] width 97 height 13
click at [369, 63] on link "View Questionnaire" at bounding box center [365, 64] width 93 height 19
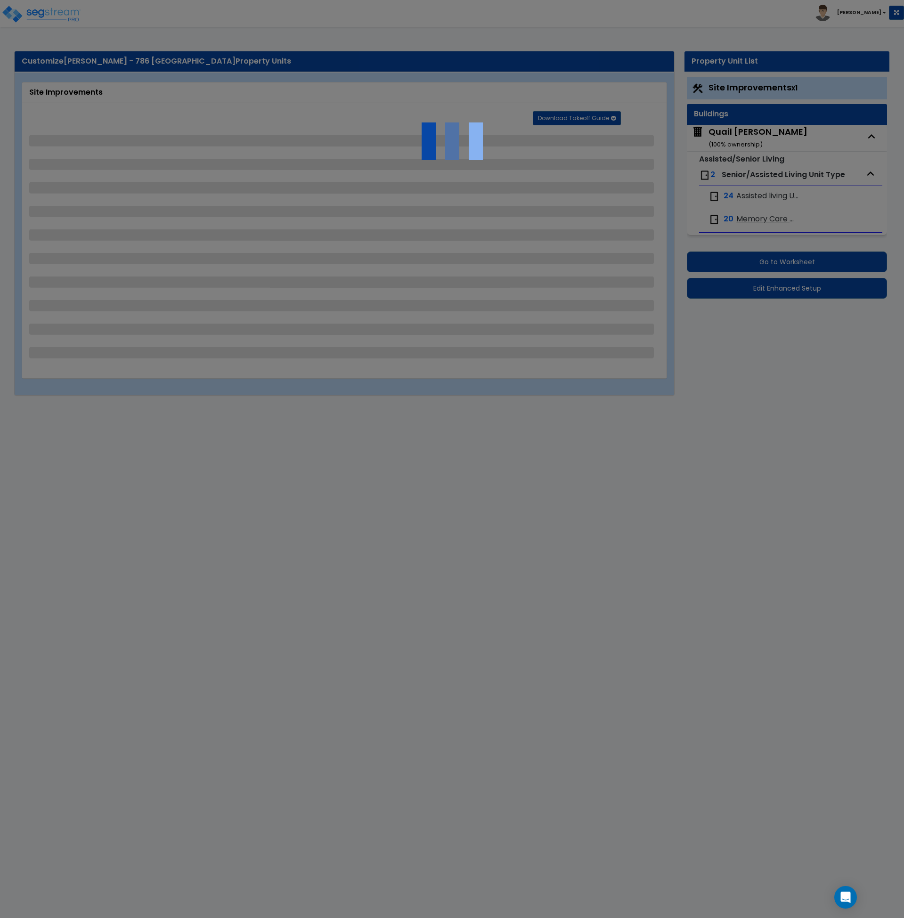
select select "2"
select select "1"
select select "2"
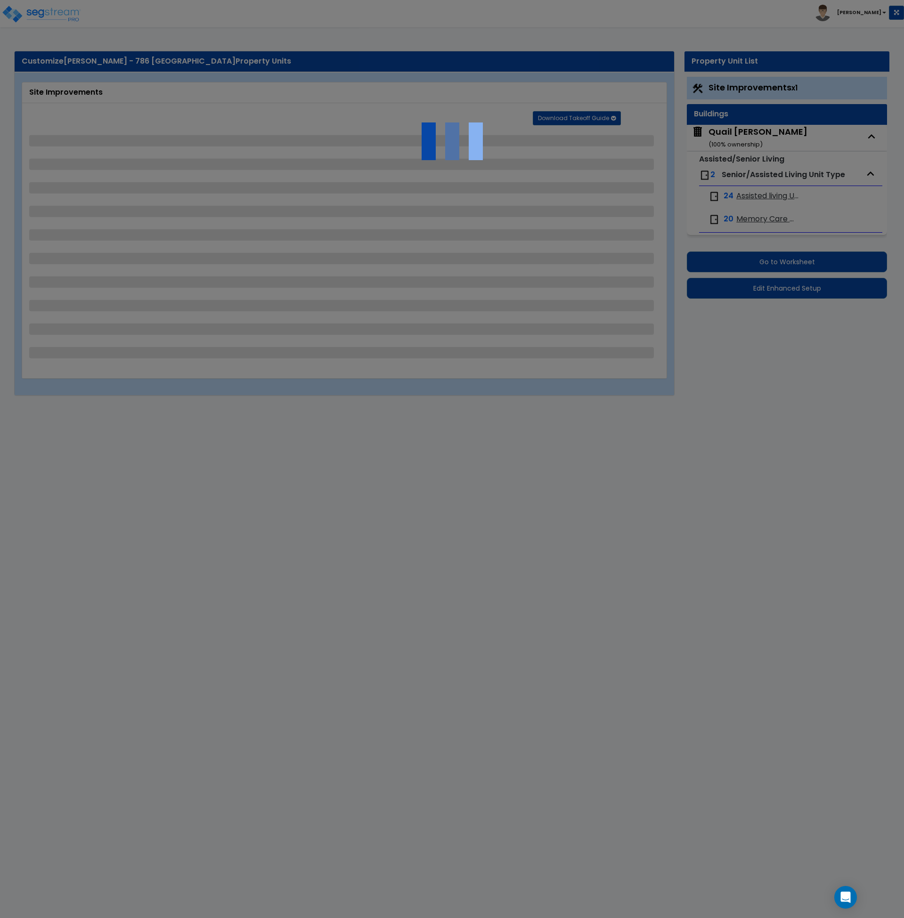
select select "1"
select select "4"
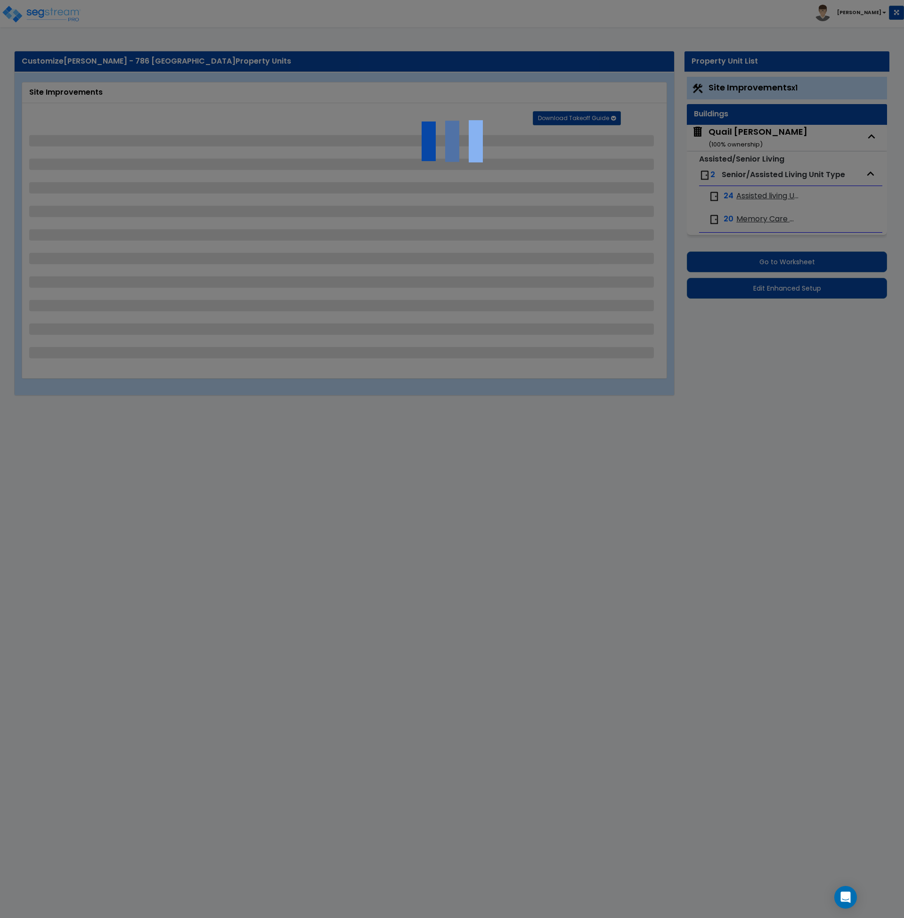
select select "1"
select select "10"
select select "2"
select select "1"
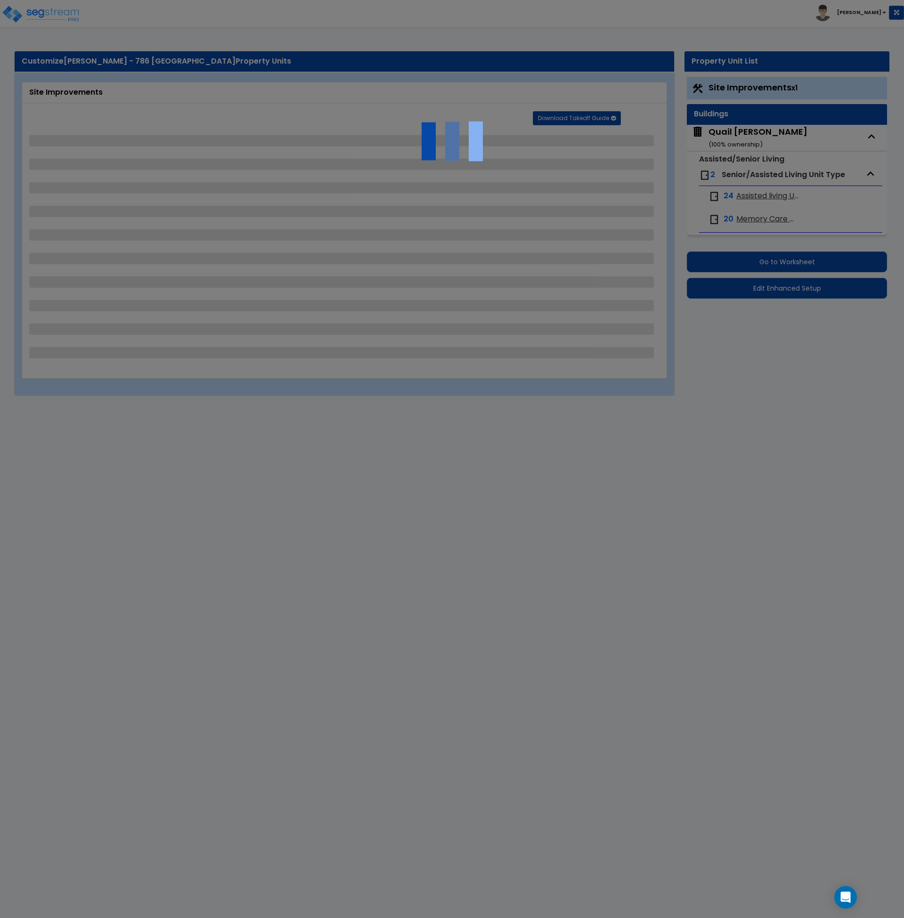
select select "2"
select select "3"
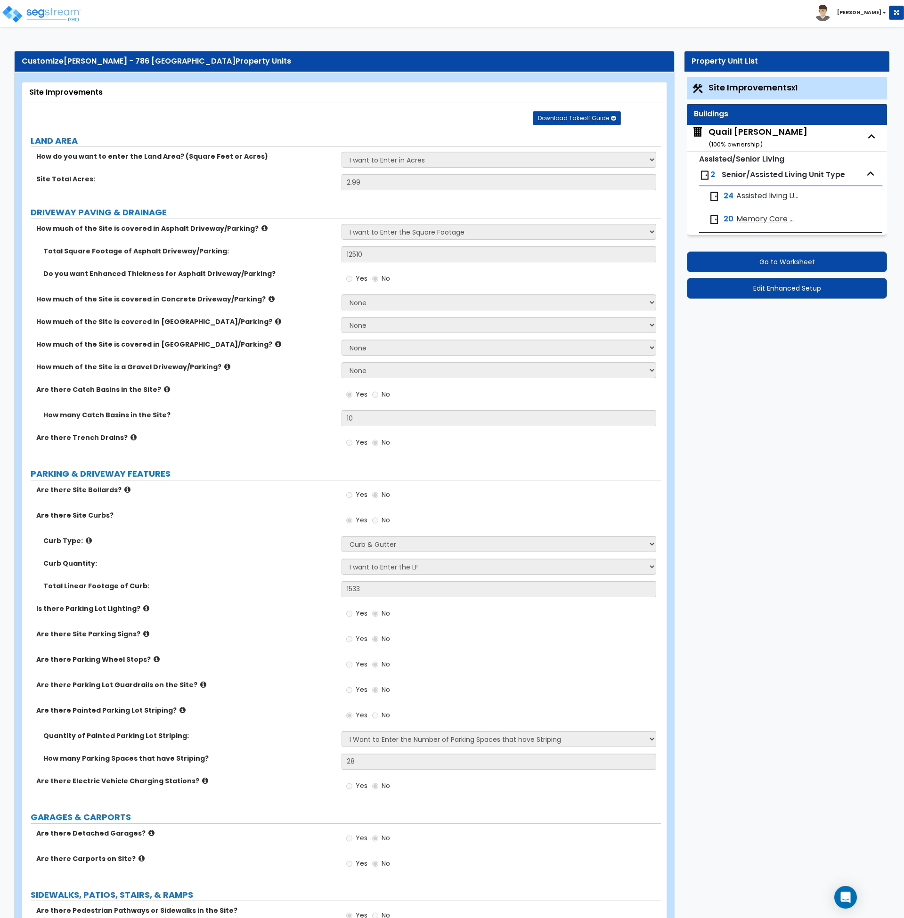
click at [764, 195] on span "Assisted living Units" at bounding box center [768, 196] width 63 height 11
select select "1"
select select "3"
select select "4"
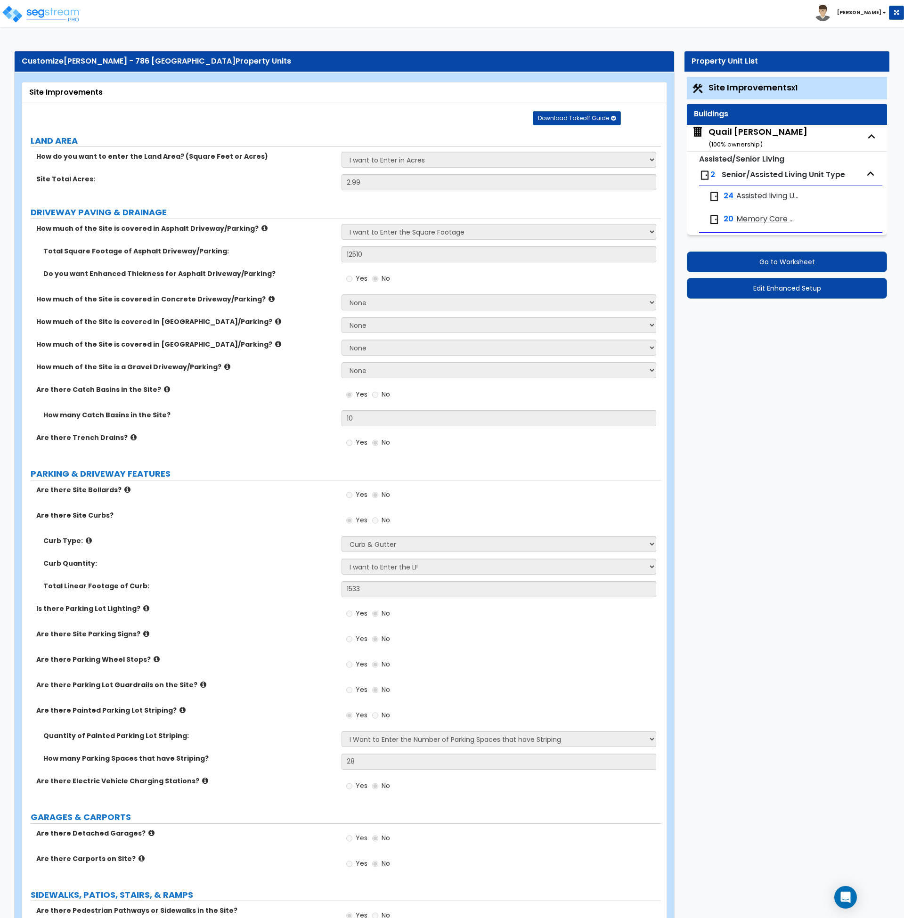
select select "5"
select select "1"
select select "2"
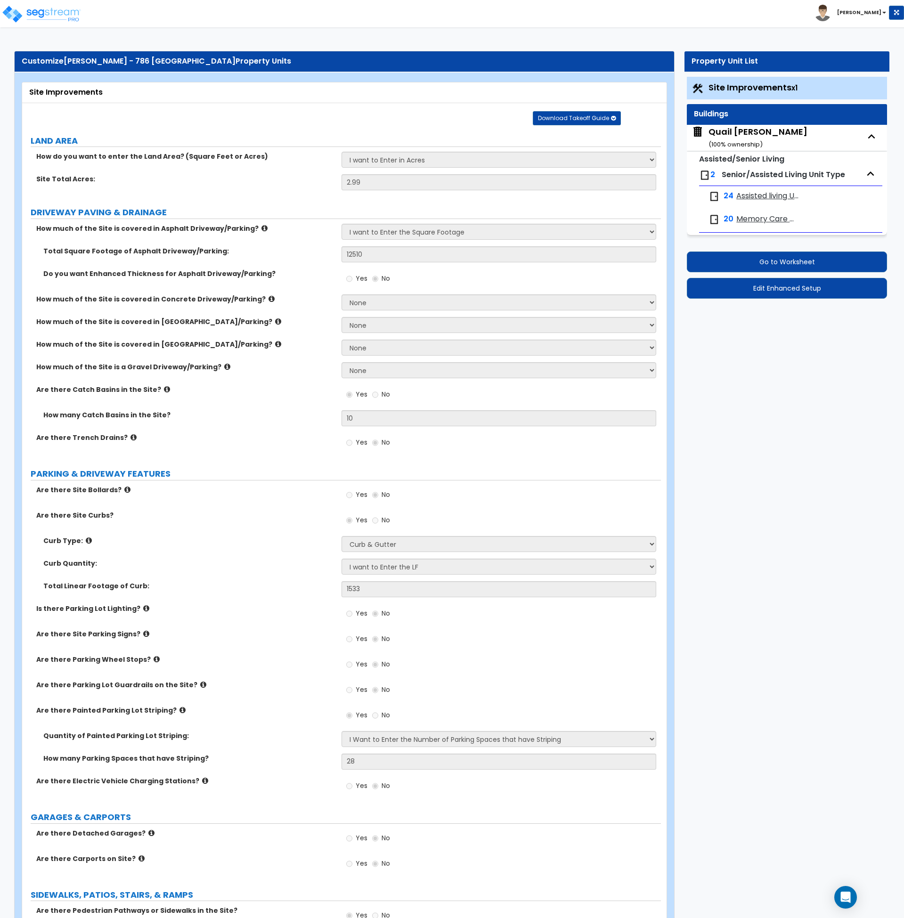
select select "3"
select select "1"
select select "5"
select select "1"
select select "3"
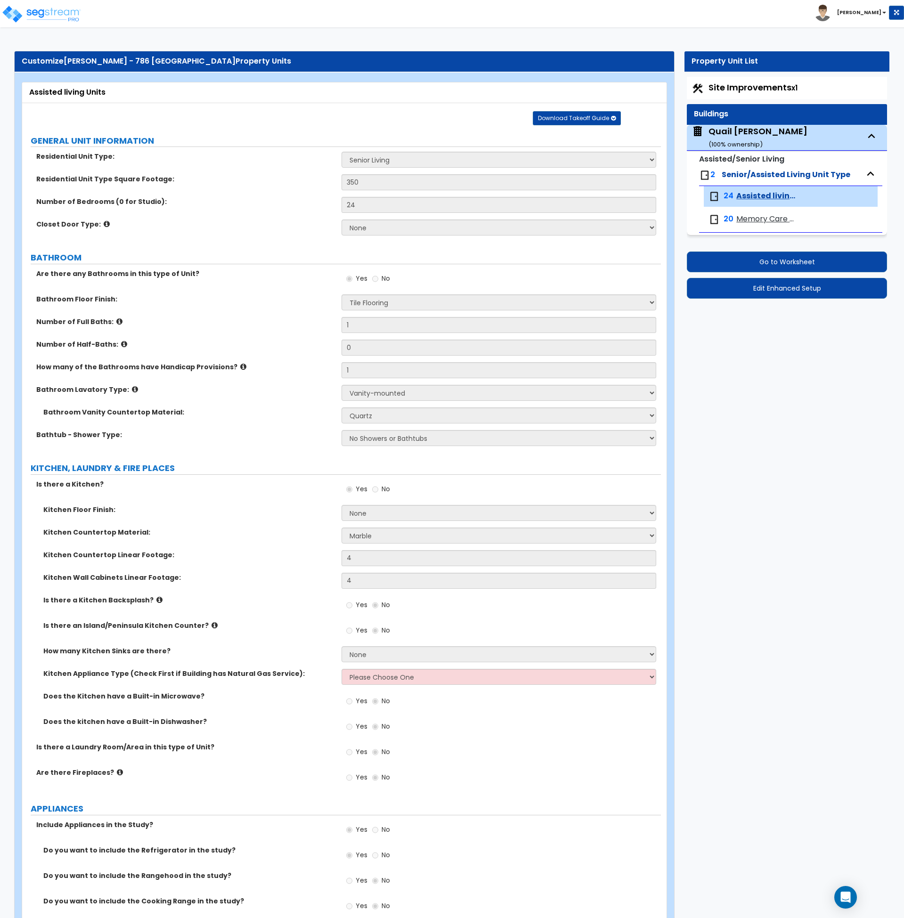
click at [745, 216] on span "Memory Care Units" at bounding box center [768, 219] width 63 height 11
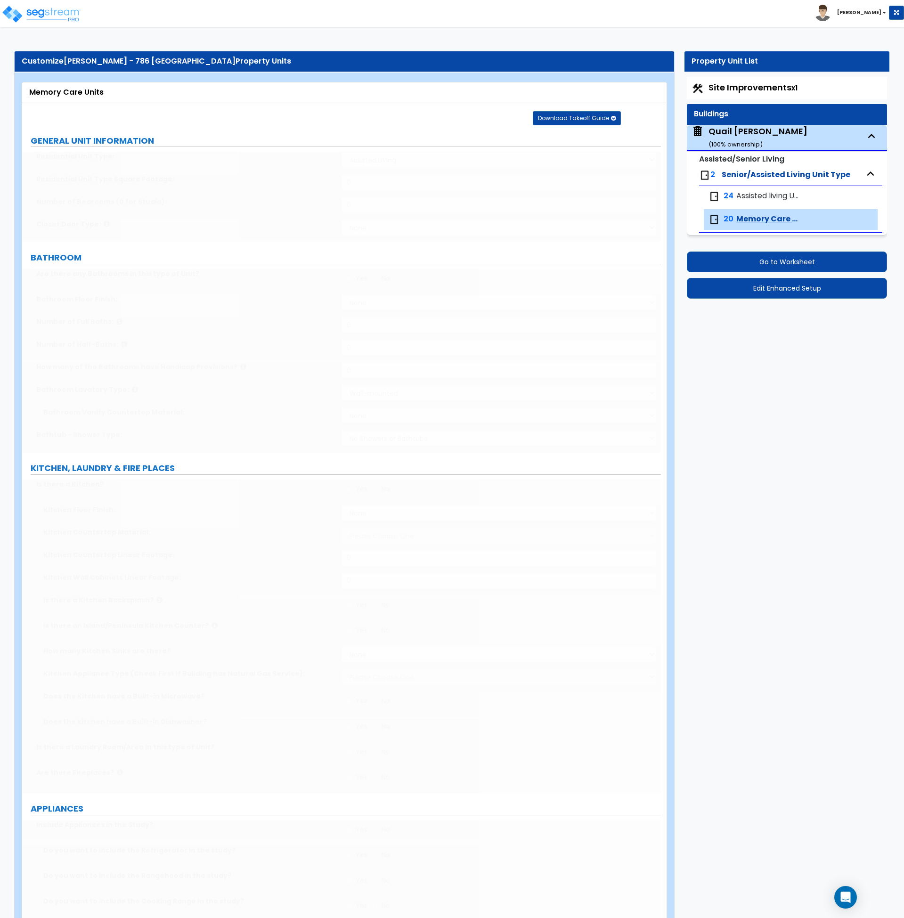
select select "1"
type input "350"
type input "1"
radio input "true"
select select "1"
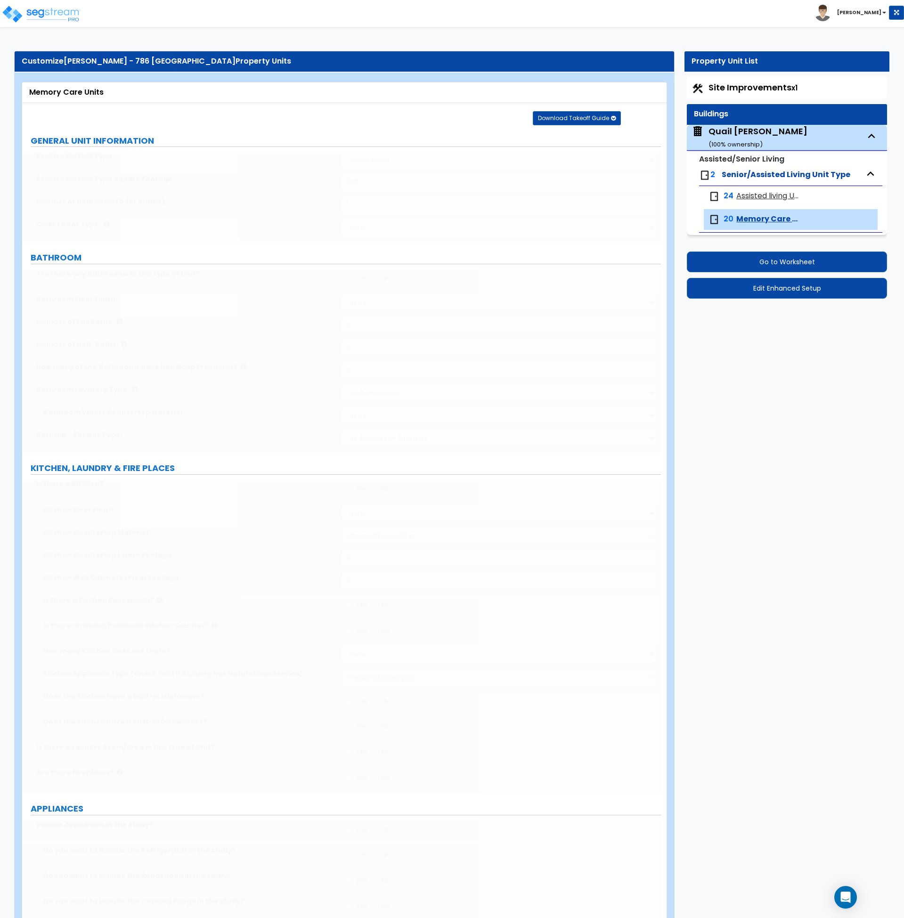
type input "1"
select select "3"
select select "4"
radio input "true"
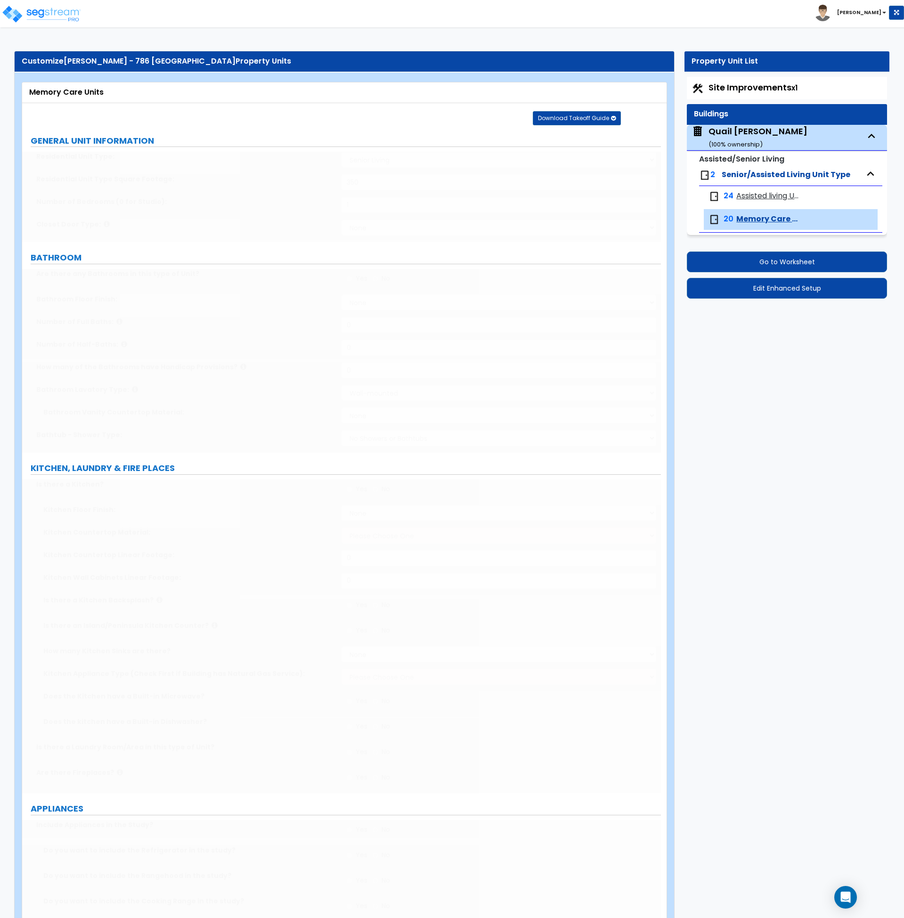
select select "5"
type input "4"
radio input "true"
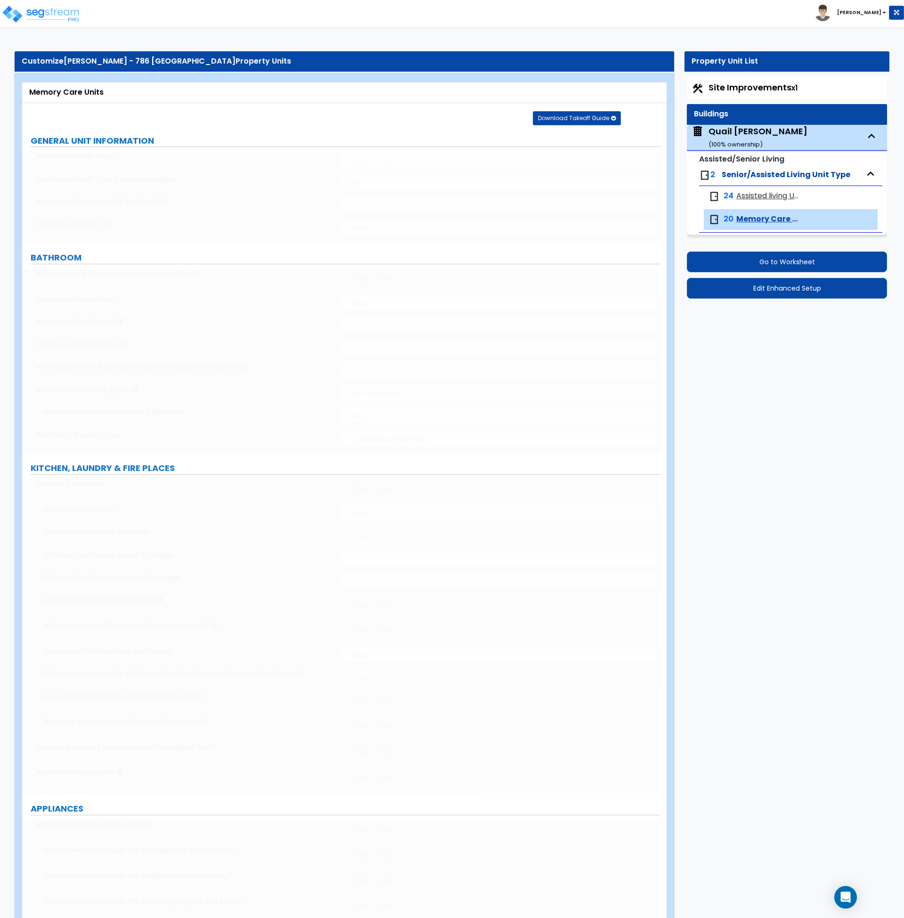
radio input "true"
type input "1"
select select "5"
select select "1"
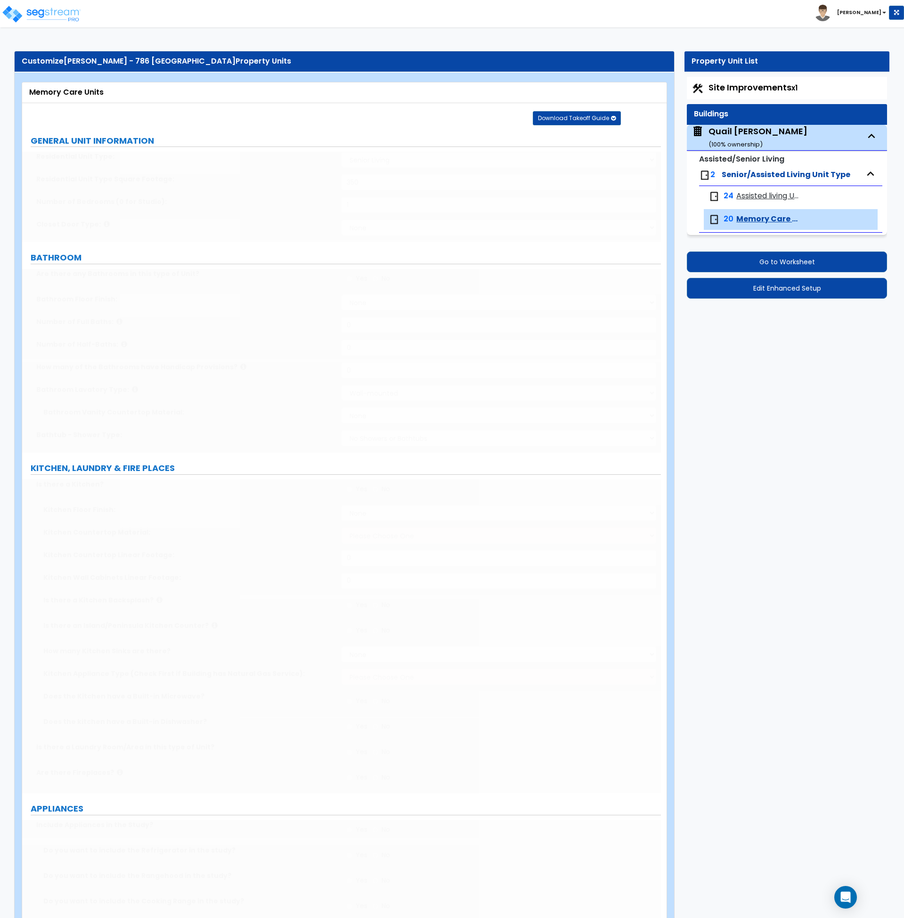
select select "2"
radio input "true"
select select "3"
radio input "true"
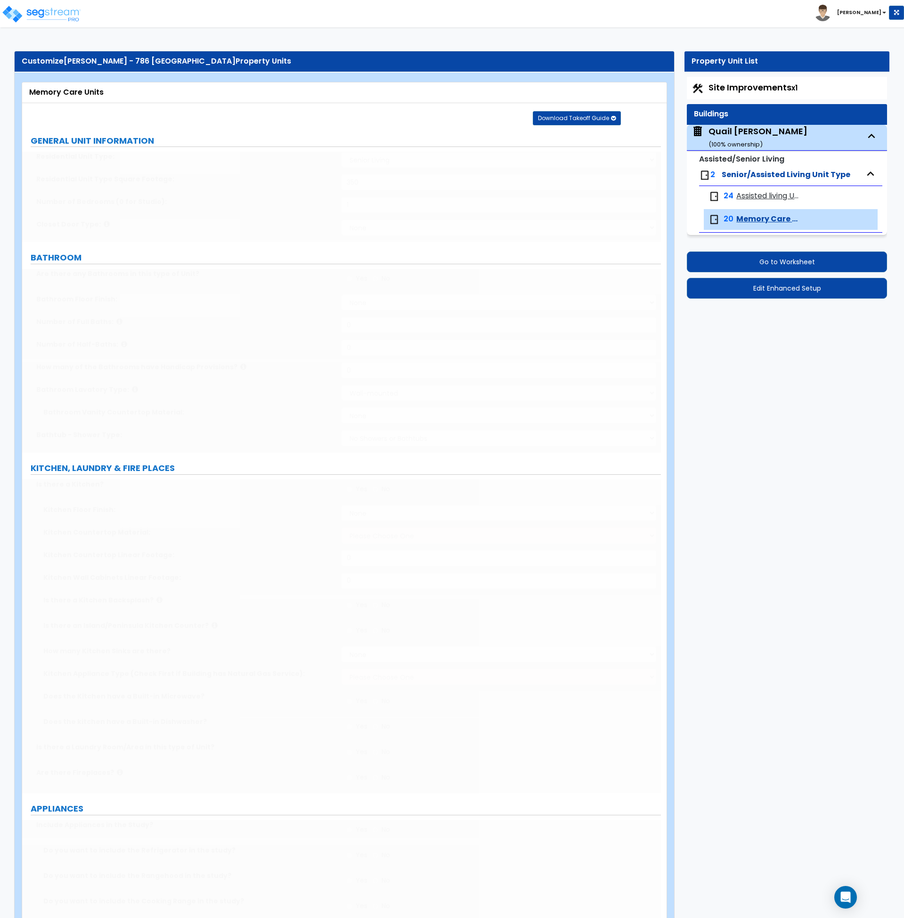
type input "36"
select select "1"
select select "5"
radio input "true"
type input "2"
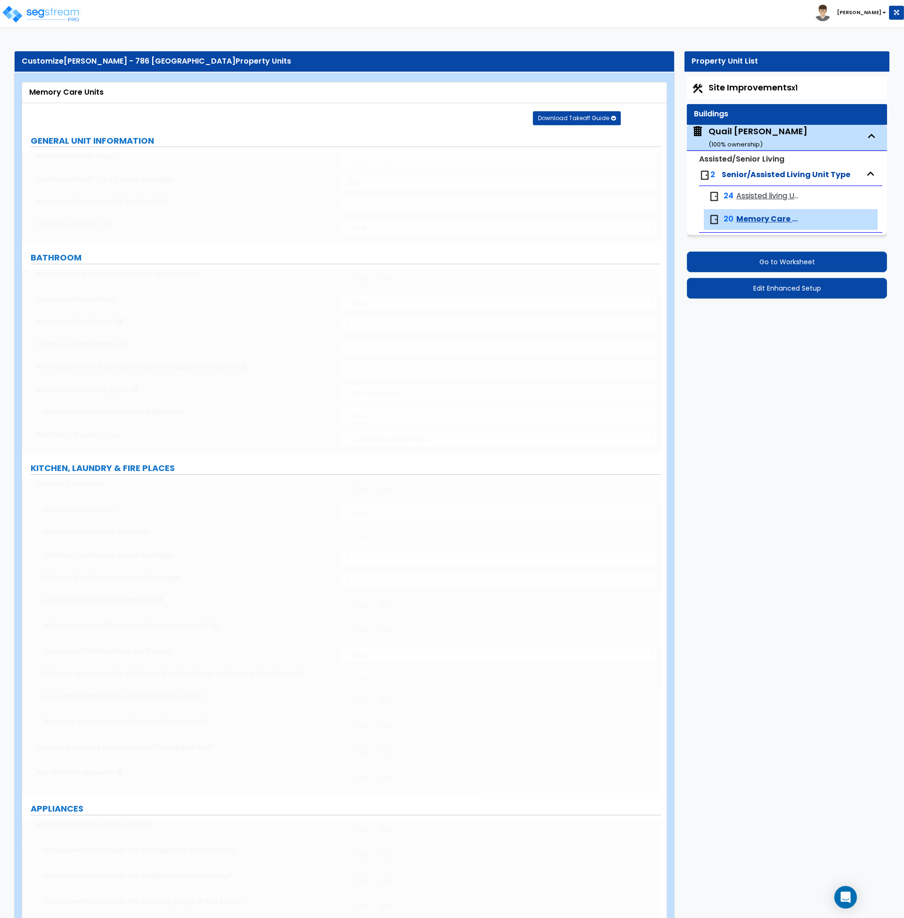
type input "1"
radio input "true"
type input "1"
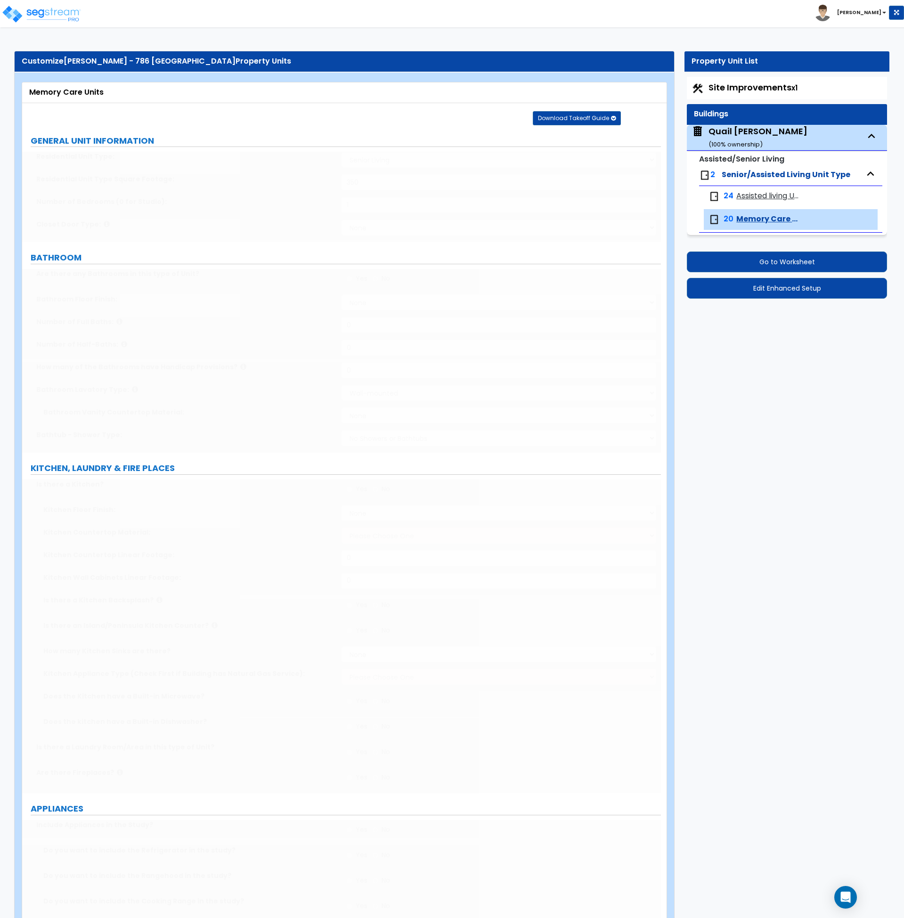
select select "3"
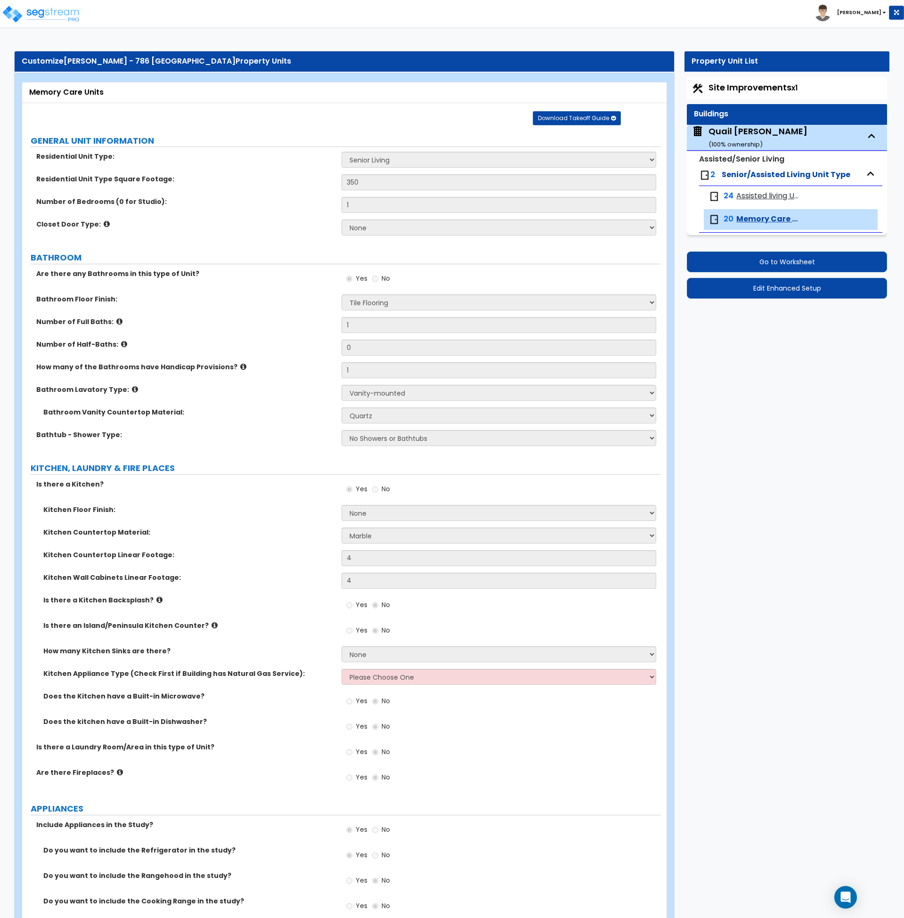
click at [745, 194] on span "Assisted living Units" at bounding box center [768, 196] width 63 height 11
select select "1"
select select "3"
select select "4"
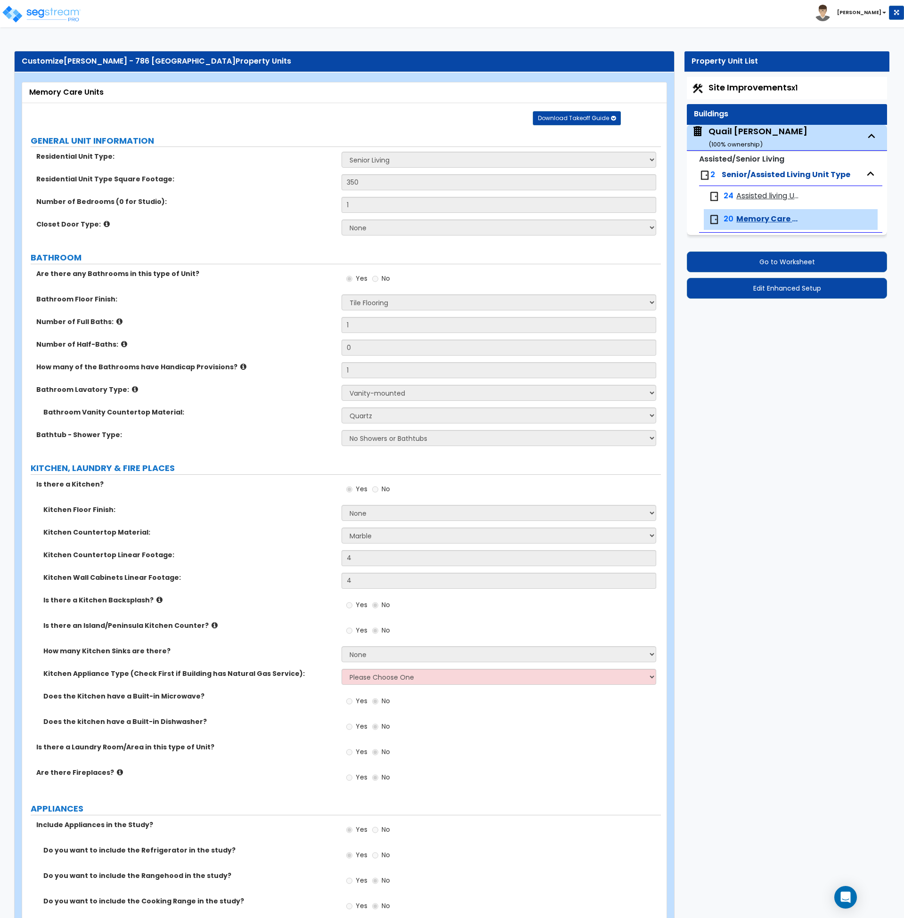
select select "5"
select select "1"
select select "2"
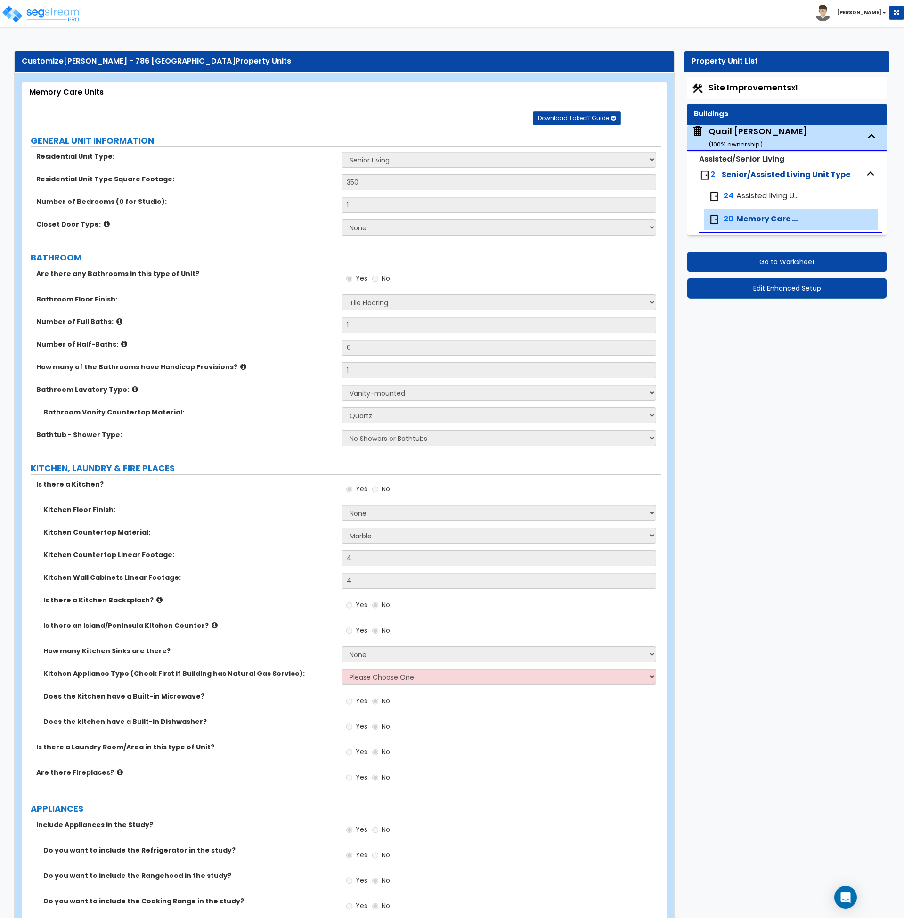
select select "3"
select select "1"
select select "5"
select select "1"
select select "3"
